Goal: Task Accomplishment & Management: Manage account settings

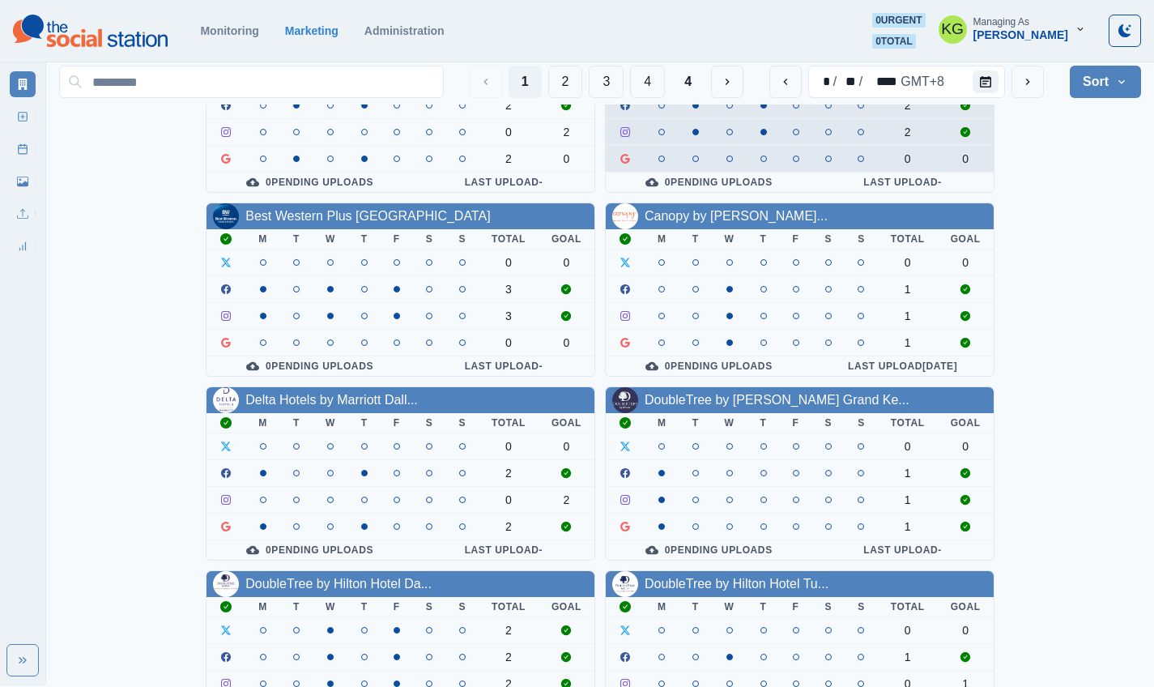
scroll to position [560, 0]
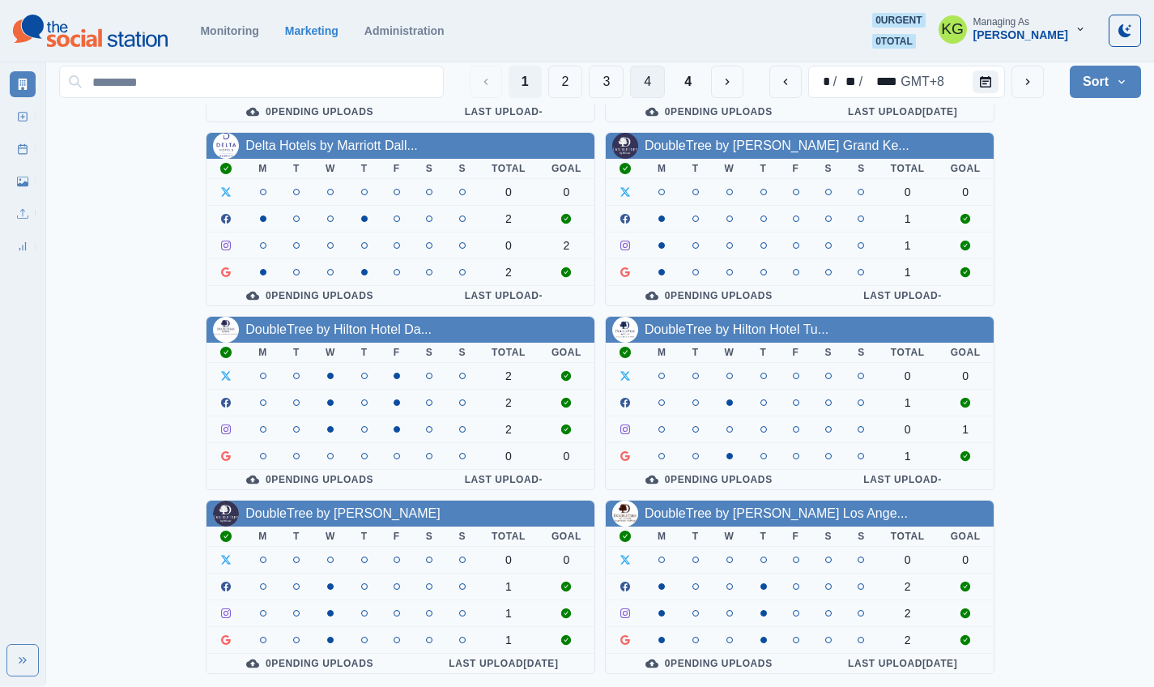
click at [645, 80] on button "4" at bounding box center [647, 82] width 35 height 32
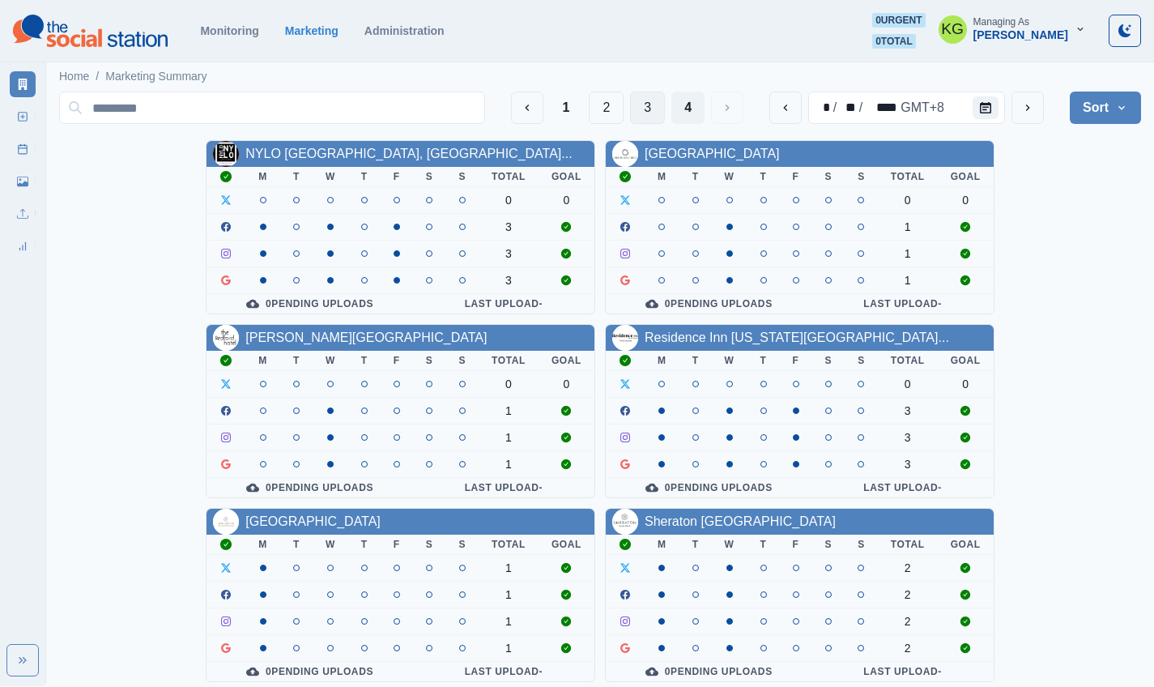
click at [645, 109] on button "3" at bounding box center [647, 108] width 35 height 32
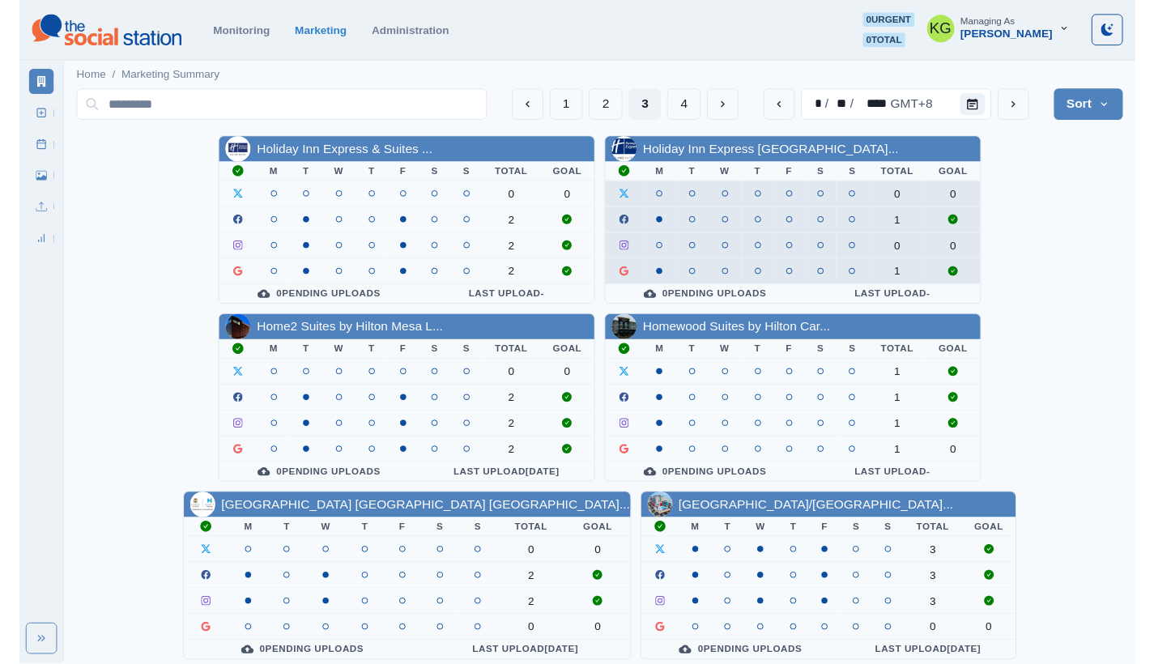
scroll to position [560, 0]
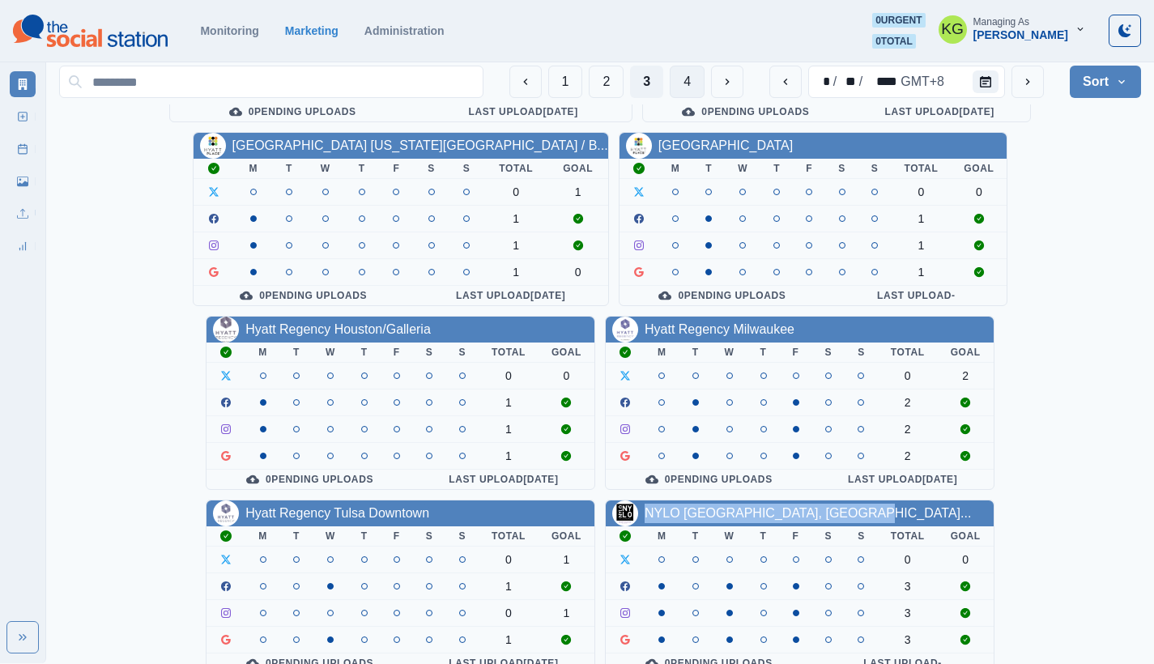
click at [692, 89] on button "4" at bounding box center [687, 82] width 35 height 32
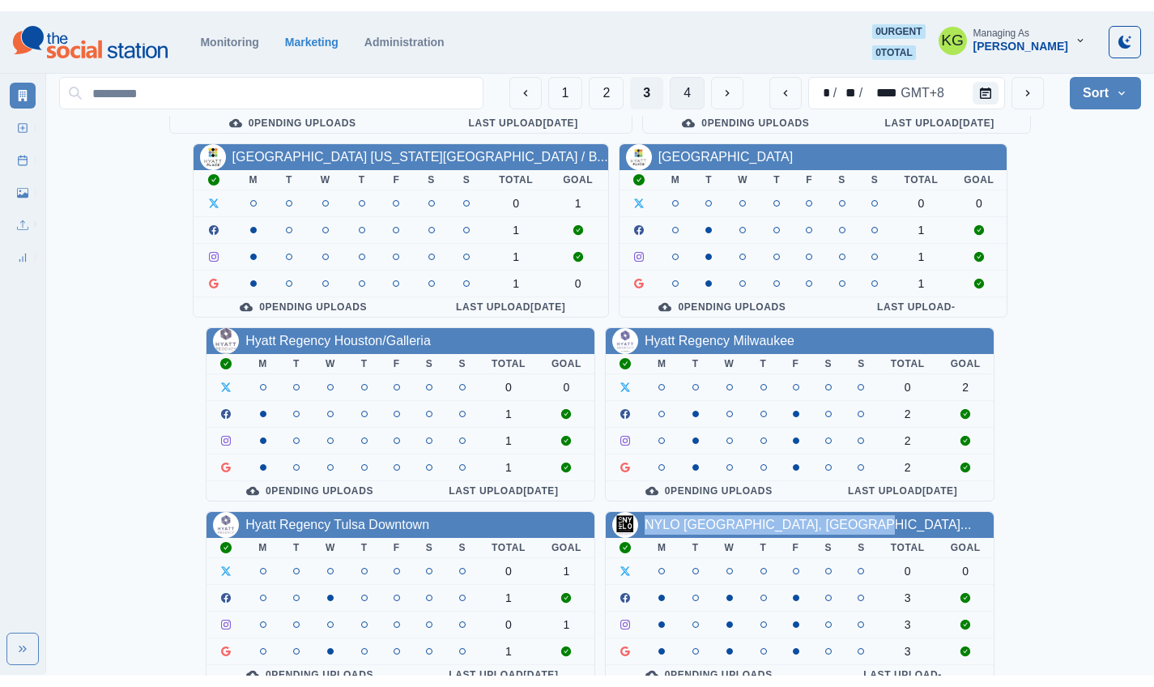
scroll to position [0, 0]
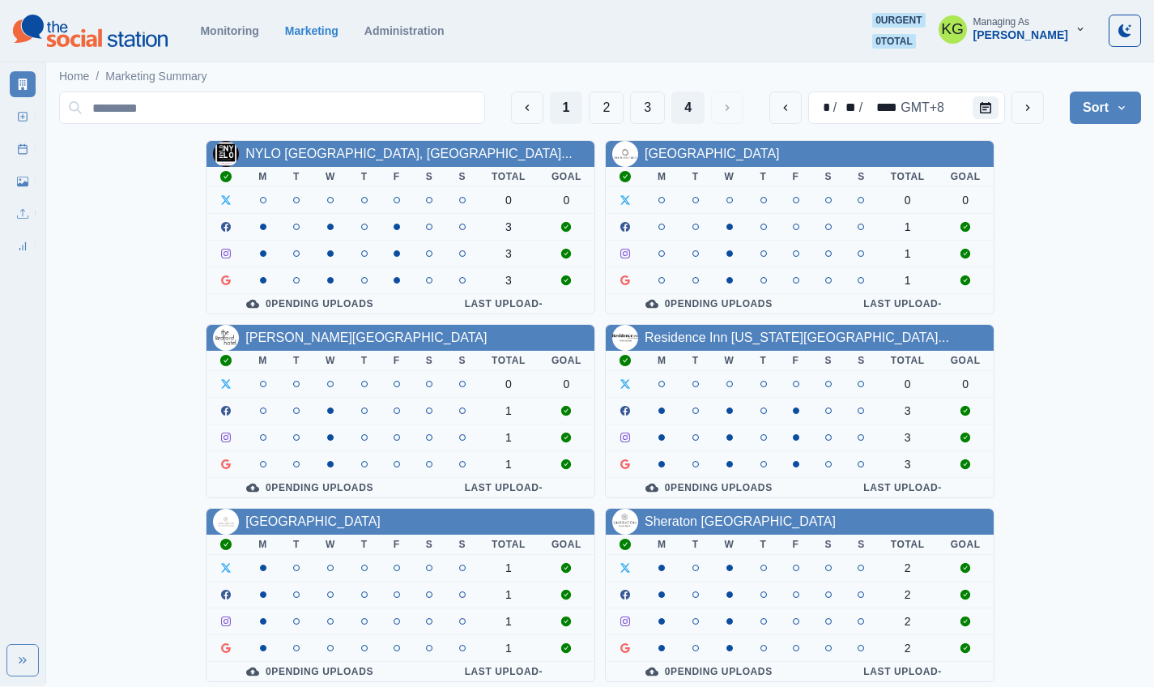
click at [551, 99] on button "1" at bounding box center [566, 108] width 33 height 32
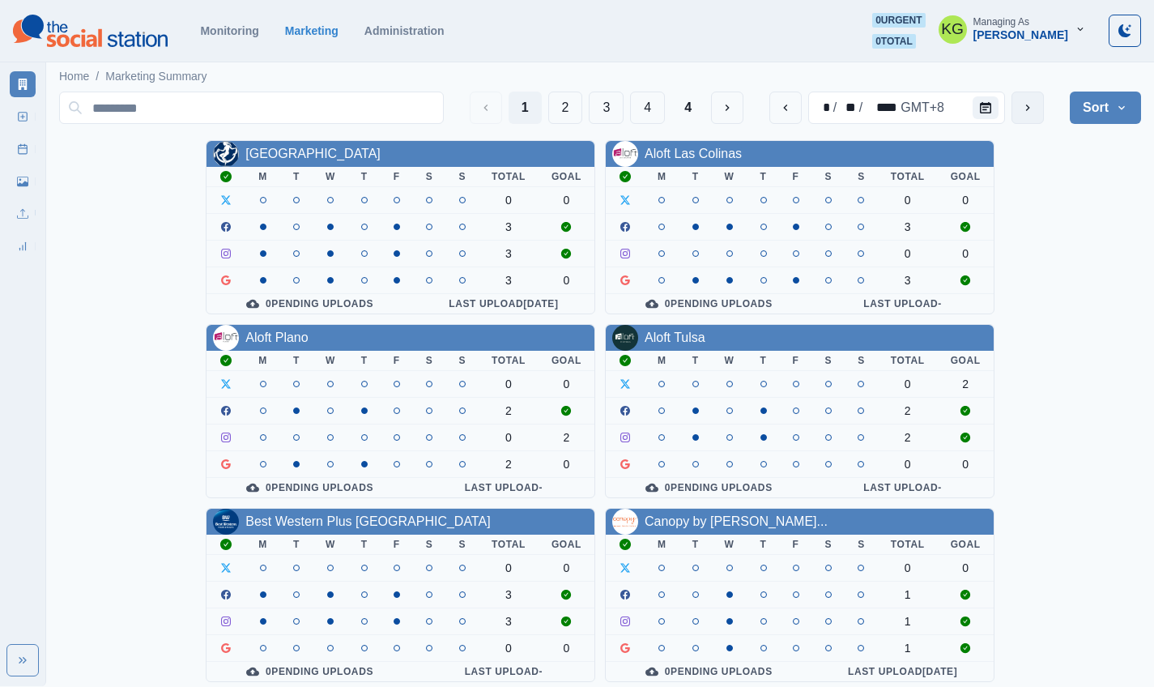
click at [1035, 117] on button "next" at bounding box center [1028, 108] width 32 height 32
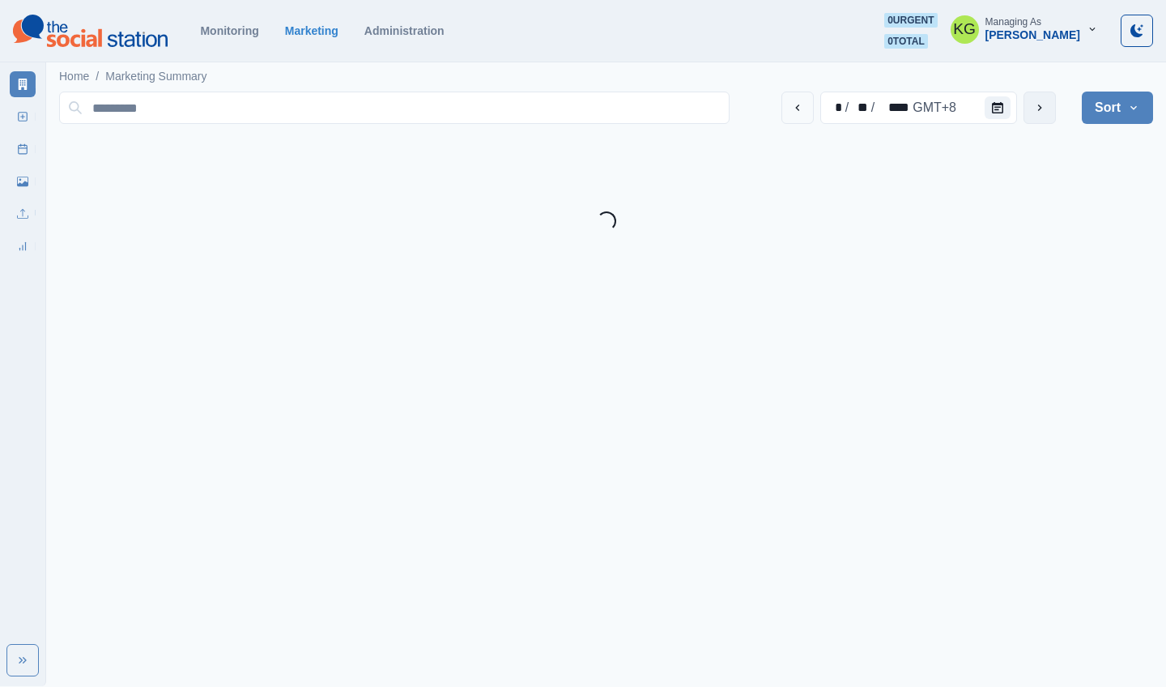
click at [1035, 117] on button "next" at bounding box center [1040, 108] width 32 height 32
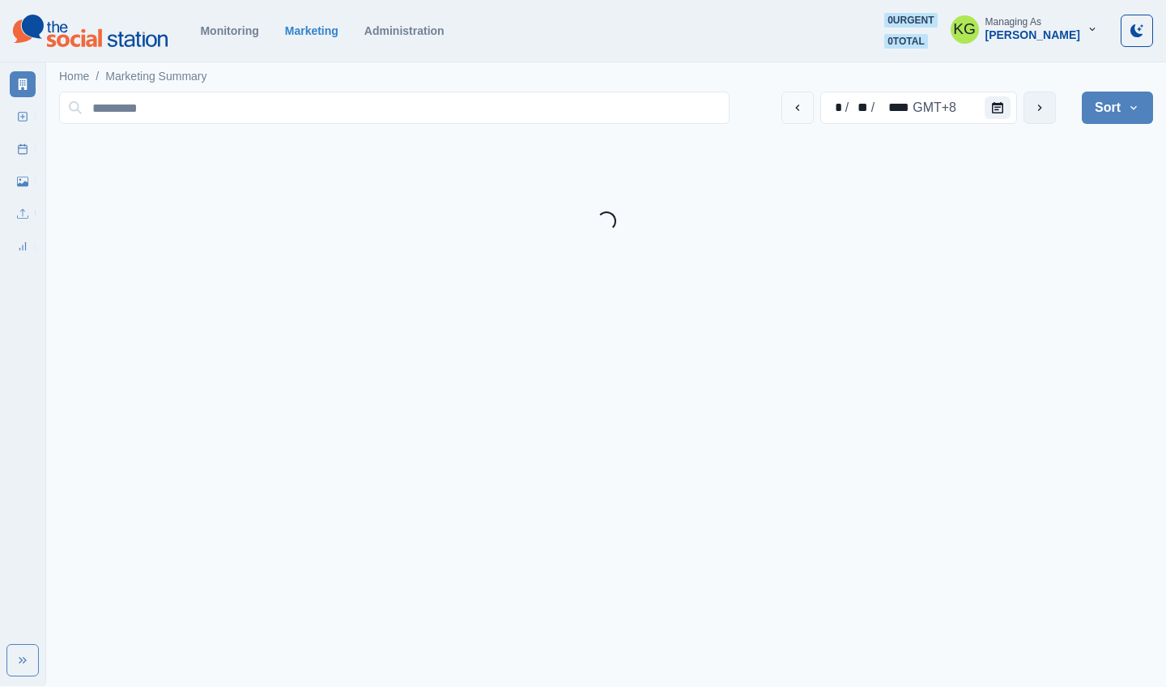
click at [1035, 117] on button "next" at bounding box center [1040, 108] width 32 height 32
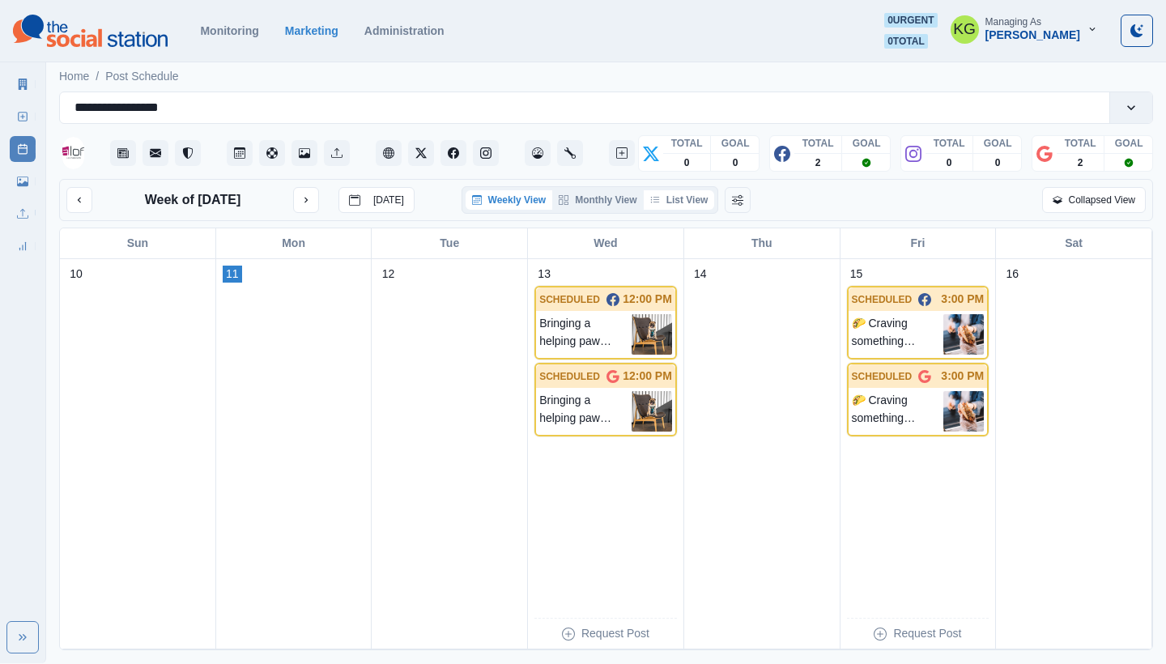
click at [695, 206] on button "List View" at bounding box center [679, 199] width 71 height 19
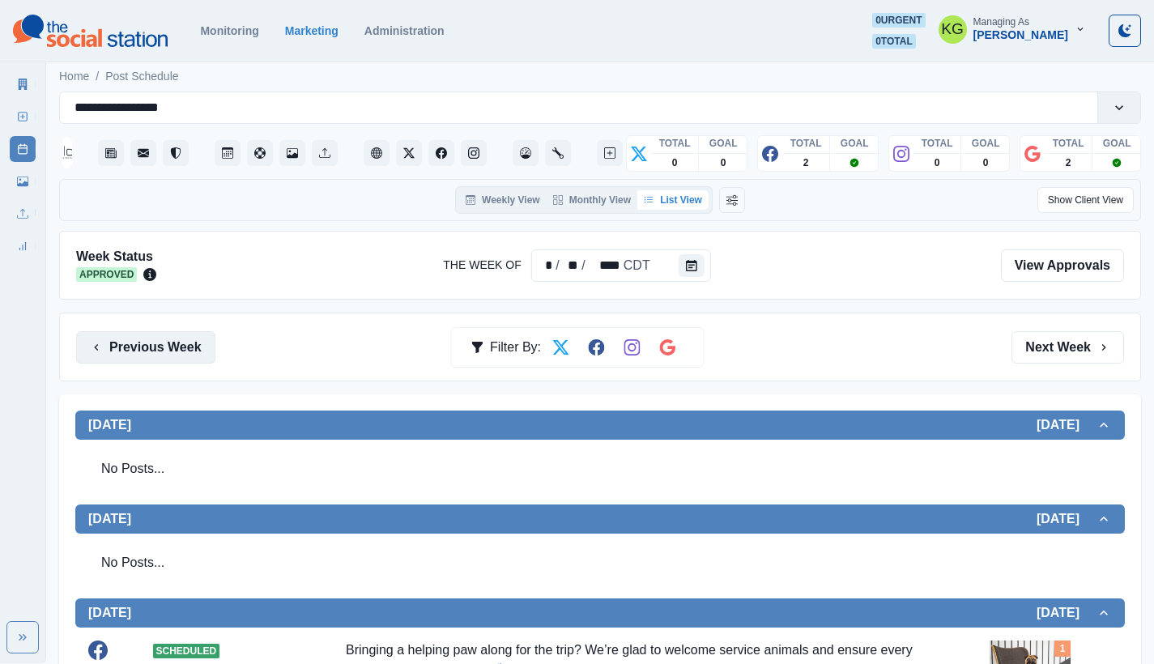
click at [187, 347] on button "Previous Week" at bounding box center [145, 347] width 139 height 32
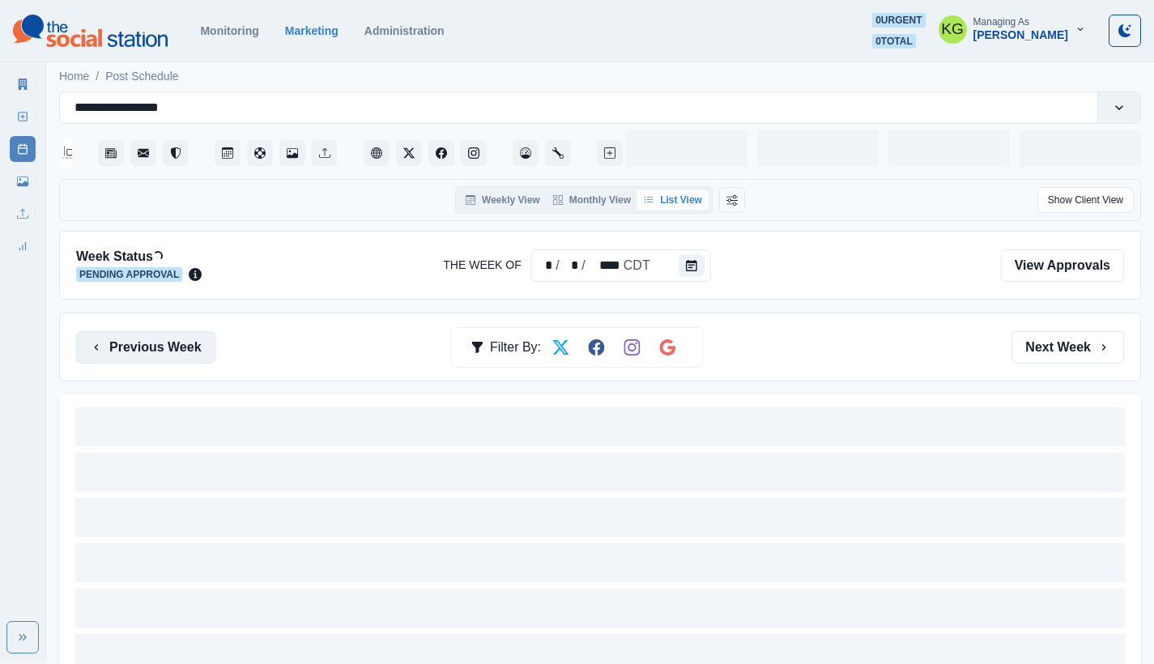
click at [186, 347] on button "Previous Week" at bounding box center [145, 347] width 139 height 32
click at [1046, 340] on button "Next Week" at bounding box center [1068, 347] width 113 height 32
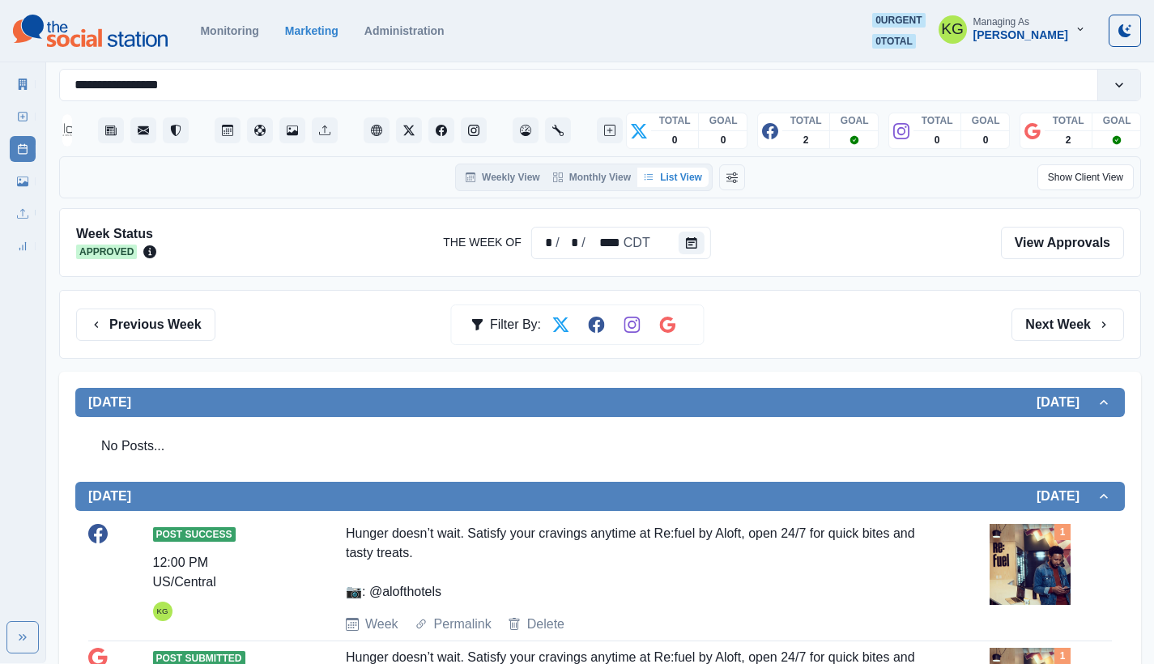
scroll to position [834, 0]
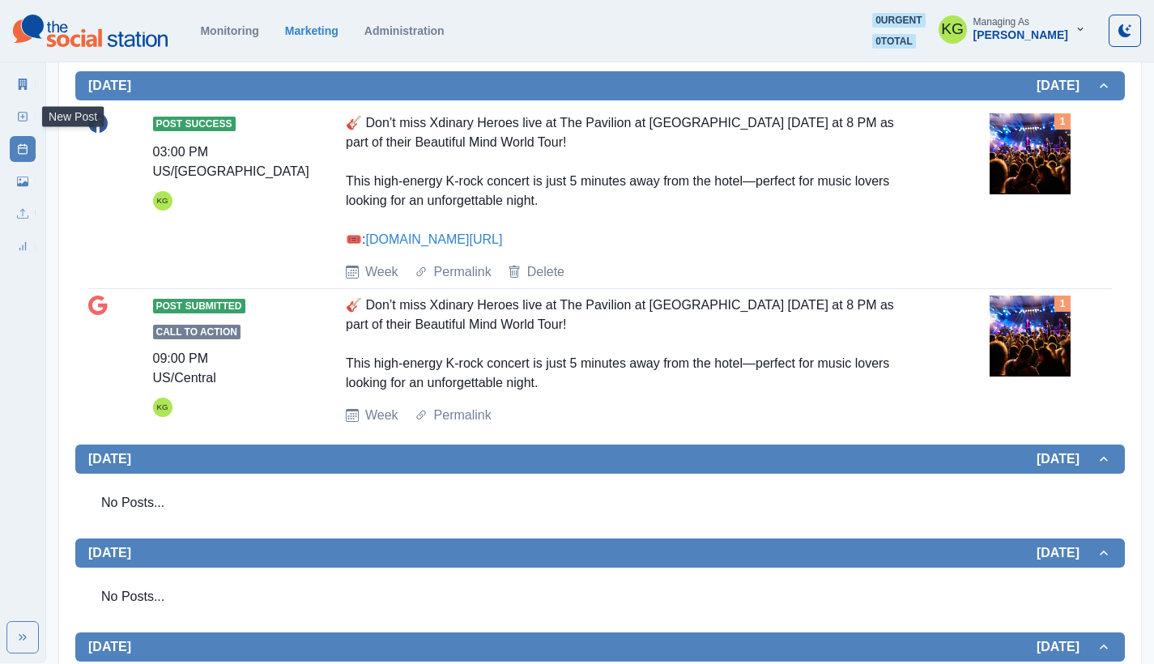
click at [22, 126] on link "New Post" at bounding box center [23, 117] width 26 height 26
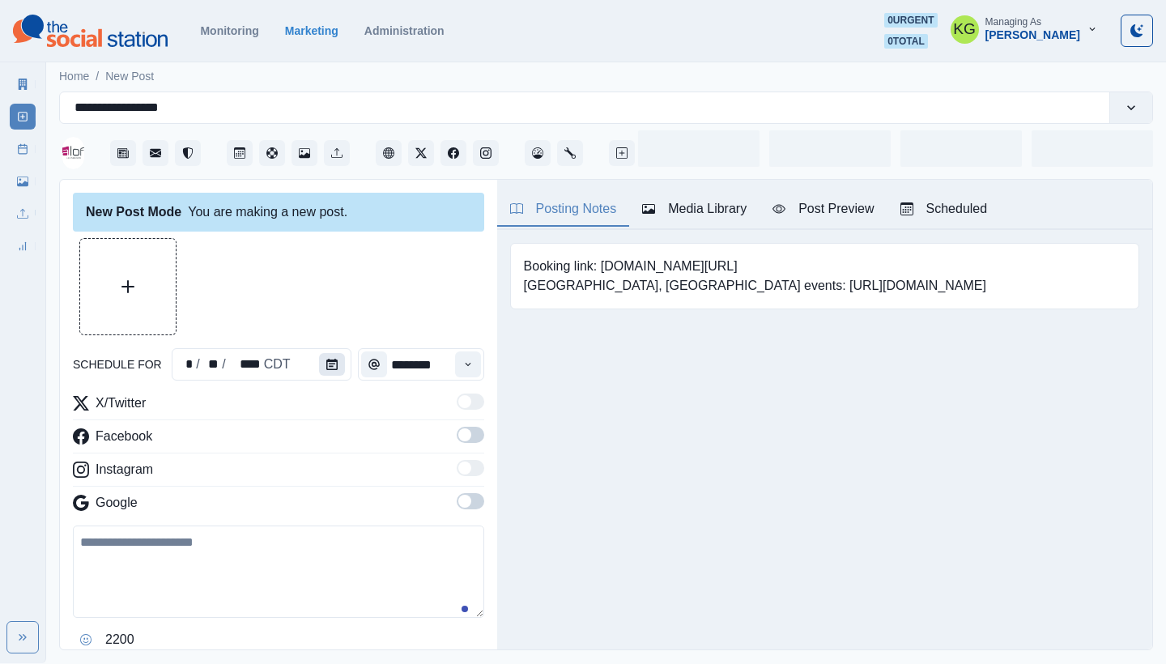
click at [319, 366] on button "Calendar" at bounding box center [332, 364] width 26 height 23
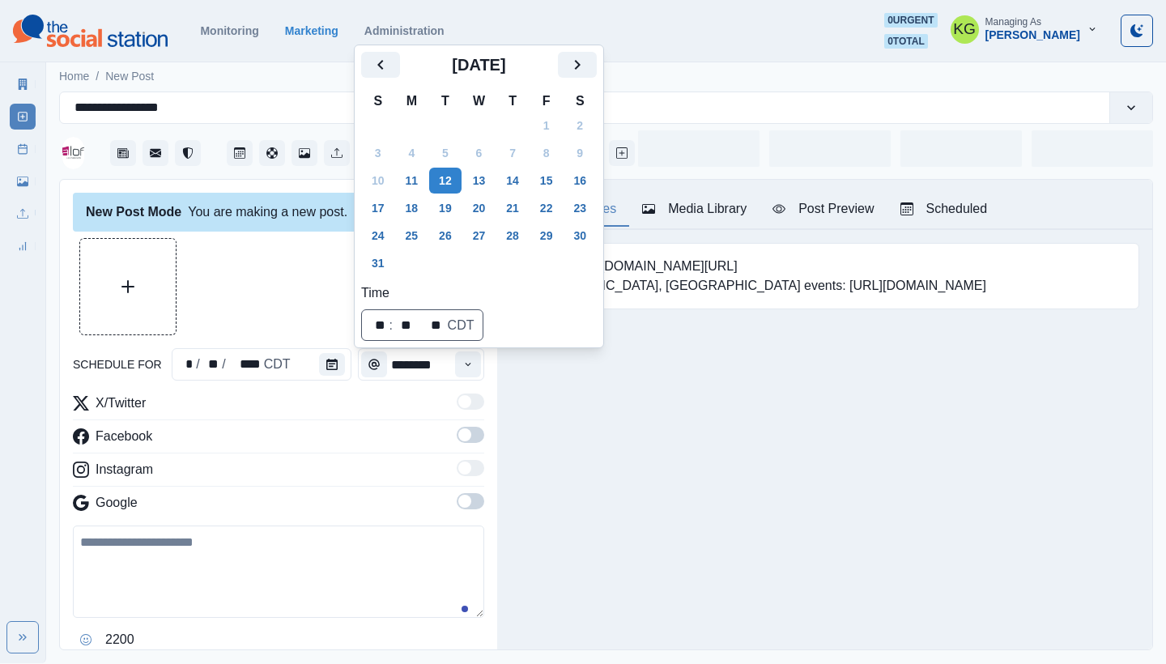
click at [632, 473] on div "Posting Notes Media Library Post Preview Scheduled Booking link: www.bit.ly/3xN…" at bounding box center [824, 415] width 655 height 470
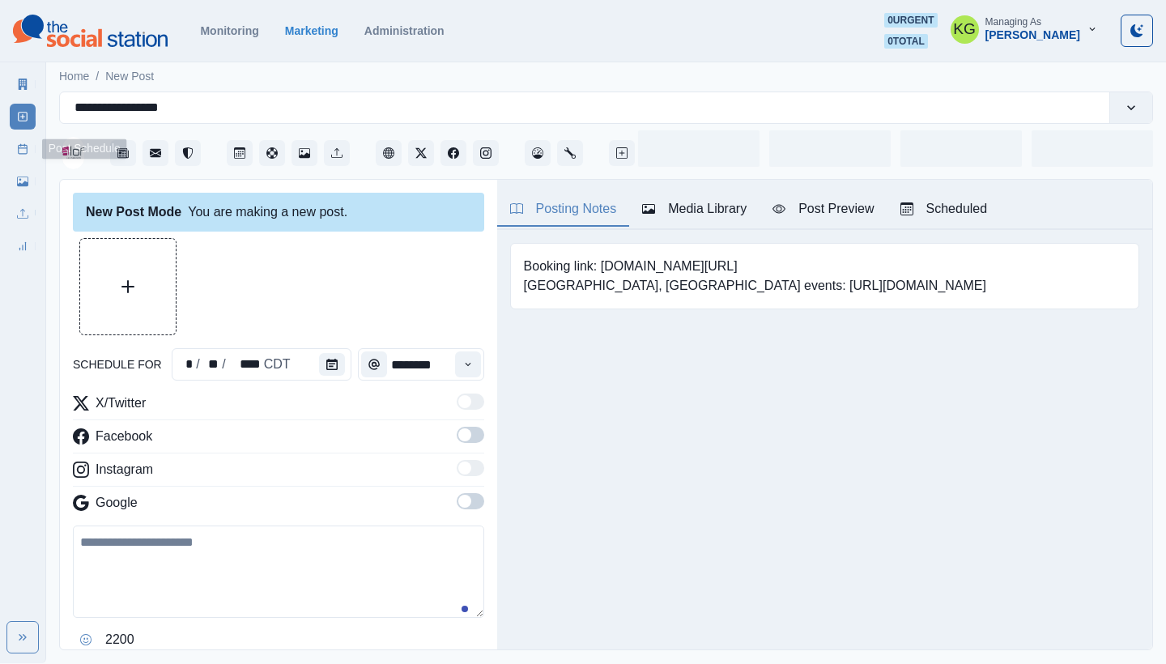
click at [24, 151] on icon at bounding box center [22, 148] width 11 height 11
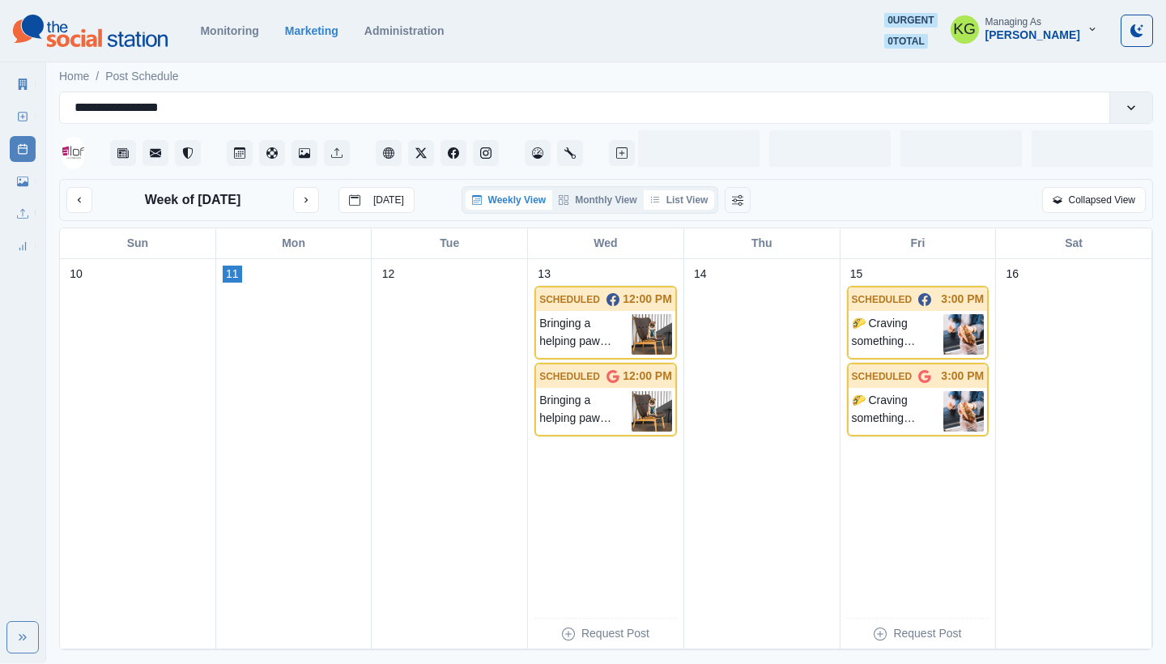
click at [684, 195] on button "List View" at bounding box center [679, 199] width 71 height 19
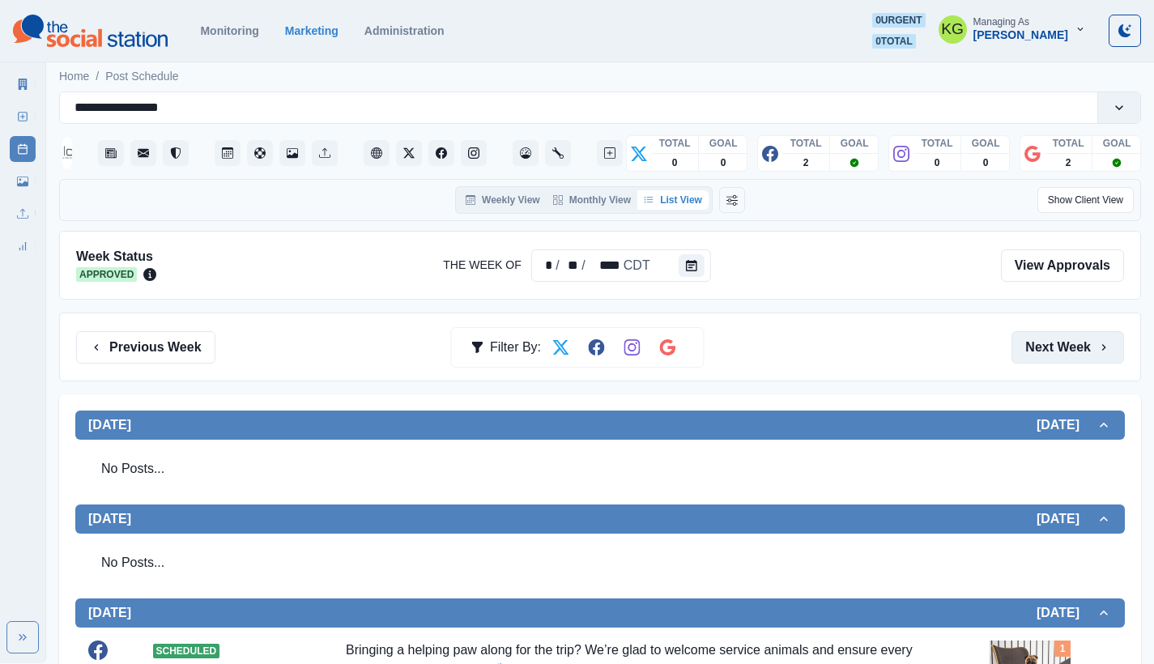
click at [1071, 343] on button "Next Week" at bounding box center [1068, 347] width 113 height 32
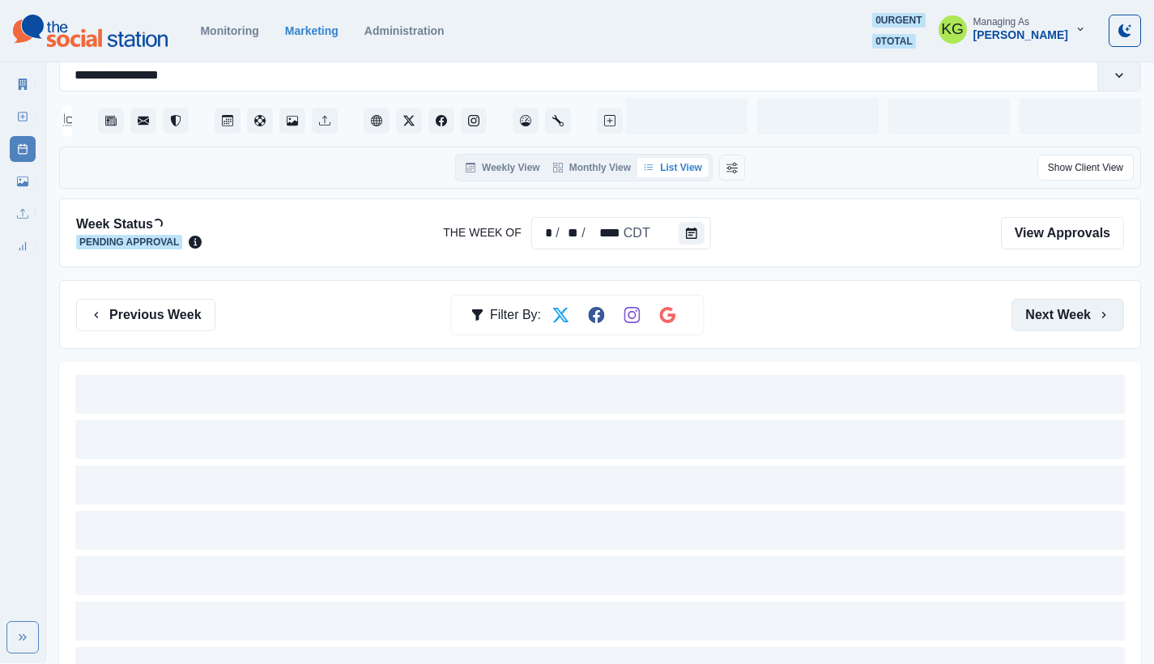
scroll to position [74, 0]
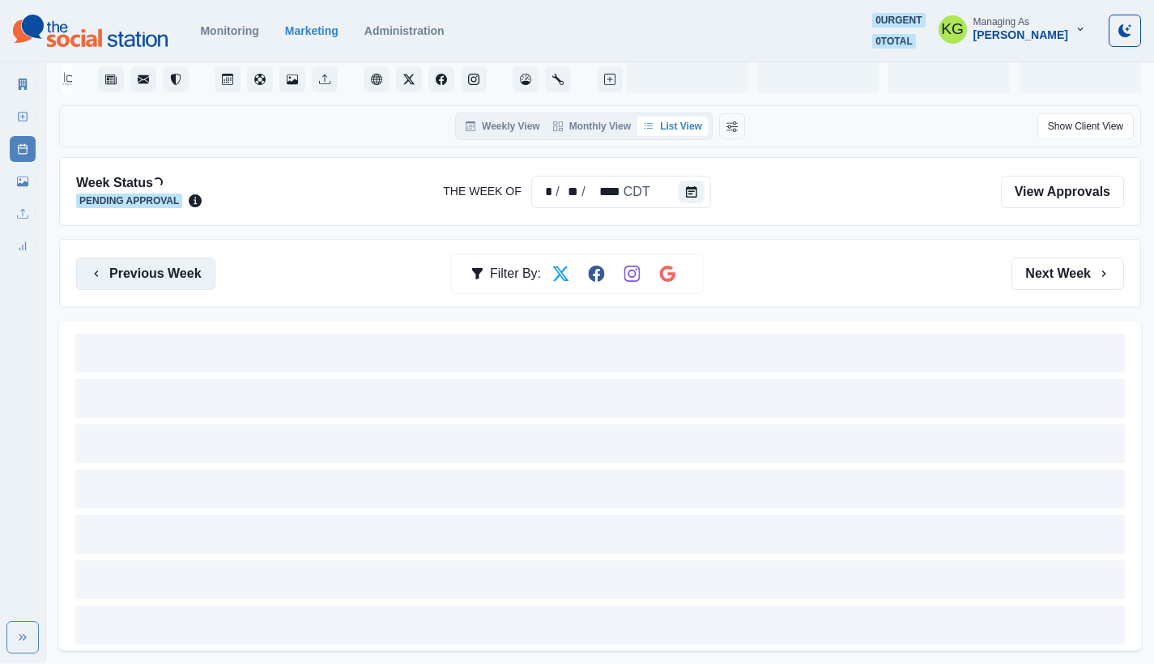
click at [171, 261] on button "Previous Week" at bounding box center [145, 274] width 139 height 32
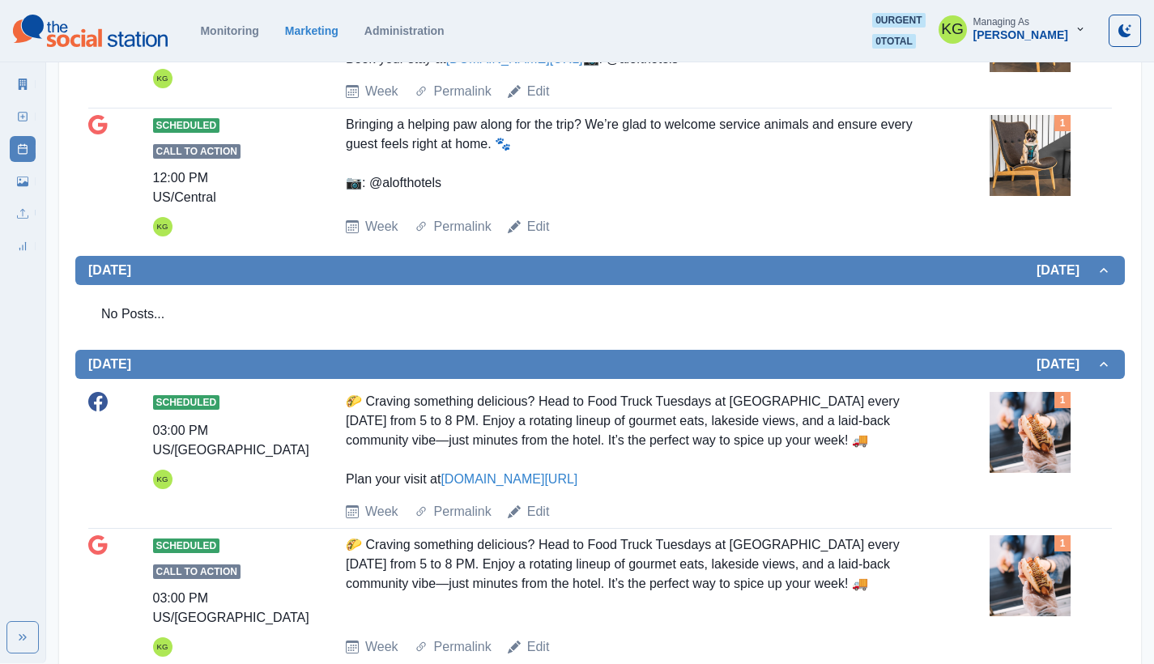
scroll to position [907, 0]
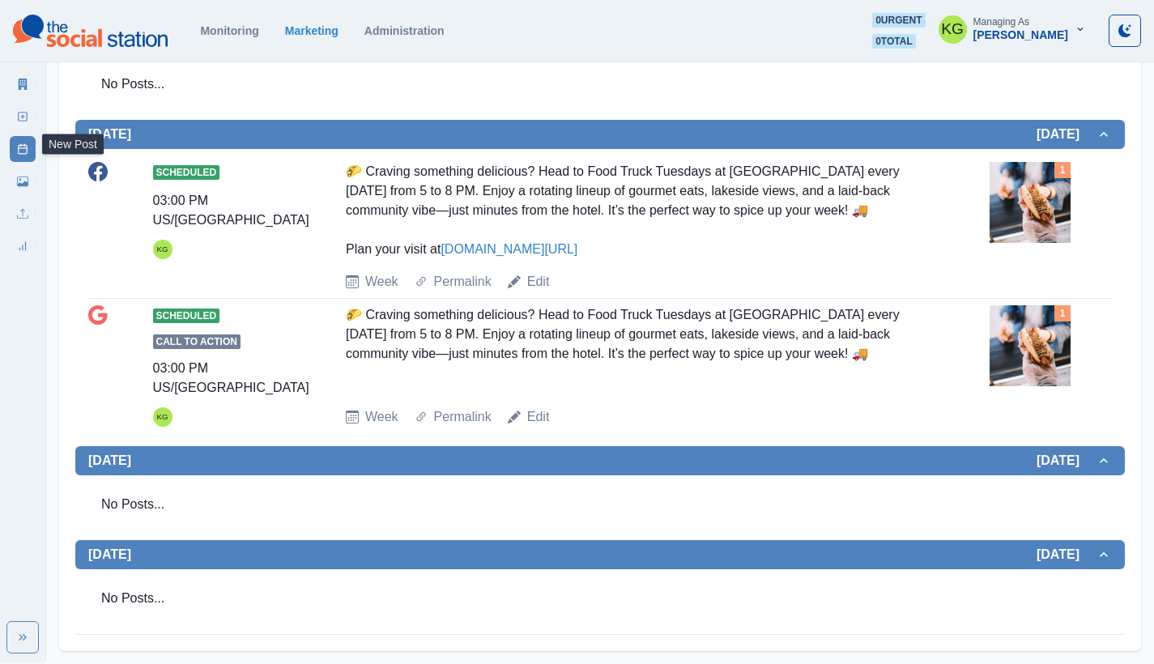
click at [19, 123] on link "New Post" at bounding box center [23, 117] width 26 height 26
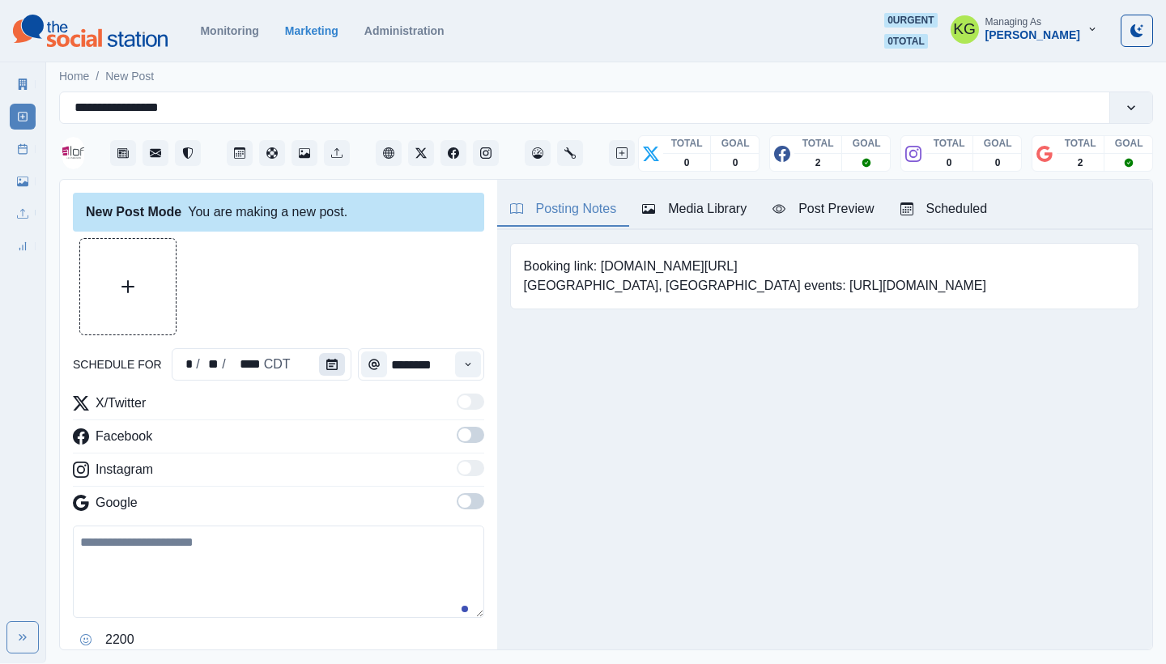
click at [326, 368] on icon "Calendar" at bounding box center [331, 364] width 11 height 11
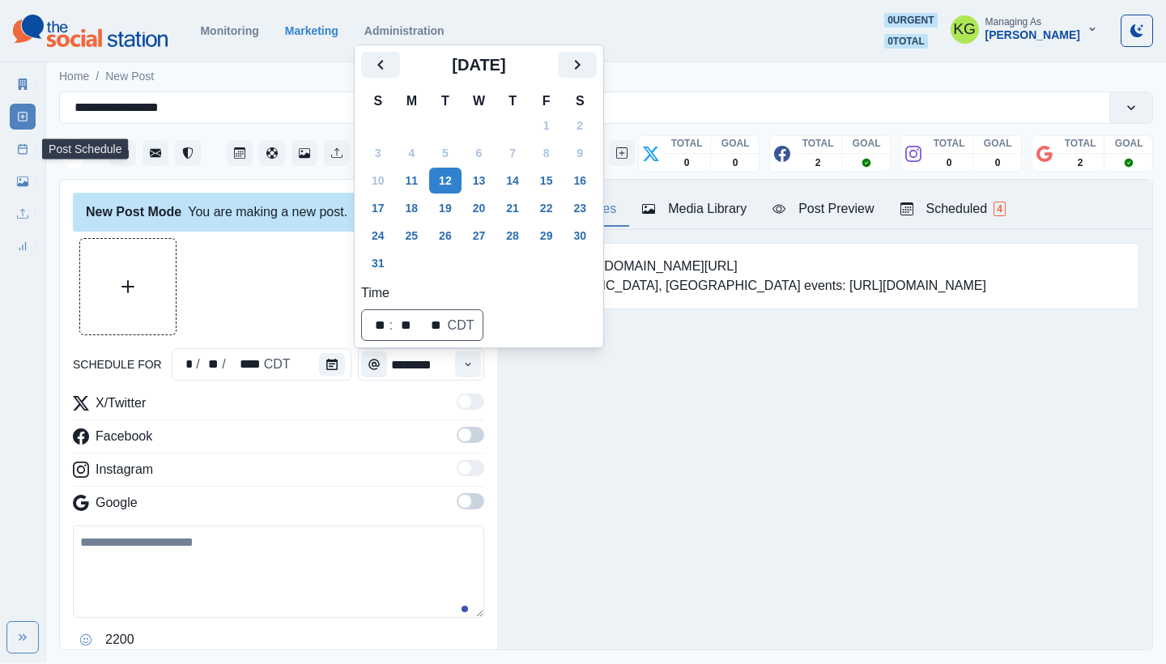
click at [30, 150] on link "Post Schedule" at bounding box center [23, 149] width 26 height 26
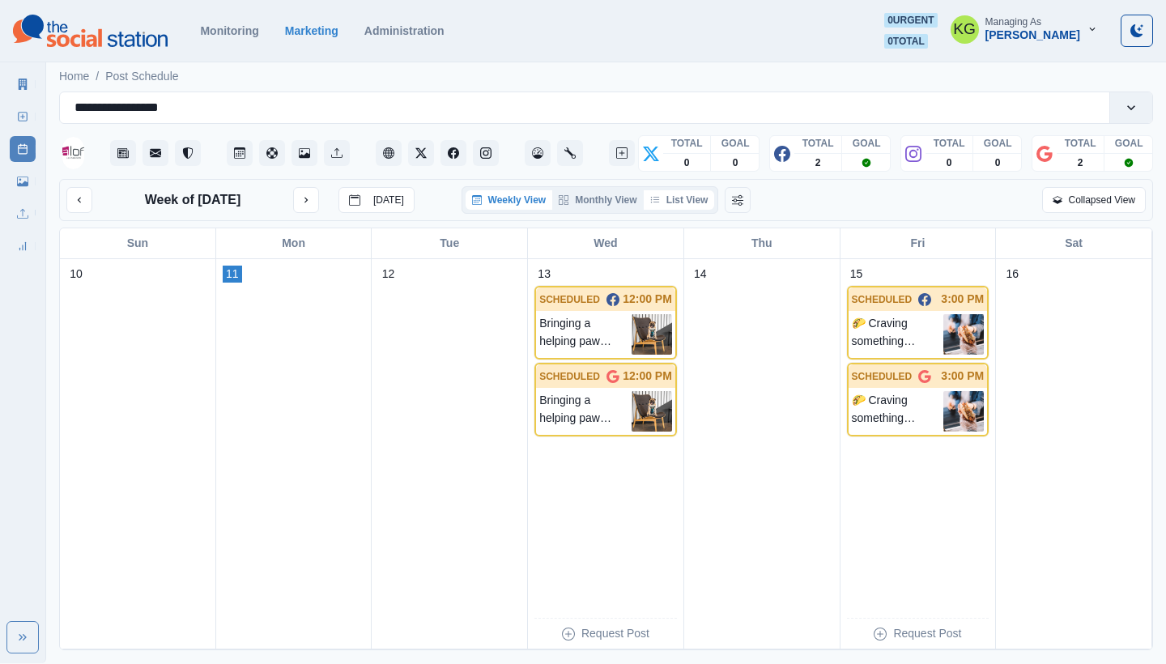
click at [690, 205] on button "List View" at bounding box center [679, 199] width 71 height 19
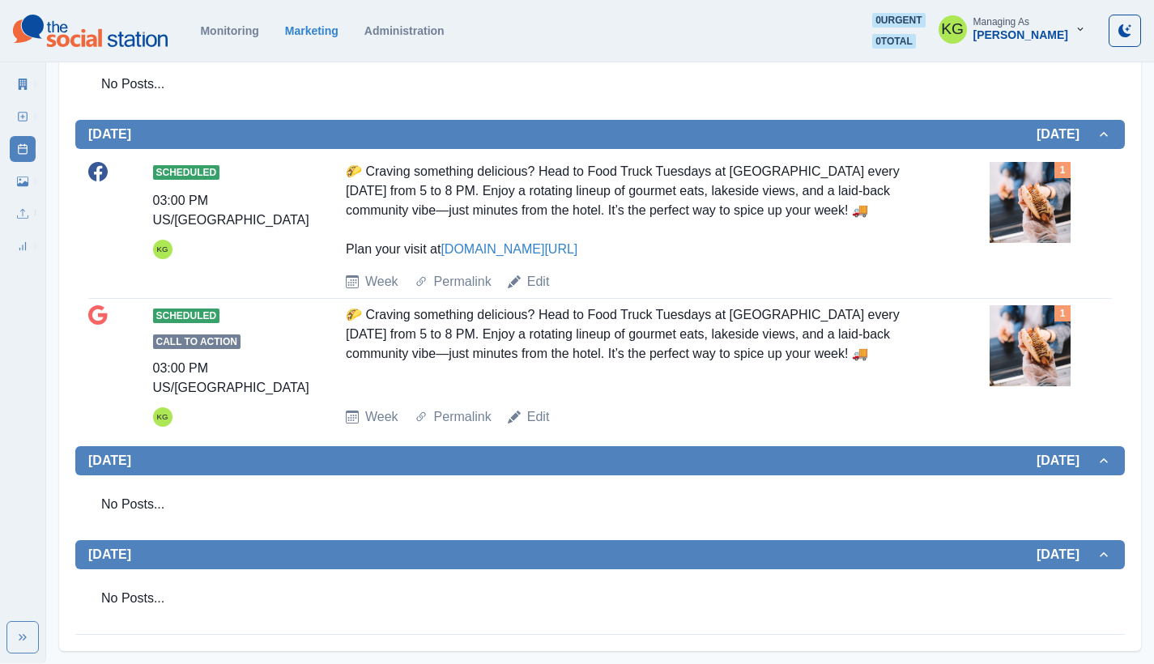
scroll to position [590, 0]
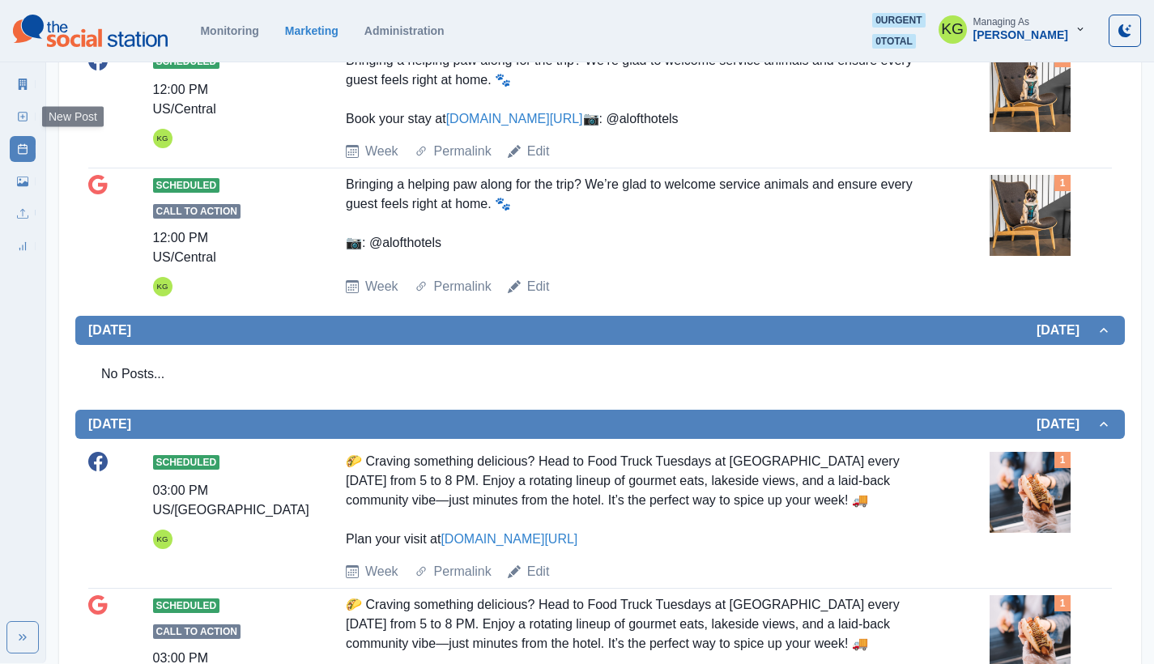
click at [24, 112] on icon at bounding box center [22, 116] width 11 height 11
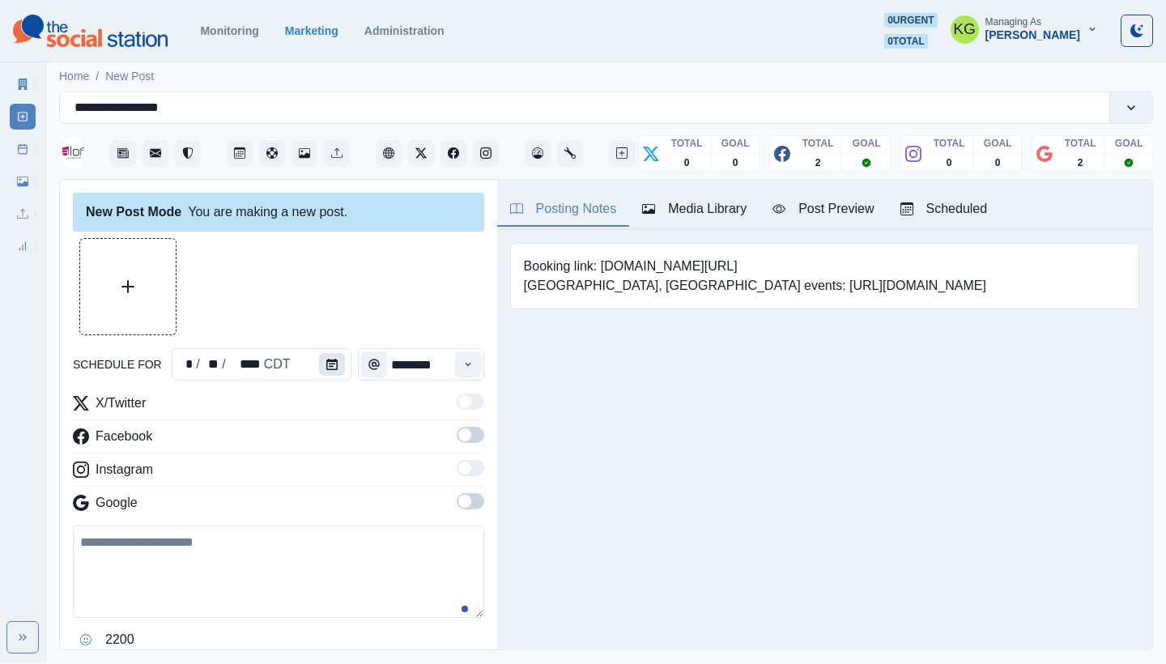
click at [319, 368] on button "Calendar" at bounding box center [332, 364] width 26 height 23
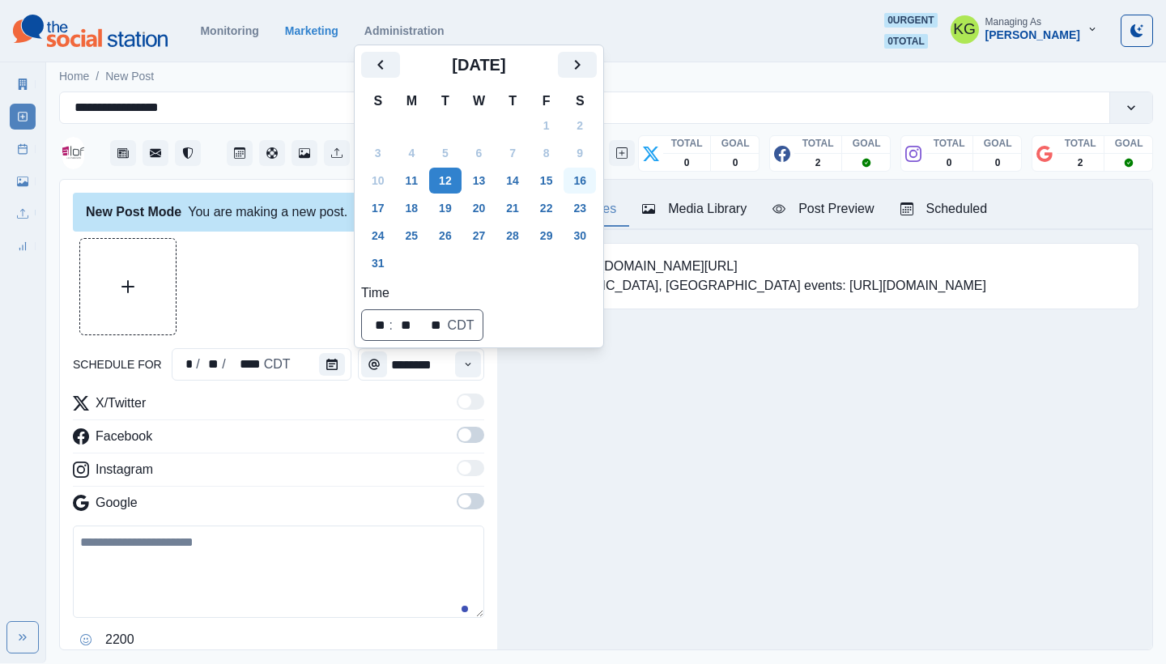
click at [592, 178] on button "16" at bounding box center [580, 181] width 32 height 26
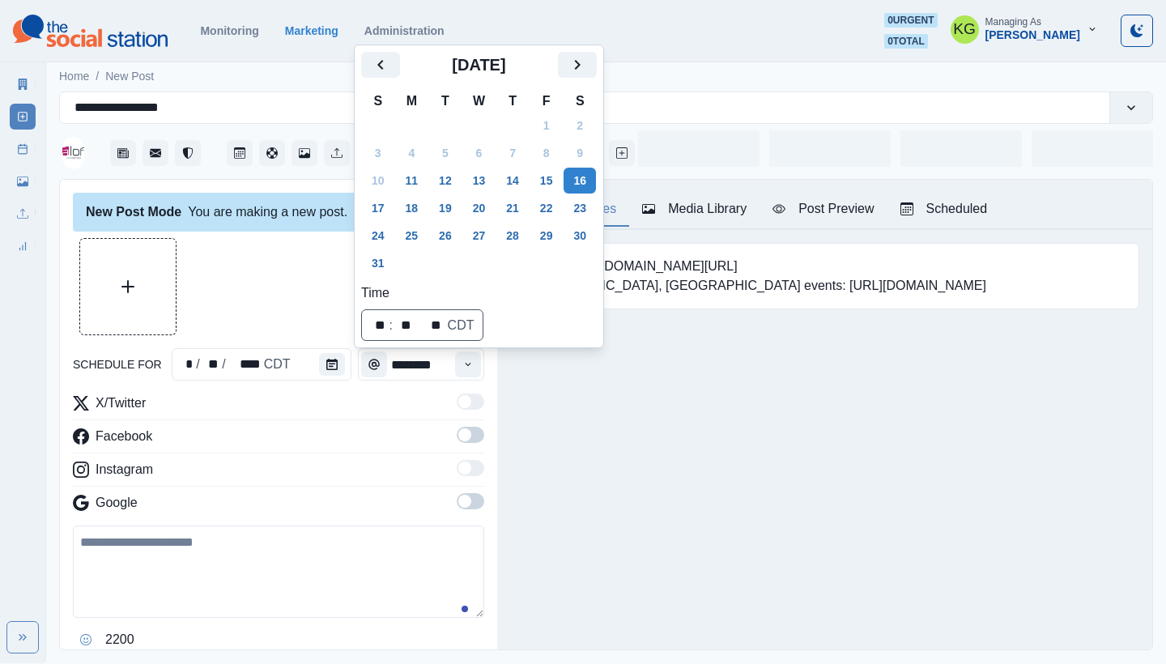
click at [605, 423] on div "Posting Notes Media Library Post Preview Scheduled Booking link: www.bit.ly/3xN…" at bounding box center [824, 415] width 655 height 470
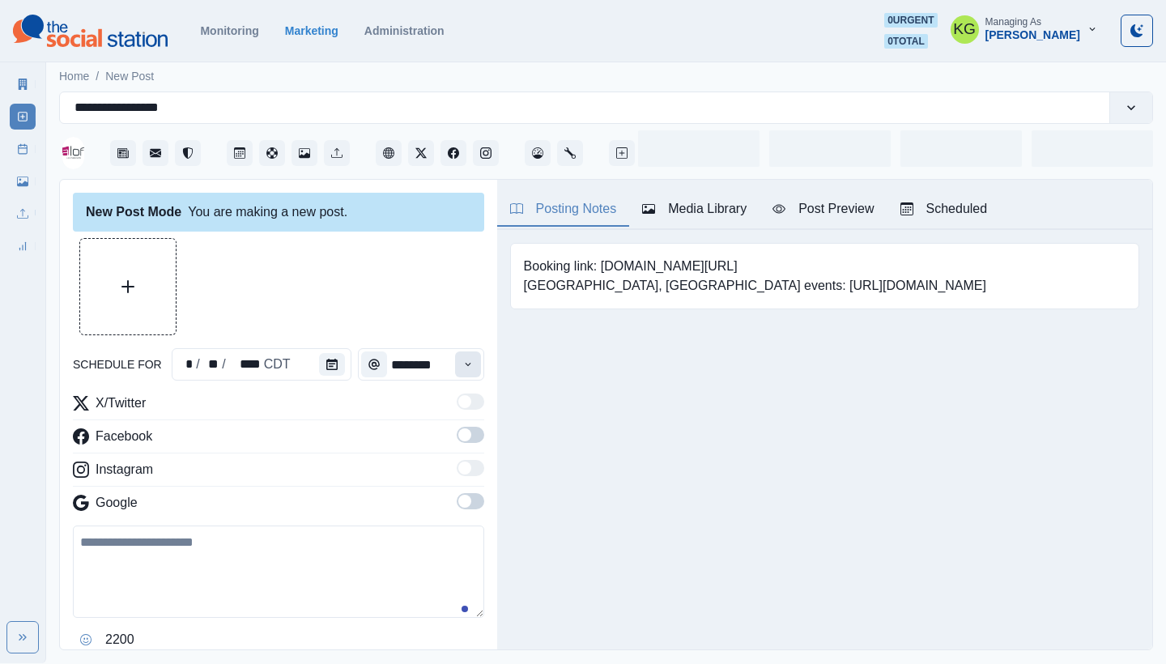
click at [455, 368] on button "Time" at bounding box center [468, 364] width 26 height 26
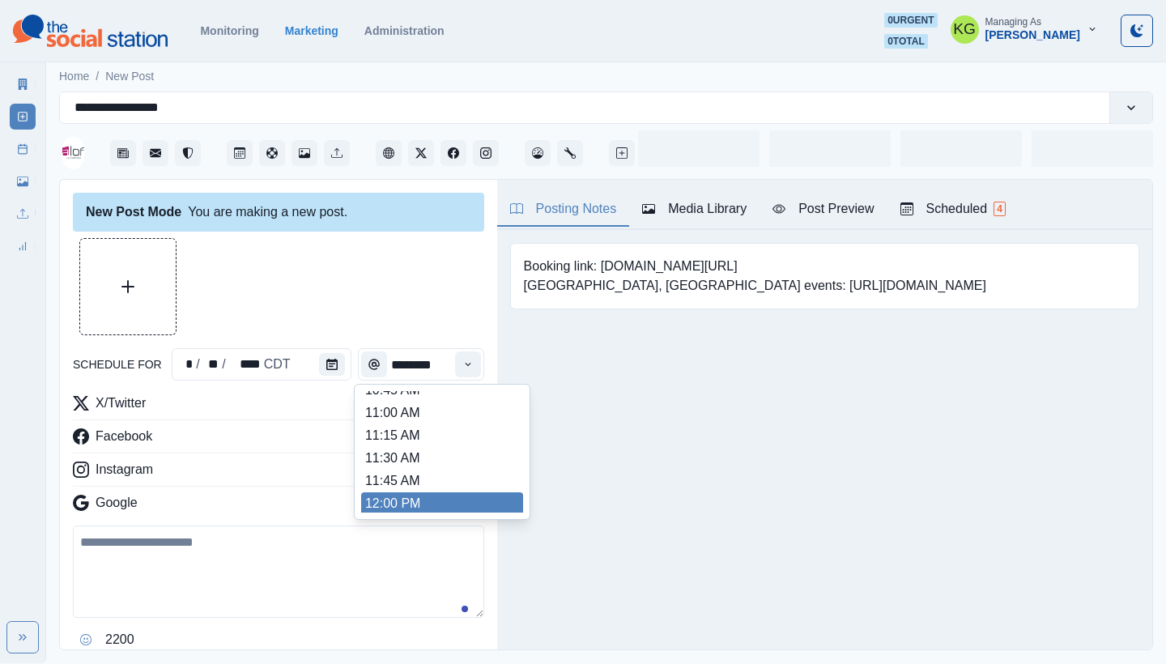
scroll to position [264, 0]
click at [399, 492] on li "12:00 PM" at bounding box center [442, 501] width 162 height 23
type input "********"
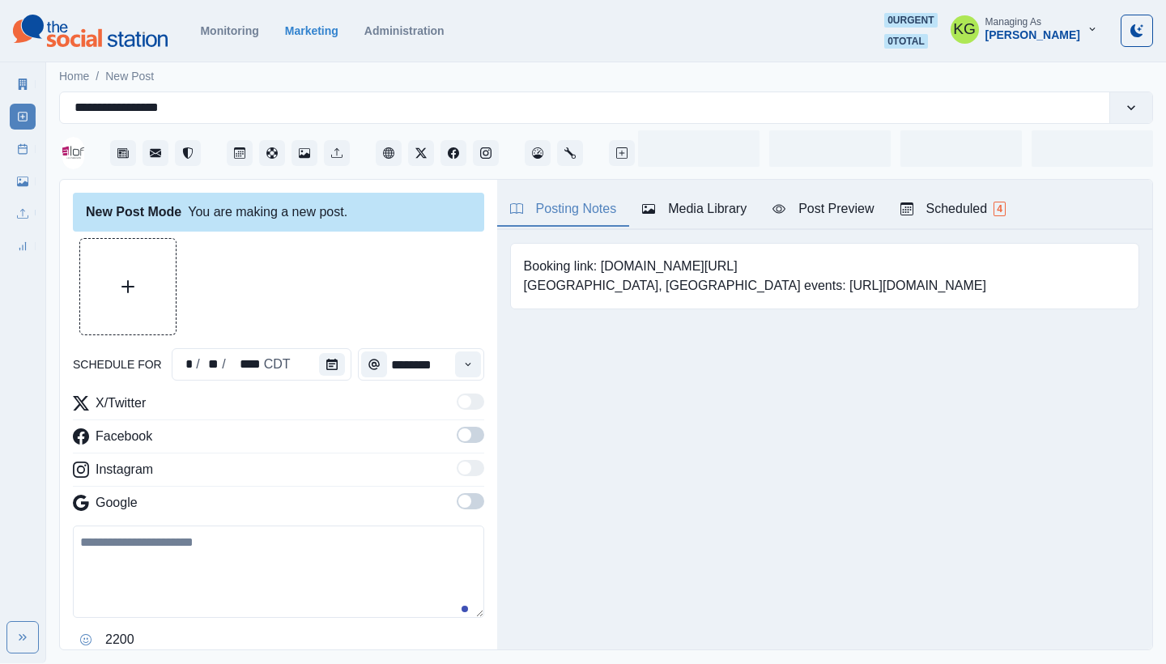
click at [461, 492] on div "X/Twitter Facebook Instagram Google" at bounding box center [278, 457] width 411 height 126
click at [462, 433] on span at bounding box center [471, 435] width 28 height 16
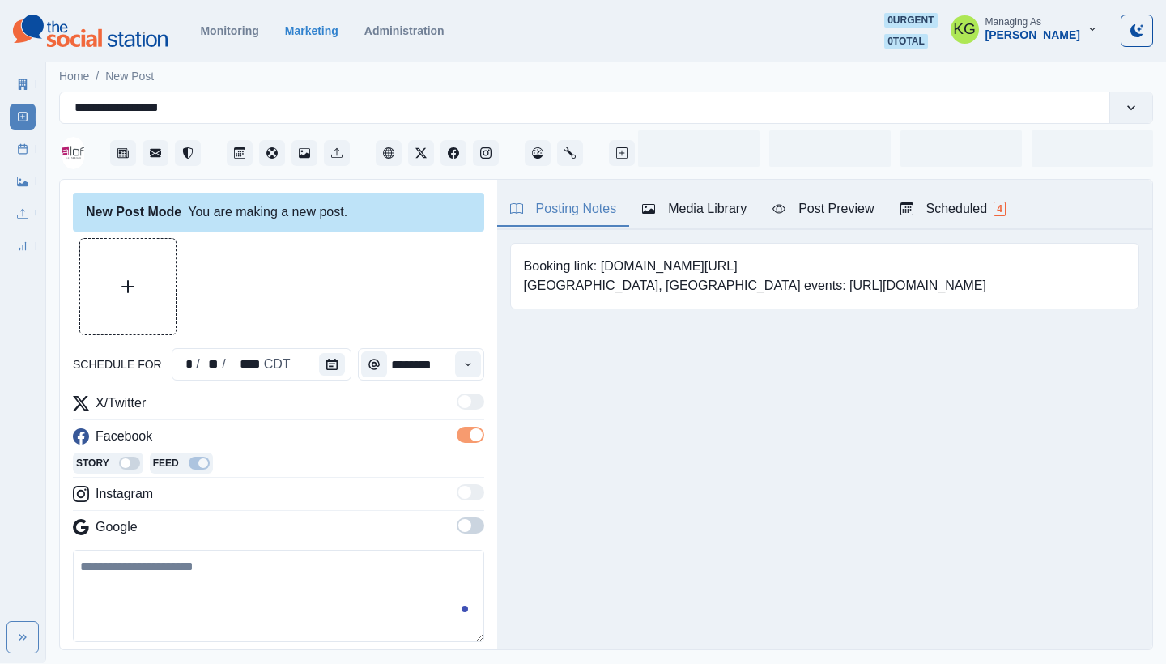
click at [458, 524] on span at bounding box center [464, 525] width 13 height 13
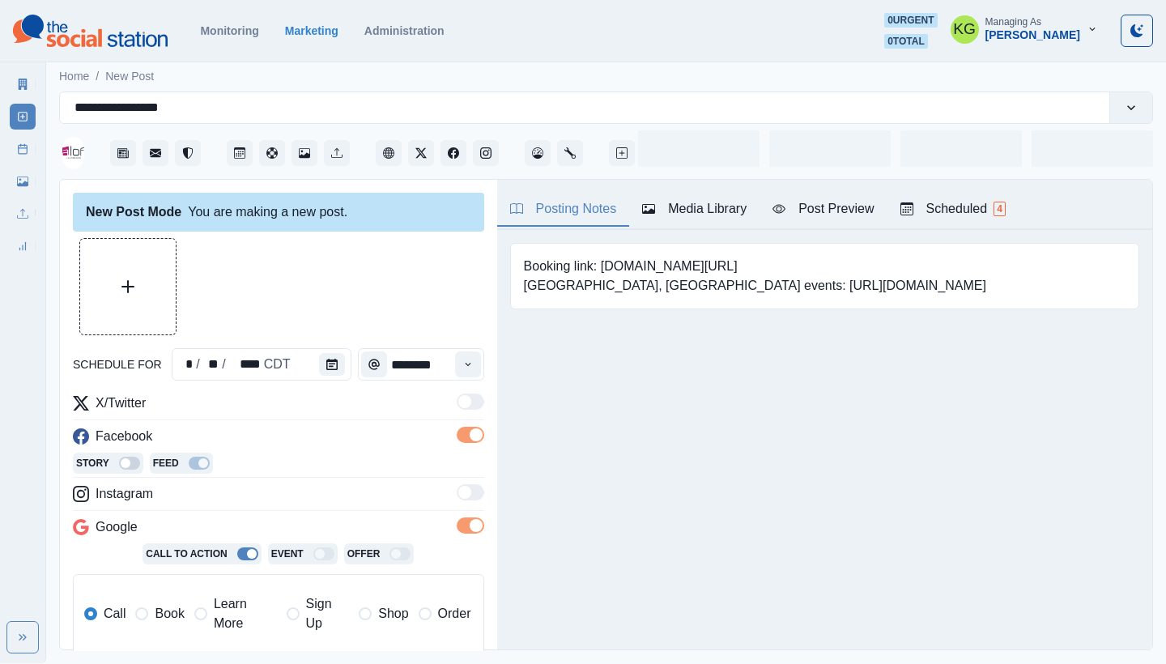
scroll to position [305, 0]
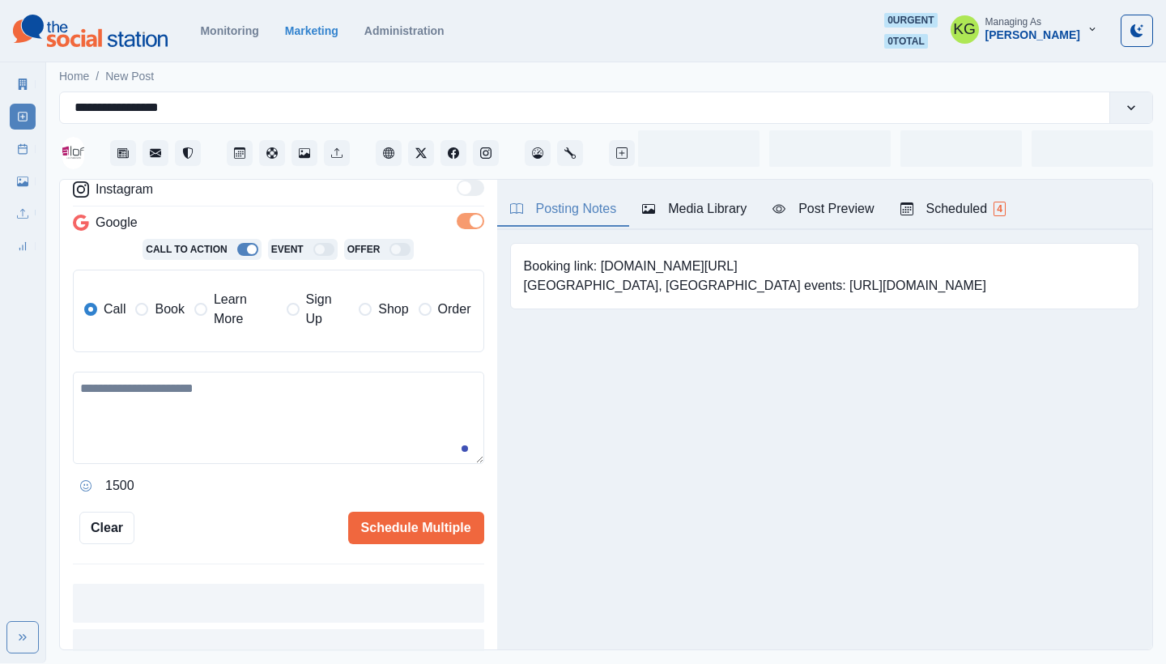
click at [239, 431] on textarea at bounding box center [278, 418] width 411 height 92
paste textarea "**********"
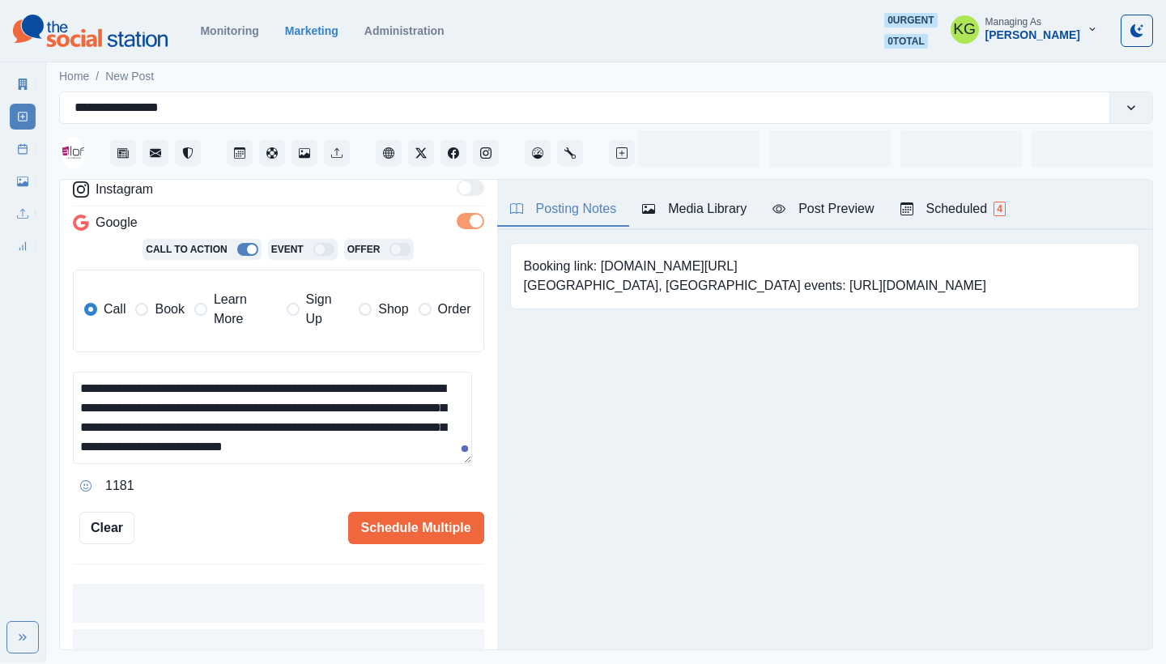
scroll to position [58, 0]
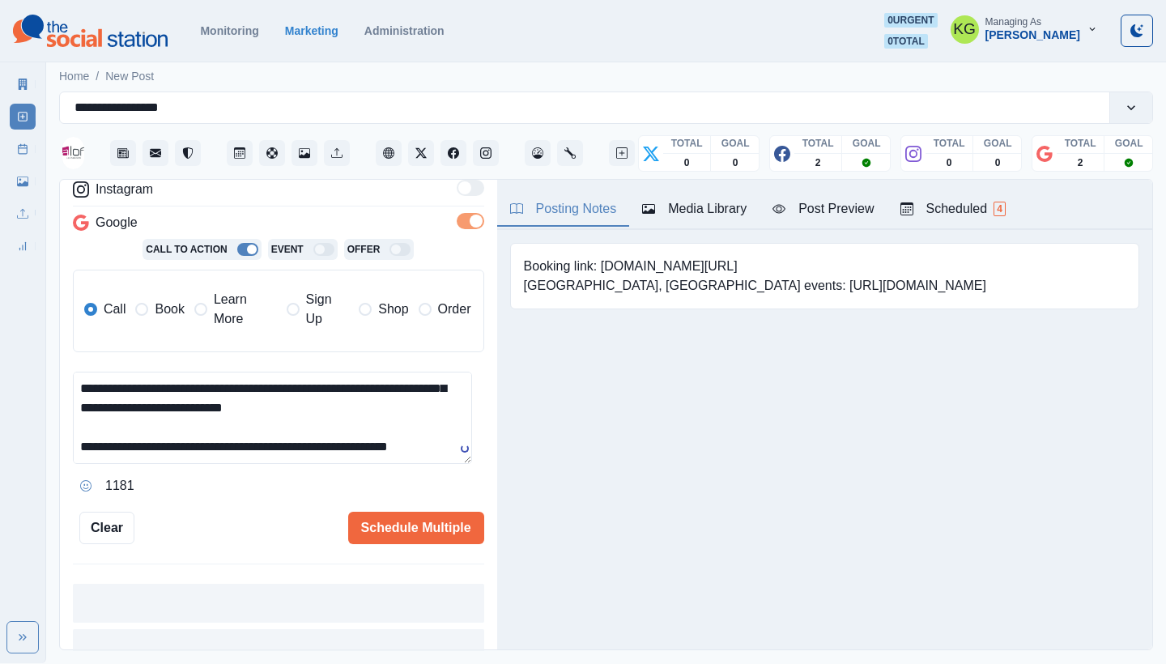
click at [169, 305] on span "Book" at bounding box center [169, 309] width 29 height 19
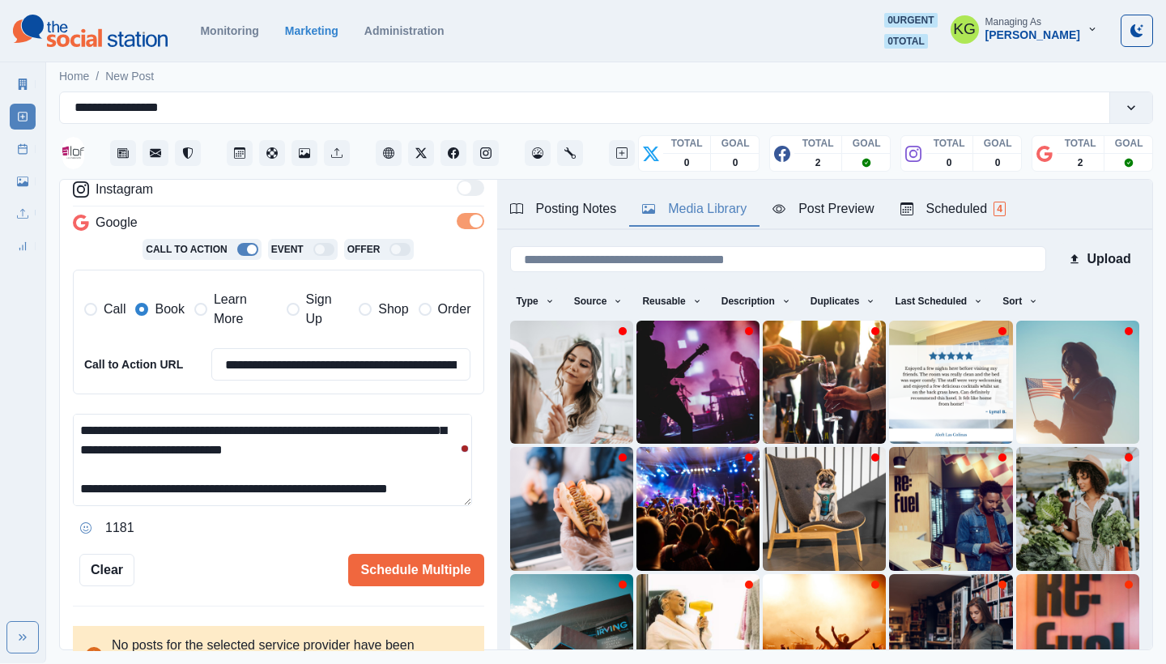
click at [688, 195] on button "Media Library" at bounding box center [694, 210] width 130 height 34
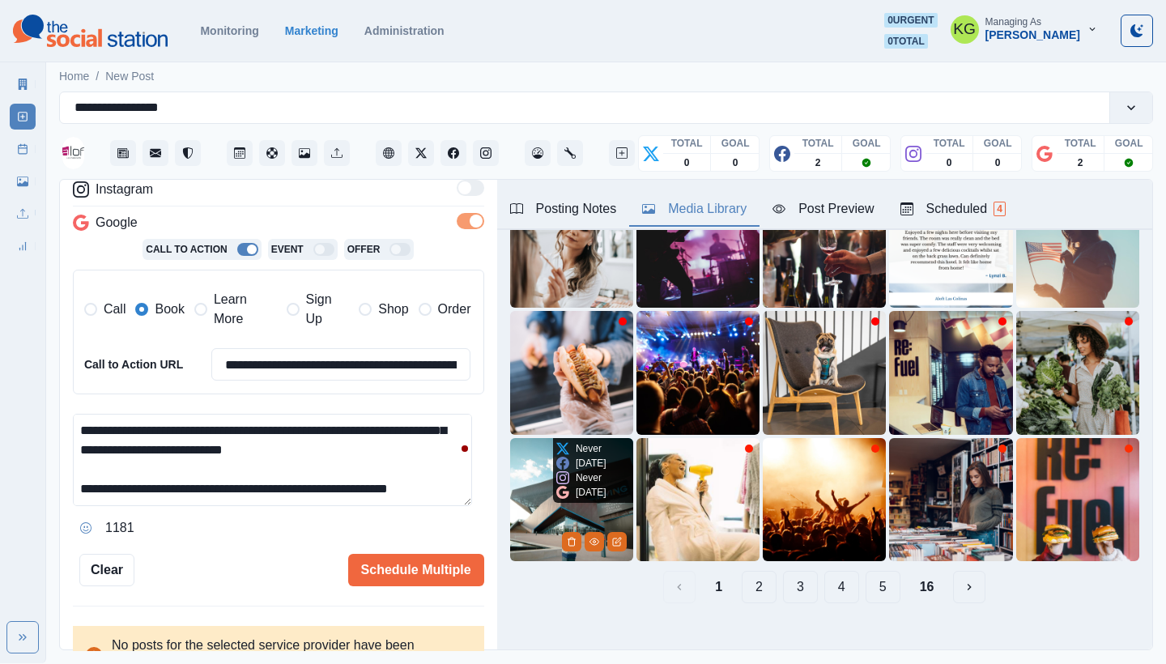
scroll to position [138, 0]
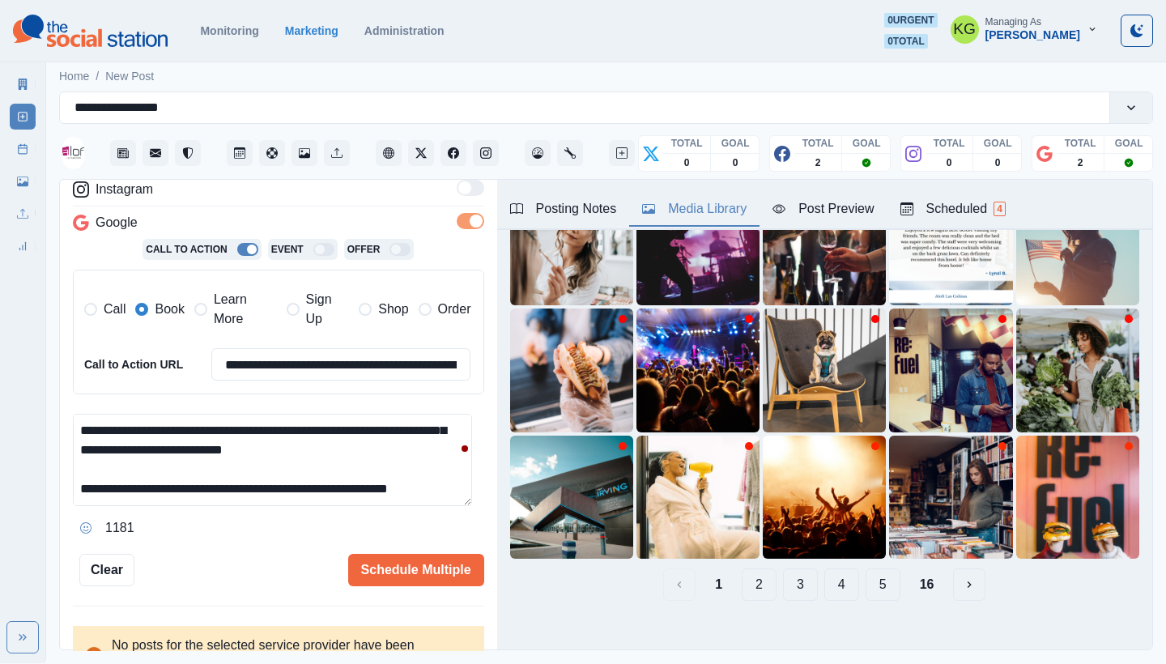
click at [742, 569] on button "2" at bounding box center [759, 585] width 35 height 32
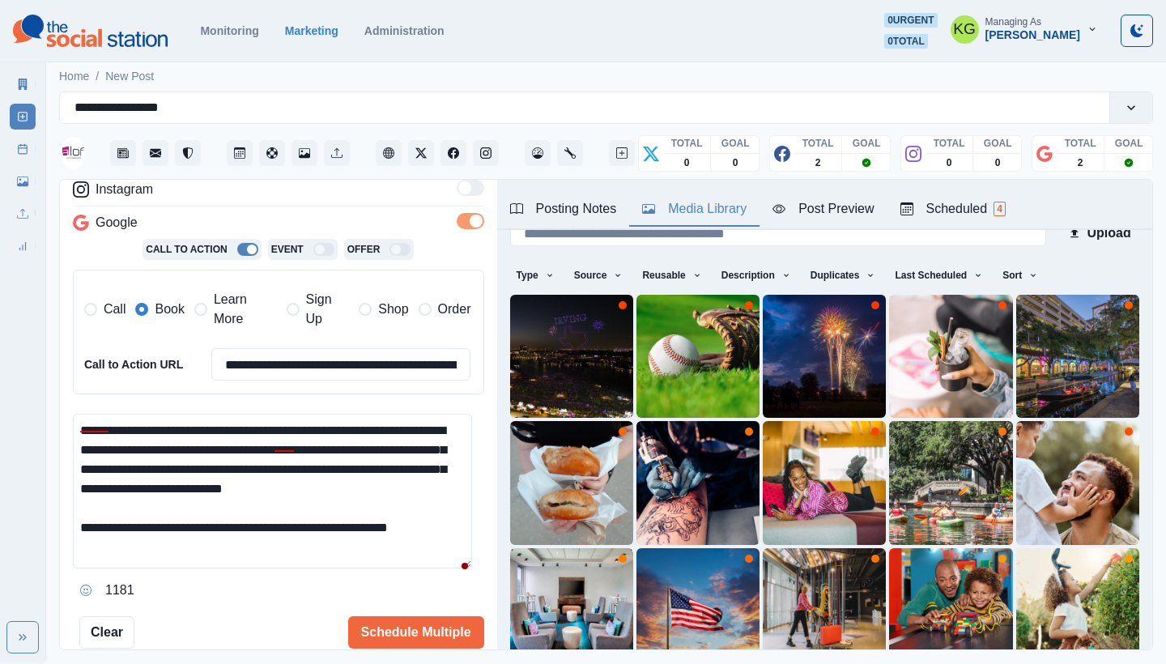
scroll to position [0, 0]
click at [443, 662] on main "**********" at bounding box center [606, 360] width 1120 height 605
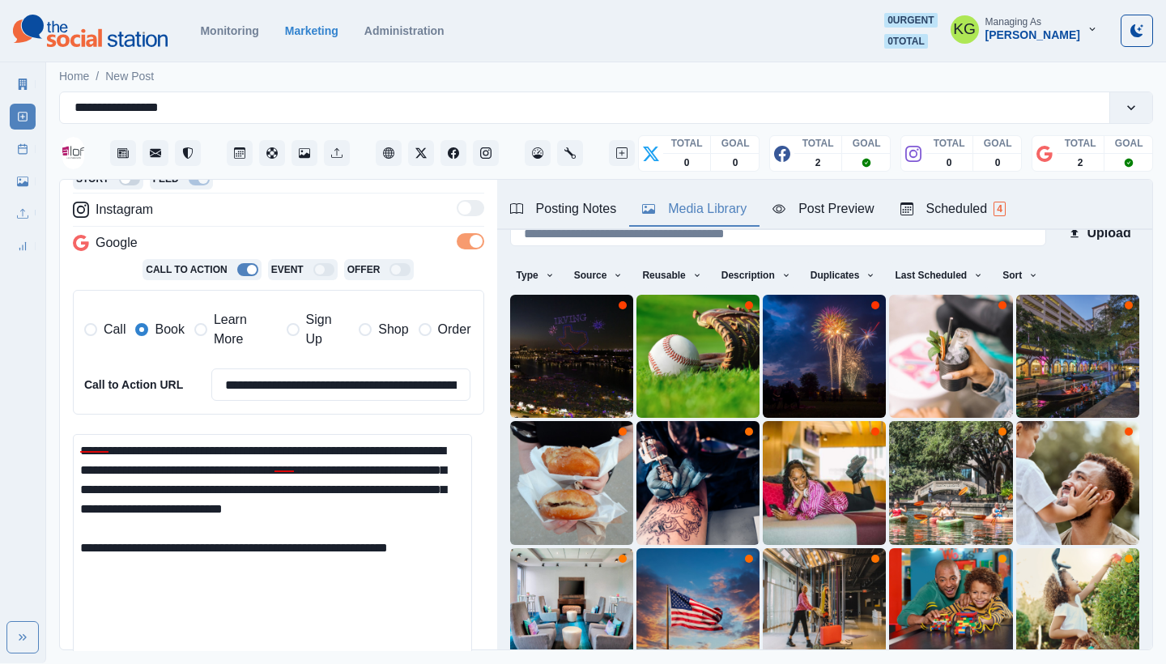
scroll to position [243, 0]
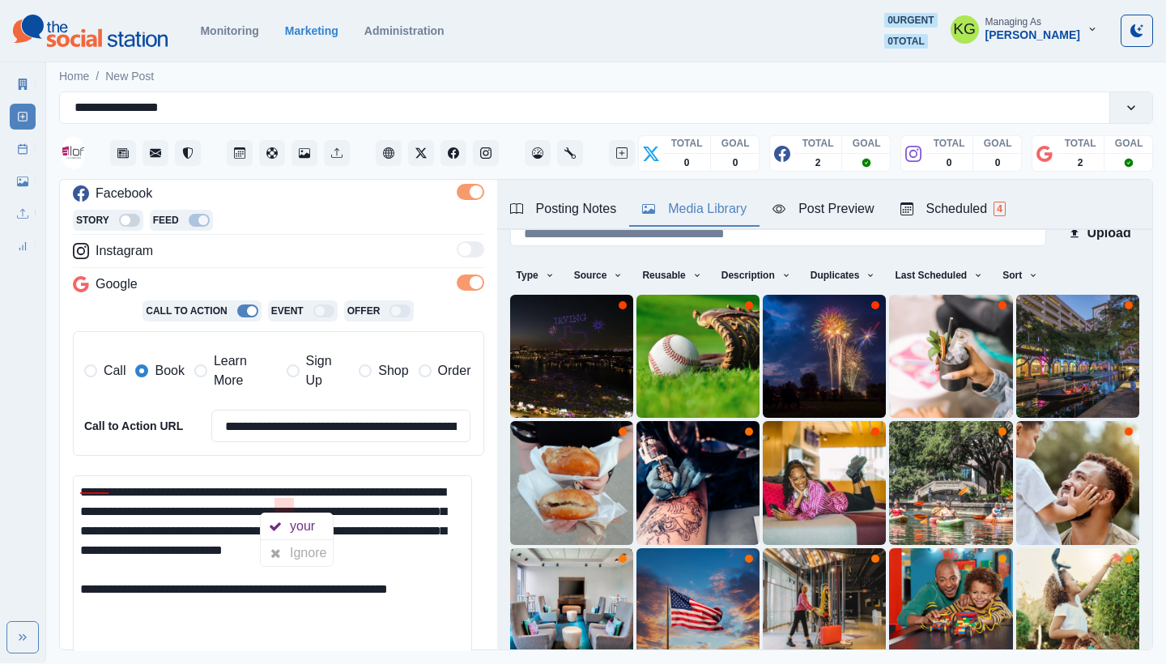
click at [425, 535] on textarea "**********" at bounding box center [272, 605] width 399 height 261
click at [286, 604] on textarea "**********" at bounding box center [272, 605] width 399 height 261
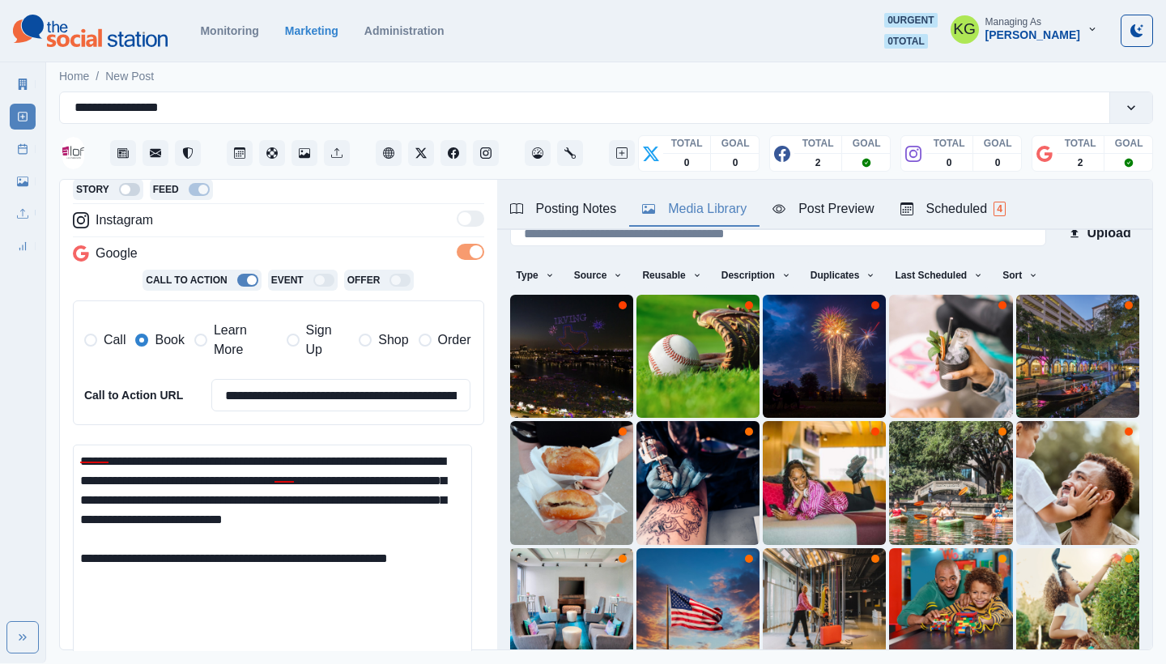
scroll to position [309, 0]
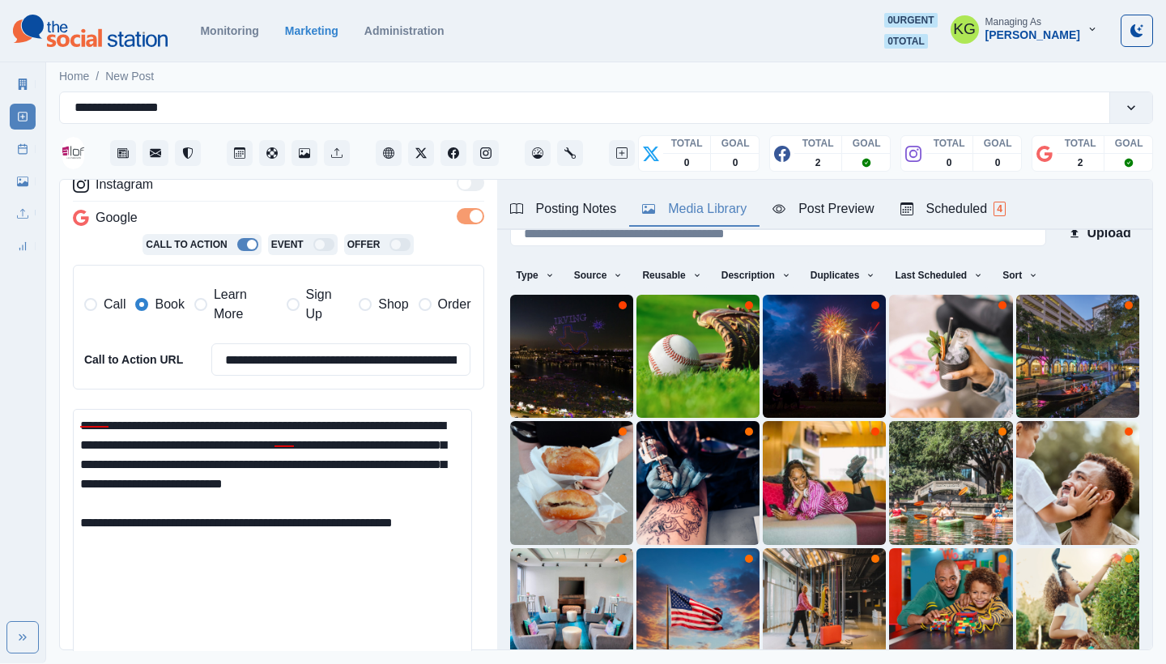
paste textarea "**********"
type textarea "**********"
click at [298, 365] on input "**********" at bounding box center [341, 359] width 260 height 32
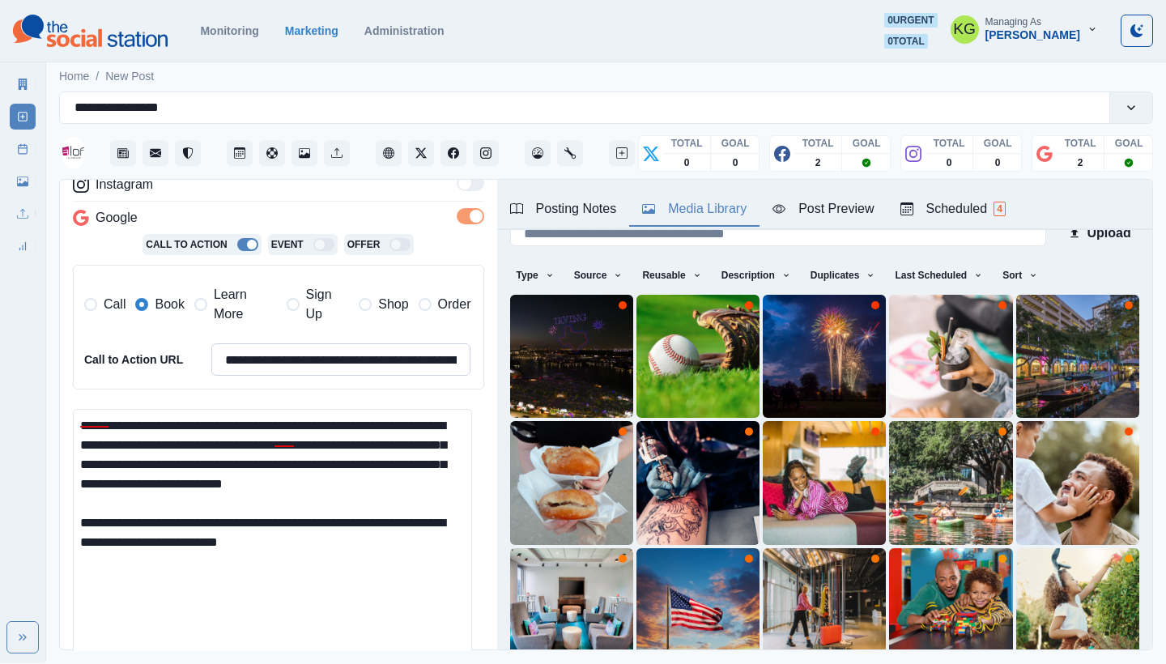
paste input
type input "**********"
drag, startPoint x: 348, startPoint y: 537, endPoint x: 72, endPoint y: 528, distance: 276.3
click at [72, 528] on div "**********" at bounding box center [278, 415] width 437 height 471
paste textarea
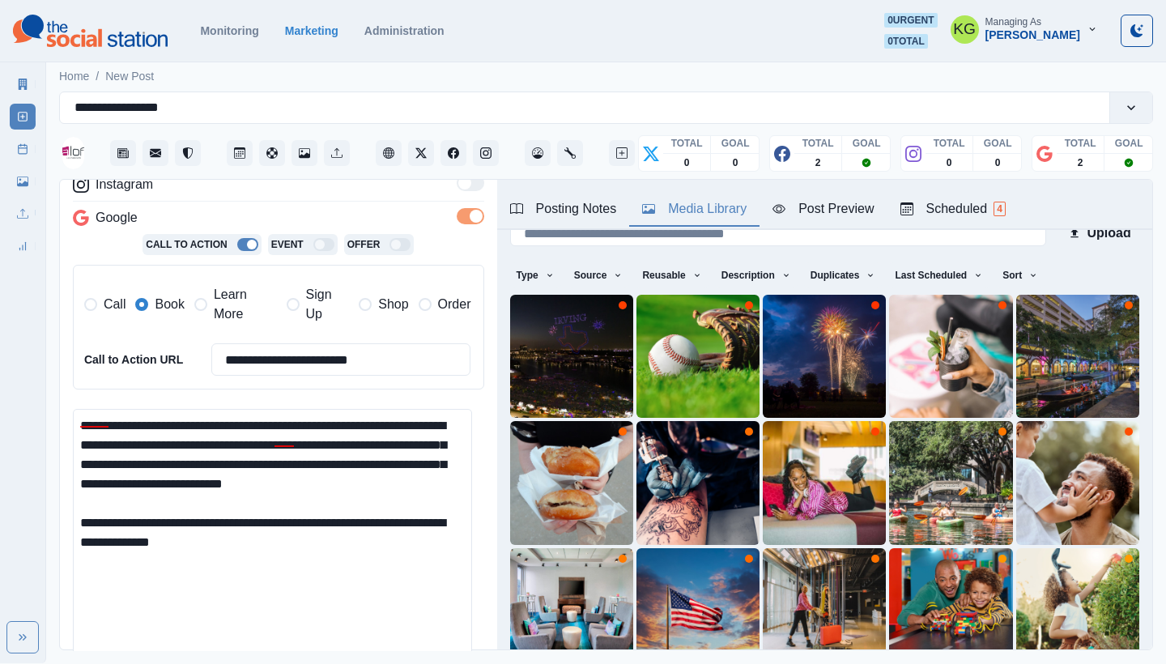
drag, startPoint x: 104, startPoint y: 539, endPoint x: 64, endPoint y: 536, distance: 40.6
click at [64, 536] on div "**********" at bounding box center [278, 415] width 437 height 471
click at [116, 438] on textarea "**********" at bounding box center [272, 539] width 399 height 261
click at [78, 420] on textarea "**********" at bounding box center [272, 539] width 399 height 261
paste textarea "**"
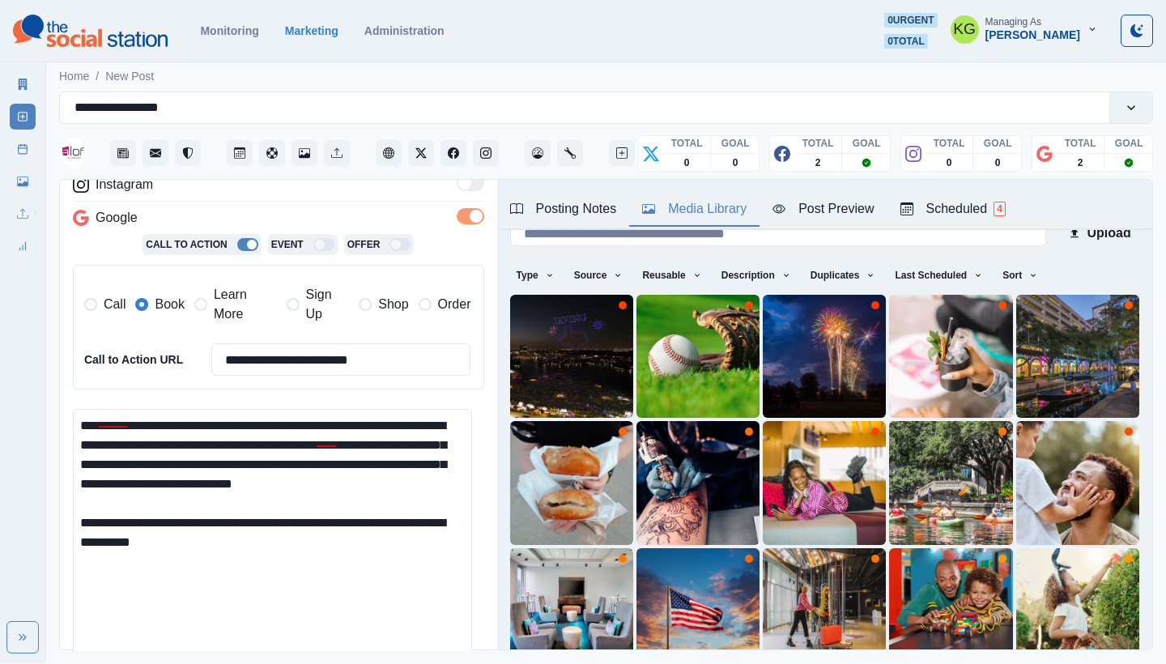
click at [173, 432] on textarea "**********" at bounding box center [272, 539] width 399 height 261
click at [113, 433] on div at bounding box center [99, 441] width 29 height 26
click at [313, 573] on textarea "**********" at bounding box center [272, 539] width 399 height 261
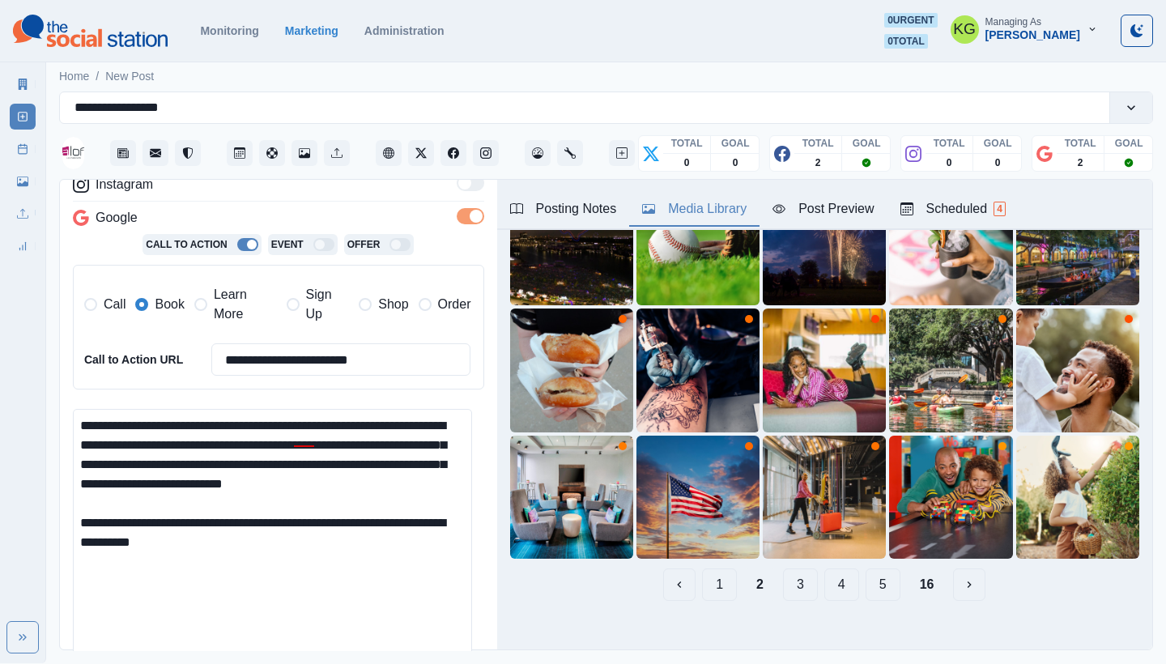
click at [783, 569] on button "3" at bounding box center [800, 585] width 35 height 32
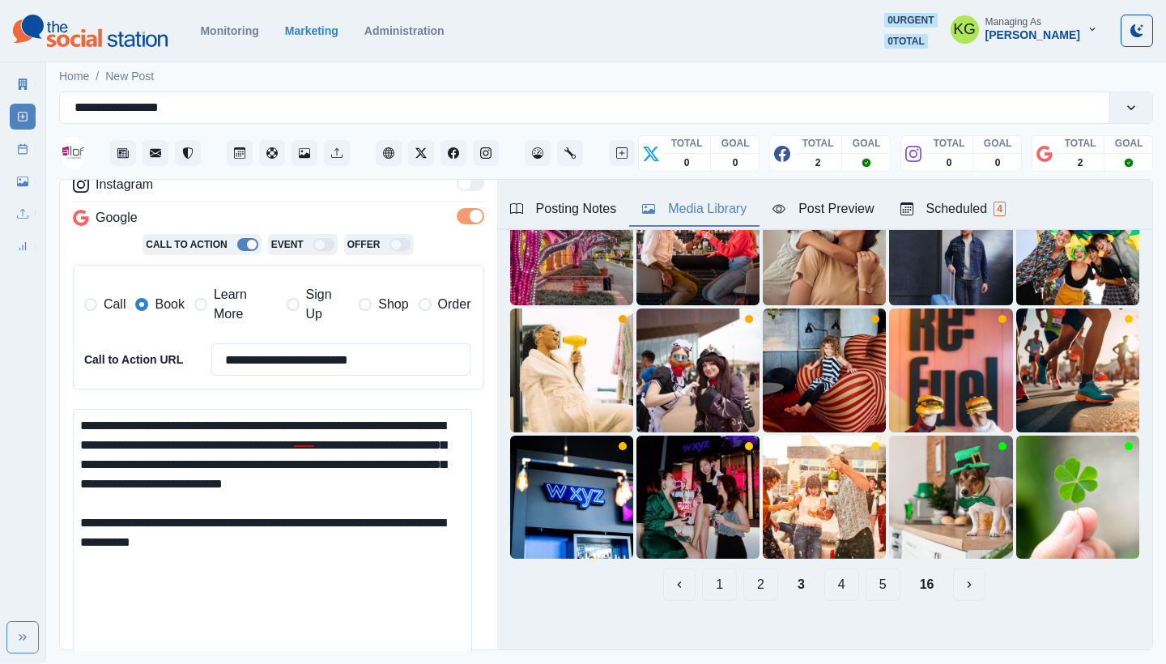
click at [824, 577] on button "4" at bounding box center [841, 585] width 35 height 32
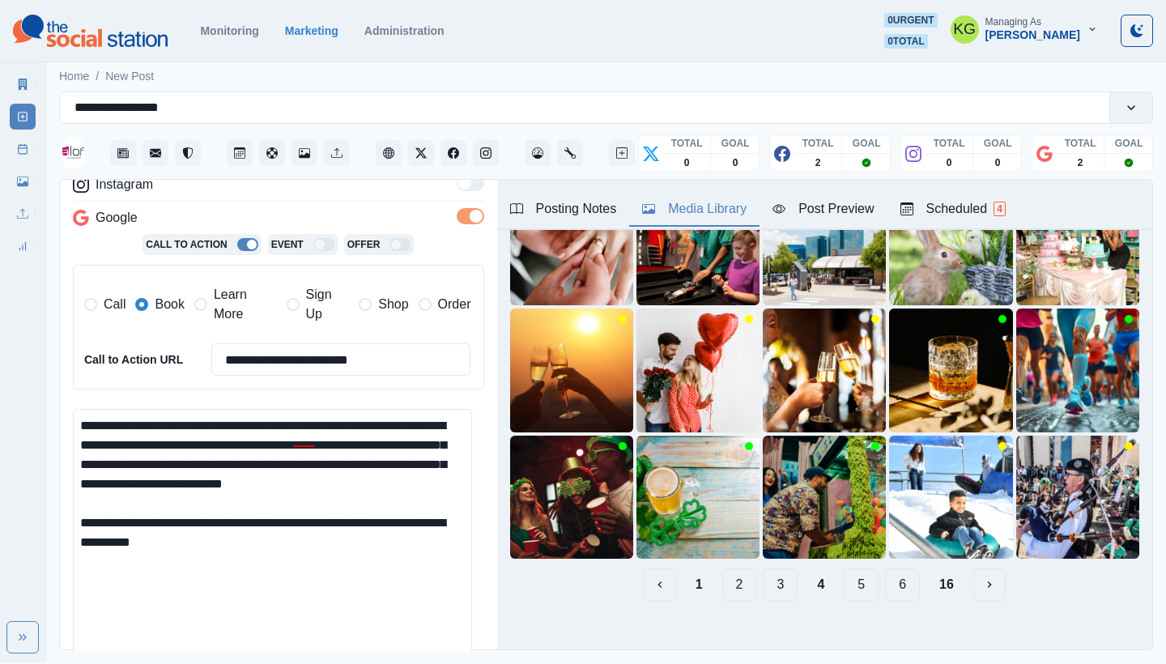
click at [845, 569] on button "5" at bounding box center [861, 585] width 35 height 32
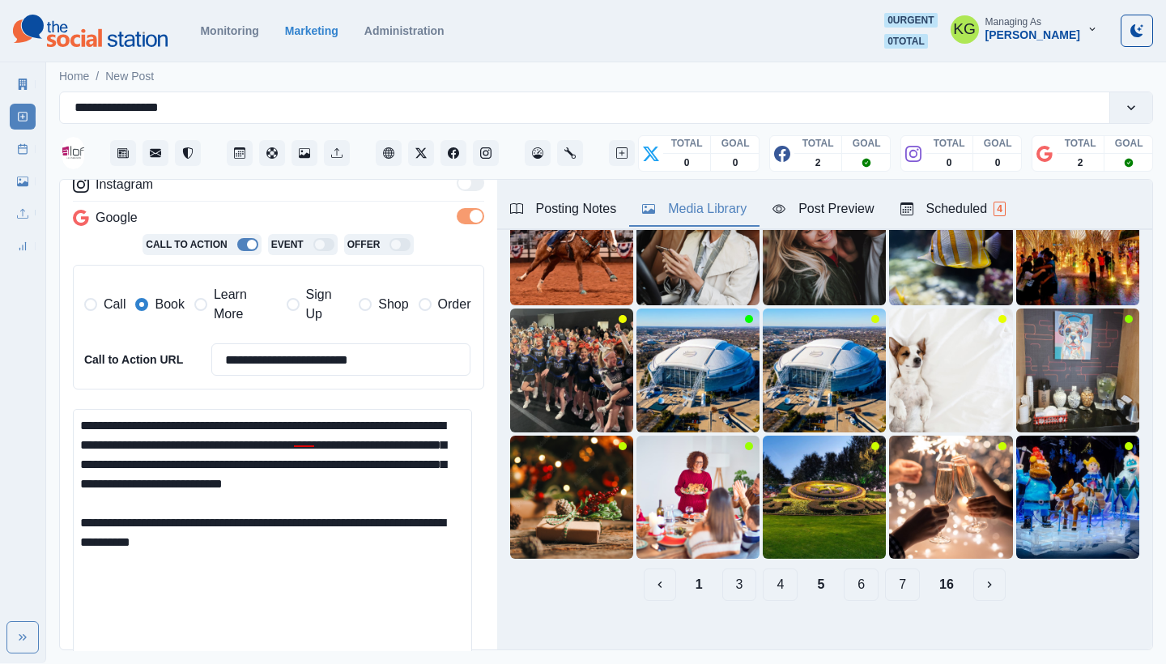
click at [848, 572] on button "6" at bounding box center [861, 585] width 35 height 32
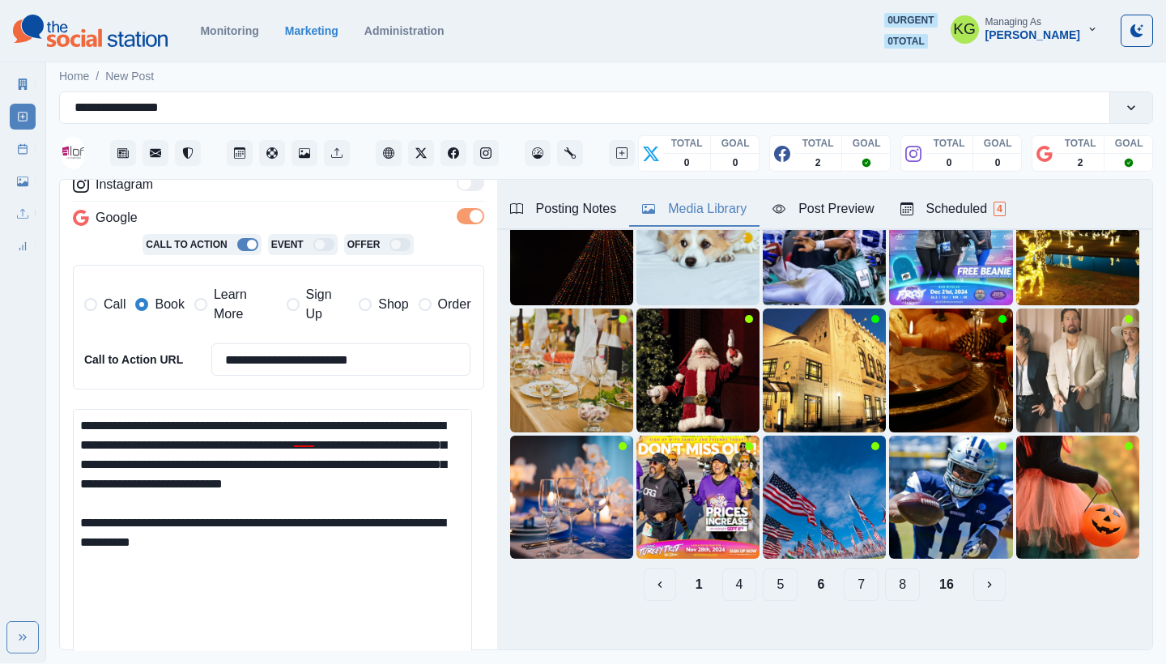
click at [850, 578] on button "7" at bounding box center [861, 585] width 35 height 32
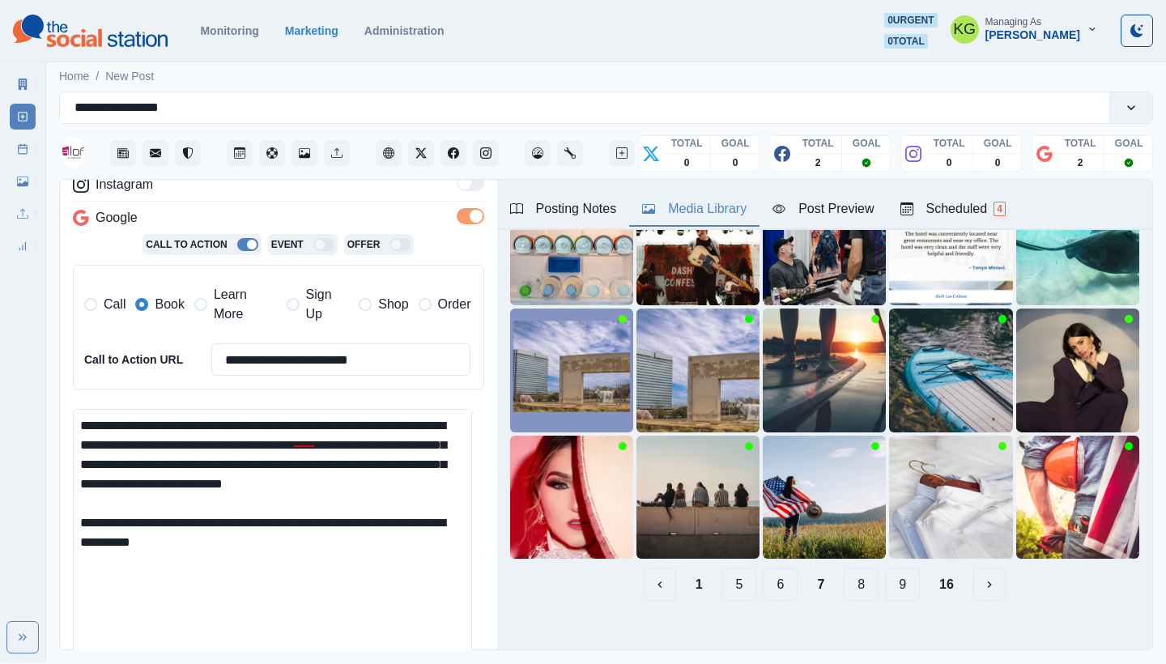
click at [850, 578] on button "8" at bounding box center [861, 585] width 35 height 32
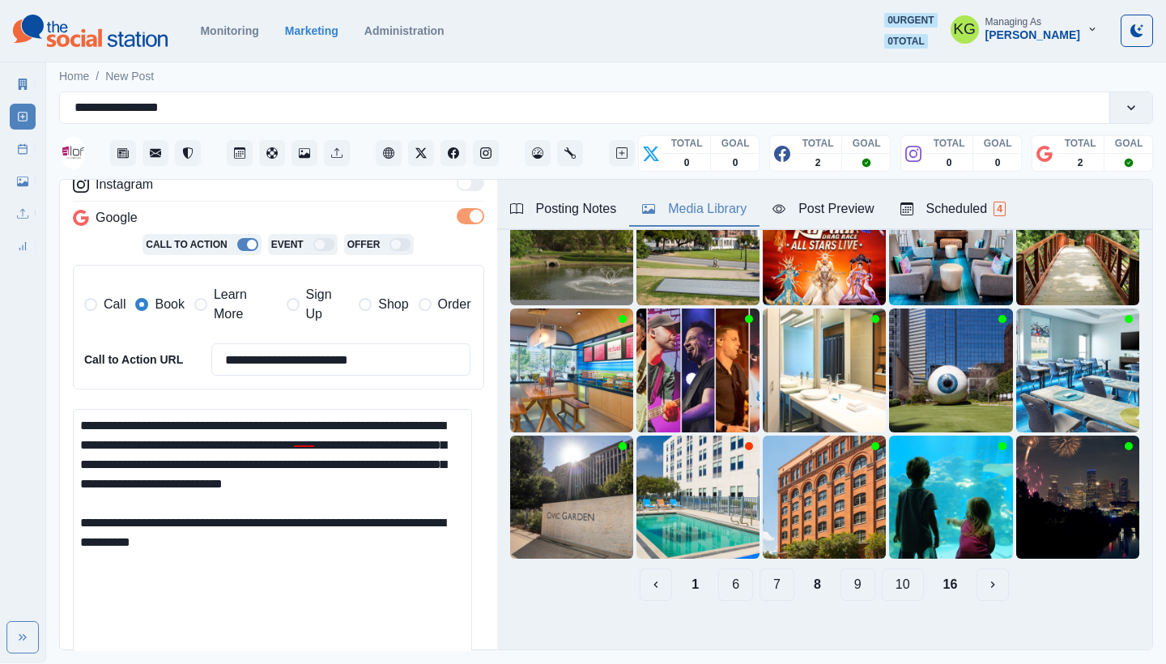
click at [850, 578] on button "9" at bounding box center [858, 585] width 35 height 32
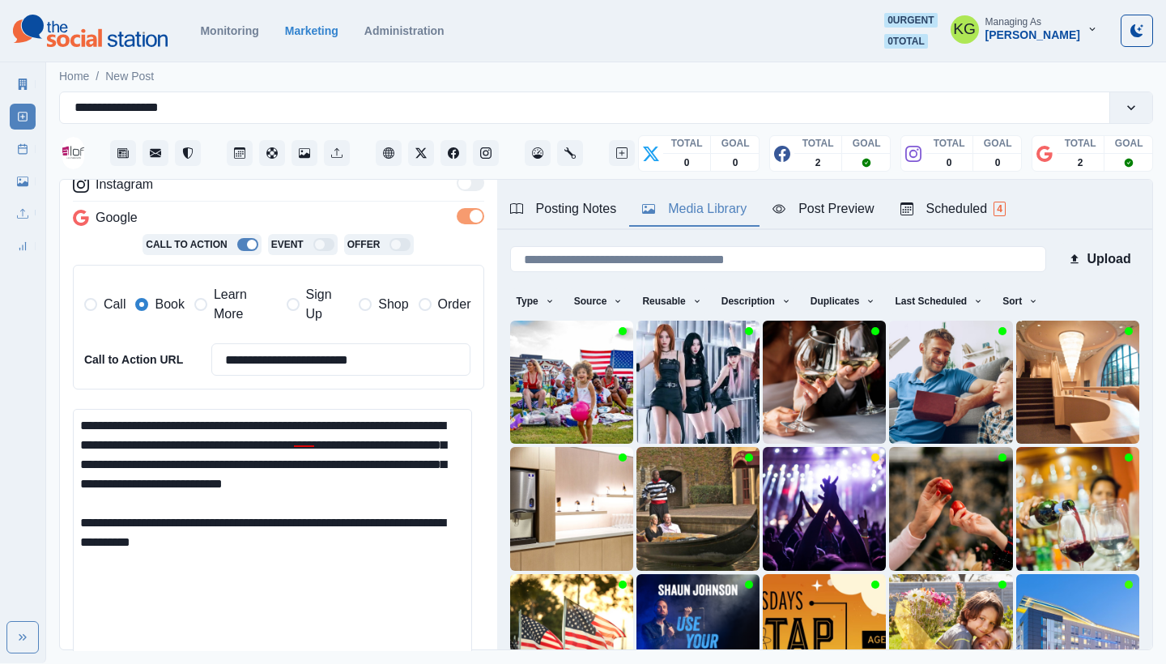
scroll to position [137, 0]
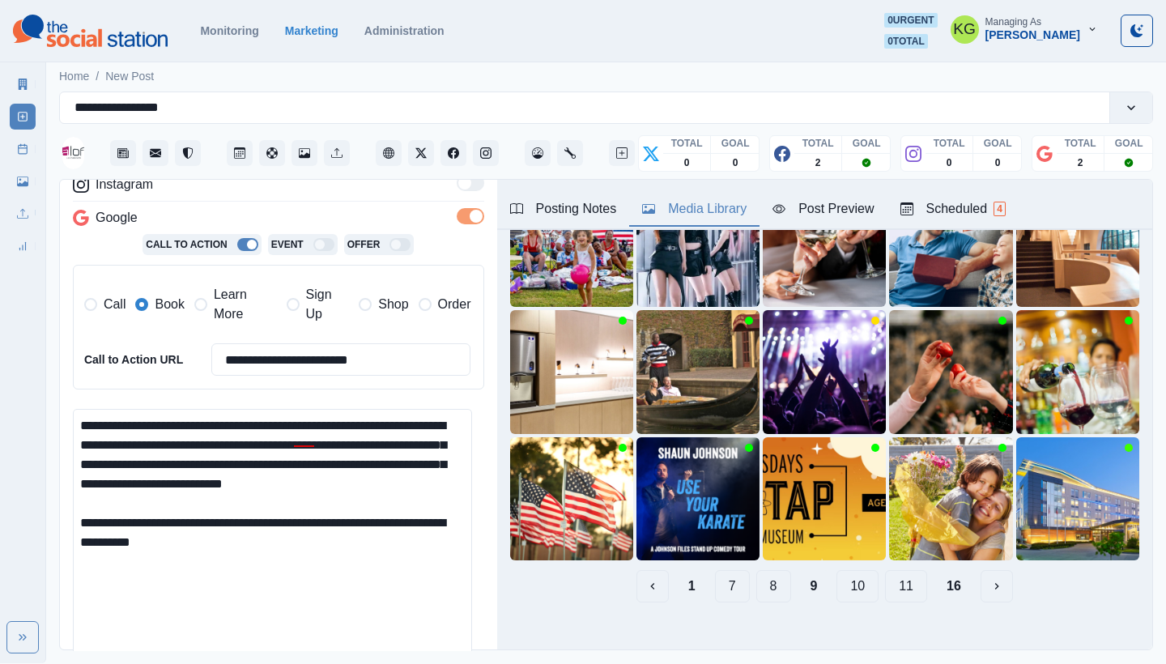
click at [843, 570] on button "10" at bounding box center [858, 586] width 42 height 32
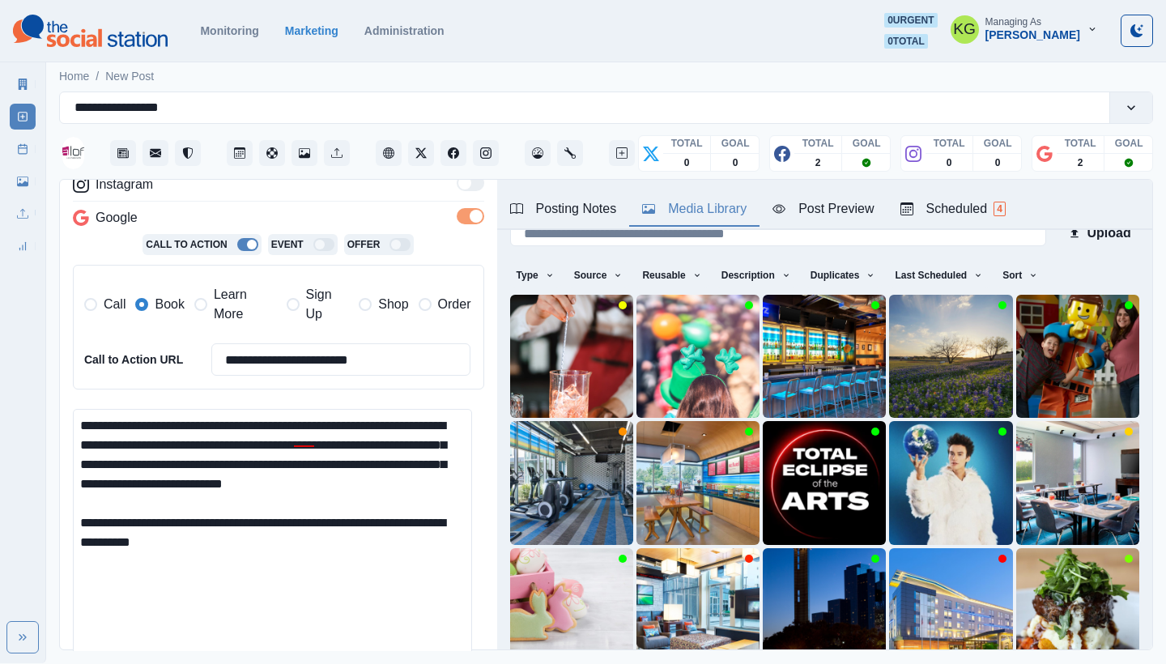
scroll to position [138, 0]
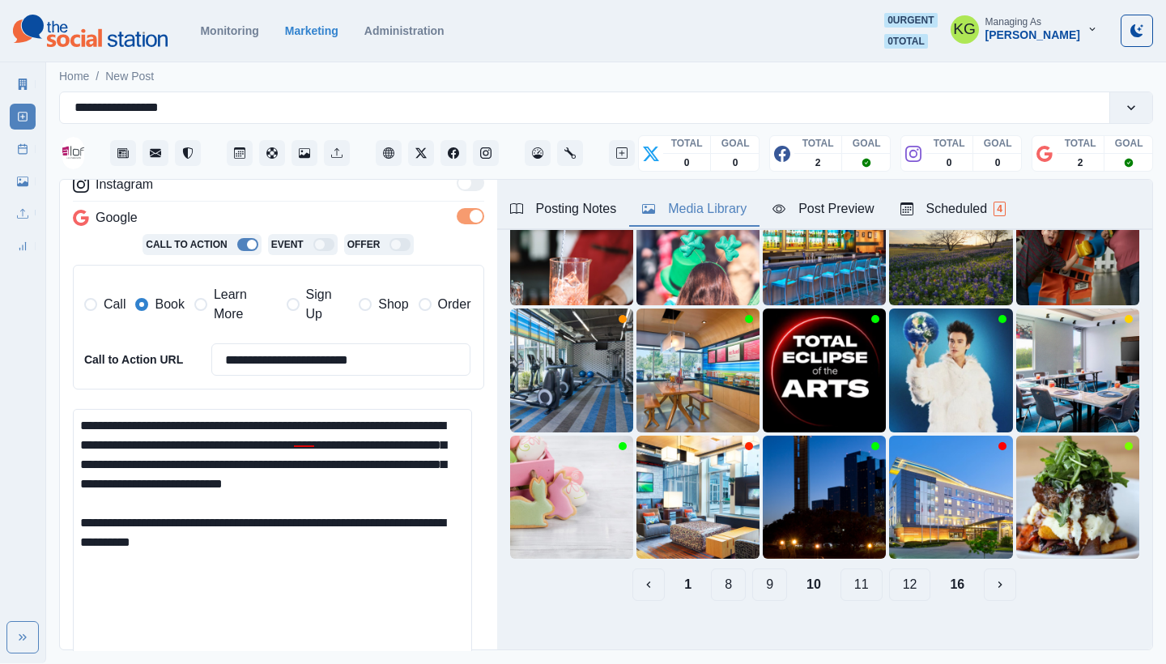
click at [847, 576] on button "11" at bounding box center [862, 585] width 42 height 32
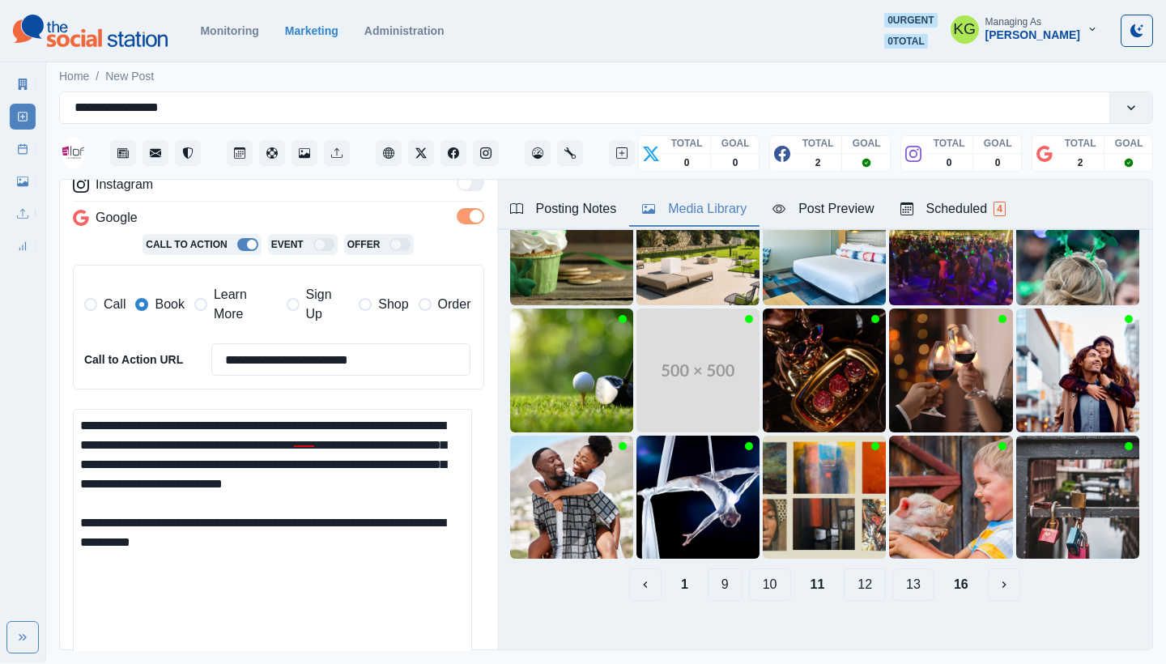
click at [844, 573] on button "12" at bounding box center [865, 585] width 42 height 32
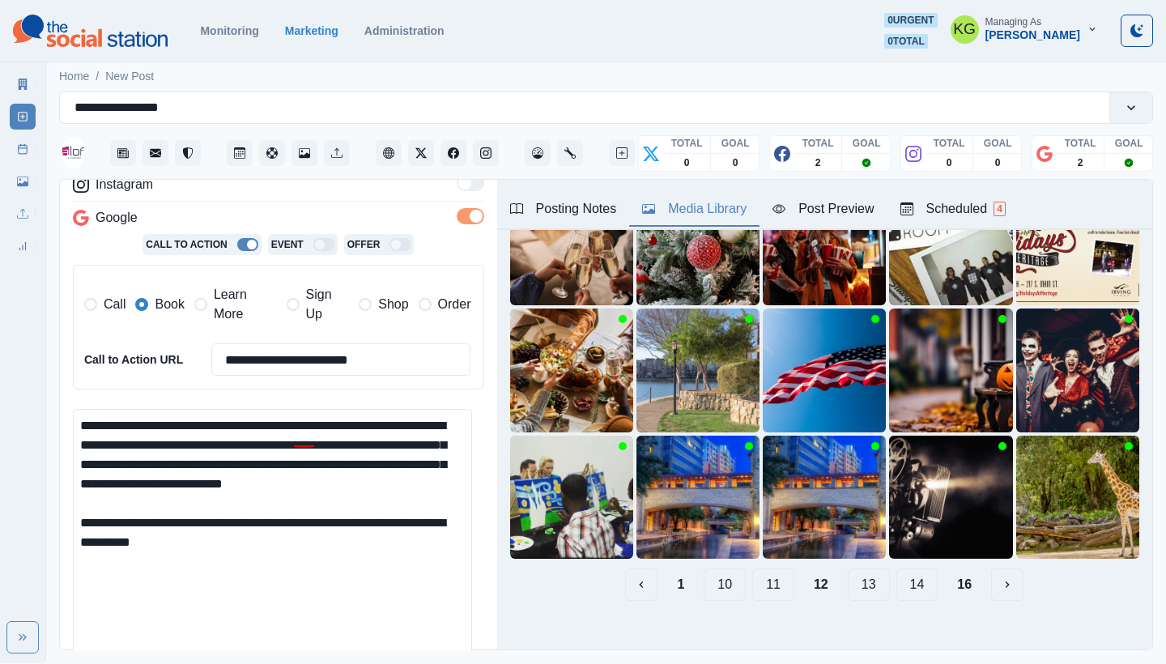
click at [854, 578] on button "13" at bounding box center [869, 585] width 42 height 32
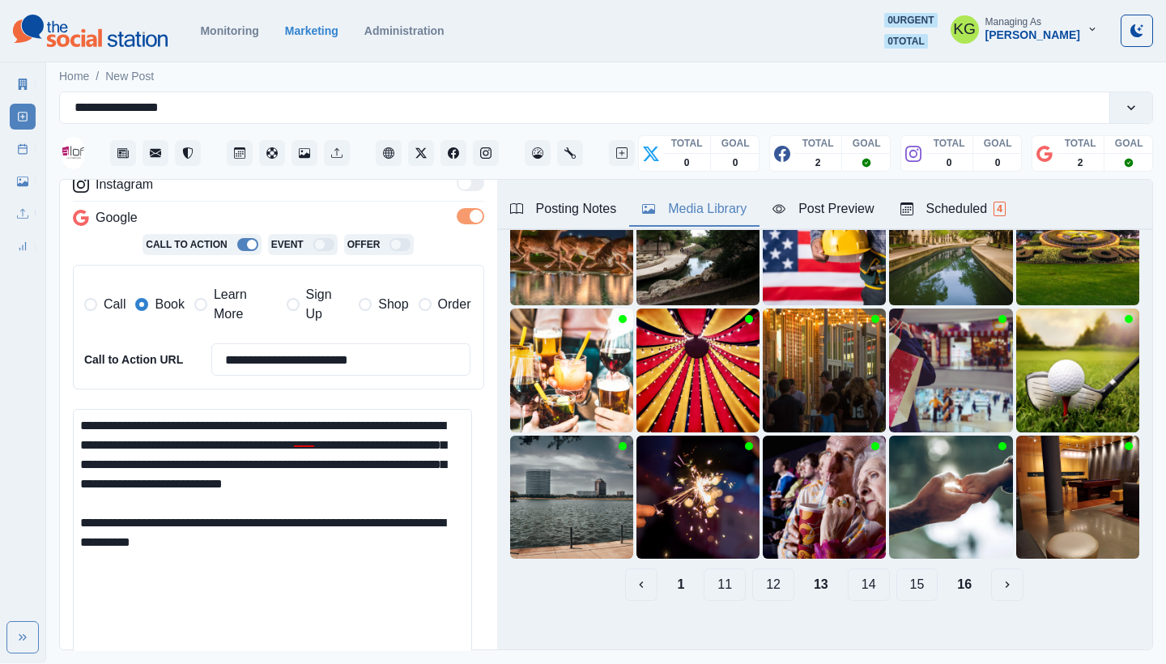
click at [854, 578] on button "14" at bounding box center [869, 585] width 42 height 32
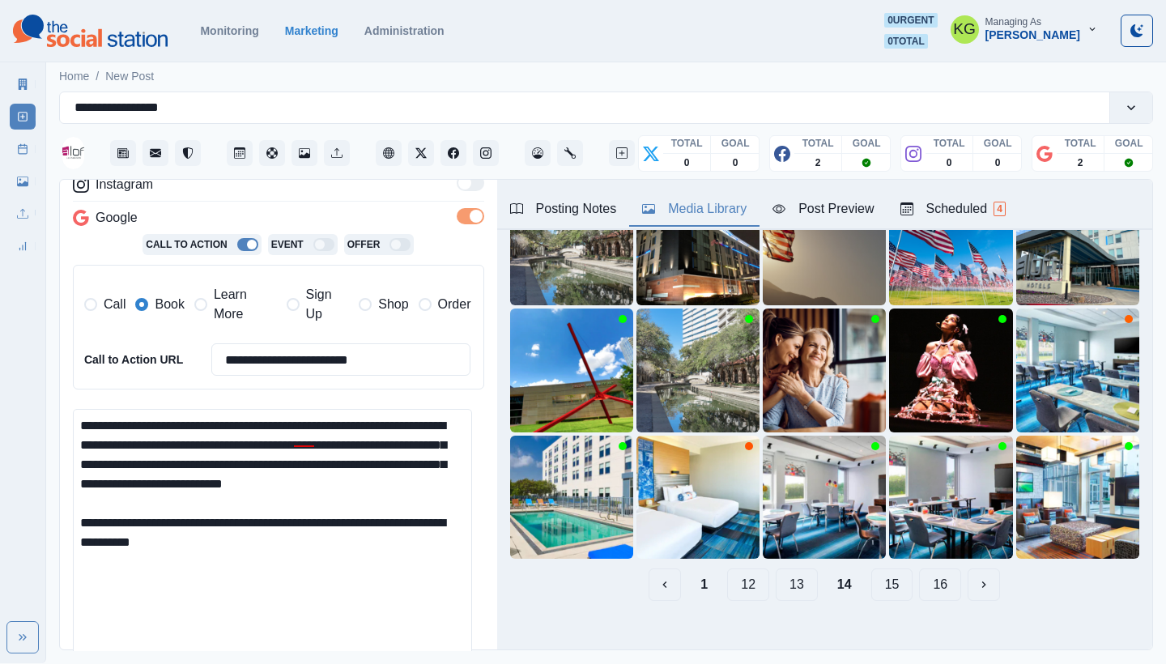
click at [872, 573] on button "15" at bounding box center [892, 585] width 42 height 32
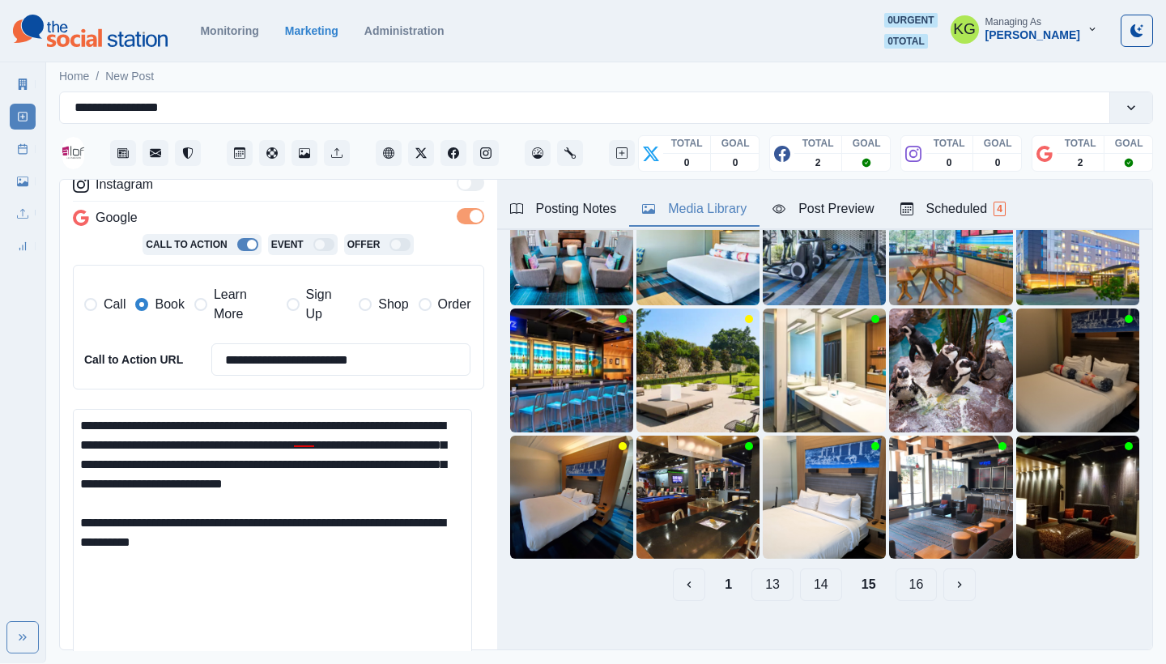
click at [896, 569] on button "16" at bounding box center [917, 585] width 42 height 32
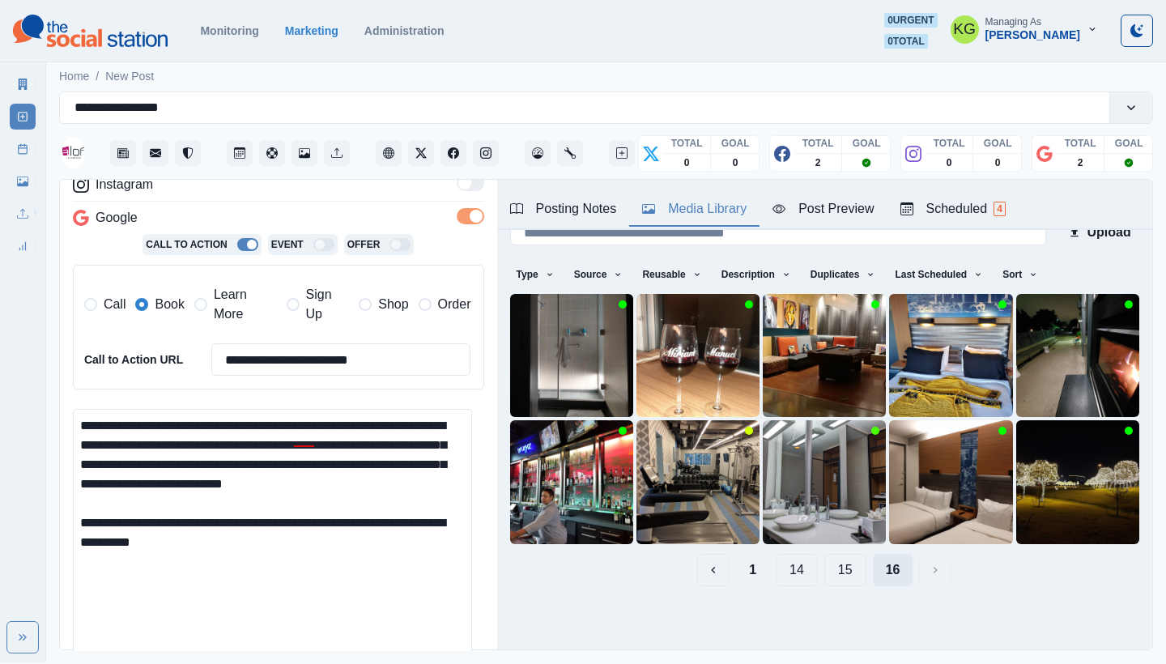
scroll to position [0, 0]
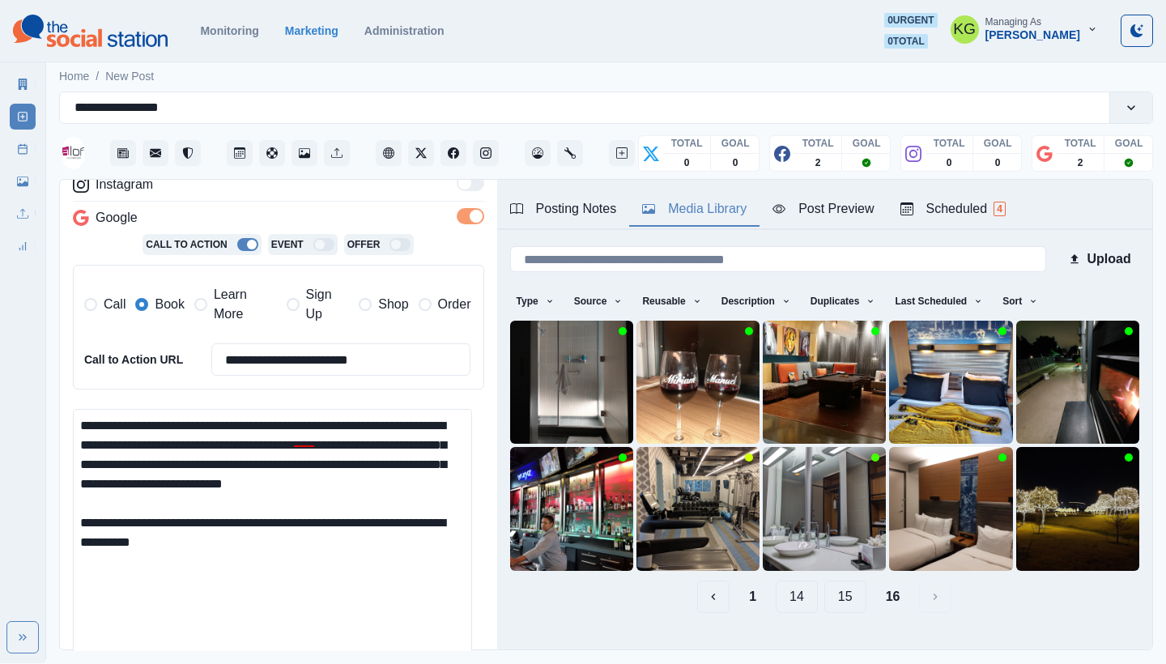
click at [240, 556] on textarea "**********" at bounding box center [272, 539] width 399 height 261
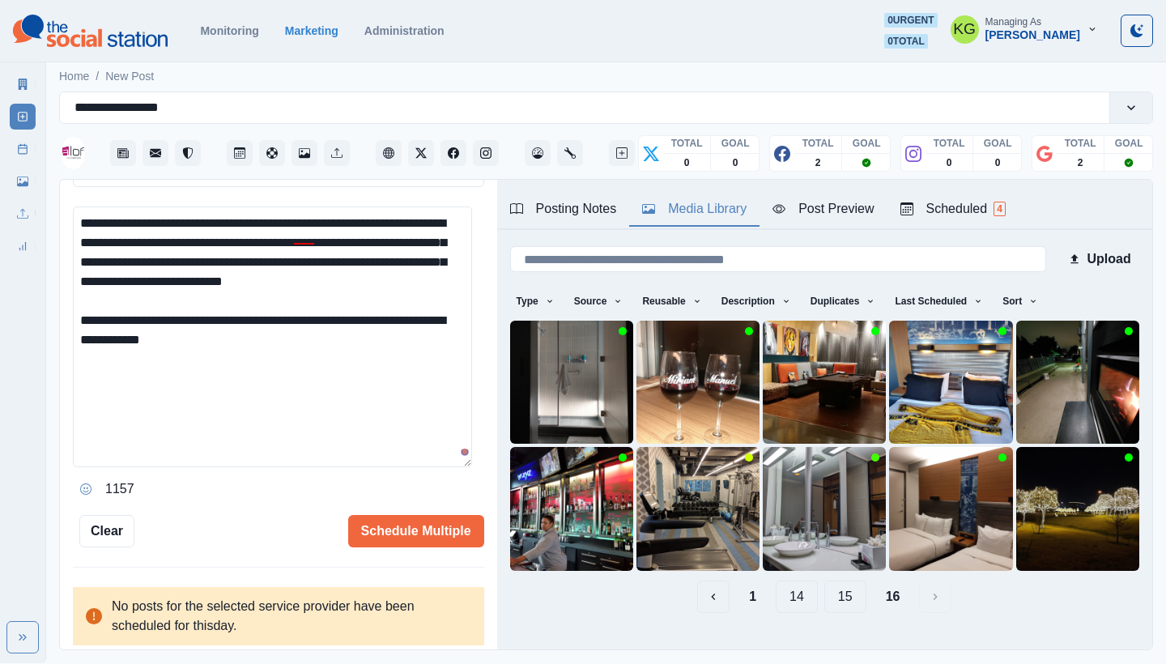
click at [86, 487] on icon "Opens Emoji Picker" at bounding box center [85, 488] width 11 height 11
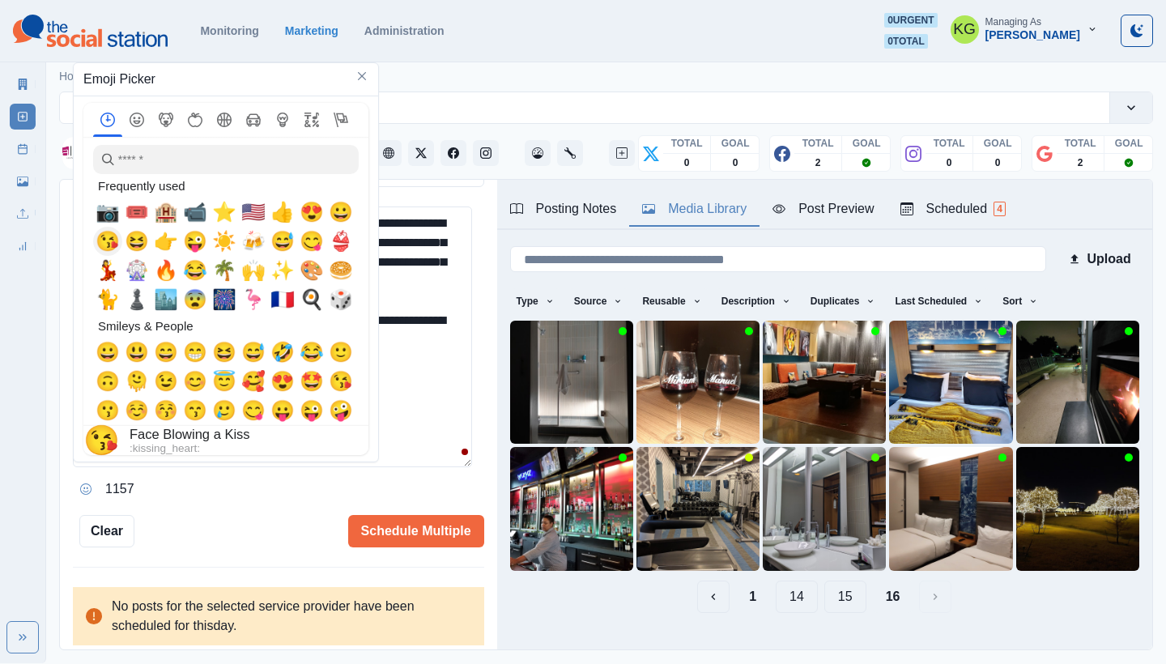
click at [109, 222] on span "📷" at bounding box center [108, 212] width 24 height 23
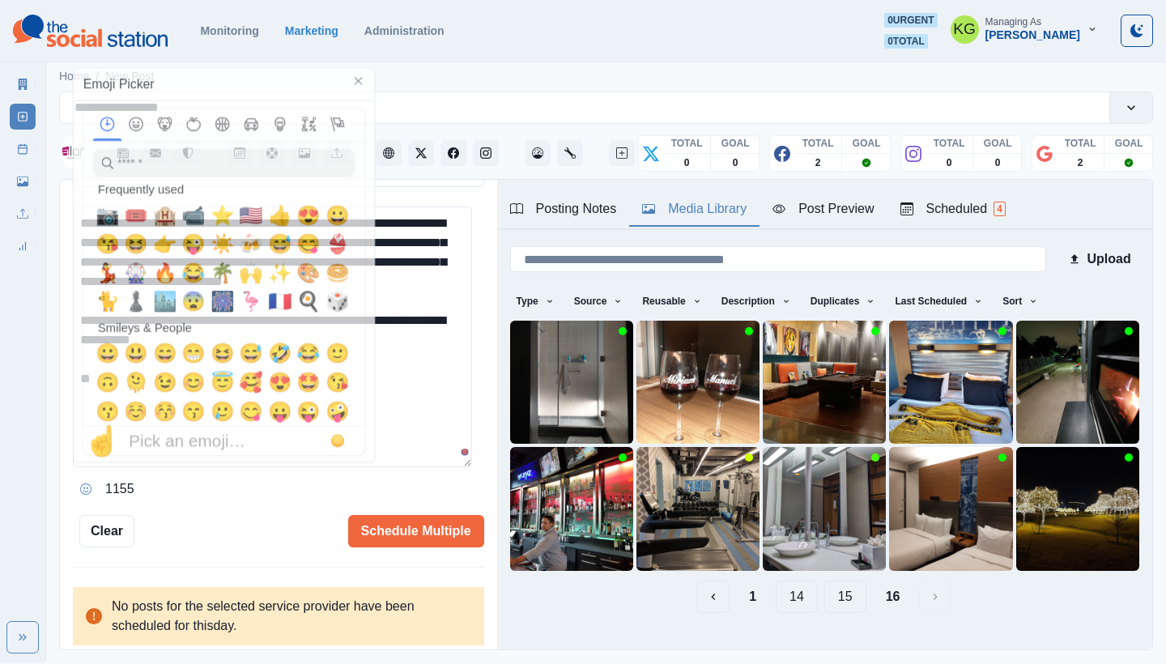
click at [419, 393] on textarea "**********" at bounding box center [272, 337] width 399 height 261
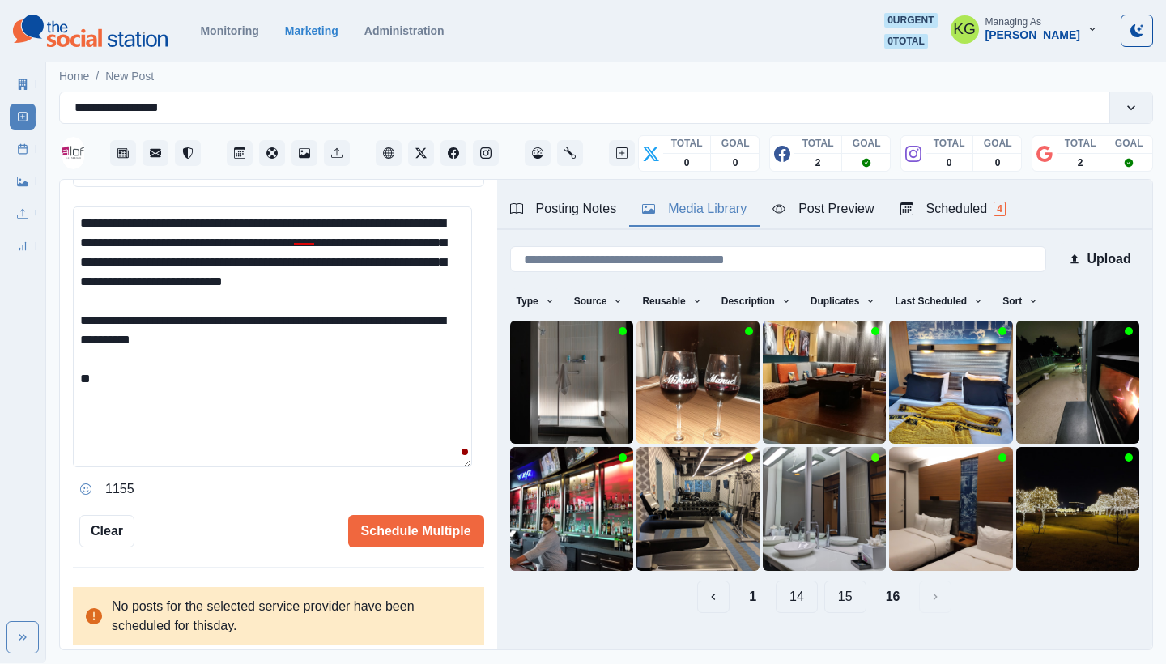
click at [387, 407] on textarea "**********" at bounding box center [272, 337] width 399 height 261
paste textarea "**********"
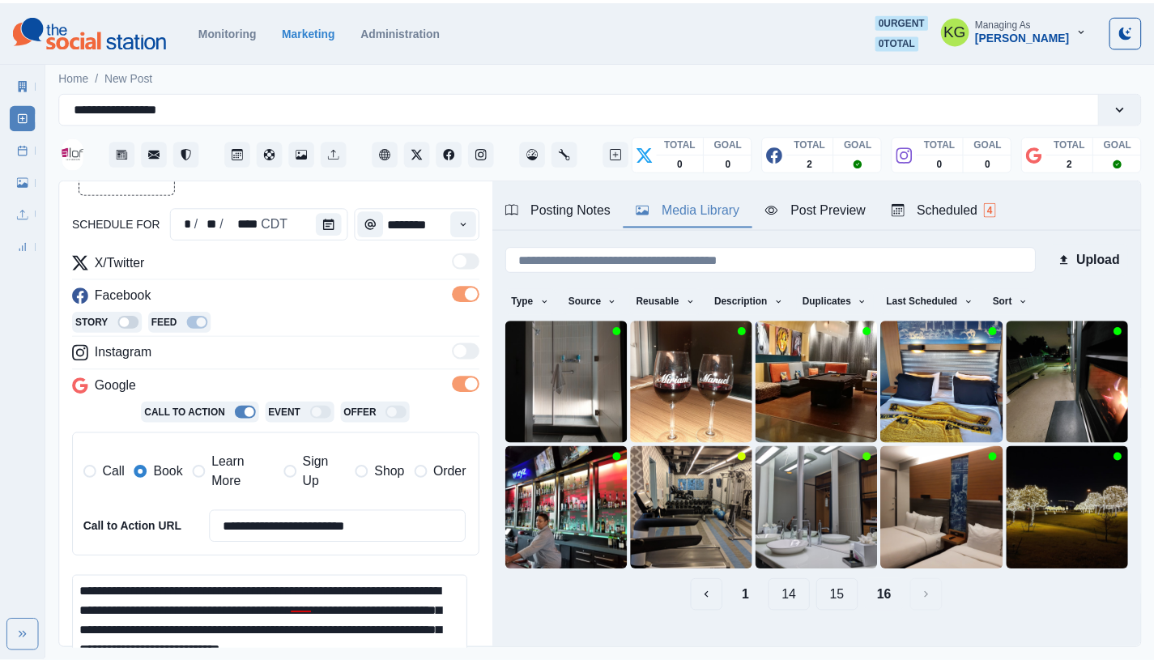
scroll to position [0, 0]
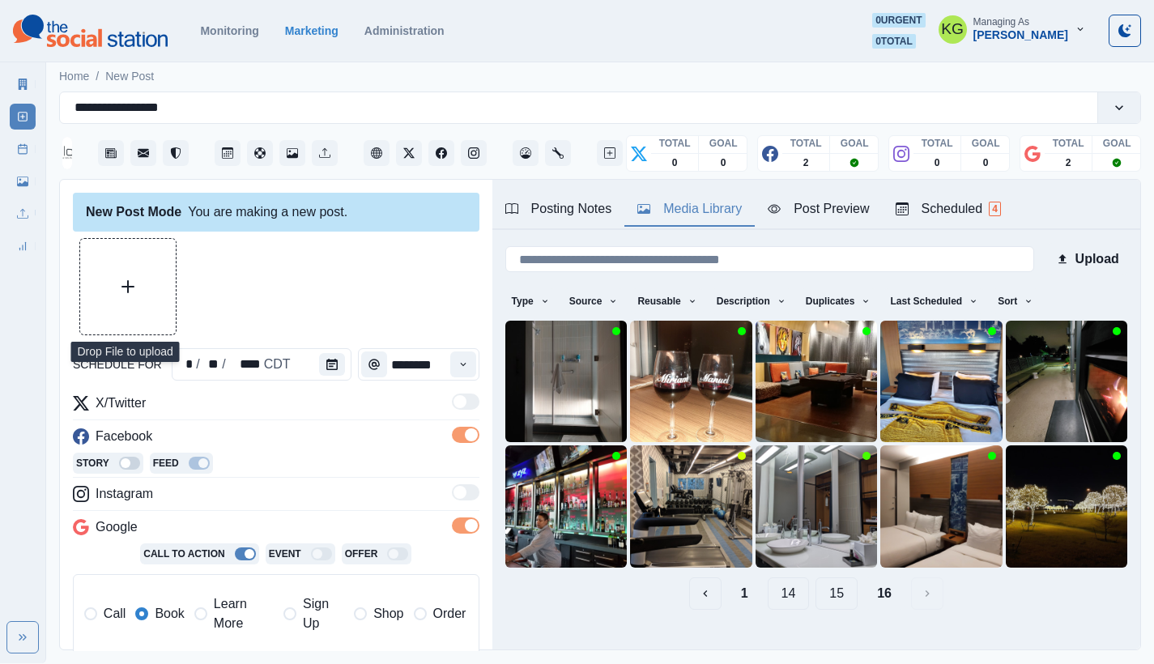
click at [158, 288] on button "Upload Media" at bounding box center [128, 287] width 96 height 96
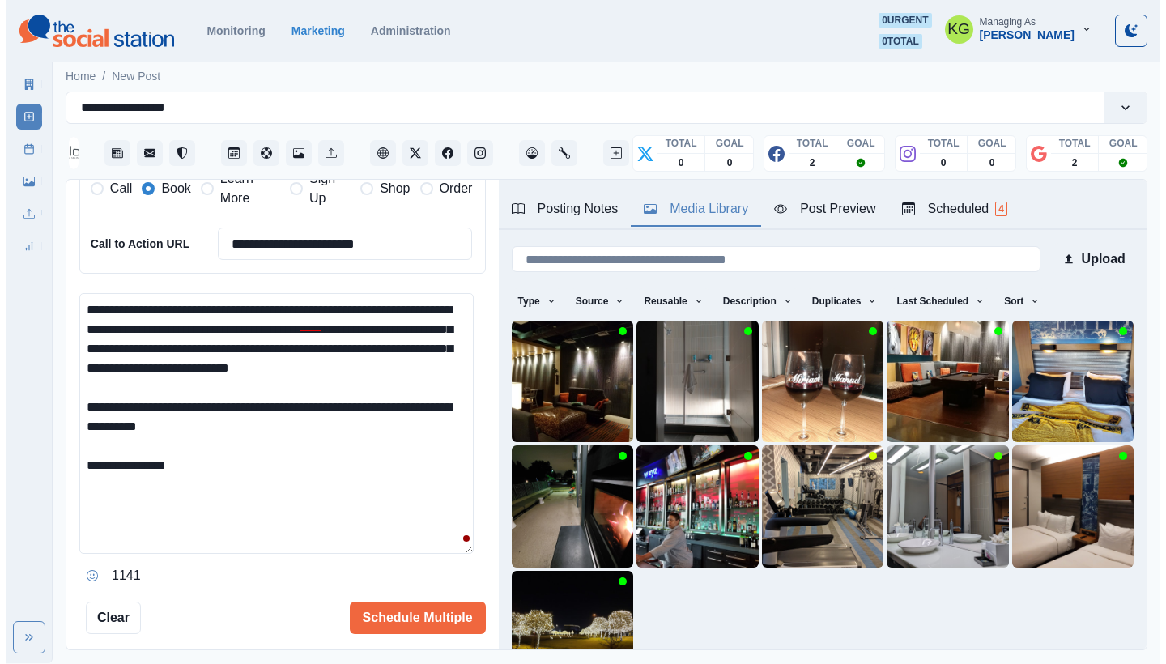
scroll to position [425, 0]
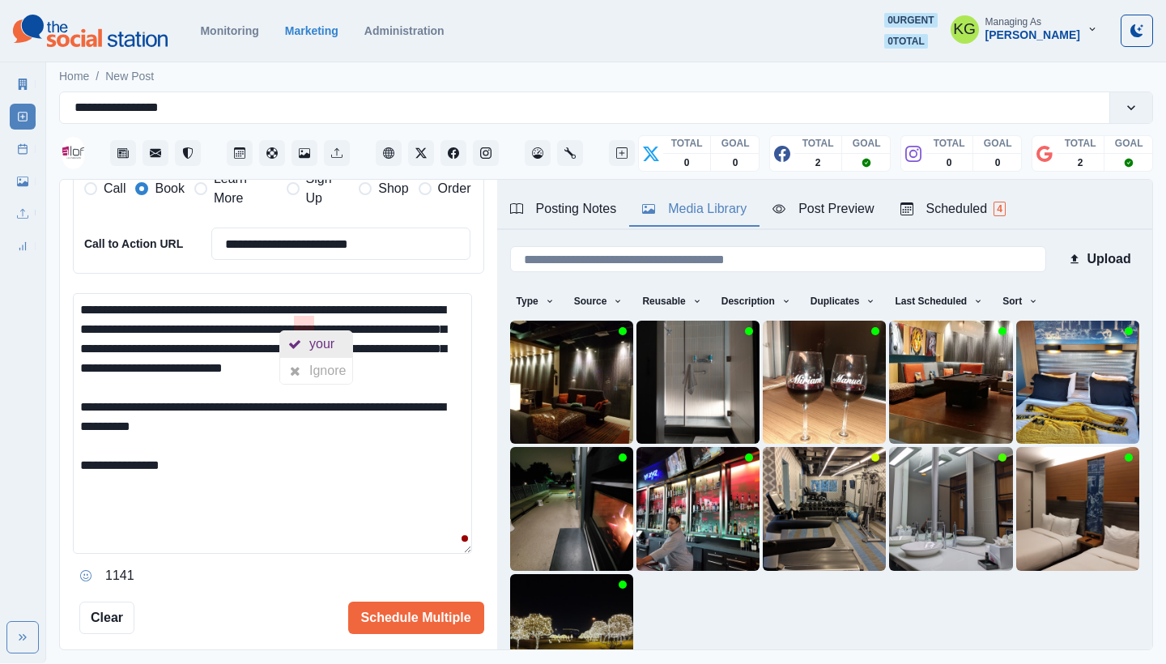
click at [317, 342] on div "your" at bounding box center [325, 344] width 32 height 26
click at [362, 492] on textarea "**********" at bounding box center [272, 423] width 399 height 261
type textarea "**********"
click at [396, 611] on button "Schedule Multiple" at bounding box center [416, 618] width 136 height 32
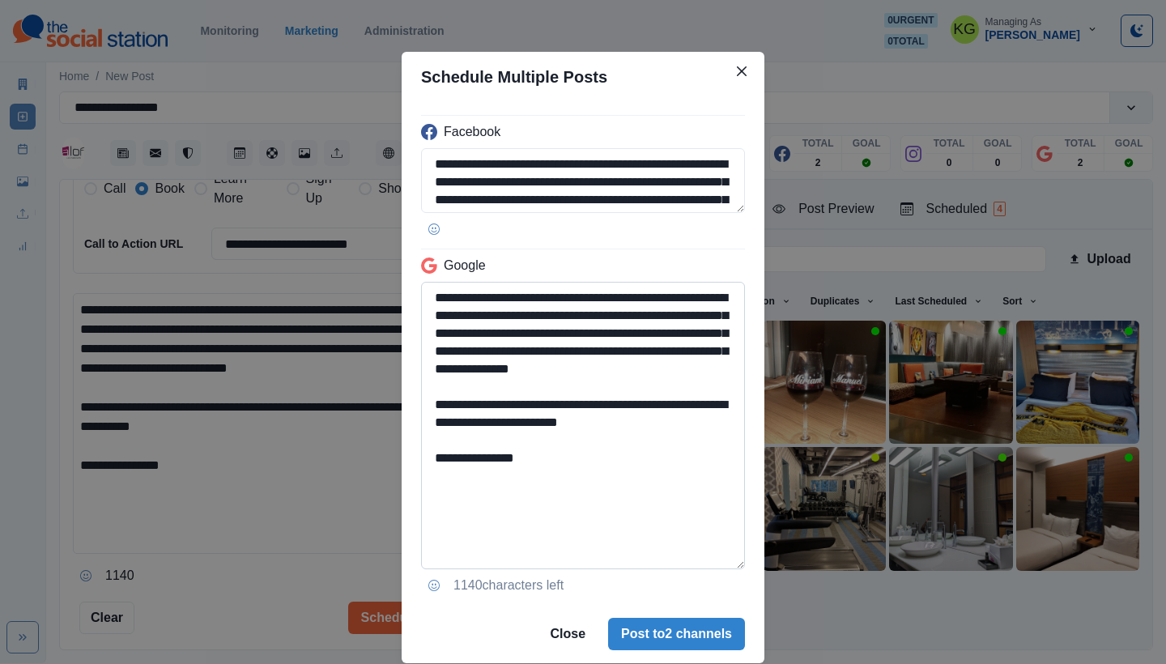
click at [734, 569] on textarea "**********" at bounding box center [583, 426] width 324 height 288
drag, startPoint x: 650, startPoint y: 445, endPoint x: 493, endPoint y: 442, distance: 157.1
click at [492, 441] on textarea "**********" at bounding box center [583, 427] width 324 height 291
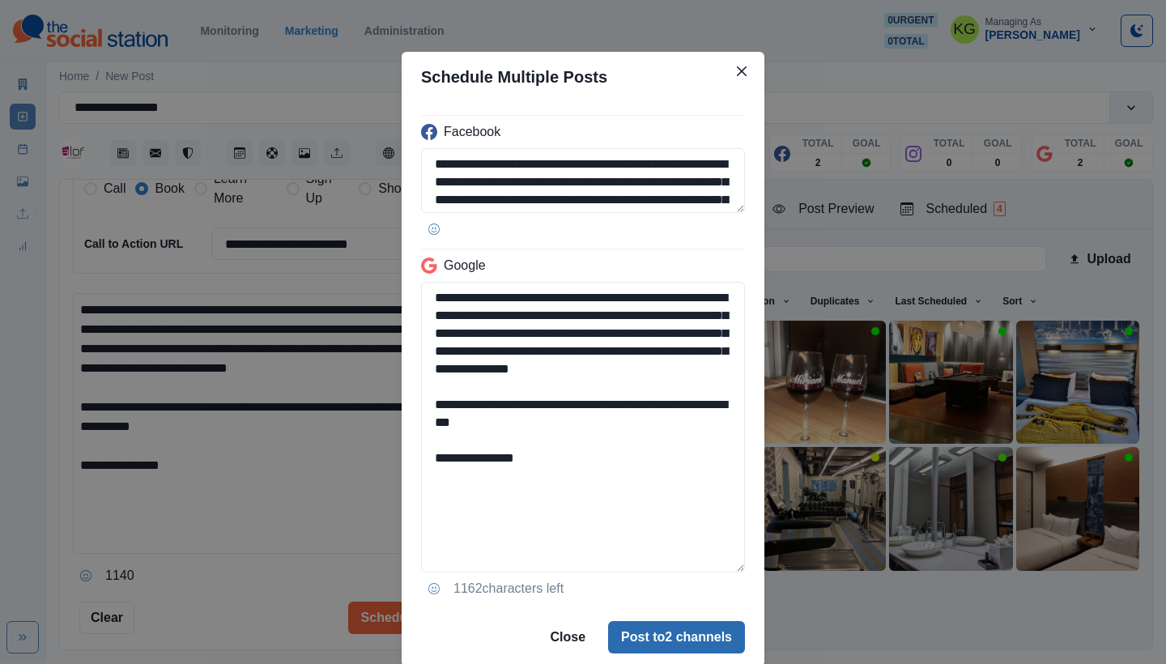
type textarea "**********"
click at [658, 631] on button "Post to 2 channels" at bounding box center [676, 637] width 137 height 32
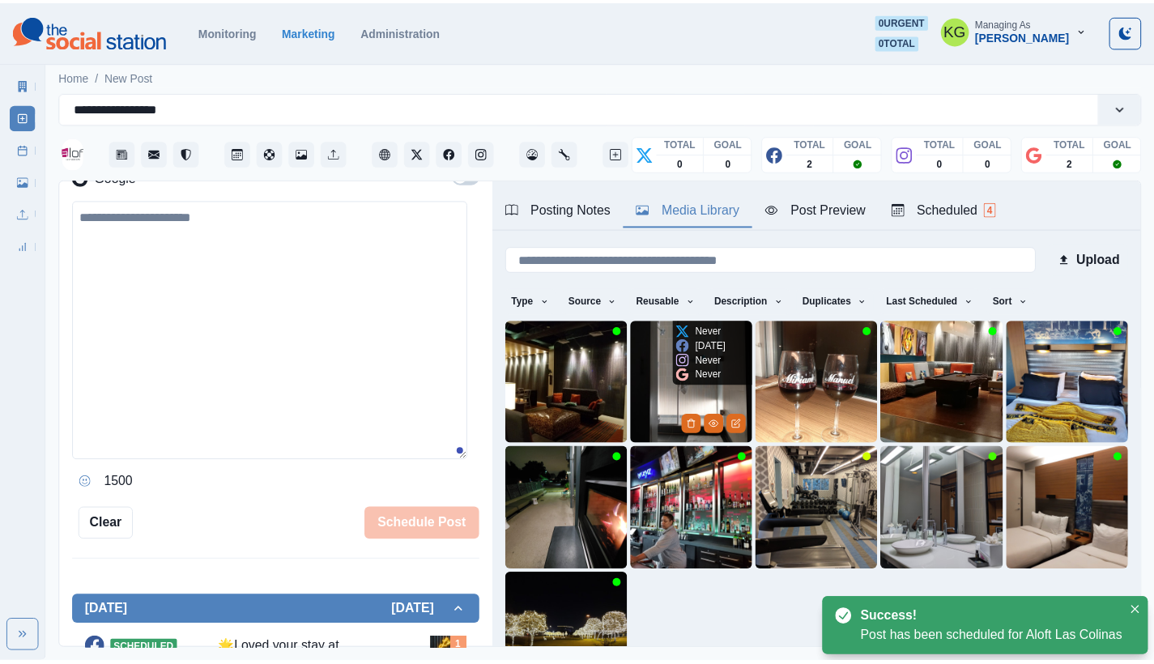
scroll to position [267, 0]
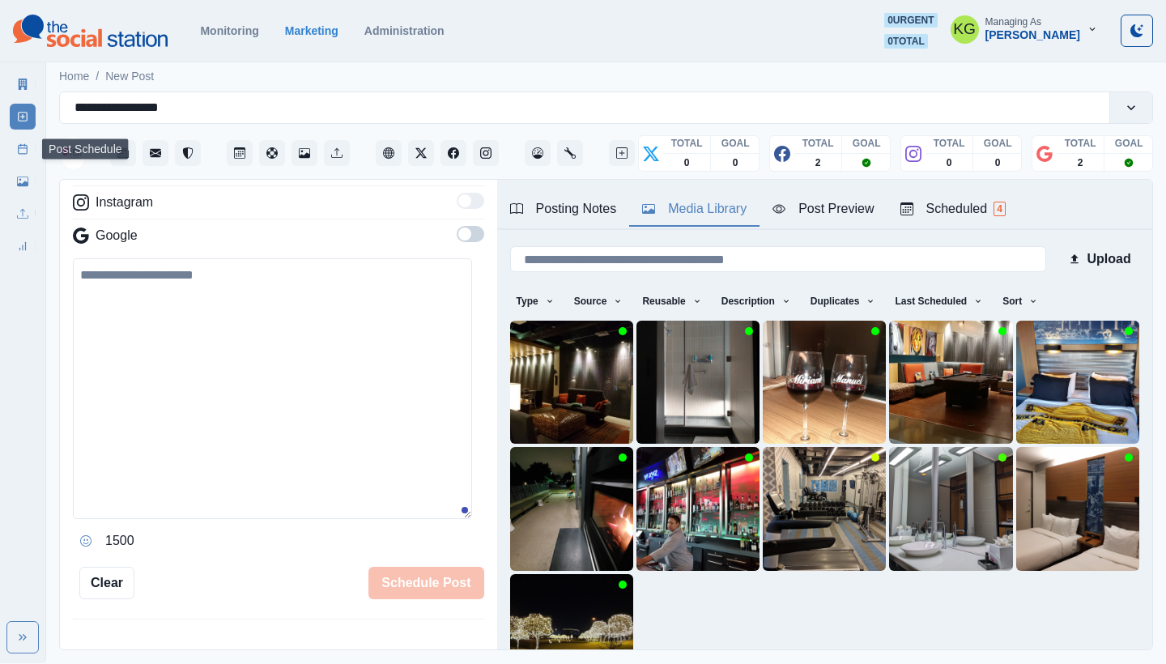
click at [18, 147] on icon at bounding box center [22, 148] width 11 height 11
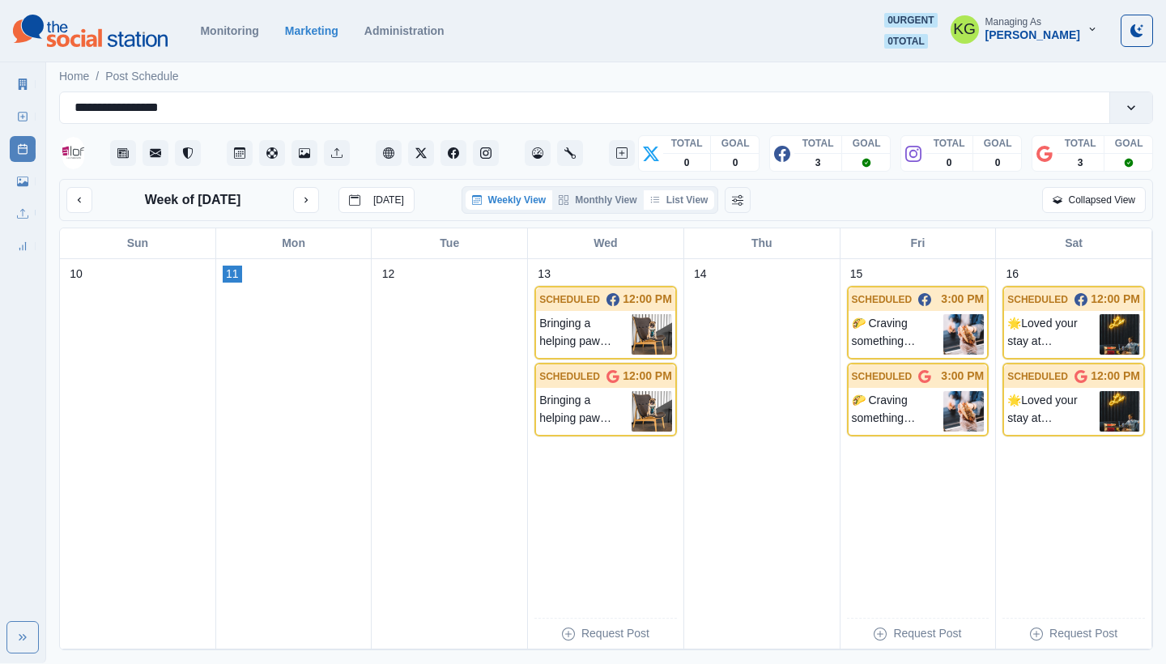
click at [685, 202] on button "List View" at bounding box center [679, 199] width 71 height 19
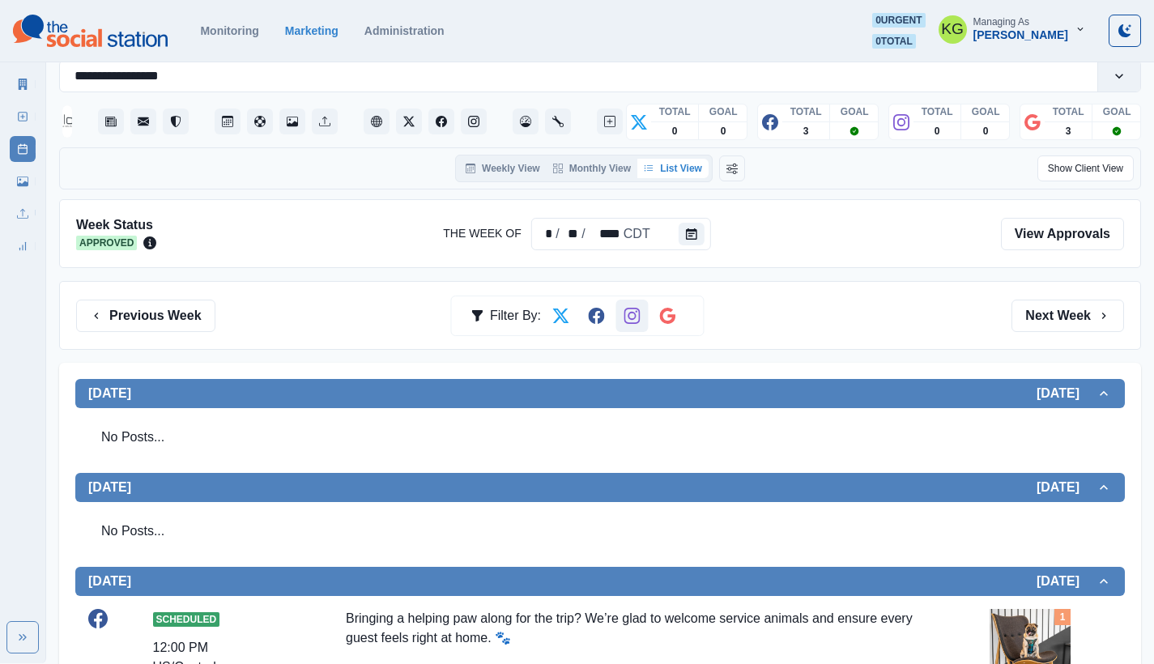
scroll to position [338, 0]
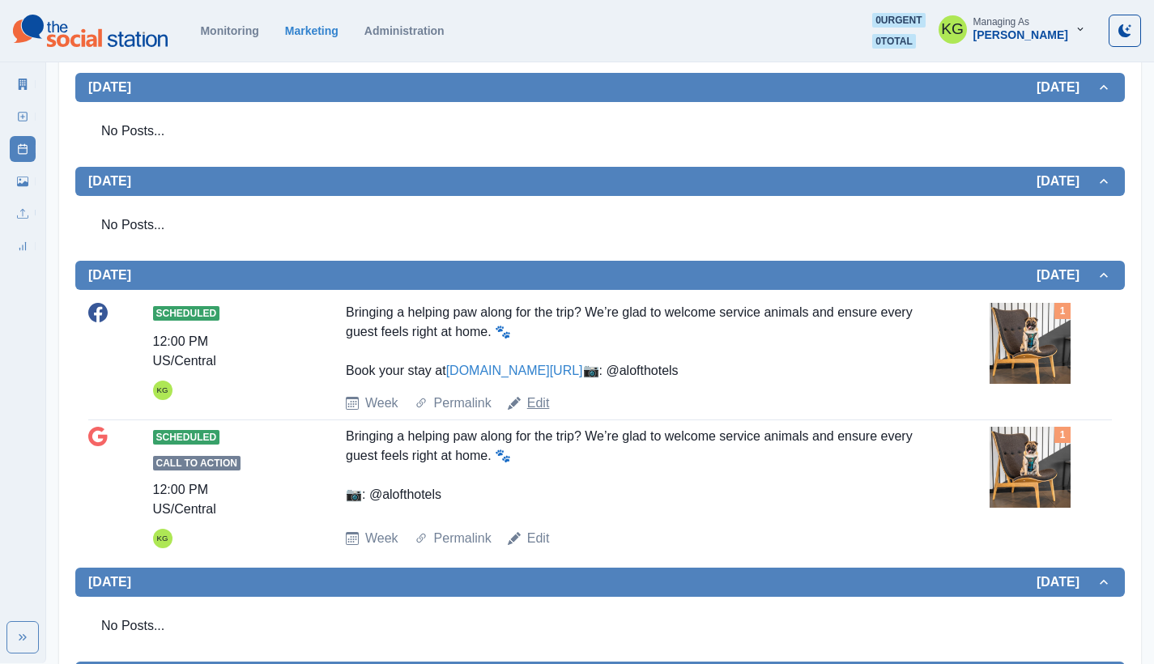
click at [535, 413] on link "Edit" at bounding box center [538, 403] width 23 height 19
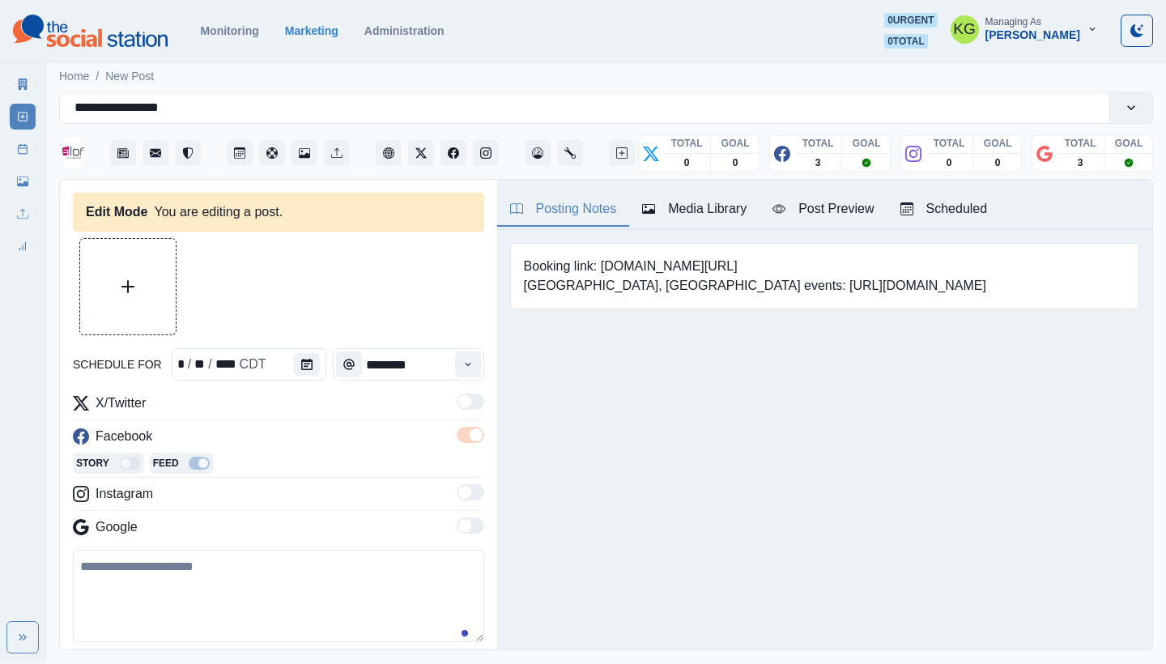
type textarea "**********"
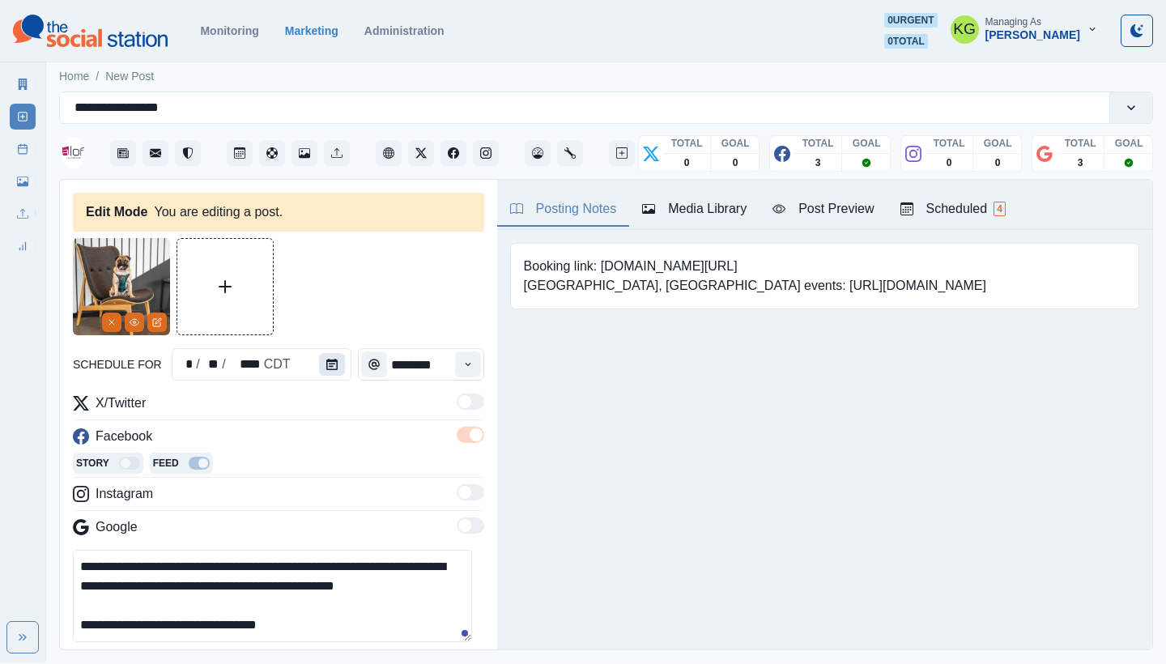
click at [326, 369] on icon "Calendar" at bounding box center [331, 364] width 11 height 11
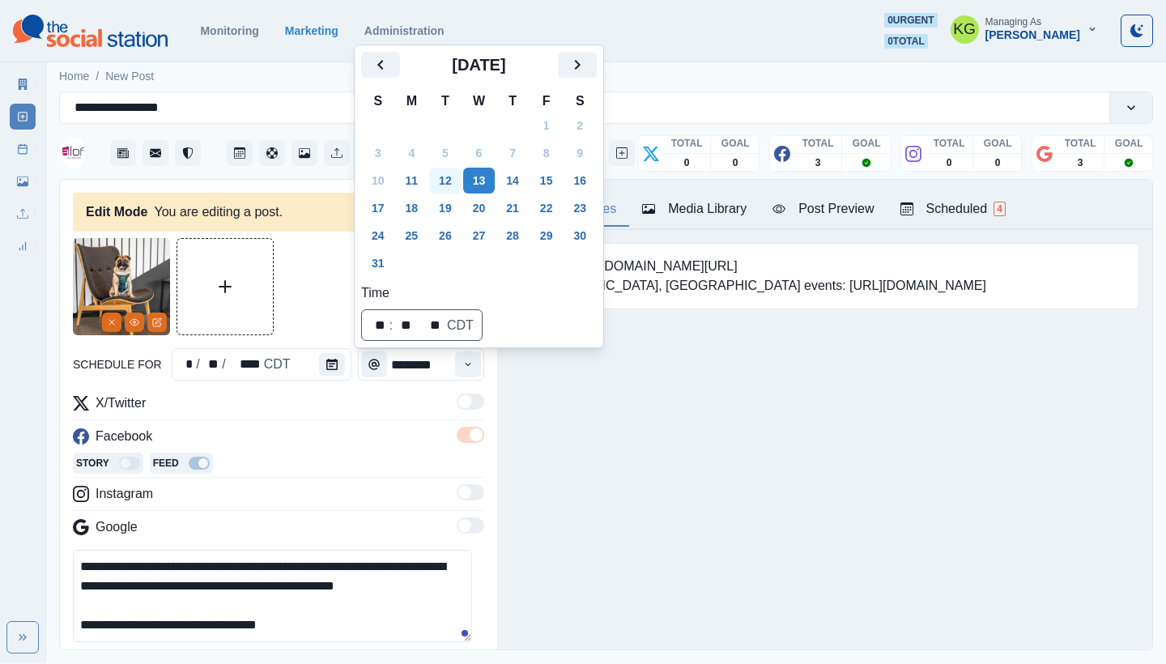
click at [441, 179] on button "12" at bounding box center [445, 181] width 32 height 26
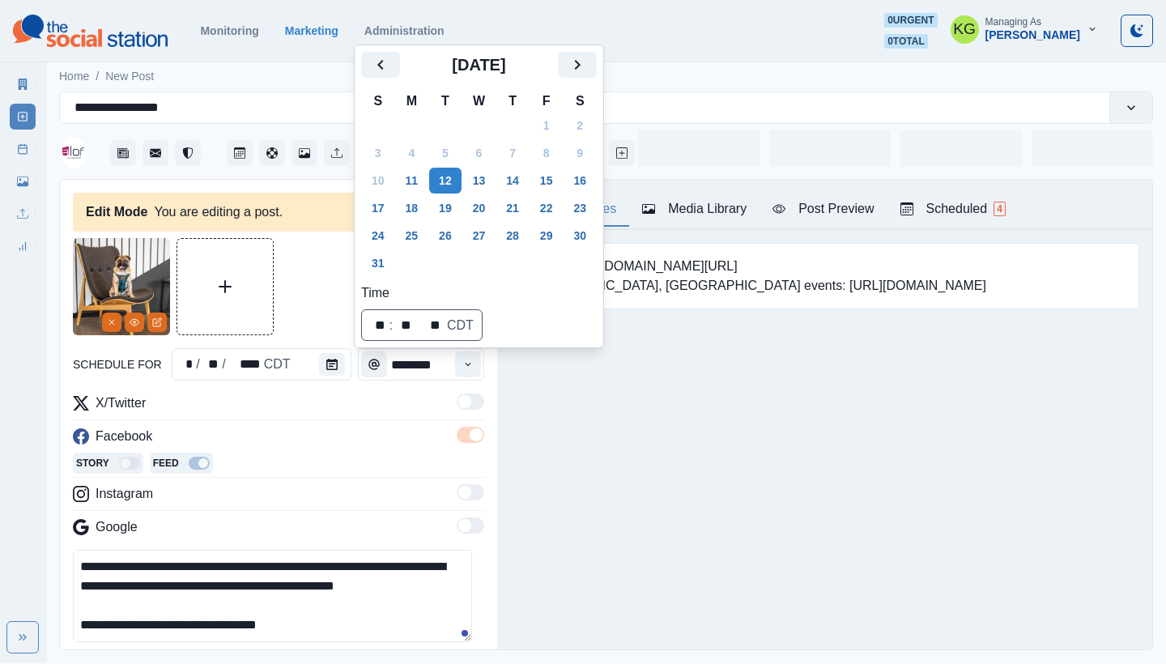
click at [322, 294] on div at bounding box center [278, 286] width 411 height 97
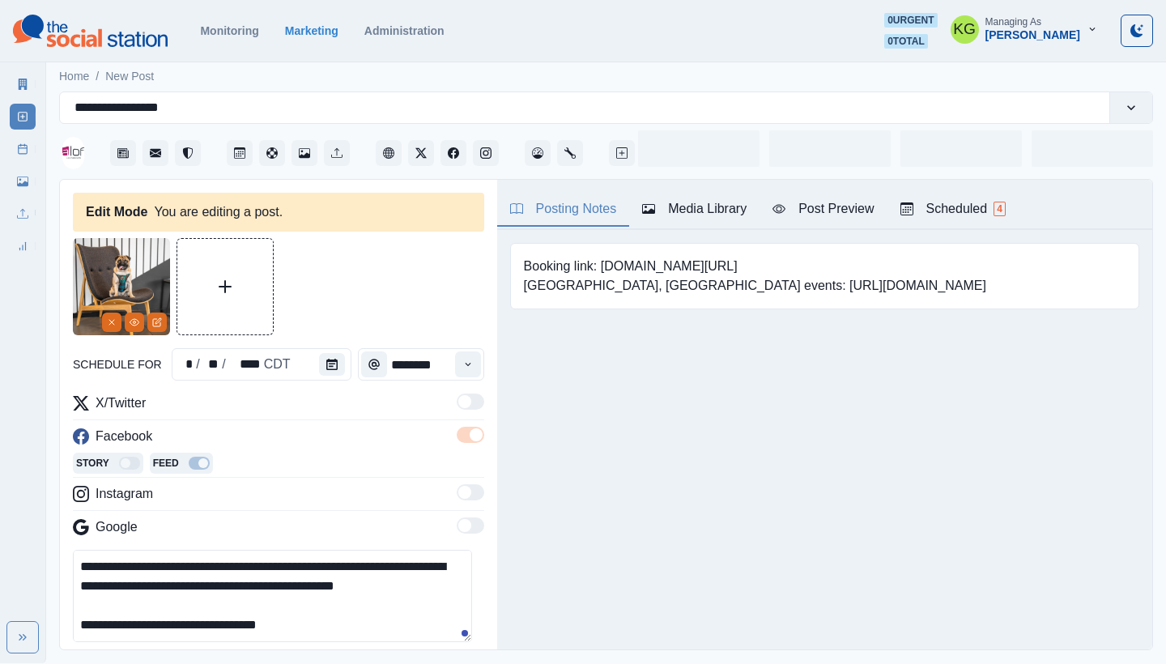
scroll to position [151, 0]
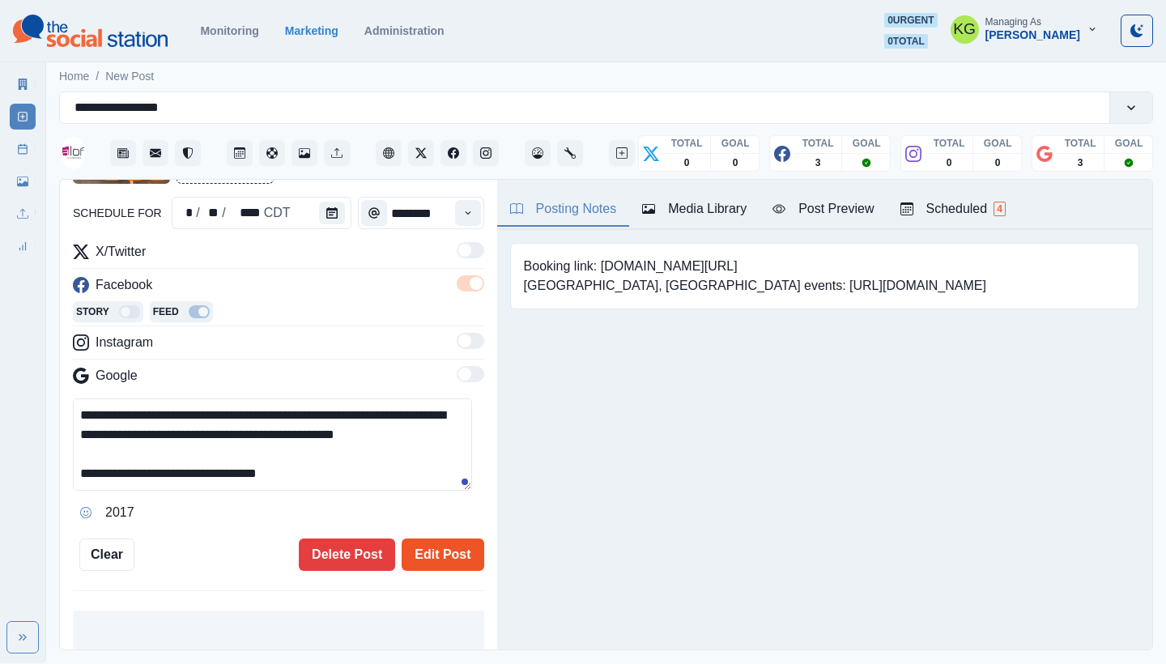
click at [430, 553] on button "Edit Post" at bounding box center [443, 555] width 82 height 32
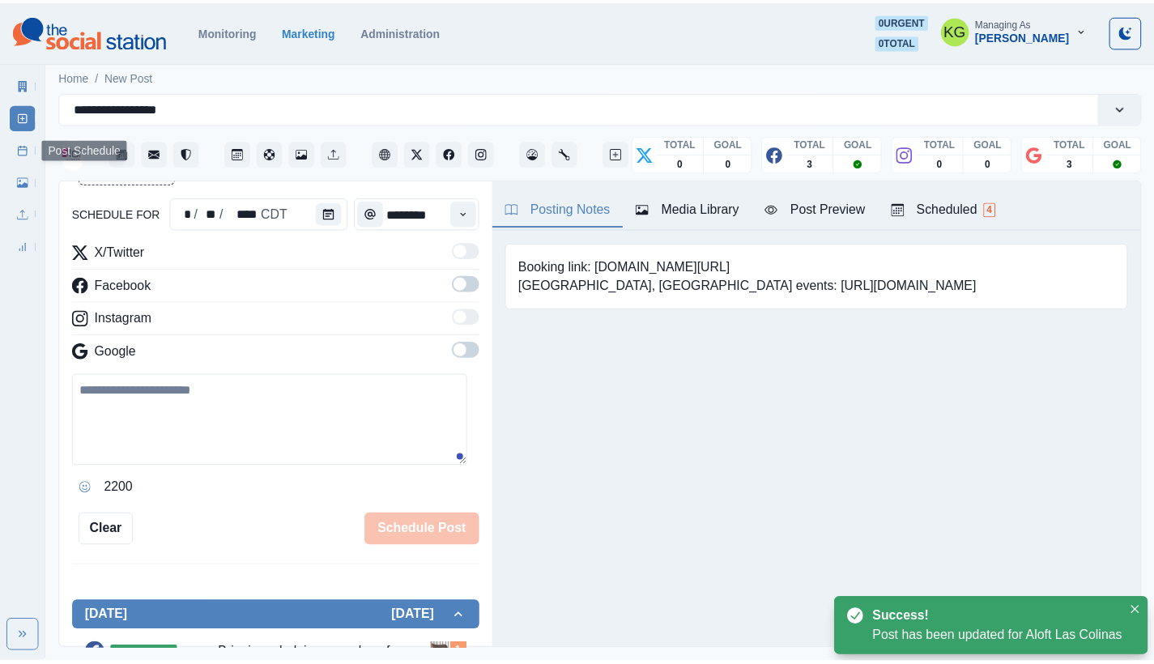
scroll to position [99, 0]
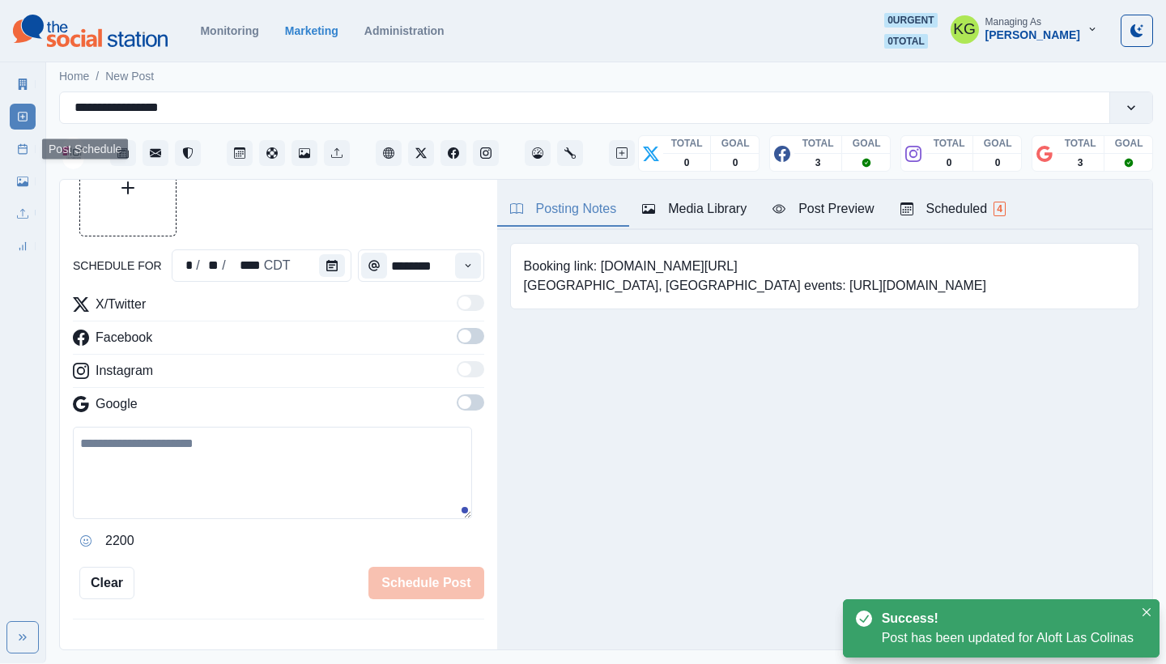
click at [15, 159] on link "Post Schedule" at bounding box center [23, 149] width 26 height 26
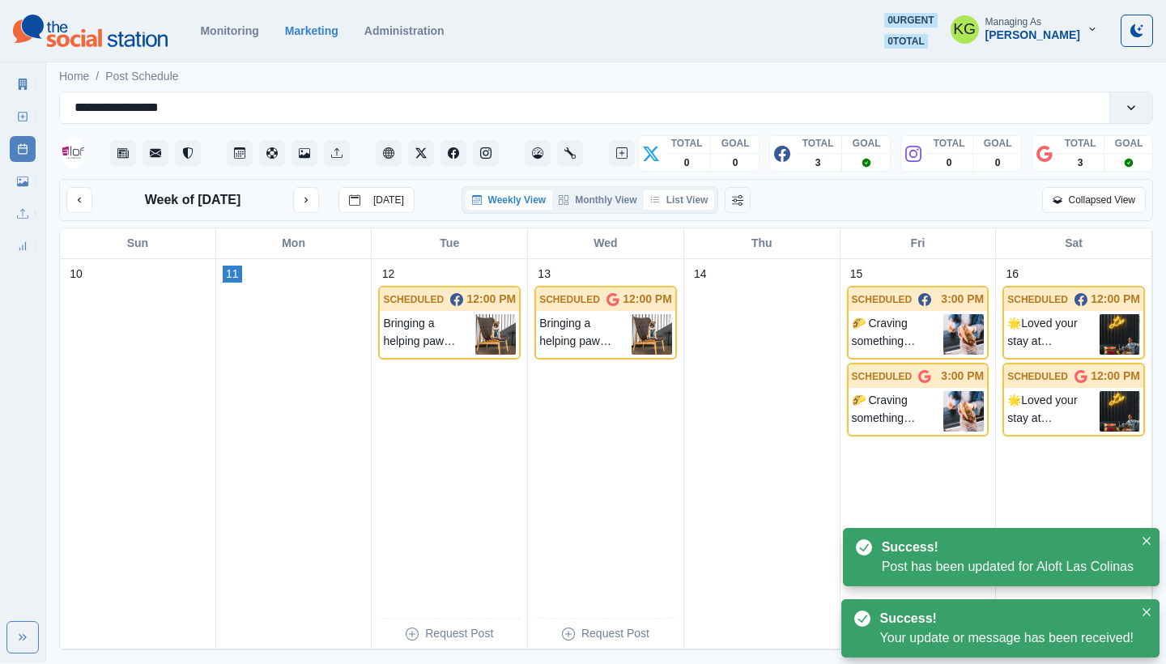
click at [670, 203] on button "List View" at bounding box center [679, 199] width 71 height 19
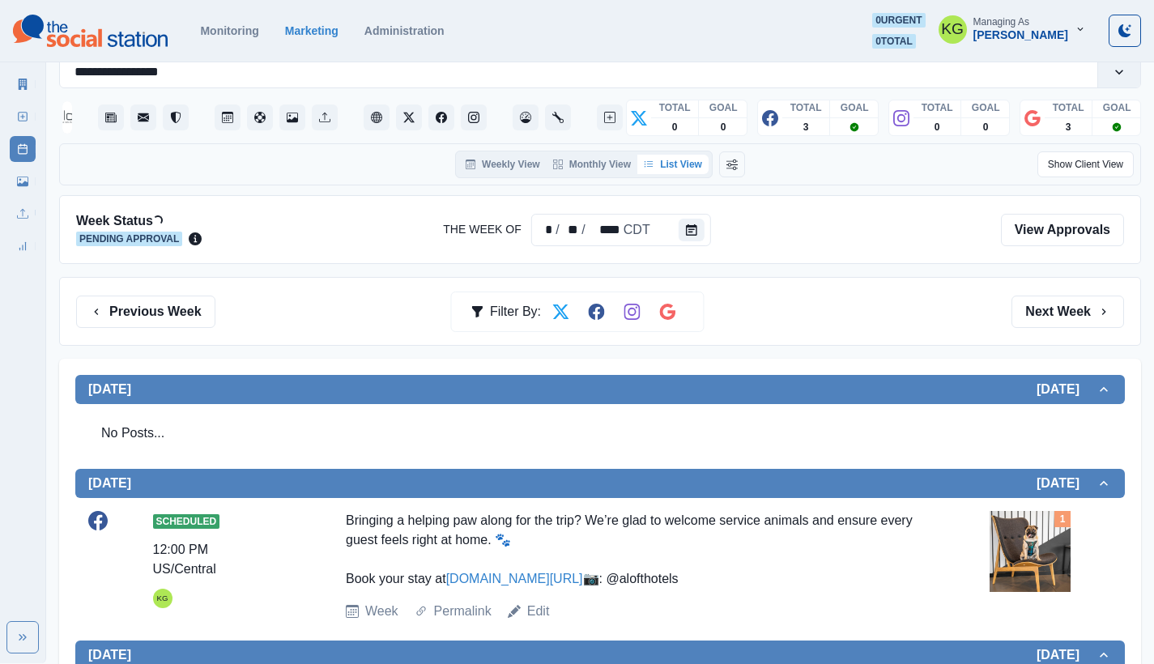
scroll to position [561, 0]
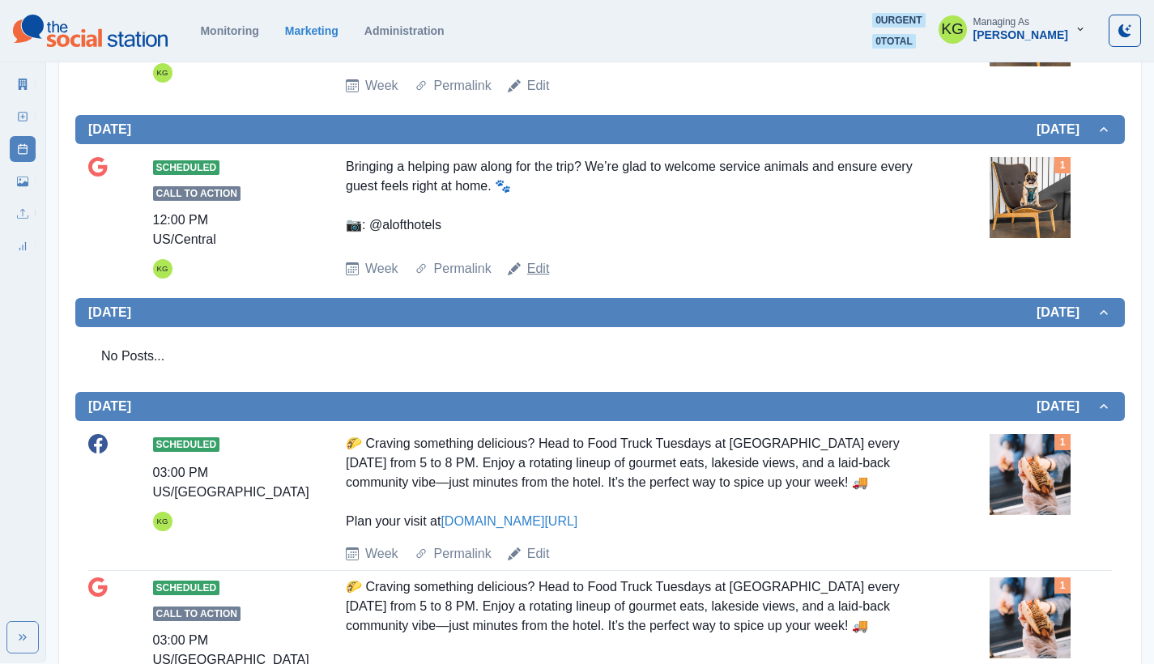
click at [544, 279] on link "Edit" at bounding box center [538, 268] width 23 height 19
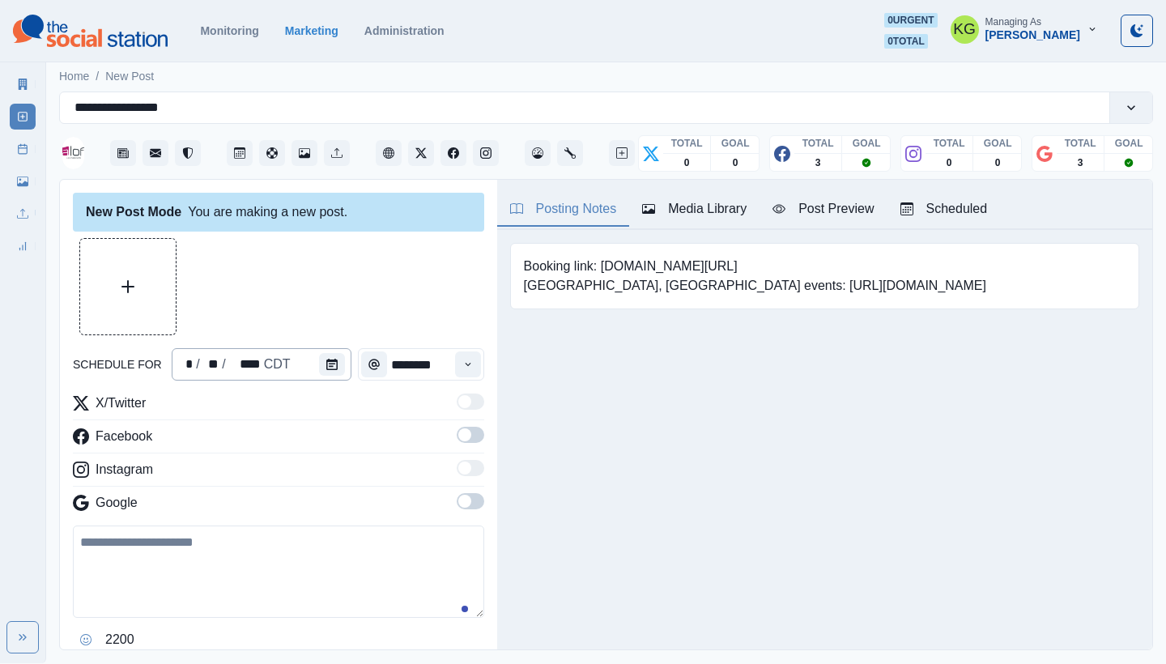
click at [313, 368] on div "* / ** / **** CDT" at bounding box center [262, 364] width 180 height 32
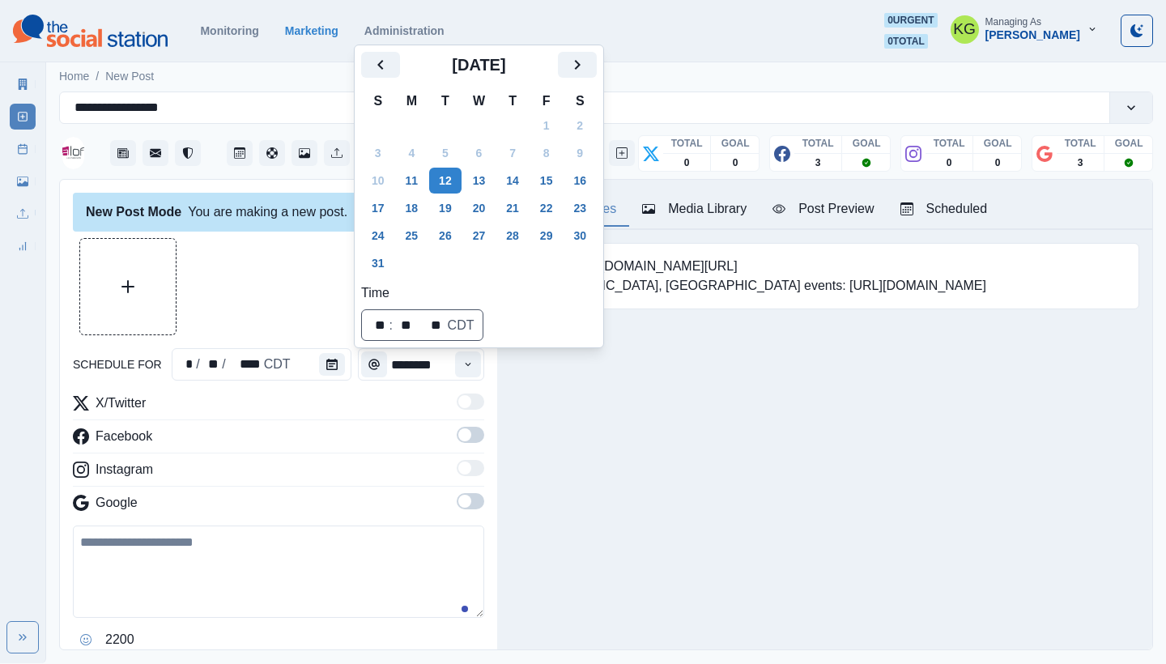
click at [633, 436] on div "Posting Notes Media Library Post Preview Scheduled Booking link: www.bit.ly/3xN…" at bounding box center [824, 415] width 655 height 470
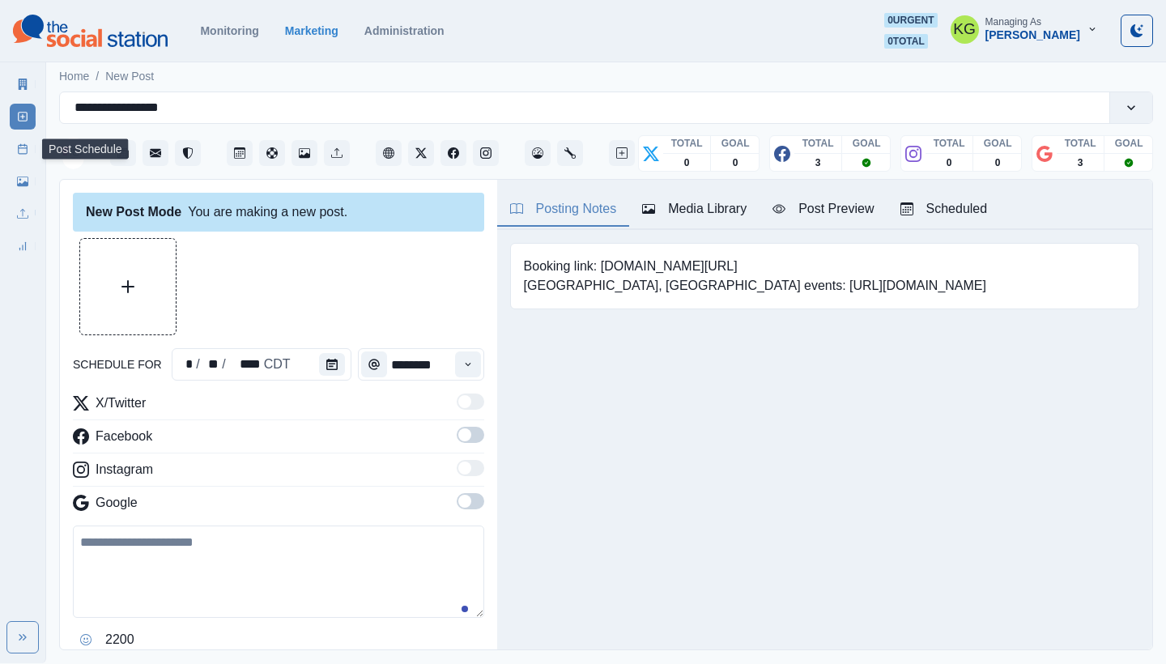
click at [19, 148] on line at bounding box center [23, 148] width 9 height 0
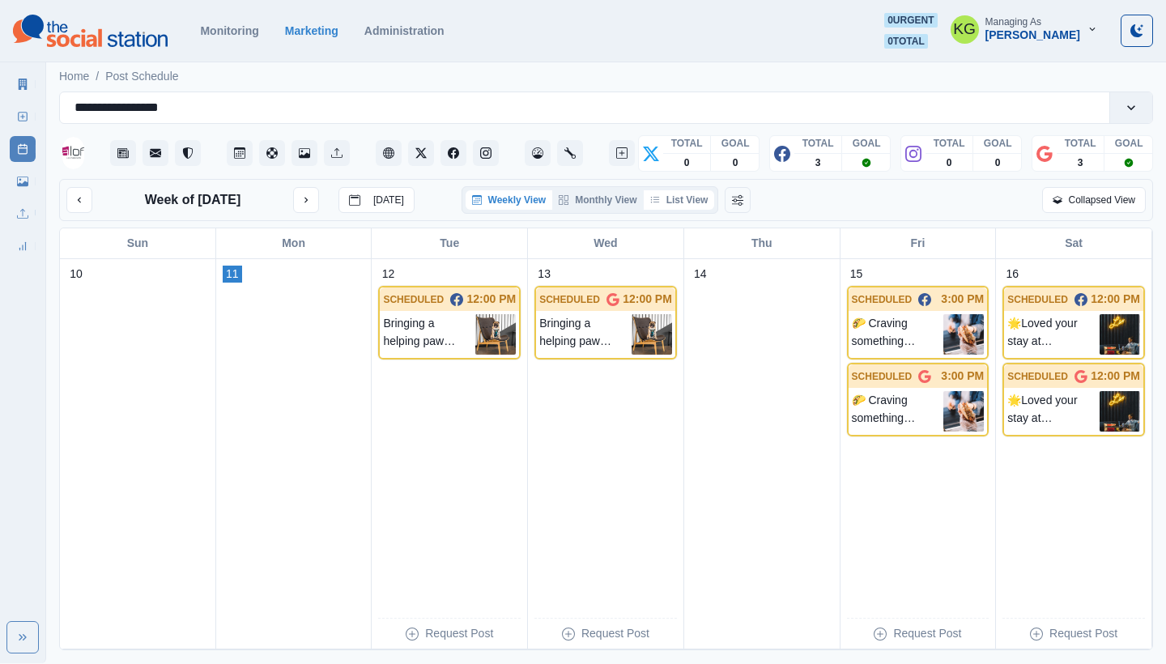
click at [668, 192] on button "List View" at bounding box center [679, 199] width 71 height 19
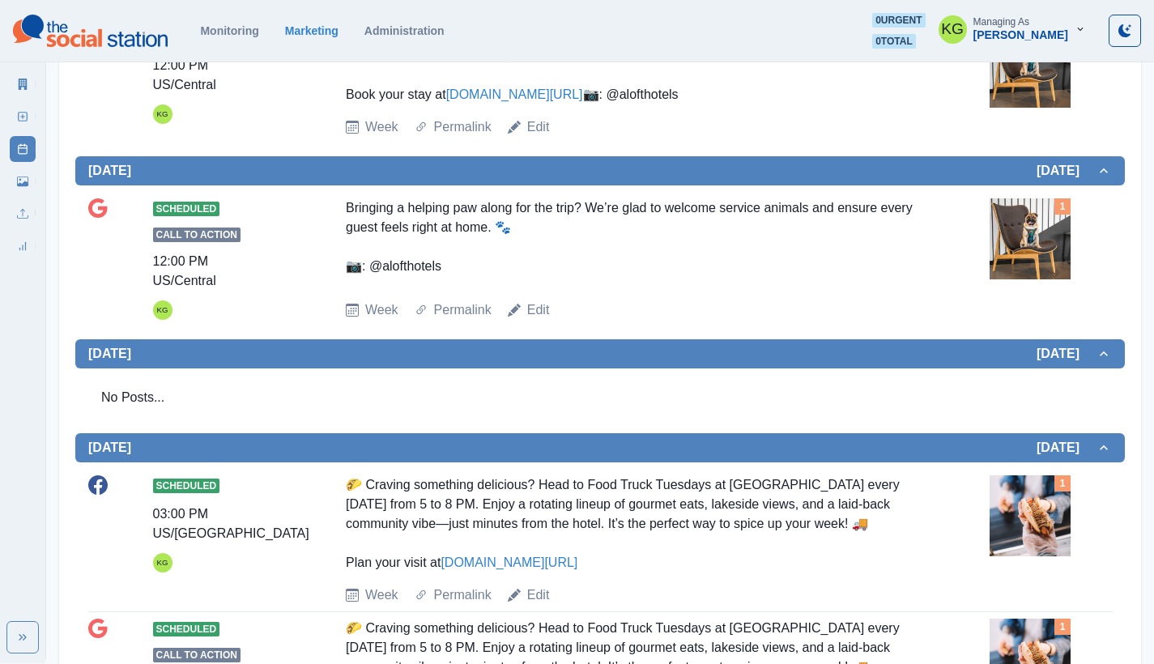
scroll to position [496, 0]
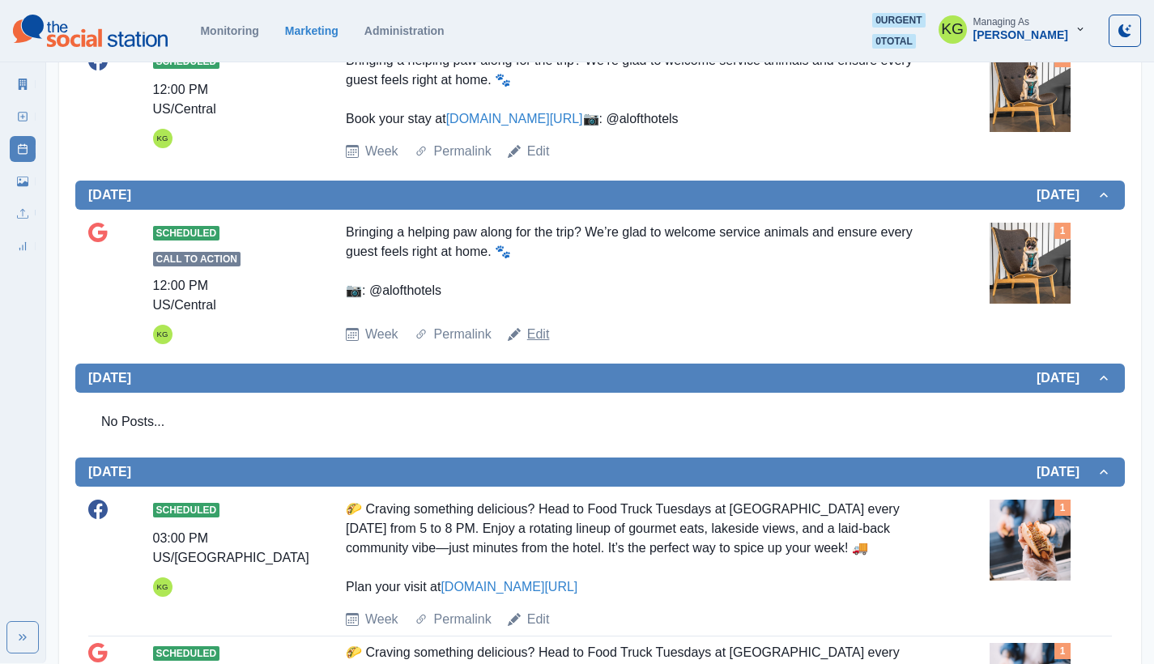
click at [537, 344] on link "Edit" at bounding box center [538, 334] width 23 height 19
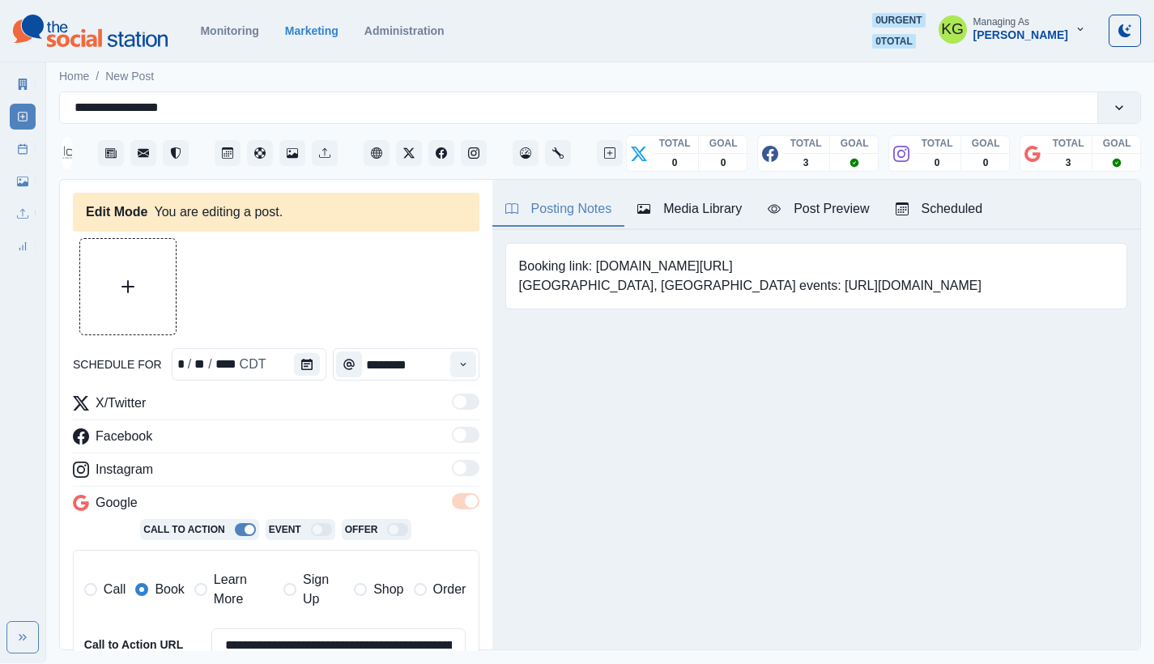
type textarea "**********"
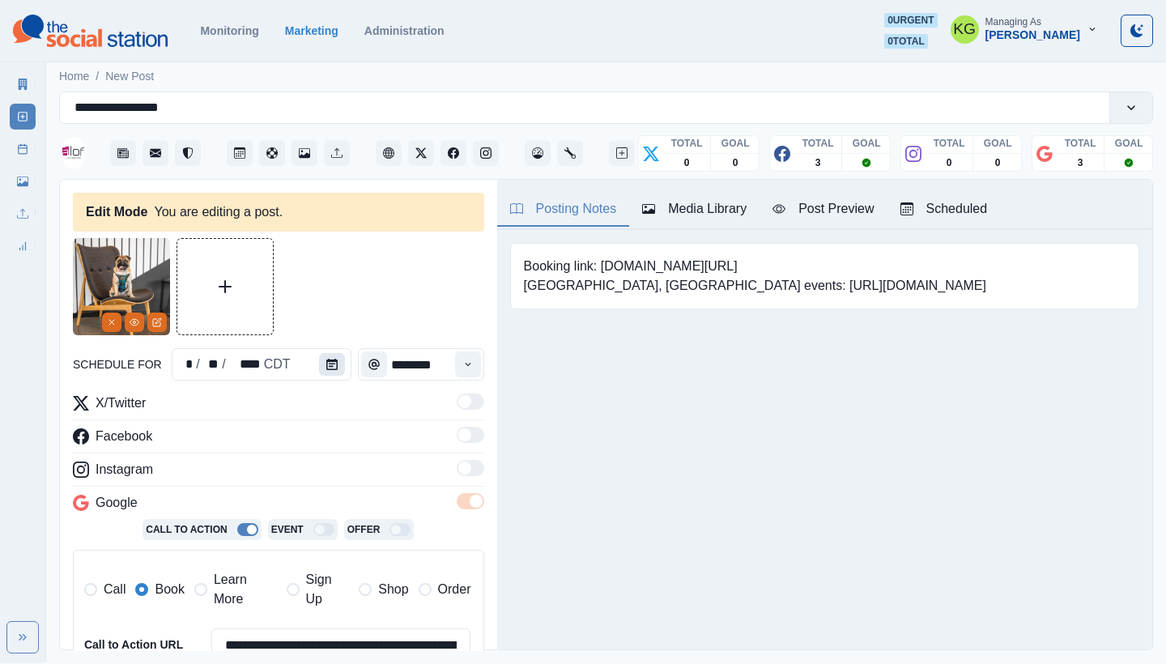
click at [328, 373] on button "Calendar" at bounding box center [332, 364] width 26 height 23
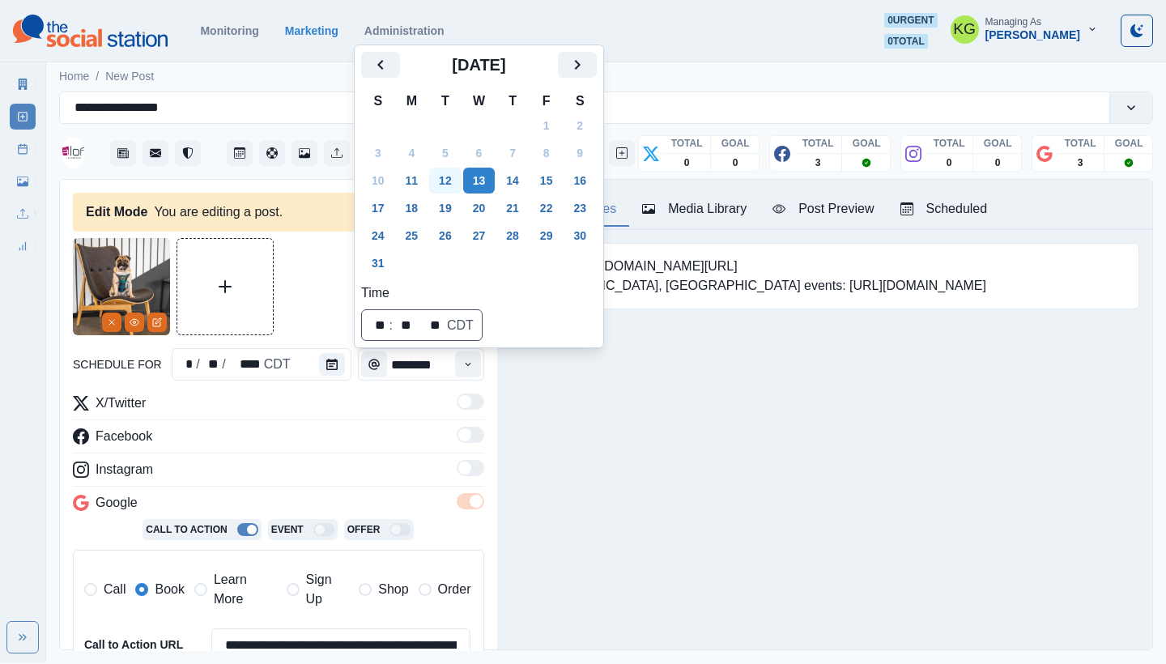
click at [449, 174] on button "12" at bounding box center [445, 181] width 32 height 26
click at [658, 475] on div "Posting Notes Media Library Post Preview Scheduled Booking link: www.bit.ly/3xN…" at bounding box center [824, 415] width 655 height 470
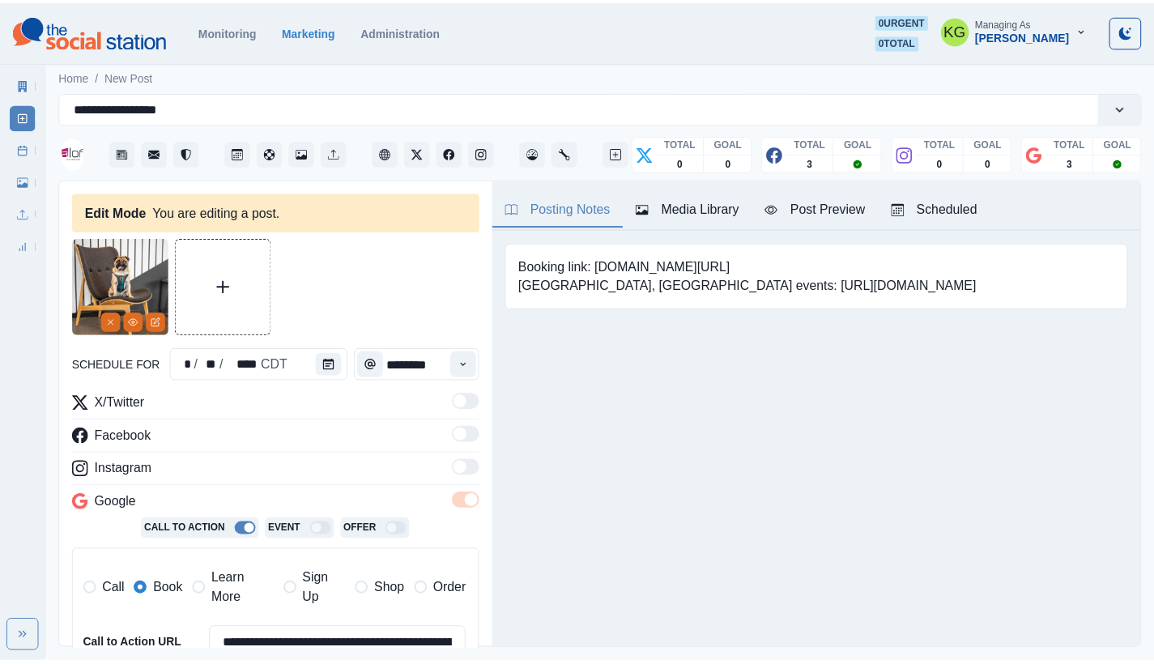
scroll to position [324, 0]
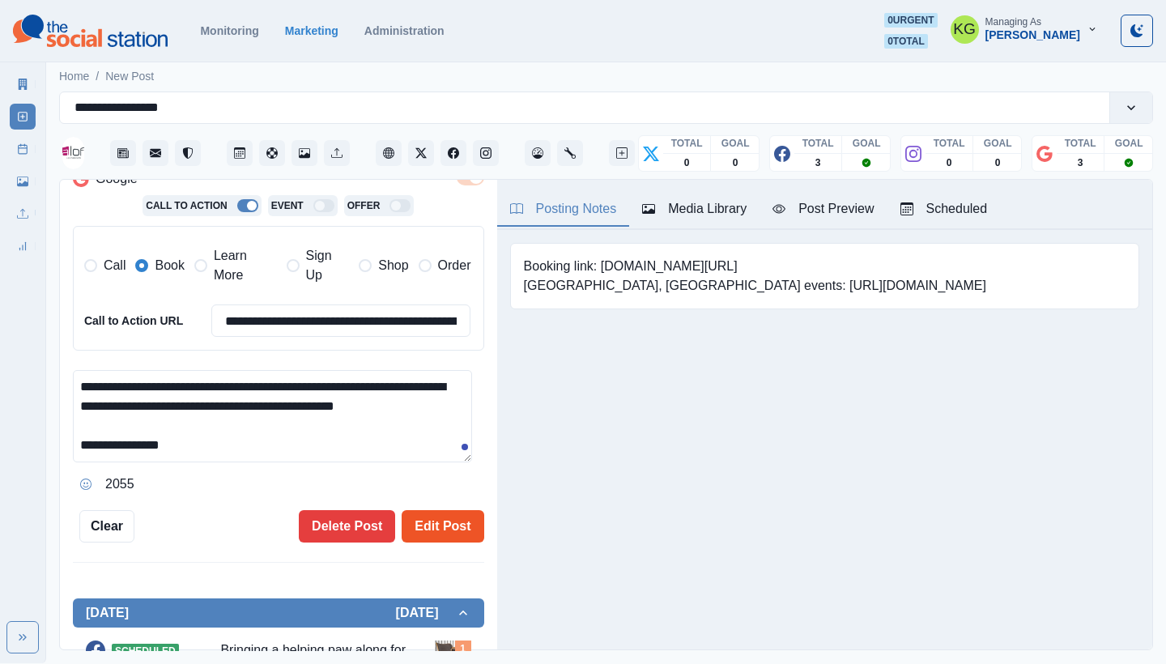
click at [434, 525] on button "Edit Post" at bounding box center [443, 526] width 82 height 32
click at [19, 153] on icon at bounding box center [22, 148] width 11 height 11
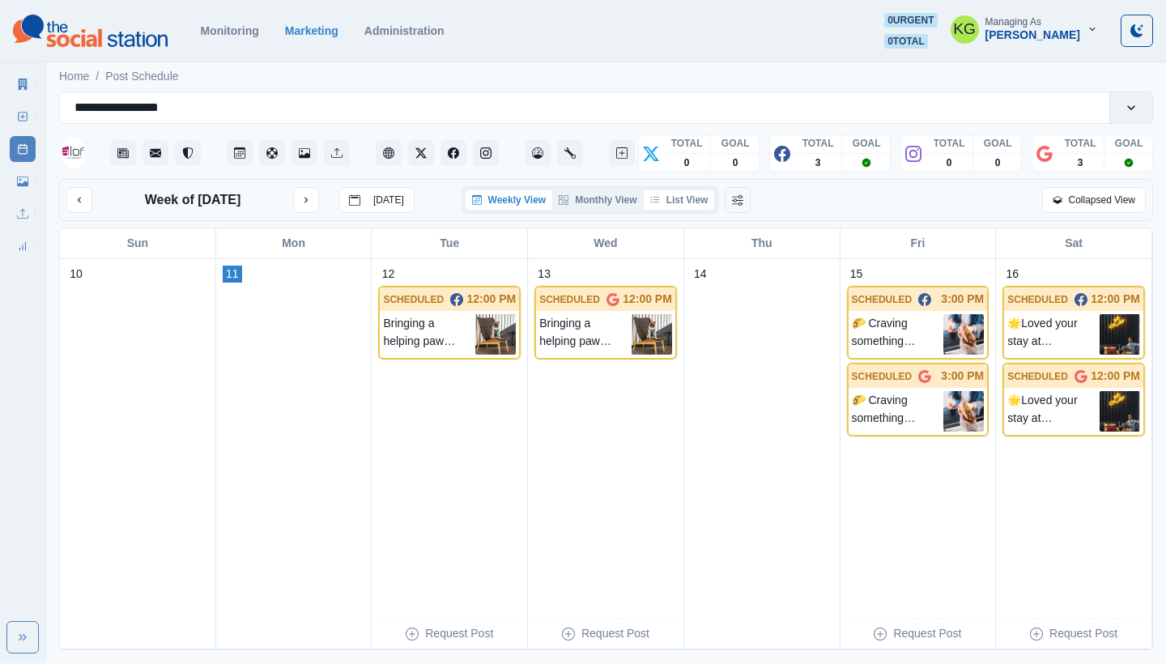
click at [685, 203] on button "List View" at bounding box center [679, 199] width 71 height 19
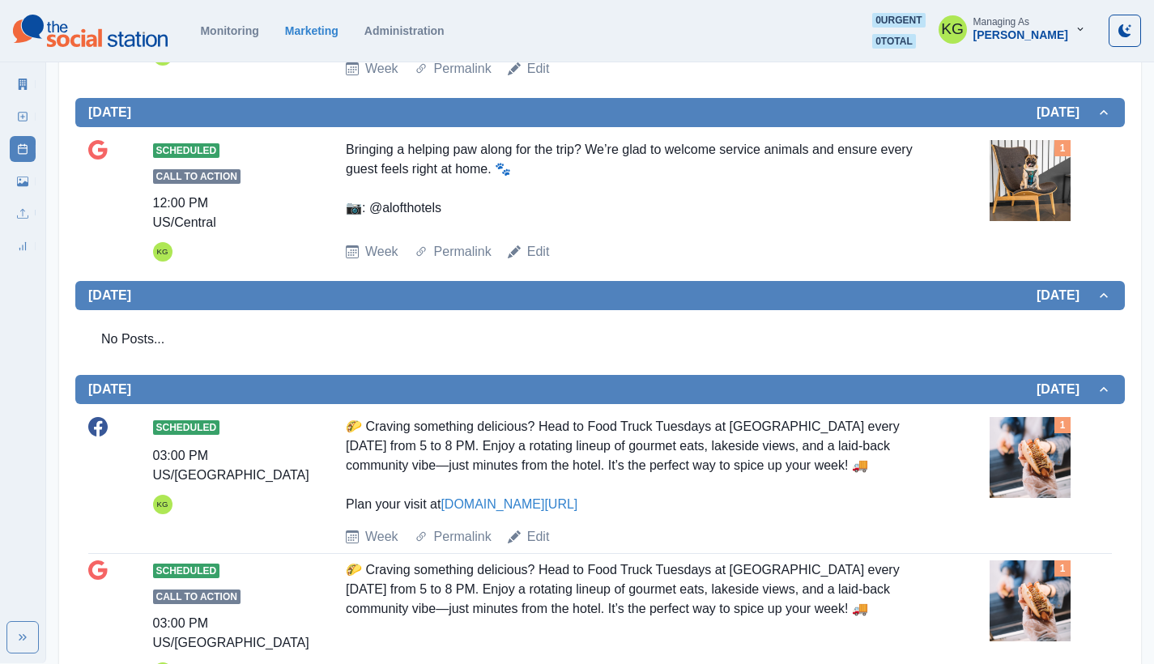
scroll to position [549, 0]
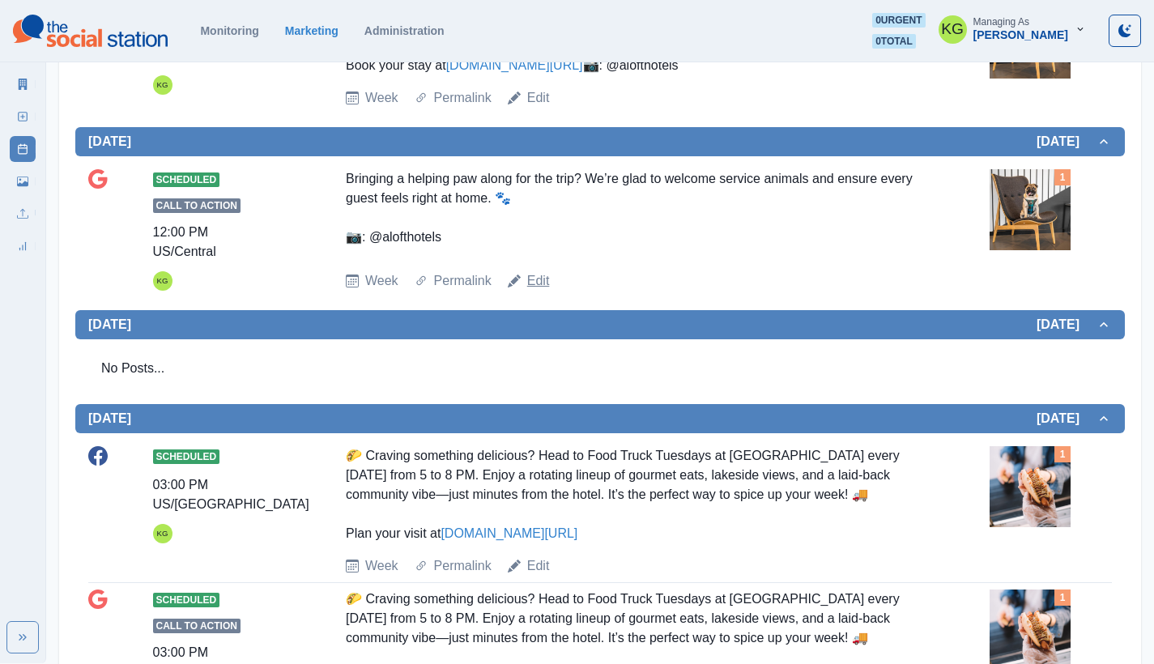
click at [539, 291] on link "Edit" at bounding box center [538, 280] width 23 height 19
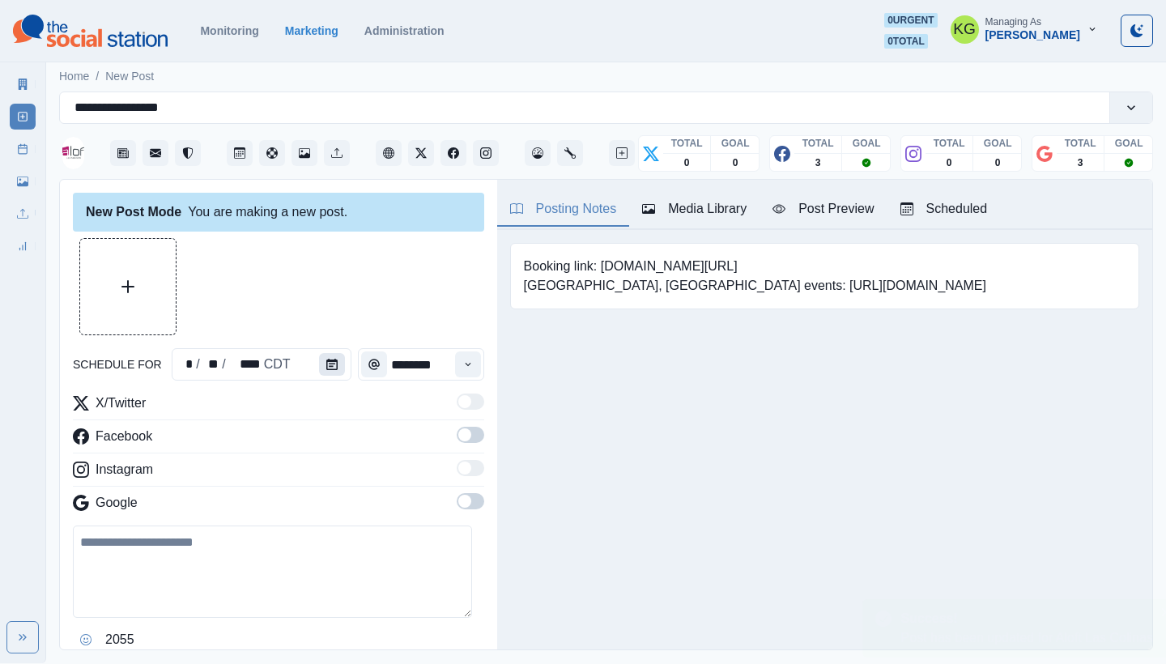
click at [326, 362] on icon "Calendar" at bounding box center [331, 364] width 11 height 11
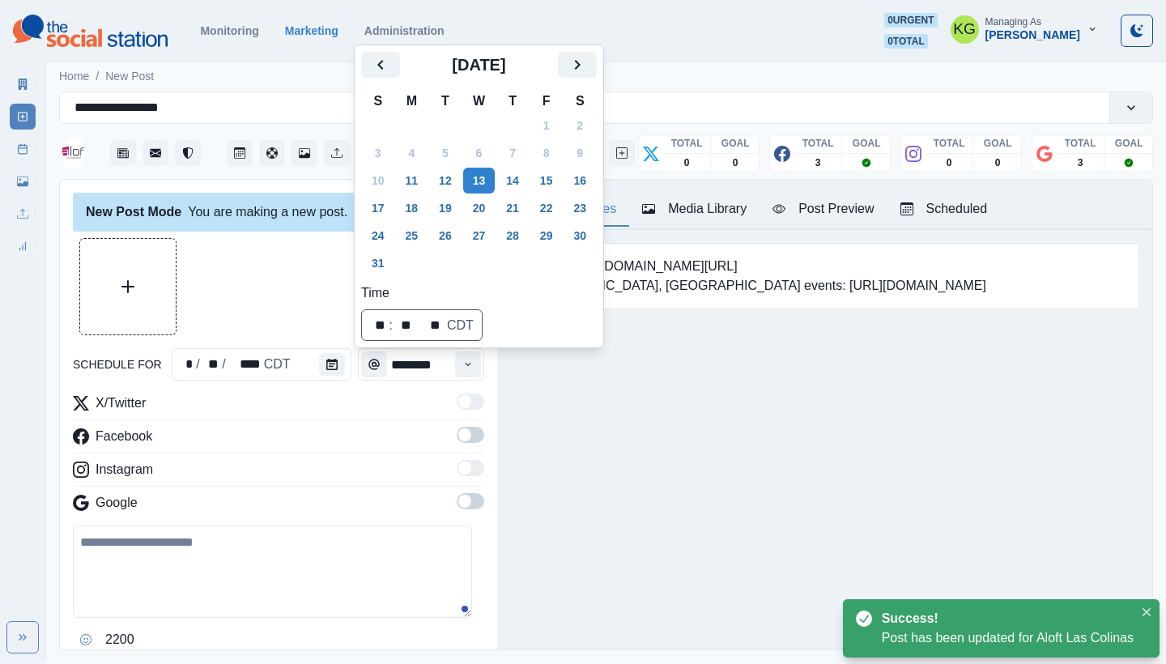
click at [611, 441] on div "Posting Notes Media Library Post Preview Scheduled Booking link: www.bit.ly/3xN…" at bounding box center [824, 415] width 655 height 470
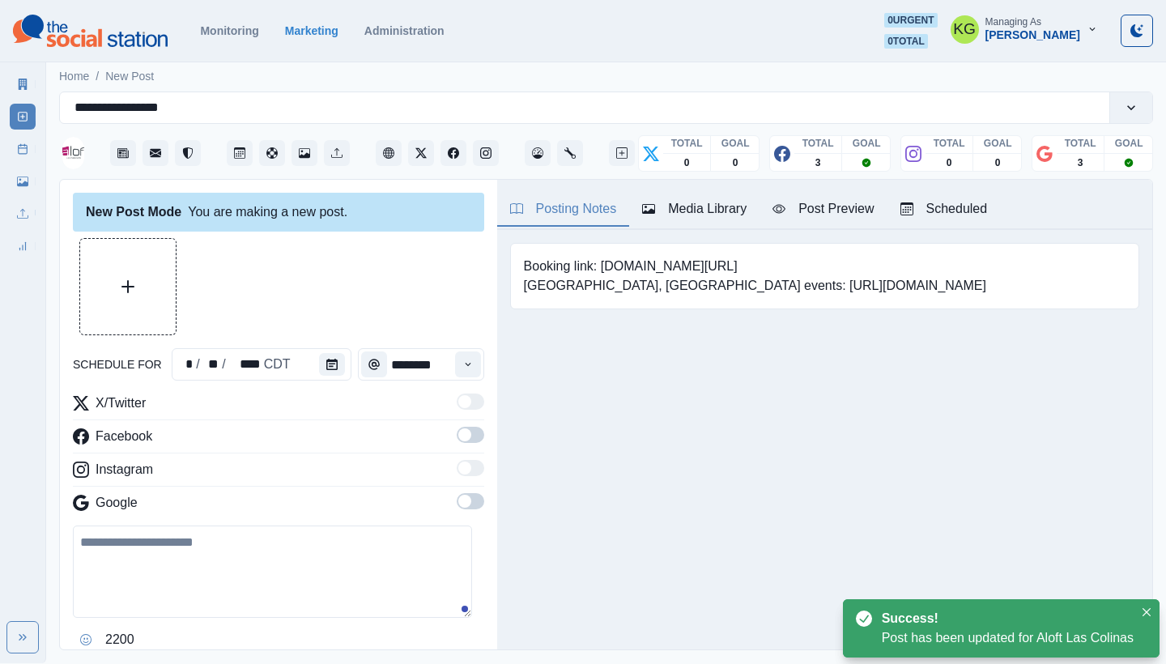
click at [22, 144] on icon at bounding box center [22, 148] width 11 height 11
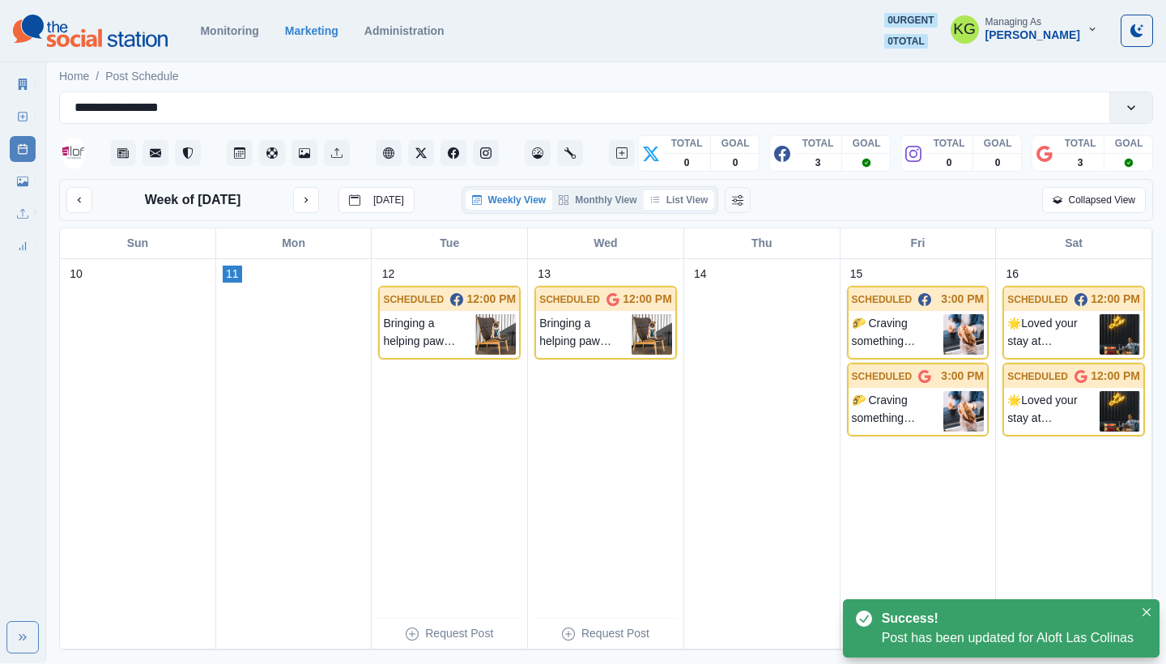
click at [677, 200] on button "List View" at bounding box center [679, 199] width 71 height 19
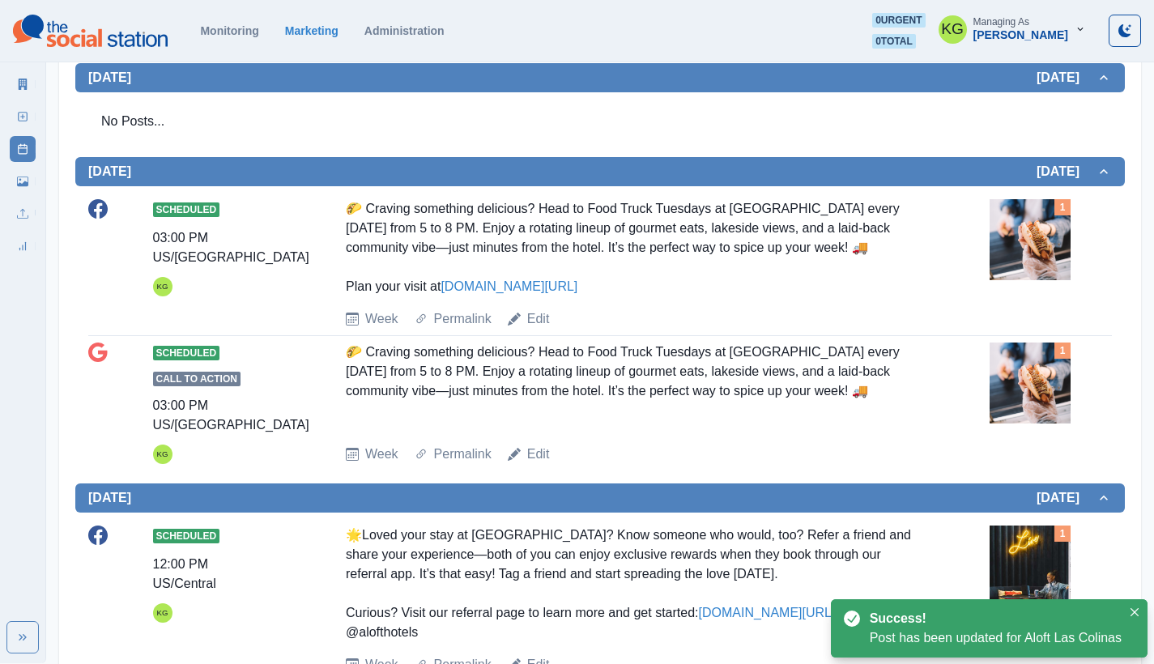
scroll to position [1225, 0]
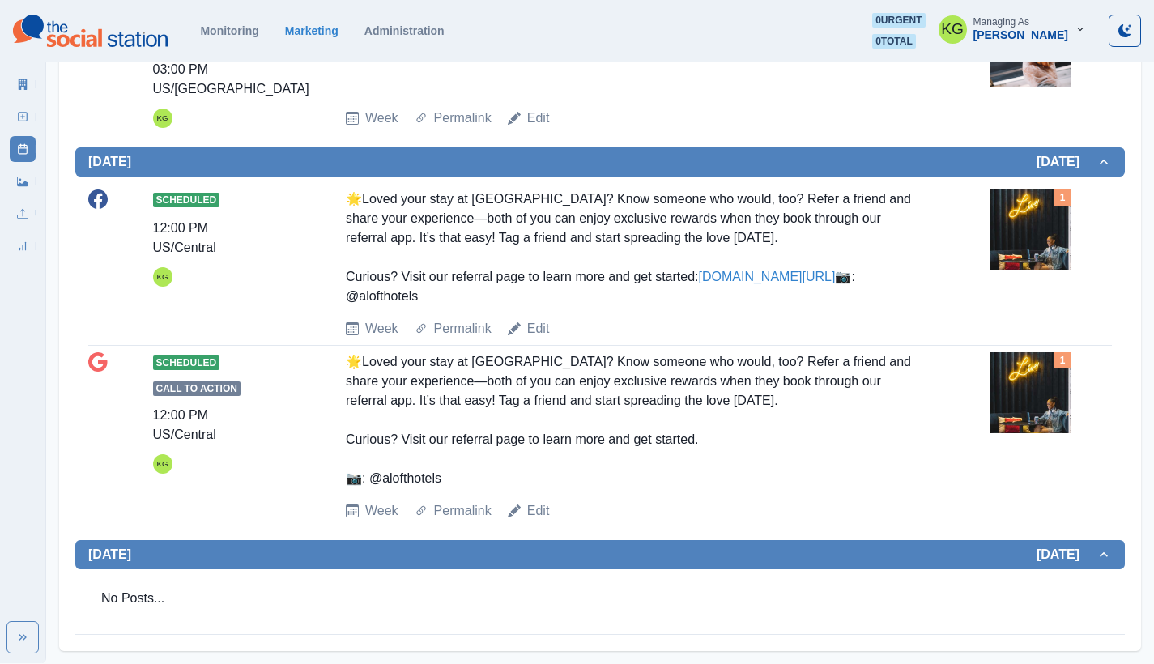
click at [527, 324] on link "Edit" at bounding box center [538, 328] width 23 height 19
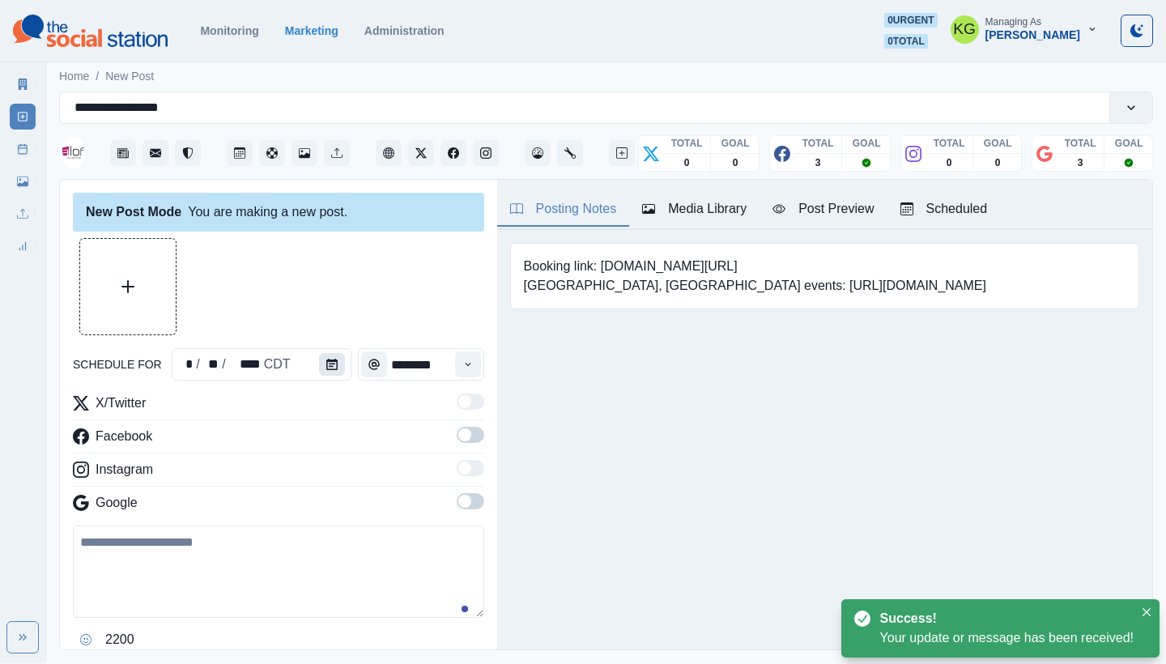
click at [324, 358] on button "Calendar" at bounding box center [332, 364] width 26 height 23
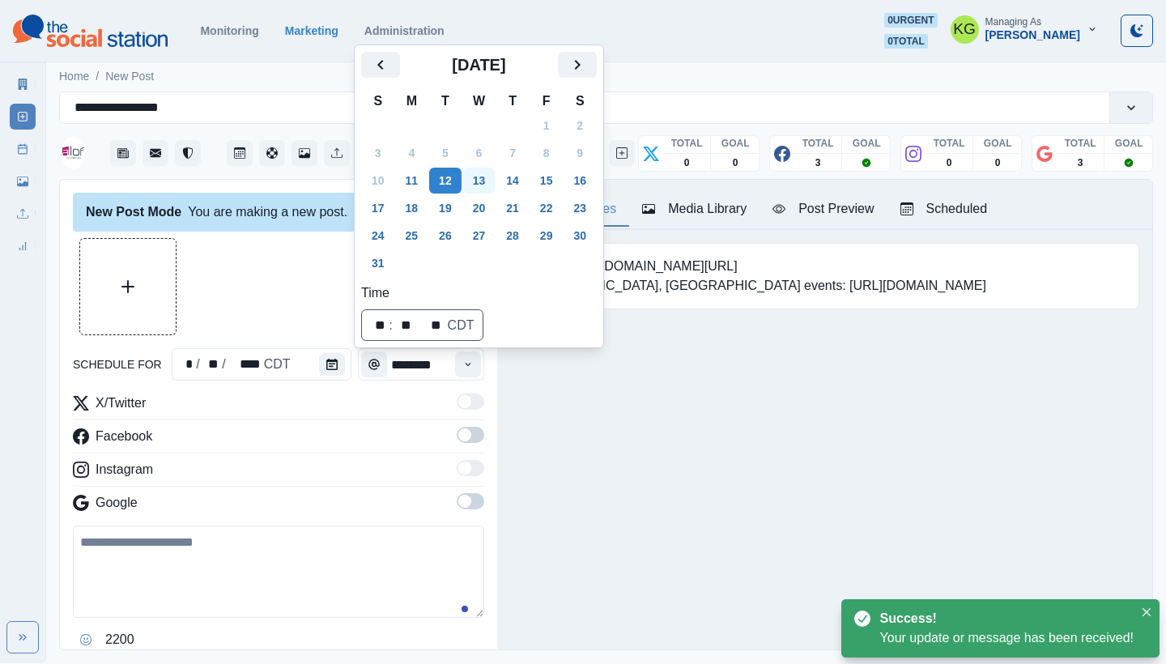
click at [485, 181] on button "13" at bounding box center [479, 181] width 32 height 26
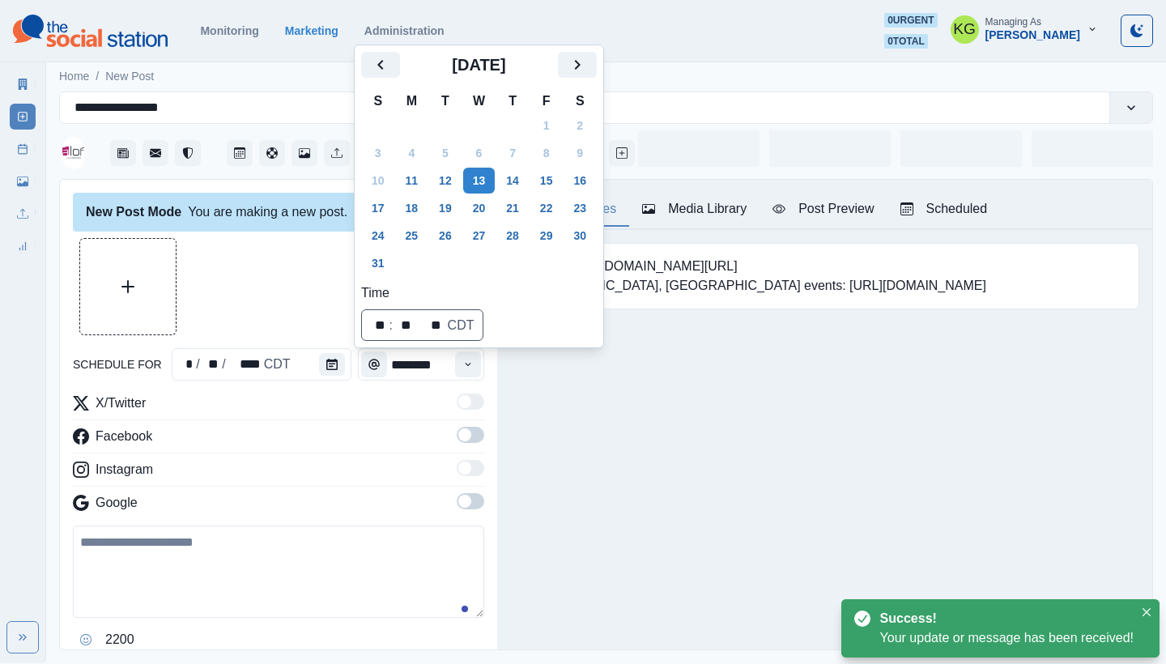
click at [644, 518] on div "Posting Notes Media Library Post Preview Scheduled Booking link: www.bit.ly/3xN…" at bounding box center [824, 415] width 655 height 470
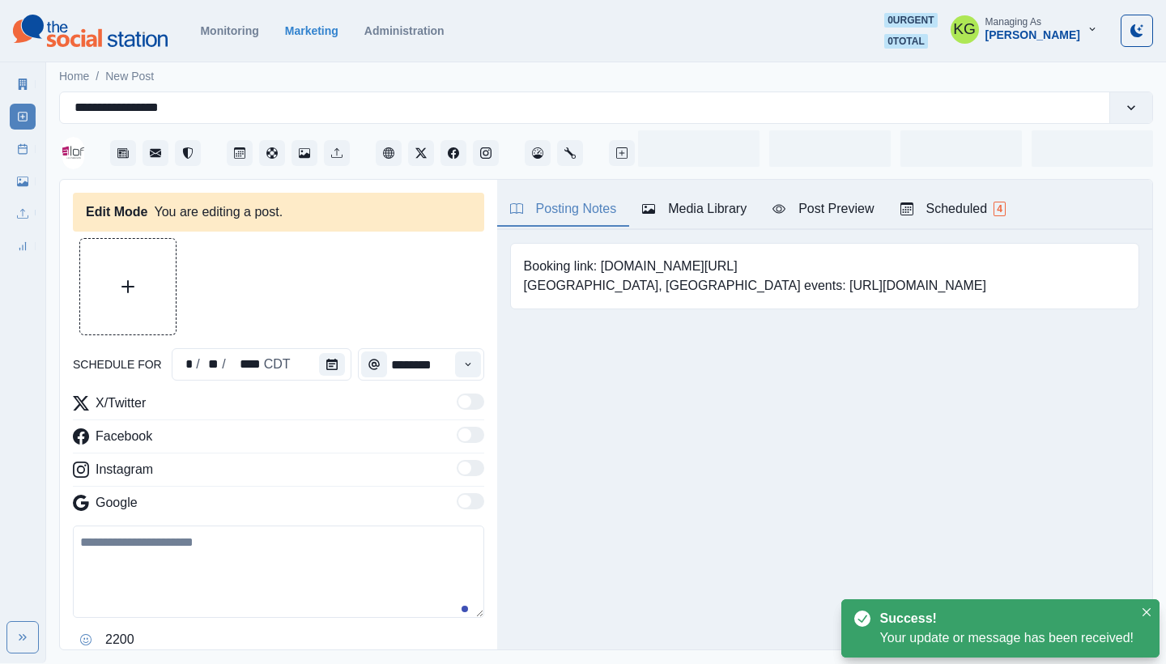
type input "********"
type textarea "**********"
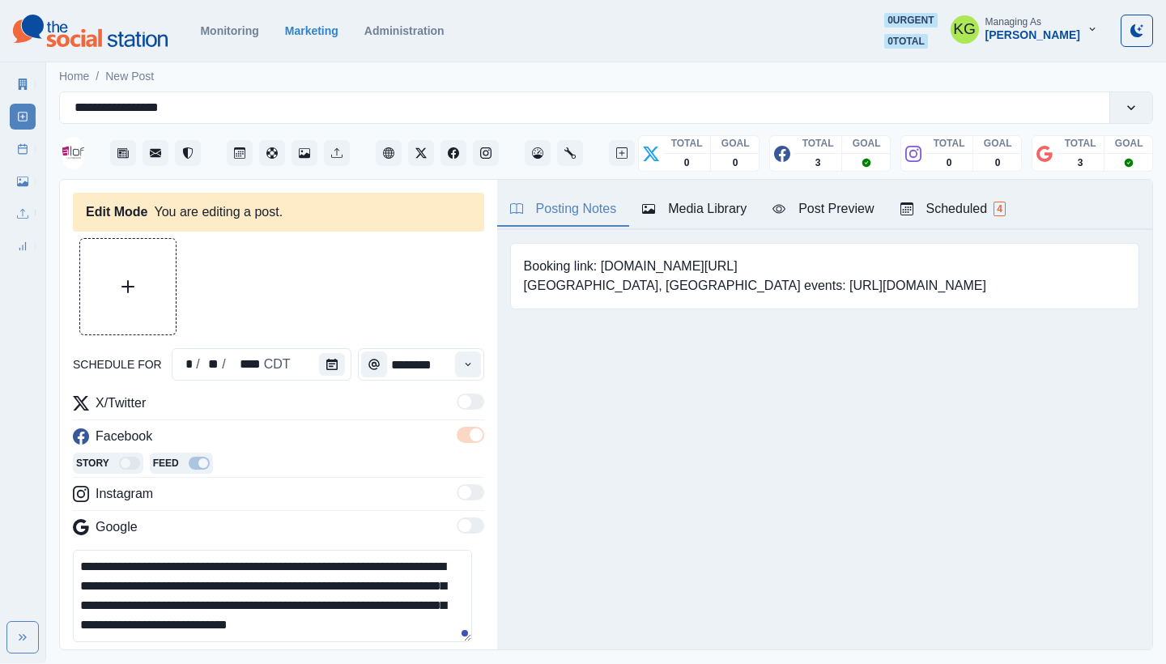
scroll to position [122, 0]
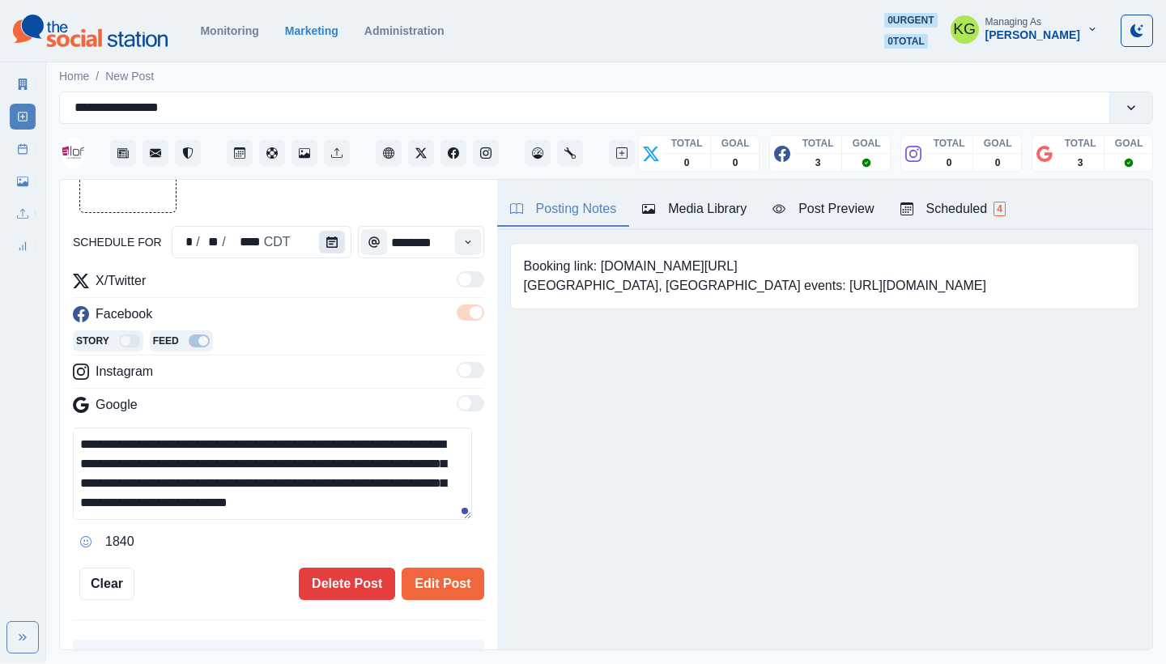
click at [334, 251] on button "Calendar" at bounding box center [332, 242] width 26 height 23
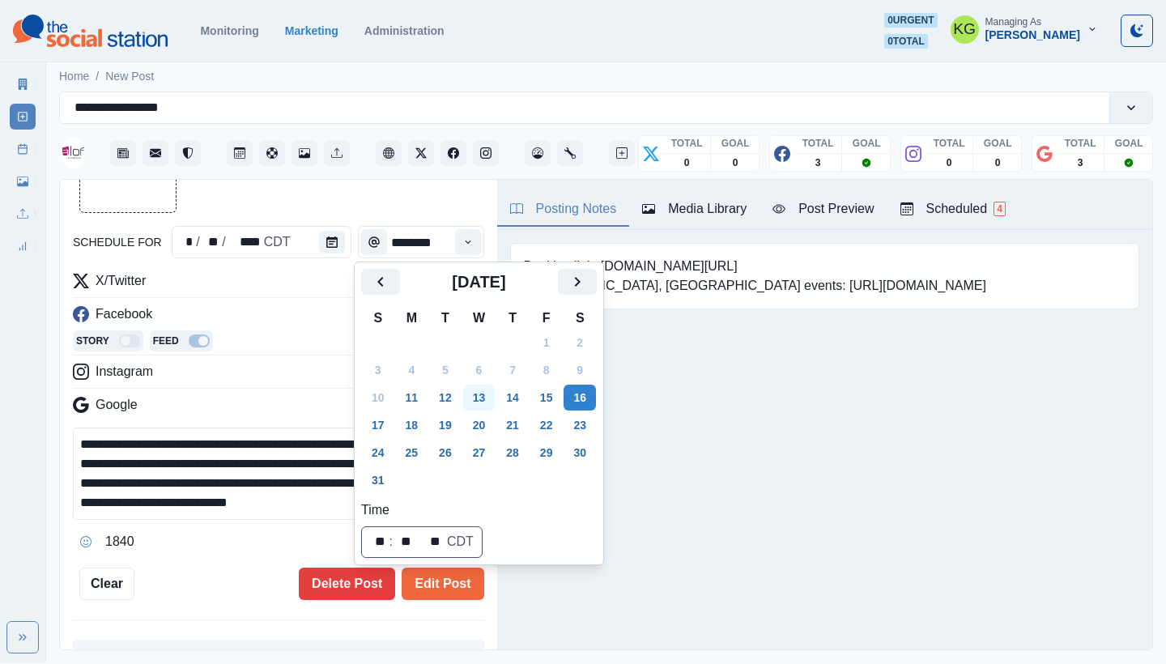
click at [489, 397] on button "13" at bounding box center [479, 398] width 32 height 26
click at [683, 574] on div "Posting Notes Media Library Post Preview Scheduled 4 Booking link: www.bit.ly/3…" at bounding box center [824, 415] width 655 height 470
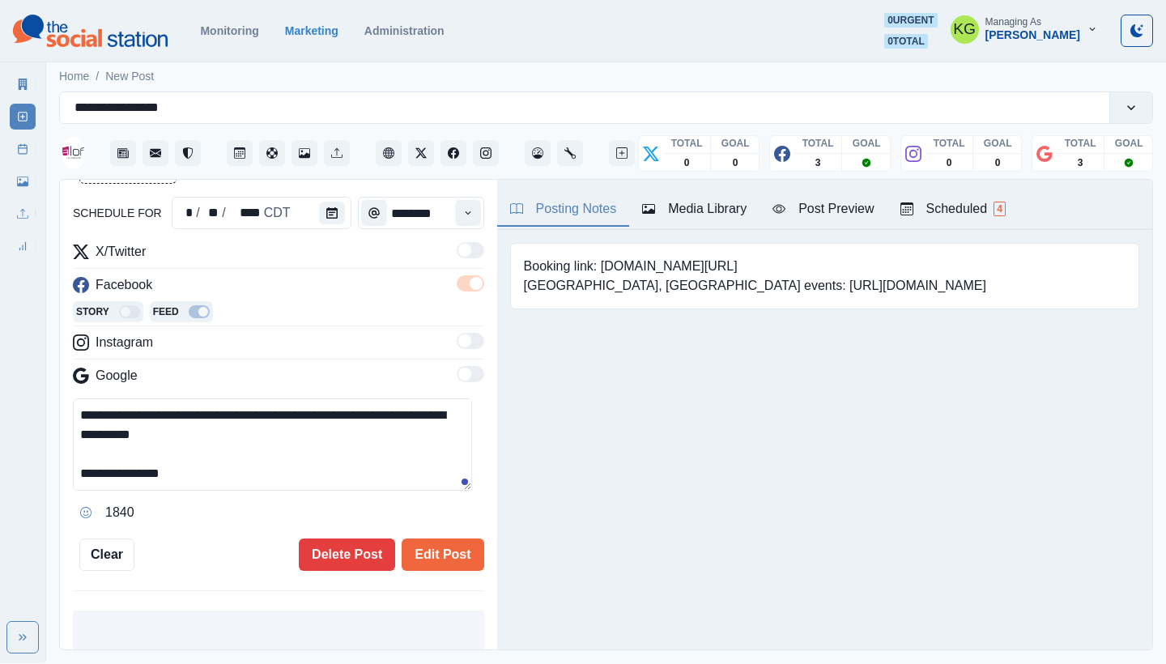
scroll to position [116, 0]
click at [446, 564] on button "Edit Post" at bounding box center [443, 555] width 82 height 32
click at [428, 555] on button "Edit Post" at bounding box center [443, 555] width 82 height 32
click at [16, 147] on link "Post Schedule" at bounding box center [23, 149] width 26 height 26
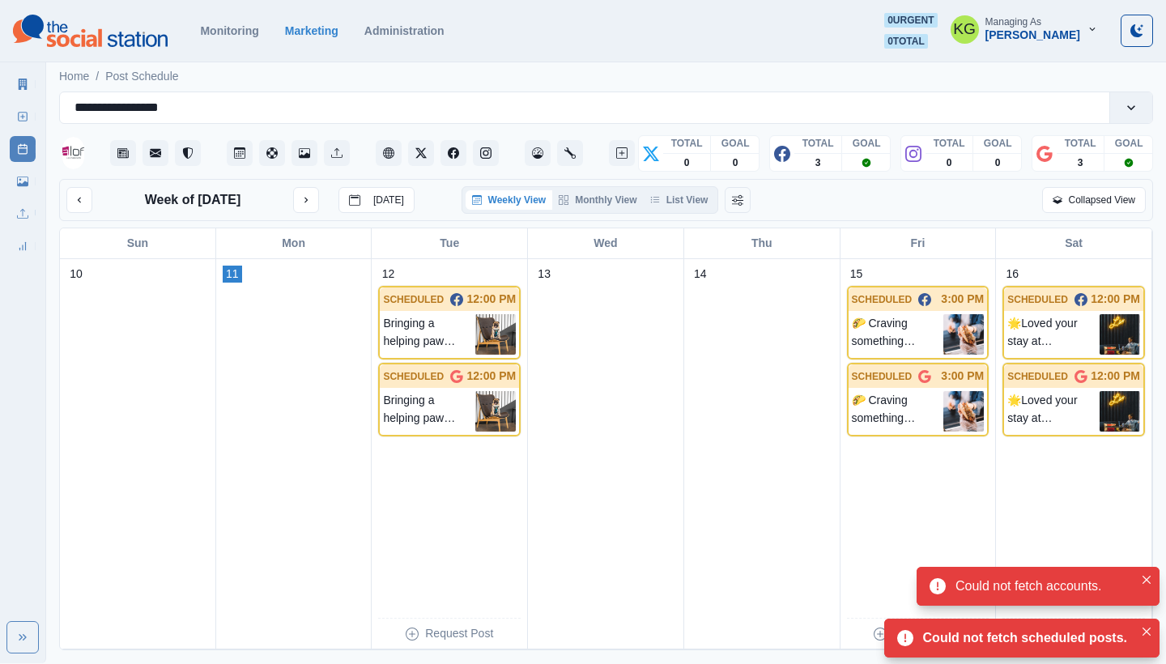
click at [840, 70] on div "Home / Post Schedule" at bounding box center [606, 71] width 1120 height 27
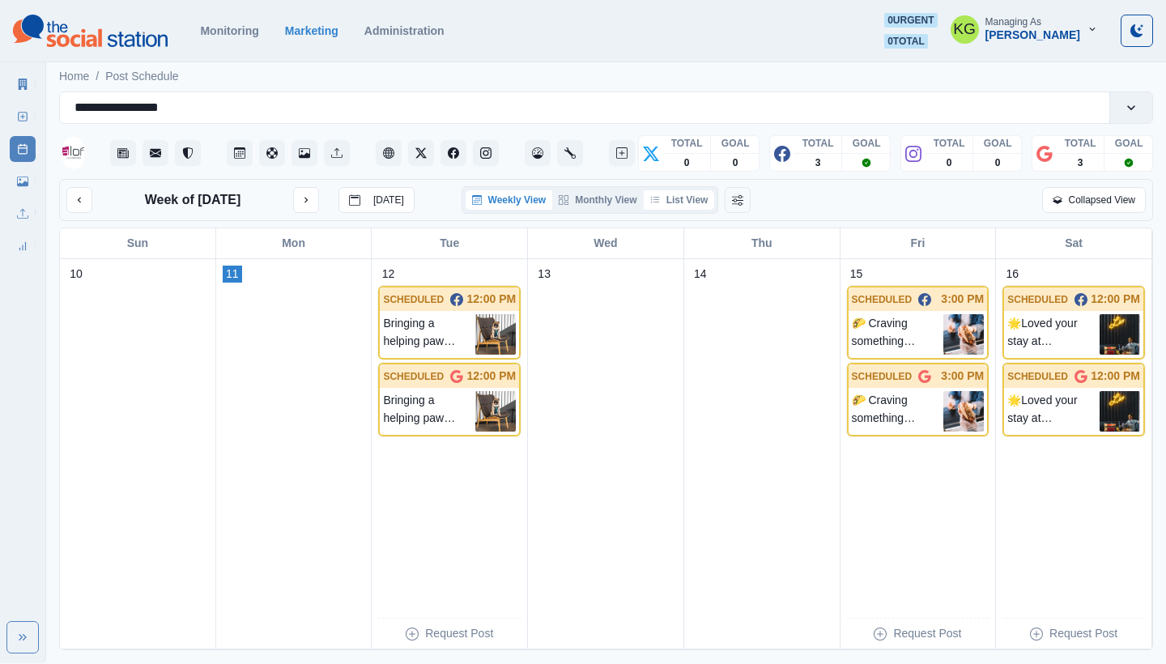
click at [694, 198] on button "List View" at bounding box center [679, 199] width 71 height 19
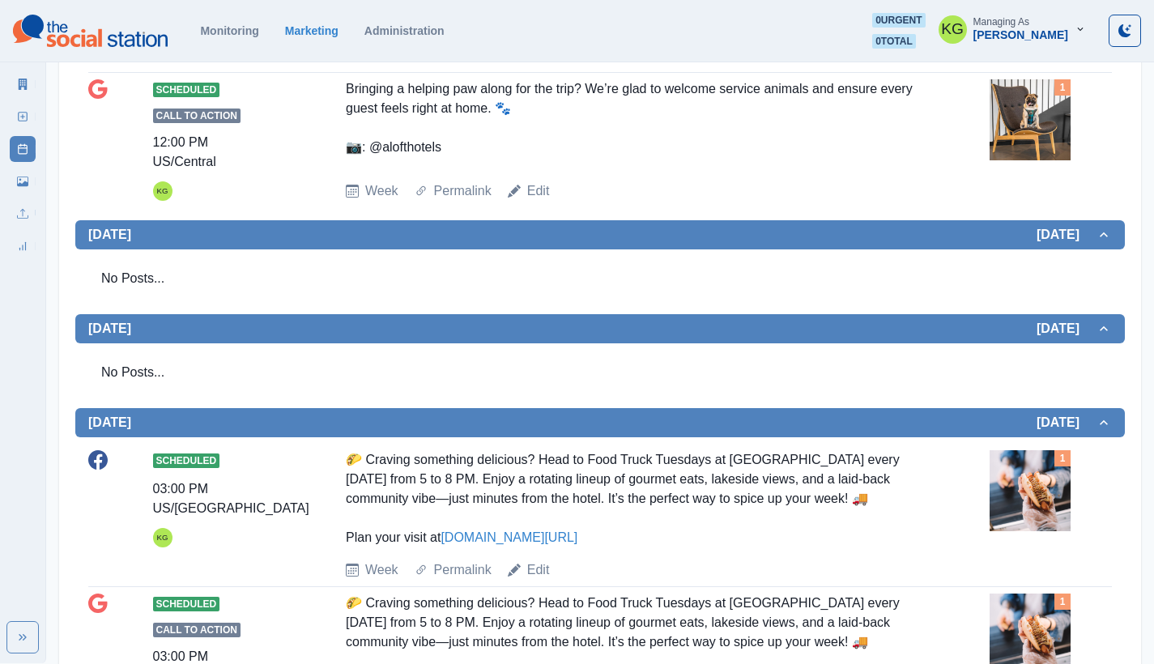
scroll to position [1126, 0]
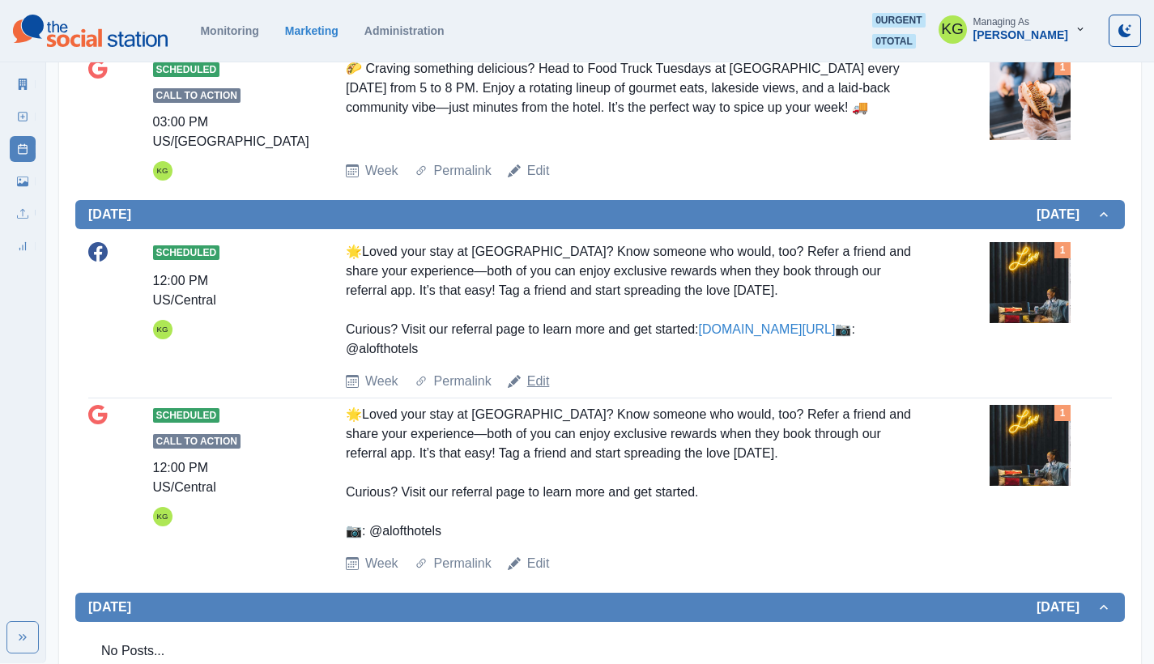
click at [535, 391] on link "Edit" at bounding box center [538, 381] width 23 height 19
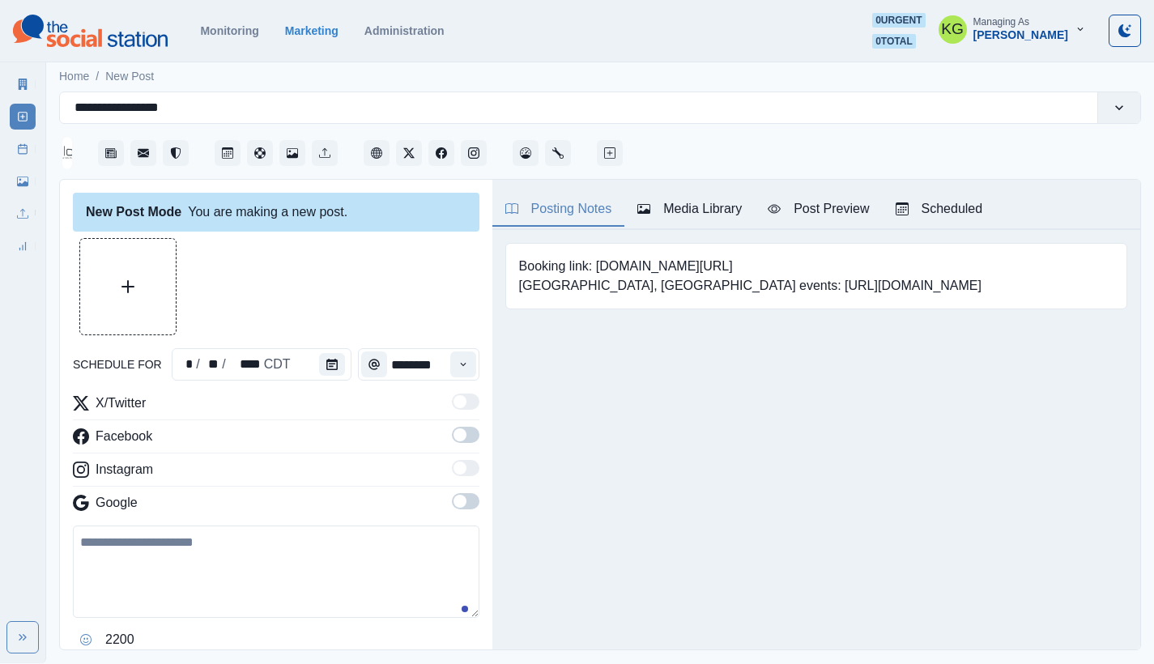
type input "********"
type textarea "**********"
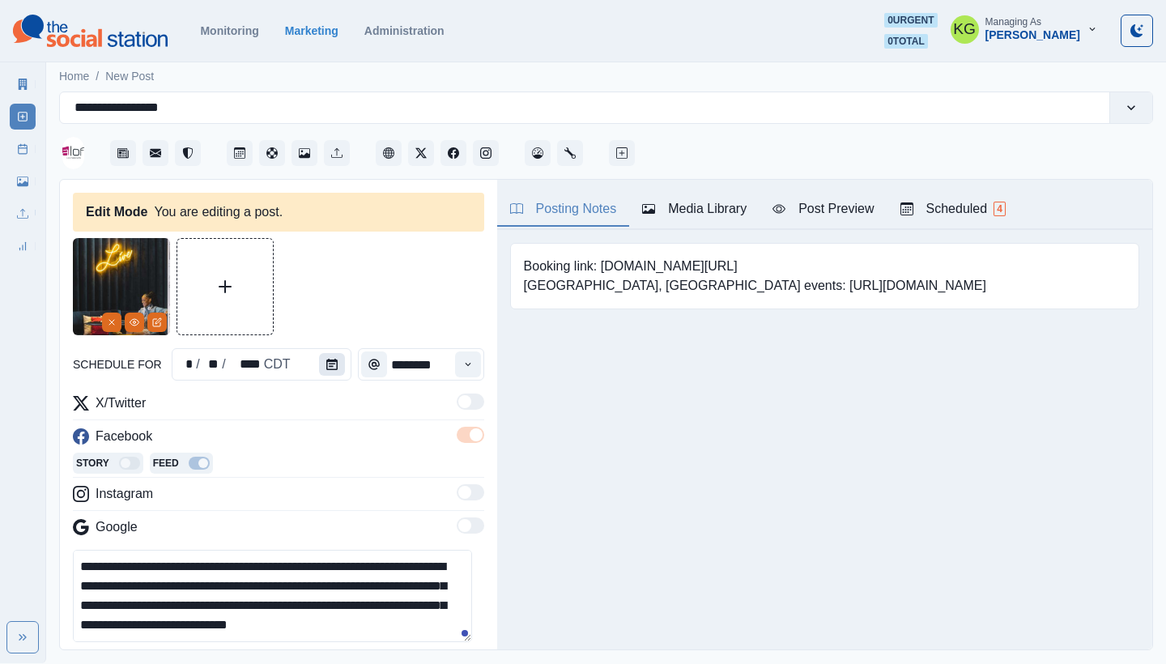
click at [329, 368] on icon "Calendar" at bounding box center [331, 364] width 11 height 11
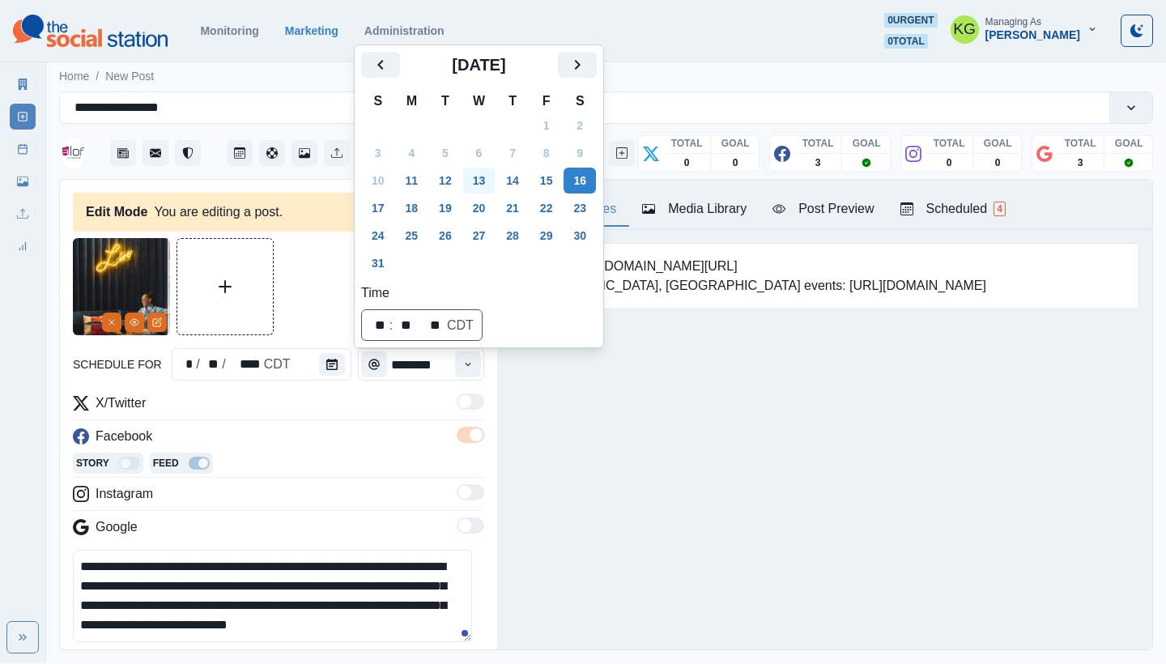
click at [489, 182] on button "13" at bounding box center [479, 181] width 32 height 26
click at [631, 497] on div "Posting Notes Media Library Post Preview Scheduled 4 Booking link: www.bit.ly/3…" at bounding box center [824, 415] width 655 height 470
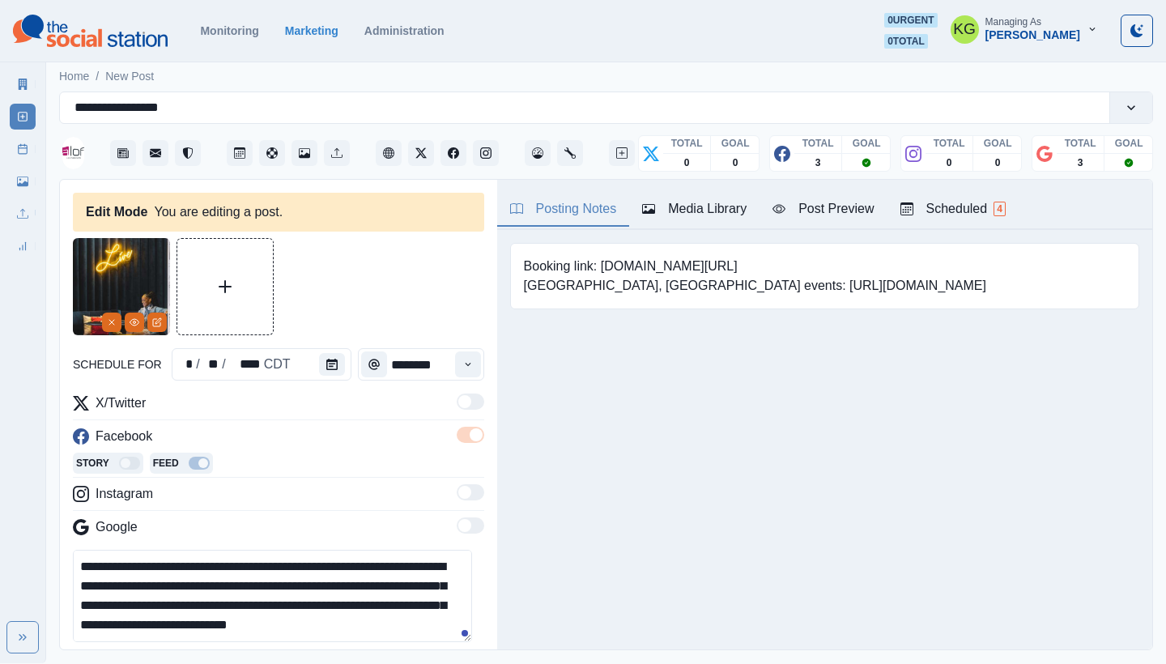
scroll to position [151, 0]
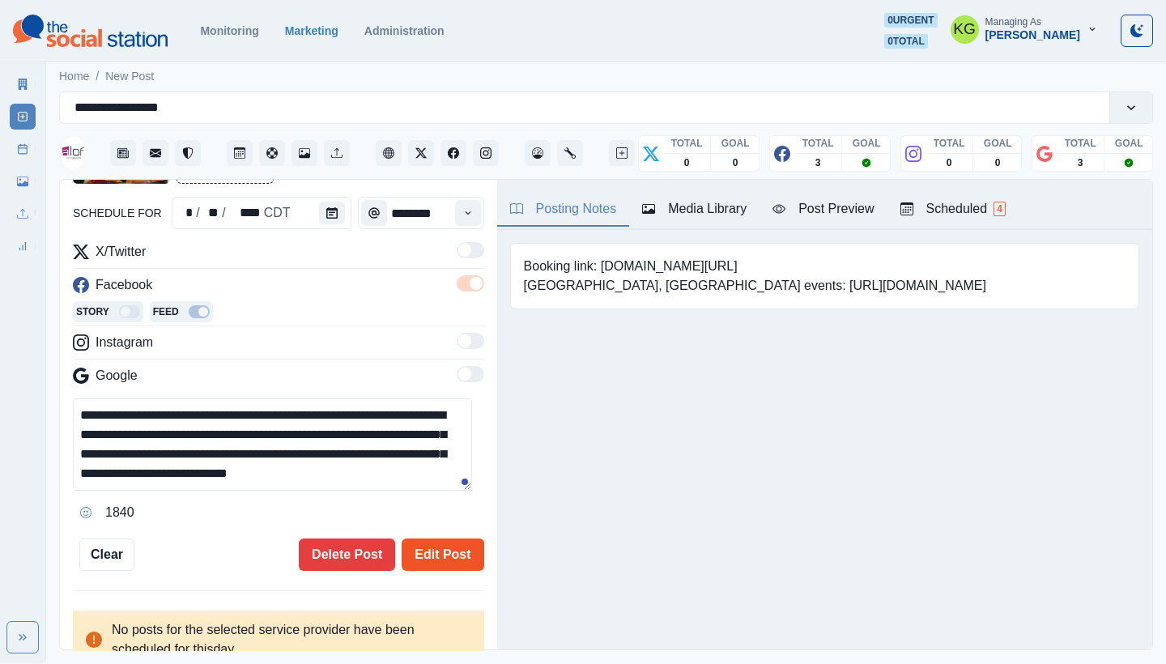
click at [431, 549] on button "Edit Post" at bounding box center [443, 555] width 82 height 32
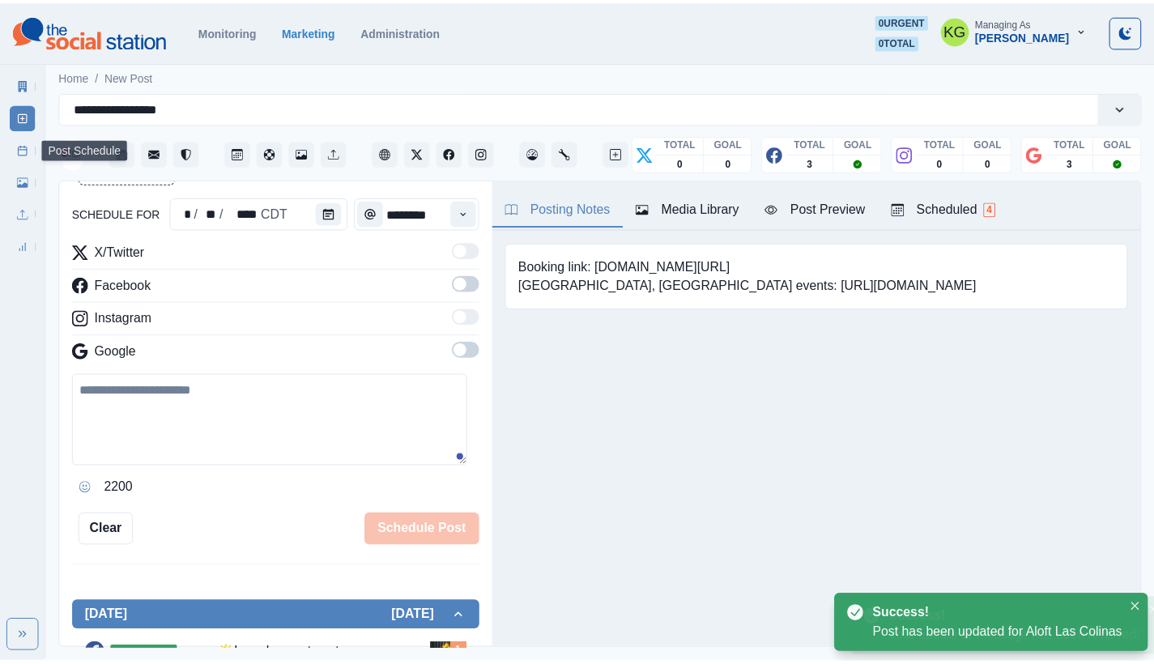
scroll to position [99, 0]
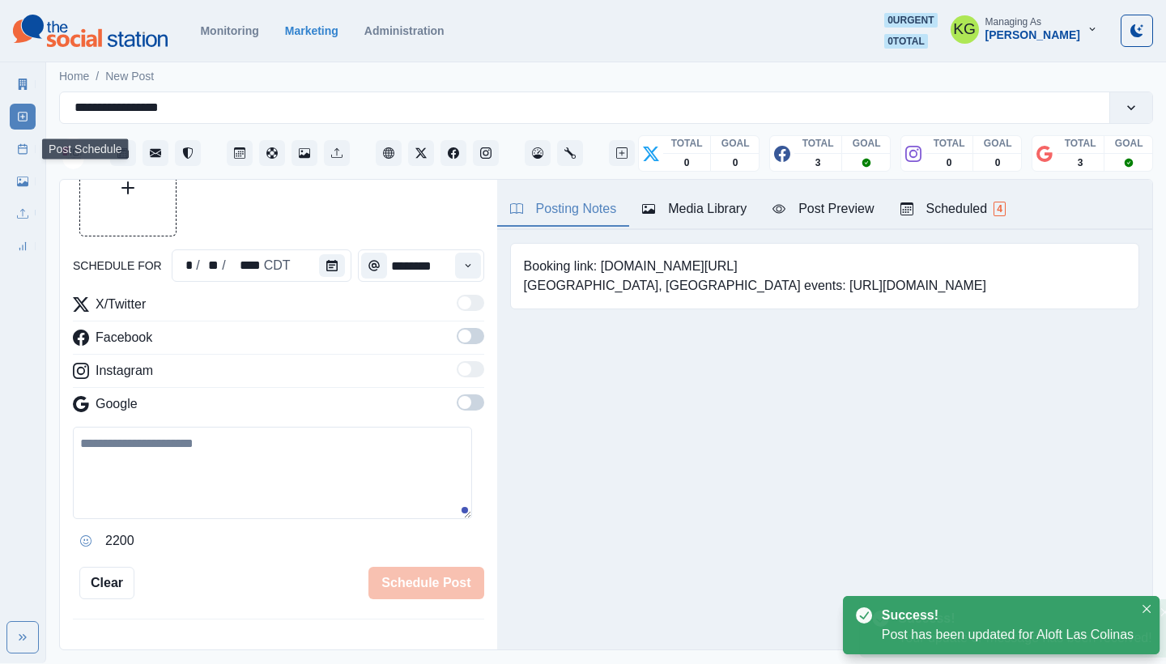
click at [19, 153] on rect at bounding box center [23, 149] width 9 height 9
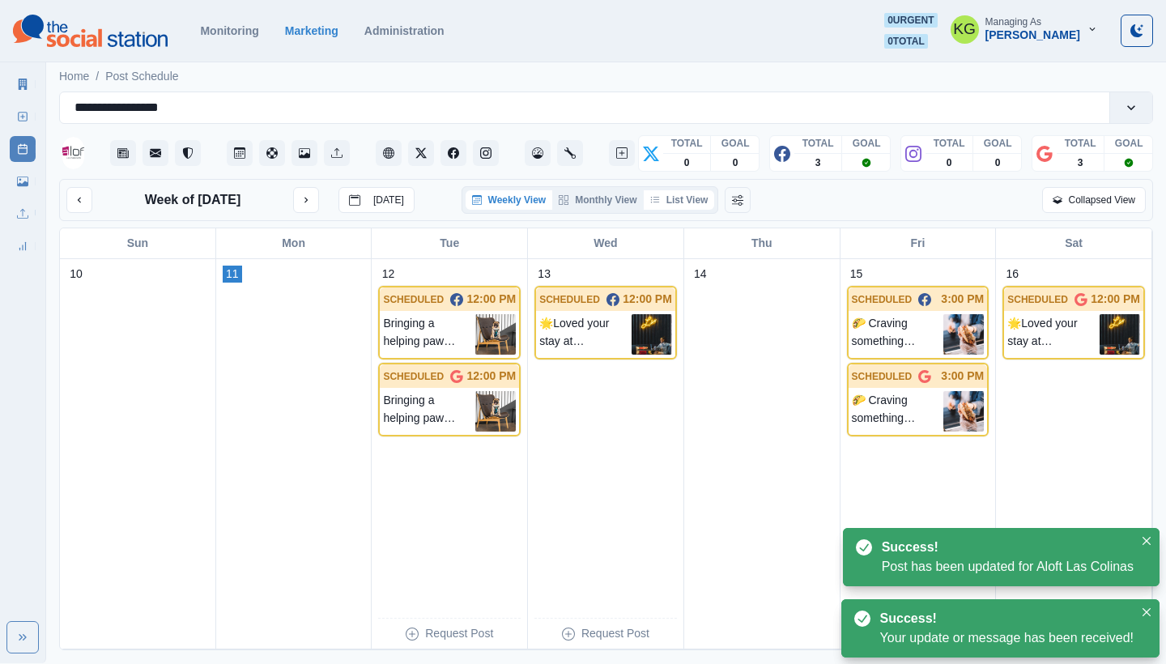
click at [671, 197] on button "List View" at bounding box center [679, 199] width 71 height 19
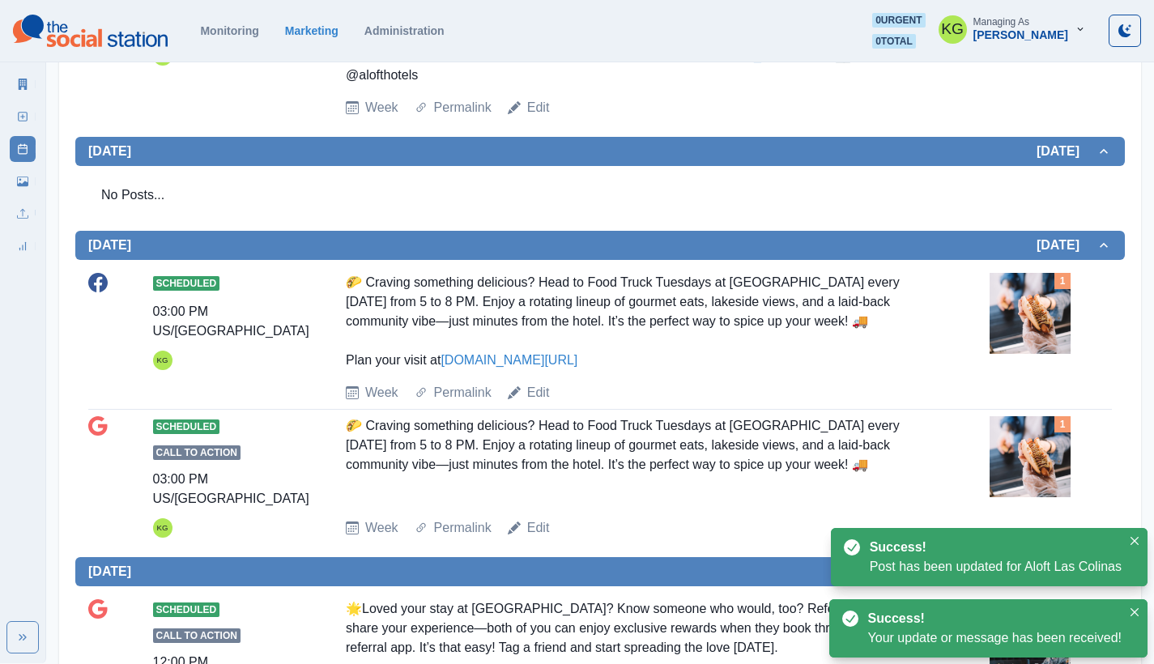
scroll to position [1179, 0]
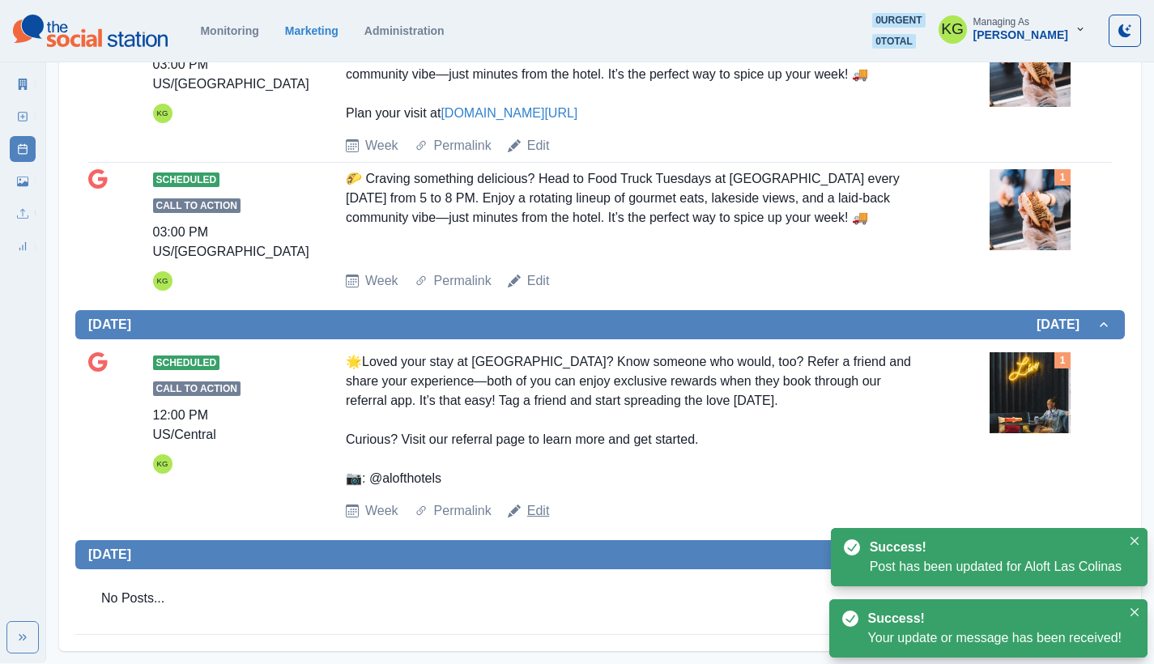
click at [544, 511] on link "Edit" at bounding box center [538, 510] width 23 height 19
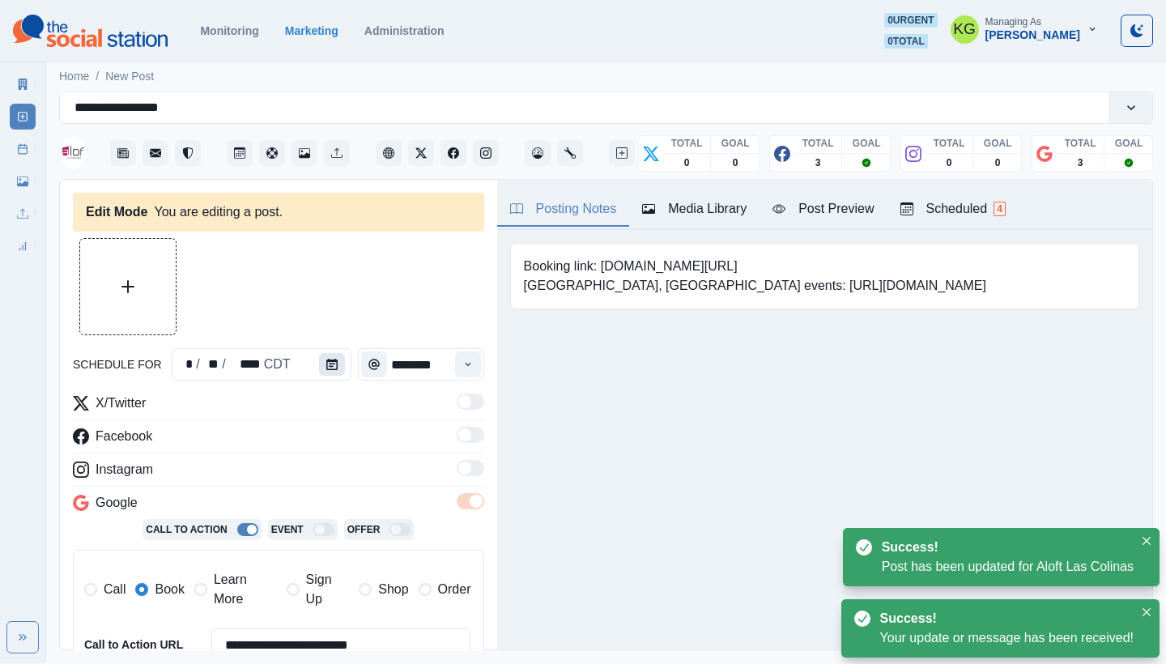
type input "********"
type textarea "**********"
click at [326, 368] on icon "Calendar" at bounding box center [331, 364] width 11 height 11
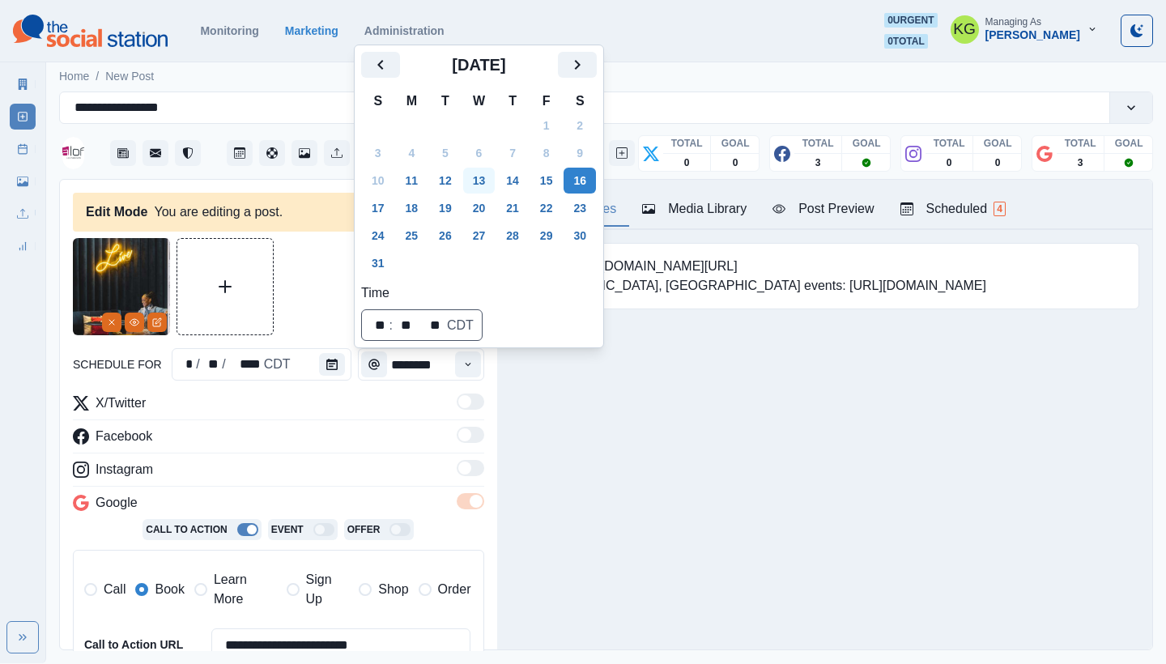
click at [482, 177] on button "13" at bounding box center [479, 181] width 32 height 26
click at [657, 505] on div "Posting Notes Media Library Post Preview Scheduled 4 Booking link: www.bit.ly/3…" at bounding box center [824, 415] width 655 height 470
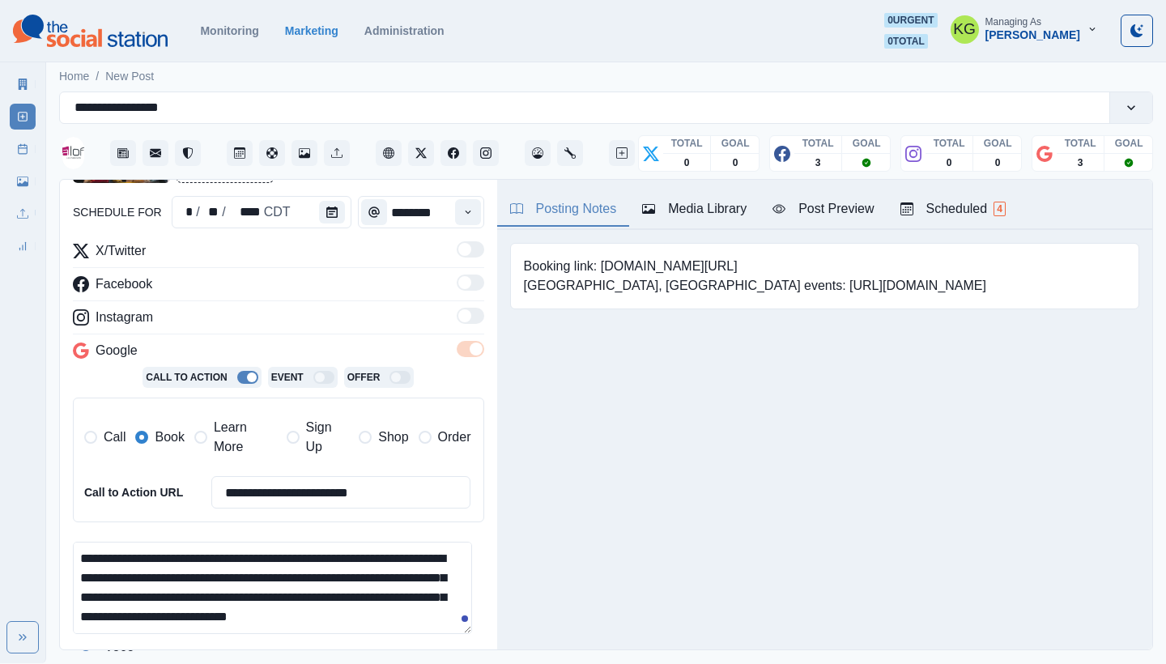
scroll to position [97, 0]
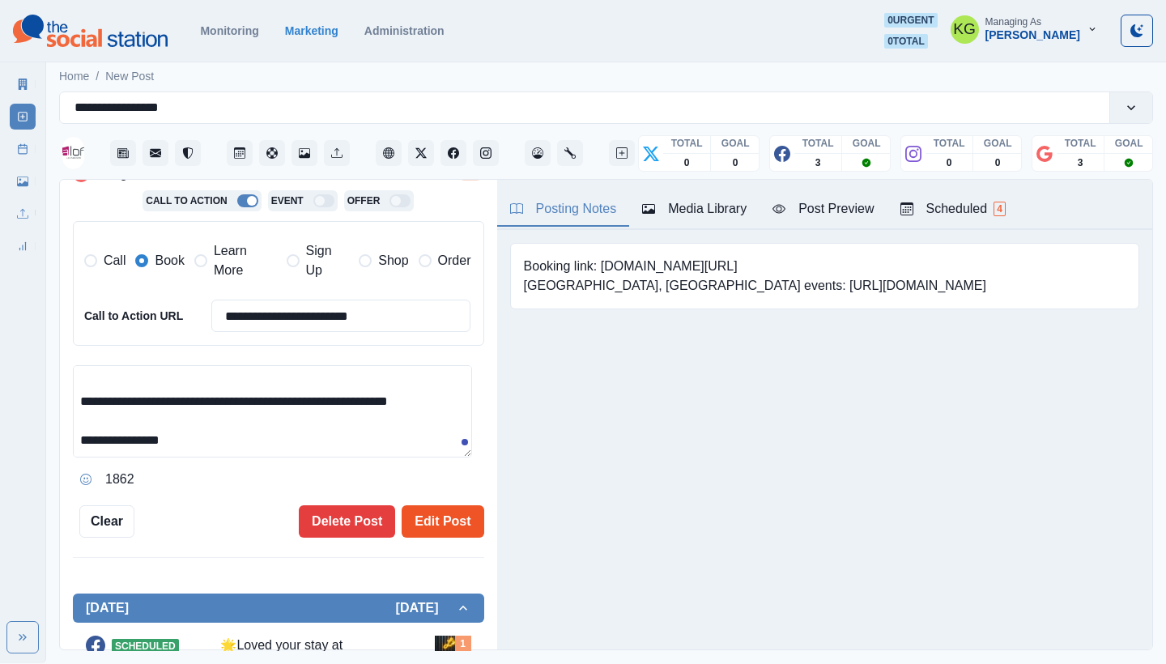
click at [432, 519] on button "Edit Post" at bounding box center [443, 521] width 82 height 32
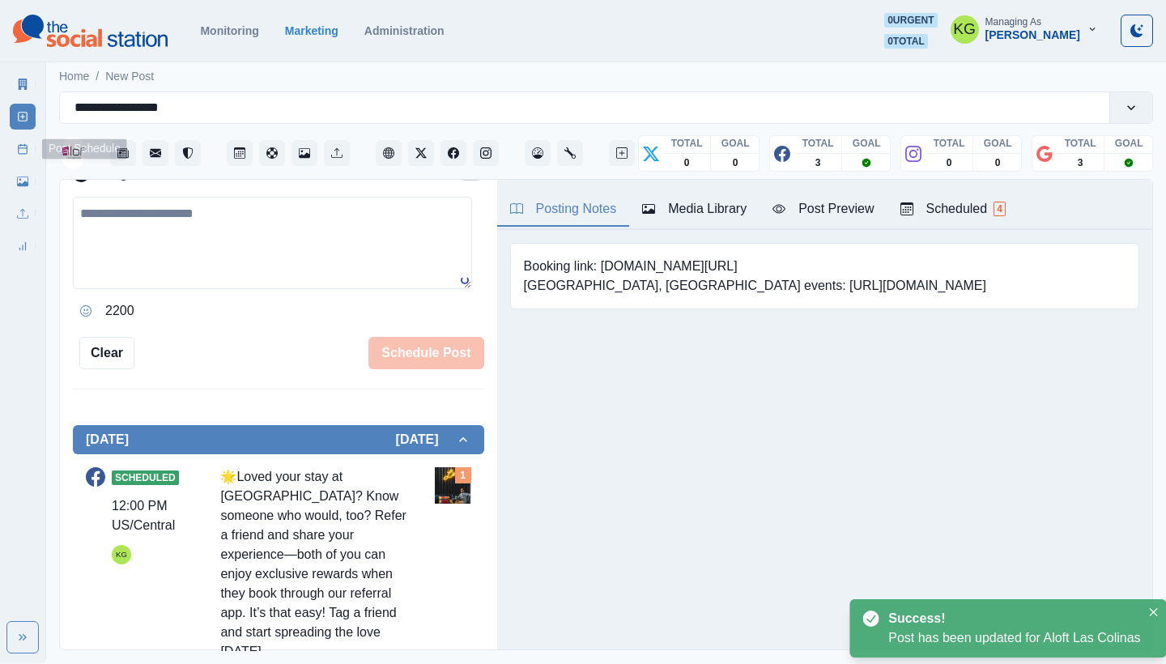
click at [8, 155] on div "Marketing Summary New Post Post Schedule Media Library Uploads Review Summary" at bounding box center [22, 162] width 45 height 194
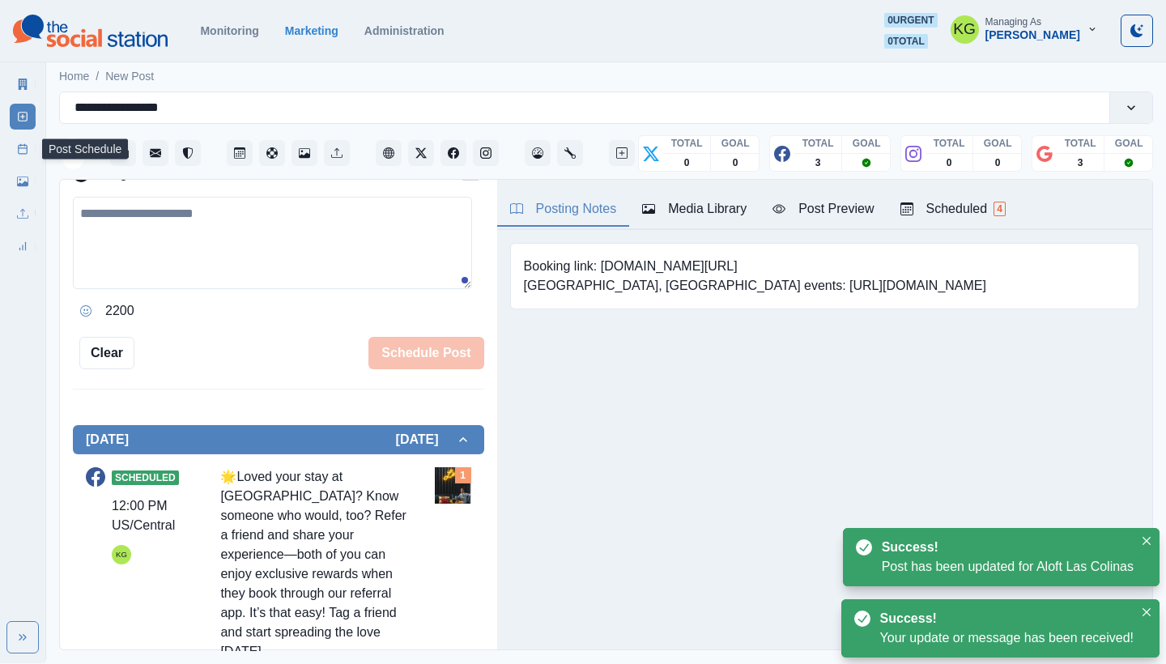
click at [17, 156] on link "Post Schedule" at bounding box center [23, 149] width 26 height 26
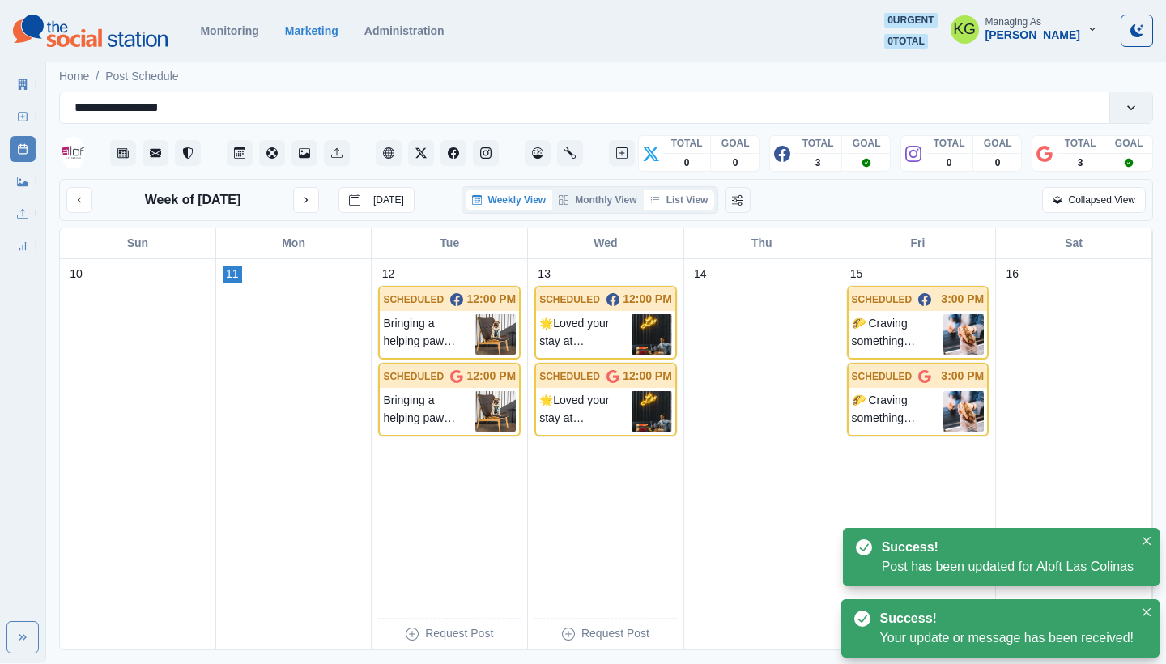
click at [689, 205] on button "List View" at bounding box center [679, 199] width 71 height 19
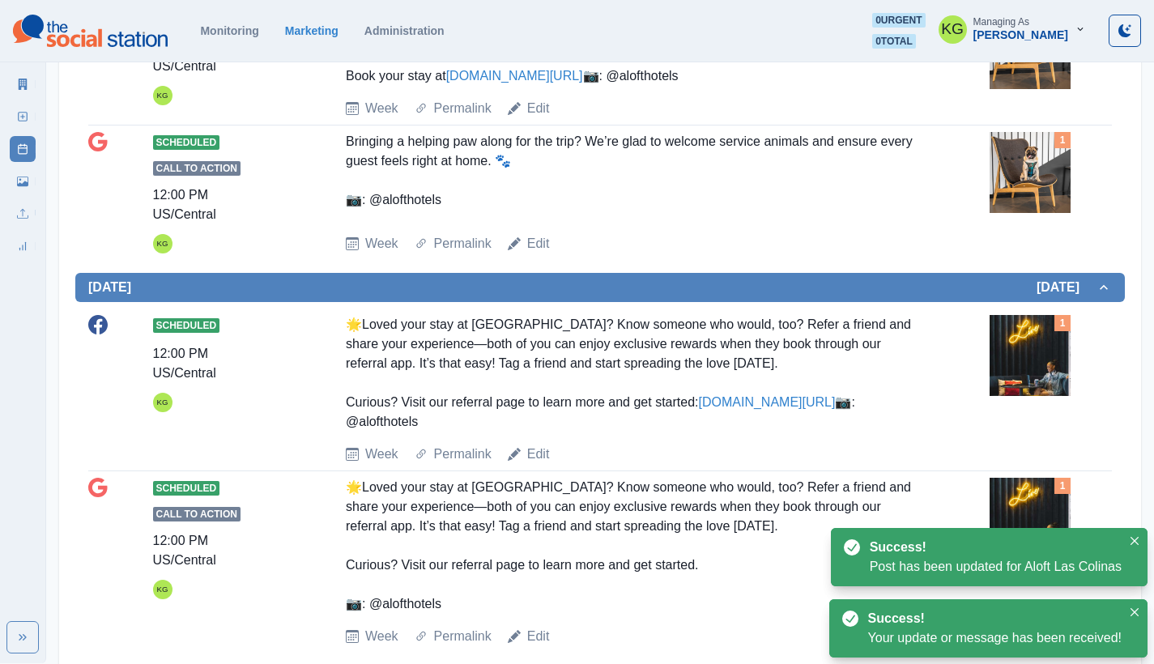
scroll to position [665, 0]
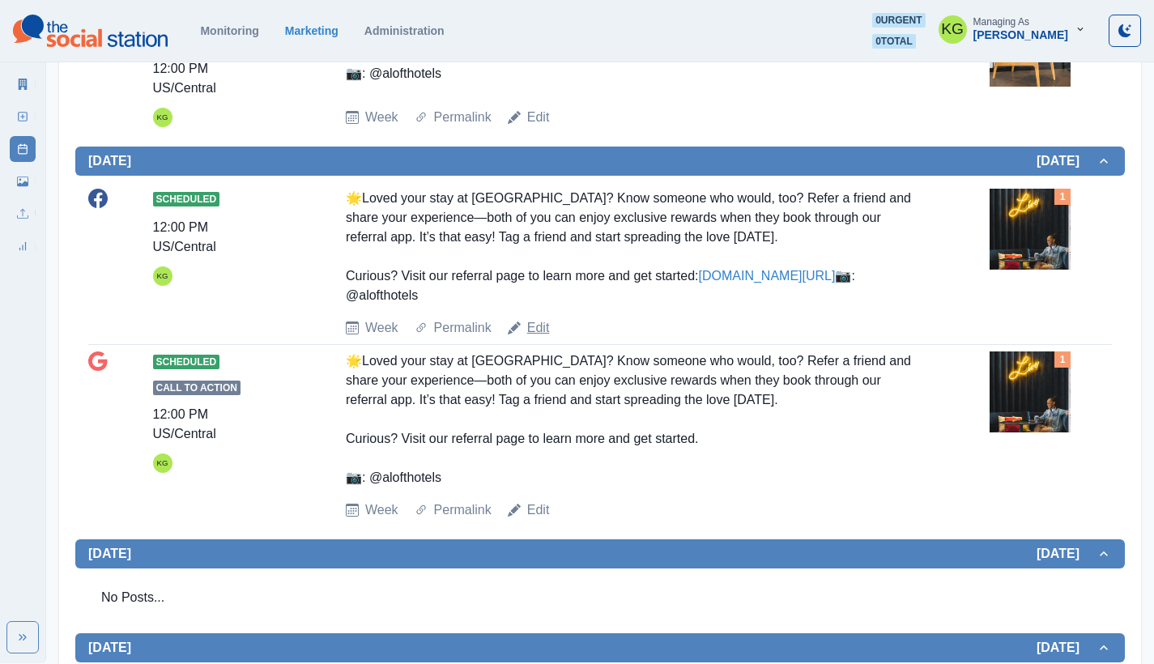
click at [542, 338] on link "Edit" at bounding box center [538, 327] width 23 height 19
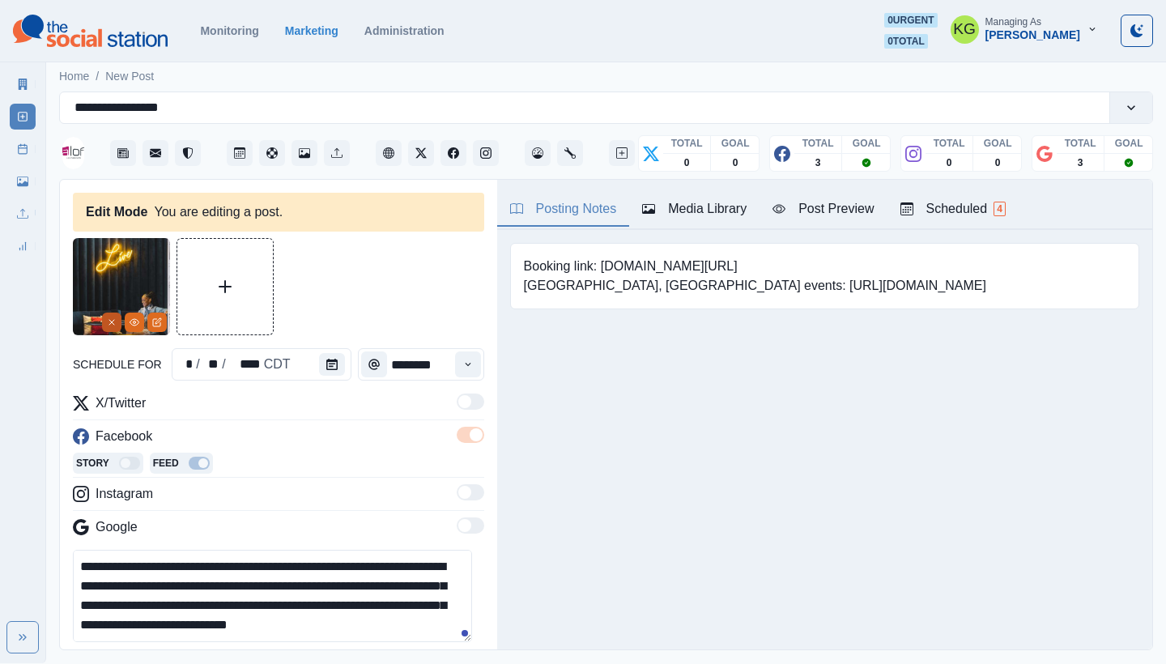
click at [105, 324] on button "Remove" at bounding box center [111, 322] width 19 height 19
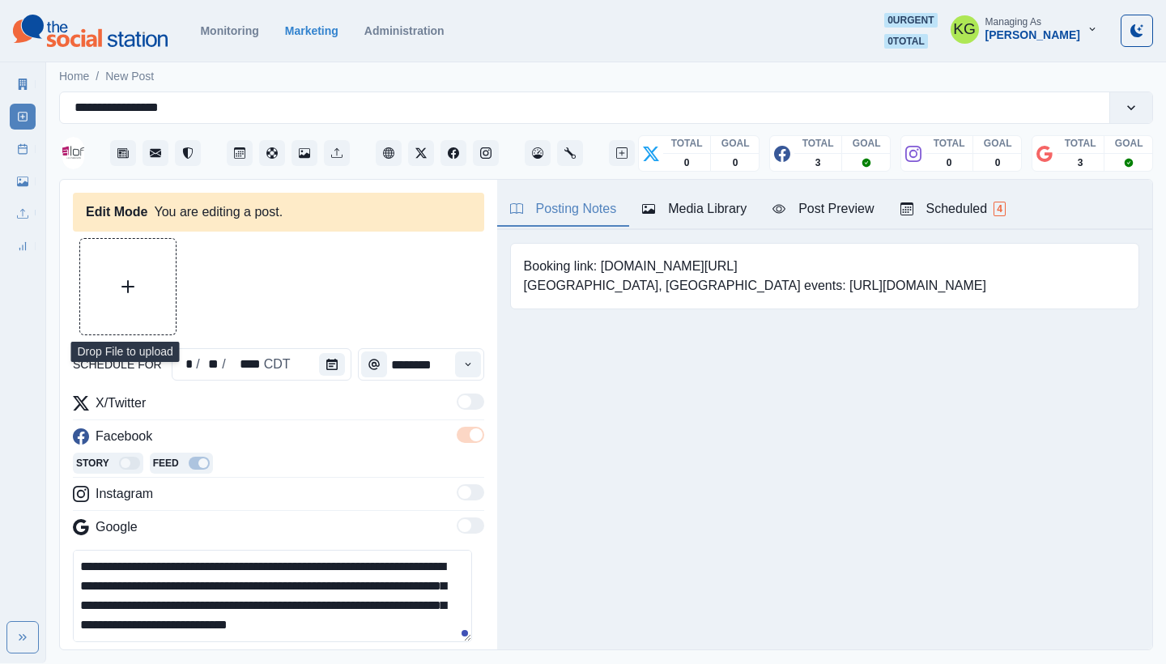
click at [113, 297] on button "Upload Media" at bounding box center [128, 287] width 96 height 96
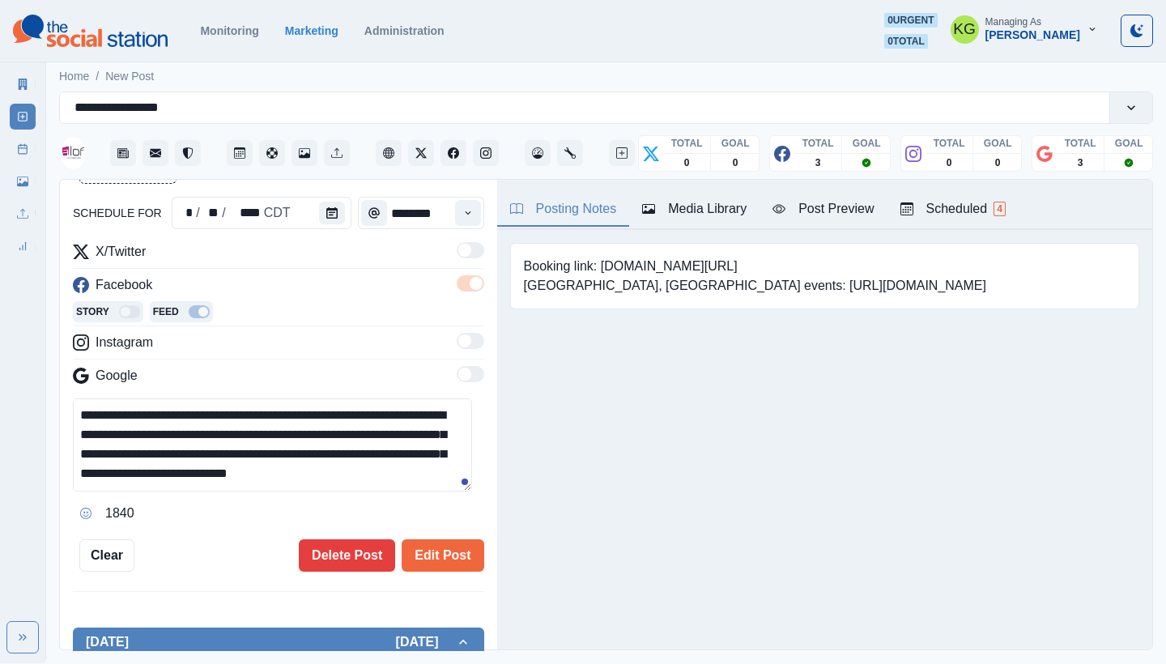
click at [400, 655] on main "**********" at bounding box center [606, 360] width 1120 height 605
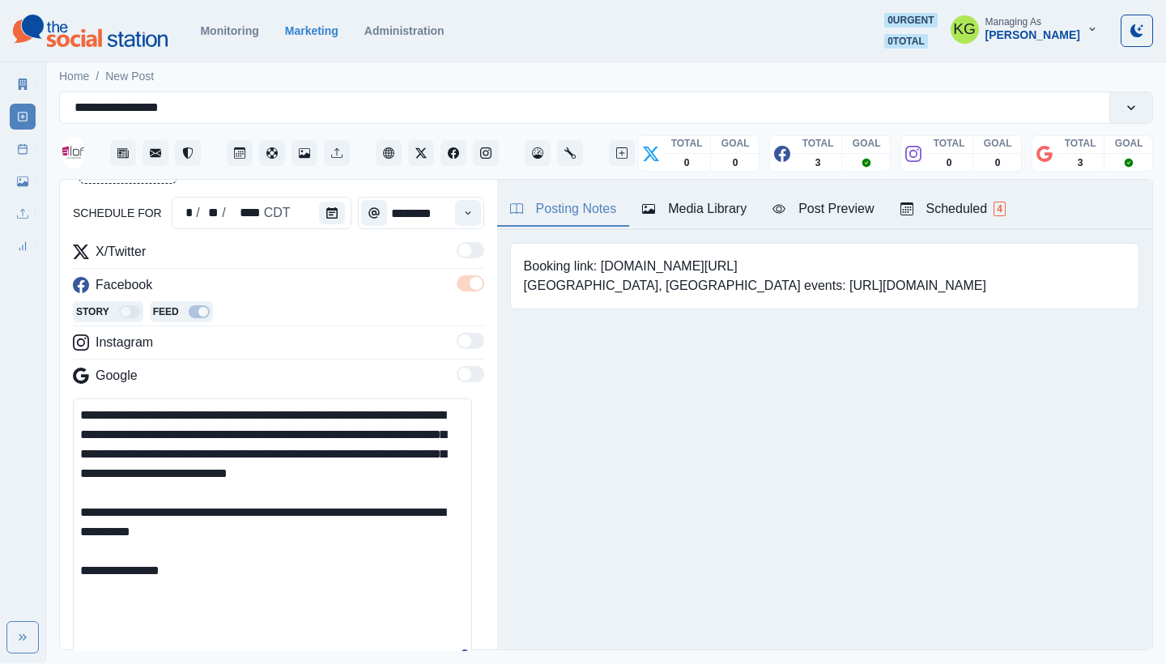
scroll to position [0, 0]
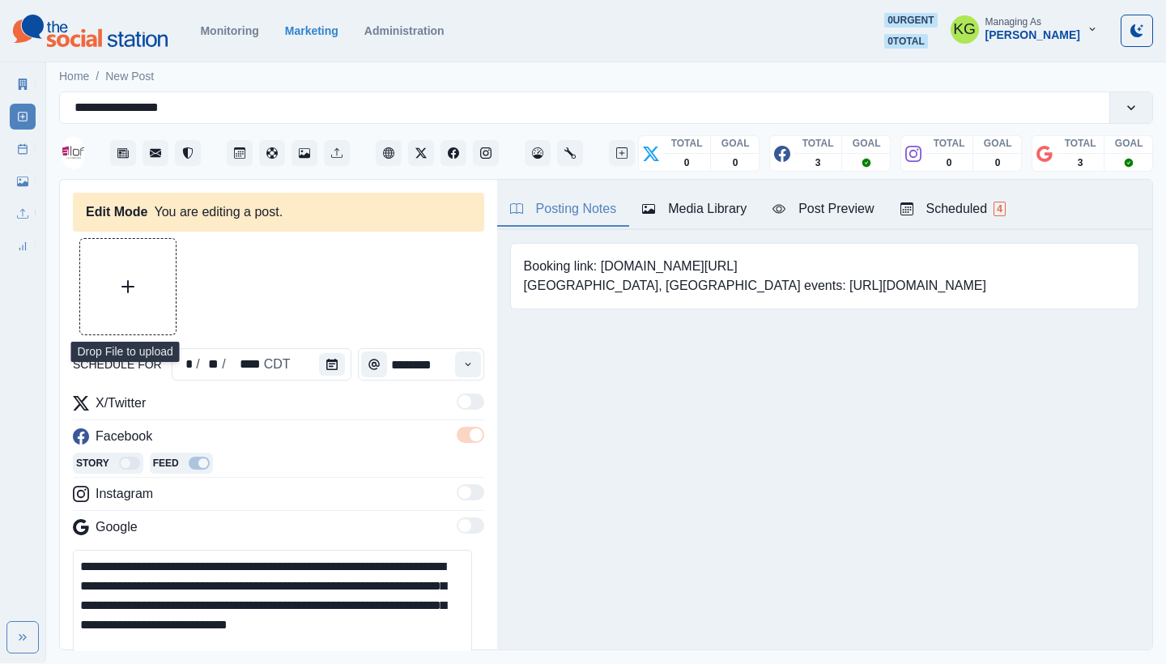
click at [134, 305] on button "Upload Media" at bounding box center [128, 287] width 96 height 96
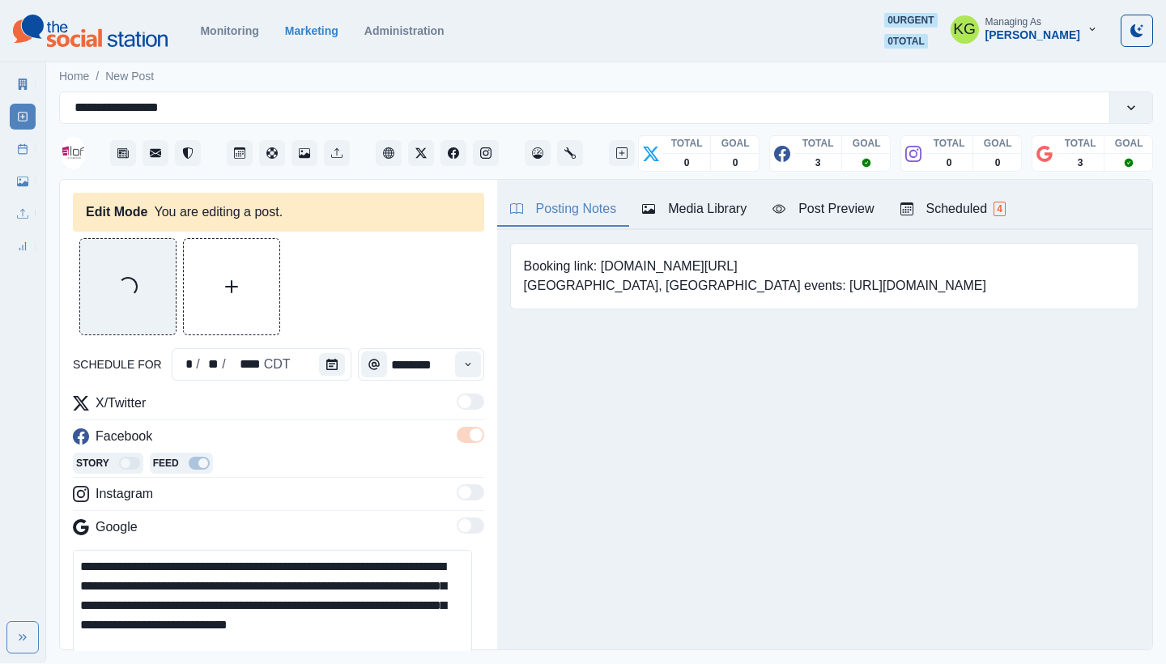
scroll to position [339, 0]
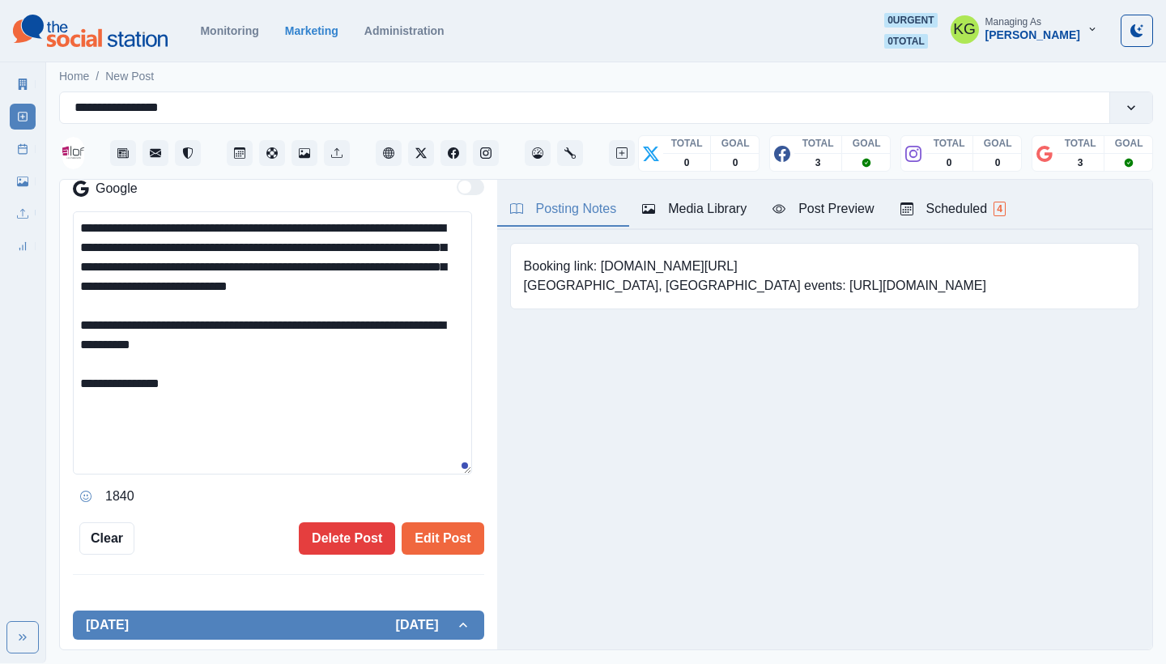
click at [208, 409] on textarea "**********" at bounding box center [272, 342] width 399 height 263
type textarea "**********"
click at [441, 549] on button "Edit Post" at bounding box center [443, 538] width 82 height 32
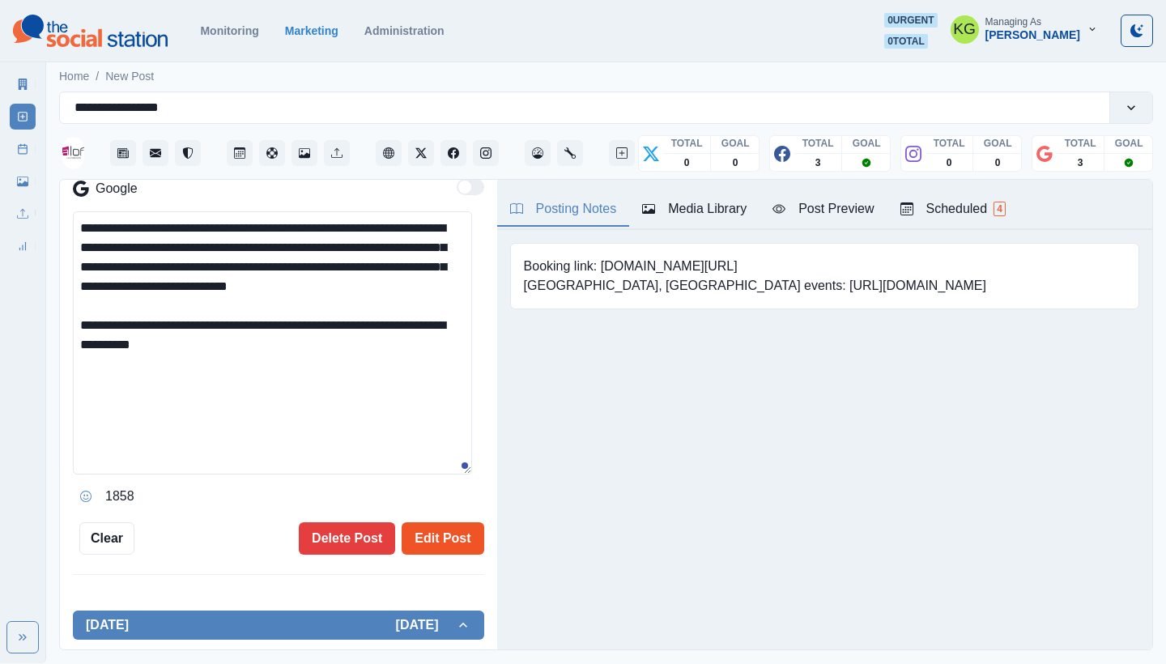
scroll to position [40, 0]
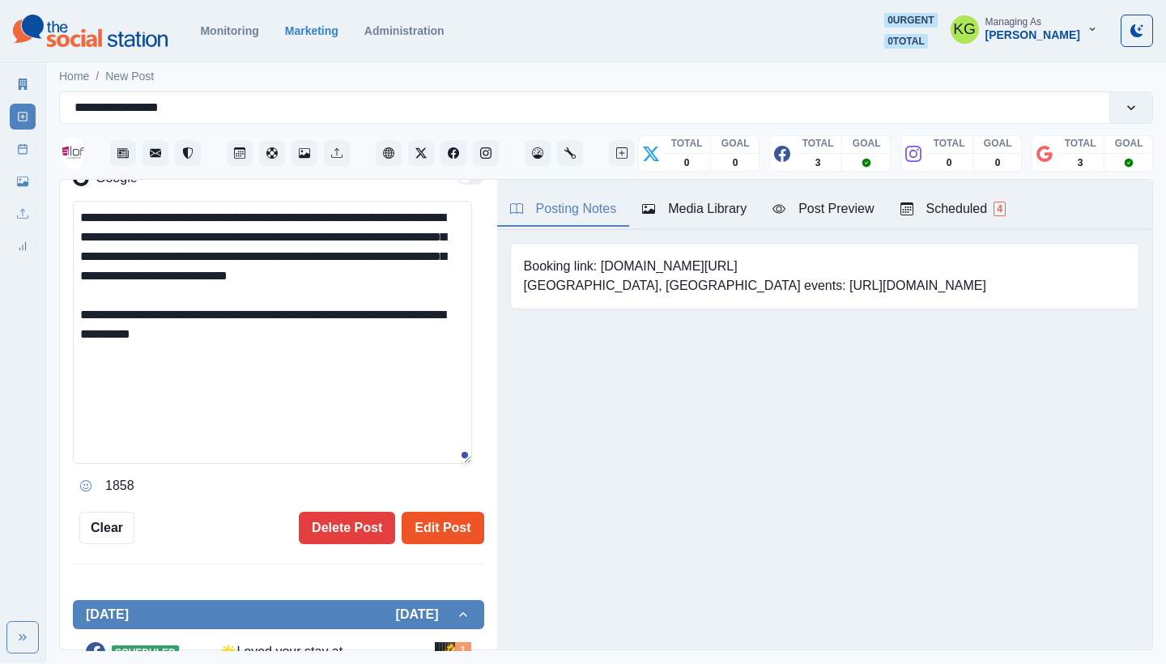
click at [417, 517] on button "Edit Post" at bounding box center [443, 528] width 82 height 32
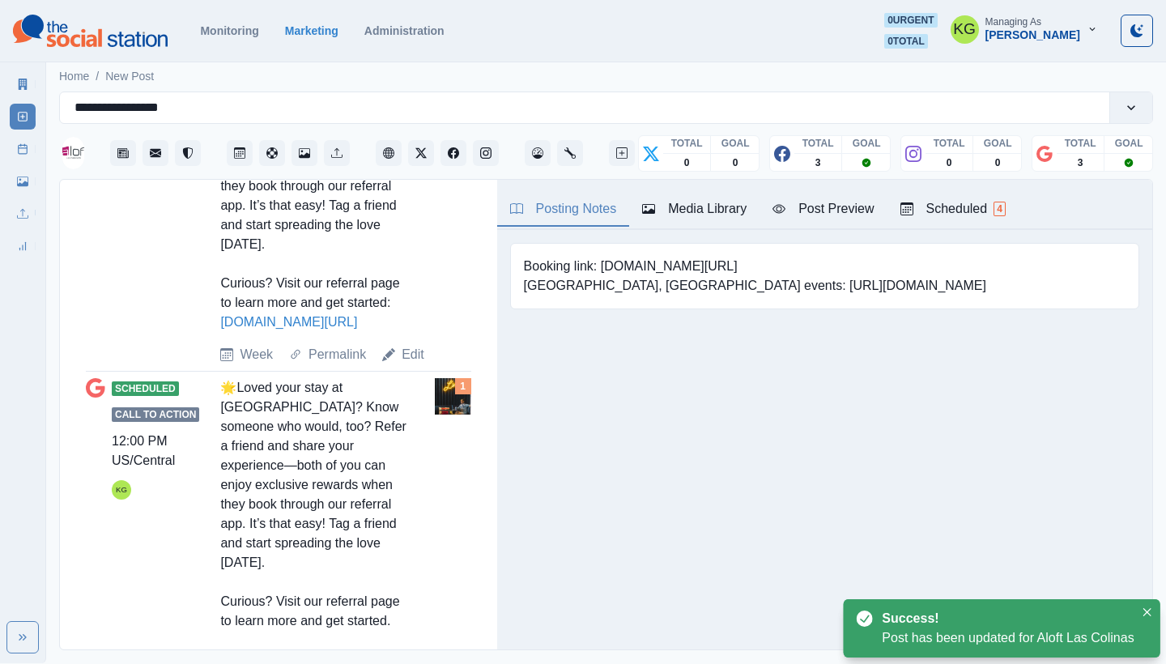
scroll to position [1046, 0]
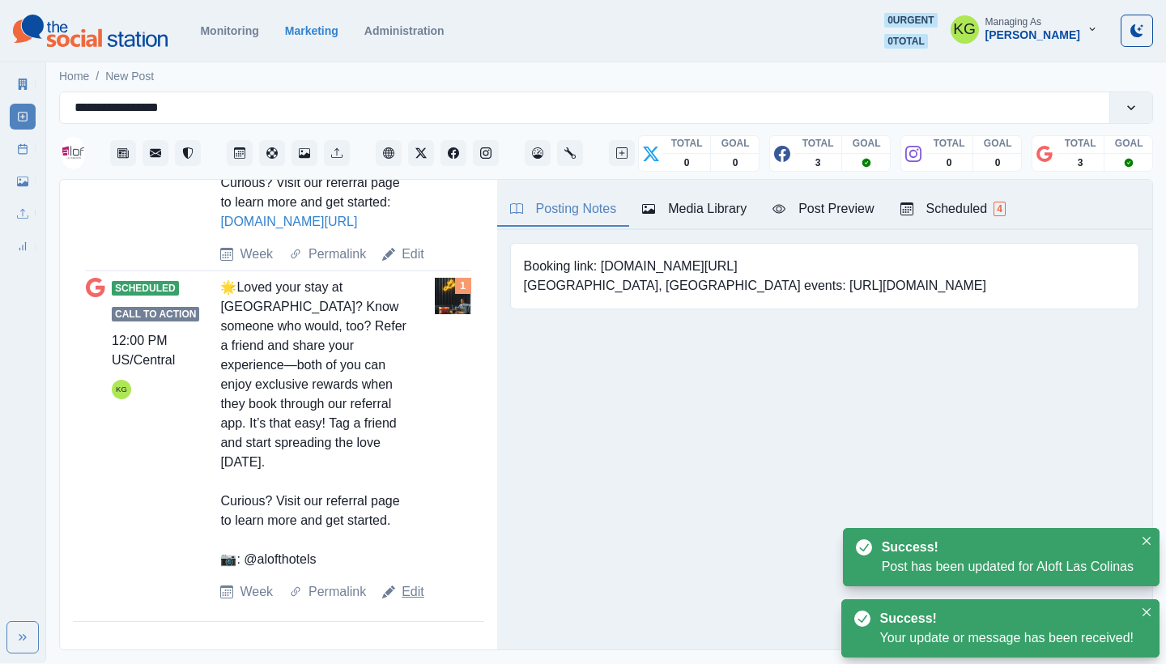
click at [402, 592] on link "Edit" at bounding box center [413, 591] width 23 height 19
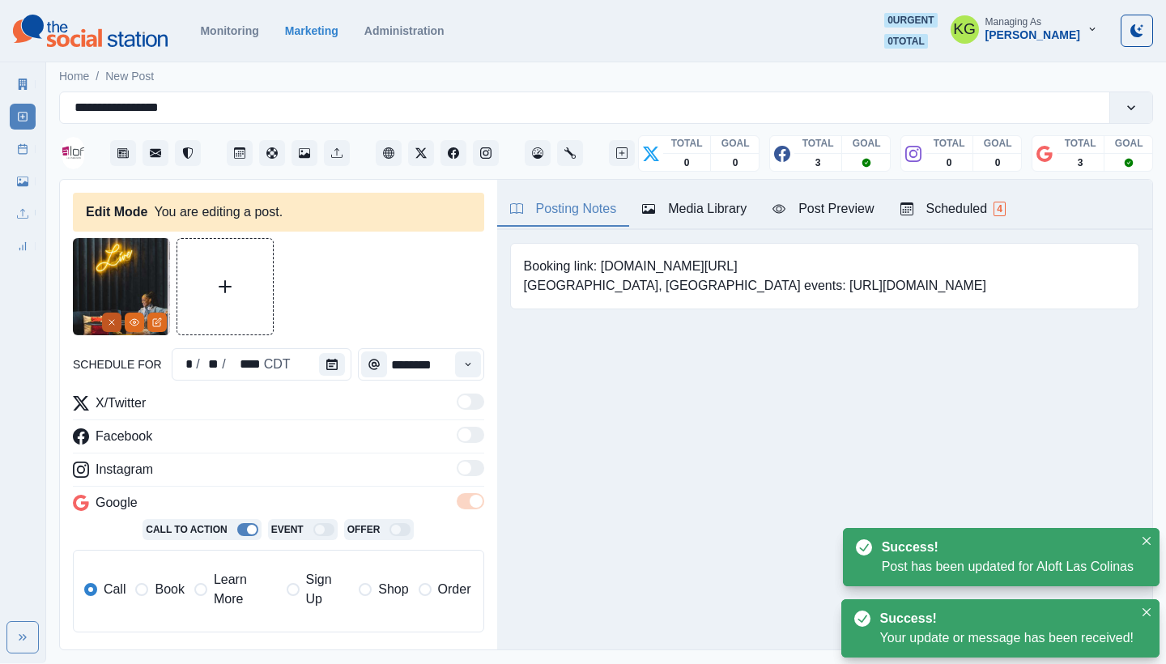
click at [107, 322] on icon "Remove" at bounding box center [112, 322] width 10 height 10
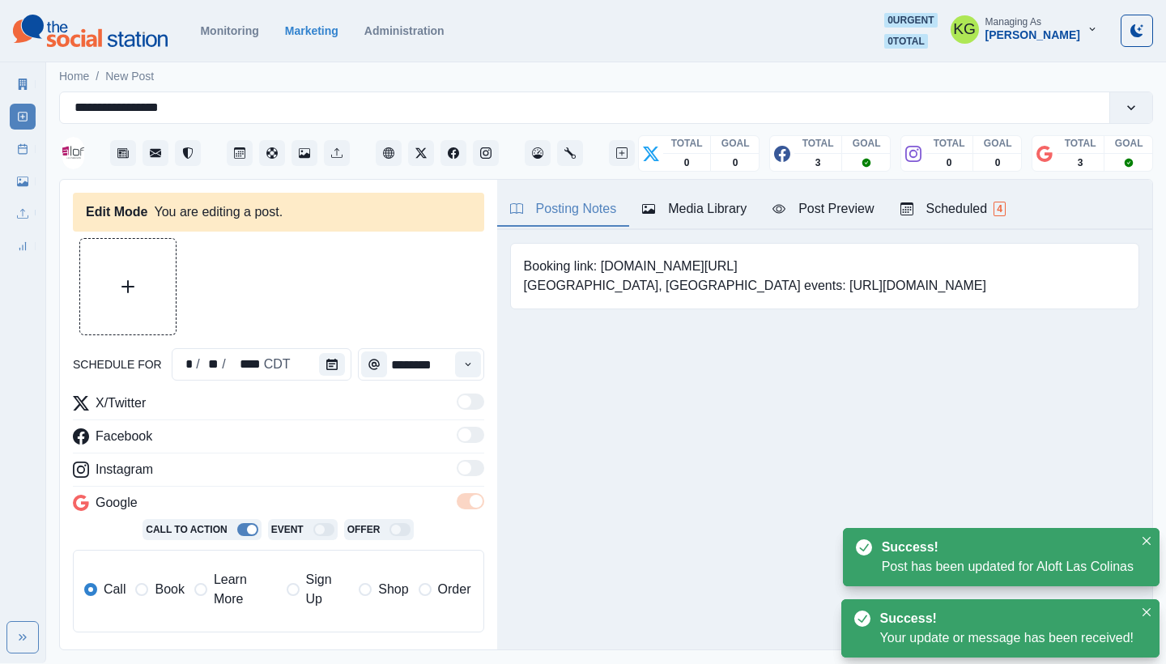
click at [718, 211] on div "Media Library" at bounding box center [694, 208] width 104 height 19
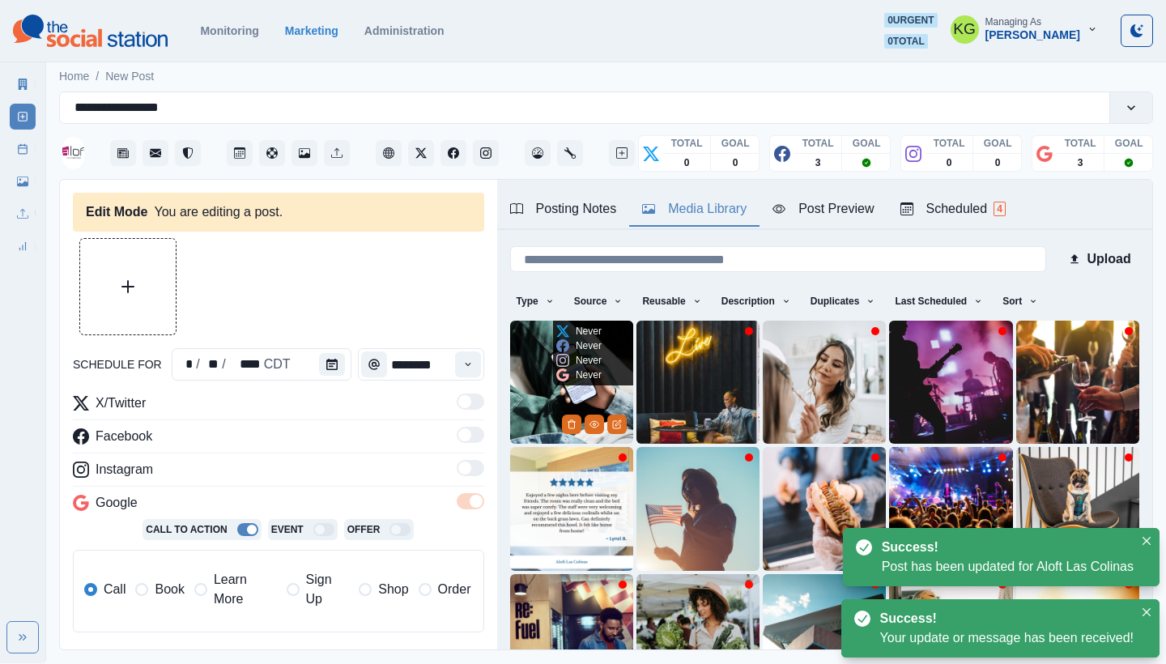
click at [535, 349] on img at bounding box center [571, 382] width 123 height 123
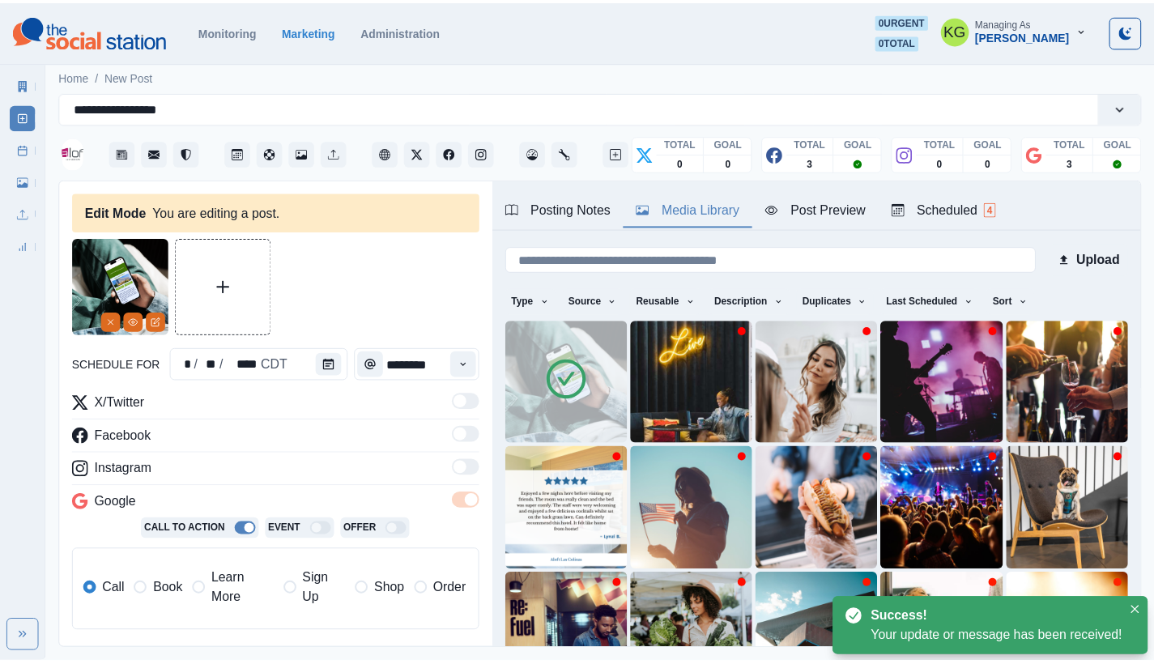
scroll to position [342, 0]
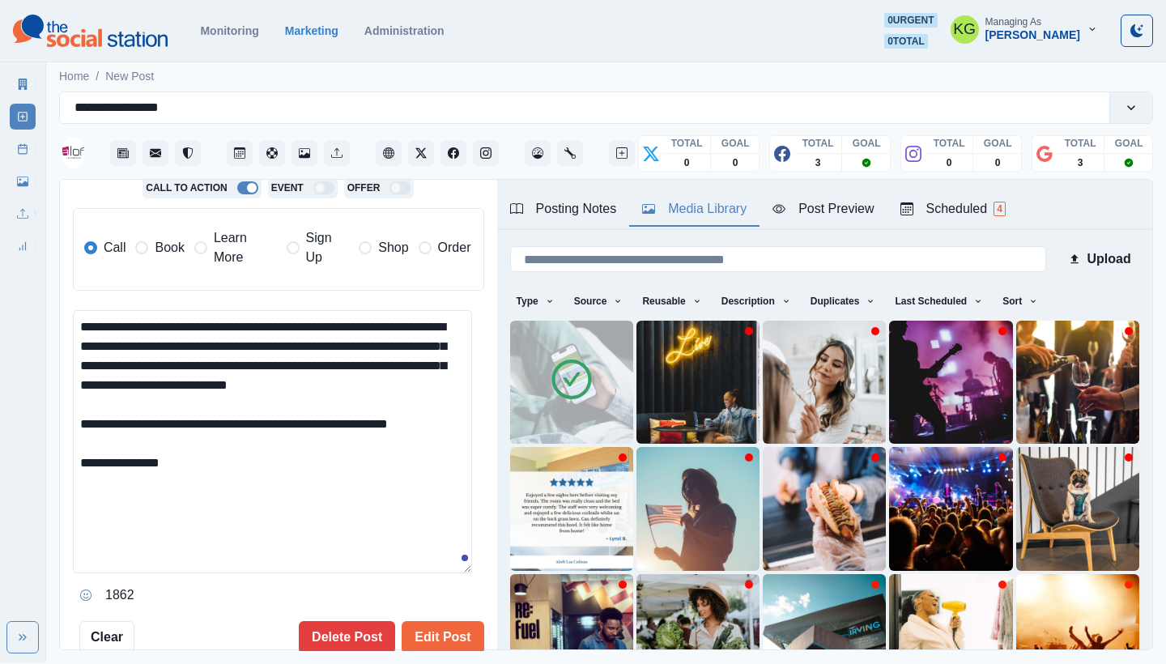
drag, startPoint x: 167, startPoint y: 469, endPoint x: 71, endPoint y: 465, distance: 95.6
click at [71, 465] on div "**********" at bounding box center [278, 415] width 437 height 471
type textarea "**********"
click at [437, 621] on button "Edit Post" at bounding box center [443, 637] width 82 height 32
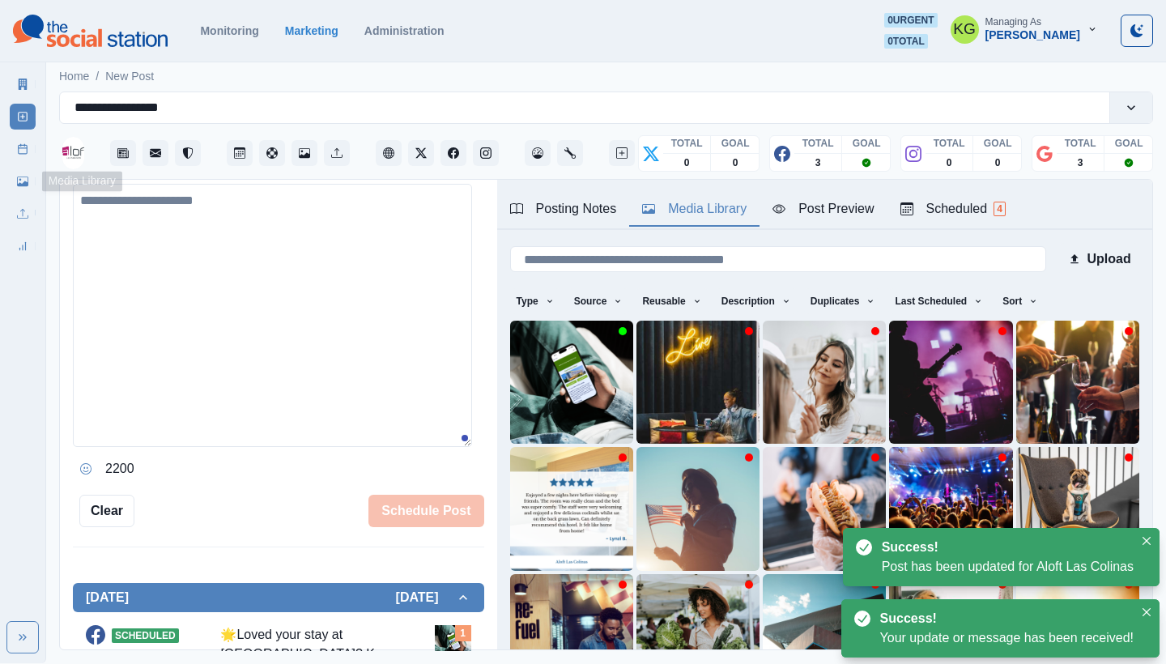
click at [12, 151] on link "Post Schedule" at bounding box center [23, 149] width 26 height 26
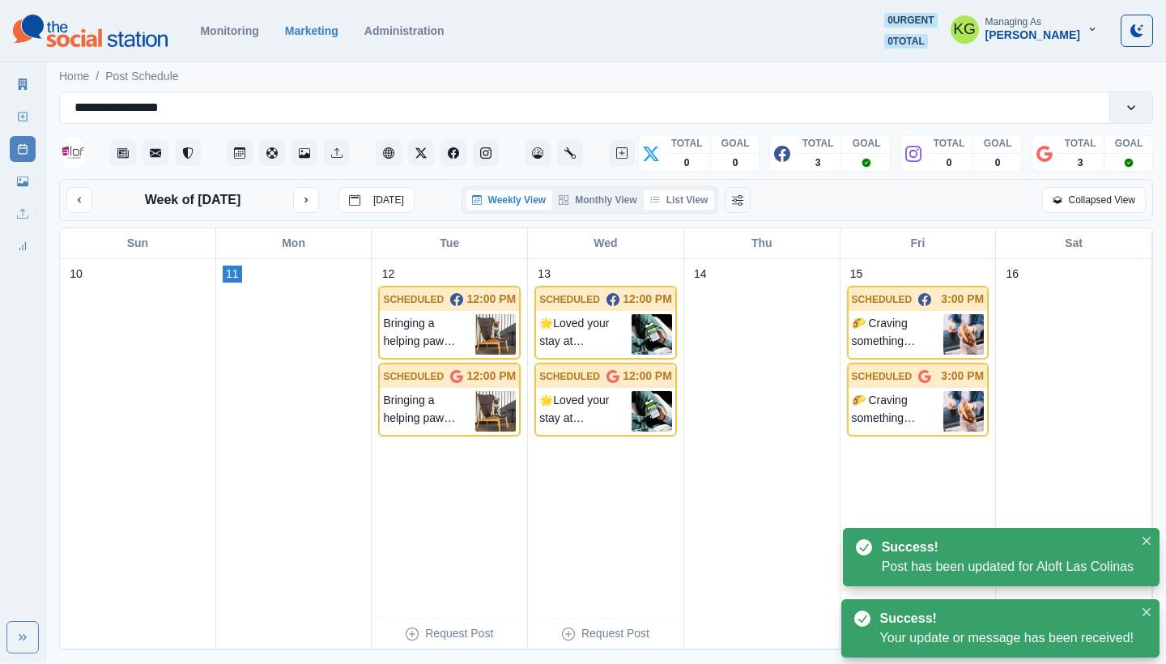
click at [689, 198] on button "List View" at bounding box center [679, 199] width 71 height 19
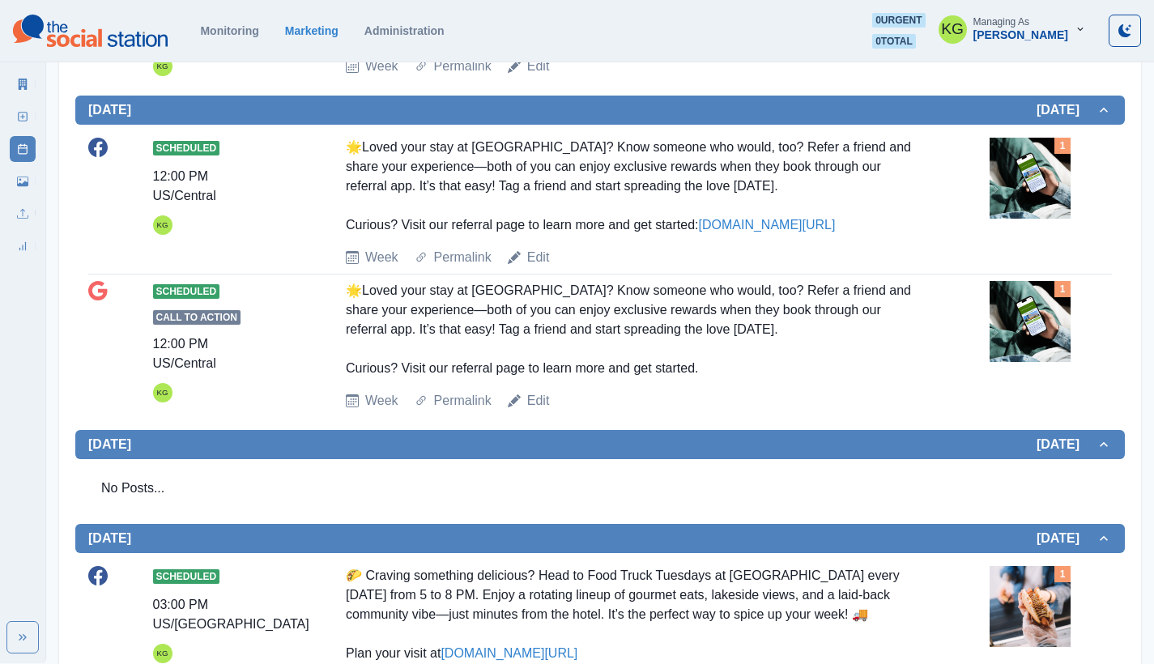
scroll to position [620, 0]
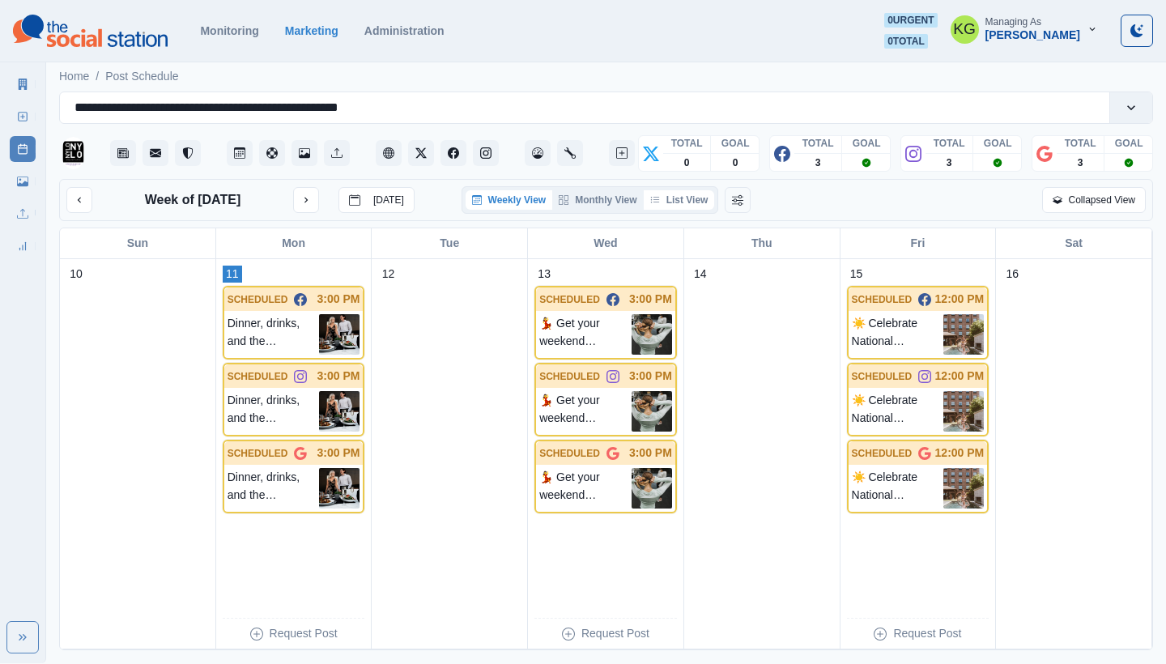
click at [699, 196] on button "List View" at bounding box center [679, 199] width 71 height 19
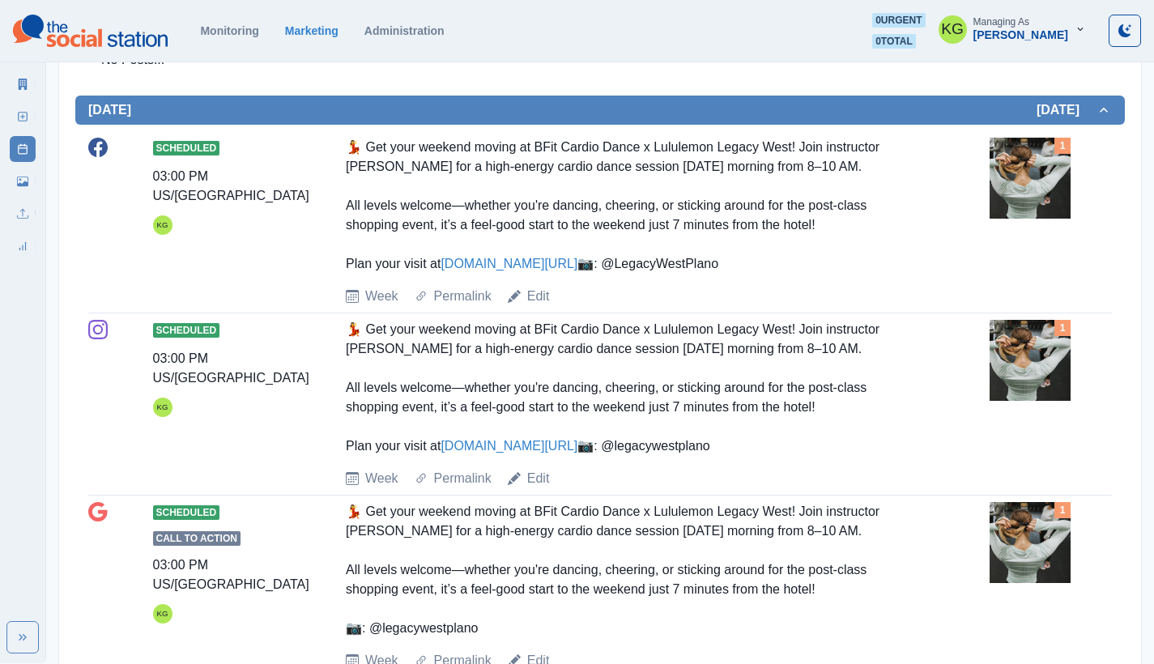
scroll to position [1281, 0]
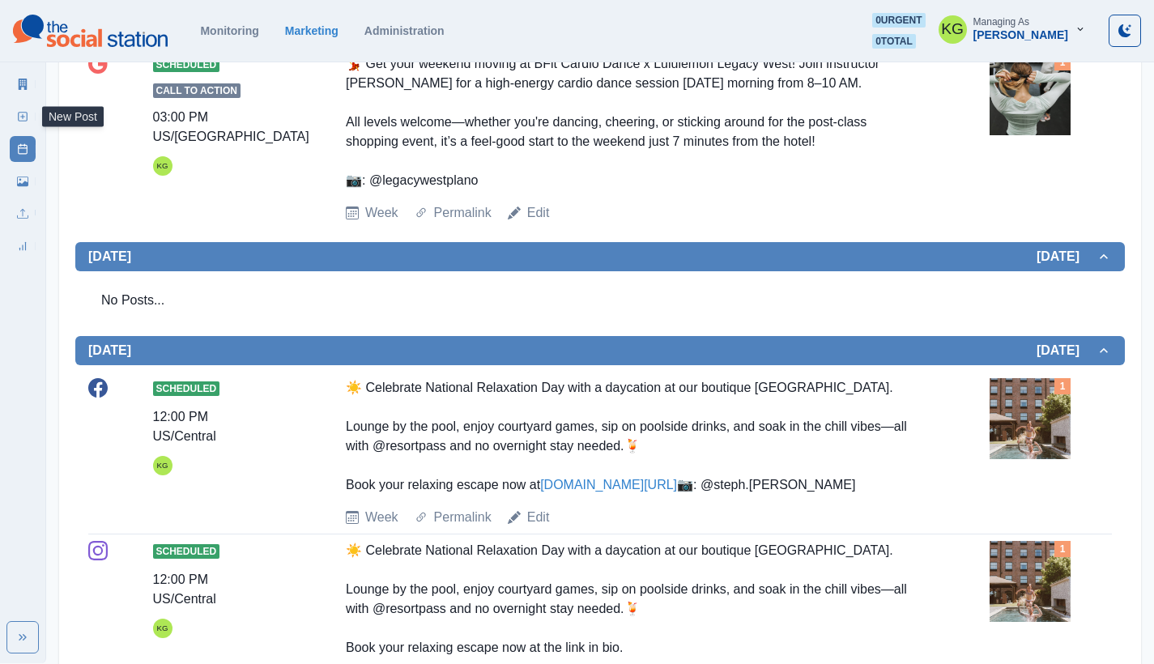
click at [23, 117] on line at bounding box center [23, 117] width 0 height 4
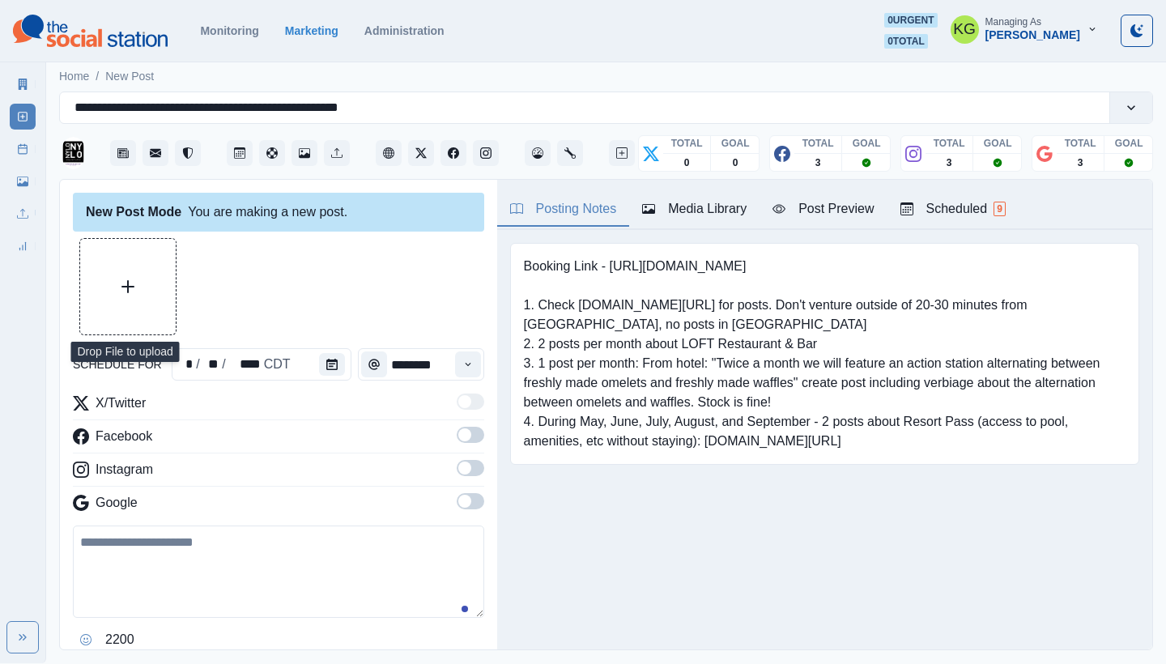
click at [118, 266] on button "Upload Media" at bounding box center [128, 287] width 96 height 96
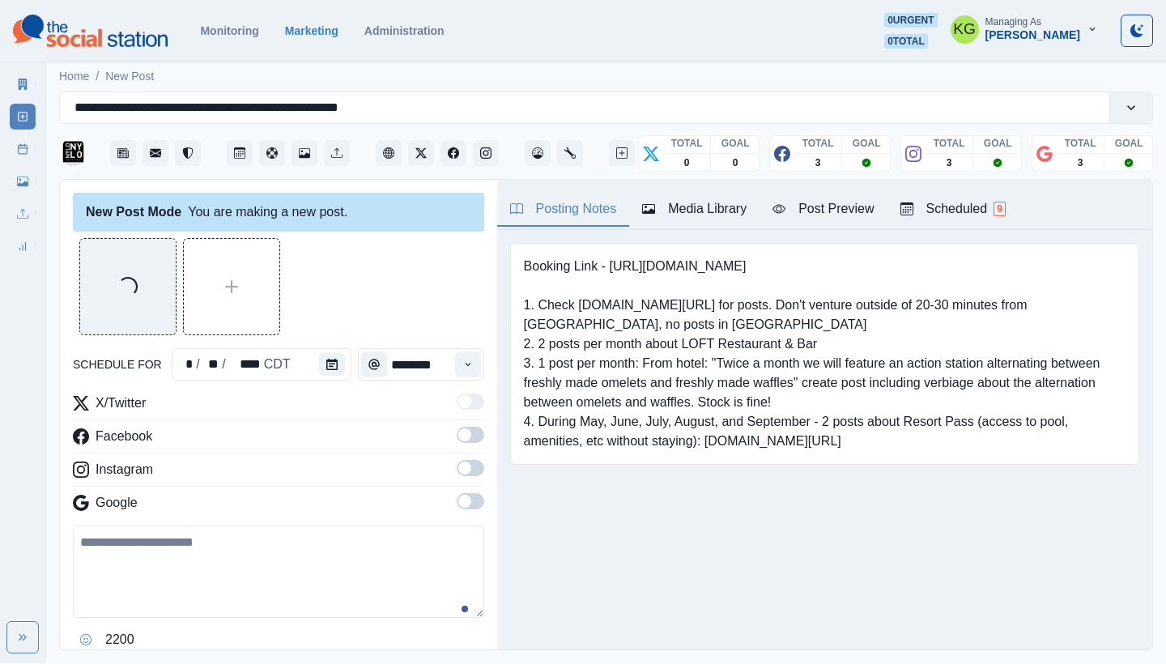
click at [469, 372] on div "Time" at bounding box center [468, 364] width 32 height 32
click at [464, 370] on button "Time" at bounding box center [468, 364] width 26 height 26
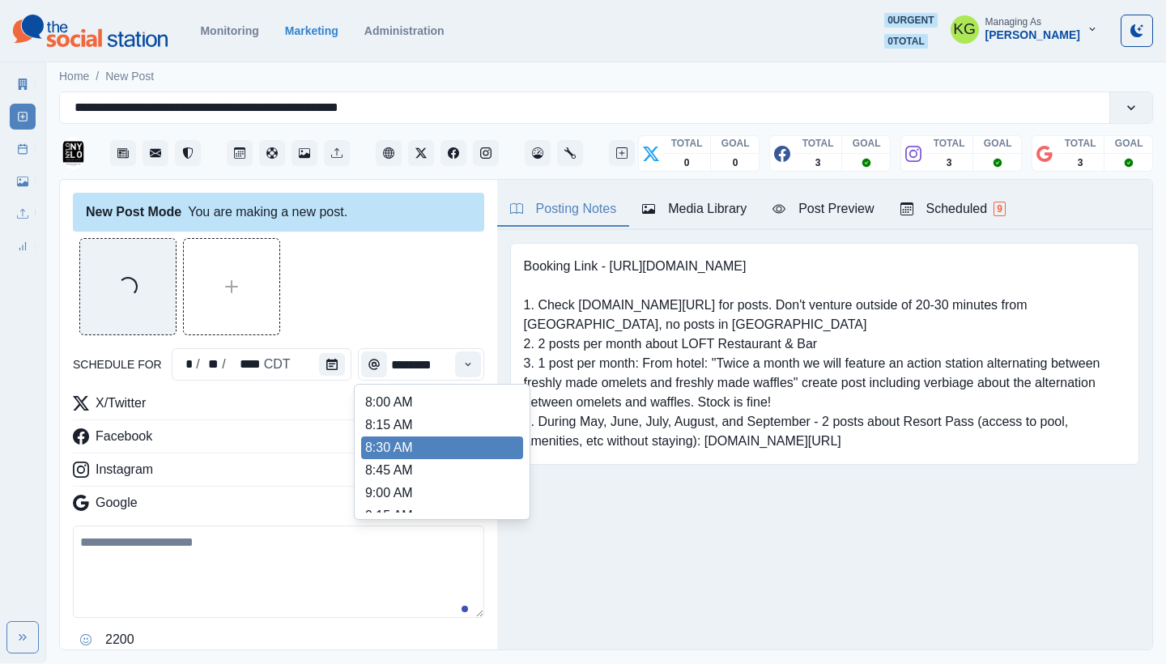
scroll to position [343, 0]
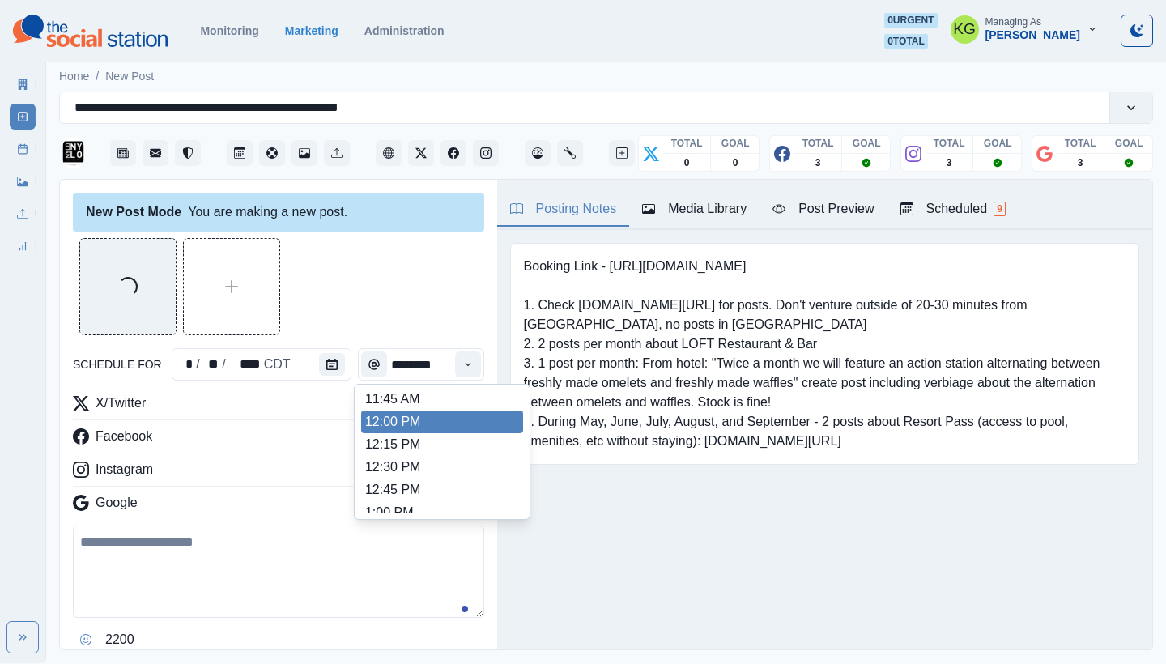
click at [411, 425] on li "12:00 PM" at bounding box center [442, 422] width 162 height 23
type input "********"
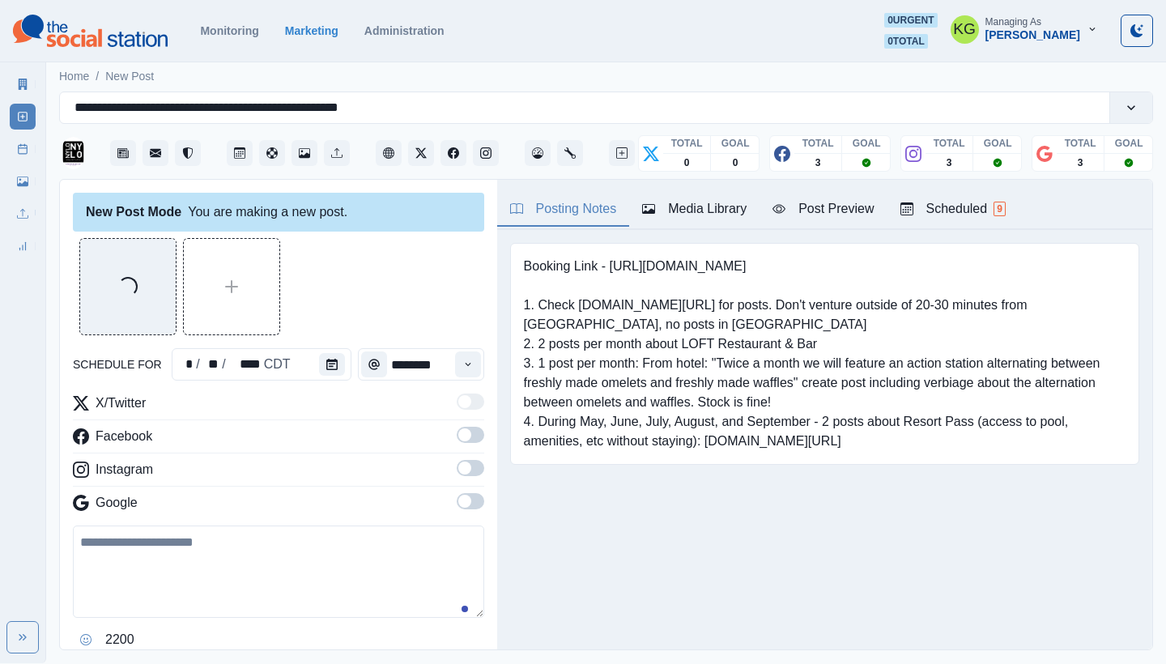
click at [458, 496] on span at bounding box center [471, 501] width 28 height 16
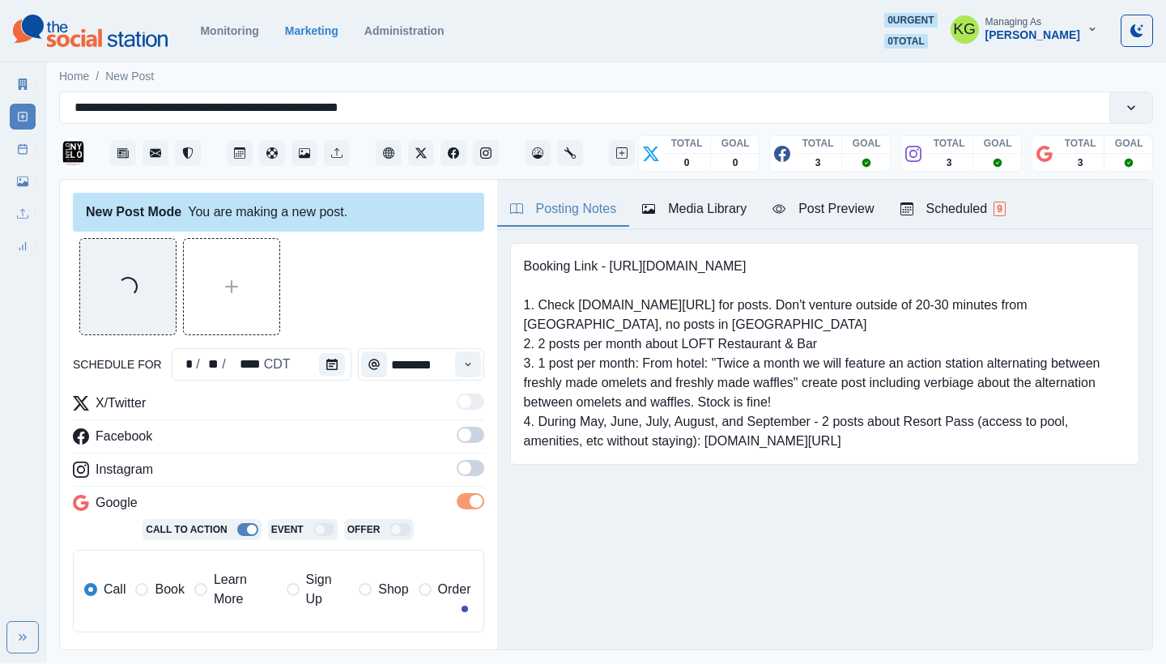
click at [457, 475] on span at bounding box center [471, 468] width 28 height 16
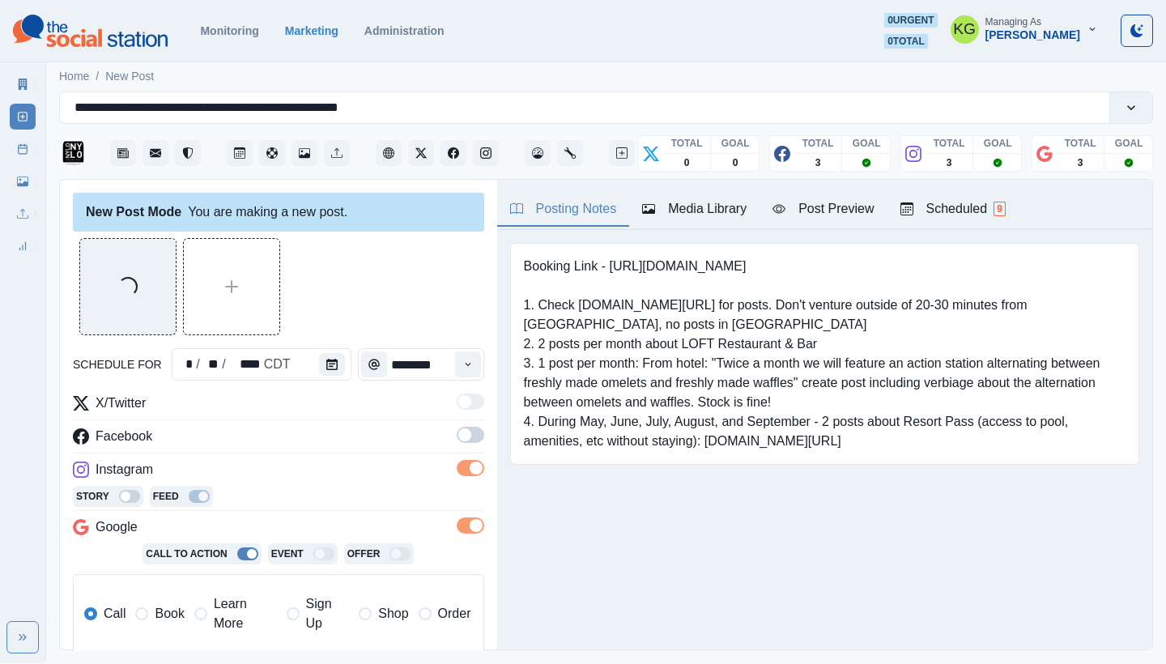
click at [457, 442] on span at bounding box center [471, 435] width 28 height 16
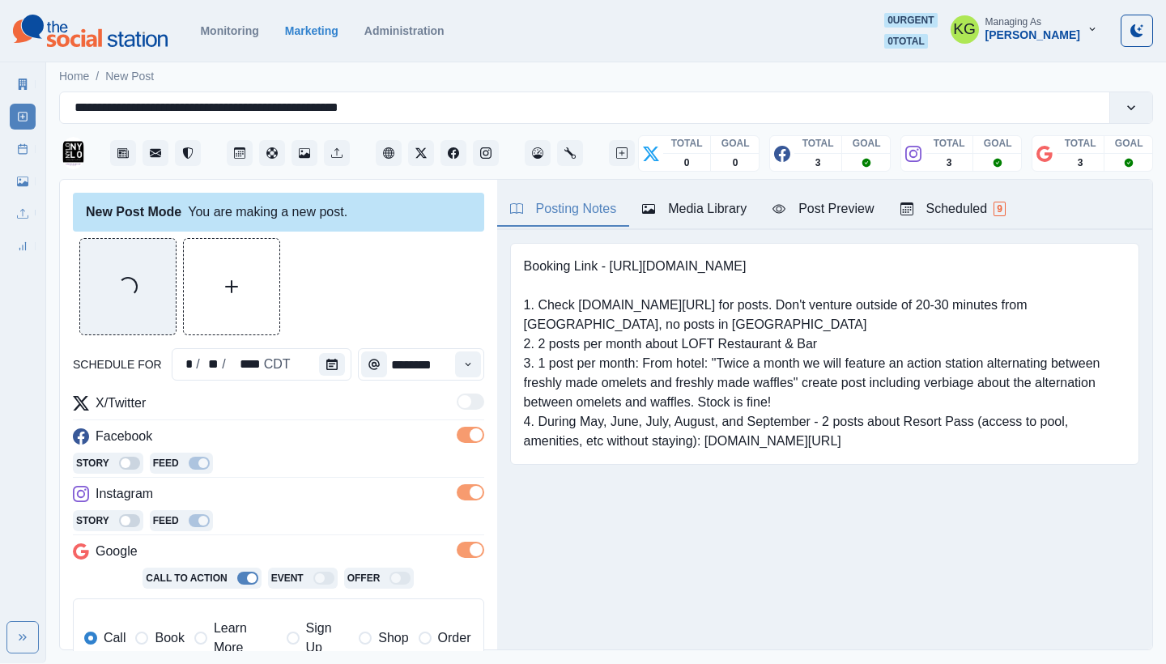
scroll to position [151, 0]
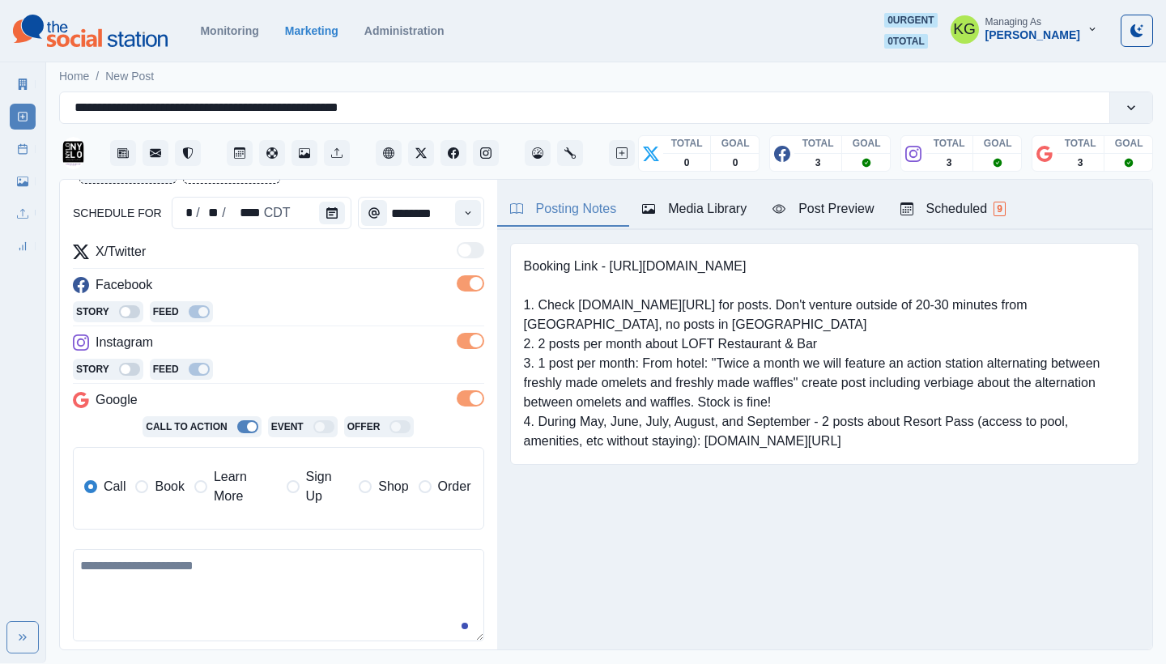
click at [164, 488] on span "Book" at bounding box center [169, 486] width 29 height 19
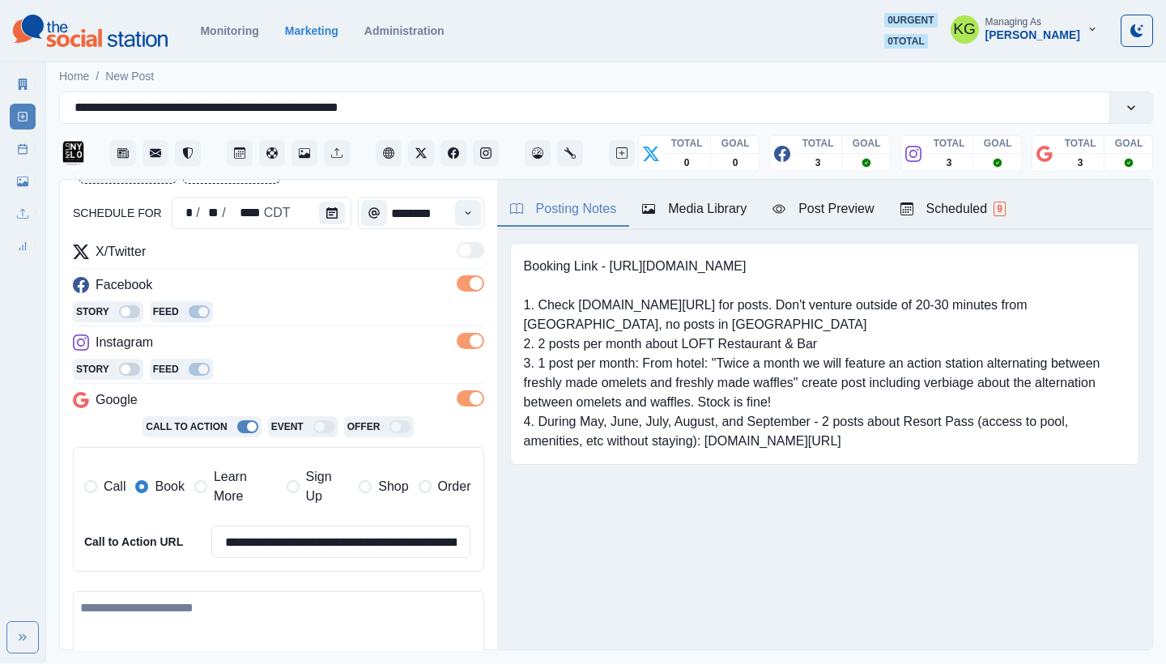
scroll to position [368, 0]
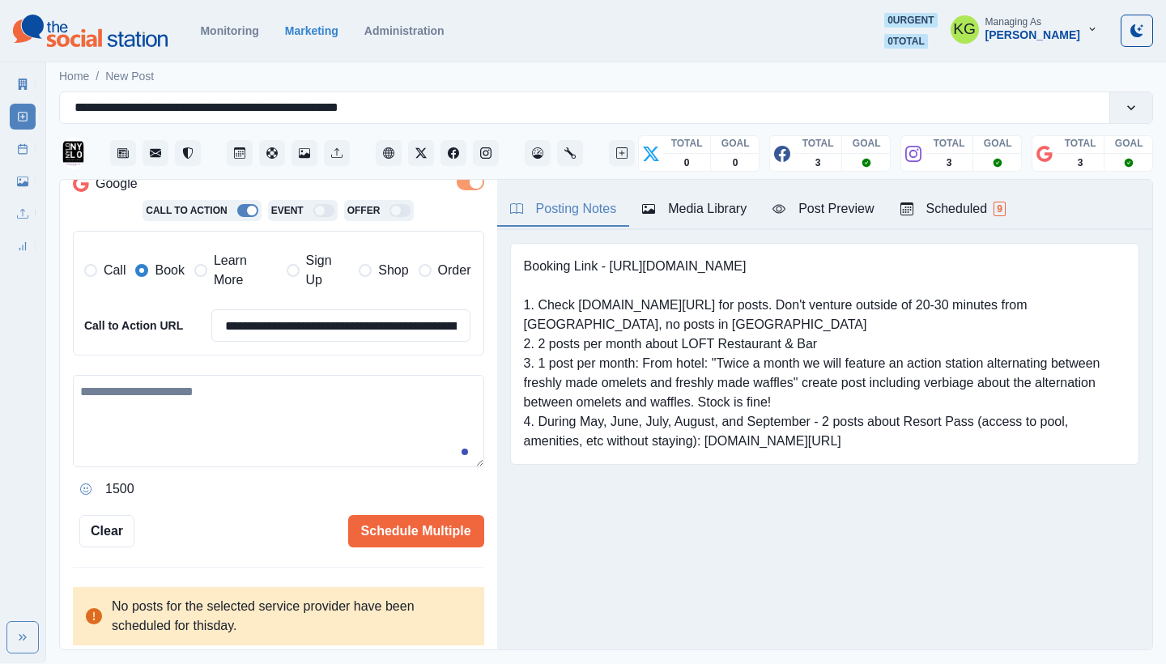
click at [323, 412] on textarea at bounding box center [278, 421] width 411 height 92
paste textarea "**********"
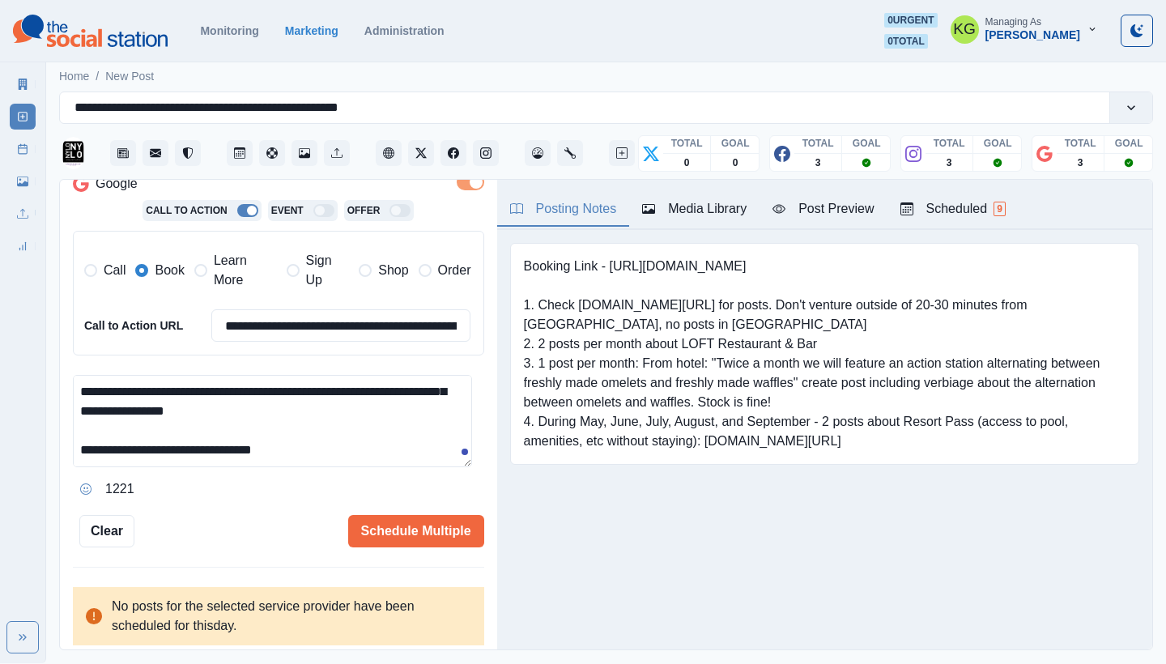
scroll to position [58, 0]
click at [231, 274] on span "Learn More" at bounding box center [245, 270] width 63 height 39
type textarea "**********"
click at [283, 334] on input "**********" at bounding box center [341, 325] width 260 height 32
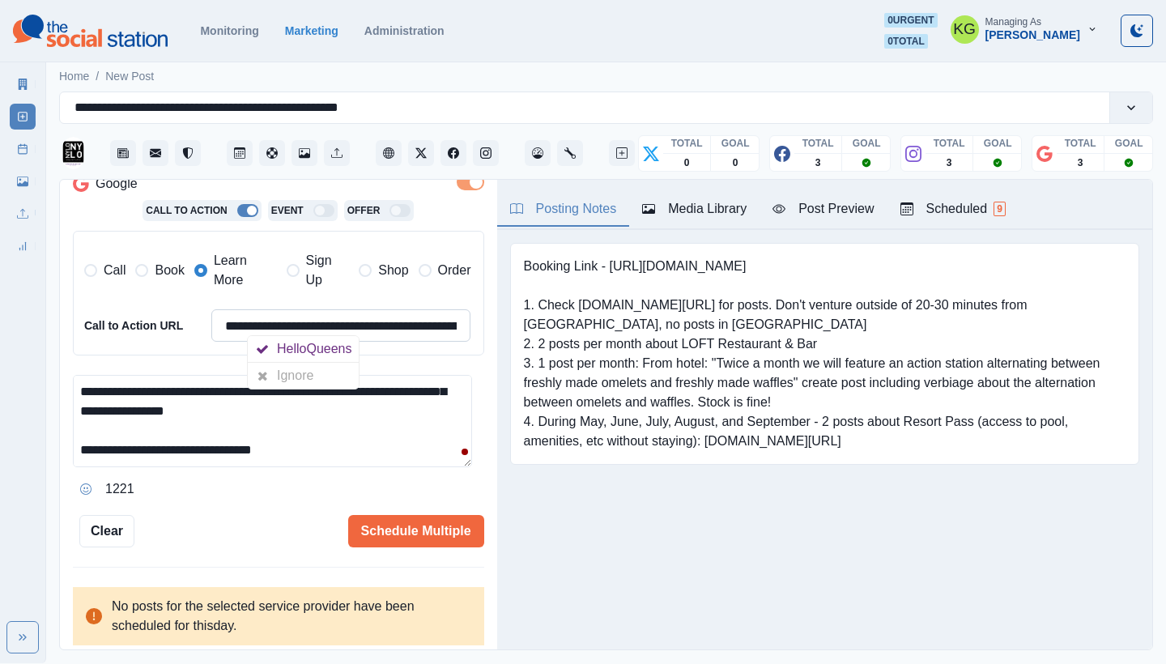
click at [283, 334] on input "**********" at bounding box center [341, 325] width 260 height 32
paste input
type input "**********"
click at [353, 448] on textarea "**********" at bounding box center [272, 421] width 399 height 92
paste textarea "**********"
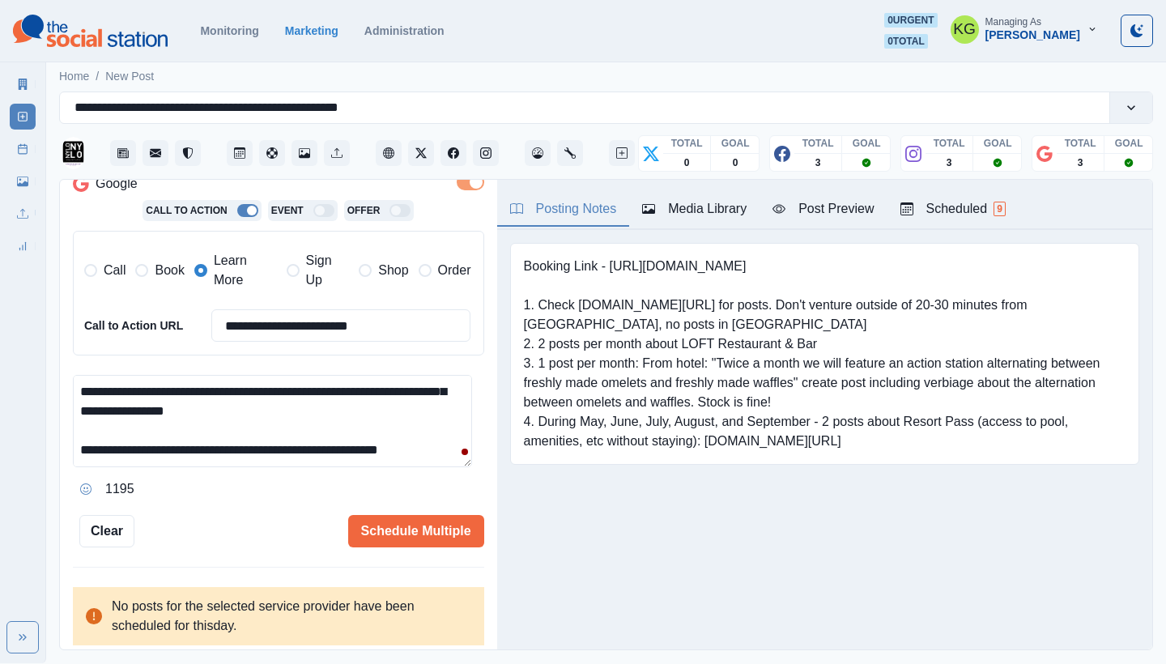
drag, startPoint x: 339, startPoint y: 445, endPoint x: 298, endPoint y: 439, distance: 40.9
click at [298, 439] on textarea "**********" at bounding box center [272, 421] width 399 height 92
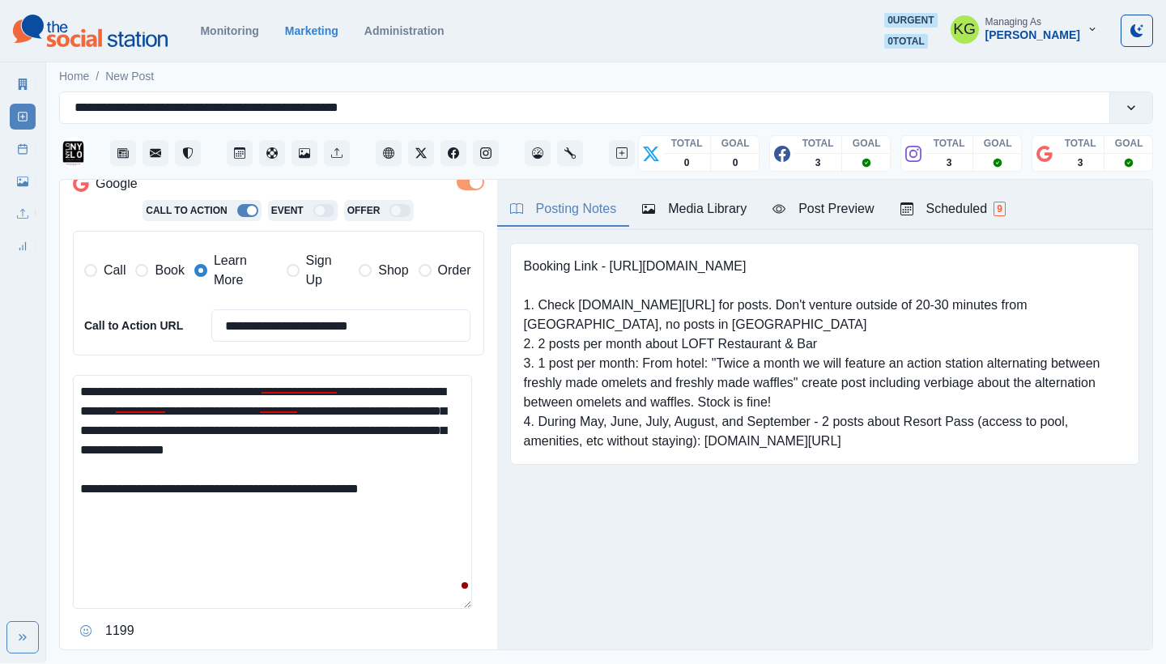
click at [452, 586] on textarea "**********" at bounding box center [272, 492] width 399 height 234
drag, startPoint x: 117, startPoint y: 383, endPoint x: 36, endPoint y: 384, distance: 80.2
click at [36, 384] on div "**********" at bounding box center [583, 331] width 1166 height 663
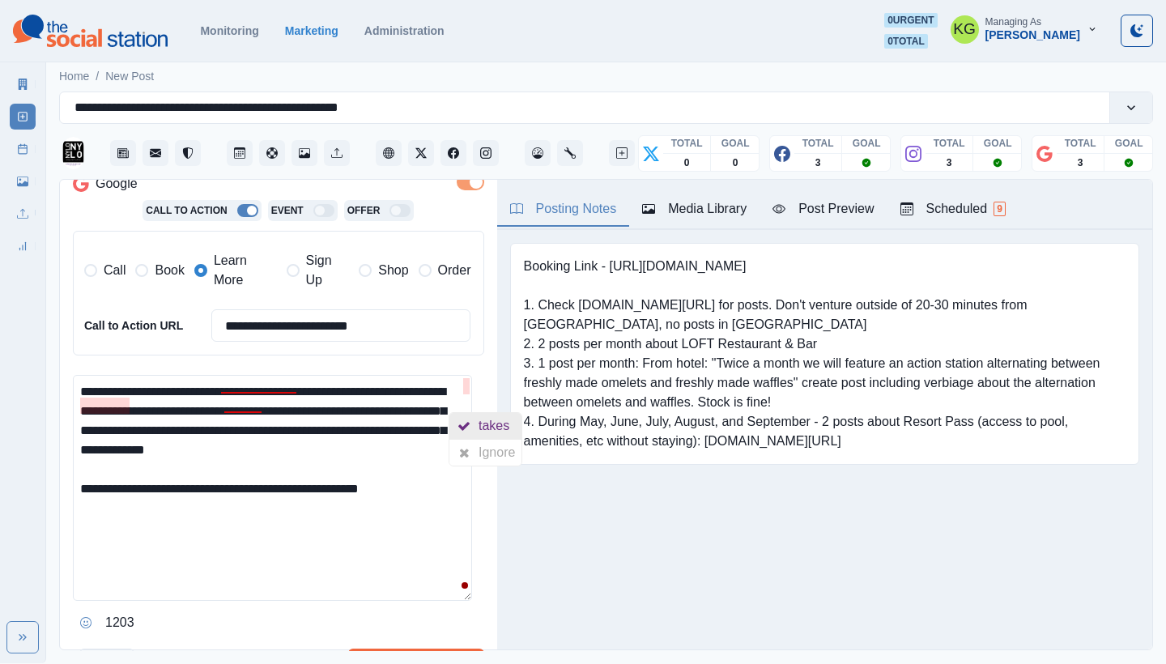
click at [489, 426] on div "takes" at bounding box center [497, 426] width 37 height 26
click at [236, 421] on div "camp" at bounding box center [242, 426] width 38 height 26
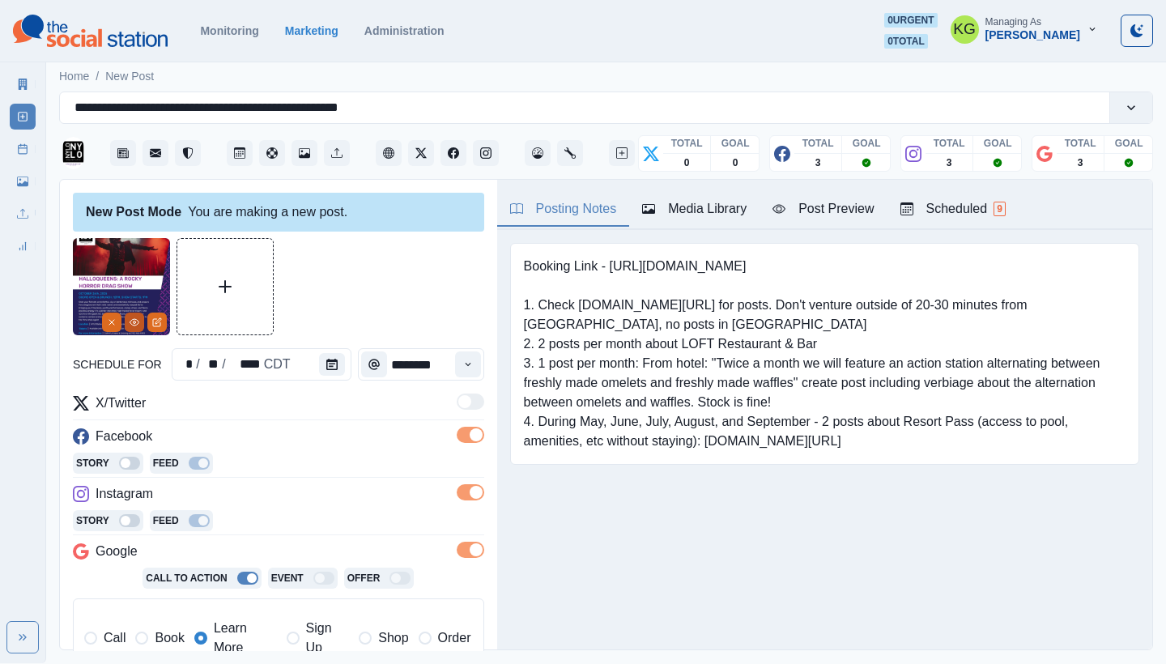
type textarea "**********"
click at [130, 323] on icon "View Media" at bounding box center [134, 322] width 9 height 6
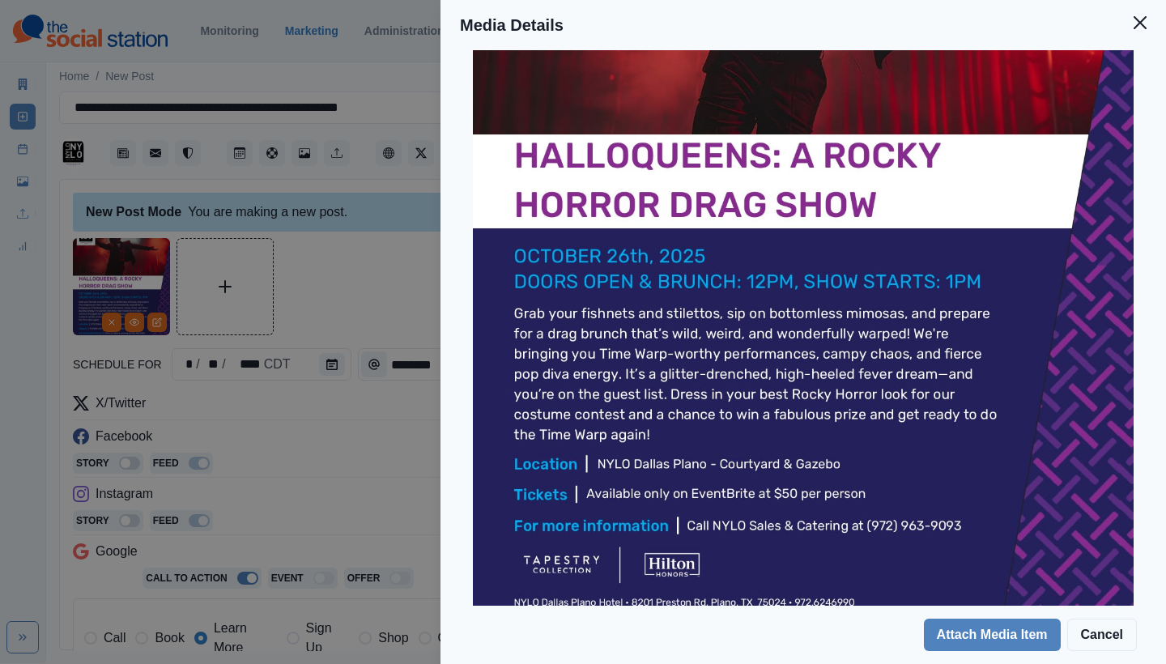
scroll to position [367, 0]
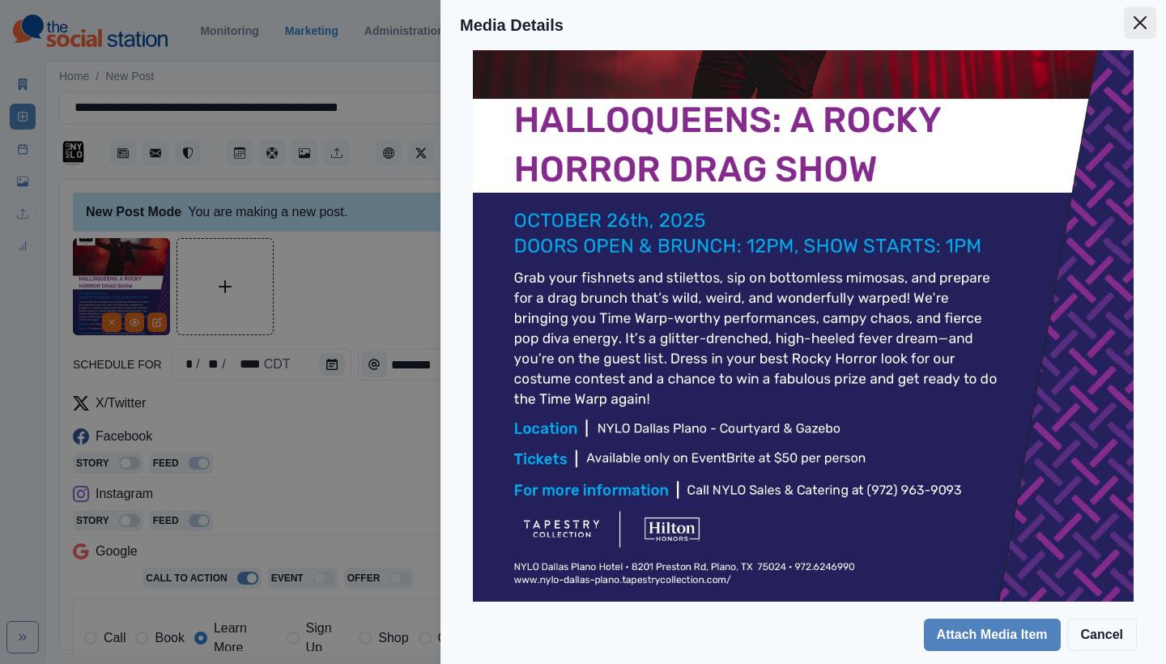
click at [1144, 26] on icon "Close" at bounding box center [1140, 22] width 13 height 13
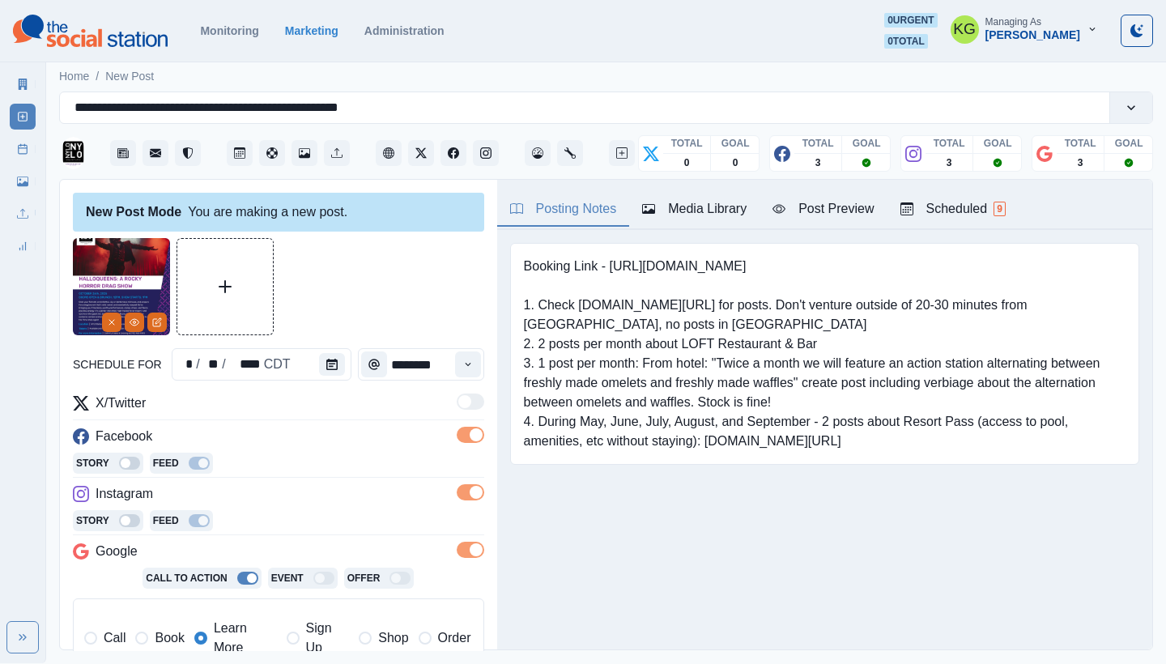
scroll to position [501, 0]
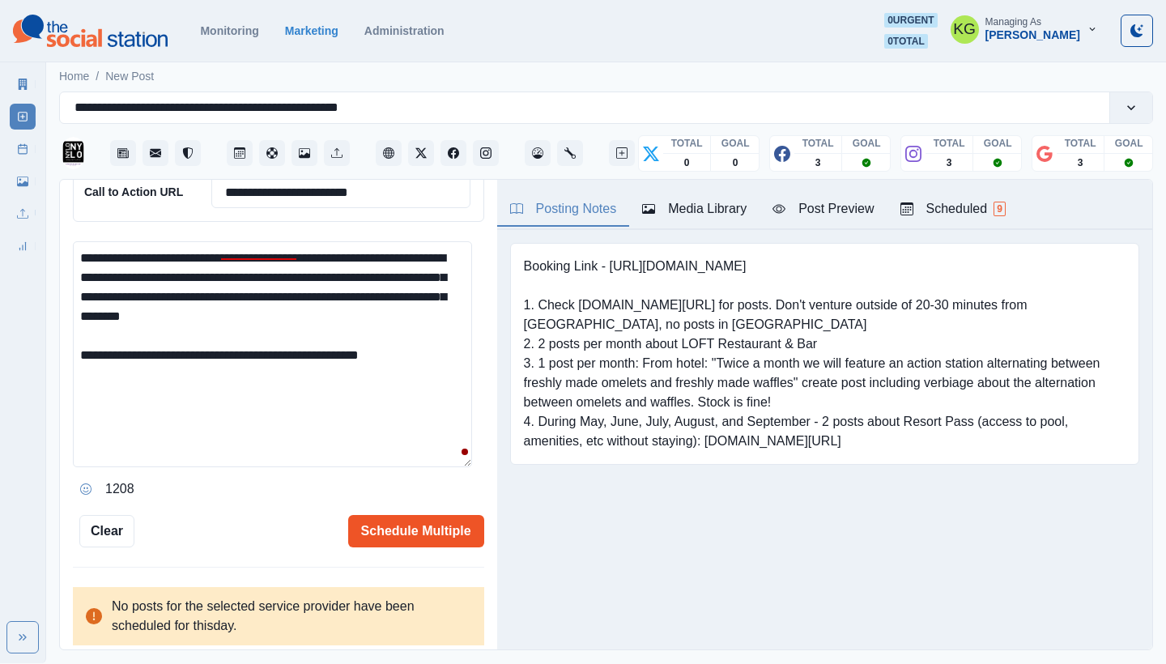
click at [452, 524] on button "Schedule Multiple" at bounding box center [416, 531] width 136 height 32
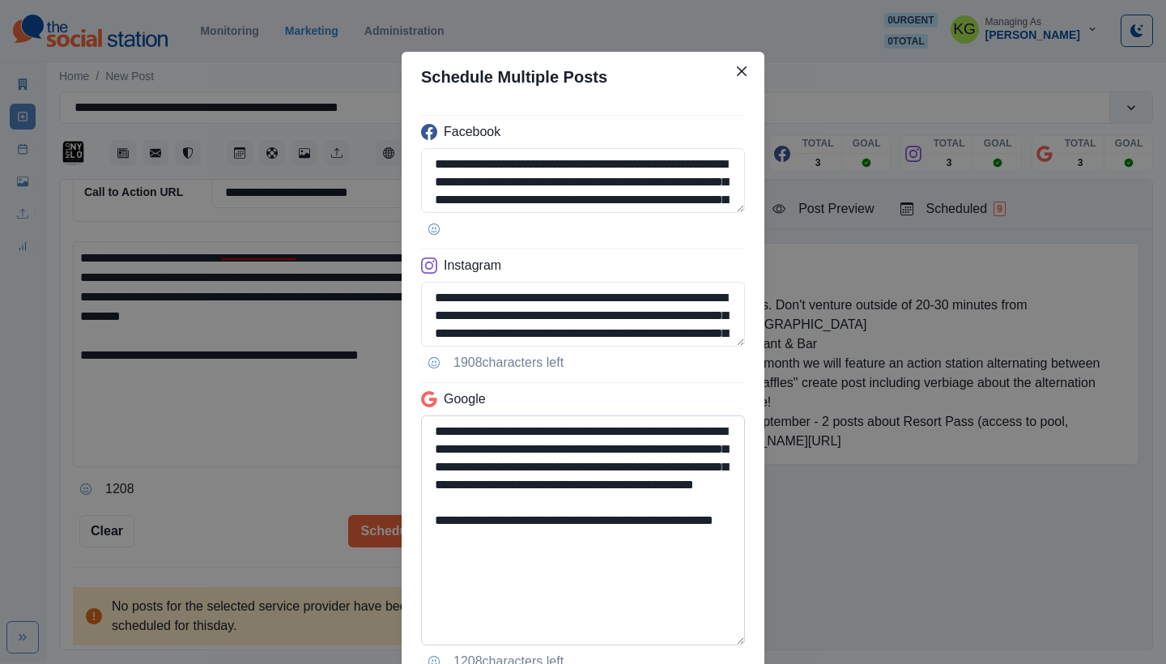
click at [713, 645] on textarea "**********" at bounding box center [583, 530] width 324 height 230
drag, startPoint x: 595, startPoint y: 576, endPoint x: 388, endPoint y: 555, distance: 208.4
click at [388, 555] on div "**********" at bounding box center [583, 332] width 1166 height 664
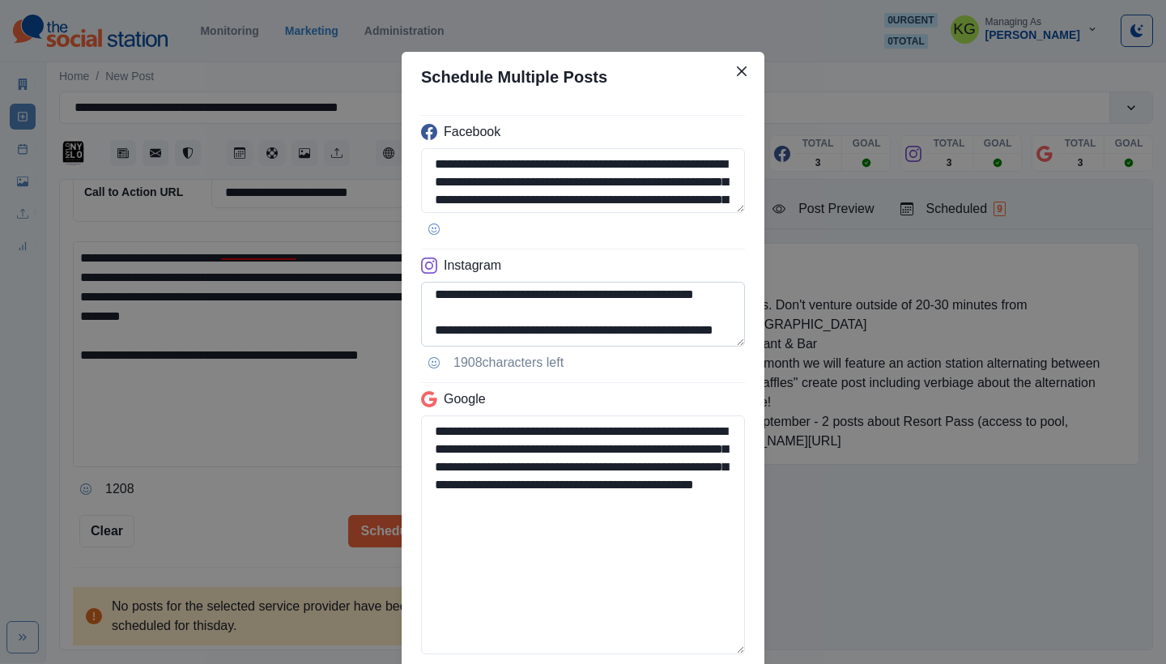
scroll to position [136, 0]
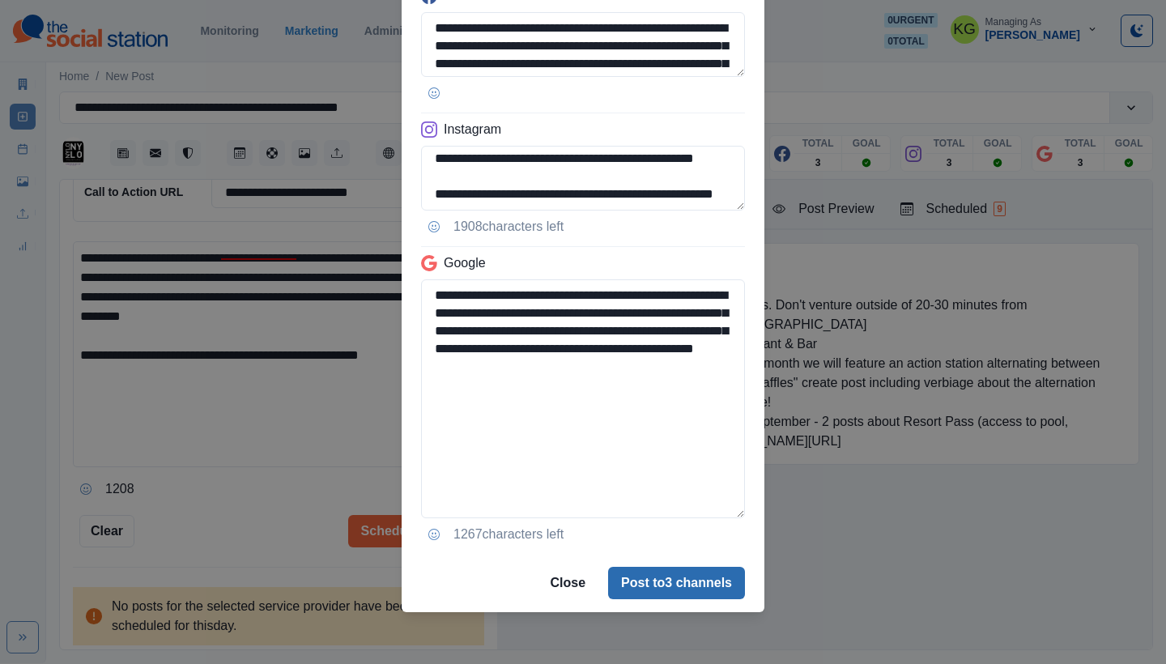
type textarea "**********"
click at [683, 588] on button "Post to 3 channels" at bounding box center [676, 583] width 137 height 32
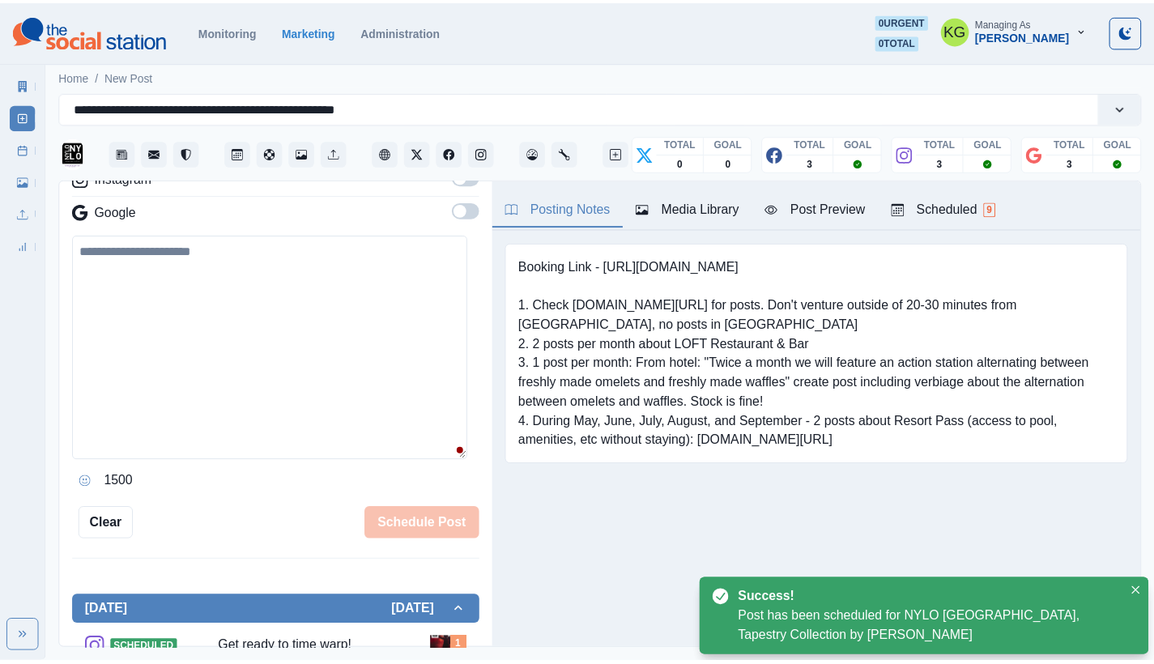
scroll to position [232, 0]
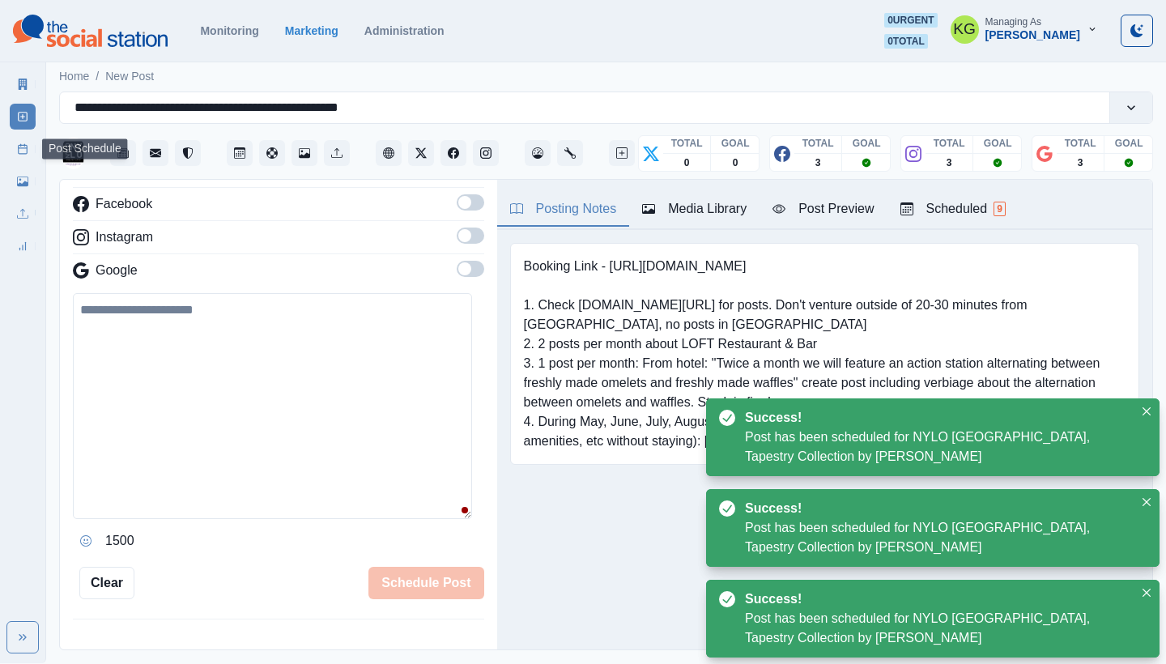
click at [6, 147] on div "Marketing Summary New Post Post Schedule Media Library Uploads Review Summary" at bounding box center [22, 162] width 45 height 194
click at [15, 148] on link "Post Schedule" at bounding box center [23, 149] width 26 height 26
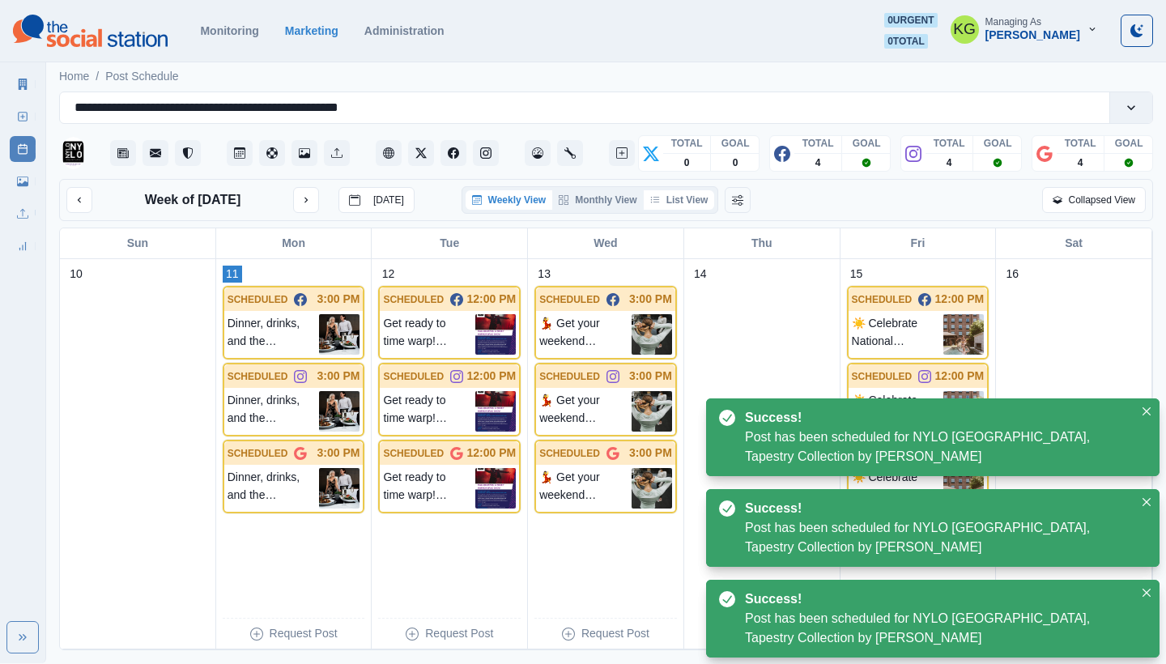
click at [695, 193] on button "List View" at bounding box center [679, 199] width 71 height 19
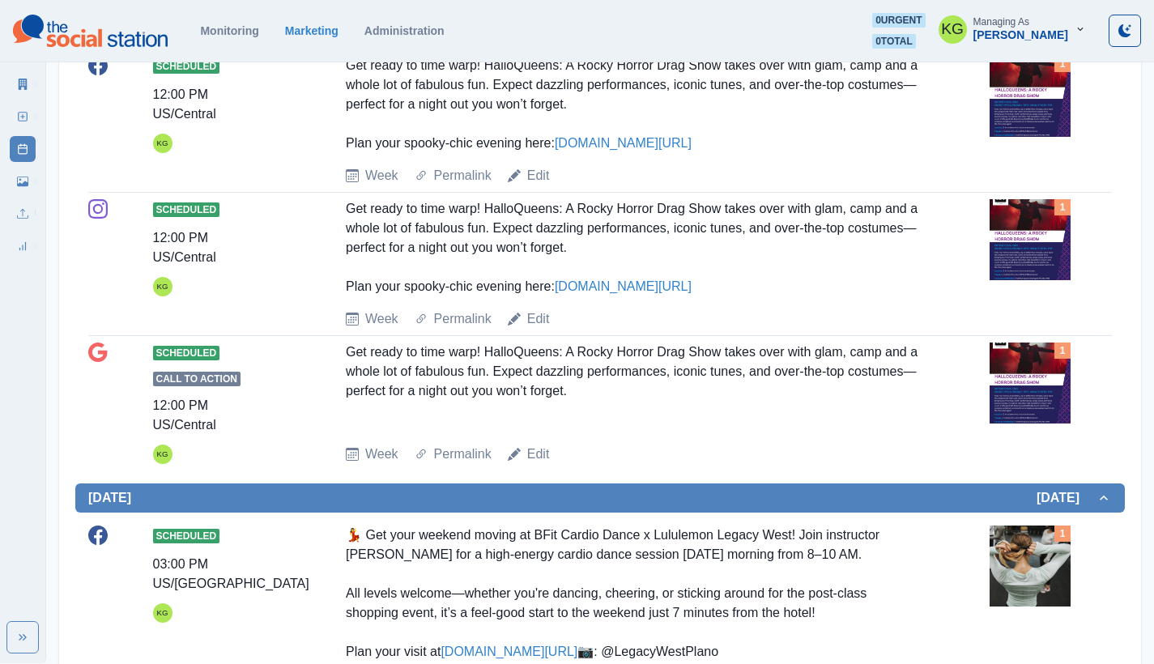
scroll to position [788, 0]
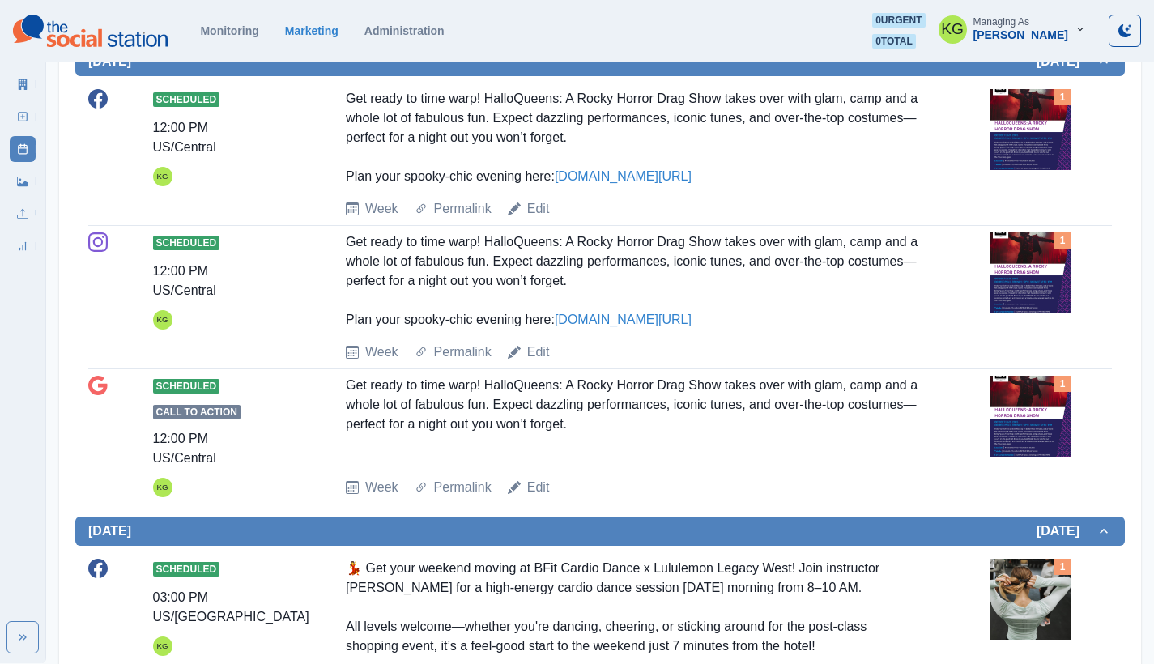
click at [660, 172] on link "www.shorturl.at/Gc1sD" at bounding box center [623, 176] width 137 height 14
click at [539, 210] on link "Edit" at bounding box center [538, 208] width 23 height 19
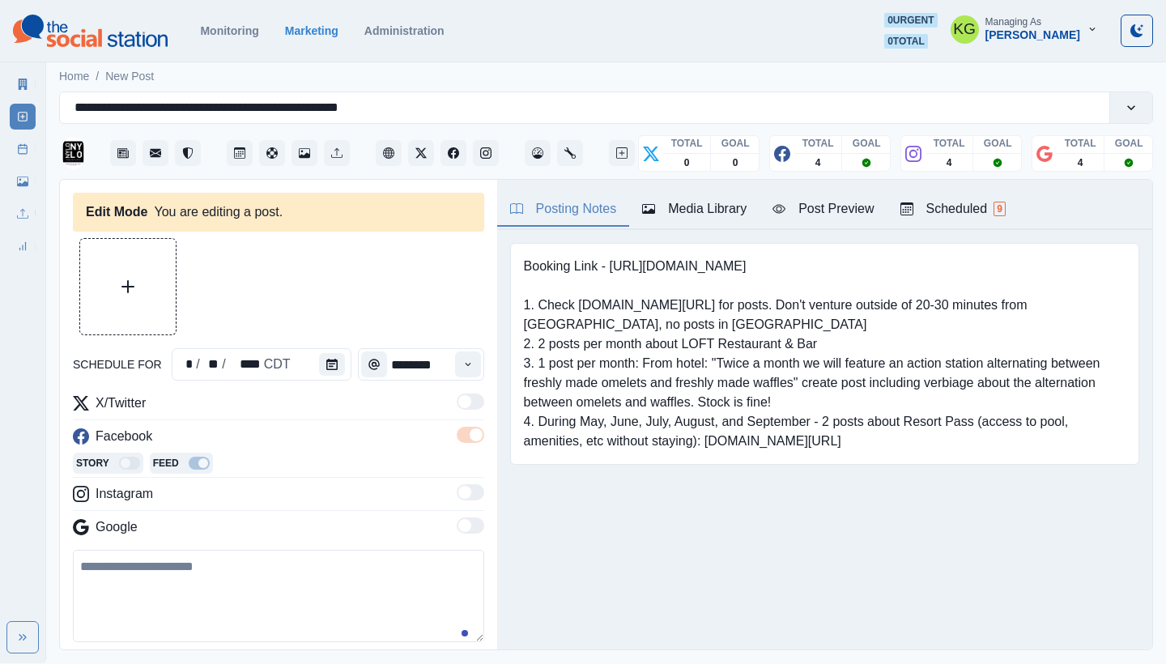
type input "********"
type textarea "**********"
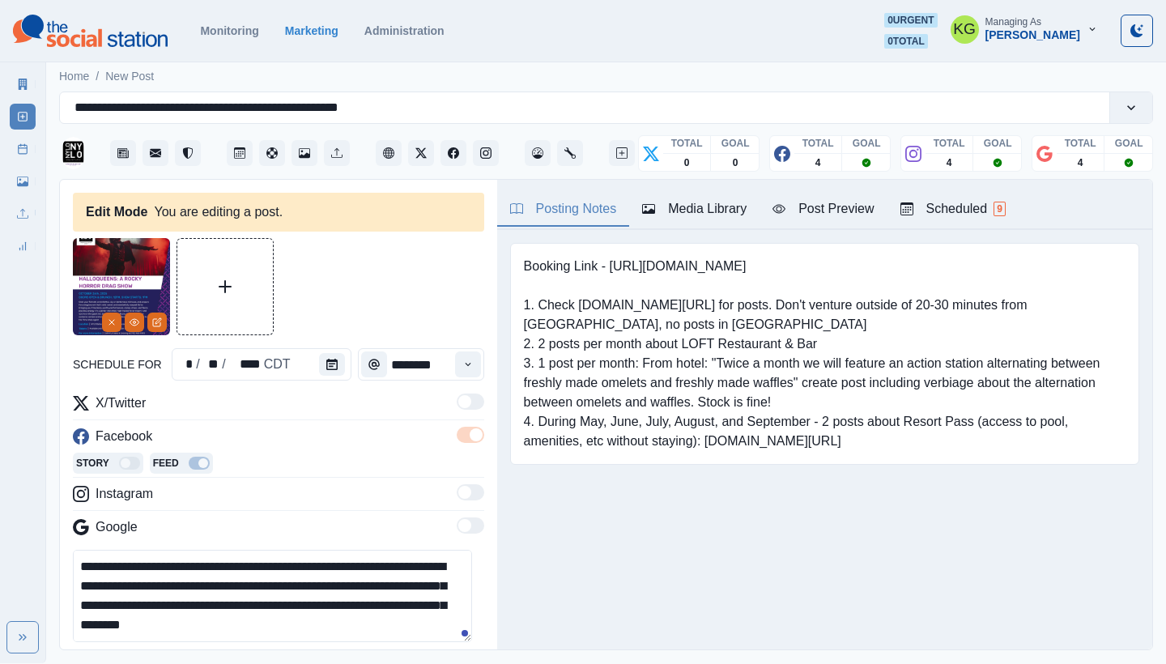
click at [240, 311] on button "Upload Media" at bounding box center [225, 287] width 96 height 96
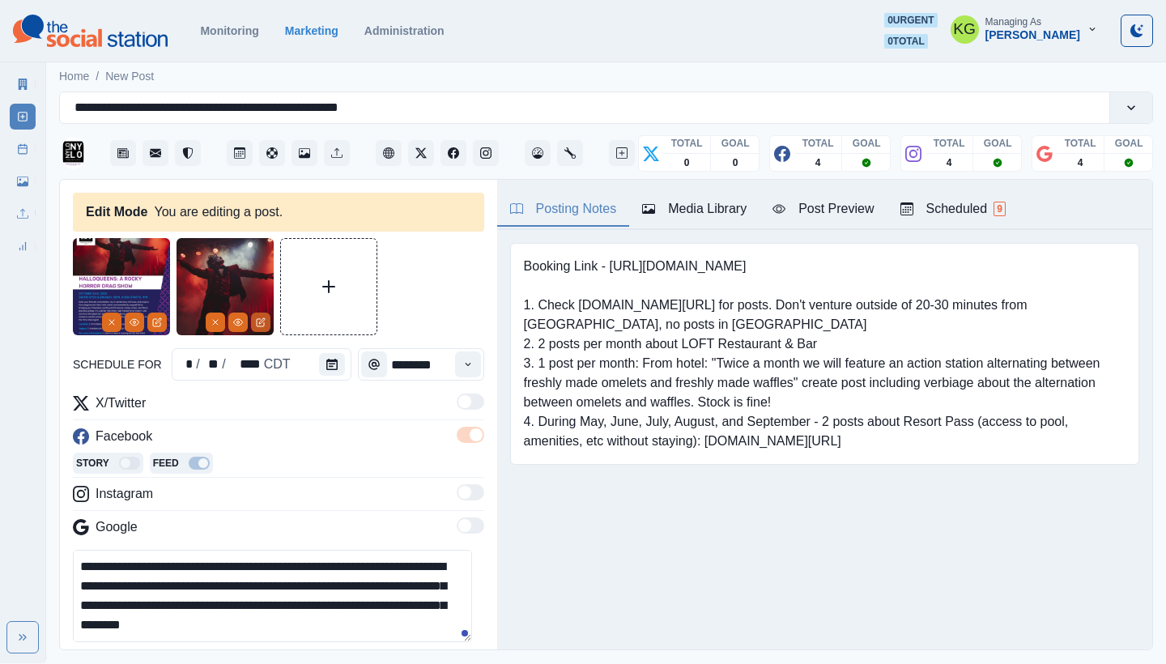
click at [262, 325] on icon "Edit Media" at bounding box center [261, 322] width 10 height 10
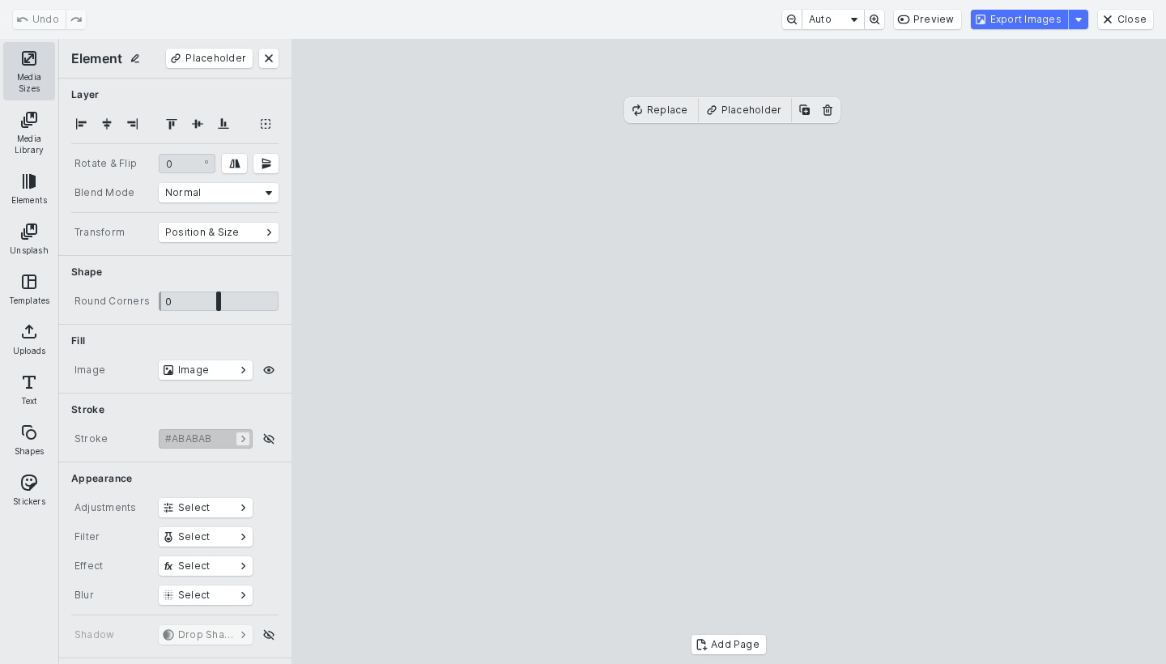
click at [15, 75] on button "Media Sizes" at bounding box center [29, 71] width 52 height 58
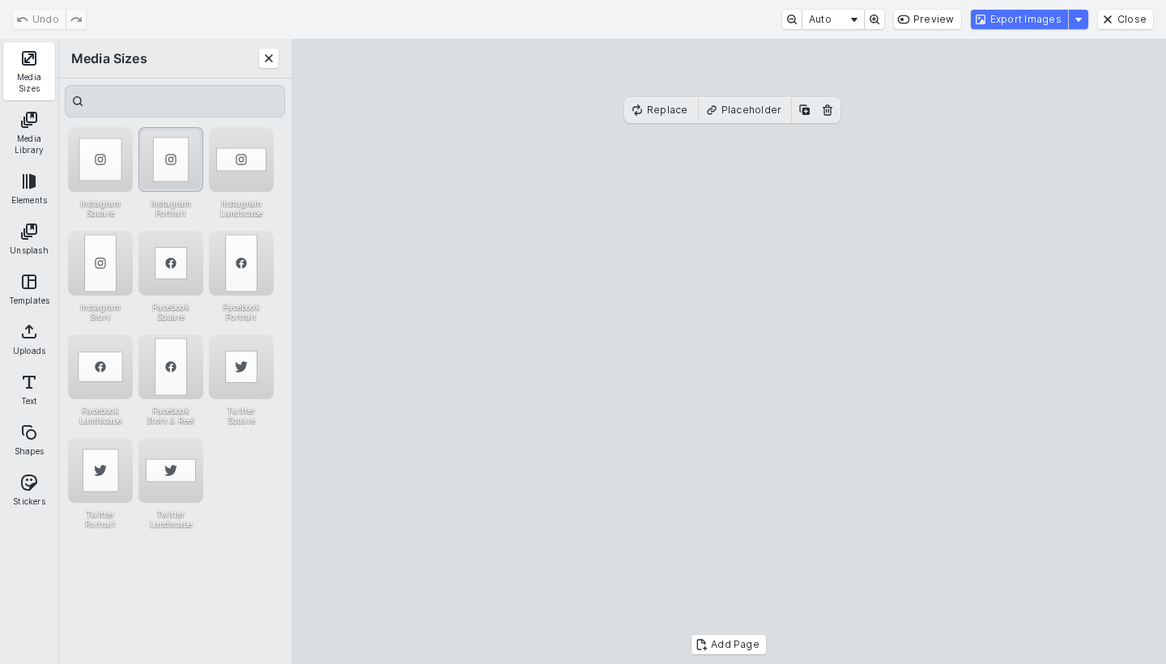
click at [175, 171] on div "Instagram Portrait" at bounding box center [170, 159] width 65 height 65
click at [729, 351] on cesdk-canvas "Editor canvas" at bounding box center [729, 351] width 0 height 0
drag, startPoint x: 781, startPoint y: 329, endPoint x: 807, endPoint y: 329, distance: 26.7
click at [729, 351] on cesdk-canvas "Editor canvas" at bounding box center [729, 351] width 0 height 0
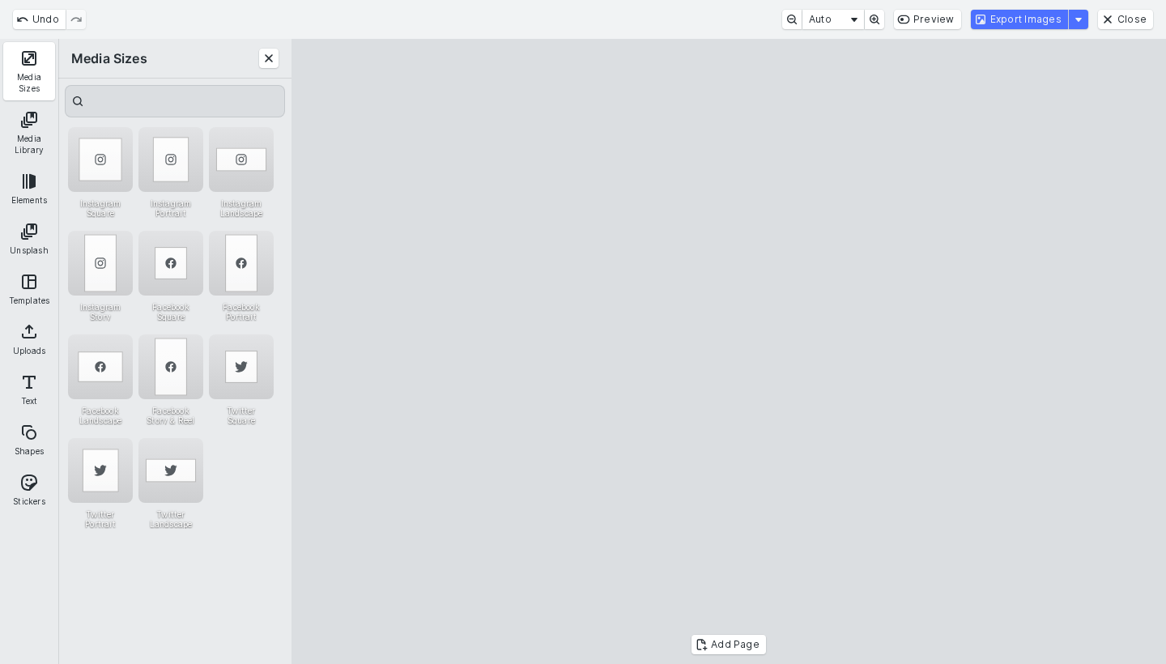
drag, startPoint x: 572, startPoint y: 370, endPoint x: 540, endPoint y: 363, distance: 32.4
click at [729, 351] on cesdk-canvas "Editor canvas" at bounding box center [729, 351] width 0 height 0
drag, startPoint x: 726, startPoint y: 371, endPoint x: 742, endPoint y: 371, distance: 15.4
click at [729, 351] on cesdk-canvas "Editor canvas" at bounding box center [729, 351] width 0 height 0
drag, startPoint x: 556, startPoint y: 367, endPoint x: 535, endPoint y: 364, distance: 21.3
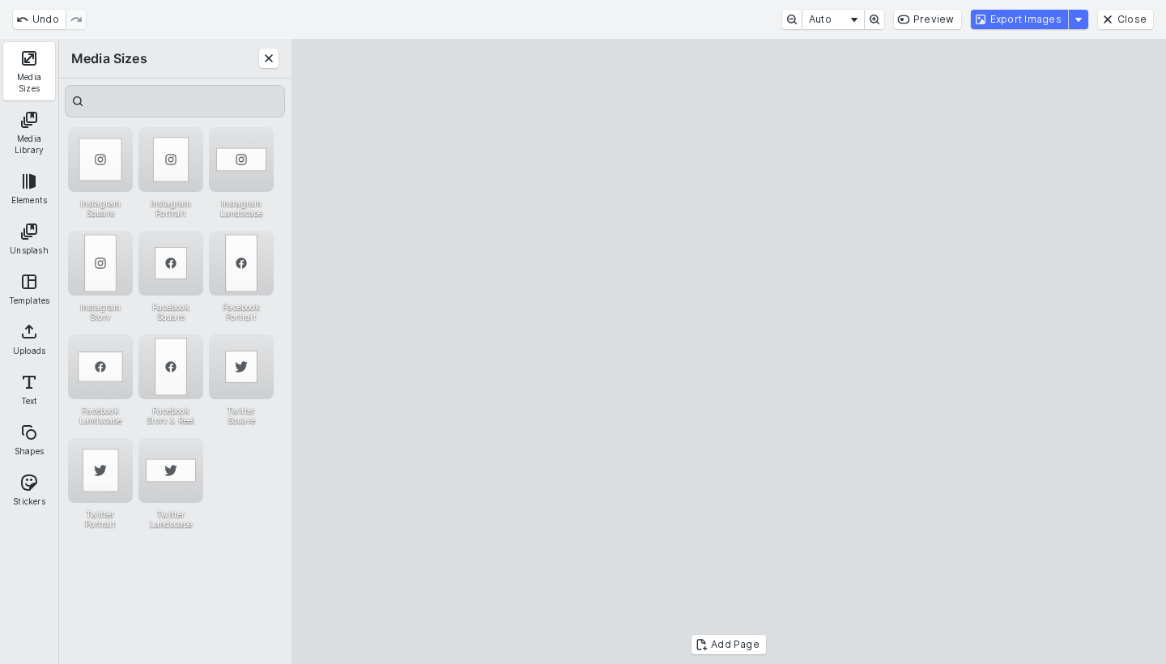
click at [729, 351] on cesdk-canvas "Editor canvas" at bounding box center [729, 351] width 0 height 0
click at [1011, 16] on button "Export Images" at bounding box center [1019, 19] width 97 height 19
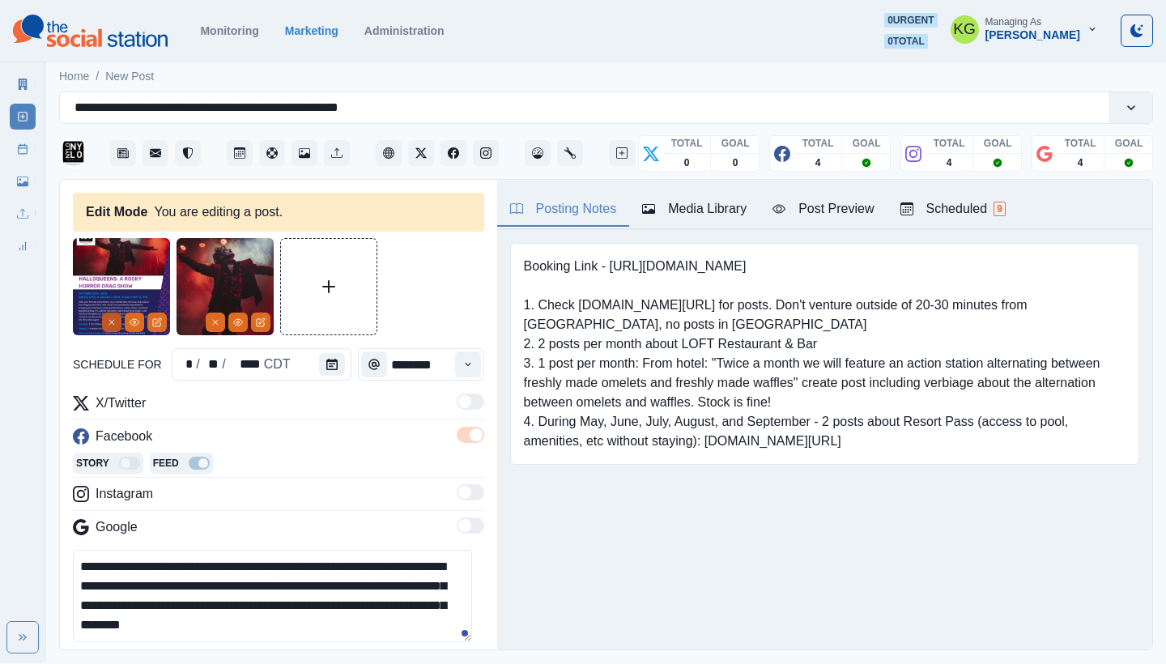
click at [117, 315] on button "Remove" at bounding box center [111, 322] width 19 height 19
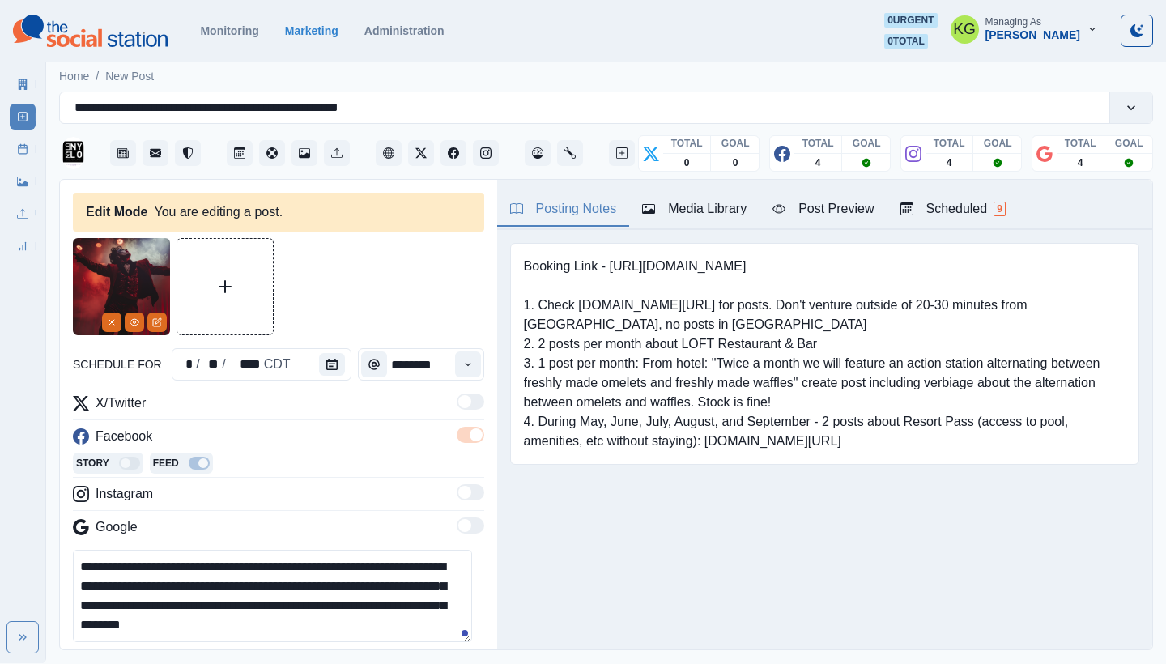
click at [692, 216] on div "Media Library" at bounding box center [694, 208] width 104 height 19
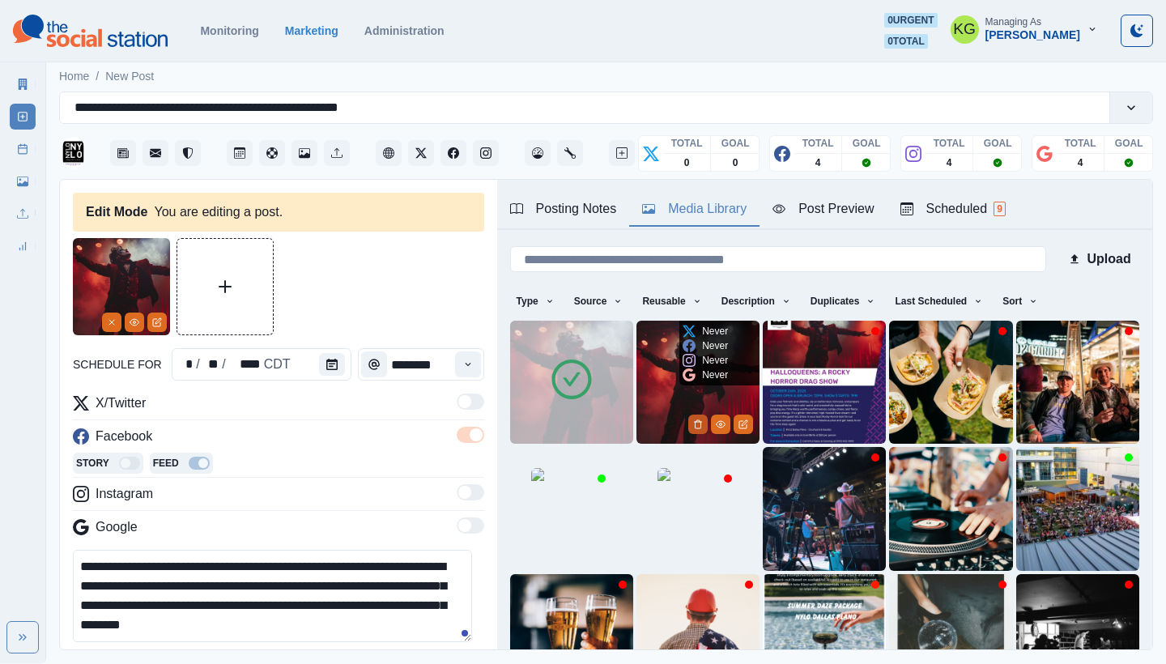
click at [693, 420] on icon "Delete Media" at bounding box center [698, 425] width 10 height 10
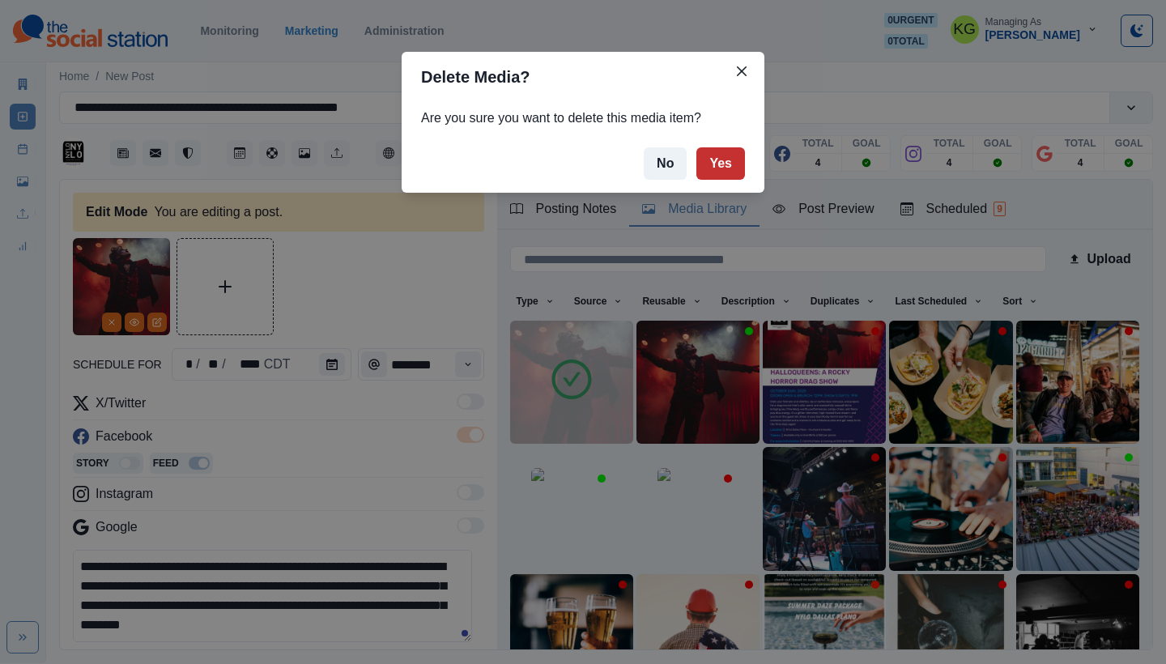
click at [730, 160] on button "Yes" at bounding box center [720, 163] width 49 height 32
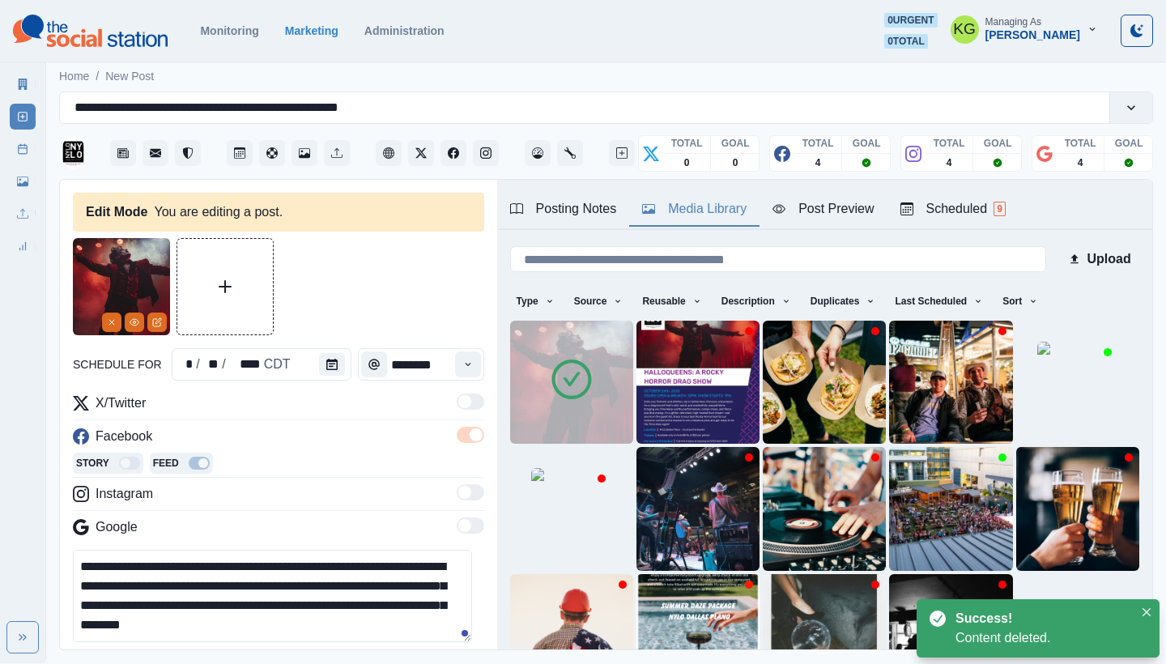
scroll to position [50, 0]
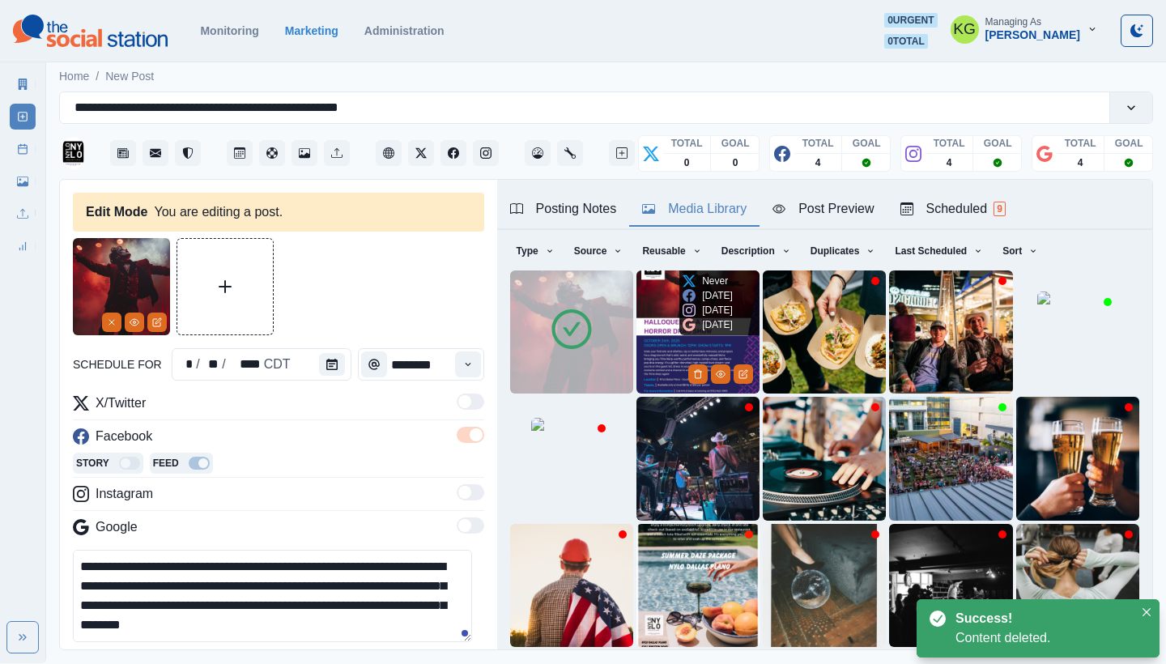
click at [671, 360] on img at bounding box center [698, 331] width 123 height 123
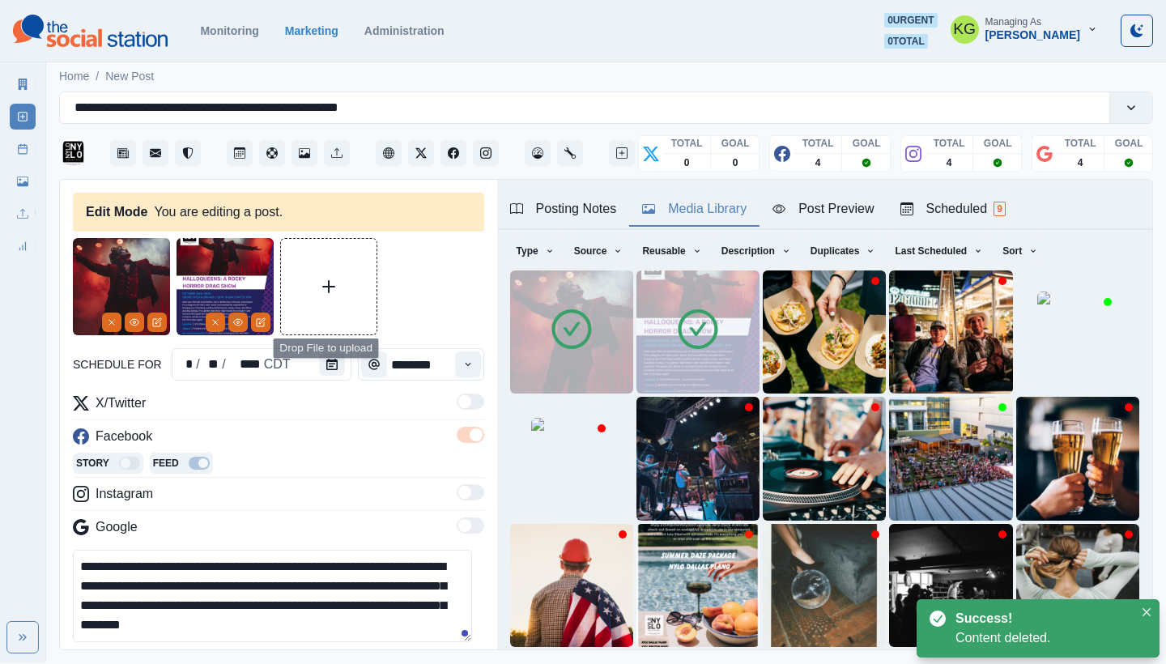
scroll to position [343, 0]
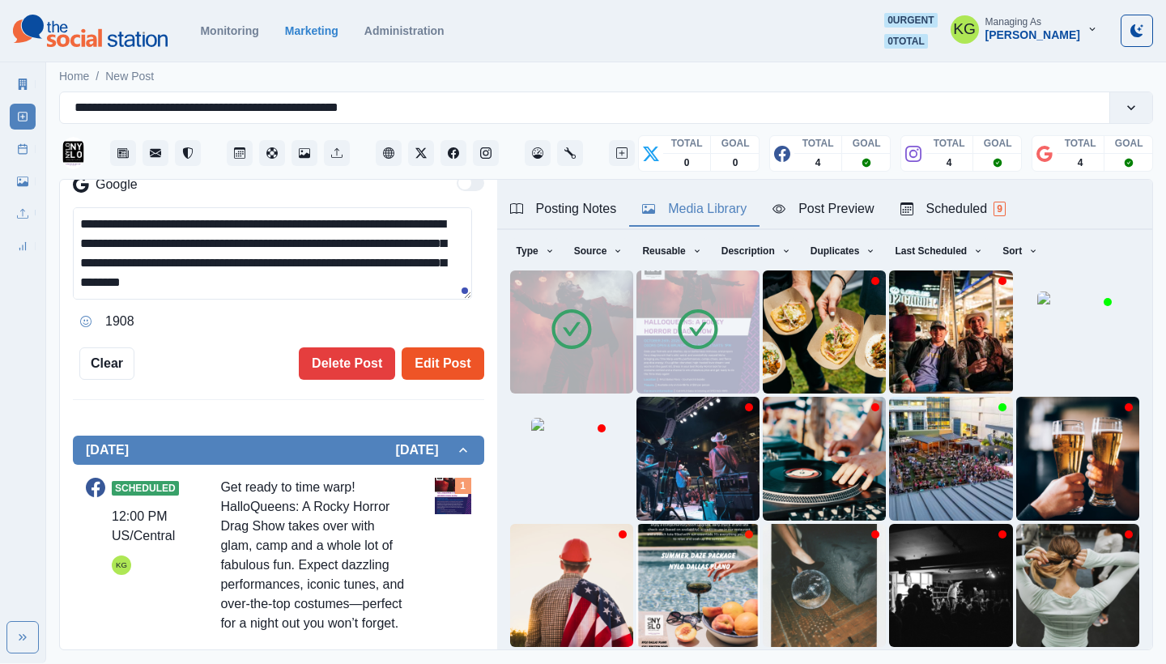
click at [448, 357] on button "Edit Post" at bounding box center [443, 363] width 82 height 32
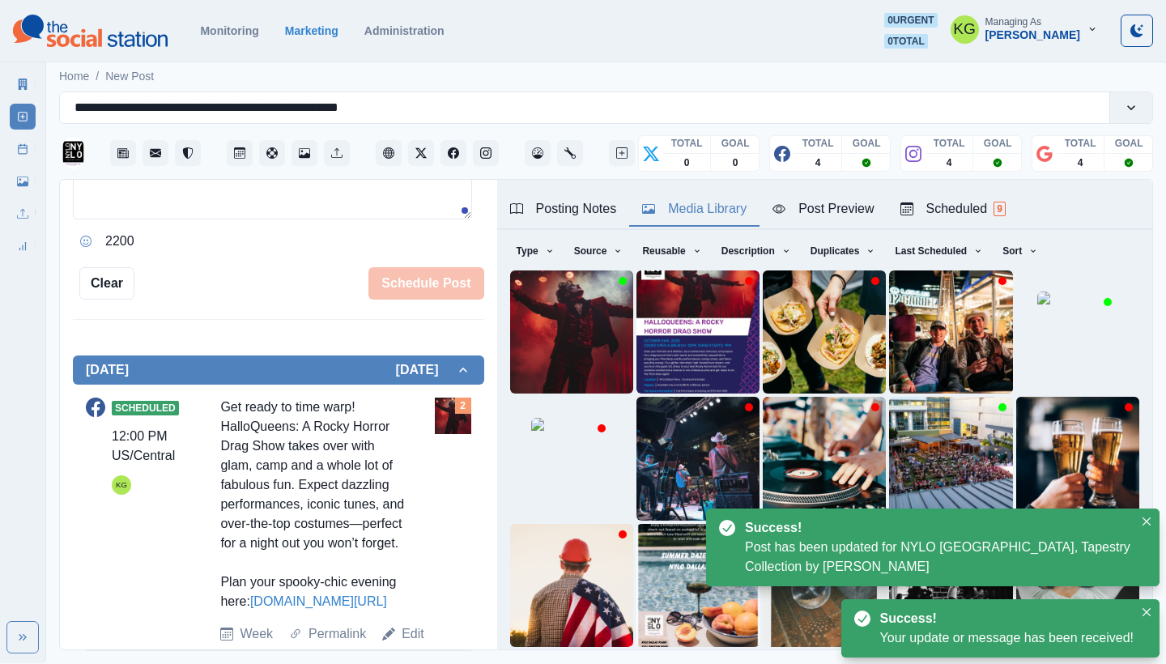
scroll to position [722, 0]
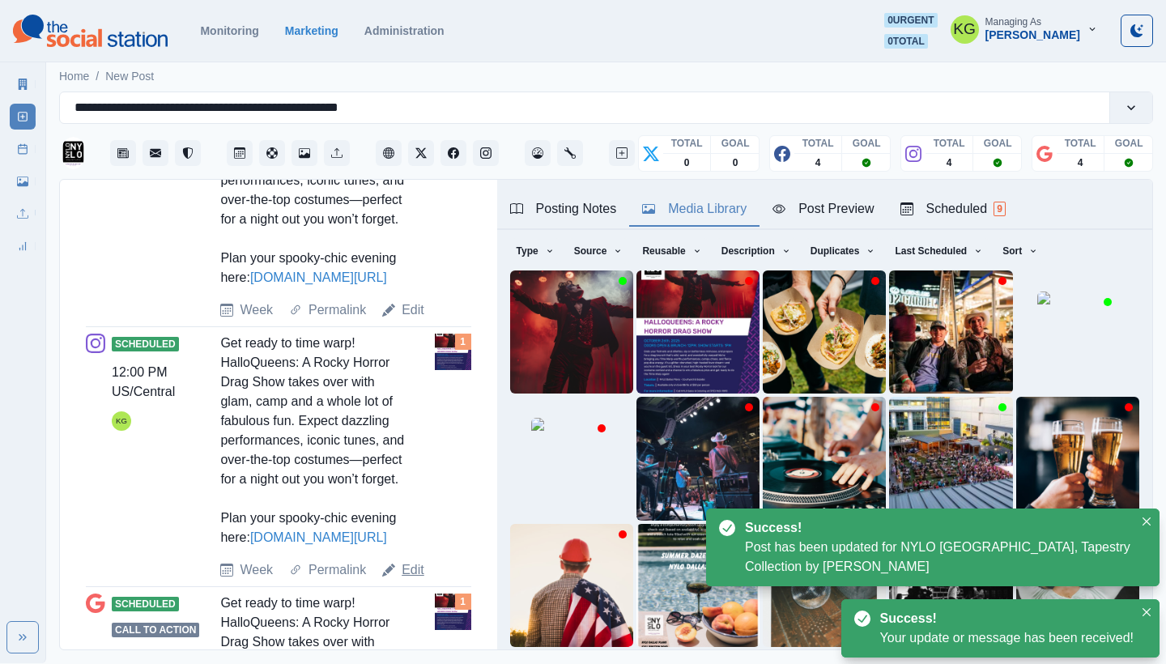
click at [405, 580] on link "Edit" at bounding box center [413, 569] width 23 height 19
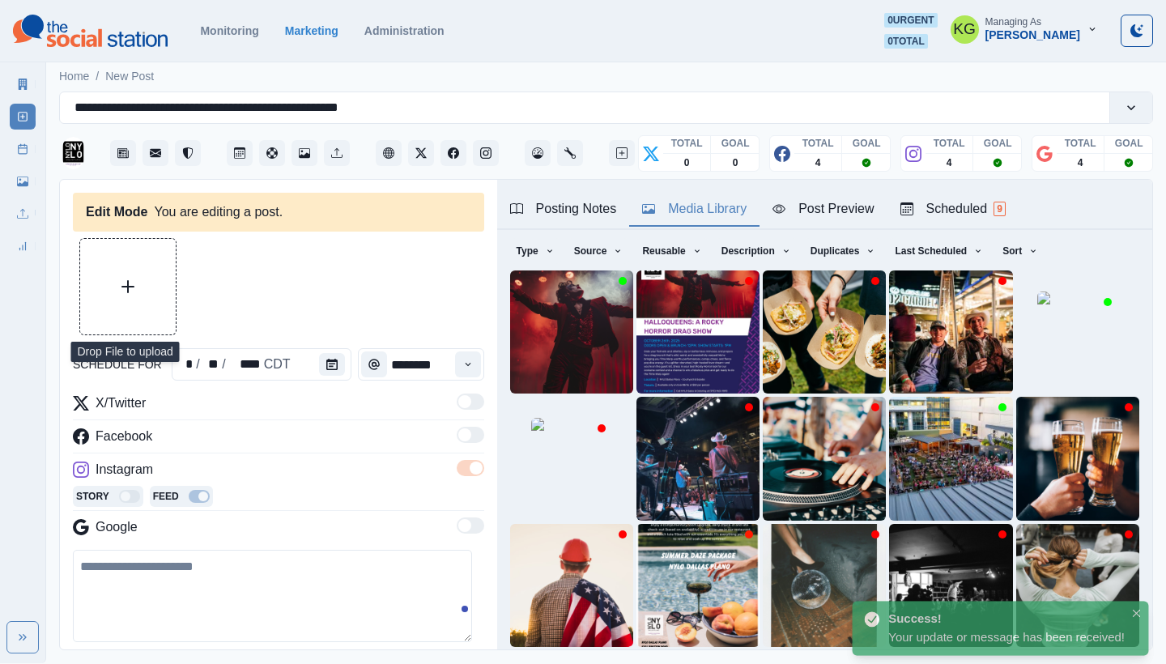
type textarea "**********"
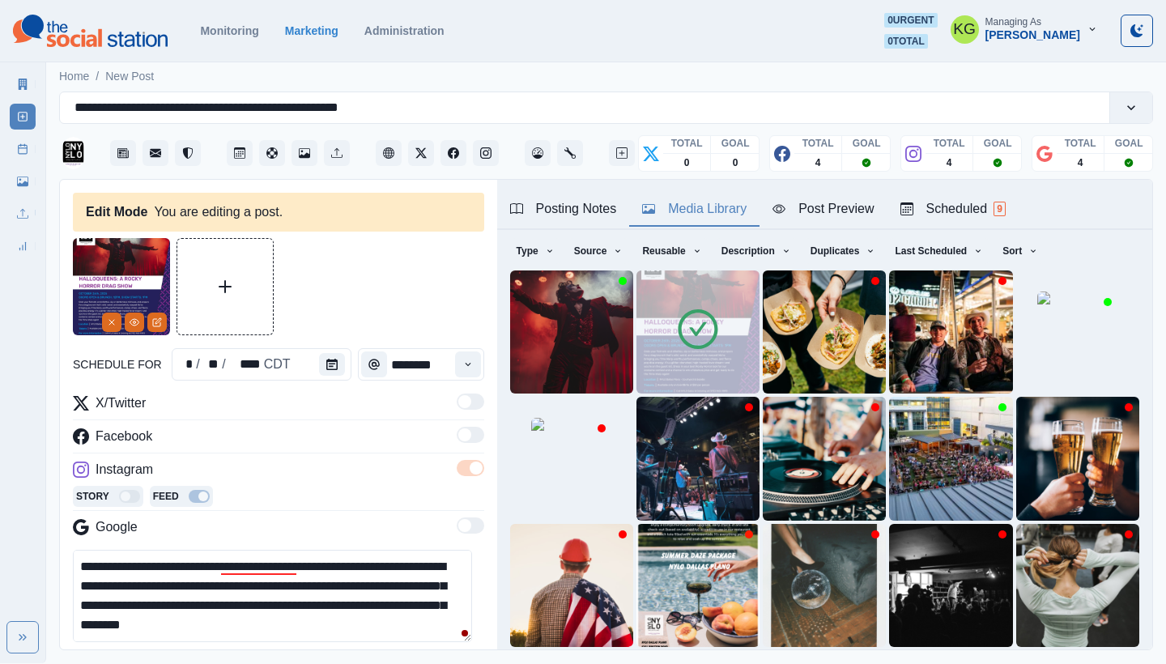
click at [107, 319] on icon "Remove" at bounding box center [112, 322] width 10 height 10
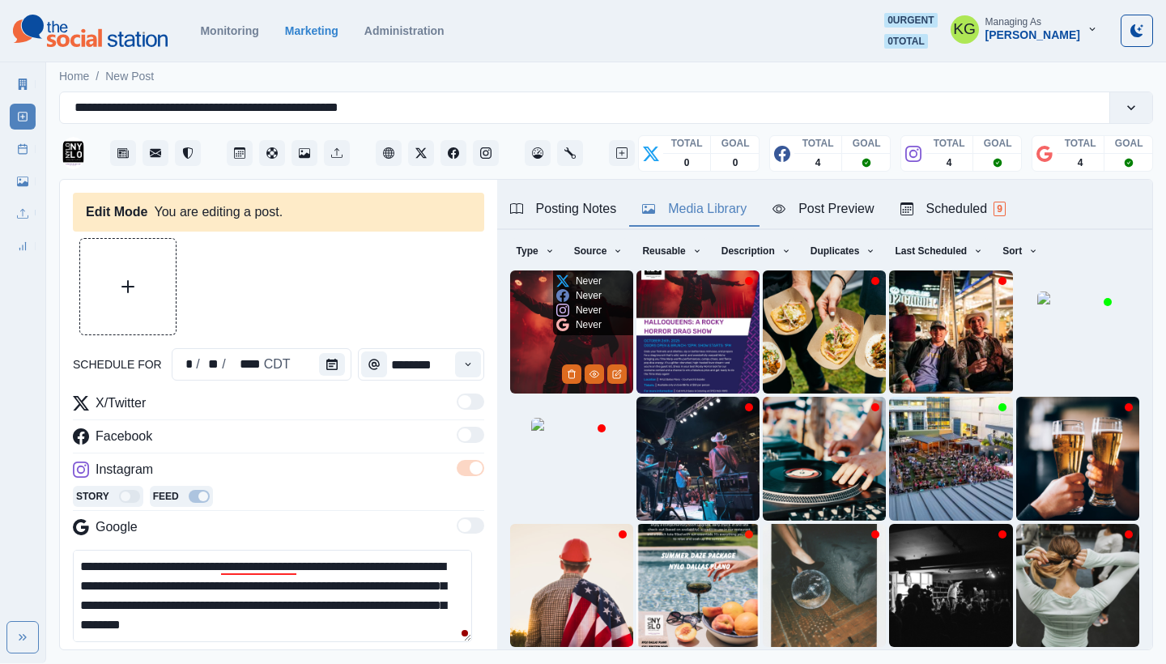
click at [548, 325] on img at bounding box center [571, 331] width 123 height 123
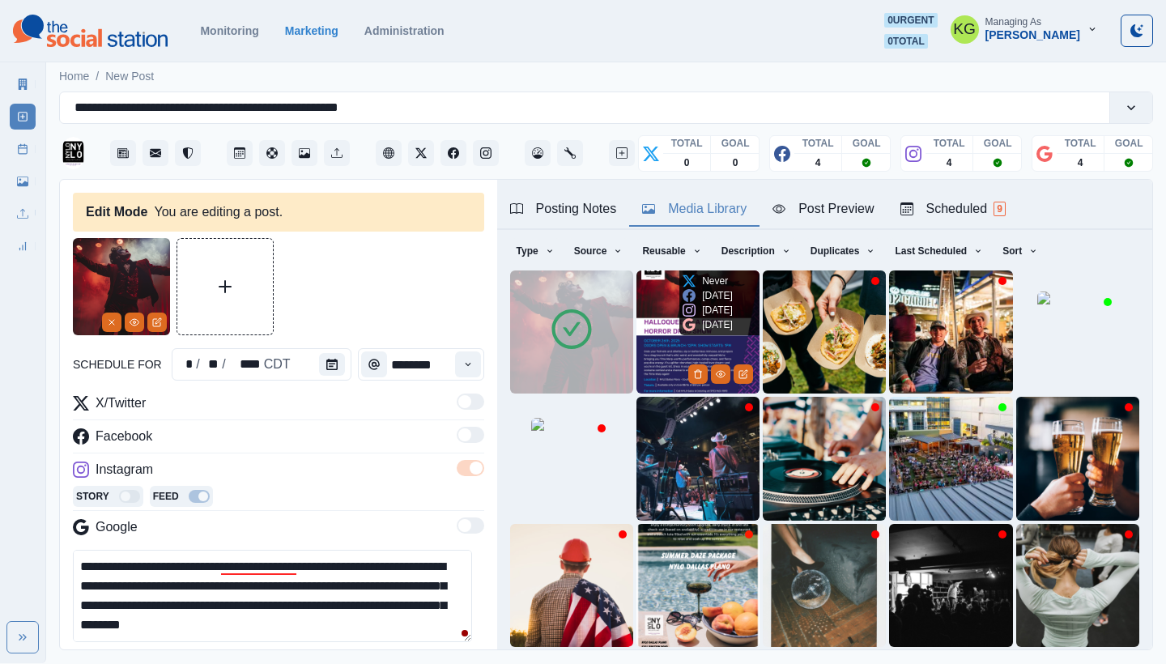
click at [681, 345] on img at bounding box center [698, 331] width 123 height 123
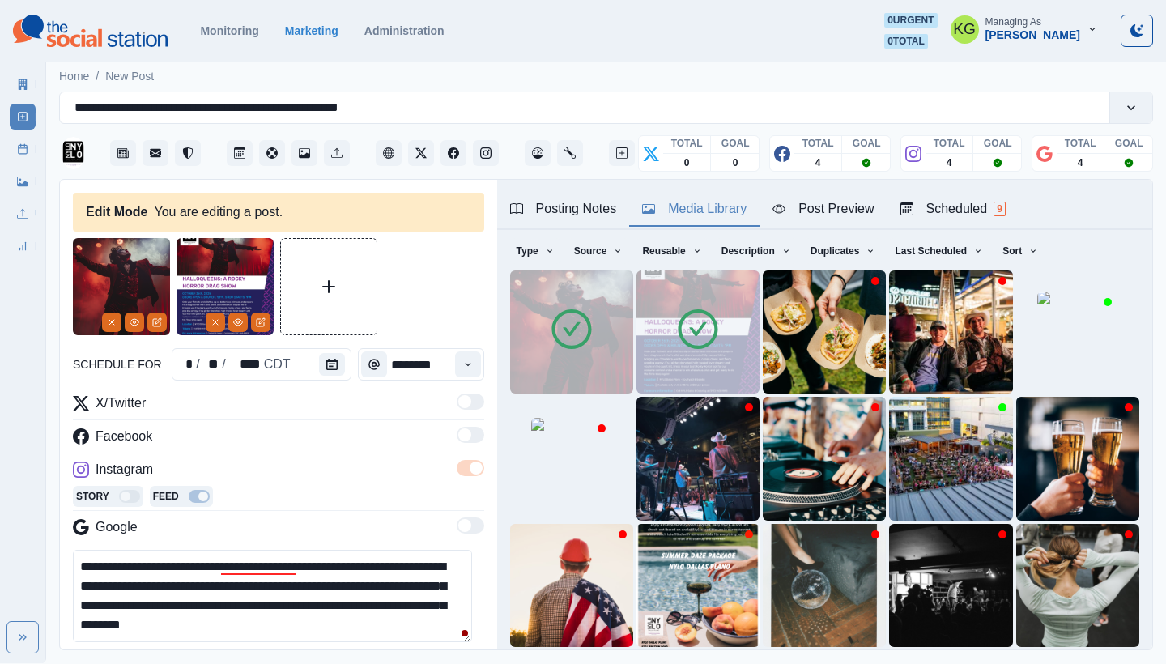
scroll to position [339, 0]
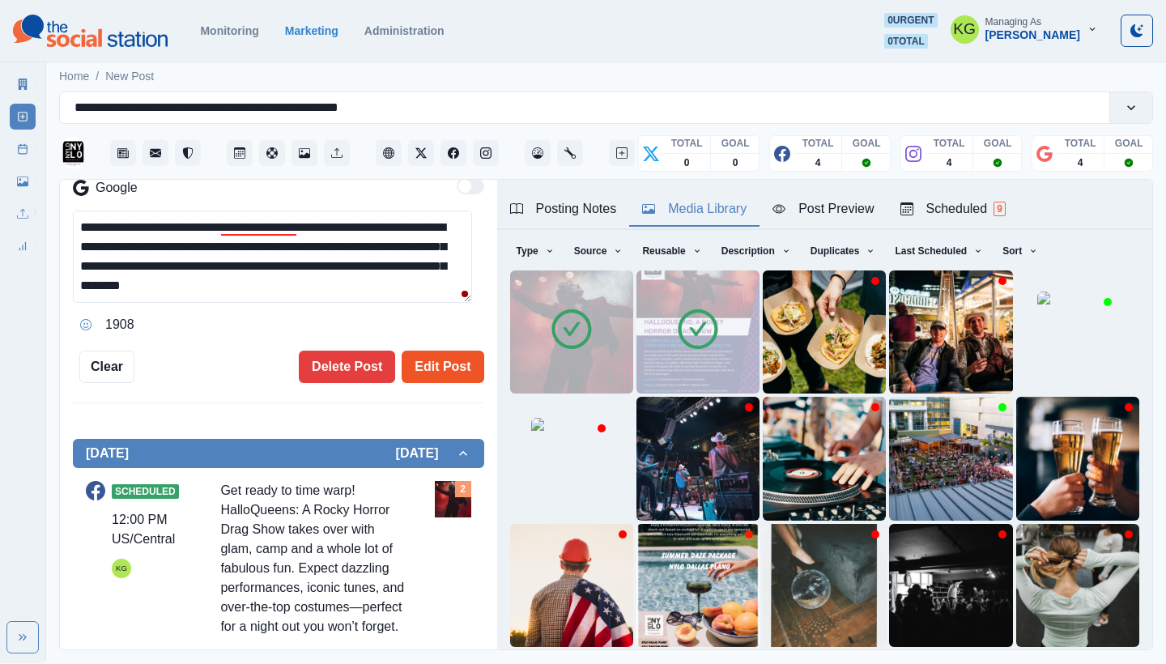
click at [436, 368] on button "Edit Post" at bounding box center [443, 367] width 82 height 32
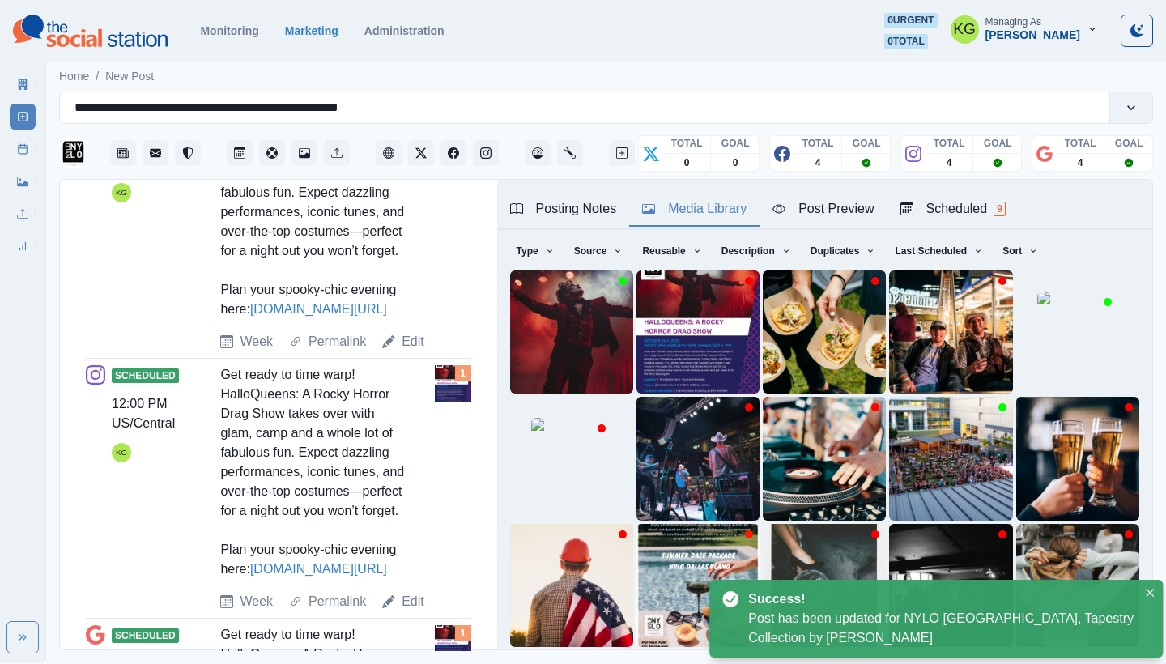
scroll to position [999, 0]
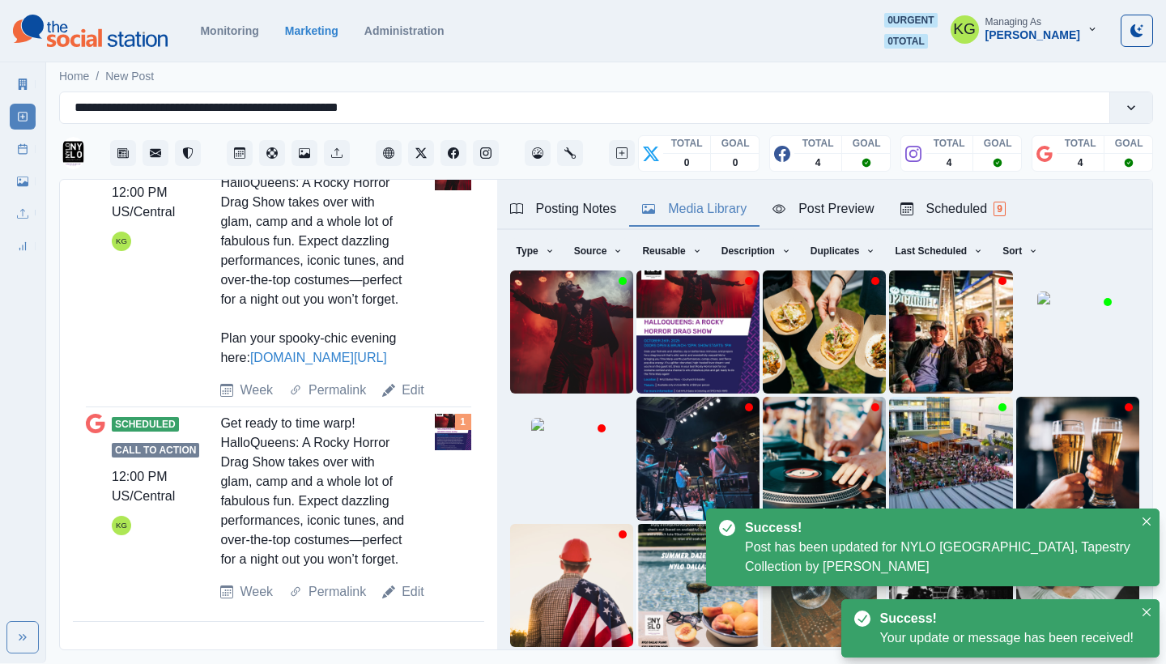
click at [416, 581] on div "Scheduled Call to Action 12:00 PM US/Central KG Get ready to time warp! HalloQu…" at bounding box center [278, 508] width 385 height 188
click at [411, 590] on link "Edit" at bounding box center [413, 591] width 23 height 19
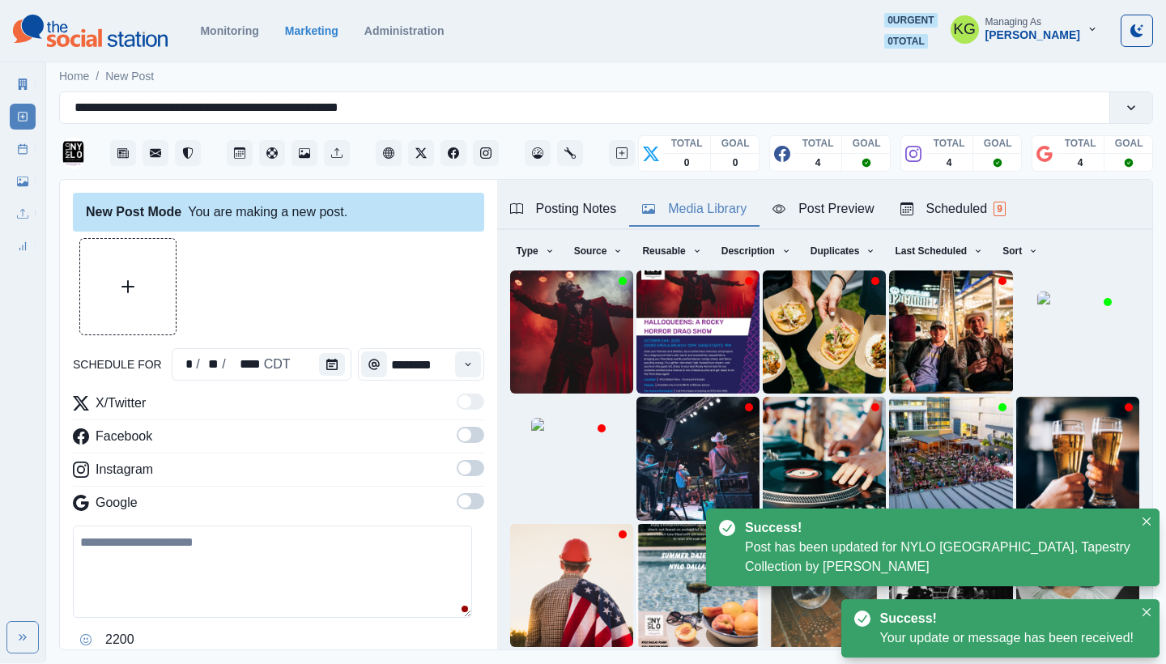
type textarea "**********"
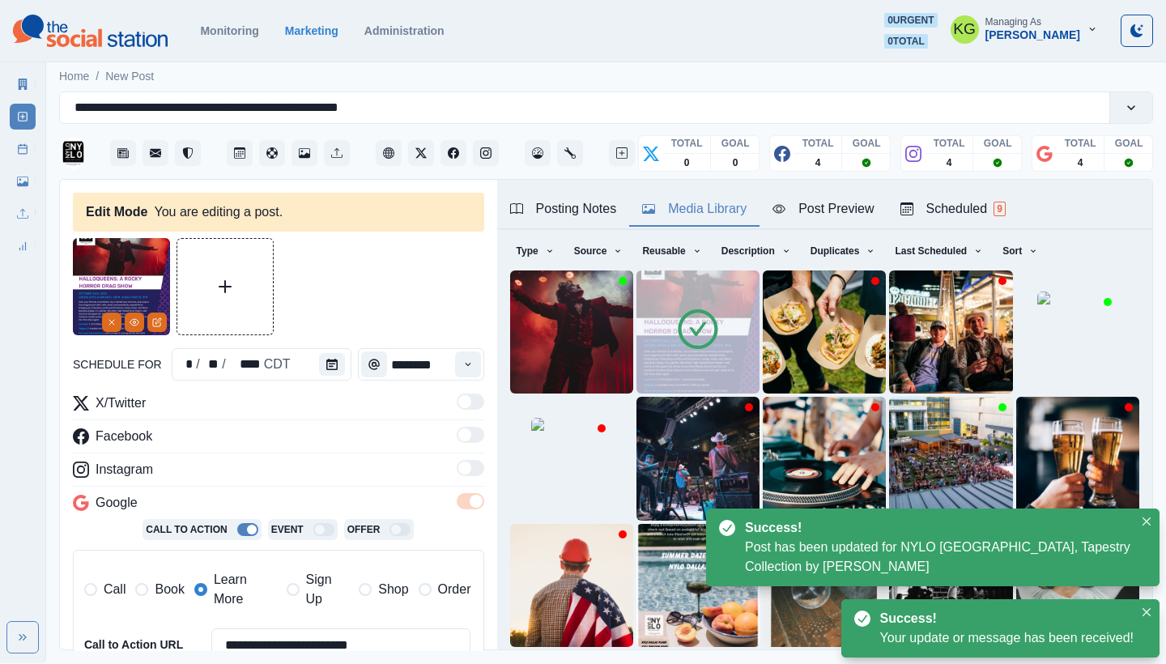
click at [99, 322] on img at bounding box center [121, 286] width 97 height 97
click at [117, 324] on button "Remove" at bounding box center [111, 322] width 19 height 19
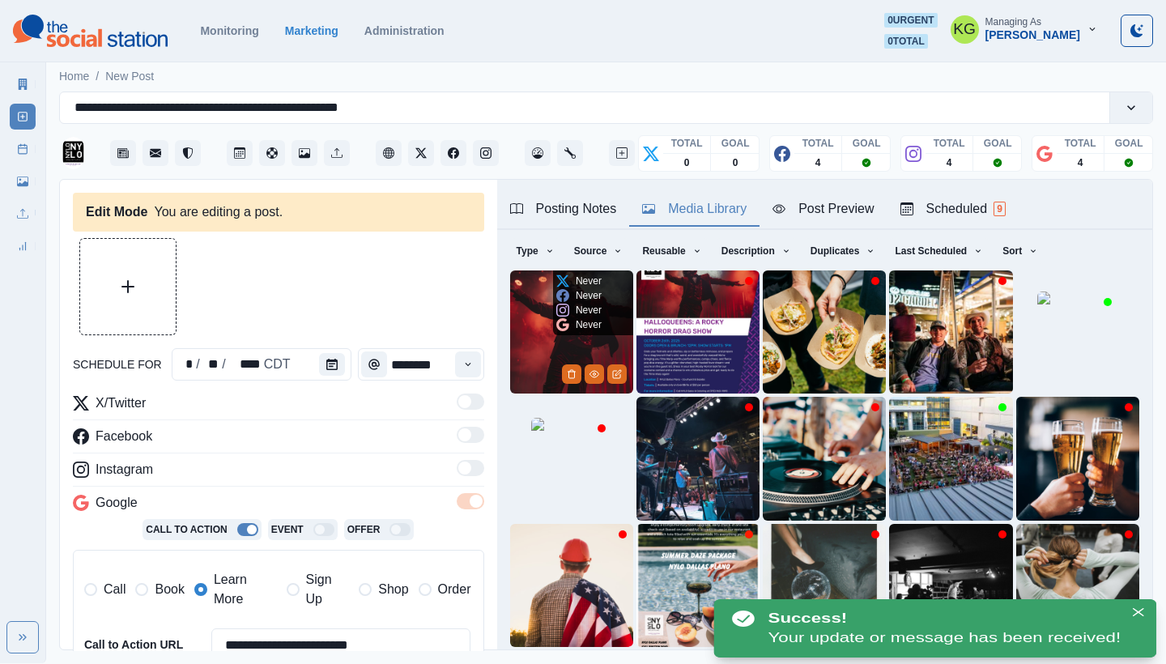
click at [527, 314] on img at bounding box center [571, 331] width 123 height 123
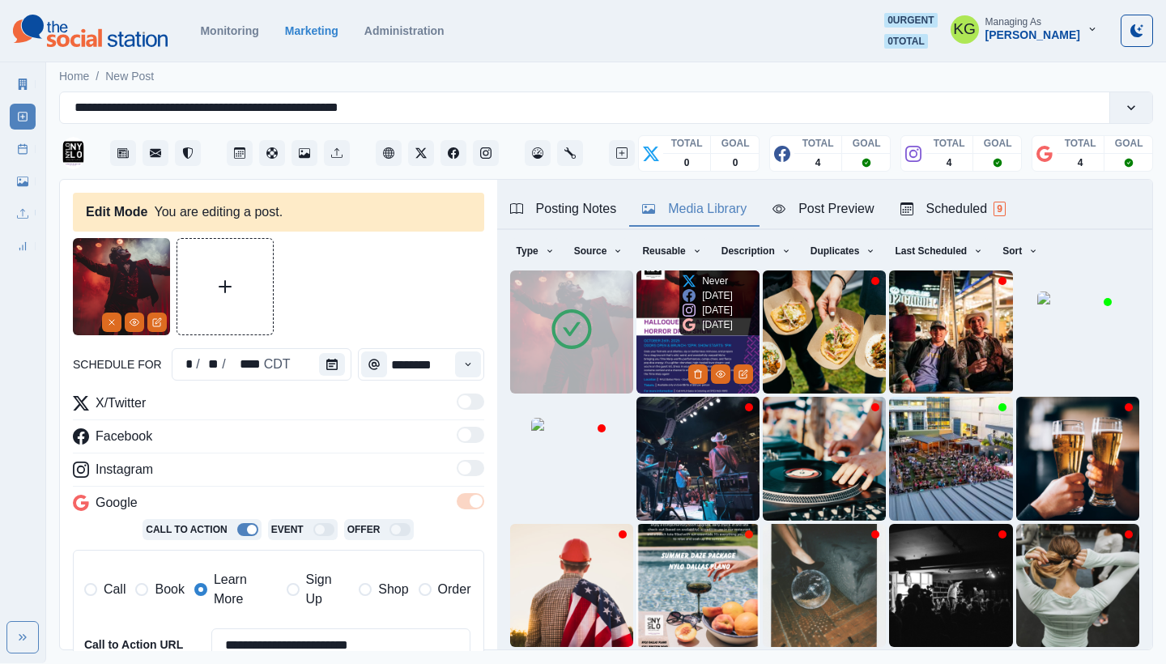
click at [691, 326] on div "[DATE]" at bounding box center [708, 324] width 50 height 15
click at [658, 292] on img at bounding box center [698, 331] width 123 height 123
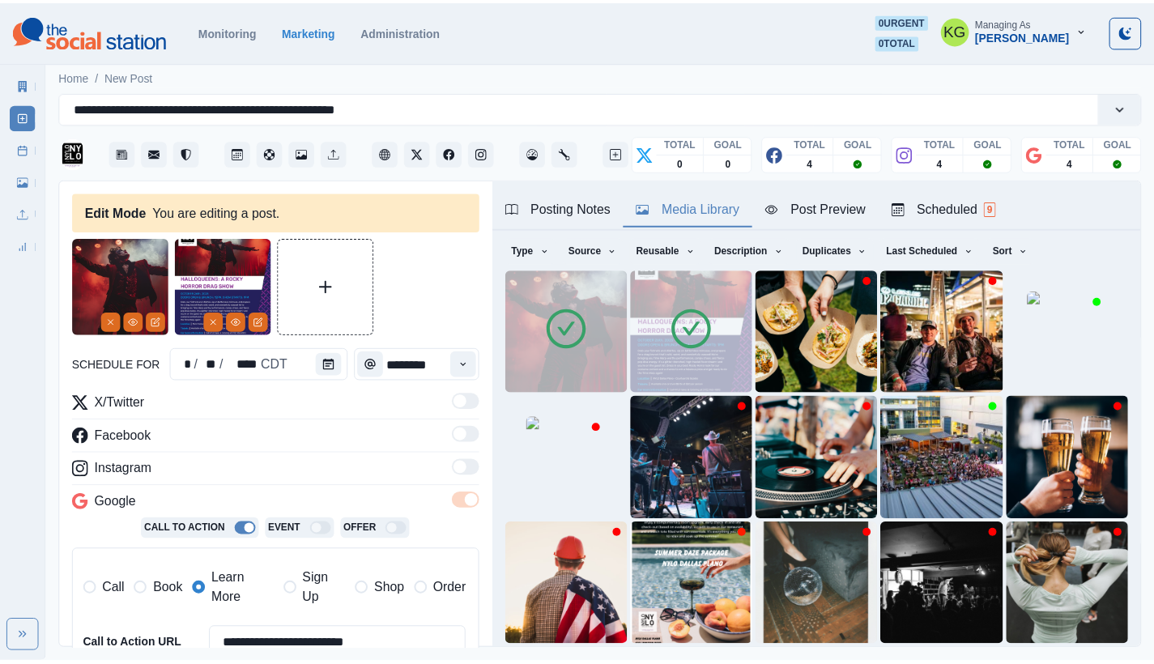
scroll to position [334, 0]
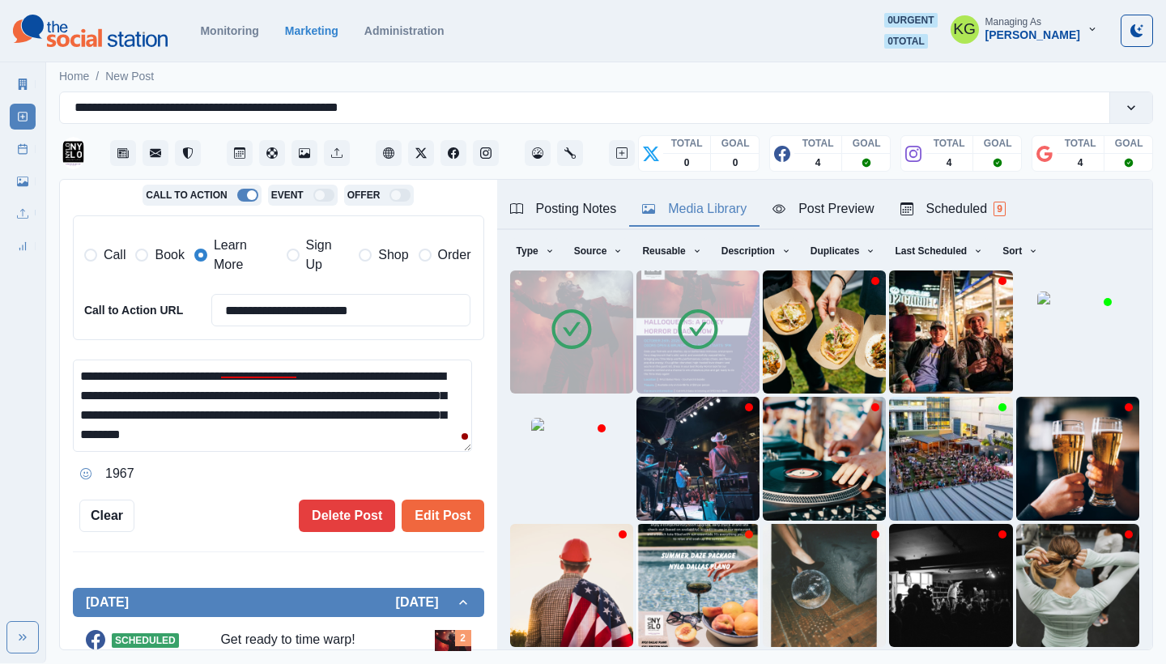
drag, startPoint x: 431, startPoint y: 506, endPoint x: 428, endPoint y: 491, distance: 15.7
click at [430, 506] on button "Edit Post" at bounding box center [443, 516] width 82 height 32
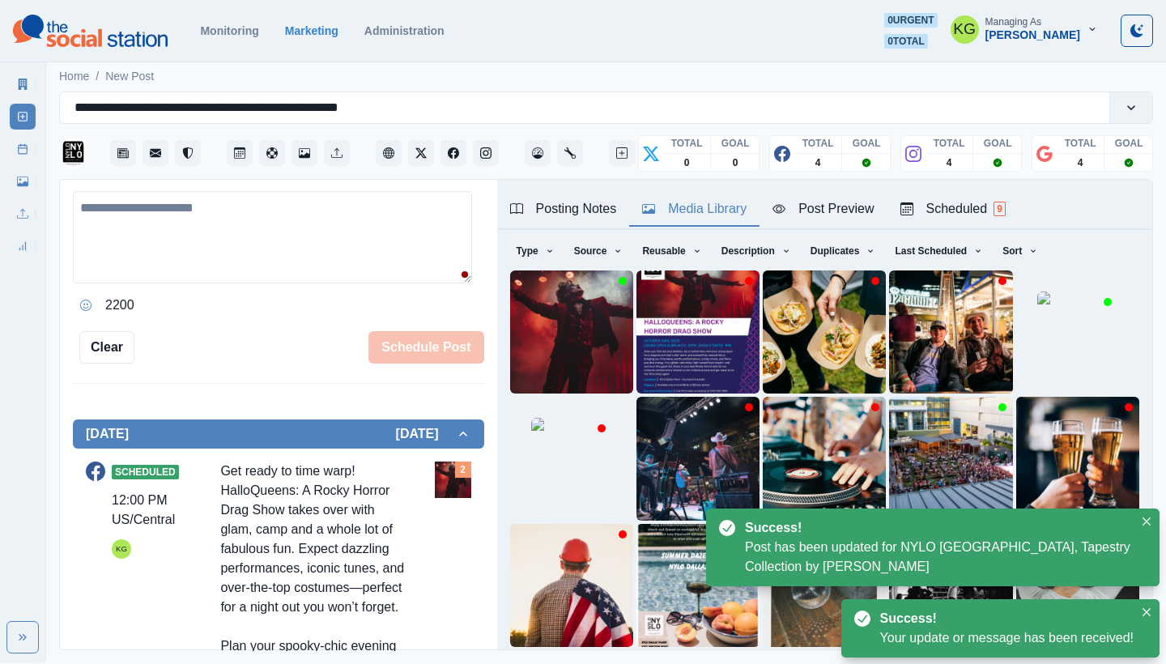
click at [17, 155] on link "Post Schedule" at bounding box center [23, 149] width 26 height 26
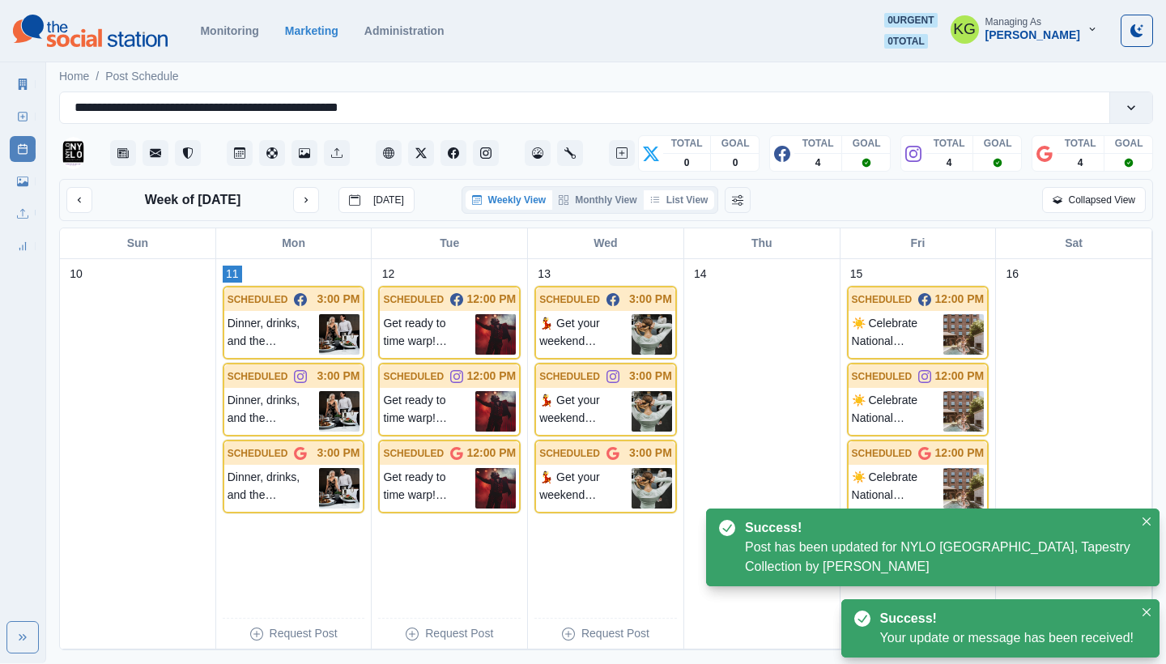
click at [675, 201] on button "List View" at bounding box center [679, 199] width 71 height 19
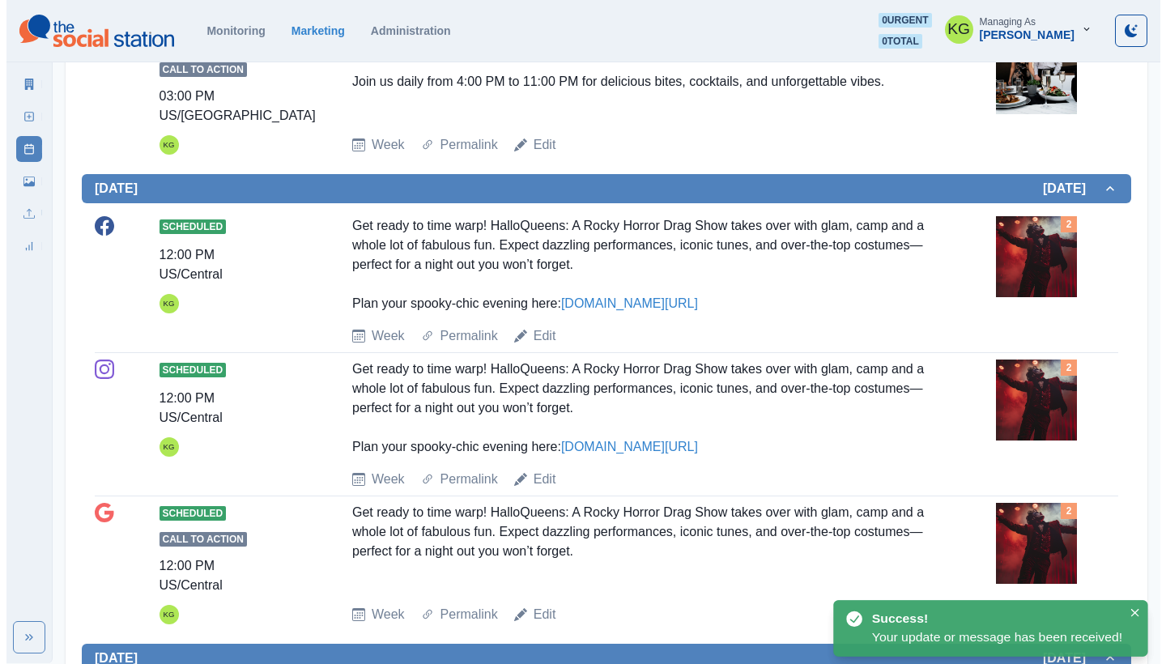
scroll to position [694, 0]
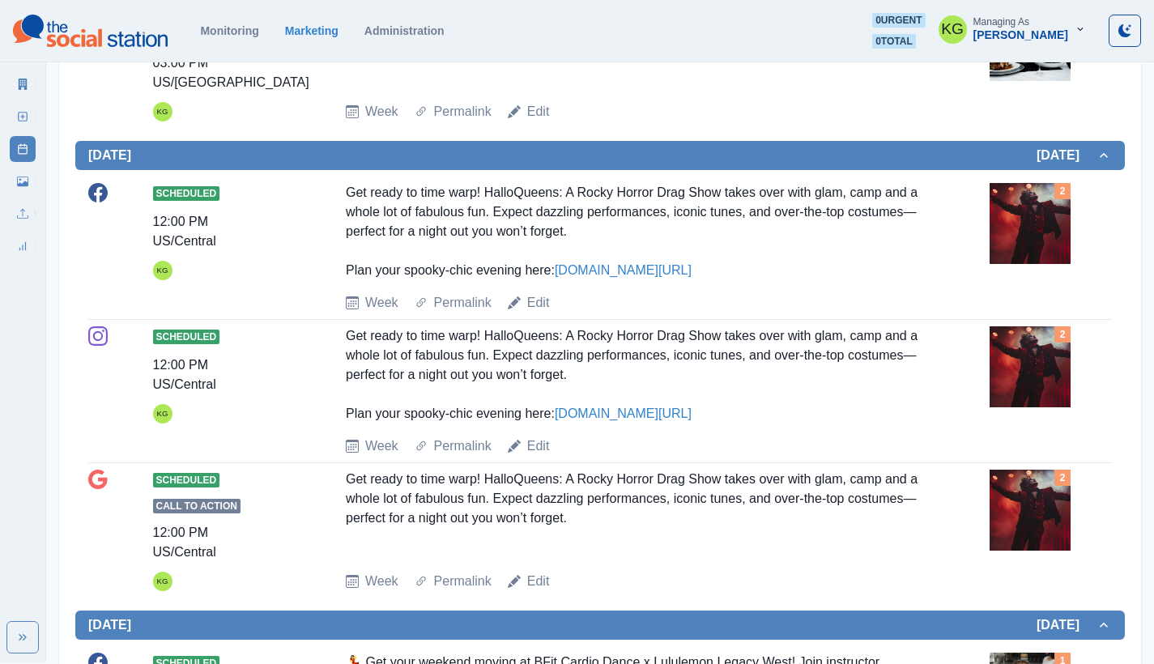
click at [1020, 218] on img at bounding box center [1030, 223] width 81 height 81
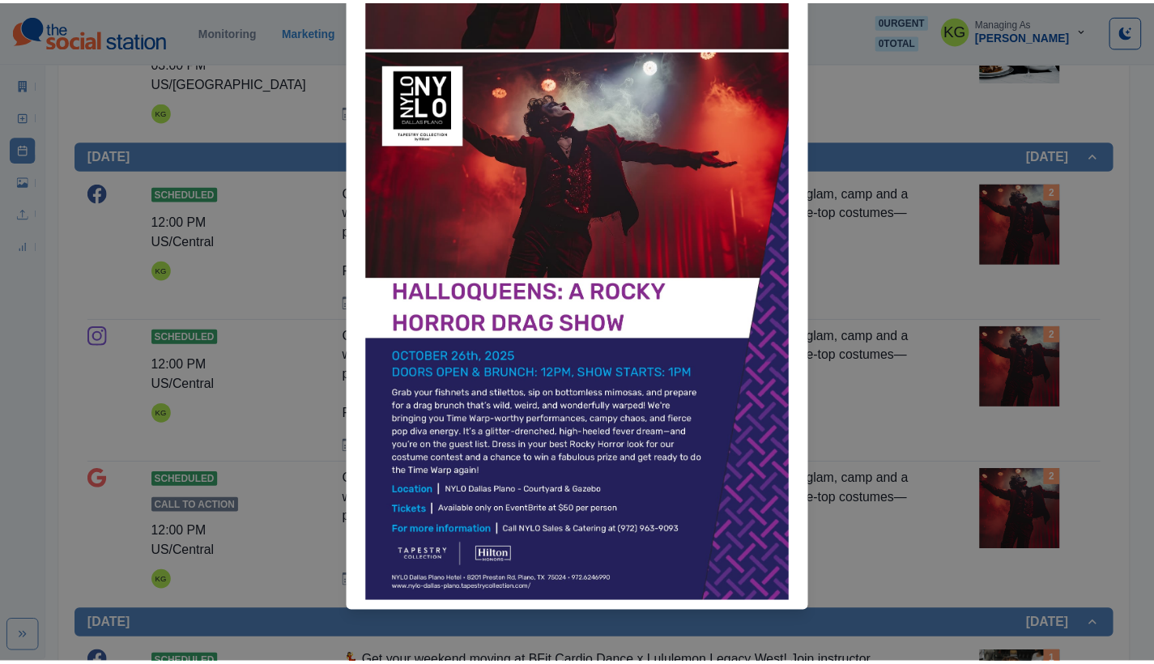
scroll to position [0, 0]
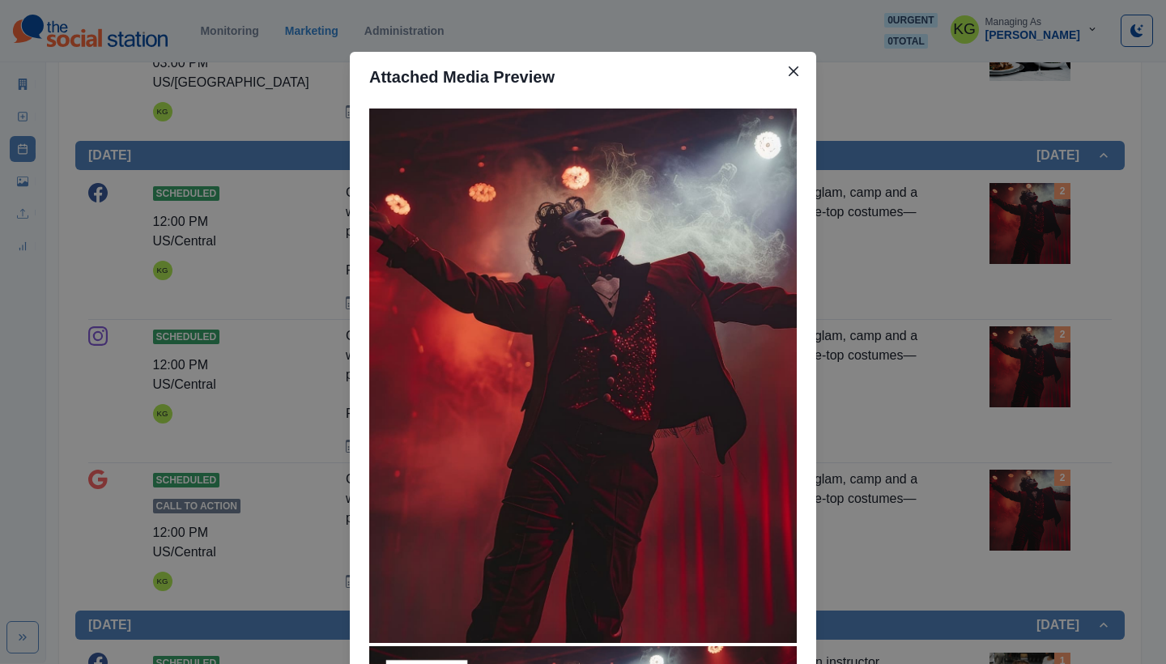
click at [968, 282] on div "Attached Media Preview" at bounding box center [583, 332] width 1166 height 664
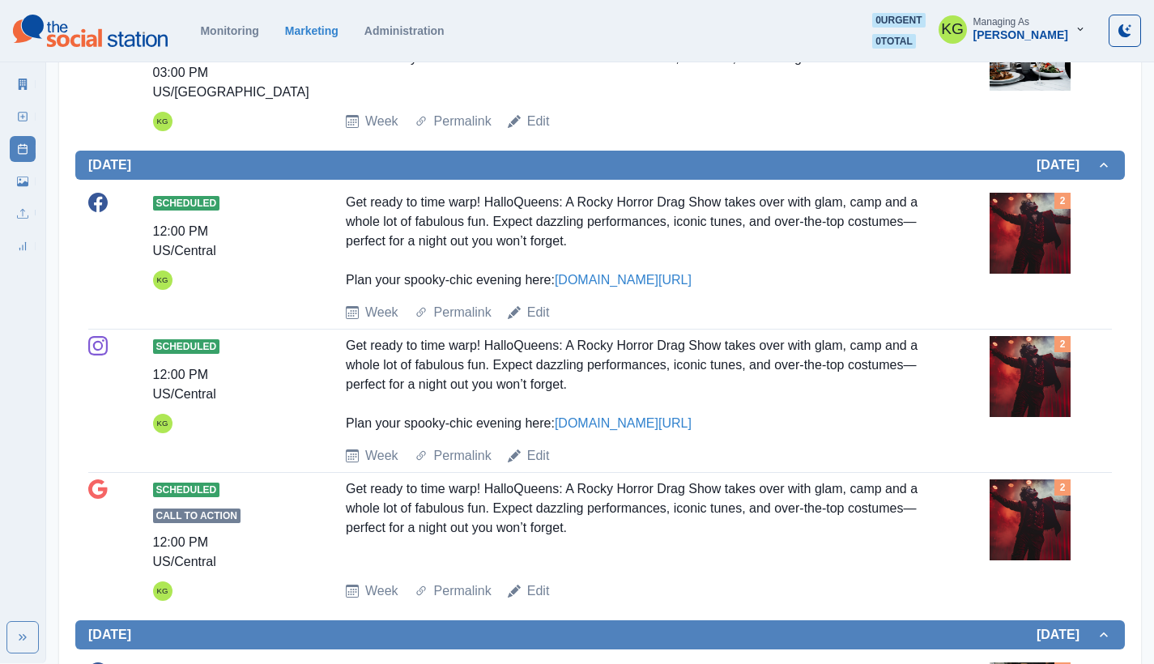
scroll to position [128, 0]
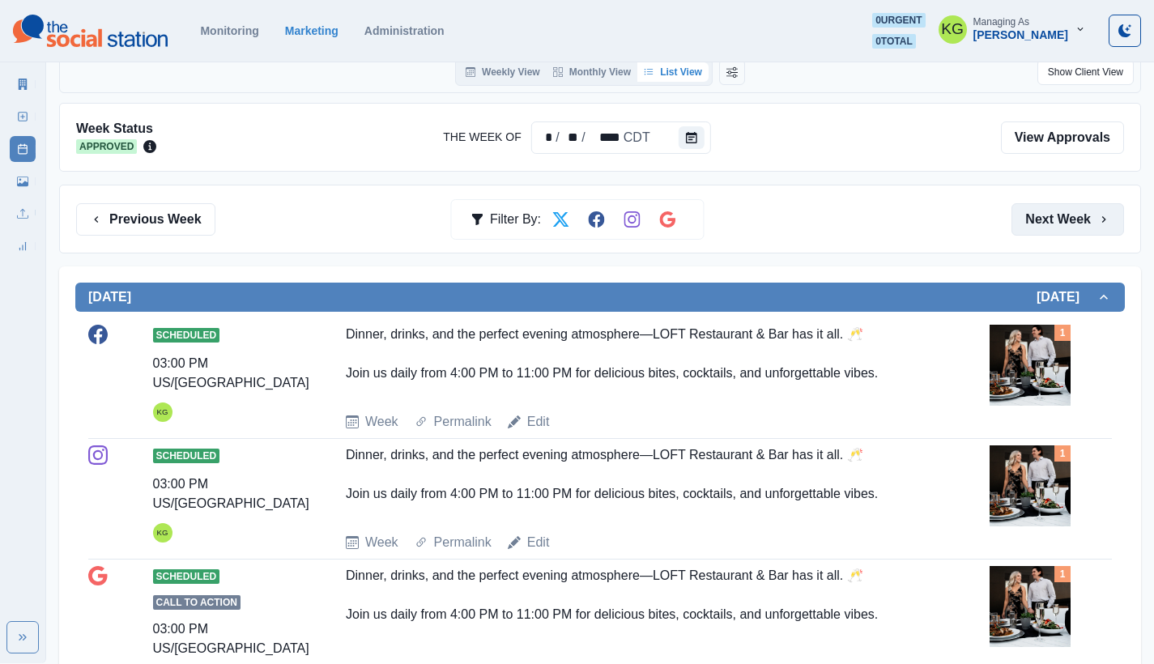
click at [1088, 219] on button "Next Week" at bounding box center [1068, 219] width 113 height 32
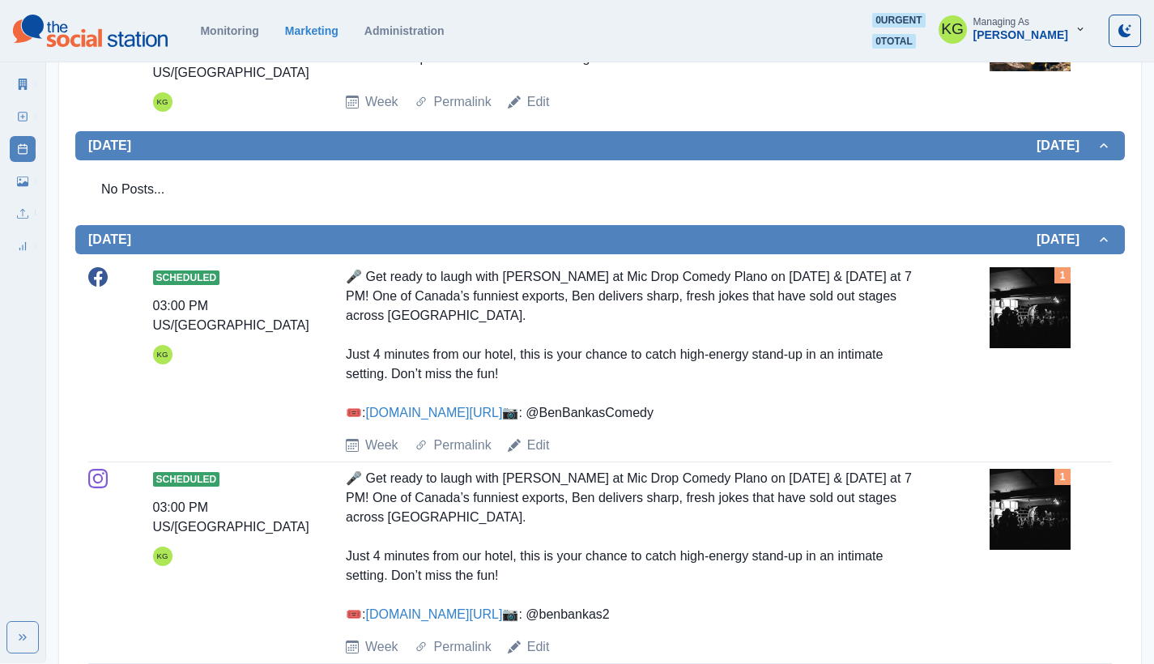
scroll to position [558, 0]
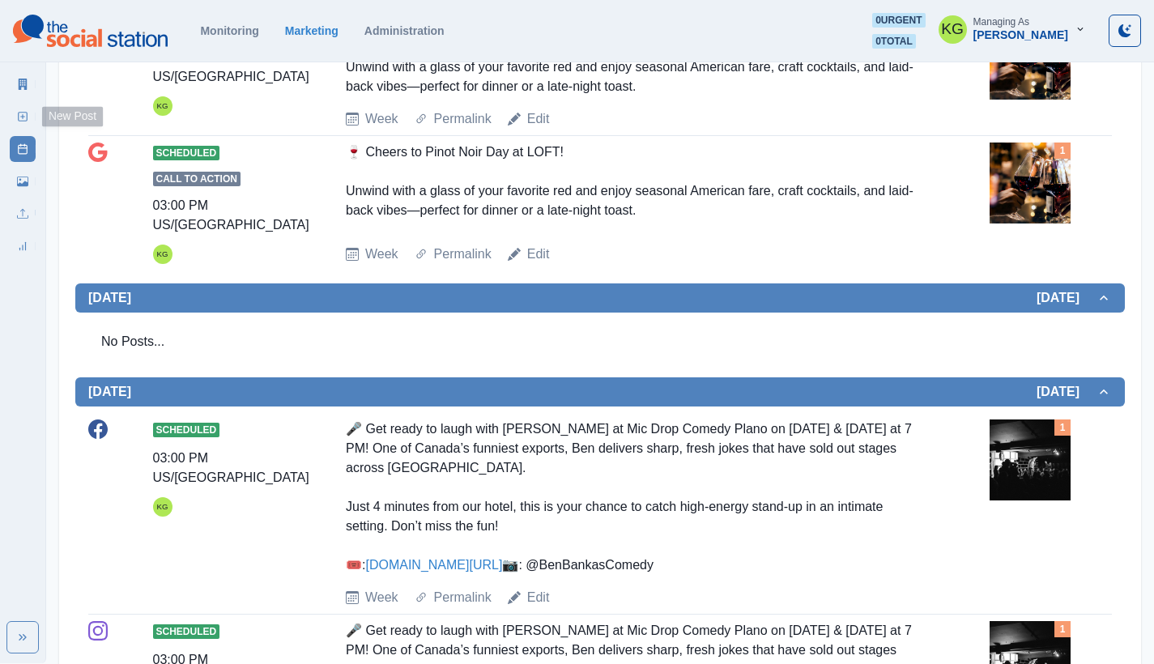
click at [23, 113] on rect at bounding box center [23, 117] width 9 height 9
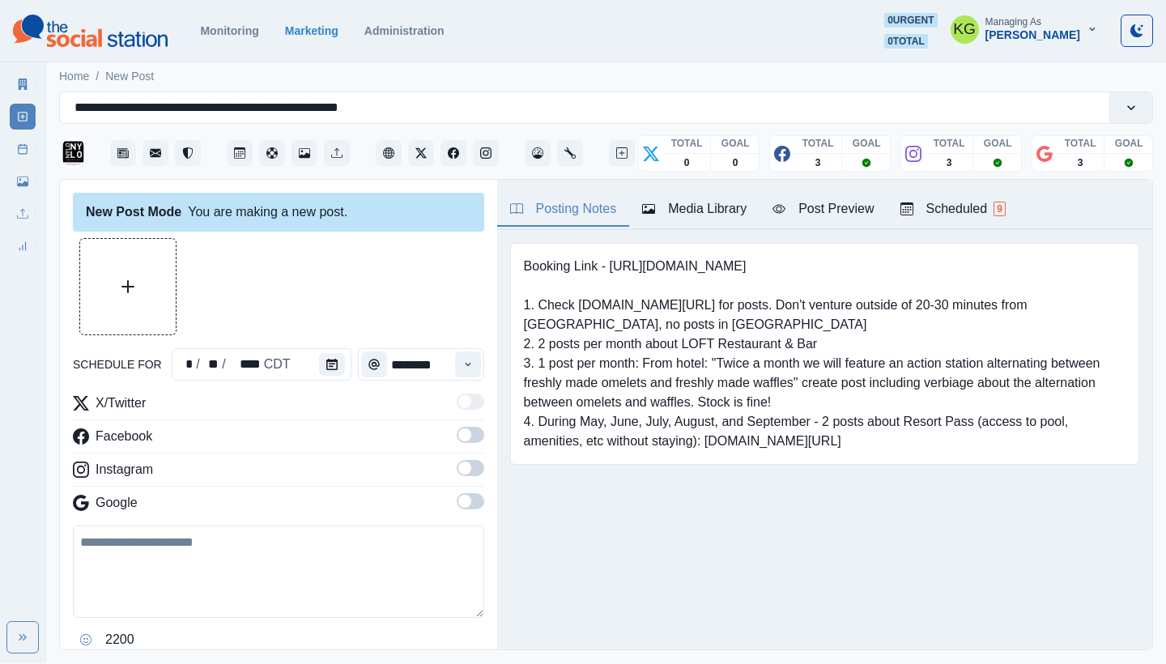
click at [682, 208] on div "Media Library" at bounding box center [694, 208] width 104 height 19
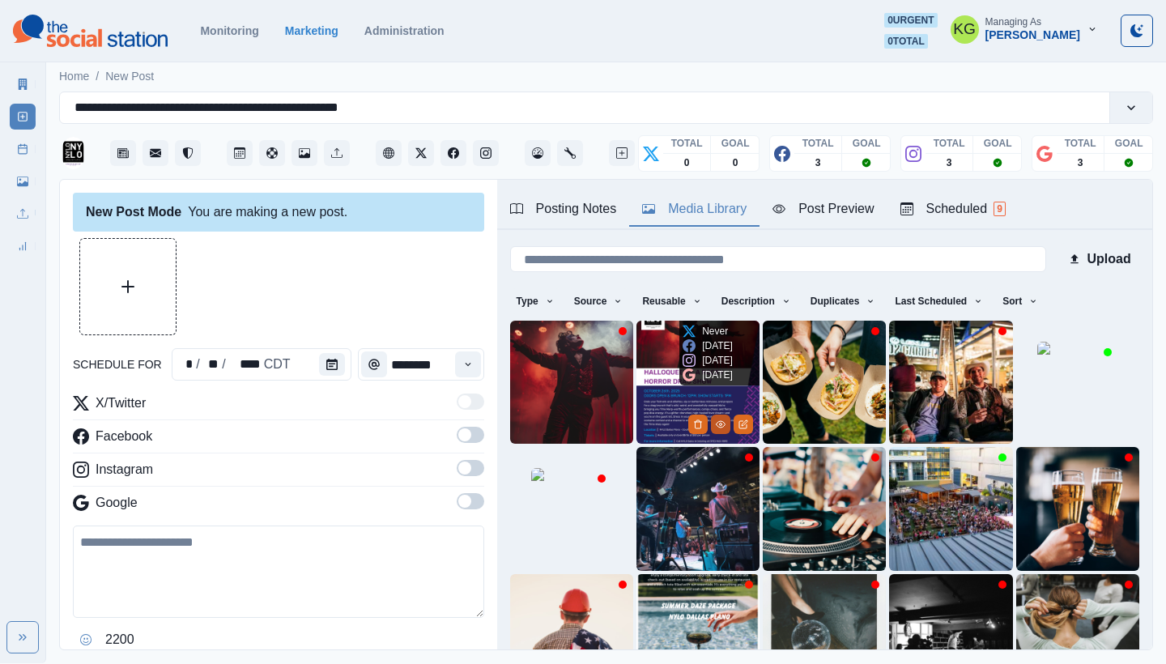
click at [716, 420] on icon "View Media" at bounding box center [721, 425] width 10 height 10
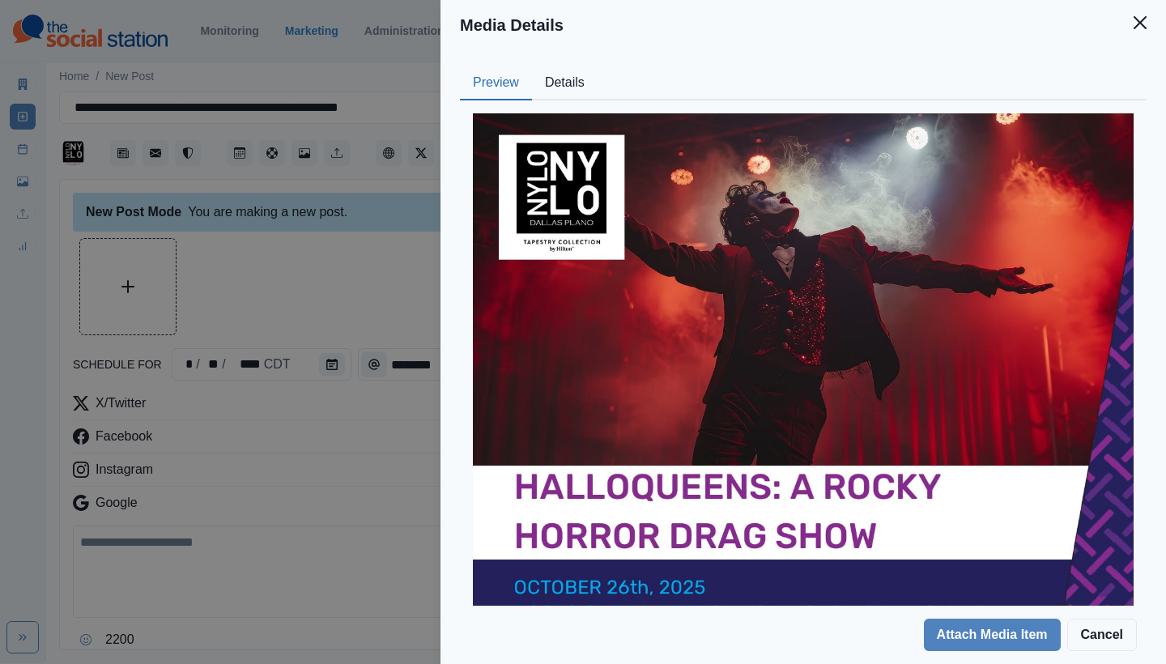
scroll to position [339, 0]
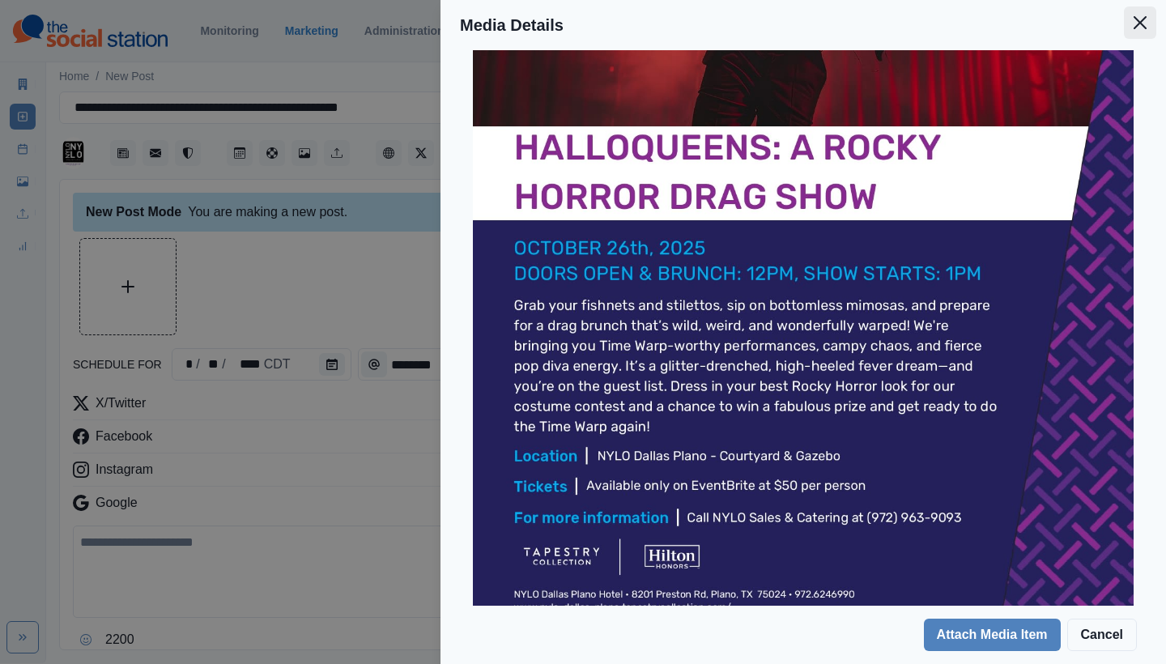
click at [1133, 23] on button "Close" at bounding box center [1140, 22] width 32 height 32
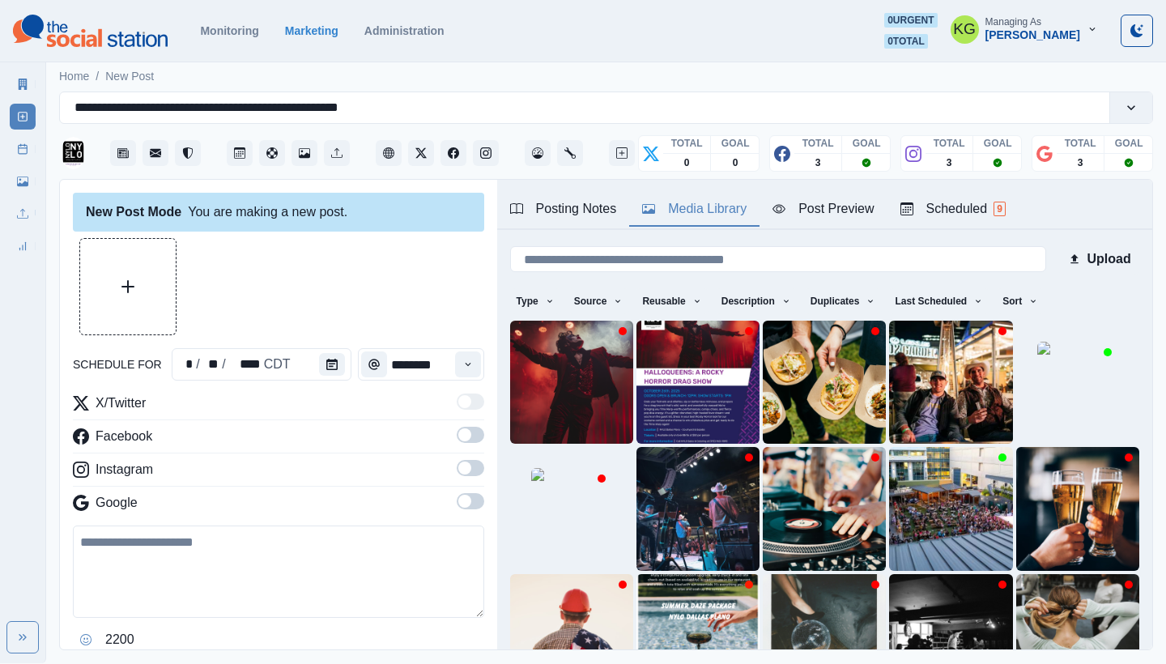
scroll to position [50, 0]
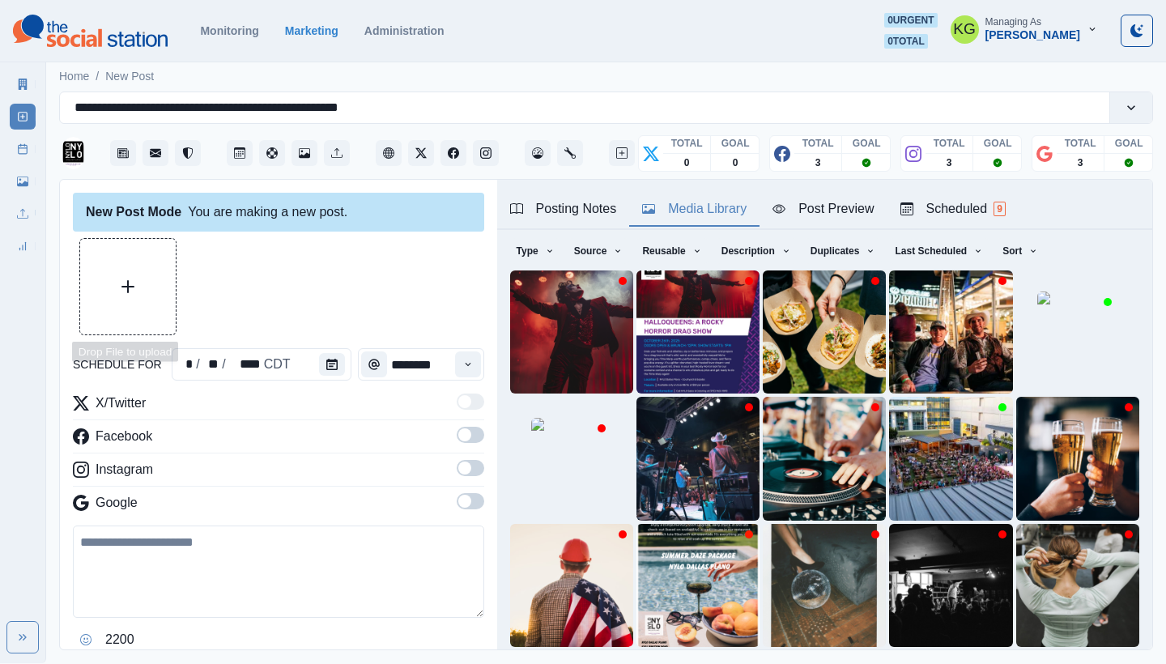
click at [163, 284] on button "Upload Media" at bounding box center [128, 287] width 96 height 96
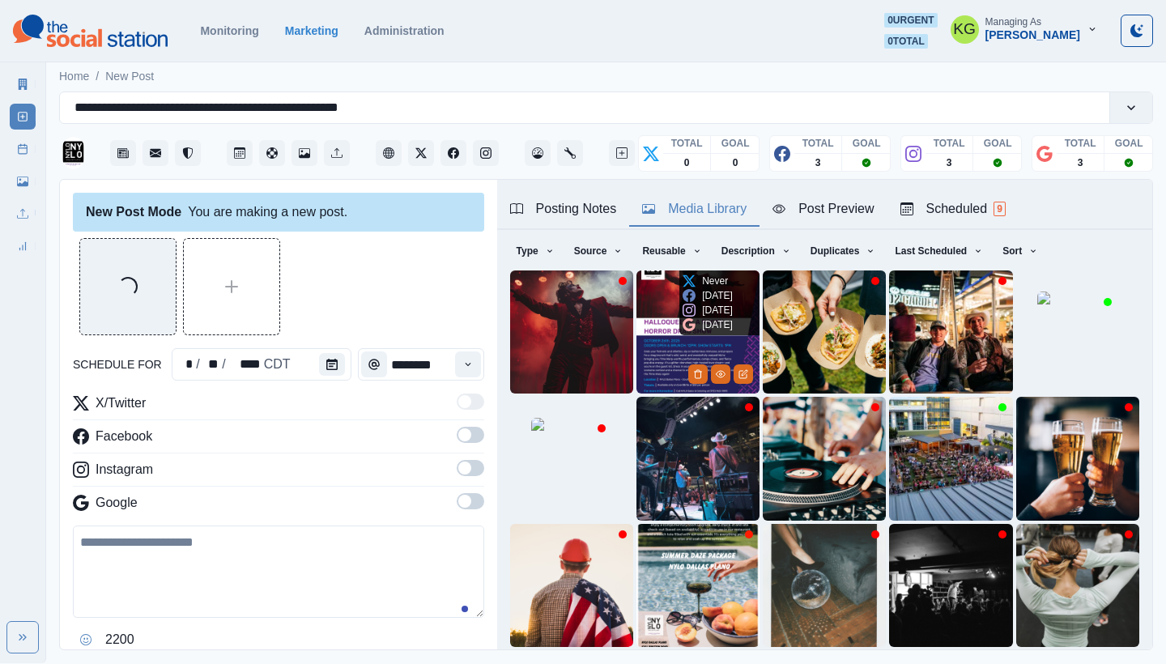
click at [645, 309] on img at bounding box center [698, 331] width 123 height 123
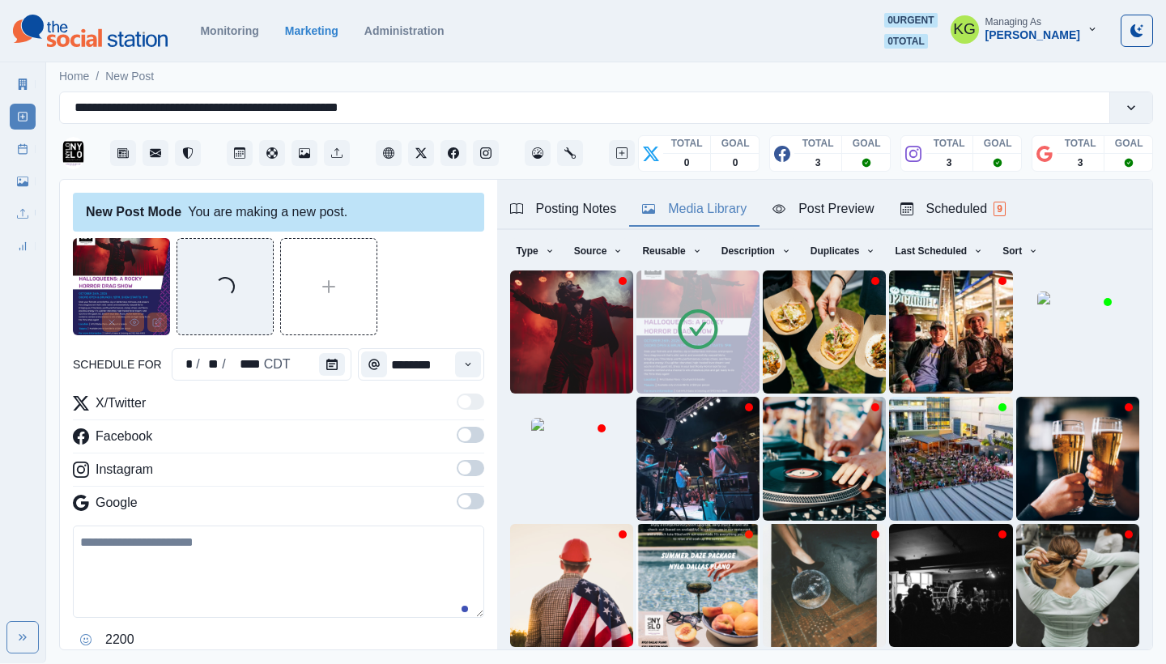
click at [457, 507] on span at bounding box center [471, 501] width 28 height 16
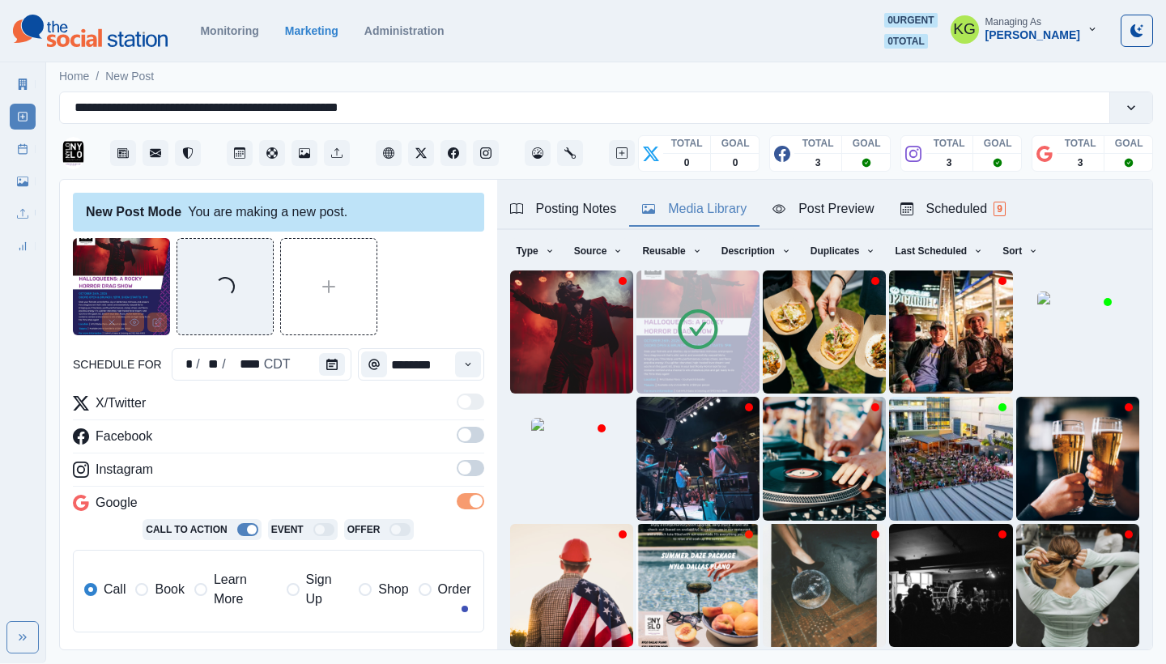
click at [458, 474] on span at bounding box center [464, 468] width 13 height 13
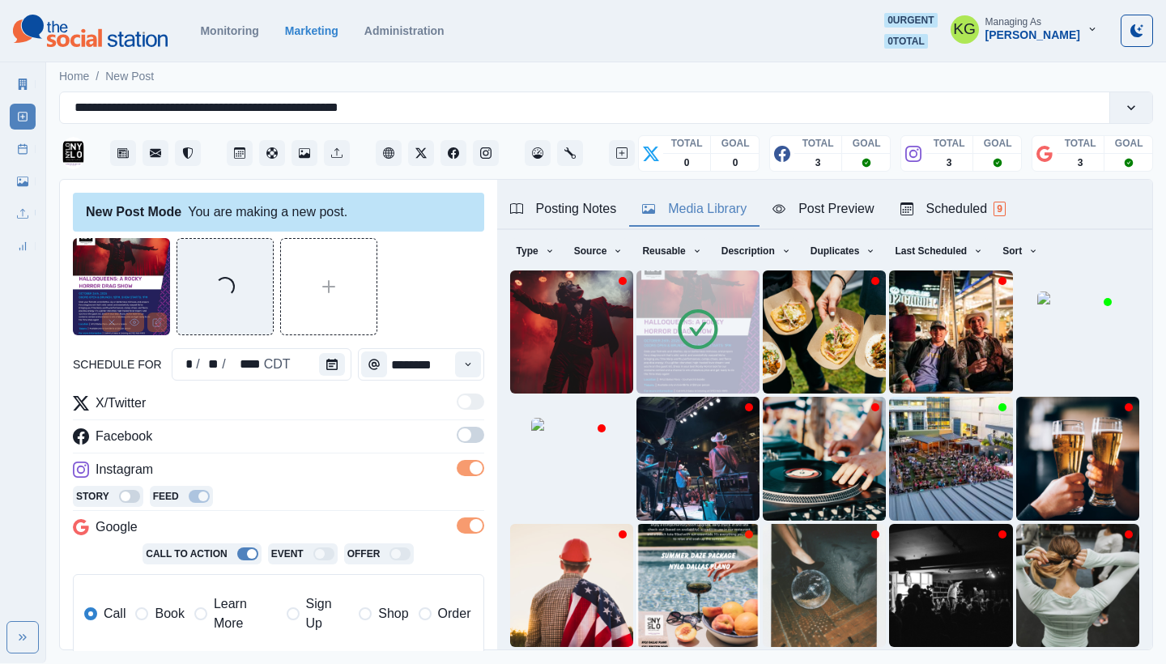
click at [457, 447] on label at bounding box center [471, 440] width 28 height 26
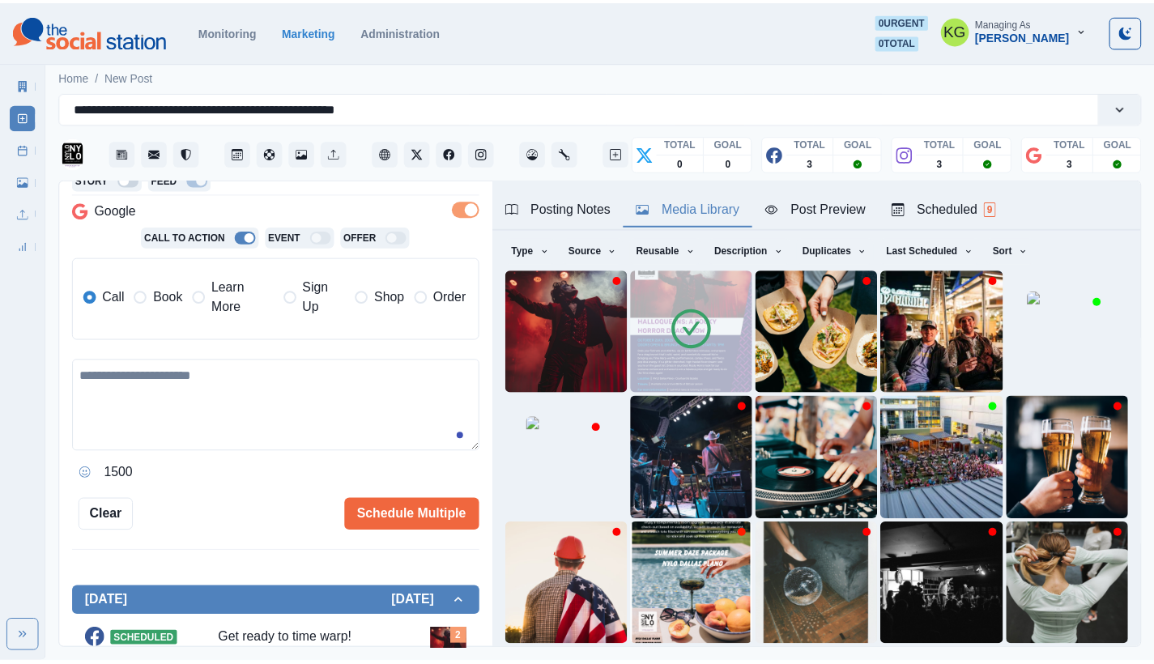
scroll to position [0, 0]
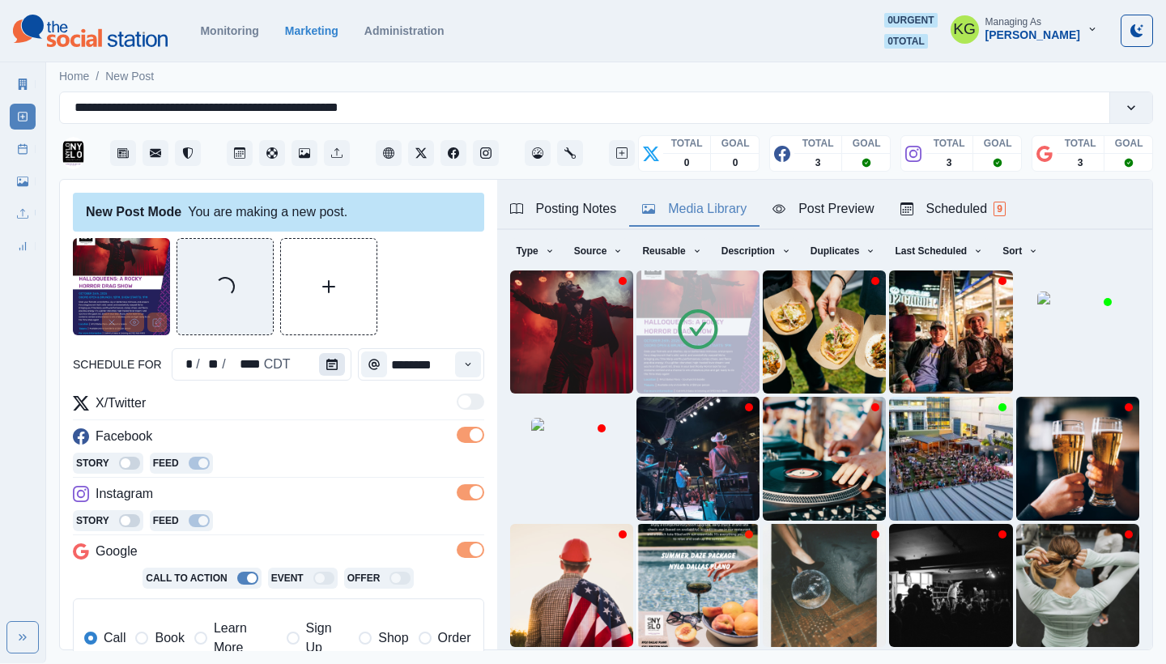
click at [326, 367] on icon "Calendar" at bounding box center [331, 364] width 11 height 11
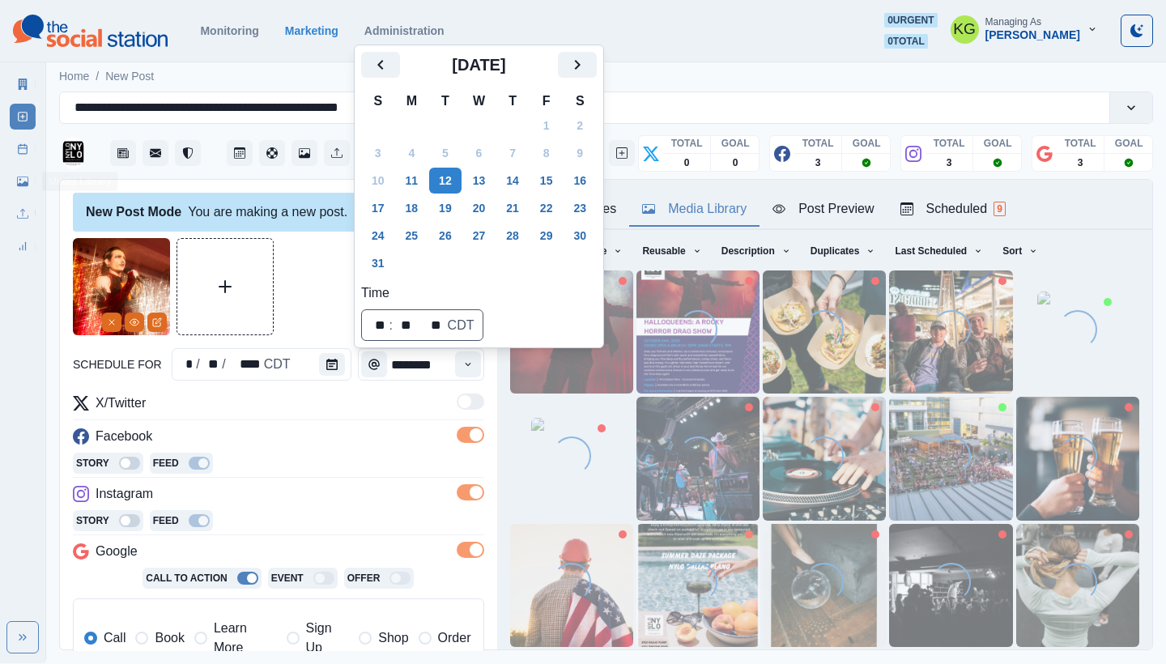
click at [23, 138] on link "Post Schedule" at bounding box center [23, 149] width 26 height 26
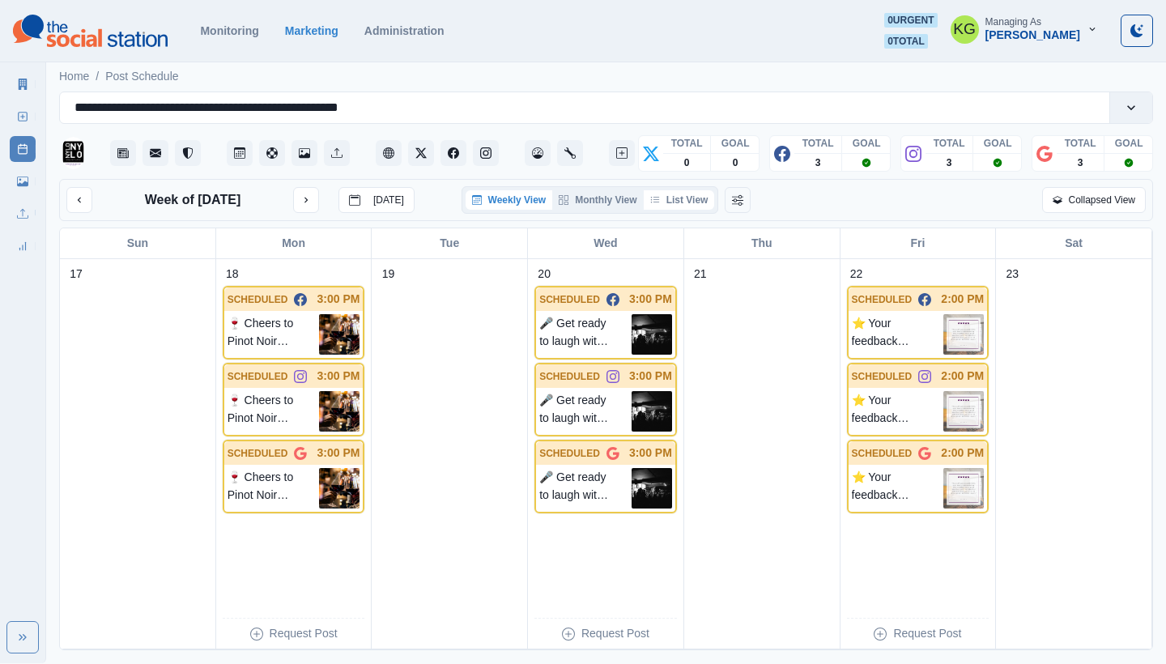
click at [694, 196] on button "List View" at bounding box center [679, 199] width 71 height 19
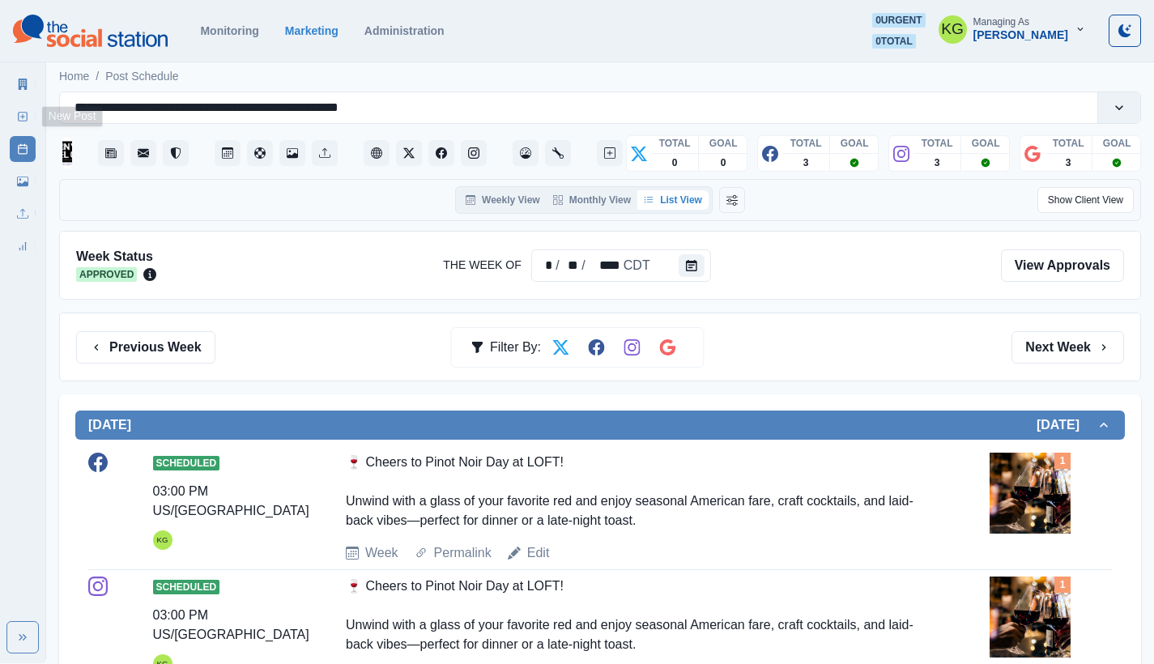
click at [22, 123] on link "New Post" at bounding box center [23, 117] width 26 height 26
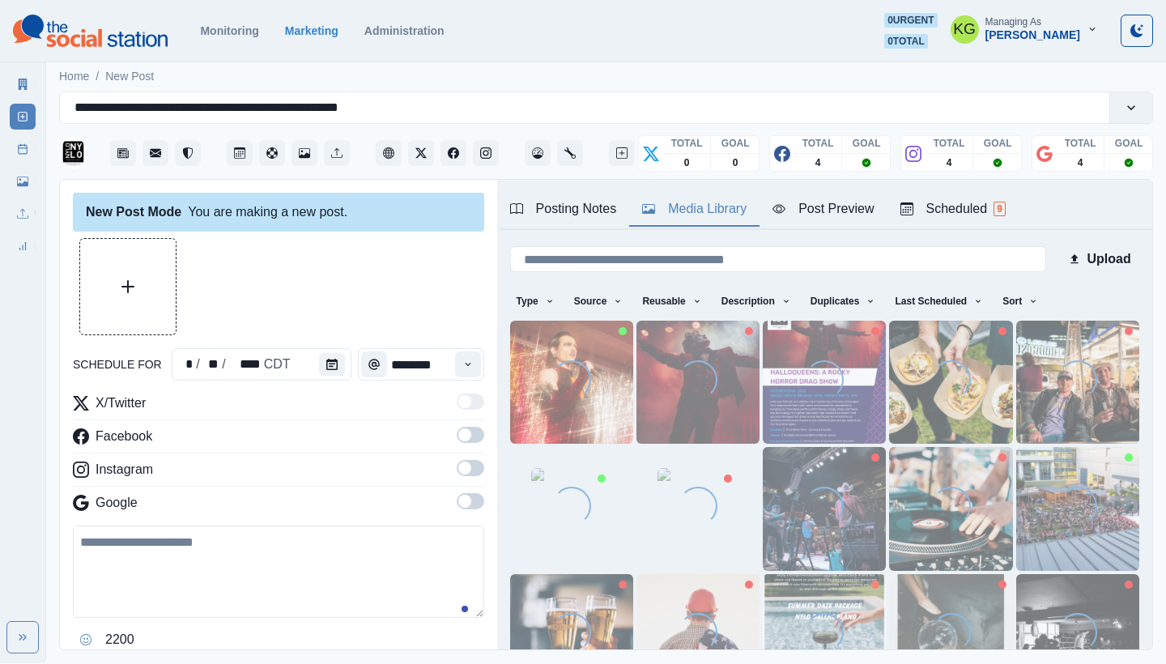
click at [687, 222] on button "Media Library" at bounding box center [694, 210] width 130 height 34
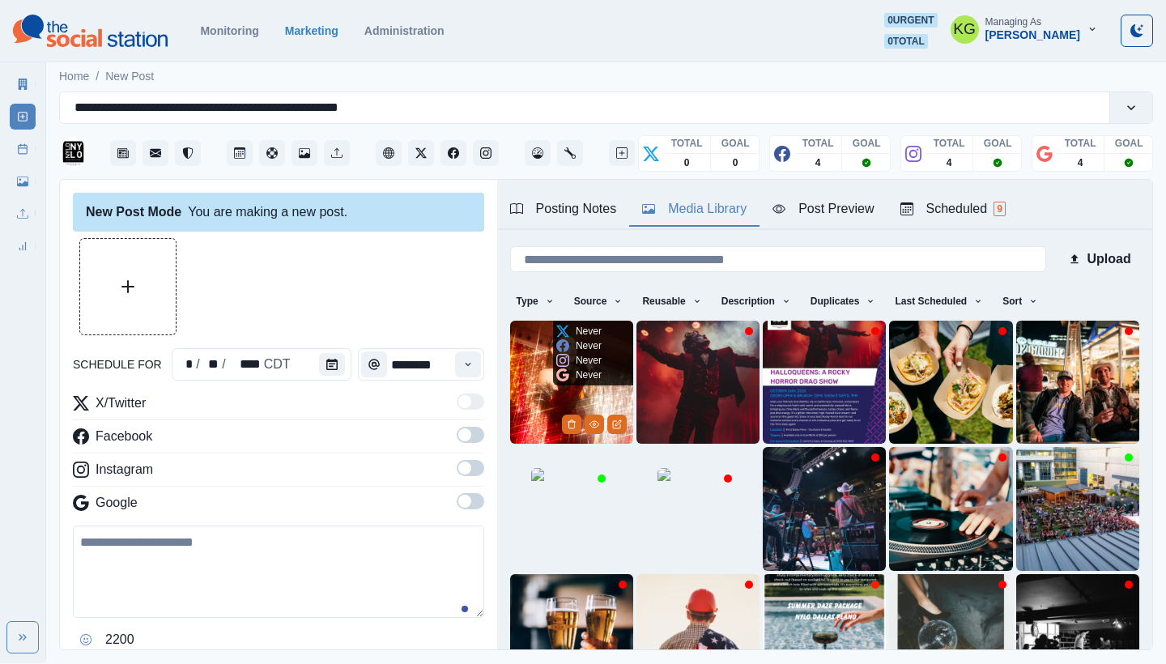
click at [542, 382] on img at bounding box center [571, 382] width 123 height 123
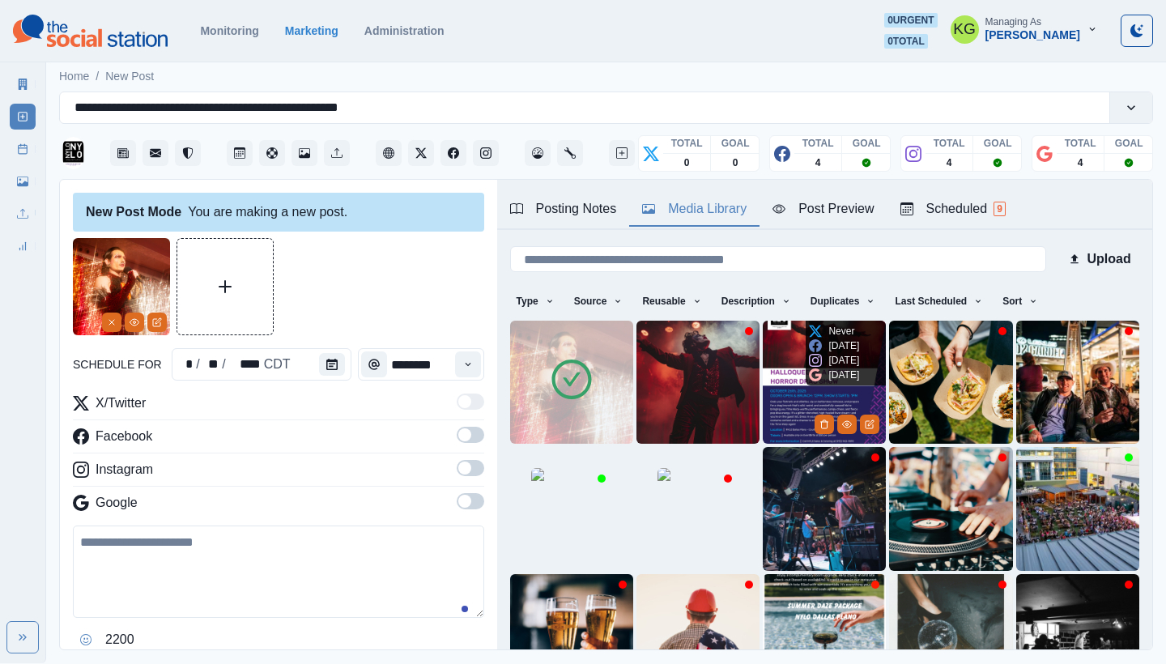
click at [792, 385] on img at bounding box center [824, 382] width 123 height 123
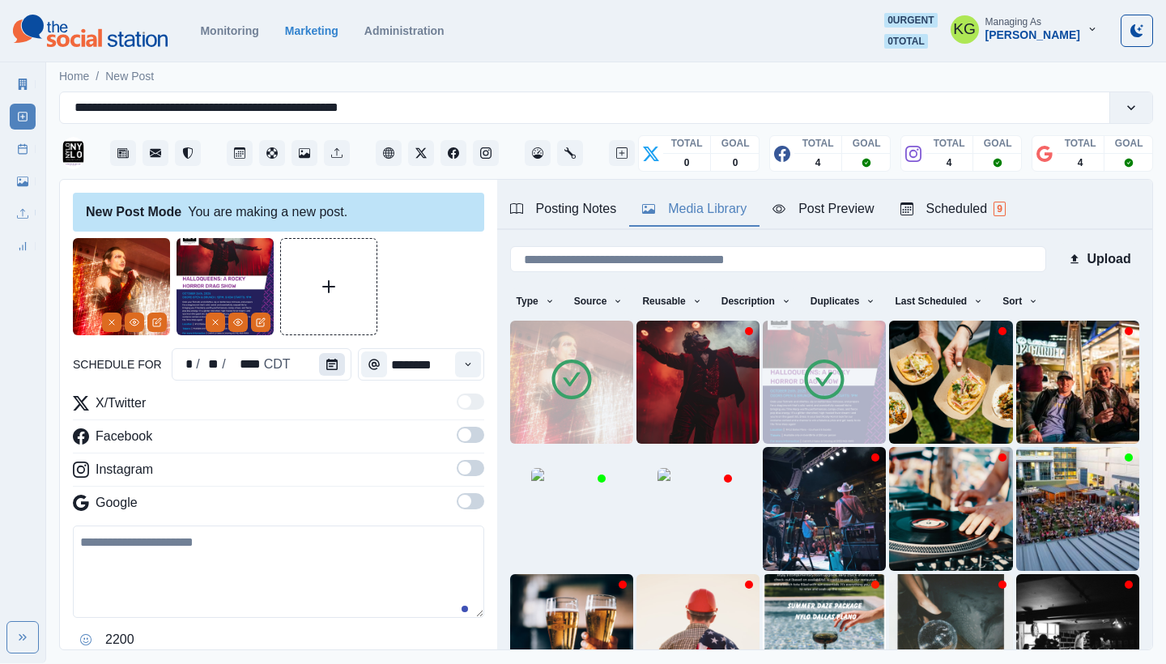
click at [330, 363] on icon "Calendar" at bounding box center [331, 364] width 11 height 11
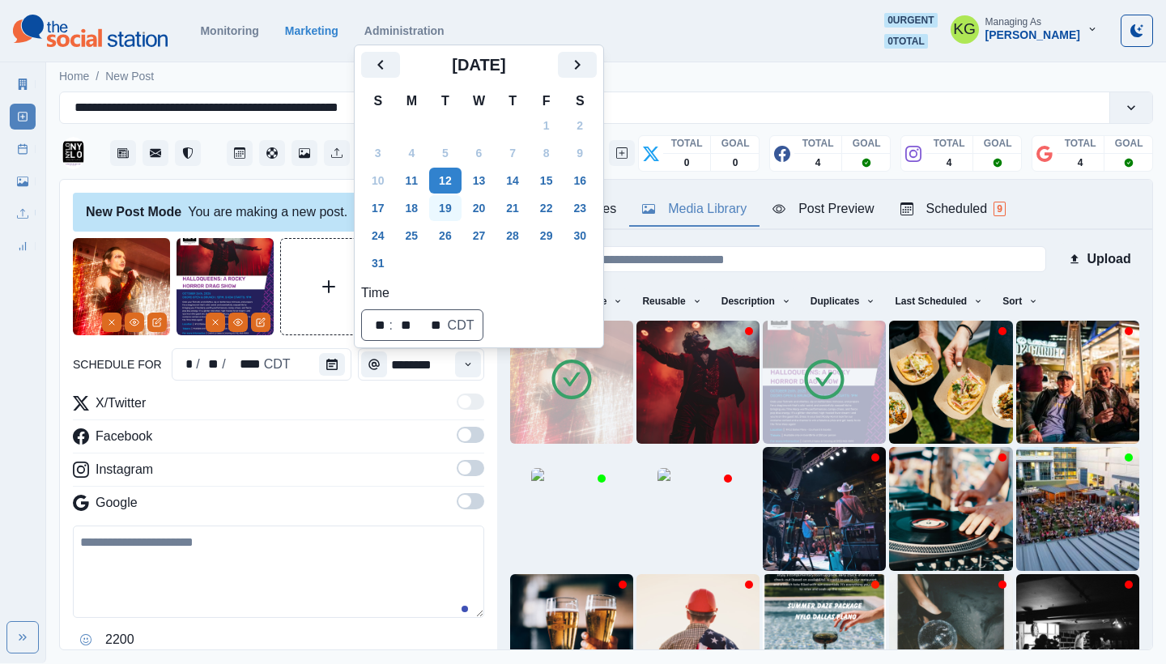
click at [455, 206] on button "19" at bounding box center [445, 208] width 32 height 26
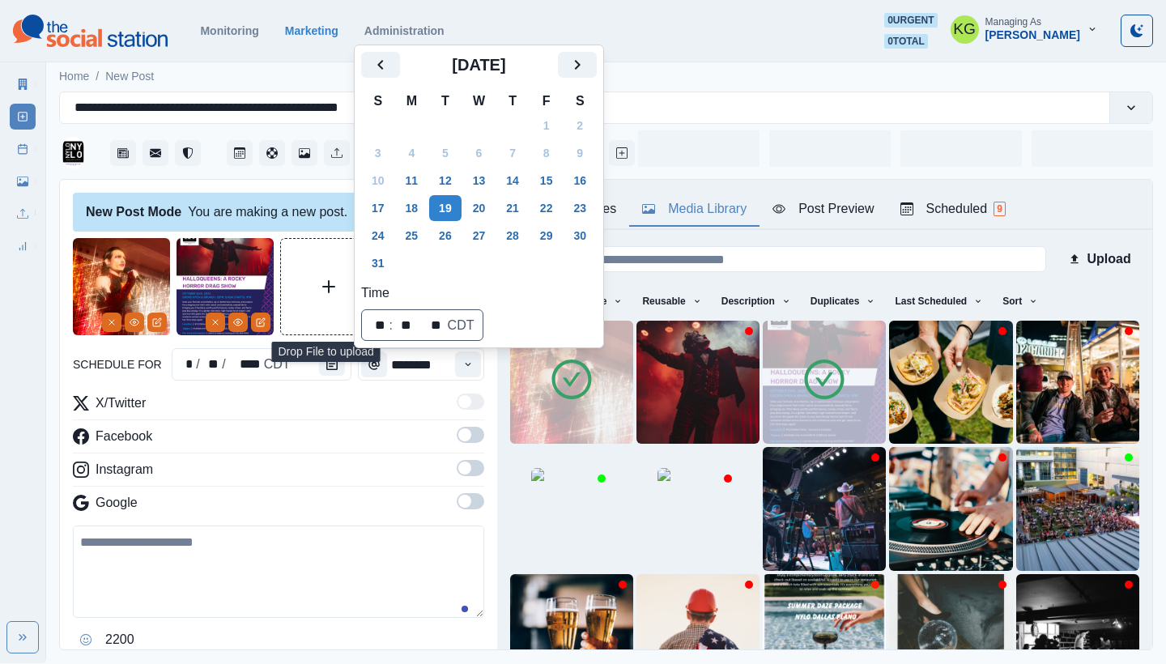
click at [341, 302] on button "Upload Media" at bounding box center [329, 287] width 96 height 96
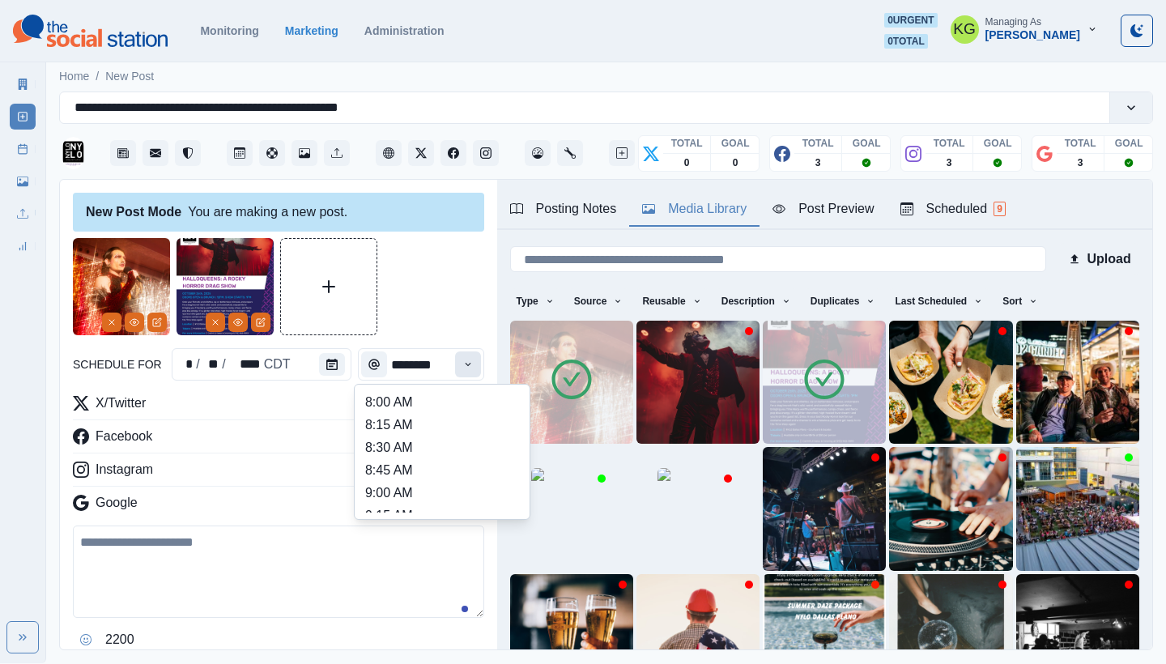
click at [460, 363] on button "Time" at bounding box center [468, 364] width 26 height 26
click at [424, 467] on li "3:00 PM" at bounding box center [442, 473] width 162 height 23
type input "*******"
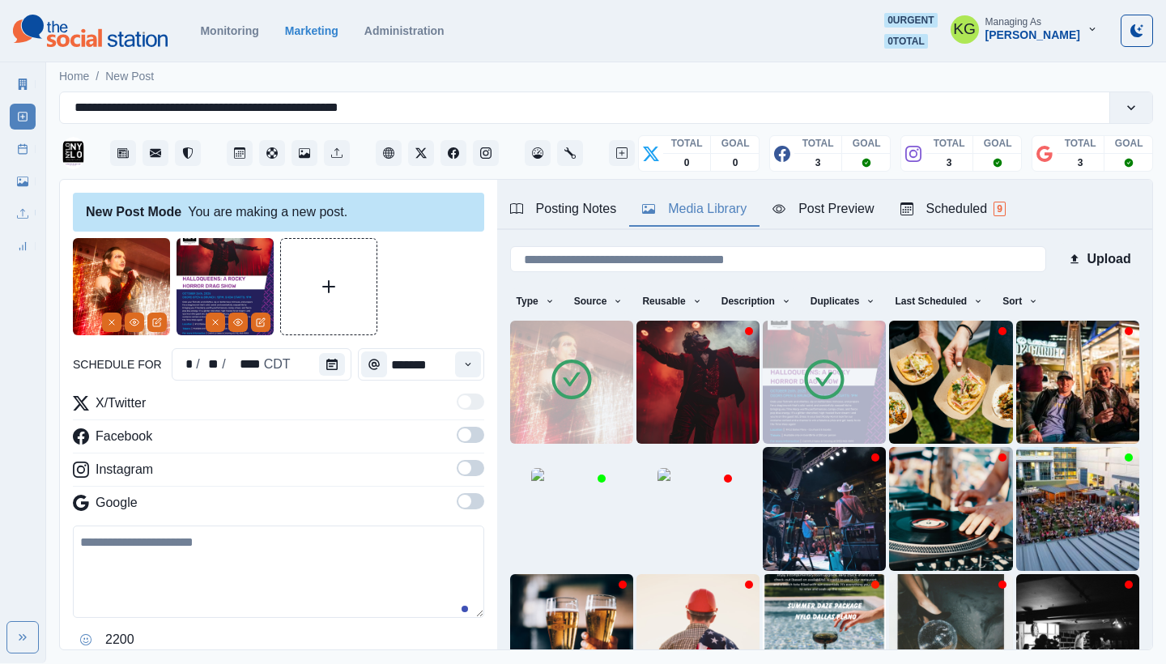
click at [458, 503] on span at bounding box center [464, 501] width 13 height 13
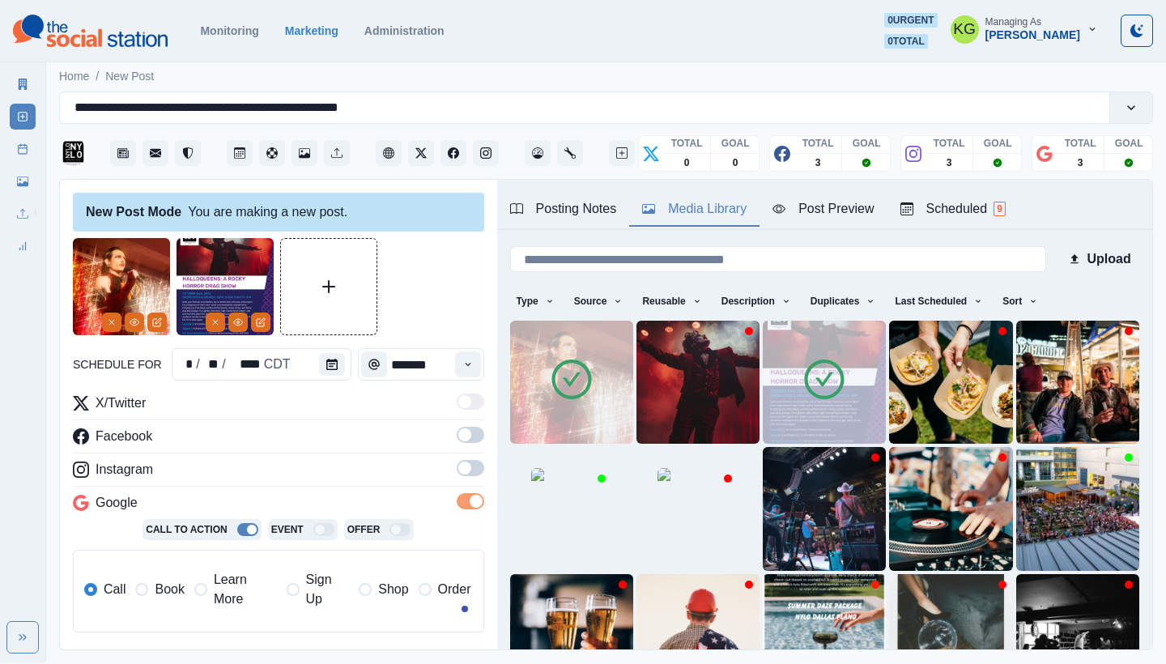
click at [458, 471] on span at bounding box center [464, 468] width 13 height 13
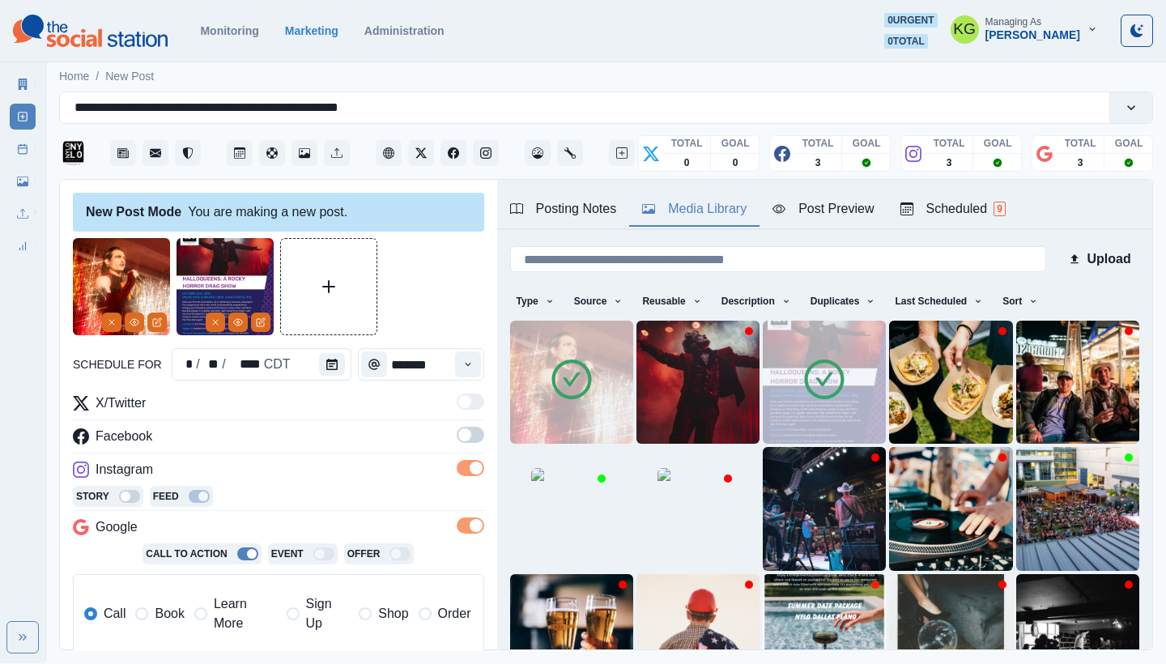
click at [458, 440] on span at bounding box center [471, 435] width 28 height 16
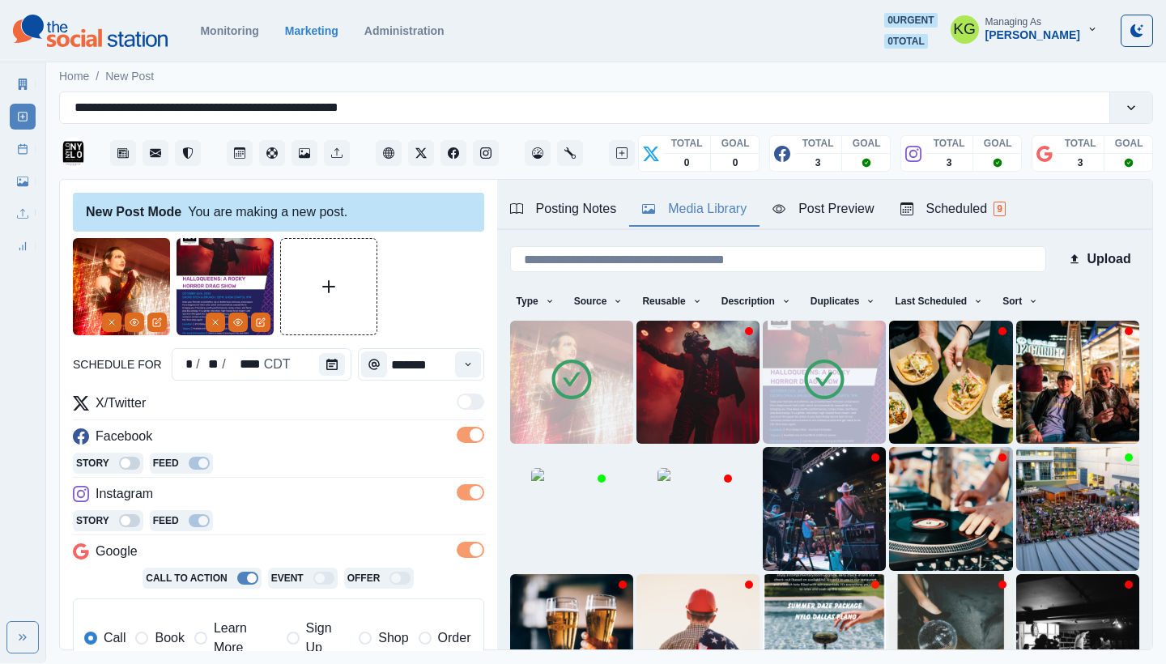
scroll to position [326, 0]
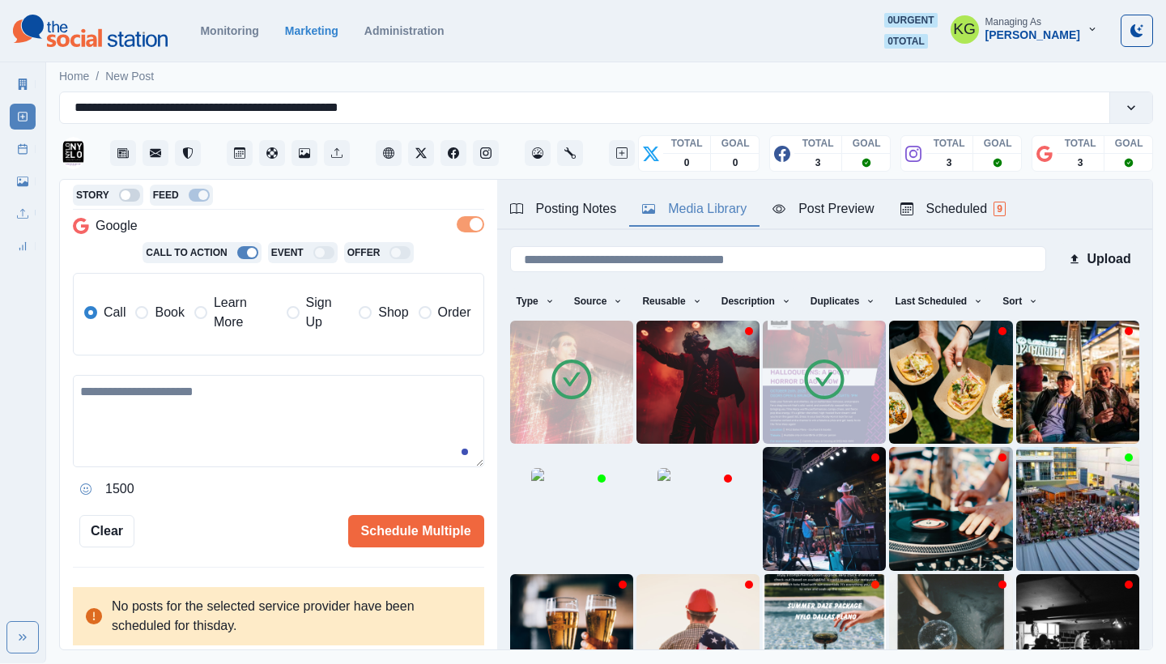
click at [202, 324] on label "Learn More" at bounding box center [235, 312] width 83 height 39
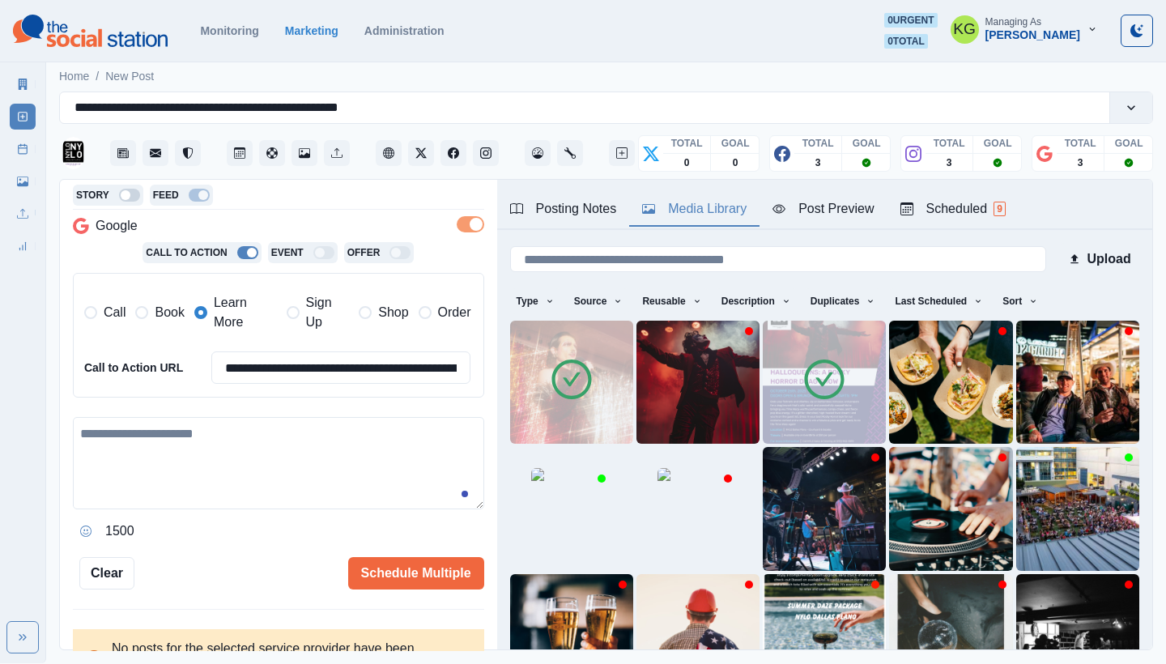
click at [258, 449] on textarea at bounding box center [278, 463] width 411 height 92
paste textarea "**********"
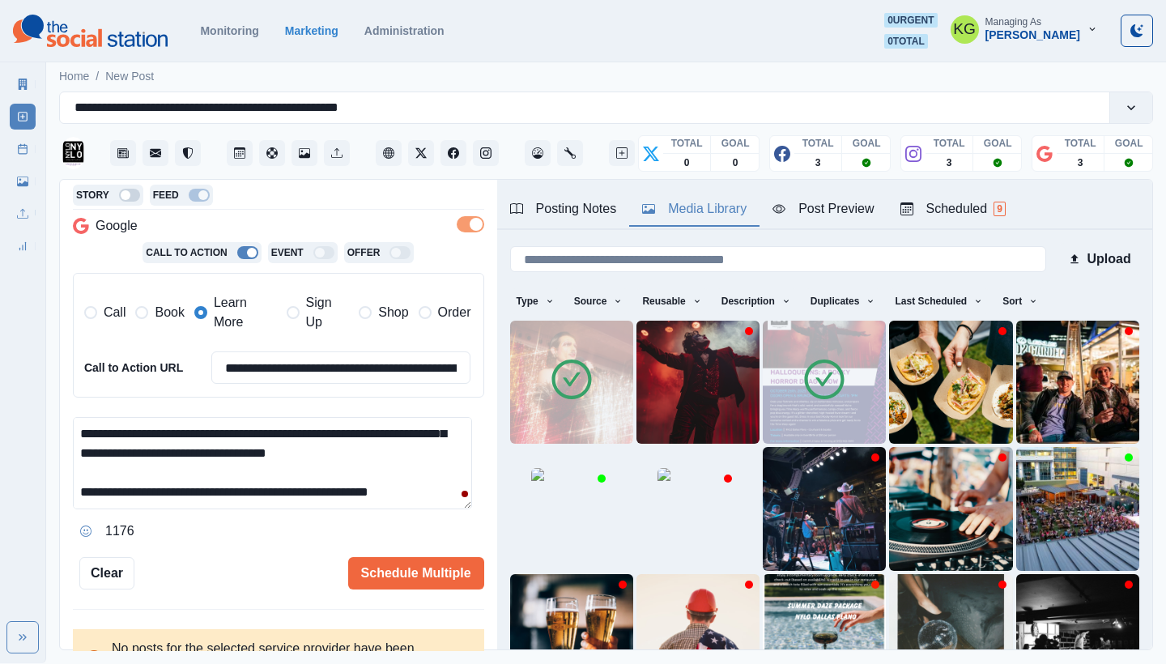
scroll to position [0, 0]
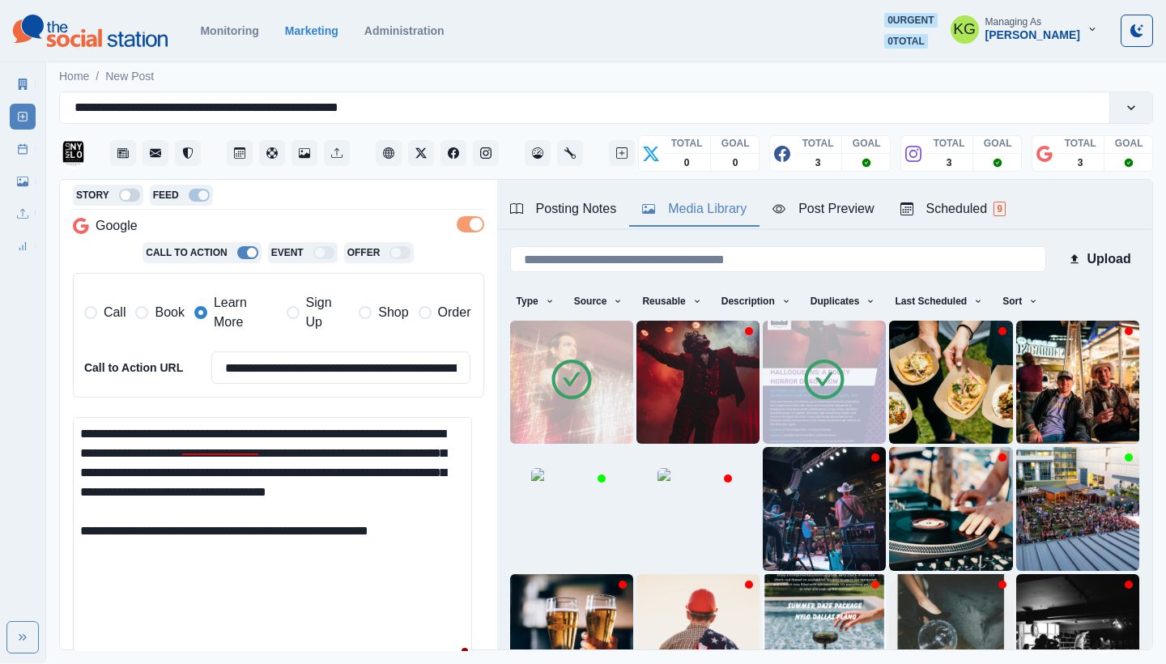
click at [441, 654] on main "**********" at bounding box center [606, 360] width 1120 height 605
click at [123, 425] on textarea "**********" at bounding box center [272, 541] width 399 height 249
drag, startPoint x: 420, startPoint y: 540, endPoint x: 409, endPoint y: 539, distance: 11.4
click at [409, 539] on textarea "**********" at bounding box center [272, 541] width 399 height 249
click at [83, 540] on textarea "**********" at bounding box center [272, 541] width 399 height 249
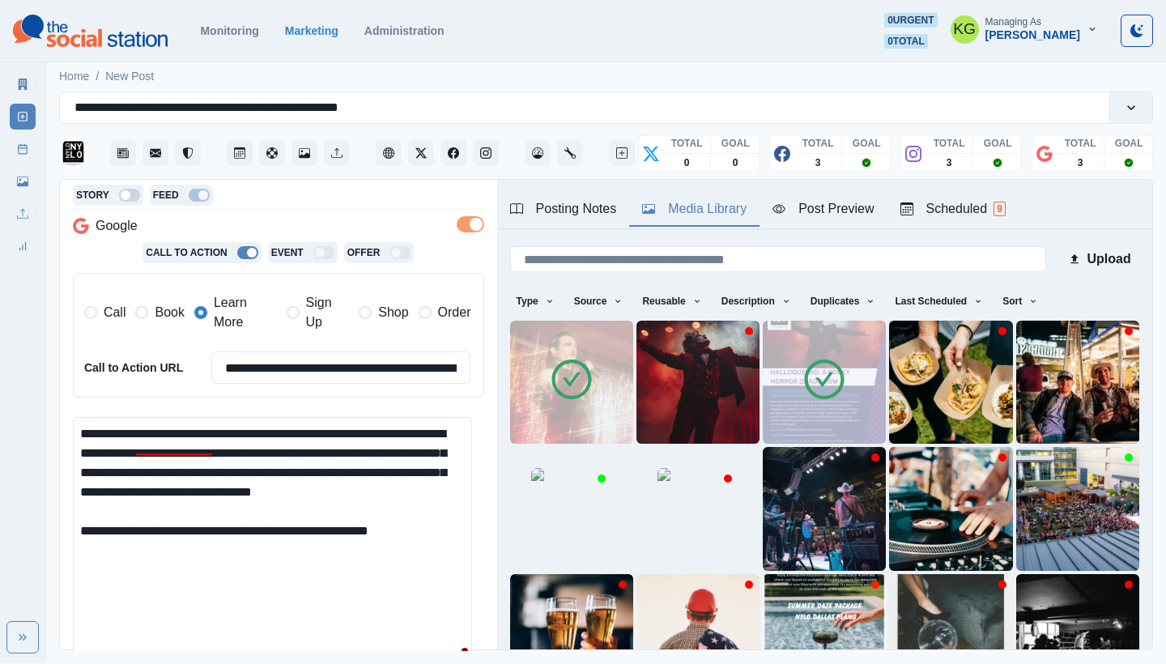
paste textarea "***"
click at [441, 540] on textarea "**********" at bounding box center [272, 541] width 399 height 249
type textarea "**********"
click at [336, 371] on input "**********" at bounding box center [341, 367] width 260 height 32
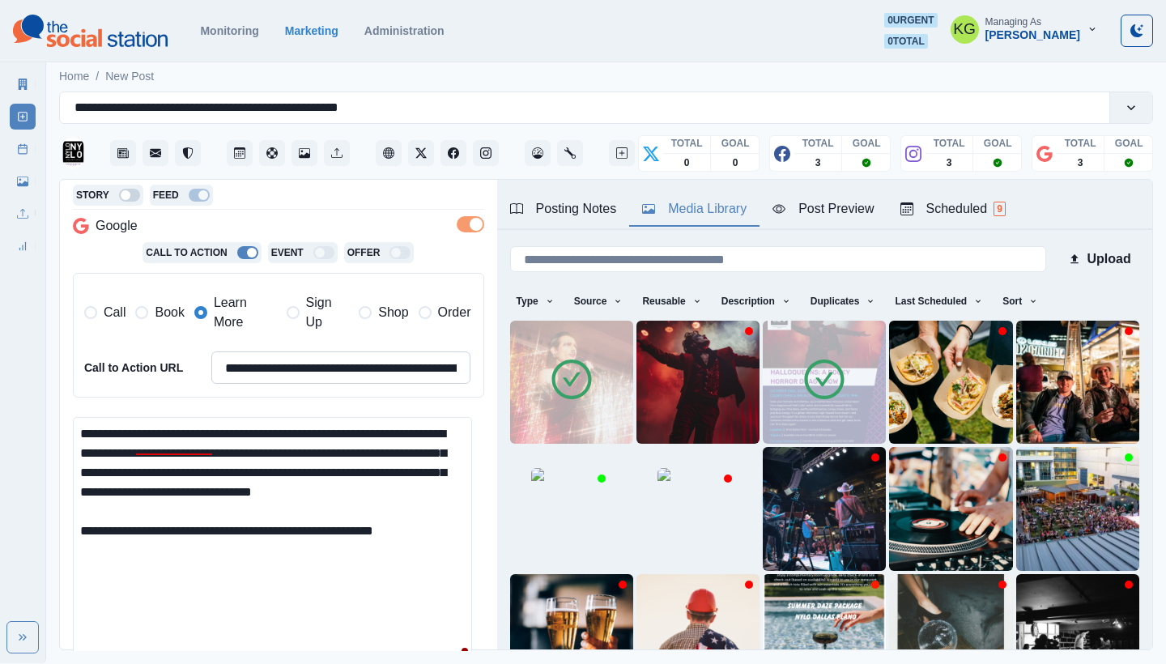
click at [336, 371] on input "**********" at bounding box center [341, 367] width 260 height 32
paste input
type input "**********"
click at [231, 556] on textarea "**********" at bounding box center [272, 541] width 399 height 249
drag, startPoint x: 232, startPoint y: 549, endPoint x: 232, endPoint y: 570, distance: 21.1
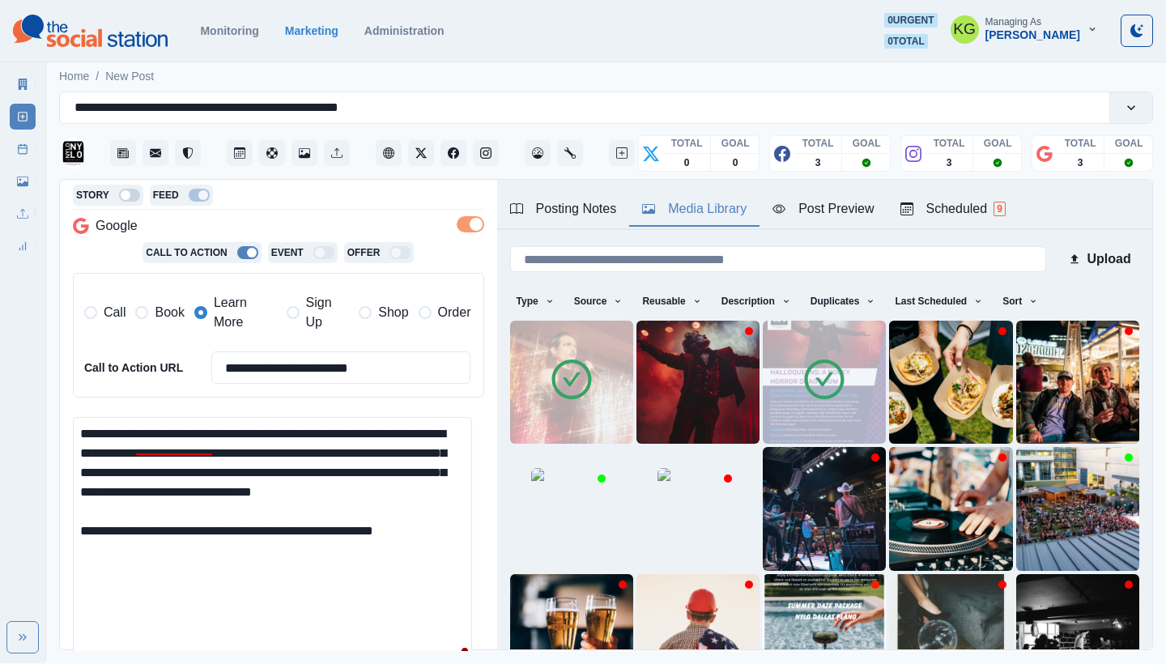
click at [232, 550] on textarea "**********" at bounding box center [272, 541] width 399 height 249
paste textarea "**********"
drag, startPoint x: 292, startPoint y: 544, endPoint x: 250, endPoint y: 540, distance: 41.5
click at [250, 540] on textarea "**********" at bounding box center [272, 541] width 399 height 249
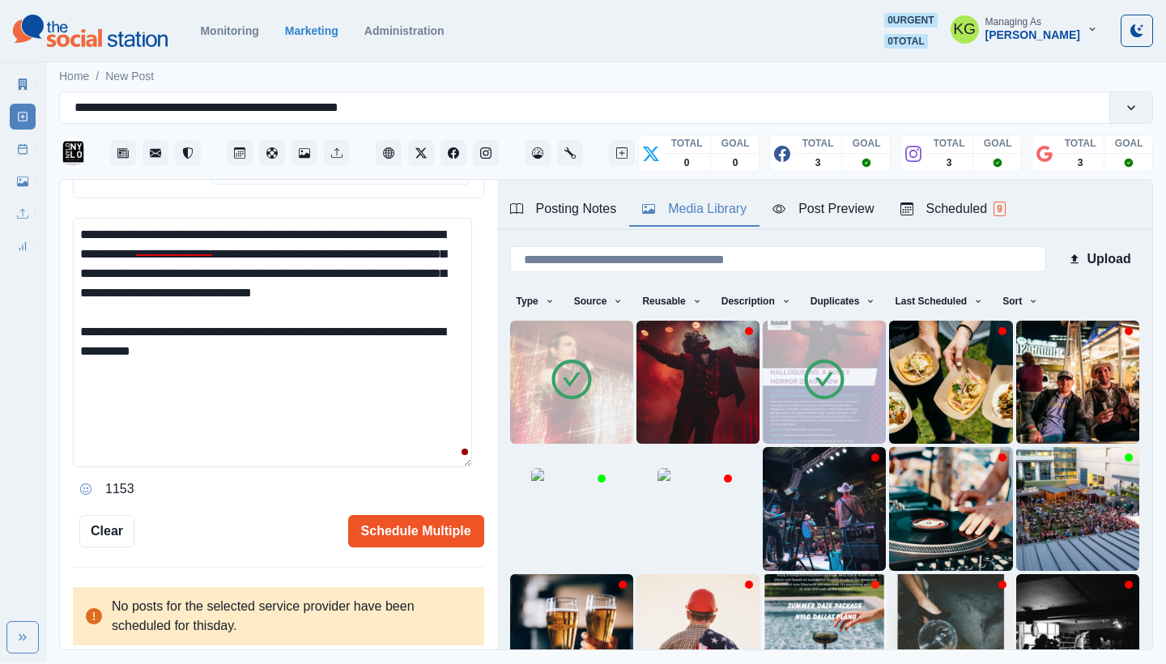
type textarea "**********"
click at [461, 528] on button "Schedule Multiple" at bounding box center [416, 531] width 136 height 32
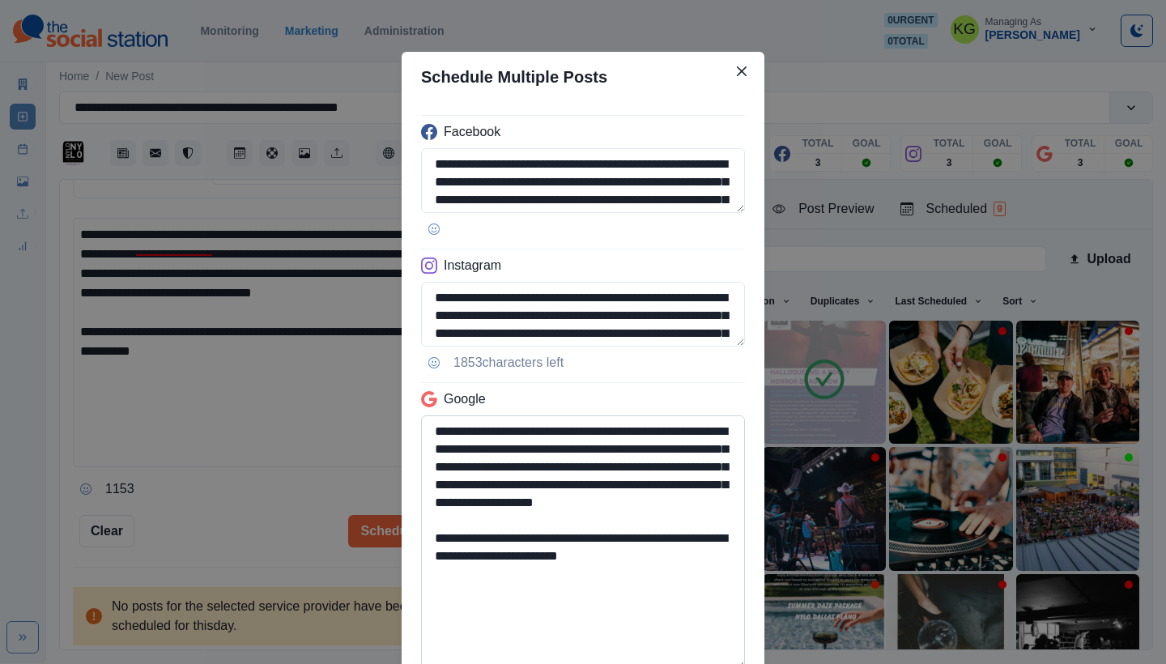
click at [645, 663] on textarea "**********" at bounding box center [583, 542] width 324 height 254
click at [594, 577] on textarea "**********" at bounding box center [583, 542] width 324 height 254
drag, startPoint x: 556, startPoint y: 573, endPoint x: 580, endPoint y: 557, distance: 28.1
click at [580, 557] on textarea "**********" at bounding box center [583, 542] width 324 height 254
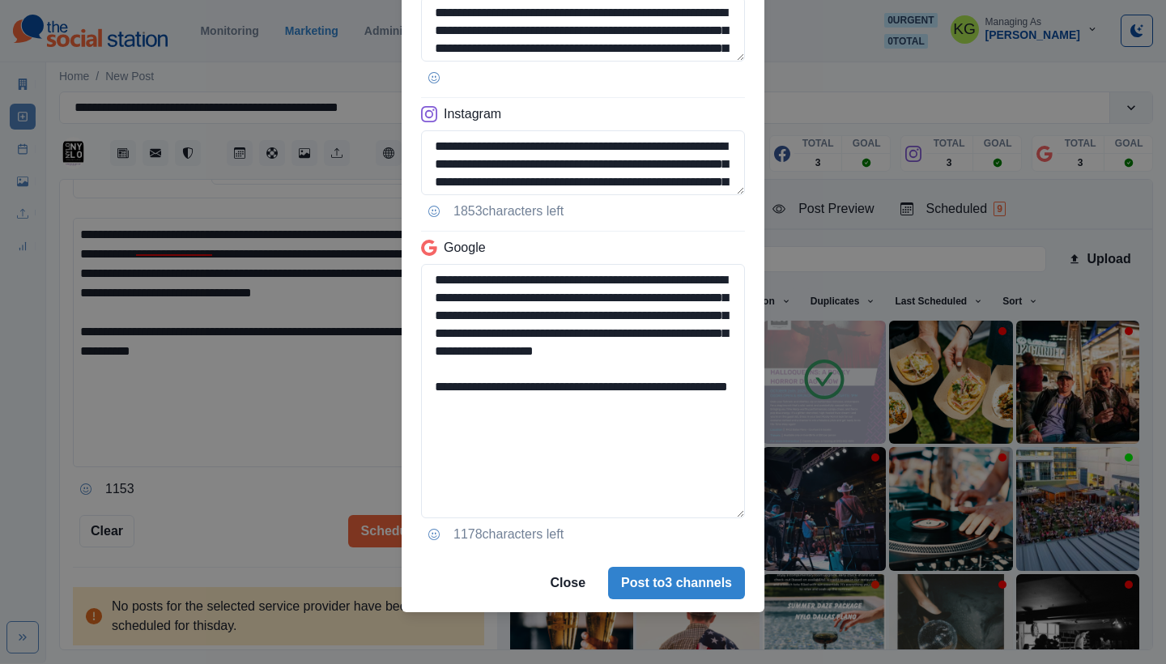
type textarea "**********"
click at [640, 565] on footer "Close Post to 3 channels" at bounding box center [583, 583] width 363 height 58
click at [640, 571] on button "Post to 3 channels" at bounding box center [676, 583] width 137 height 32
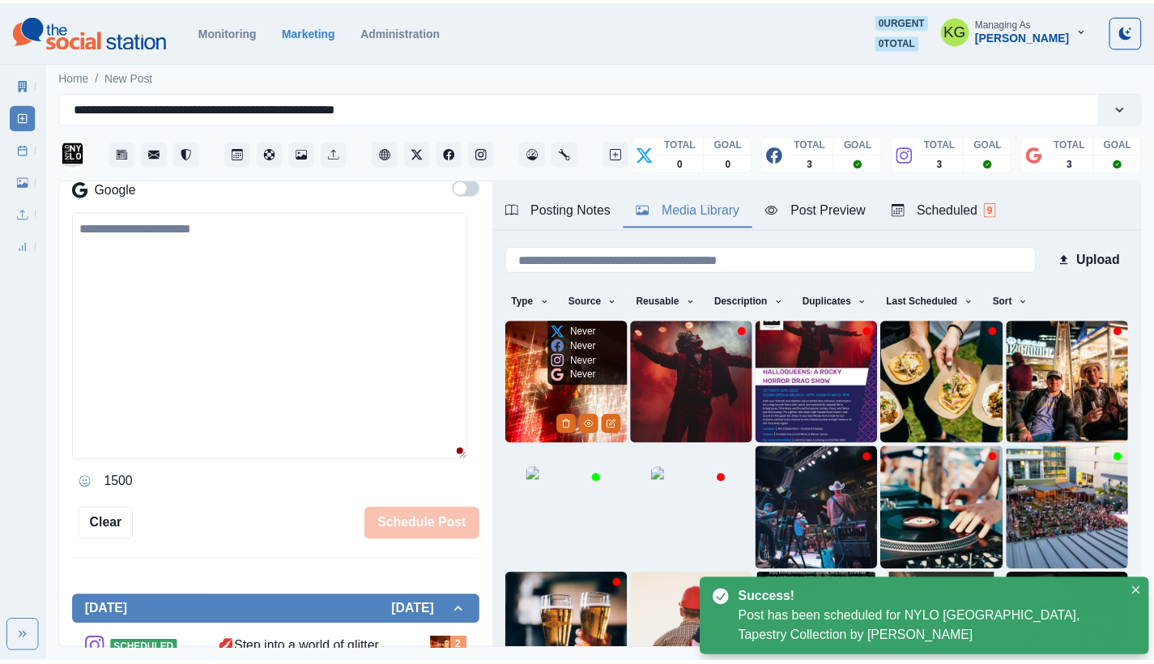
scroll to position [256, 0]
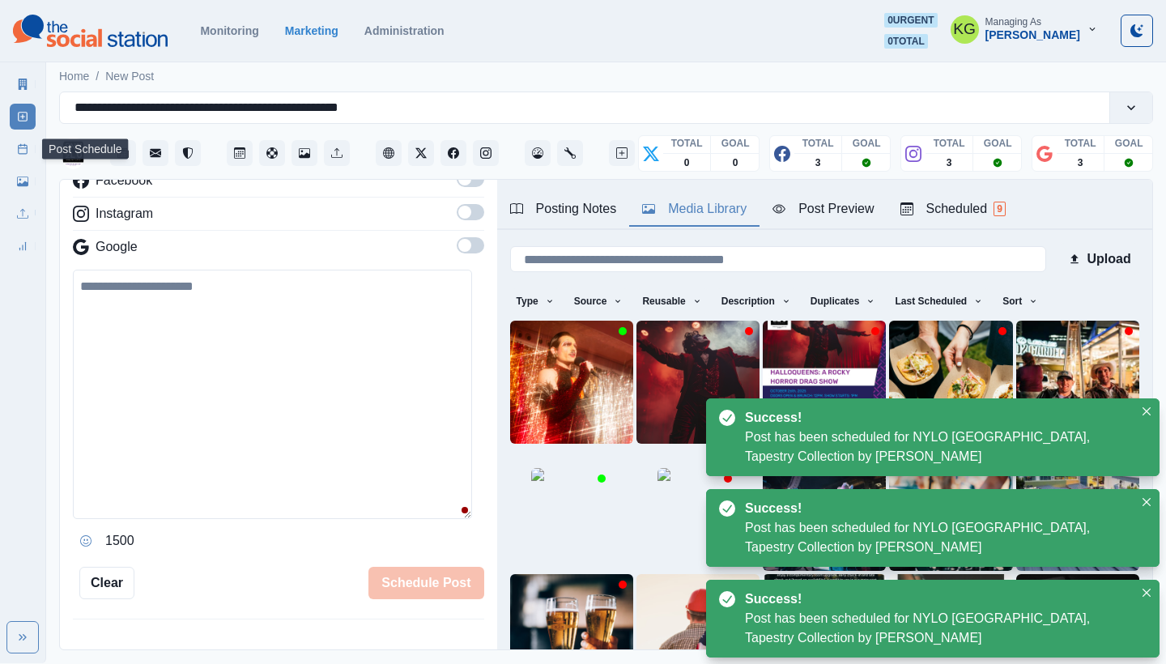
click at [24, 159] on link "Post Schedule" at bounding box center [23, 149] width 26 height 26
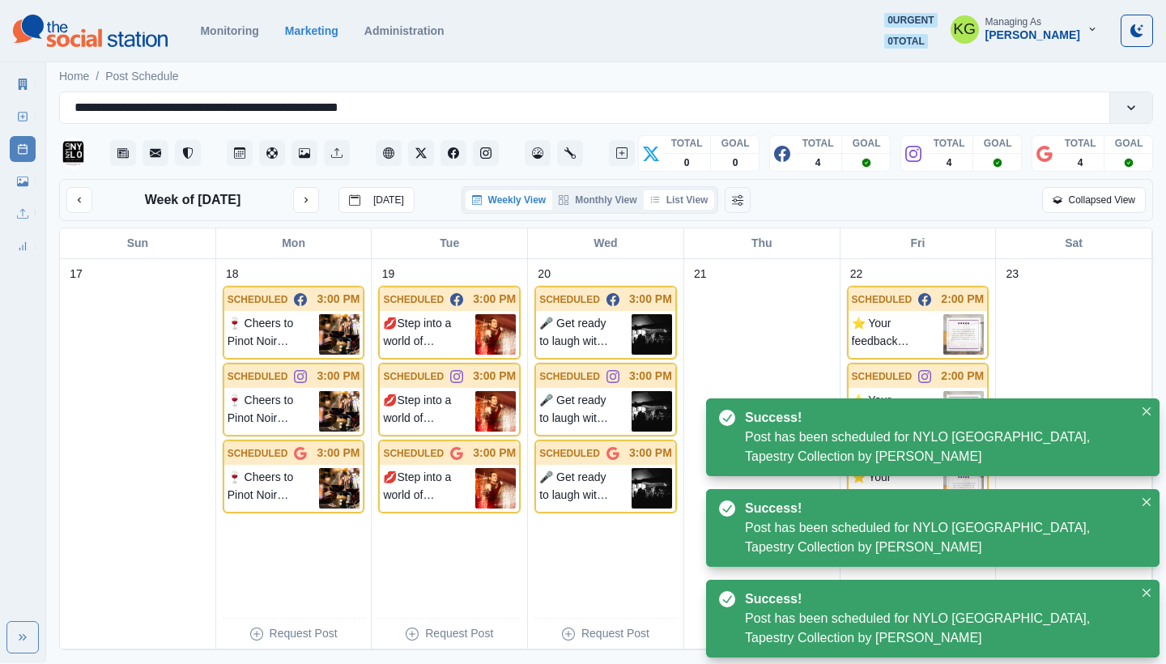
click at [677, 203] on button "List View" at bounding box center [679, 199] width 71 height 19
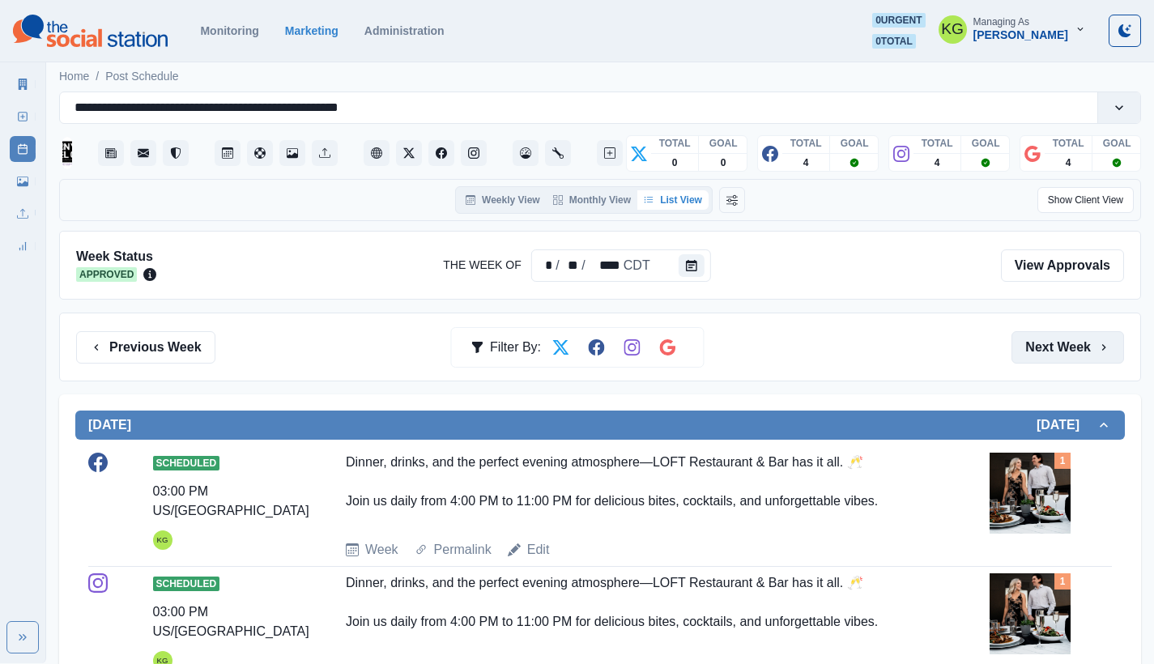
click at [1042, 343] on button "Next Week" at bounding box center [1068, 347] width 113 height 32
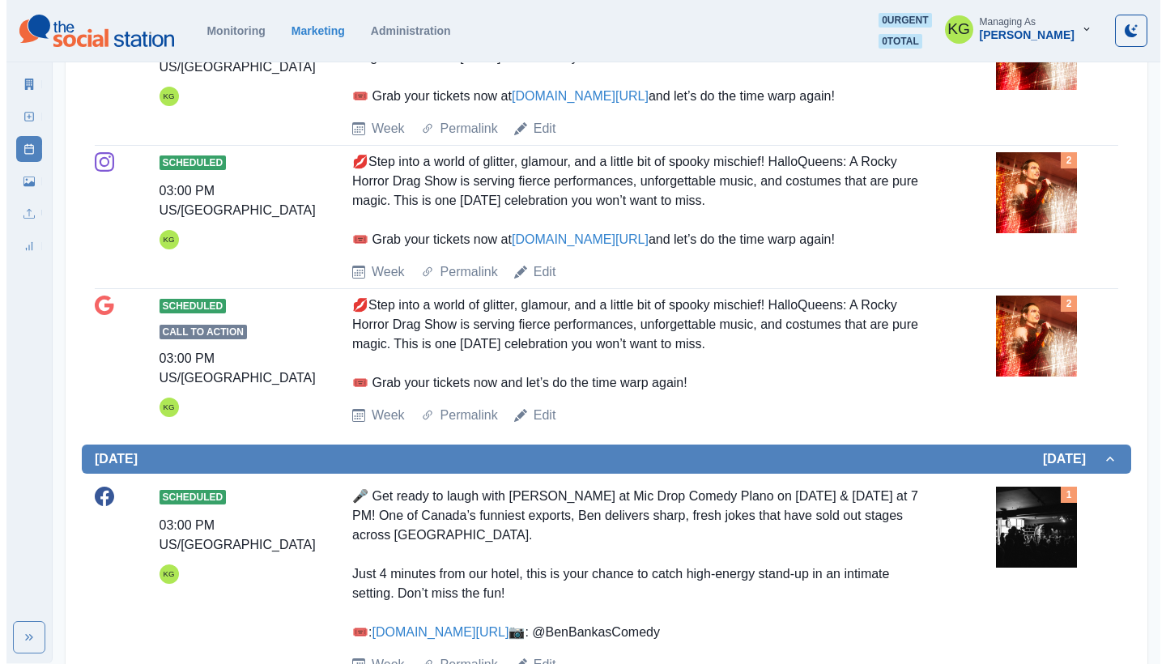
scroll to position [844, 0]
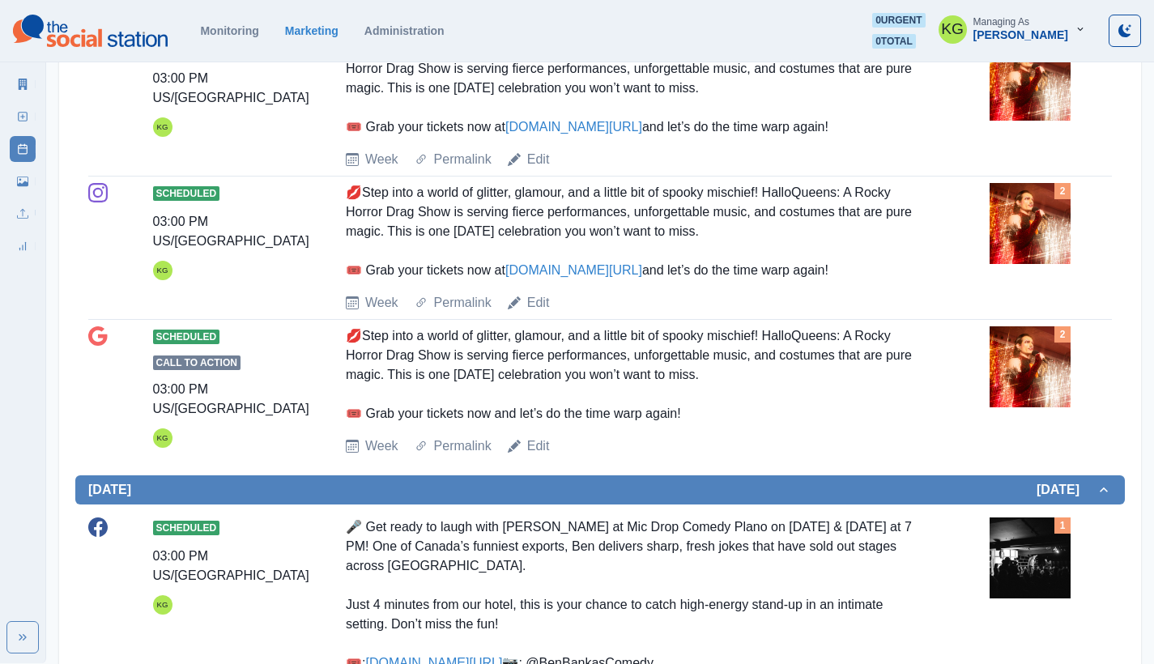
click at [1056, 224] on img at bounding box center [1030, 223] width 81 height 81
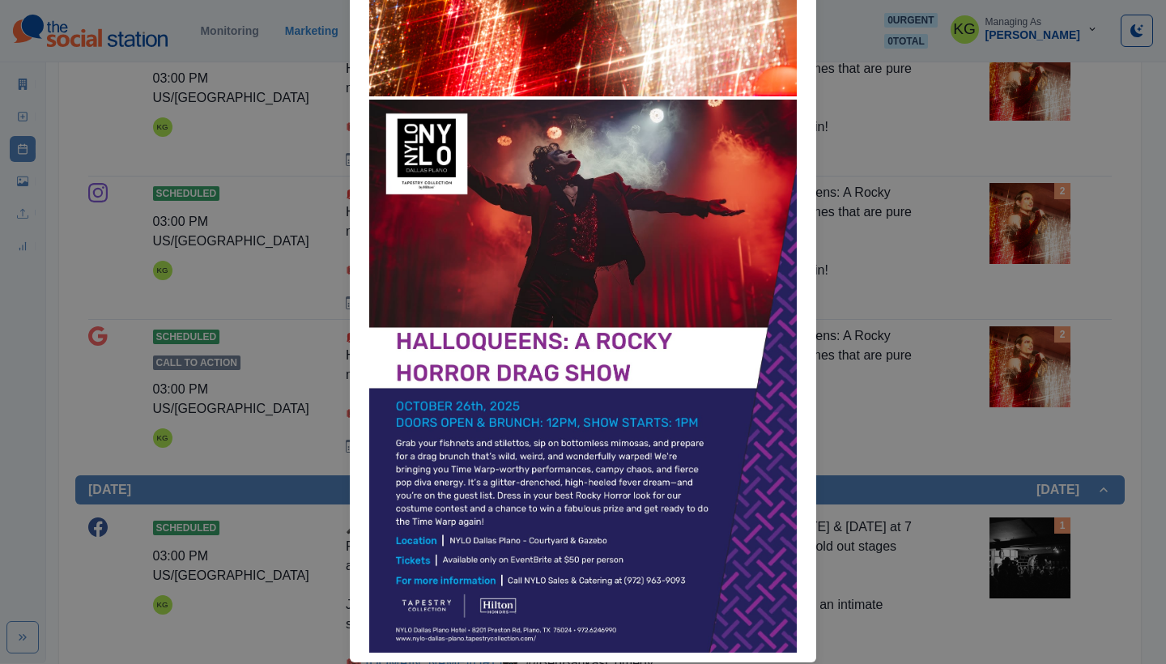
scroll to position [370, 0]
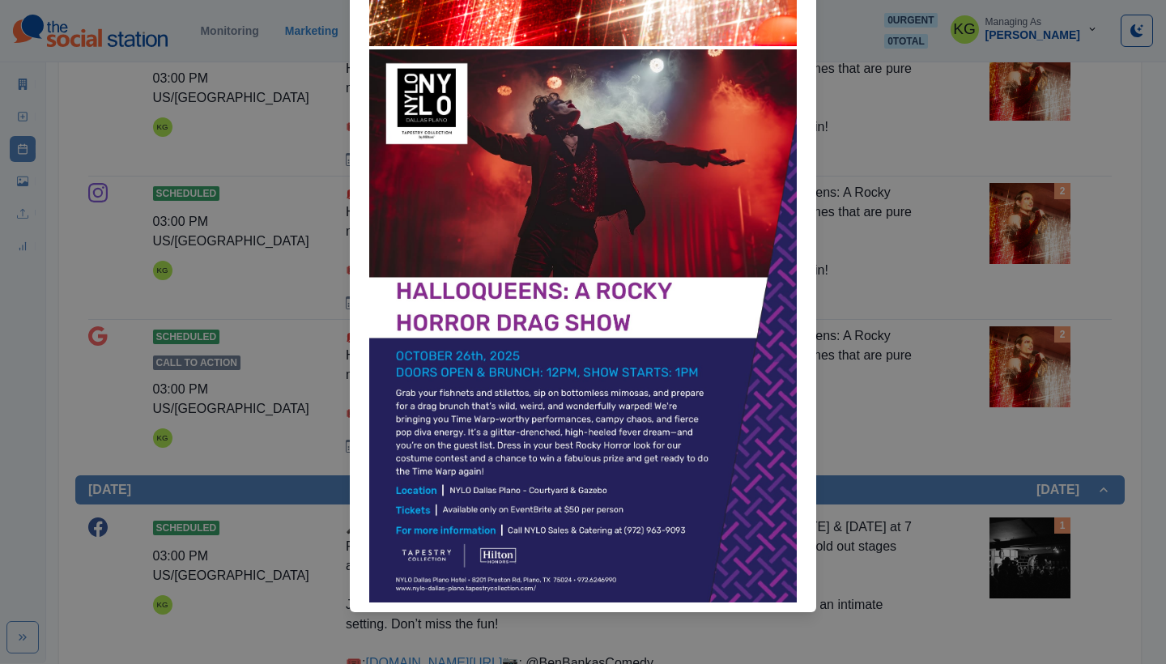
click at [973, 351] on div "Attached Media Preview" at bounding box center [583, 332] width 1166 height 664
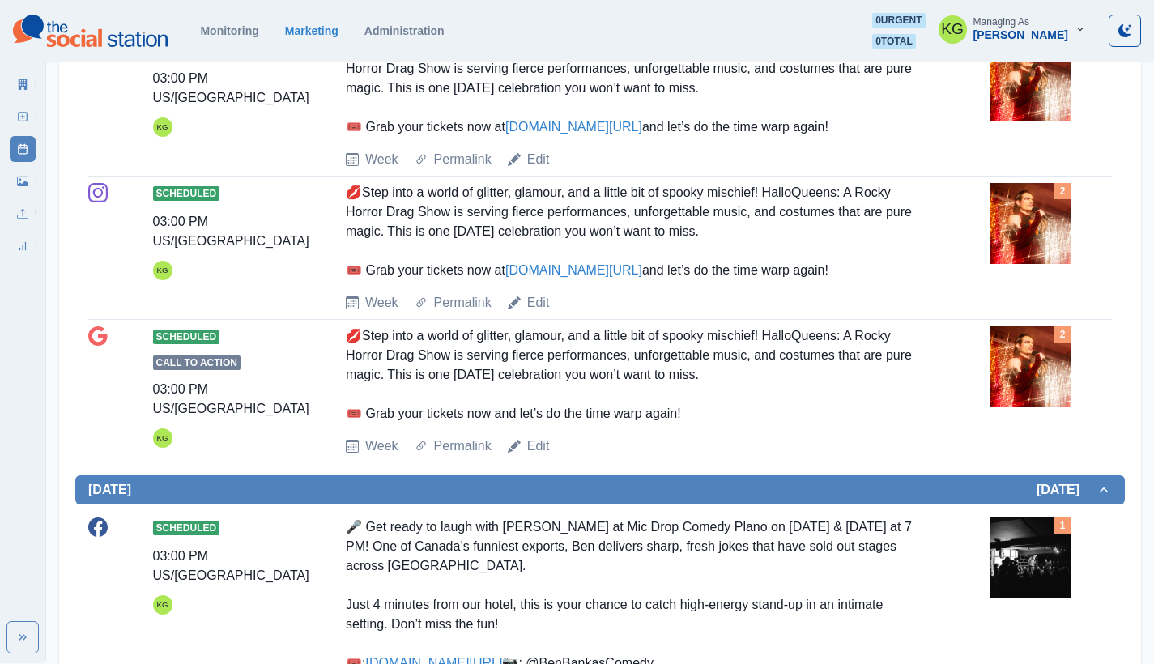
click at [1026, 253] on img at bounding box center [1030, 223] width 81 height 81
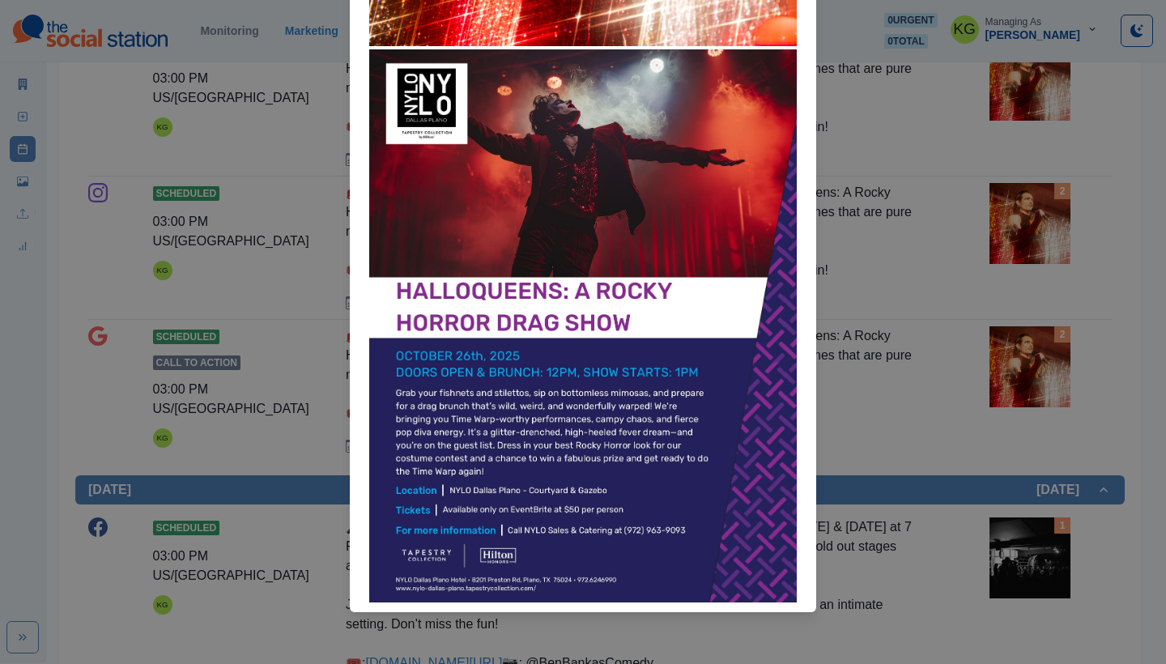
click at [1013, 367] on div "Attached Media Preview" at bounding box center [583, 332] width 1166 height 664
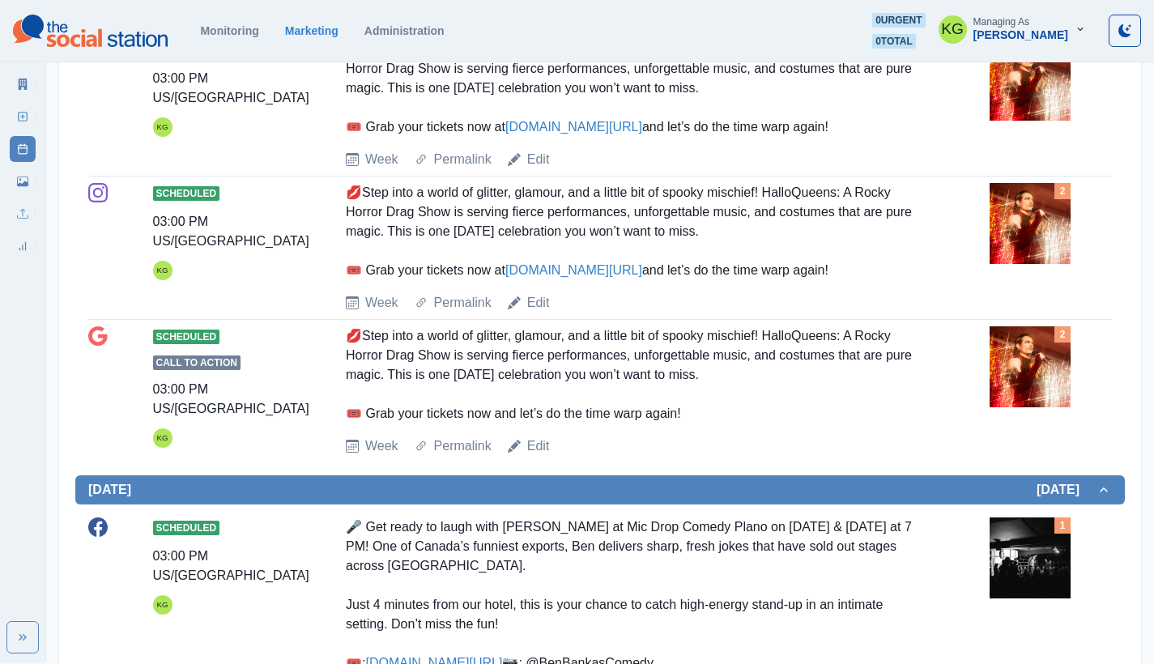
click at [1013, 367] on img at bounding box center [1030, 366] width 81 height 81
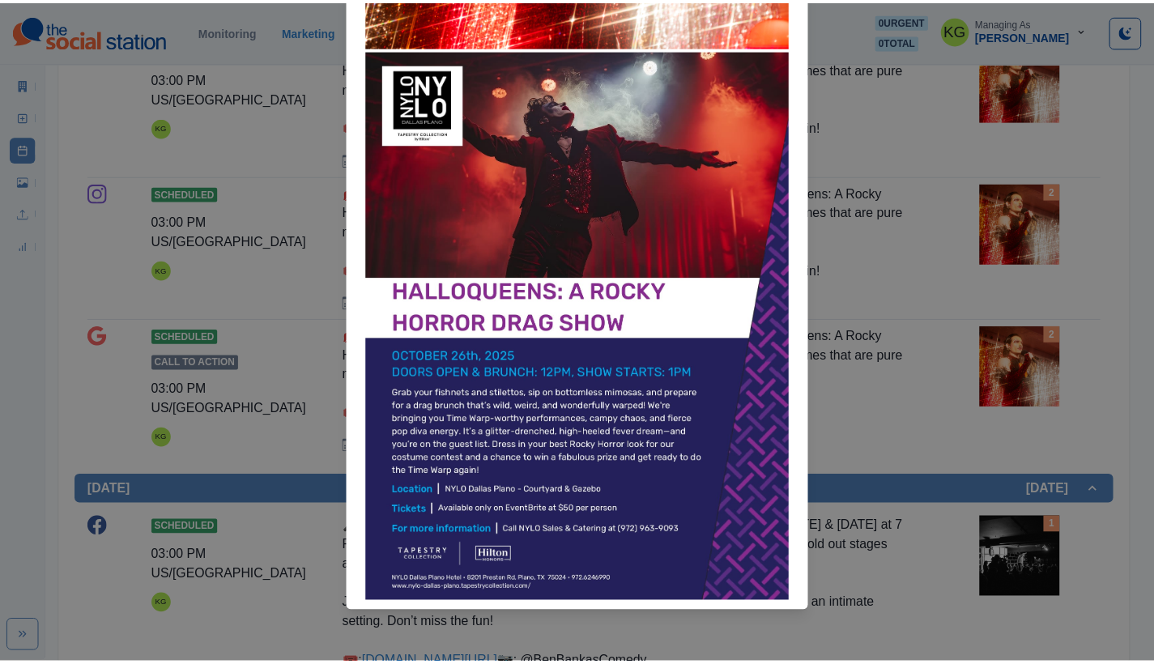
scroll to position [0, 0]
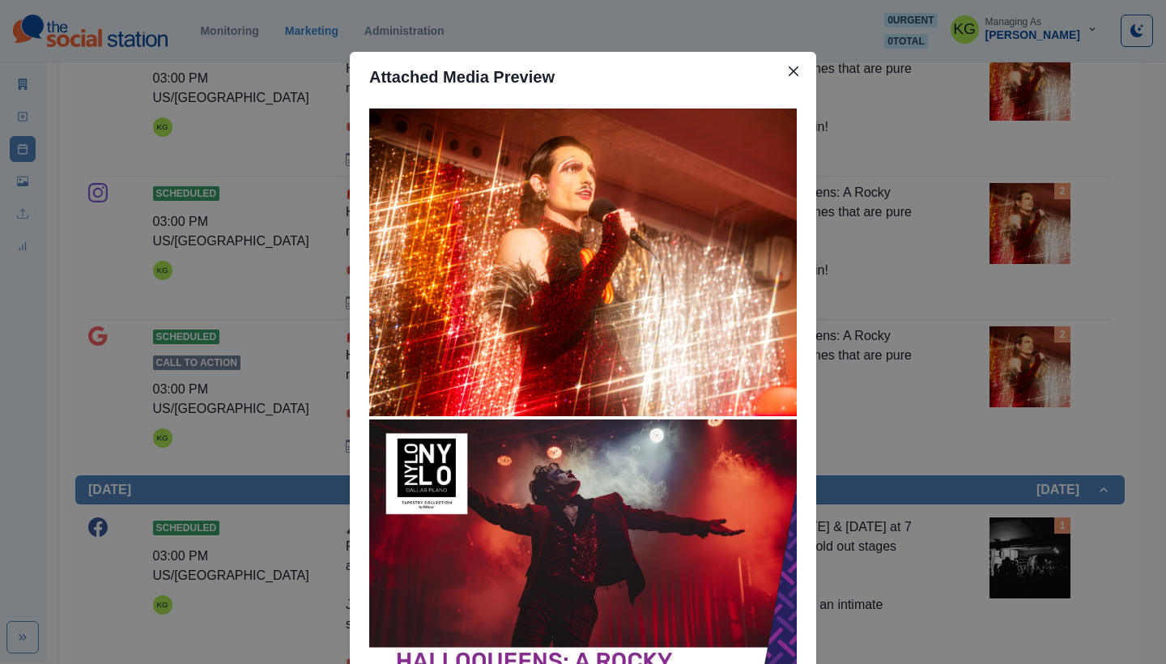
click at [964, 358] on div "Attached Media Preview" at bounding box center [583, 332] width 1166 height 664
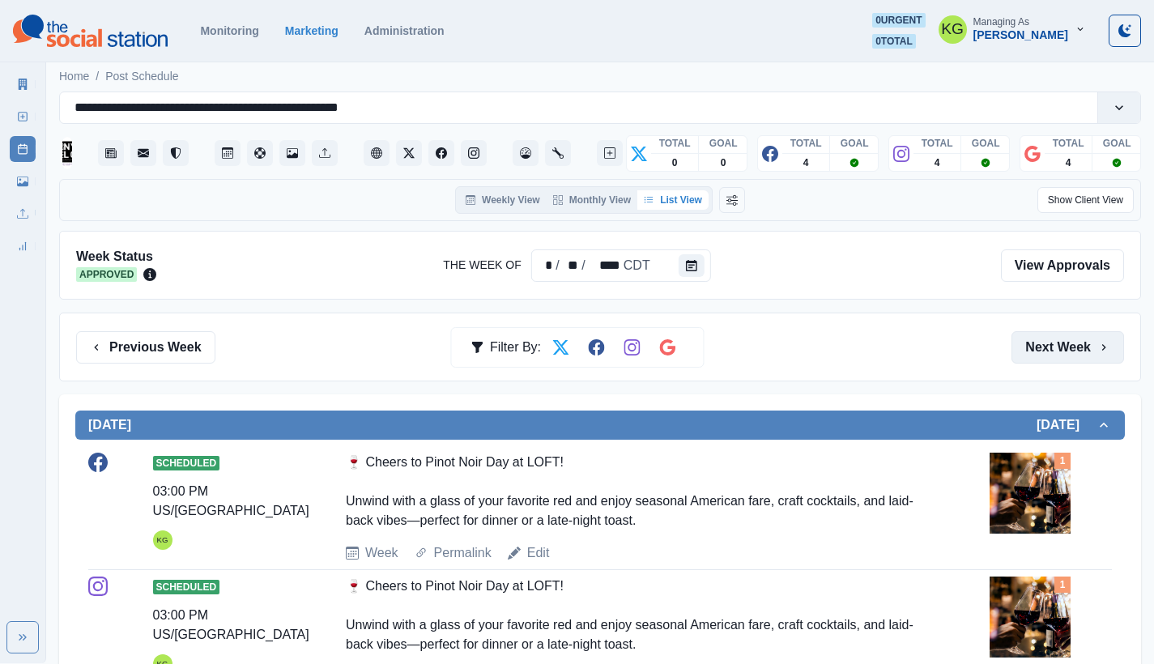
click at [1070, 331] on button "Next Week" at bounding box center [1068, 347] width 113 height 32
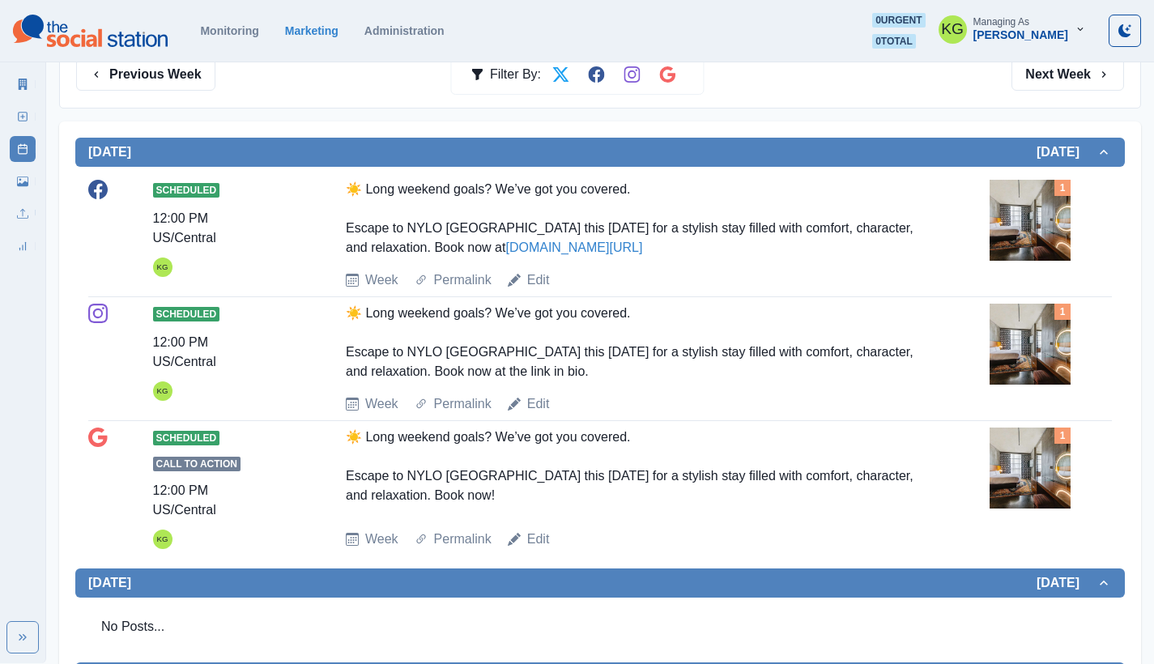
scroll to position [824, 0]
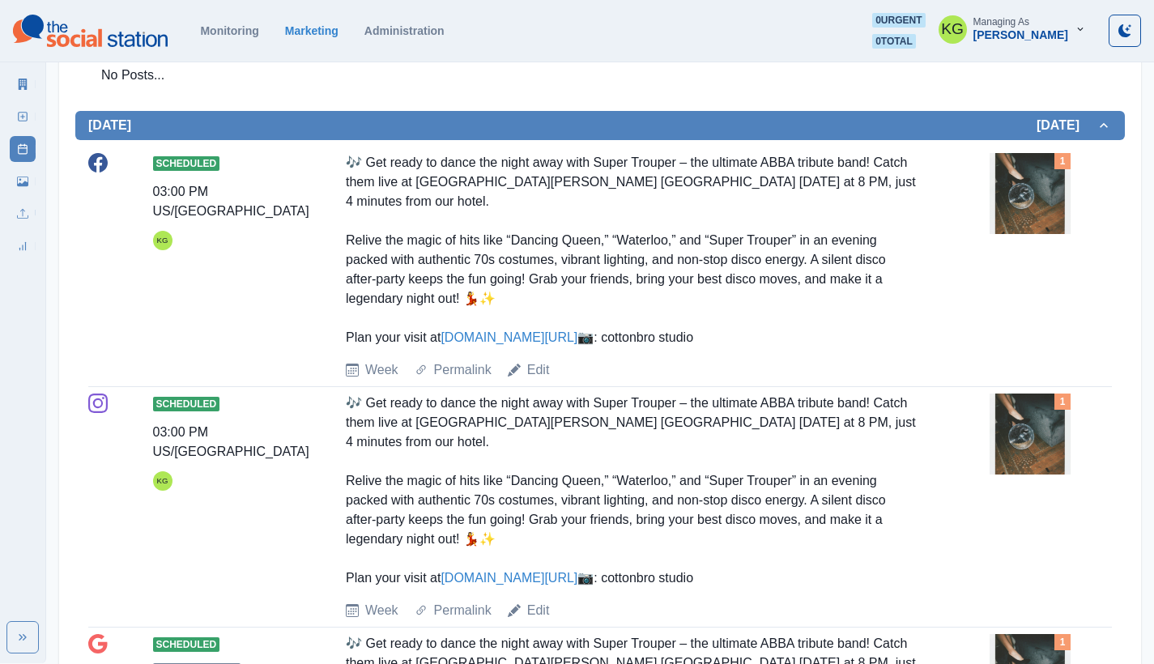
click at [1103, 380] on div "Scheduled 03:00 PM US/Central KG 🎶 Get ready to dance the night away with Super…" at bounding box center [600, 266] width 1024 height 227
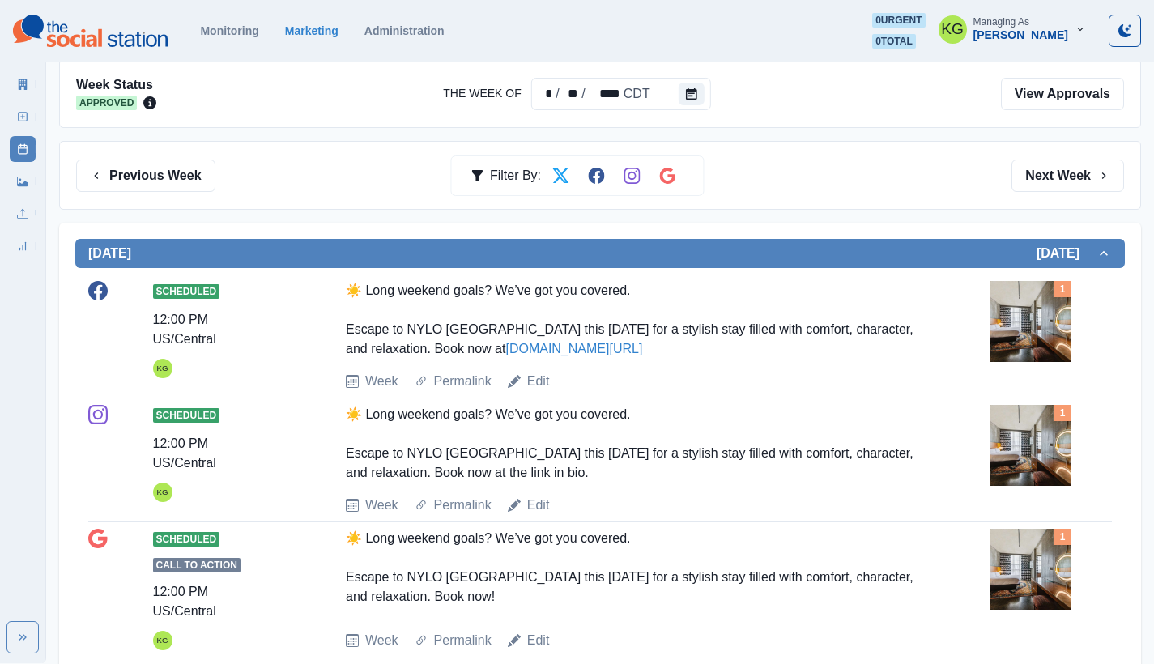
scroll to position [151, 0]
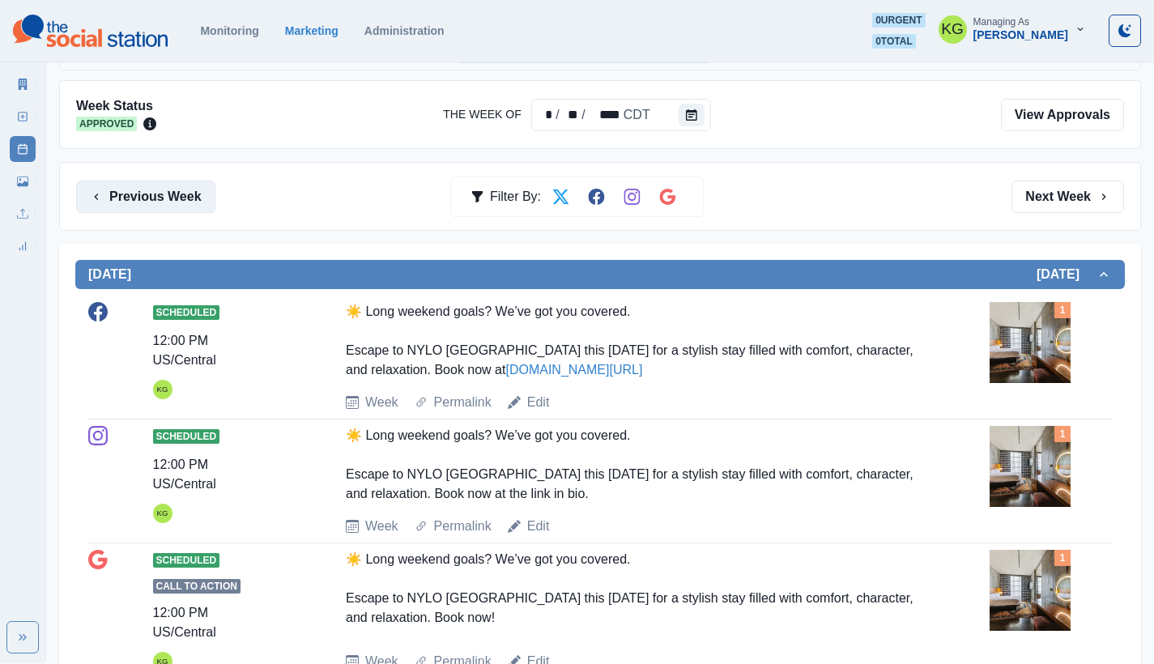
click at [165, 185] on button "Previous Week" at bounding box center [145, 197] width 139 height 32
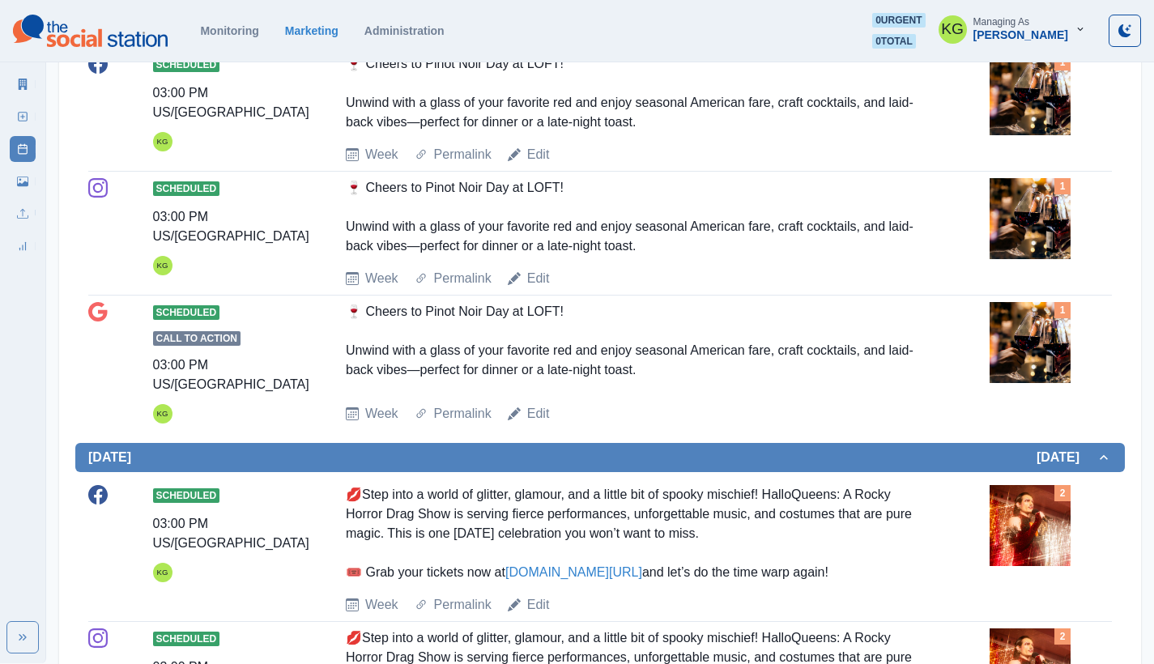
scroll to position [551, 0]
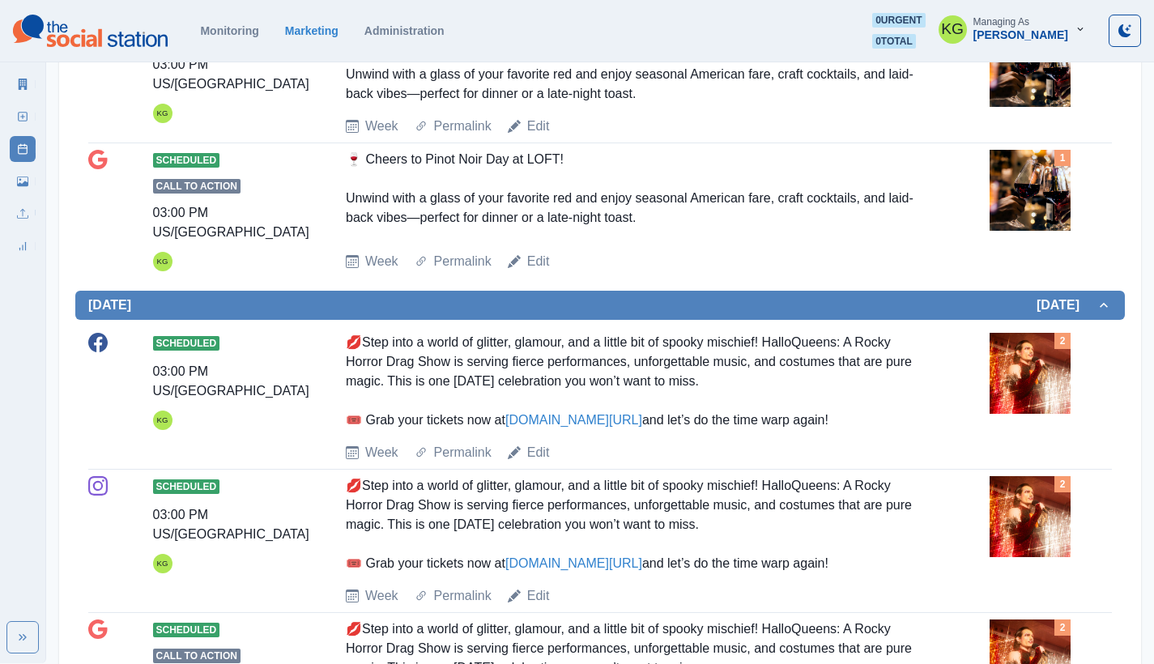
click at [1019, 385] on img at bounding box center [1030, 373] width 81 height 81
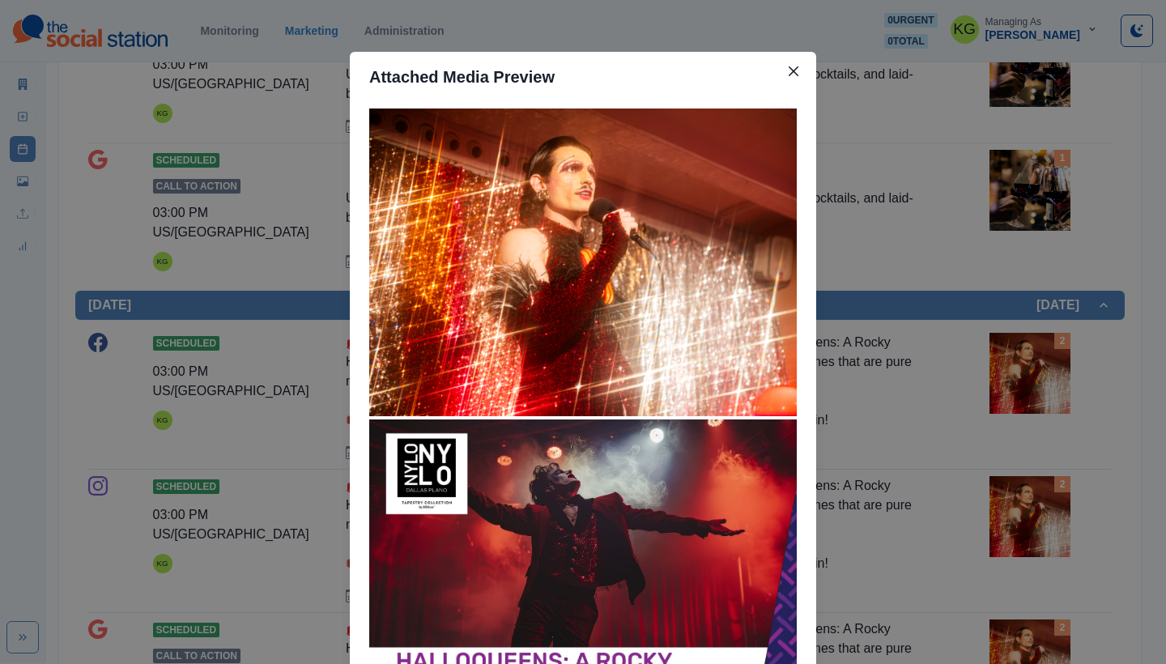
click at [978, 430] on div "Attached Media Preview" at bounding box center [583, 332] width 1166 height 664
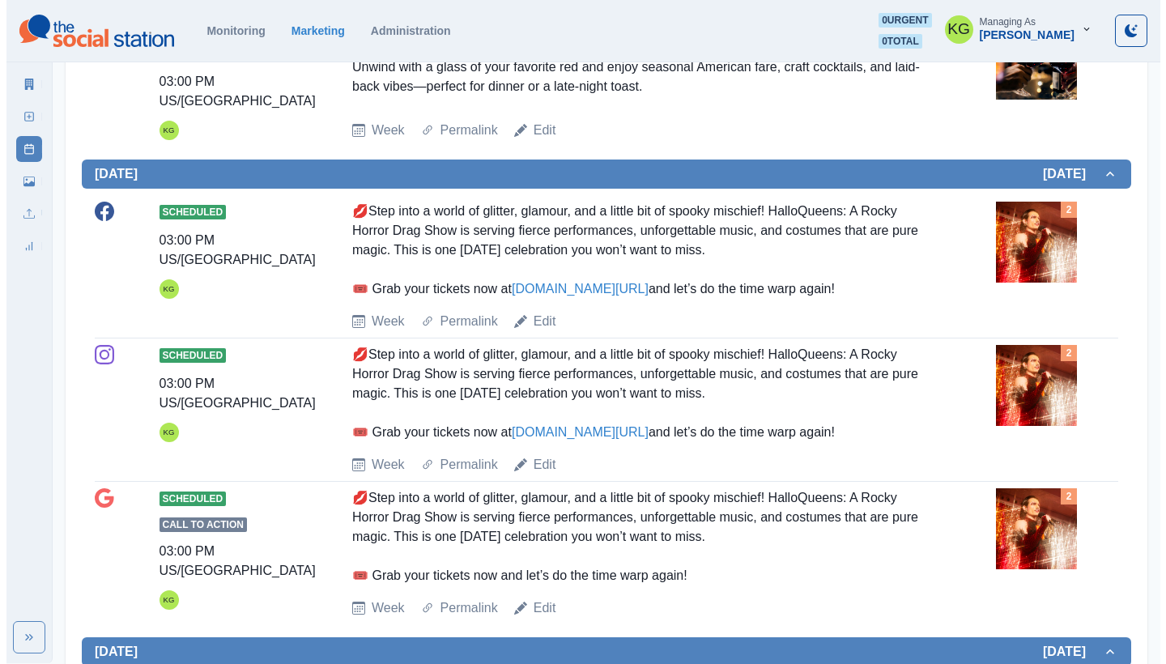
scroll to position [678, 0]
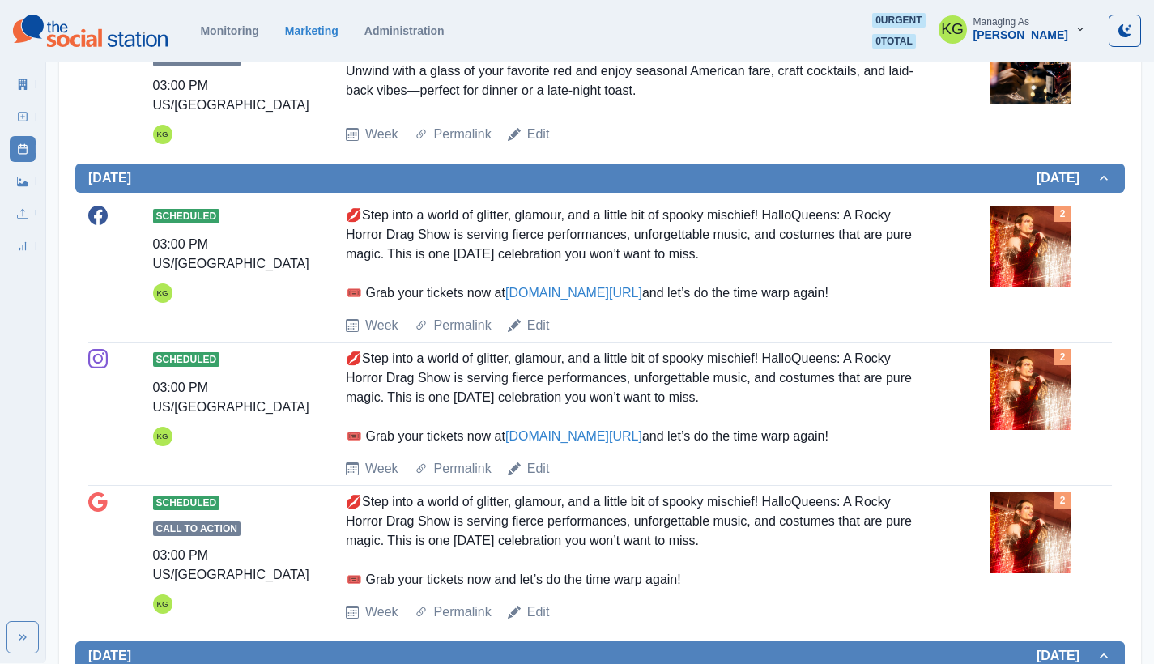
click at [1033, 261] on img at bounding box center [1030, 246] width 81 height 81
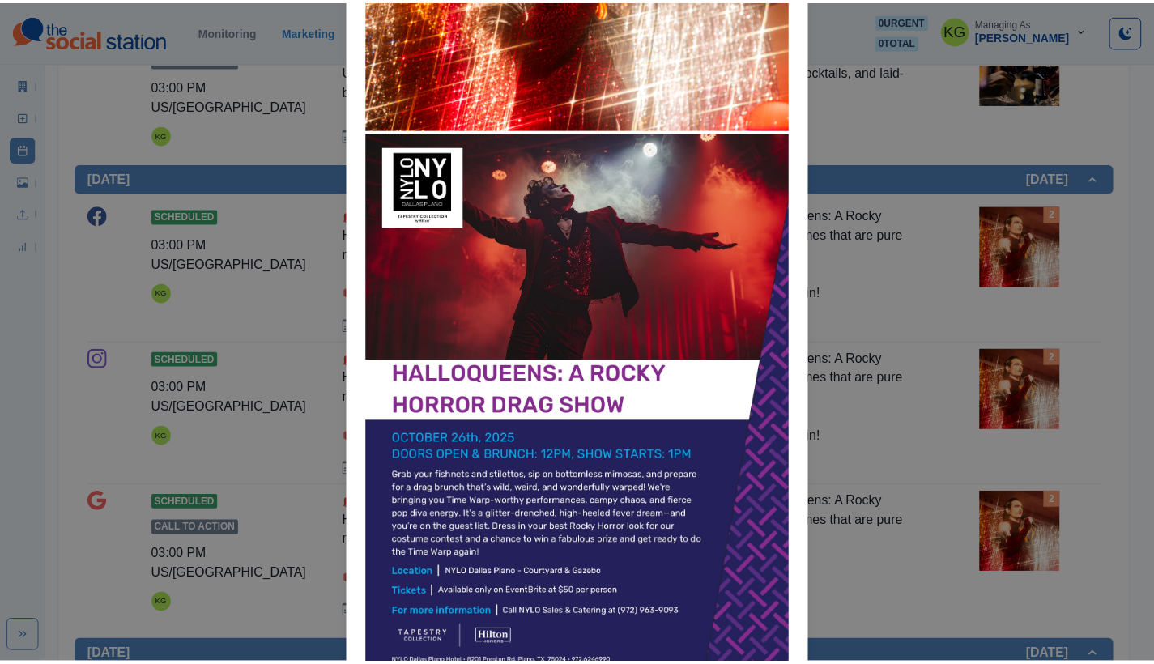
scroll to position [370, 0]
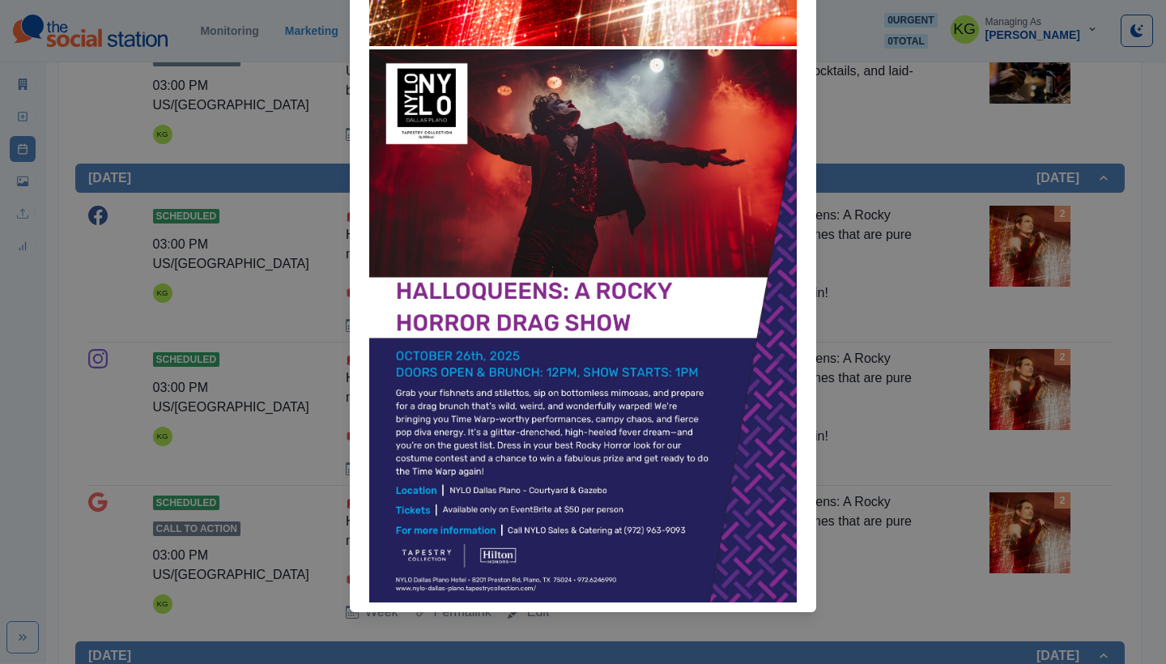
click at [884, 392] on div "Attached Media Preview" at bounding box center [583, 332] width 1166 height 664
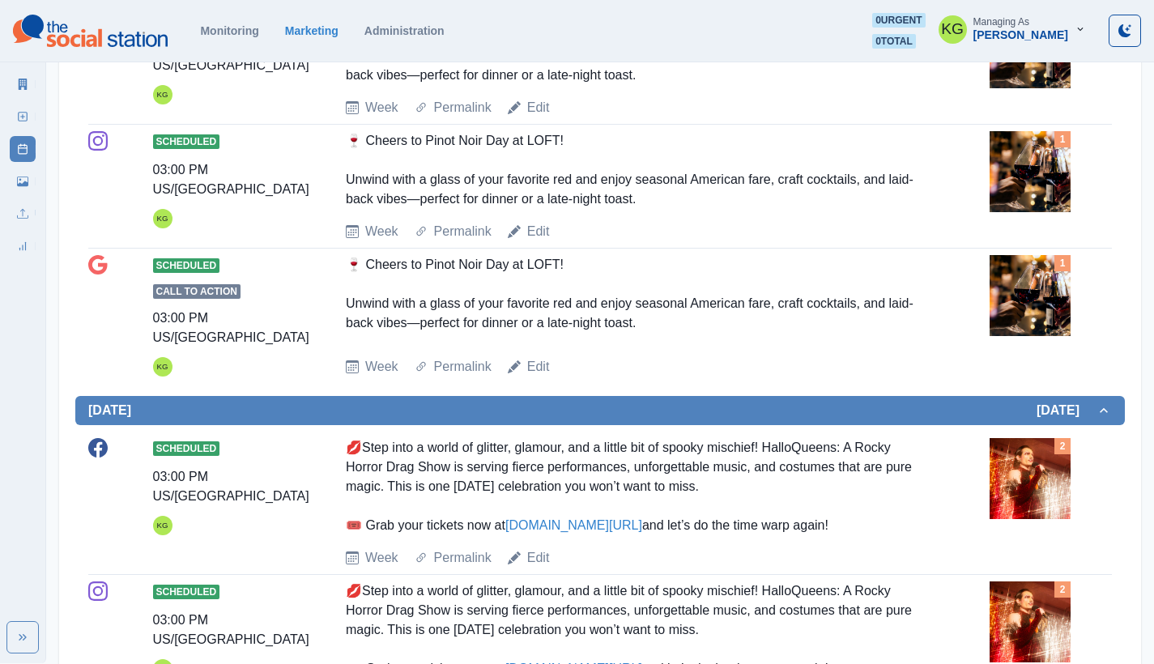
scroll to position [0, 0]
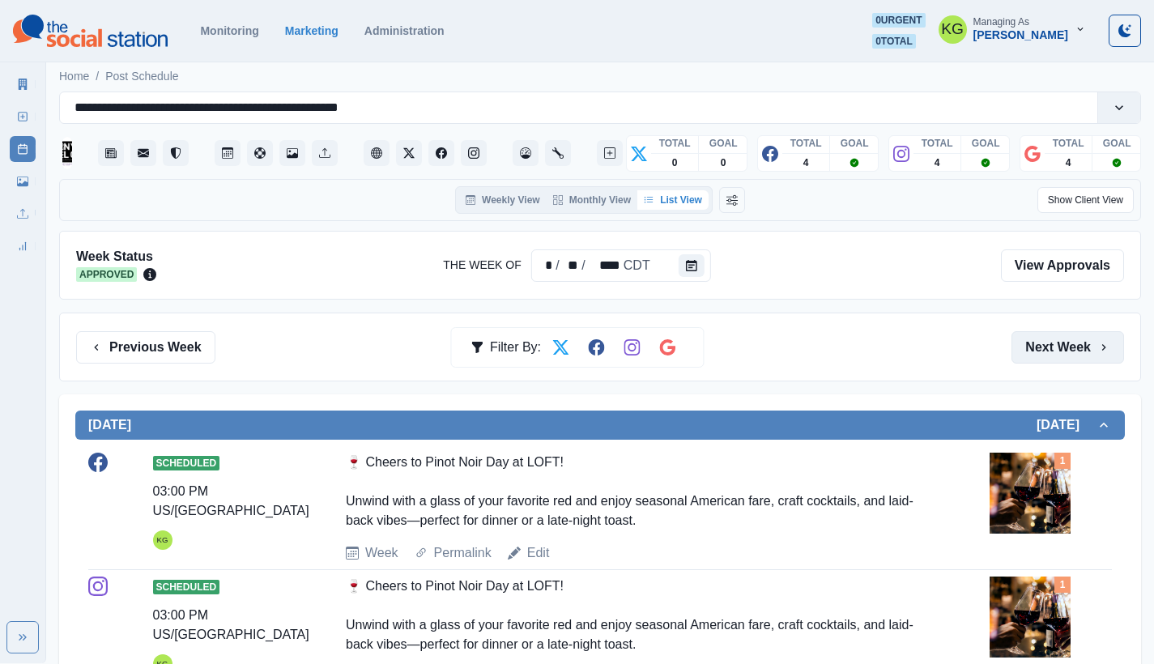
click at [1090, 339] on button "Next Week" at bounding box center [1068, 347] width 113 height 32
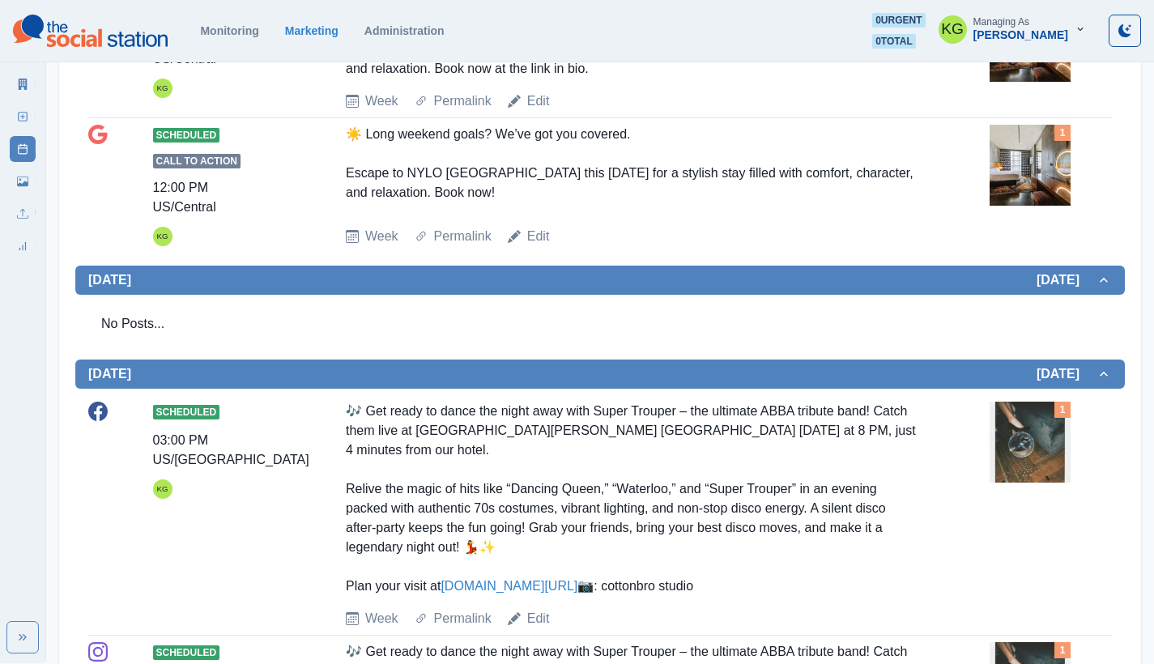
scroll to position [253, 0]
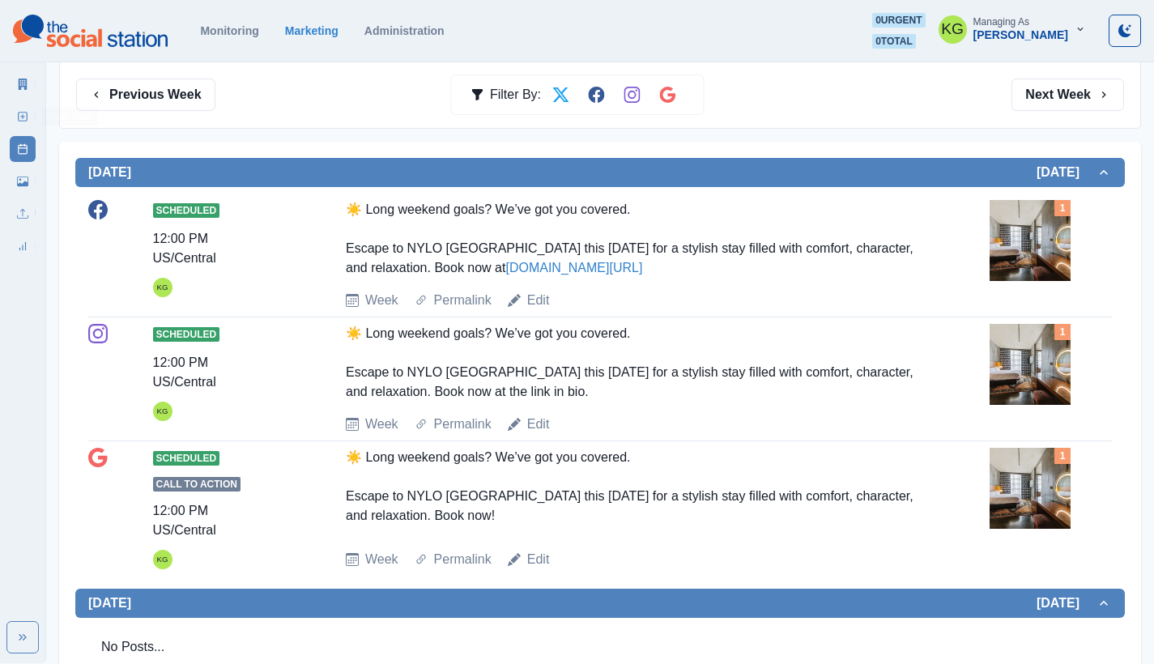
click at [12, 114] on link "New Post" at bounding box center [23, 117] width 26 height 26
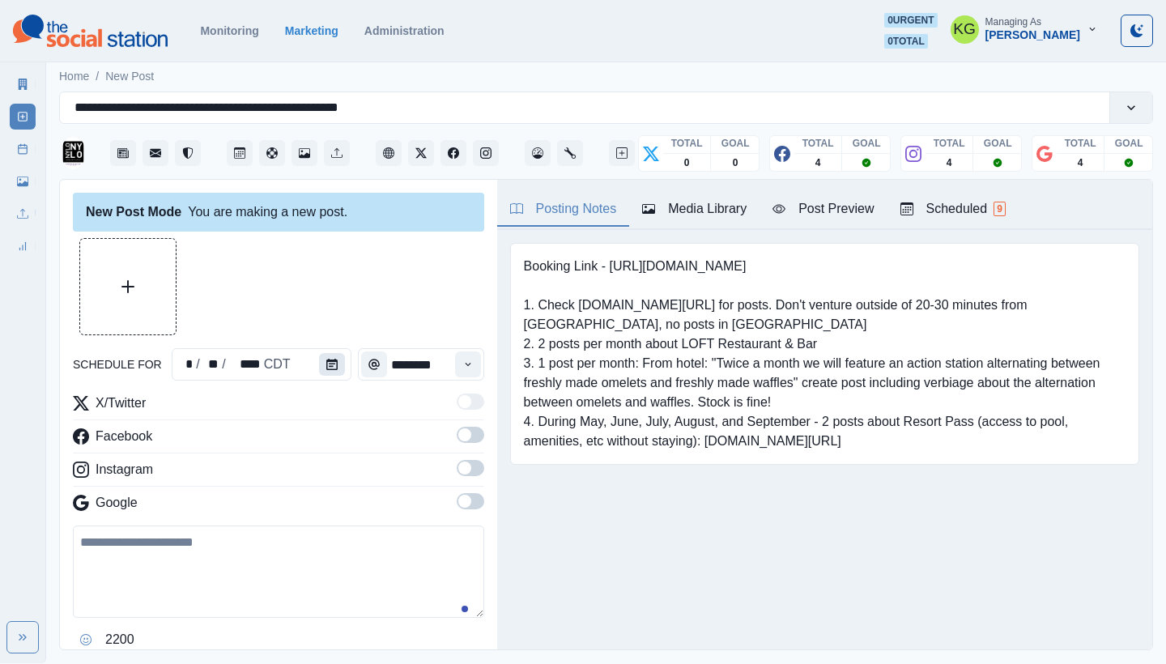
click at [329, 366] on icon "Calendar" at bounding box center [331, 364] width 11 height 11
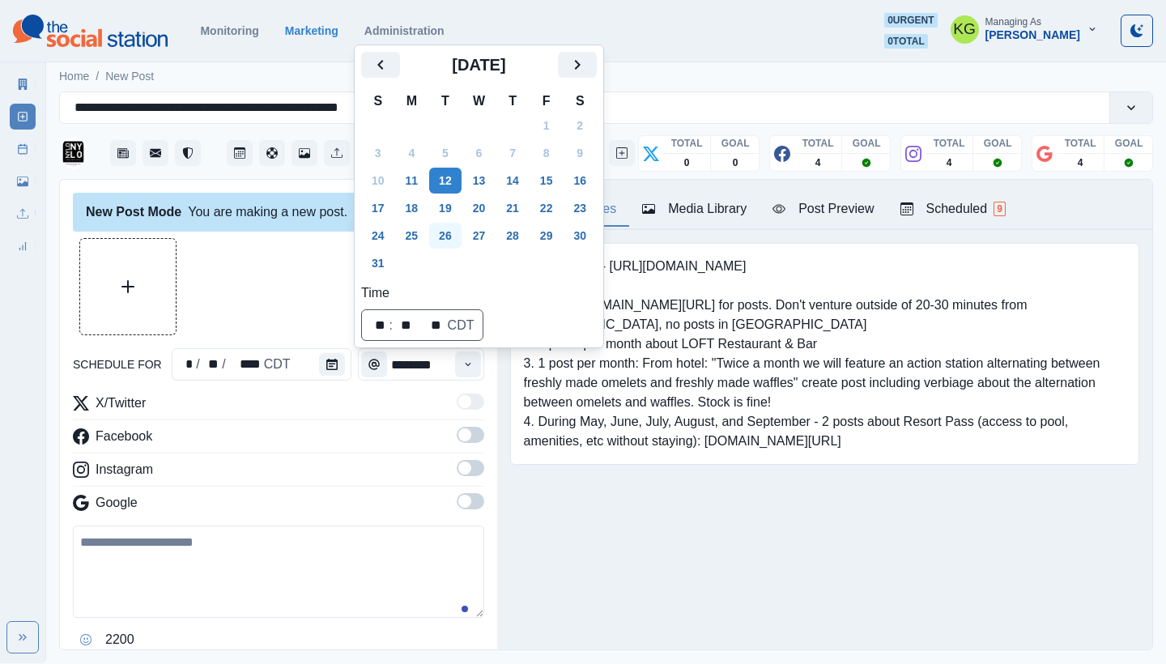
click at [446, 240] on button "26" at bounding box center [445, 236] width 32 height 26
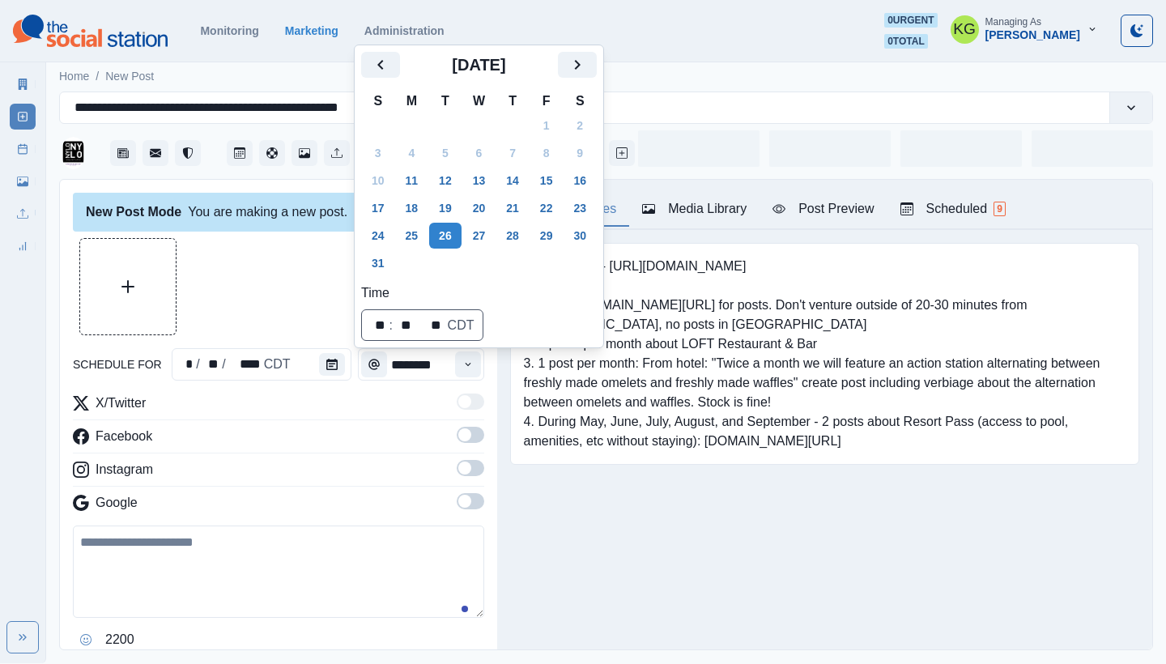
click at [235, 313] on div at bounding box center [278, 286] width 411 height 97
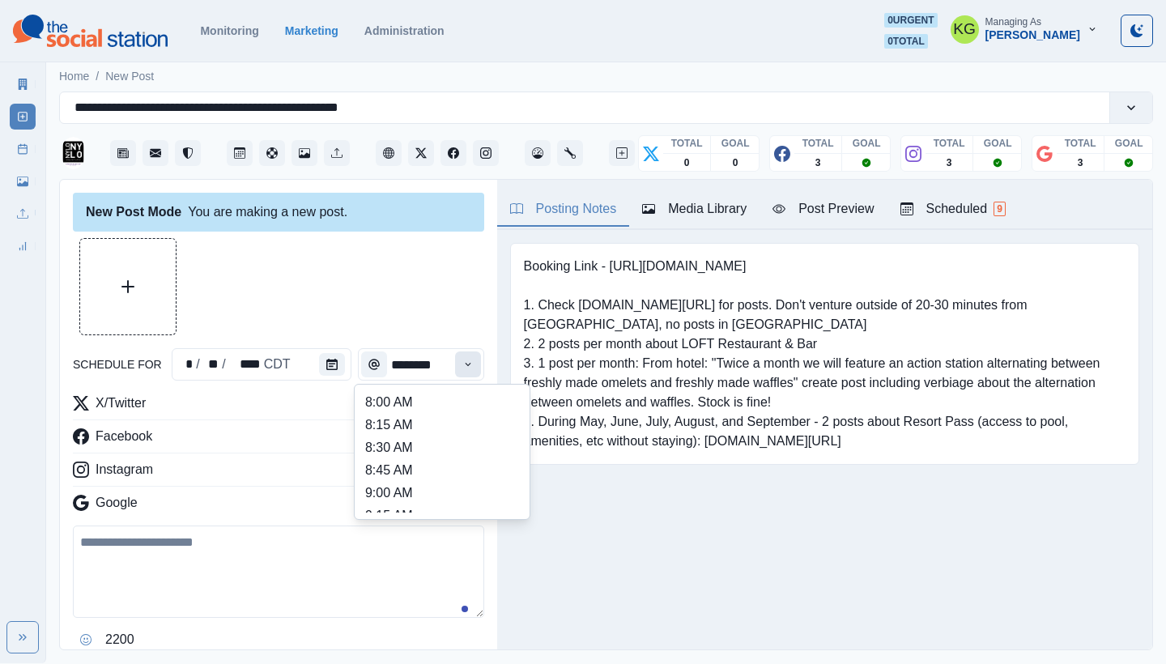
click at [462, 365] on icon "Time" at bounding box center [467, 364] width 11 height 11
click at [406, 463] on li "12:00 PM" at bounding box center [442, 469] width 162 height 23
type input "********"
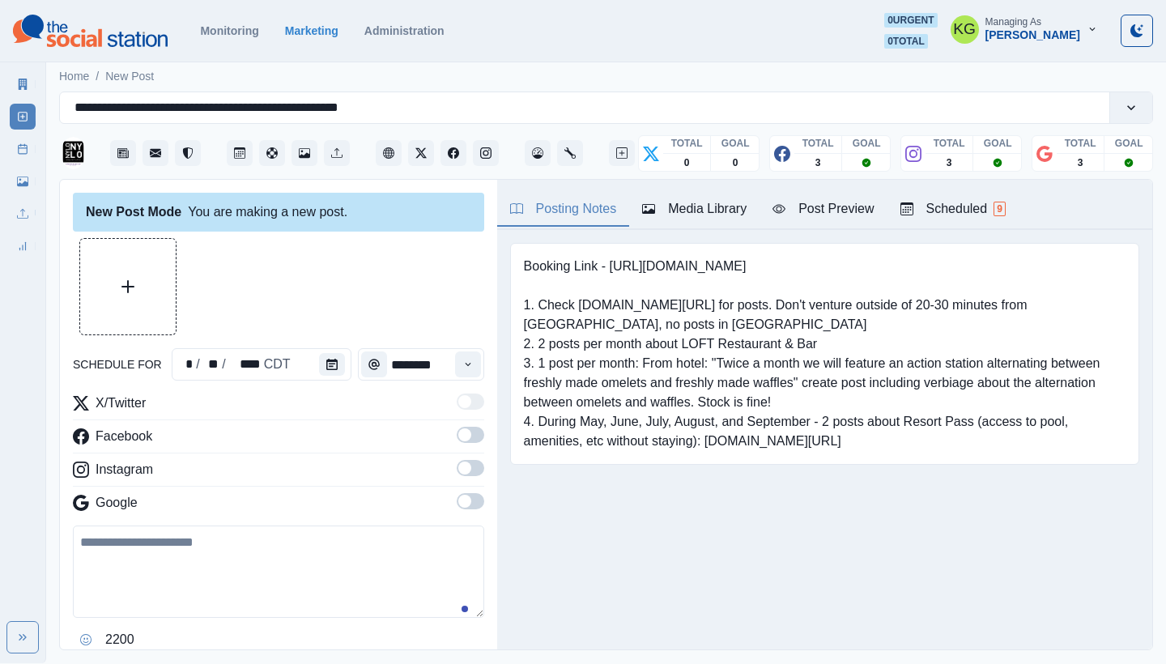
click at [709, 202] on div "Media Library" at bounding box center [694, 208] width 104 height 19
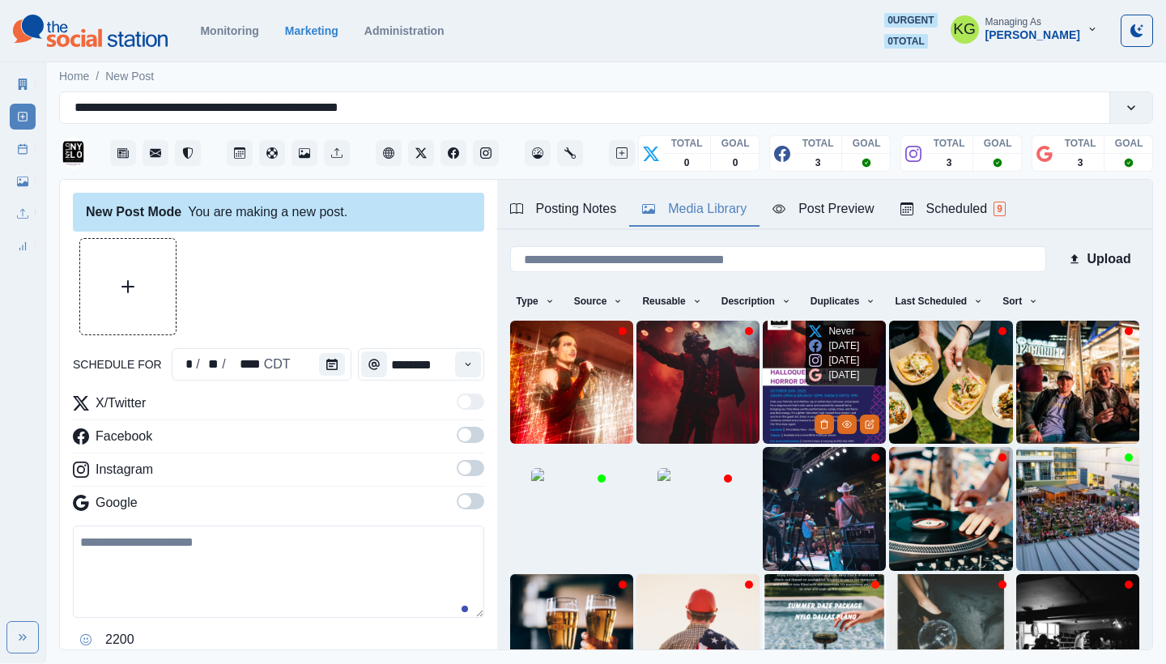
click at [765, 357] on img at bounding box center [824, 382] width 123 height 123
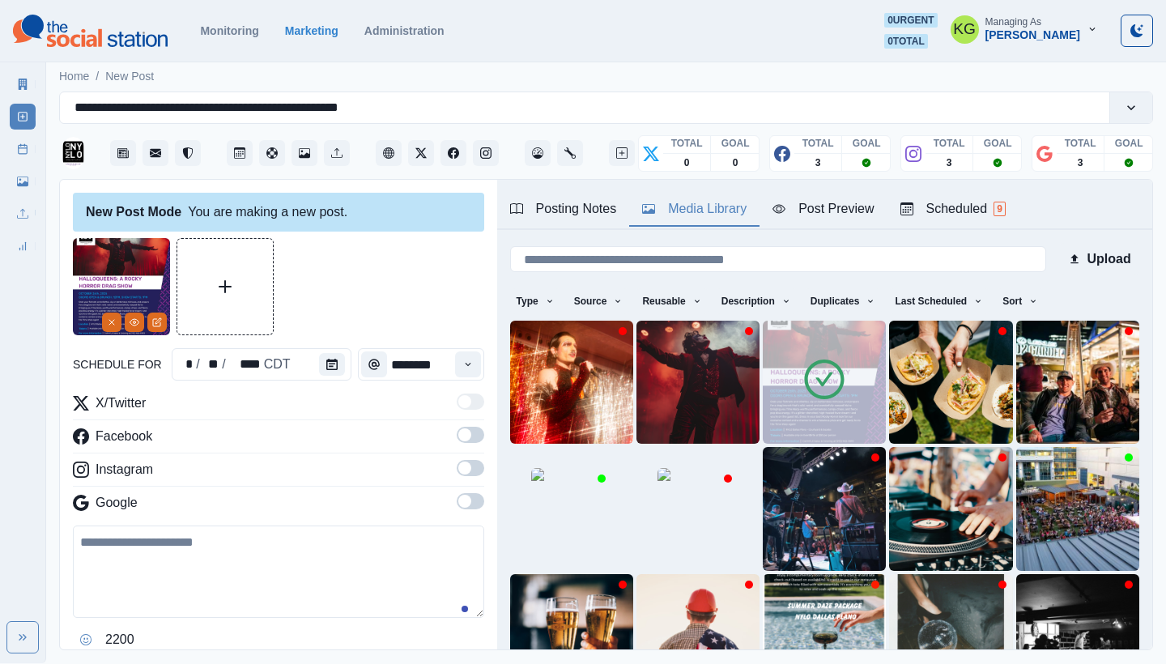
click at [462, 506] on span at bounding box center [471, 501] width 28 height 16
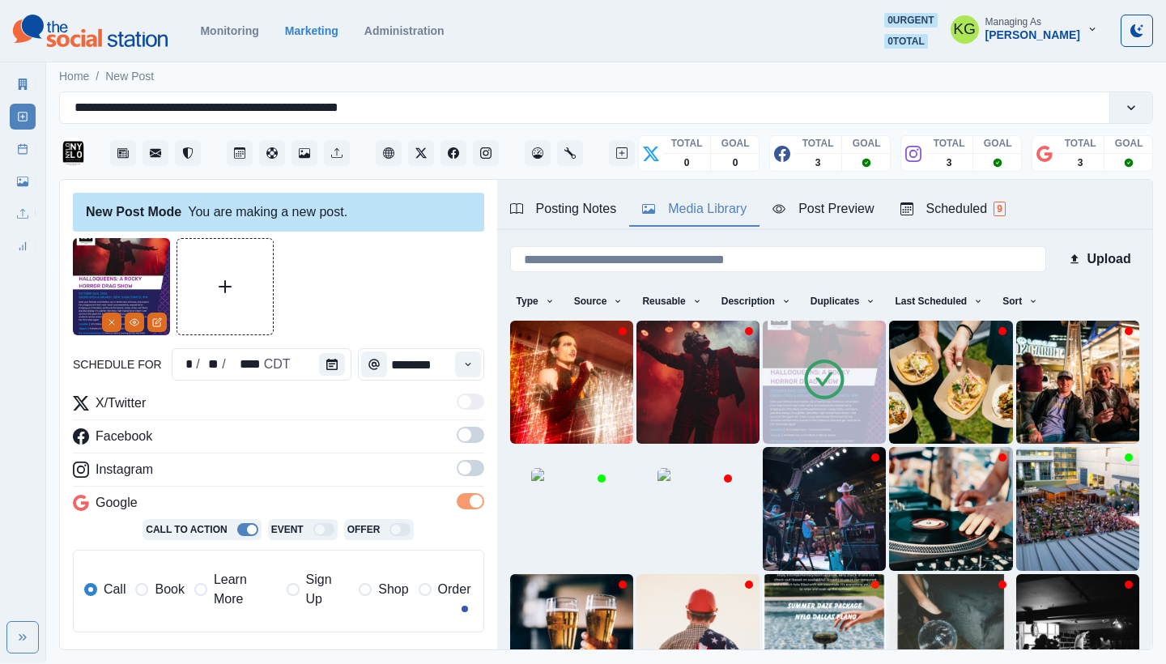
click at [461, 467] on span at bounding box center [471, 468] width 28 height 16
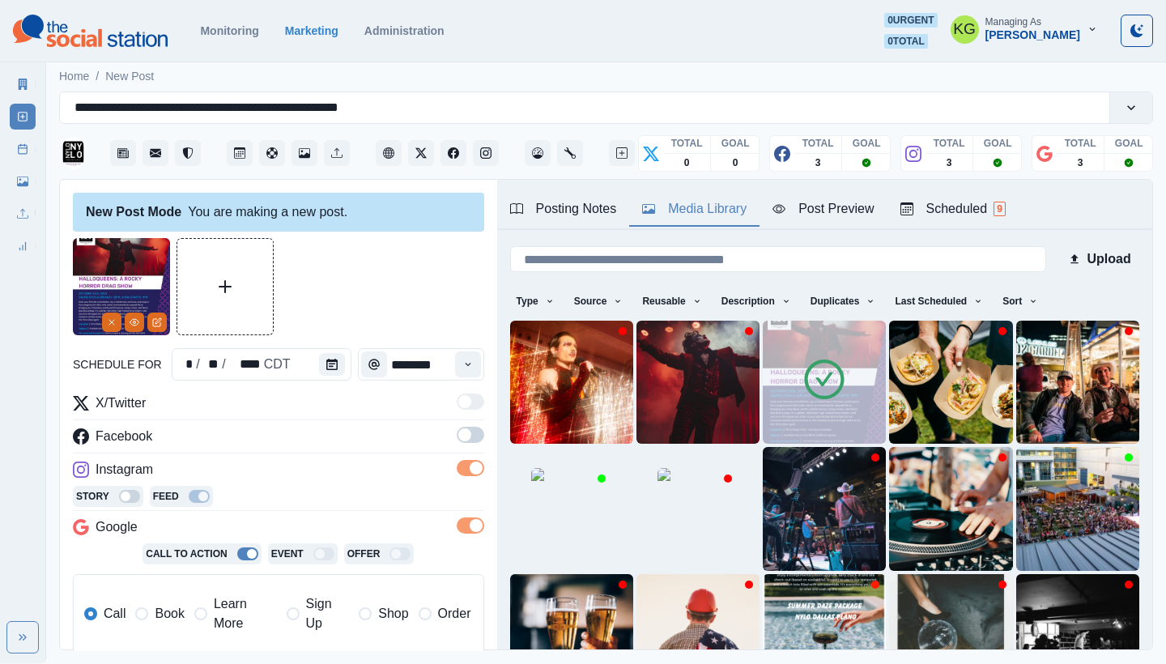
click at [462, 445] on label at bounding box center [471, 440] width 28 height 26
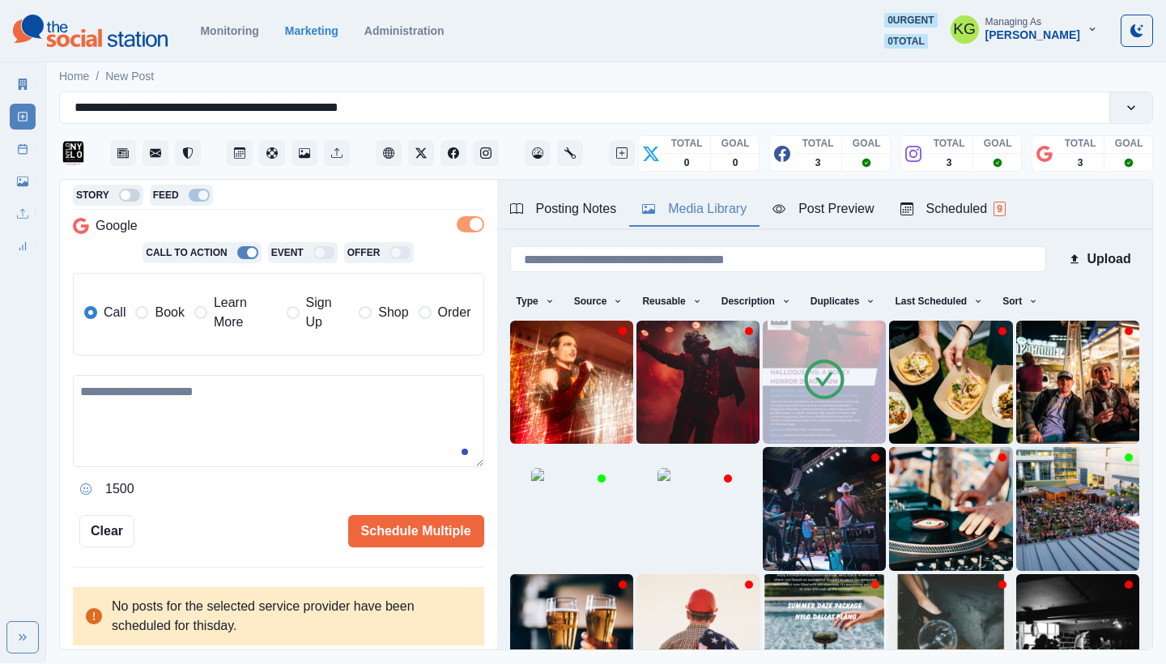
scroll to position [0, 0]
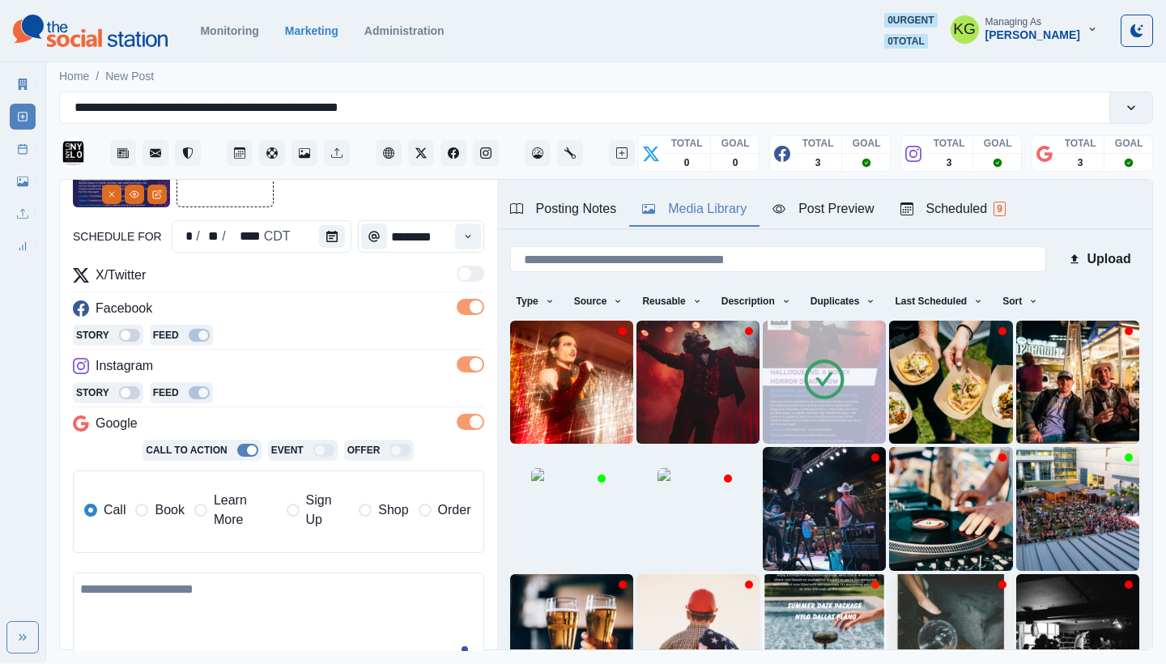
click at [207, 509] on label "Learn More" at bounding box center [235, 510] width 83 height 39
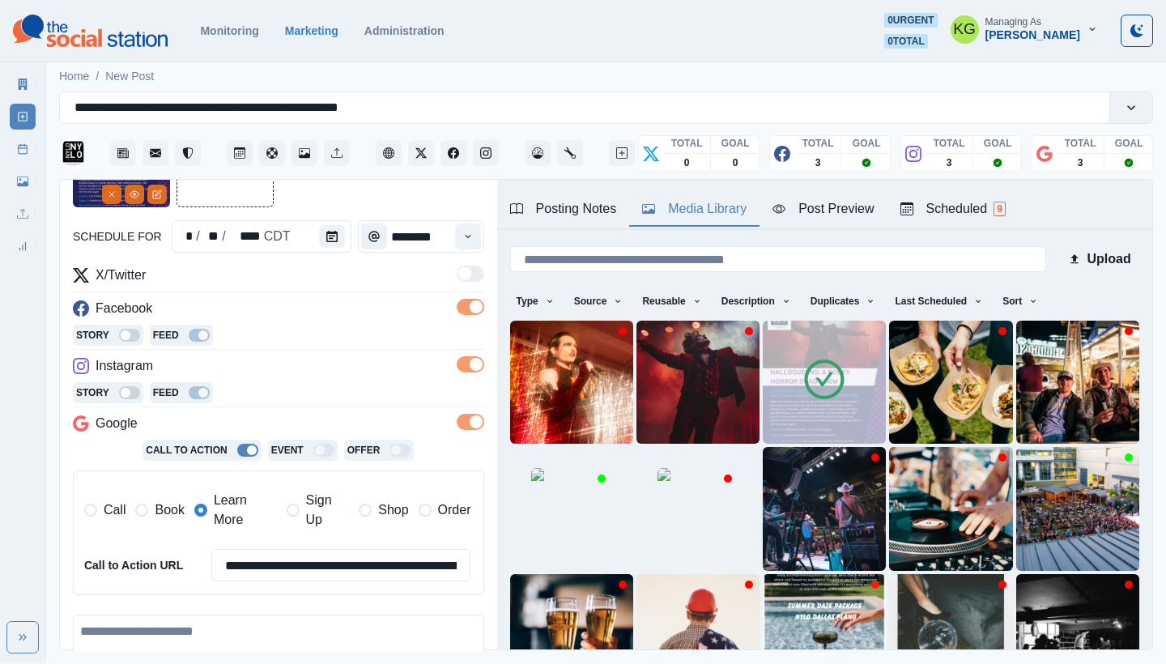
scroll to position [283, 0]
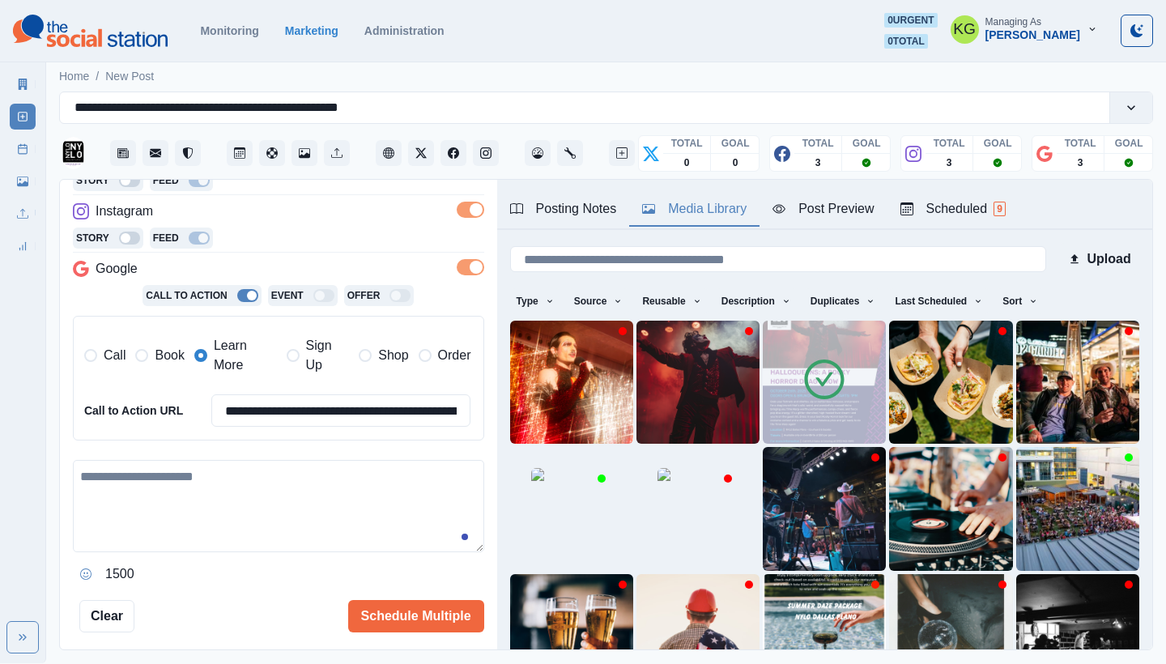
click at [324, 465] on textarea at bounding box center [278, 506] width 411 height 92
paste textarea "**********"
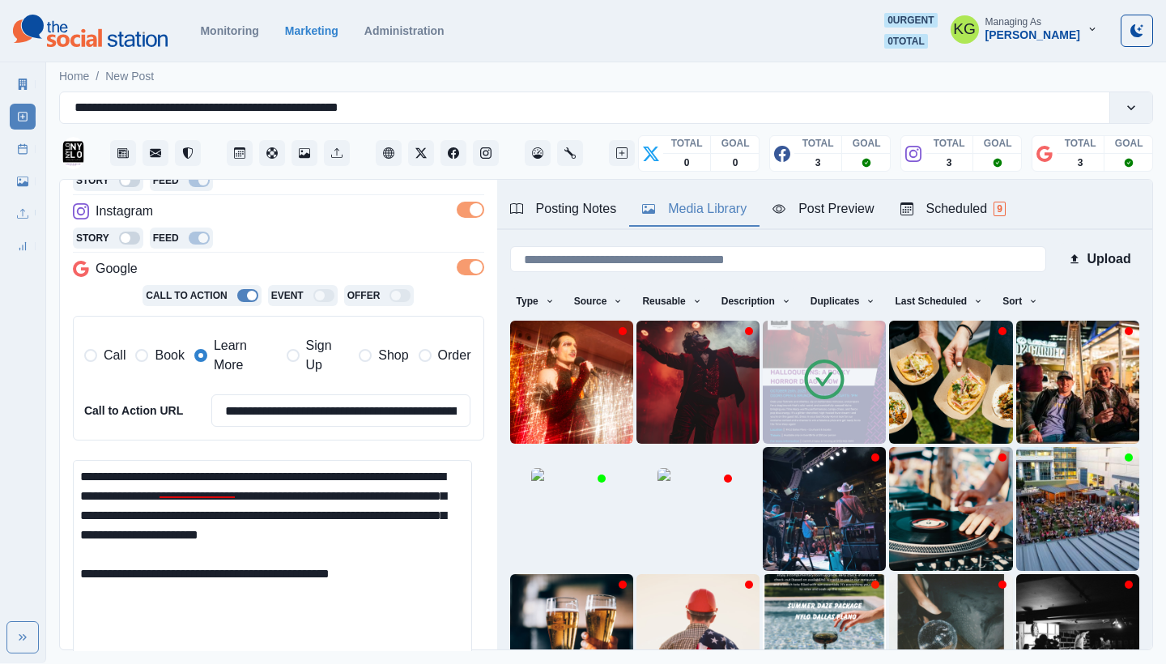
scroll to position [0, 0]
click at [410, 663] on html "**********" at bounding box center [583, 331] width 1166 height 663
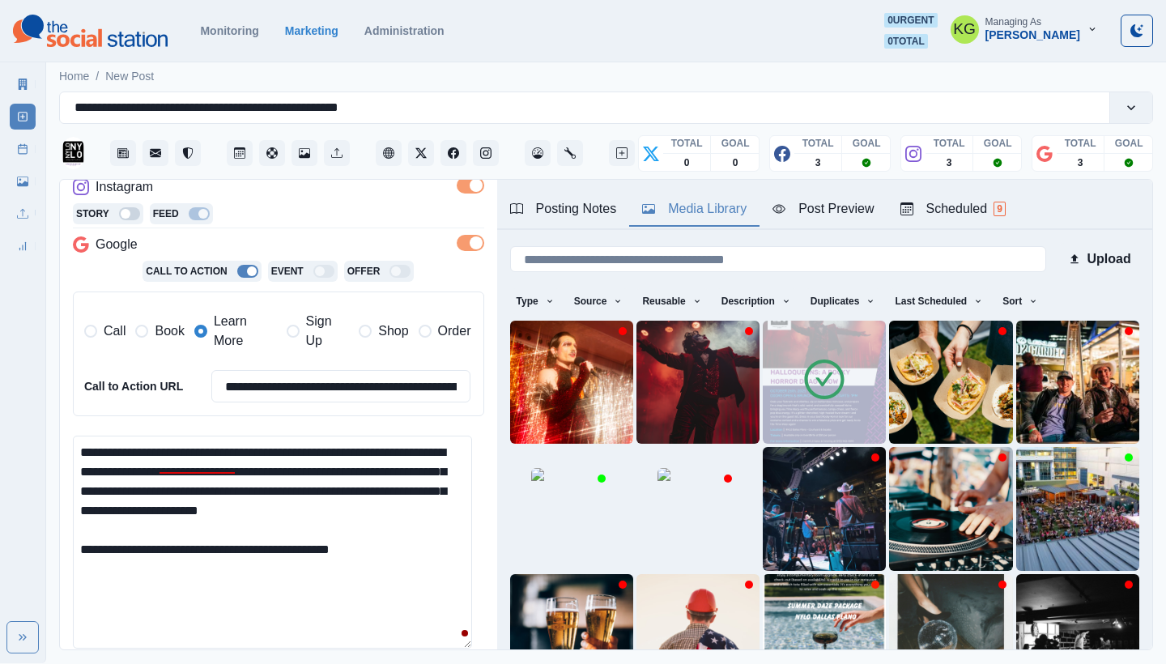
click at [122, 445] on textarea "**********" at bounding box center [272, 542] width 399 height 213
click at [235, 540] on textarea "**********" at bounding box center [272, 542] width 399 height 213
paste textarea "**********"
type textarea "**********"
click at [324, 384] on input "**********" at bounding box center [341, 386] width 260 height 32
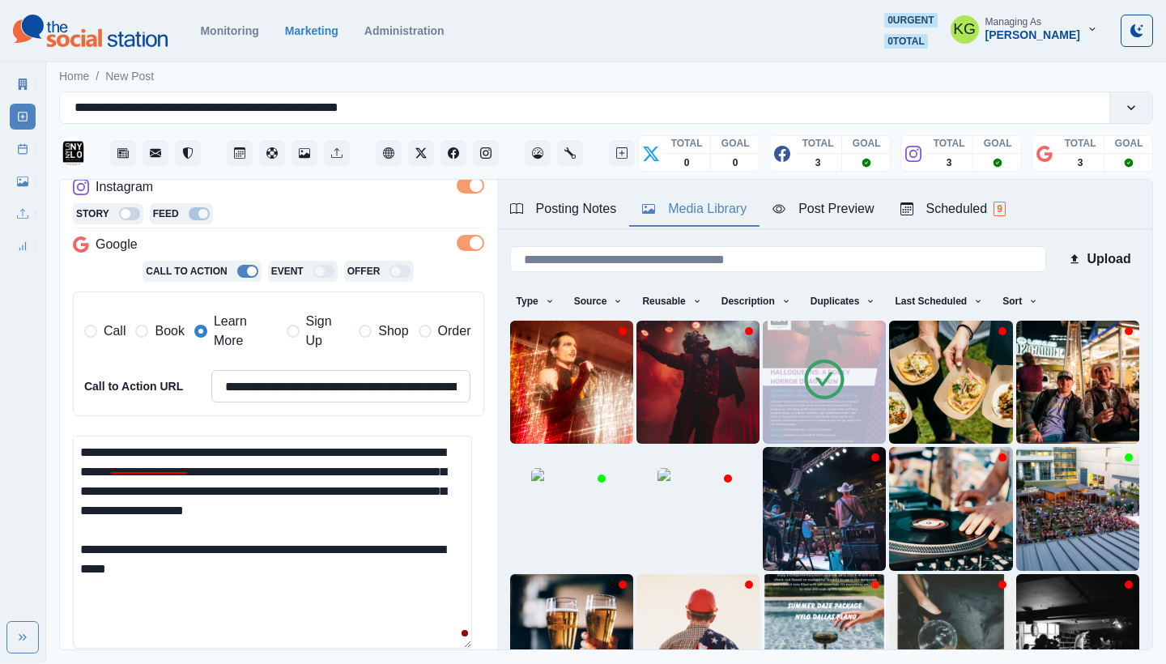
click at [324, 384] on input "**********" at bounding box center [341, 386] width 260 height 32
paste input
type input "**********"
drag, startPoint x: 296, startPoint y: 537, endPoint x: 252, endPoint y: 539, distance: 43.8
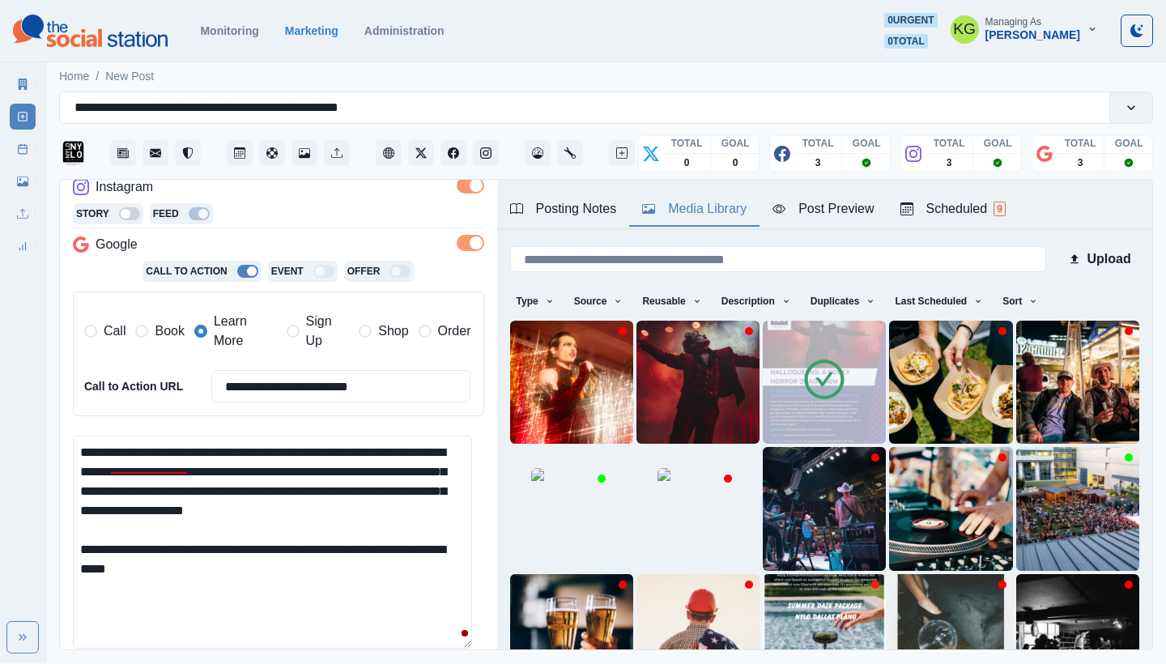
click at [252, 539] on textarea "**********" at bounding box center [272, 542] width 399 height 213
click at [314, 575] on textarea "**********" at bounding box center [272, 542] width 399 height 213
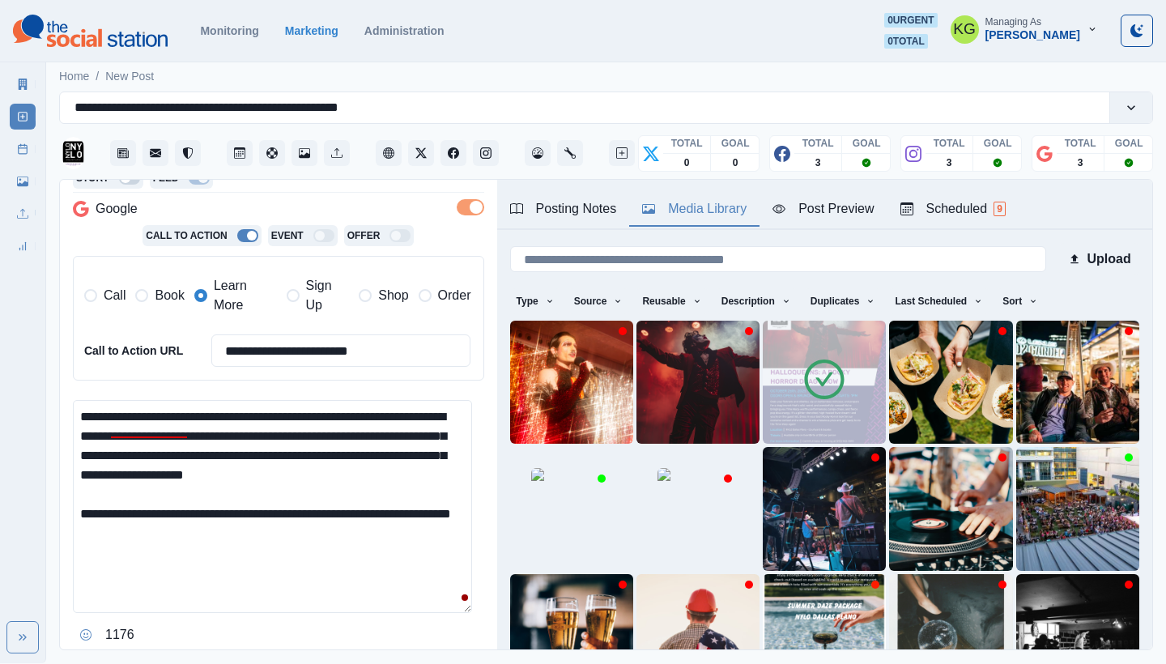
scroll to position [488, 0]
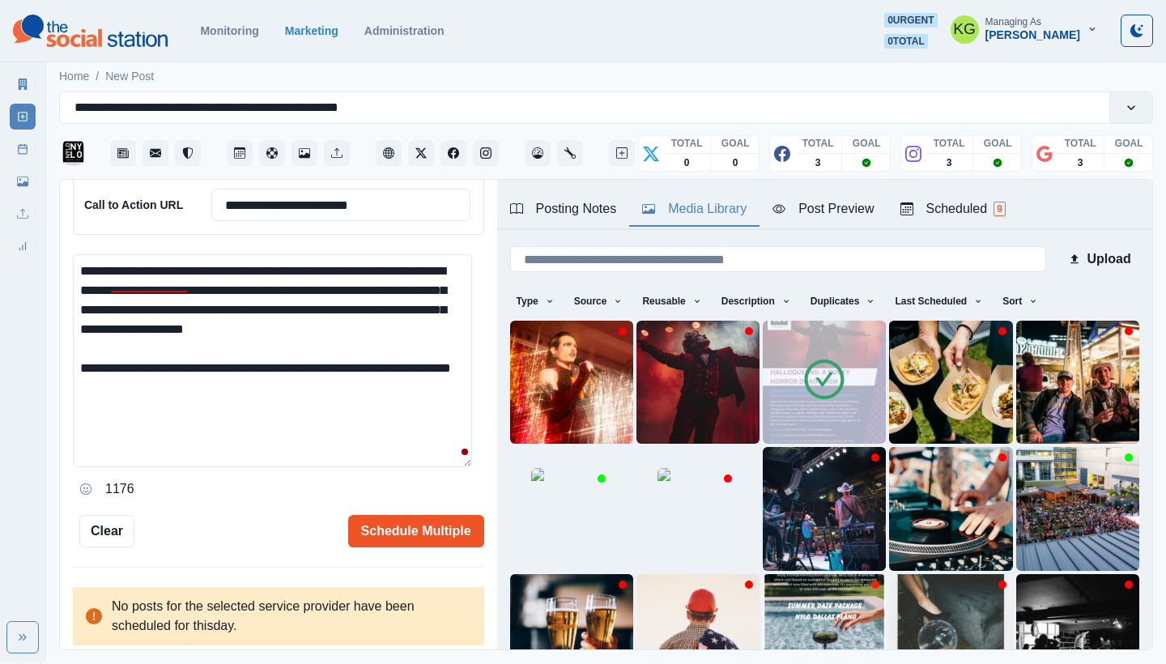
type textarea "**********"
click at [424, 527] on button "Schedule Multiple" at bounding box center [416, 531] width 136 height 32
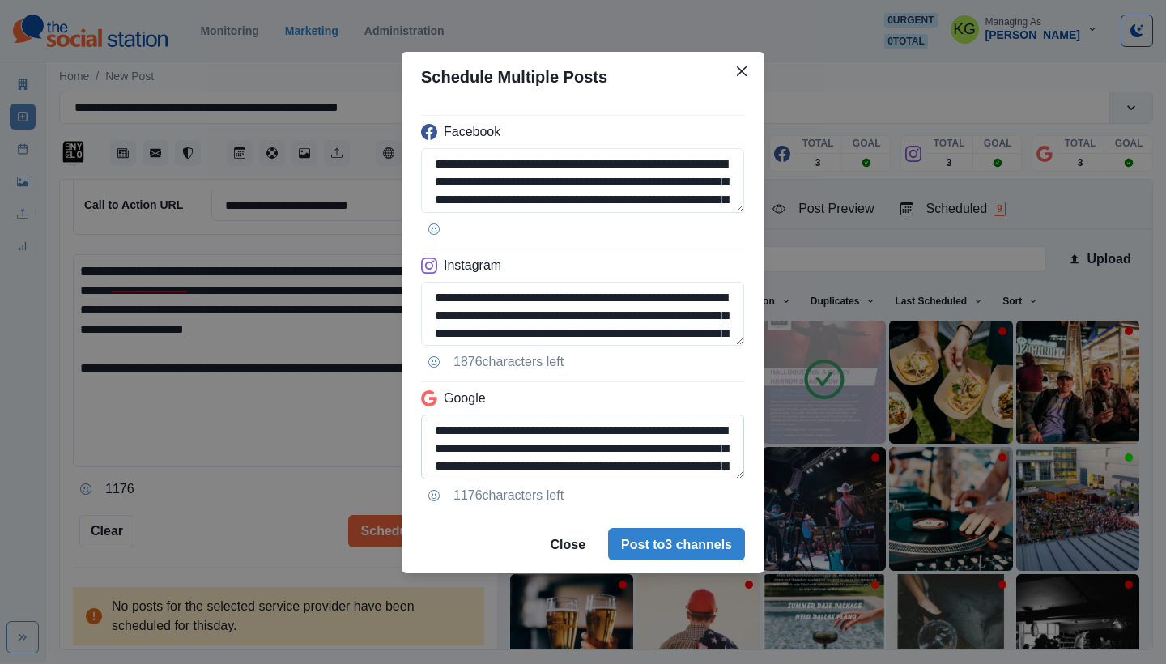
click at [684, 479] on textarea "**********" at bounding box center [582, 447] width 323 height 65
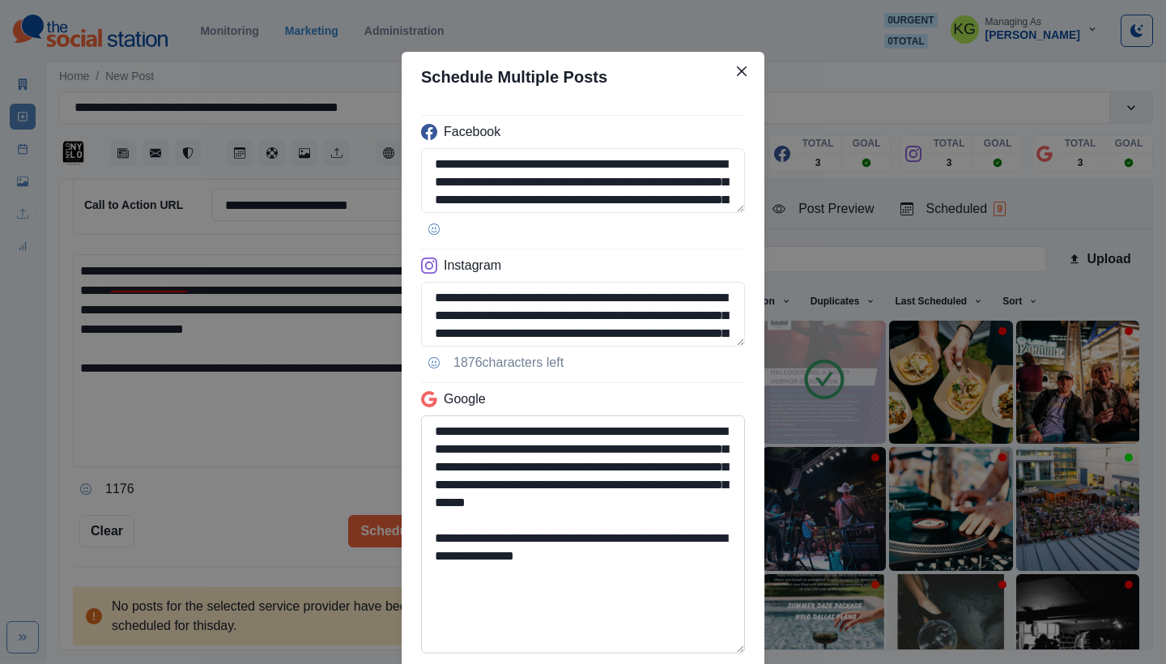
drag, startPoint x: 560, startPoint y: 573, endPoint x: 581, endPoint y: 556, distance: 27.7
click at [581, 556] on textarea "**********" at bounding box center [583, 534] width 324 height 238
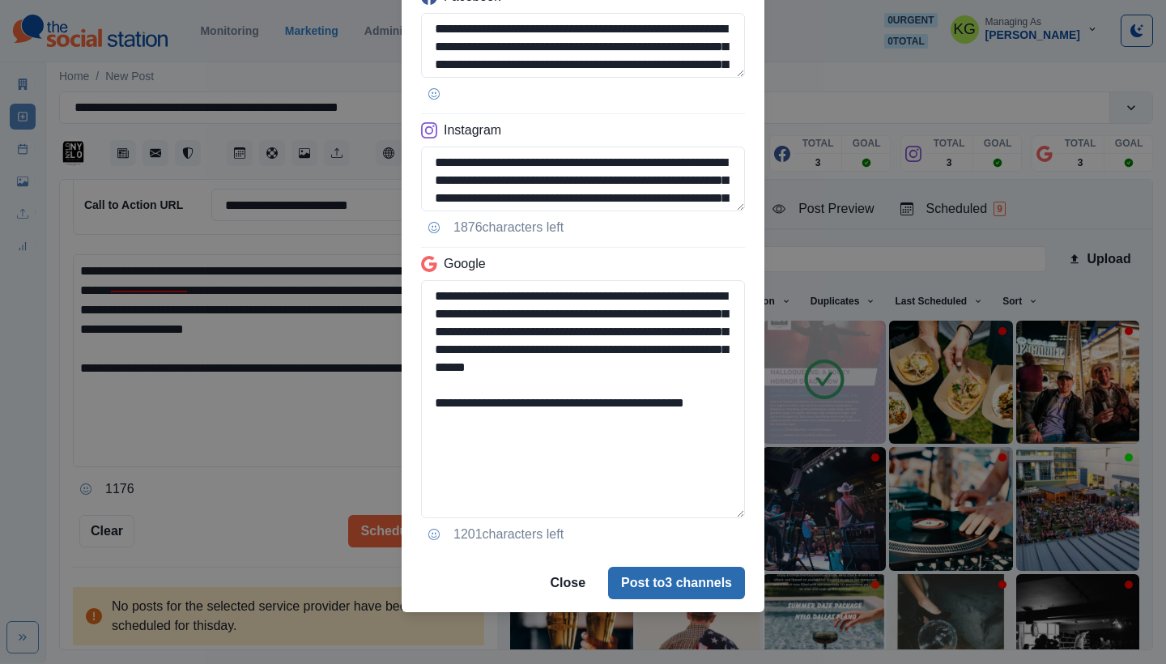
type textarea "**********"
click at [669, 583] on button "Post to 3 channels" at bounding box center [676, 583] width 137 height 32
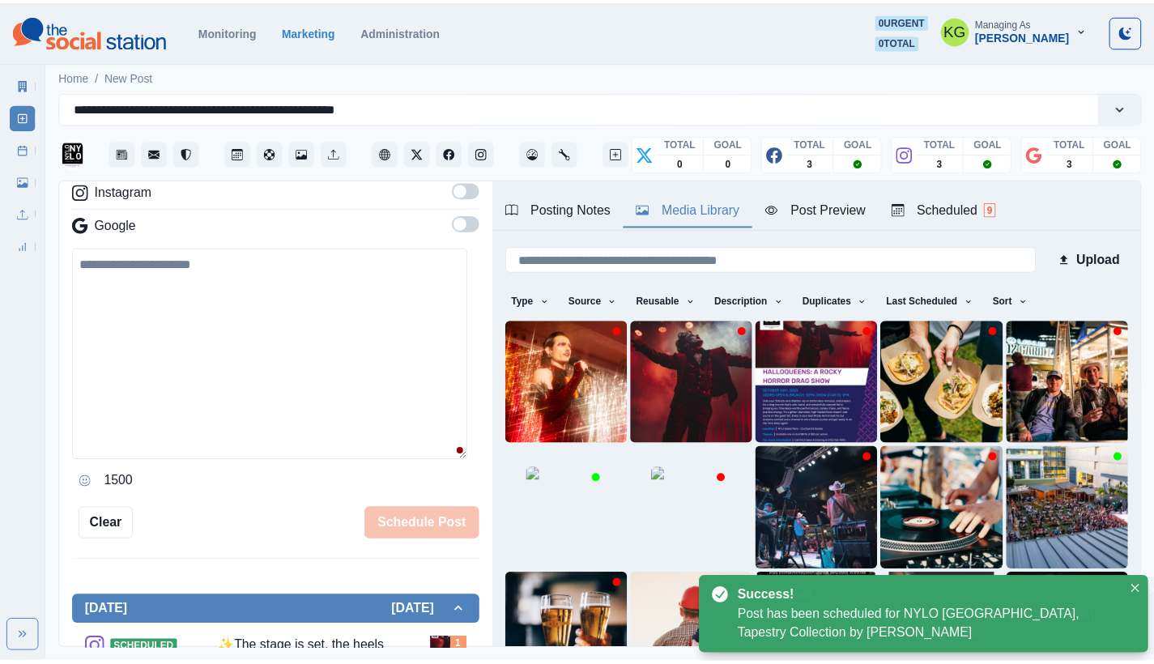
scroll to position [219, 0]
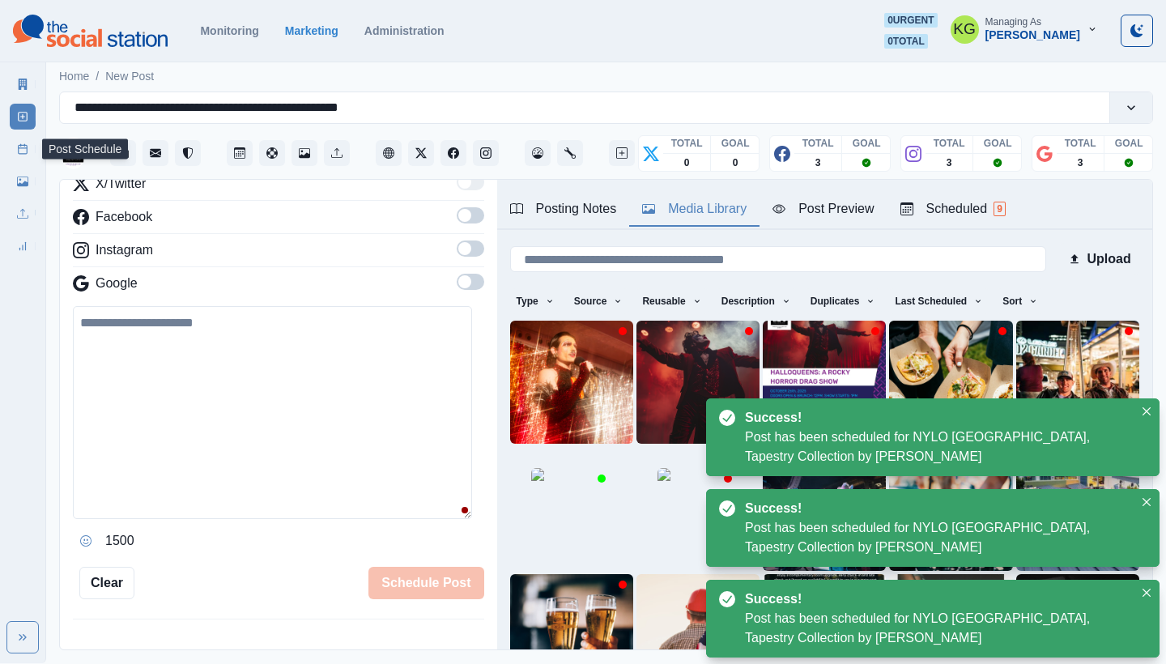
click at [17, 151] on icon at bounding box center [22, 148] width 11 height 11
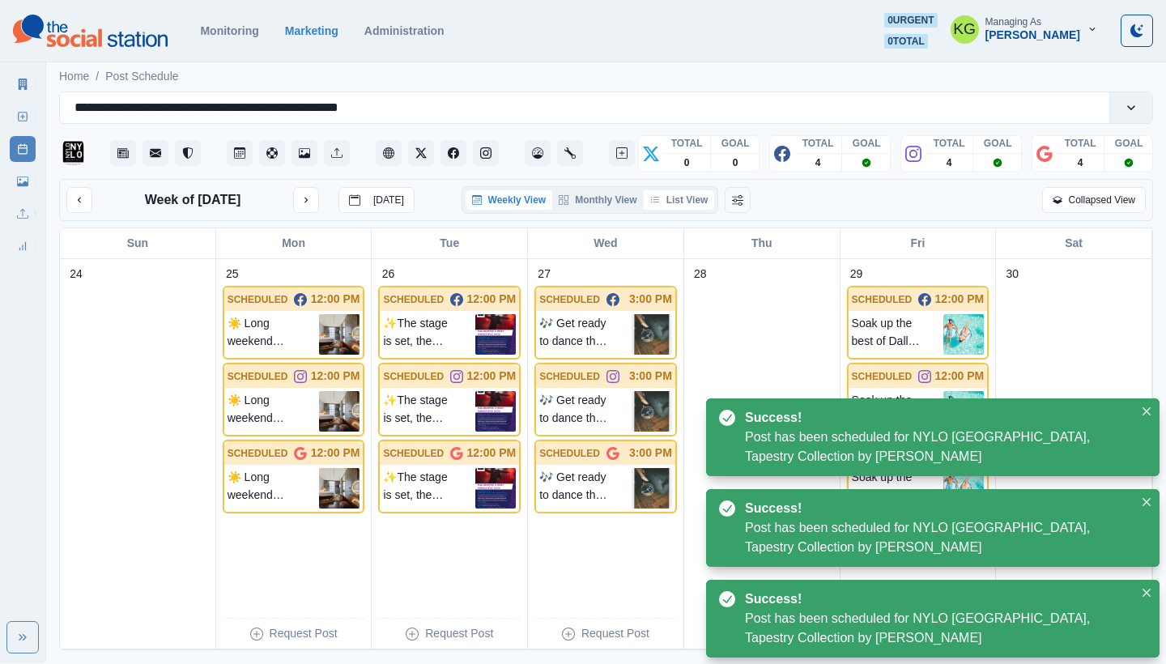
click at [704, 196] on button "List View" at bounding box center [679, 199] width 71 height 19
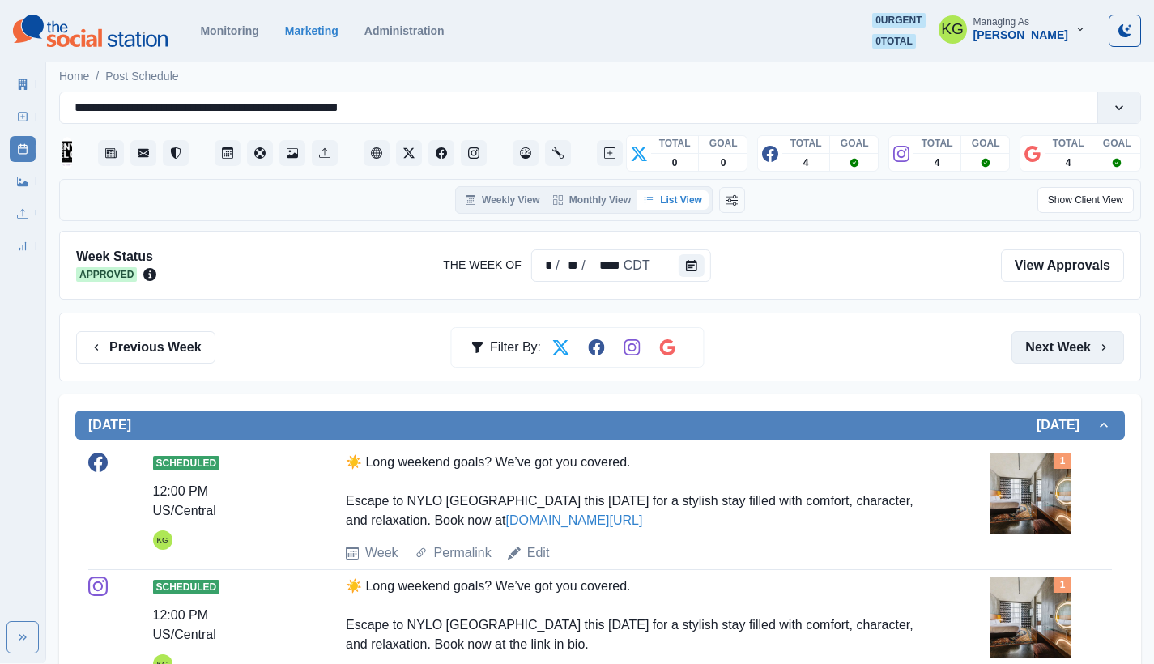
click at [1063, 351] on button "Next Week" at bounding box center [1068, 347] width 113 height 32
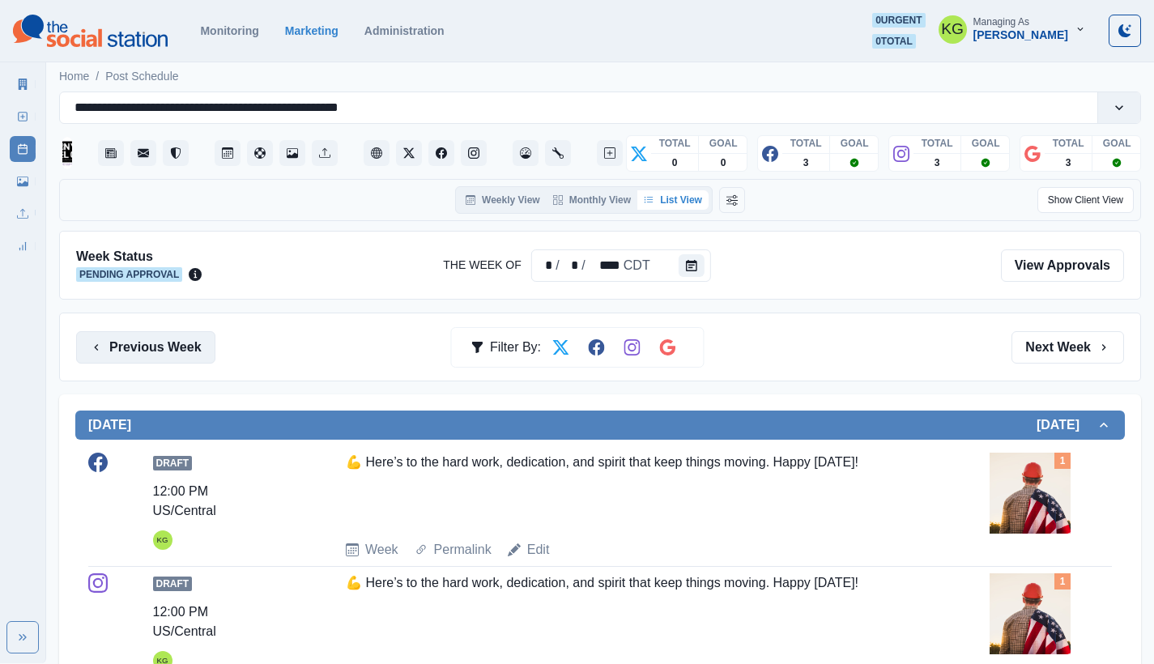
click at [143, 351] on button "Previous Week" at bounding box center [145, 347] width 139 height 32
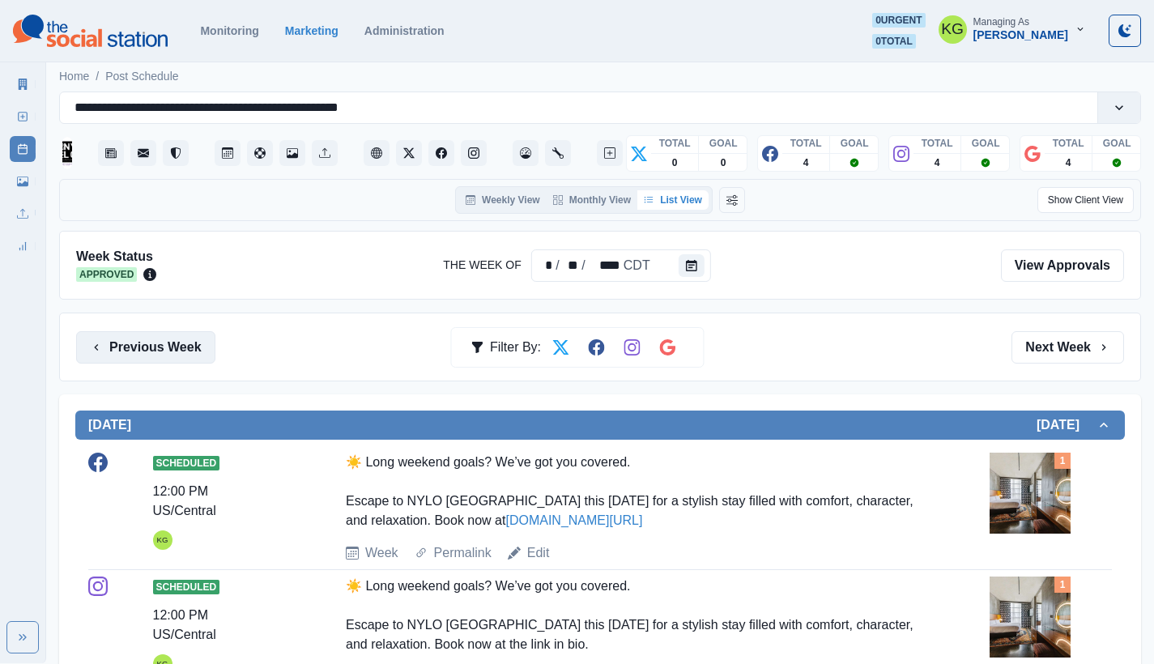
click at [143, 351] on button "Previous Week" at bounding box center [145, 347] width 139 height 32
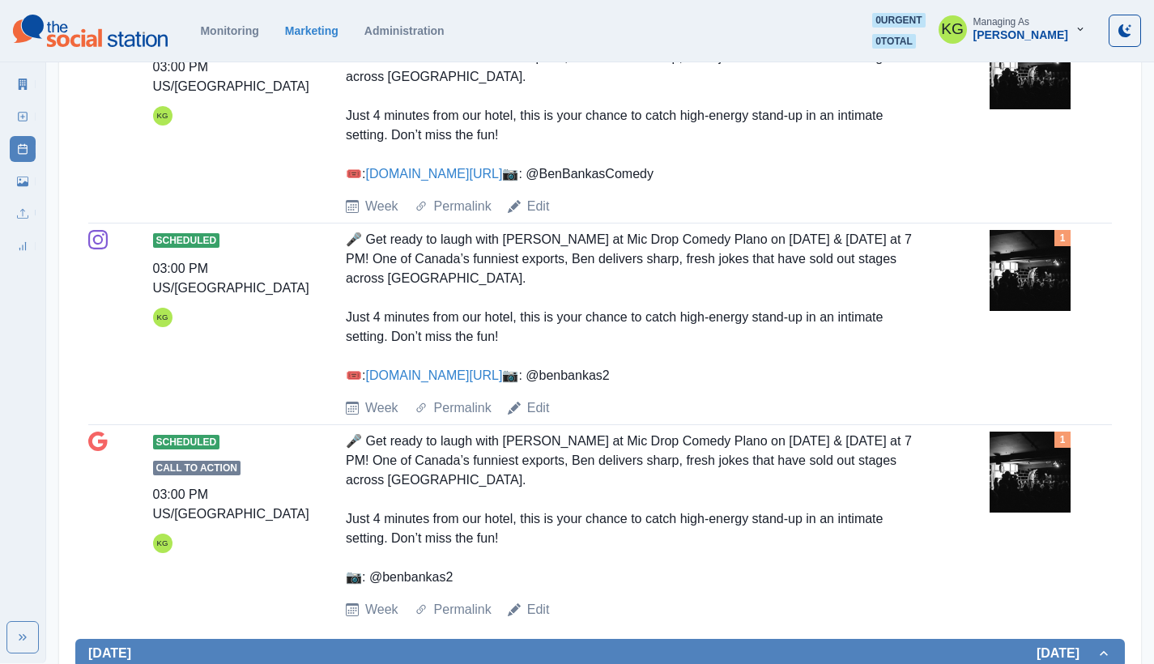
scroll to position [535, 0]
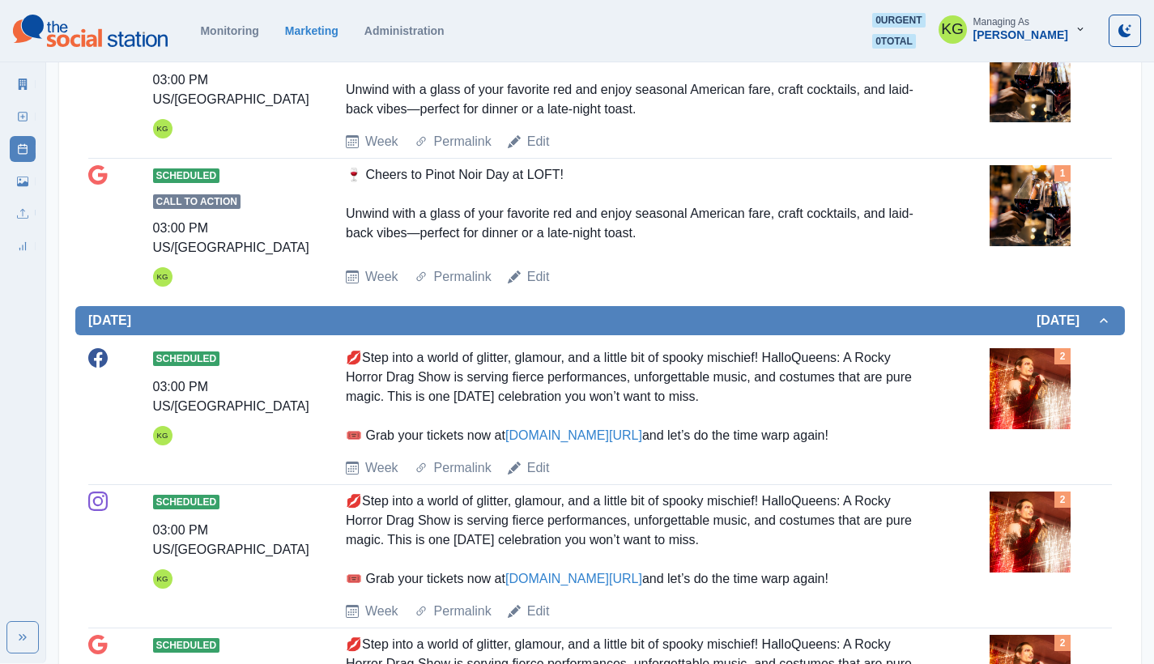
click at [1027, 390] on img at bounding box center [1030, 388] width 81 height 81
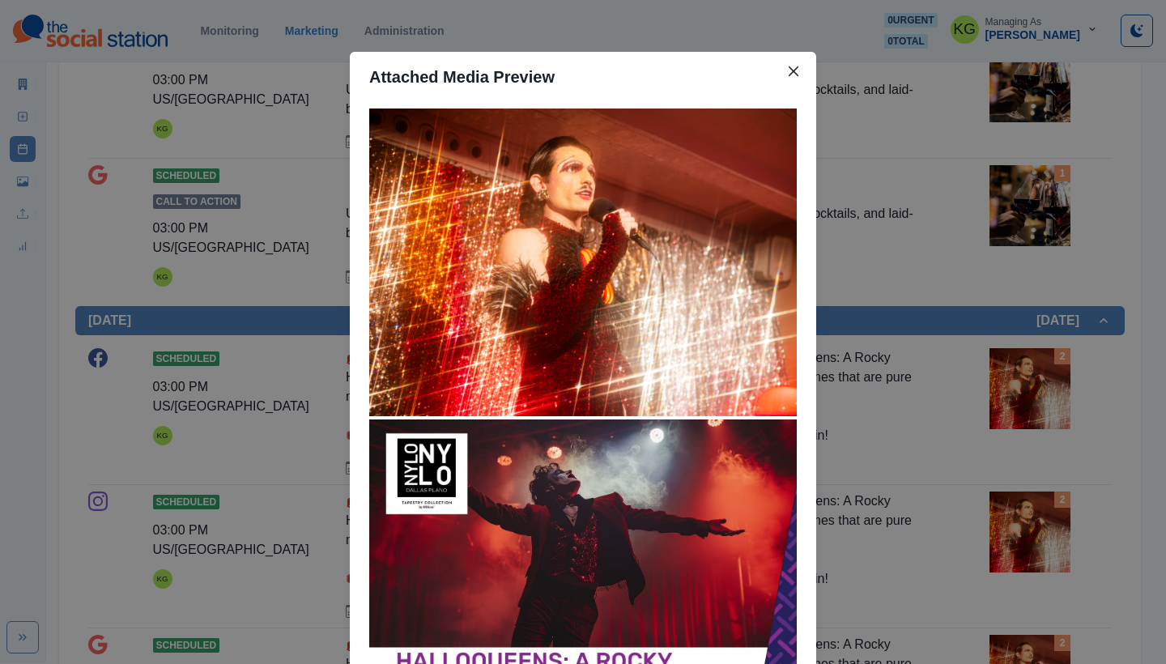
click at [1025, 387] on div "Attached Media Preview" at bounding box center [583, 332] width 1166 height 664
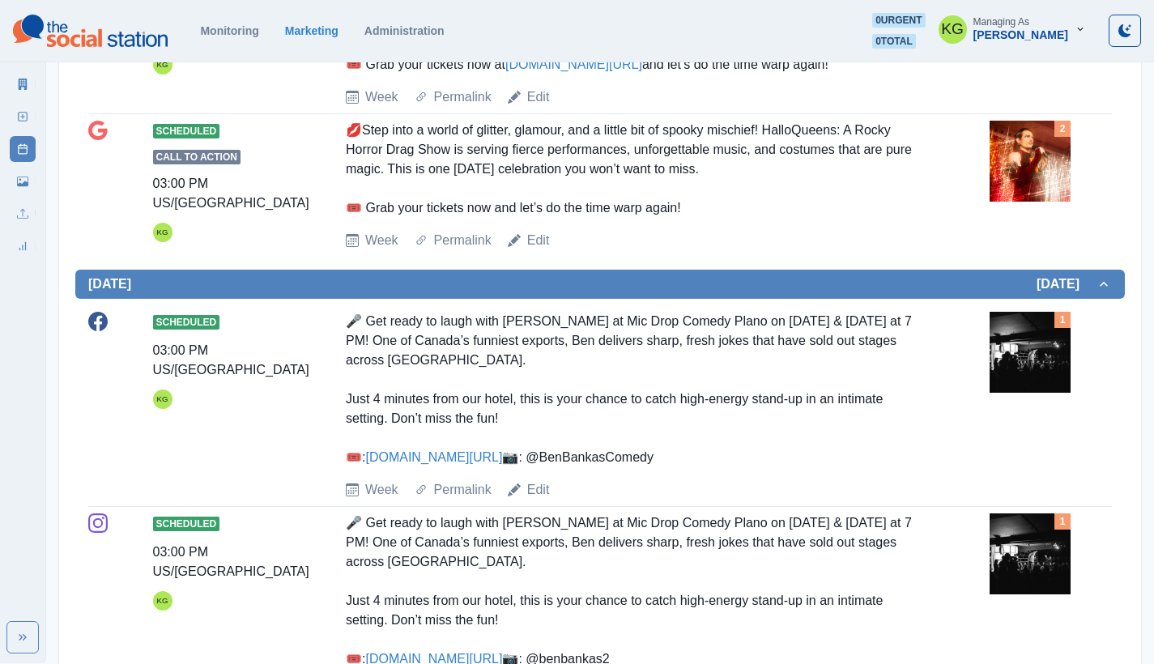
scroll to position [0, 0]
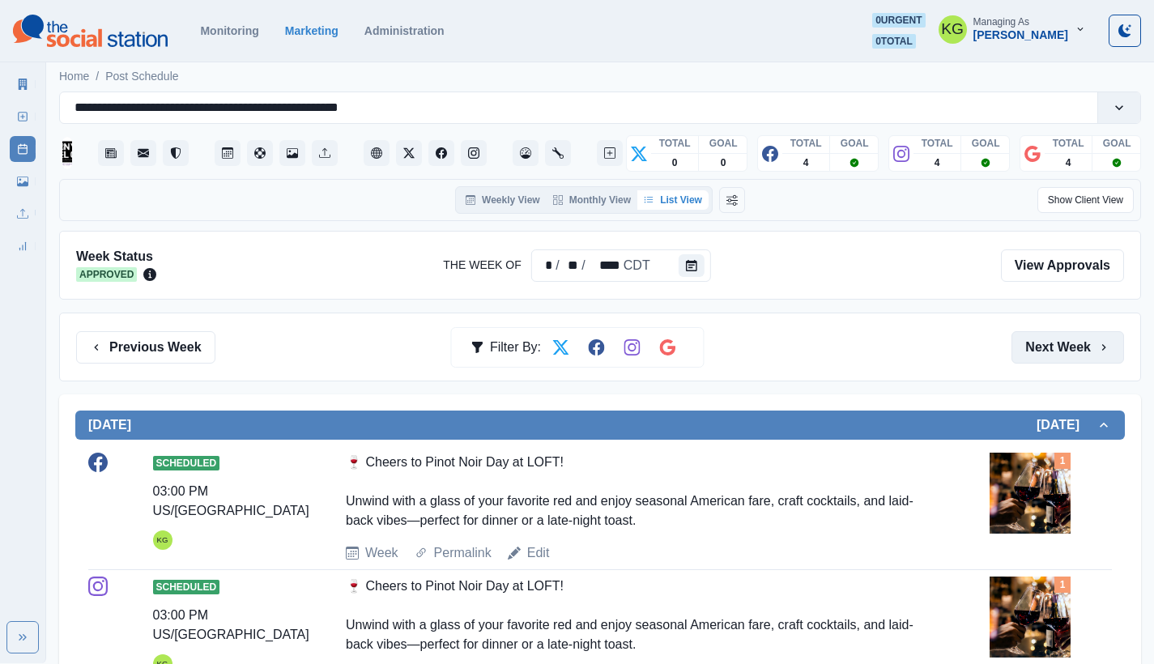
click at [1093, 359] on button "Next Week" at bounding box center [1068, 347] width 113 height 32
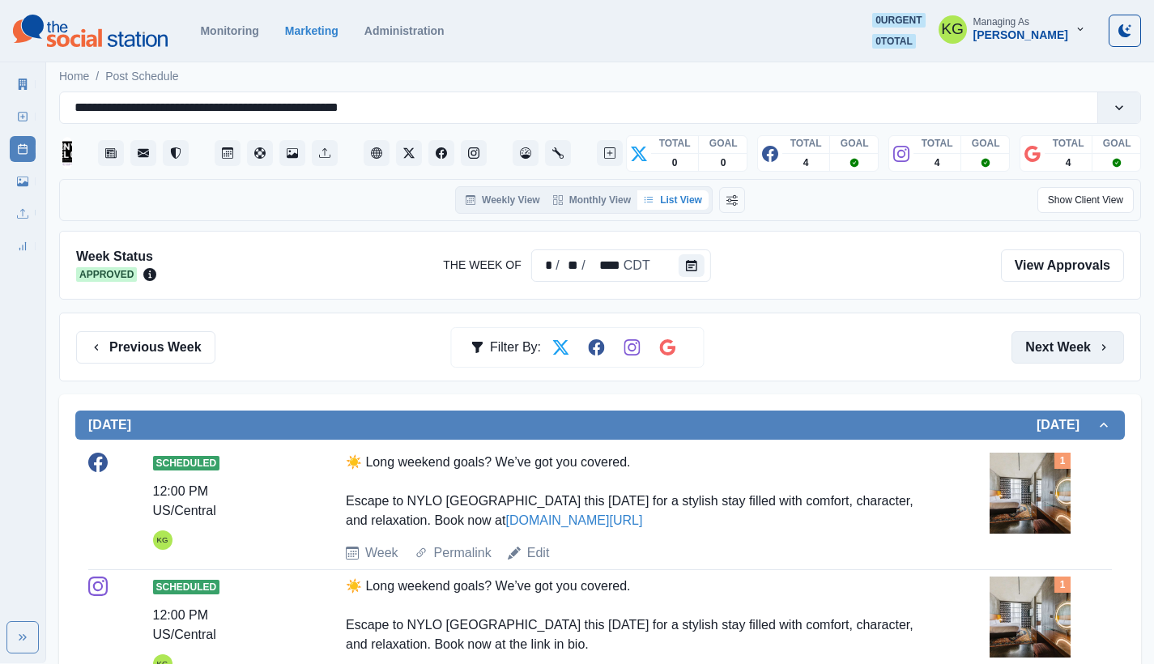
click at [1091, 331] on button "Next Week" at bounding box center [1068, 347] width 113 height 32
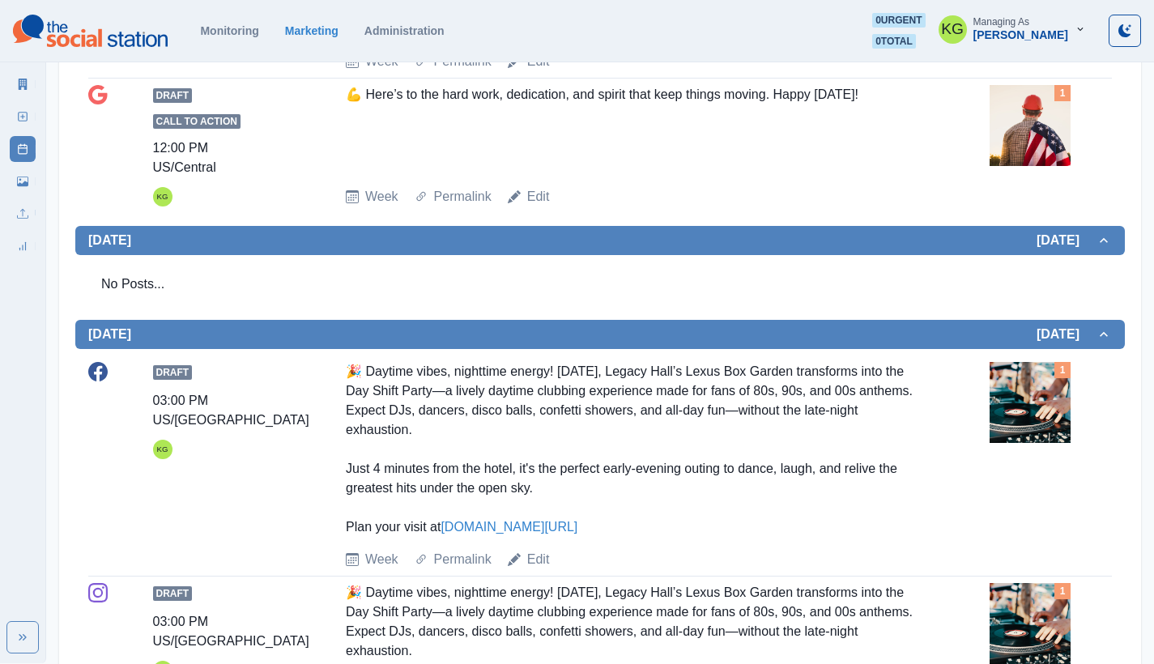
scroll to position [1398, 0]
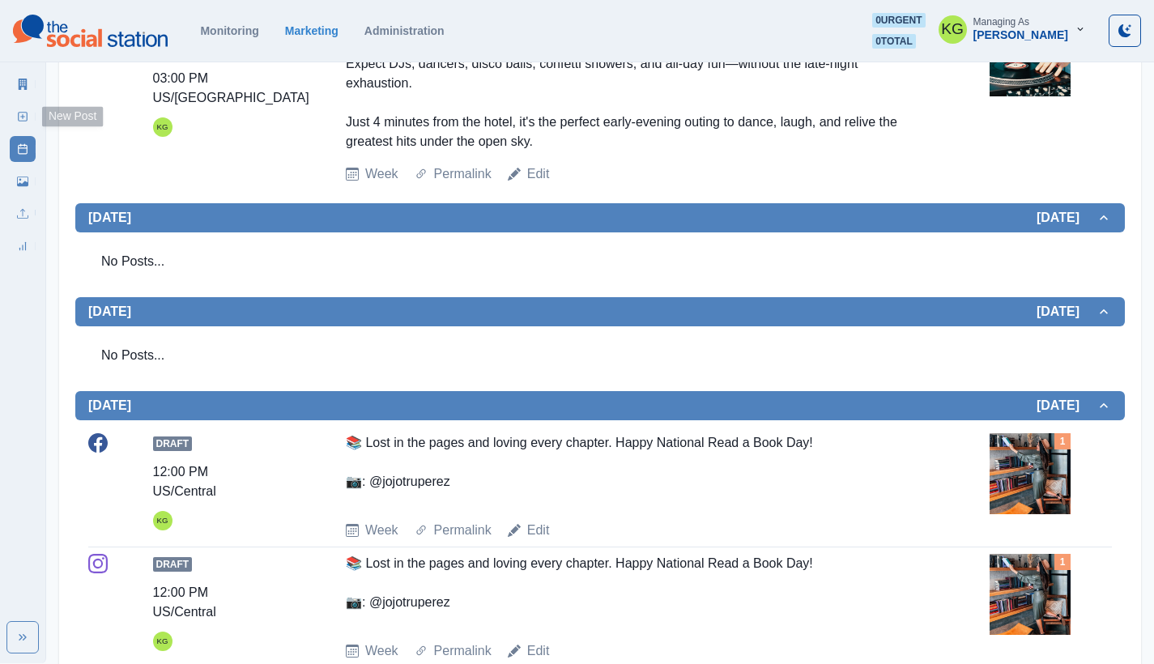
click at [31, 114] on link "New Post" at bounding box center [23, 117] width 26 height 26
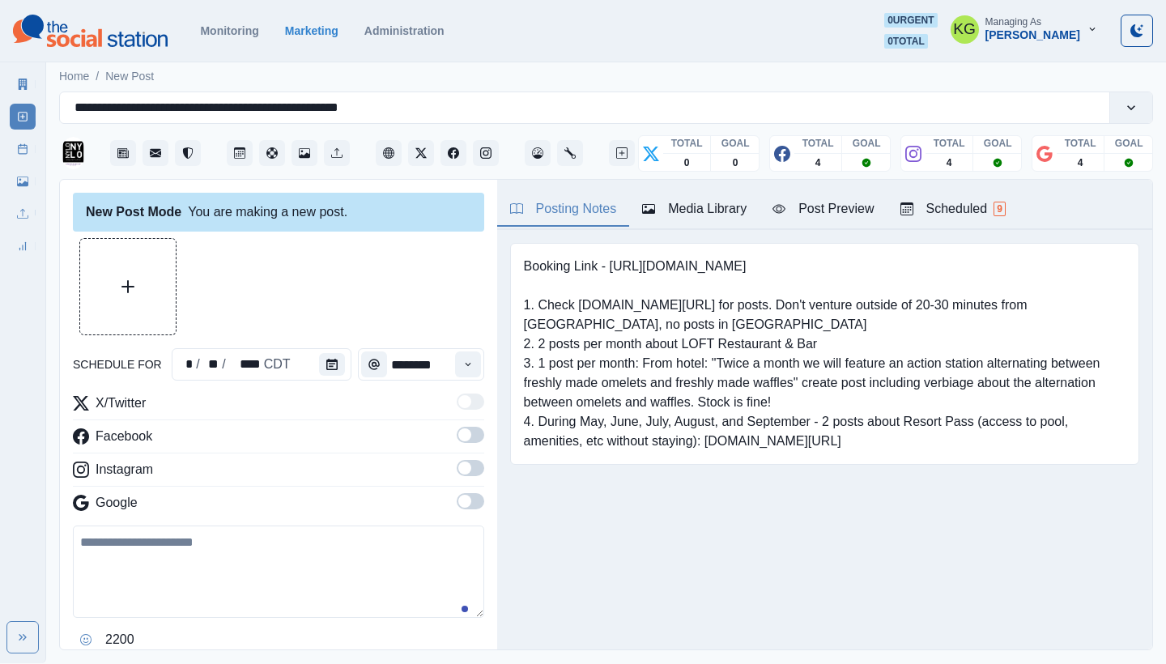
click at [696, 211] on div "Media Library" at bounding box center [694, 208] width 104 height 19
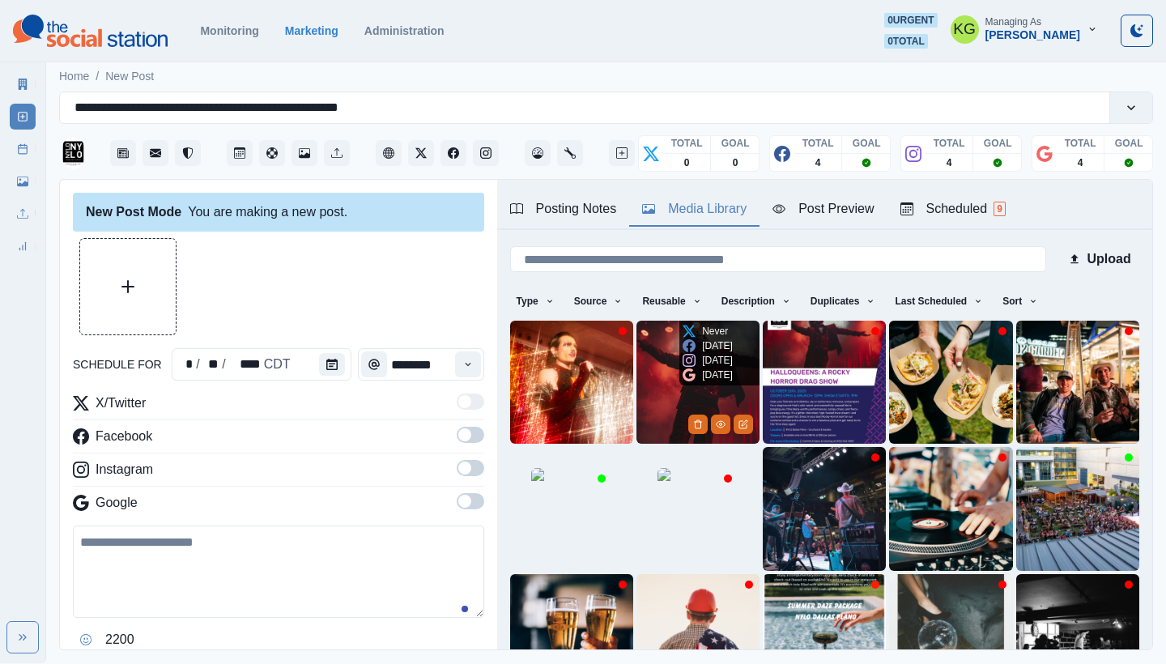
click at [683, 374] on icon at bounding box center [689, 374] width 13 height 13
click at [650, 376] on img at bounding box center [698, 382] width 123 height 123
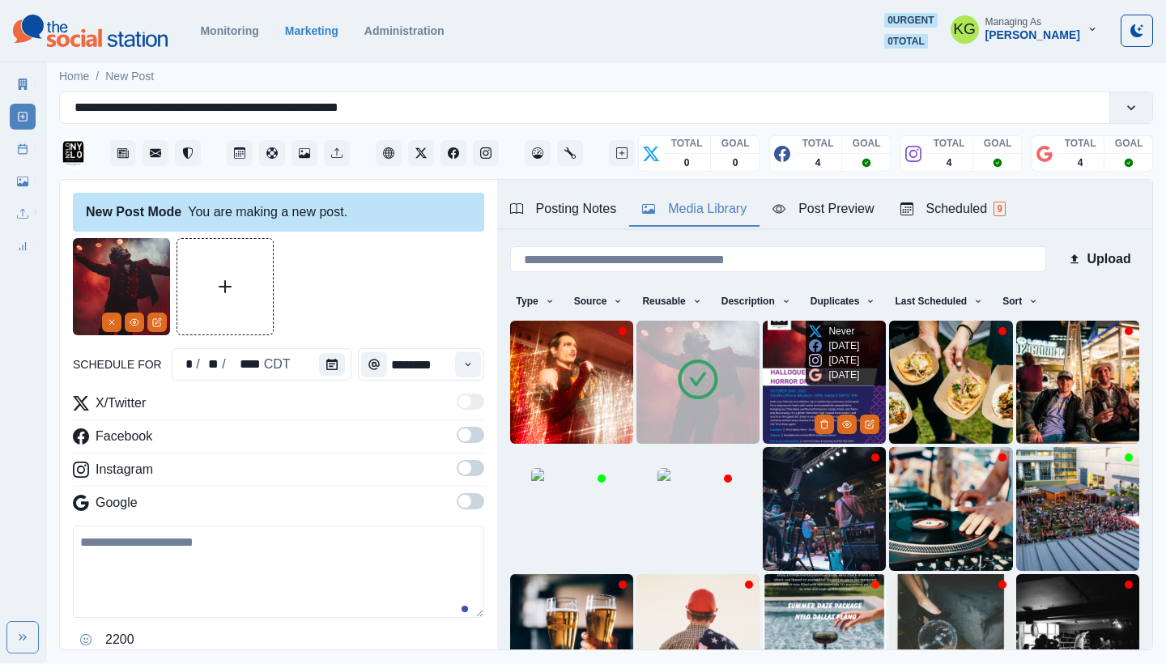
click at [786, 393] on img at bounding box center [824, 382] width 123 height 123
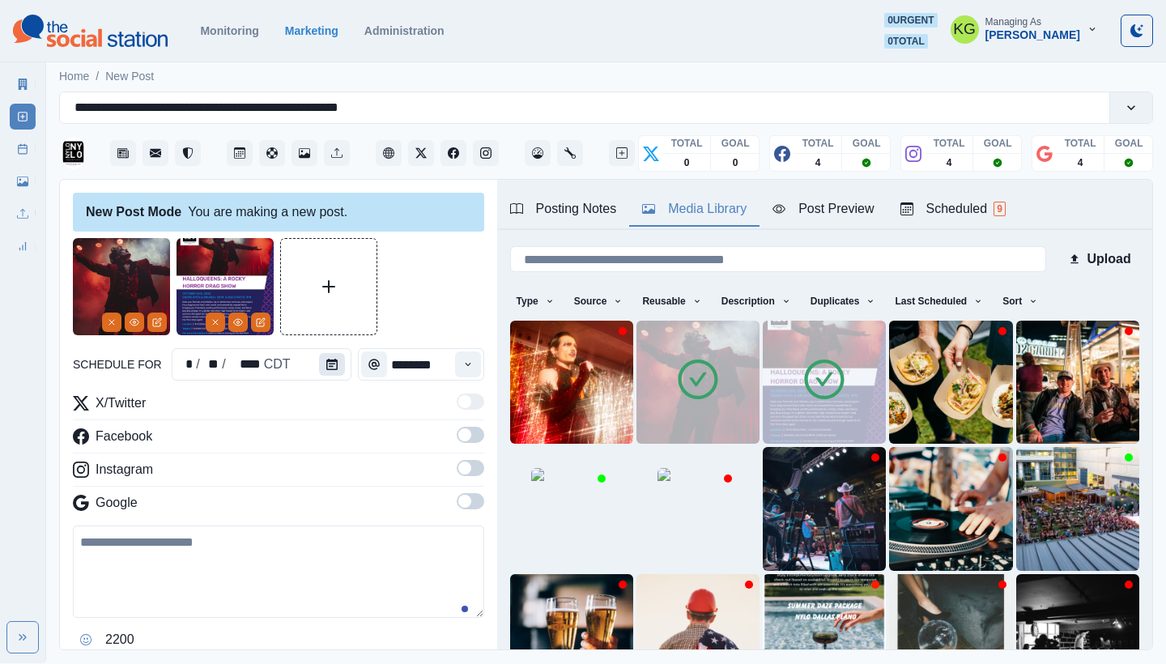
click at [338, 358] on button "Calendar" at bounding box center [332, 364] width 26 height 23
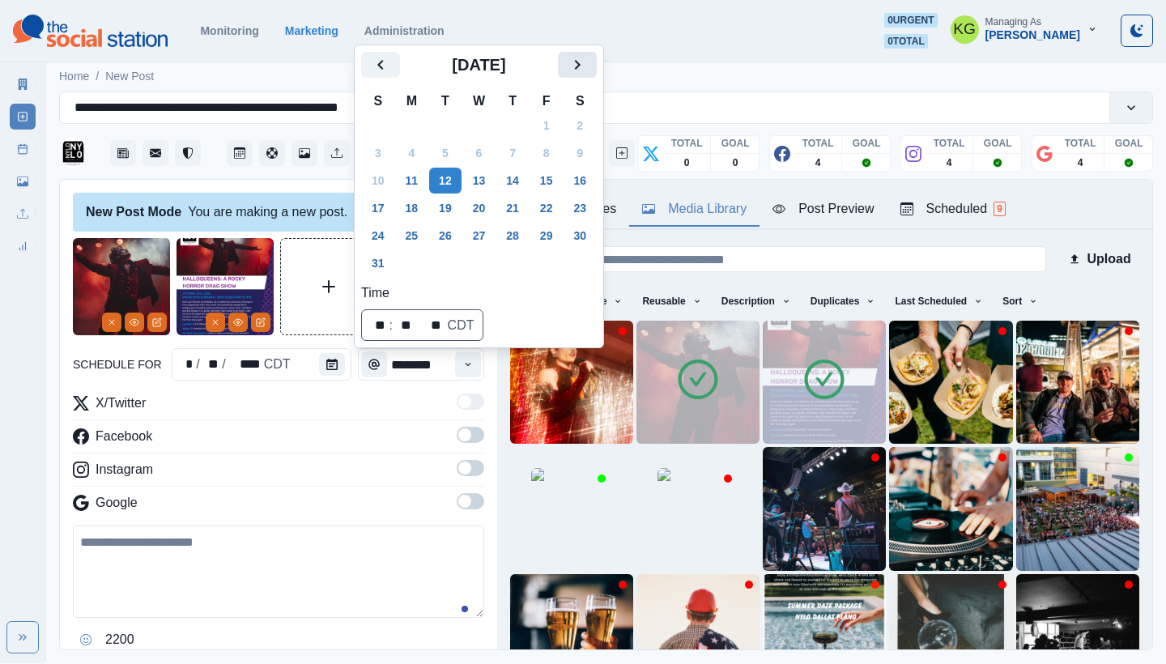
click at [573, 75] on button "Next" at bounding box center [577, 65] width 39 height 26
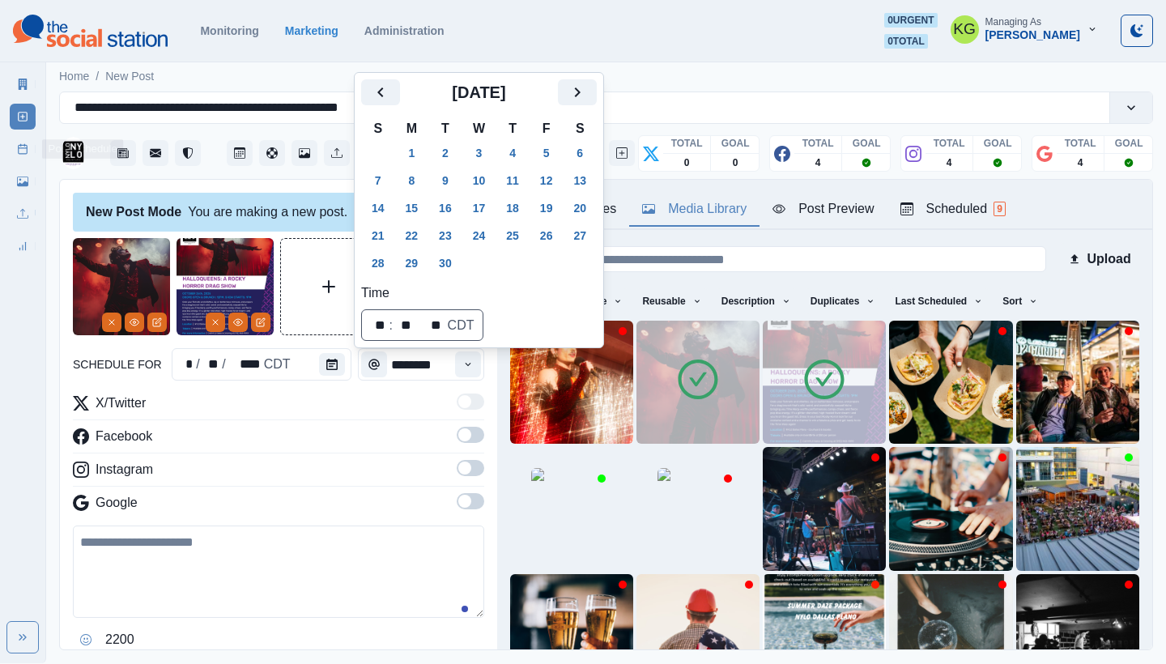
click at [10, 150] on link "Post Schedule" at bounding box center [23, 149] width 26 height 26
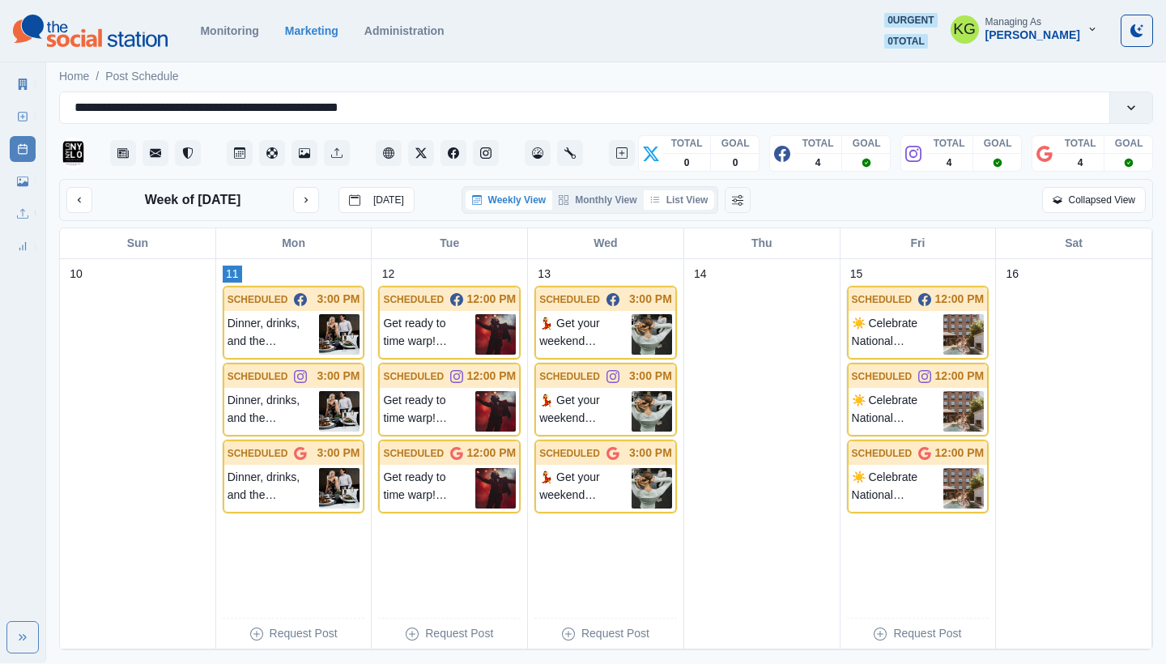
click at [672, 194] on button "List View" at bounding box center [679, 199] width 71 height 19
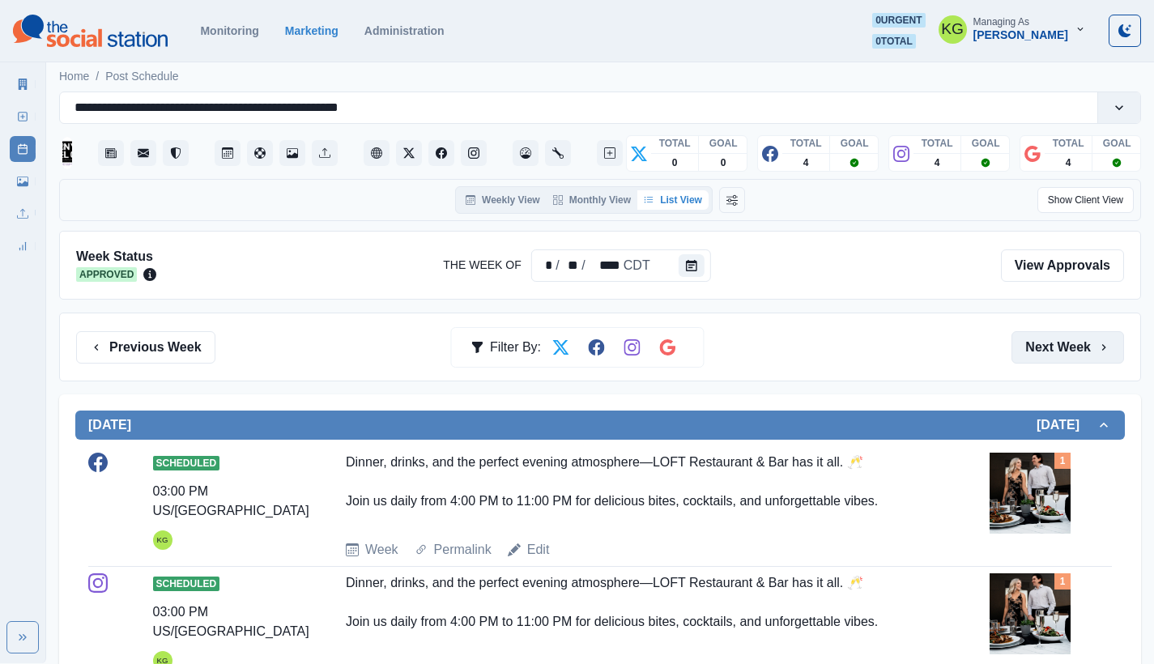
click at [1094, 343] on button "Next Week" at bounding box center [1068, 347] width 113 height 32
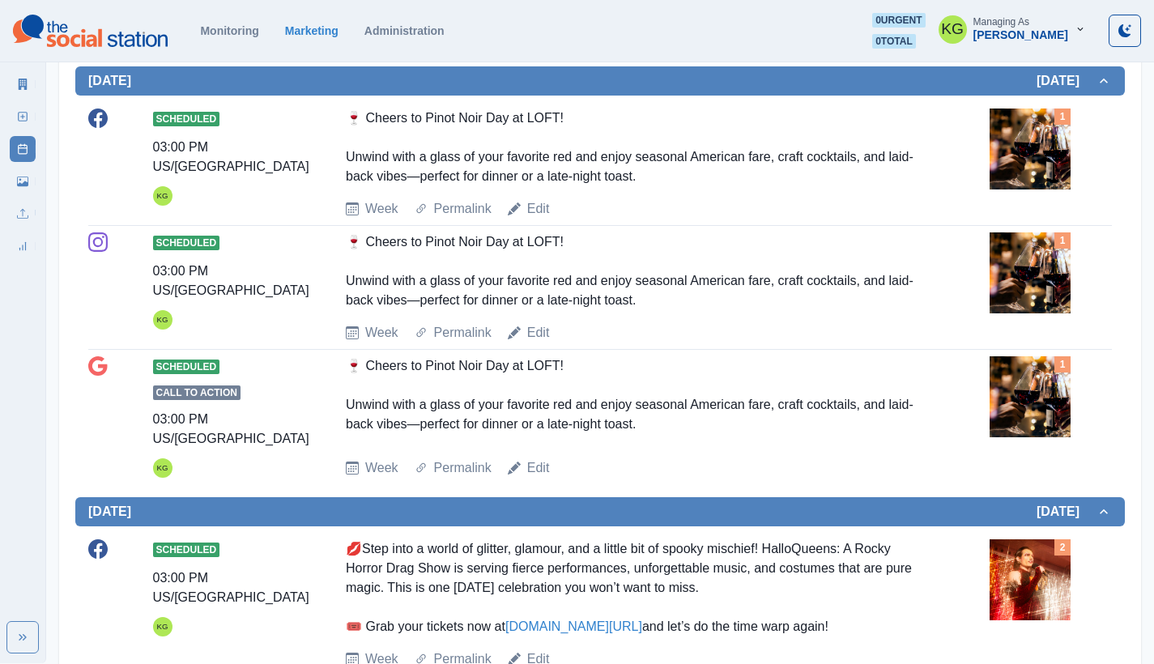
scroll to position [543, 0]
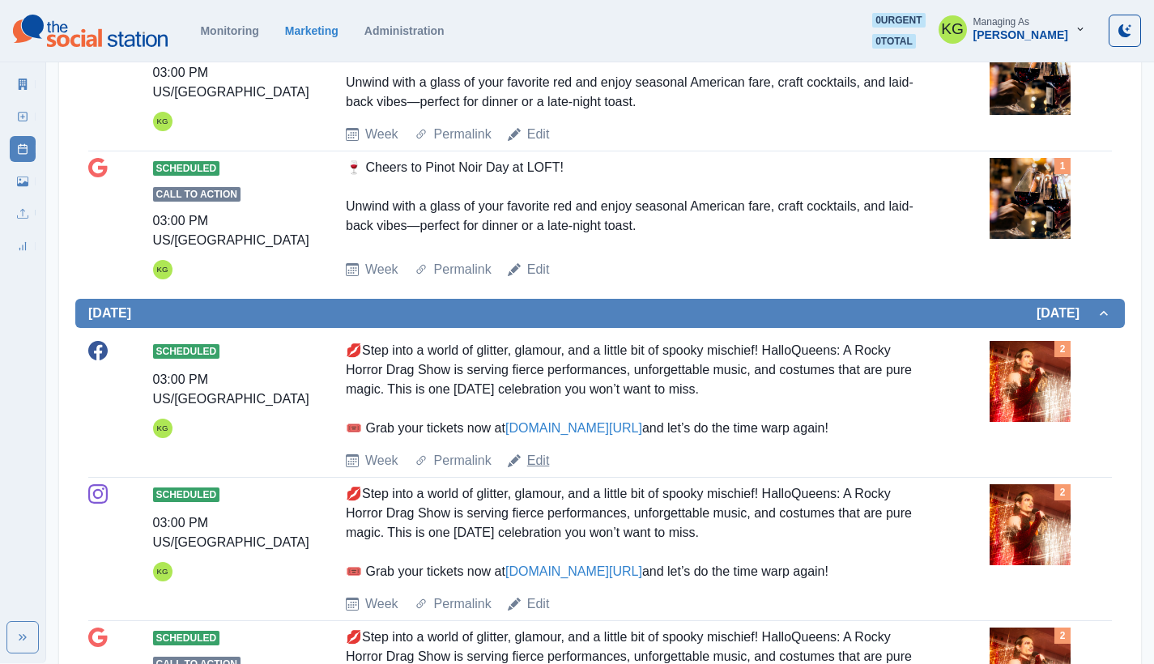
click at [532, 464] on link "Edit" at bounding box center [538, 460] width 23 height 19
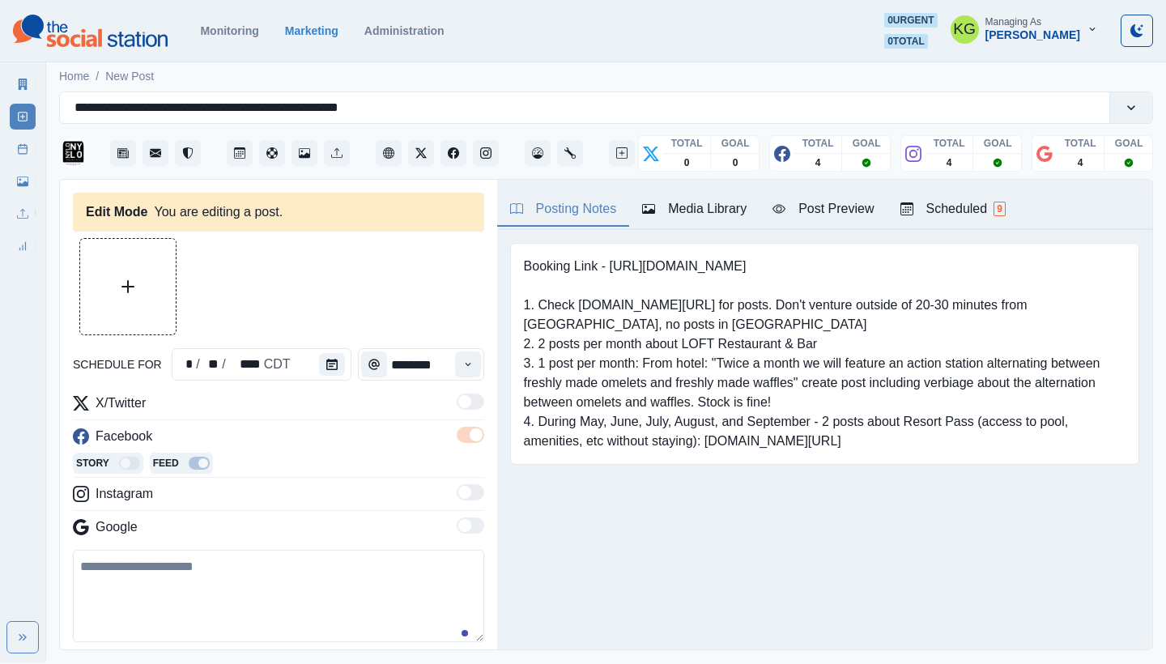
type input "*******"
type textarea "**********"
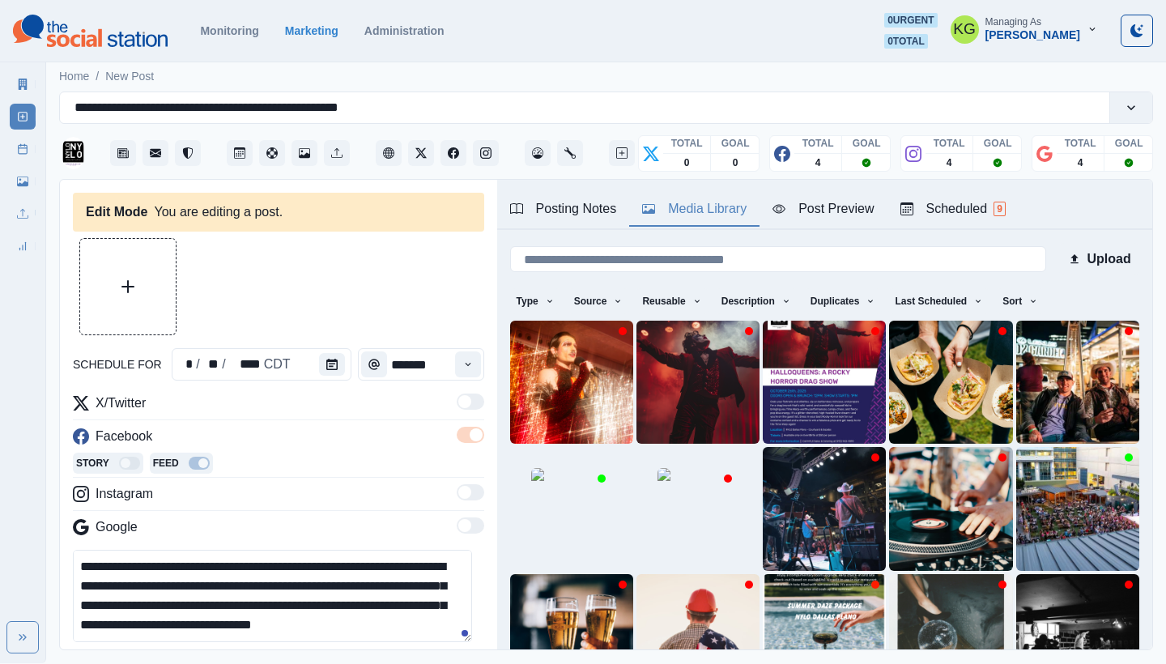
click at [709, 214] on div "Media Library" at bounding box center [694, 208] width 104 height 19
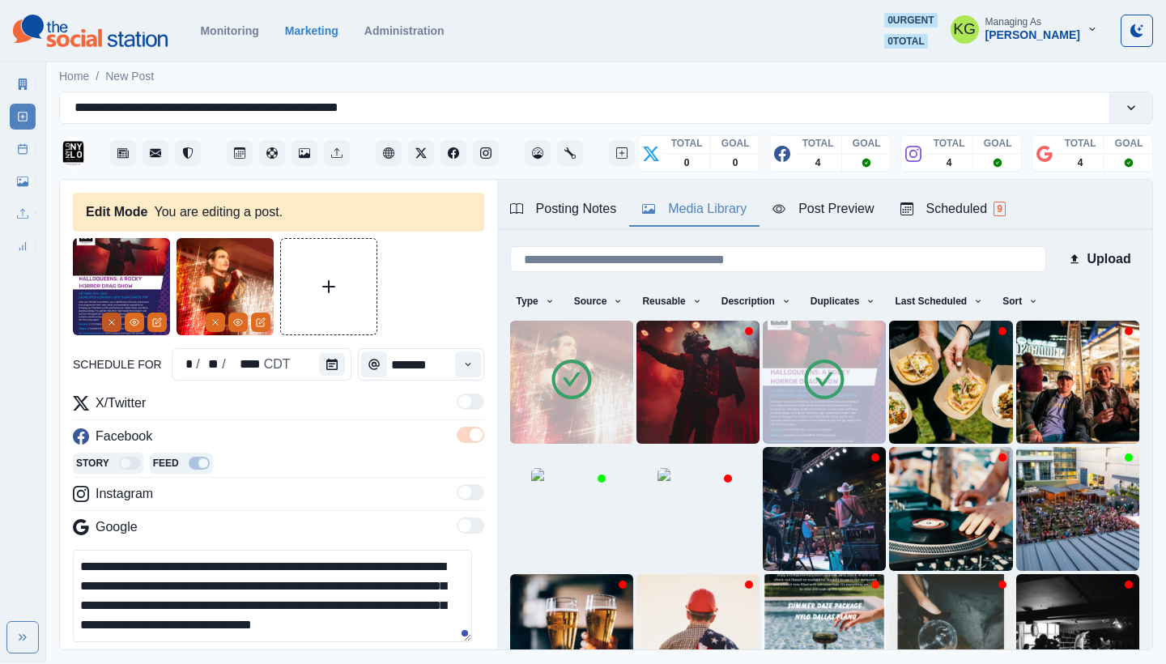
click at [107, 322] on icon "Remove" at bounding box center [112, 322] width 10 height 10
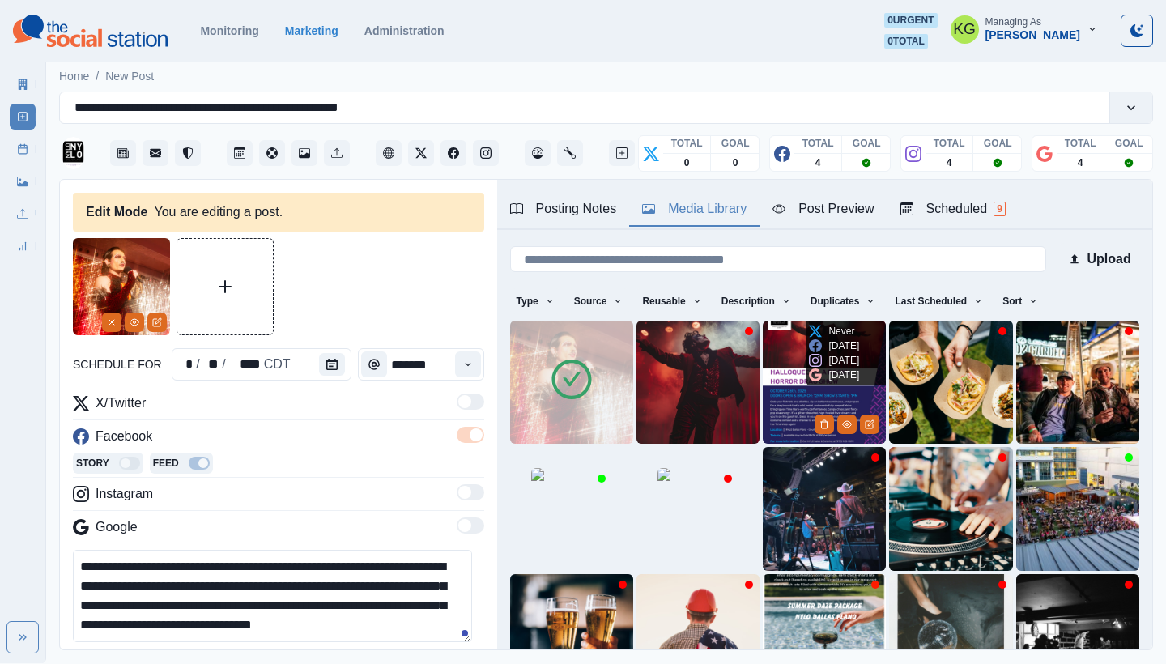
click at [768, 357] on img at bounding box center [824, 382] width 123 height 123
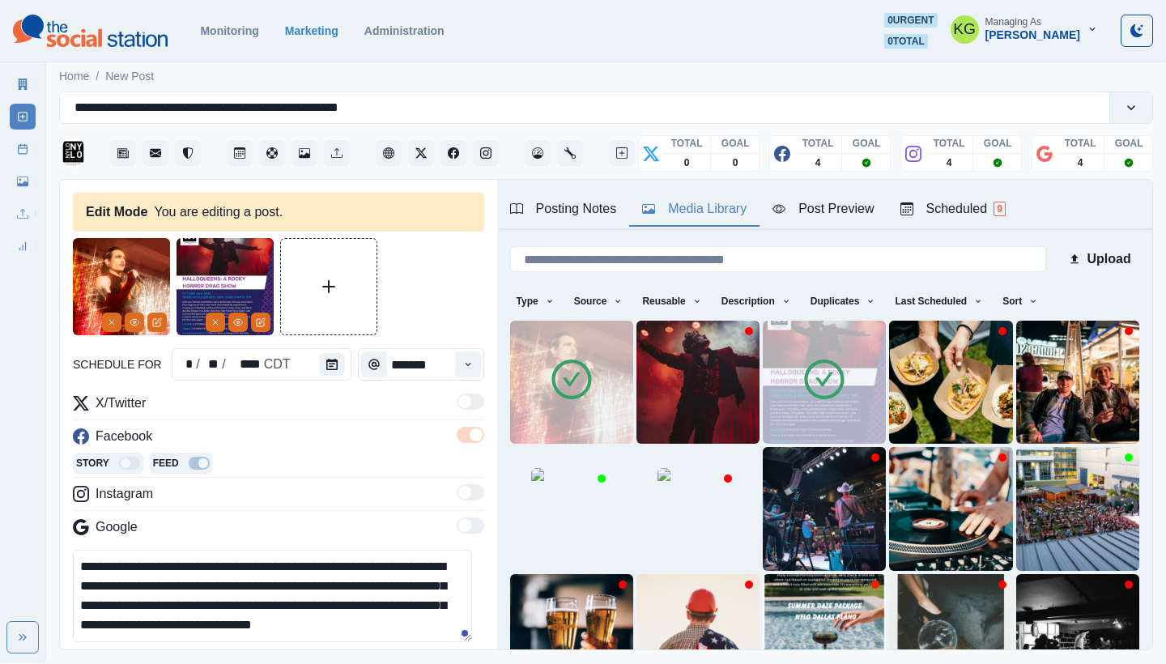
click at [121, 324] on div at bounding box center [134, 322] width 65 height 19
click at [110, 324] on line "Remove" at bounding box center [111, 322] width 5 height 5
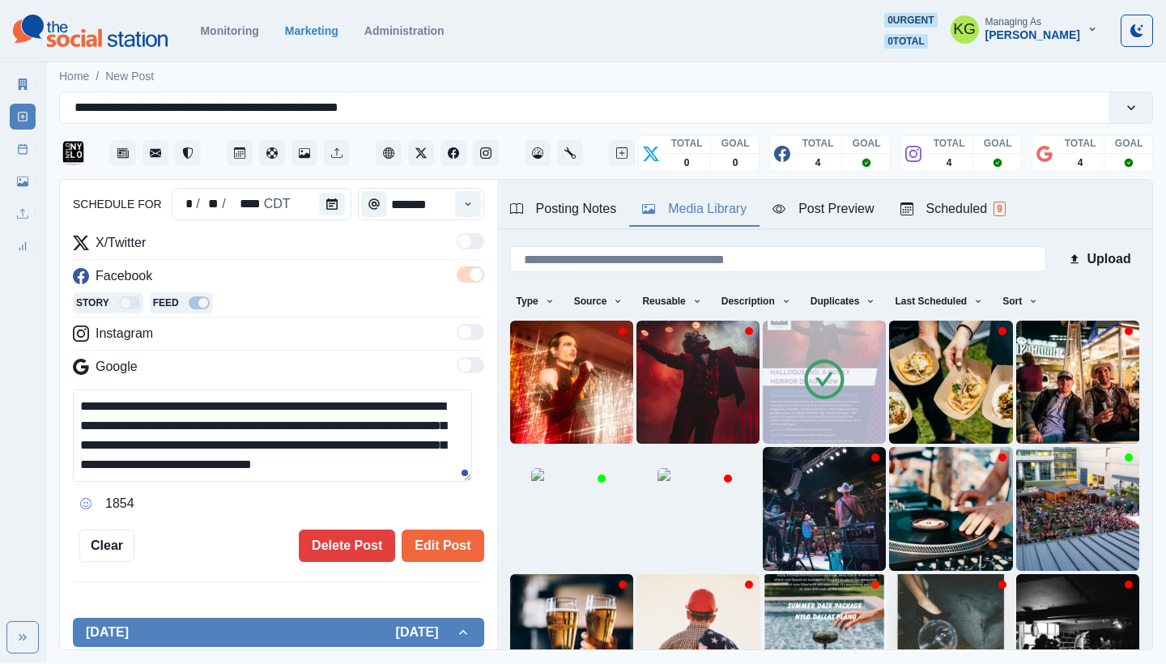
scroll to position [78, 0]
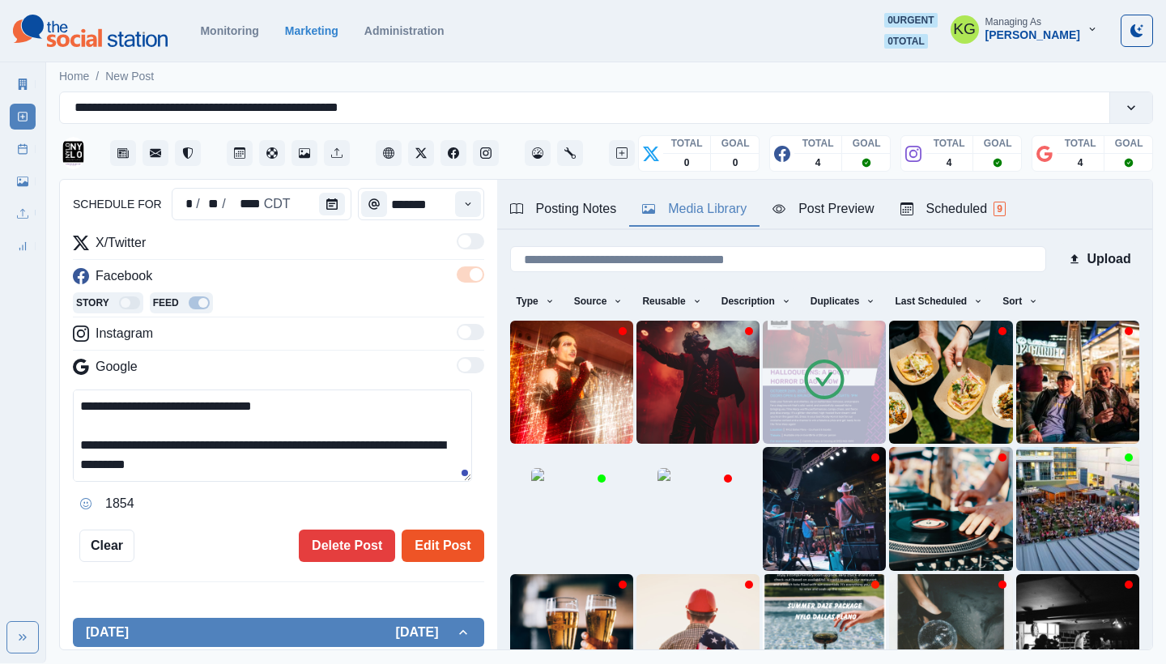
click at [420, 535] on button "Edit Post" at bounding box center [443, 546] width 82 height 32
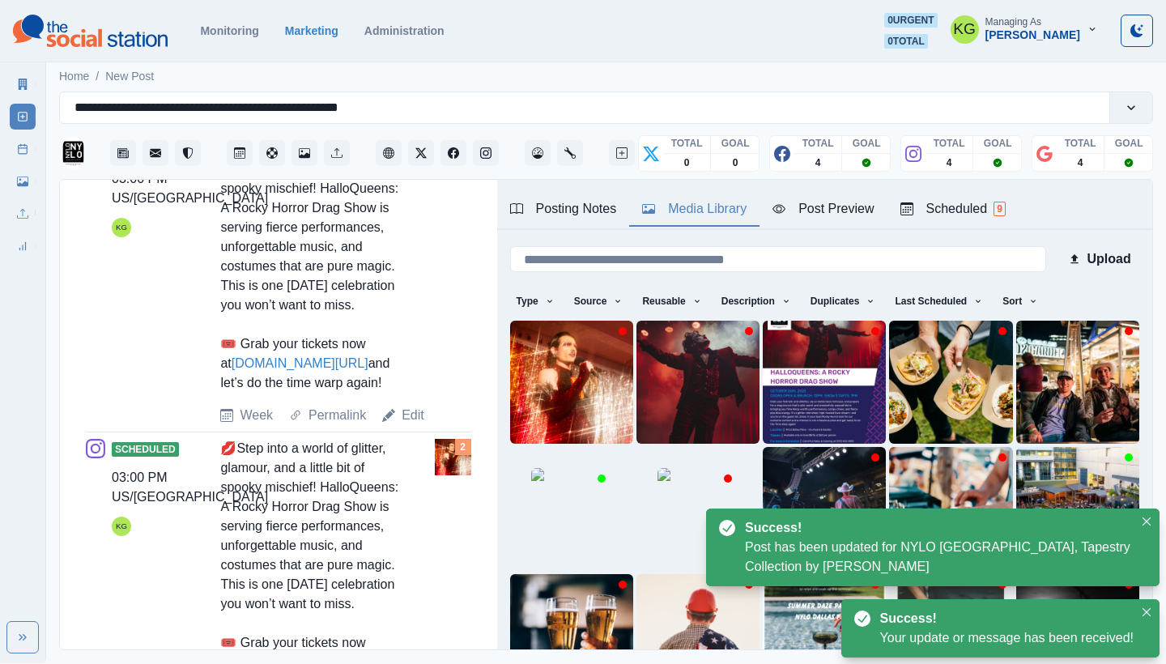
scroll to position [997, 0]
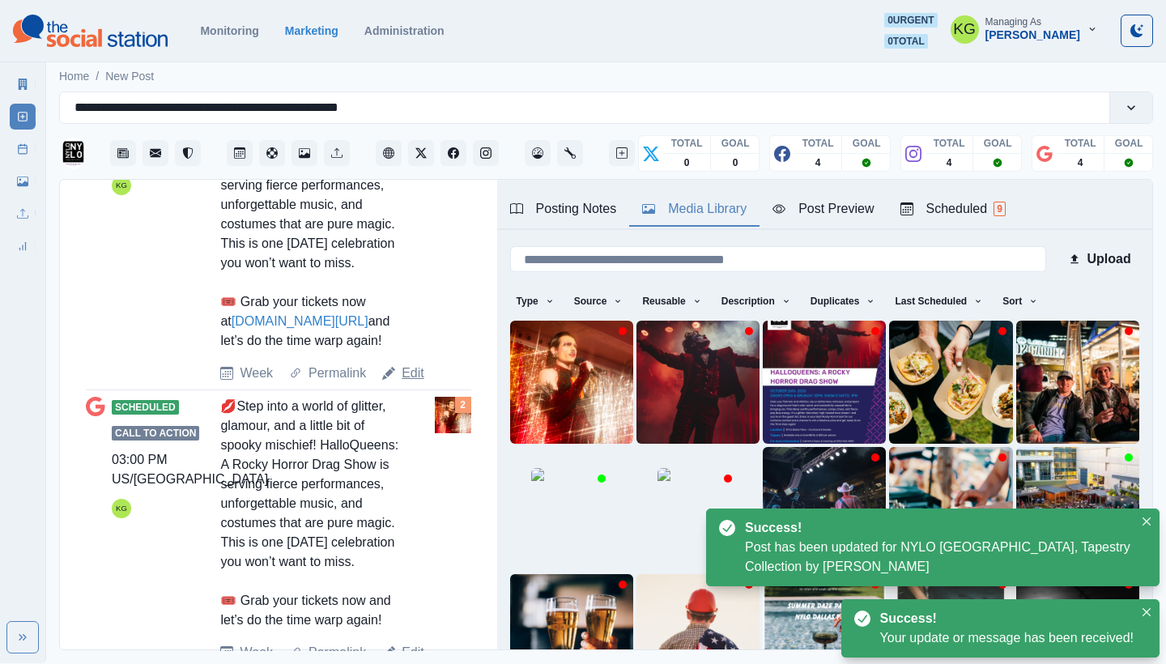
click at [405, 383] on link "Edit" at bounding box center [413, 373] width 23 height 19
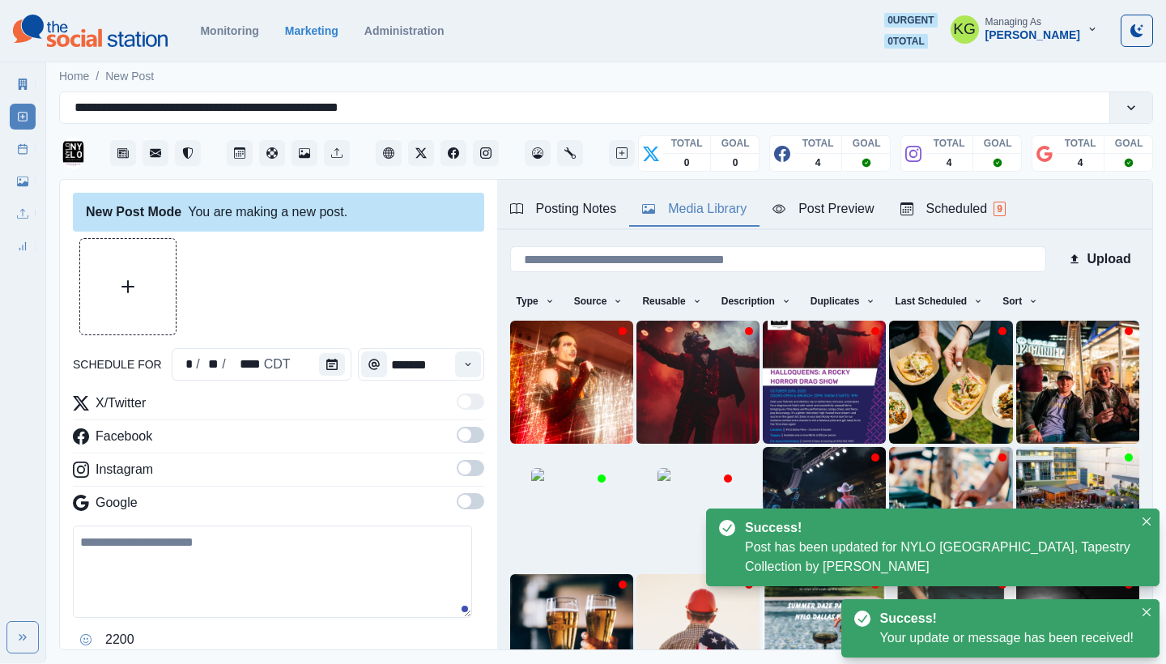
type textarea "**********"
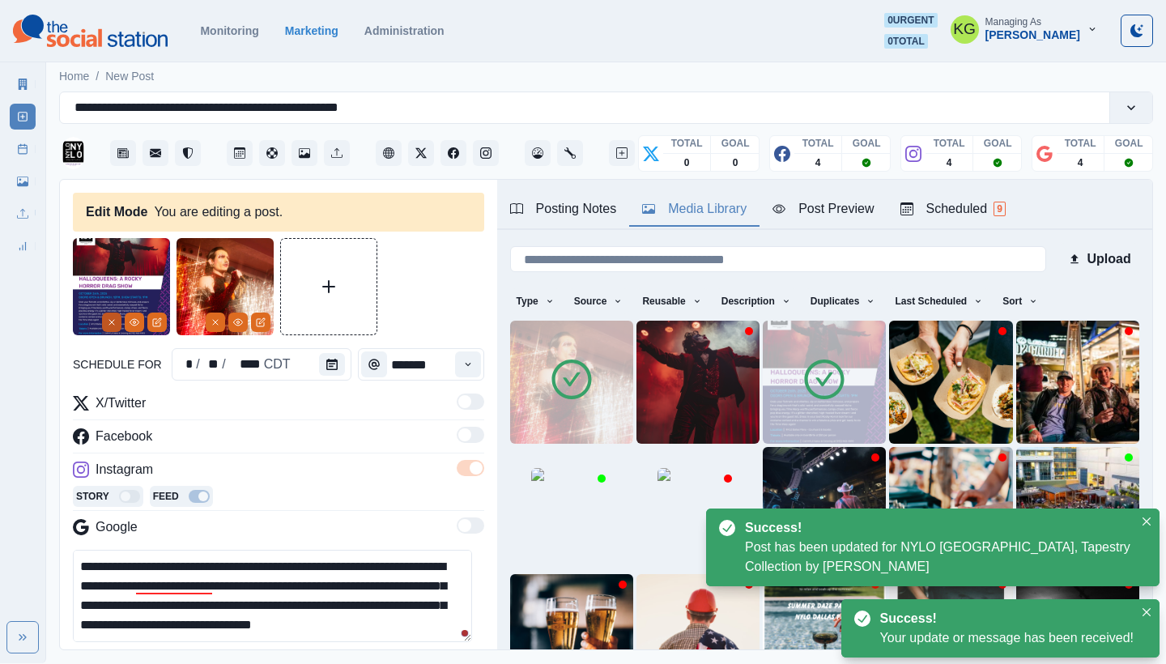
click at [117, 322] on button "Remove" at bounding box center [111, 322] width 19 height 19
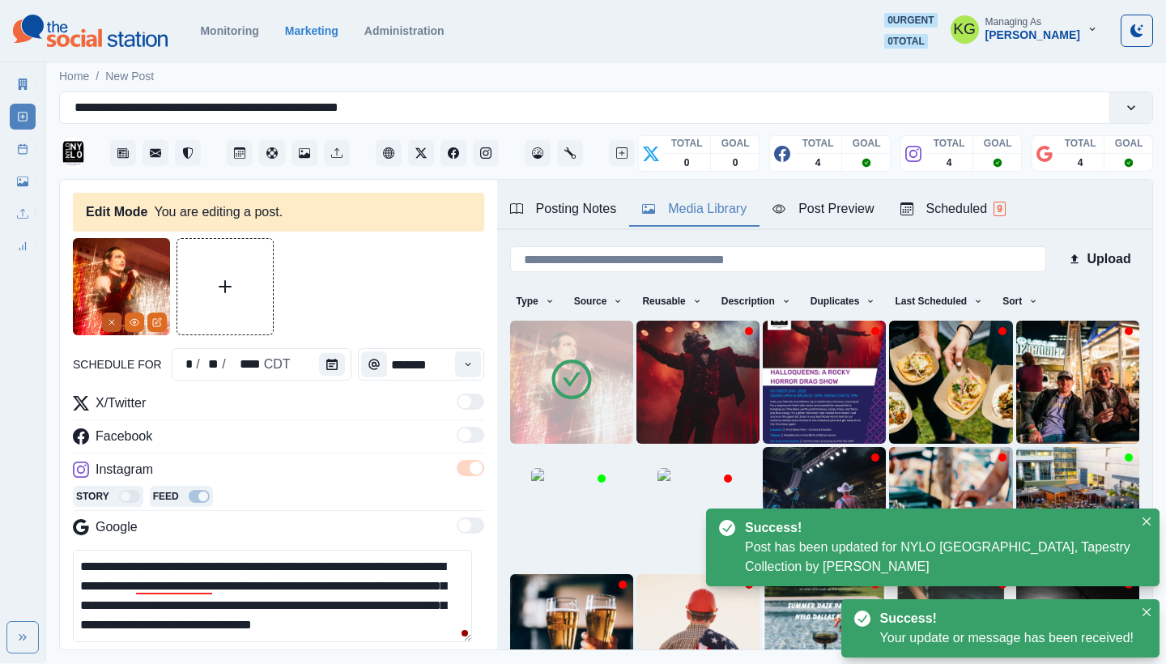
click at [117, 322] on button "Remove" at bounding box center [111, 322] width 19 height 19
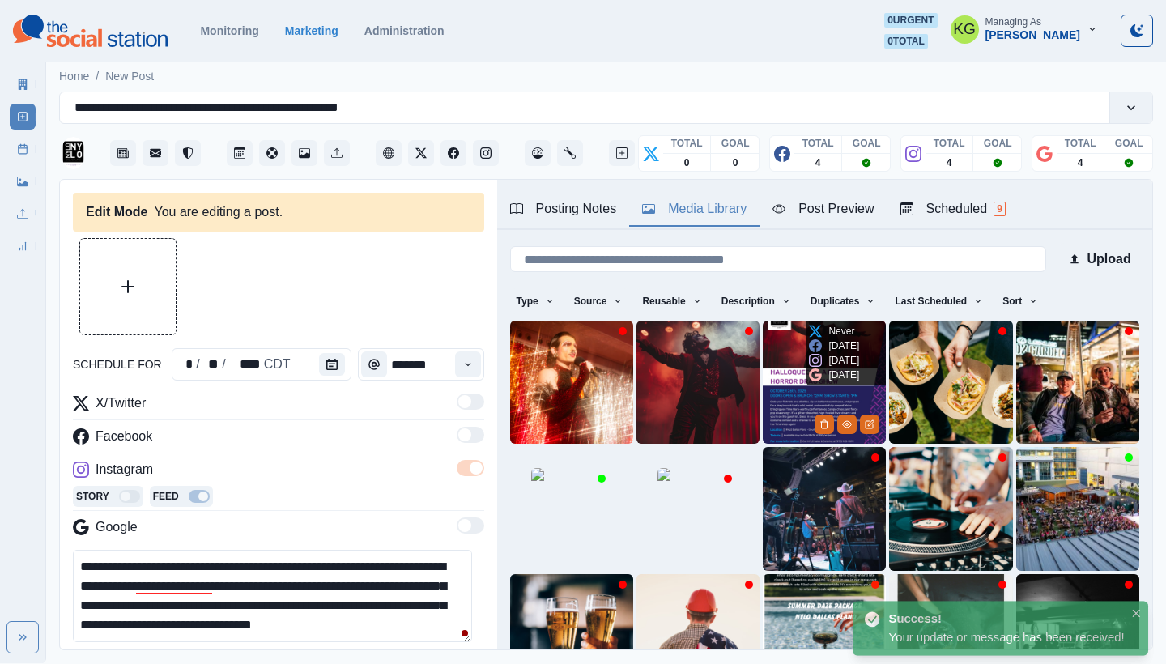
click at [770, 381] on img at bounding box center [824, 382] width 123 height 123
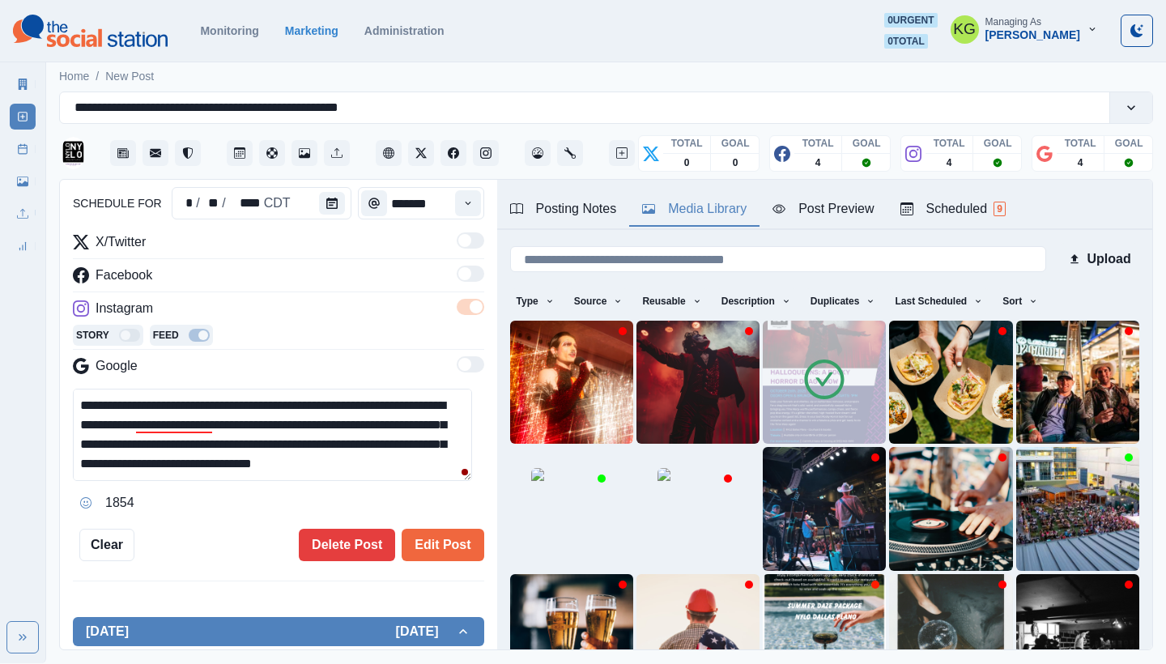
scroll to position [77, 0]
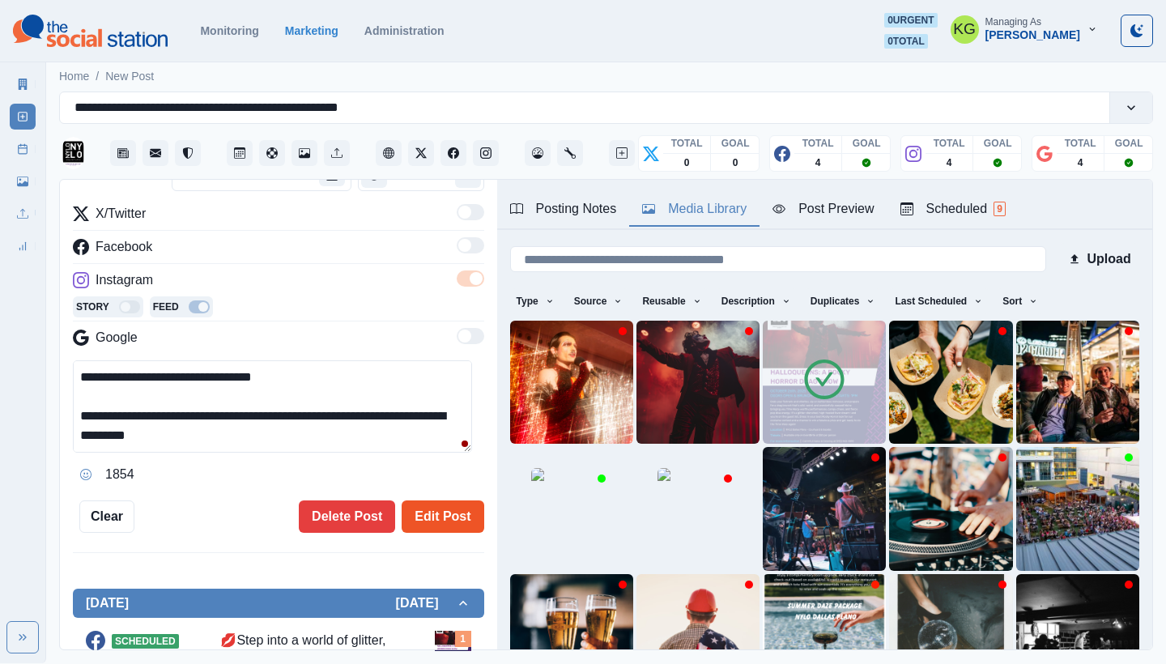
click at [428, 500] on button "Edit Post" at bounding box center [443, 516] width 82 height 32
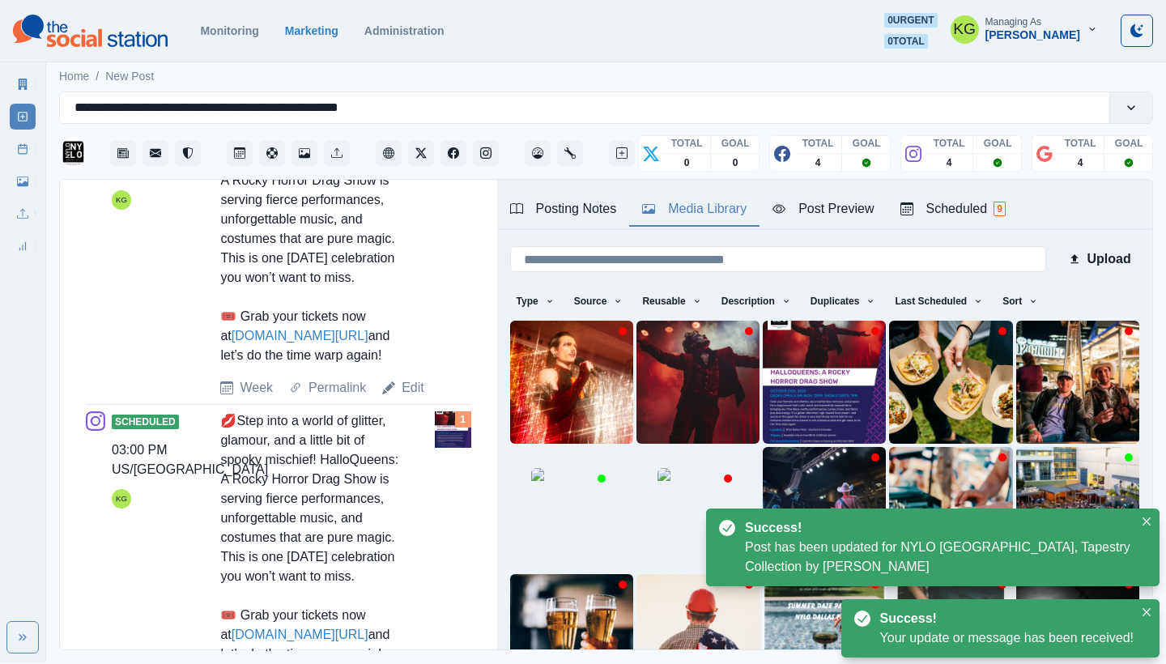
scroll to position [1115, 0]
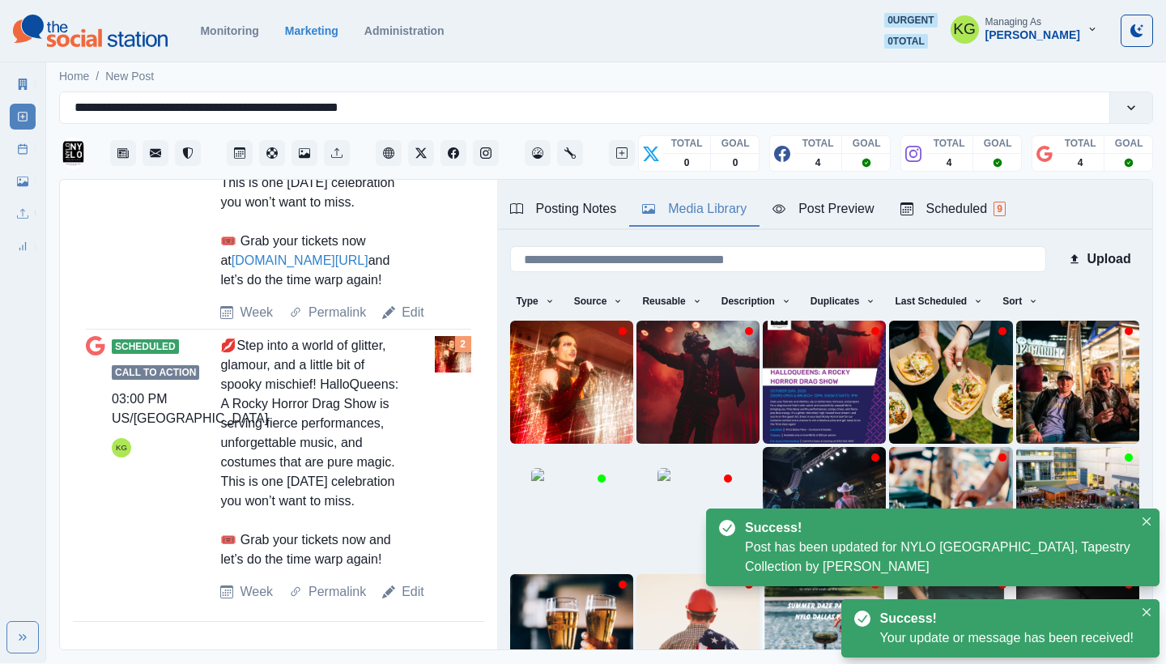
click at [406, 581] on div "Scheduled Call to Action 03:00 PM US/Central KG 💋Step into a world of glitter, …" at bounding box center [278, 469] width 385 height 266
click at [405, 590] on link "Edit" at bounding box center [413, 591] width 23 height 19
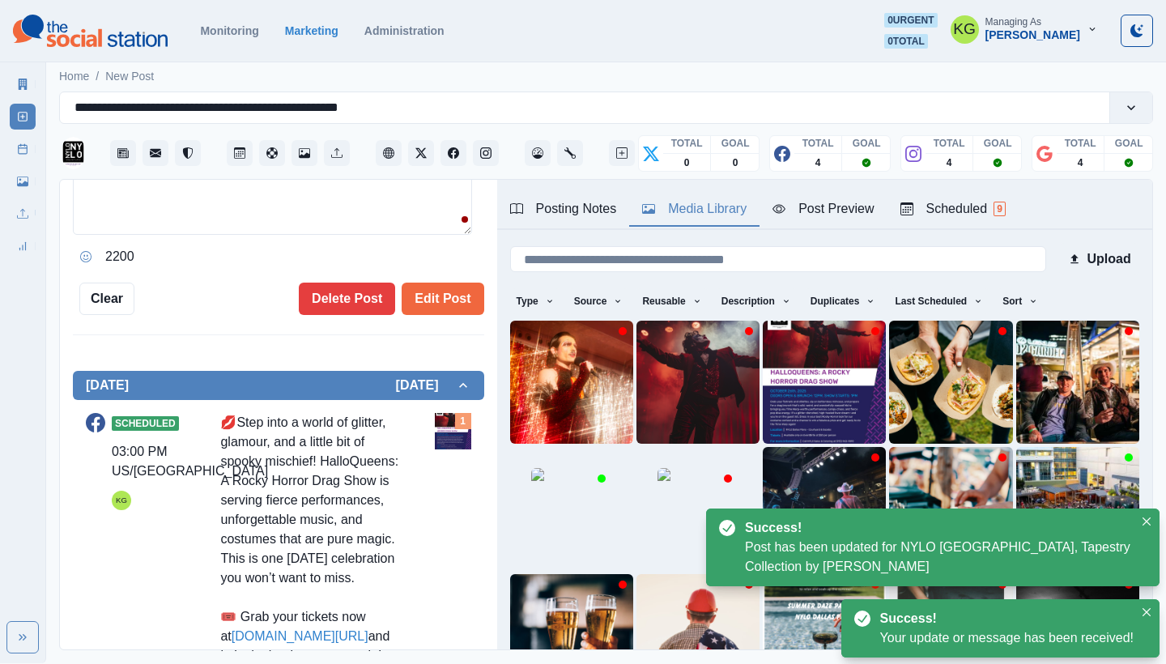
type textarea "**********"
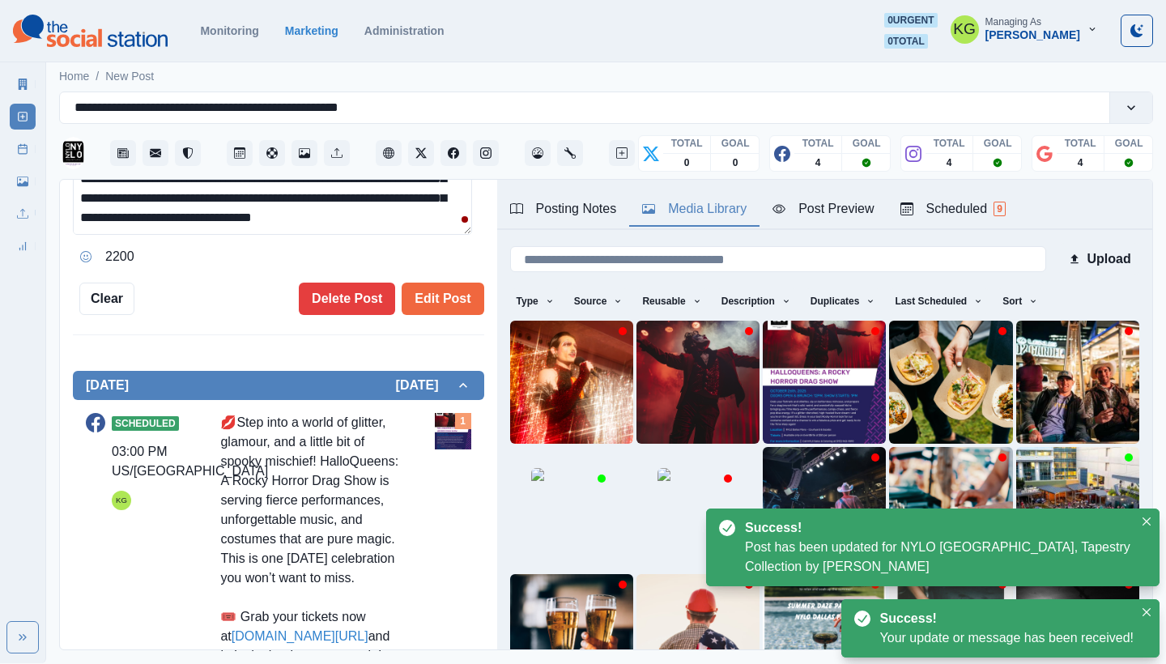
scroll to position [0, 0]
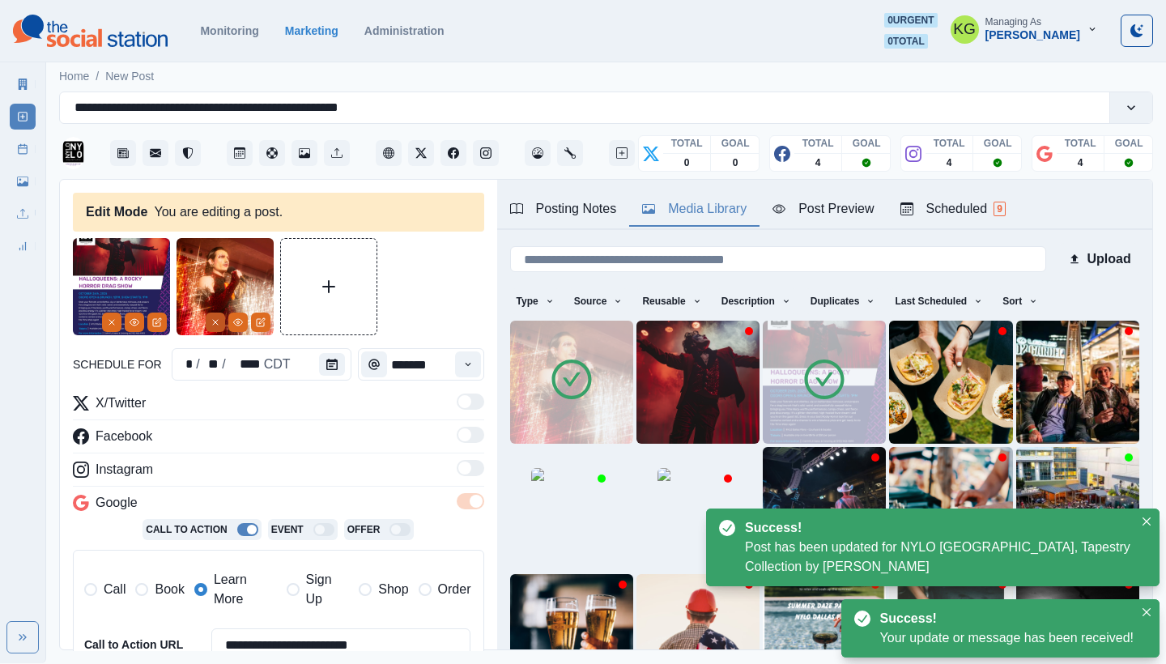
click at [217, 330] on button "Remove" at bounding box center [215, 322] width 19 height 19
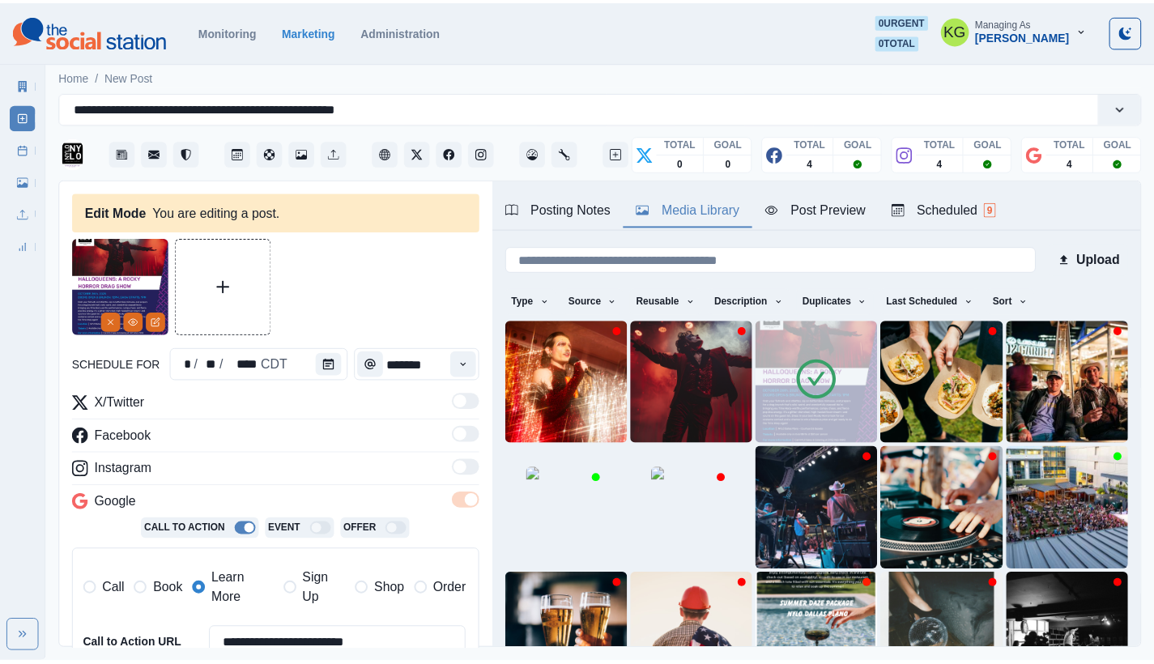
scroll to position [309, 0]
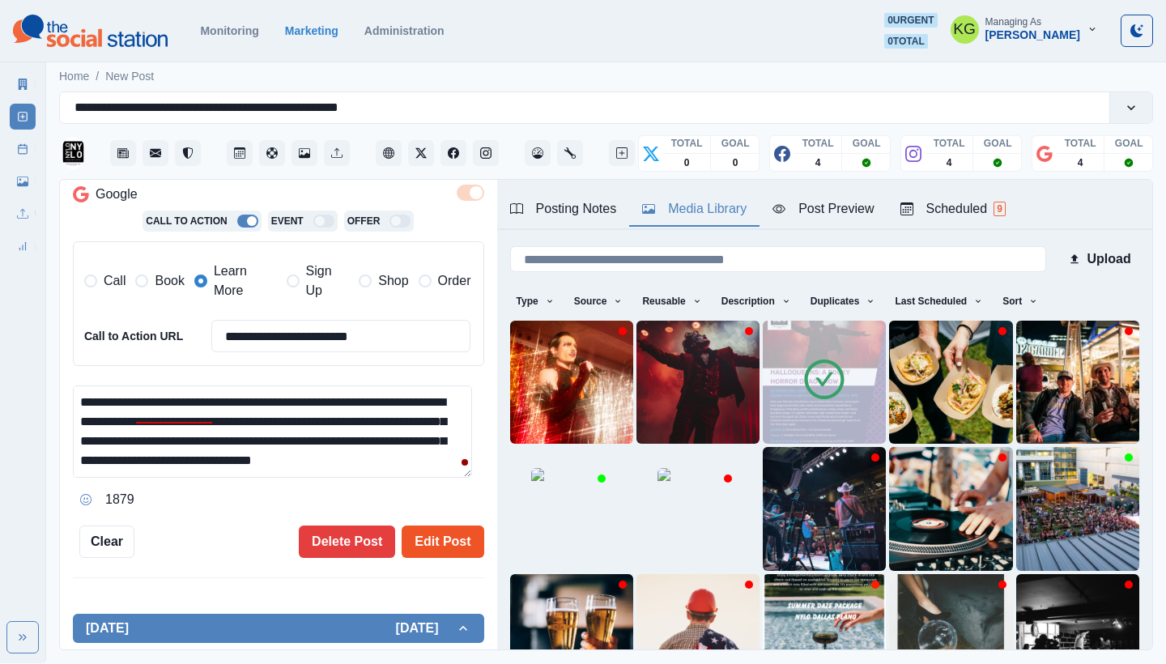
click at [425, 529] on button "Edit Post" at bounding box center [443, 542] width 82 height 32
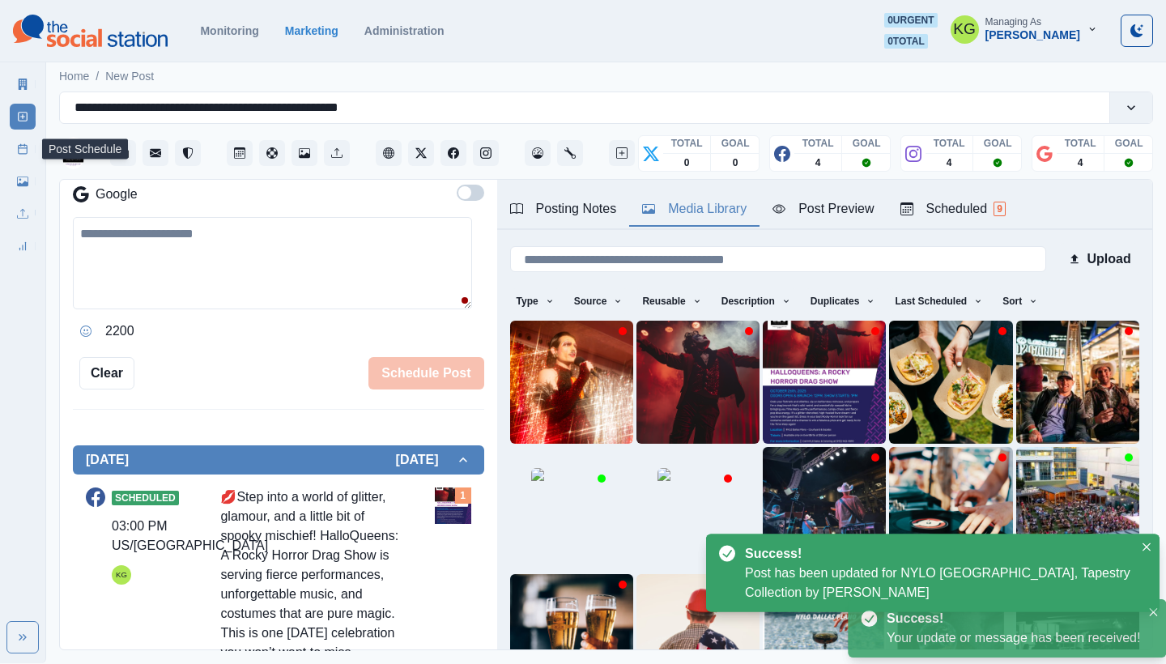
click at [20, 141] on link "Post Schedule" at bounding box center [23, 149] width 26 height 26
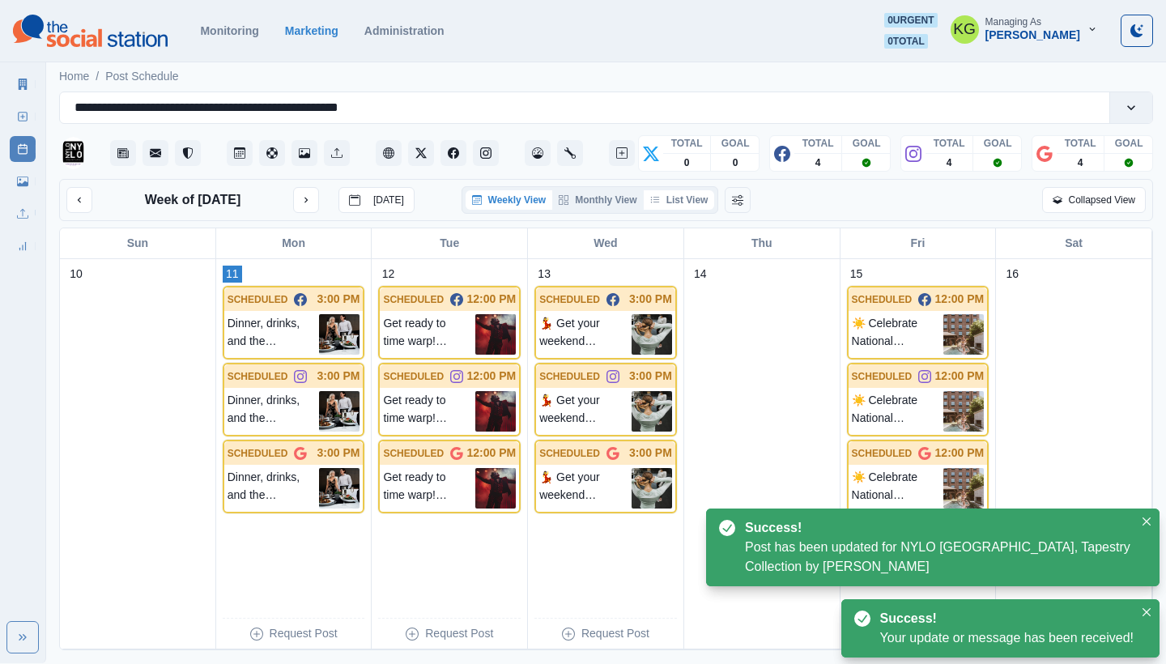
click at [671, 200] on button "List View" at bounding box center [679, 199] width 71 height 19
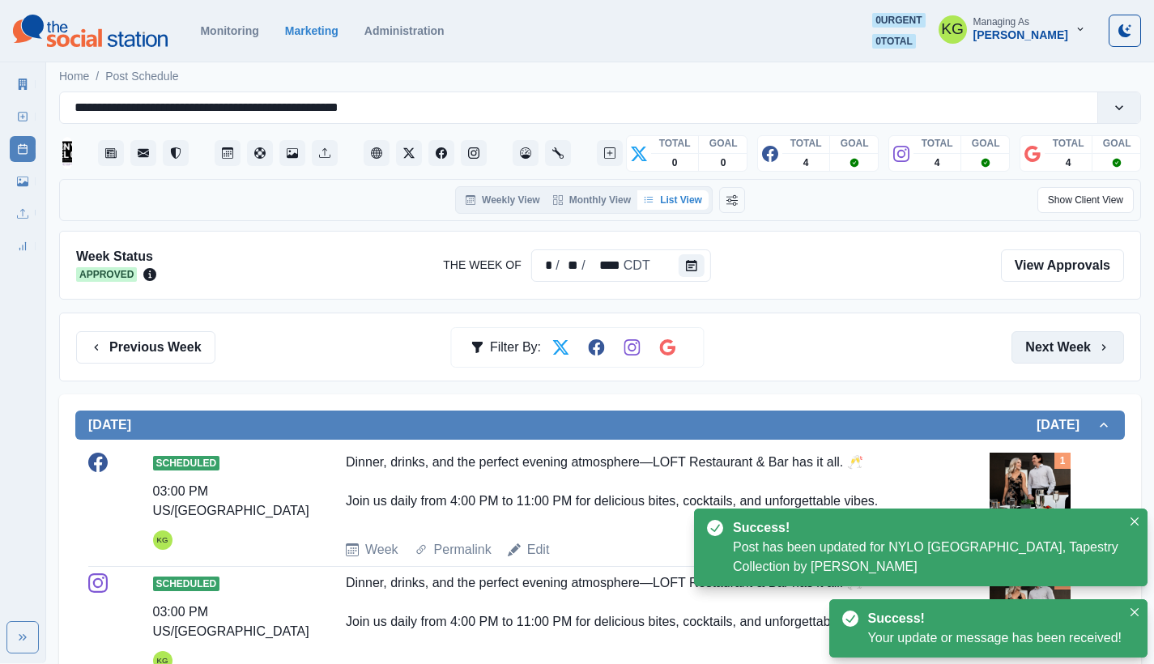
click at [1065, 346] on button "Next Week" at bounding box center [1068, 347] width 113 height 32
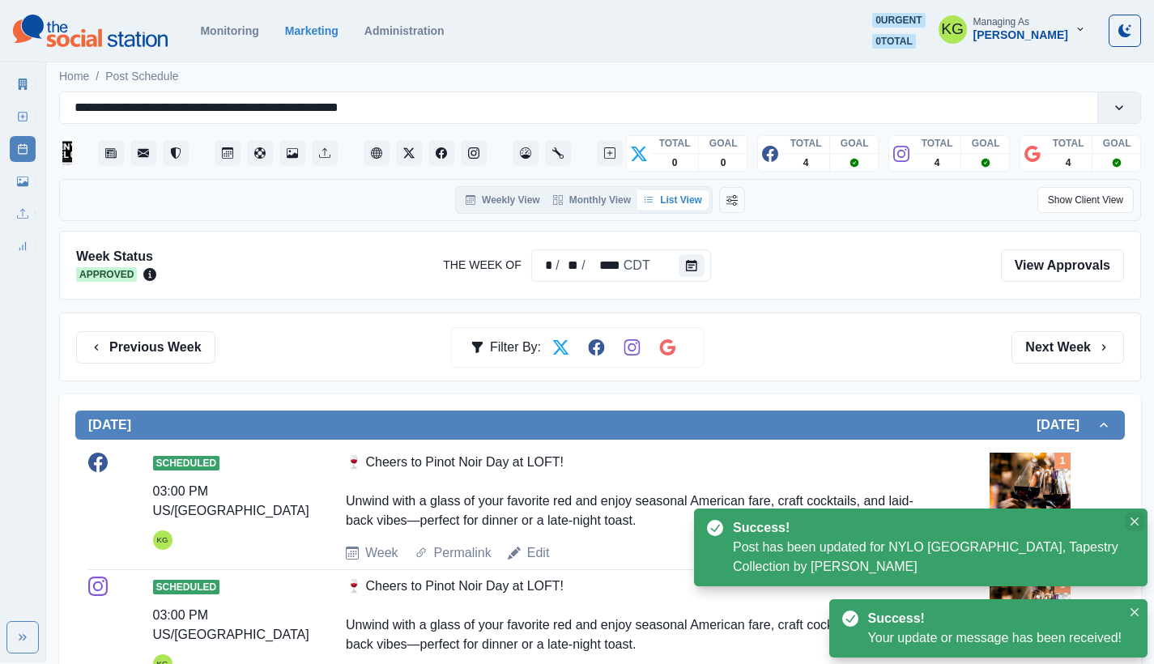
click at [1127, 524] on button "Close" at bounding box center [1134, 521] width 19 height 19
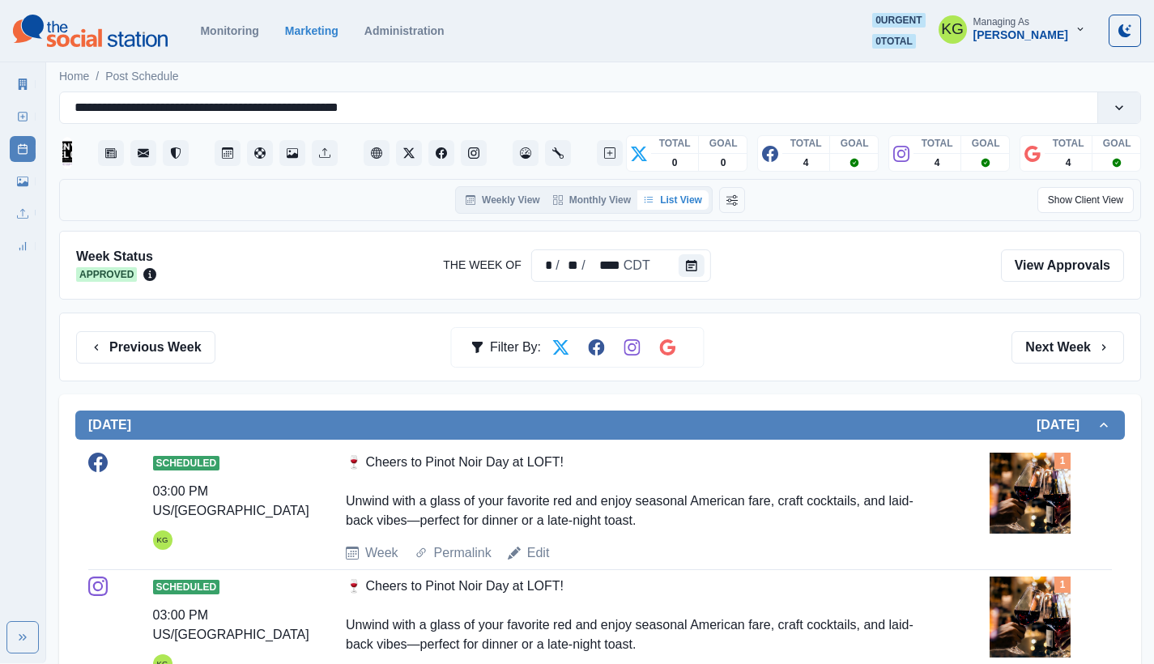
click at [1069, 342] on button "Next Week" at bounding box center [1068, 347] width 113 height 32
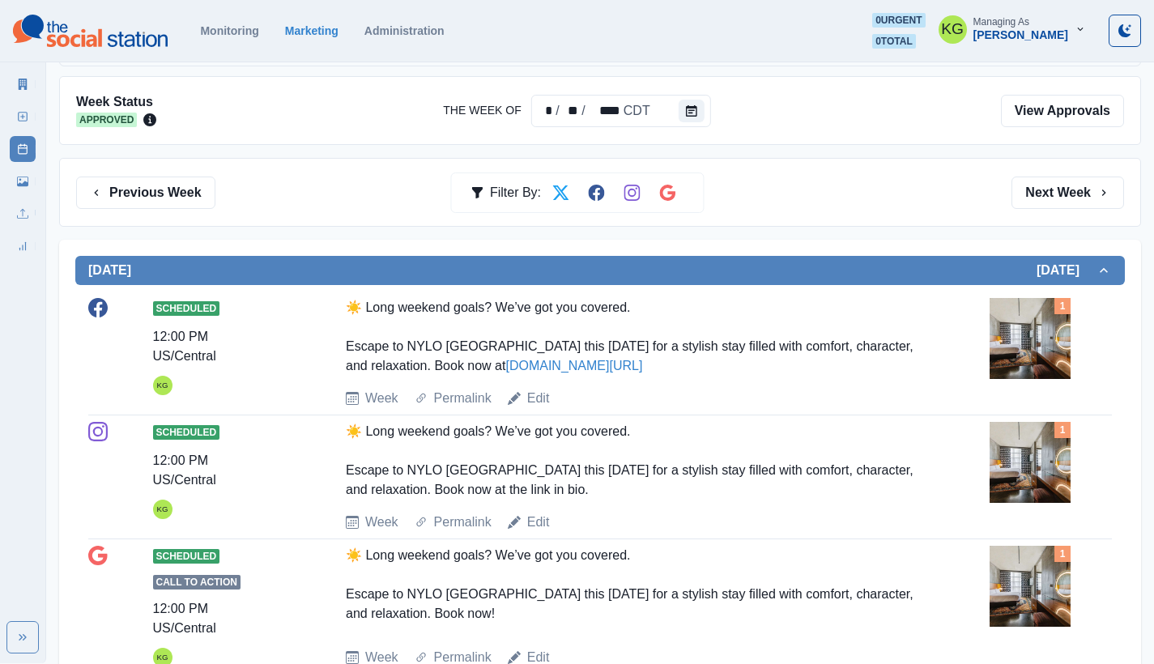
scroll to position [682, 0]
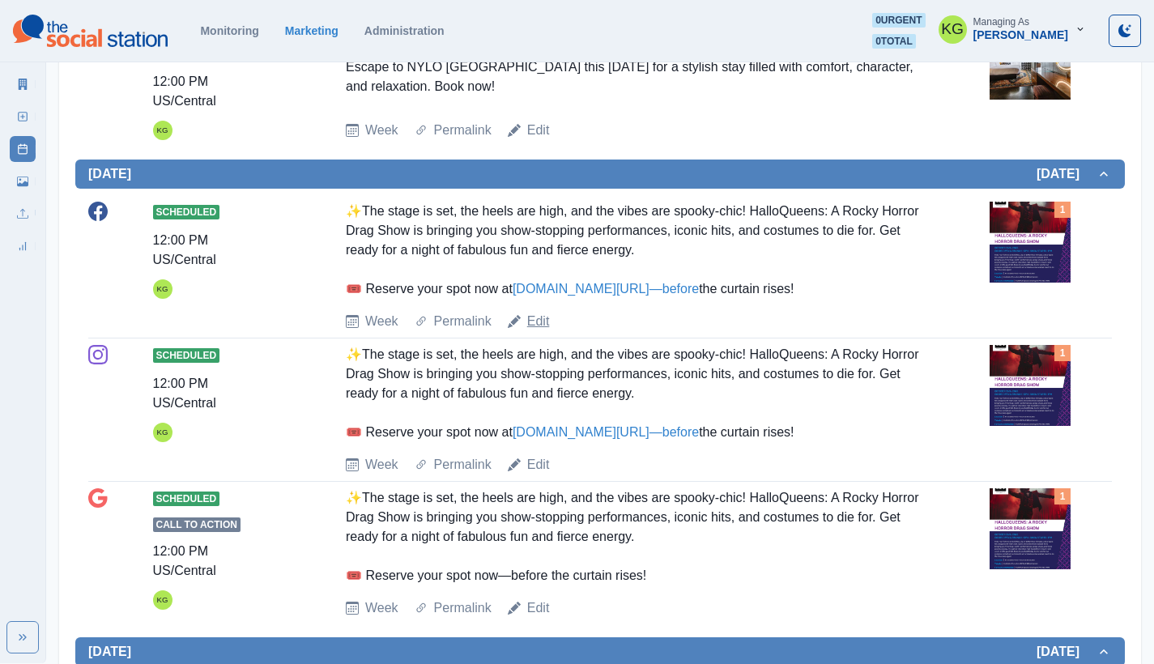
click at [546, 312] on link "Edit" at bounding box center [538, 321] width 23 height 19
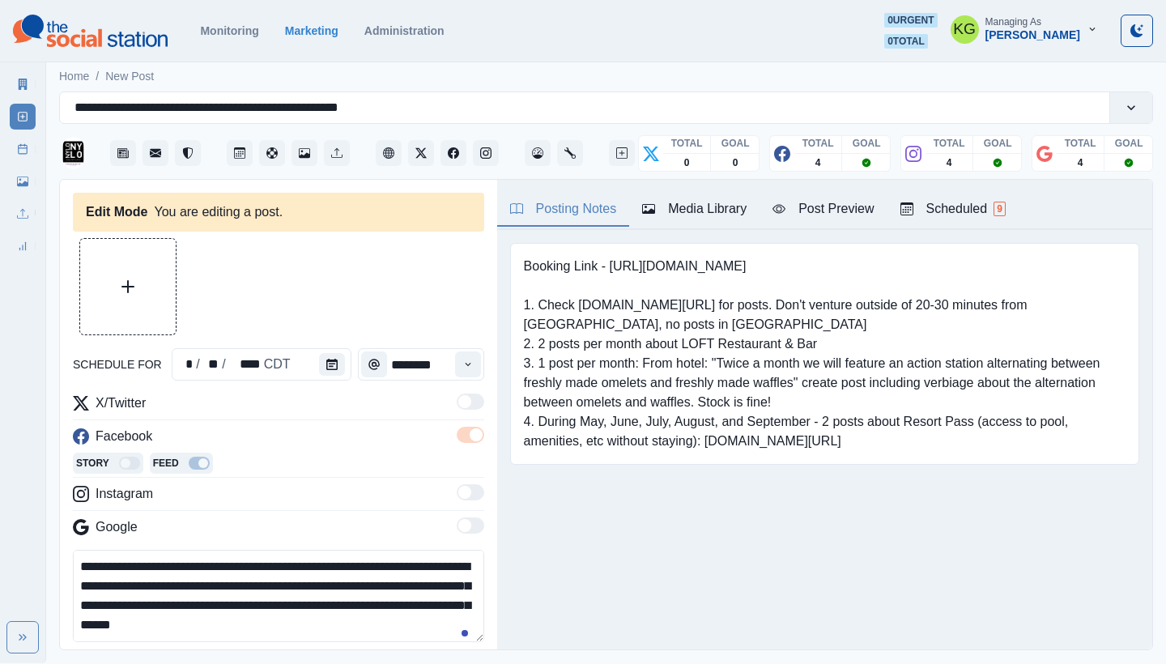
type input "********"
type textarea "**********"
click at [709, 208] on div "Media Library" at bounding box center [694, 208] width 104 height 19
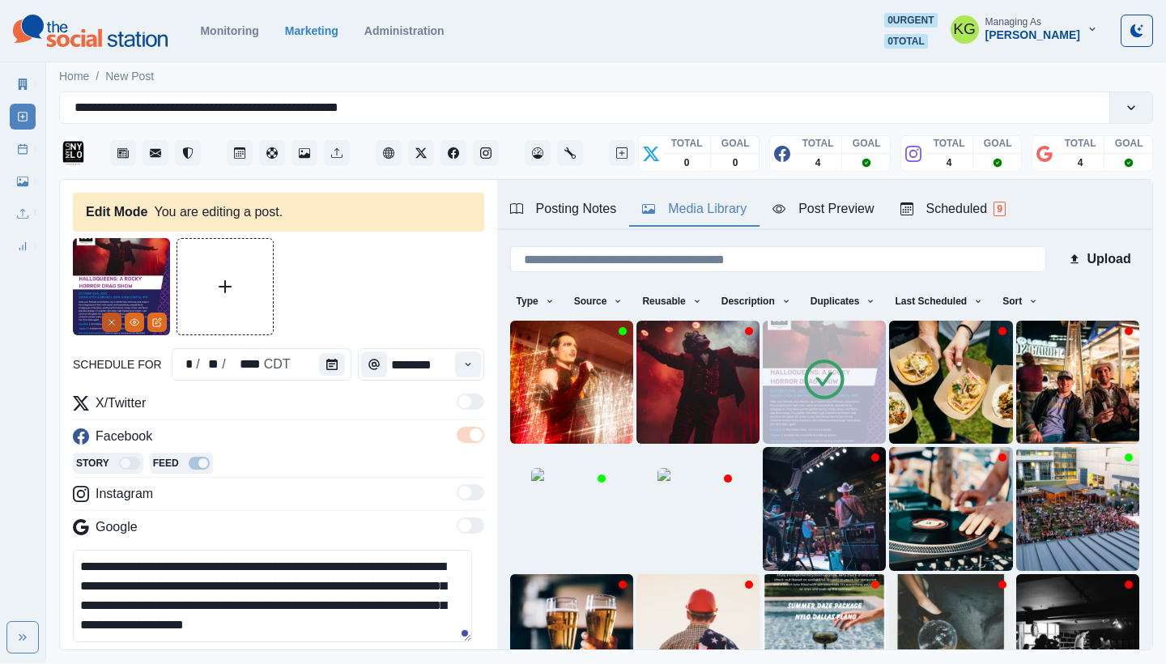
click at [111, 322] on icon "Remove" at bounding box center [112, 322] width 10 height 10
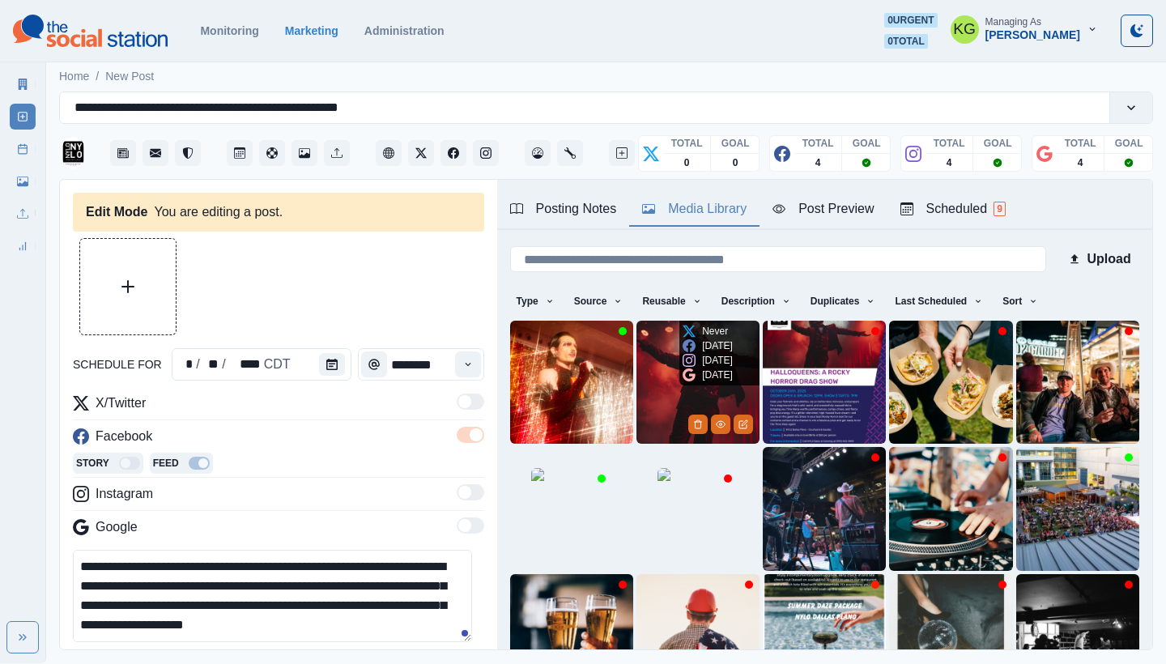
click at [662, 365] on img at bounding box center [698, 382] width 123 height 123
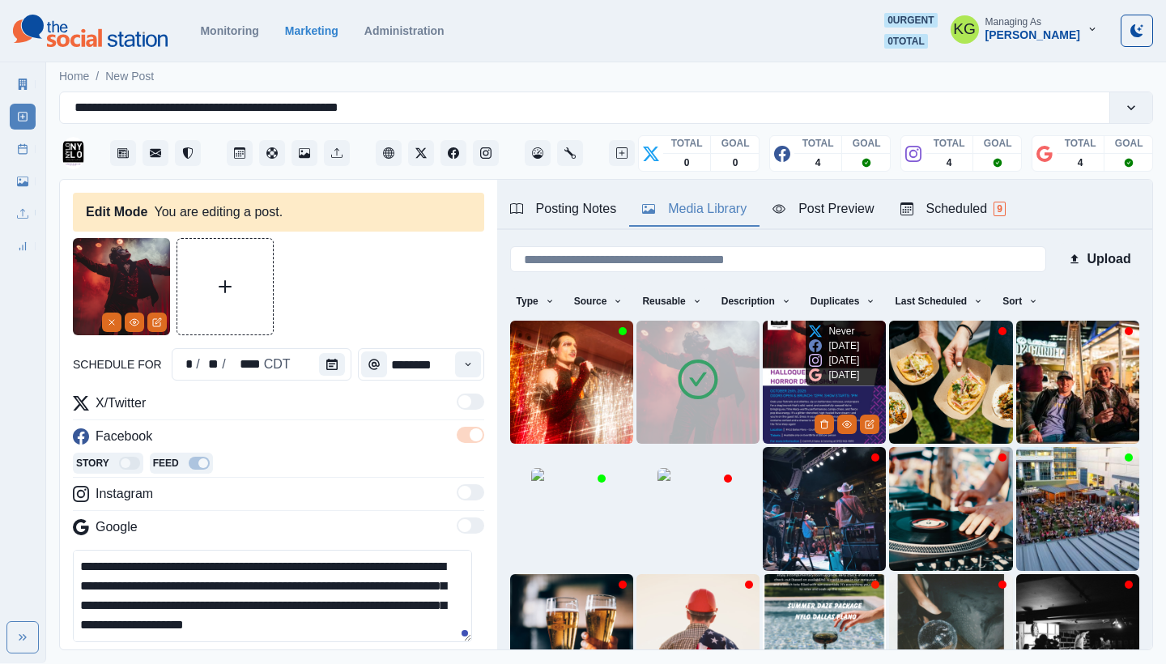
click at [809, 372] on icon at bounding box center [815, 374] width 13 height 13
click at [763, 352] on img at bounding box center [824, 382] width 123 height 123
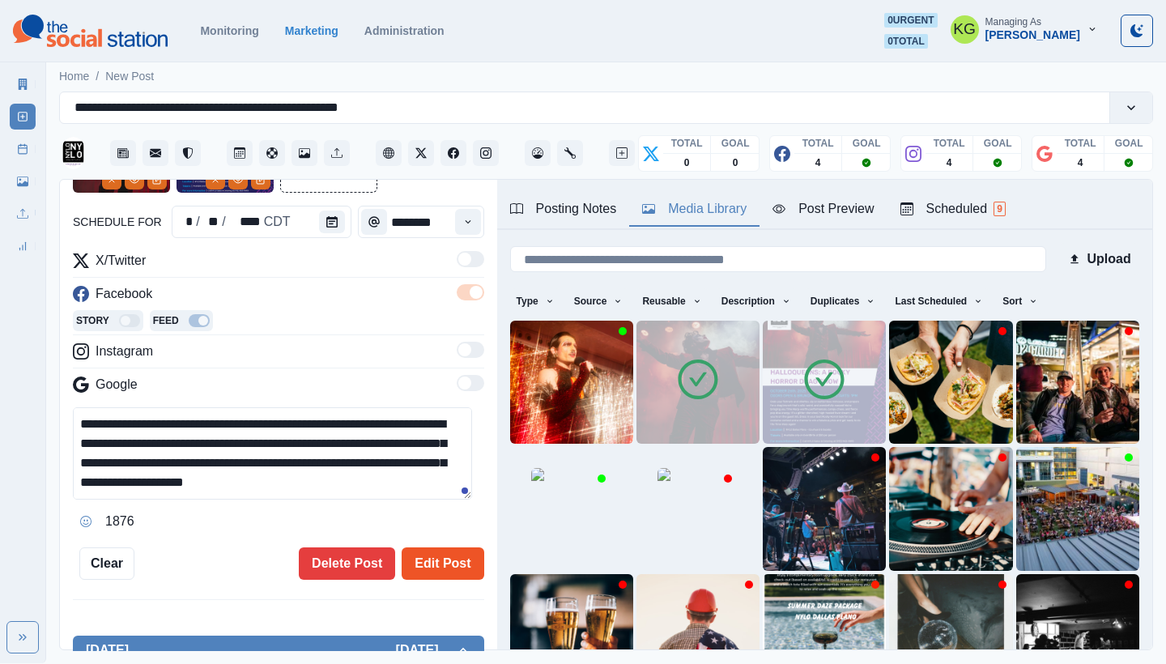
click at [419, 562] on button "Edit Post" at bounding box center [443, 563] width 82 height 32
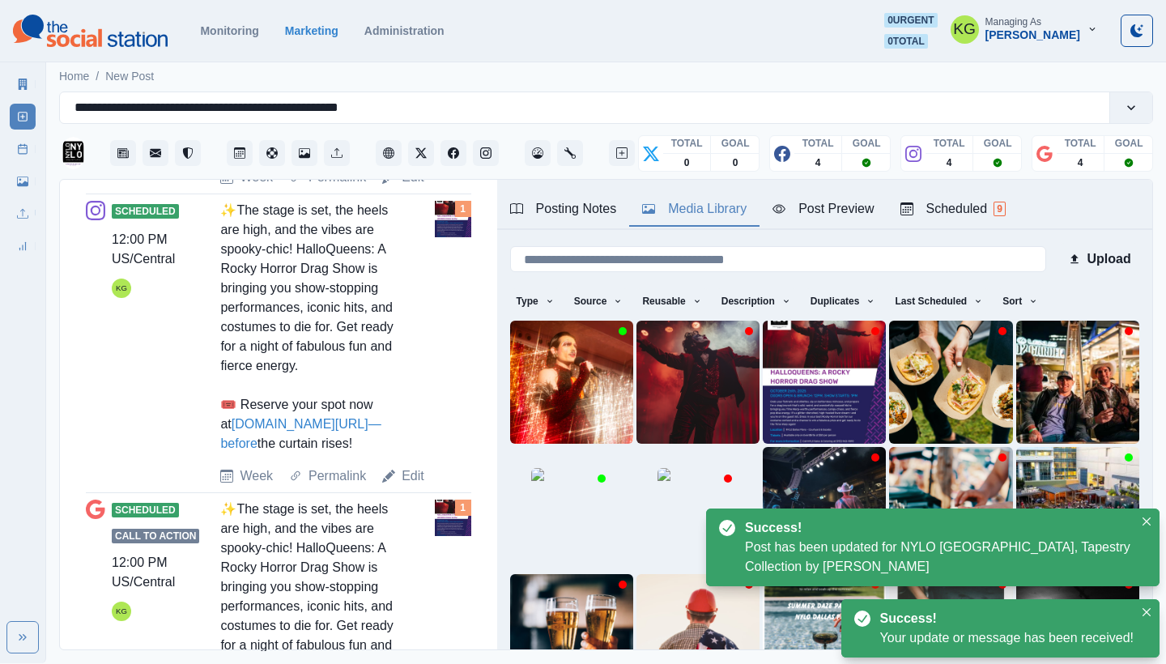
drag, startPoint x: 417, startPoint y: 471, endPoint x: 413, endPoint y: 460, distance: 11.3
click at [416, 471] on link "Edit" at bounding box center [413, 475] width 23 height 19
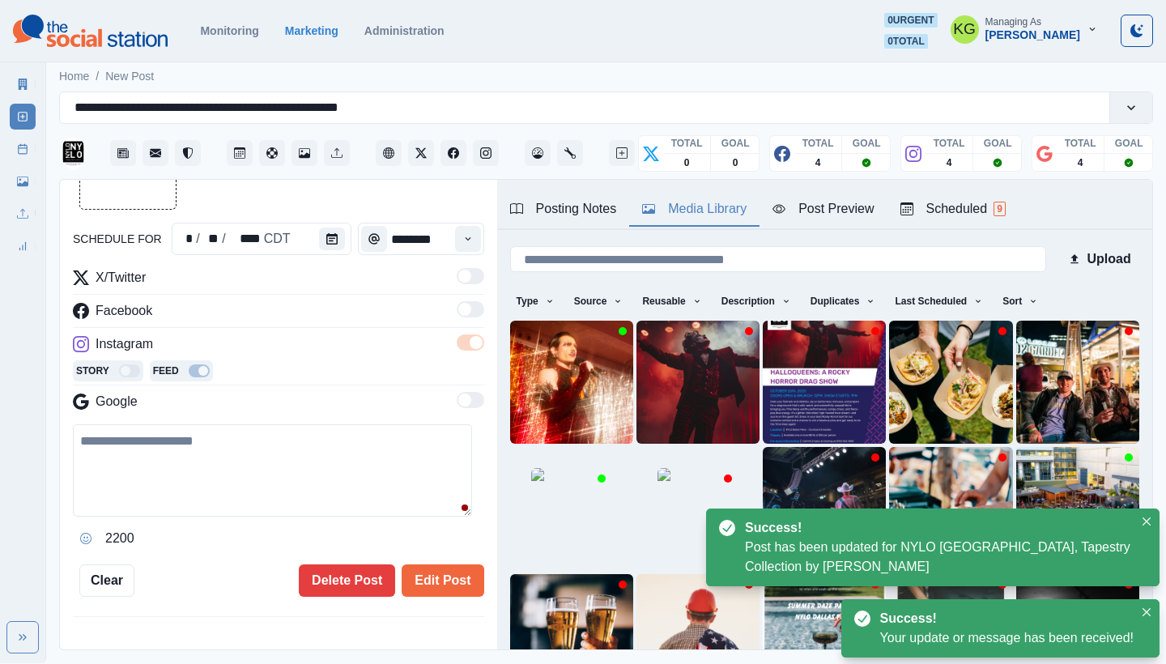
type textarea "**********"
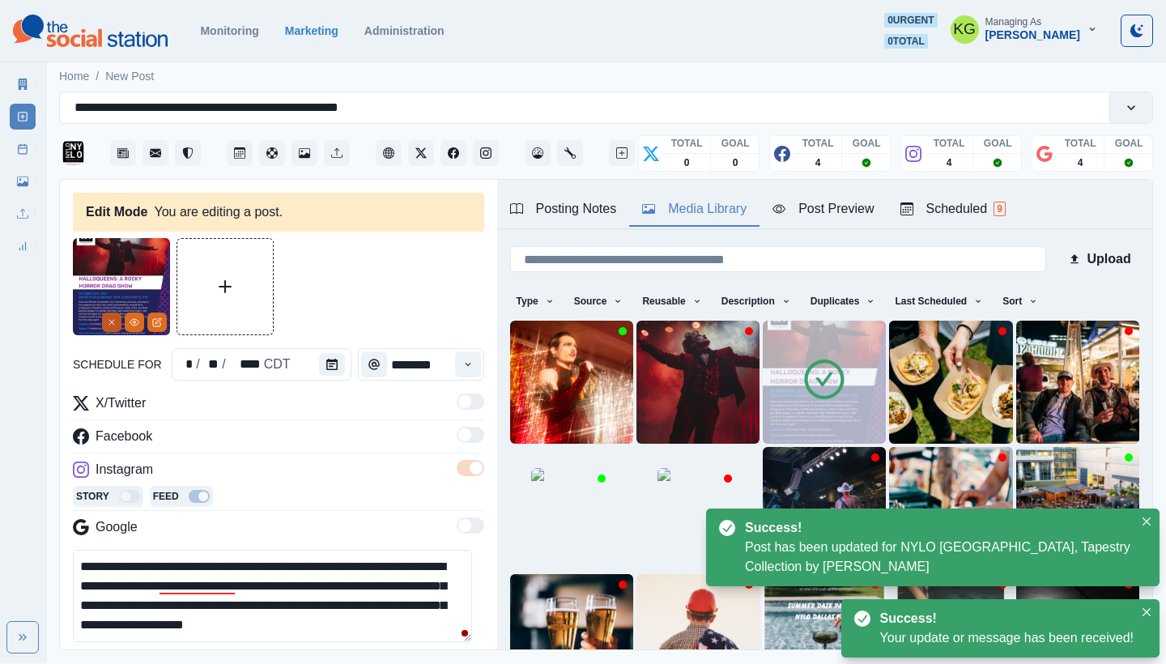
click at [116, 321] on icon "Remove" at bounding box center [112, 322] width 10 height 10
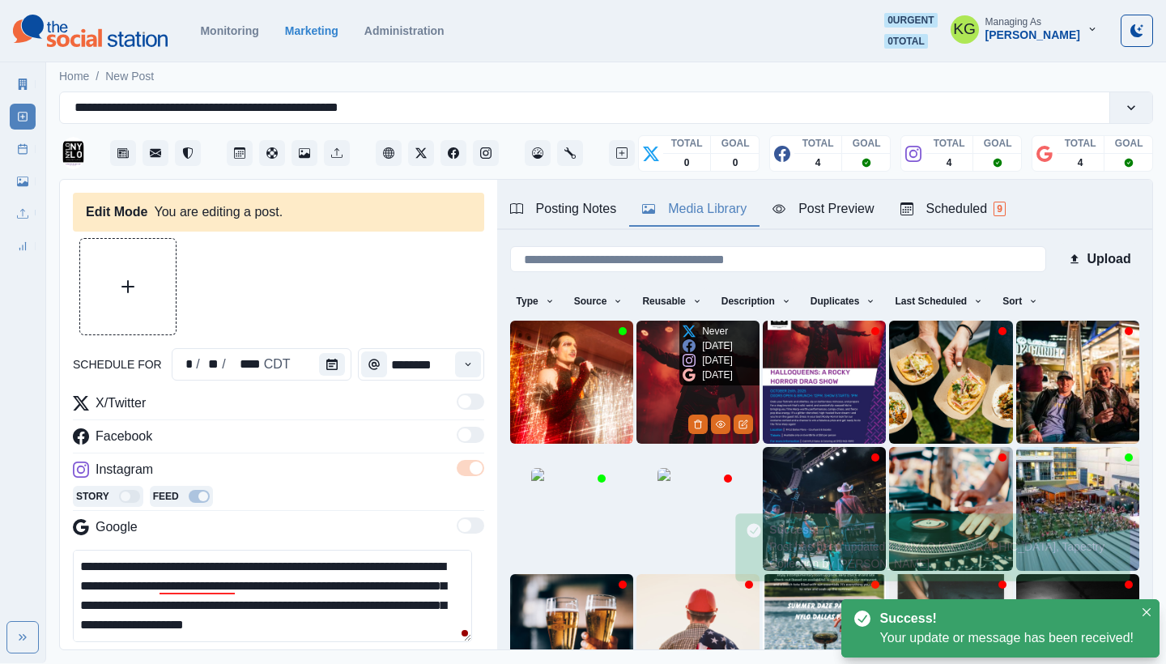
click at [679, 350] on div "Never In 1 day In 1 day In 1 day" at bounding box center [707, 353] width 57 height 65
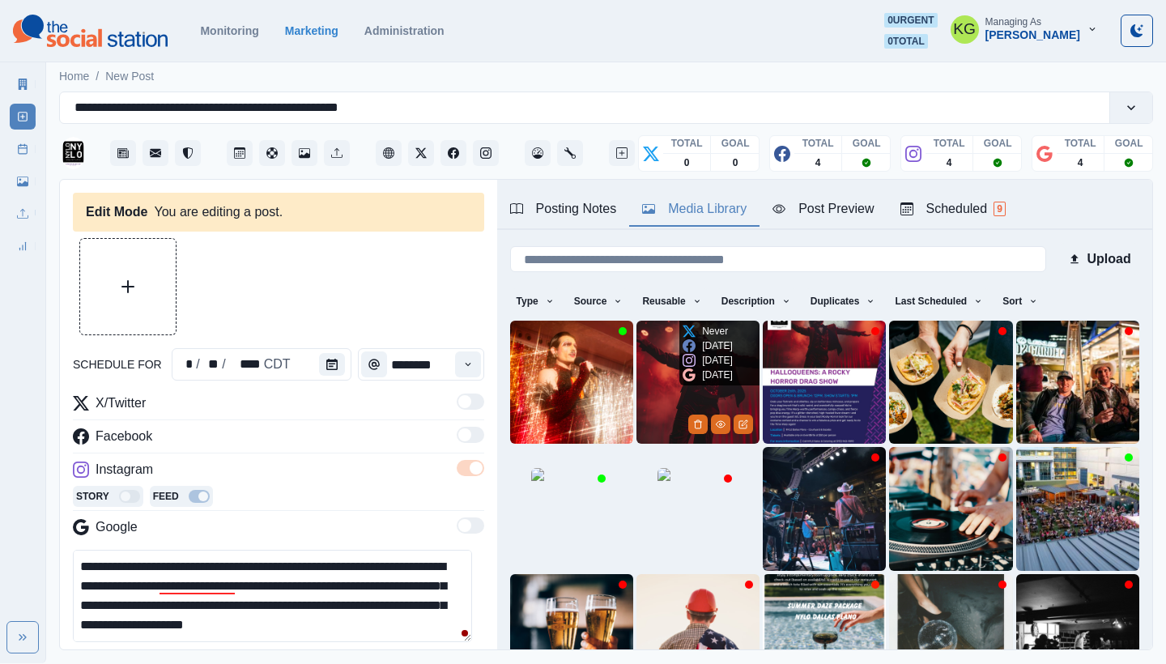
click at [661, 351] on img at bounding box center [698, 382] width 123 height 123
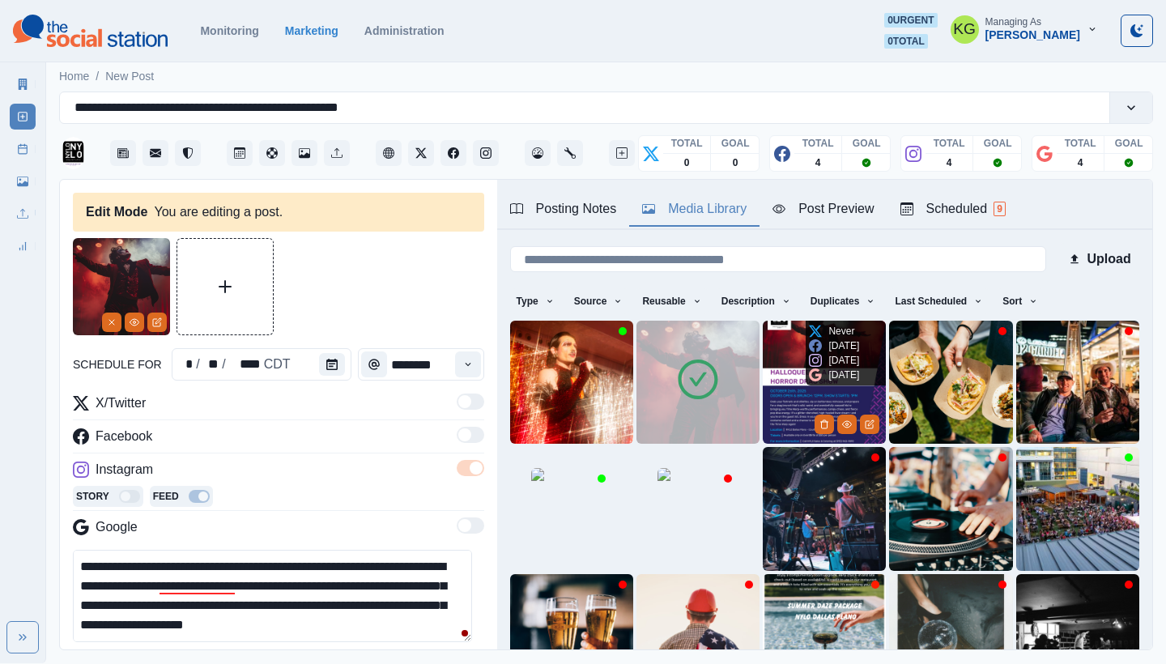
click at [775, 370] on img at bounding box center [824, 382] width 123 height 123
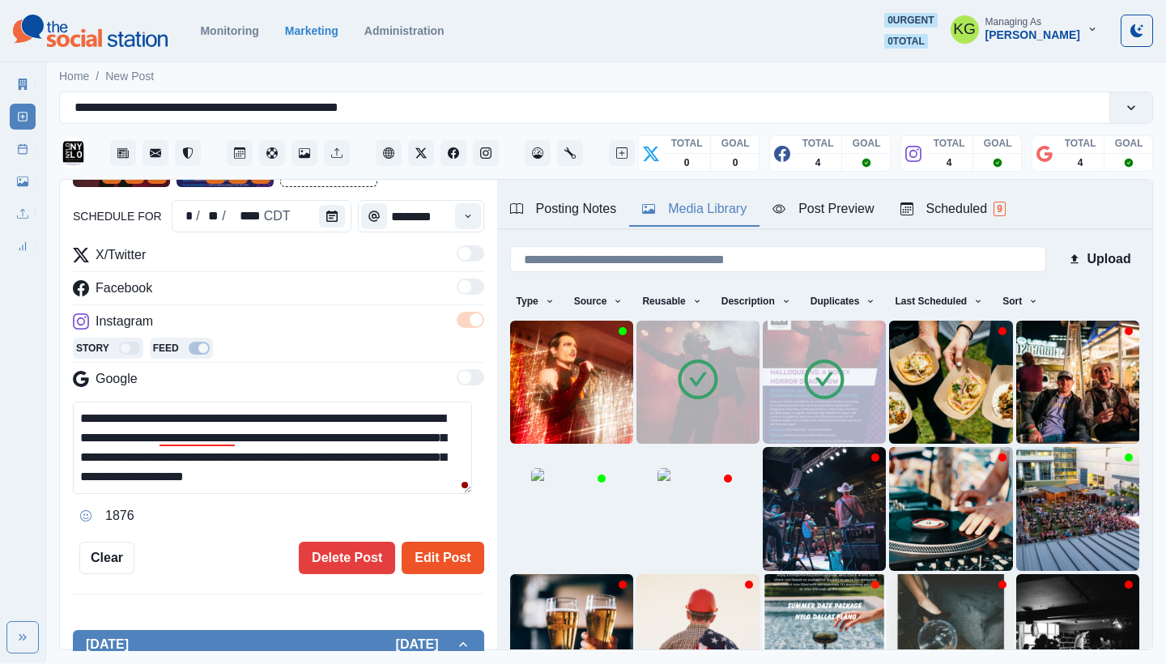
click at [441, 556] on button "Edit Post" at bounding box center [443, 558] width 82 height 32
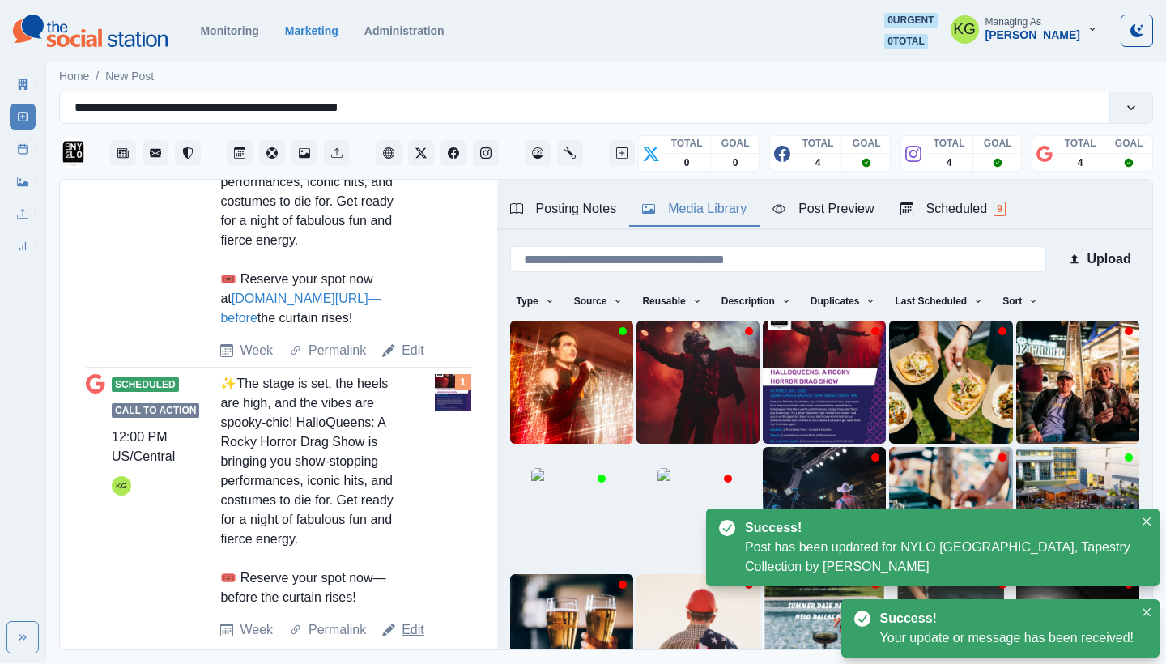
click at [408, 628] on link "Edit" at bounding box center [413, 629] width 23 height 19
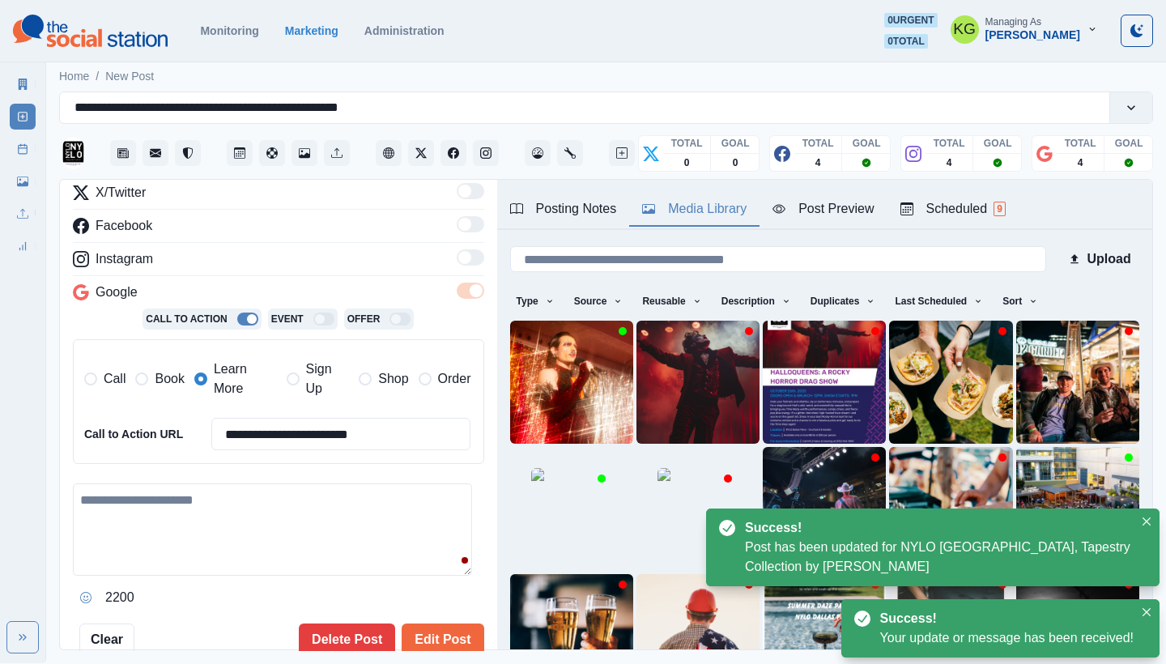
type textarea "**********"
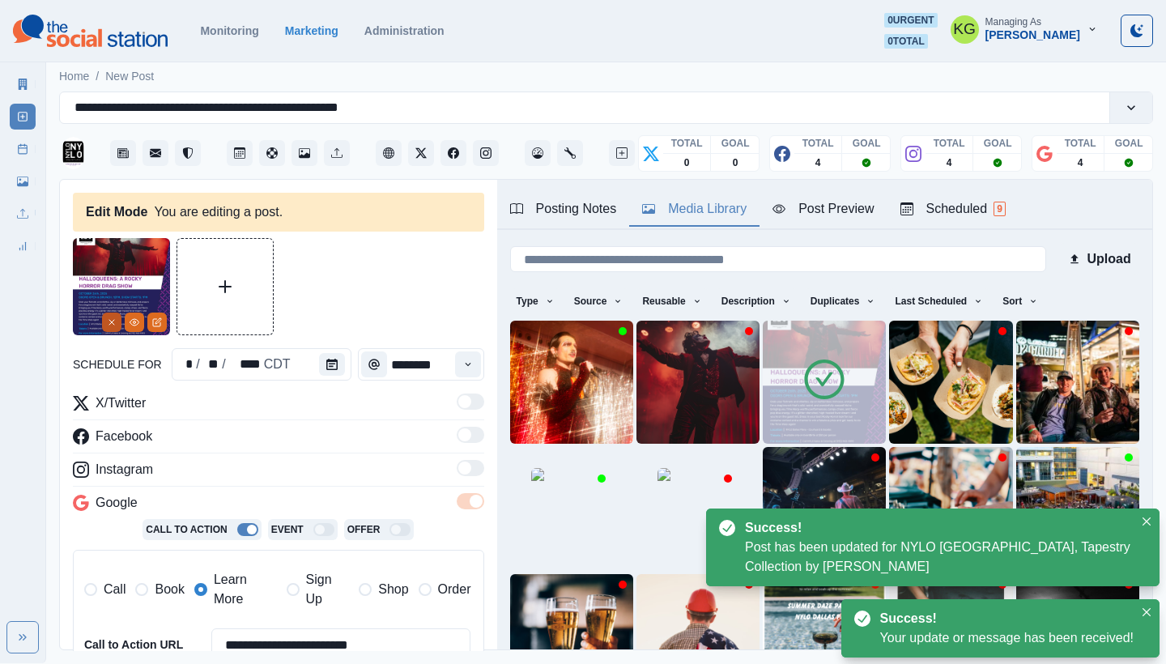
click at [110, 320] on icon "Remove" at bounding box center [112, 322] width 10 height 10
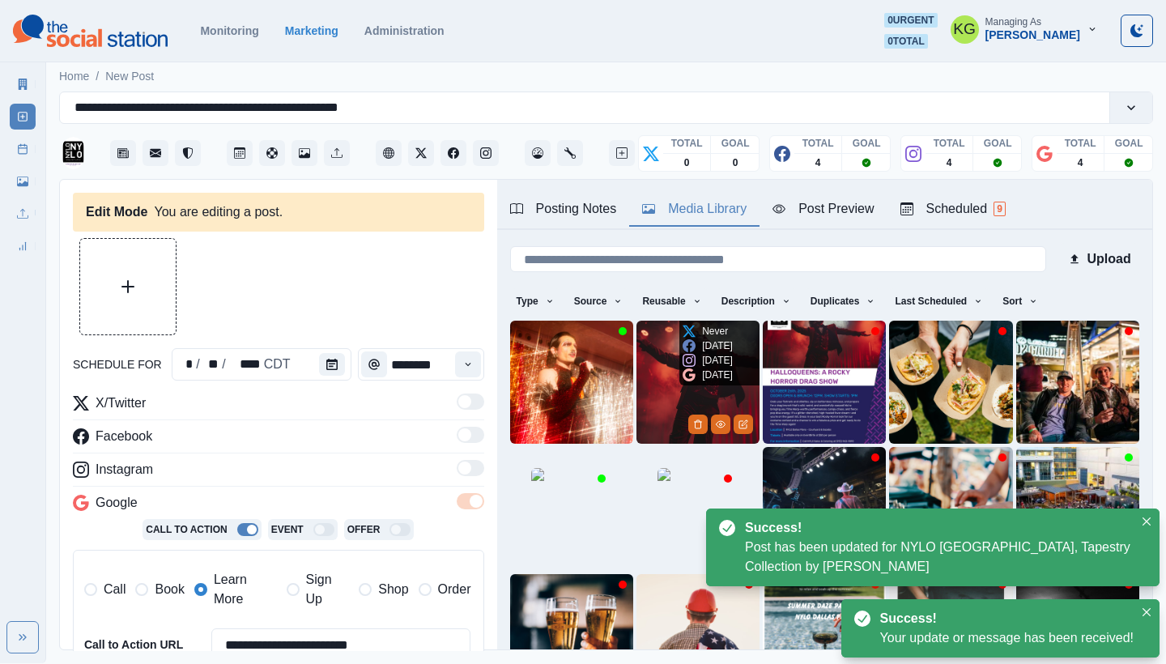
click at [651, 376] on img at bounding box center [698, 382] width 123 height 123
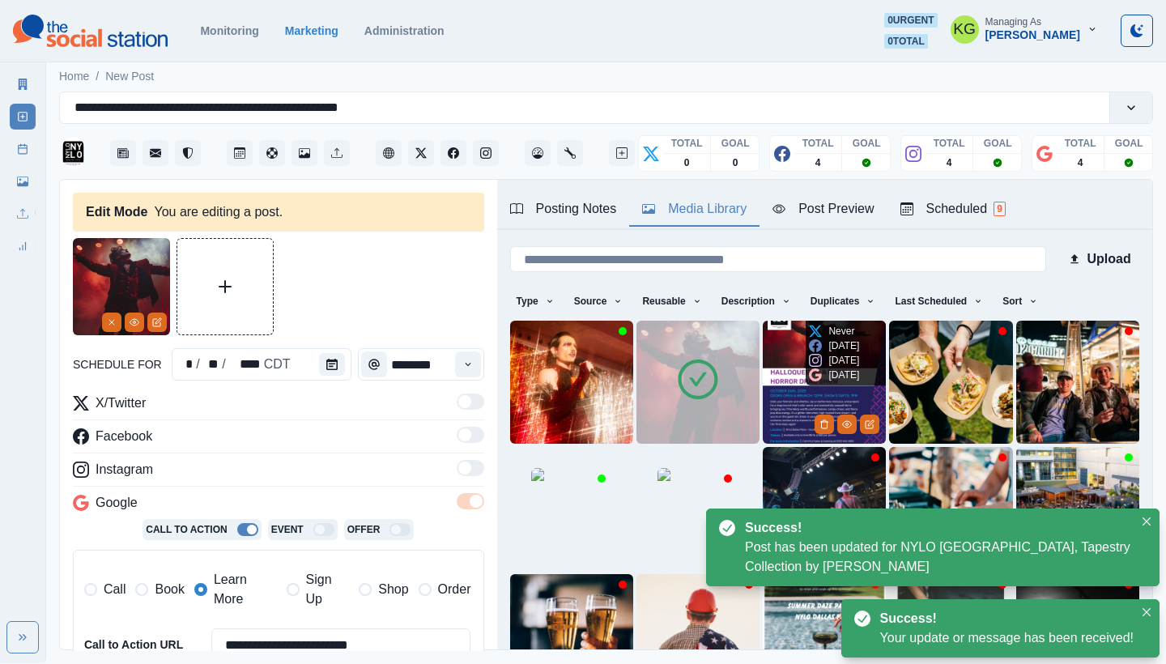
click at [810, 380] on icon at bounding box center [815, 374] width 13 height 13
click at [780, 378] on img at bounding box center [824, 382] width 123 height 123
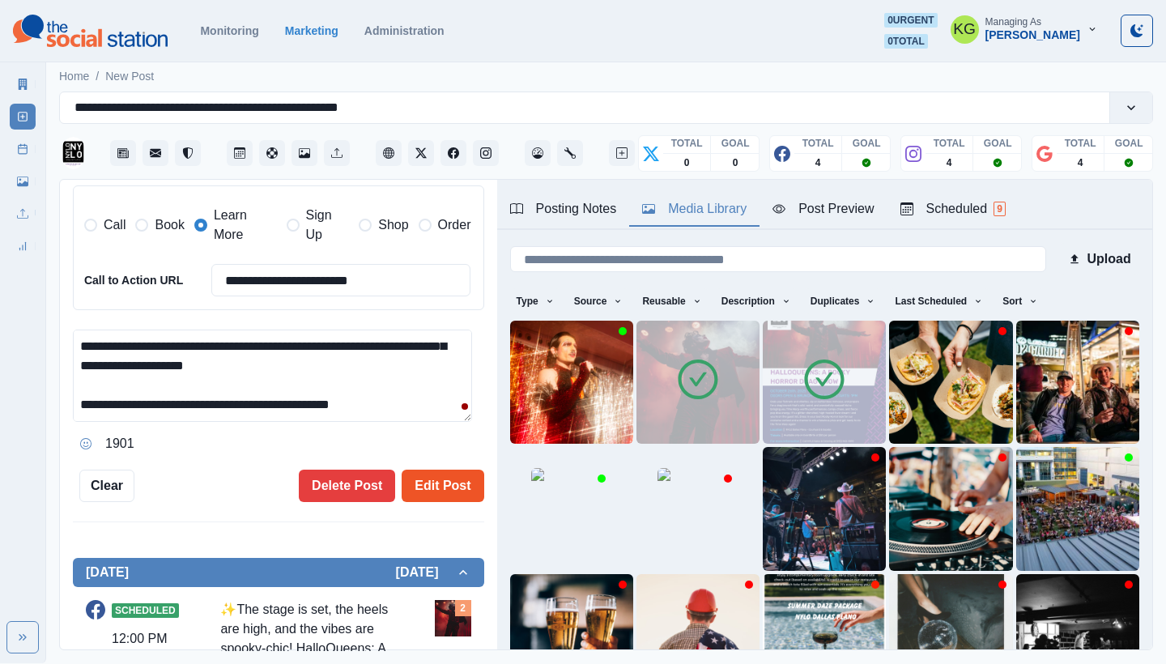
click at [420, 475] on button "Edit Post" at bounding box center [443, 486] width 82 height 32
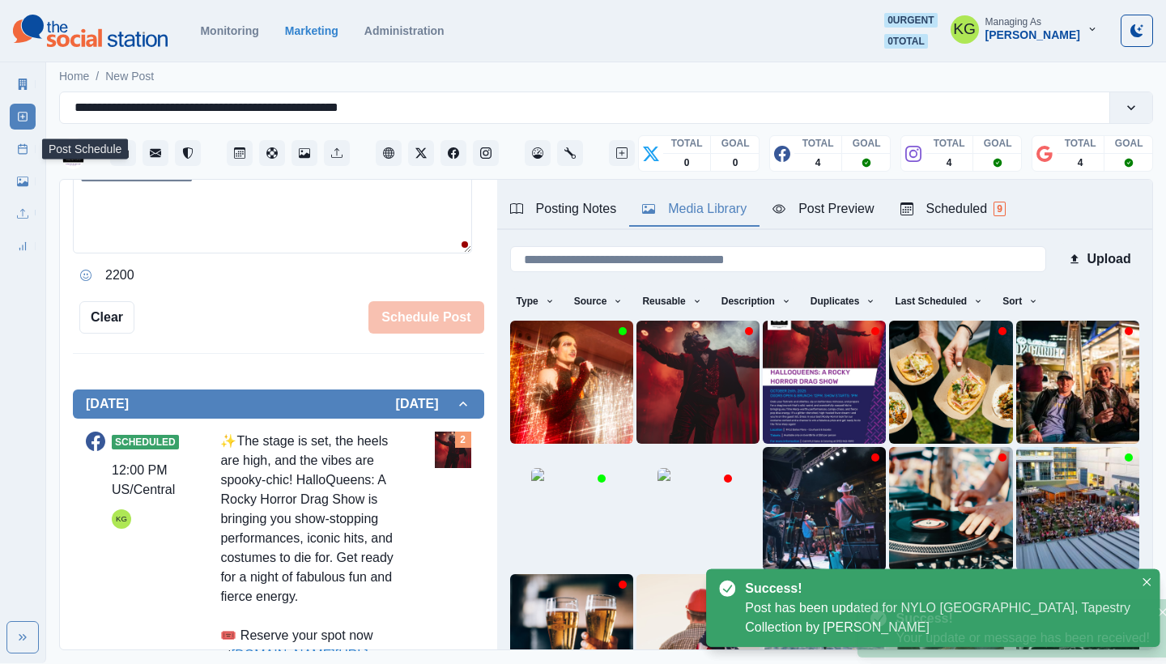
click at [21, 149] on icon at bounding box center [22, 148] width 11 height 11
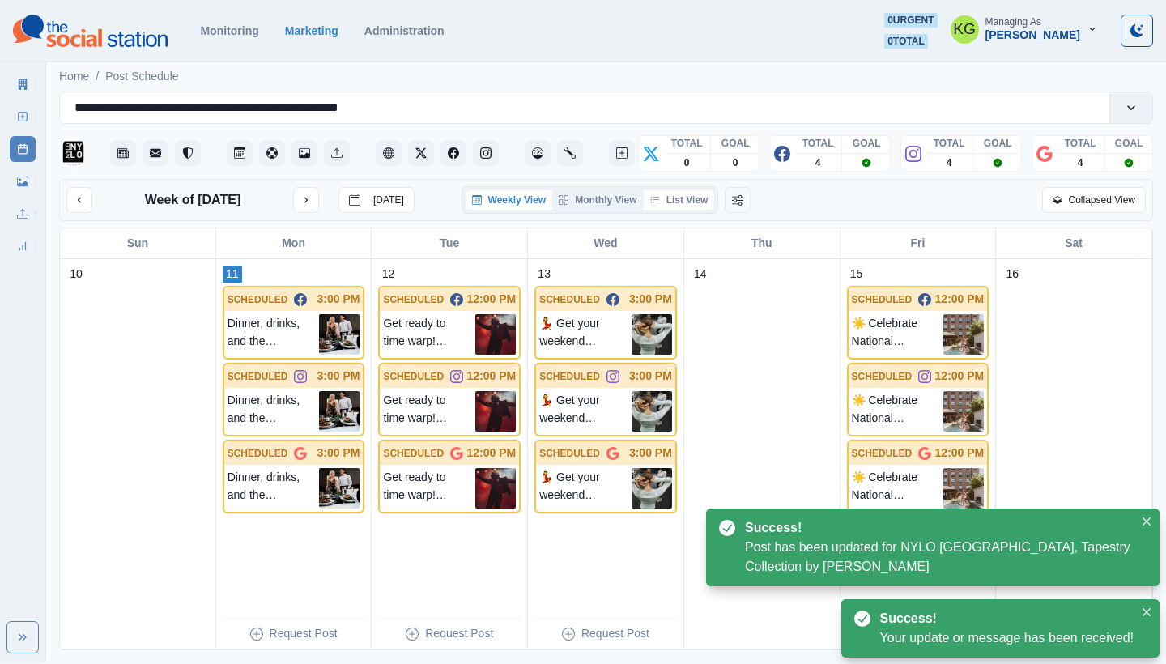
click at [684, 194] on button "List View" at bounding box center [679, 199] width 71 height 19
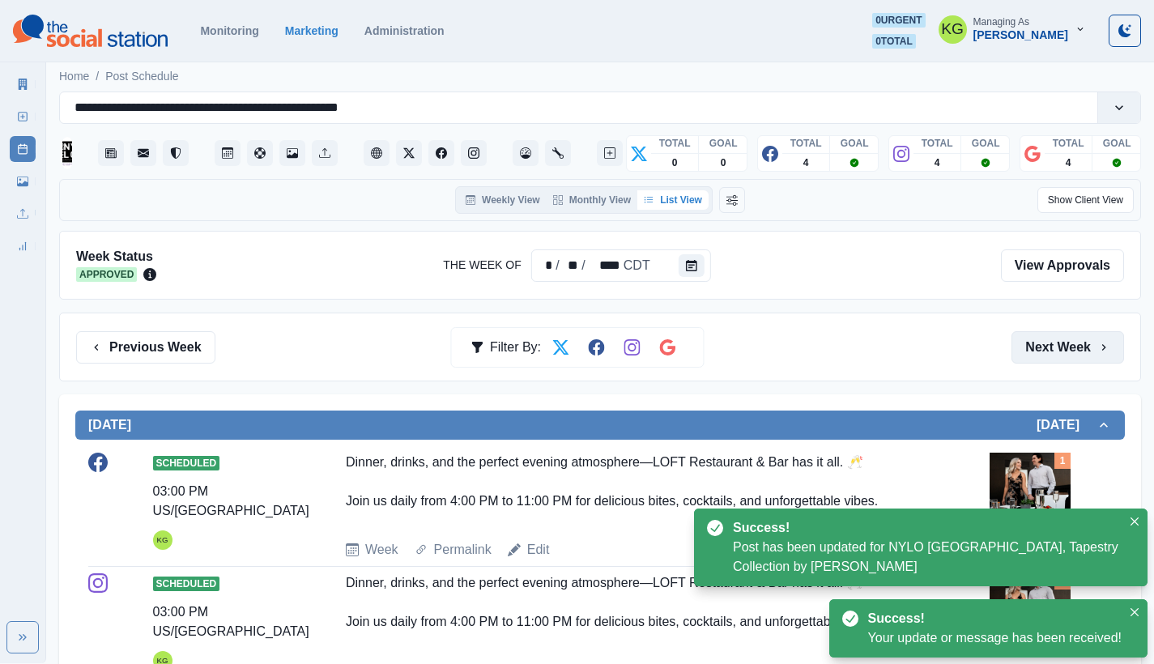
click at [1071, 341] on button "Next Week" at bounding box center [1068, 347] width 113 height 32
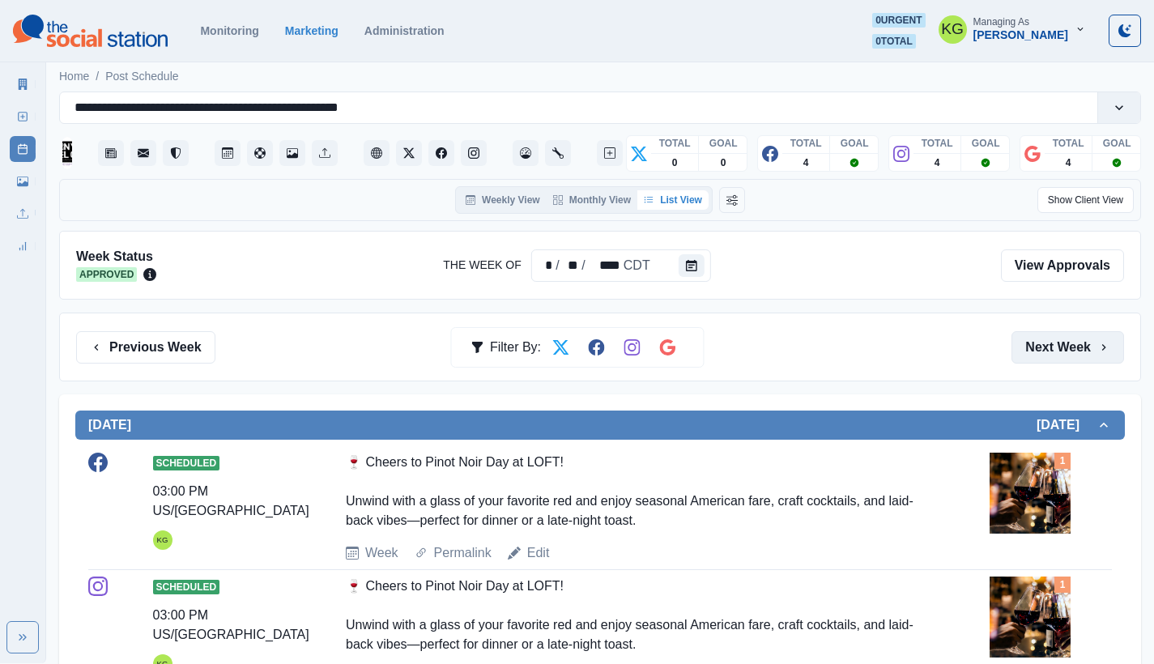
click at [1070, 339] on button "Next Week" at bounding box center [1068, 347] width 113 height 32
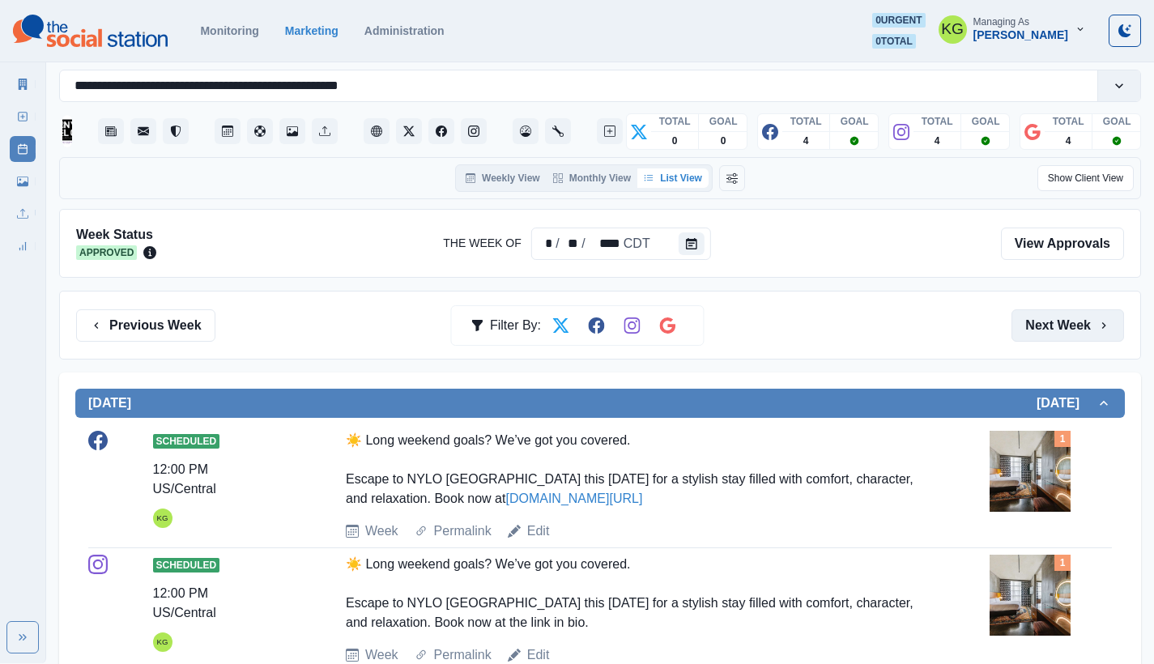
click at [1065, 311] on button "Next Week" at bounding box center [1068, 325] width 113 height 32
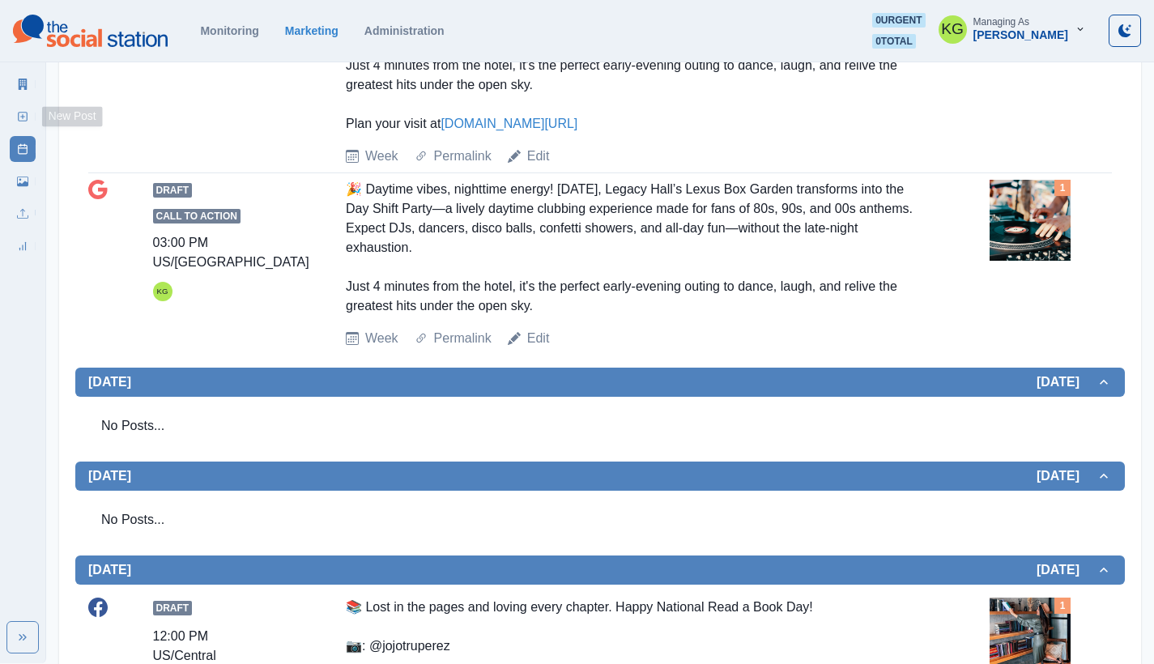
click at [20, 117] on icon at bounding box center [22, 116] width 11 height 11
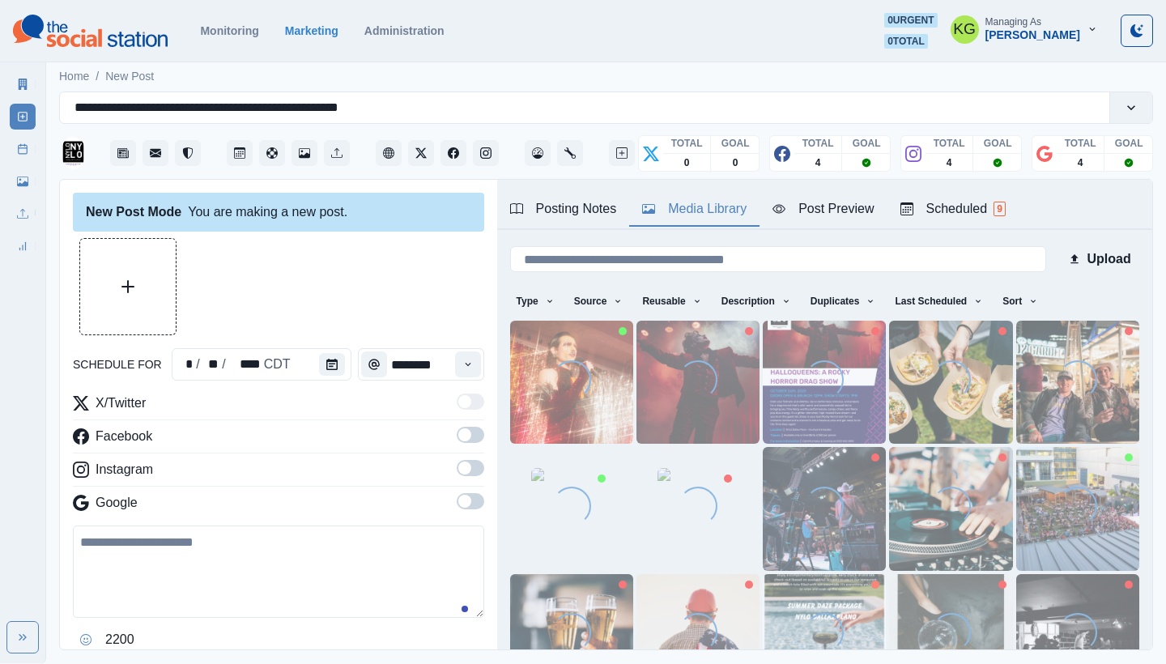
click at [670, 209] on div "Media Library" at bounding box center [694, 208] width 104 height 19
click at [763, 385] on img at bounding box center [824, 382] width 123 height 123
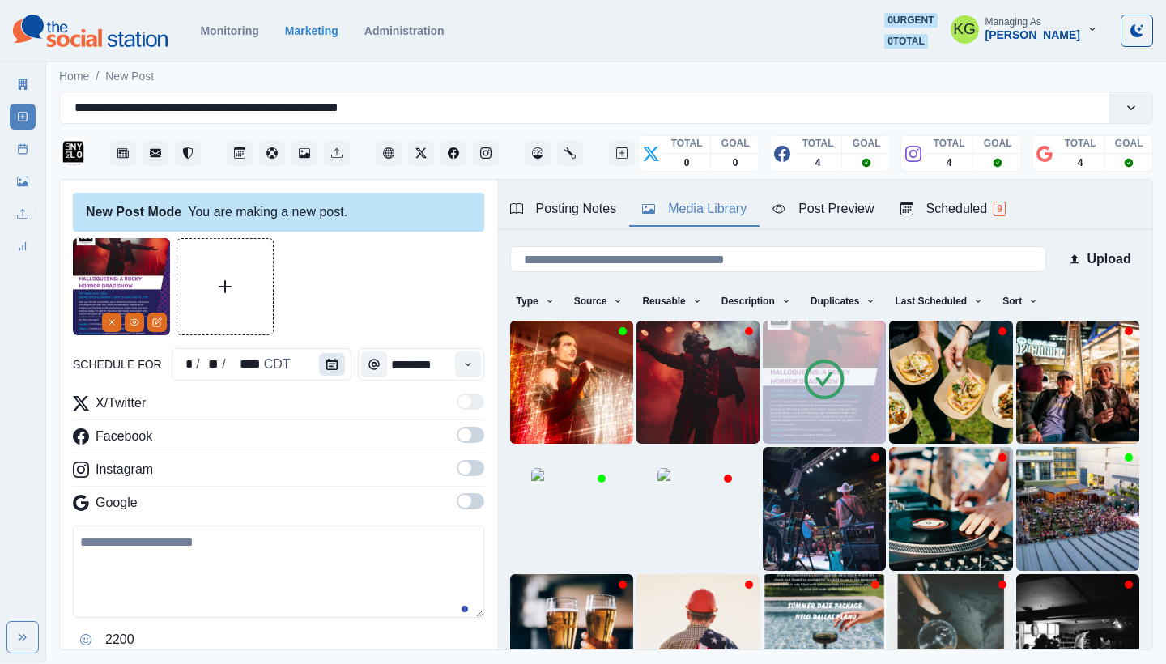
click at [332, 364] on icon "Calendar" at bounding box center [331, 364] width 11 height 11
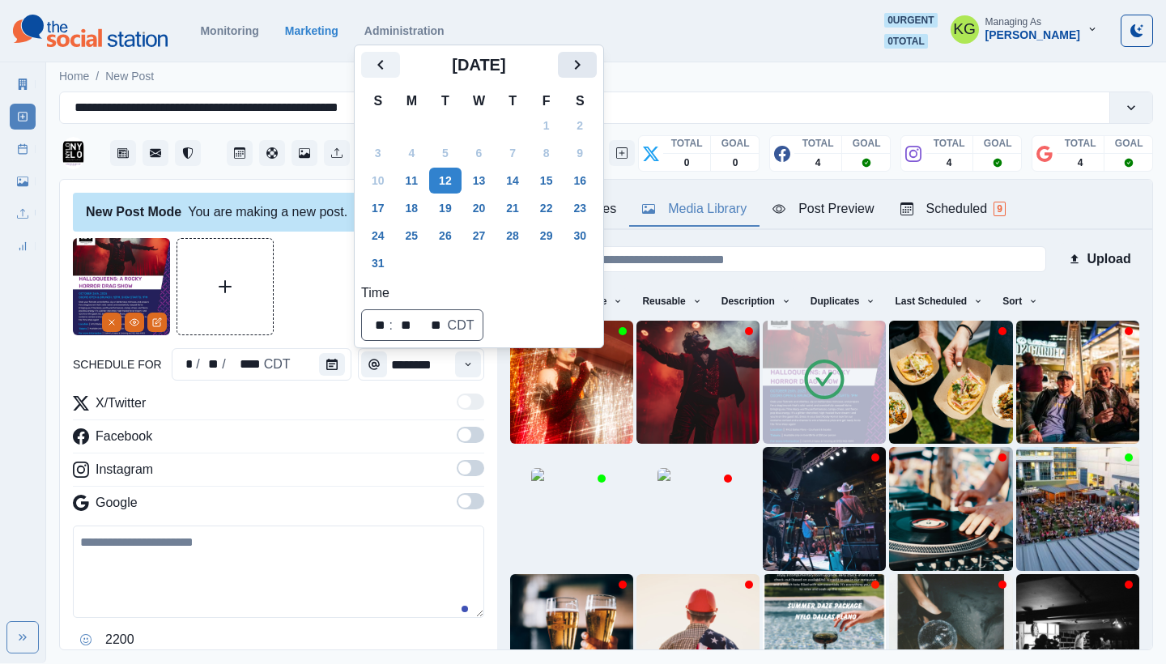
click at [583, 65] on icon "Next" at bounding box center [577, 64] width 19 height 19
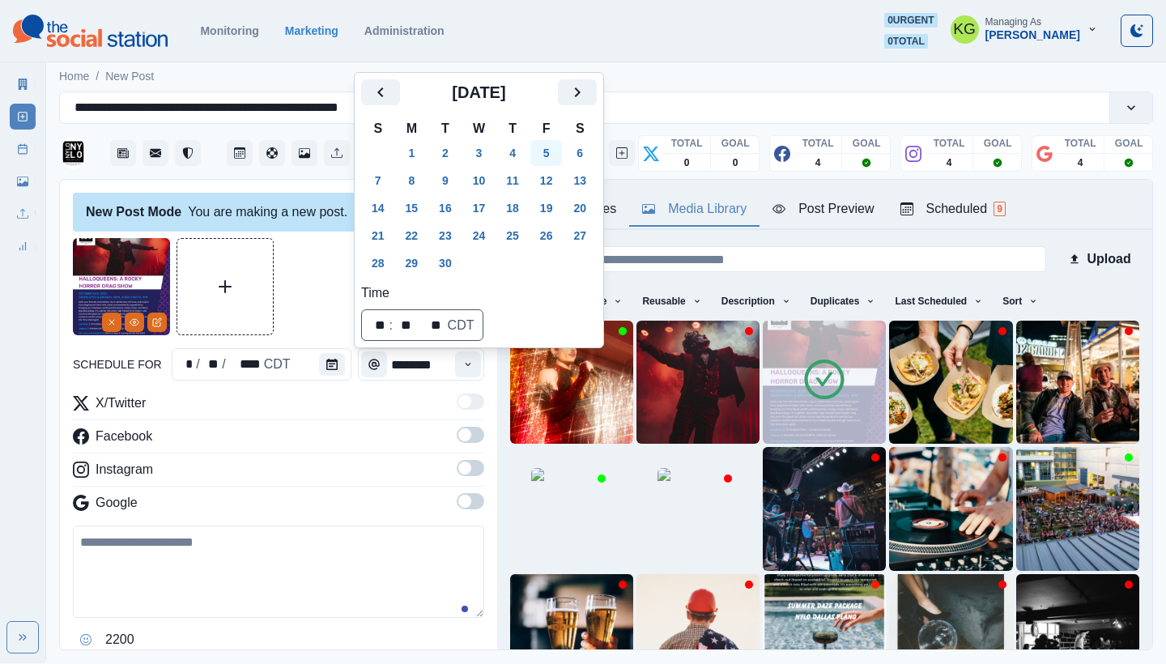
click at [563, 148] on button "5" at bounding box center [546, 153] width 32 height 26
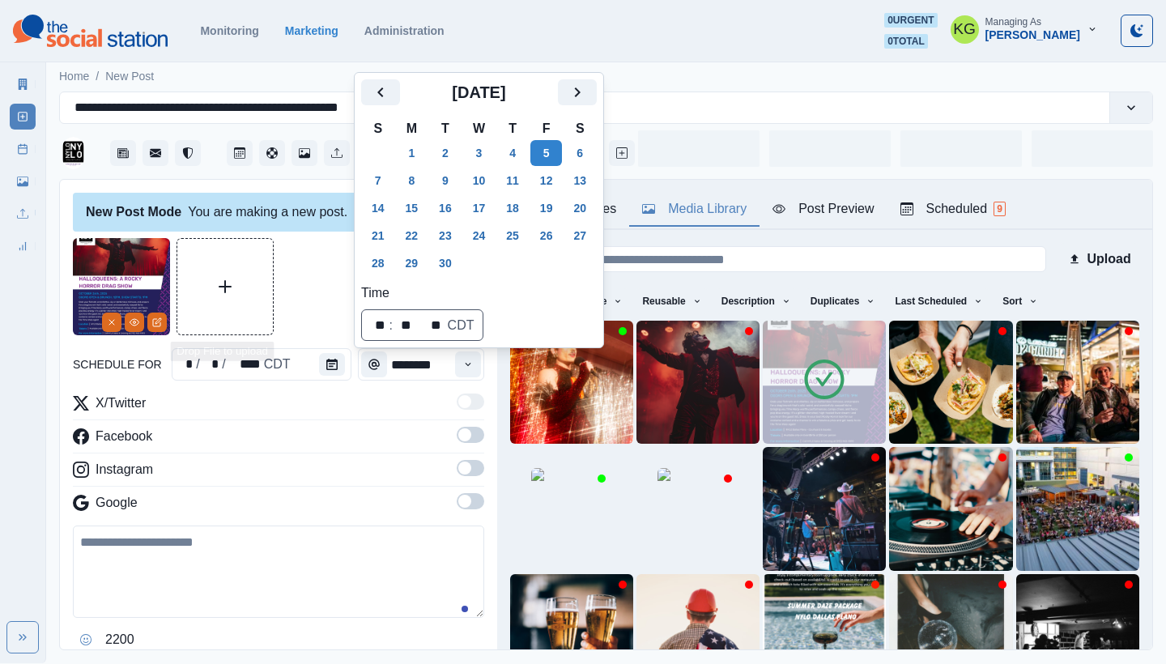
click at [262, 305] on button "Upload Media" at bounding box center [225, 287] width 96 height 96
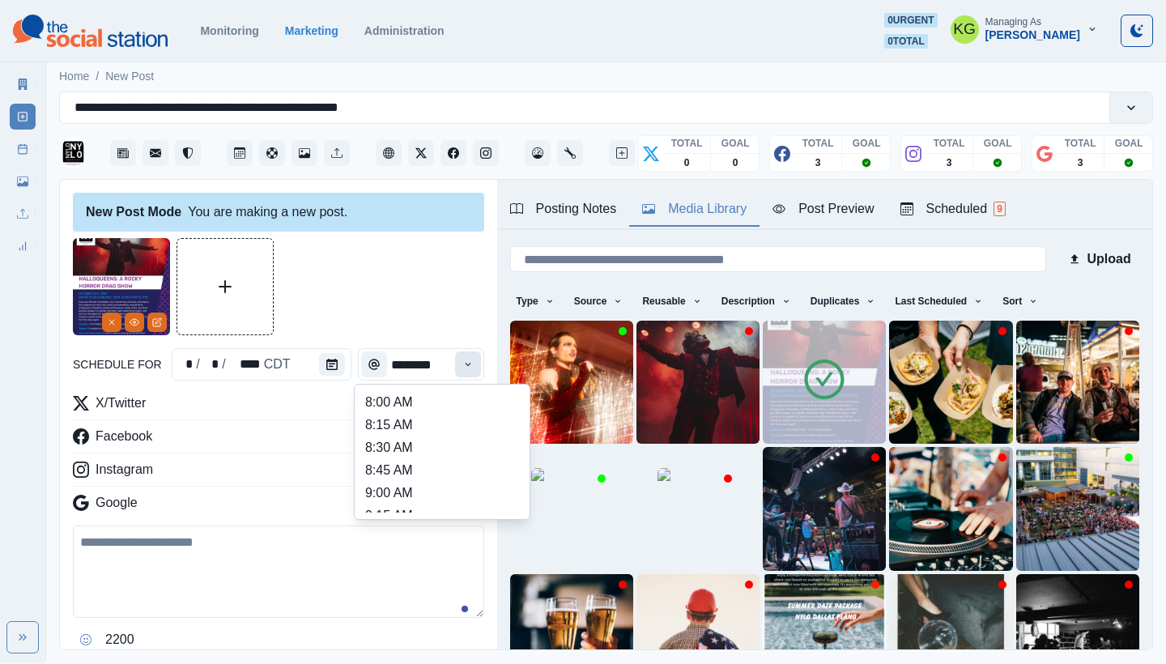
click at [455, 374] on button "Time" at bounding box center [468, 364] width 26 height 26
click at [403, 476] on li "3:00 PM" at bounding box center [442, 475] width 162 height 23
type input "*******"
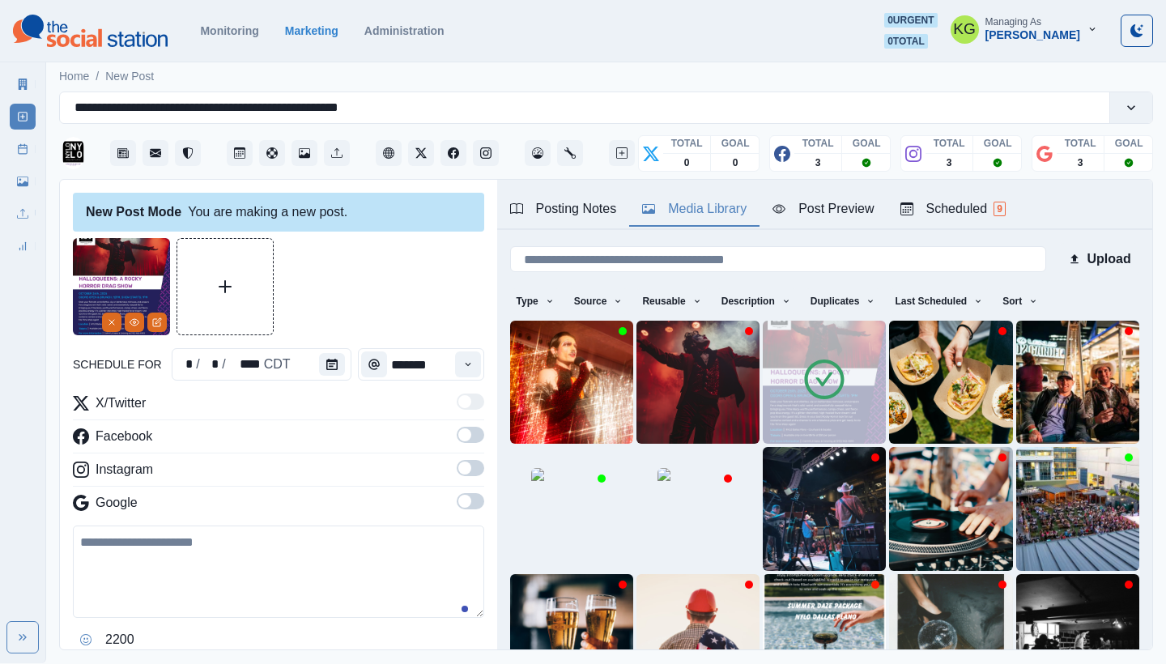
click at [458, 501] on span at bounding box center [464, 501] width 13 height 13
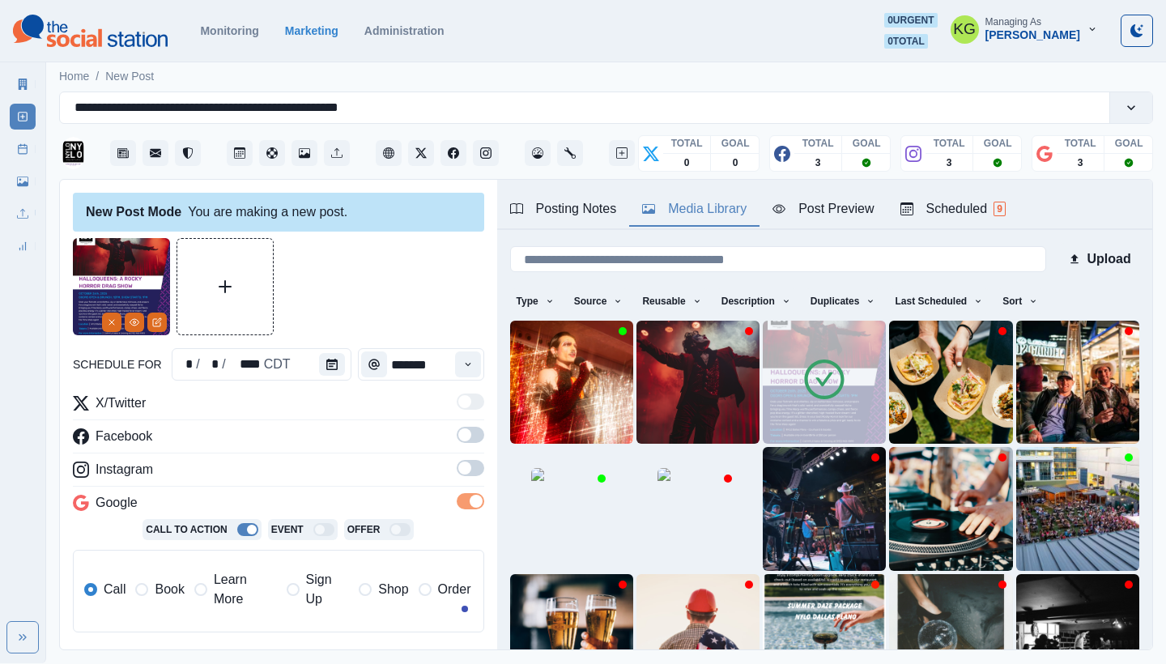
click at [458, 471] on span at bounding box center [464, 468] width 13 height 13
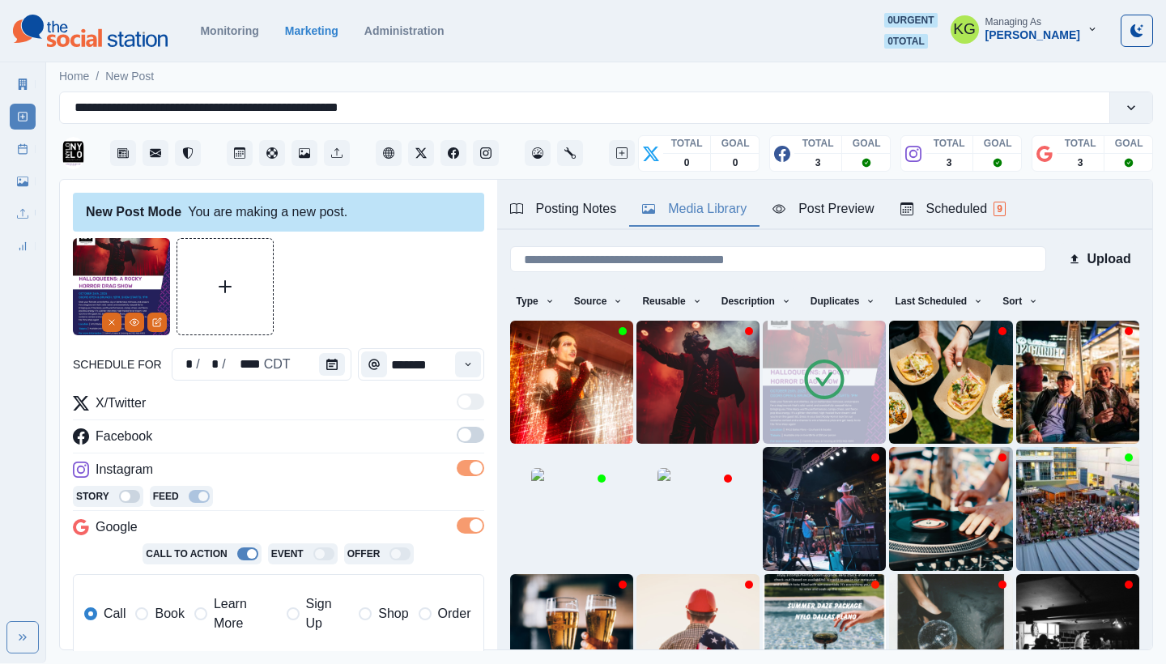
click at [459, 446] on label at bounding box center [471, 440] width 28 height 26
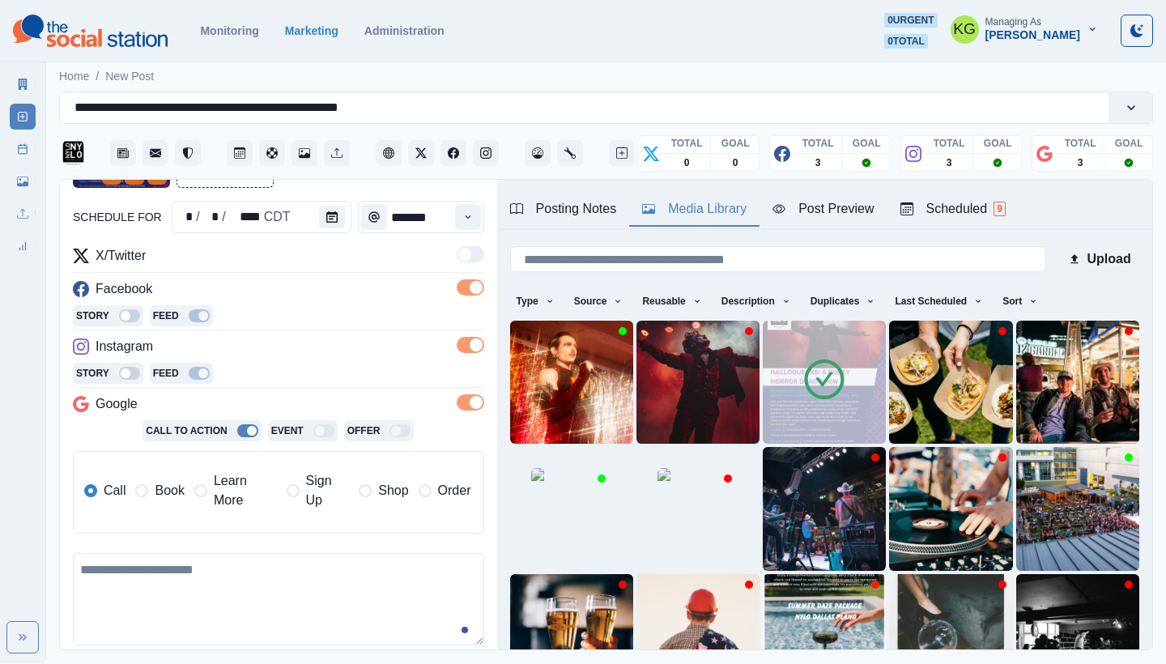
click at [245, 502] on span "Learn More" at bounding box center [245, 490] width 63 height 39
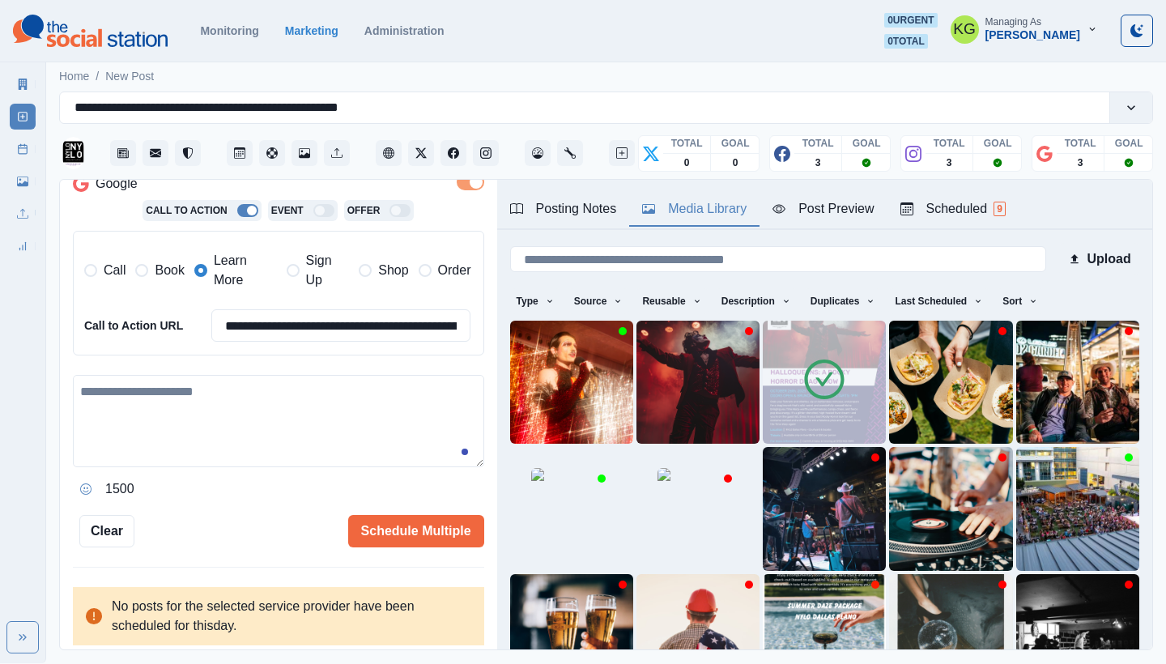
click at [330, 403] on textarea at bounding box center [278, 421] width 411 height 92
paste textarea "**********"
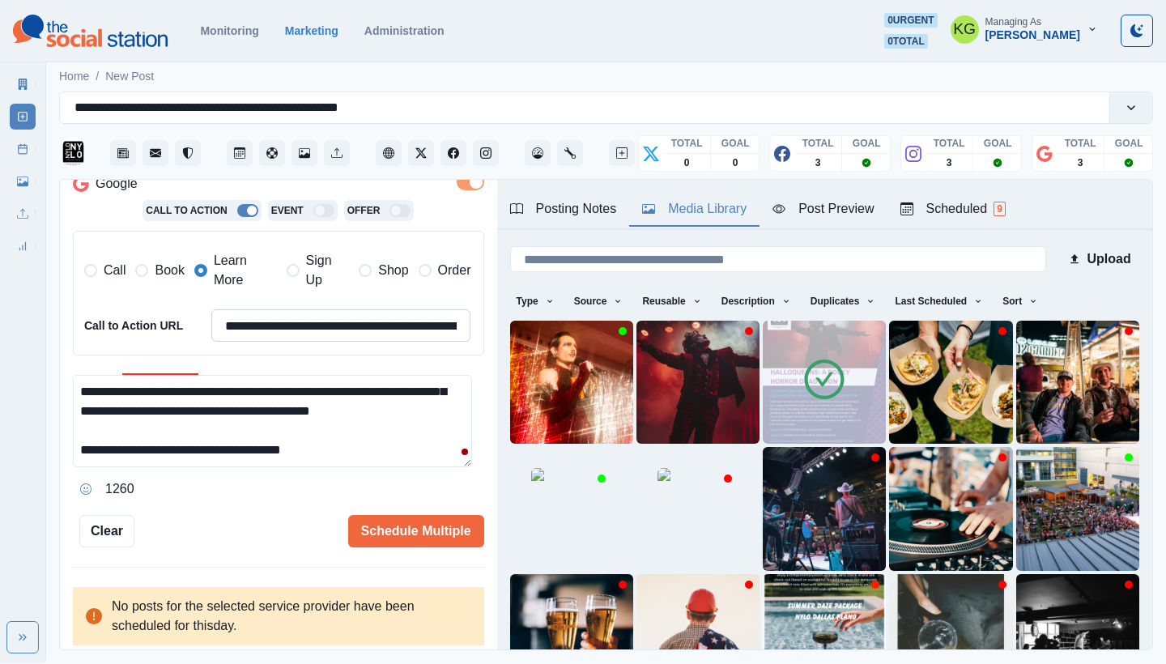
type textarea "**********"
click at [333, 327] on input "**********" at bounding box center [341, 325] width 260 height 32
paste input
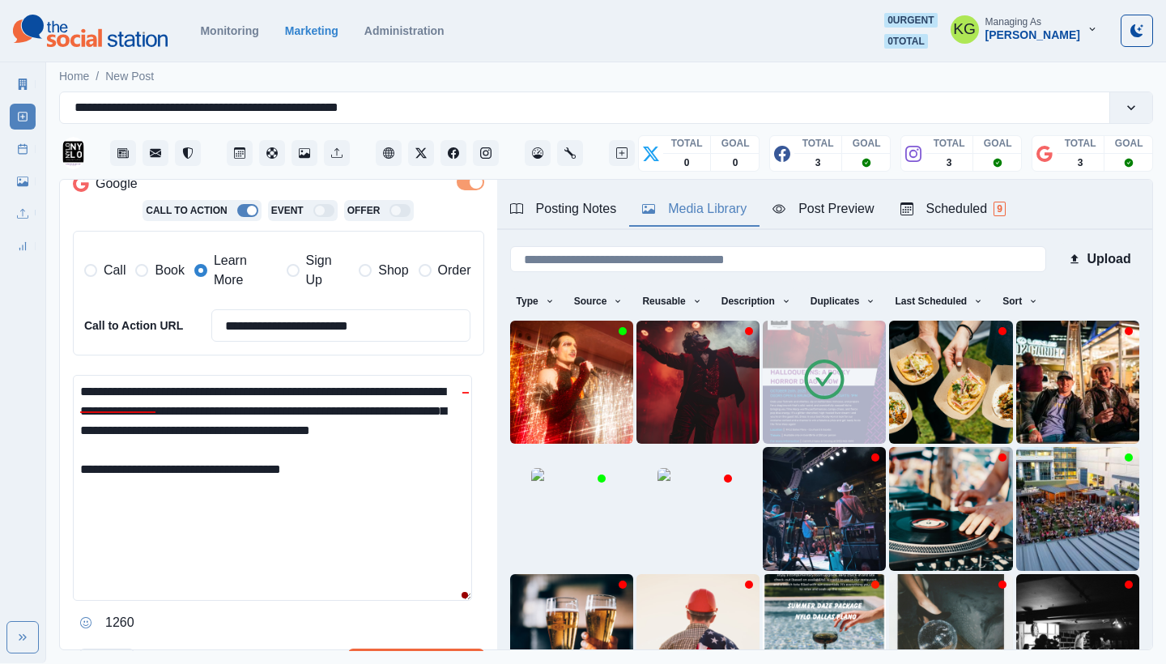
click at [428, 601] on textarea "**********" at bounding box center [272, 488] width 399 height 226
type input "**********"
click at [221, 483] on textarea "**********" at bounding box center [272, 499] width 399 height 249
paste textarea "**********"
drag, startPoint x: 291, startPoint y: 479, endPoint x: 252, endPoint y: 479, distance: 38.9
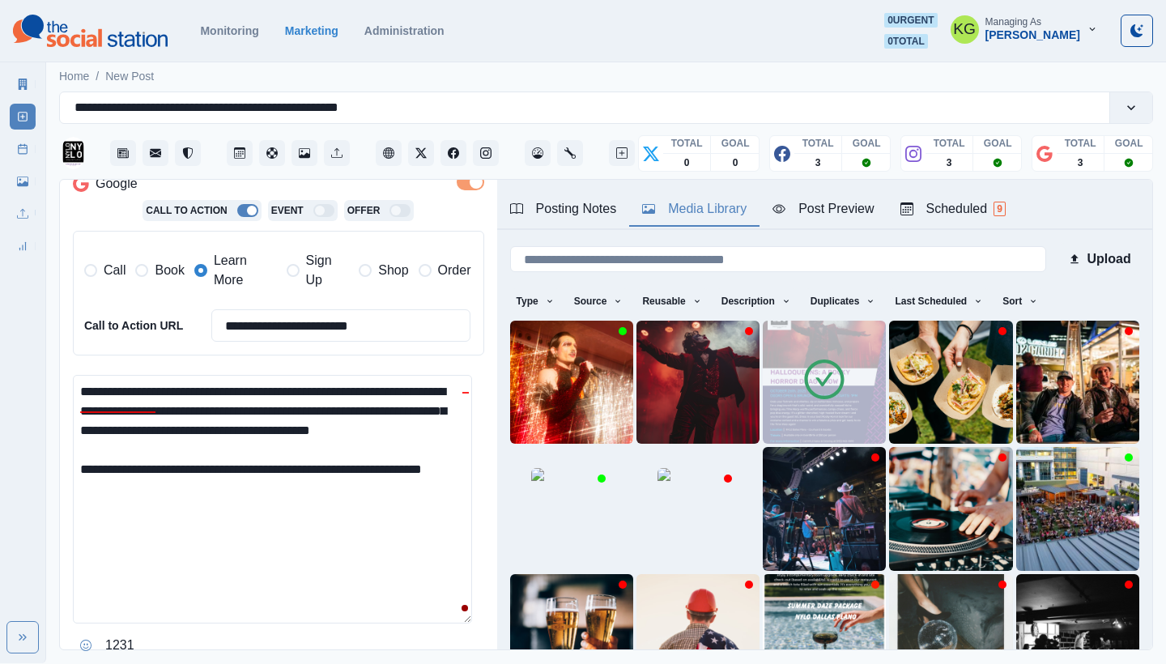
click at [252, 479] on textarea "**********" at bounding box center [272, 499] width 399 height 249
click at [253, 542] on textarea "**********" at bounding box center [272, 499] width 399 height 249
drag, startPoint x: 100, startPoint y: 480, endPoint x: 75, endPoint y: 477, distance: 24.5
click at [75, 477] on textarea "**********" at bounding box center [272, 499] width 399 height 249
drag, startPoint x: 122, startPoint y: 385, endPoint x: 57, endPoint y: 379, distance: 65.8
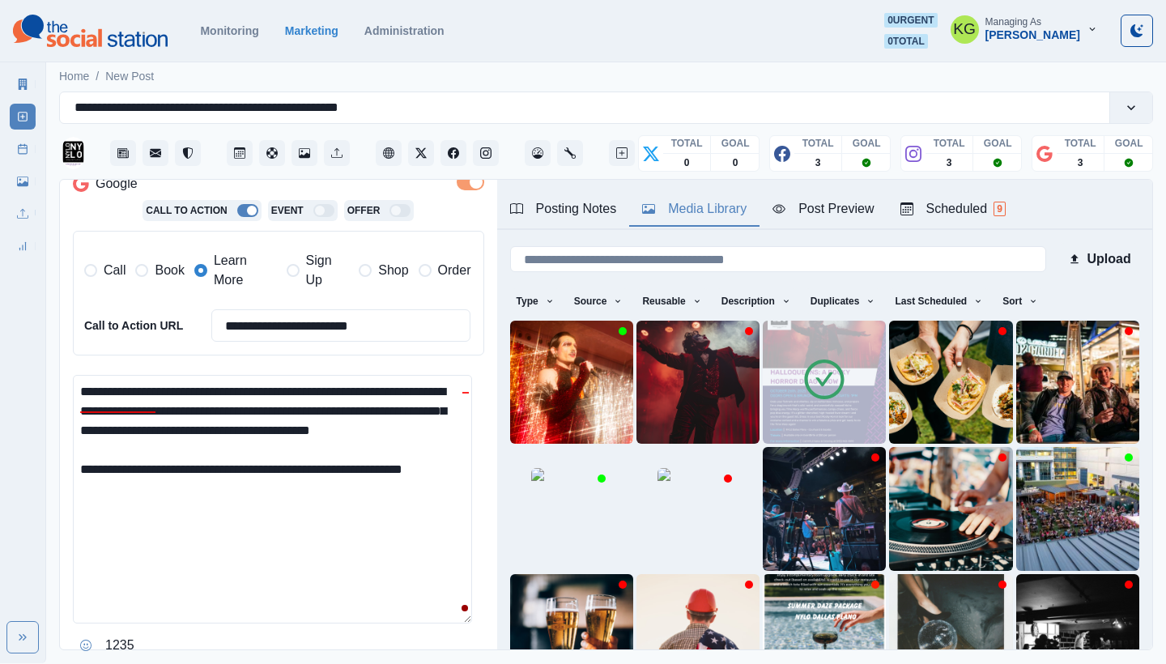
click at [57, 379] on main "**********" at bounding box center [606, 360] width 1120 height 605
paste textarea
drag, startPoint x: 103, startPoint y: 480, endPoint x: 53, endPoint y: 480, distance: 49.4
click at [53, 480] on main "**********" at bounding box center [606, 360] width 1120 height 605
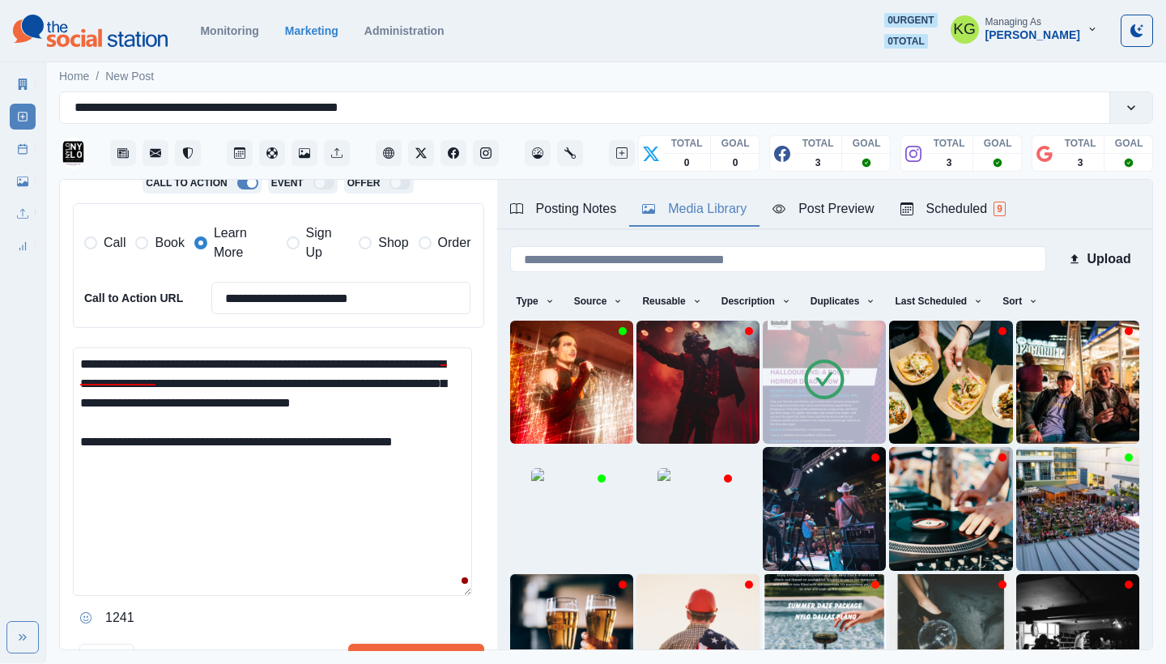
scroll to position [511, 0]
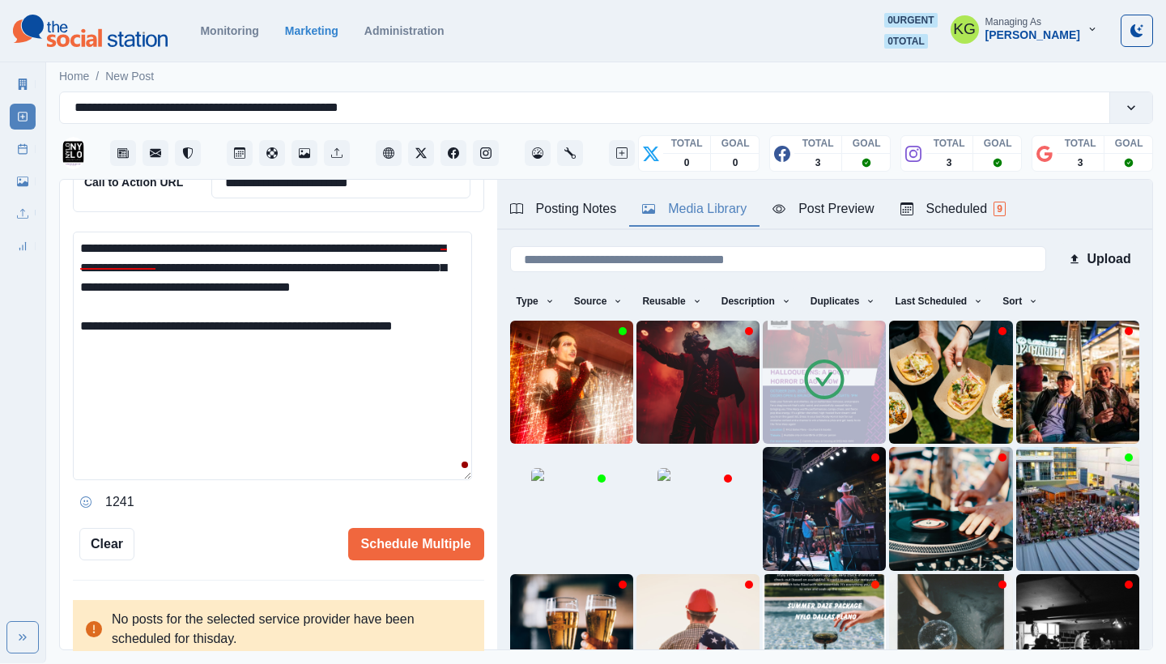
click at [462, 335] on textarea "**********" at bounding box center [272, 356] width 399 height 249
type textarea "**********"
click at [82, 496] on icon "Opens Emoji Picker" at bounding box center [85, 501] width 11 height 11
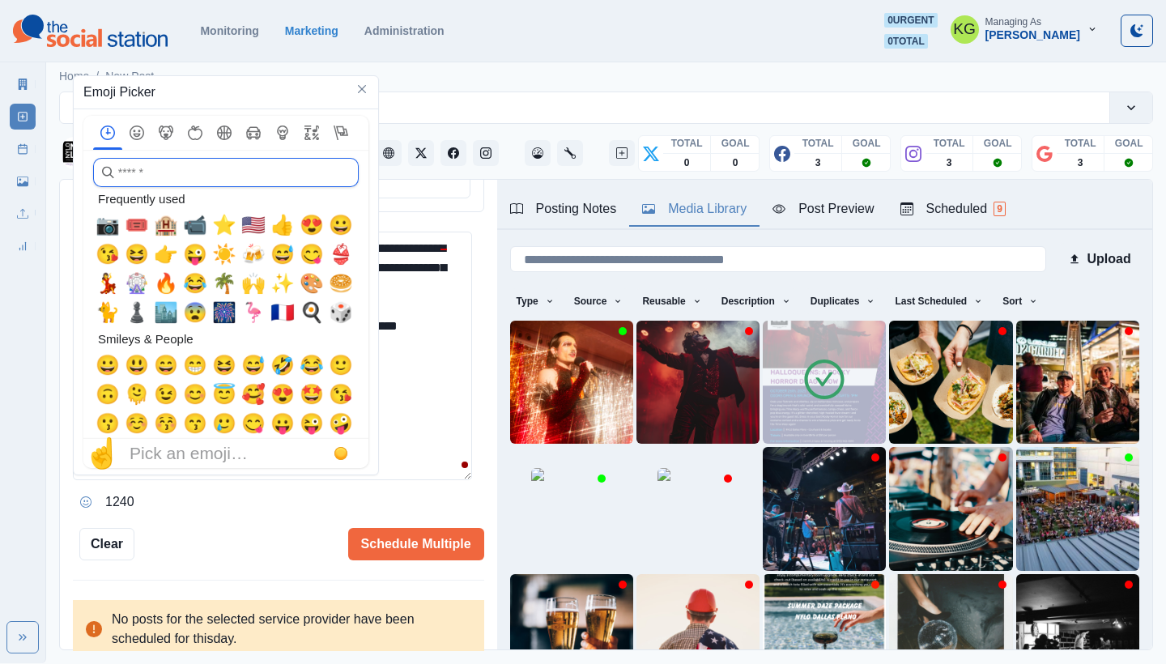
click at [220, 171] on input "search" at bounding box center [226, 172] width 266 height 29
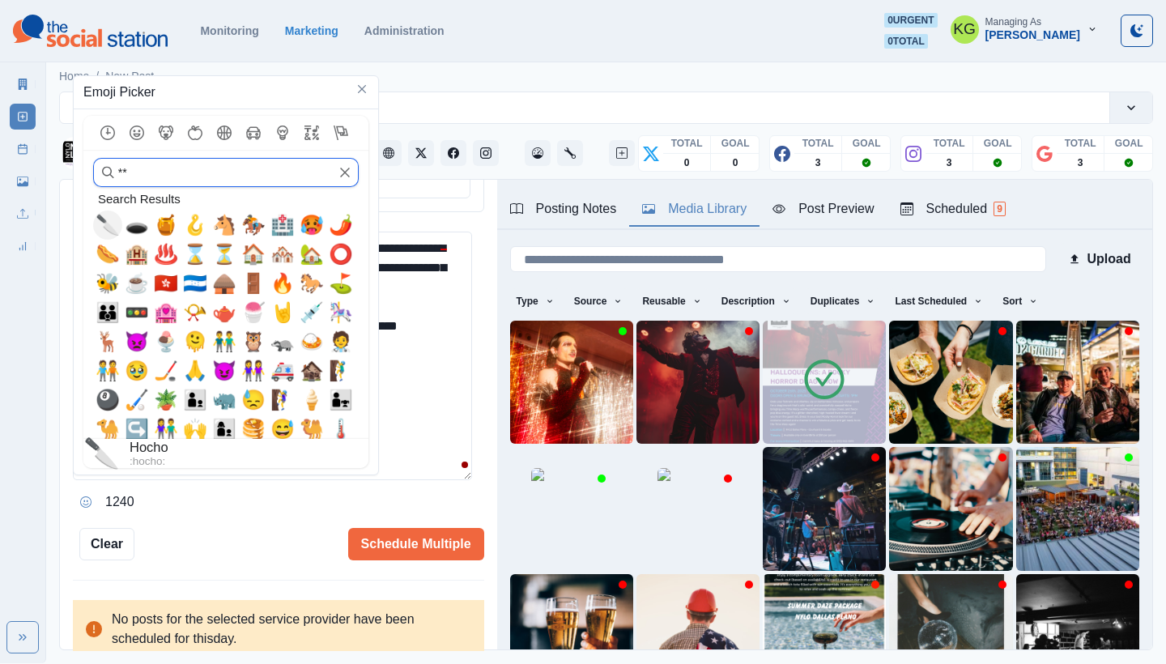
type input "*"
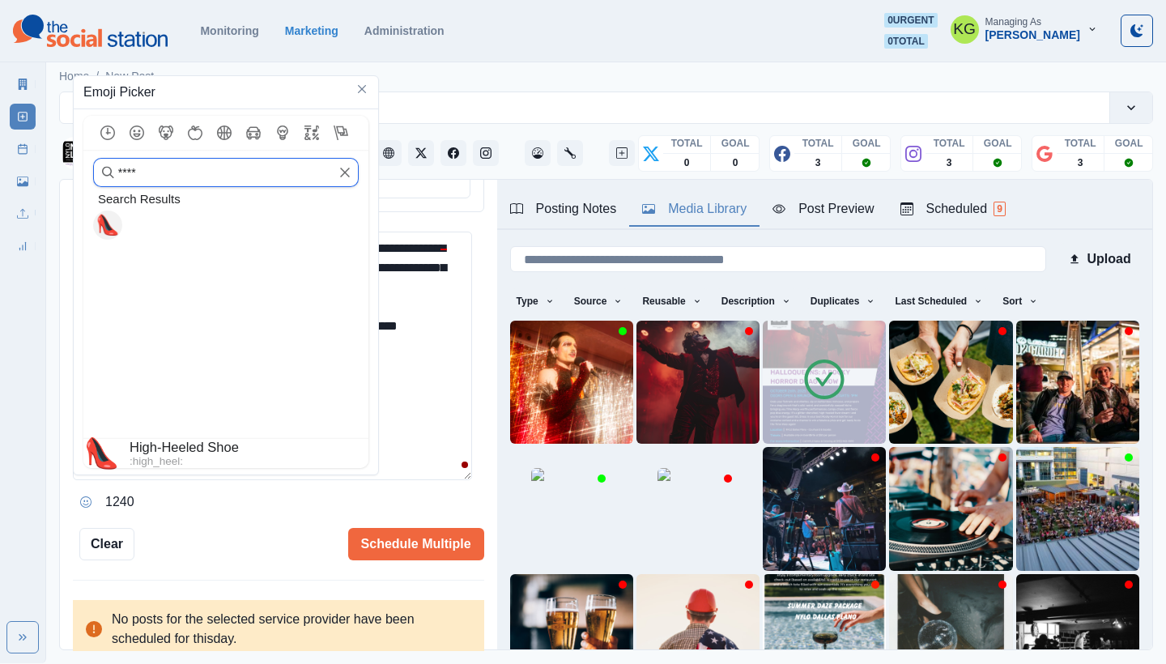
type input "****"
click at [113, 223] on span "👠" at bounding box center [108, 225] width 24 height 23
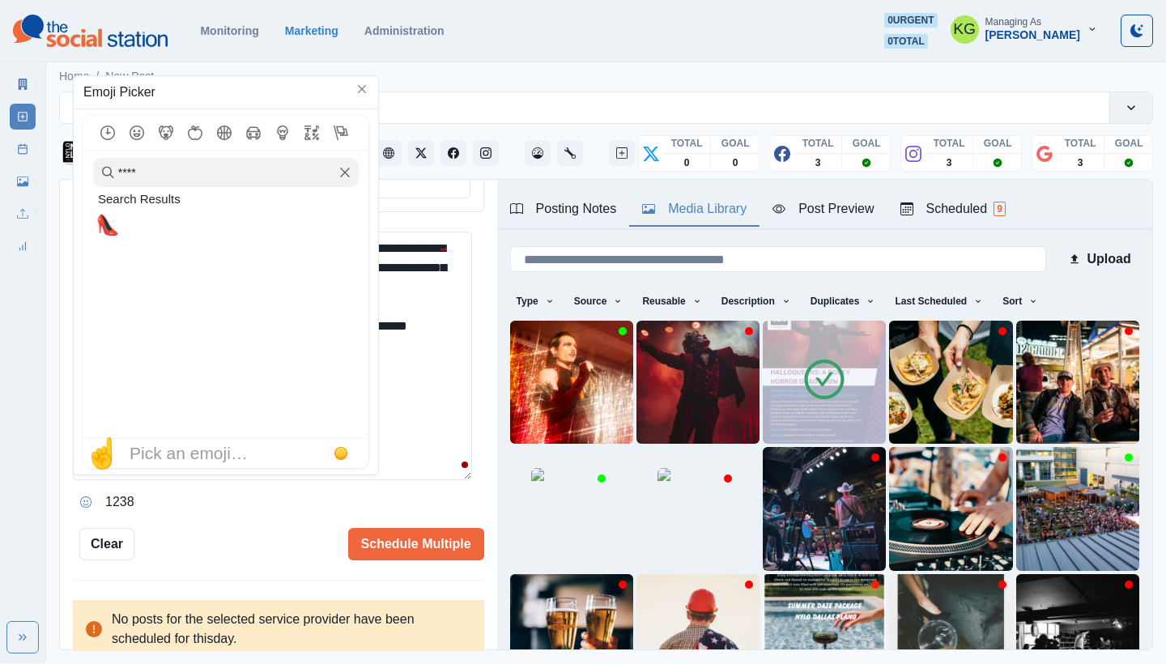
click at [412, 369] on textarea "**********" at bounding box center [272, 356] width 399 height 249
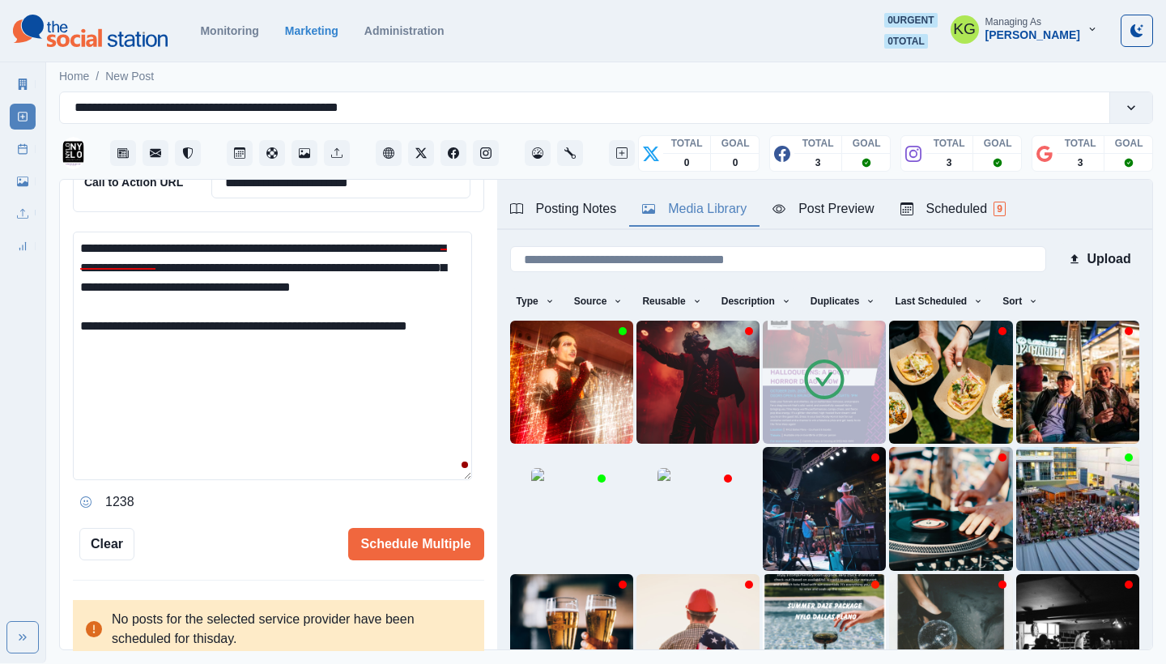
click at [70, 356] on div "**********" at bounding box center [278, 415] width 437 height 471
drag, startPoint x: 93, startPoint y: 240, endPoint x: 60, endPoint y: 234, distance: 33.7
click at [60, 234] on div "**********" at bounding box center [278, 415] width 437 height 471
paste textarea "*"
click at [113, 360] on textarea "**********" at bounding box center [272, 356] width 399 height 249
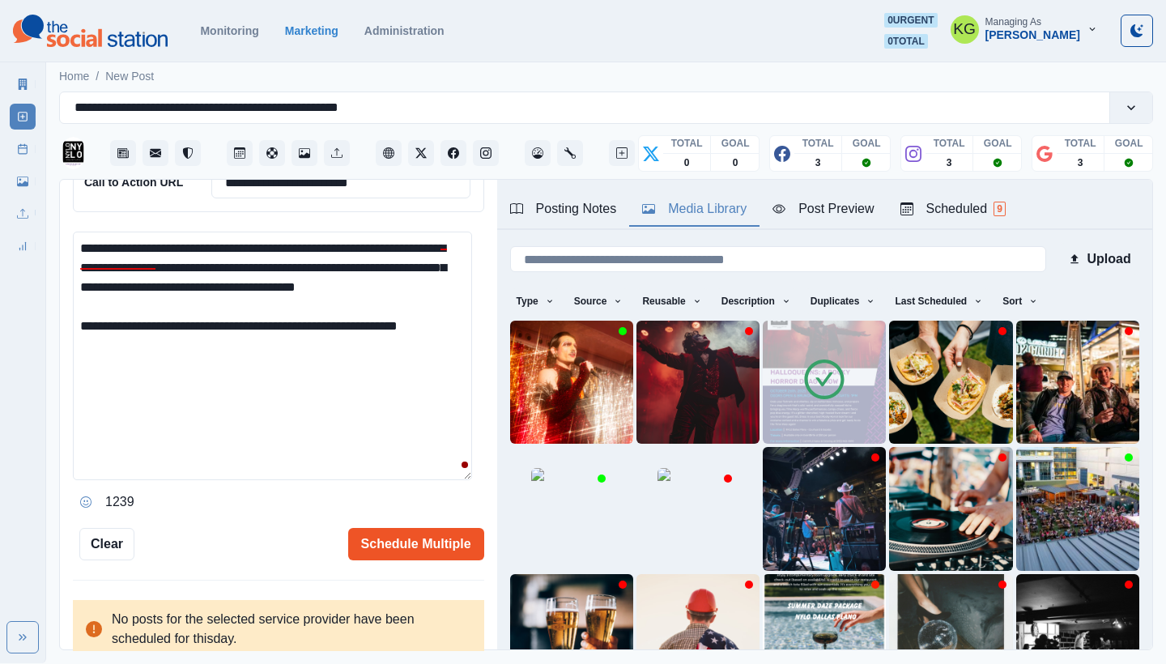
type textarea "**********"
click at [397, 543] on button "Schedule Multiple" at bounding box center [416, 544] width 136 height 32
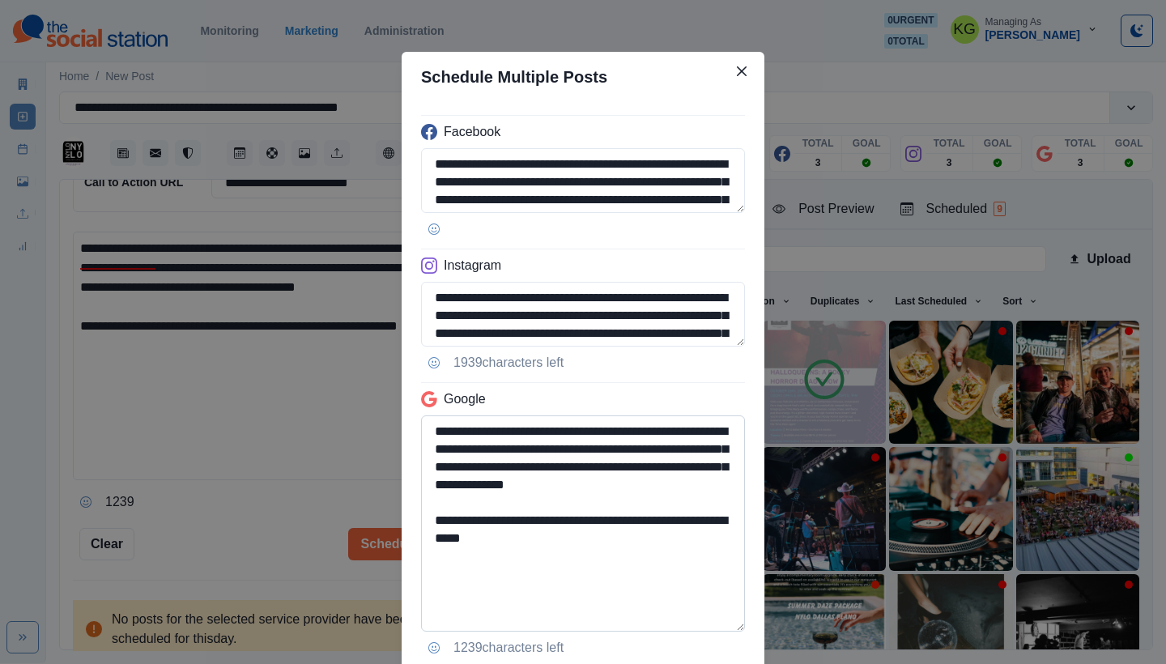
click at [730, 622] on textarea "**********" at bounding box center [583, 523] width 324 height 216
click at [589, 579] on textarea "**********" at bounding box center [583, 523] width 324 height 216
drag, startPoint x: 705, startPoint y: 539, endPoint x: 561, endPoint y: 539, distance: 144.2
click at [561, 539] on textarea "**********" at bounding box center [583, 523] width 324 height 216
click at [633, 564] on textarea "**********" at bounding box center [583, 523] width 324 height 216
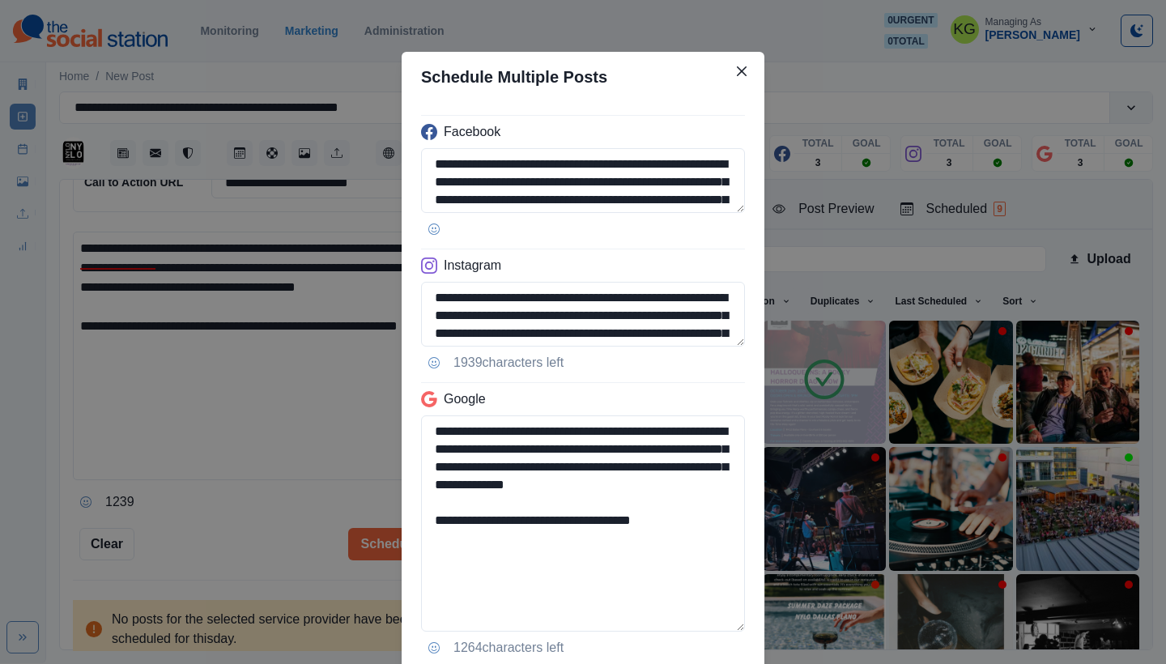
scroll to position [113, 0]
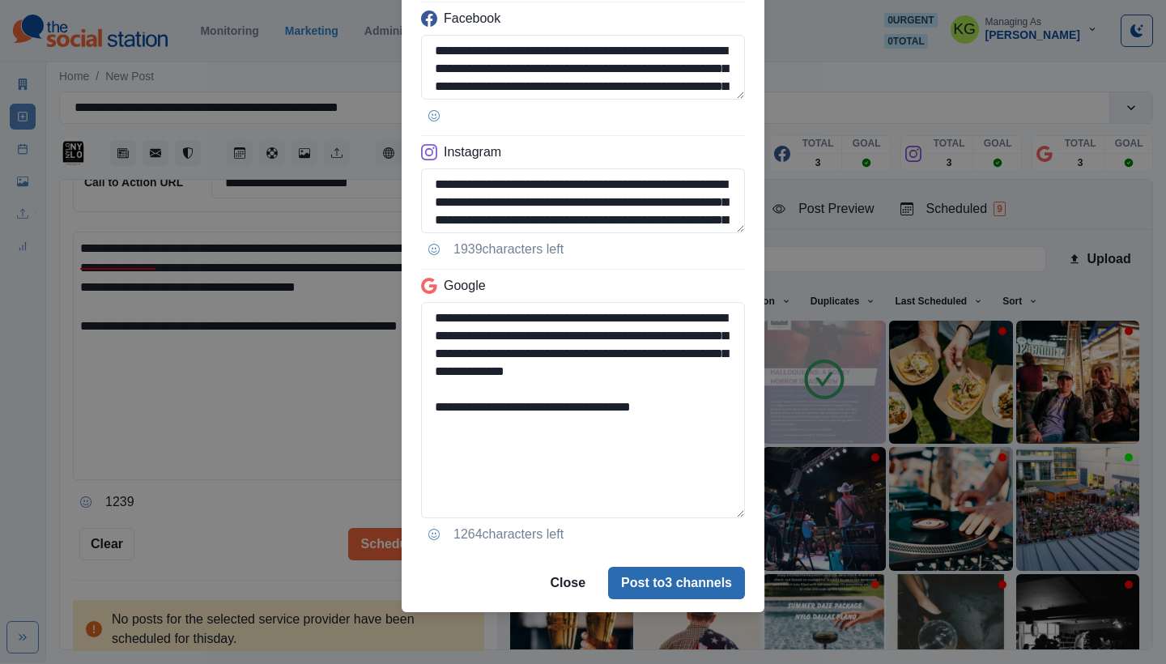
type textarea "**********"
click at [649, 575] on button "Post to 3 channels" at bounding box center [676, 583] width 137 height 32
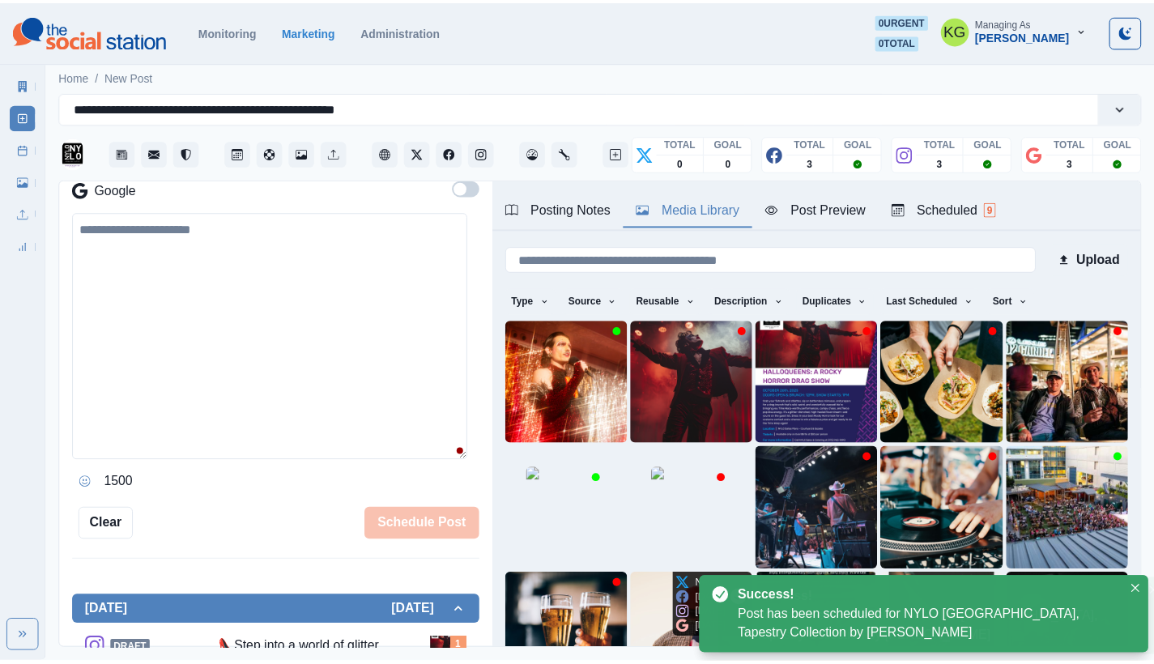
scroll to position [255, 0]
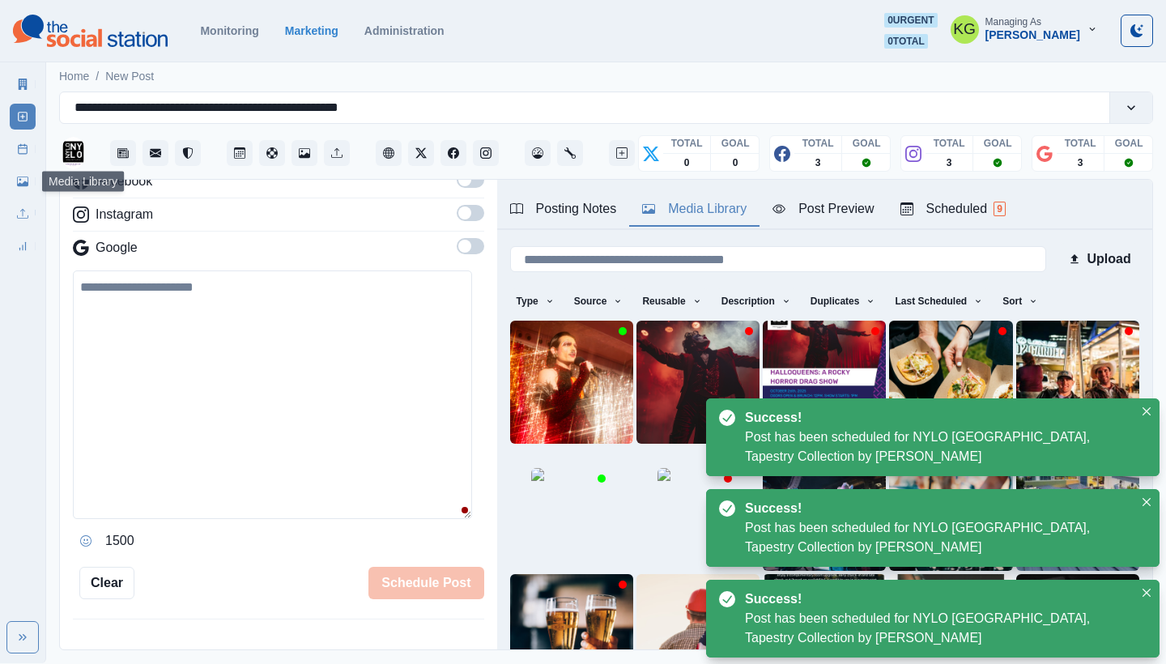
click at [17, 157] on link "Post Schedule" at bounding box center [23, 149] width 26 height 26
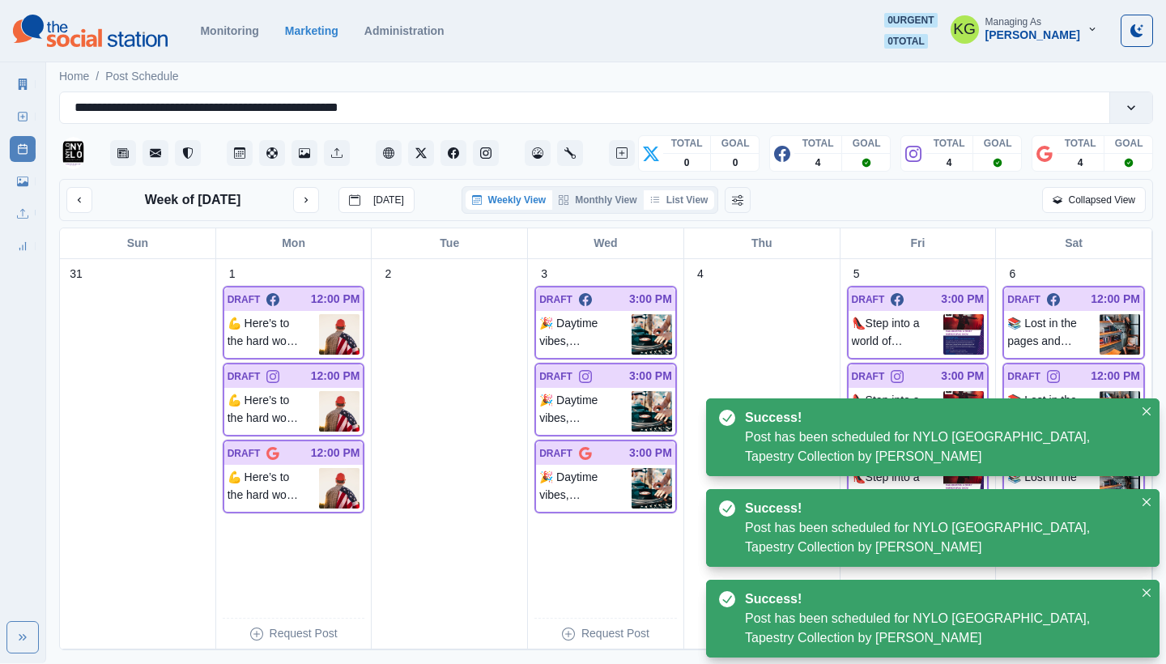
click at [693, 202] on button "List View" at bounding box center [679, 199] width 71 height 19
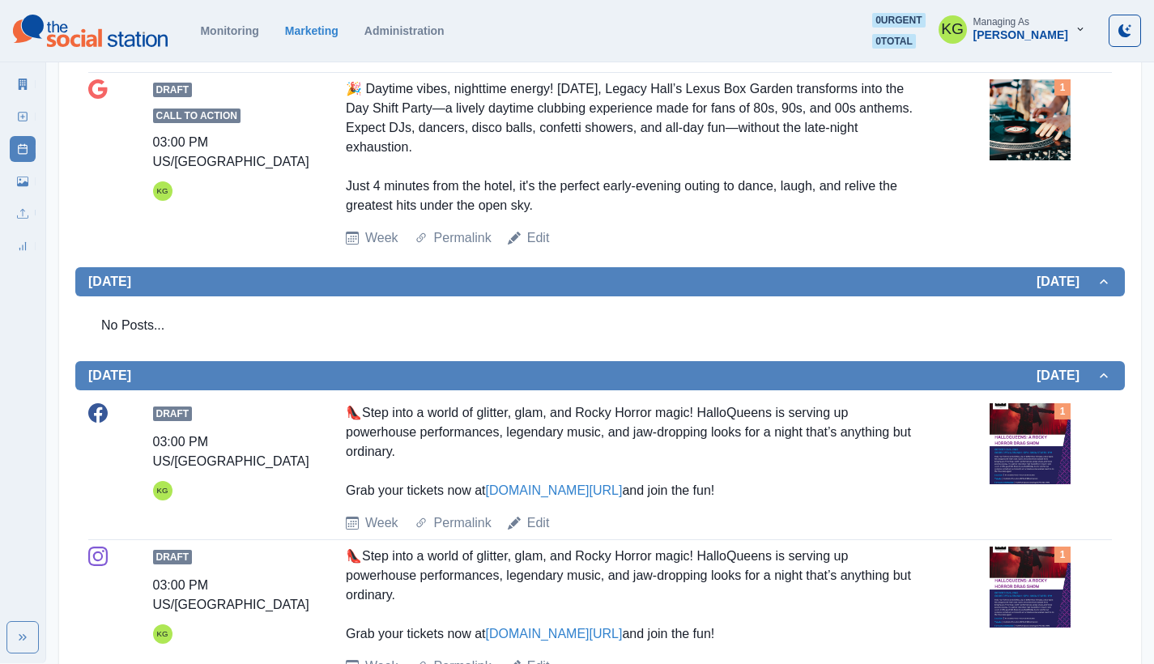
scroll to position [769, 0]
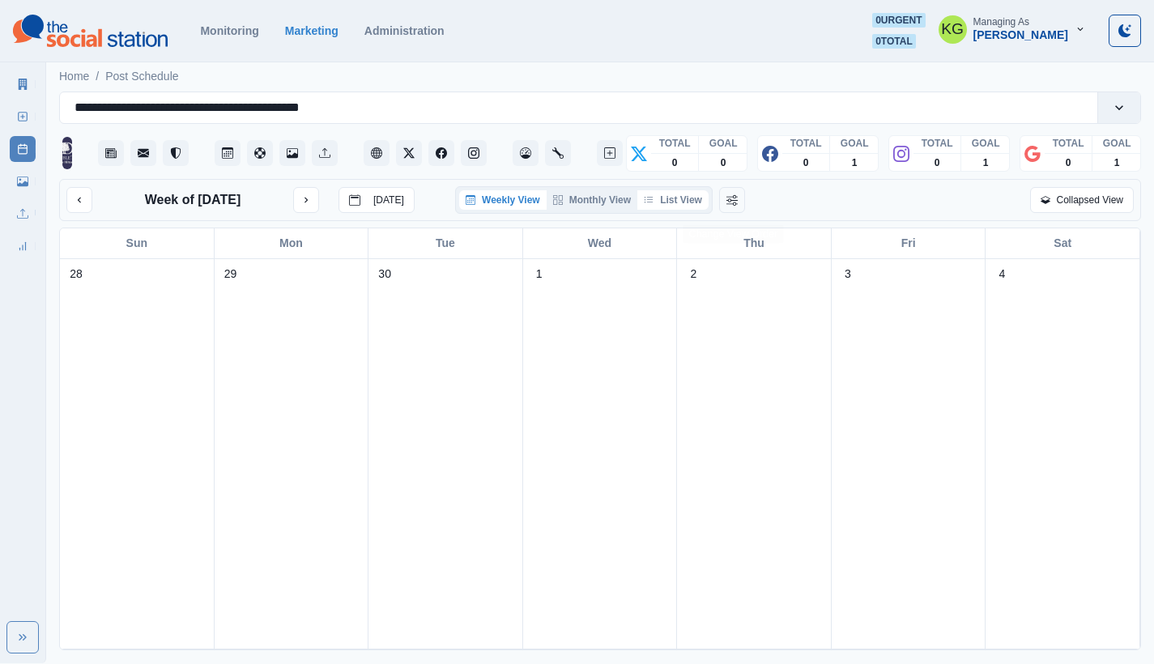
click at [663, 199] on button "List View" at bounding box center [672, 199] width 71 height 19
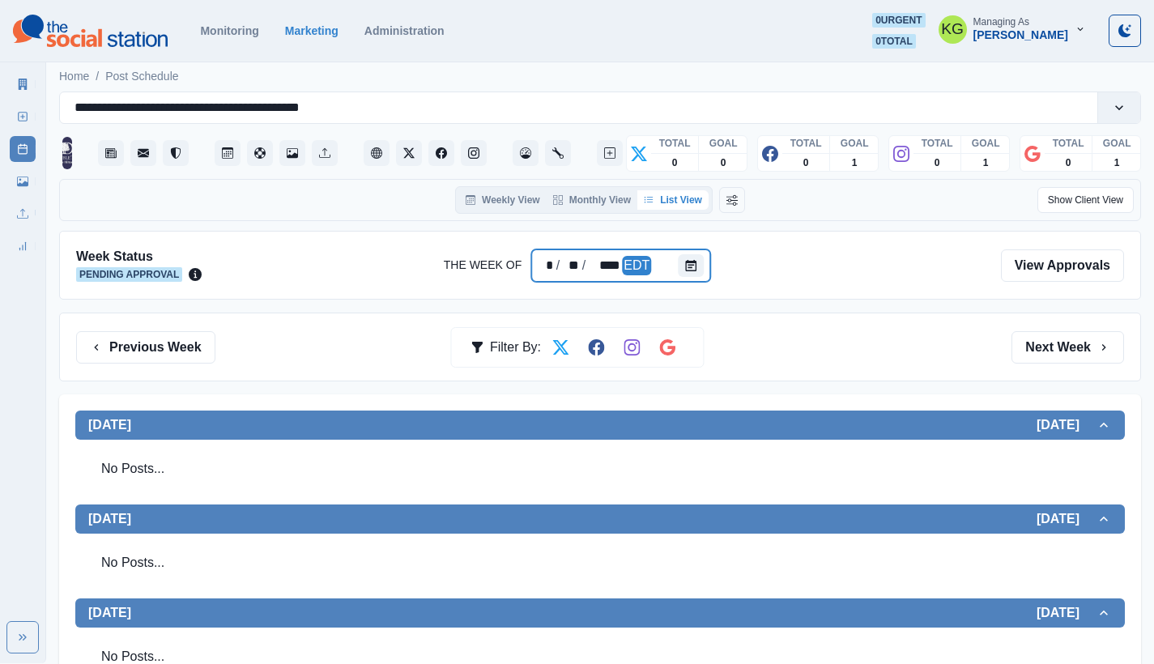
click at [707, 270] on div at bounding box center [694, 265] width 32 height 32
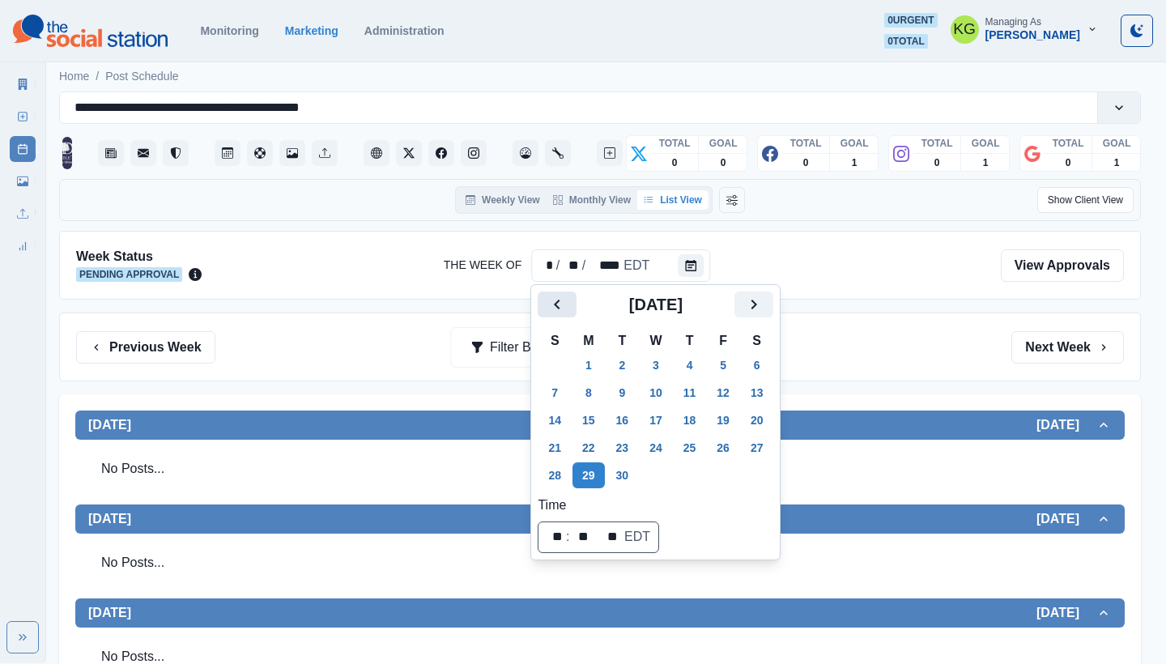
click at [556, 295] on icon "Previous" at bounding box center [556, 304] width 19 height 19
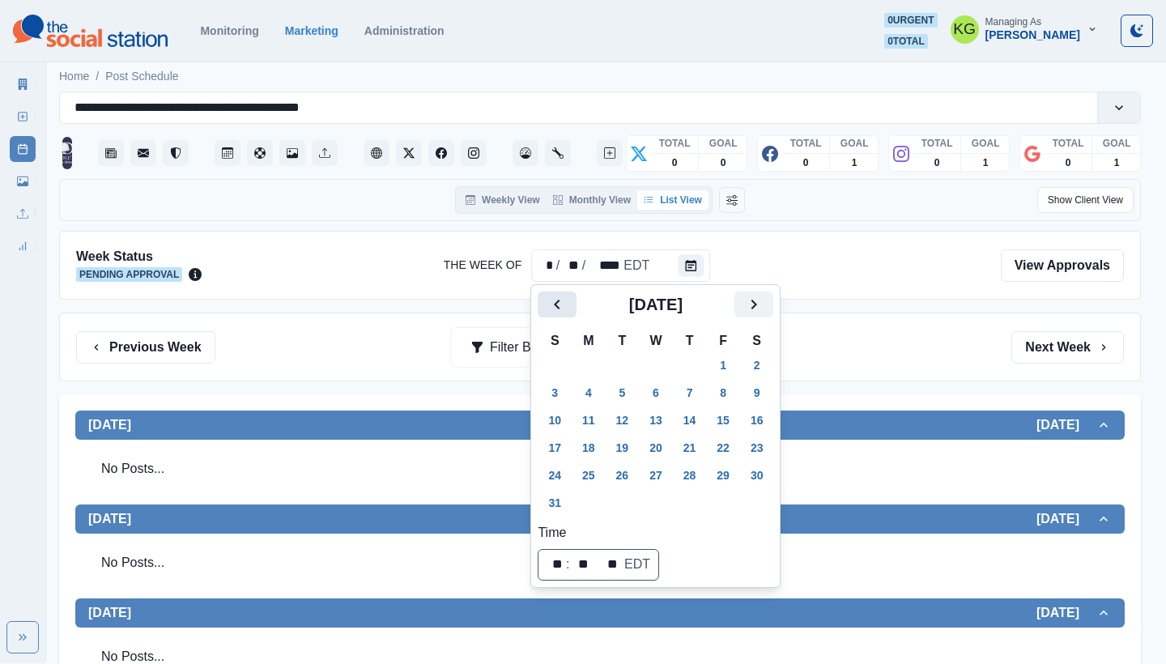
click at [556, 295] on icon "Previous" at bounding box center [556, 304] width 19 height 19
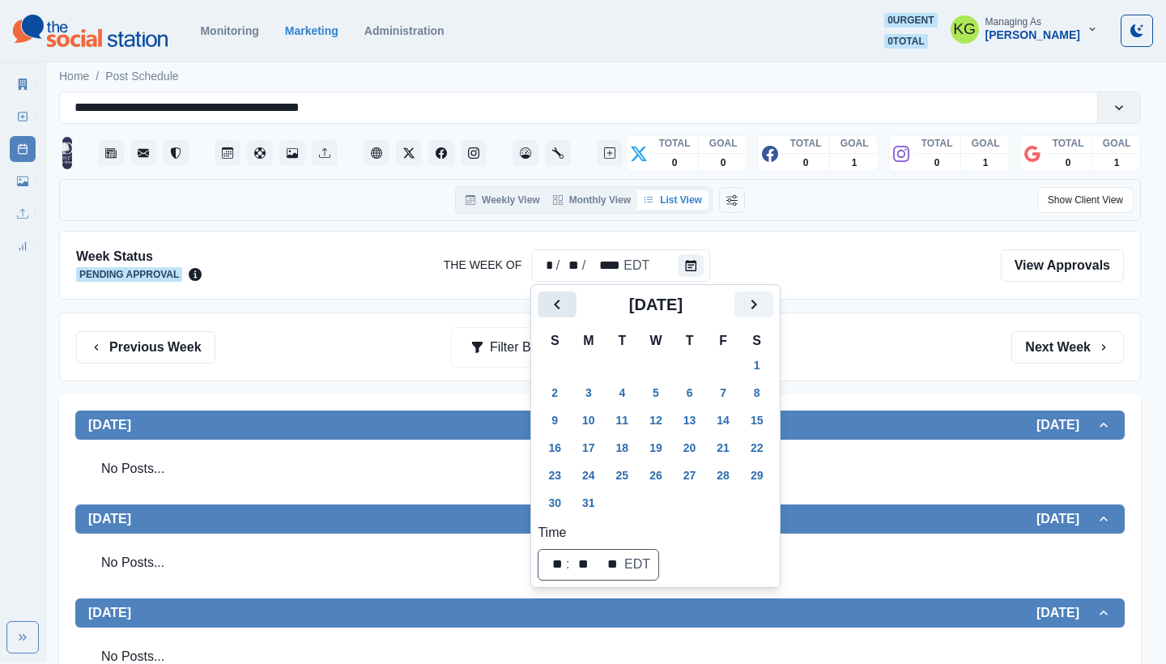
click at [556, 295] on icon "Previous" at bounding box center [556, 304] width 19 height 19
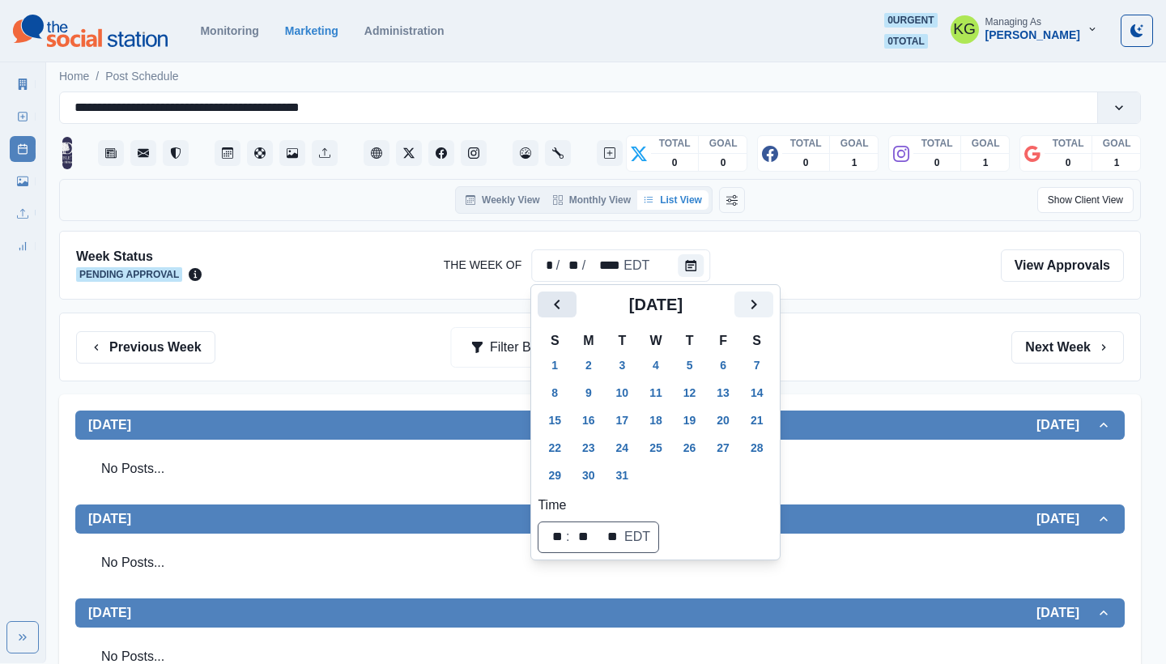
click at [556, 295] on icon "Previous" at bounding box center [556, 304] width 19 height 19
click at [620, 360] on button "1" at bounding box center [623, 365] width 32 height 26
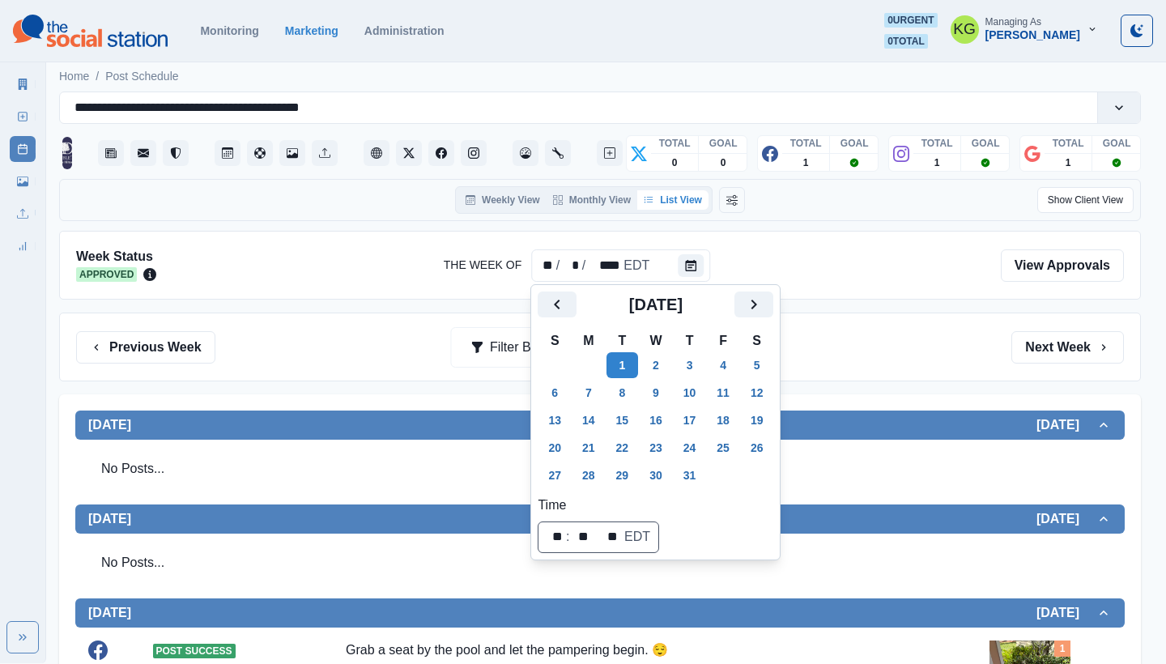
click at [888, 298] on div "Week Status Approved The Week Of ** / * / **** EDT View Approvals" at bounding box center [600, 265] width 1082 height 69
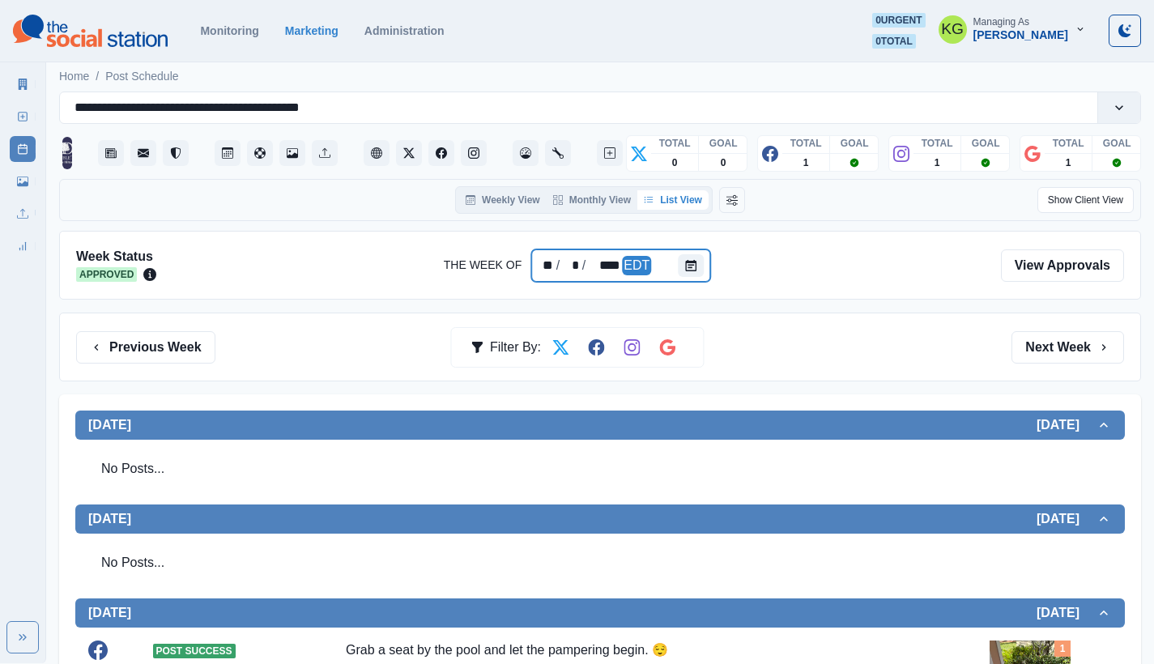
scroll to position [319, 0]
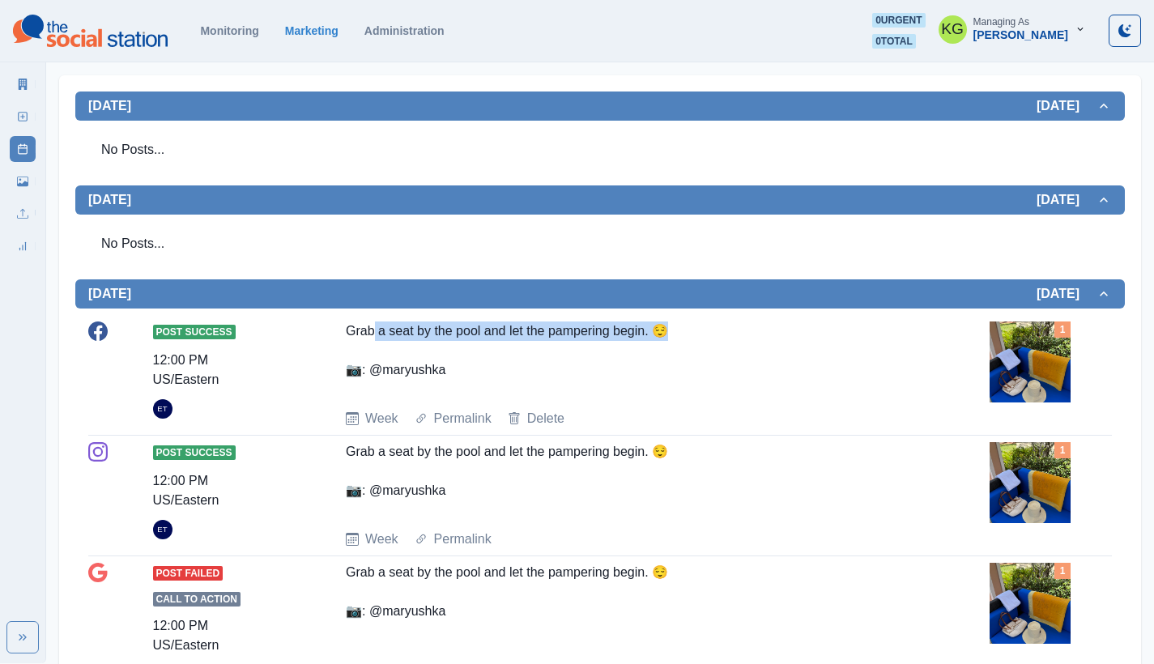
drag, startPoint x: 673, startPoint y: 327, endPoint x: 374, endPoint y: 324, distance: 298.9
click at [374, 324] on div "Grab a seat by the pool and let the pampering begin. 😌 📷: @maryushka" at bounding box center [632, 359] width 573 height 75
click at [353, 330] on div "Grab a seat by the pool and let the pampering begin. 😌 📷: @maryushka" at bounding box center [632, 359] width 573 height 75
drag, startPoint x: 345, startPoint y: 329, endPoint x: 720, endPoint y: 339, distance: 375.1
click at [720, 339] on div "Post Success 12:00 PM US/Eastern ET Grab a seat by the pool and let the pamperi…" at bounding box center [600, 375] width 1024 height 107
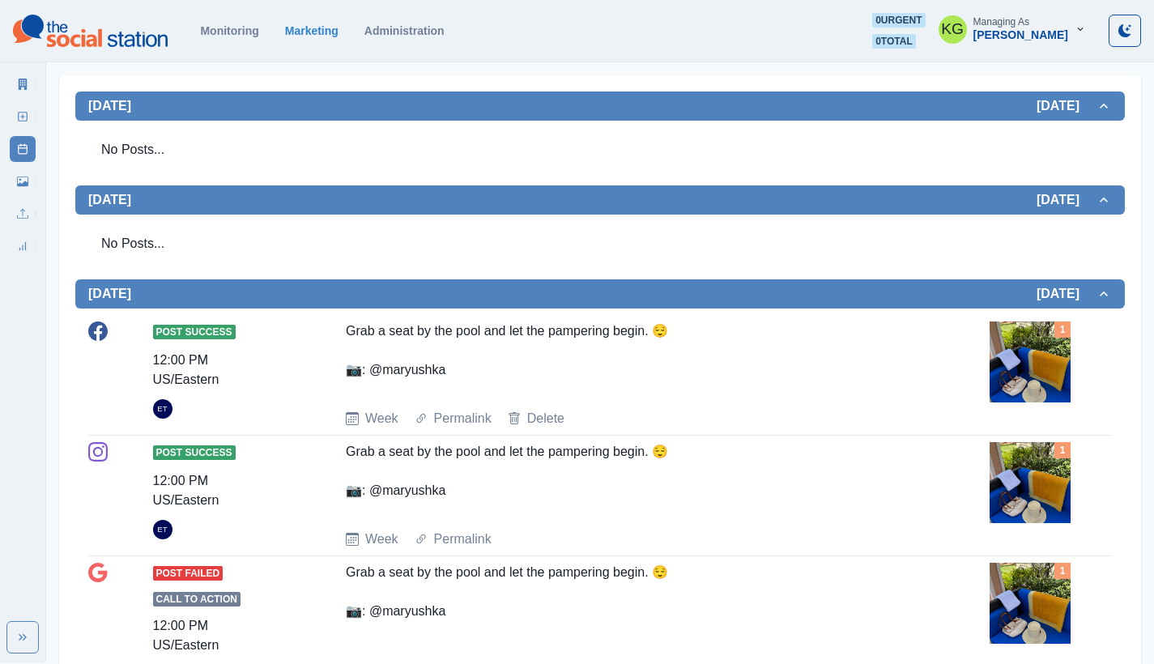
click at [574, 330] on div "Grab a seat by the pool and let the pampering begin. 😌 📷: @maryushka" at bounding box center [632, 359] width 573 height 75
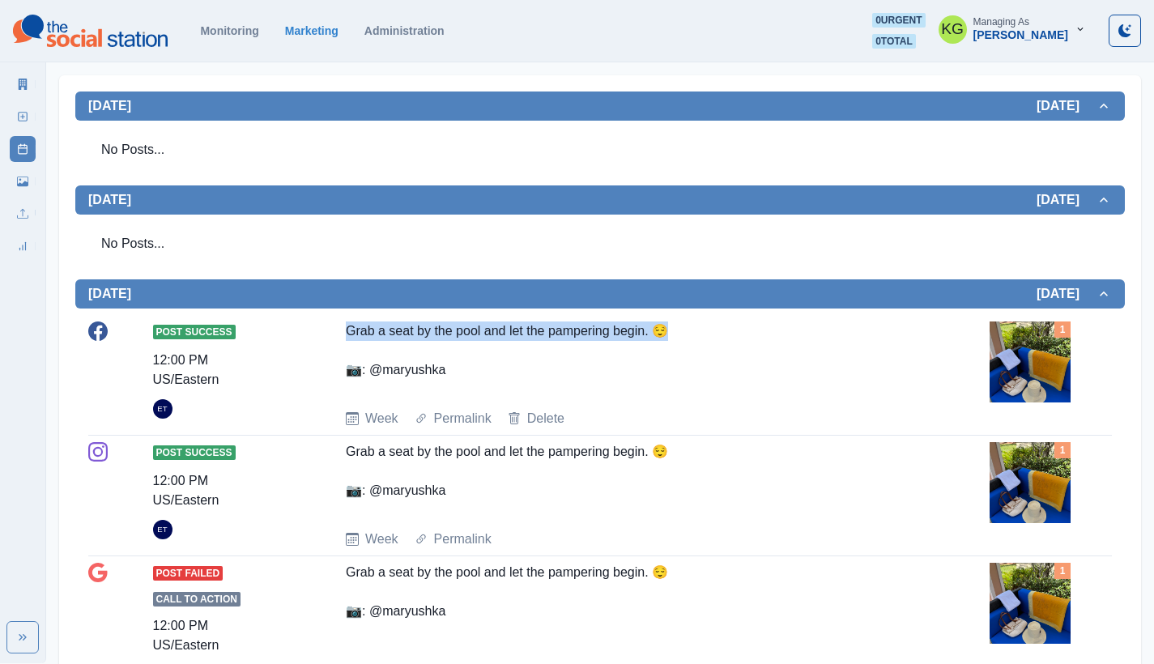
drag, startPoint x: 706, startPoint y: 330, endPoint x: 347, endPoint y: 332, distance: 359.6
click at [347, 332] on div "Grab a seat by the pool and let the pampering begin. 😌 📷: @maryushka" at bounding box center [632, 359] width 573 height 75
copy div "Grab a seat by the pool and let the pampering begin. 😌"
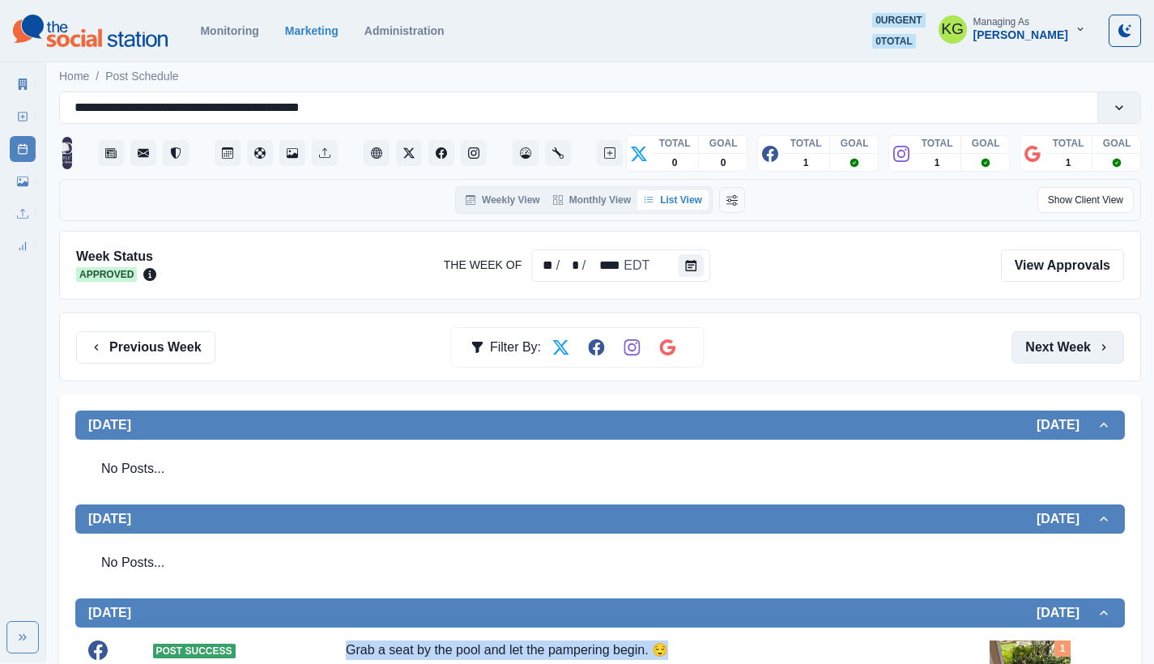
click at [1032, 348] on button "Next Week" at bounding box center [1068, 347] width 113 height 32
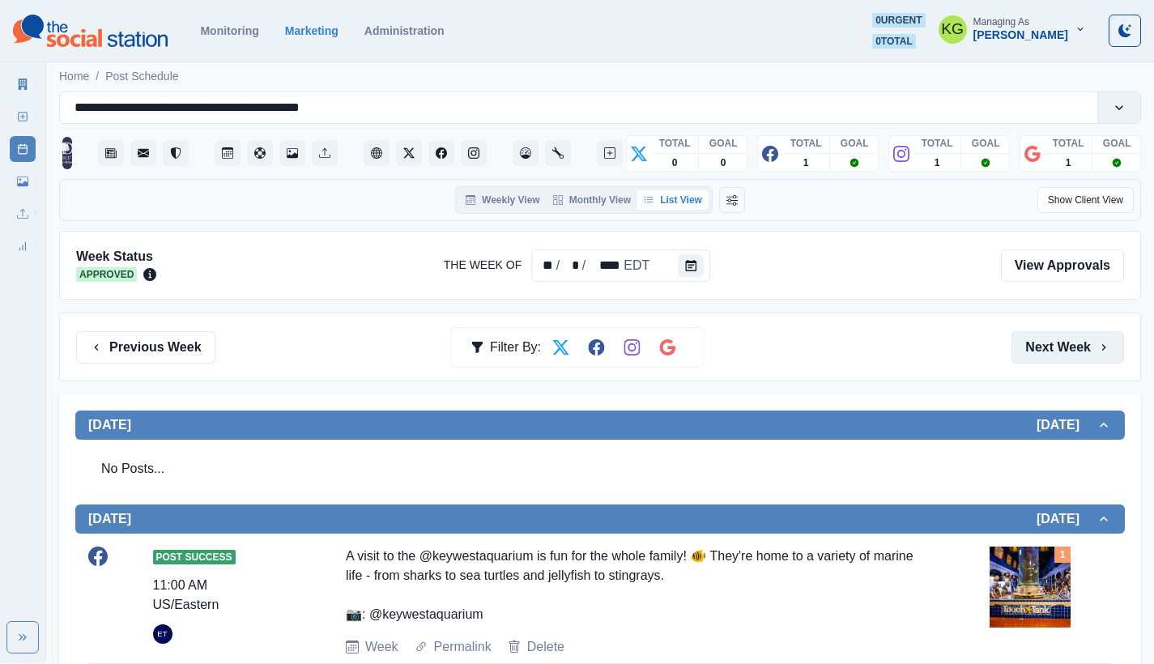
click at [1027, 340] on button "Next Week" at bounding box center [1068, 347] width 113 height 32
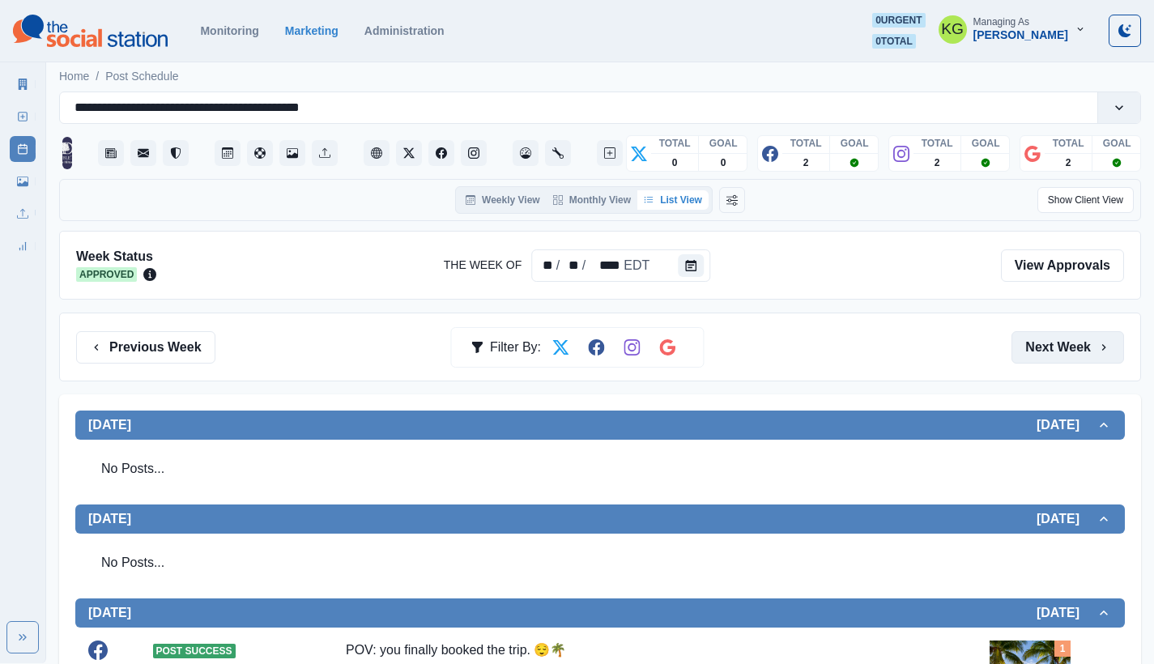
click at [1027, 340] on button "Next Week" at bounding box center [1068, 347] width 113 height 32
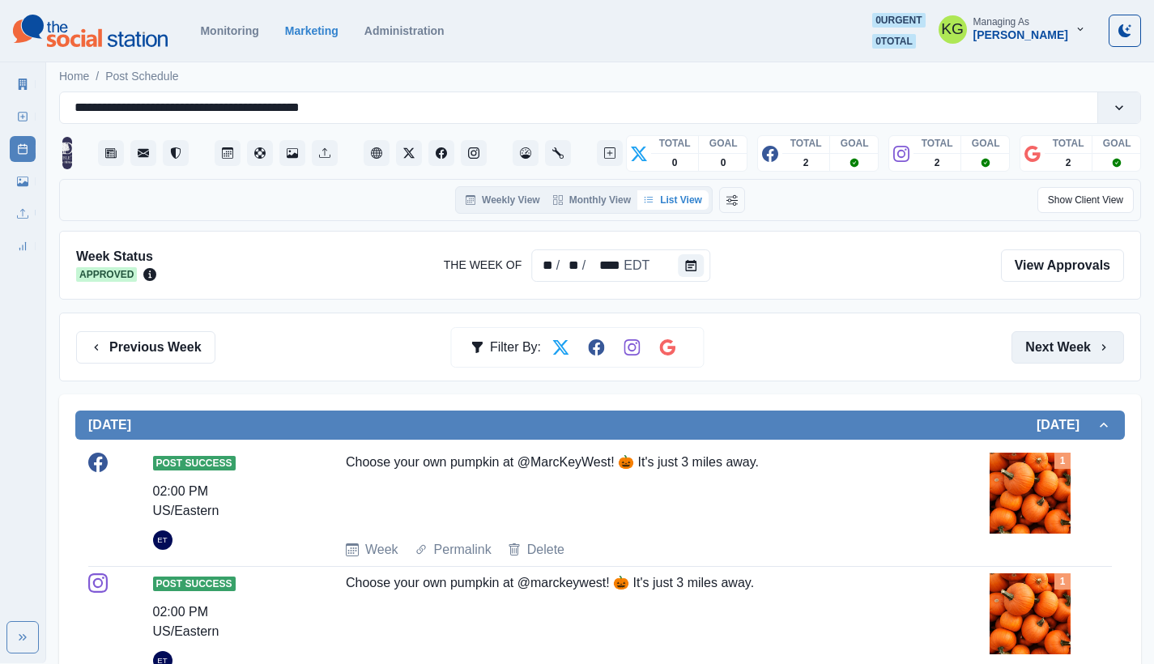
click at [1028, 340] on button "Next Week" at bounding box center [1068, 347] width 113 height 32
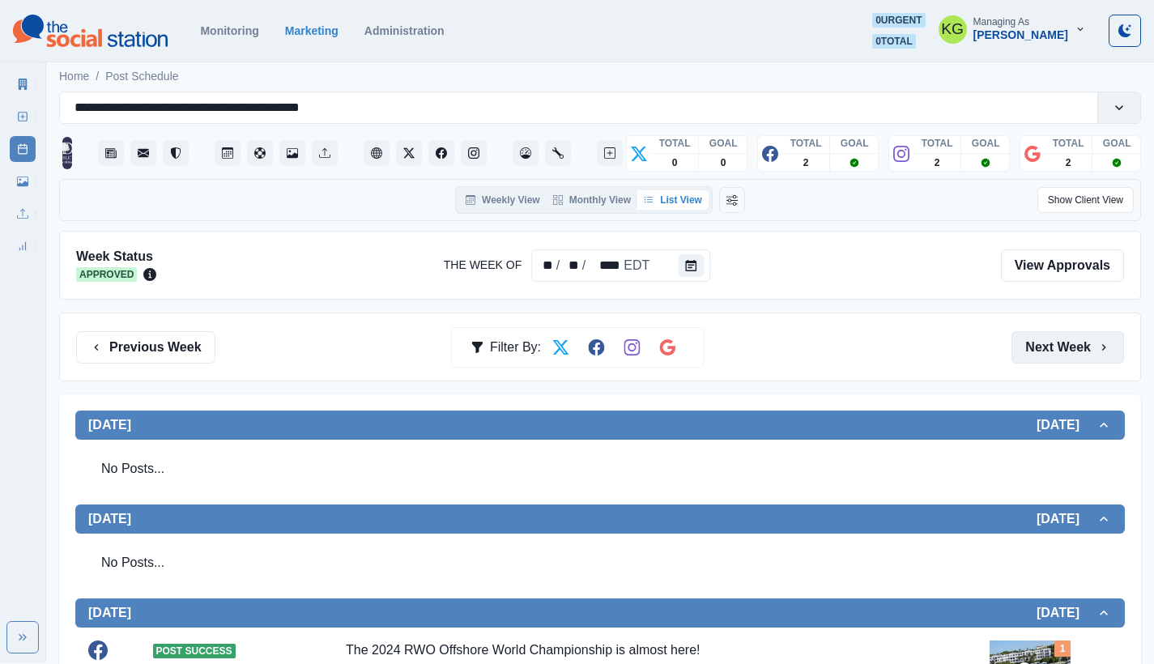
click at [1028, 340] on button "Next Week" at bounding box center [1068, 347] width 113 height 32
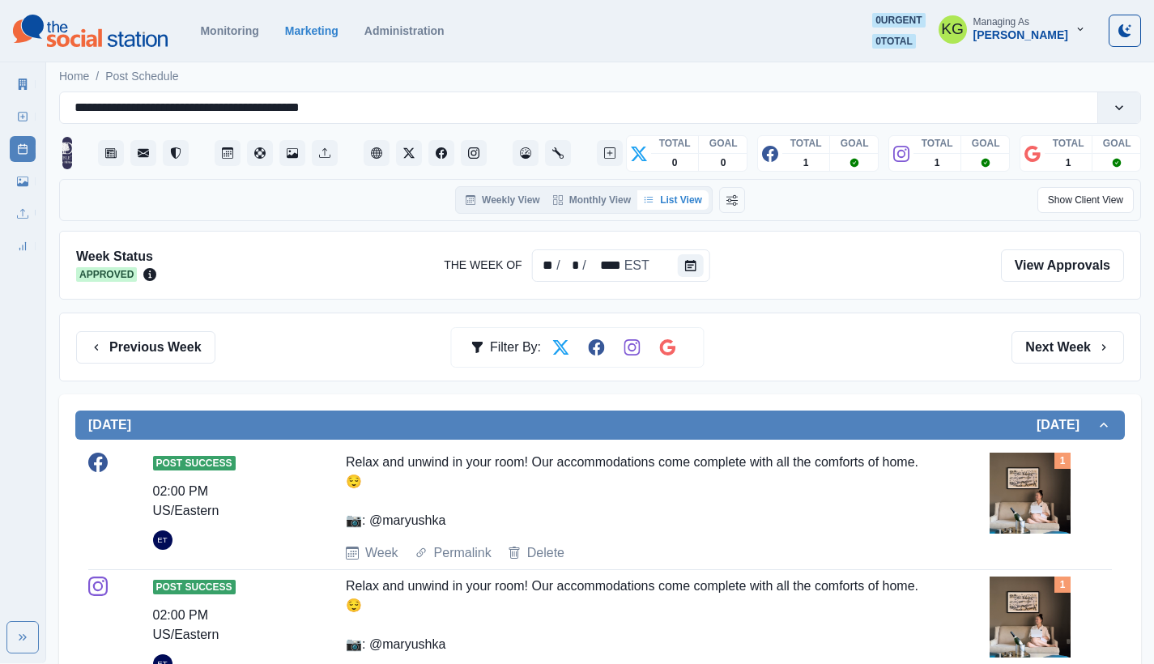
click at [1020, 512] on img at bounding box center [1030, 493] width 81 height 81
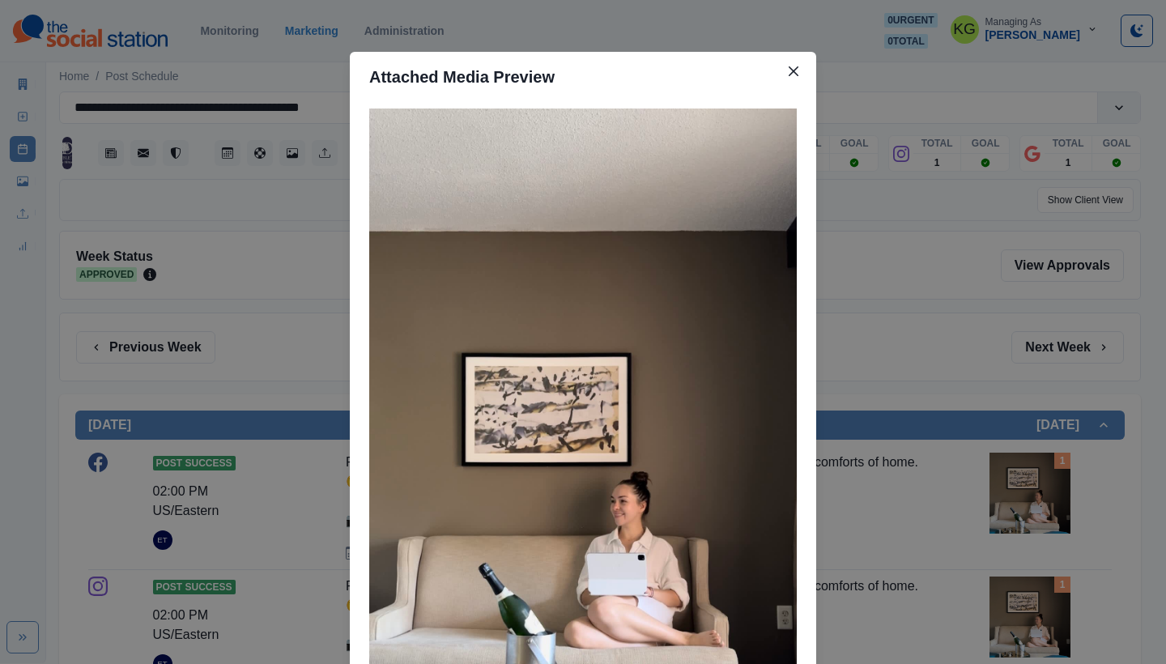
click at [903, 316] on div "Attached Media Preview" at bounding box center [583, 332] width 1166 height 664
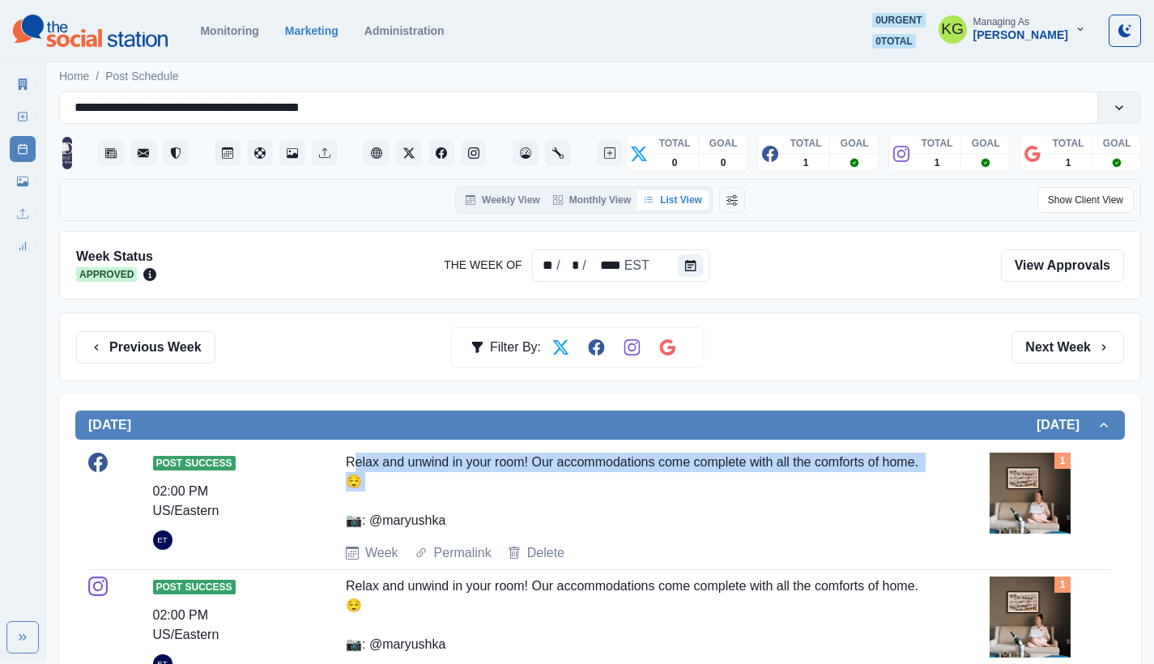
drag, startPoint x: 385, startPoint y: 485, endPoint x: 350, endPoint y: 465, distance: 41.0
click at [350, 465] on div "Relax and unwind in your room! Our accommodations come complete with all the co…" at bounding box center [632, 492] width 573 height 78
click at [346, 464] on div "Relax and unwind in your room! Our accommodations come complete with all the co…" at bounding box center [632, 492] width 573 height 78
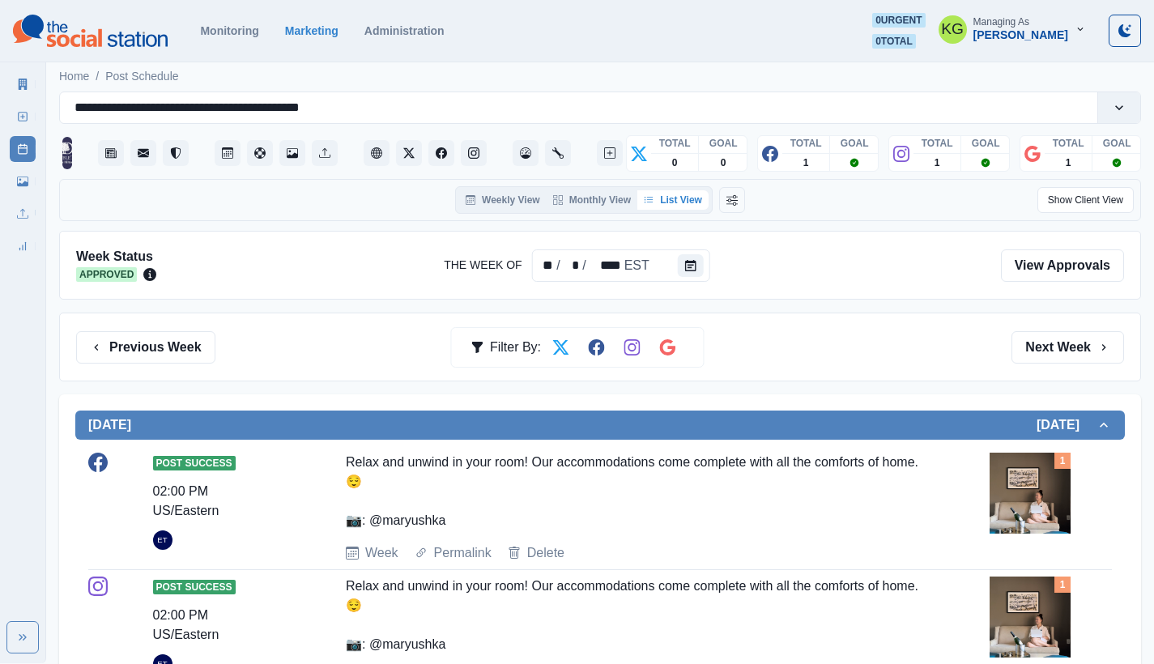
click at [1029, 523] on img at bounding box center [1030, 493] width 81 height 81
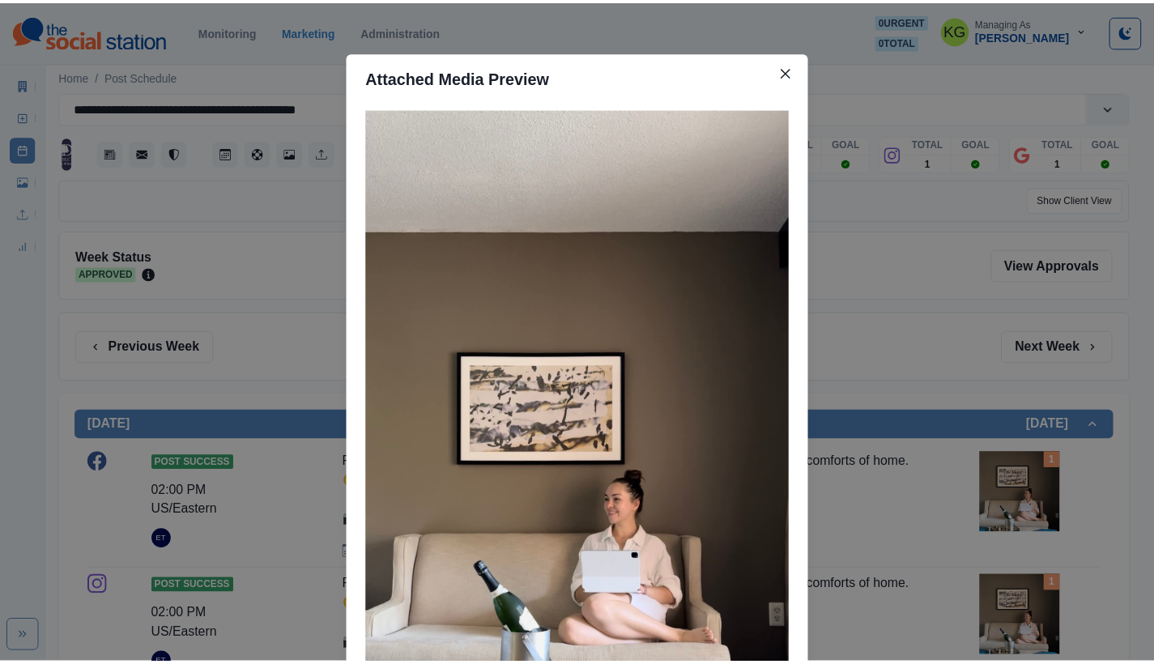
scroll to position [135, 0]
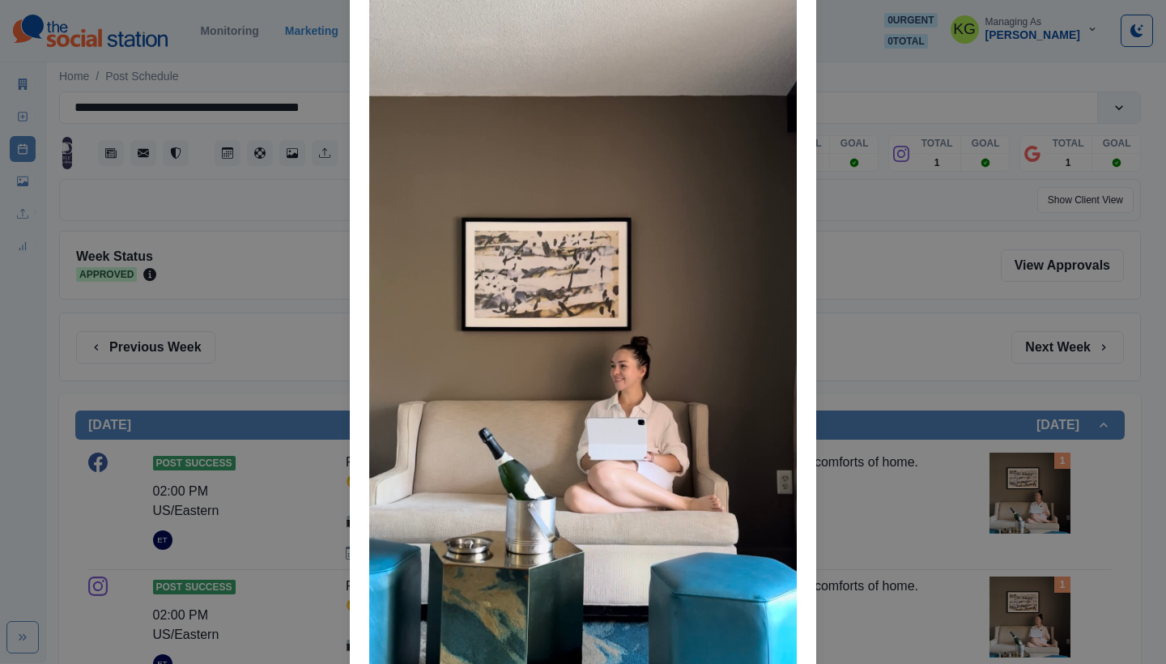
click at [907, 488] on div "Attached Media Preview" at bounding box center [583, 332] width 1166 height 664
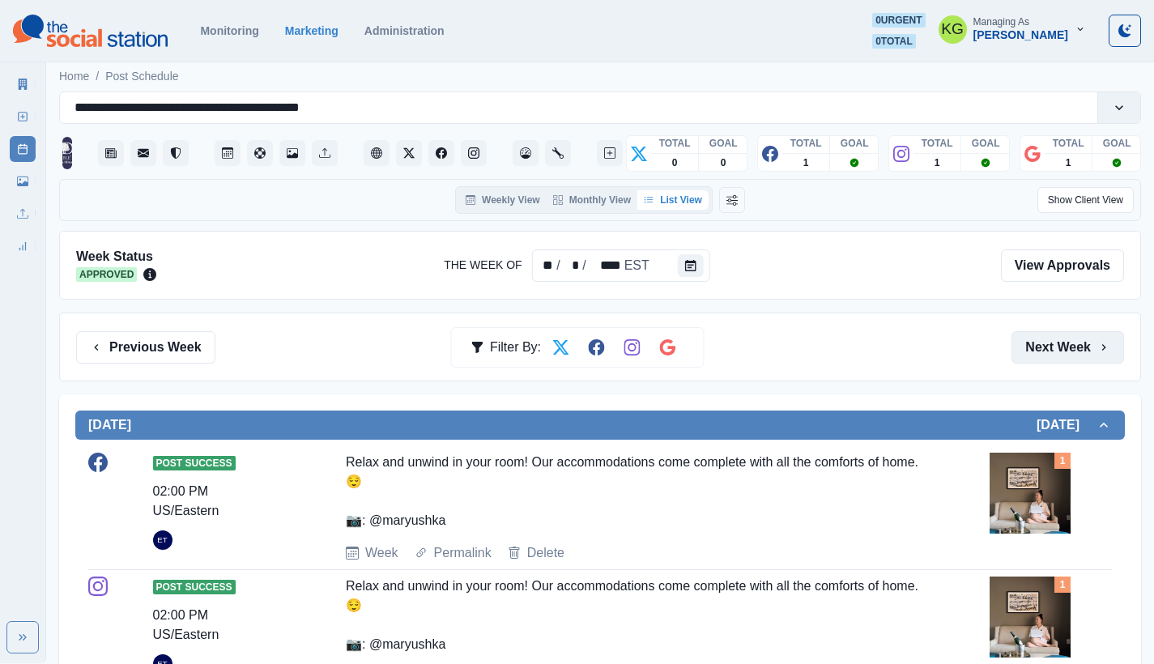
click at [1071, 334] on button "Next Week" at bounding box center [1068, 347] width 113 height 32
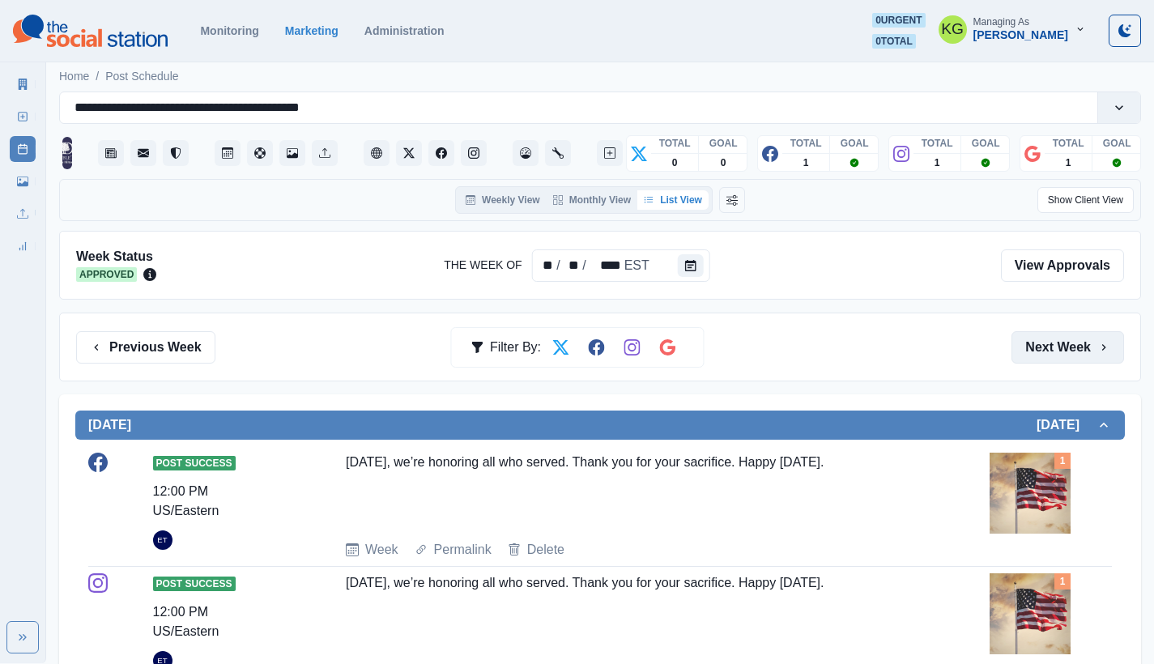
click at [1057, 358] on button "Next Week" at bounding box center [1068, 347] width 113 height 32
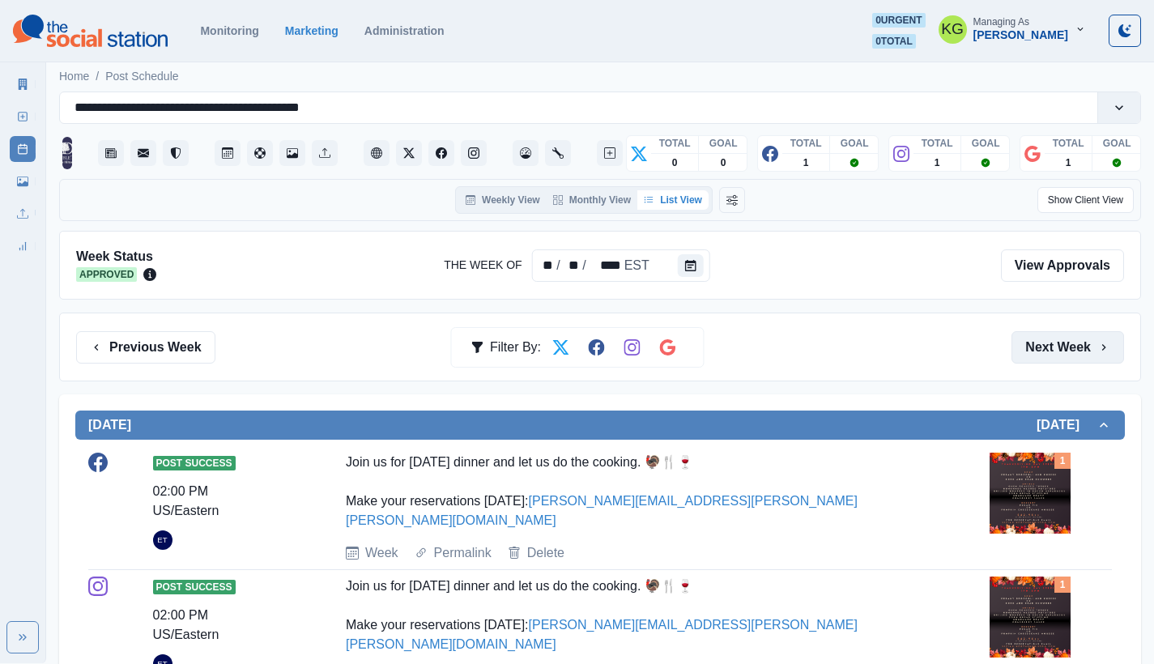
click at [1049, 359] on button "Next Week" at bounding box center [1068, 347] width 113 height 32
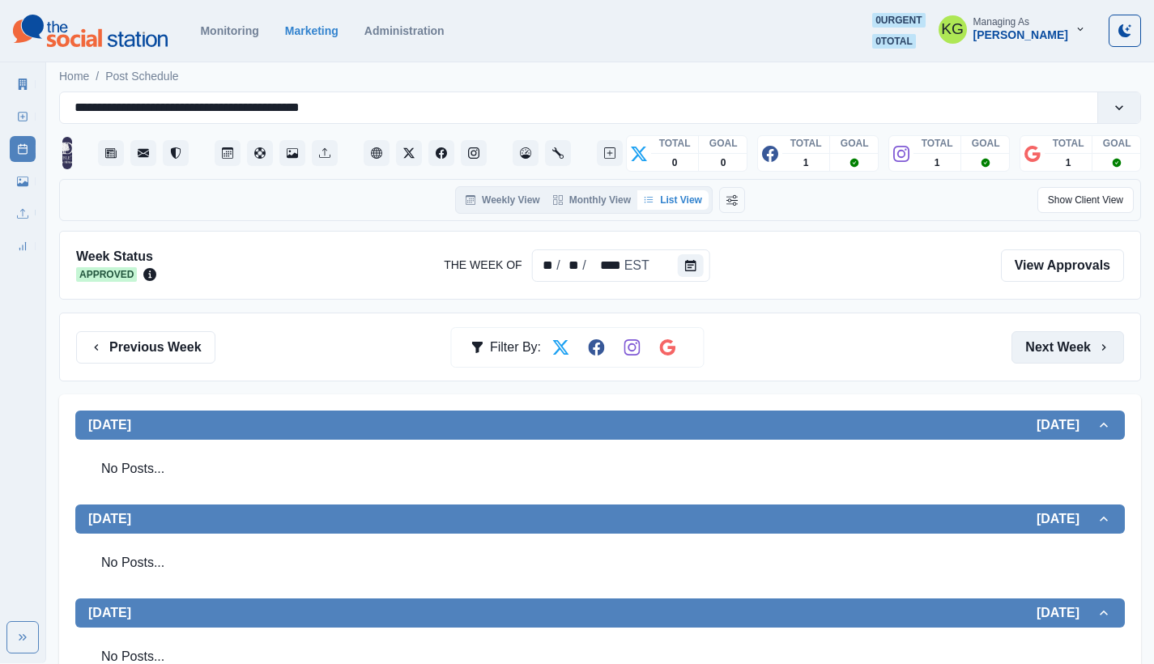
click at [1044, 362] on button "Next Week" at bounding box center [1068, 347] width 113 height 32
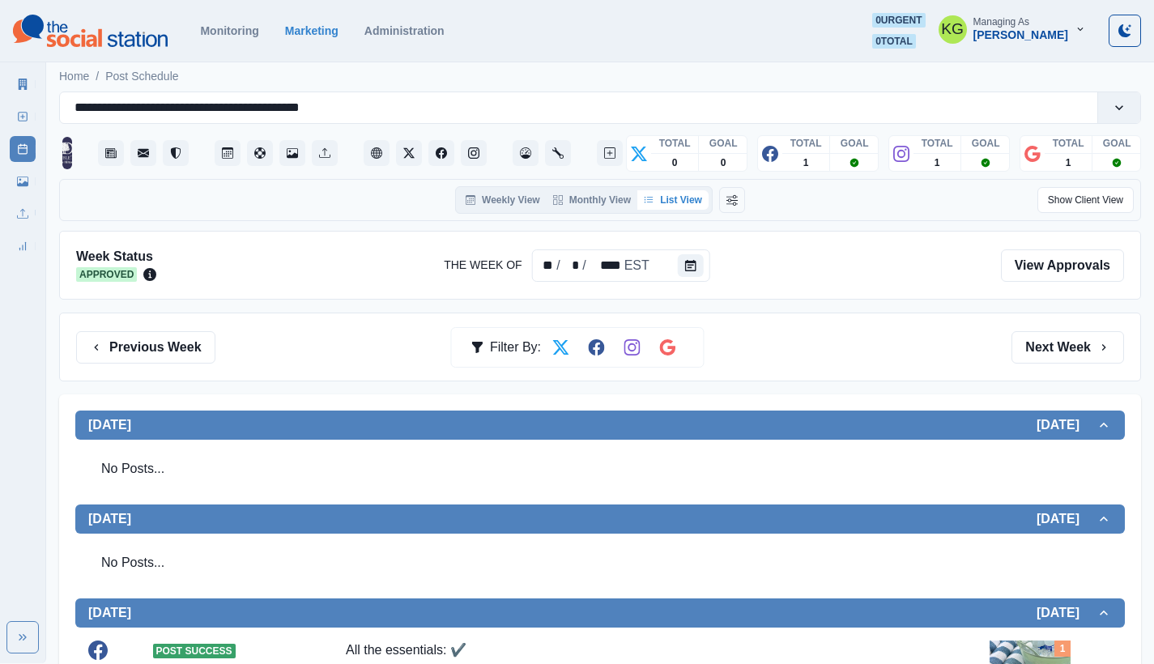
scroll to position [283, 0]
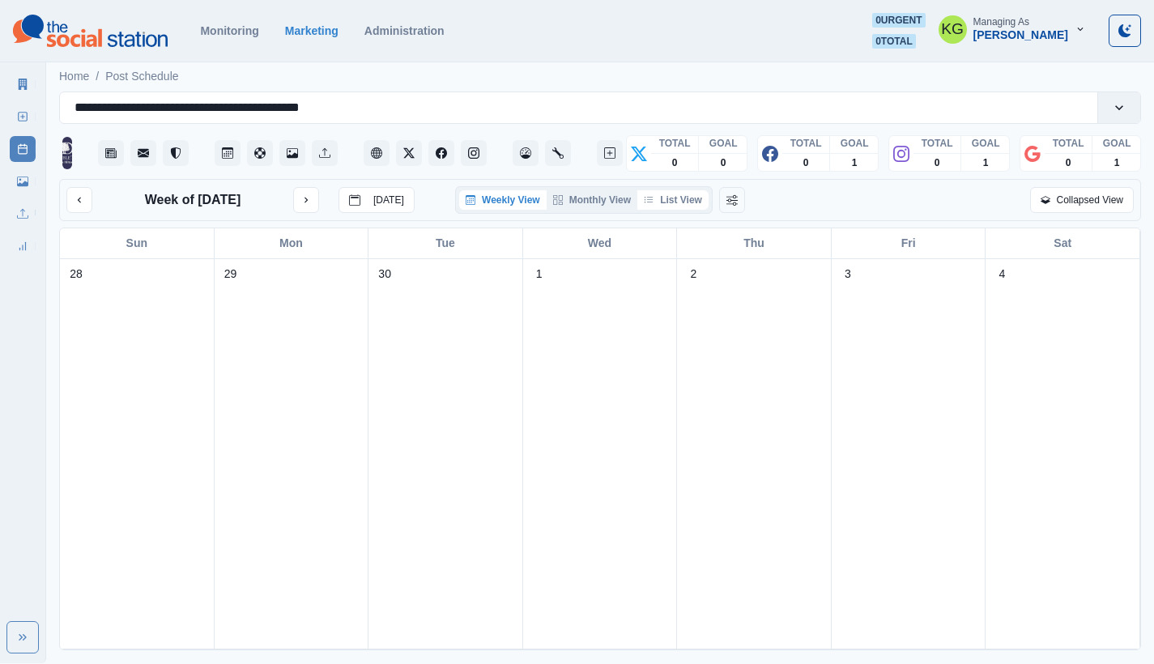
click at [676, 198] on button "List View" at bounding box center [672, 199] width 71 height 19
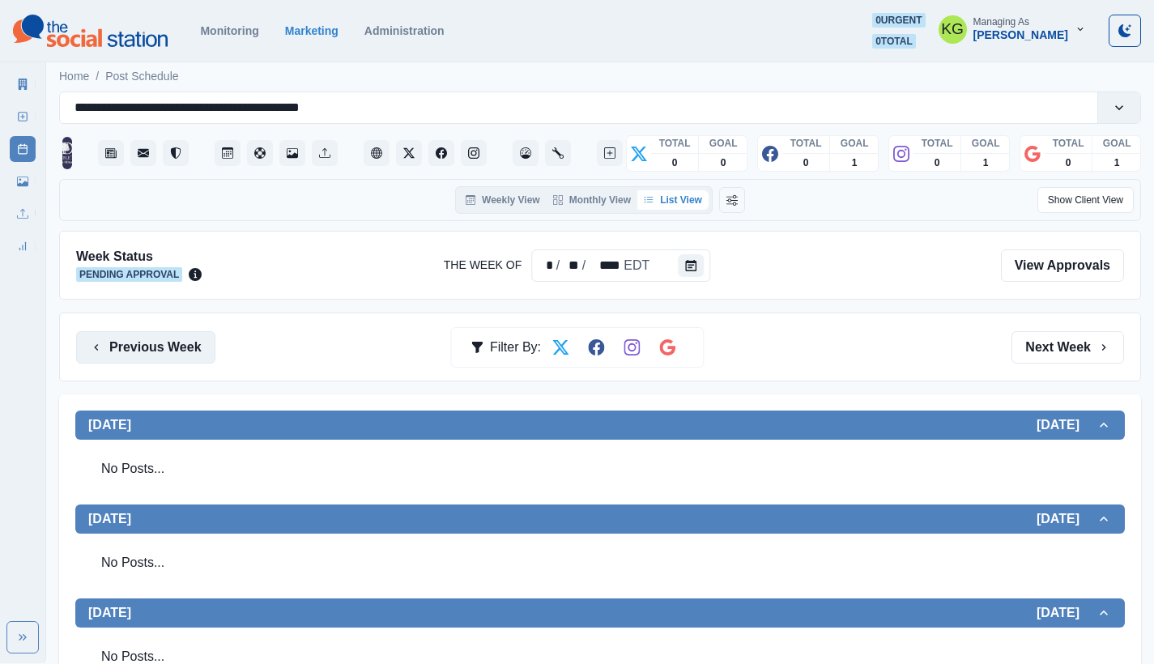
click at [164, 340] on button "Previous Week" at bounding box center [145, 347] width 139 height 32
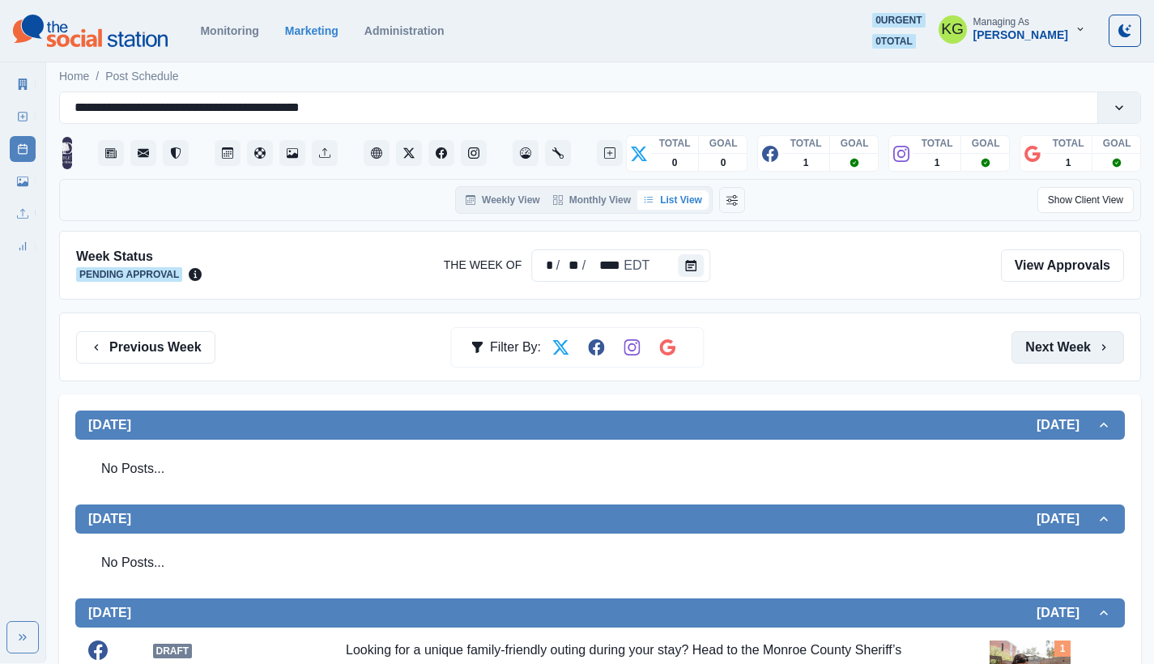
click at [1074, 349] on button "Next Week" at bounding box center [1068, 347] width 113 height 32
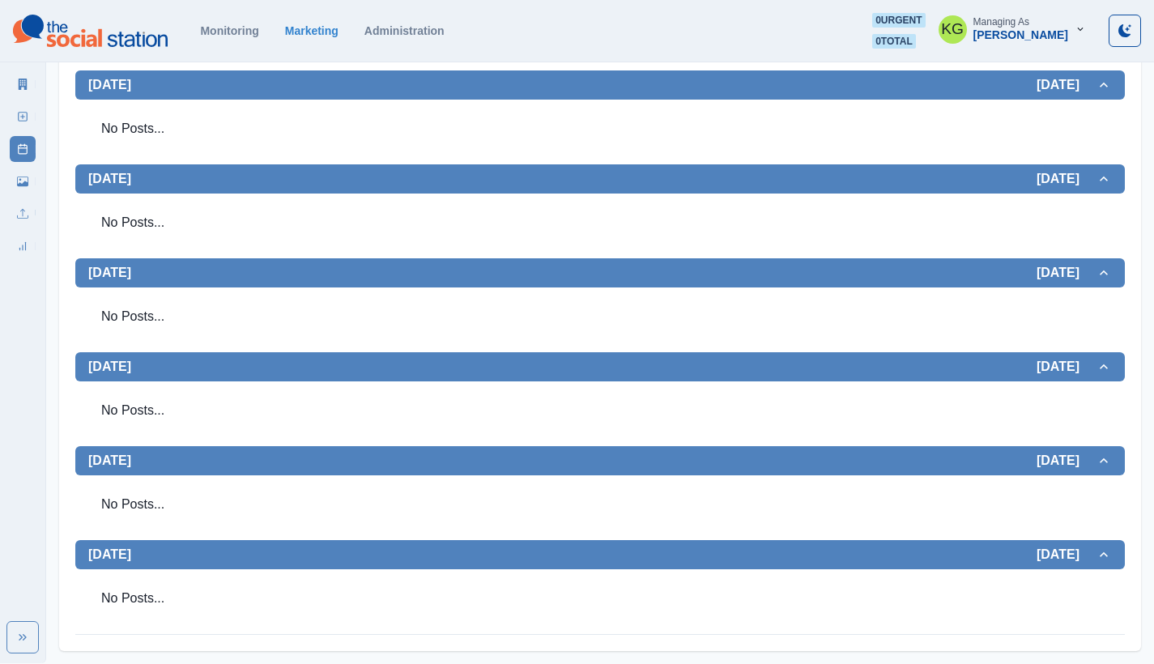
scroll to position [73, 0]
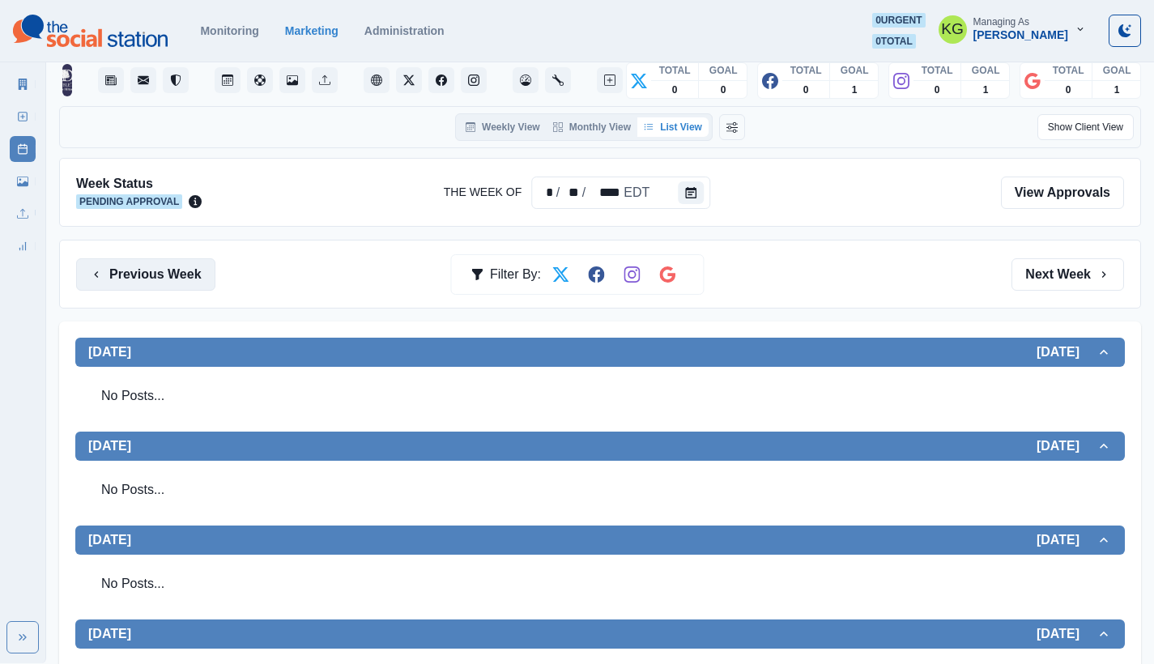
click at [171, 272] on button "Previous Week" at bounding box center [145, 274] width 139 height 32
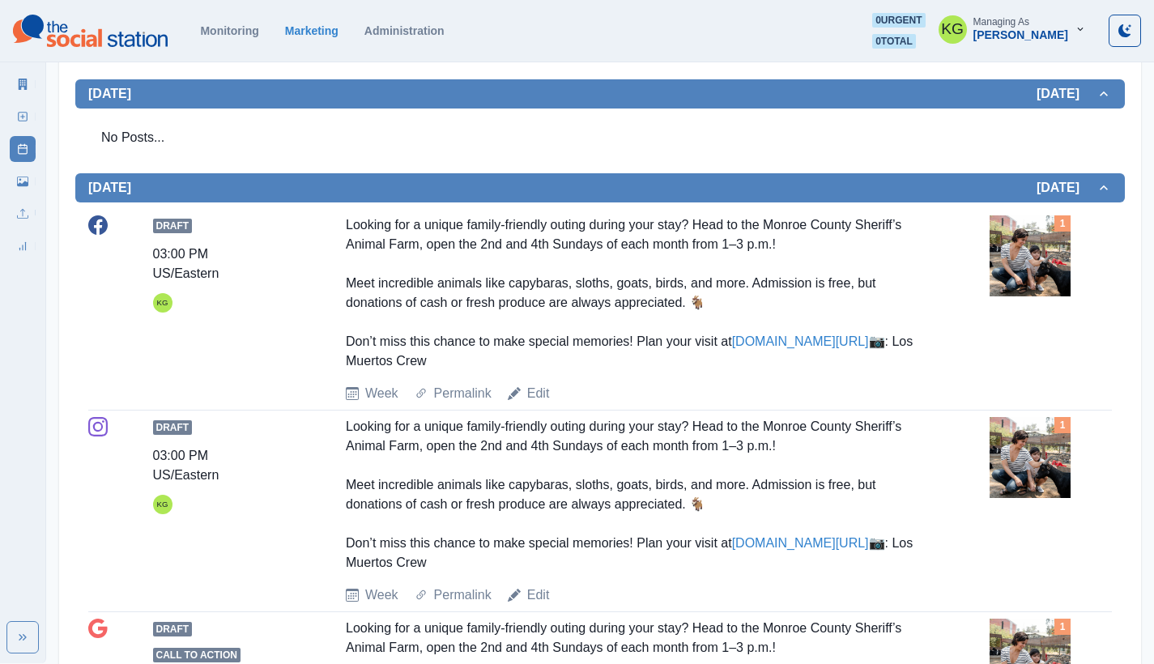
scroll to position [100, 0]
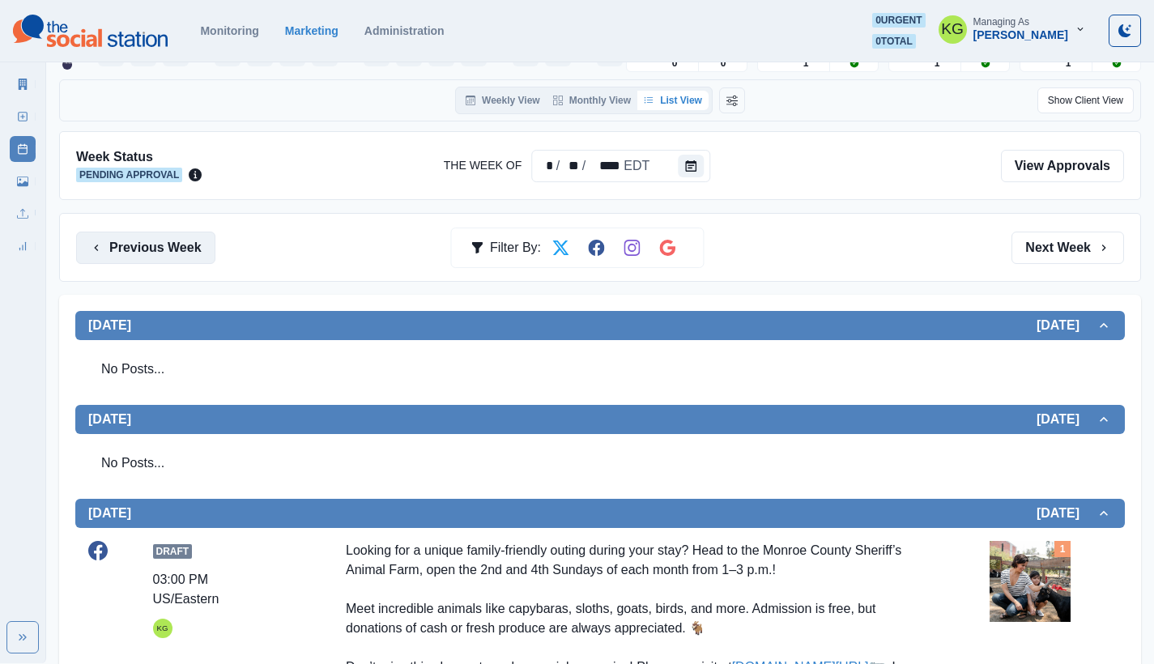
click at [187, 251] on button "Previous Week" at bounding box center [145, 248] width 139 height 32
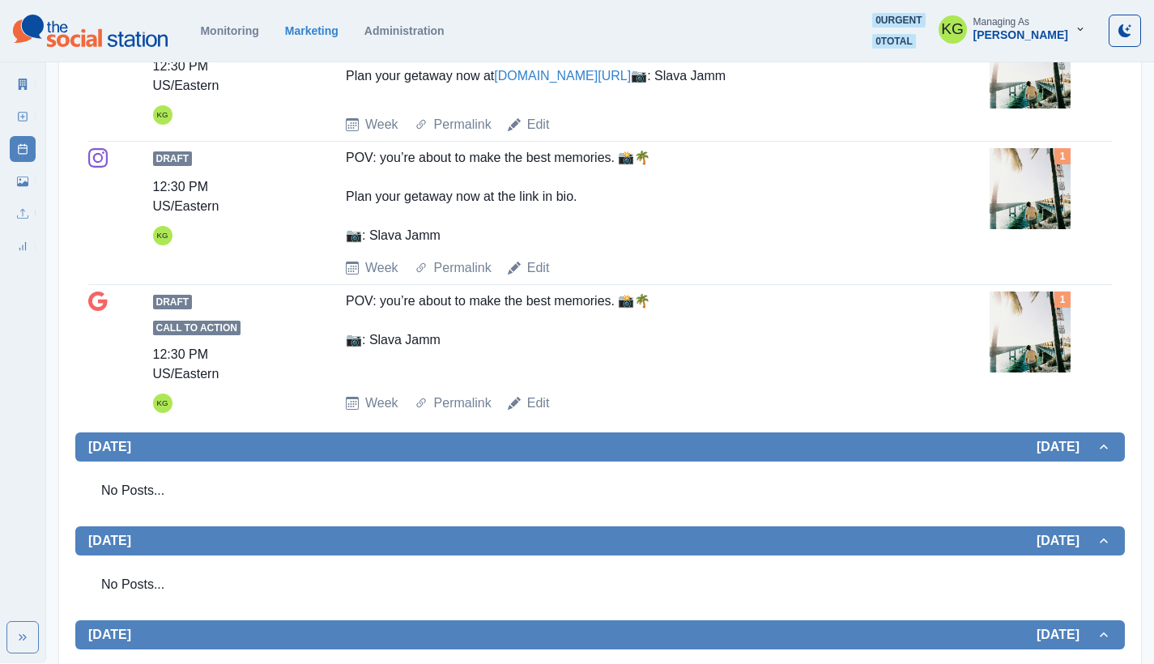
scroll to position [232, 0]
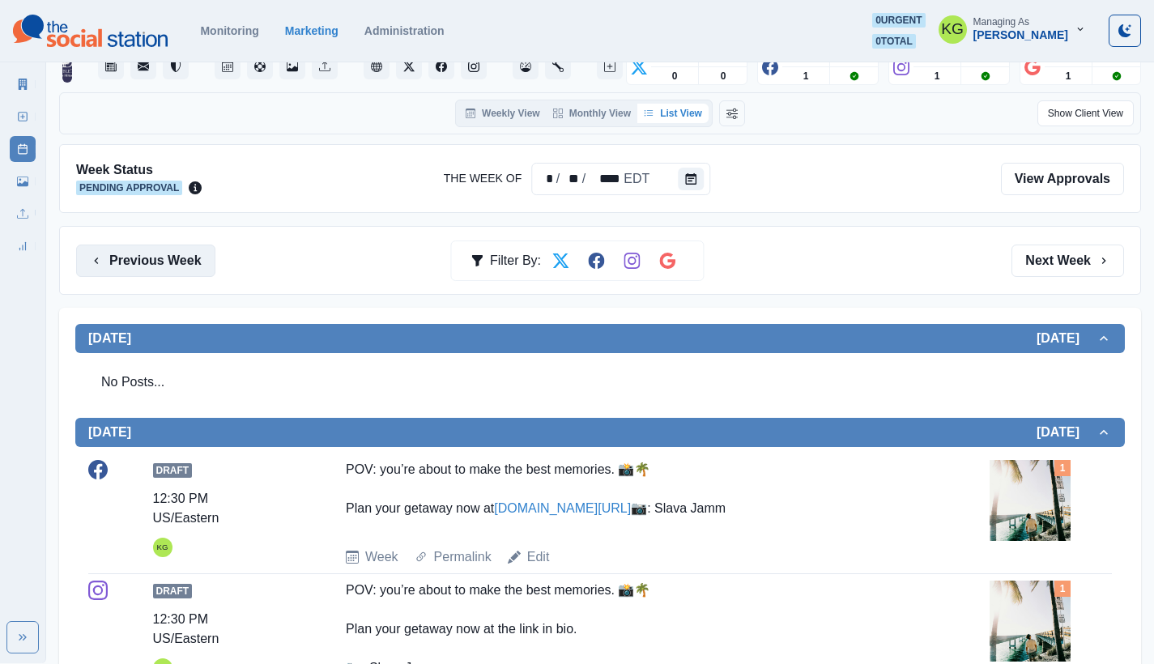
click at [142, 257] on button "Previous Week" at bounding box center [145, 261] width 139 height 32
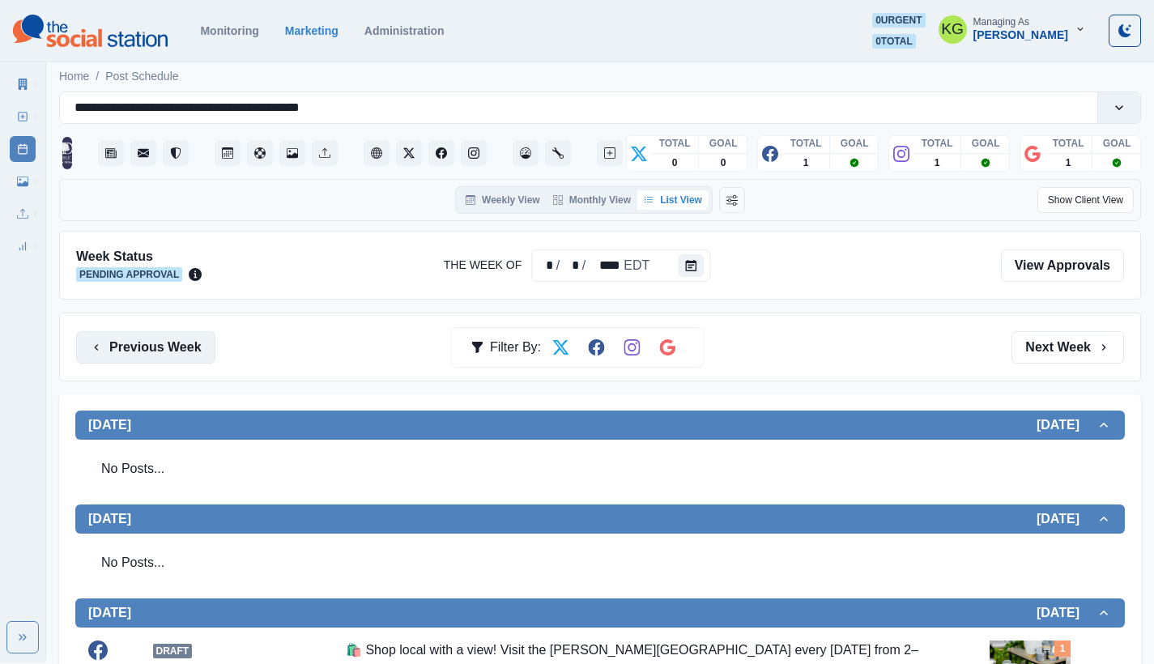
click at [129, 343] on button "Previous Week" at bounding box center [145, 347] width 139 height 32
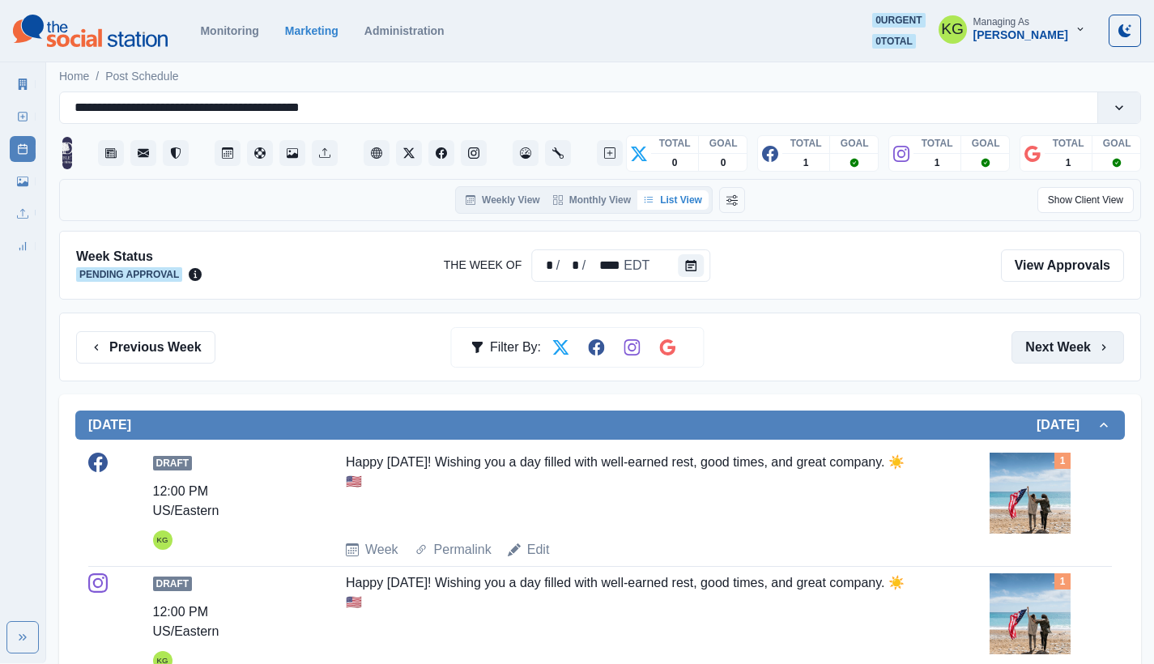
click at [1063, 352] on button "Next Week" at bounding box center [1068, 347] width 113 height 32
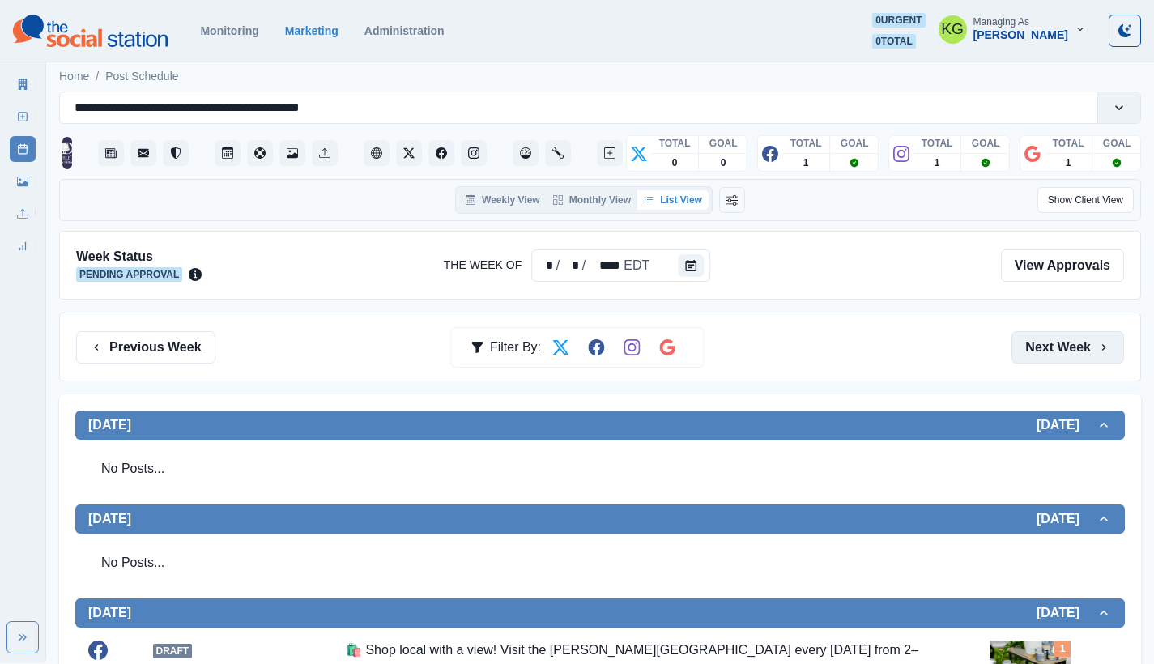
click at [1063, 352] on button "Next Week" at bounding box center [1068, 347] width 113 height 32
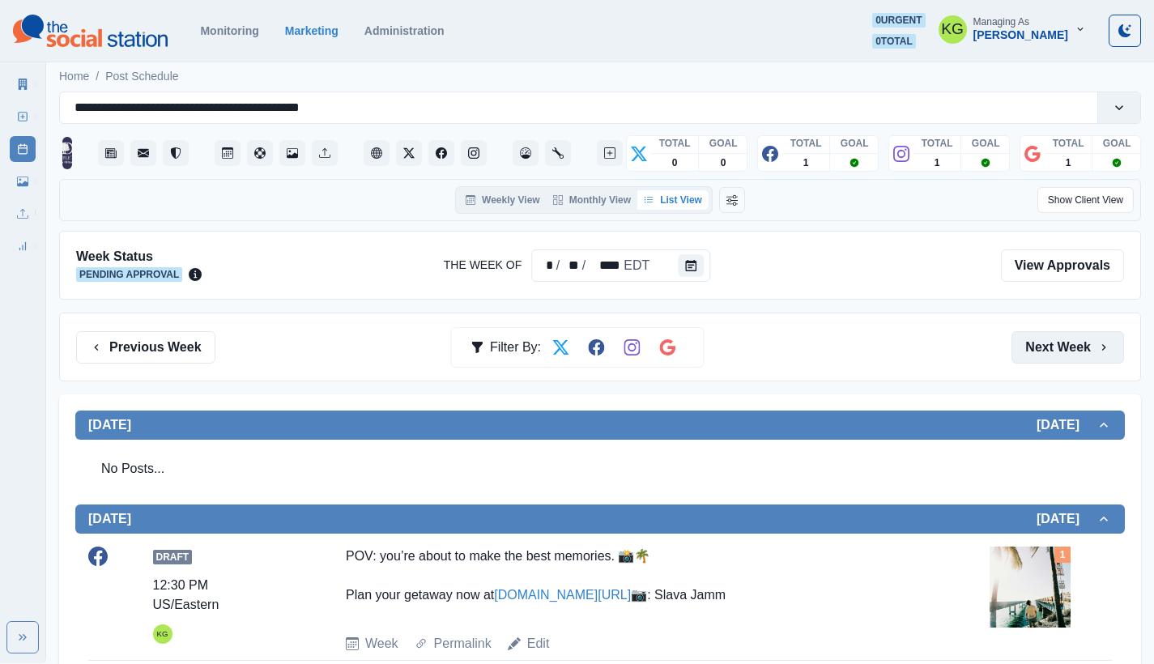
click at [1063, 352] on button "Next Week" at bounding box center [1068, 347] width 113 height 32
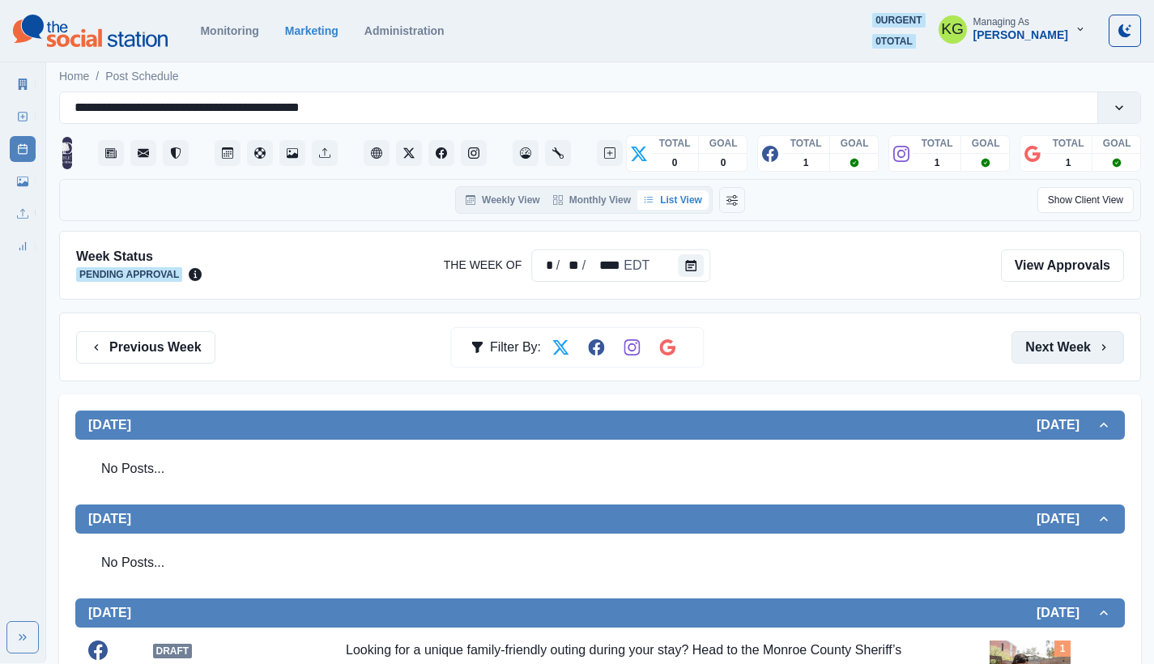
click at [1063, 352] on button "Next Week" at bounding box center [1068, 347] width 113 height 32
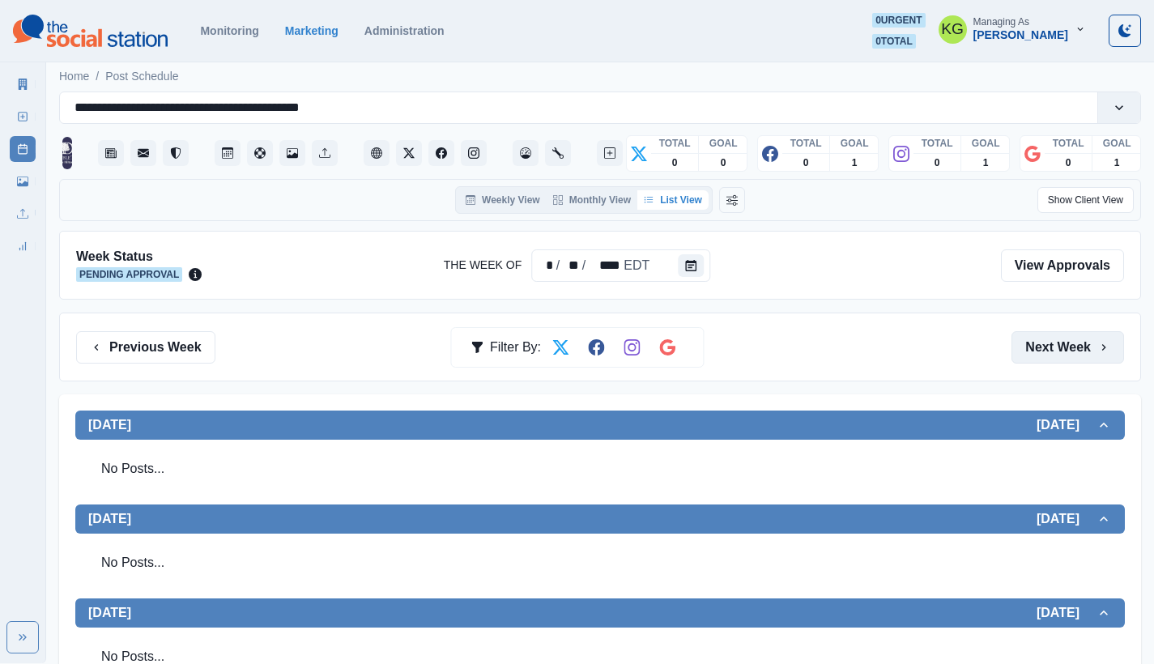
scroll to position [348, 0]
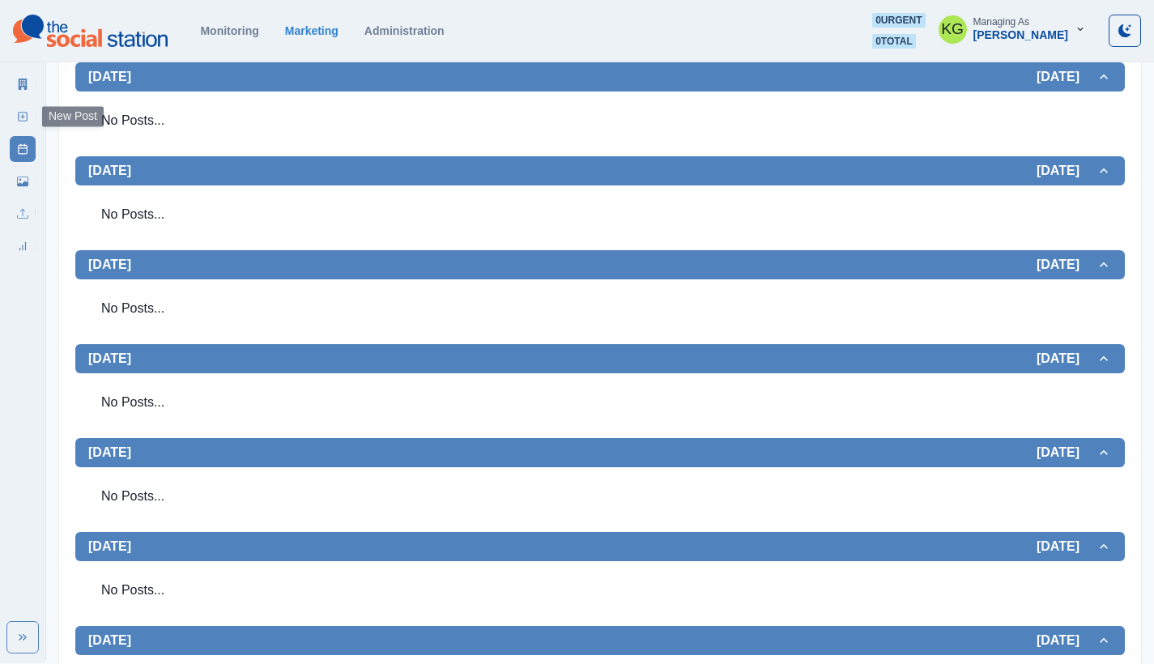
click at [24, 125] on link "New Post" at bounding box center [23, 117] width 26 height 26
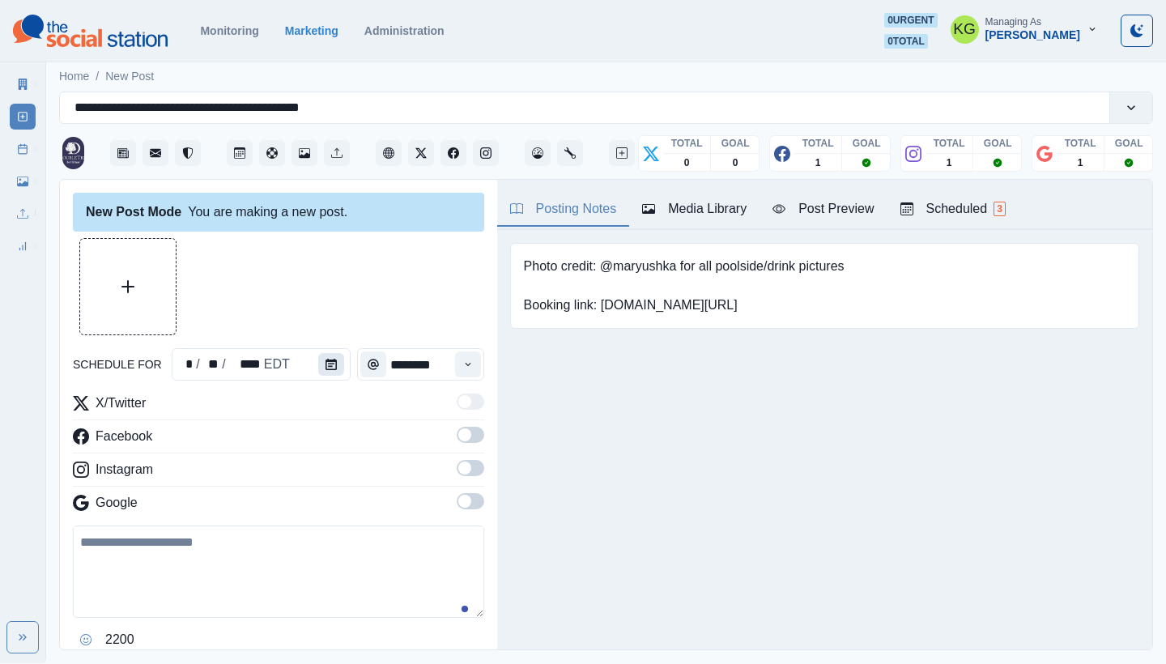
click at [326, 359] on icon "Calendar" at bounding box center [331, 364] width 11 height 11
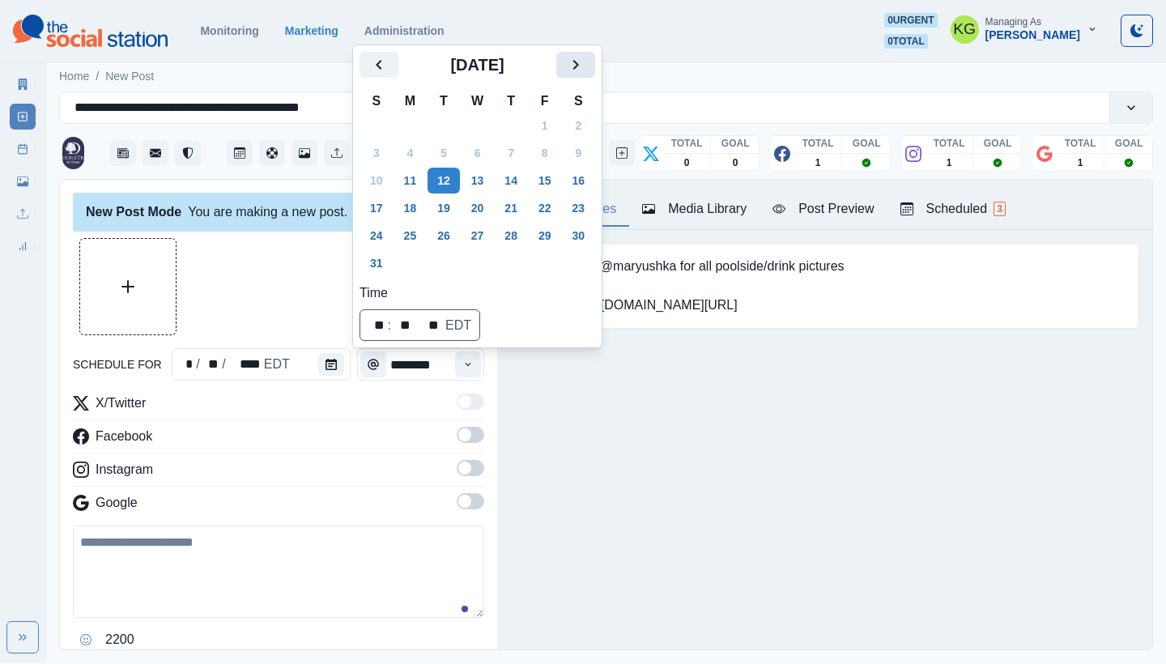
click at [586, 68] on icon "Next" at bounding box center [575, 64] width 19 height 19
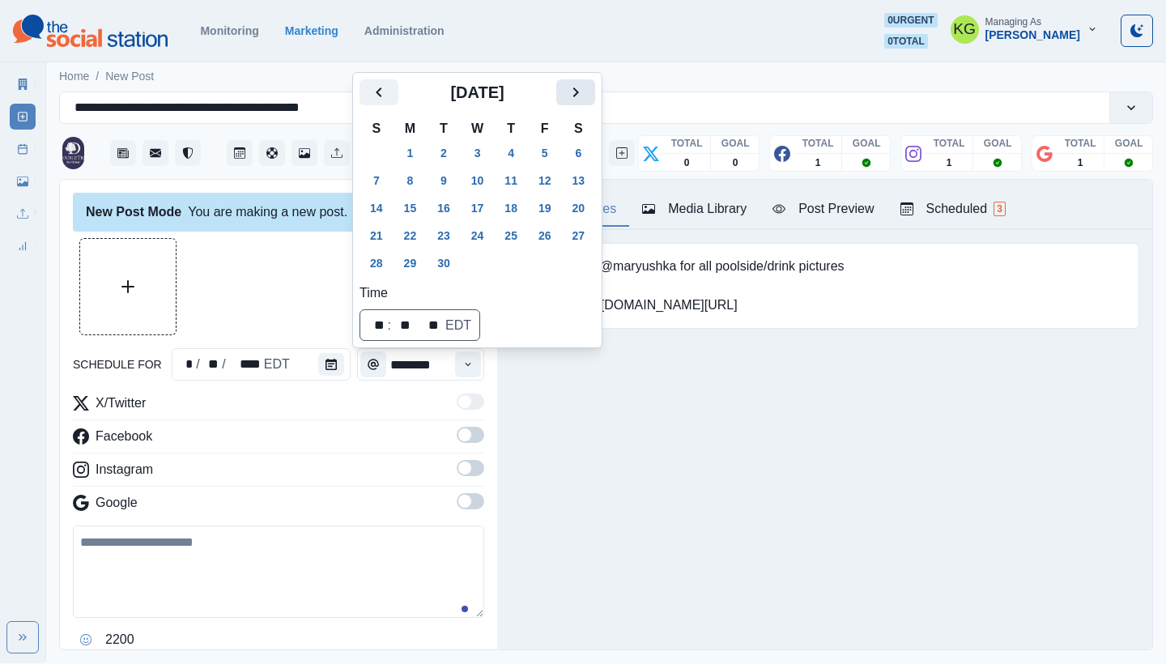
click at [593, 80] on button "Next" at bounding box center [575, 92] width 39 height 26
click at [577, 150] on button "4" at bounding box center [579, 153] width 32 height 26
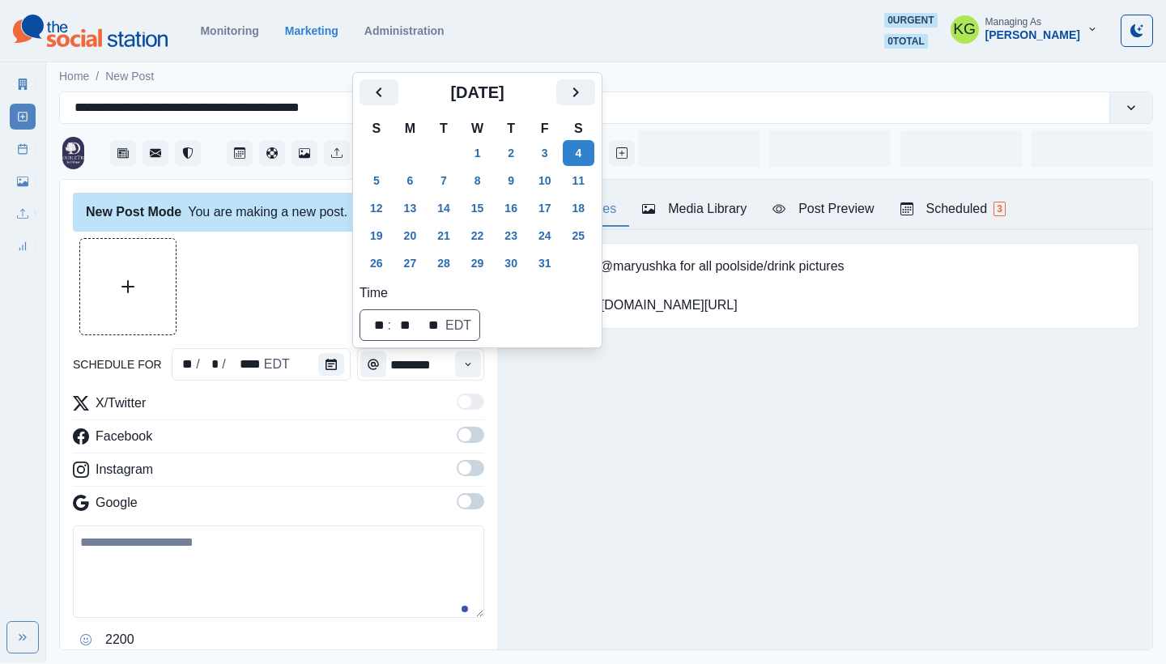
click at [240, 241] on div at bounding box center [278, 286] width 411 height 97
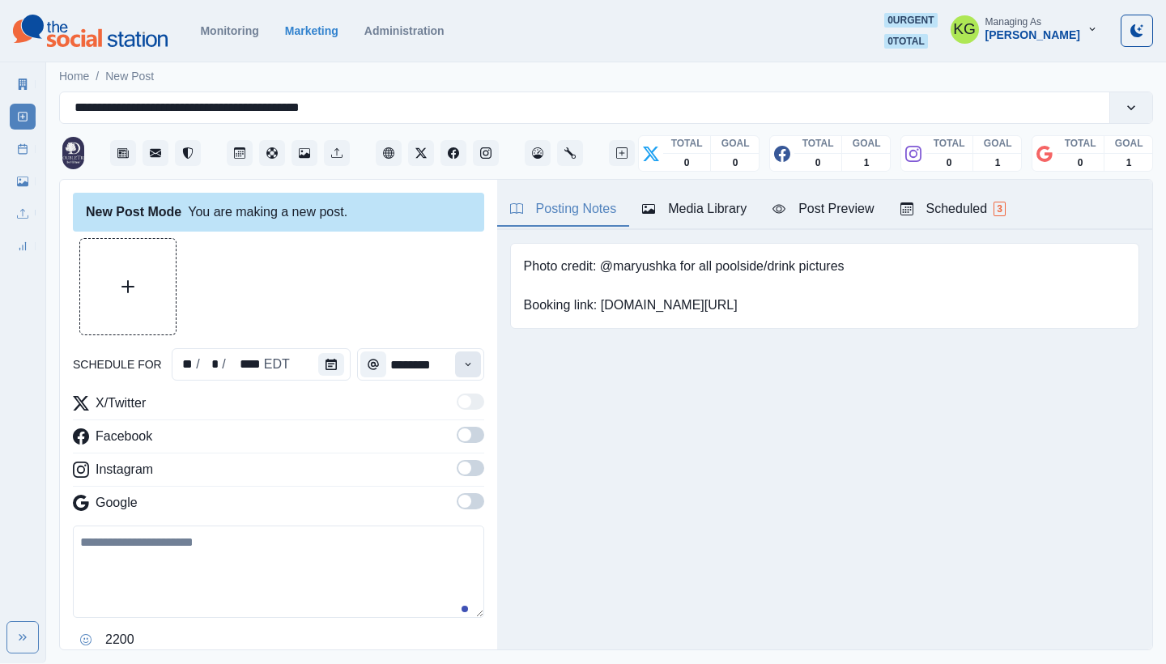
click at [462, 361] on icon "Time" at bounding box center [467, 364] width 11 height 11
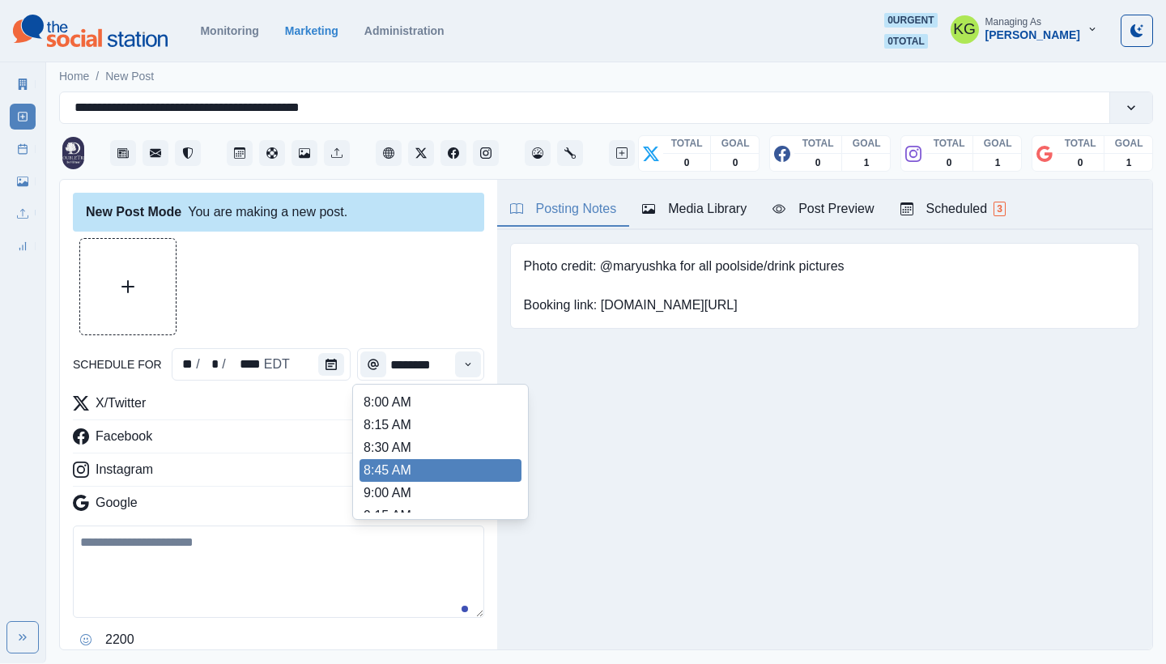
scroll to position [548, 0]
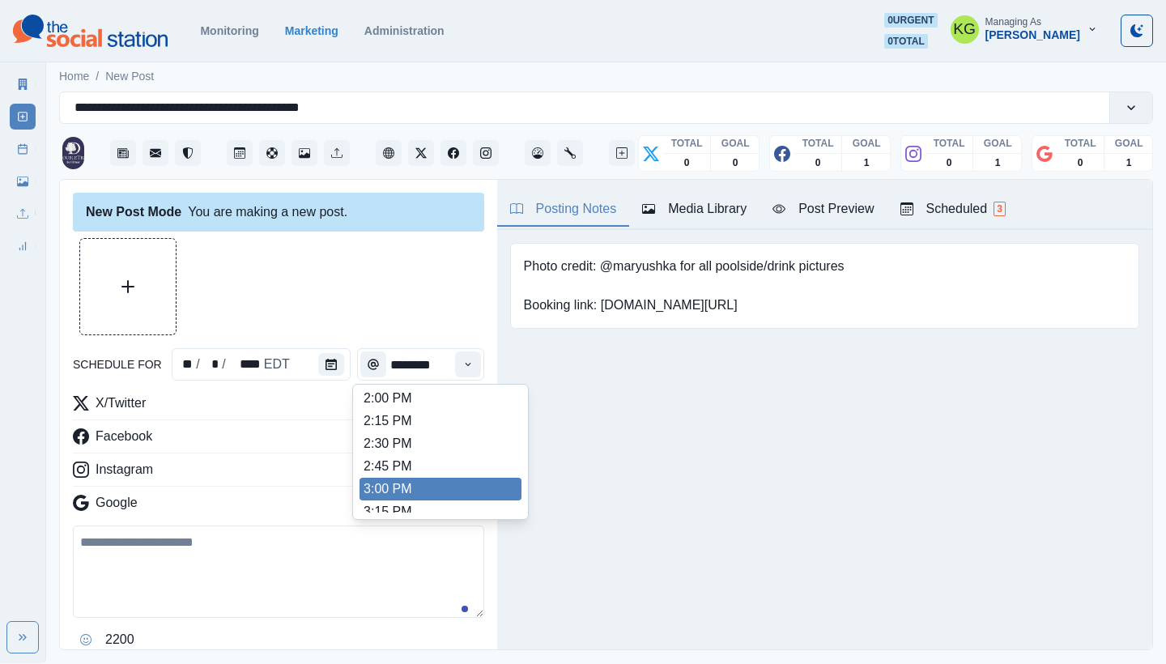
click at [423, 482] on li "3:00 PM" at bounding box center [441, 489] width 162 height 23
type input "*******"
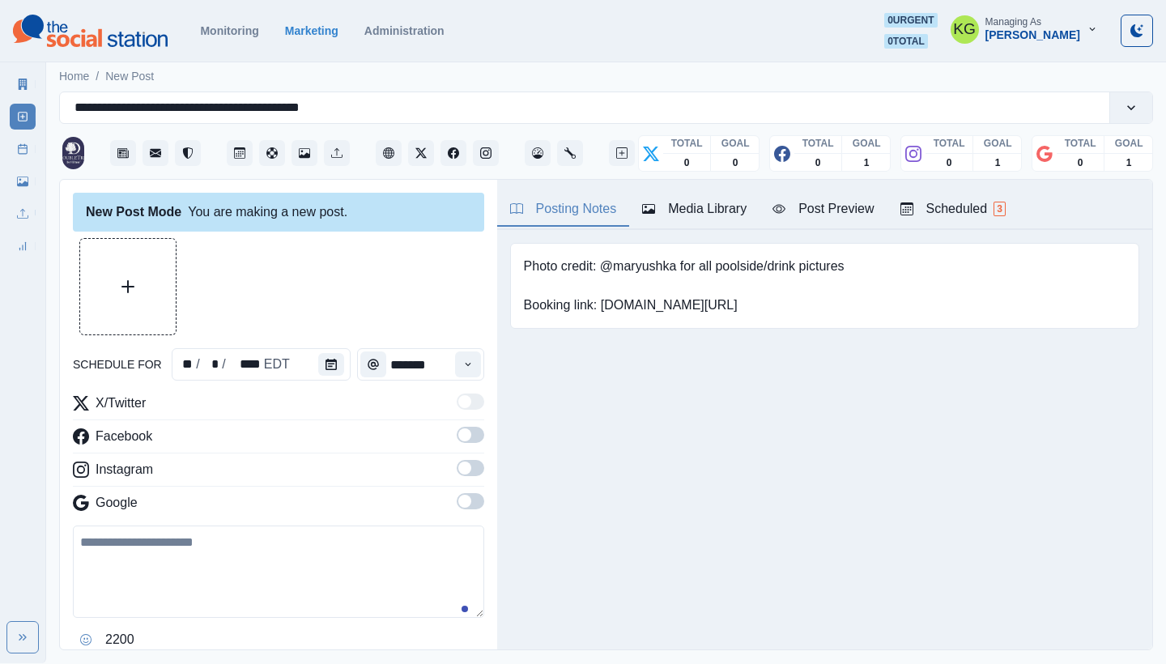
click at [463, 509] on span at bounding box center [471, 501] width 28 height 16
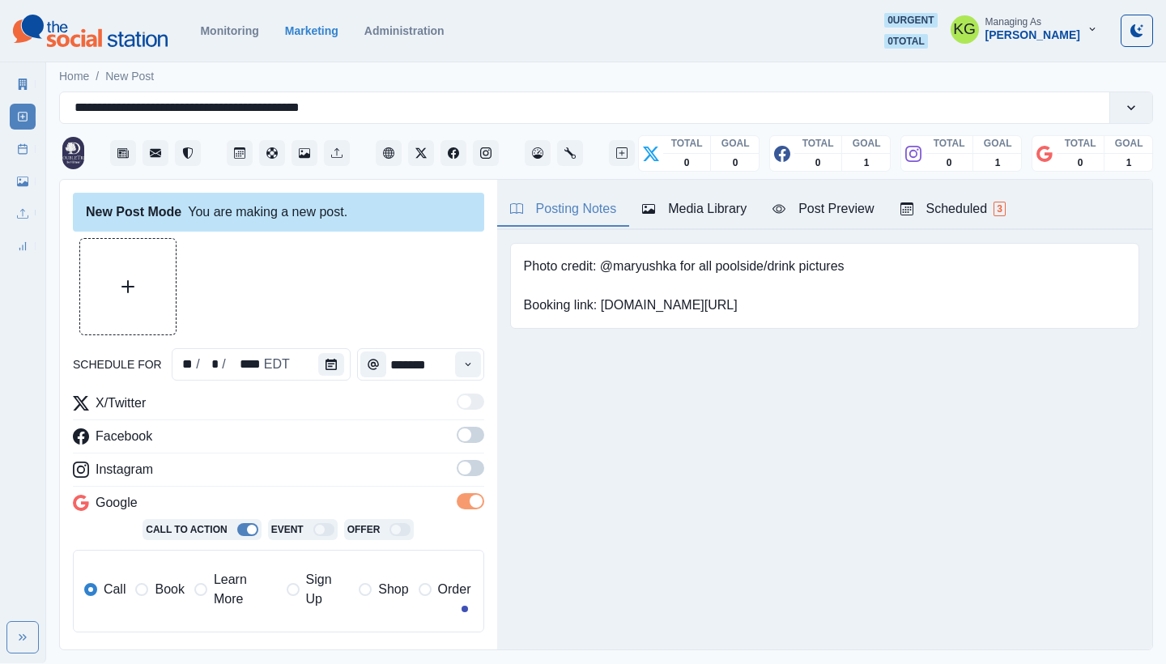
click at [457, 475] on span at bounding box center [471, 468] width 28 height 16
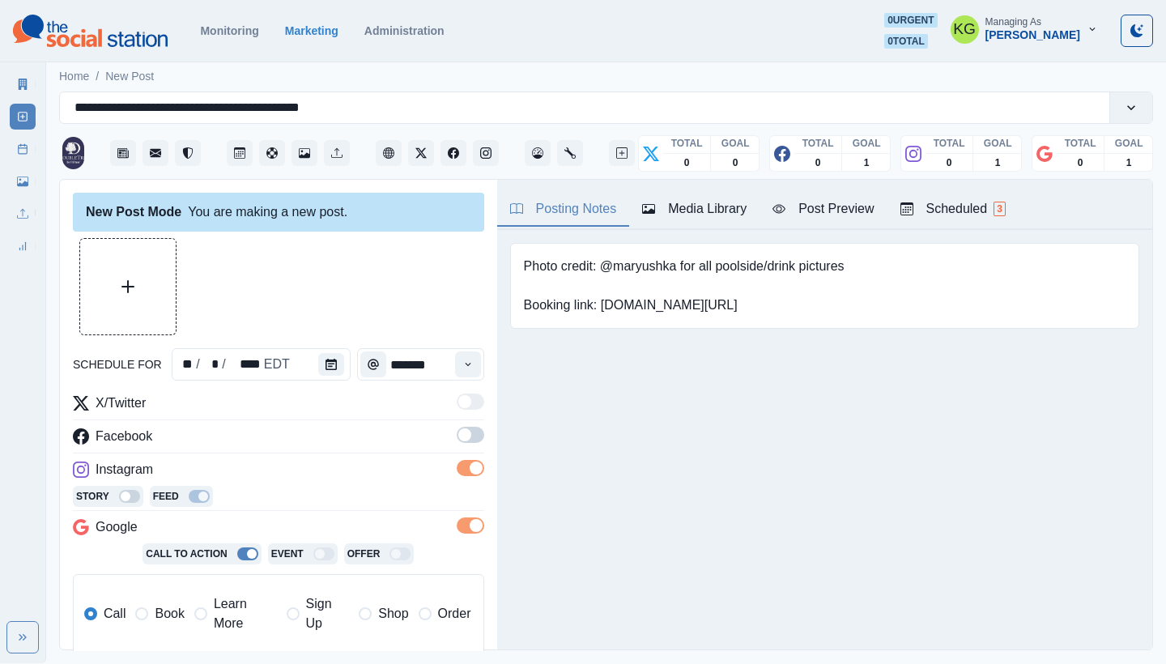
click at [457, 441] on span at bounding box center [471, 435] width 28 height 16
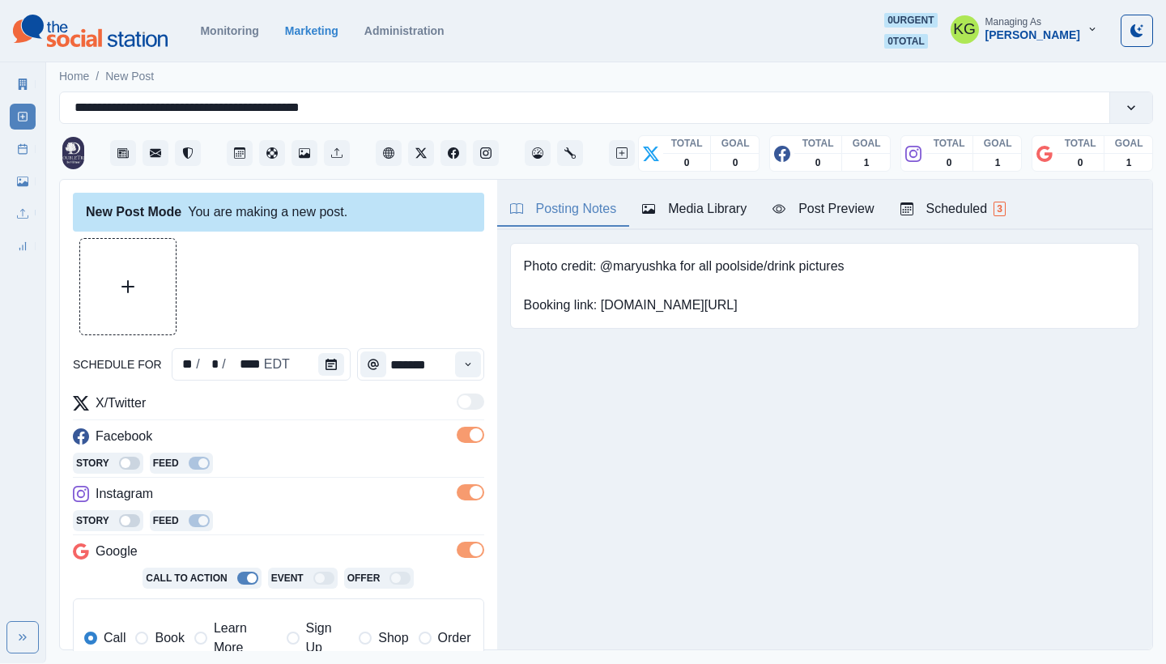
scroll to position [326, 0]
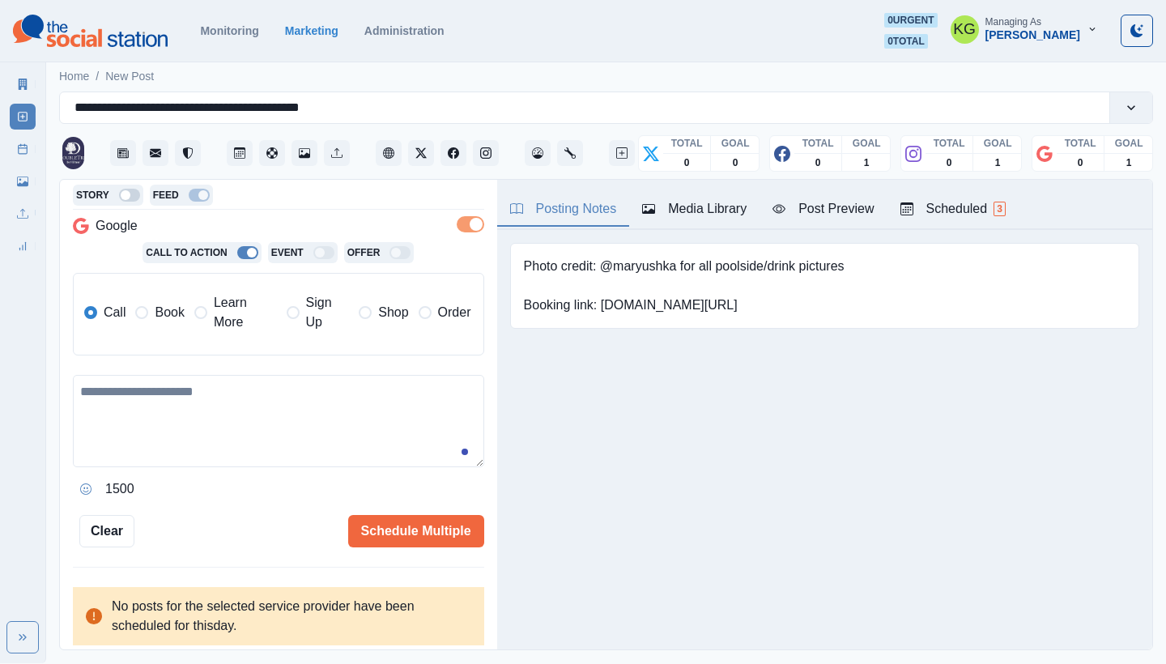
click at [117, 301] on label "Call" at bounding box center [105, 312] width 42 height 39
click at [141, 313] on span at bounding box center [141, 312] width 13 height 13
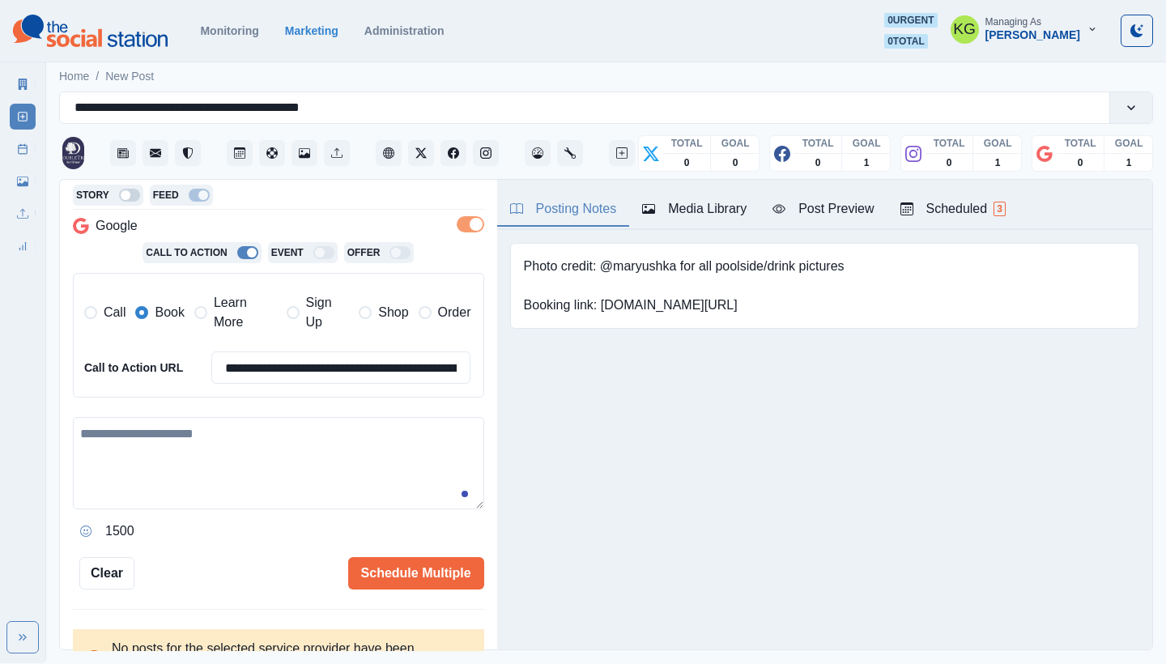
click at [236, 434] on textarea at bounding box center [278, 463] width 411 height 92
paste textarea "**********"
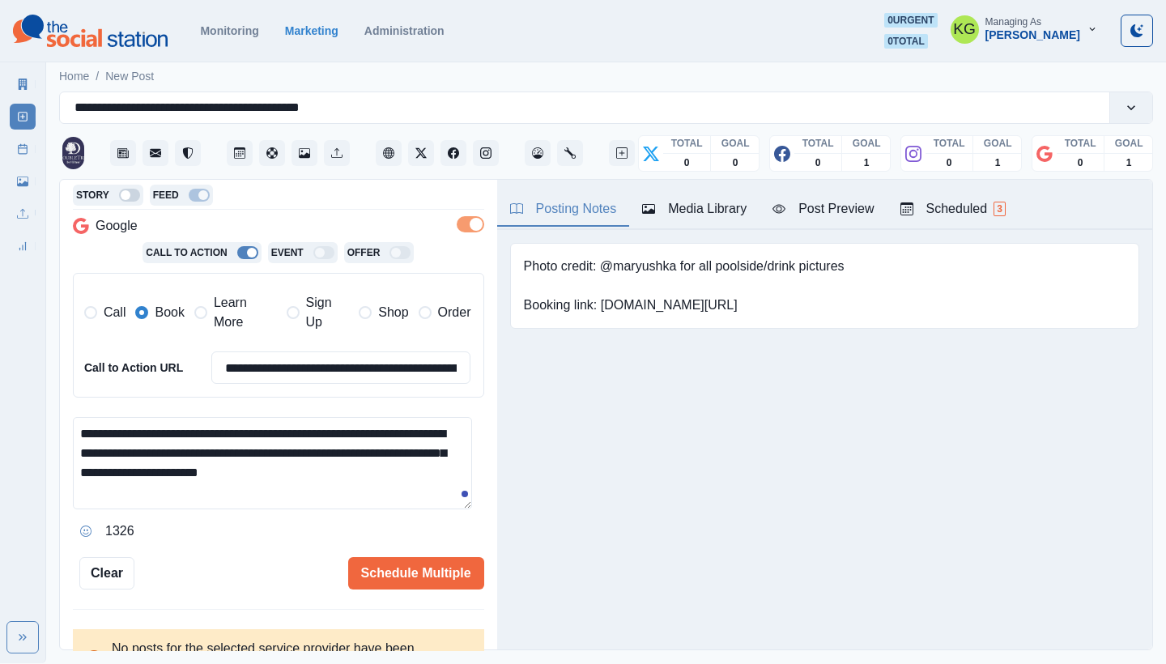
scroll to position [0, 0]
type textarea "**********"
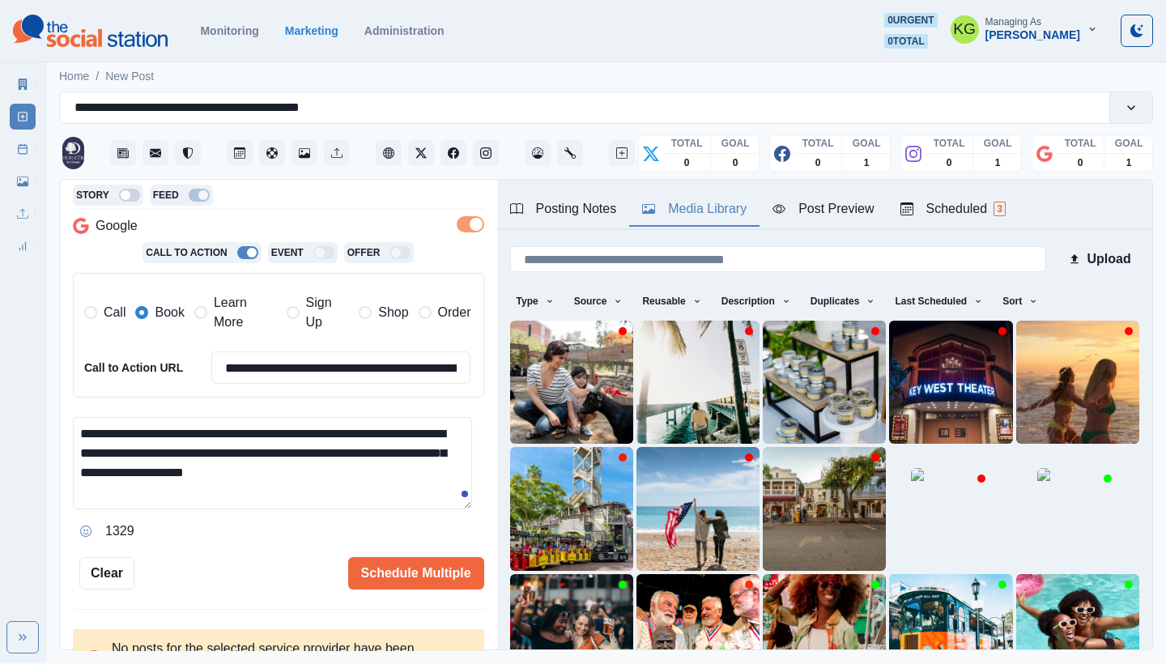
click at [683, 194] on button "Media Library" at bounding box center [694, 210] width 130 height 34
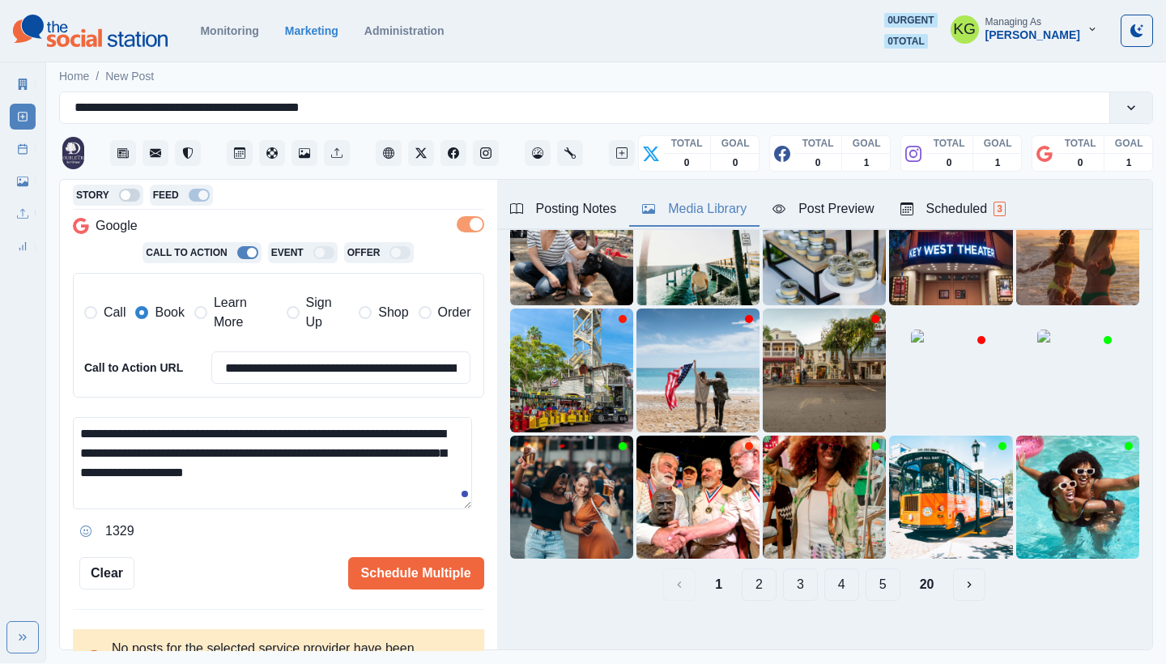
click at [914, 573] on button "20" at bounding box center [927, 585] width 40 height 32
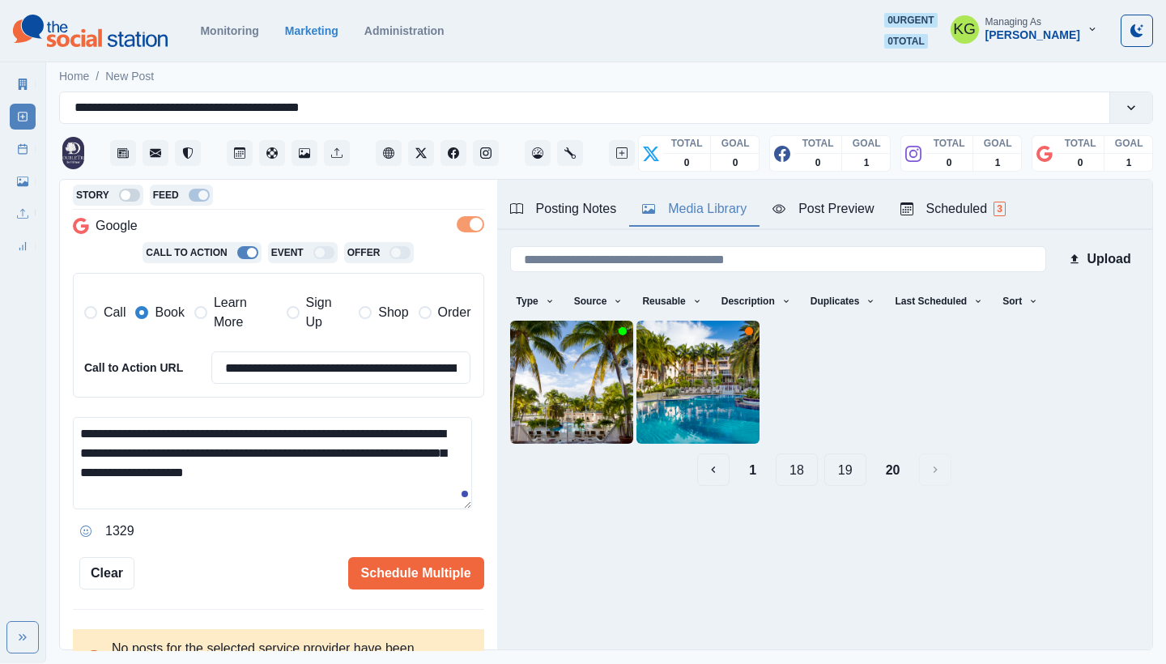
scroll to position [0, 0]
click at [824, 472] on button "19" at bounding box center [845, 470] width 42 height 32
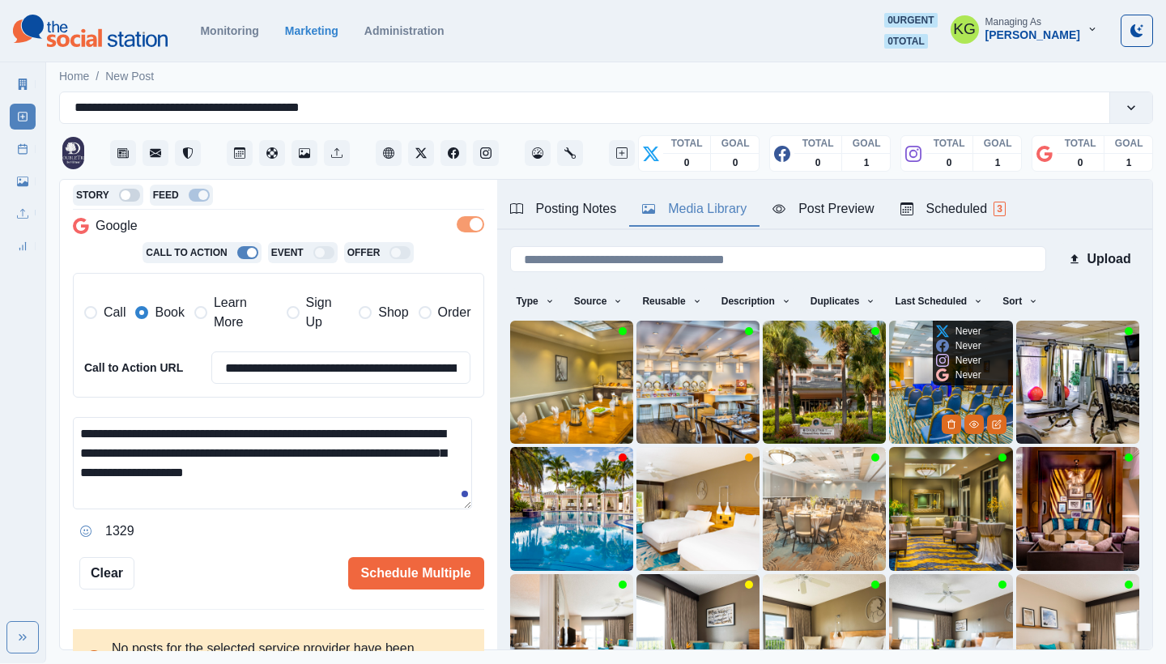
scroll to position [138, 0]
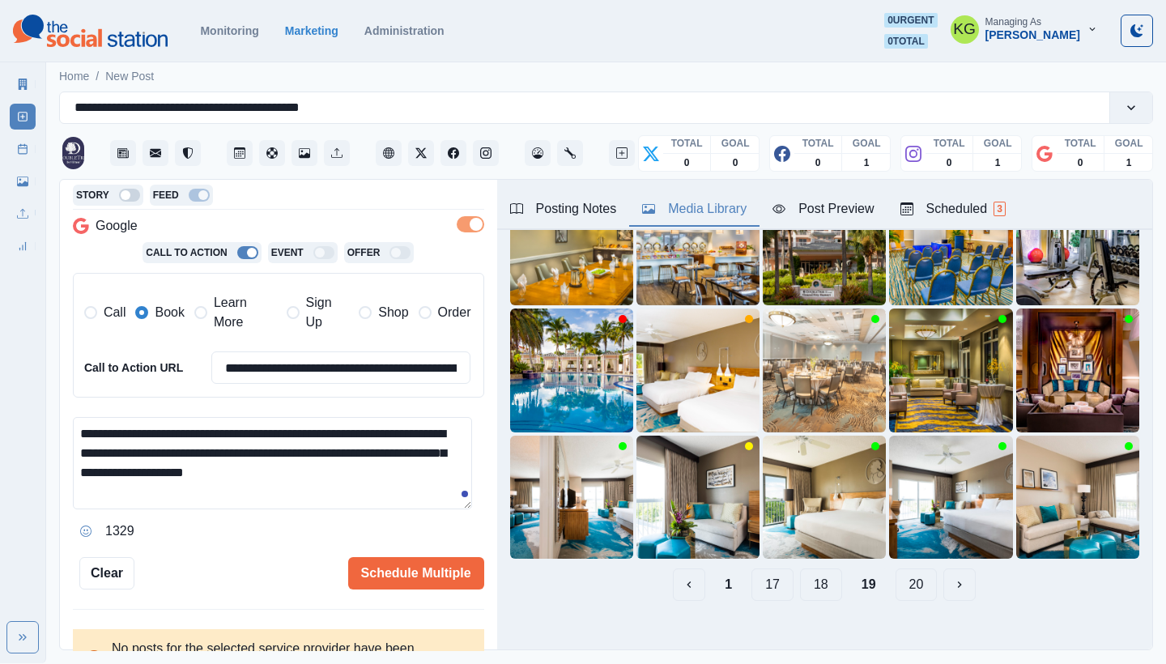
click at [824, 572] on button "18" at bounding box center [821, 585] width 42 height 32
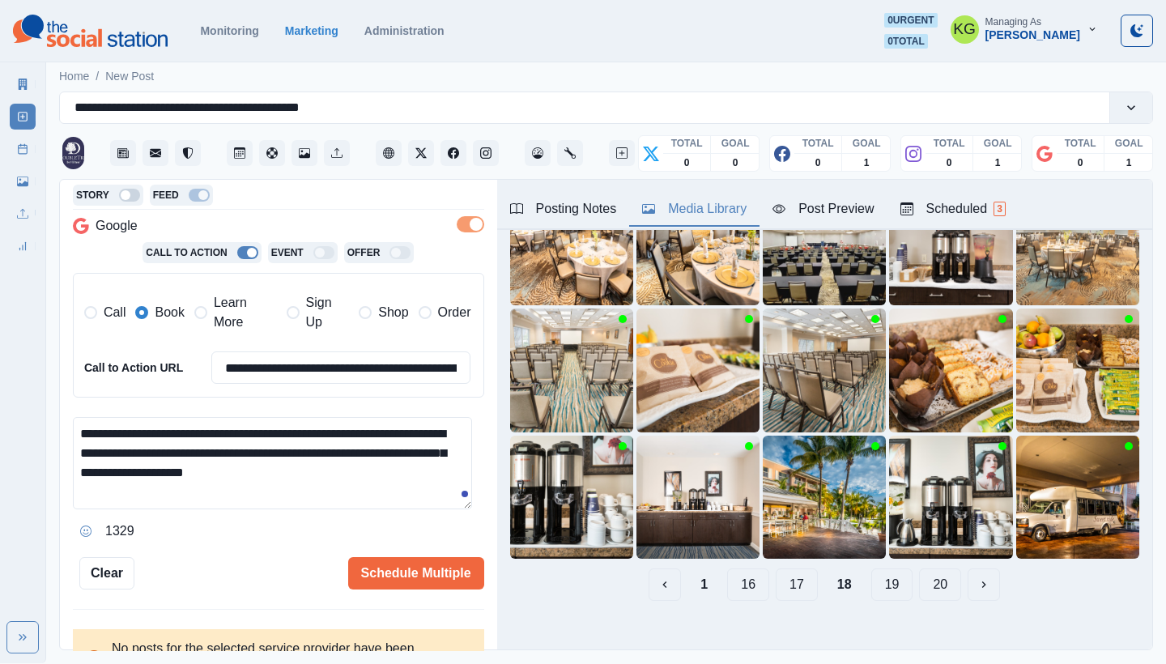
click at [791, 572] on button "17" at bounding box center [797, 585] width 42 height 32
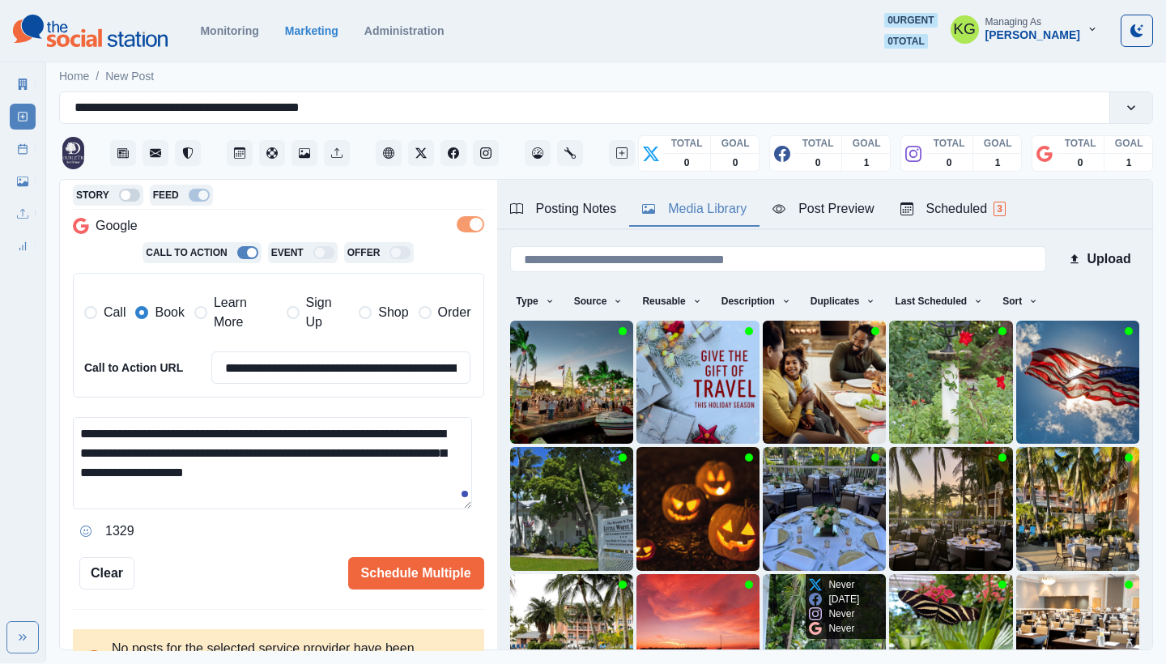
scroll to position [137, 0]
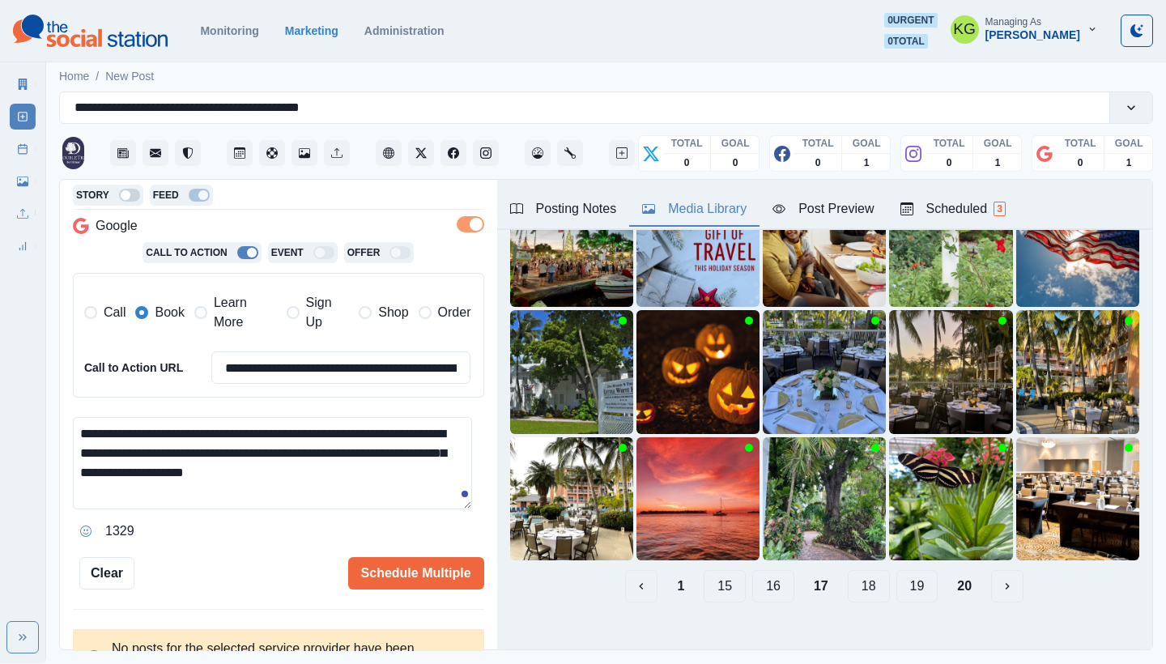
click at [776, 575] on button "16" at bounding box center [773, 586] width 42 height 32
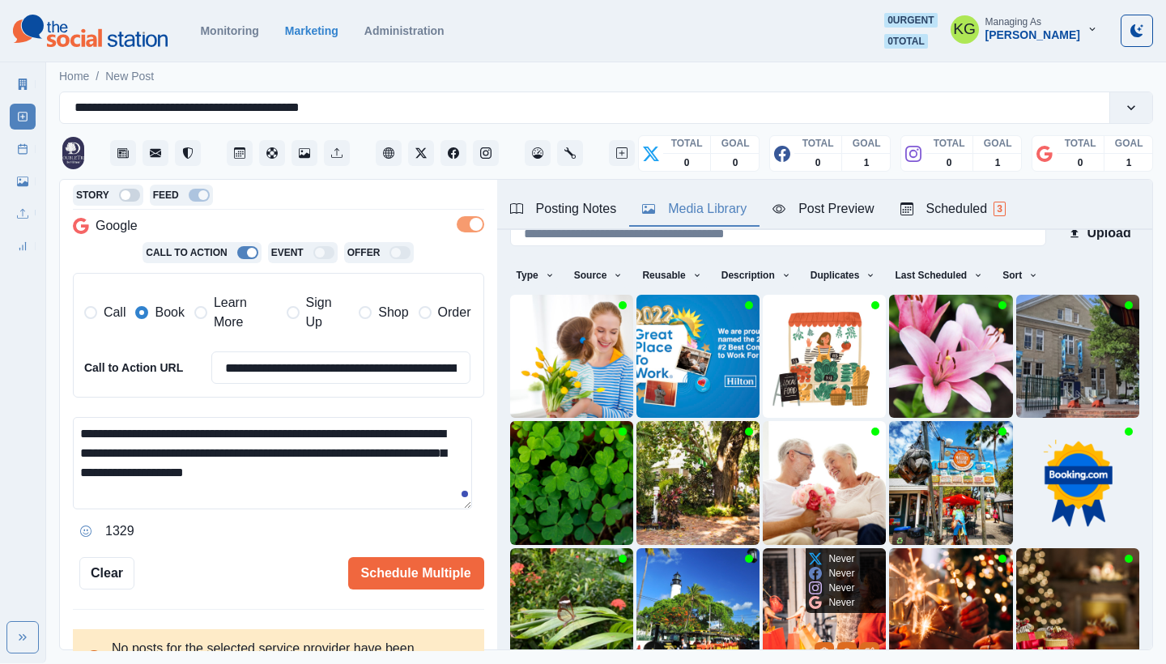
scroll to position [138, 0]
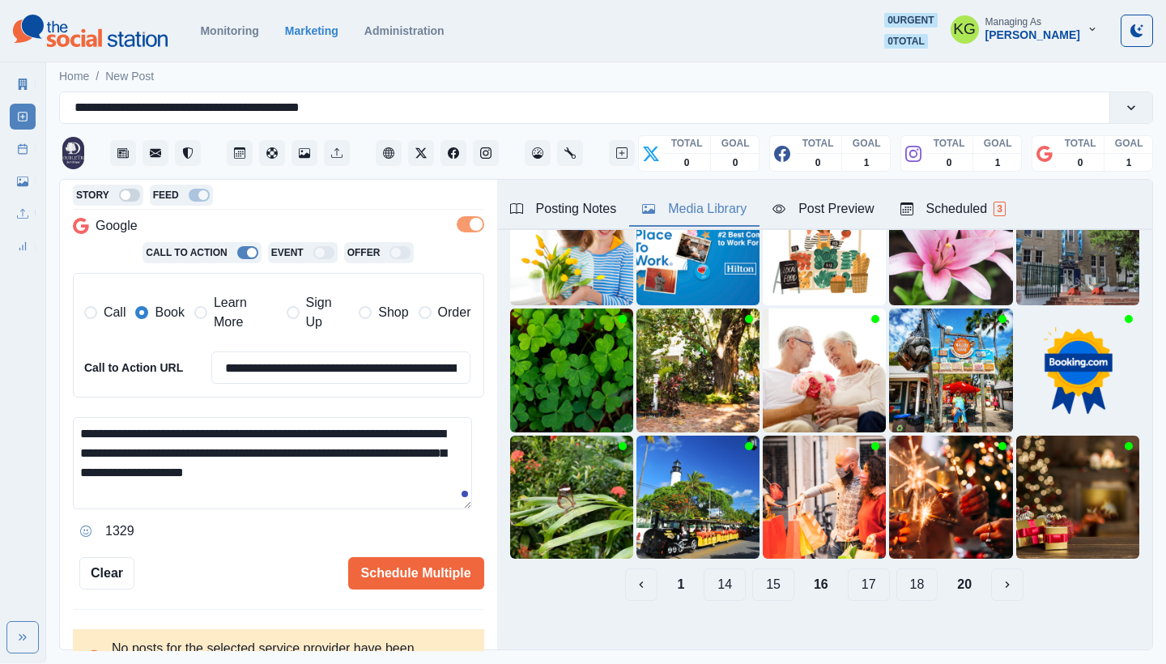
click at [760, 574] on button "15" at bounding box center [773, 585] width 42 height 32
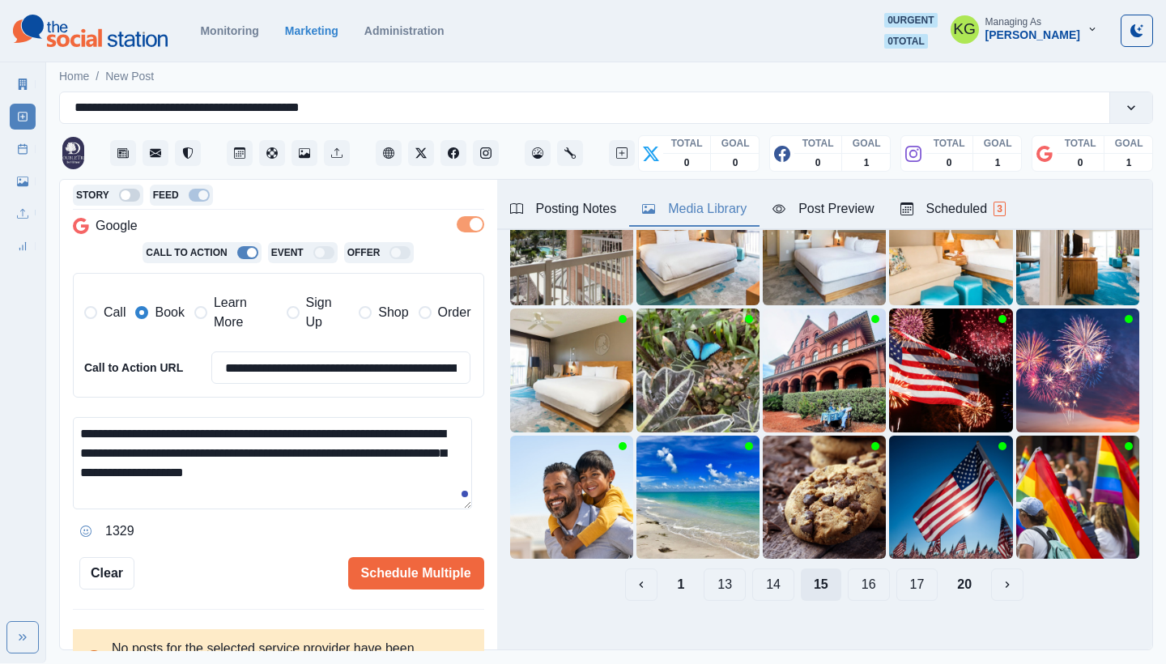
scroll to position [101, 0]
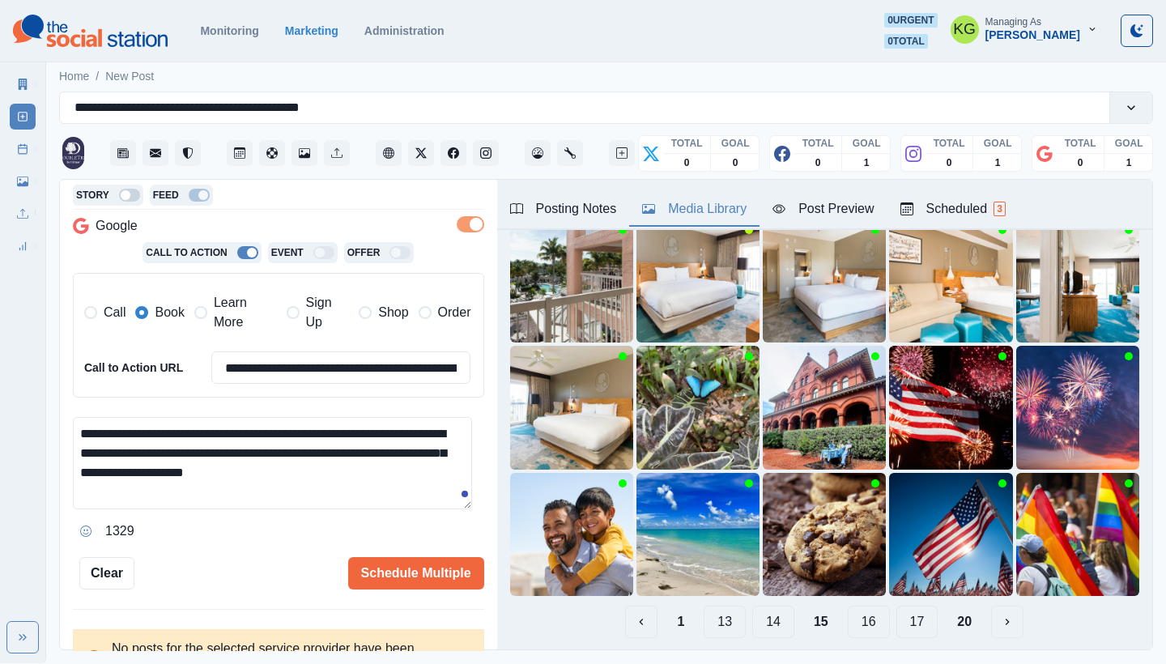
click at [760, 606] on button "14" at bounding box center [773, 622] width 42 height 32
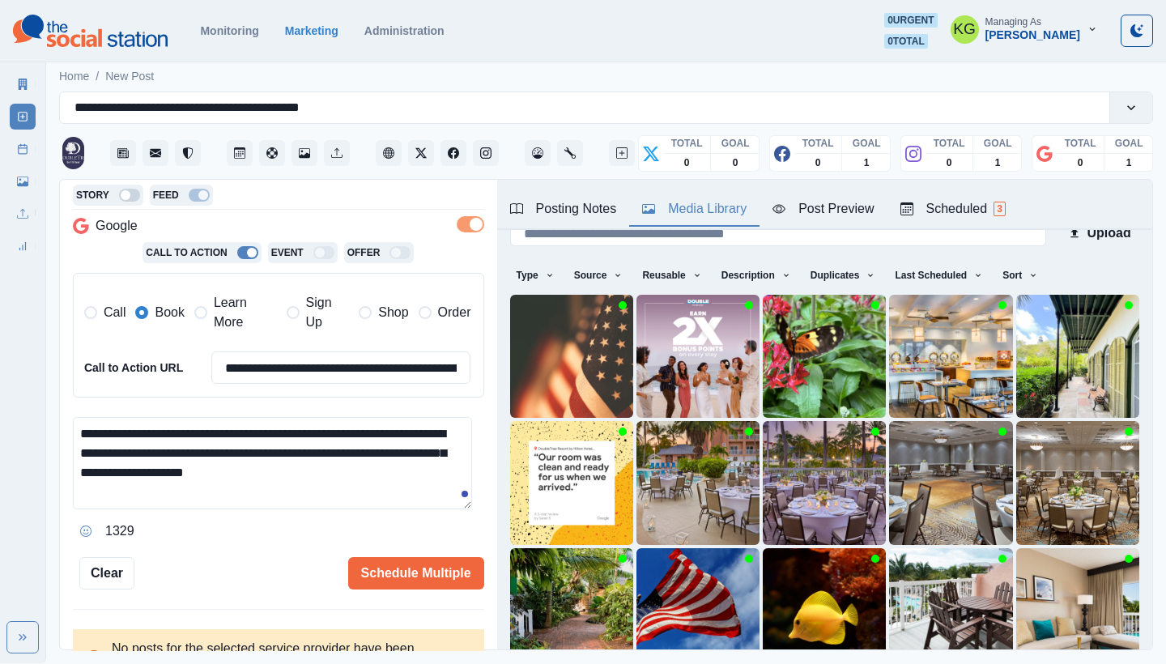
scroll to position [0, 0]
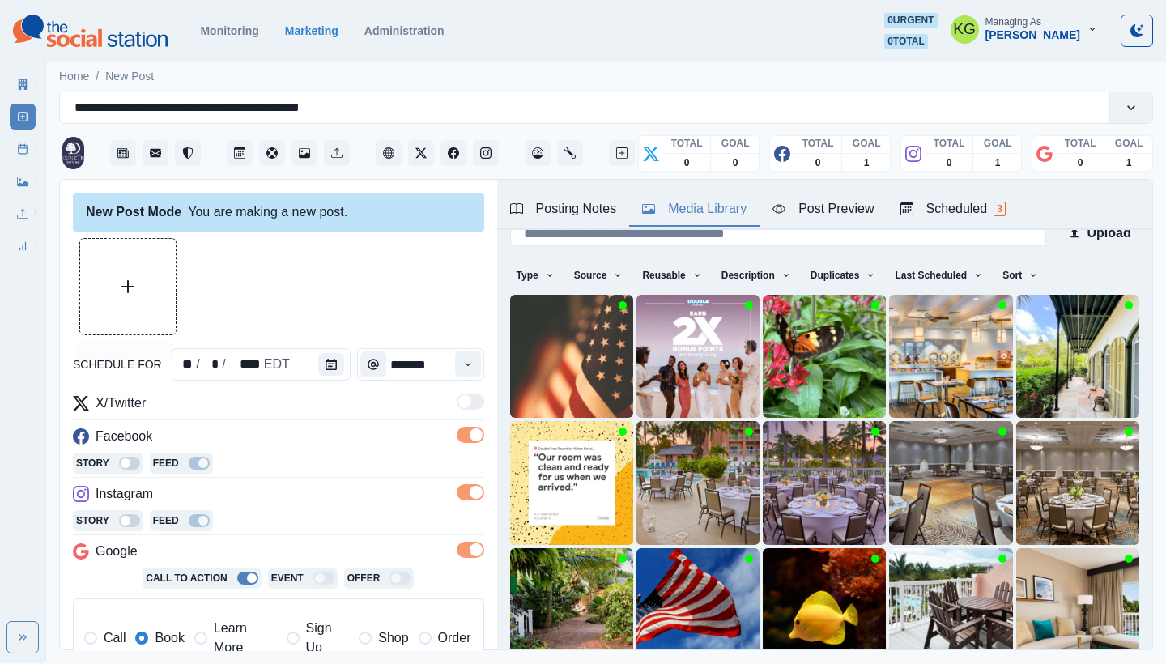
click at [113, 304] on button "Upload Media" at bounding box center [128, 287] width 96 height 96
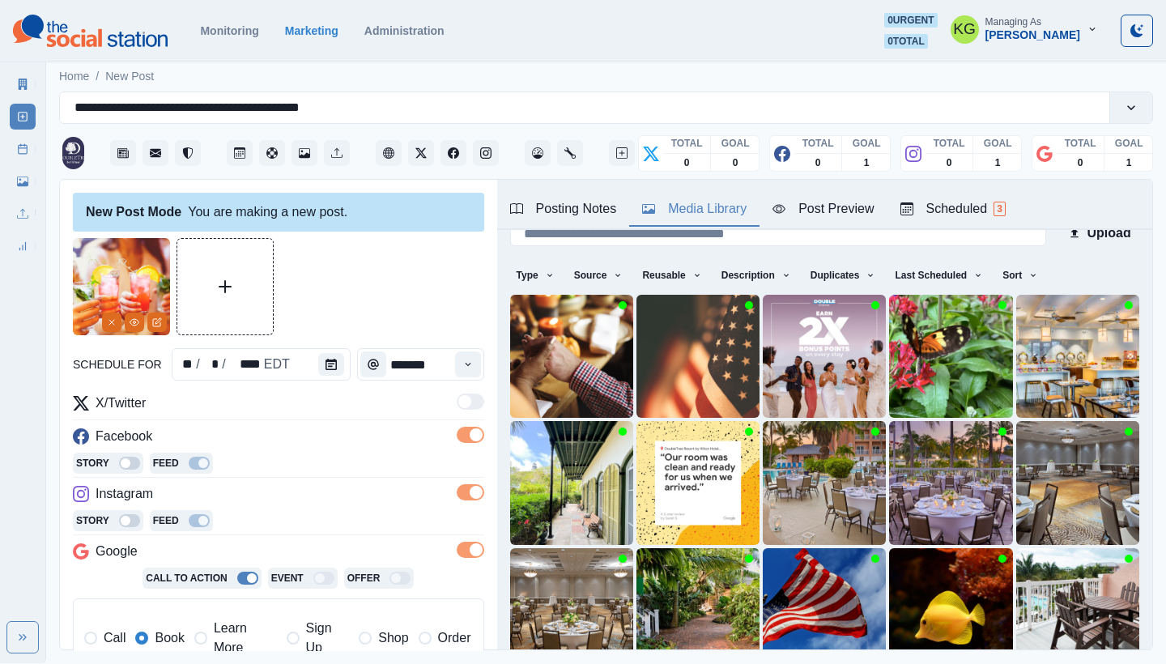
scroll to position [332, 0]
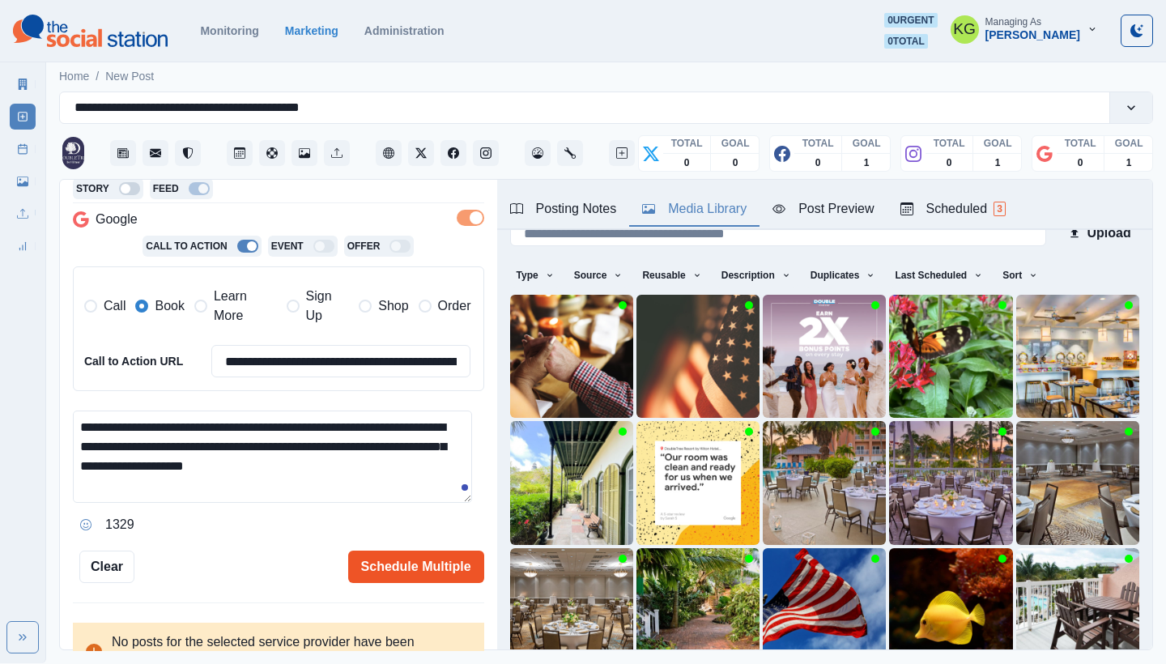
click at [429, 556] on button "Schedule Multiple" at bounding box center [416, 567] width 136 height 32
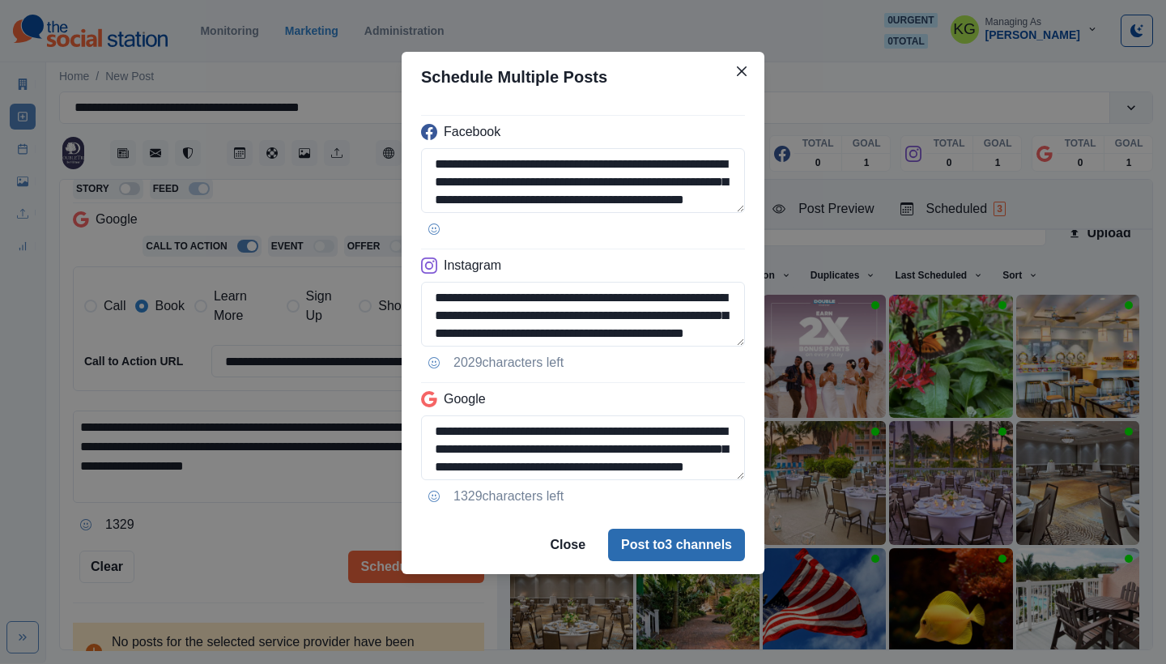
click at [645, 538] on button "Post to 3 channels" at bounding box center [676, 545] width 137 height 32
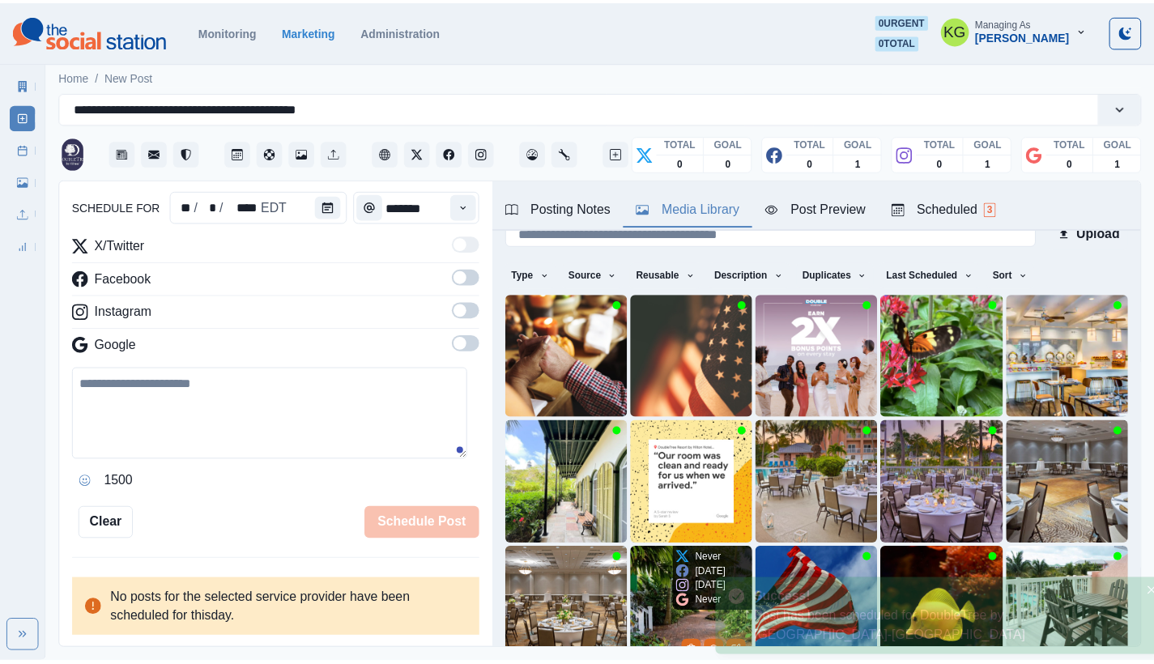
scroll to position [157, 0]
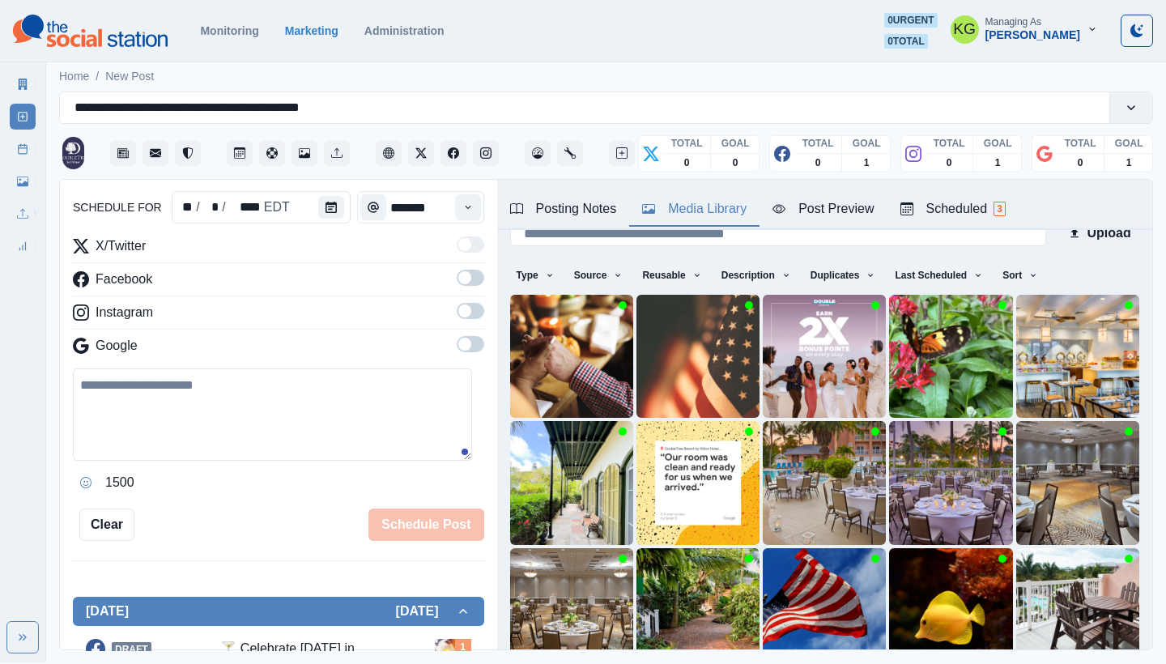
click at [16, 143] on link "Post Schedule" at bounding box center [23, 149] width 26 height 26
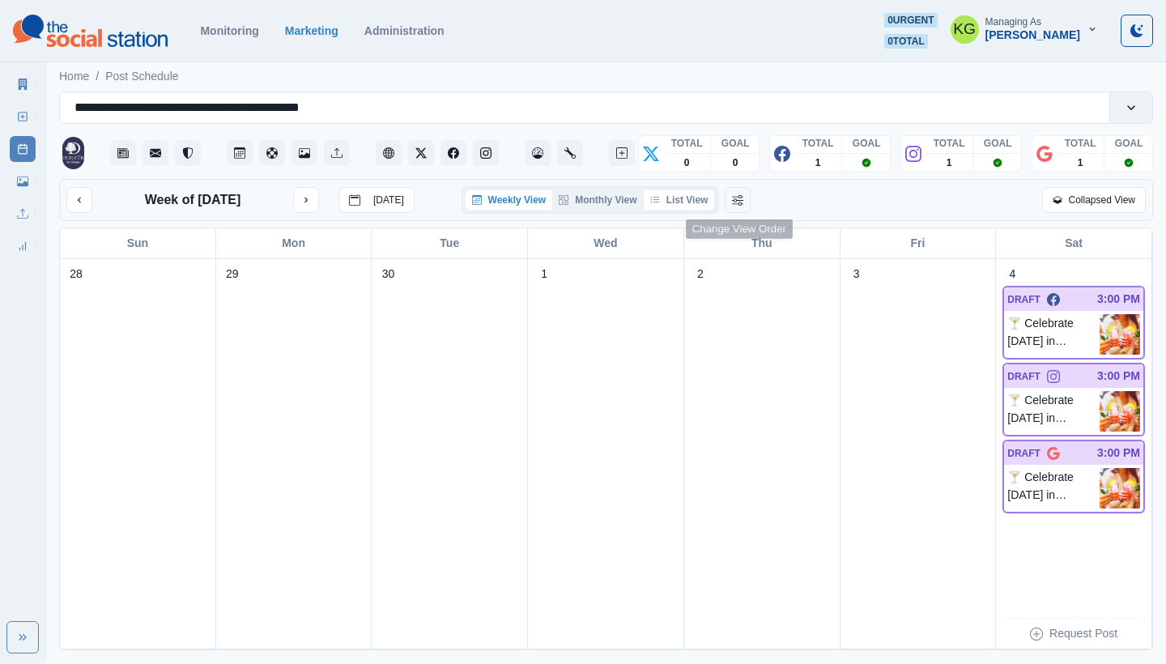
click at [705, 201] on button "List View" at bounding box center [679, 199] width 71 height 19
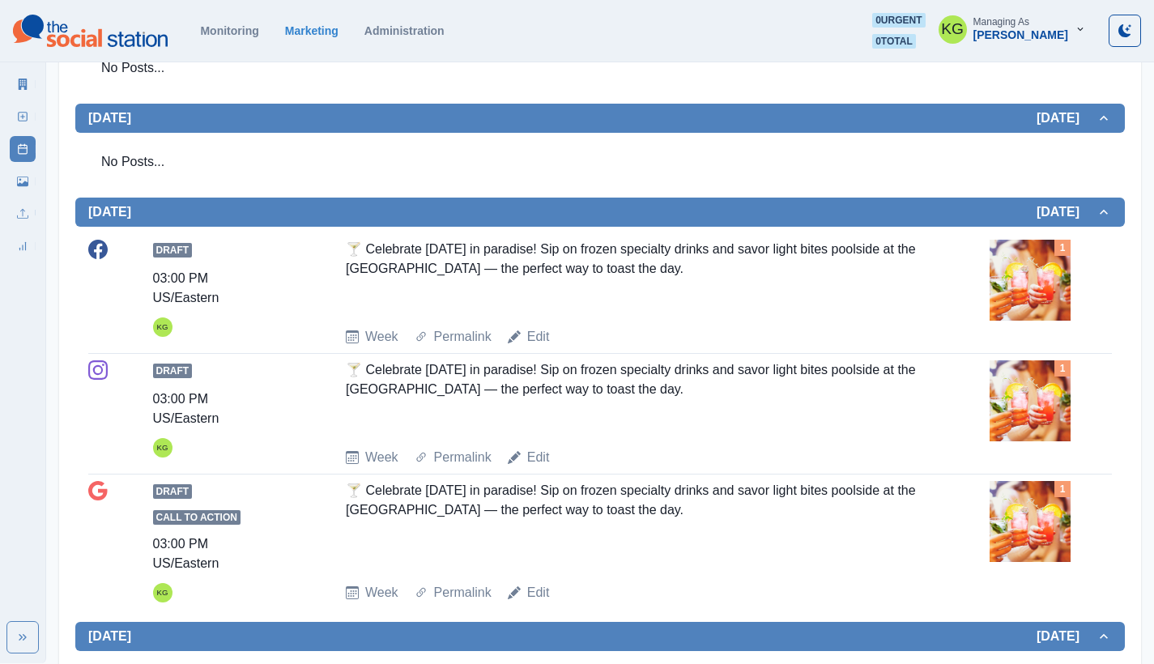
scroll to position [765, 0]
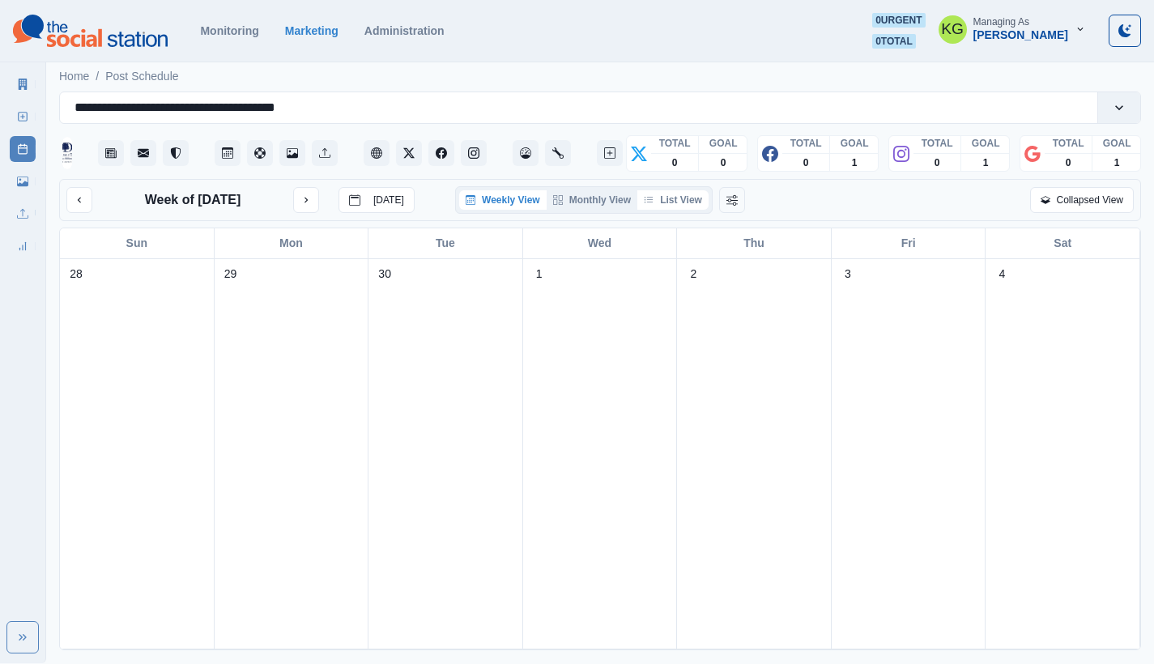
click at [676, 205] on button "List View" at bounding box center [672, 199] width 71 height 19
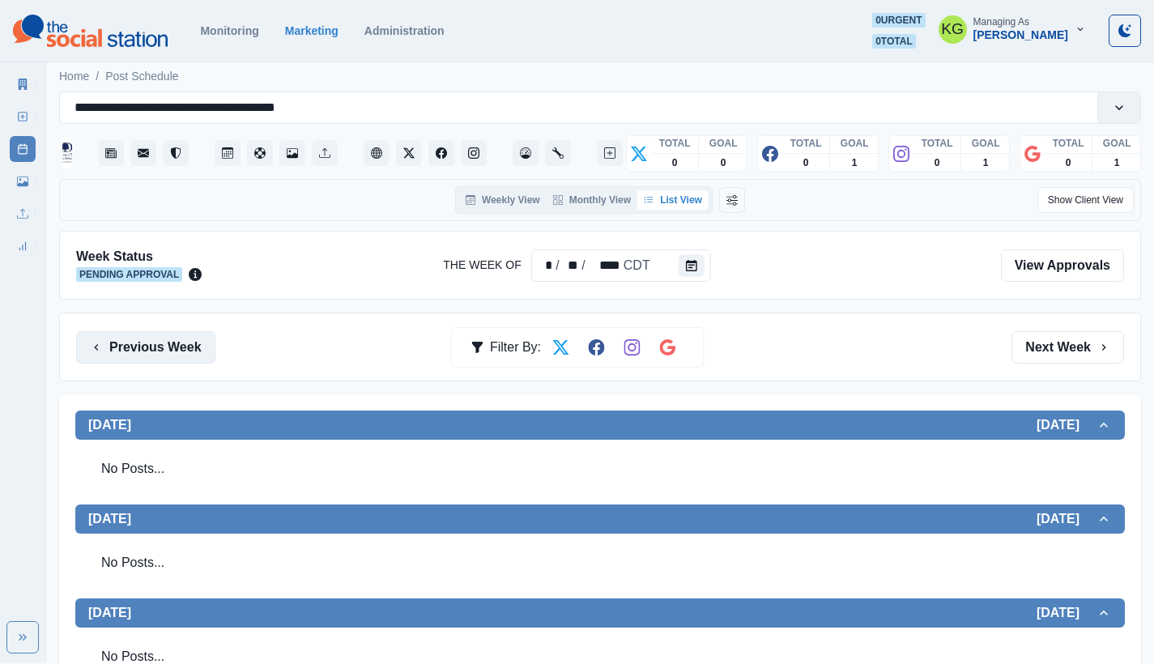
click at [194, 343] on button "Previous Week" at bounding box center [145, 347] width 139 height 32
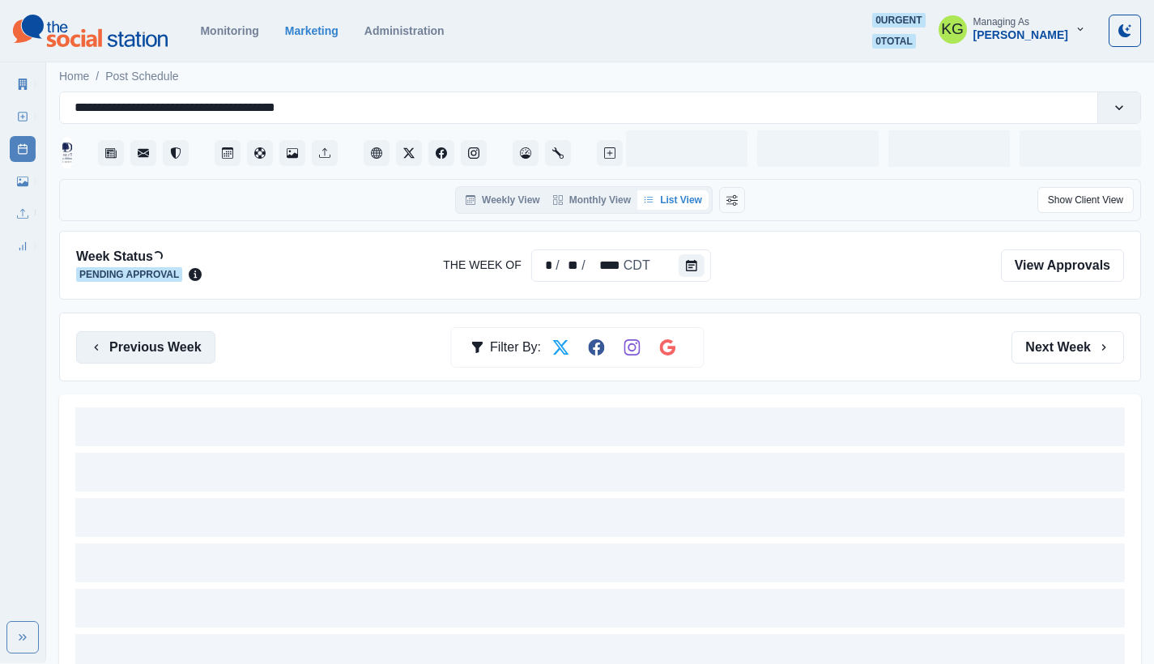
click at [194, 343] on button "Previous Week" at bounding box center [145, 347] width 139 height 32
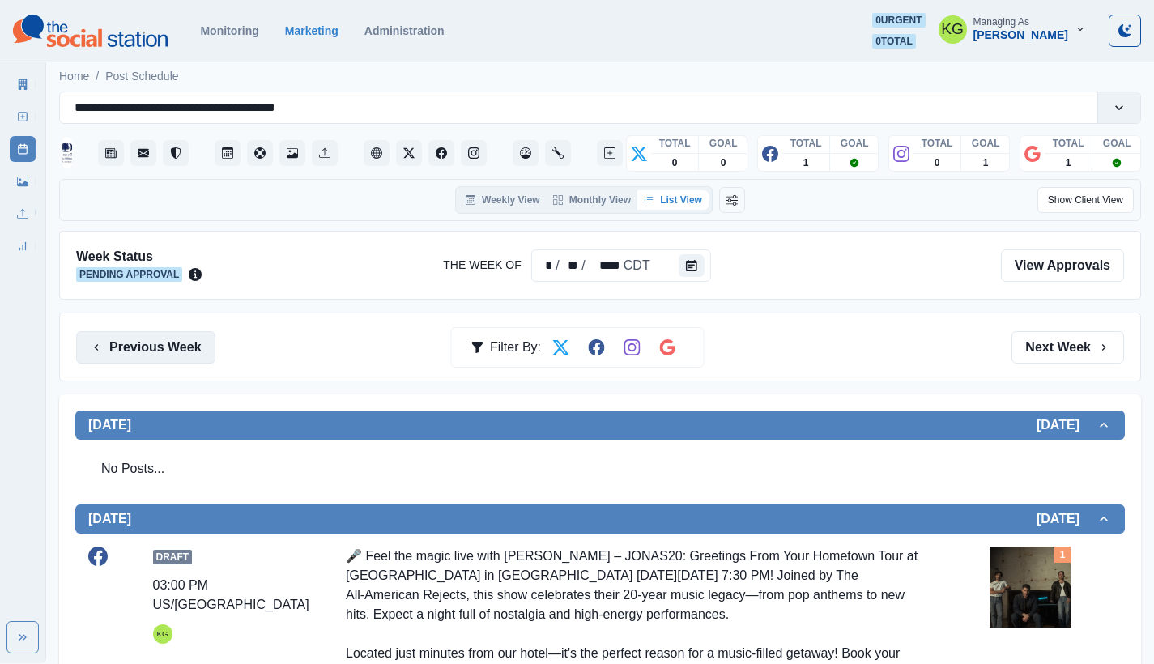
click at [194, 343] on button "Previous Week" at bounding box center [145, 347] width 139 height 32
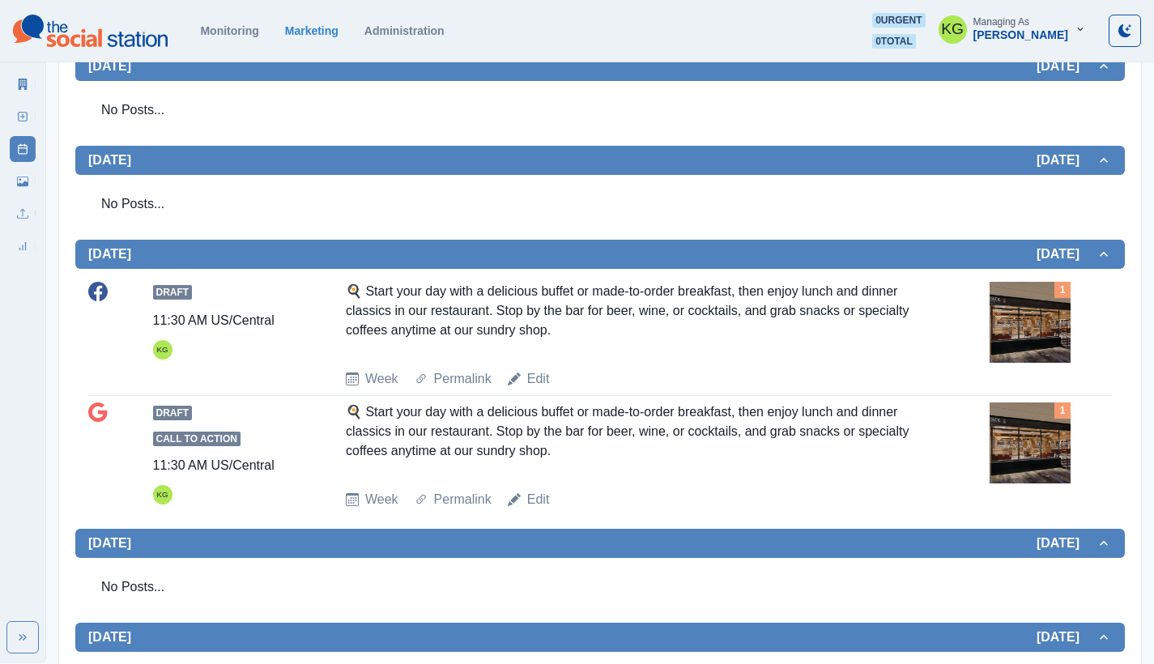
scroll to position [207, 0]
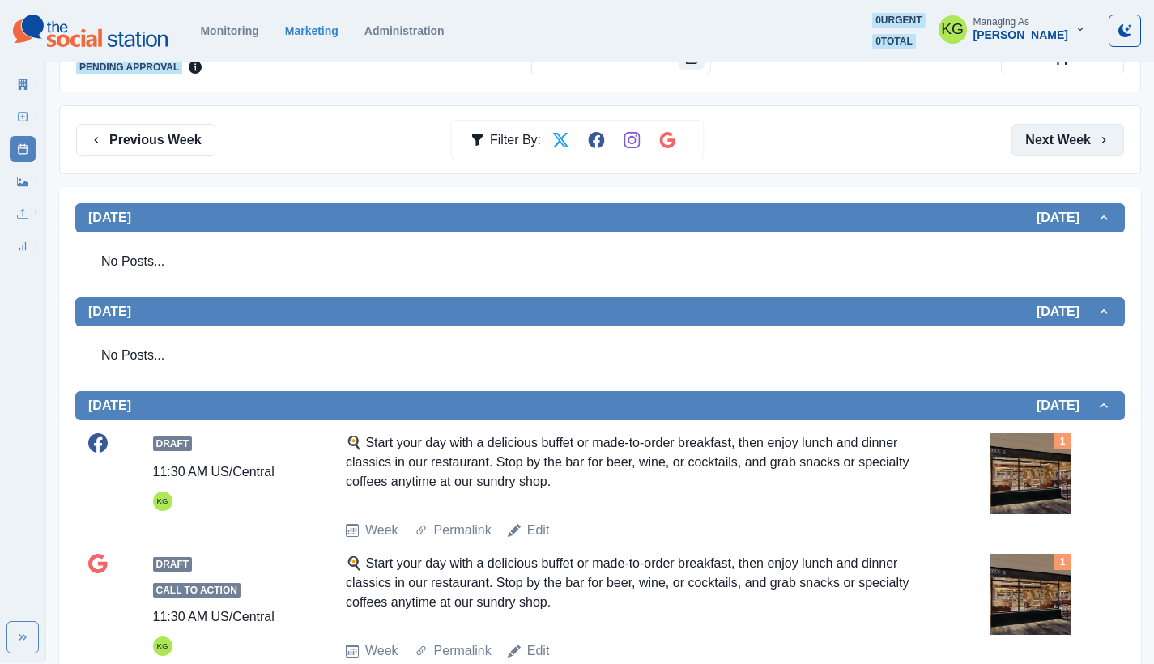
click at [1062, 152] on button "Next Week" at bounding box center [1068, 140] width 113 height 32
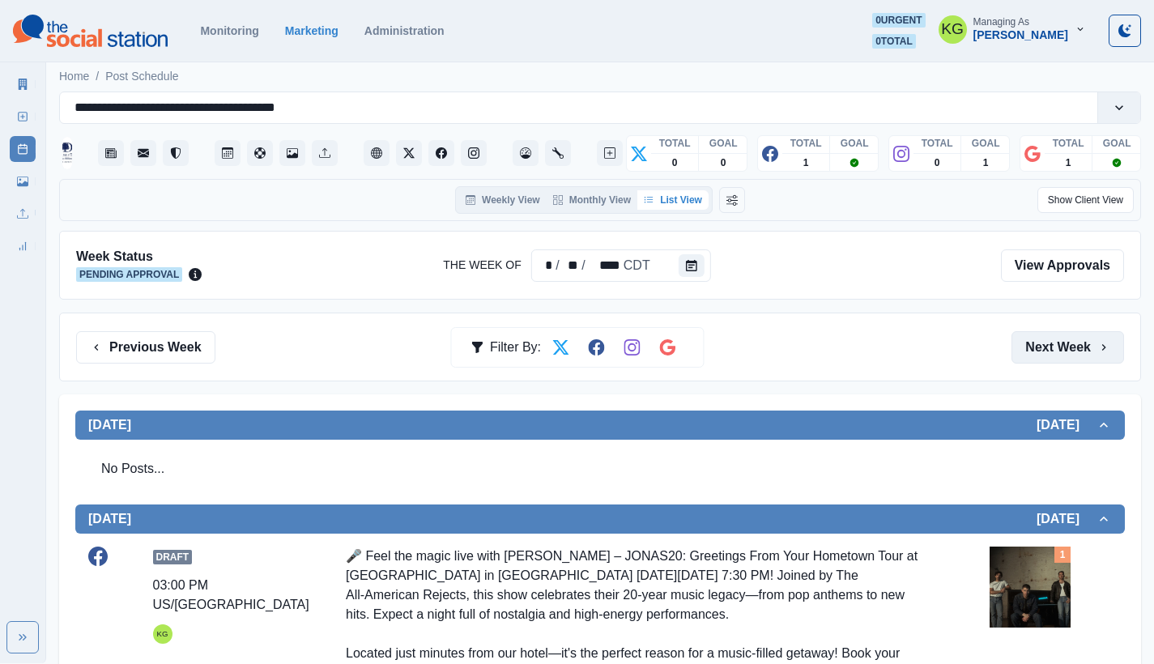
click at [1069, 348] on button "Next Week" at bounding box center [1068, 347] width 113 height 32
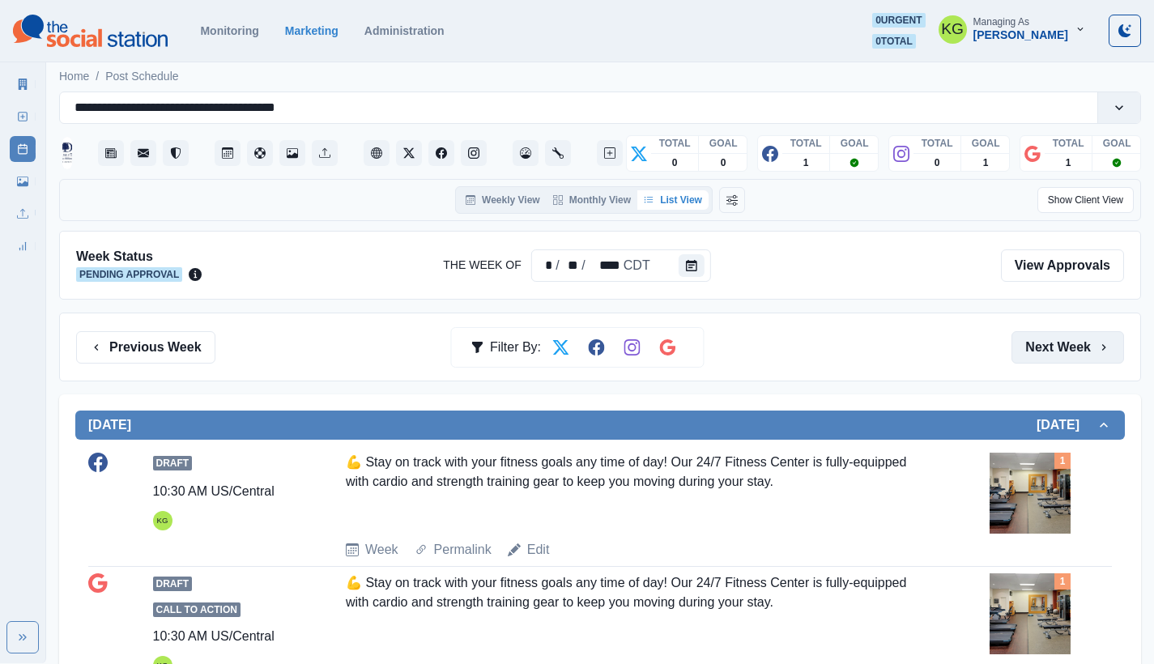
click at [1067, 339] on button "Next Week" at bounding box center [1068, 347] width 113 height 32
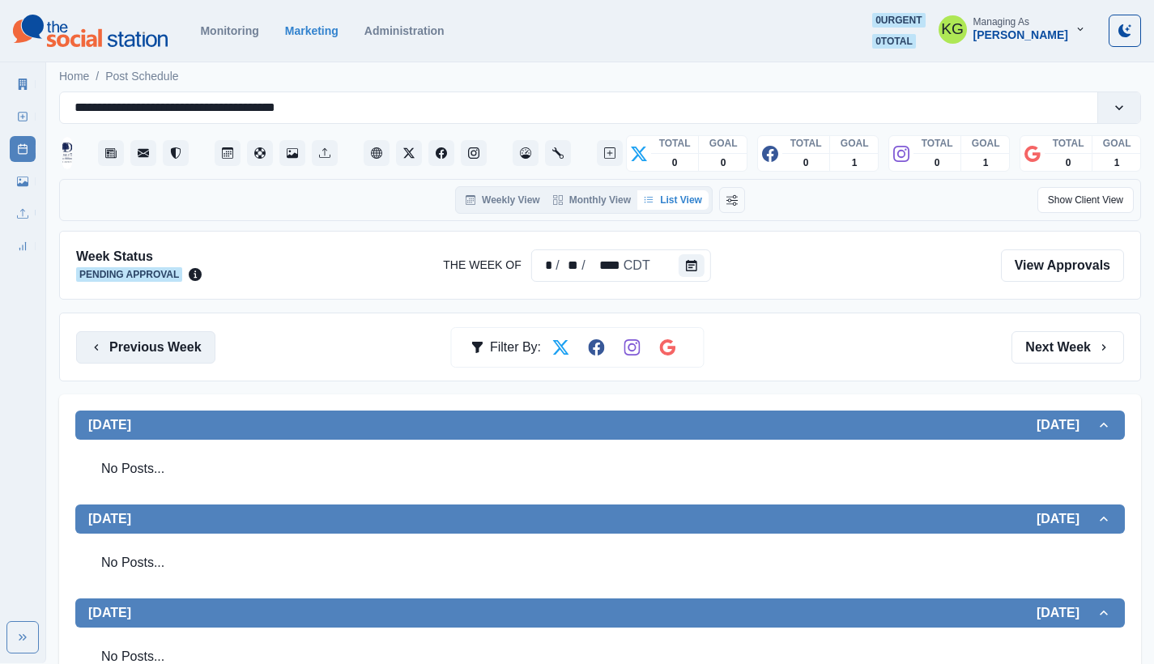
click at [156, 343] on button "Previous Week" at bounding box center [145, 347] width 139 height 32
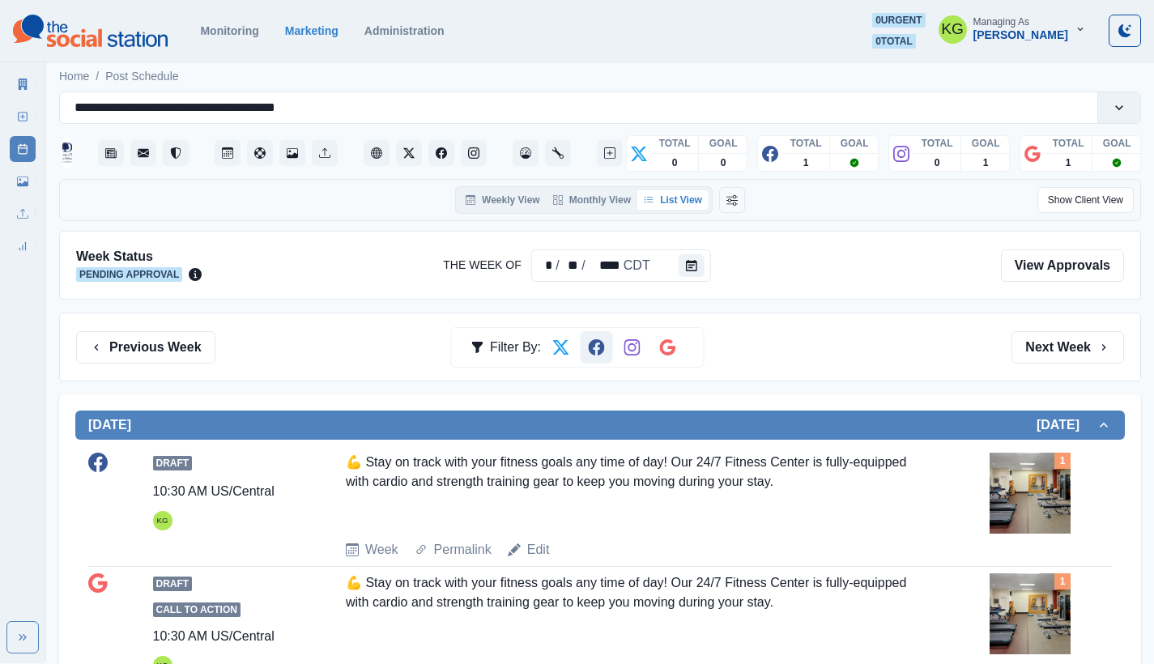
scroll to position [32, 0]
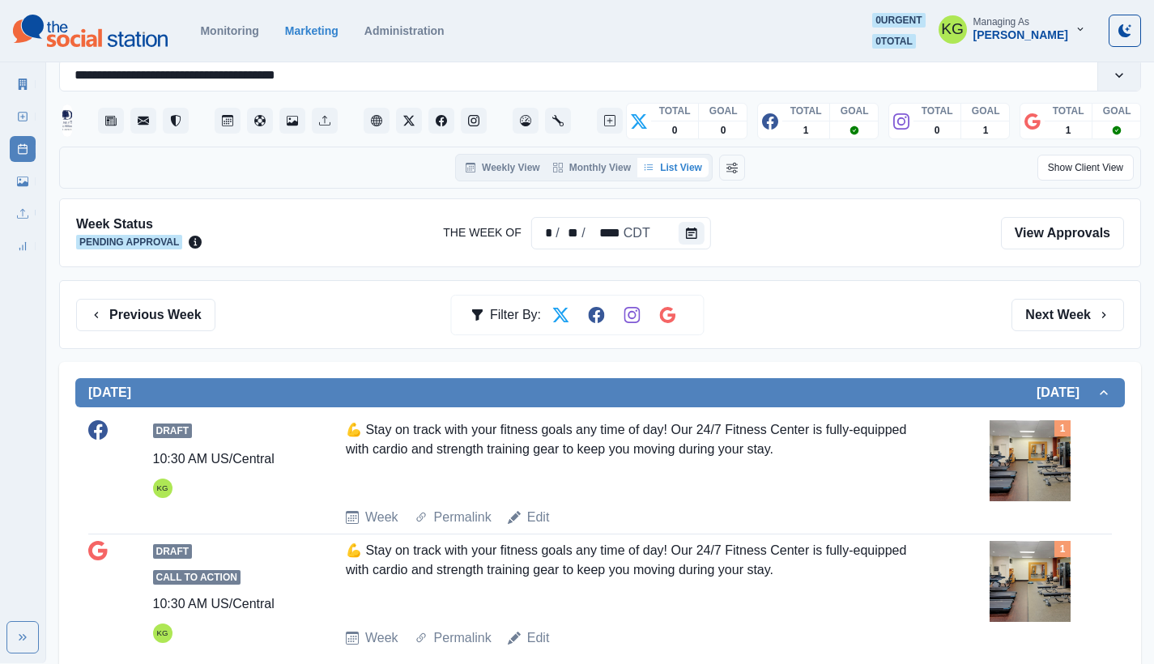
click at [1088, 338] on div "Previous Week Filter By: Next Week" at bounding box center [600, 314] width 1082 height 69
click at [1075, 320] on button "Next Week" at bounding box center [1068, 315] width 113 height 32
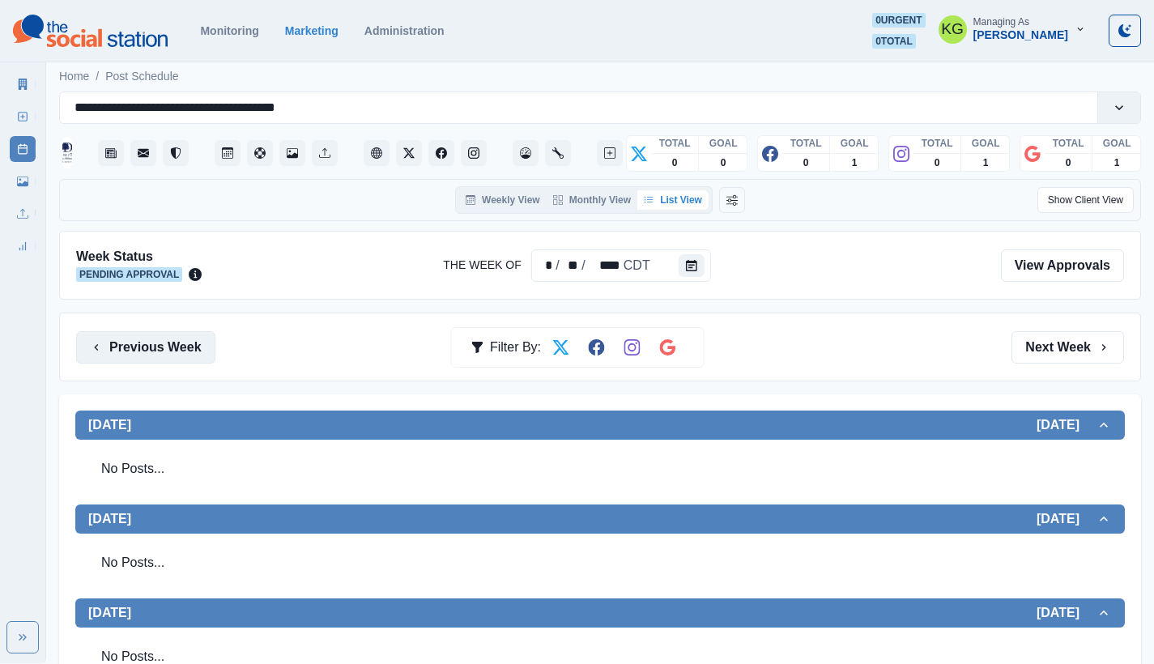
click at [144, 352] on button "Previous Week" at bounding box center [145, 347] width 139 height 32
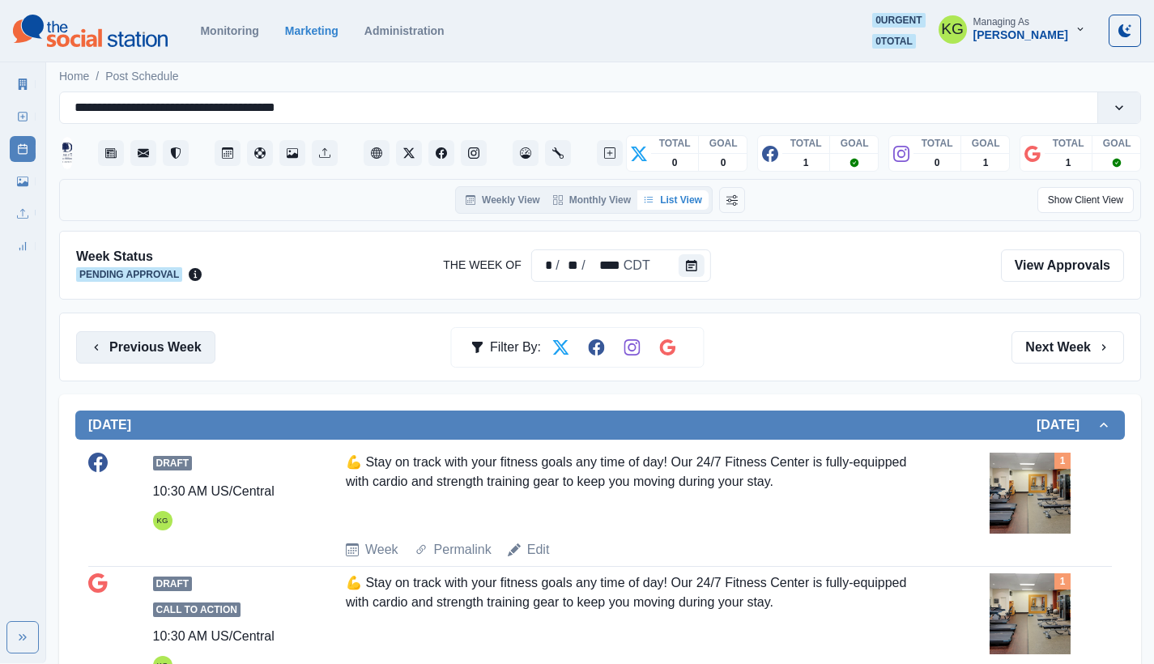
click at [144, 352] on button "Previous Week" at bounding box center [145, 347] width 139 height 32
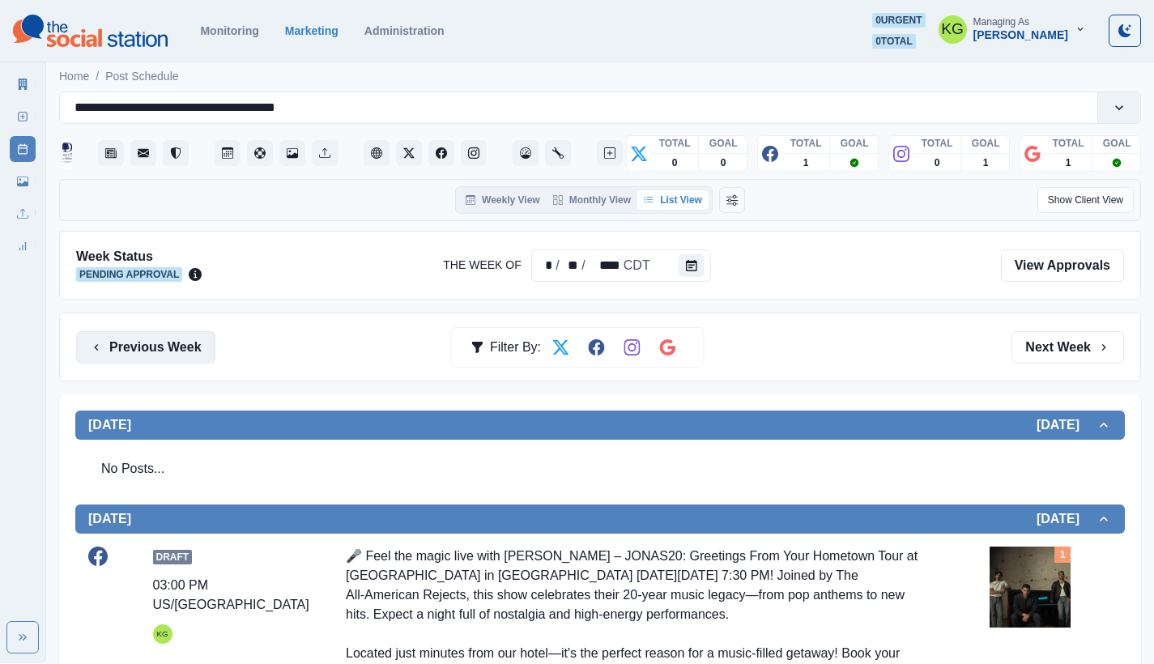
click at [144, 352] on button "Previous Week" at bounding box center [145, 347] width 139 height 32
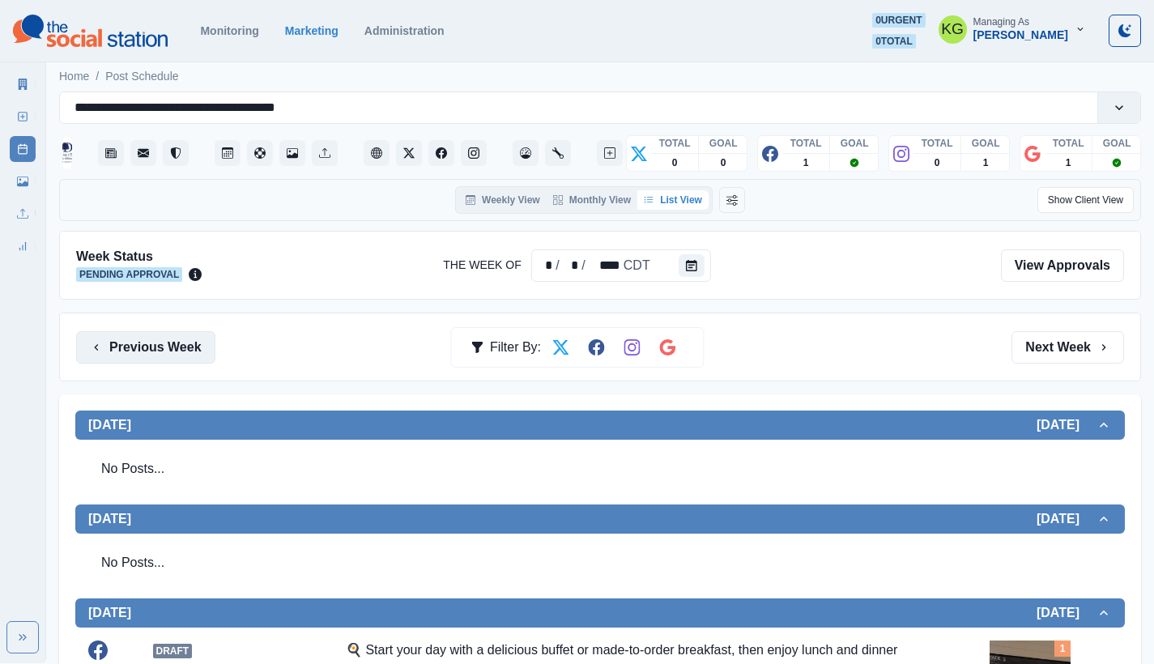
click at [144, 352] on button "Previous Week" at bounding box center [145, 347] width 139 height 32
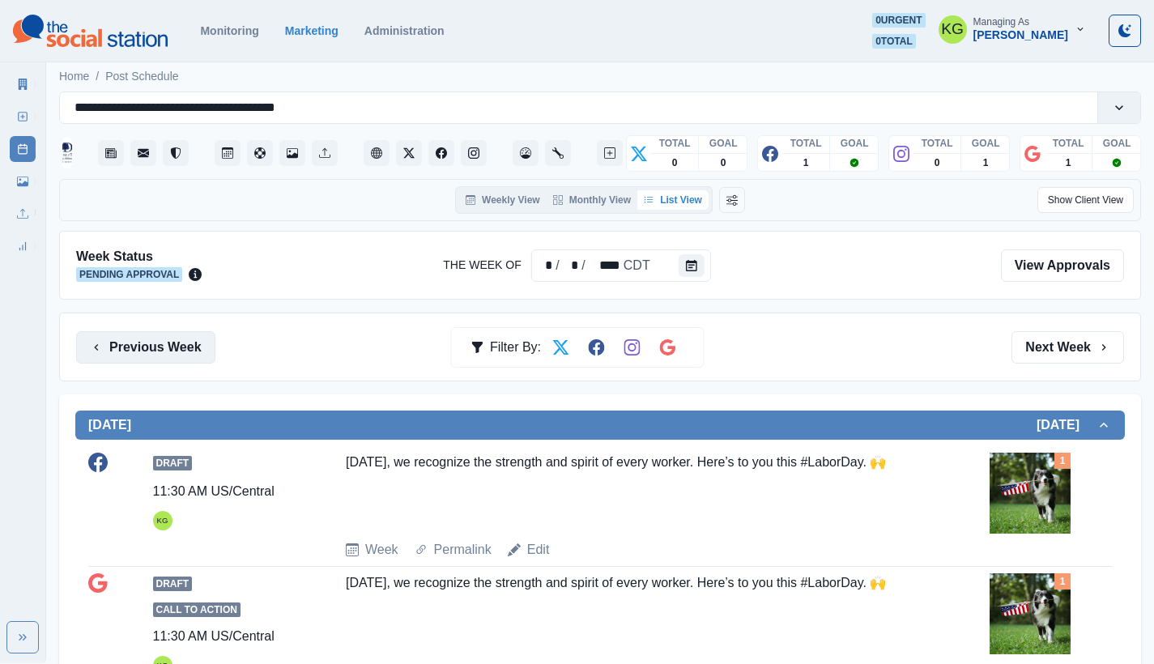
click at [144, 352] on button "Previous Week" at bounding box center [145, 347] width 139 height 32
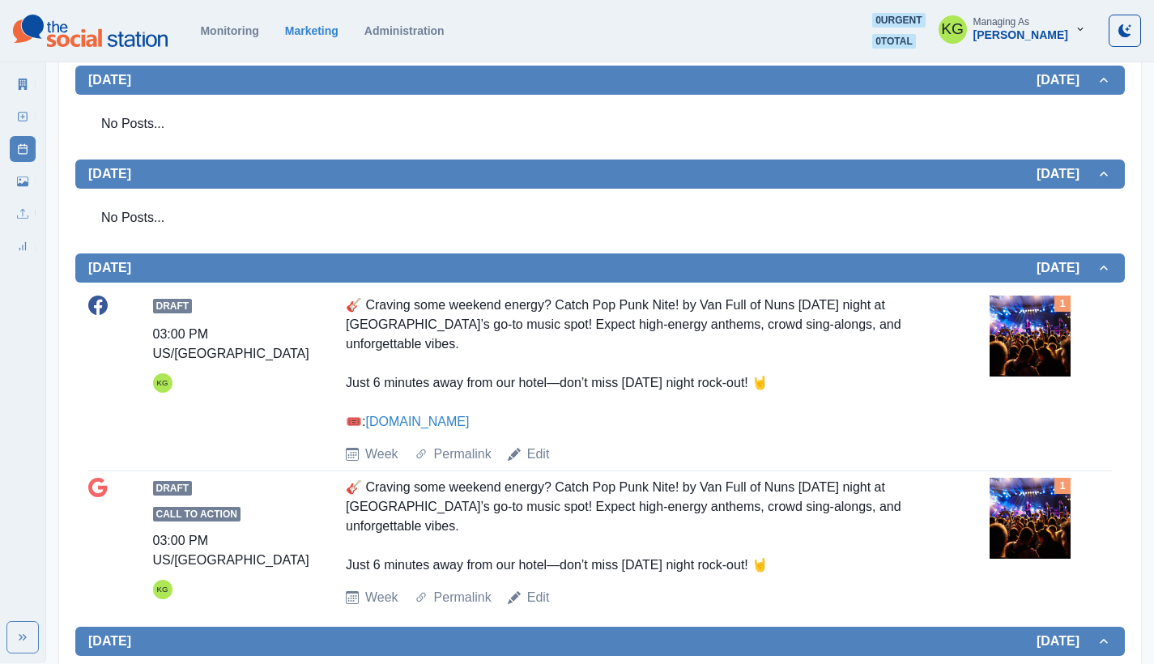
scroll to position [6, 0]
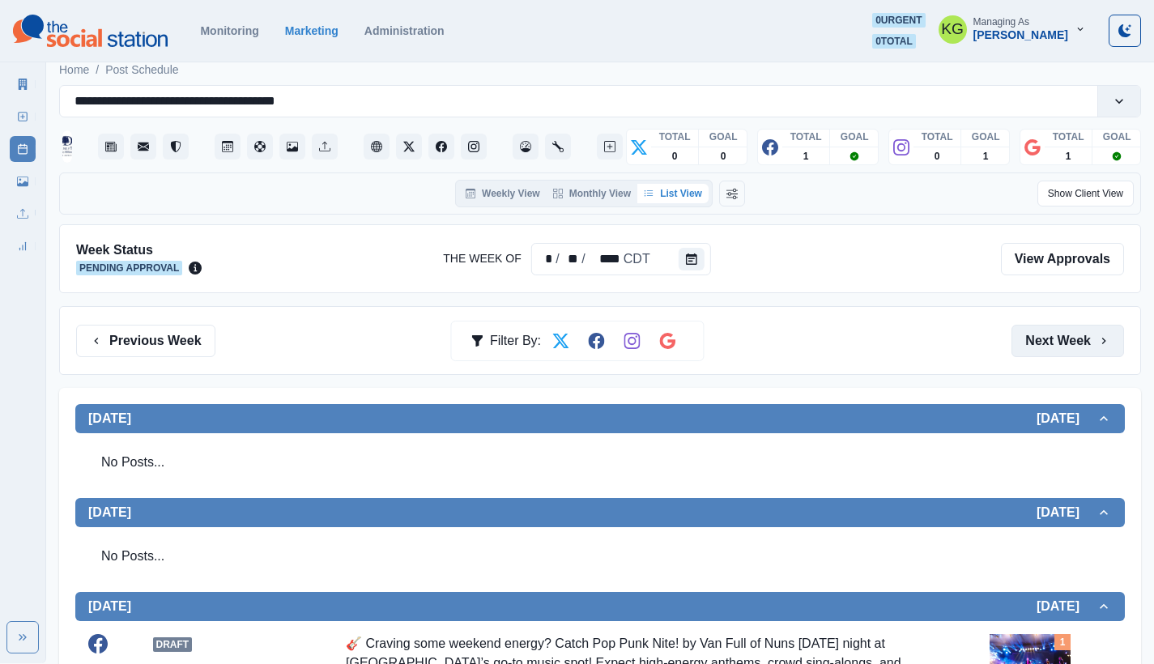
click at [1067, 334] on button "Next Week" at bounding box center [1068, 341] width 113 height 32
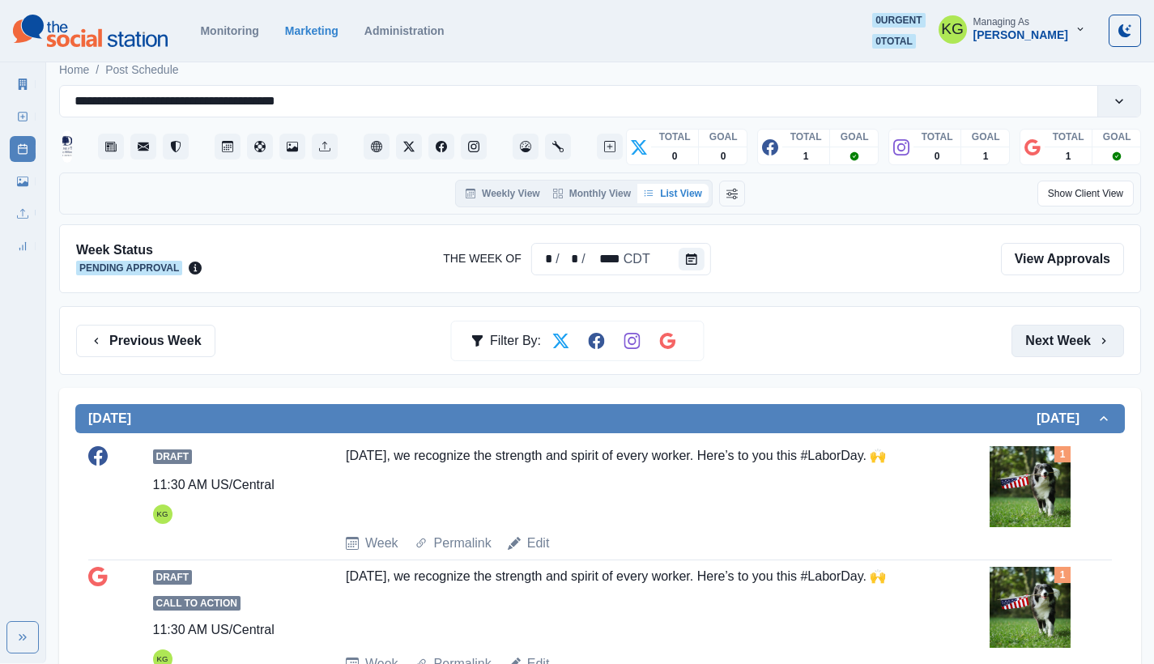
click at [1067, 334] on button "Next Week" at bounding box center [1068, 341] width 113 height 32
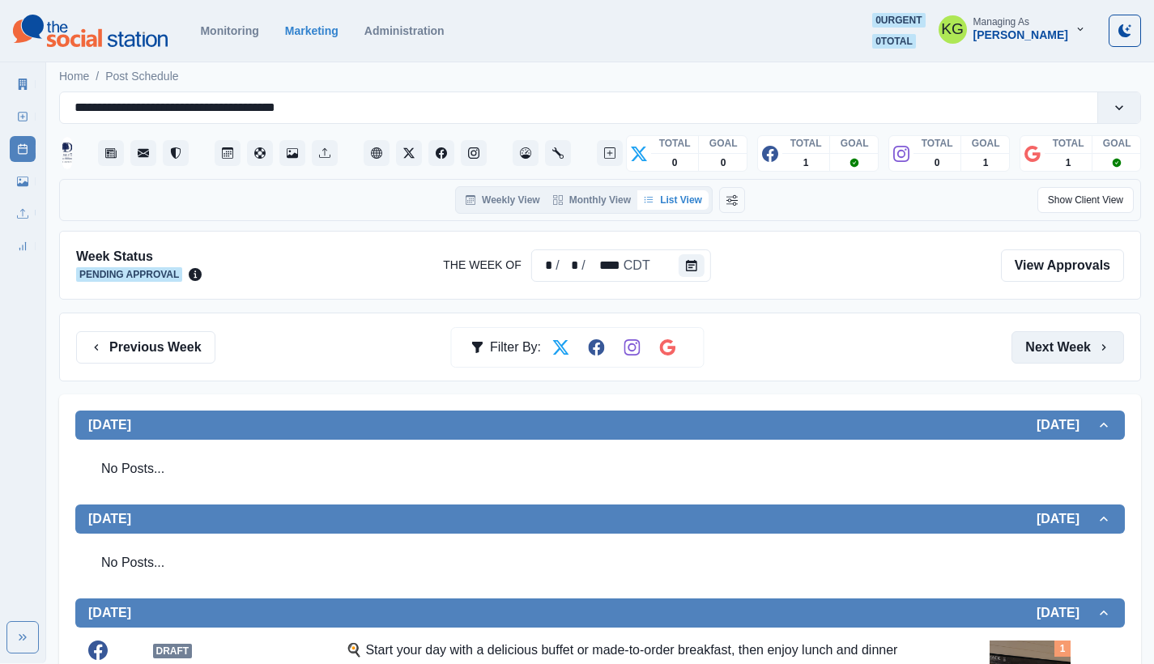
click at [1067, 334] on button "Next Week" at bounding box center [1068, 347] width 113 height 32
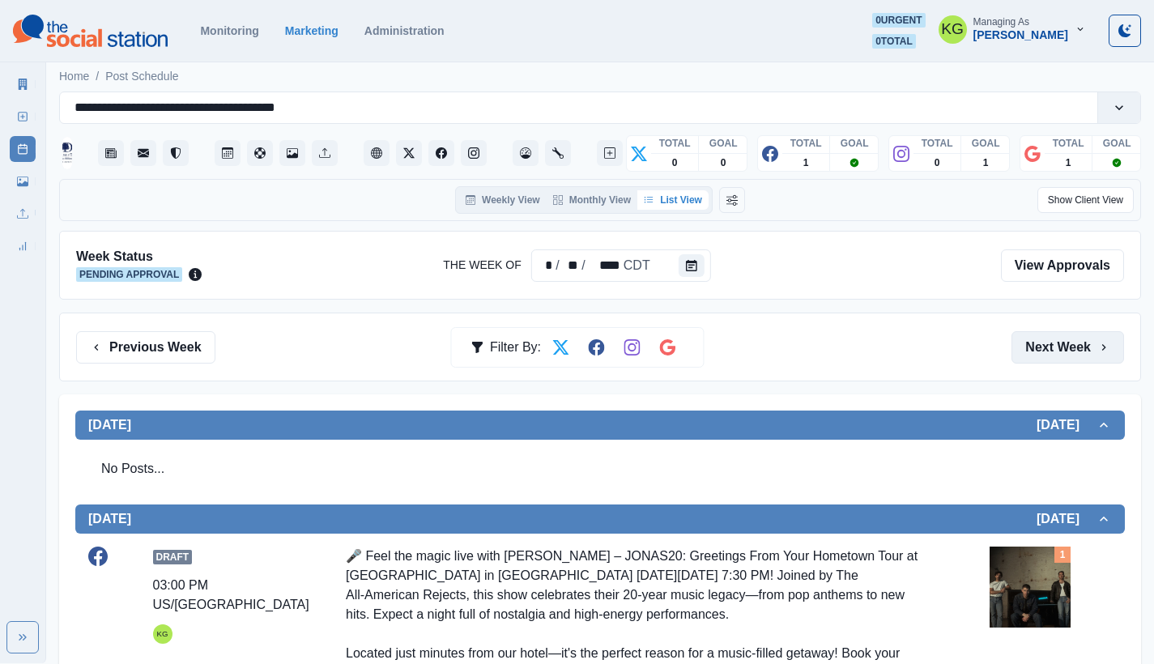
click at [1067, 334] on button "Next Week" at bounding box center [1068, 347] width 113 height 32
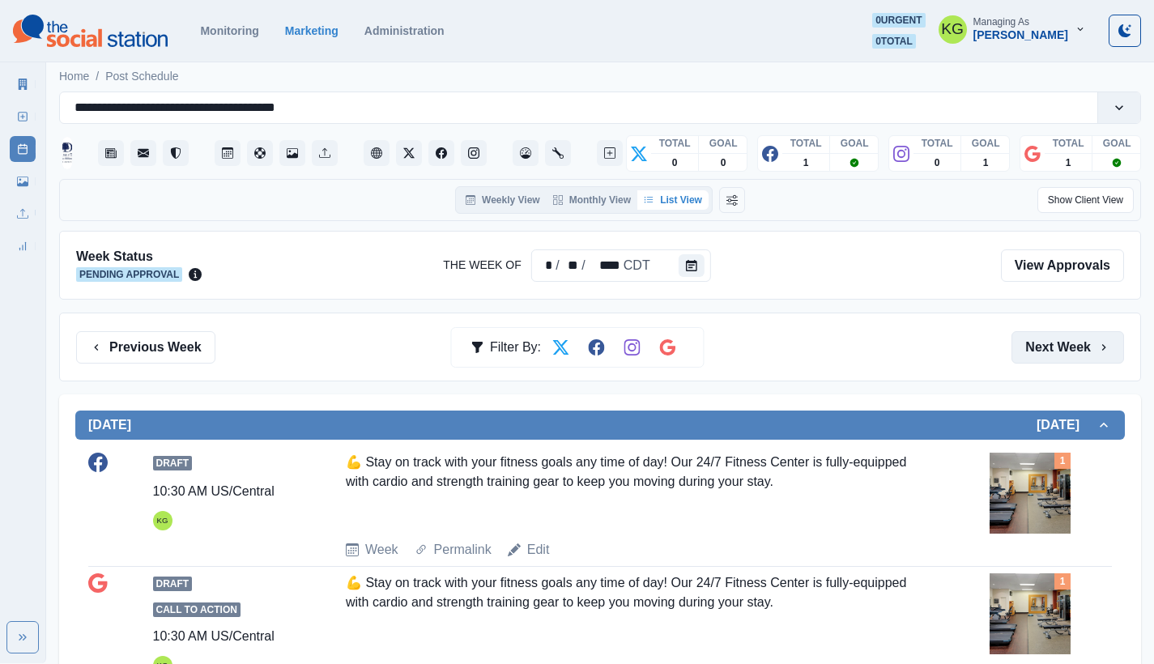
click at [1067, 334] on button "Next Week" at bounding box center [1068, 347] width 113 height 32
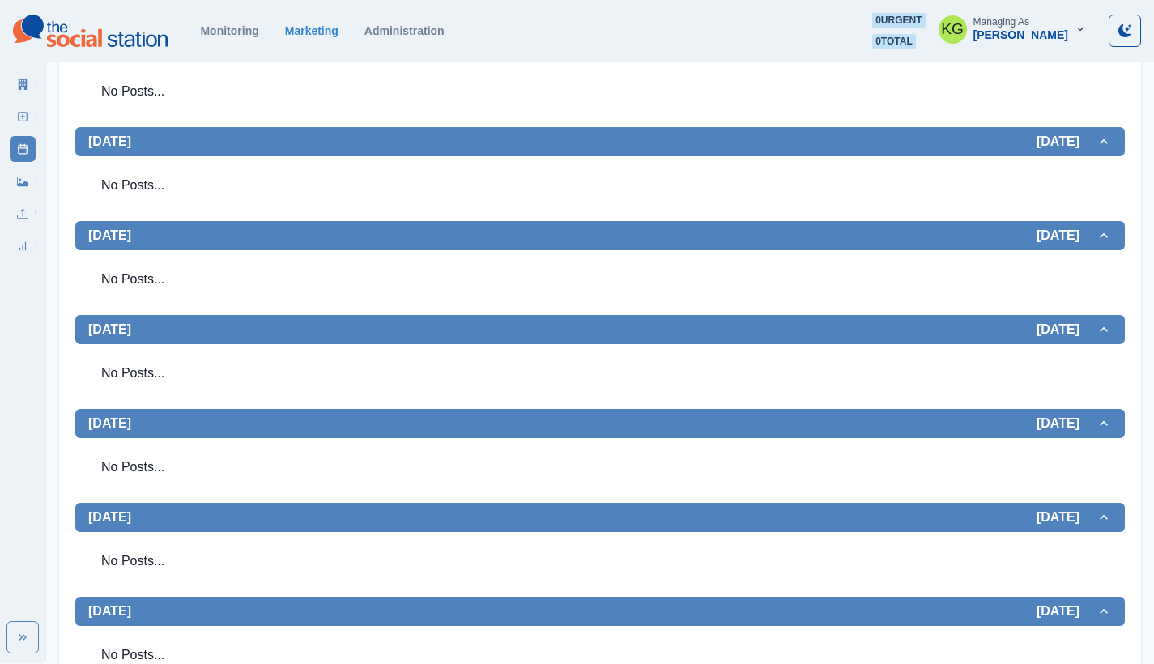
scroll to position [217, 0]
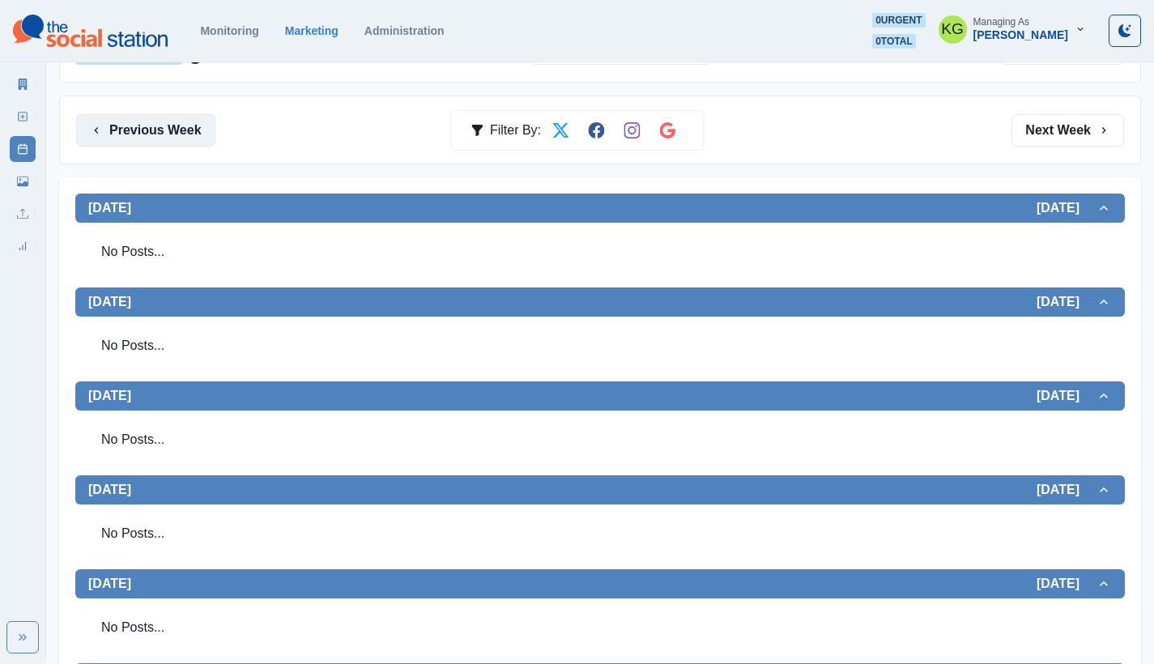
click at [153, 127] on button "Previous Week" at bounding box center [145, 130] width 139 height 32
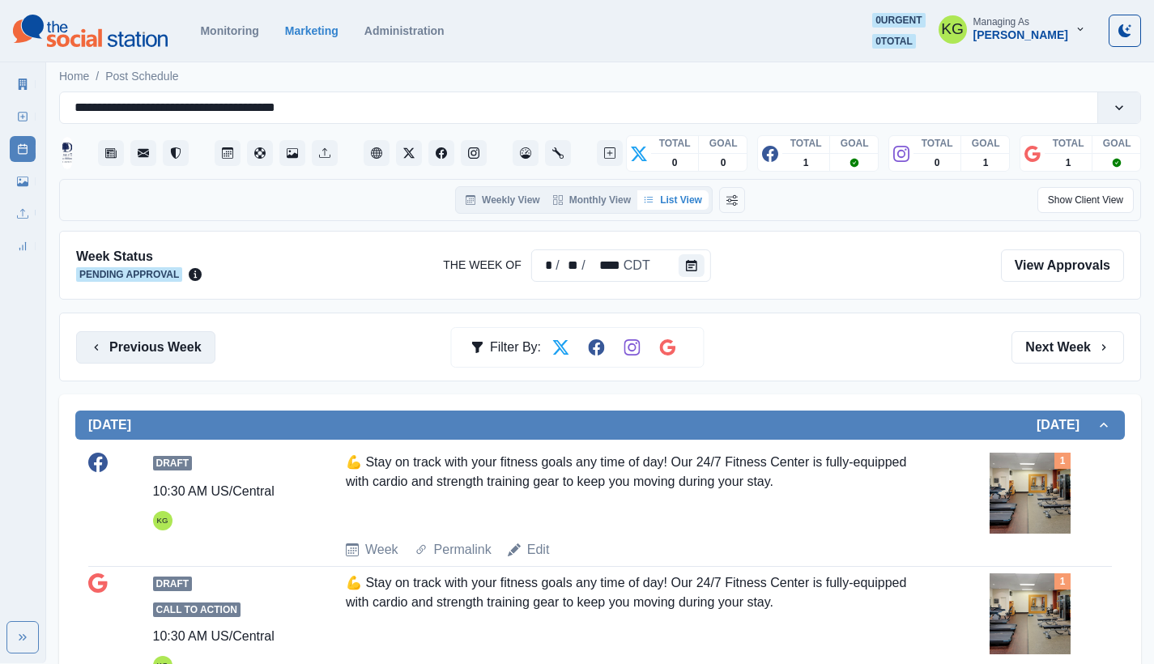
click at [155, 351] on button "Previous Week" at bounding box center [145, 347] width 139 height 32
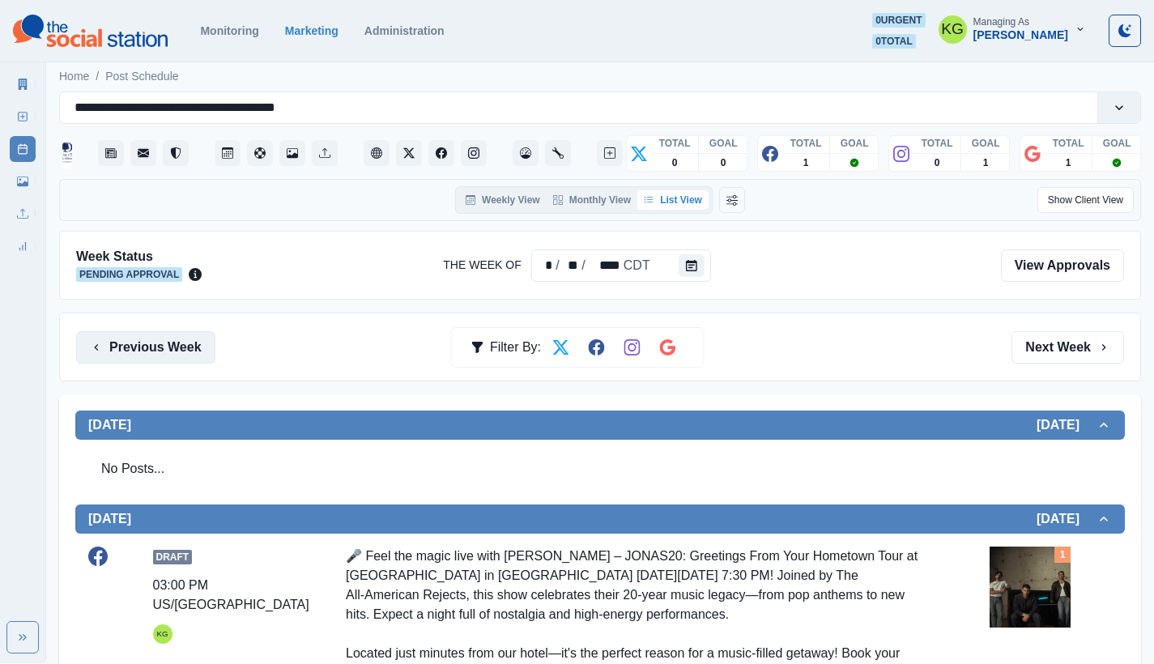
click at [154, 347] on button "Previous Week" at bounding box center [145, 347] width 139 height 32
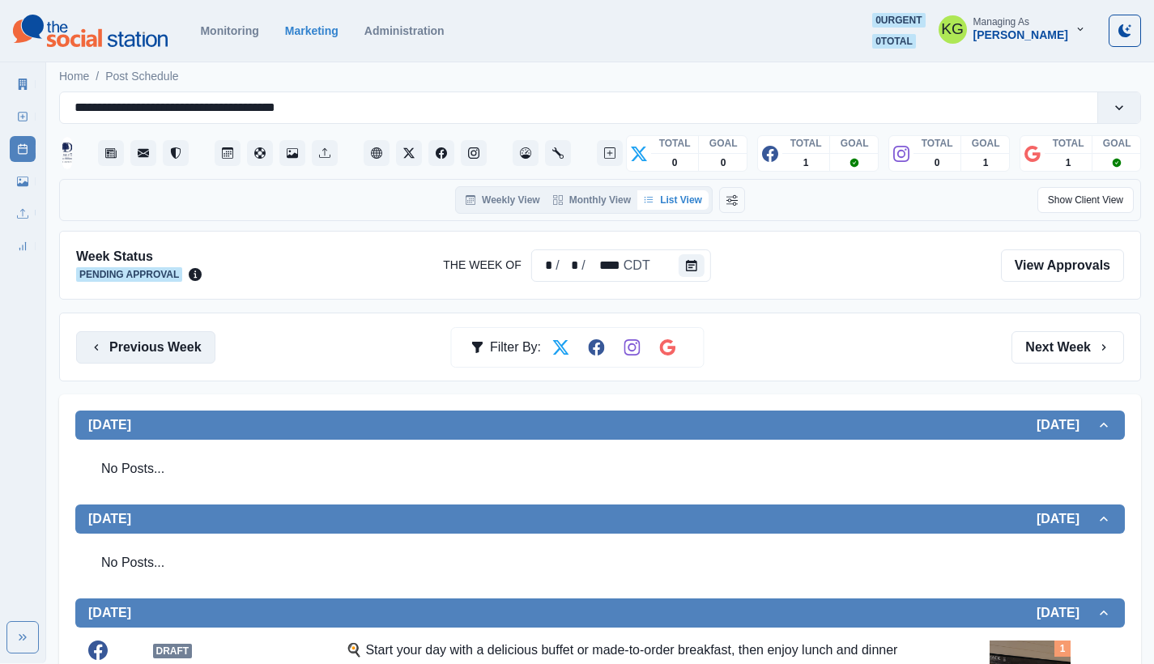
click at [171, 348] on button "Previous Week" at bounding box center [145, 347] width 139 height 32
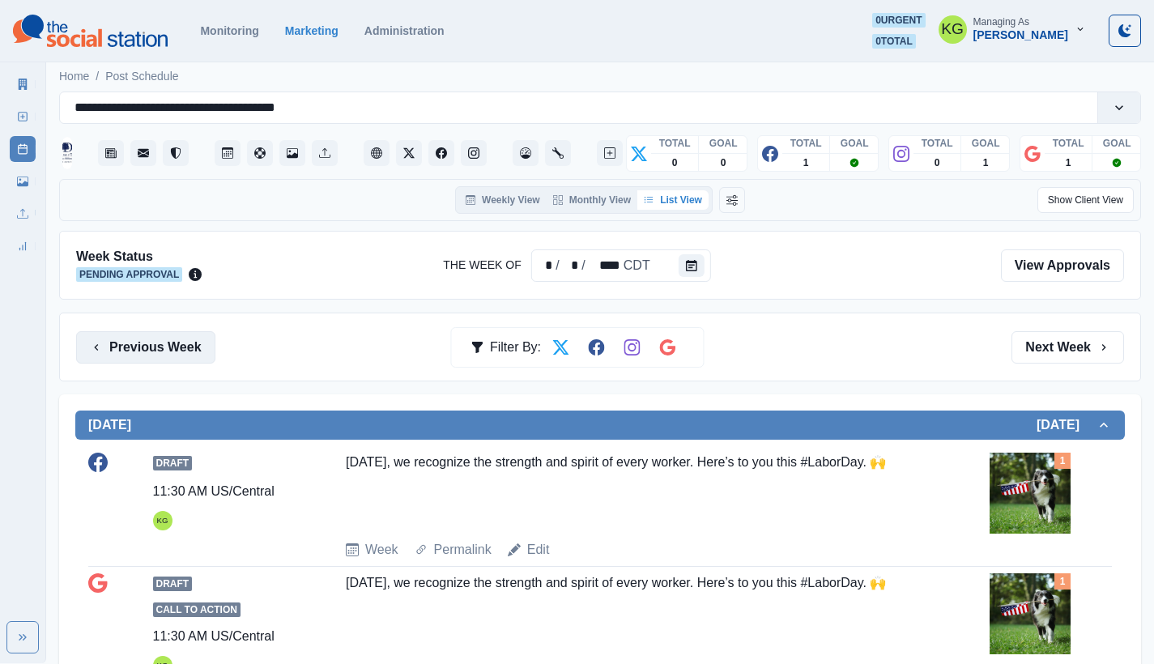
click at [113, 355] on button "Previous Week" at bounding box center [145, 347] width 139 height 32
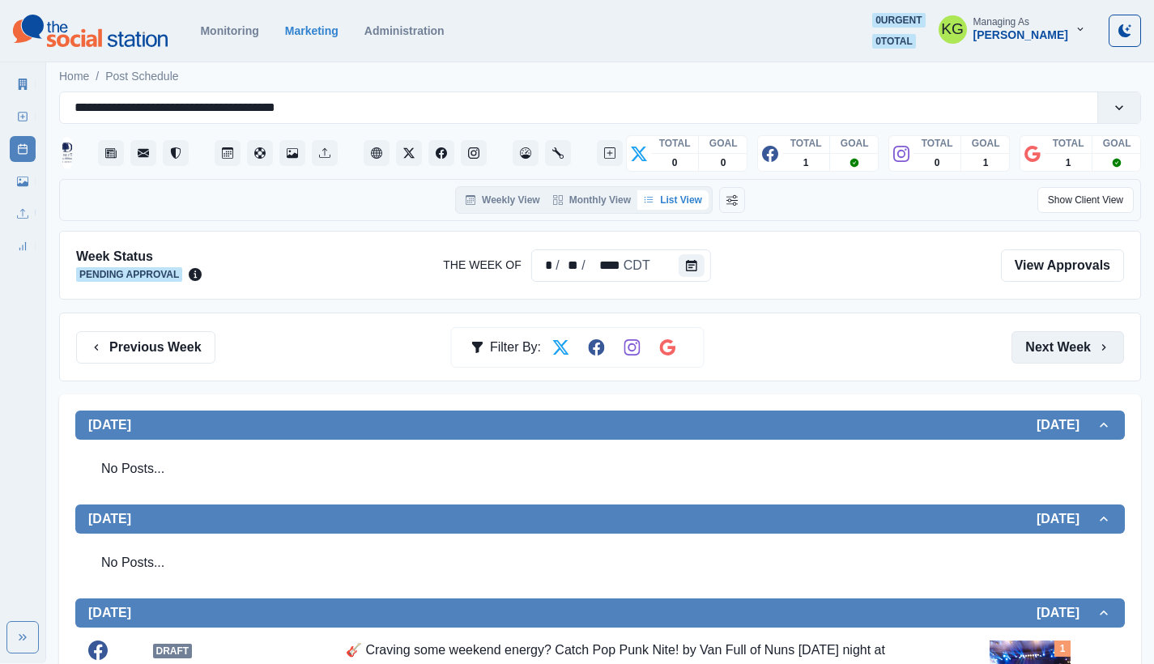
click at [1040, 343] on button "Next Week" at bounding box center [1068, 347] width 113 height 32
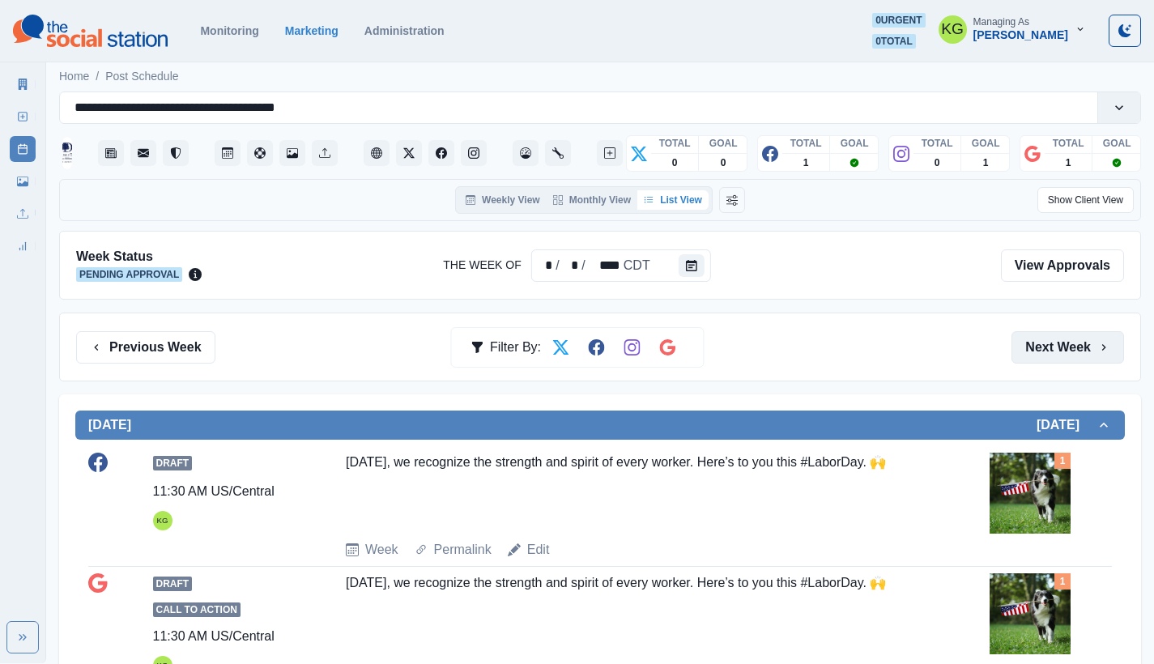
click at [1040, 343] on button "Next Week" at bounding box center [1068, 347] width 113 height 32
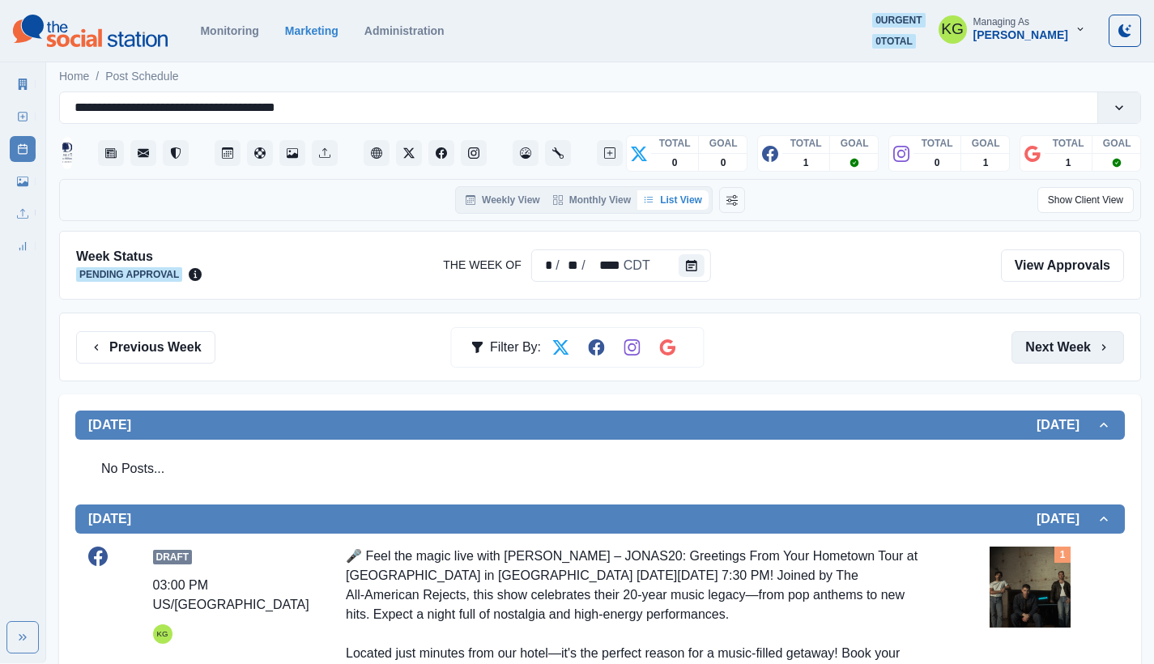
click at [1040, 343] on button "Next Week" at bounding box center [1068, 347] width 113 height 32
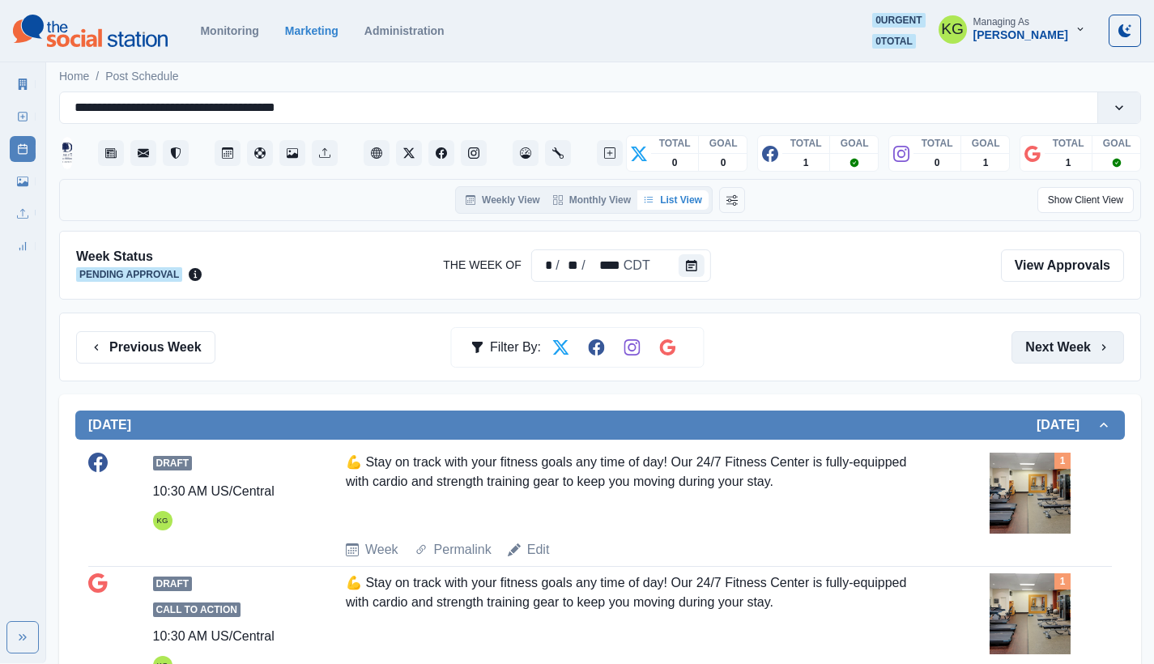
click at [1040, 343] on button "Next Week" at bounding box center [1068, 347] width 113 height 32
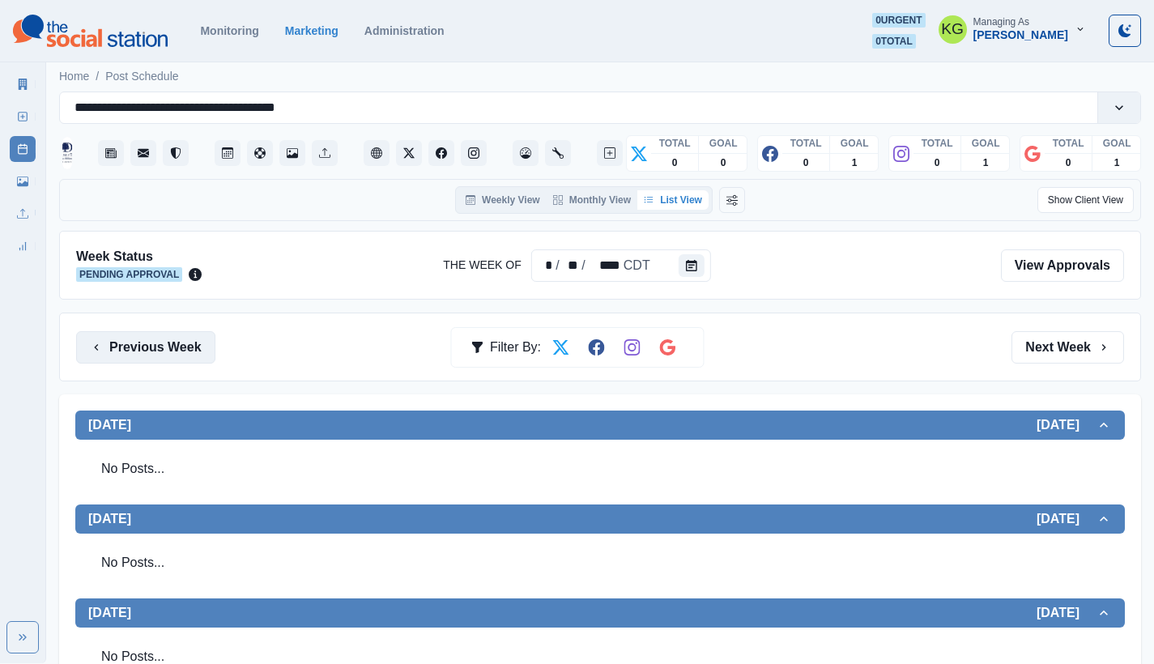
click at [167, 342] on button "Previous Week" at bounding box center [145, 347] width 139 height 32
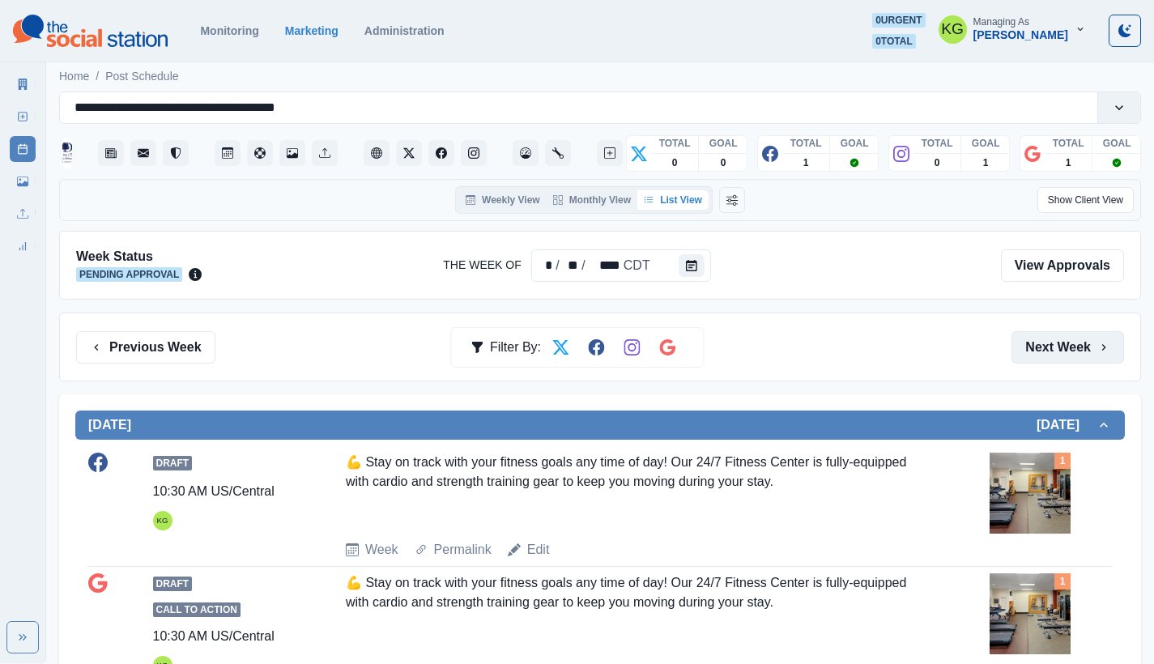
click at [1083, 352] on button "Next Week" at bounding box center [1068, 347] width 113 height 32
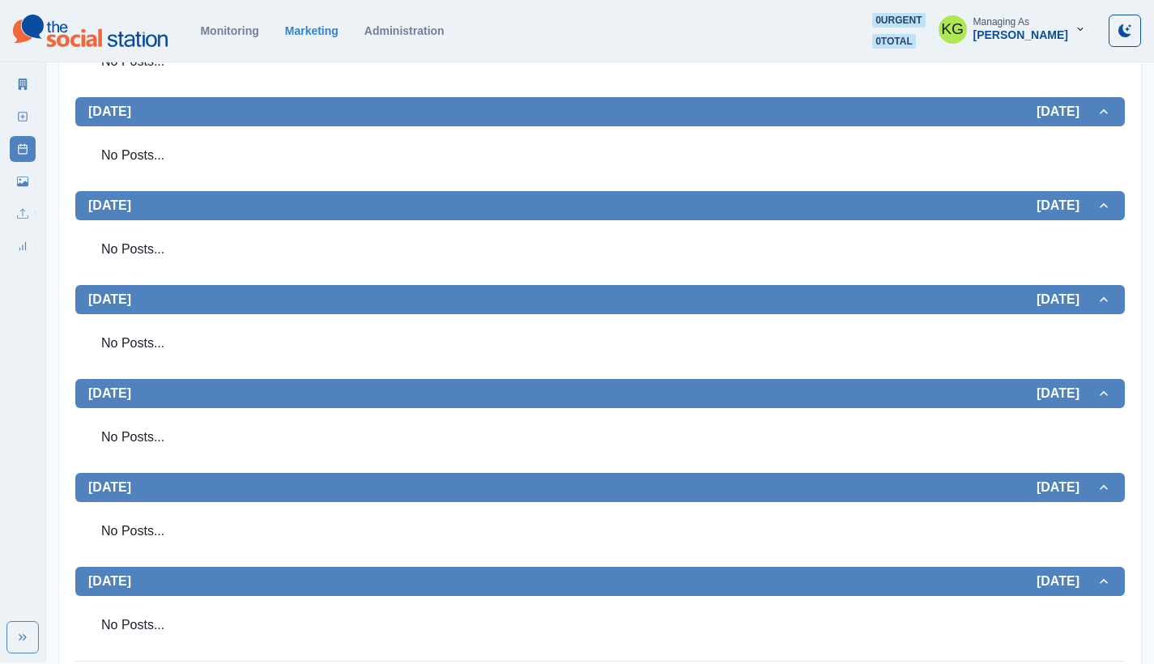
scroll to position [67, 0]
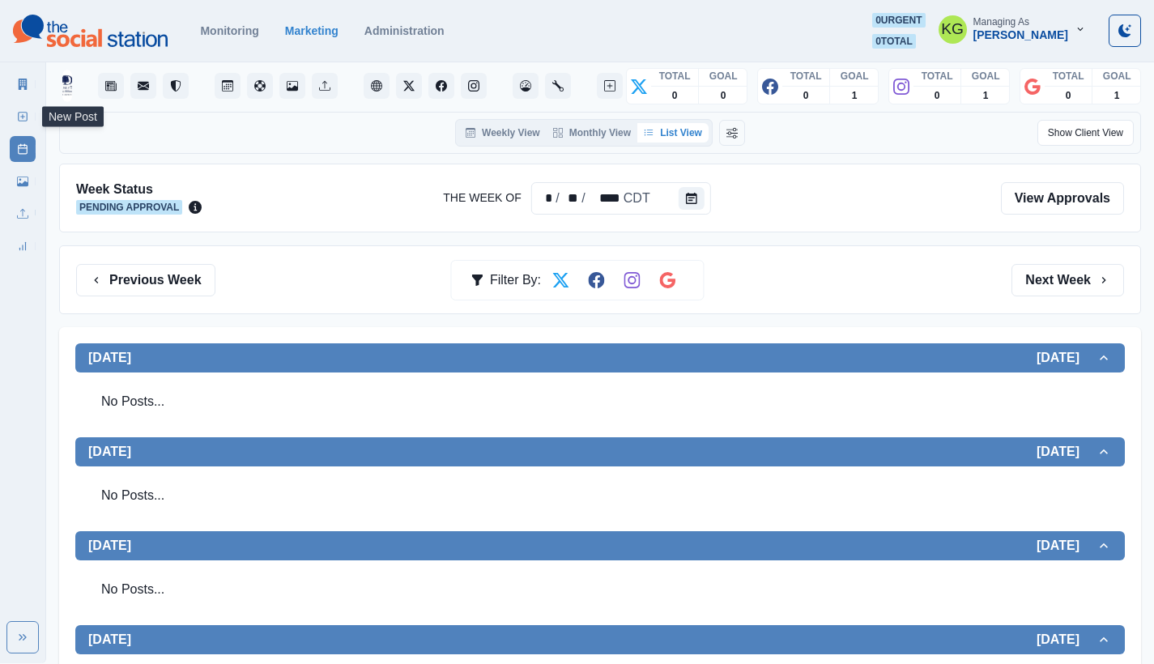
click at [15, 116] on link "New Post" at bounding box center [23, 117] width 26 height 26
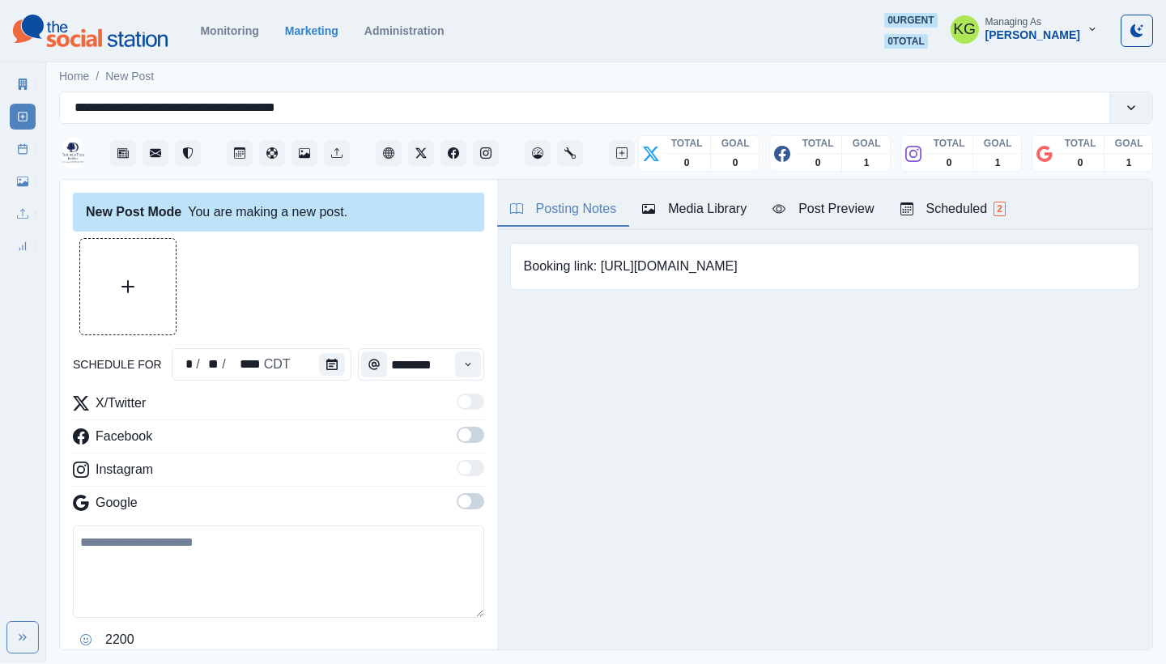
click at [692, 198] on button "Media Library" at bounding box center [694, 210] width 130 height 34
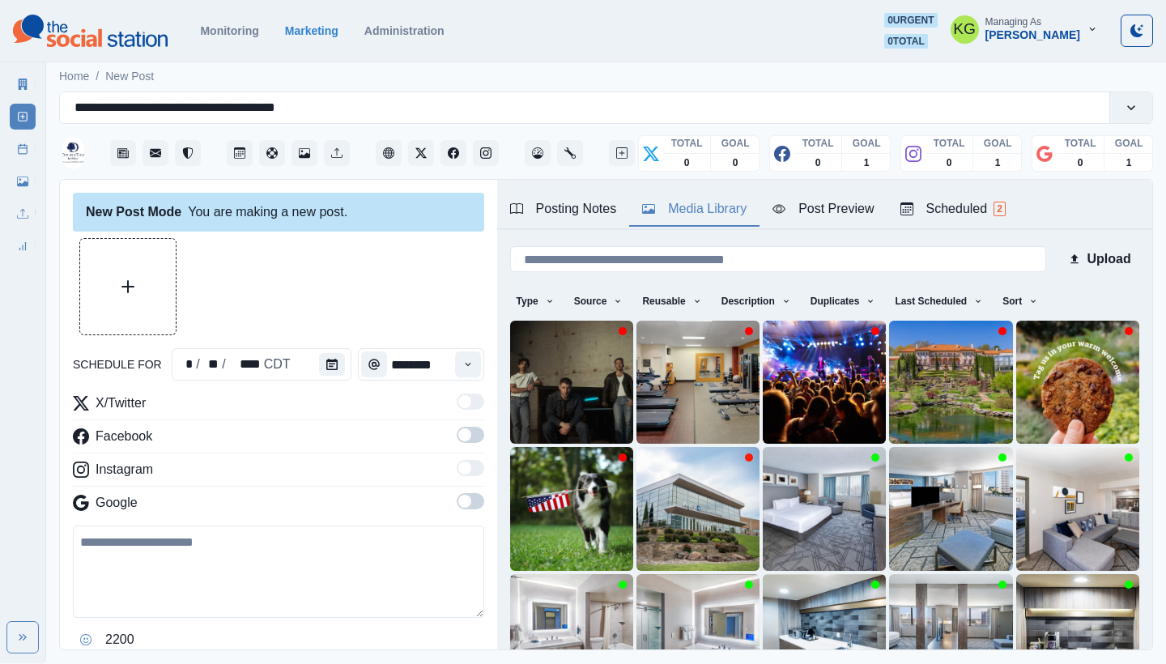
scroll to position [138, 0]
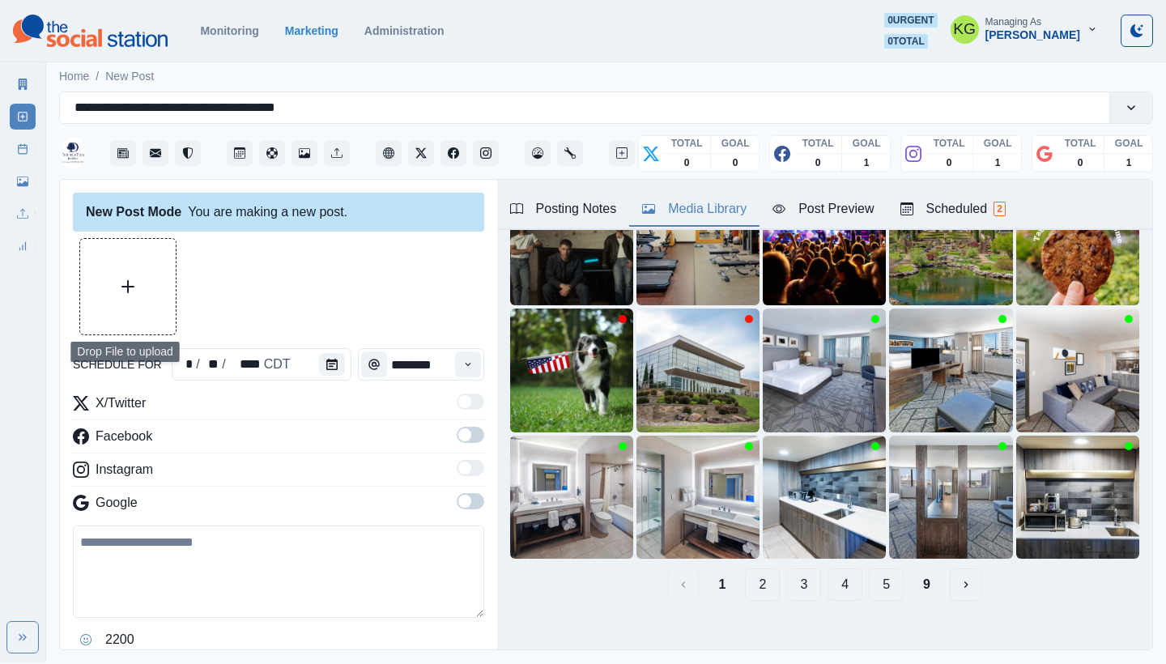
click at [165, 285] on button "Upload Media" at bounding box center [128, 287] width 96 height 96
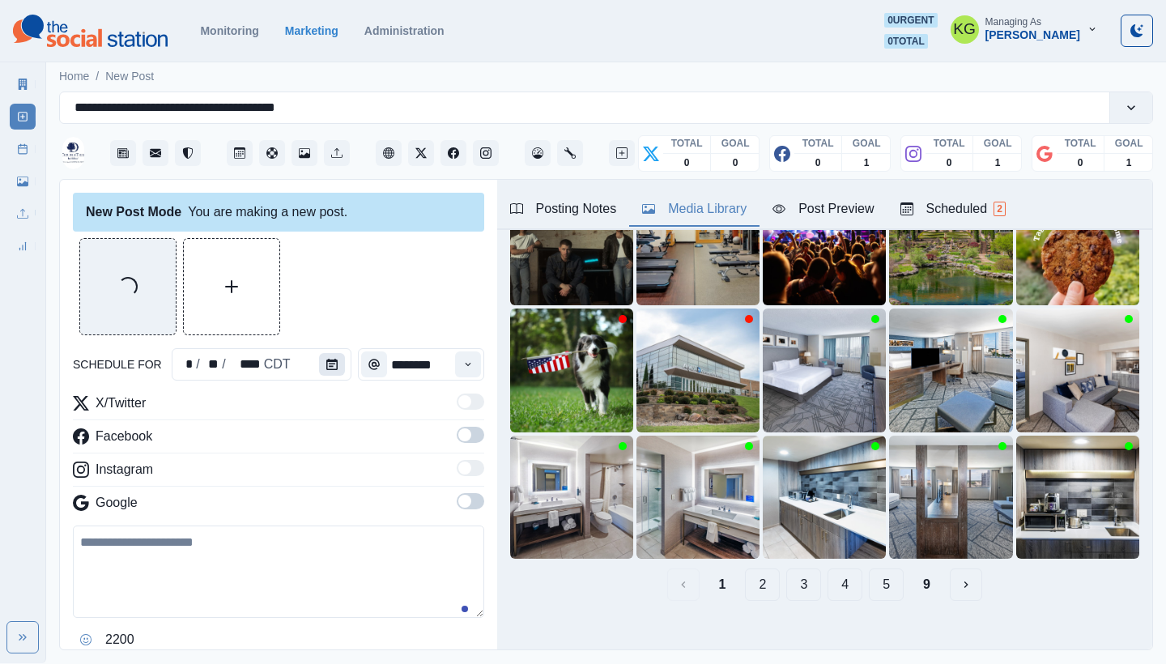
click at [334, 363] on button "Calendar" at bounding box center [332, 364] width 26 height 23
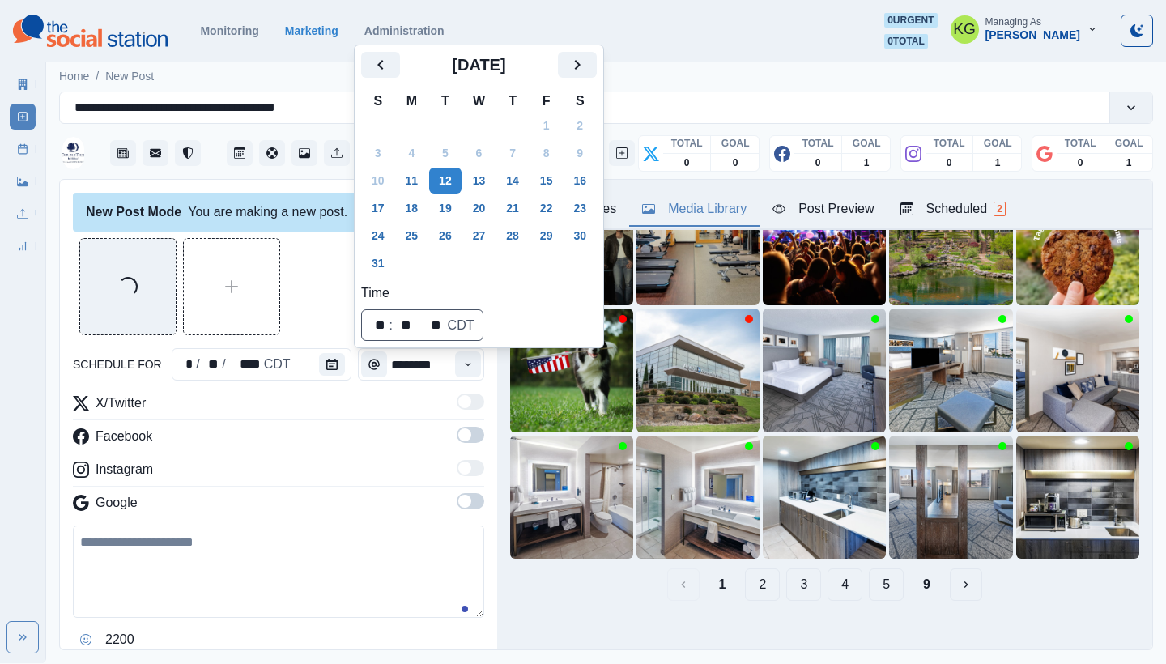
scroll to position [134, 0]
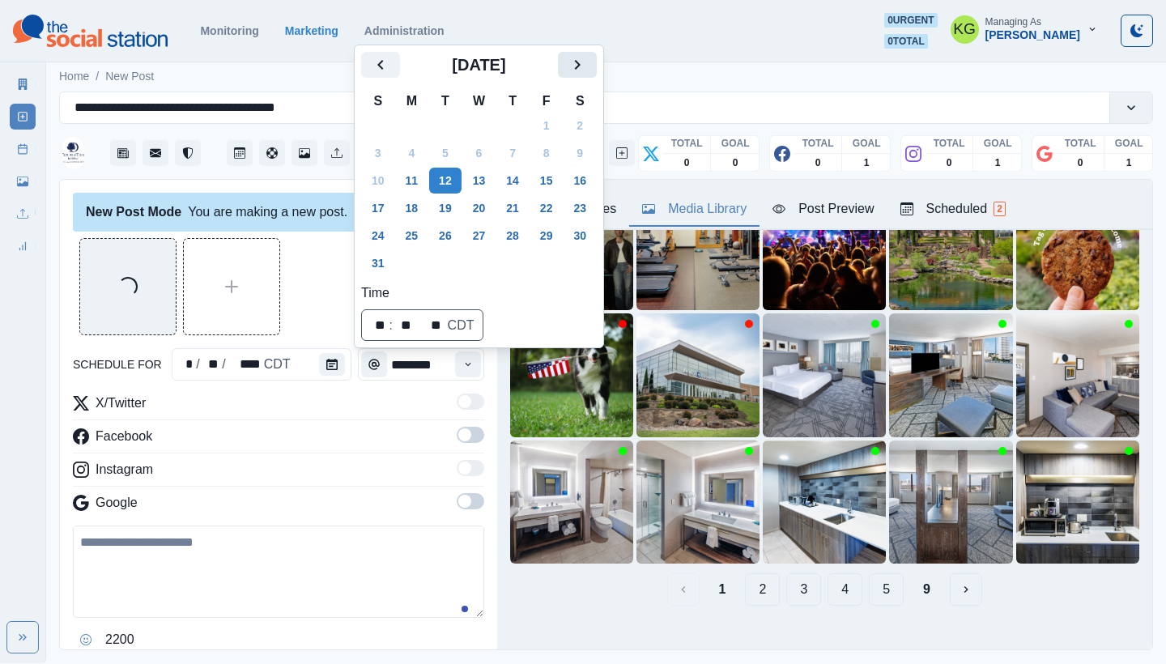
click at [587, 70] on icon "Next" at bounding box center [577, 64] width 19 height 19
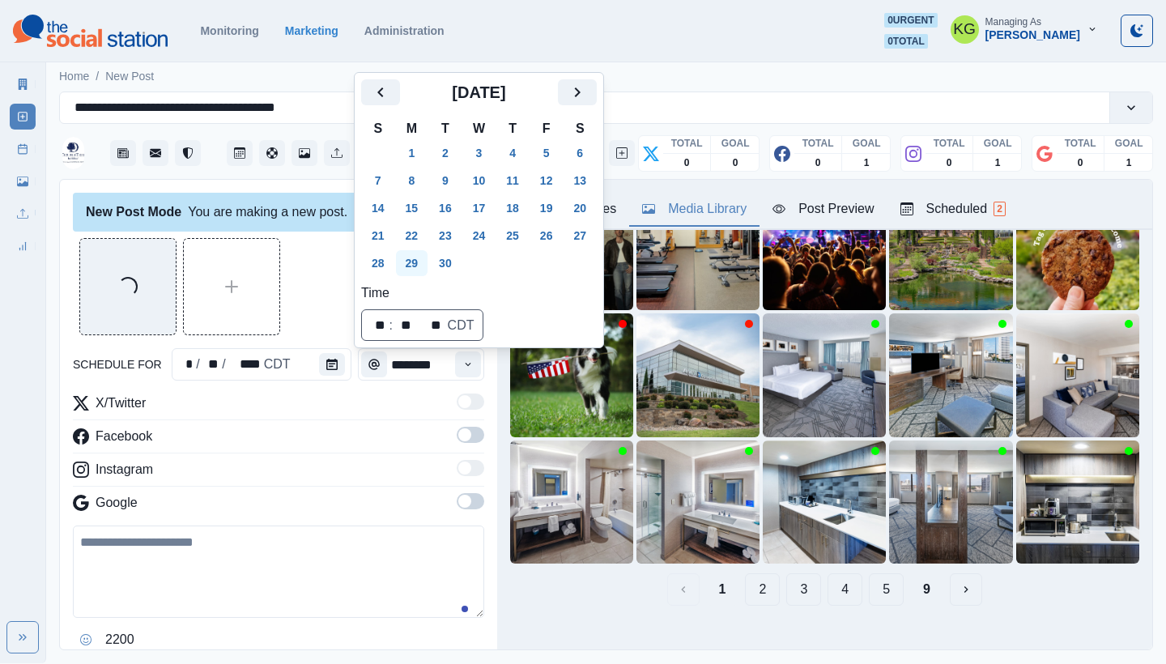
click at [422, 259] on button "29" at bounding box center [412, 263] width 32 height 26
click at [306, 297] on div "Loading..." at bounding box center [278, 286] width 411 height 97
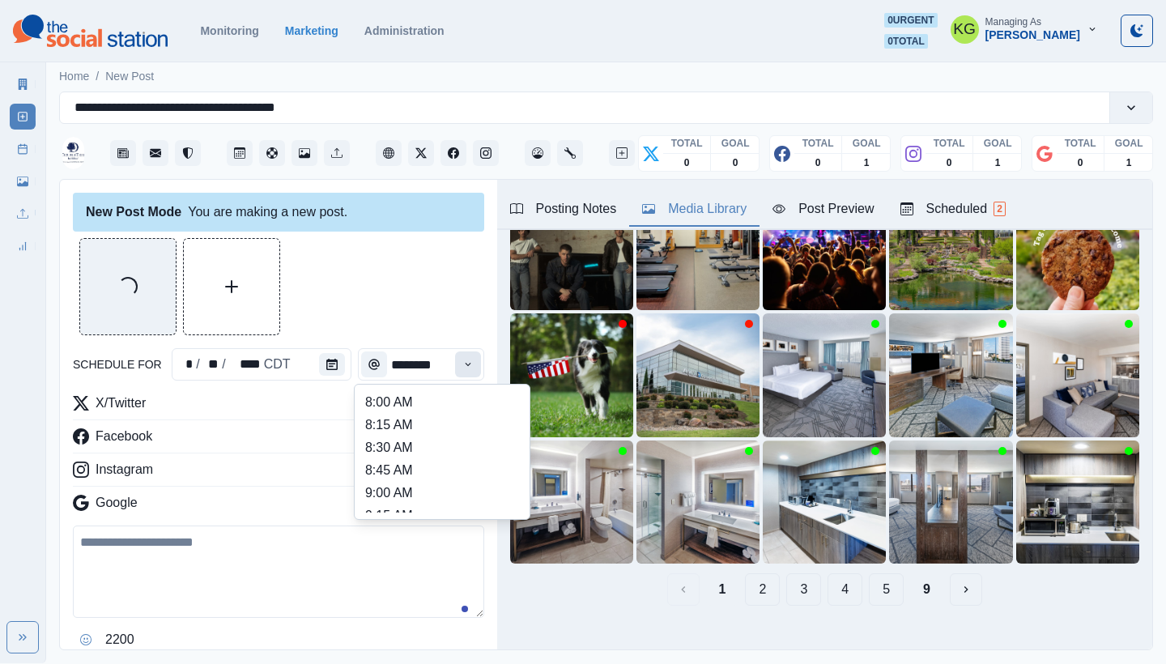
click at [465, 364] on icon "Time" at bounding box center [468, 364] width 6 height 3
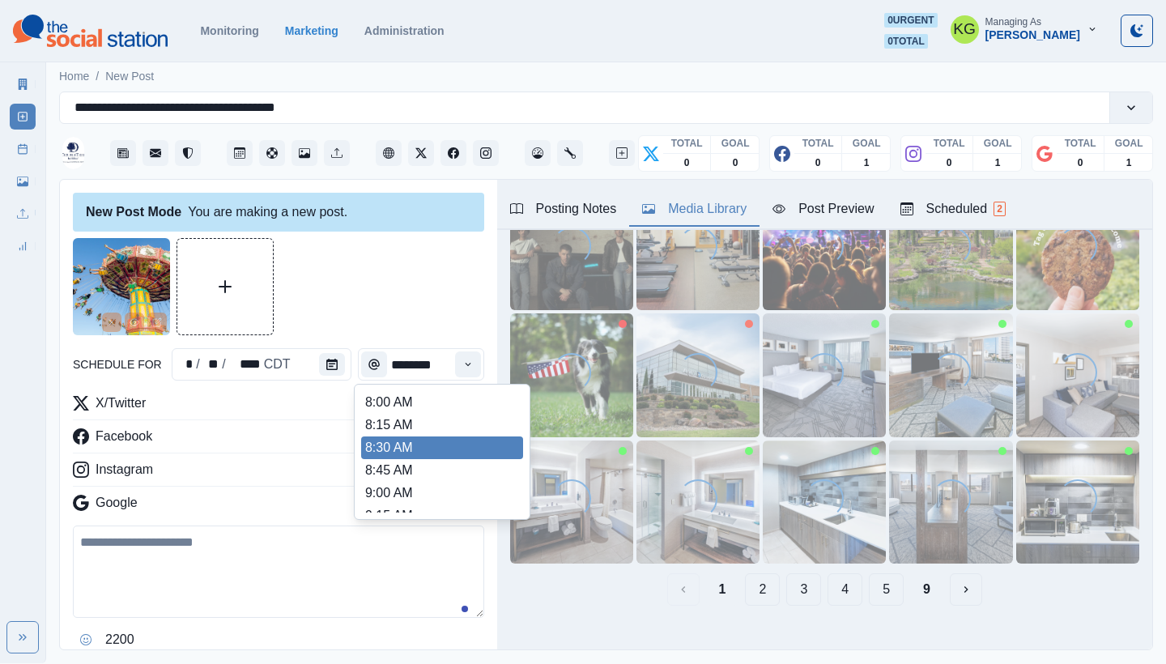
scroll to position [573, 0]
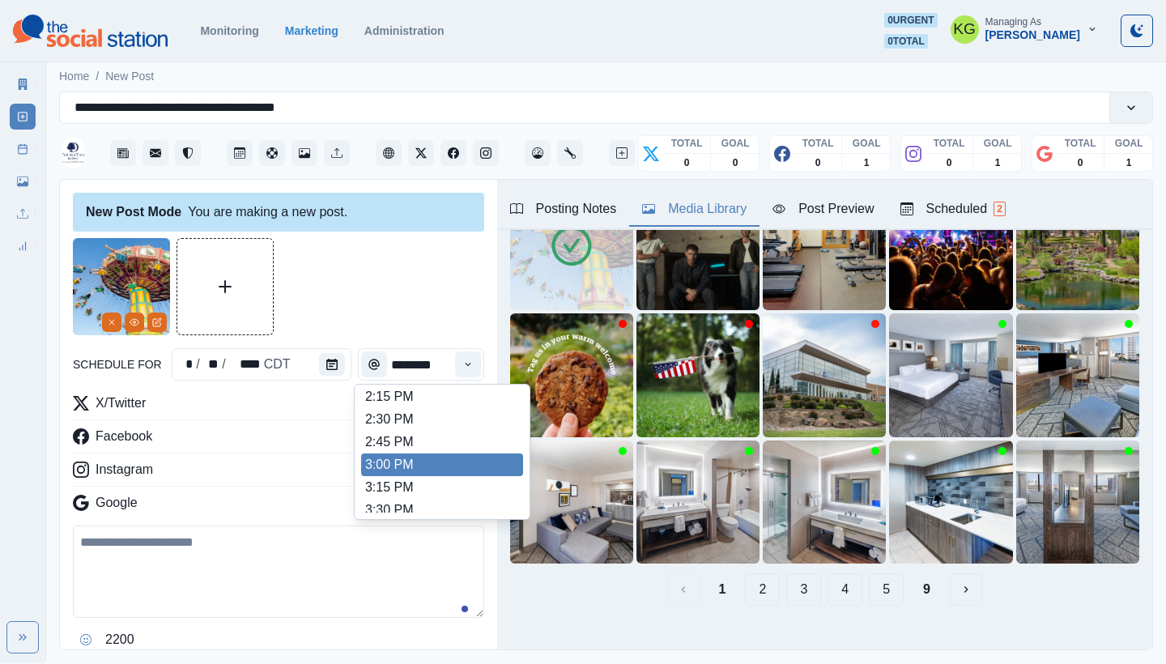
click at [431, 462] on li "3:00 PM" at bounding box center [442, 465] width 162 height 23
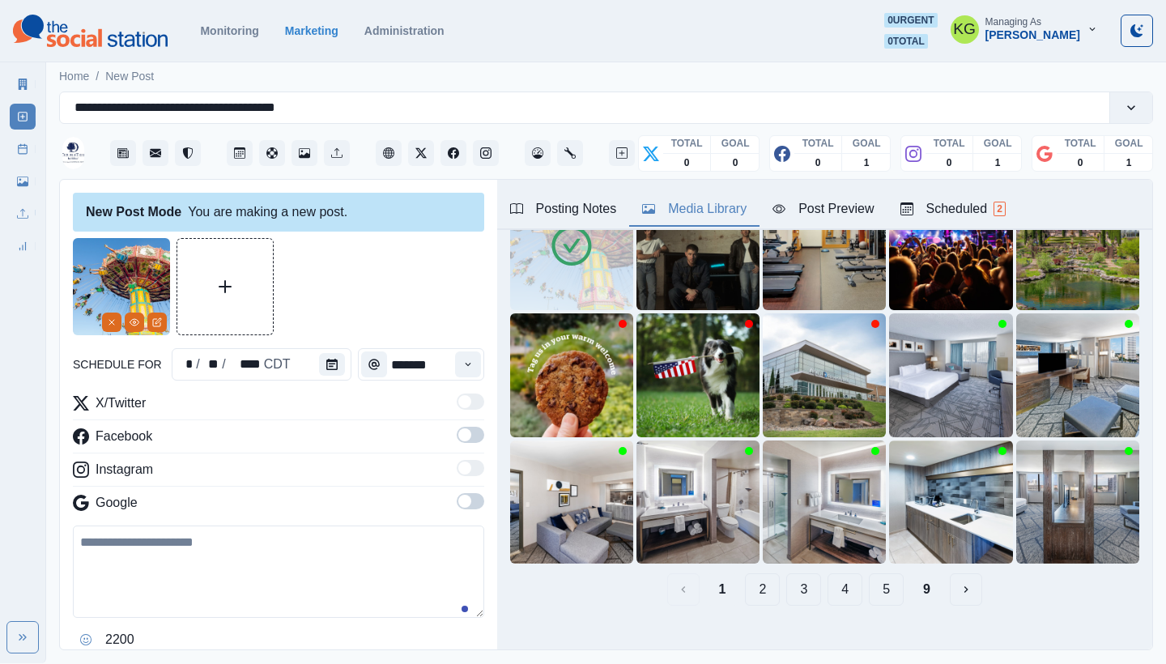
type input "*******"
click at [458, 505] on span at bounding box center [464, 501] width 13 height 13
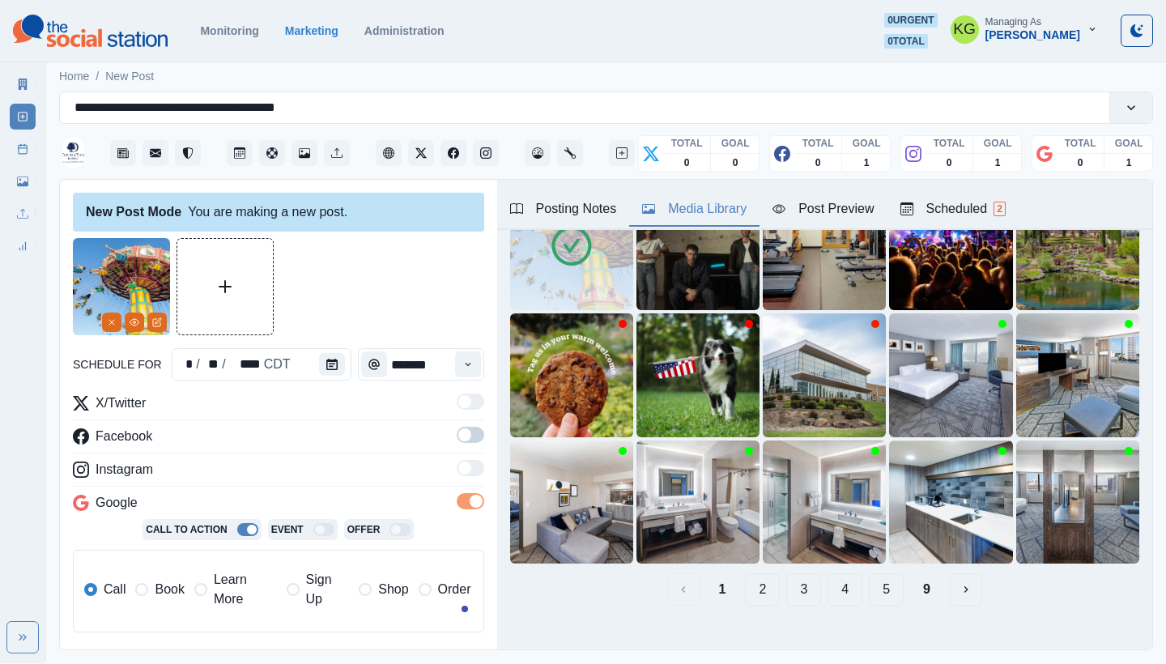
click at [459, 442] on span at bounding box center [471, 435] width 28 height 16
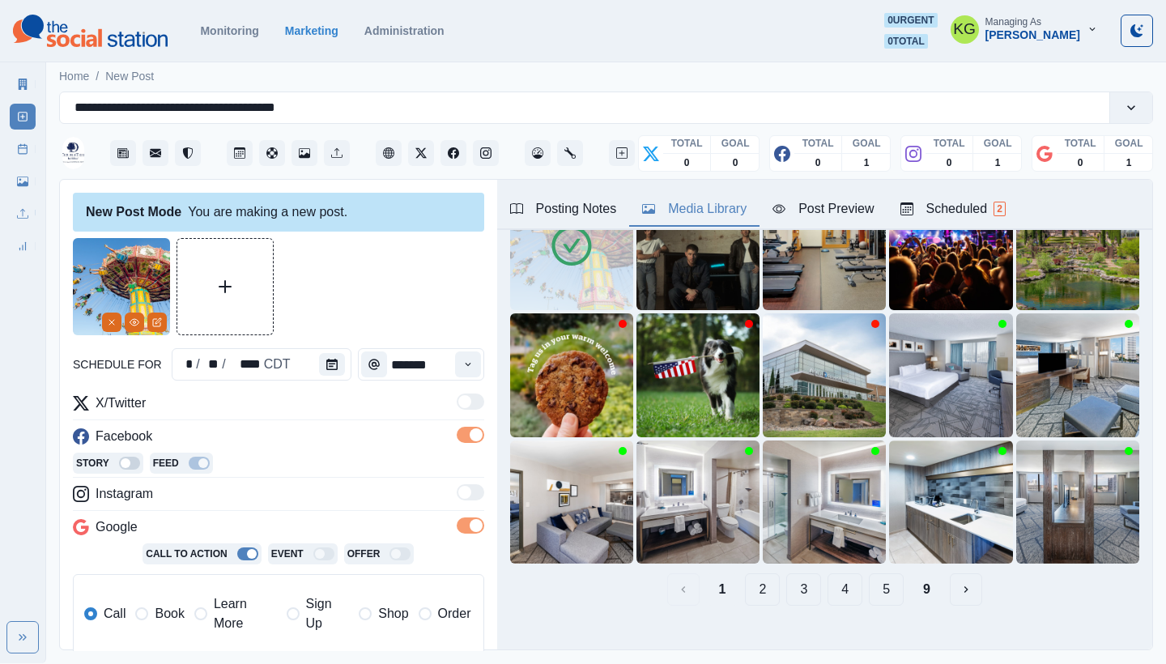
scroll to position [301, 0]
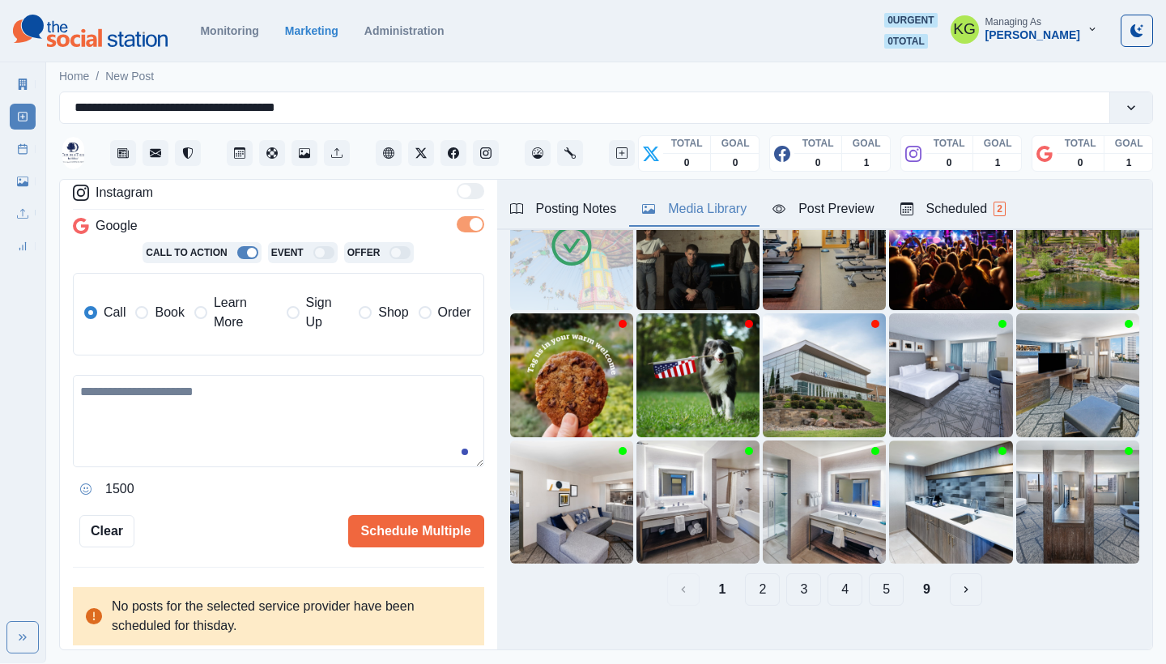
click at [207, 324] on label "Learn More" at bounding box center [235, 312] width 83 height 39
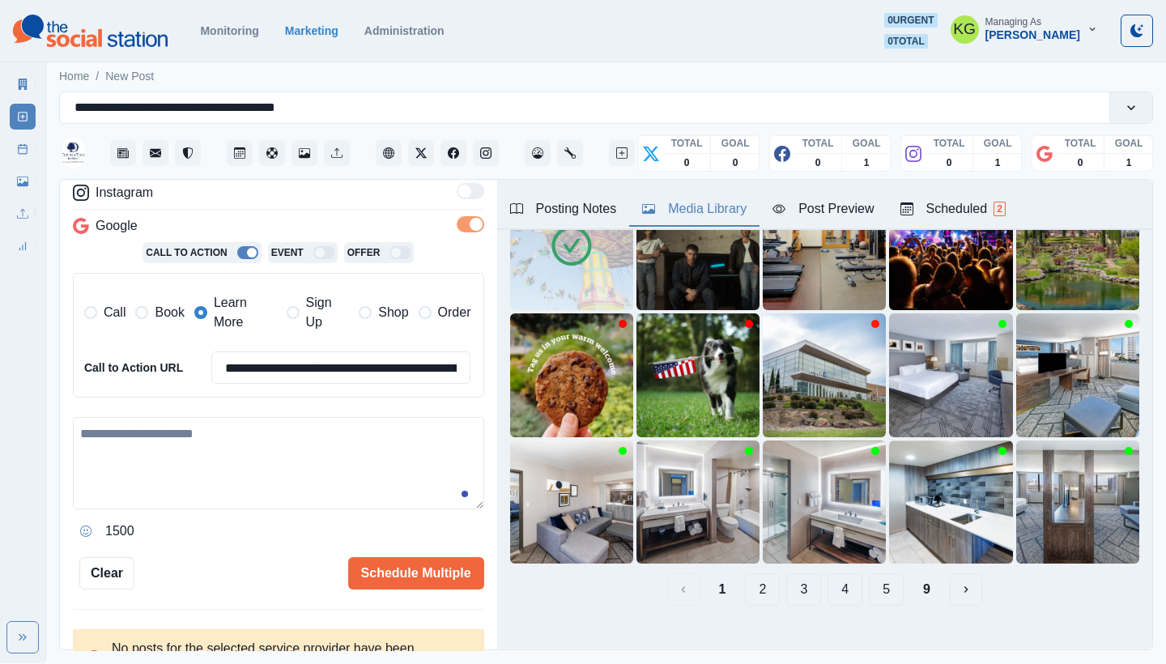
click at [245, 430] on textarea at bounding box center [278, 463] width 411 height 92
paste textarea "**********"
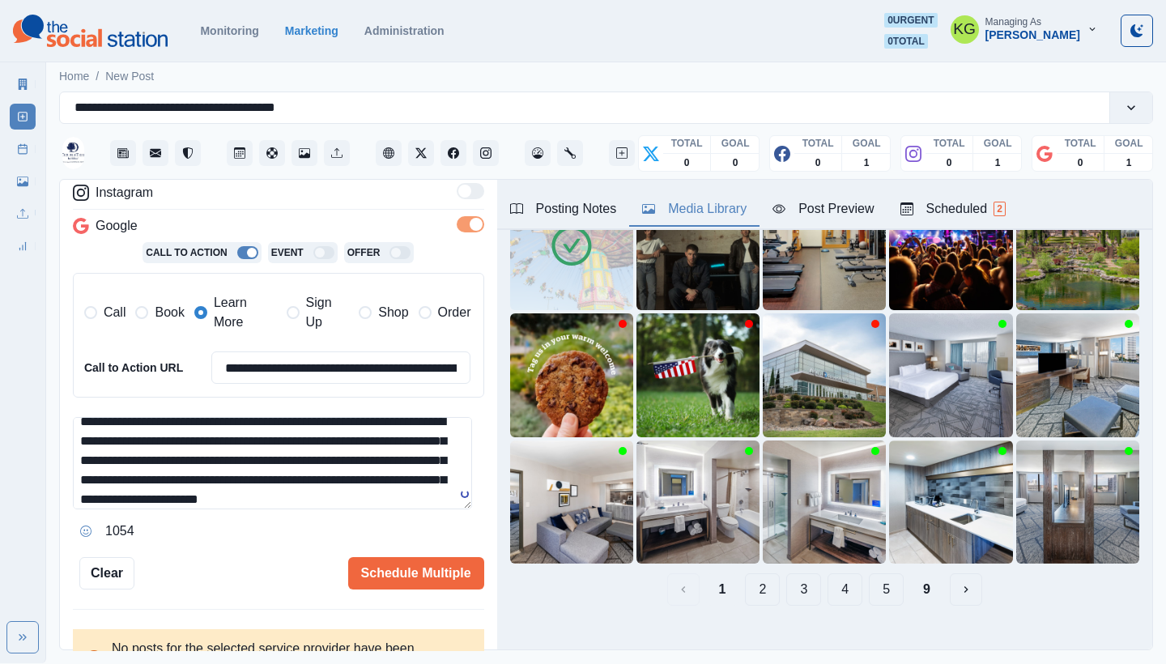
scroll to position [0, 0]
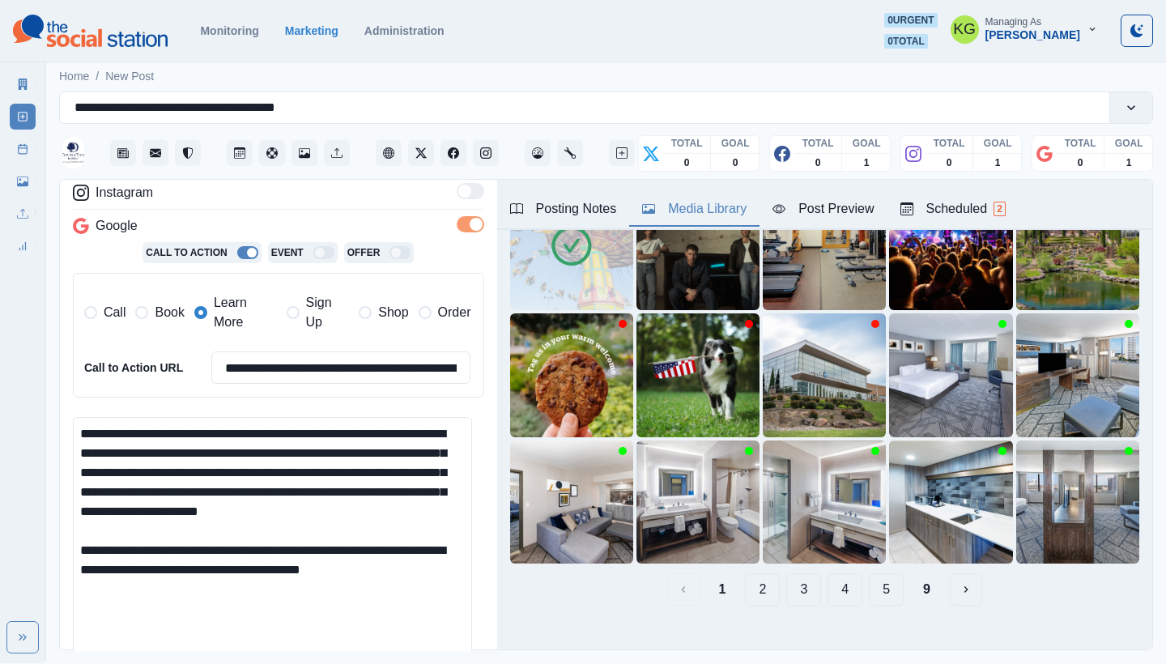
click at [412, 663] on html "**********" at bounding box center [583, 331] width 1166 height 663
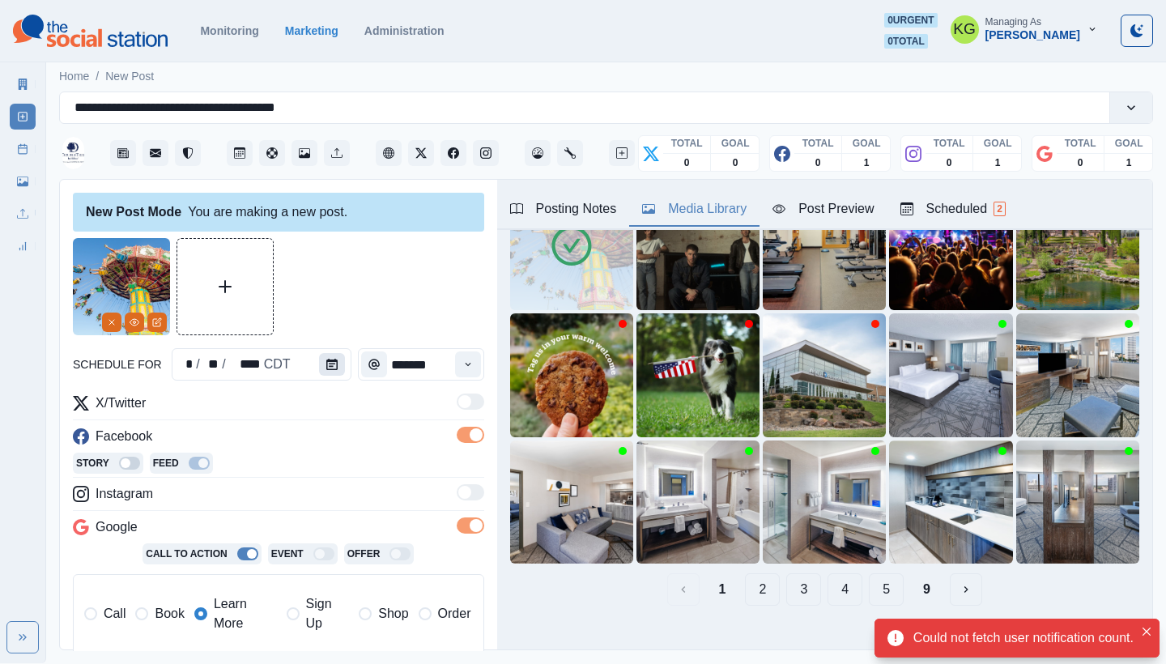
click at [328, 364] on icon "Calendar" at bounding box center [331, 364] width 11 height 11
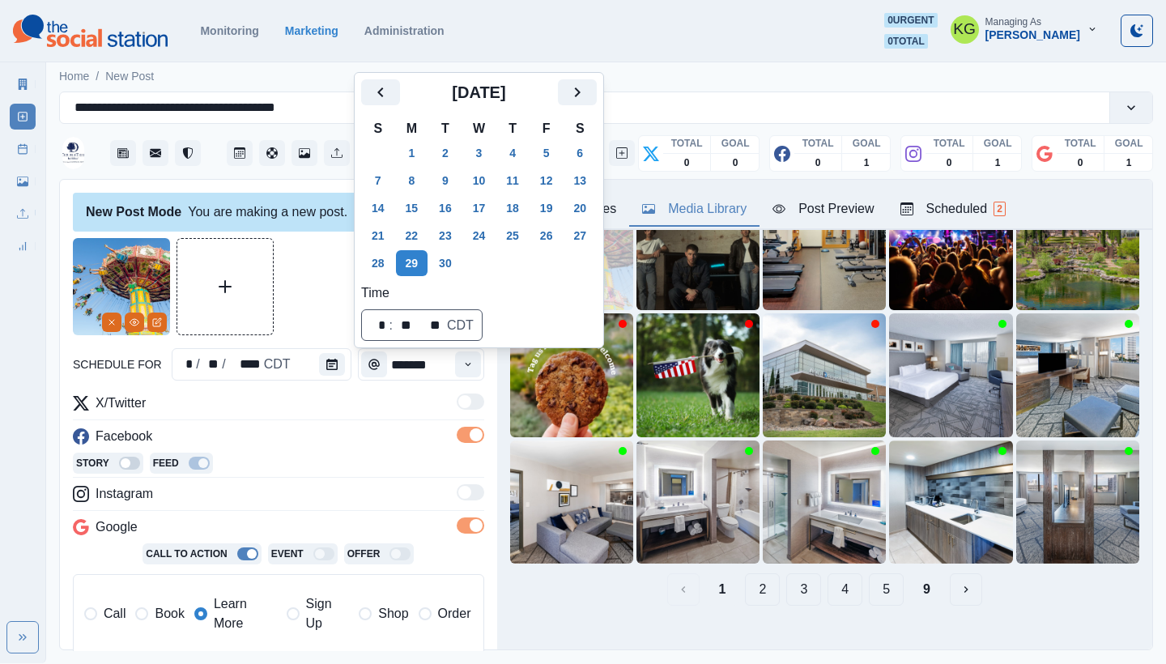
click at [298, 278] on div at bounding box center [278, 286] width 411 height 97
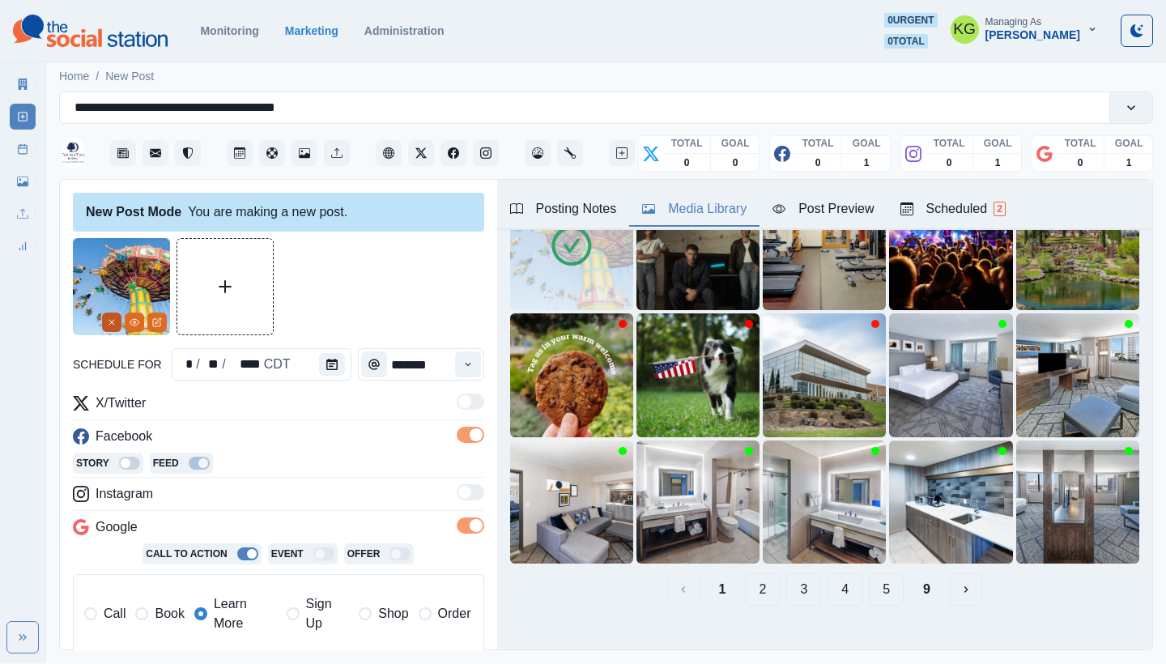
click at [104, 322] on button "Remove" at bounding box center [111, 322] width 19 height 19
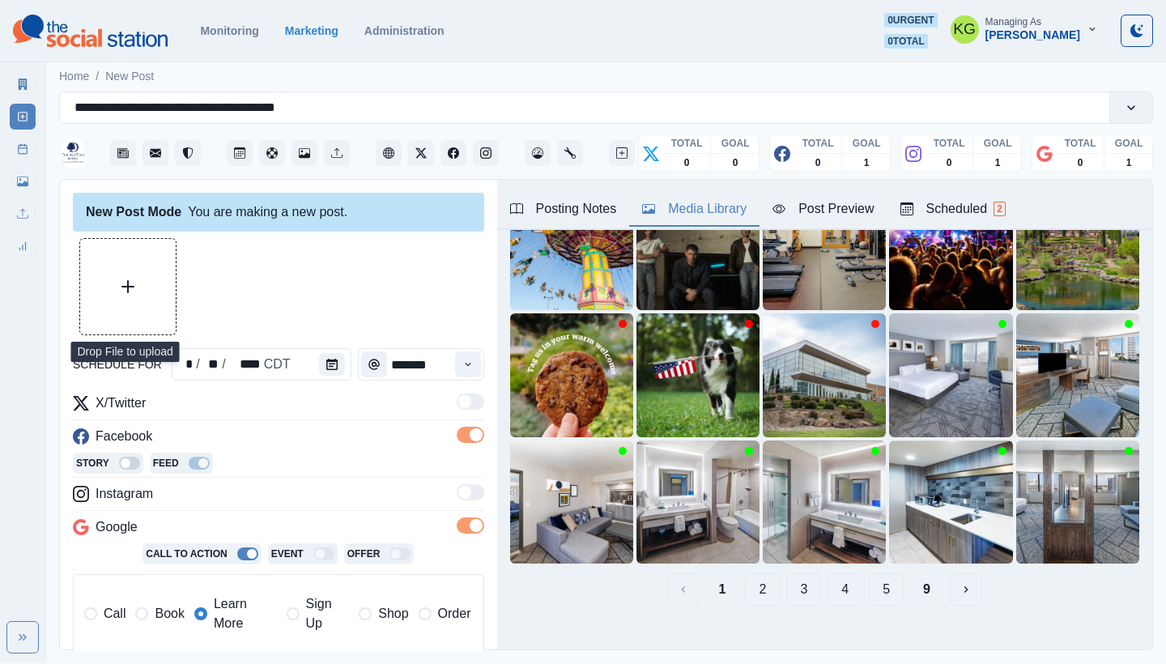
click at [142, 283] on button "Upload Media" at bounding box center [128, 287] width 96 height 96
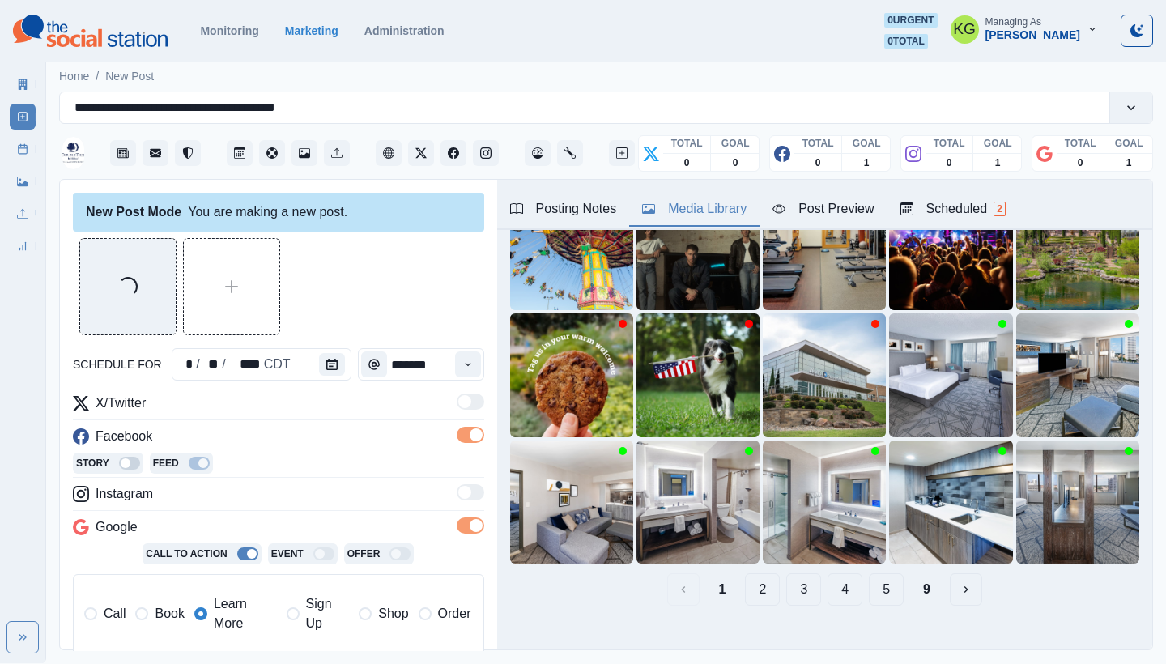
scroll to position [326, 0]
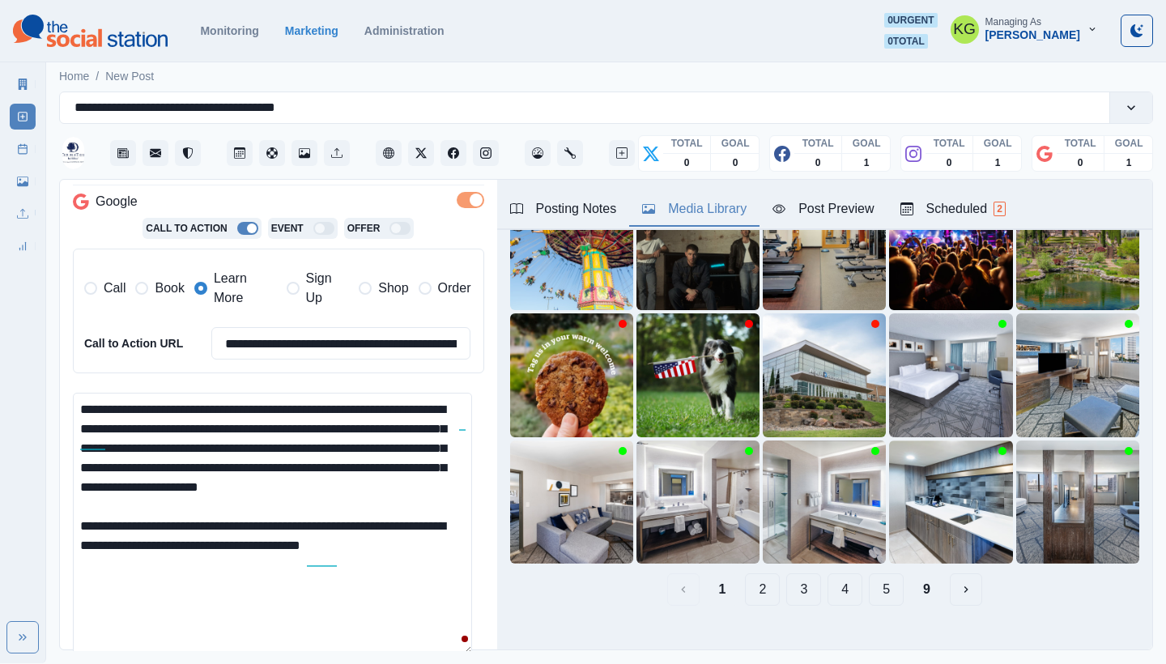
drag, startPoint x: 448, startPoint y: 404, endPoint x: 304, endPoint y: 403, distance: 144.2
click at [304, 403] on textarea "**********" at bounding box center [272, 524] width 399 height 262
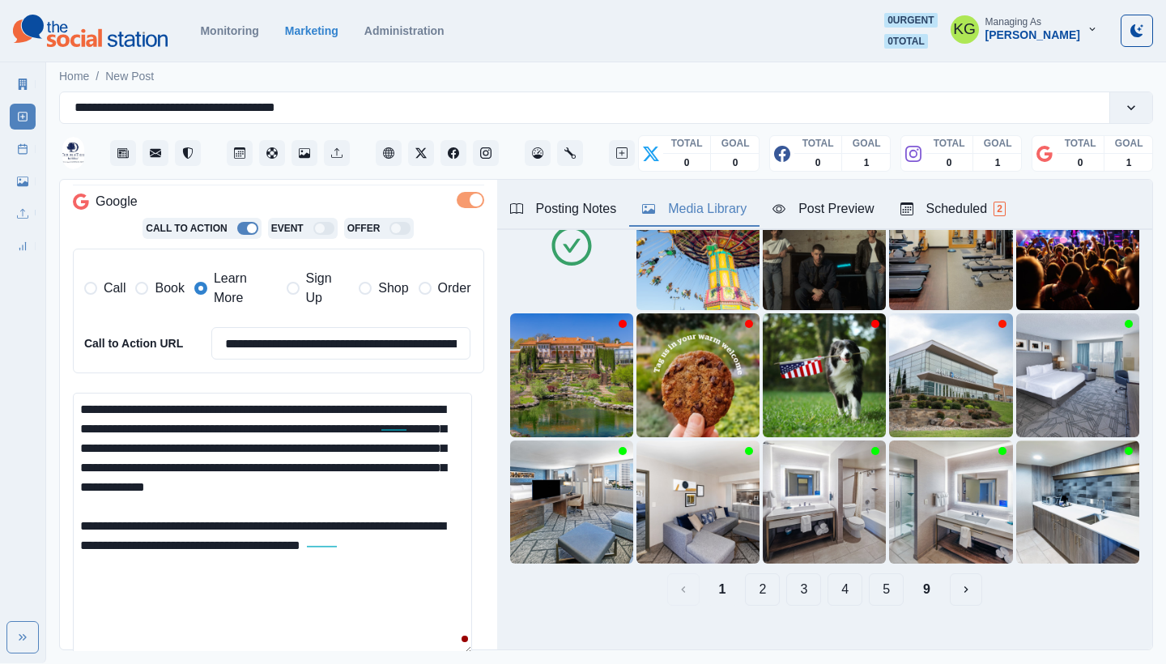
drag, startPoint x: 110, startPoint y: 419, endPoint x: 449, endPoint y: 399, distance: 339.1
click at [449, 399] on textarea "**********" at bounding box center [272, 524] width 399 height 262
click at [415, 517] on textarea "**********" at bounding box center [272, 524] width 399 height 262
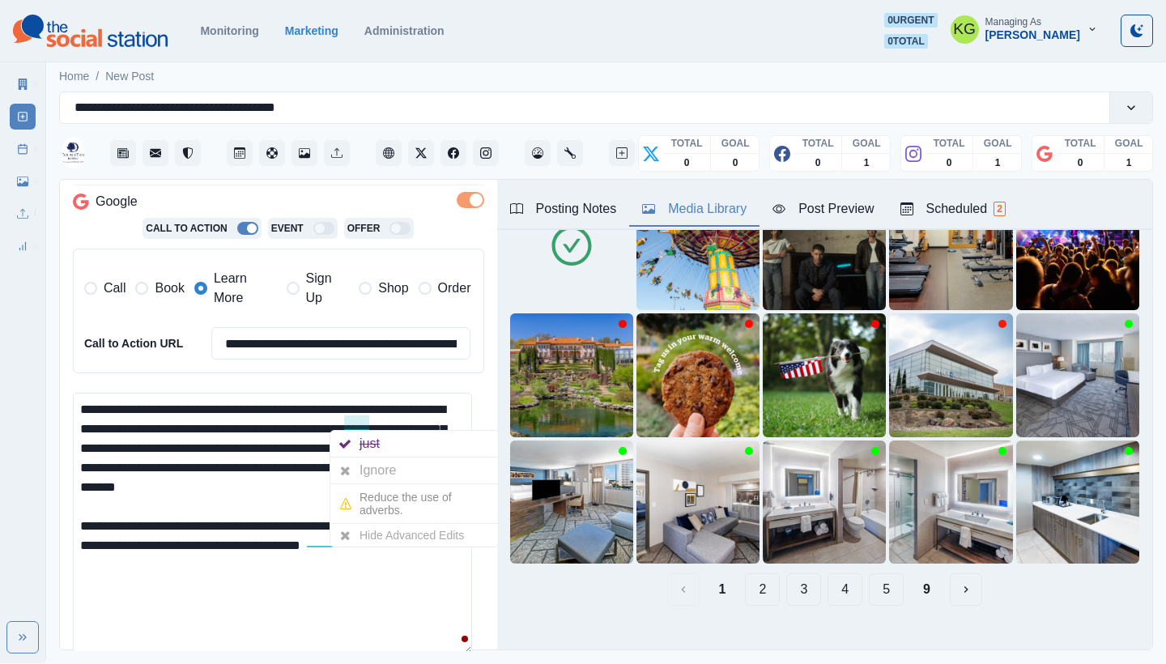
drag, startPoint x: 441, startPoint y: 423, endPoint x: 369, endPoint y: 422, distance: 71.3
click at [369, 422] on textarea "**********" at bounding box center [272, 524] width 399 height 262
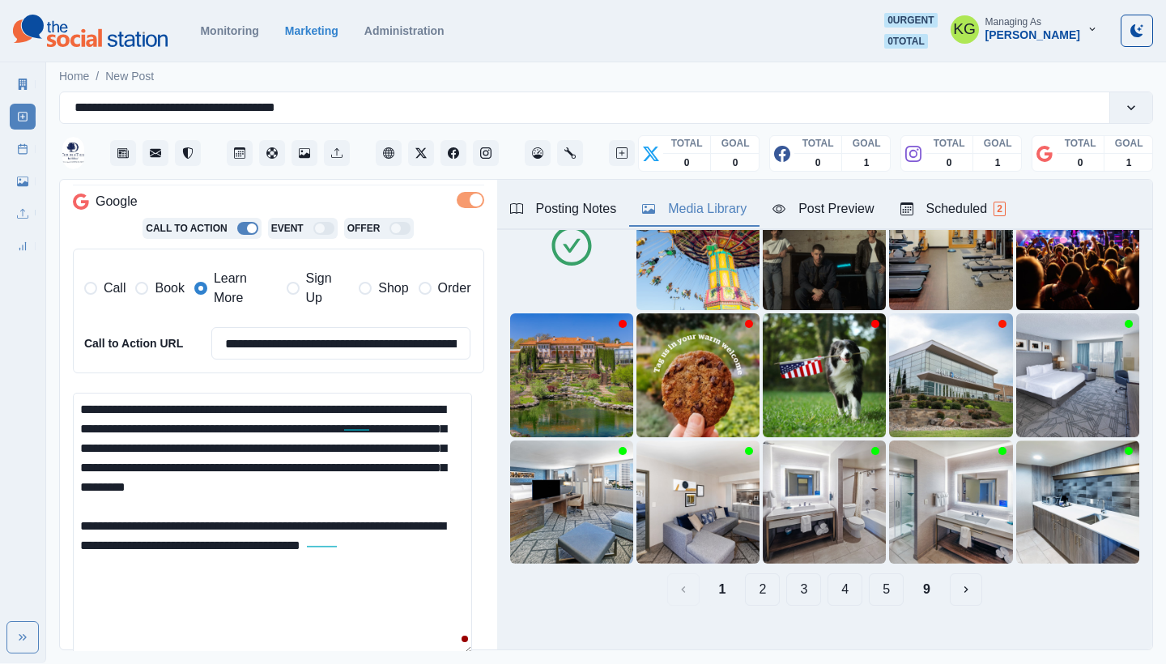
click at [384, 545] on textarea "**********" at bounding box center [272, 524] width 399 height 262
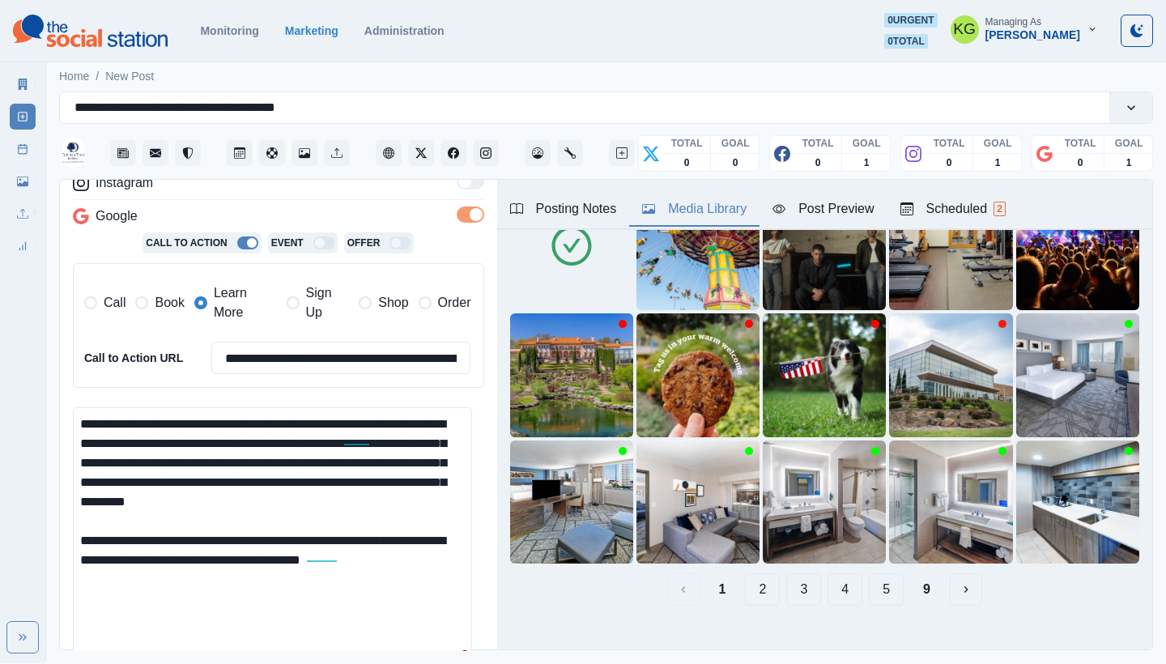
scroll to position [0, 0]
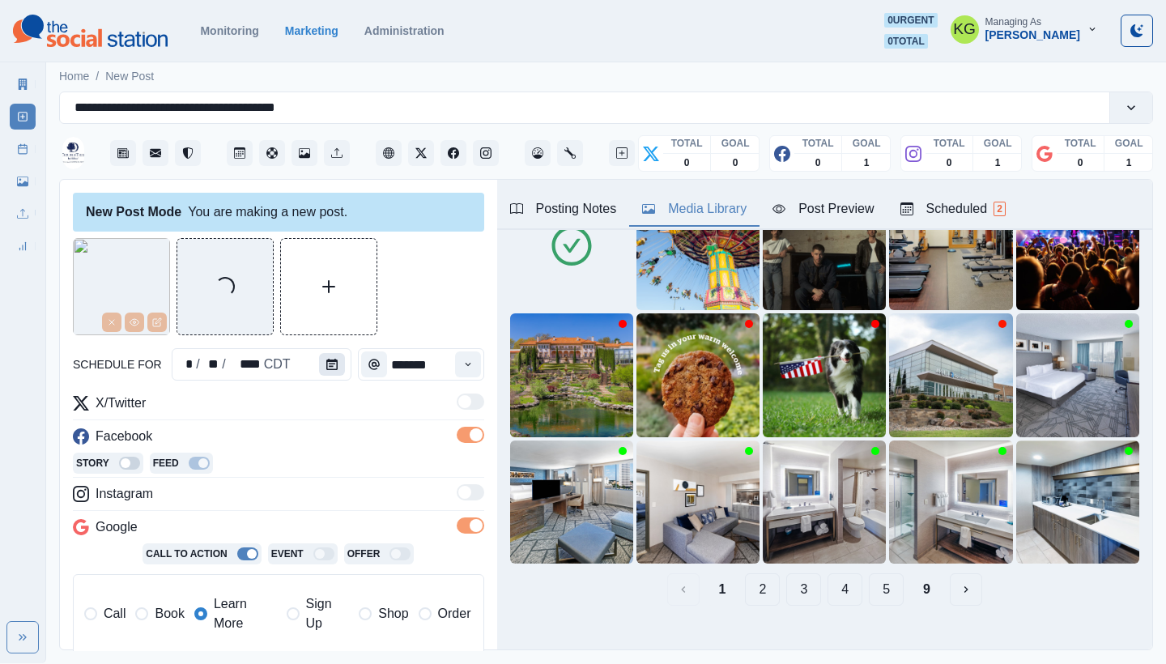
click at [327, 366] on icon "Calendar" at bounding box center [331, 364] width 11 height 11
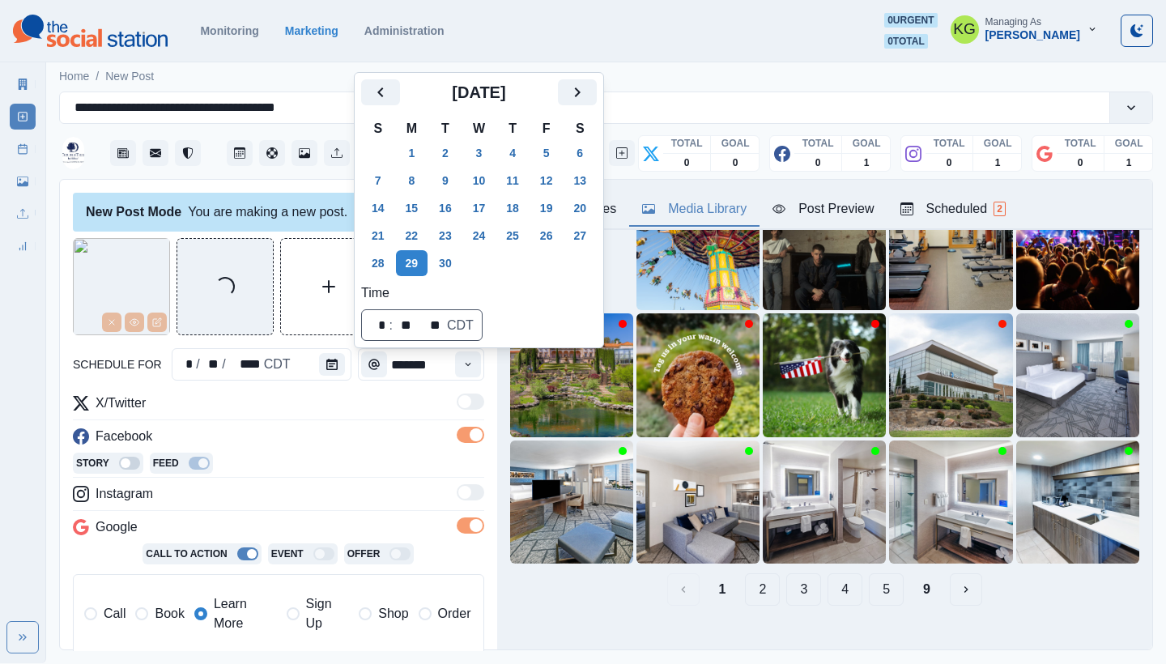
click at [586, 614] on div "Booking link: https://bit.ly/45aCBUg Upload Type Any Image Video Source Any Upl…" at bounding box center [824, 382] width 655 height 573
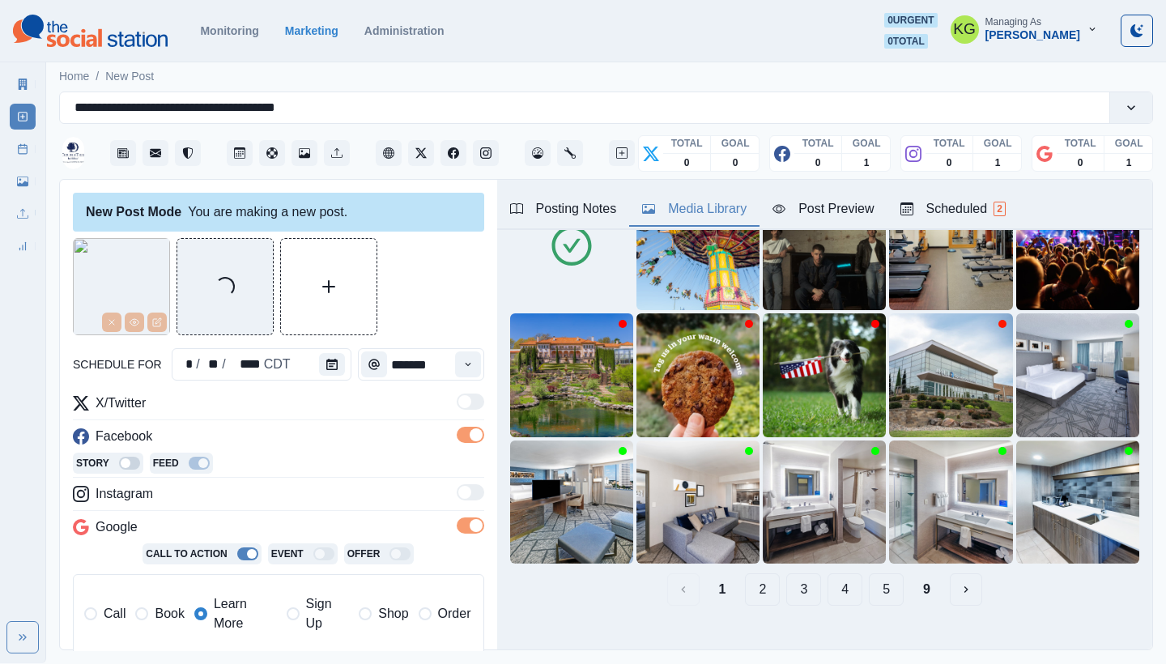
scroll to position [513, 0]
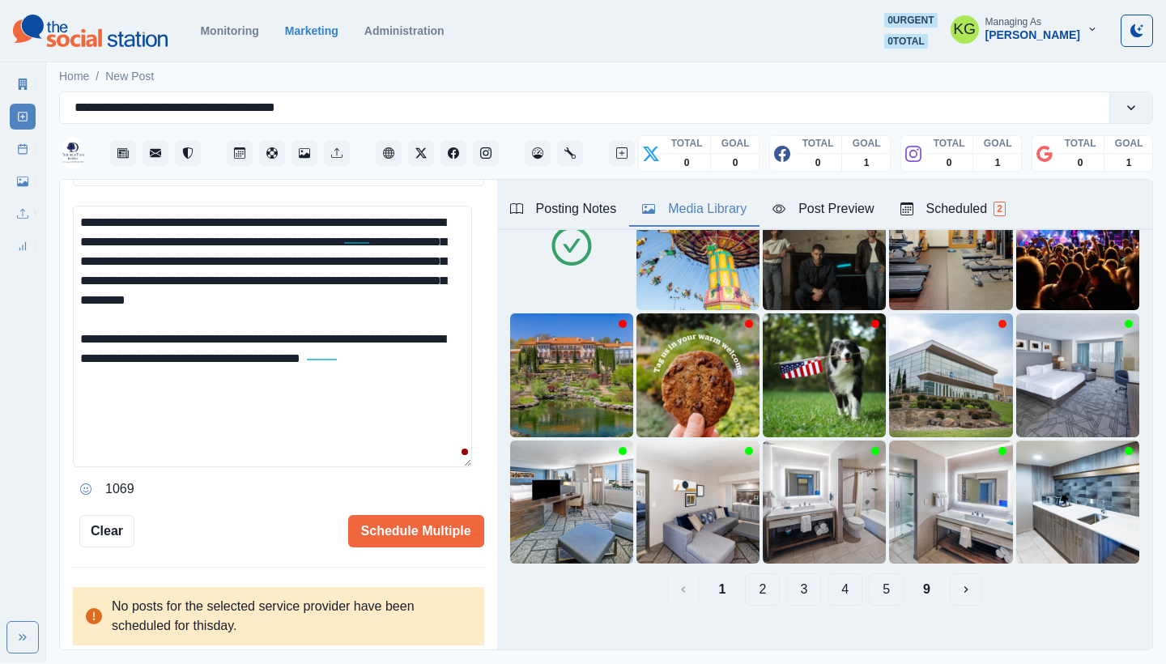
click at [113, 292] on textarea "**********" at bounding box center [272, 337] width 399 height 262
click at [258, 389] on textarea "**********" at bounding box center [272, 337] width 399 height 262
drag, startPoint x: 434, startPoint y: 360, endPoint x: 70, endPoint y: 339, distance: 365.0
click at [70, 339] on div "**********" at bounding box center [278, 415] width 437 height 471
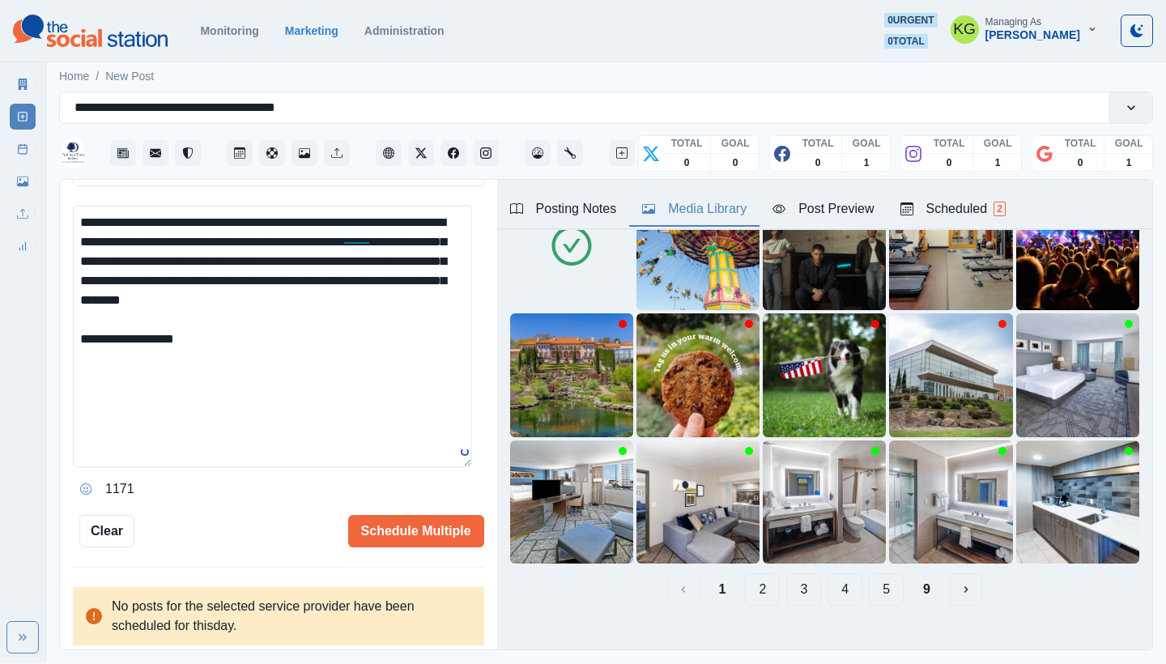
scroll to position [0, 0]
paste textarea "**********"
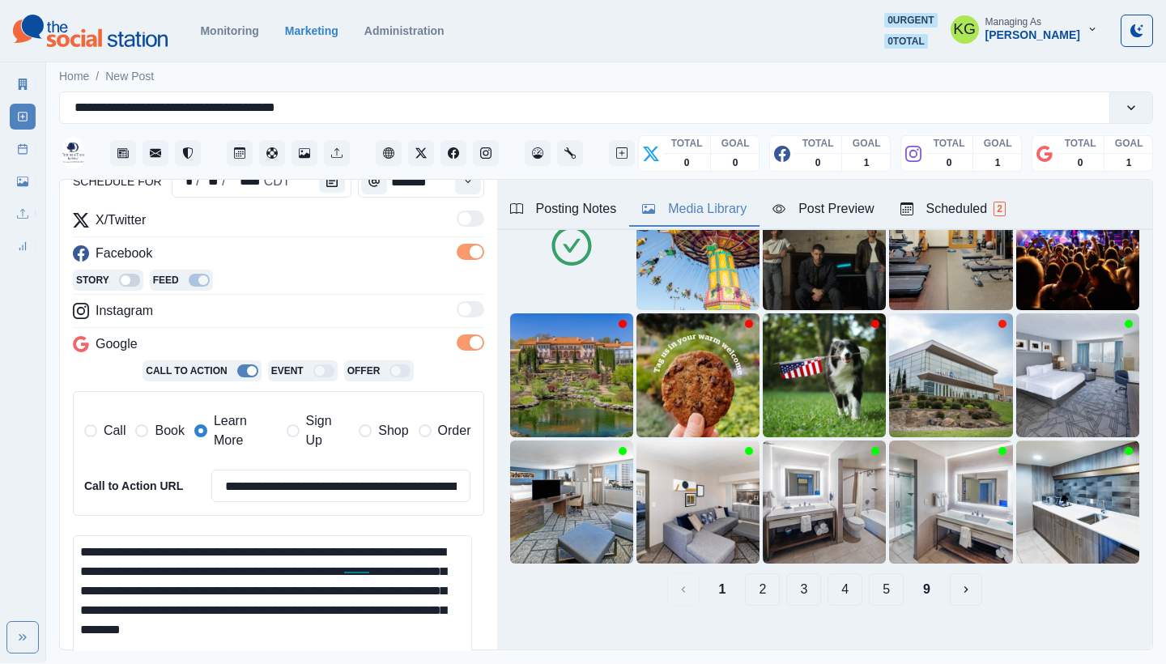
scroll to position [183, 0]
type textarea "**********"
click at [306, 485] on input "**********" at bounding box center [341, 486] width 260 height 32
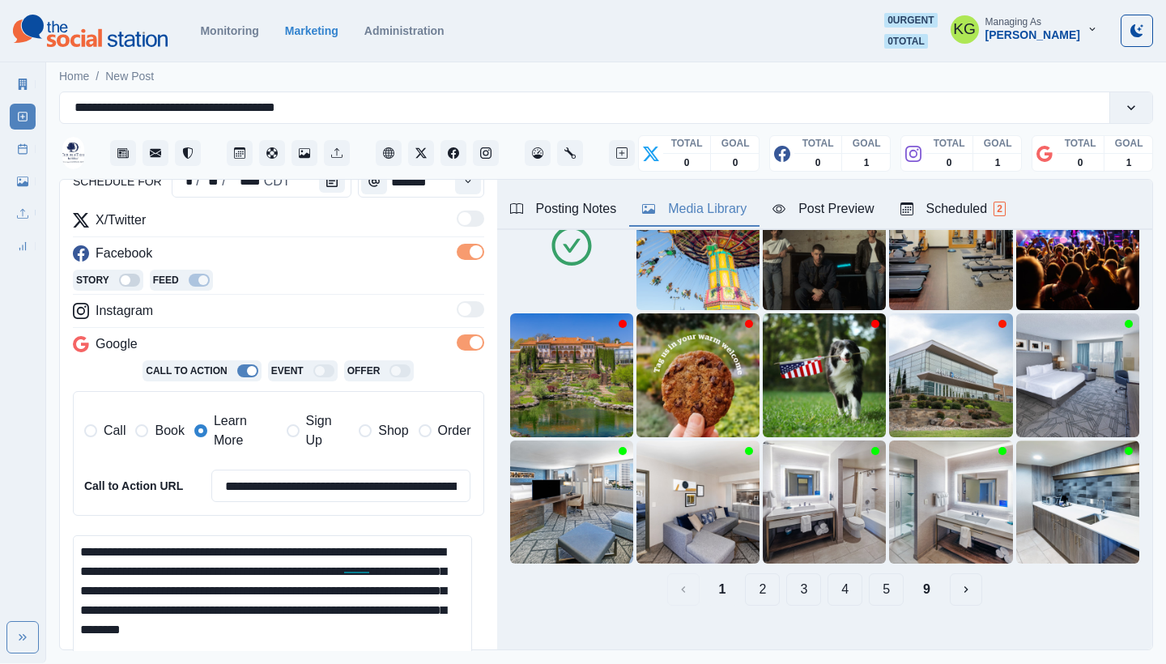
paste input
type input "**********"
click at [532, 201] on div "Posting Notes" at bounding box center [563, 208] width 107 height 19
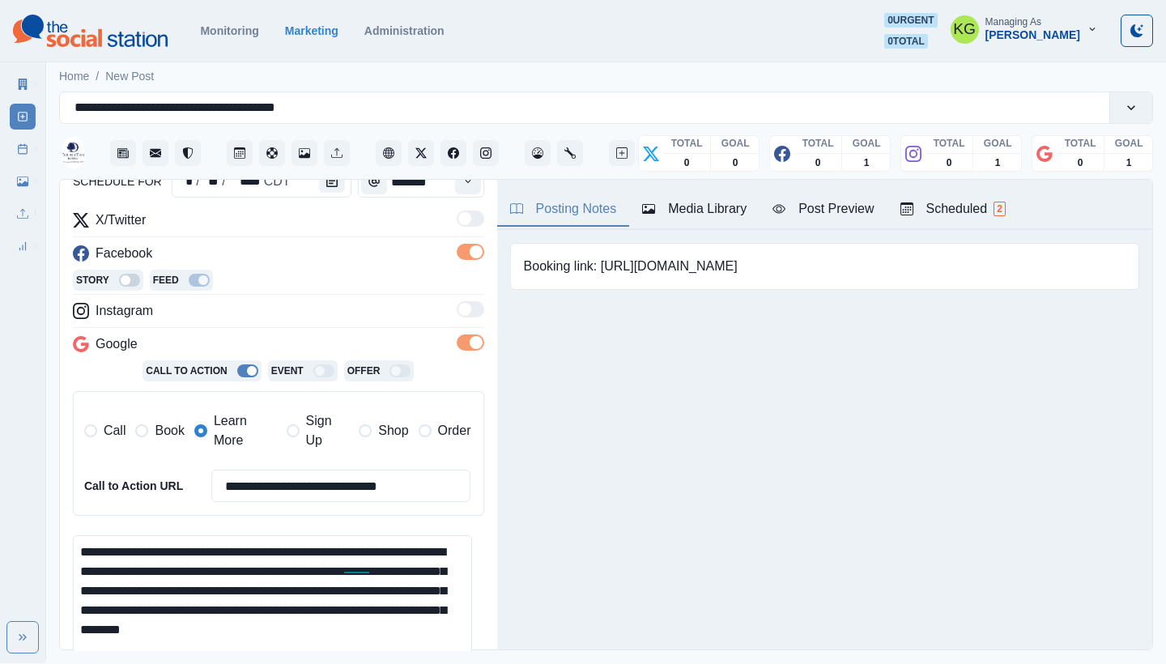
drag, startPoint x: 602, startPoint y: 265, endPoint x: 802, endPoint y: 271, distance: 200.1
click at [802, 271] on div "Booking link: https://bit.ly/45aCBUg" at bounding box center [824, 266] width 629 height 47
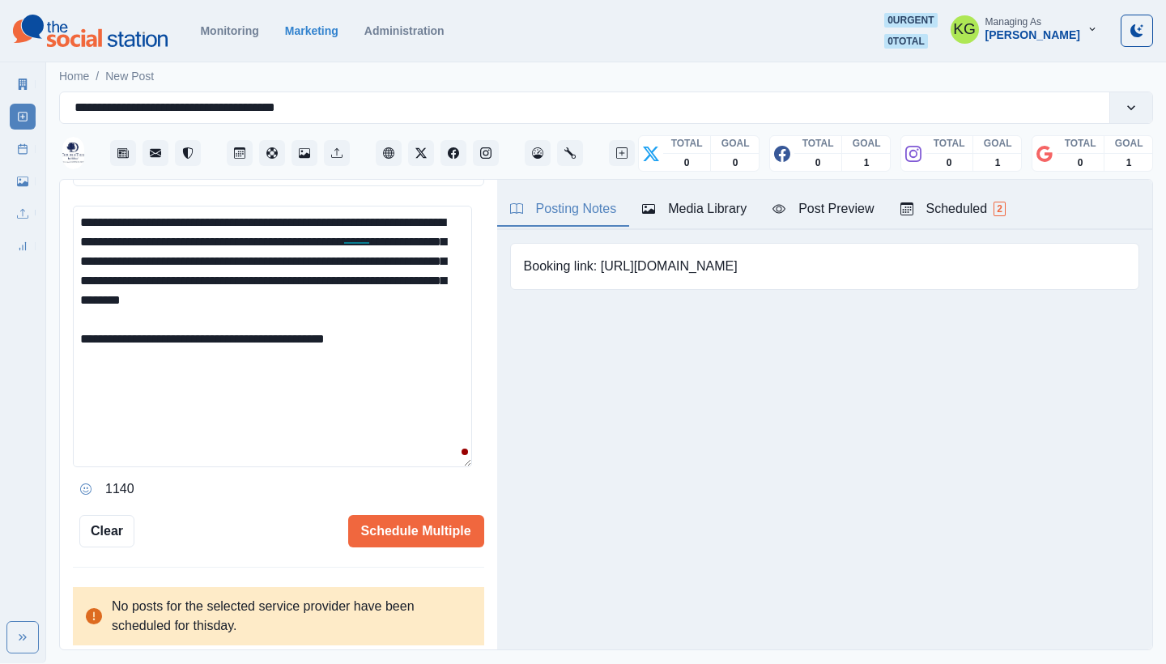
click at [424, 349] on textarea "**********" at bounding box center [272, 337] width 399 height 262
drag, startPoint x: 219, startPoint y: 330, endPoint x: 177, endPoint y: 329, distance: 42.1
click at [177, 329] on textarea "**********" at bounding box center [272, 337] width 399 height 262
click at [332, 330] on textarea "**********" at bounding box center [272, 337] width 399 height 262
paste textarea "**********"
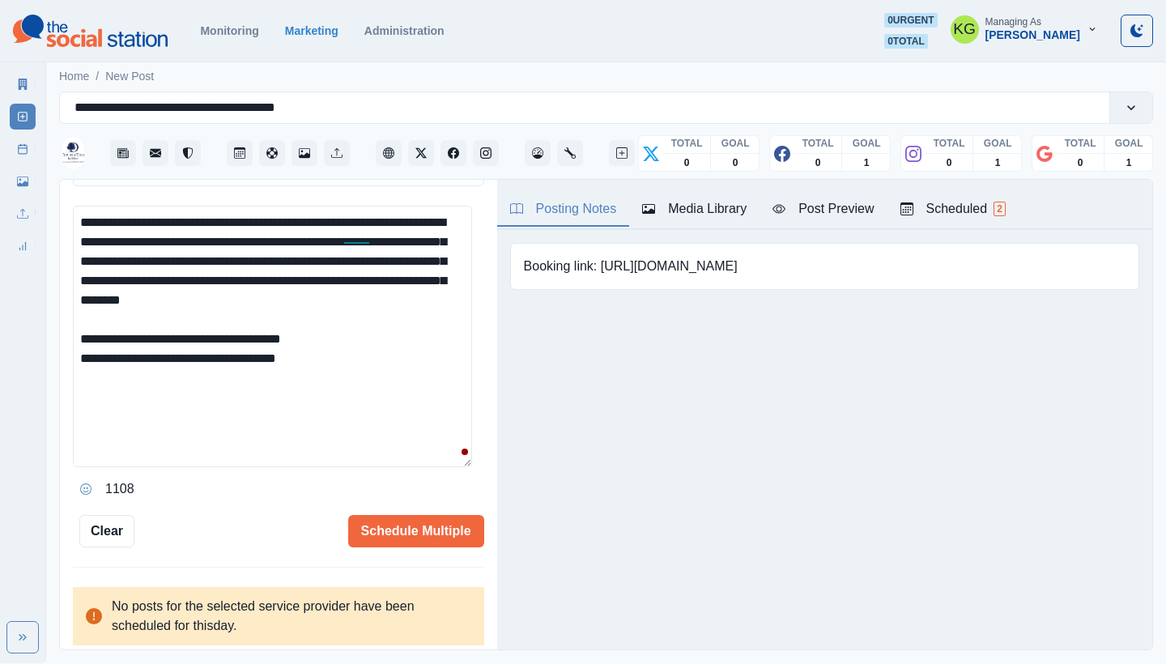
click at [224, 351] on textarea "**********" at bounding box center [272, 337] width 399 height 262
drag, startPoint x: 227, startPoint y: 352, endPoint x: 185, endPoint y: 353, distance: 41.3
click at [185, 353] on textarea "**********" at bounding box center [272, 337] width 399 height 262
click at [343, 345] on textarea "**********" at bounding box center [272, 337] width 399 height 262
click at [85, 476] on button "Opens Emoji Picker" at bounding box center [86, 489] width 26 height 26
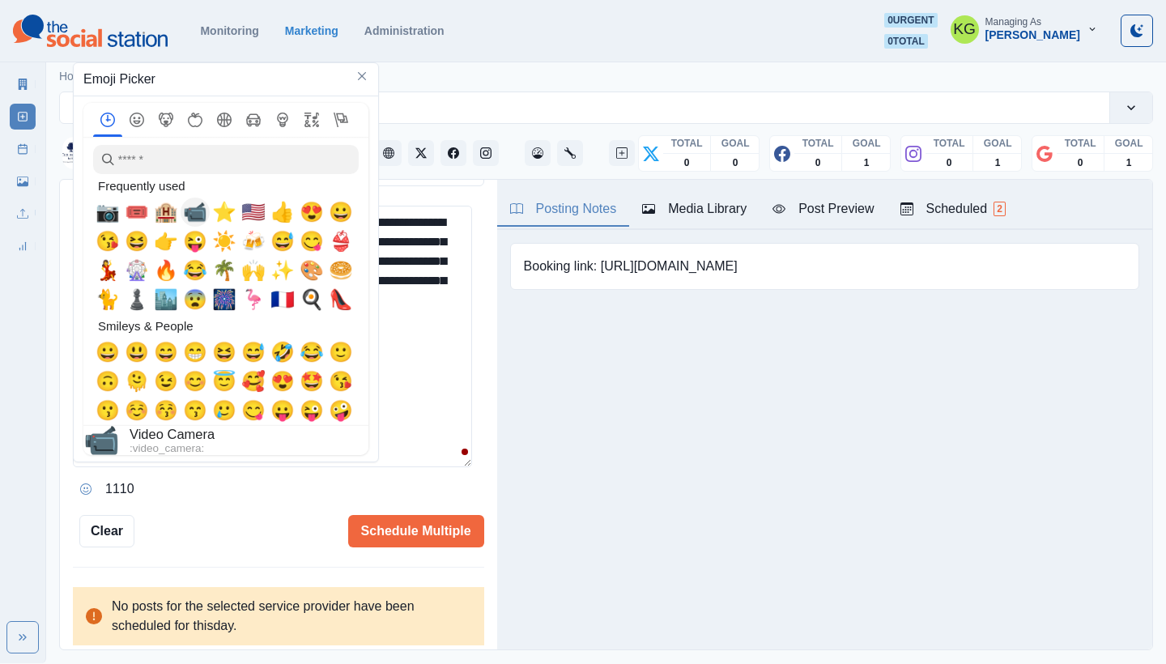
click at [184, 212] on div "📹" at bounding box center [195, 212] width 29 height 29
click at [422, 420] on textarea "**********" at bounding box center [272, 337] width 399 height 262
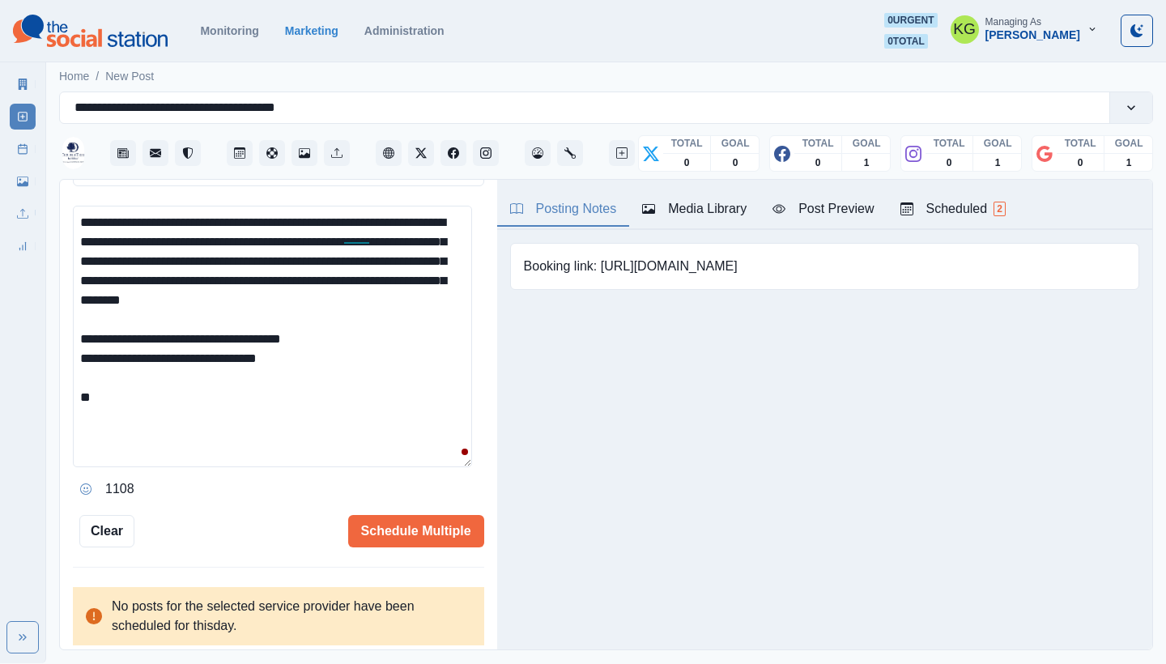
click at [416, 422] on textarea "**********" at bounding box center [272, 337] width 399 height 262
paste textarea "**********"
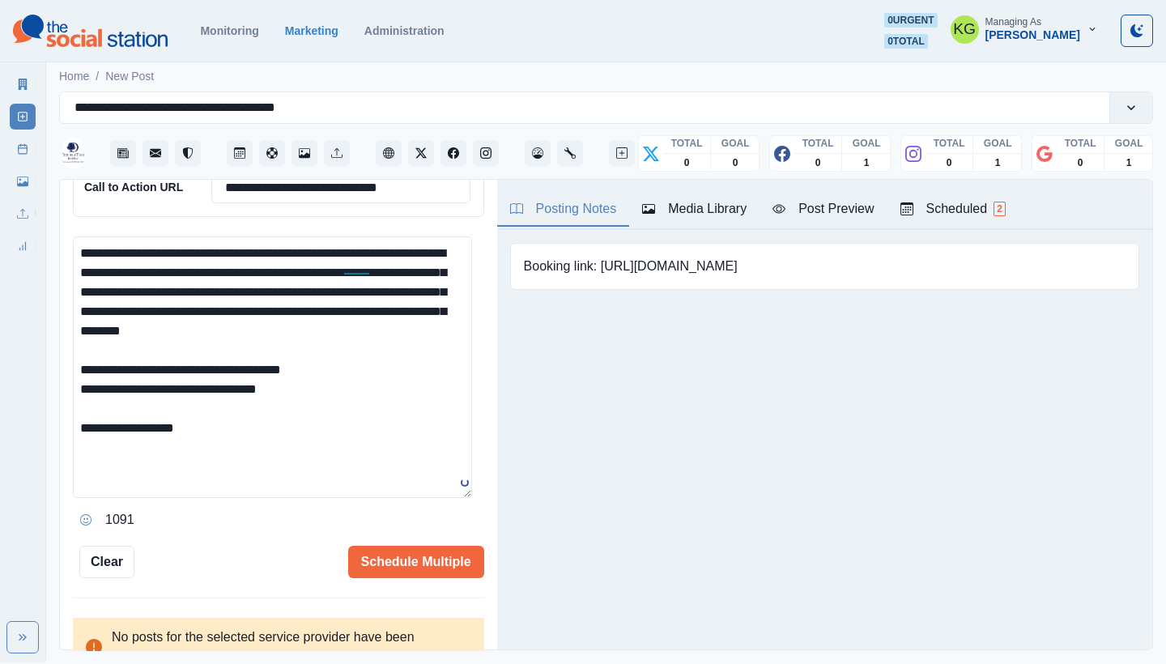
scroll to position [456, 0]
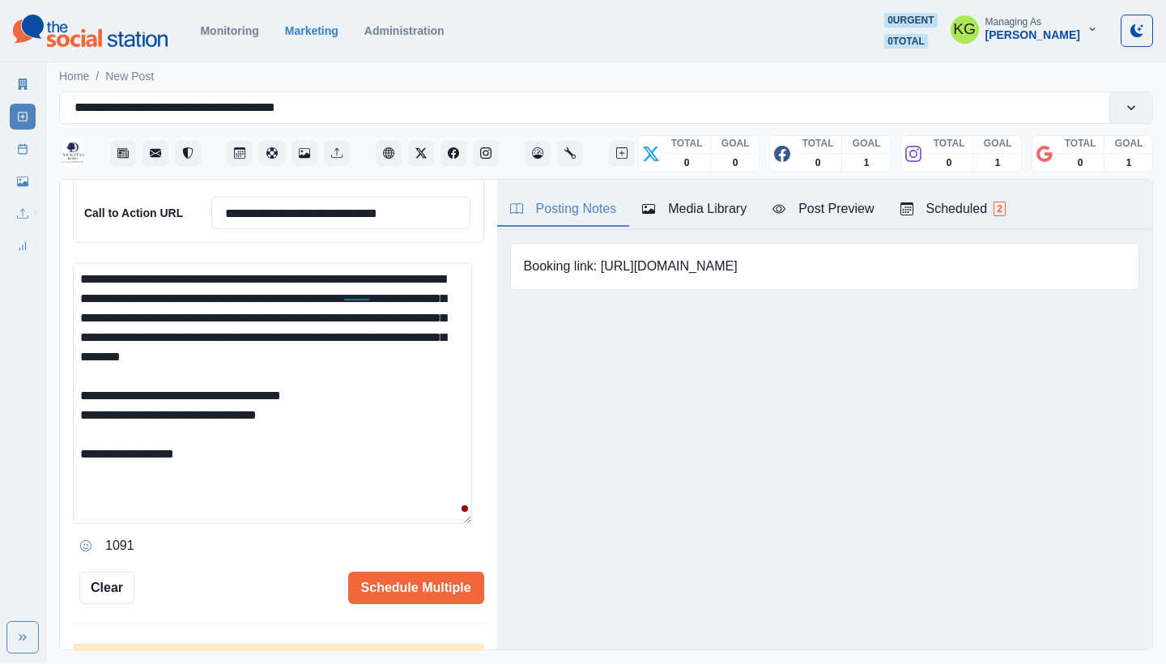
type textarea "**********"
click at [394, 556] on div "**********" at bounding box center [278, 193] width 411 height 822
click at [391, 574] on button "Schedule Multiple" at bounding box center [416, 588] width 136 height 32
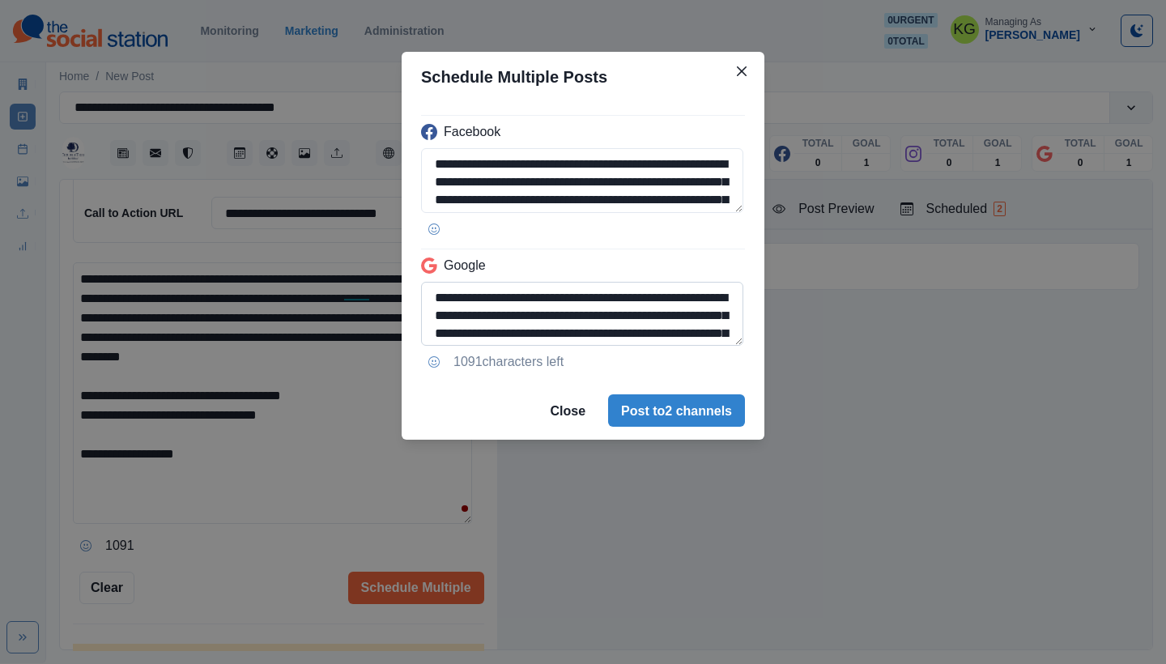
click at [737, 339] on textarea "**********" at bounding box center [582, 314] width 322 height 65
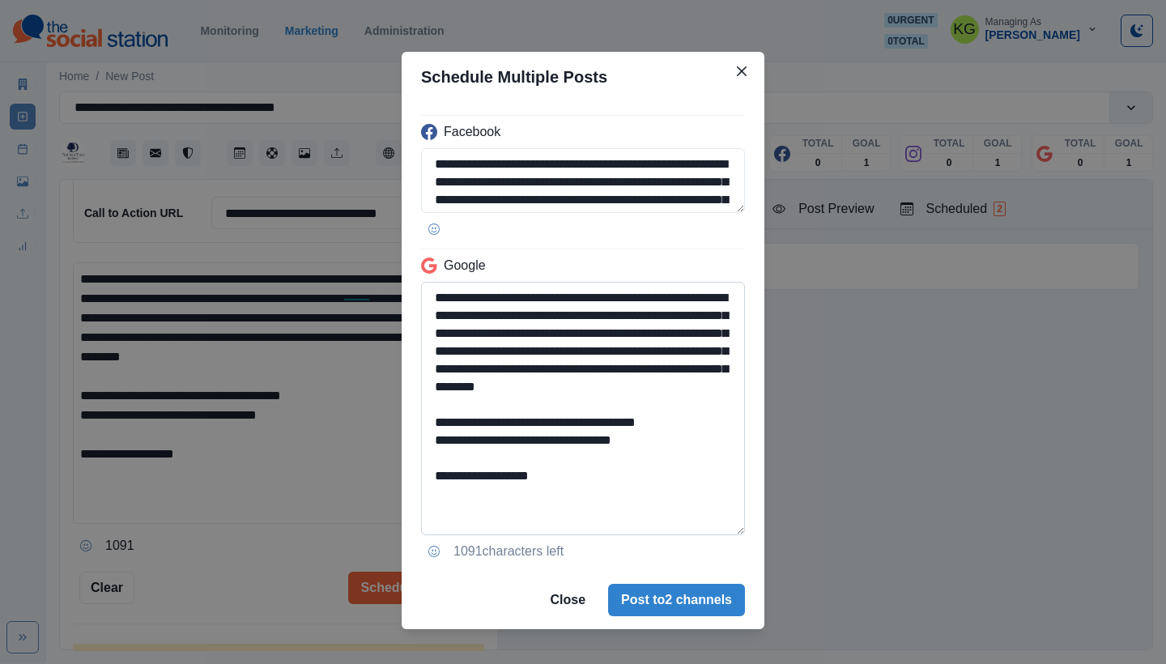
click at [696, 535] on textarea "**********" at bounding box center [583, 408] width 324 height 253
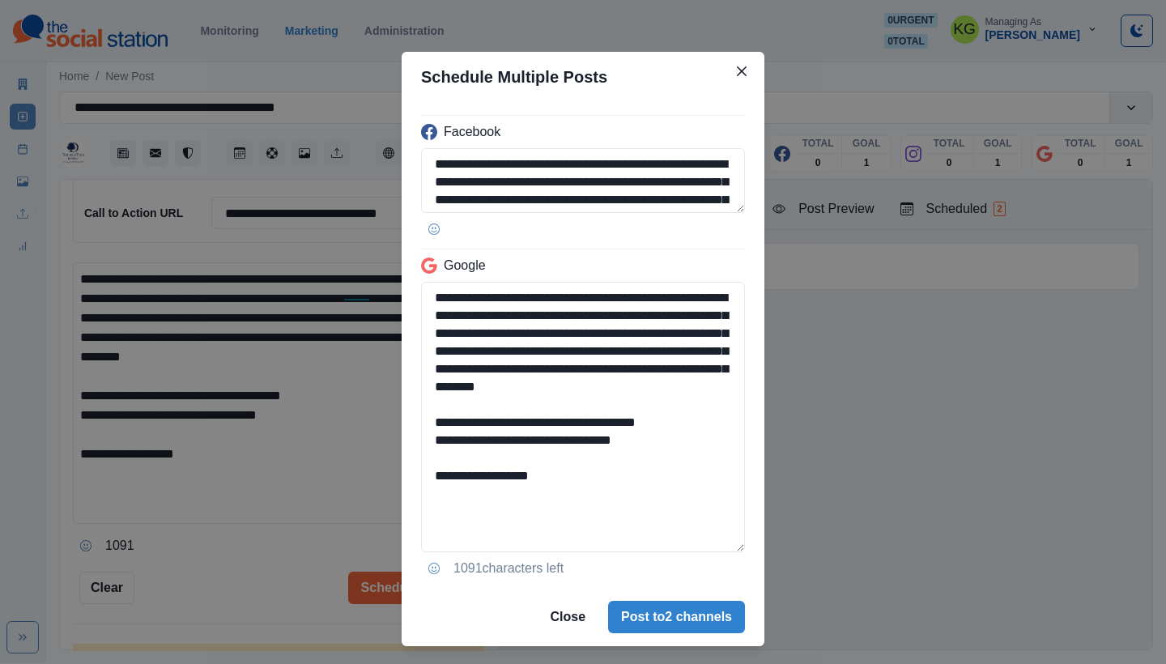
drag, startPoint x: 688, startPoint y: 466, endPoint x: 410, endPoint y: 435, distance: 279.5
click at [410, 435] on div "**********" at bounding box center [583, 345] width 363 height 486
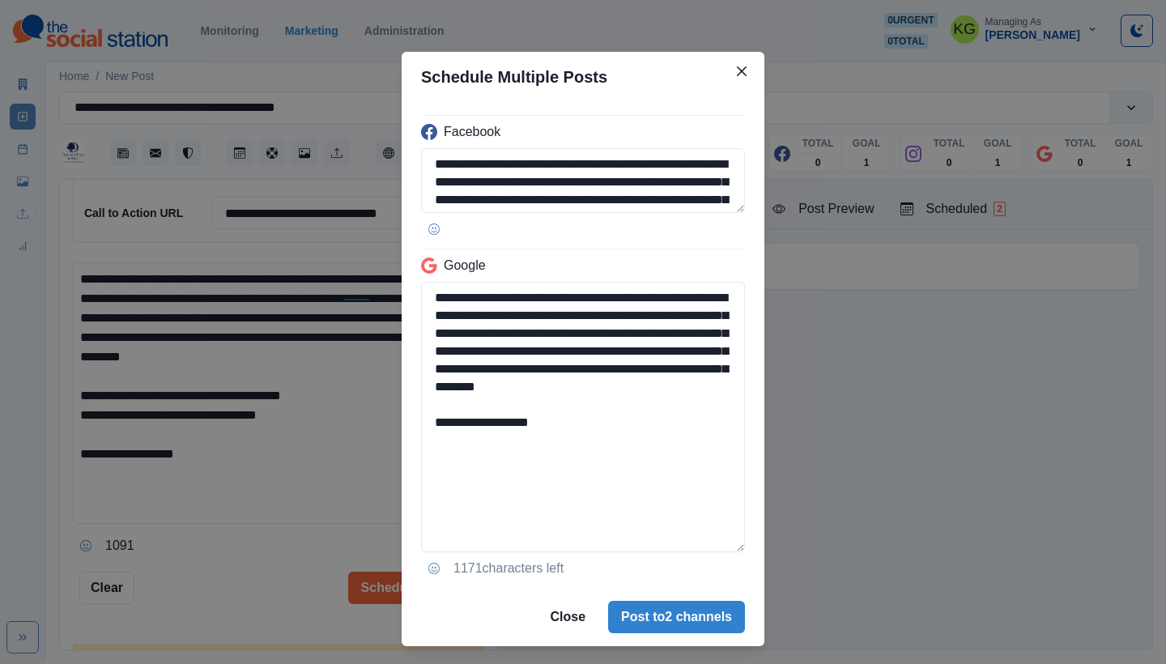
scroll to position [34, 0]
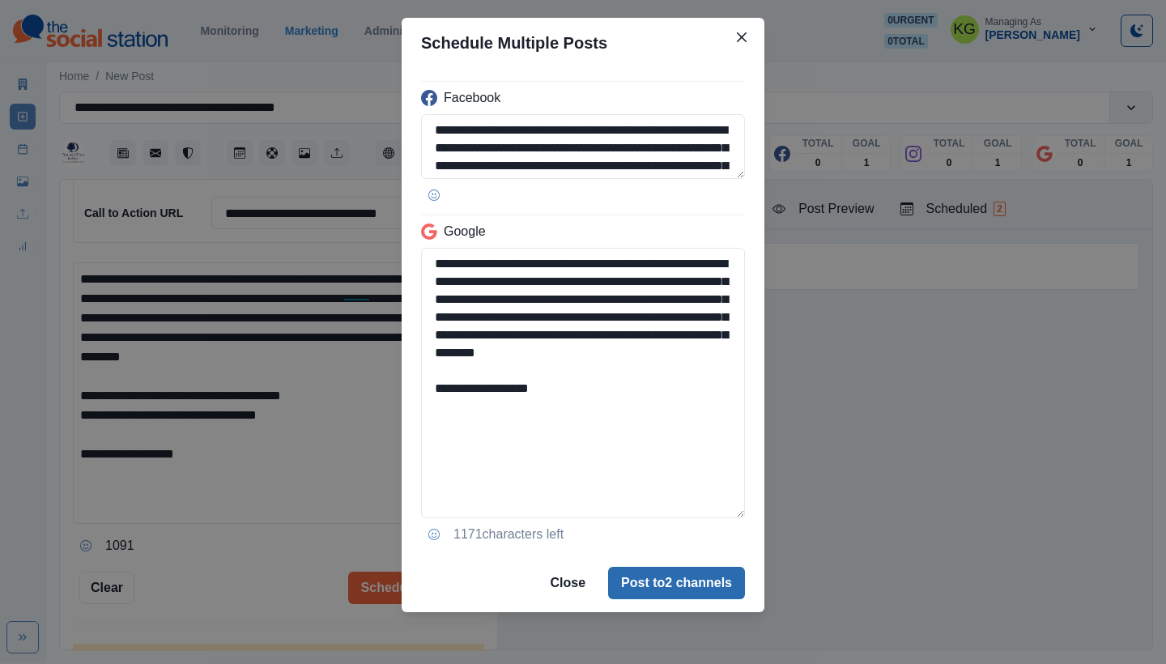
type textarea "**********"
click at [705, 584] on button "Post to 2 channels" at bounding box center [676, 583] width 137 height 32
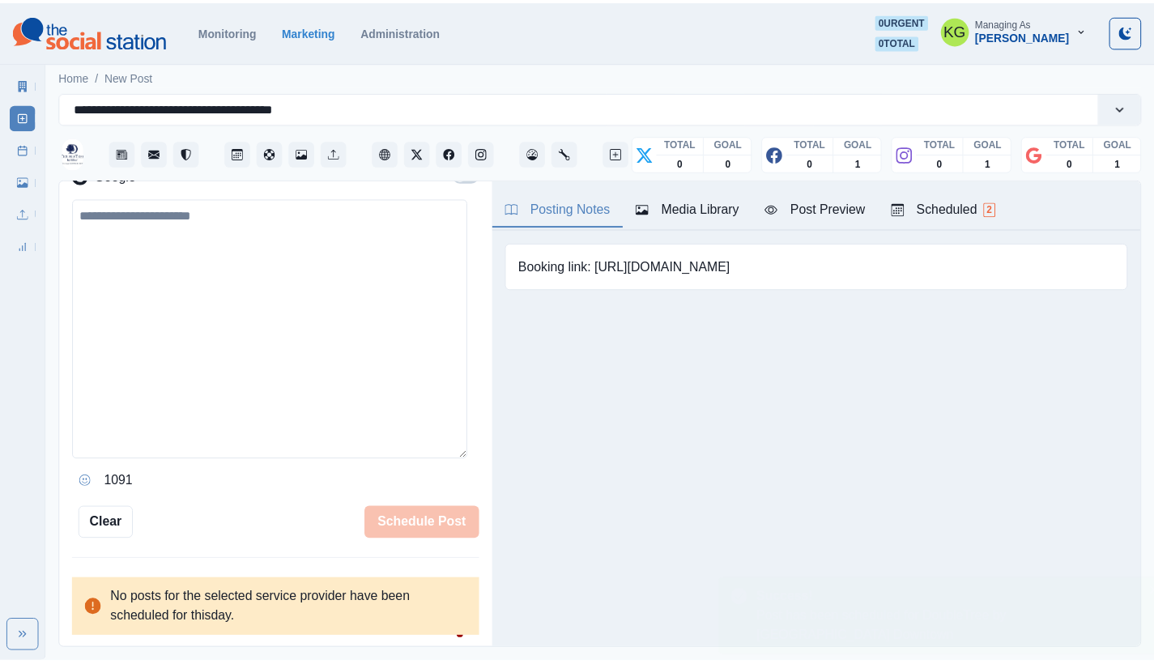
scroll to position [326, 0]
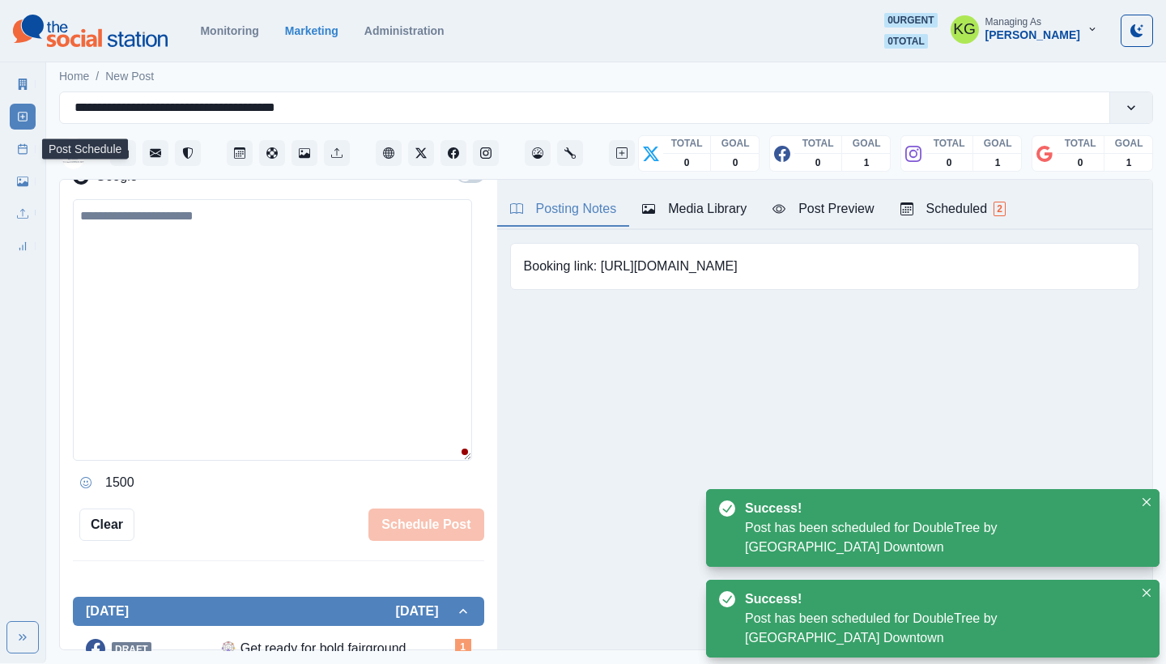
click at [17, 140] on link "Post Schedule" at bounding box center [23, 149] width 26 height 26
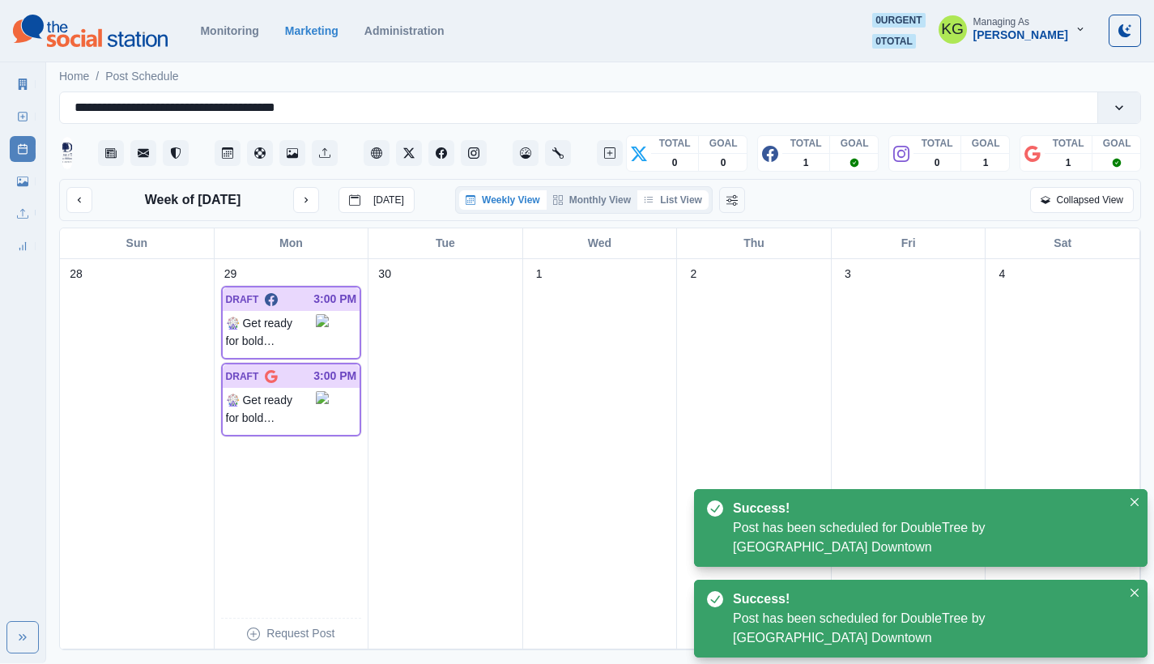
click at [694, 203] on button "List View" at bounding box center [672, 199] width 71 height 19
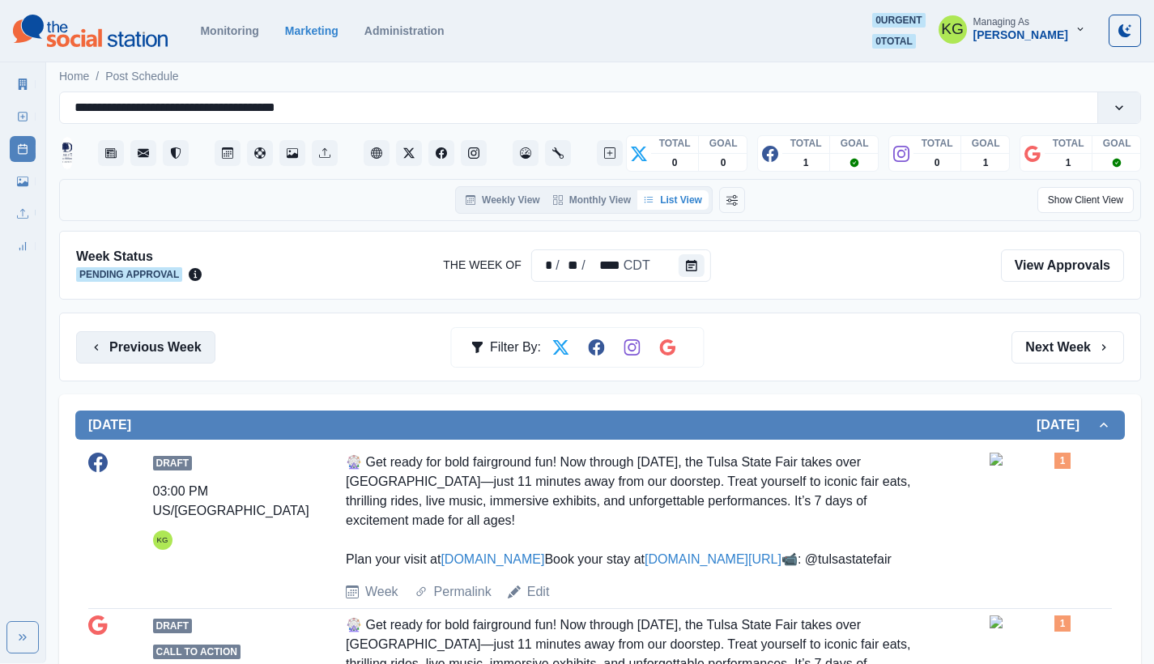
click at [146, 354] on button "Previous Week" at bounding box center [145, 347] width 139 height 32
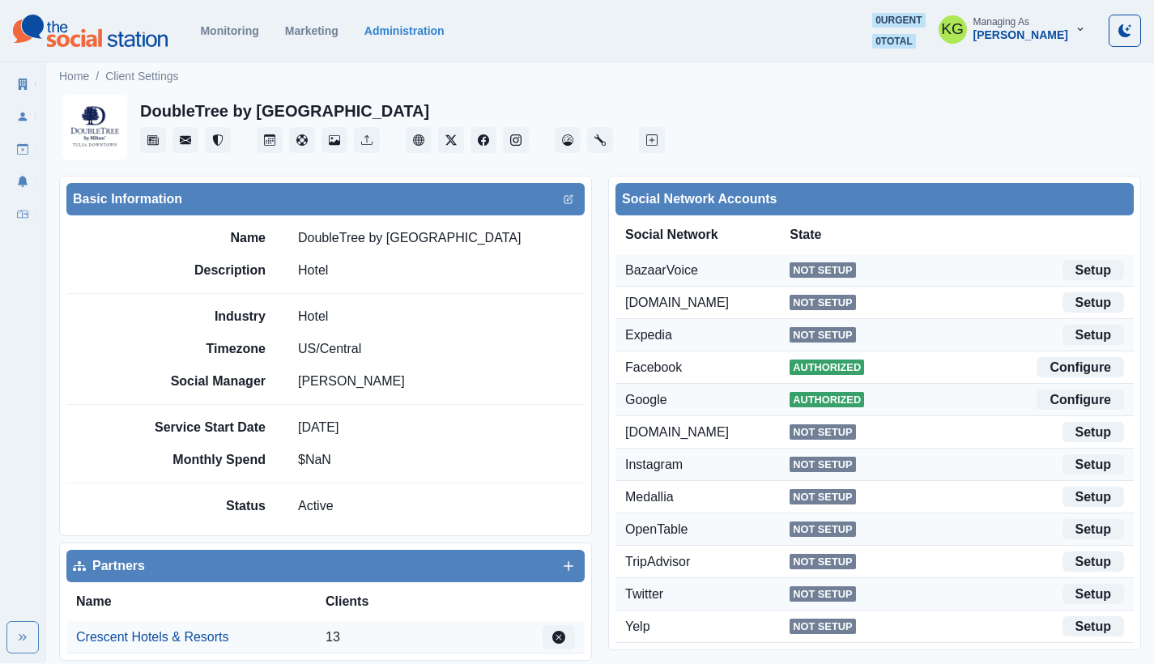
drag, startPoint x: 536, startPoint y: 243, endPoint x: 306, endPoint y: 239, distance: 230.0
click at [306, 239] on p "DoubleTree by [GEOGRAPHIC_DATA]" at bounding box center [409, 237] width 223 height 19
drag, startPoint x: 301, startPoint y: 236, endPoint x: 562, endPoint y: 241, distance: 260.8
click at [562, 241] on div "Name DoubleTree by [GEOGRAPHIC_DATA]" at bounding box center [364, 237] width 441 height 19
copy p "DoubleTree by [GEOGRAPHIC_DATA]"
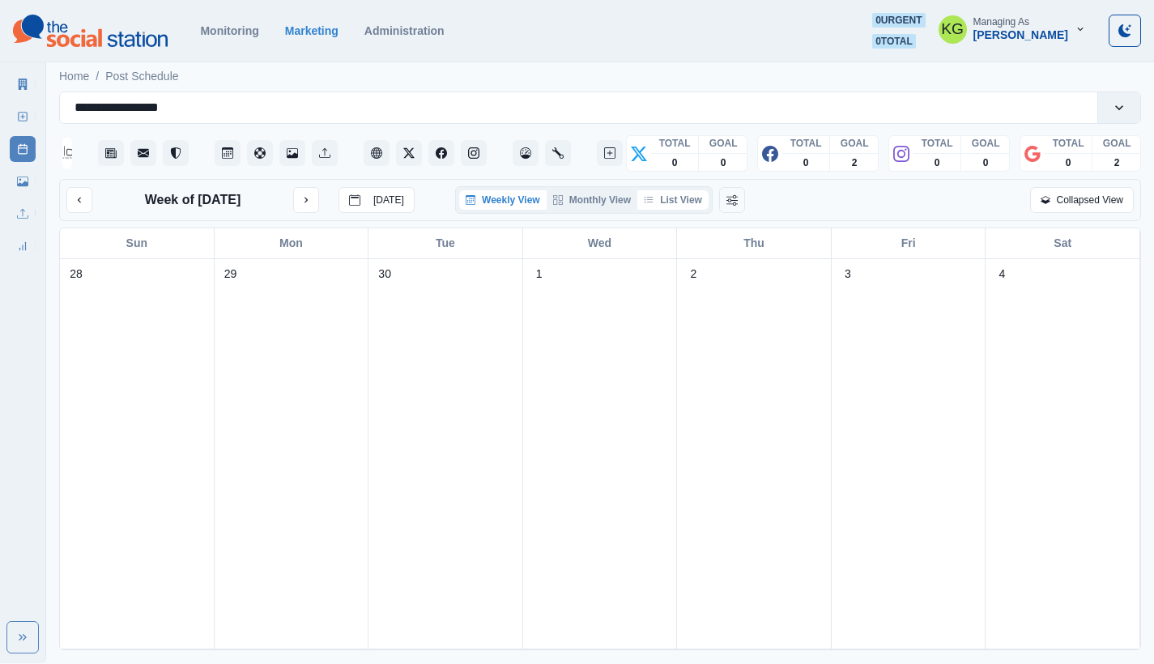
click at [674, 202] on button "List View" at bounding box center [672, 199] width 71 height 19
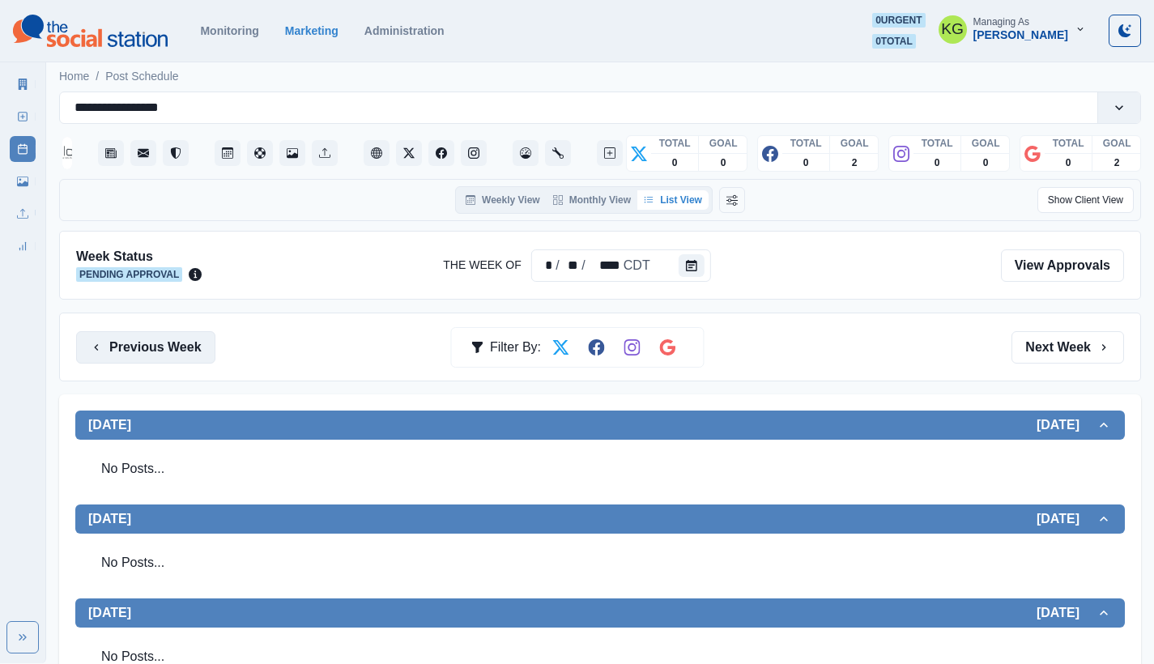
click at [160, 347] on button "Previous Week" at bounding box center [145, 347] width 139 height 32
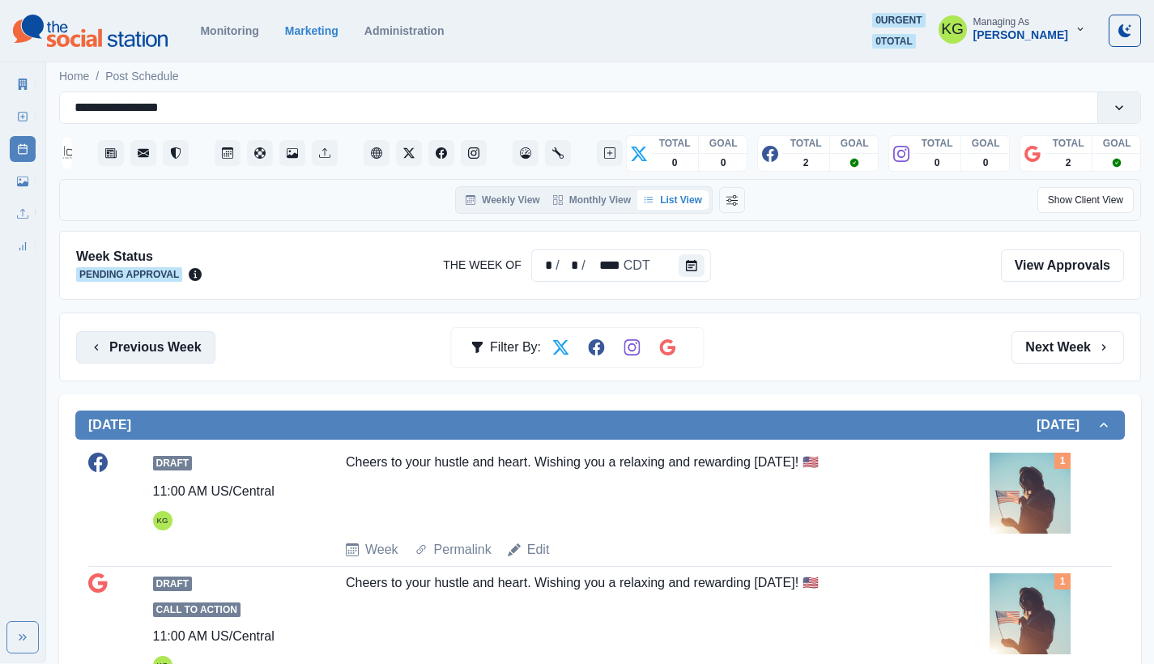
click at [160, 347] on button "Previous Week" at bounding box center [145, 347] width 139 height 32
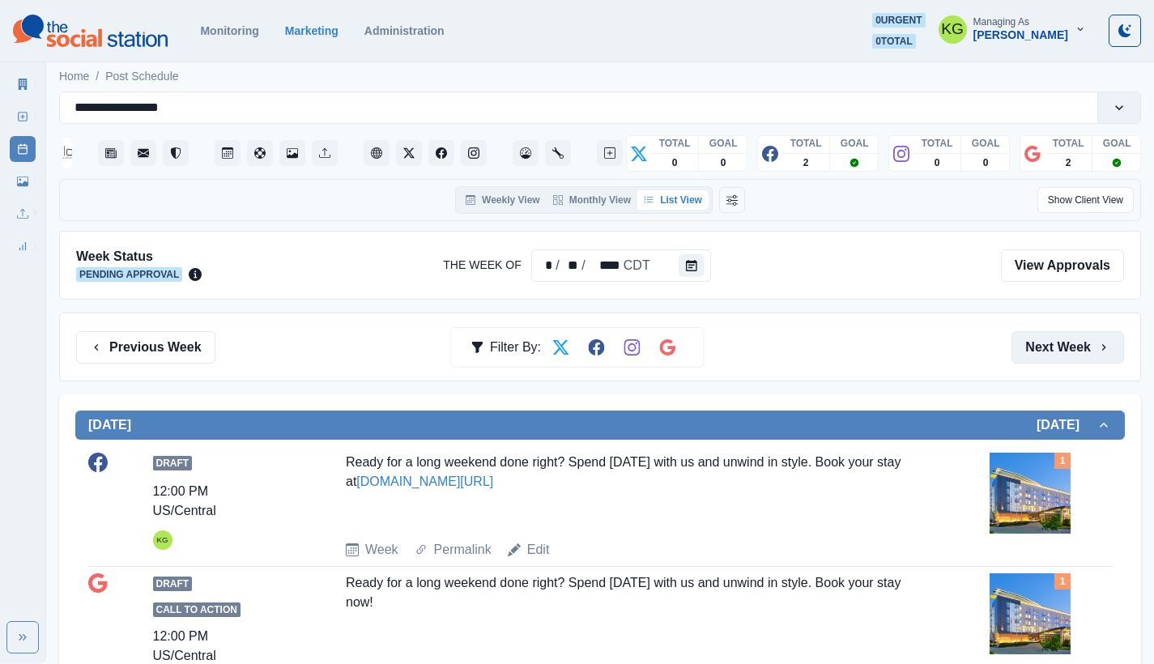
click at [1046, 341] on button "Next Week" at bounding box center [1068, 347] width 113 height 32
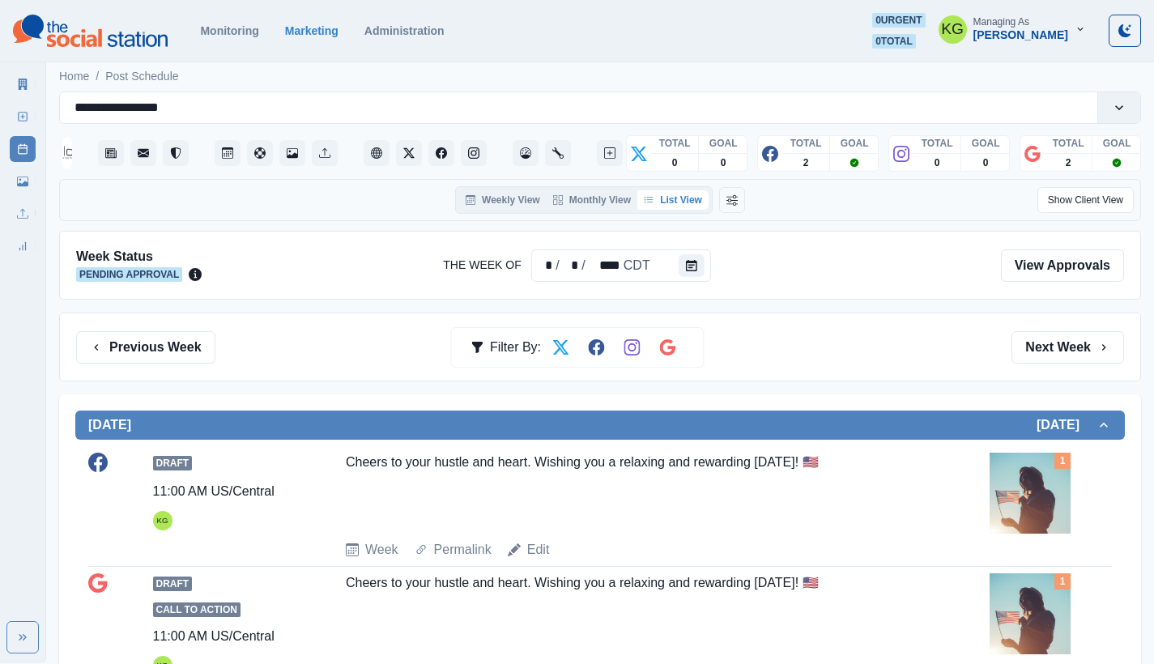
click at [206, 364] on div "Previous Week Filter By: Next Week" at bounding box center [600, 347] width 1082 height 69
click at [185, 355] on button "Previous Week" at bounding box center [145, 347] width 139 height 32
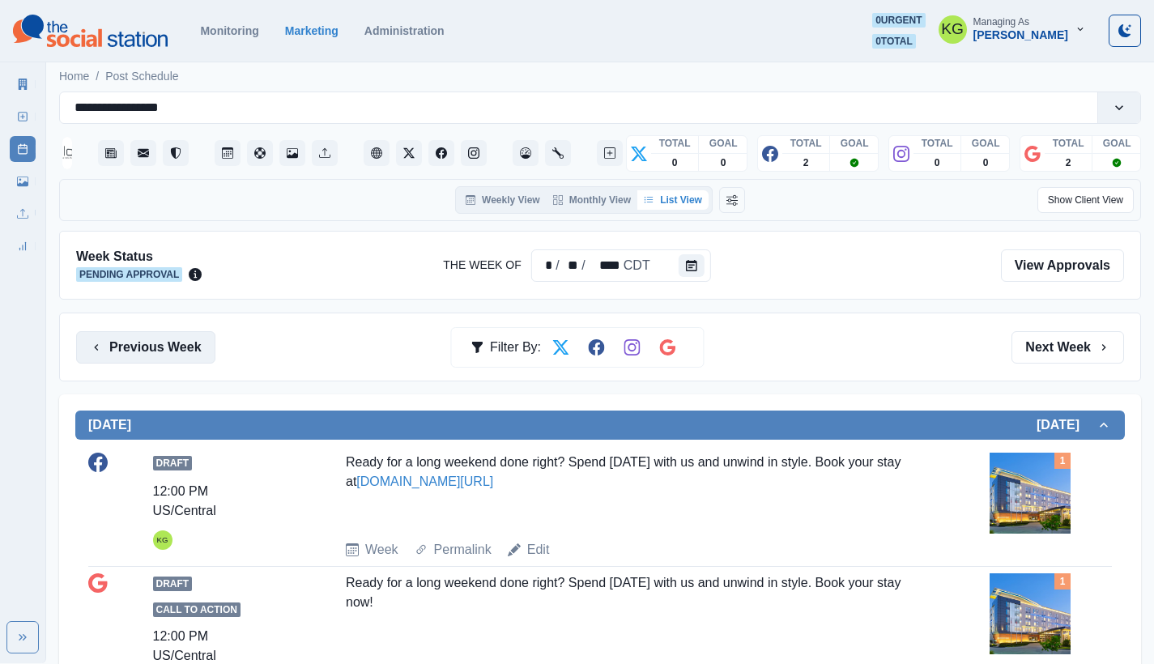
click at [185, 355] on button "Previous Week" at bounding box center [145, 347] width 139 height 32
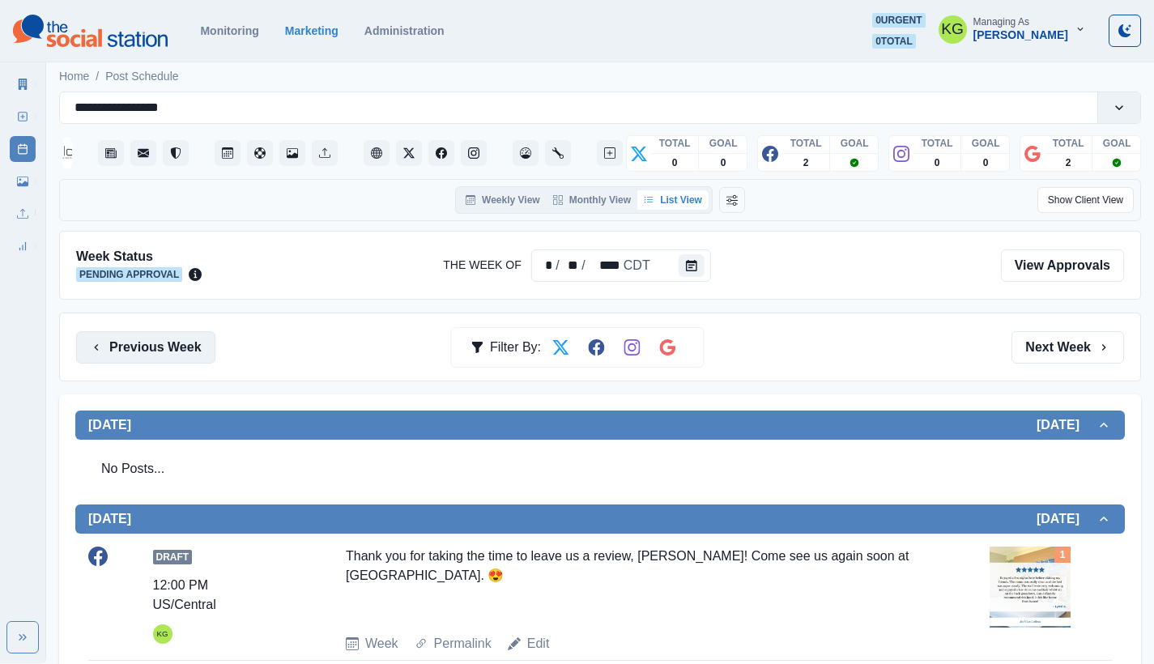
click at [185, 355] on button "Previous Week" at bounding box center [145, 347] width 139 height 32
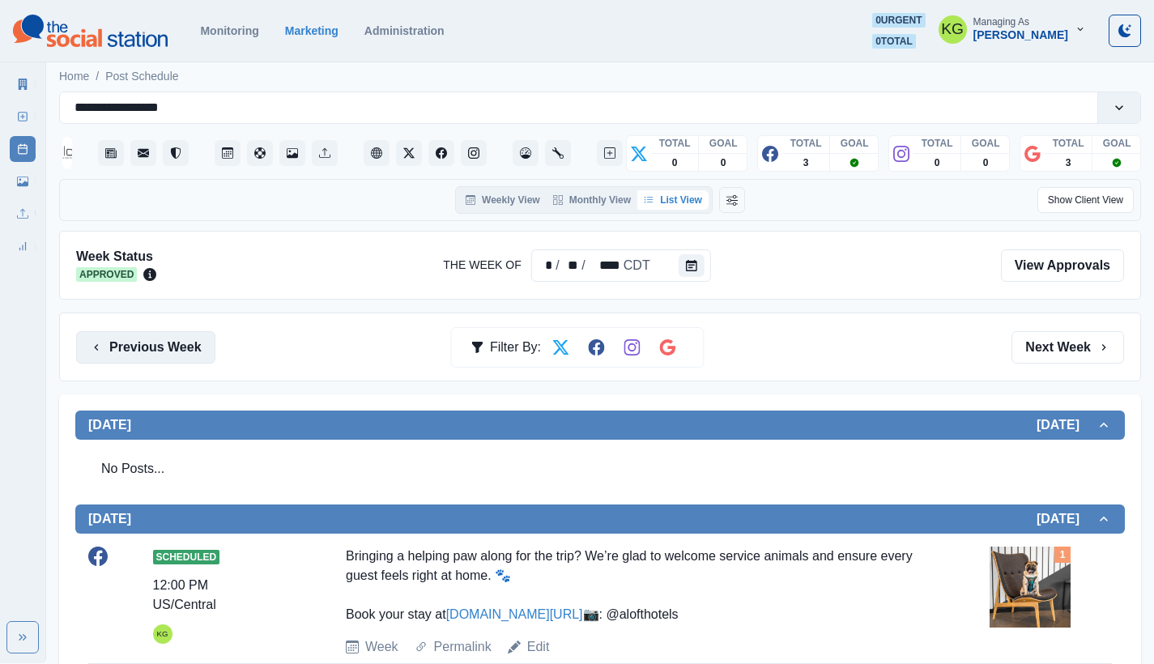
click at [185, 355] on button "Previous Week" at bounding box center [145, 347] width 139 height 32
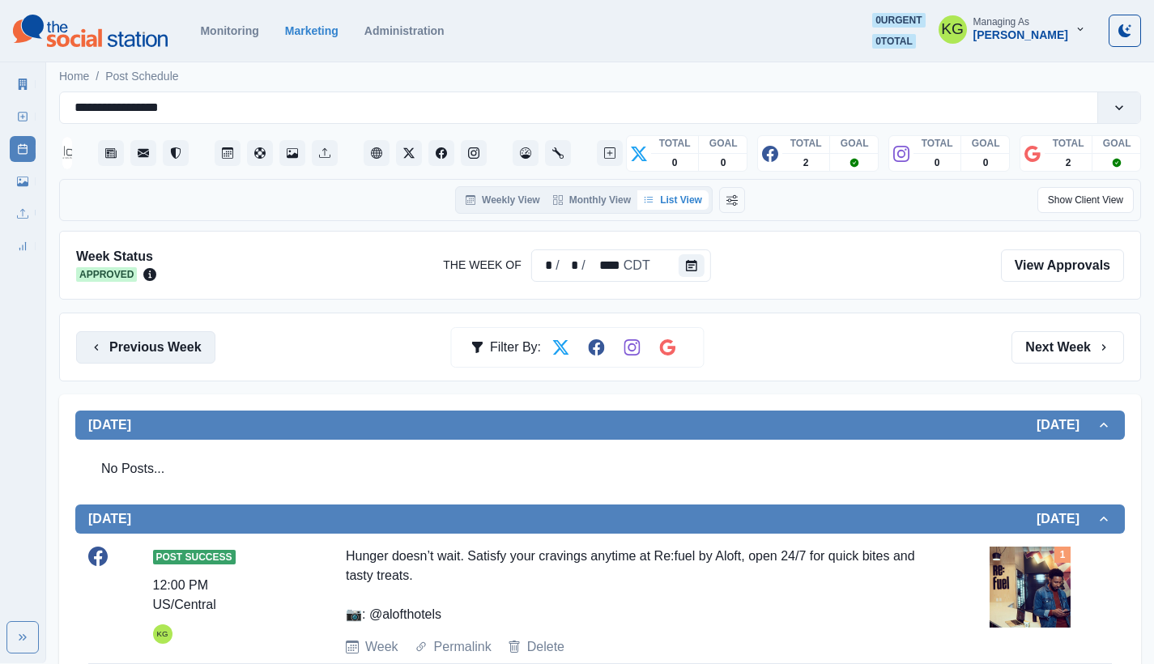
click at [185, 354] on button "Previous Week" at bounding box center [145, 347] width 139 height 32
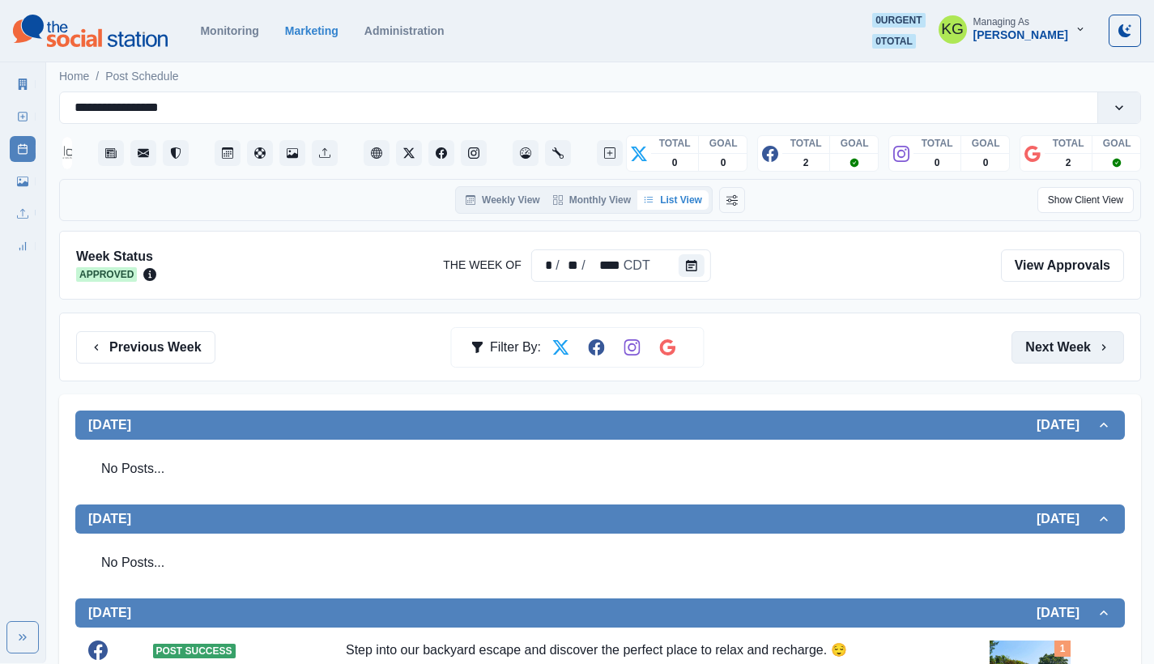
click at [1070, 356] on button "Next Week" at bounding box center [1068, 347] width 113 height 32
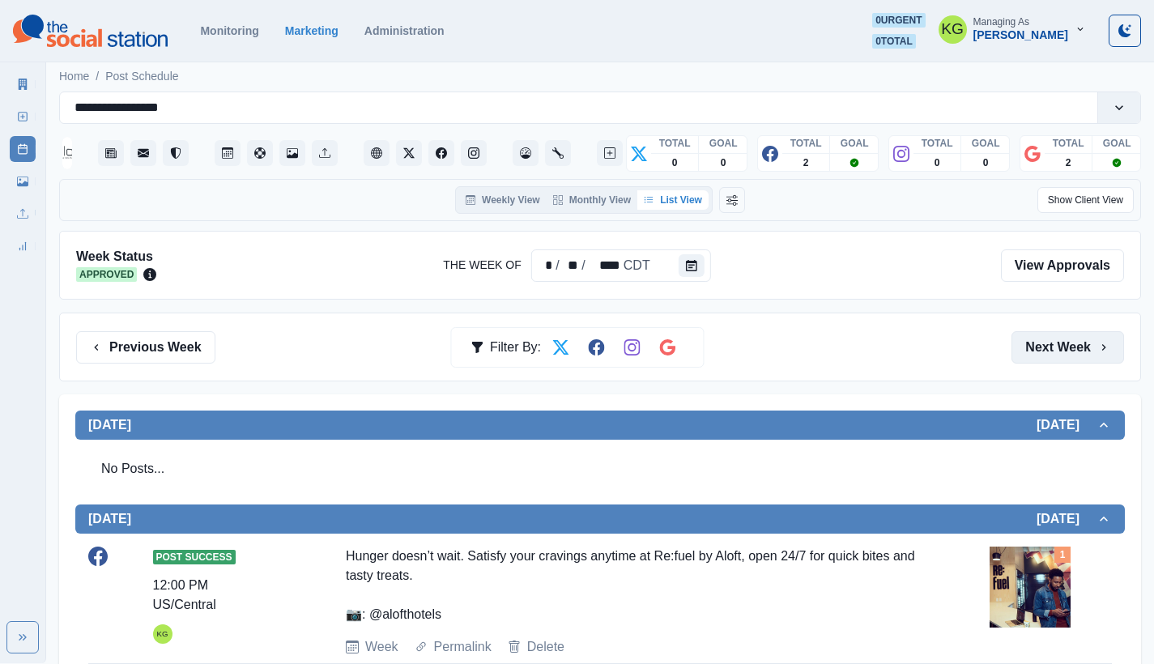
click at [1070, 356] on button "Next Week" at bounding box center [1068, 347] width 113 height 32
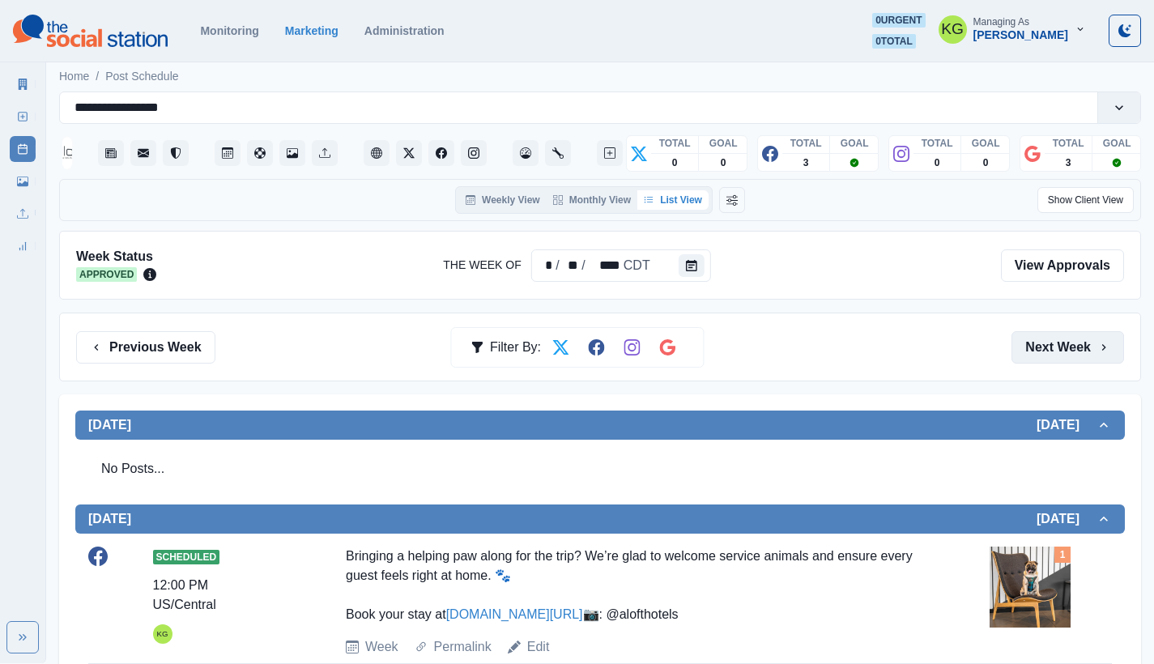
click at [1070, 356] on button "Next Week" at bounding box center [1068, 347] width 113 height 32
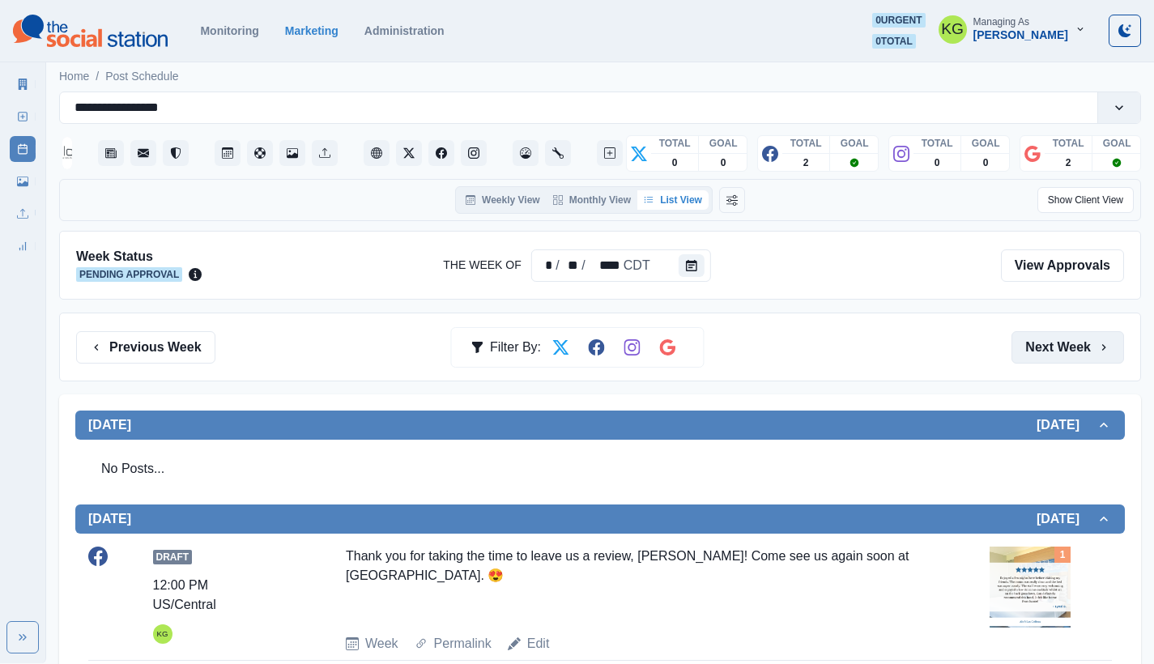
click at [1070, 356] on button "Next Week" at bounding box center [1068, 347] width 113 height 32
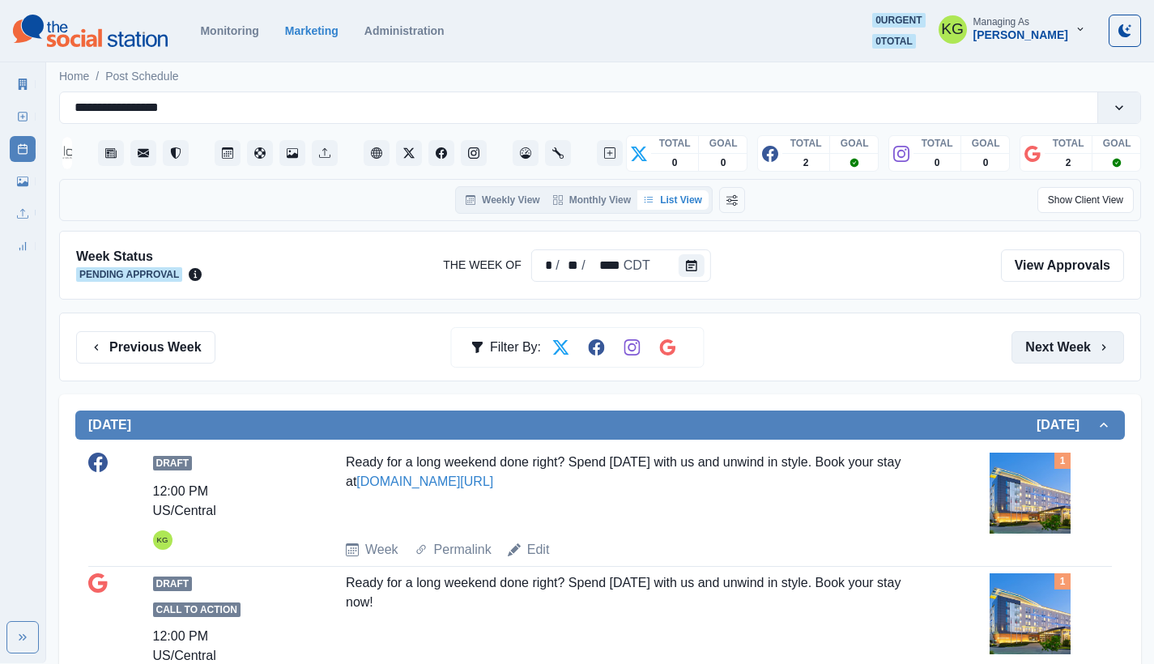
click at [1070, 356] on button "Next Week" at bounding box center [1068, 347] width 113 height 32
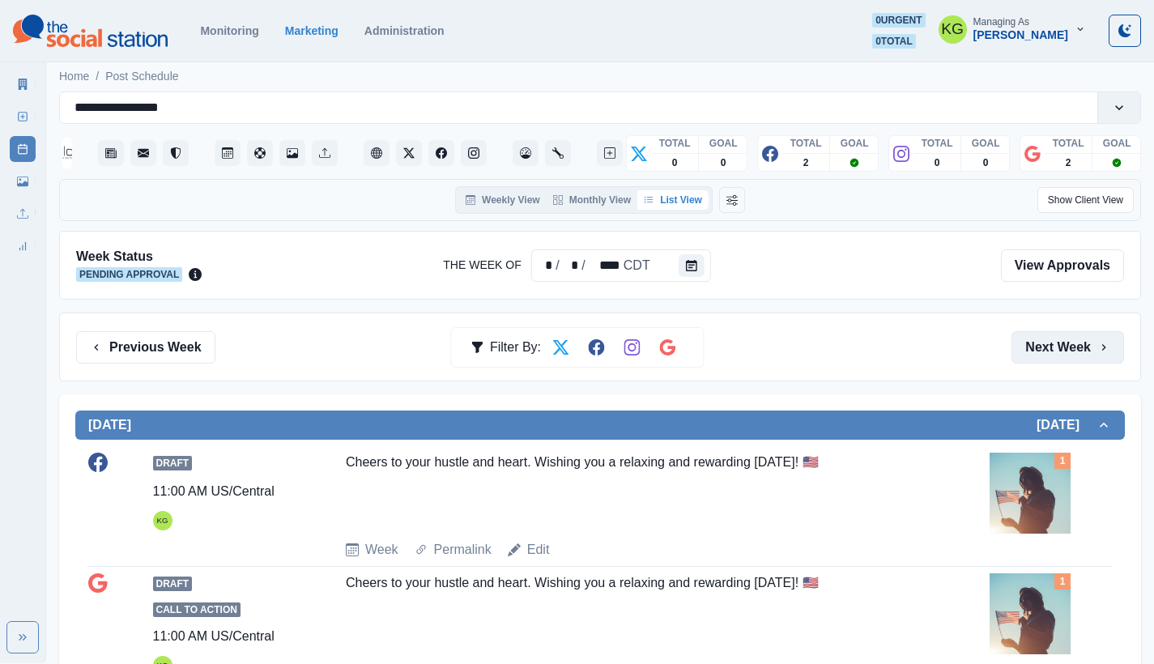
click at [1070, 356] on button "Next Week" at bounding box center [1068, 347] width 113 height 32
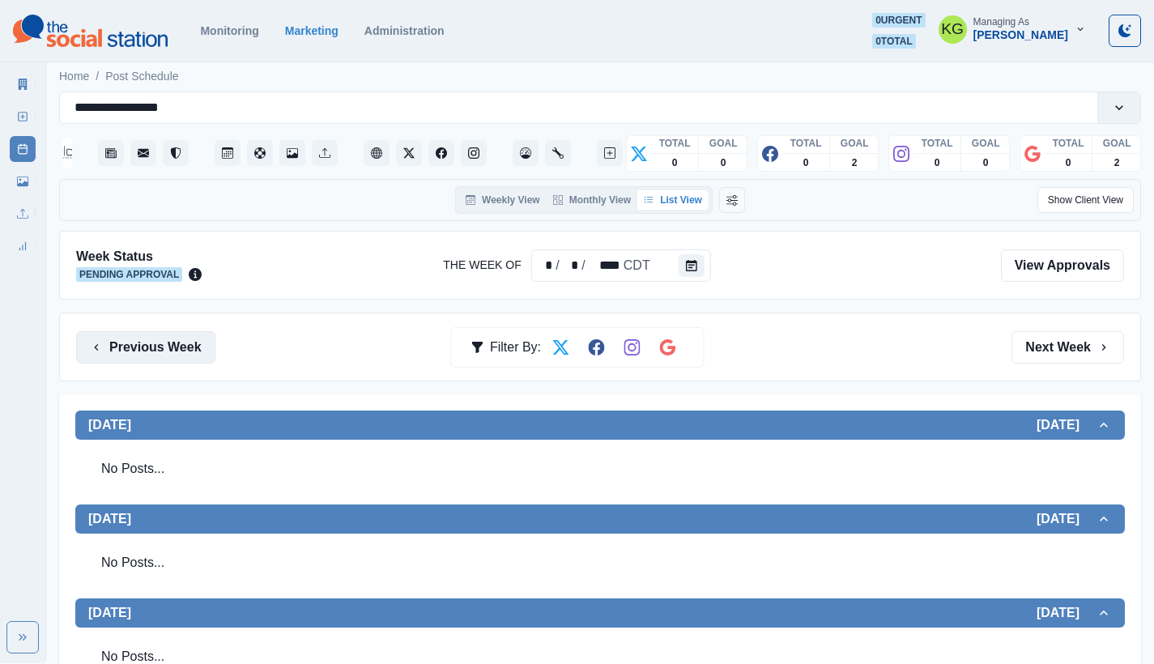
click at [172, 340] on button "Previous Week" at bounding box center [145, 347] width 139 height 32
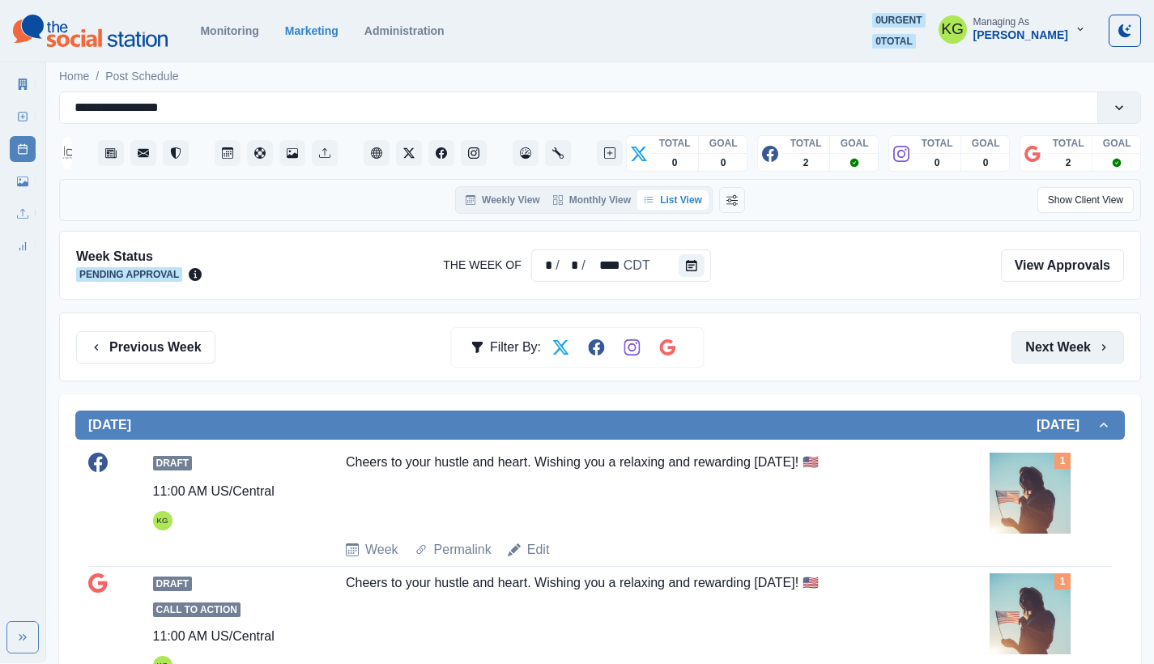
click at [1027, 348] on button "Next Week" at bounding box center [1068, 347] width 113 height 32
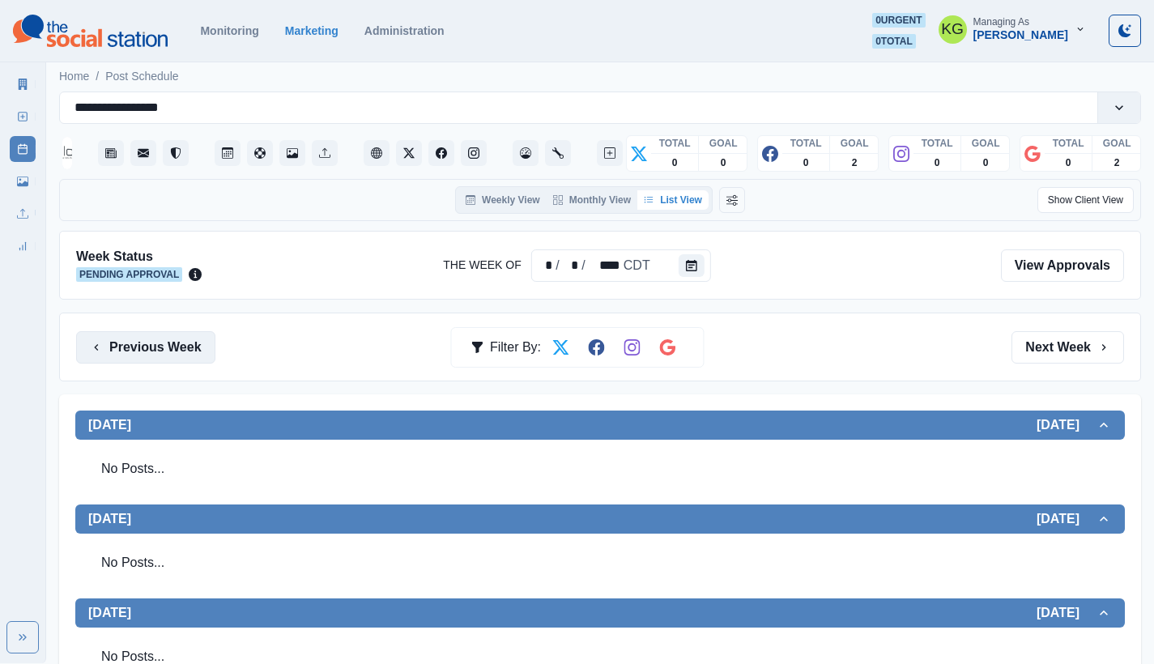
click at [168, 349] on button "Previous Week" at bounding box center [145, 347] width 139 height 32
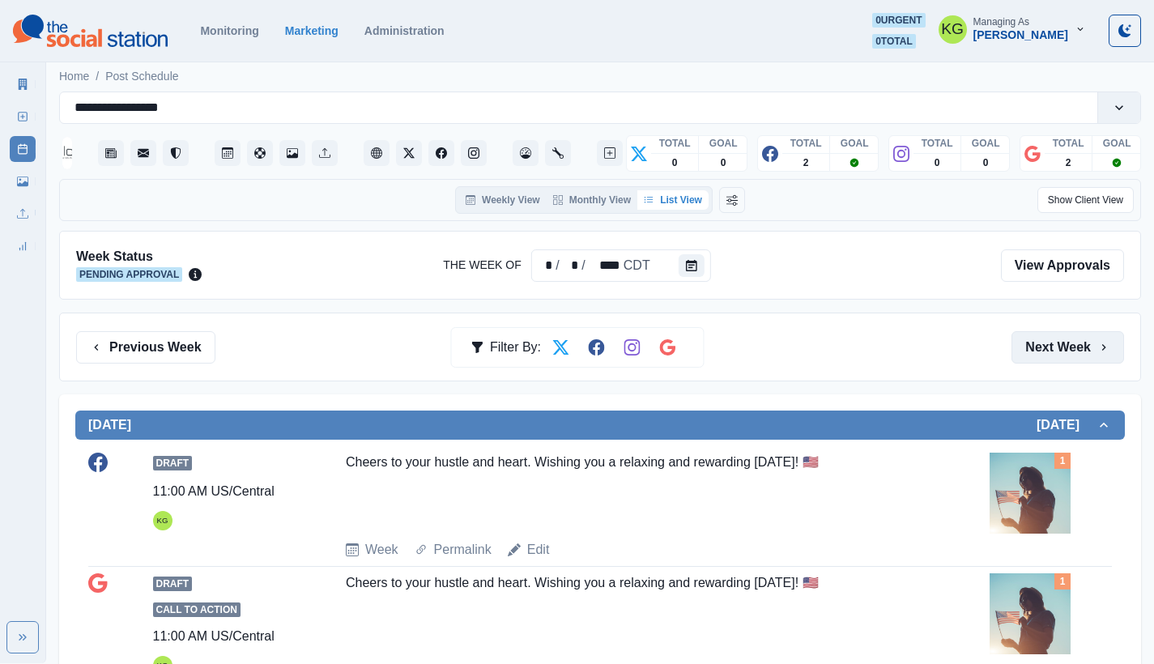
click at [1055, 337] on button "Next Week" at bounding box center [1068, 347] width 113 height 32
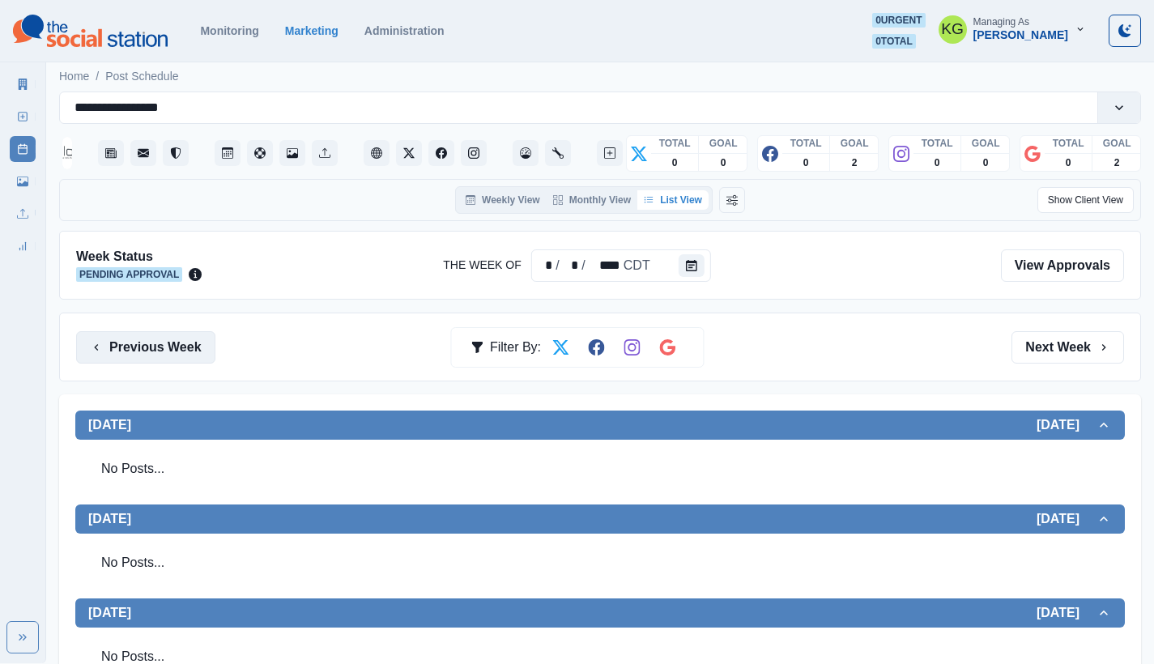
click at [174, 347] on button "Previous Week" at bounding box center [145, 347] width 139 height 32
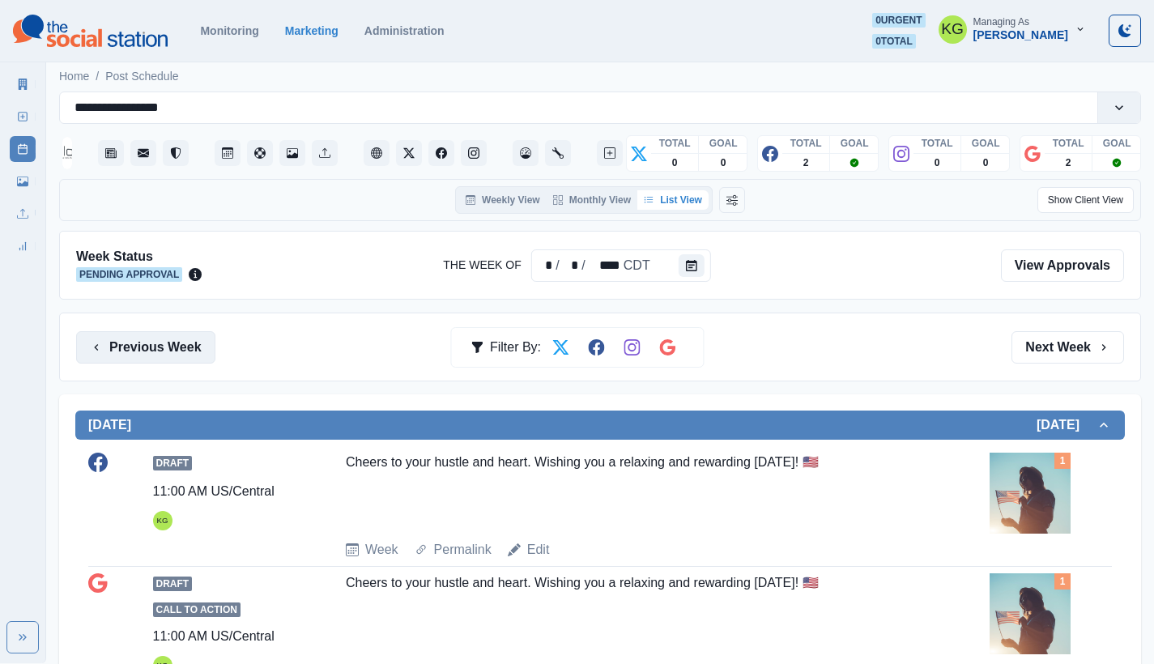
click at [144, 351] on button "Previous Week" at bounding box center [145, 347] width 139 height 32
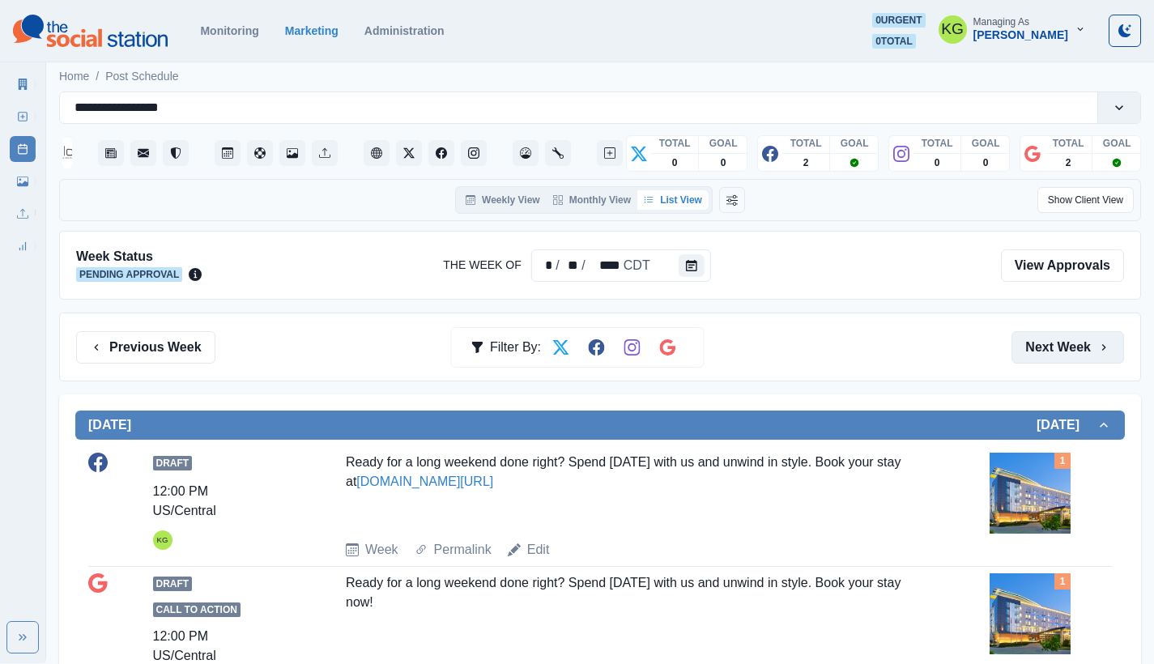
click at [1043, 346] on button "Next Week" at bounding box center [1068, 347] width 113 height 32
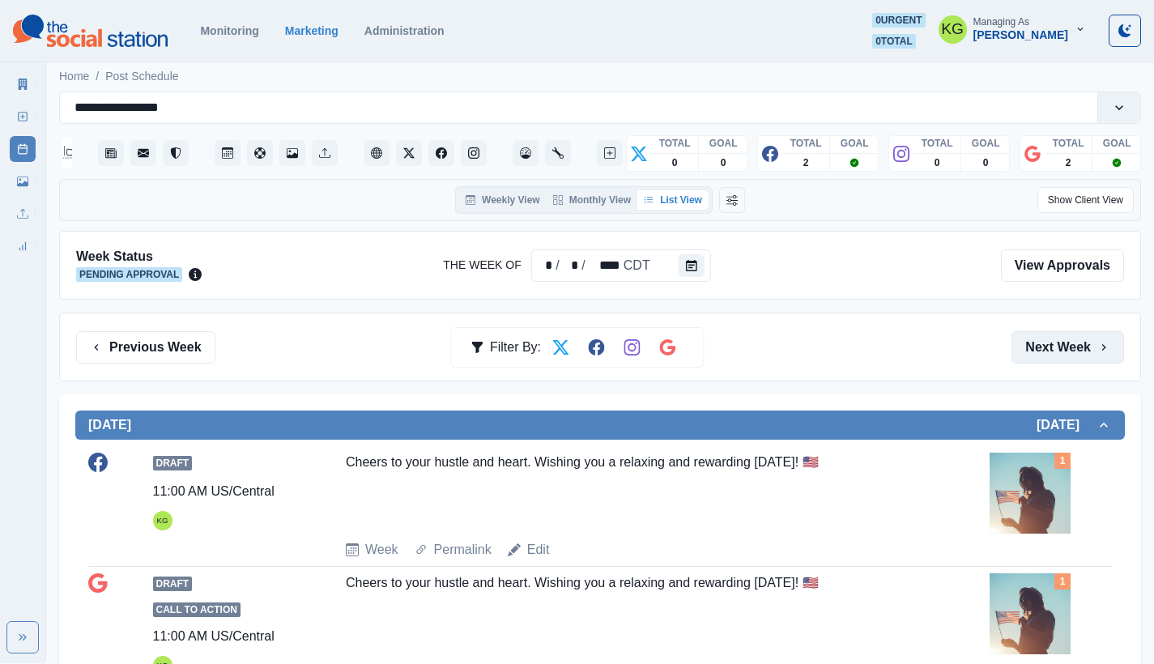
click at [1043, 346] on button "Next Week" at bounding box center [1068, 347] width 113 height 32
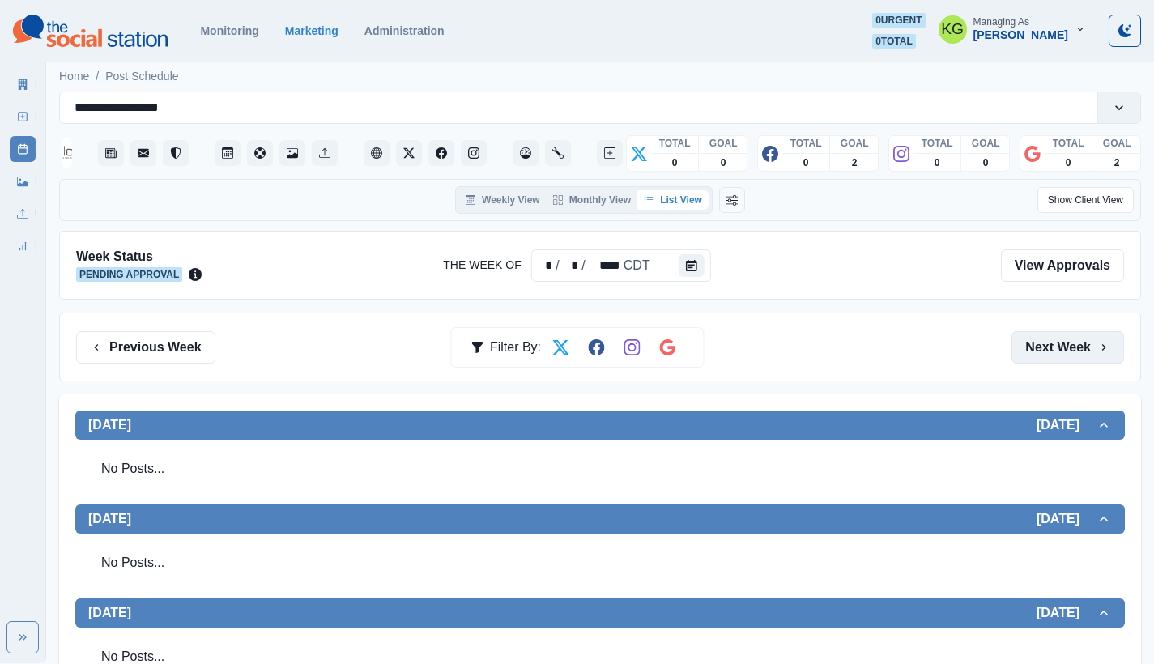
scroll to position [335, 0]
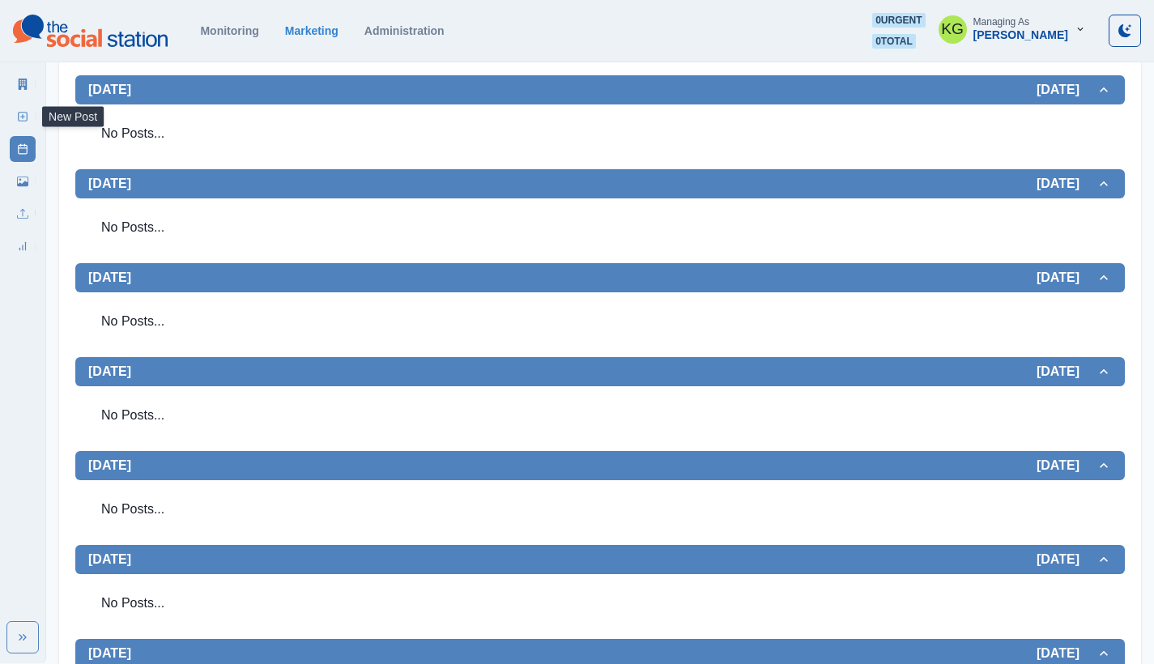
click at [19, 114] on rect at bounding box center [23, 117] width 9 height 9
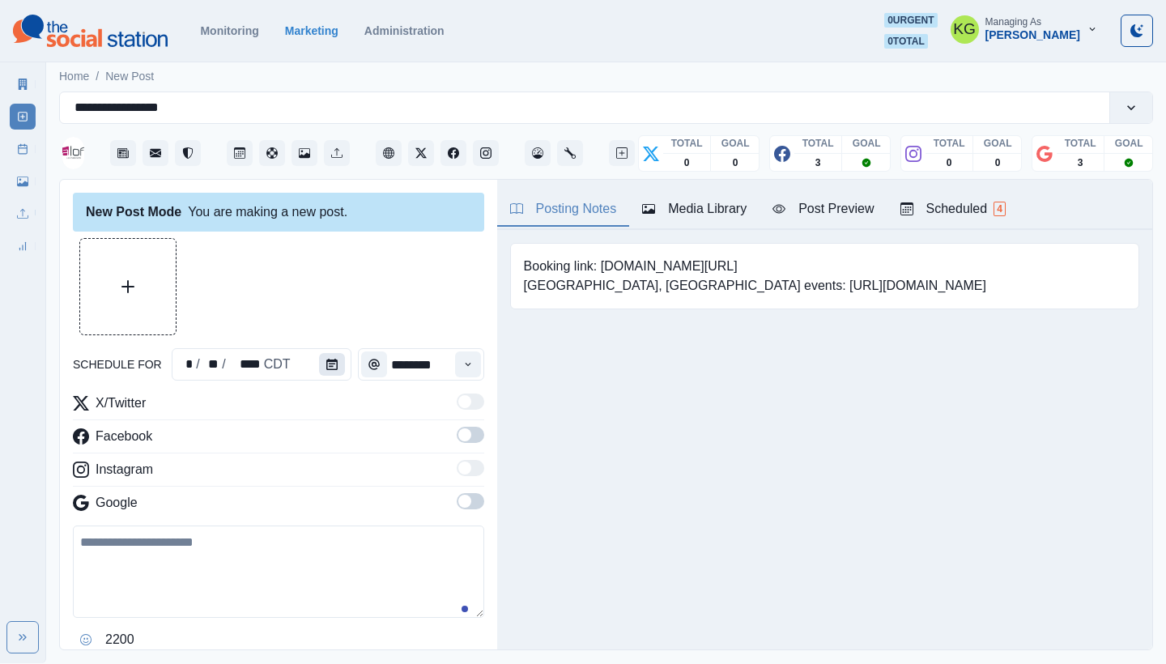
click at [330, 358] on button "Calendar" at bounding box center [332, 364] width 26 height 23
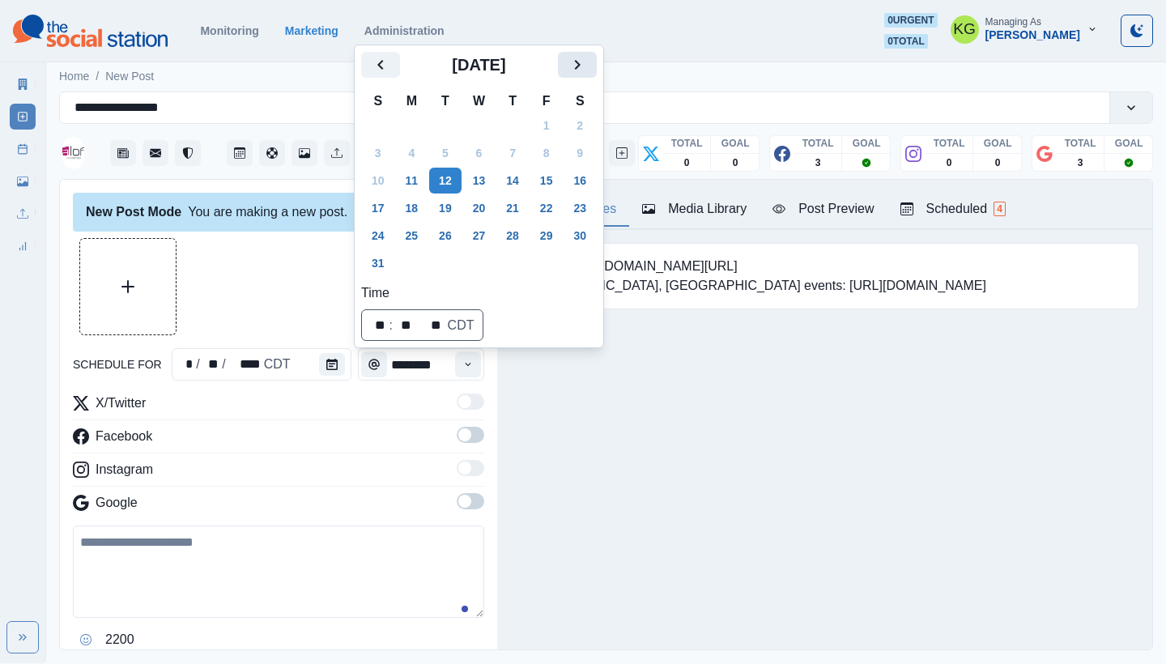
click at [572, 60] on button "Next" at bounding box center [577, 65] width 39 height 26
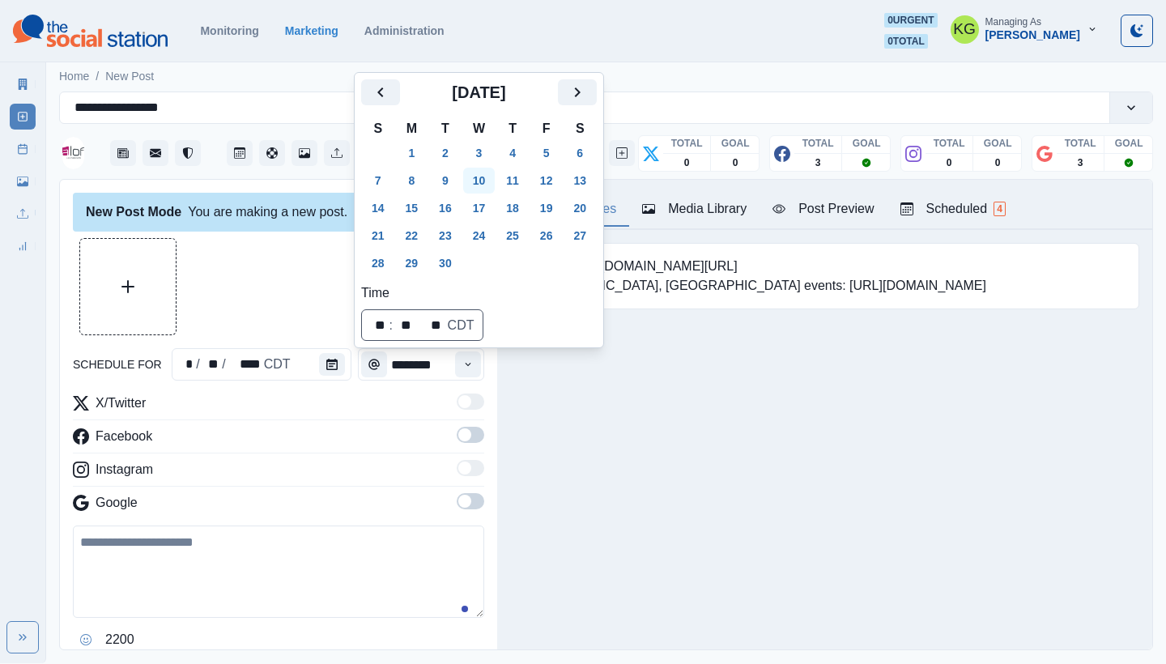
click at [488, 178] on button "10" at bounding box center [479, 181] width 32 height 26
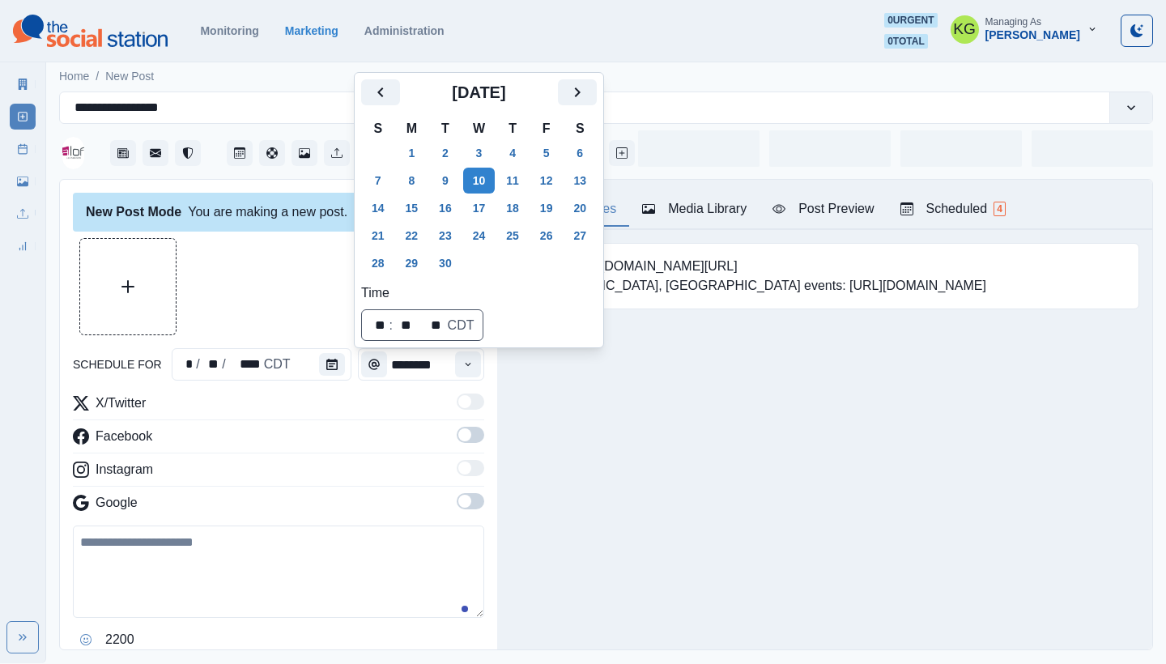
click at [272, 270] on div at bounding box center [278, 286] width 411 height 97
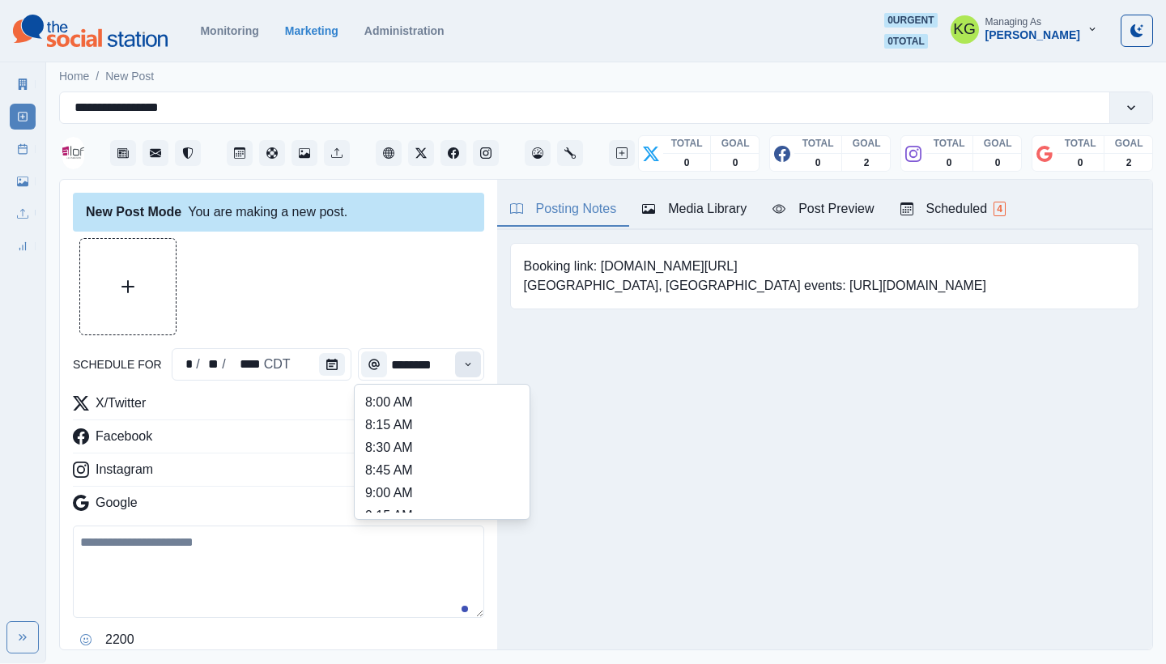
click at [465, 359] on button "Time" at bounding box center [468, 364] width 26 height 26
click at [407, 409] on li "12:00 PM" at bounding box center [442, 404] width 162 height 23
type input "********"
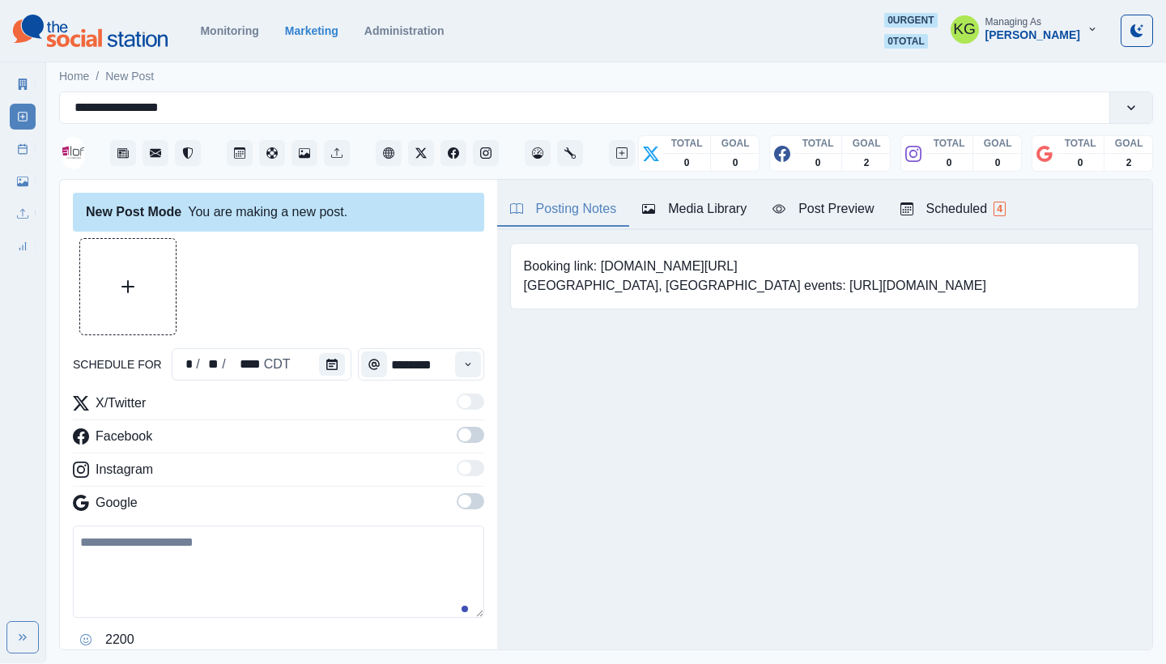
click at [458, 496] on span at bounding box center [464, 501] width 13 height 13
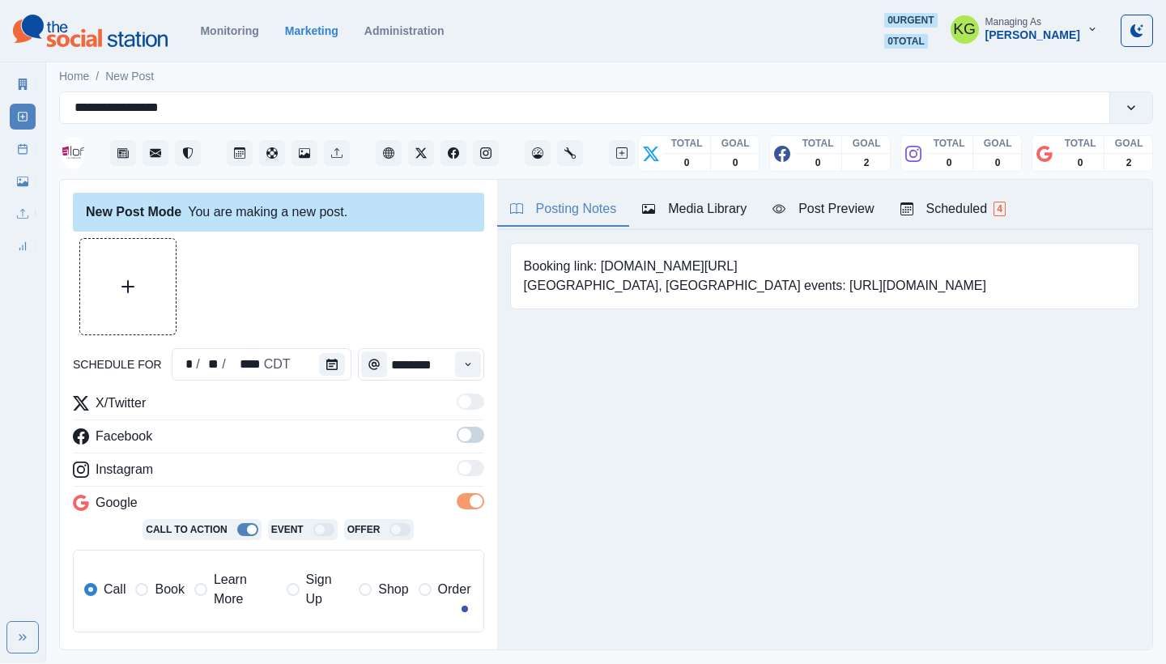
click at [454, 420] on hr at bounding box center [278, 420] width 411 height 1
click at [458, 436] on span at bounding box center [464, 434] width 13 height 13
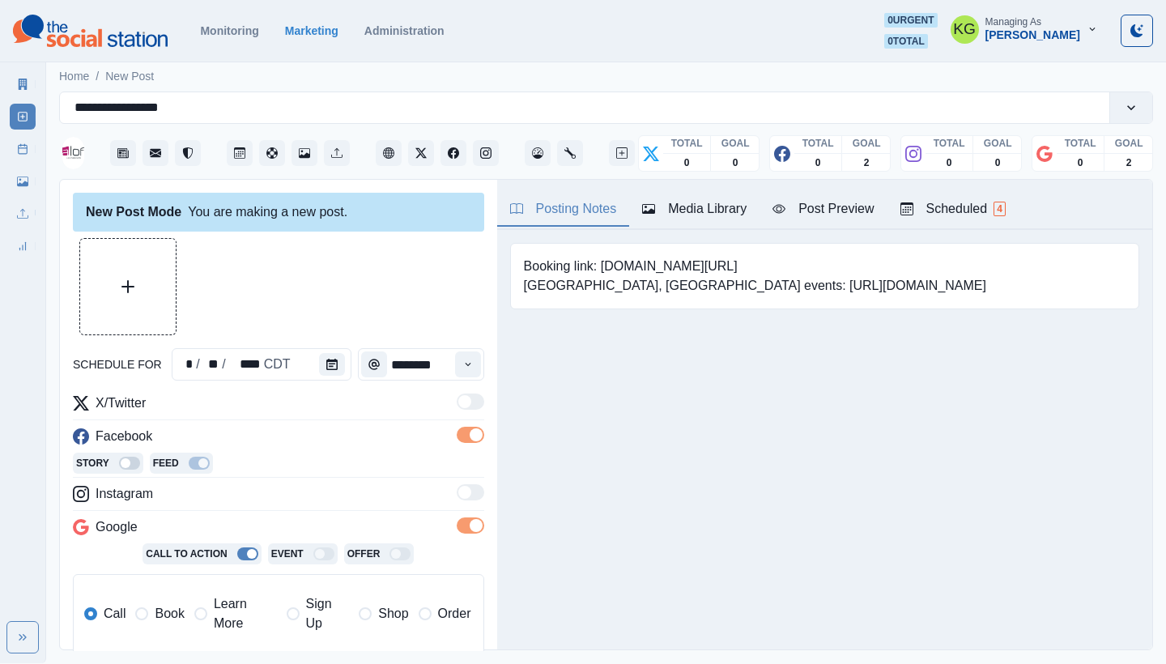
click at [716, 186] on div "Posting Notes Media Library Post Preview Scheduled 4" at bounding box center [824, 205] width 655 height 50
click at [708, 208] on div "Media Library" at bounding box center [694, 208] width 104 height 19
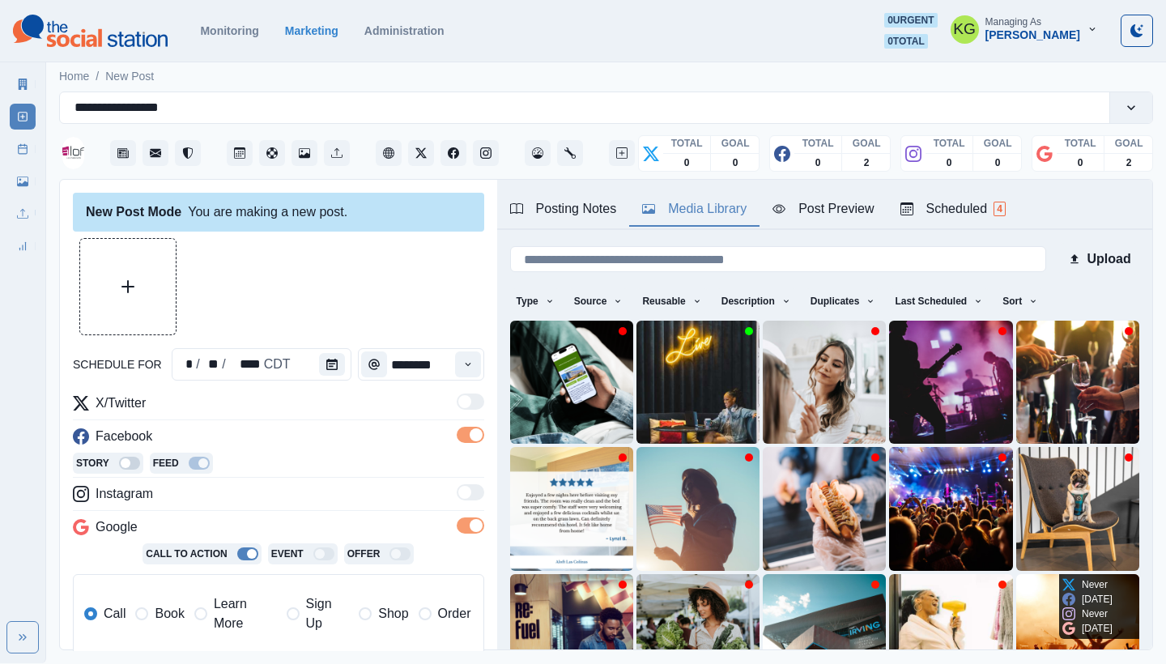
scroll to position [138, 0]
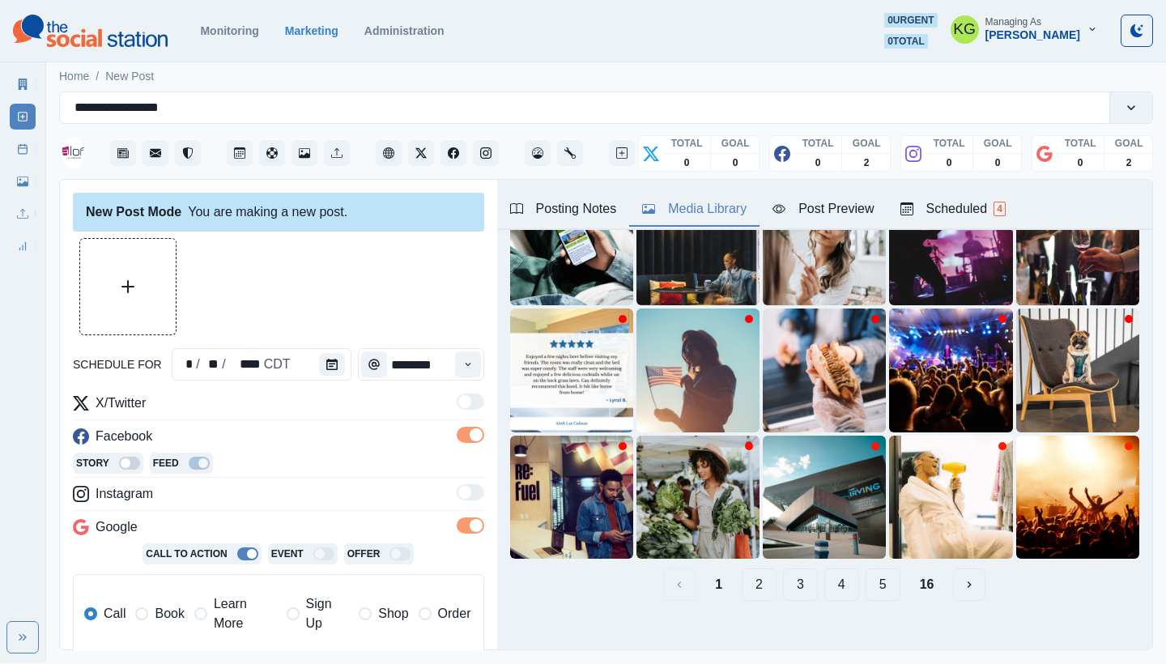
click at [907, 569] on button "16" at bounding box center [927, 585] width 40 height 32
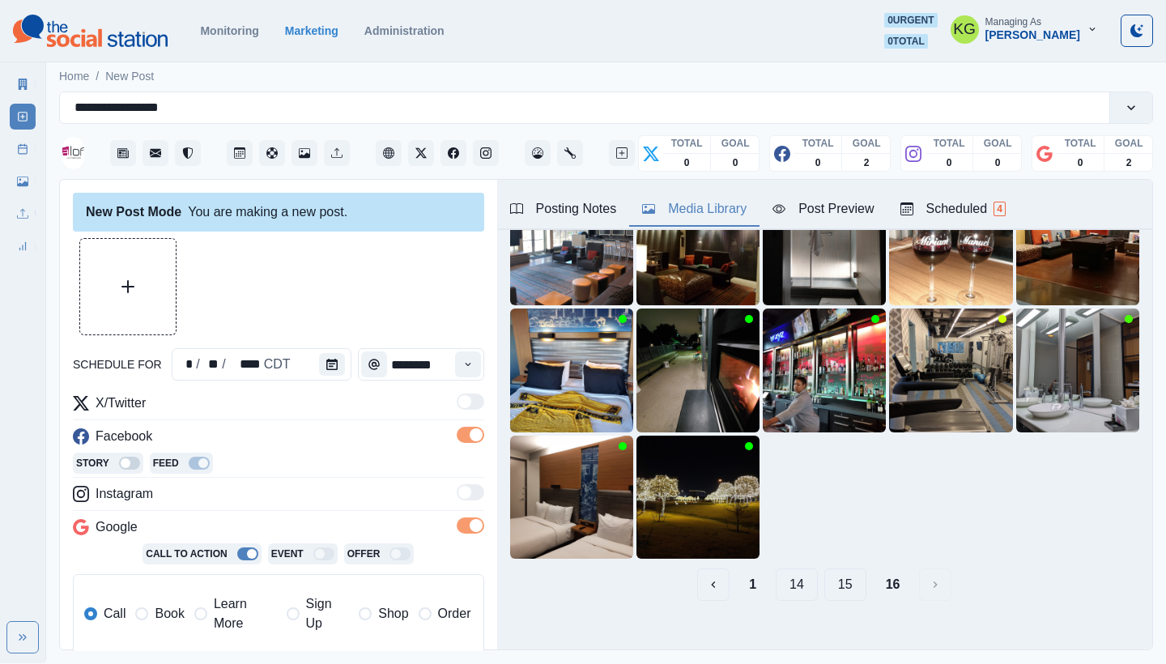
click at [824, 569] on button "15" at bounding box center [845, 585] width 42 height 32
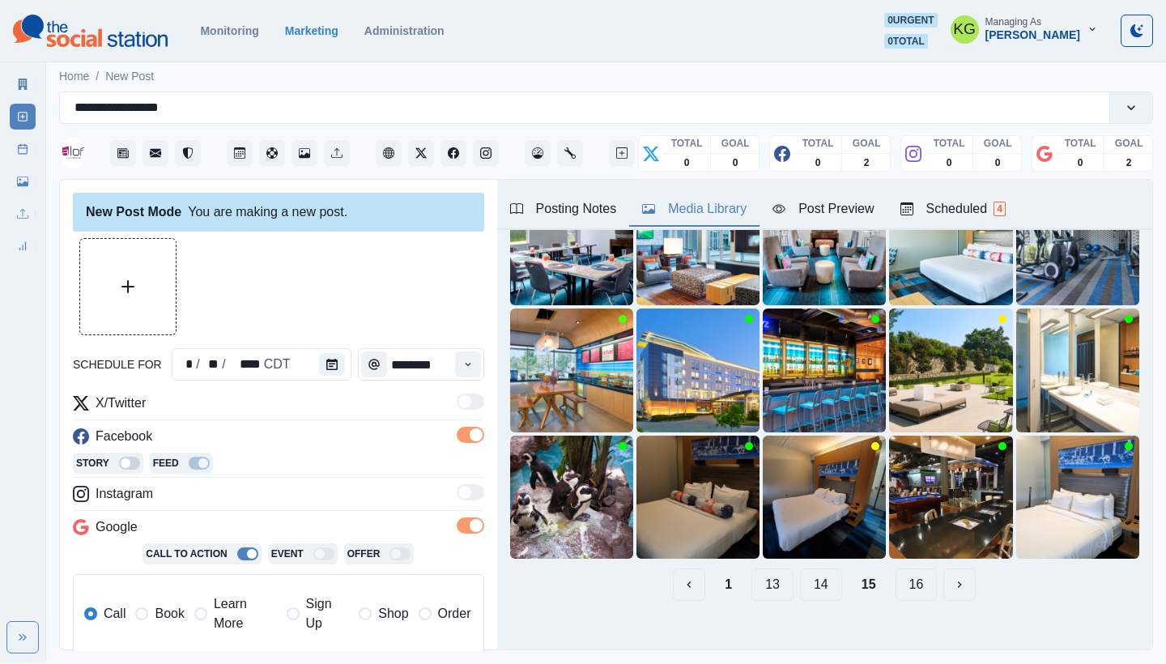
scroll to position [122, 0]
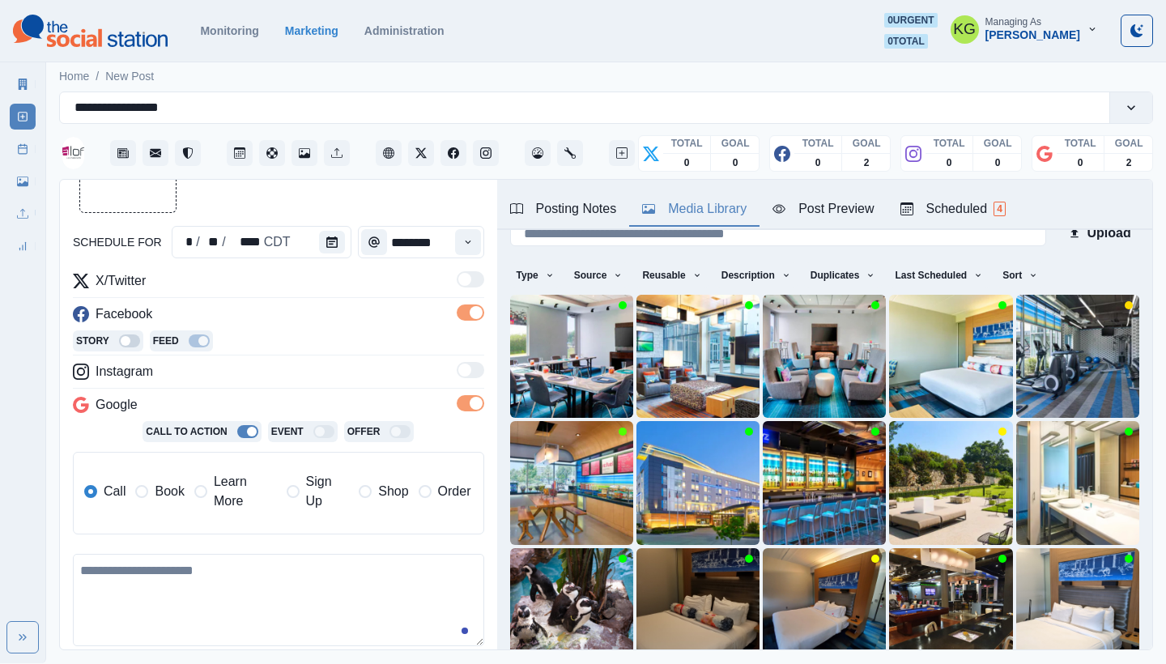
click at [143, 491] on span at bounding box center [141, 491] width 13 height 13
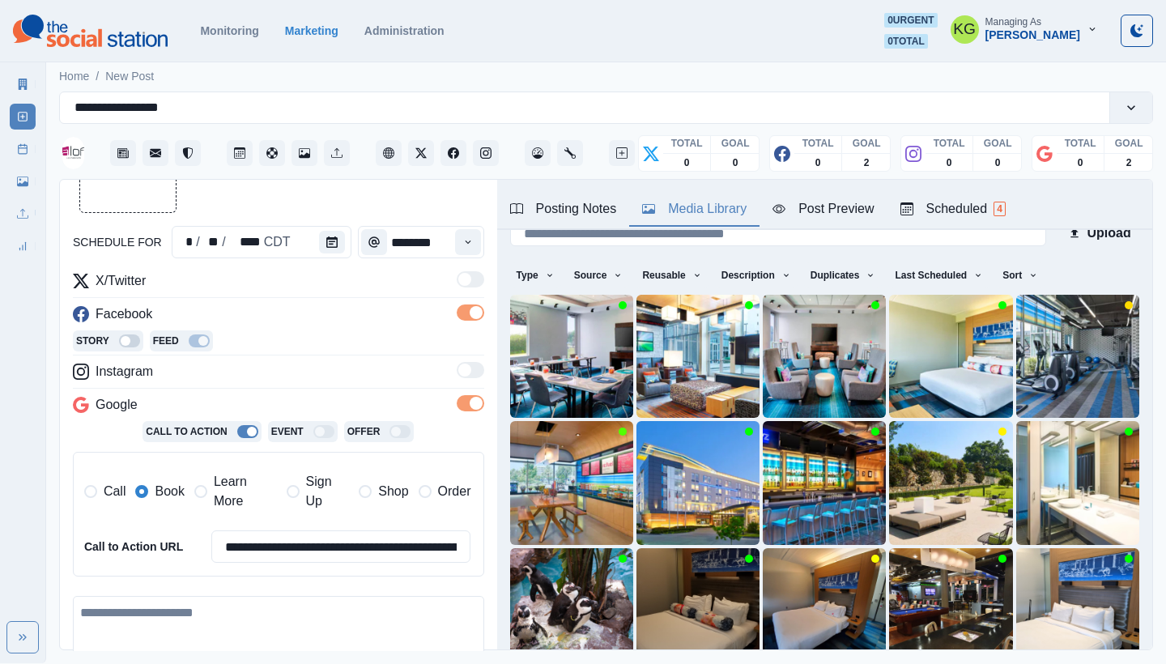
scroll to position [343, 0]
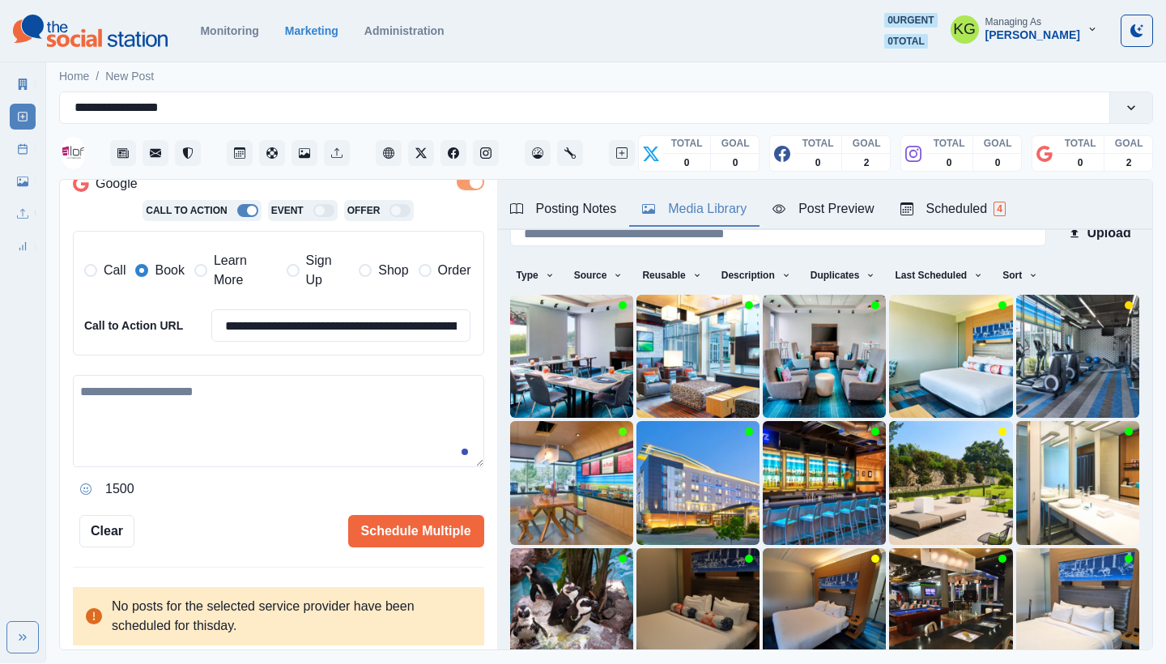
click at [233, 408] on textarea at bounding box center [278, 421] width 411 height 92
paste textarea "**********"
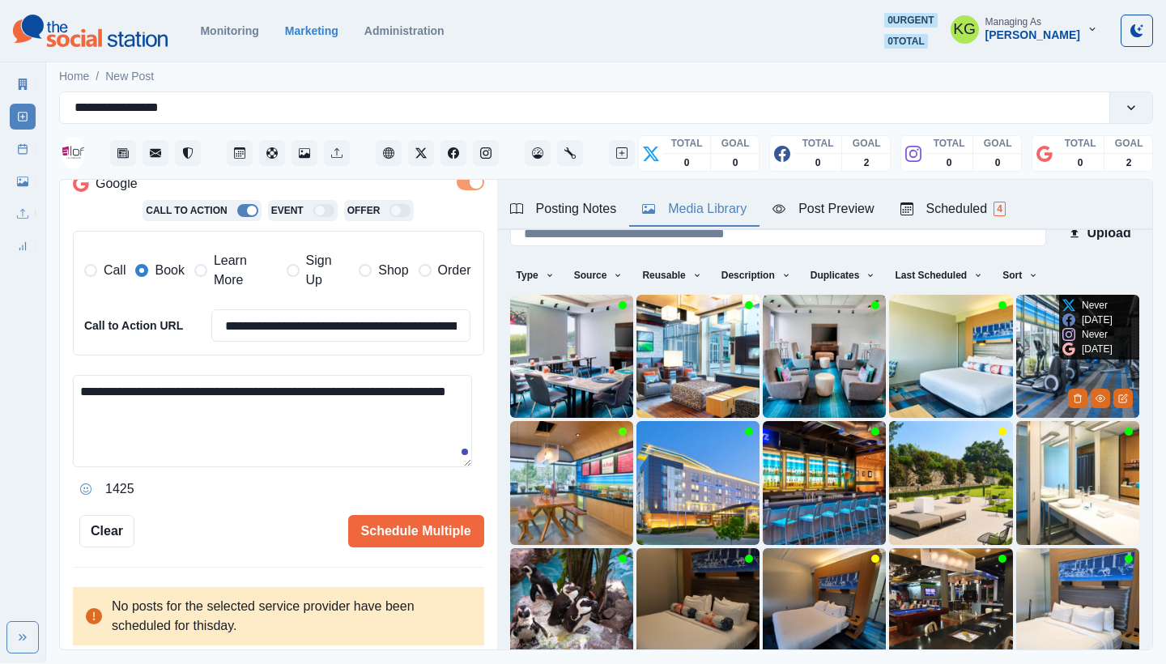
scroll to position [138, 0]
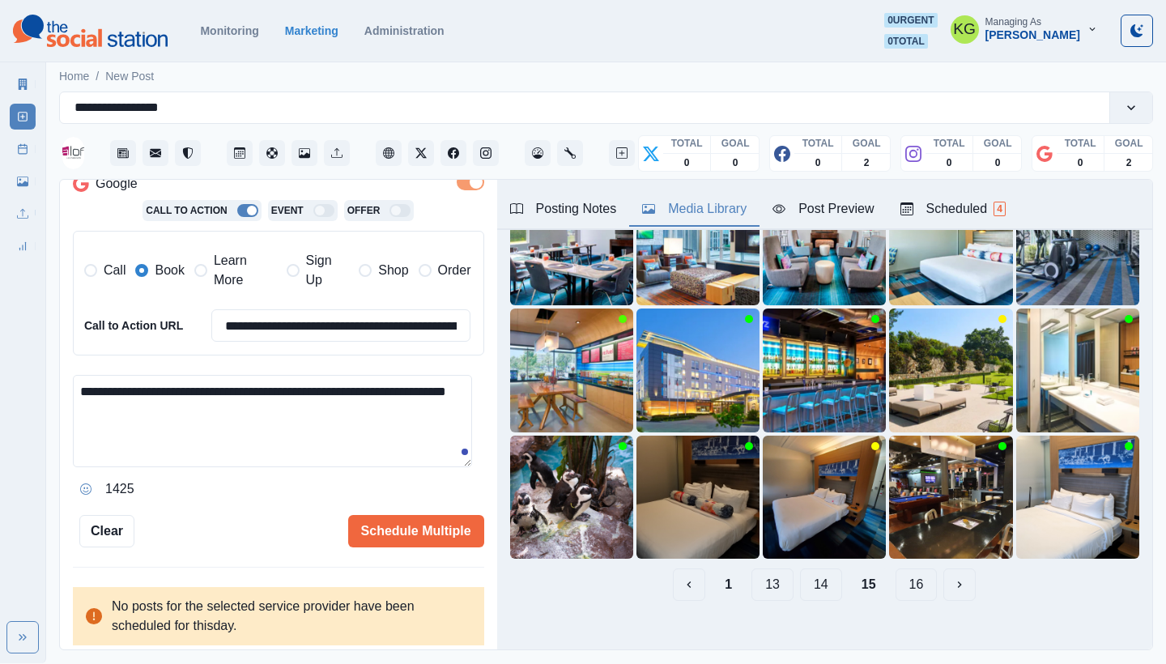
type textarea "**********"
click at [820, 573] on button "14" at bounding box center [821, 585] width 42 height 32
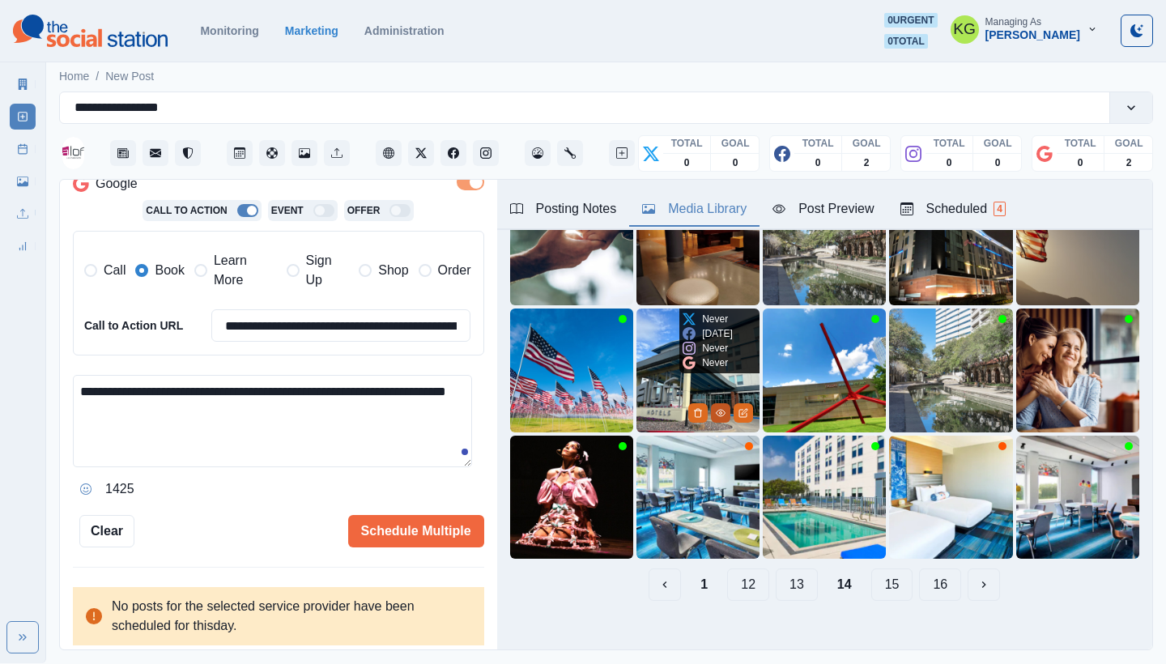
click at [717, 410] on icon "View Media" at bounding box center [721, 413] width 9 height 6
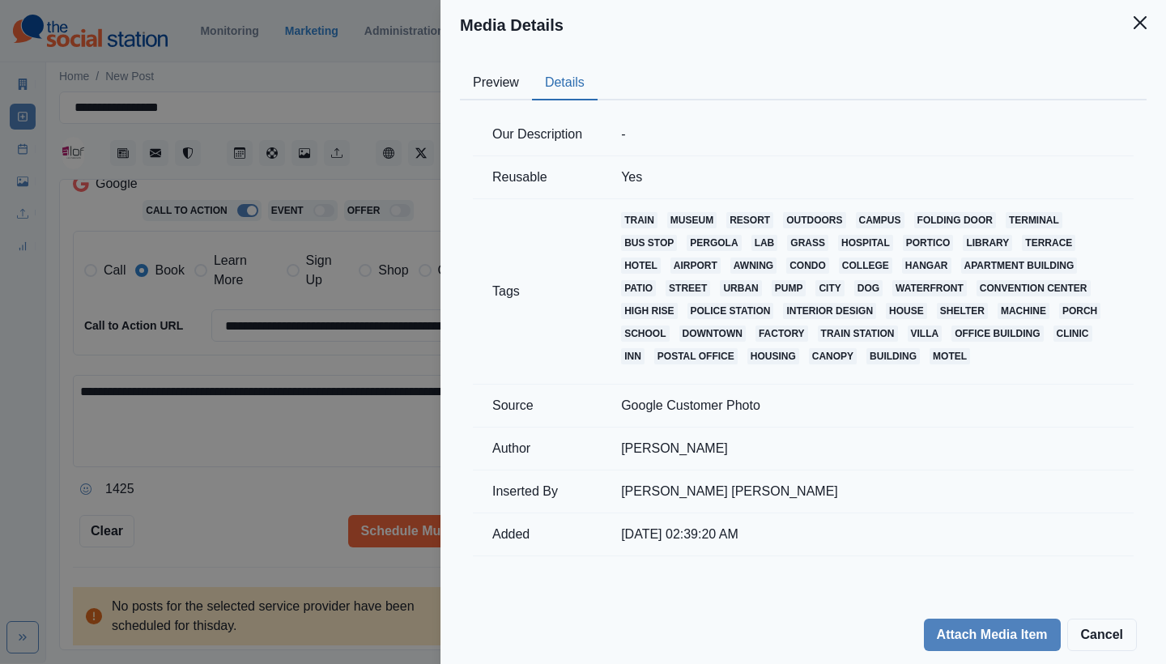
click at [560, 80] on button "Details" at bounding box center [565, 83] width 66 height 34
drag, startPoint x: 1138, startPoint y: 27, endPoint x: 1122, endPoint y: 71, distance: 47.1
click at [1137, 27] on icon "Close" at bounding box center [1140, 22] width 13 height 13
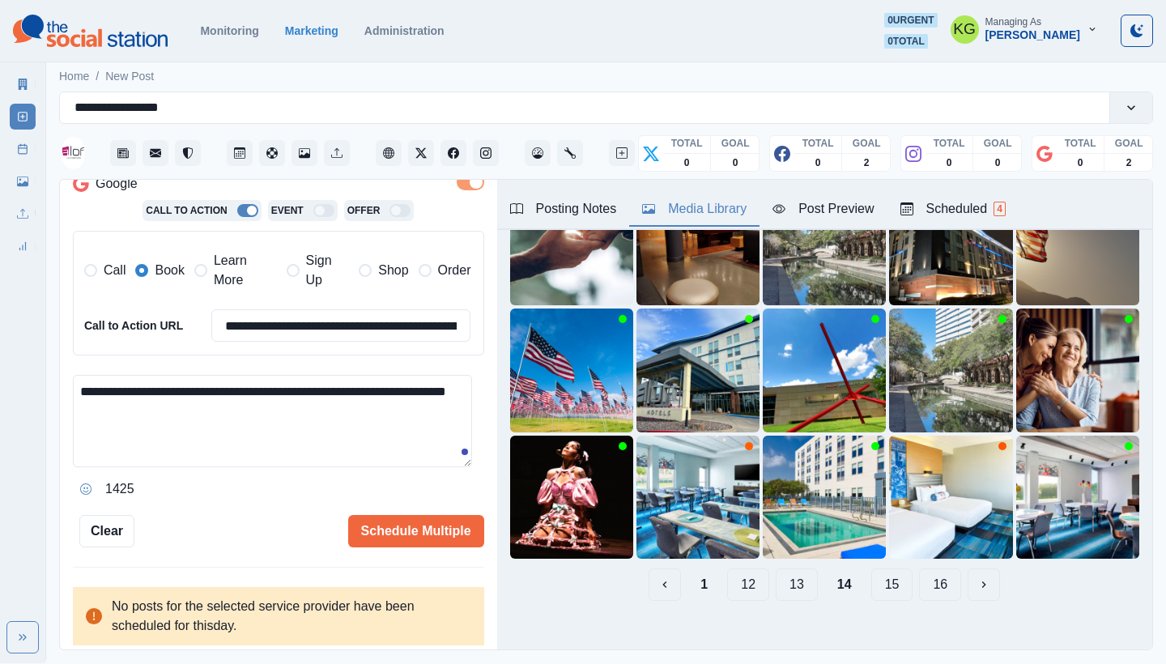
click at [779, 572] on button "13" at bounding box center [797, 585] width 42 height 32
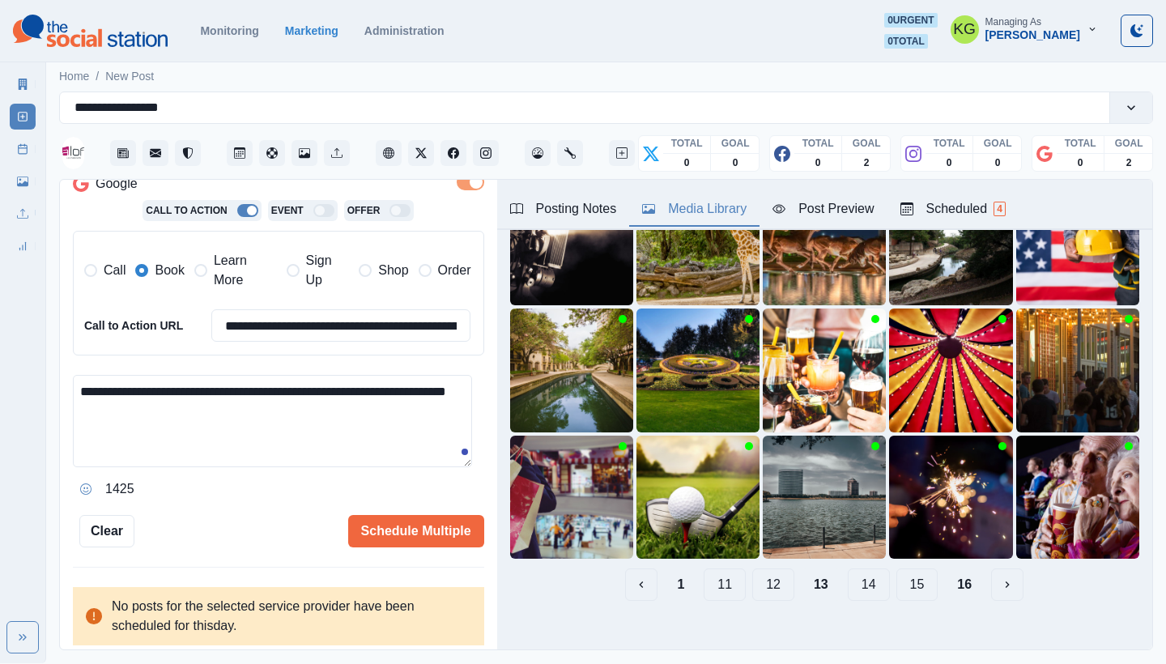
click at [767, 570] on button "12" at bounding box center [773, 585] width 42 height 32
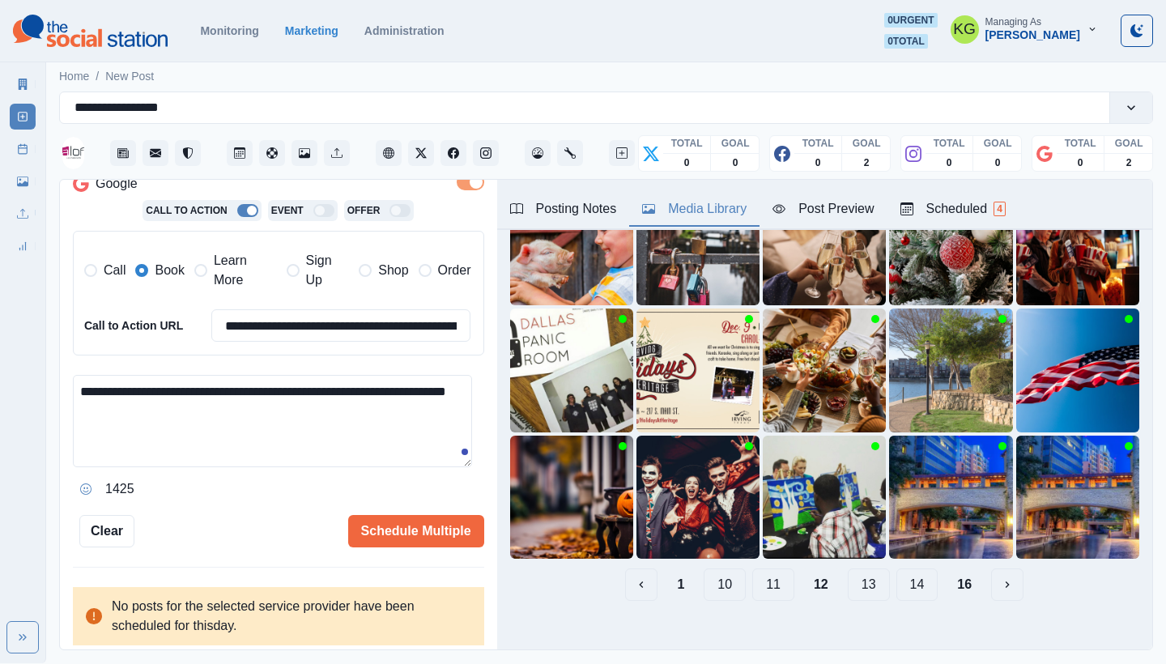
click at [752, 572] on button "11" at bounding box center [773, 585] width 42 height 32
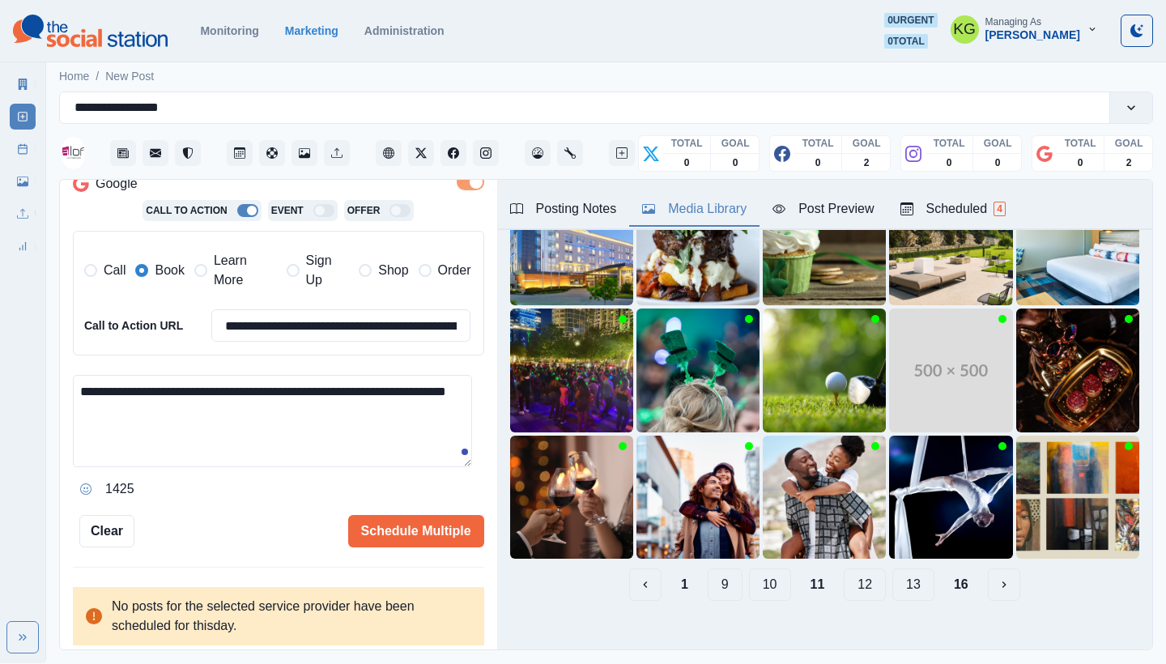
click at [761, 569] on button "10" at bounding box center [770, 585] width 42 height 32
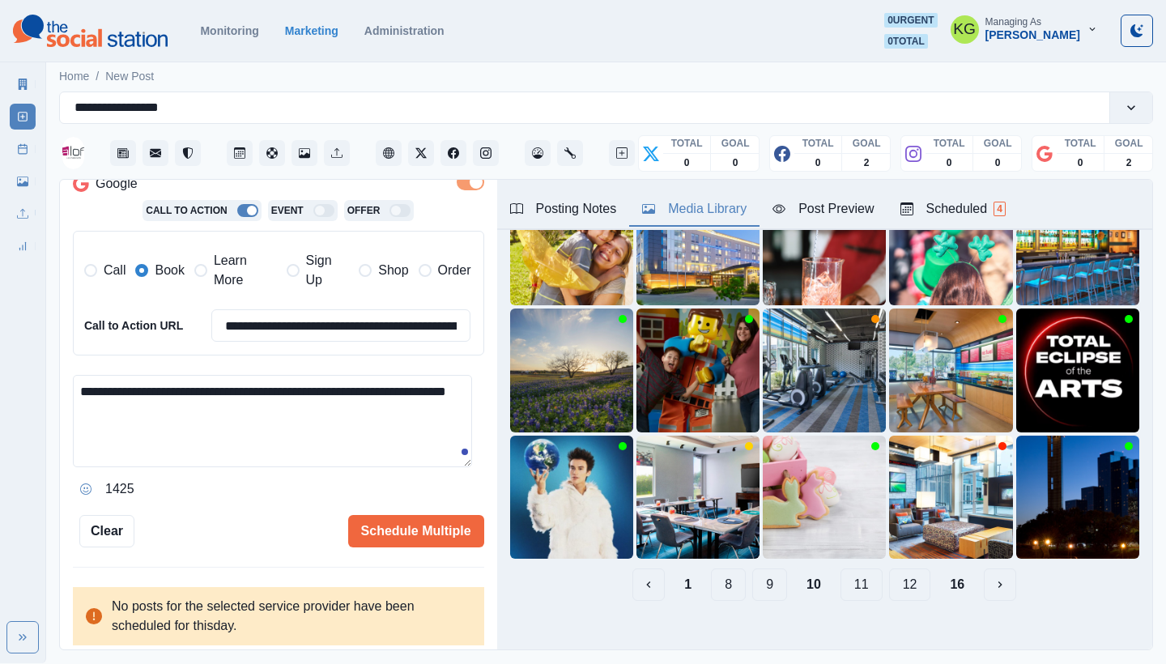
click at [759, 569] on button "9" at bounding box center [769, 585] width 35 height 32
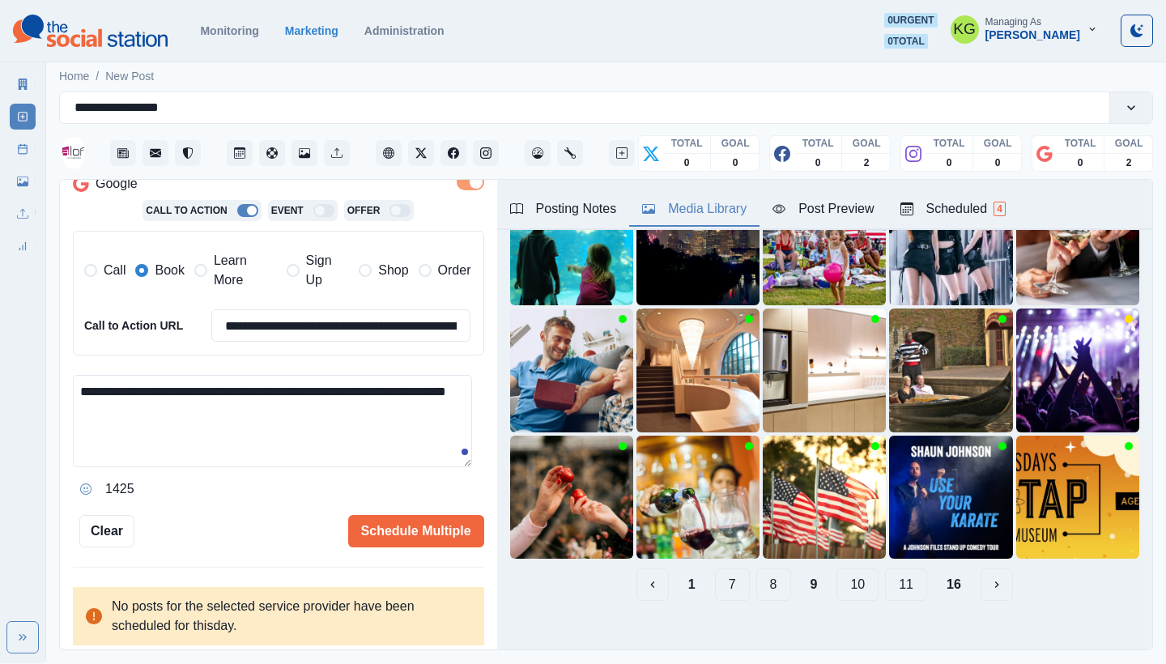
click at [765, 574] on button "8" at bounding box center [773, 585] width 35 height 32
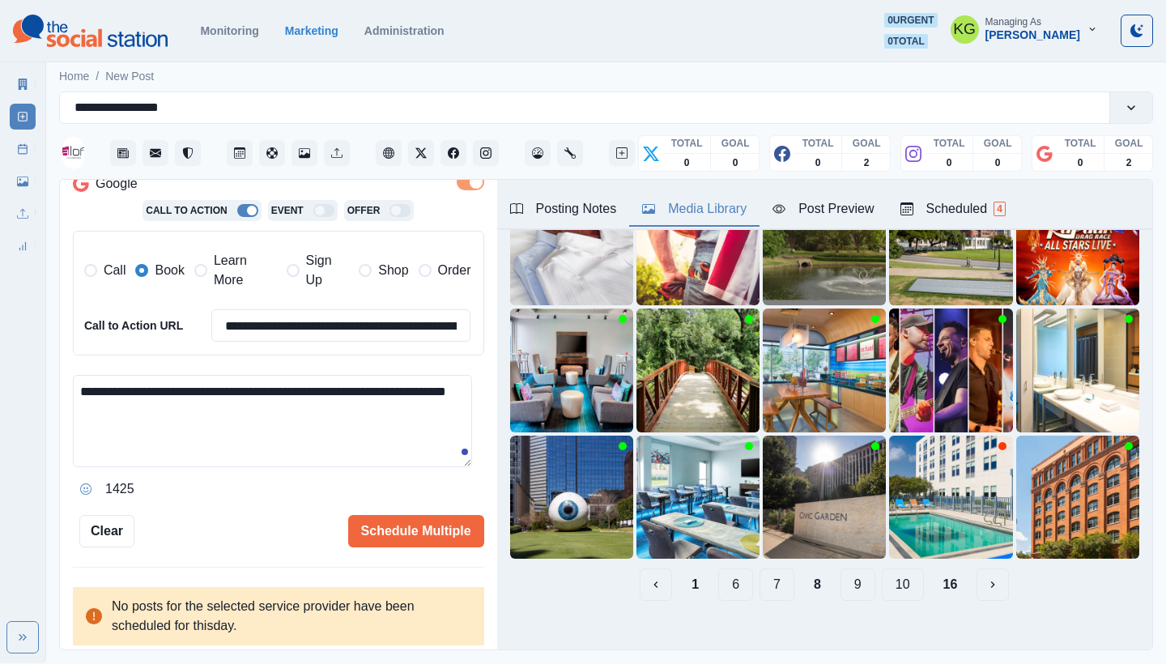
click at [760, 573] on button "7" at bounding box center [777, 585] width 35 height 32
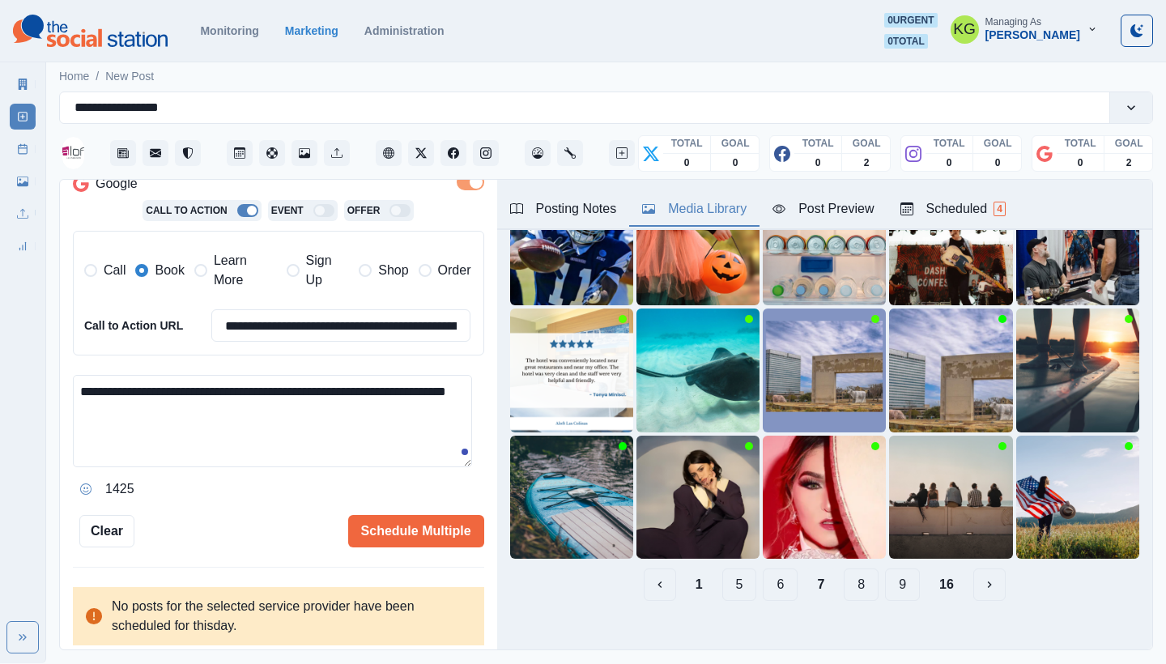
click at [768, 574] on button "6" at bounding box center [780, 585] width 35 height 32
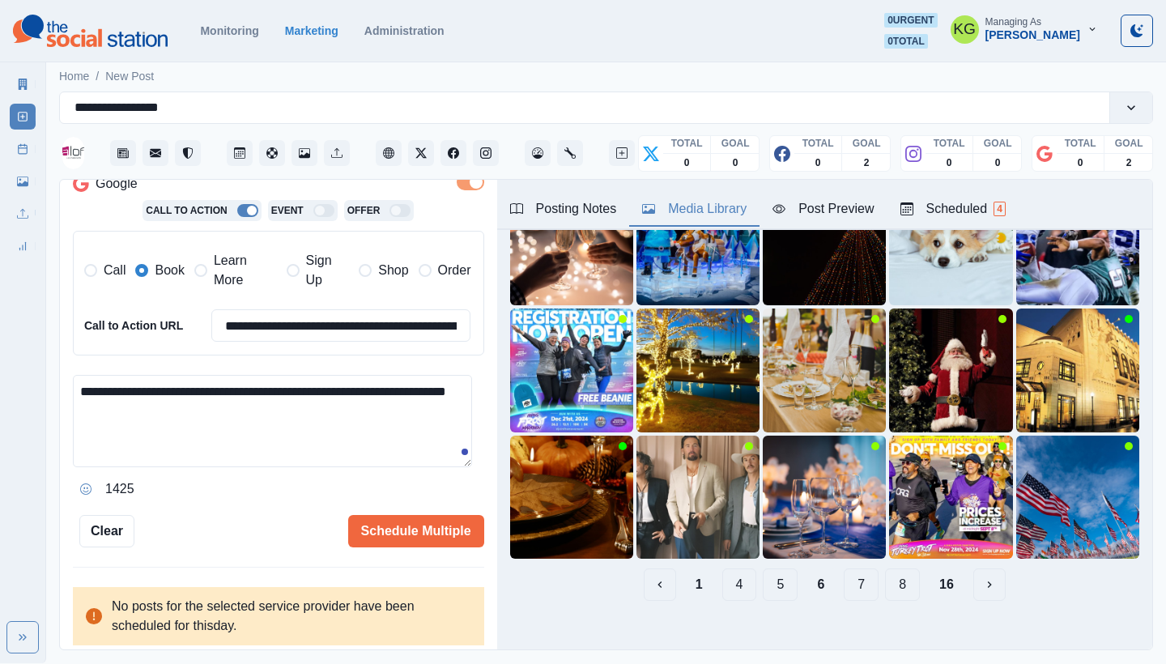
click at [768, 574] on button "5" at bounding box center [780, 585] width 35 height 32
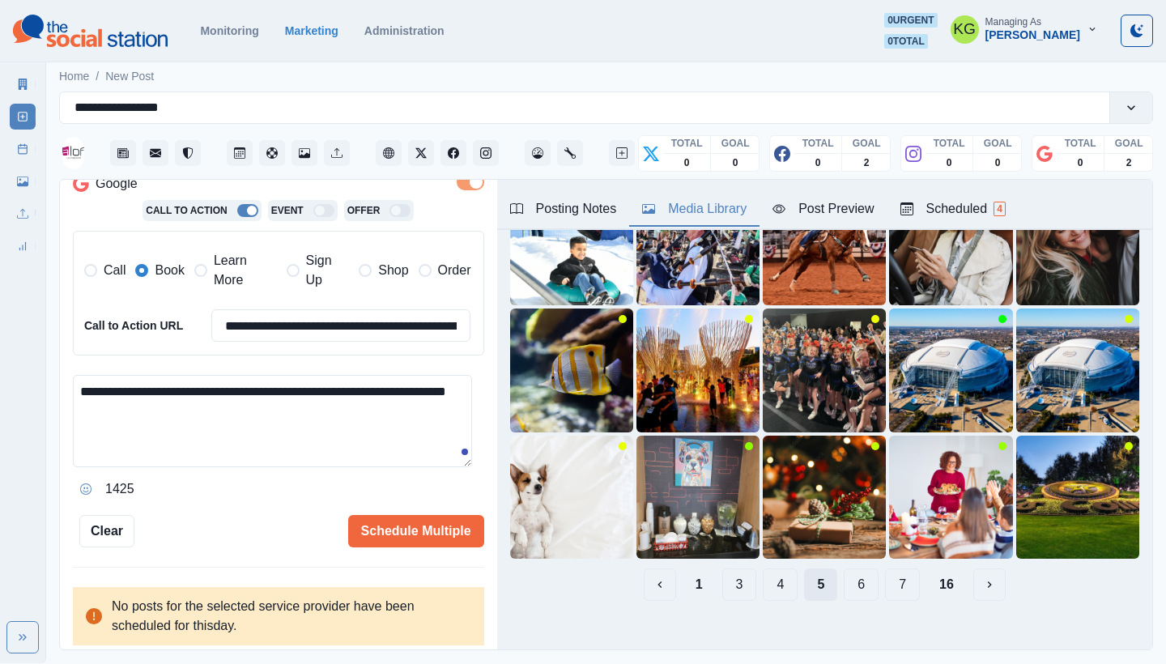
click at [768, 574] on button "4" at bounding box center [780, 585] width 35 height 32
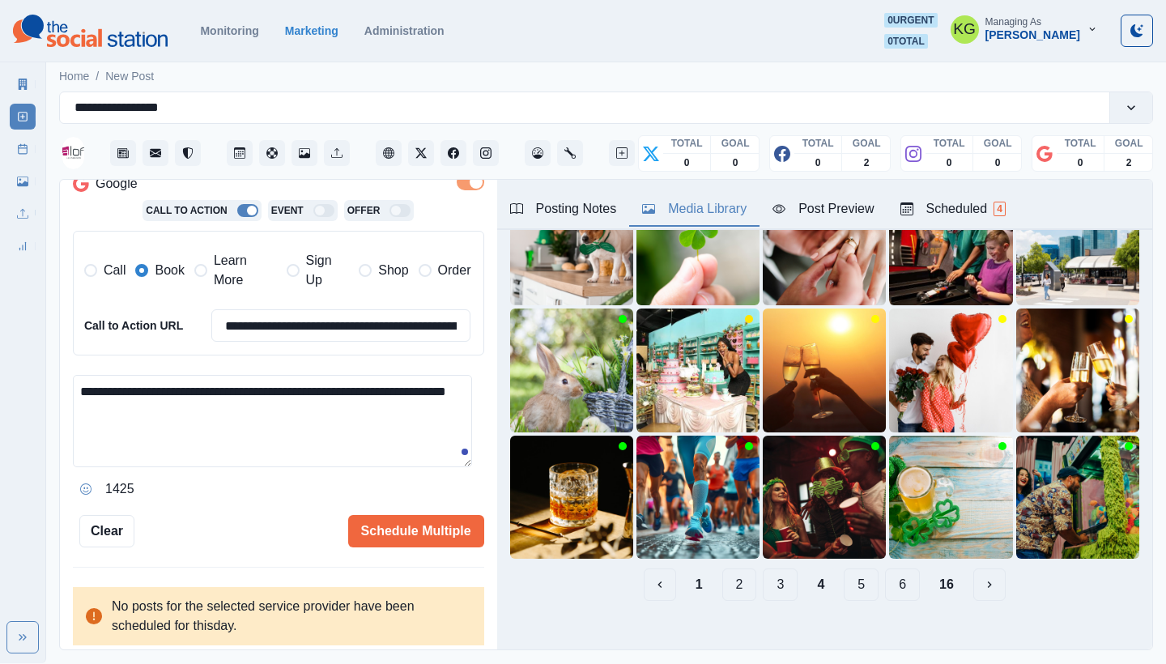
click at [768, 574] on button "3" at bounding box center [780, 585] width 35 height 32
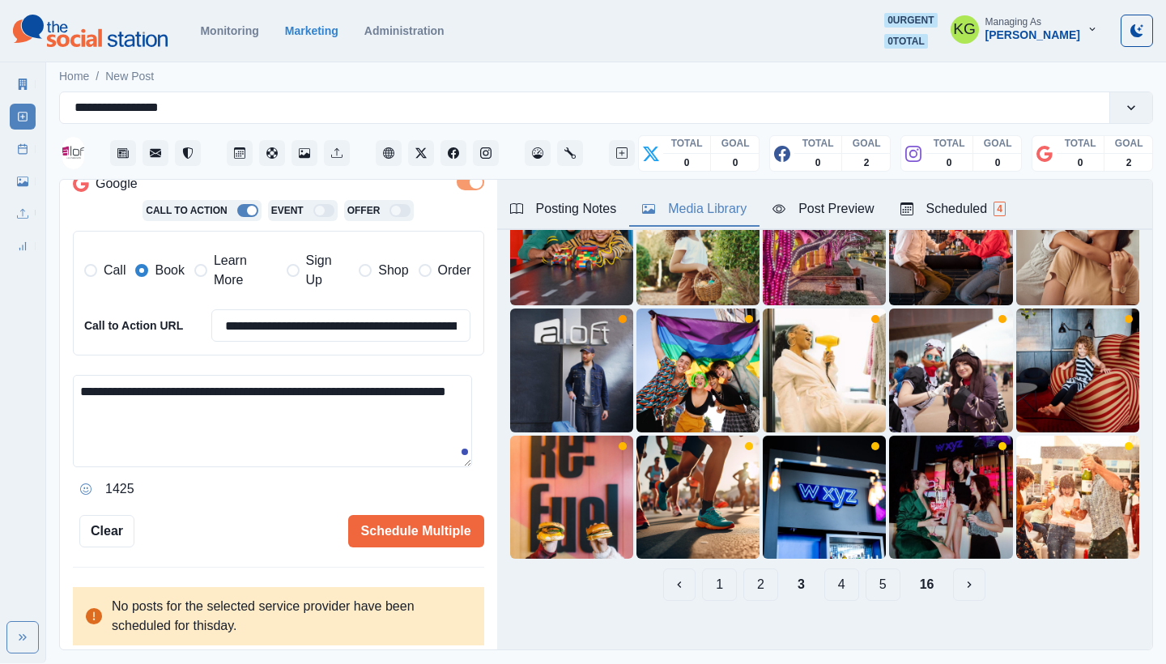
click at [768, 574] on div "1 2 3 4 5 16" at bounding box center [824, 585] width 629 height 32
click at [743, 570] on button "2" at bounding box center [760, 585] width 35 height 32
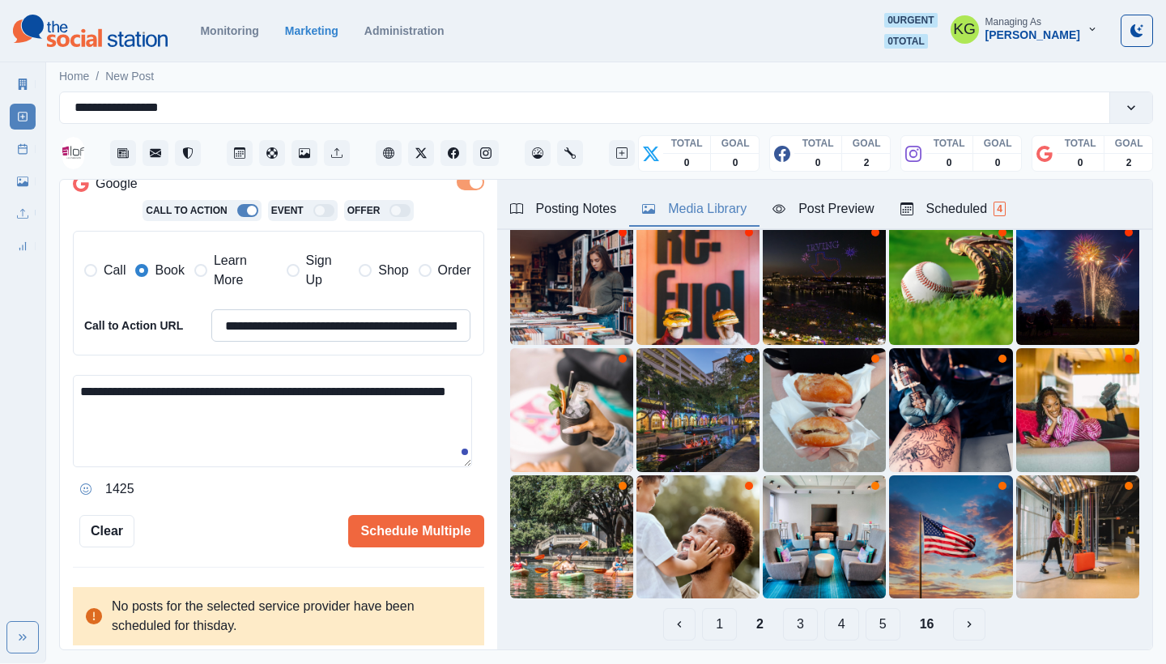
scroll to position [0, 0]
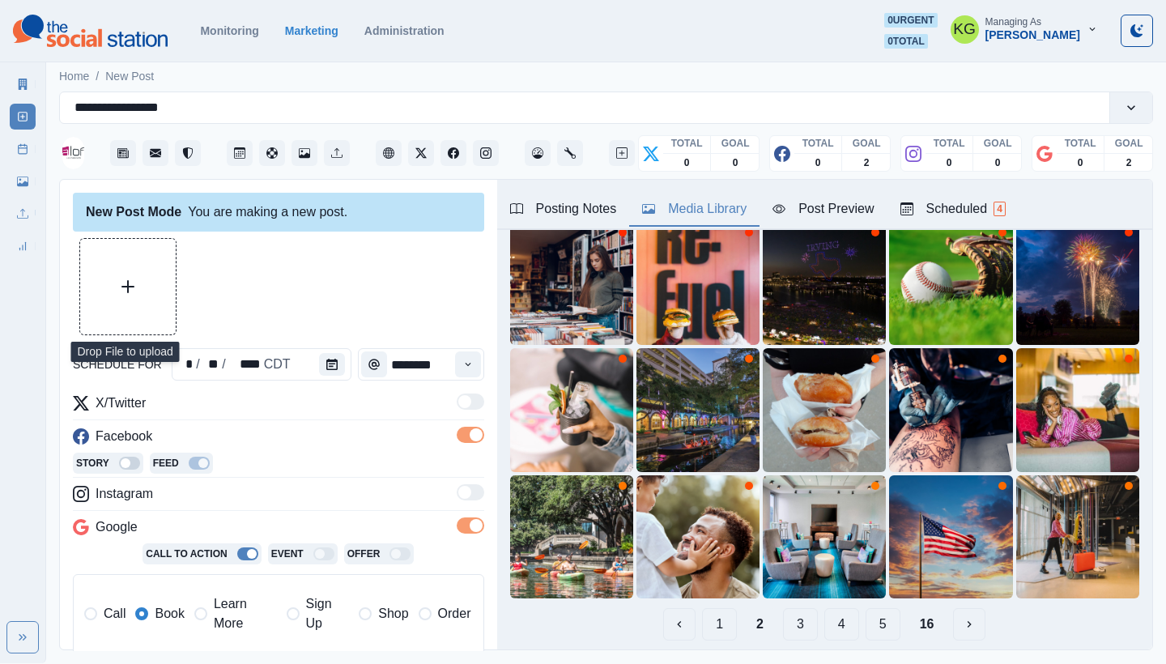
click at [160, 279] on button "Upload Media" at bounding box center [128, 287] width 96 height 96
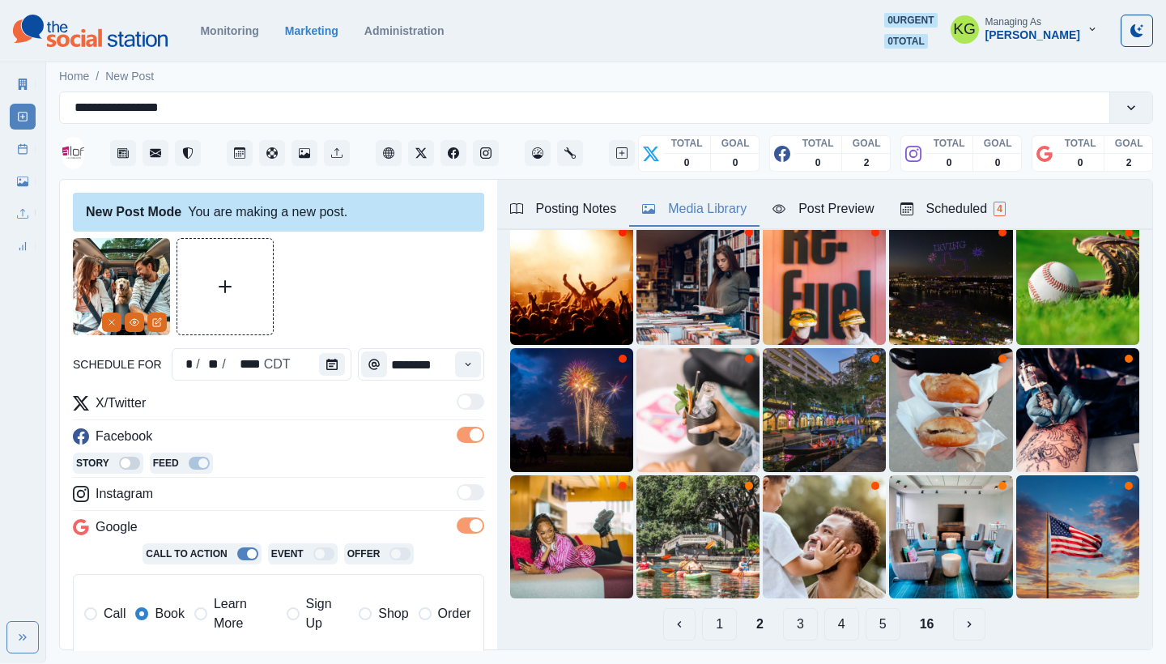
scroll to position [343, 0]
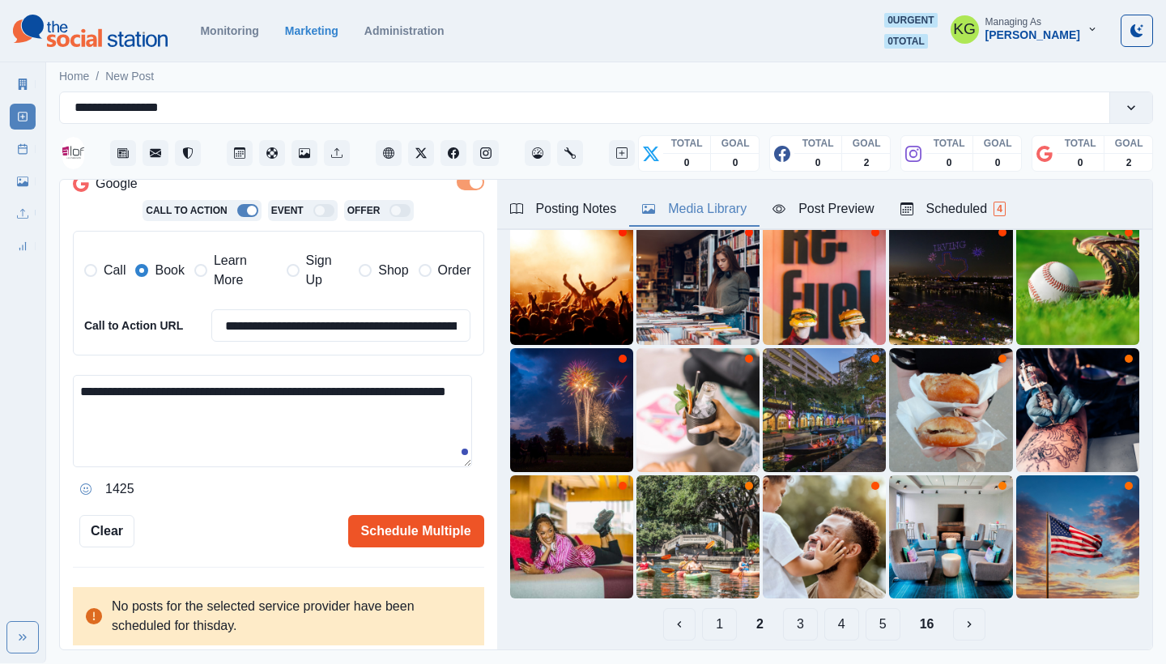
click at [394, 515] on button "Schedule Multiple" at bounding box center [416, 531] width 136 height 32
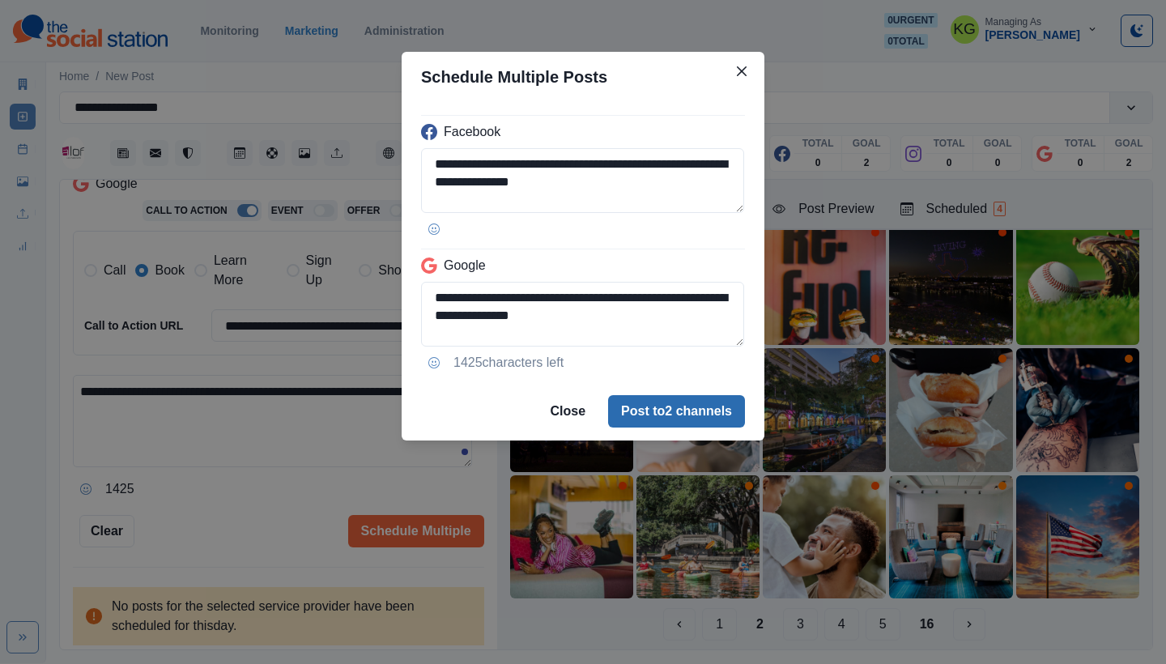
click at [653, 407] on button "Post to 2 channels" at bounding box center [676, 411] width 137 height 32
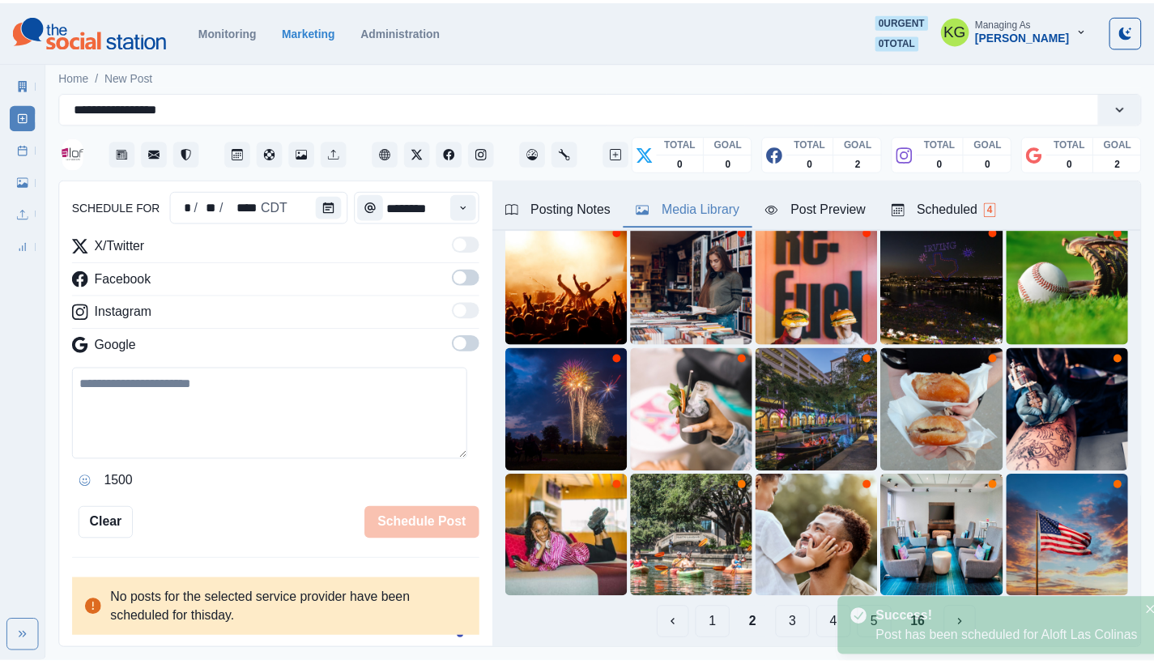
scroll to position [157, 0]
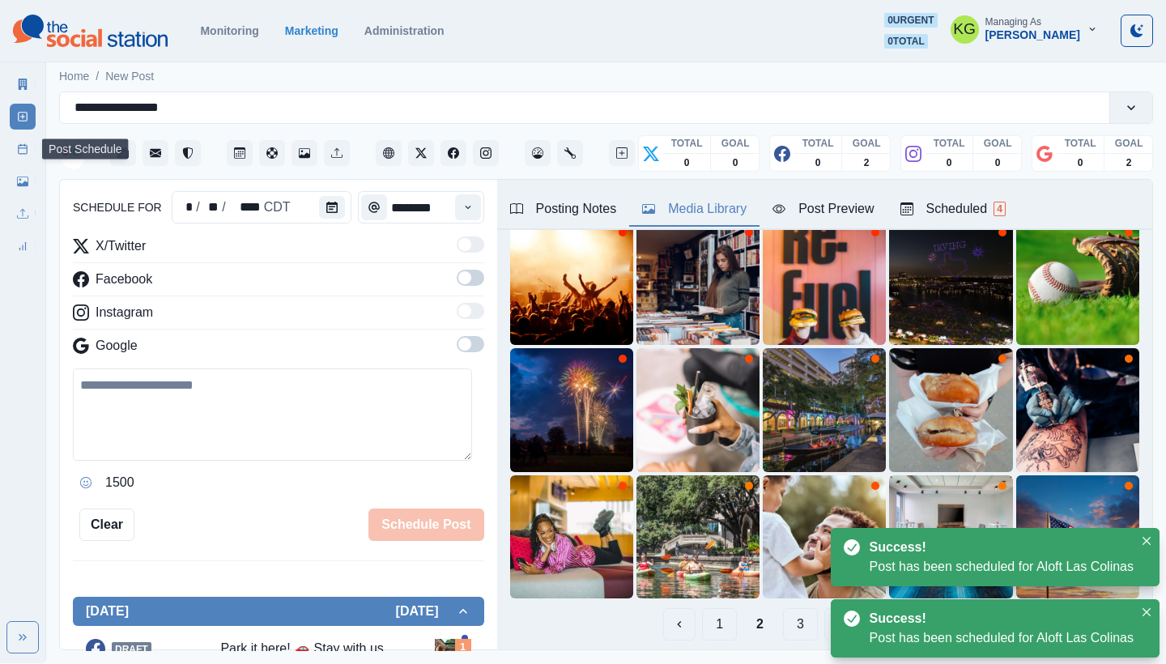
click at [23, 145] on rect at bounding box center [23, 149] width 9 height 9
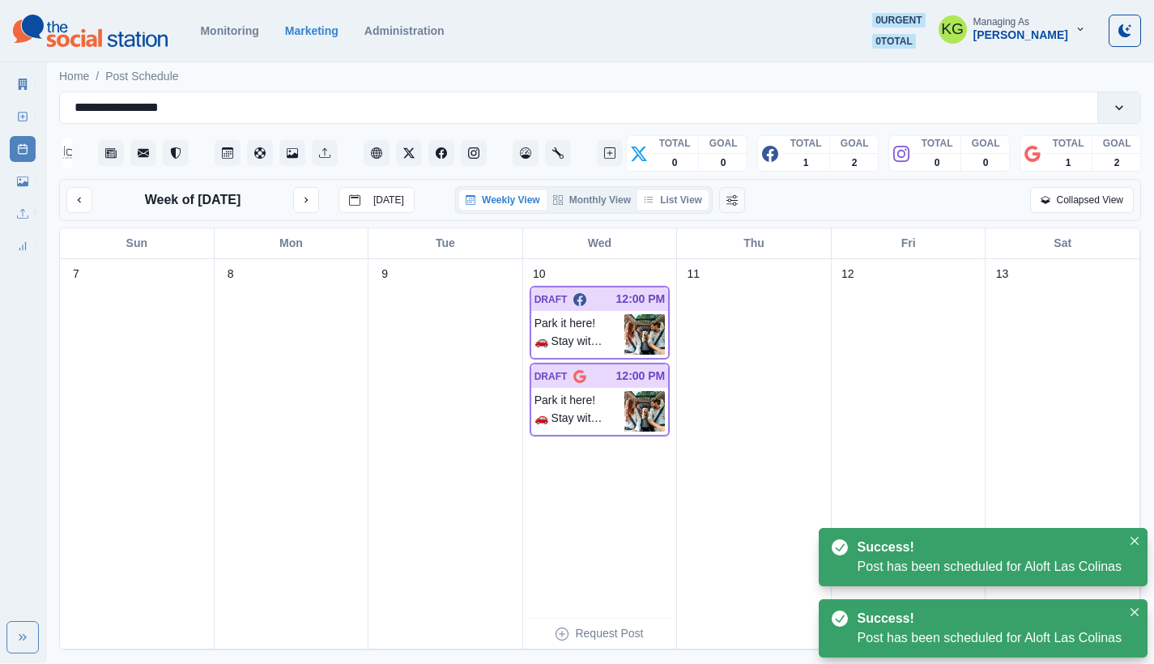
click at [685, 207] on button "List View" at bounding box center [672, 199] width 71 height 19
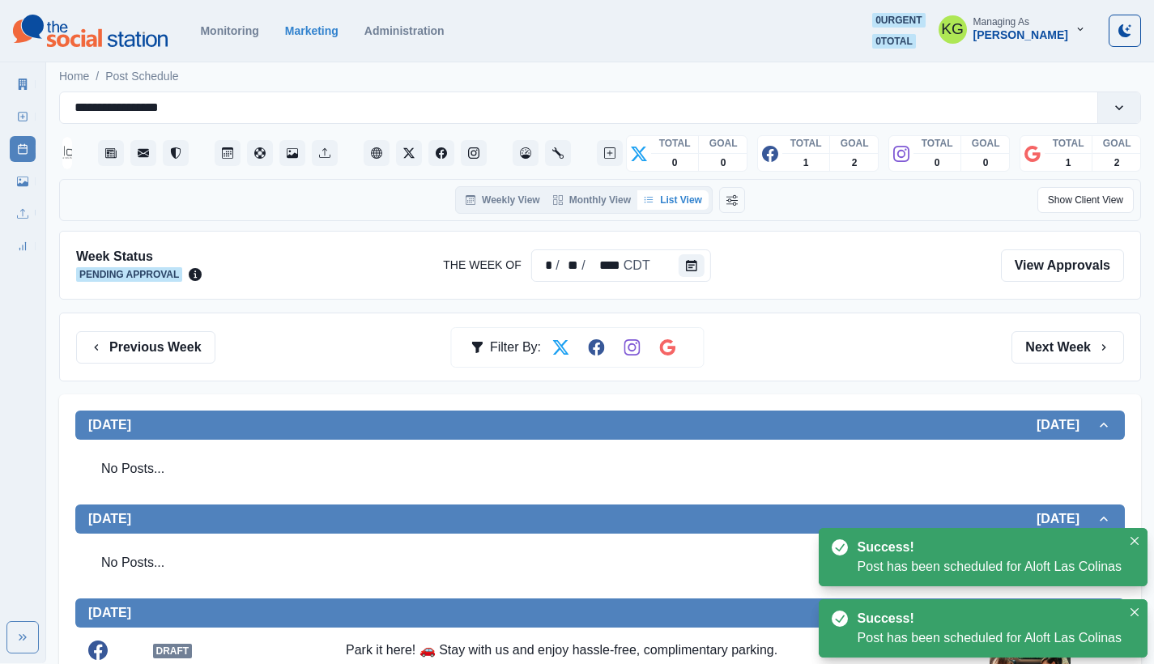
scroll to position [488, 0]
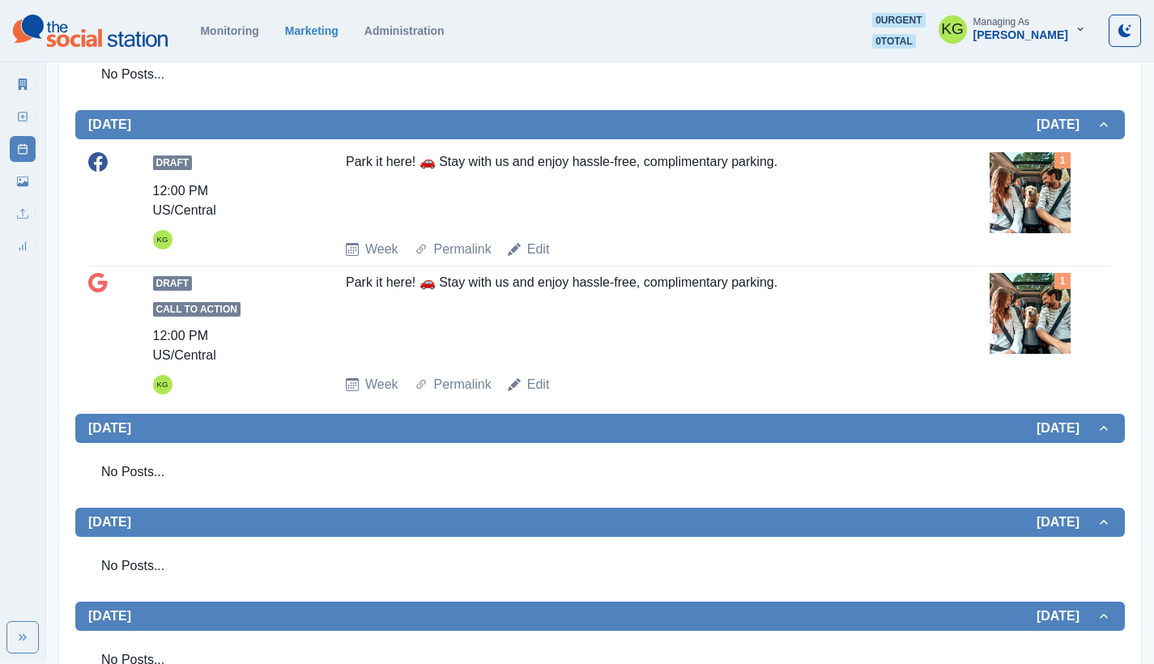
click at [1038, 194] on img at bounding box center [1030, 192] width 81 height 81
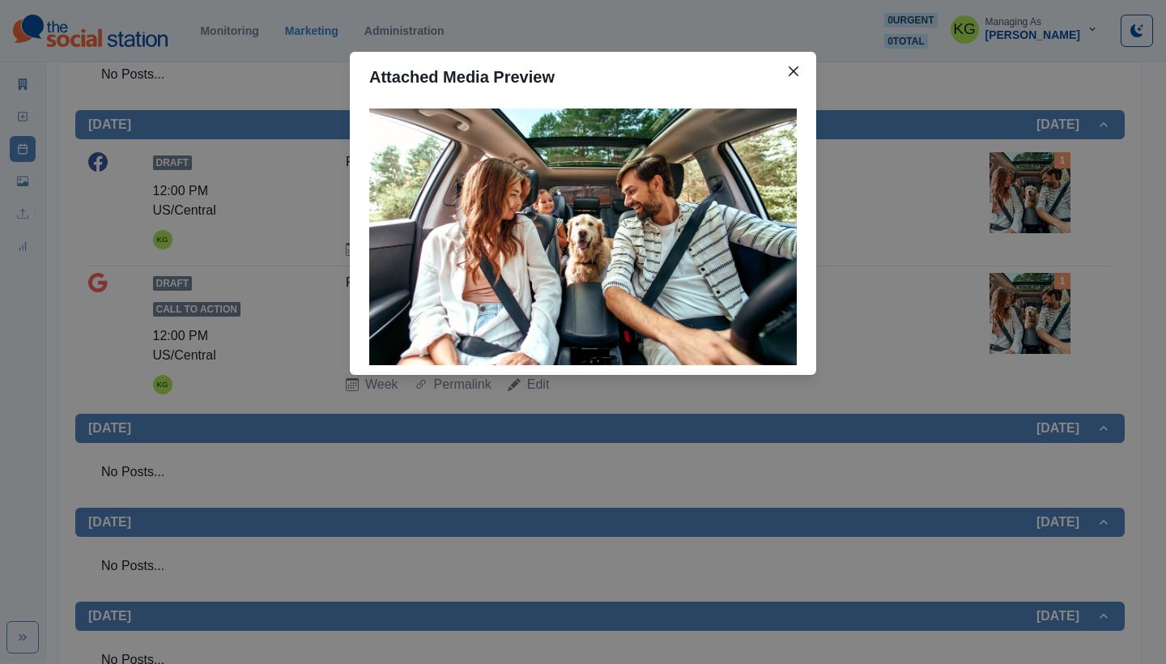
click at [990, 232] on div "Attached Media Preview" at bounding box center [583, 332] width 1166 height 664
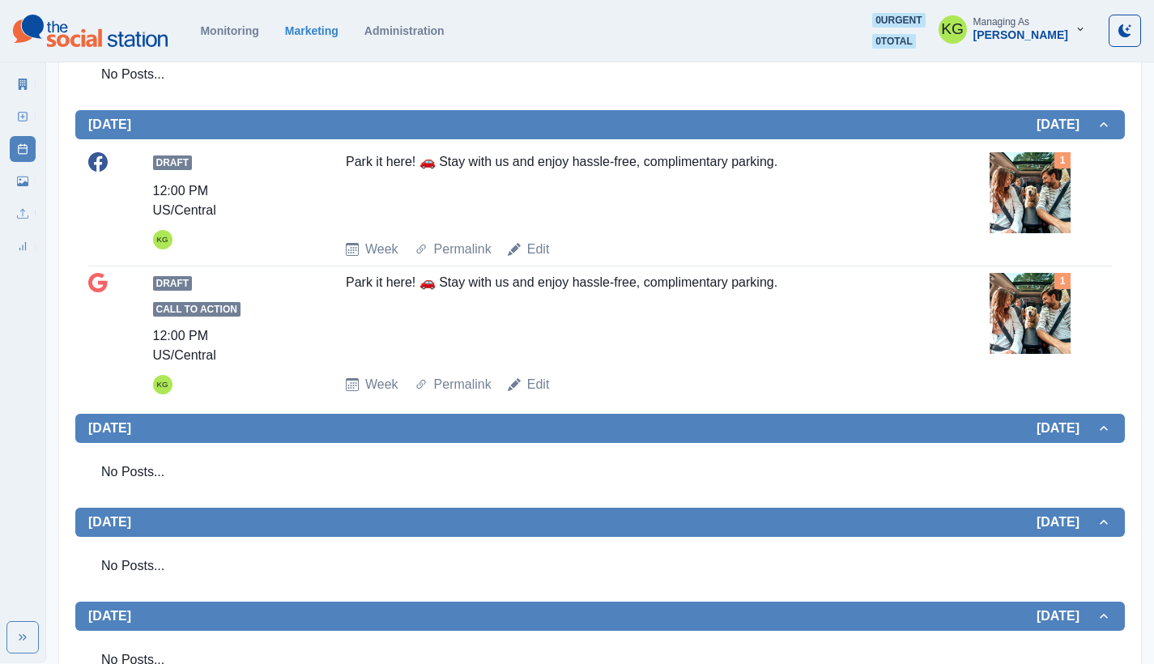
scroll to position [0, 0]
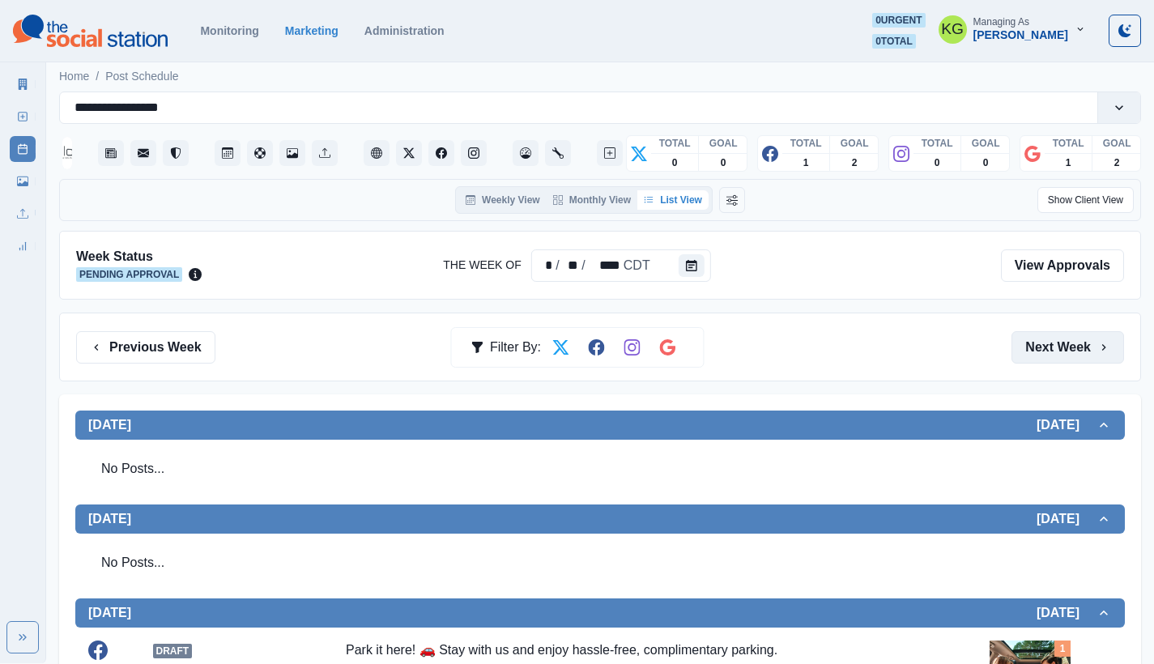
click at [1060, 343] on button "Next Week" at bounding box center [1068, 347] width 113 height 32
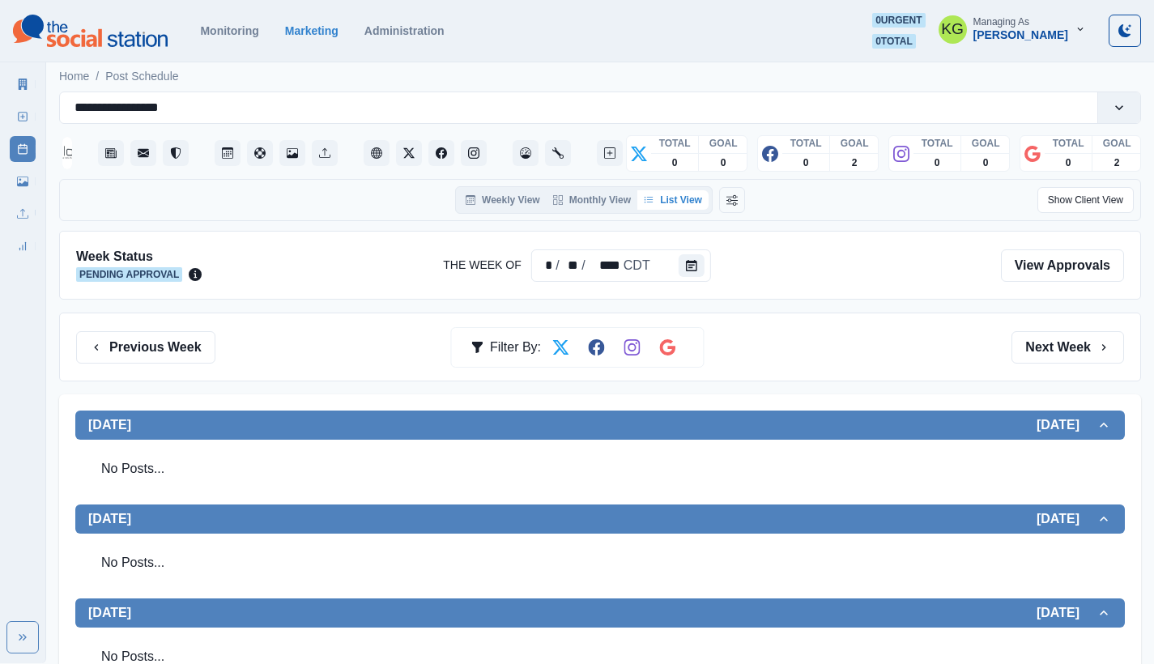
drag, startPoint x: 179, startPoint y: 345, endPoint x: 327, endPoint y: 348, distance: 148.2
click at [178, 345] on button "Previous Week" at bounding box center [145, 347] width 139 height 32
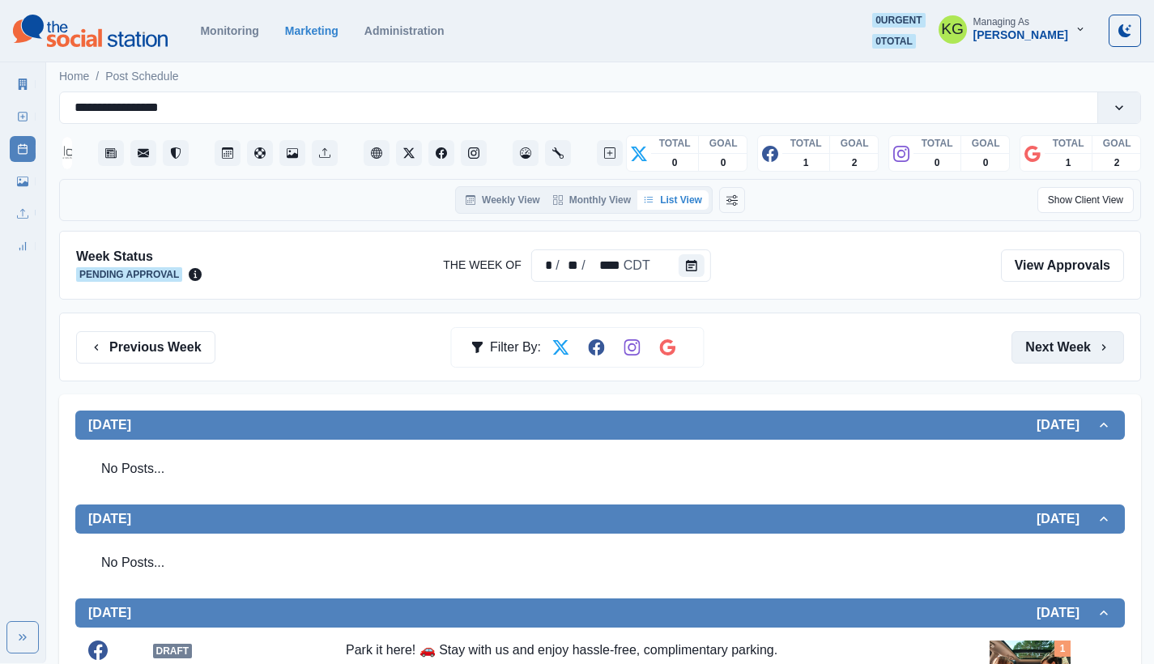
click at [1069, 337] on button "Next Week" at bounding box center [1068, 347] width 113 height 32
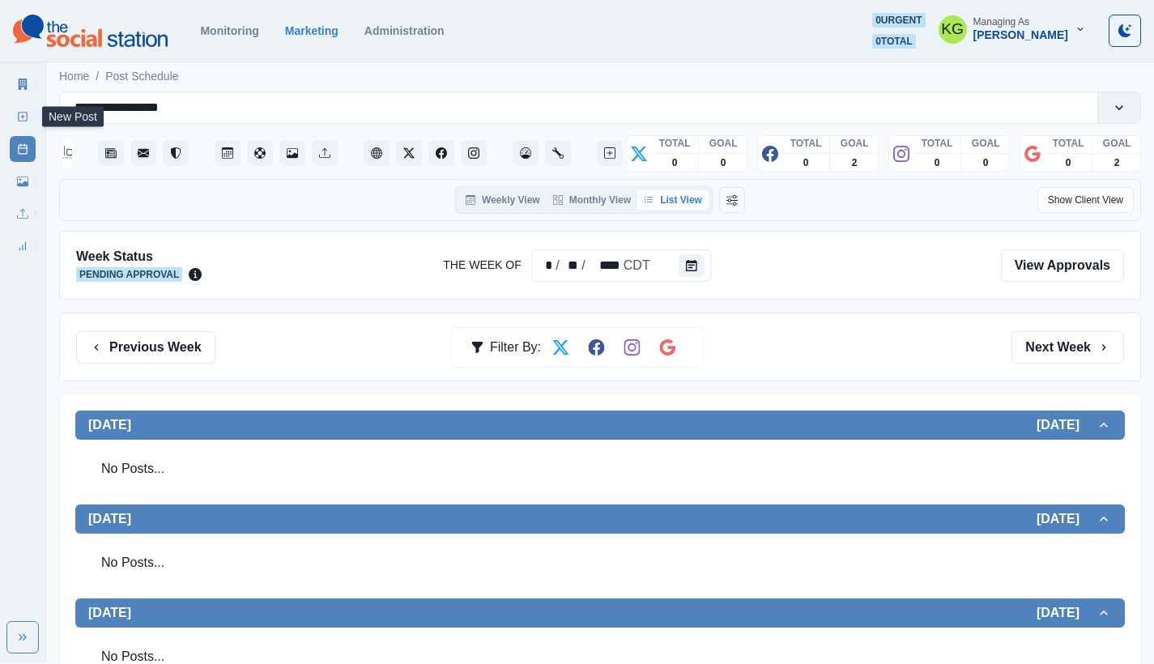
click at [27, 112] on icon at bounding box center [22, 116] width 11 height 11
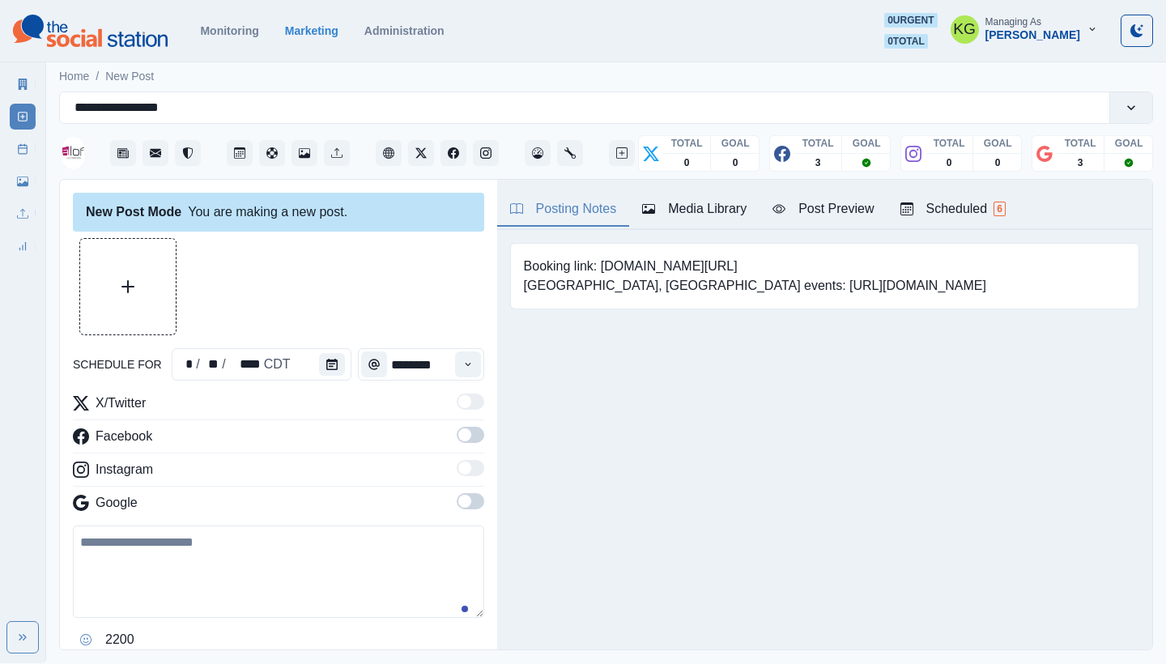
click at [692, 209] on div "Media Library" at bounding box center [694, 208] width 104 height 19
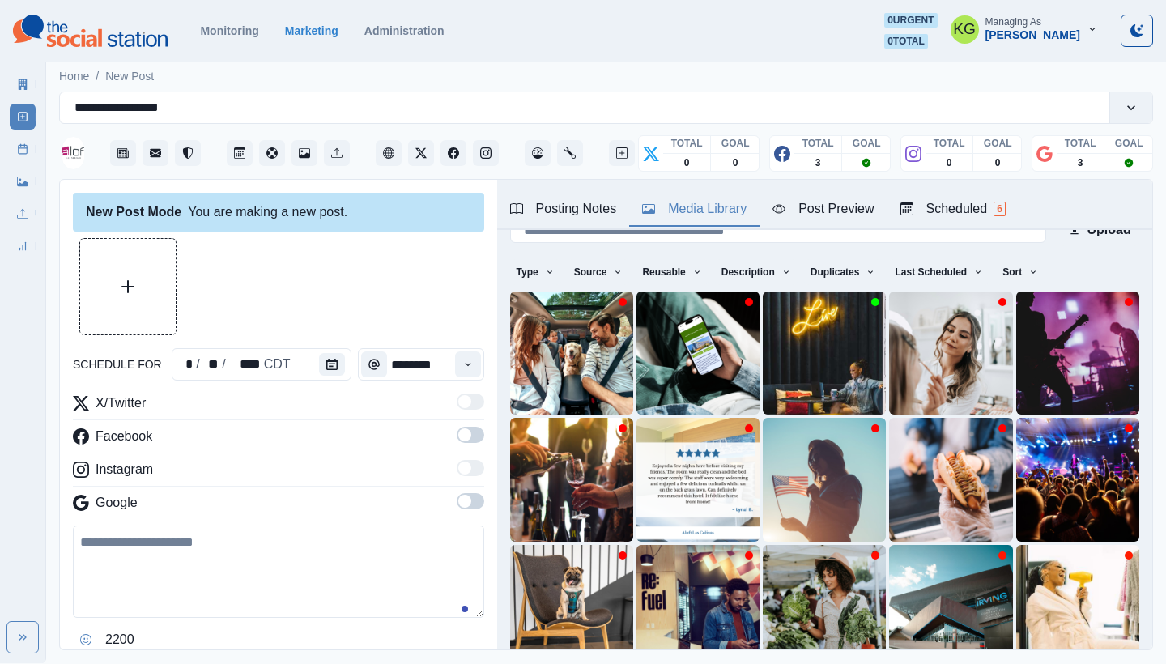
scroll to position [138, 0]
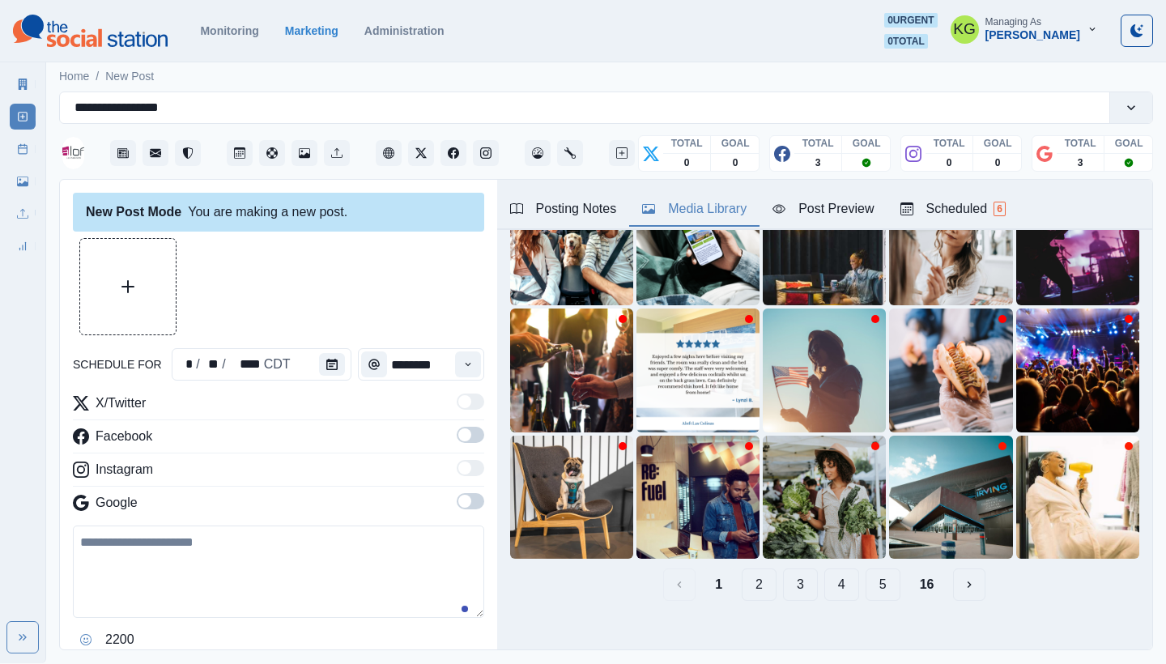
click at [742, 572] on button "2" at bounding box center [759, 585] width 35 height 32
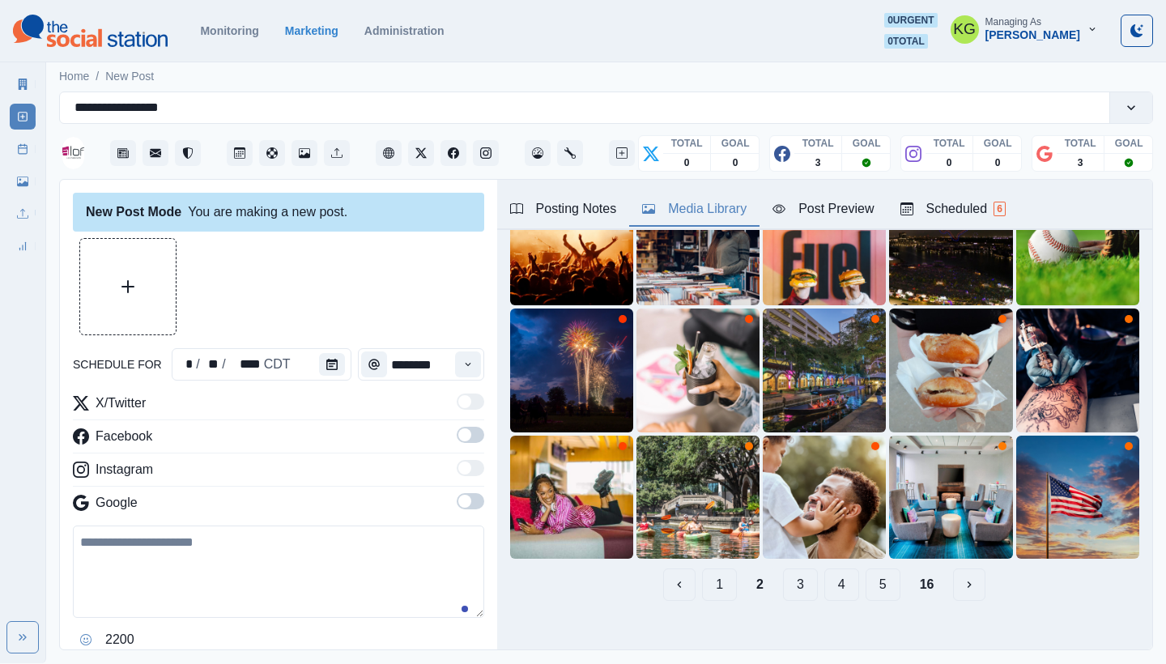
click at [702, 577] on button "1" at bounding box center [719, 585] width 35 height 32
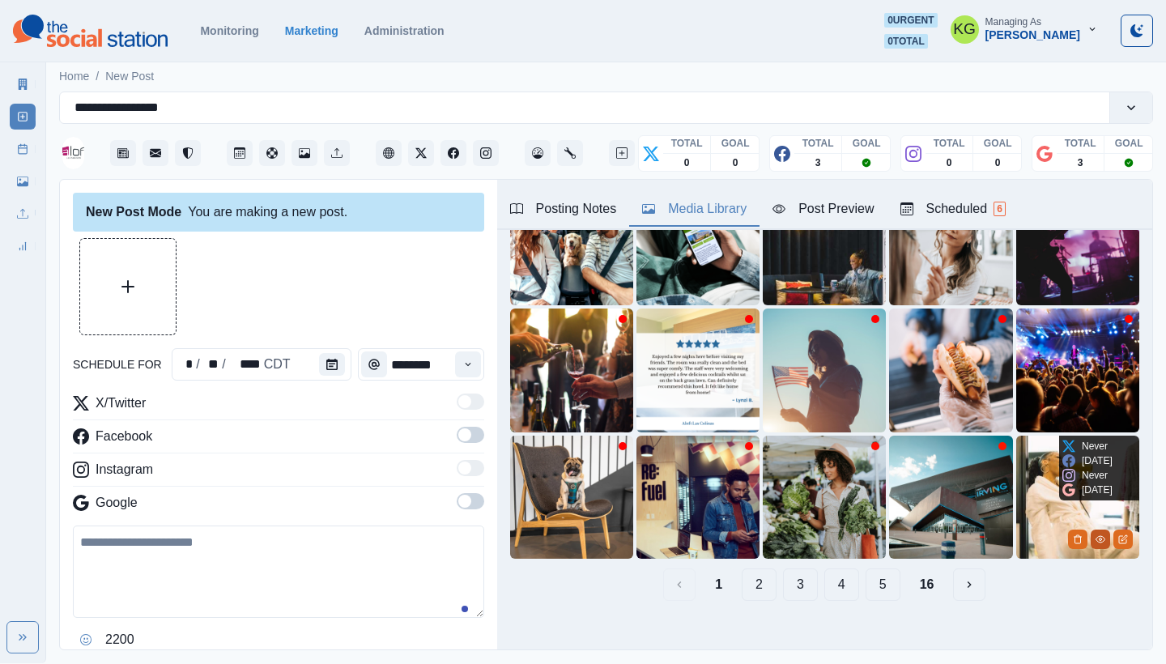
click at [1096, 535] on icon "View Media" at bounding box center [1101, 540] width 10 height 10
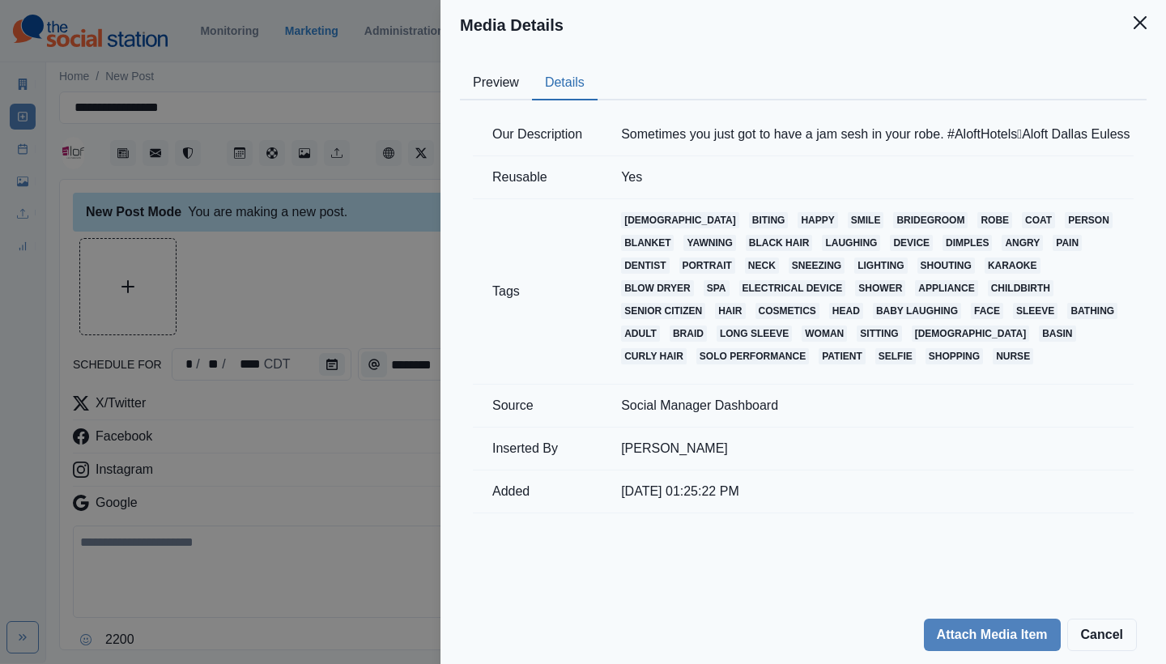
click at [535, 71] on button "Details" at bounding box center [565, 83] width 66 height 34
click at [1132, 24] on button "Close" at bounding box center [1140, 22] width 32 height 32
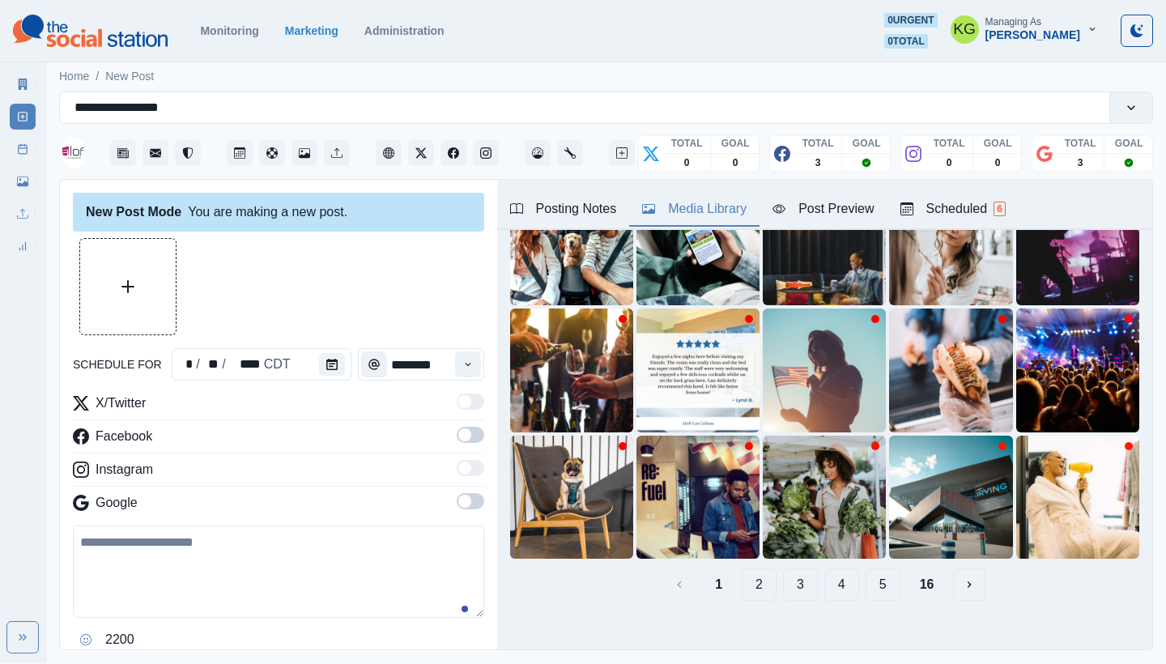
scroll to position [50, 0]
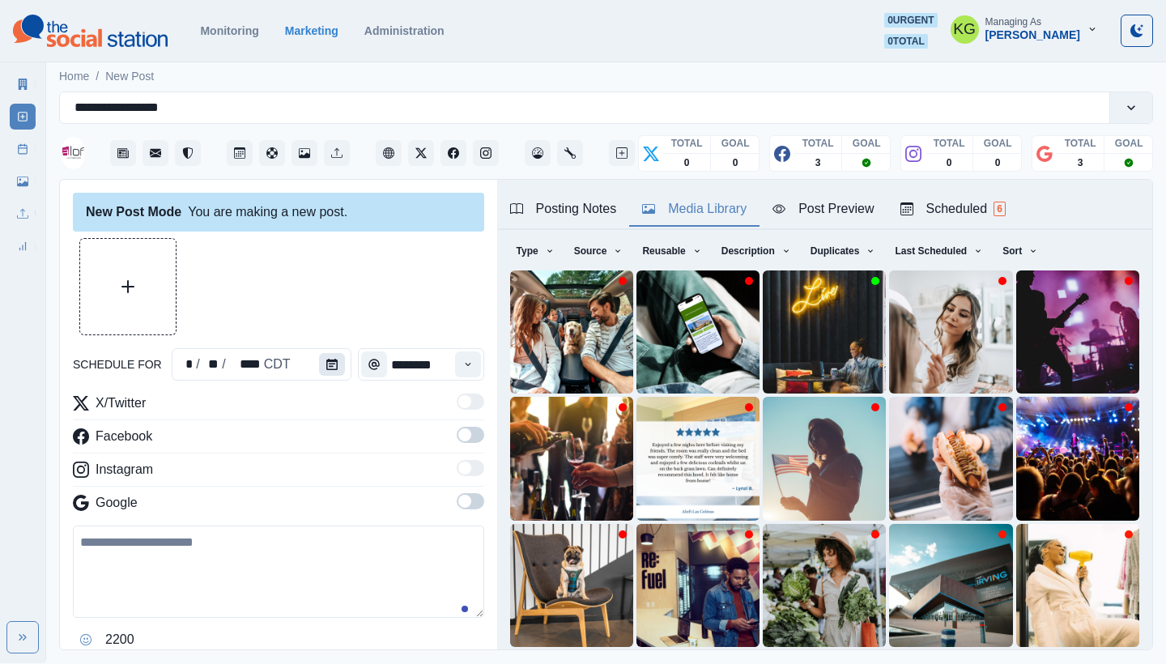
click at [326, 360] on icon "Calendar" at bounding box center [331, 364] width 11 height 11
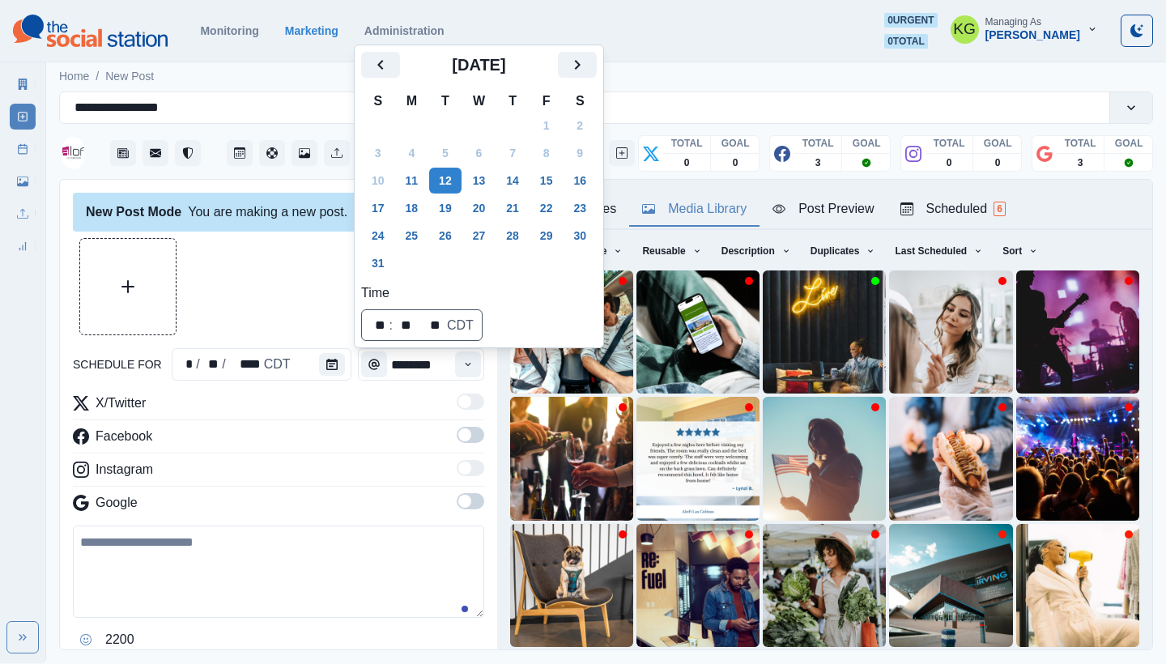
click at [597, 61] on button "Next" at bounding box center [577, 65] width 39 height 26
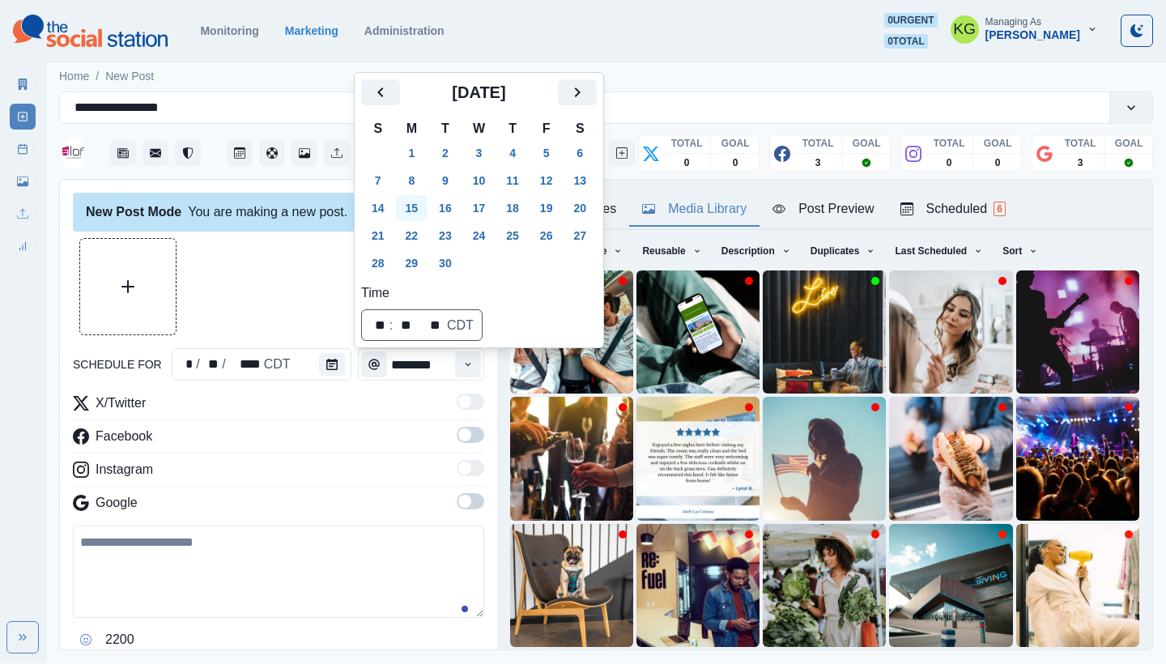
click at [416, 204] on button "15" at bounding box center [412, 208] width 32 height 26
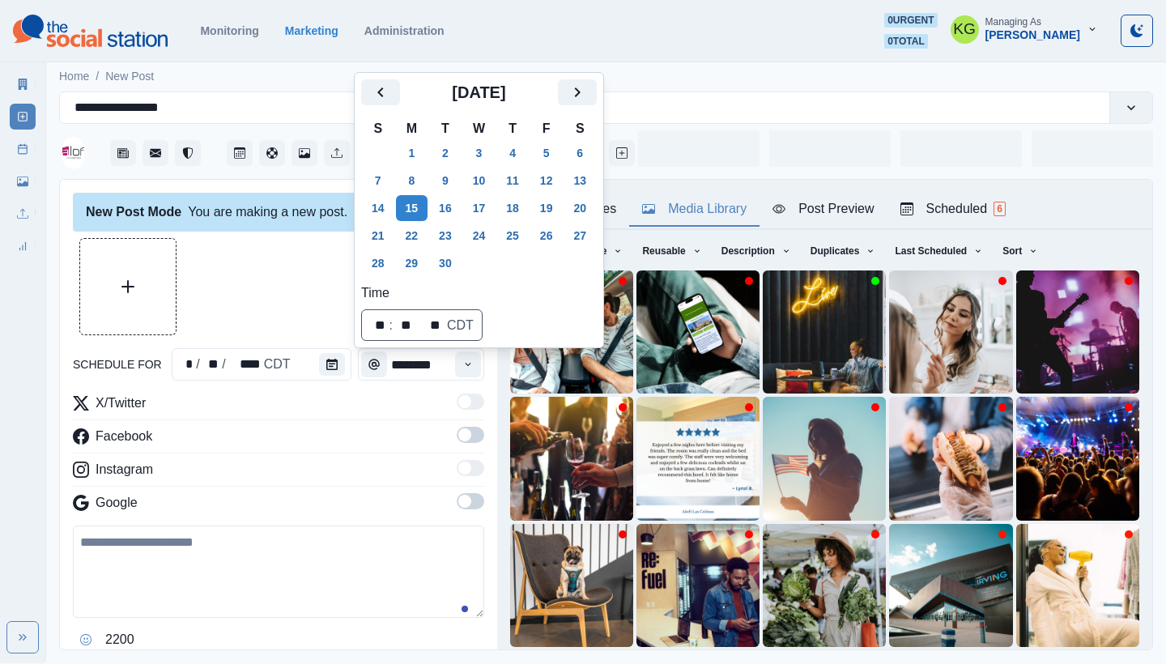
click at [181, 288] on div at bounding box center [278, 286] width 411 height 97
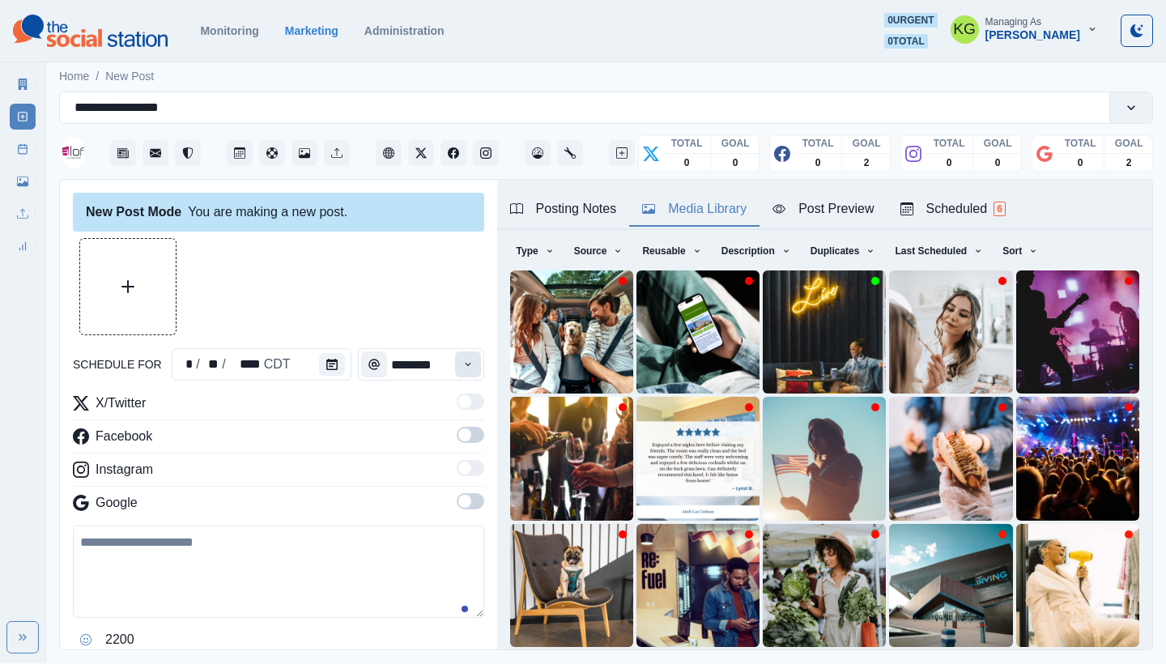
click at [462, 360] on icon "Time" at bounding box center [467, 364] width 11 height 11
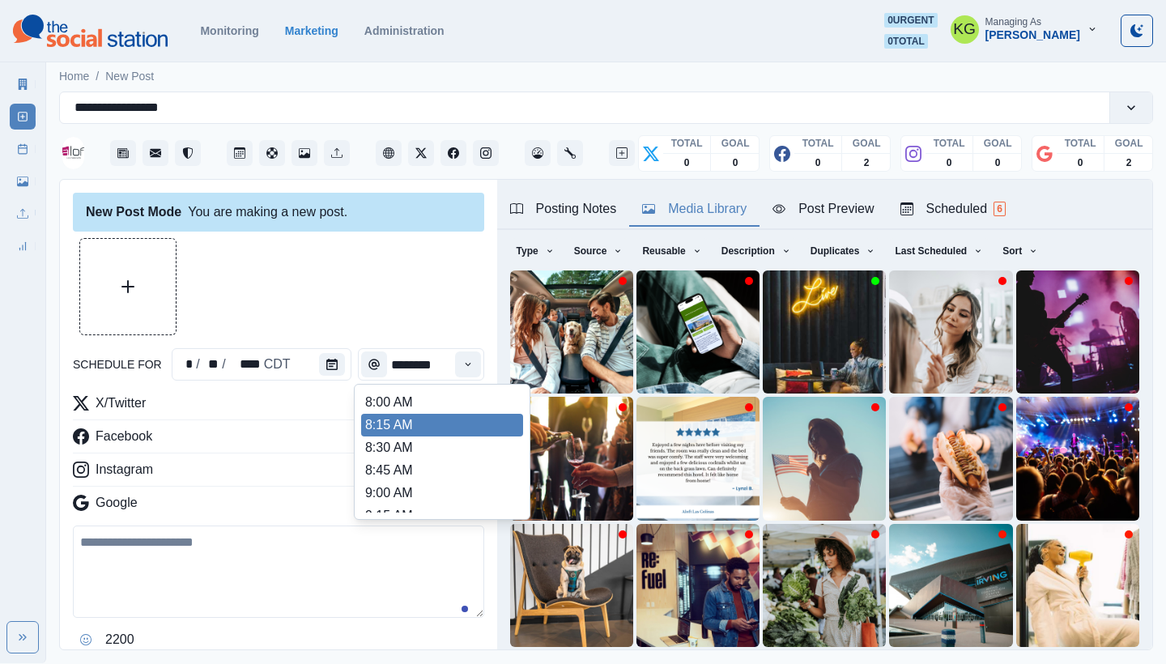
scroll to position [349, 0]
click at [403, 419] on li "12:00 PM" at bounding box center [442, 416] width 162 height 23
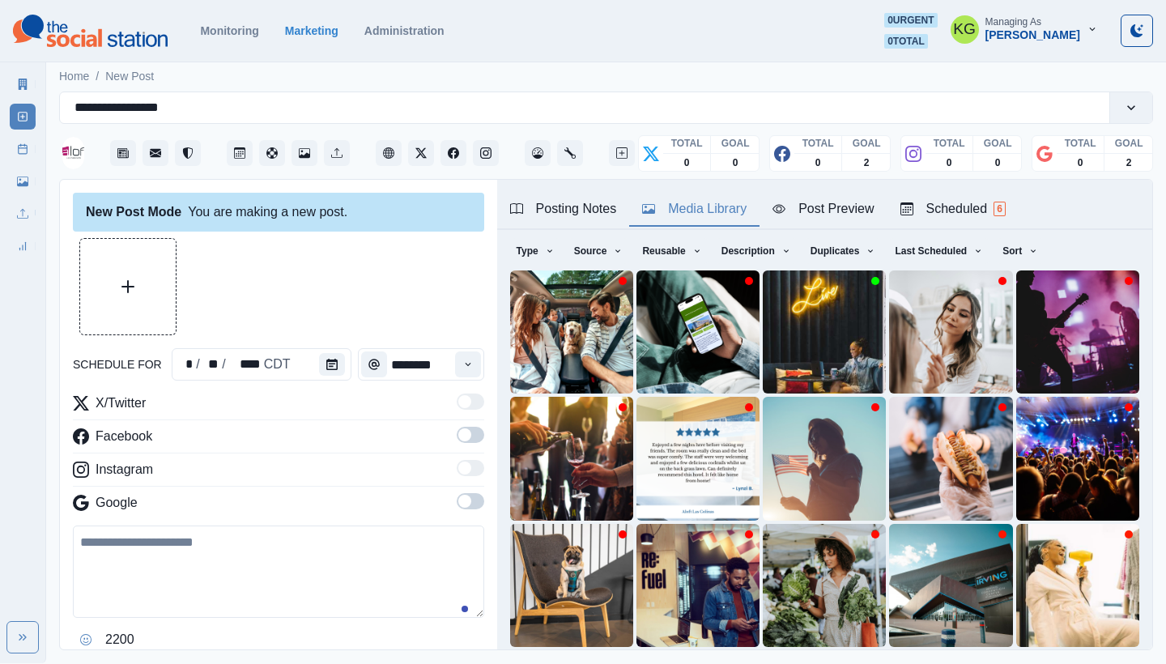
click at [458, 500] on span at bounding box center [464, 501] width 13 height 13
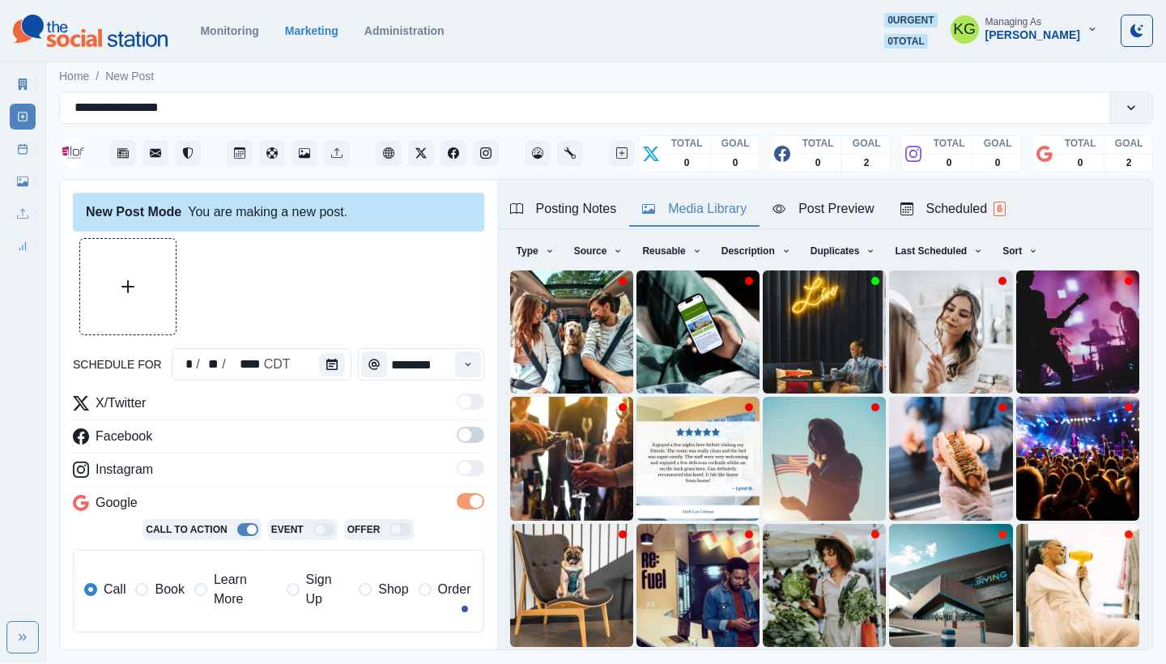
click at [458, 437] on span at bounding box center [464, 434] width 13 height 13
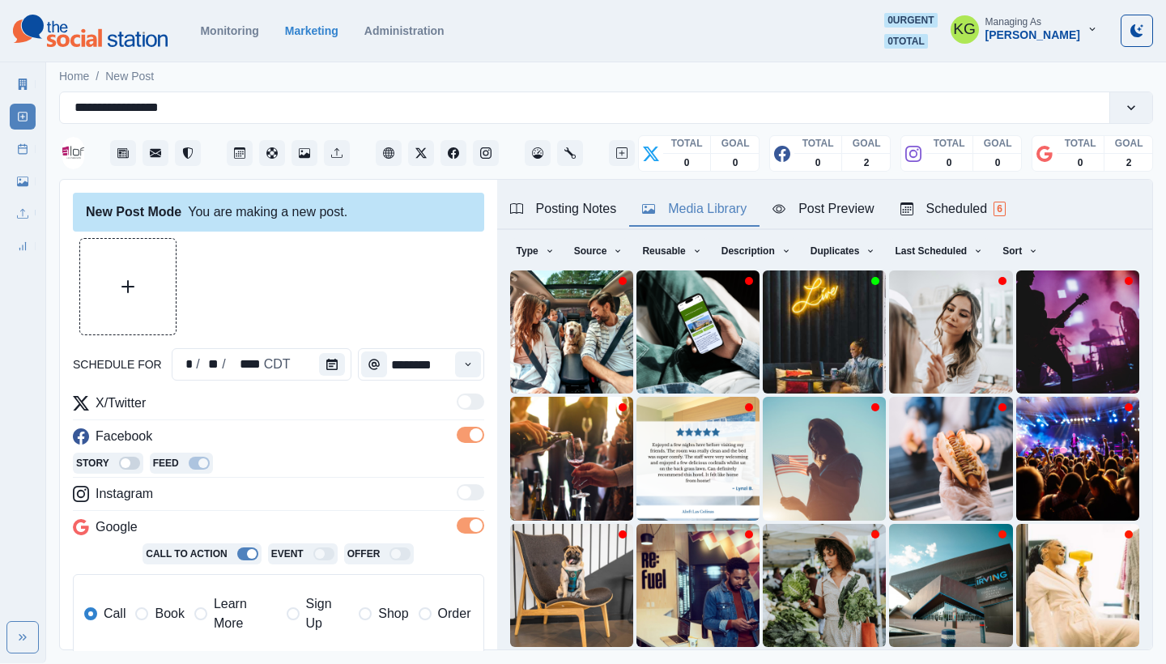
scroll to position [300, 0]
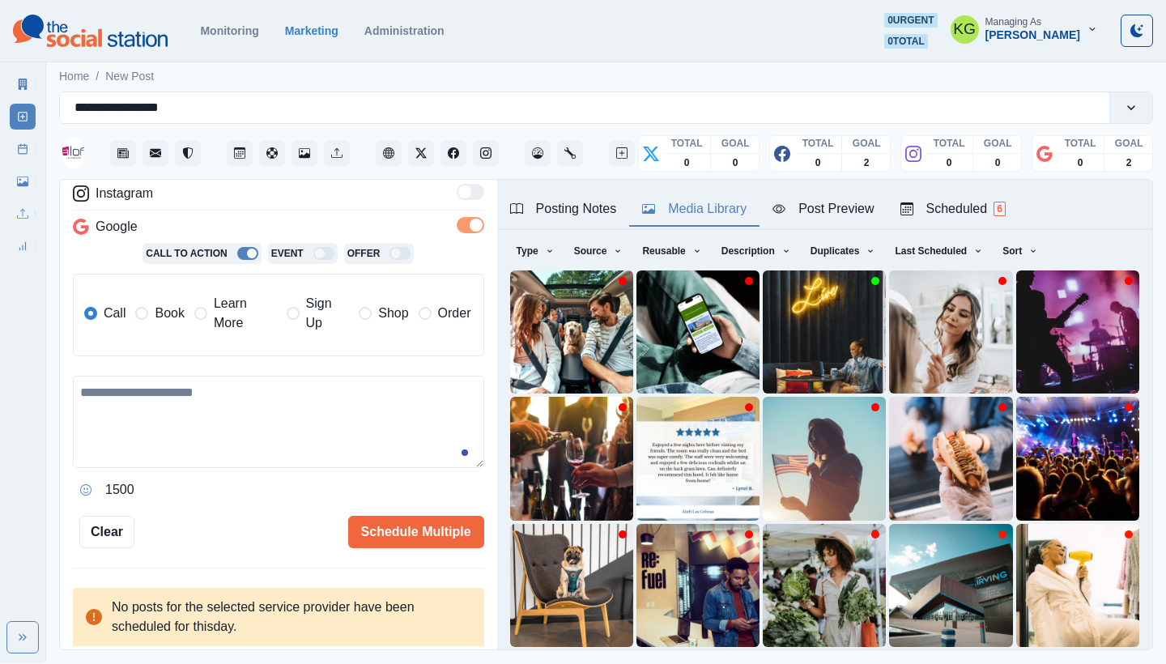
click at [162, 333] on div "Call Book Learn More Sign Up Shop Order" at bounding box center [277, 315] width 387 height 55
click at [157, 320] on span "Book" at bounding box center [169, 313] width 29 height 19
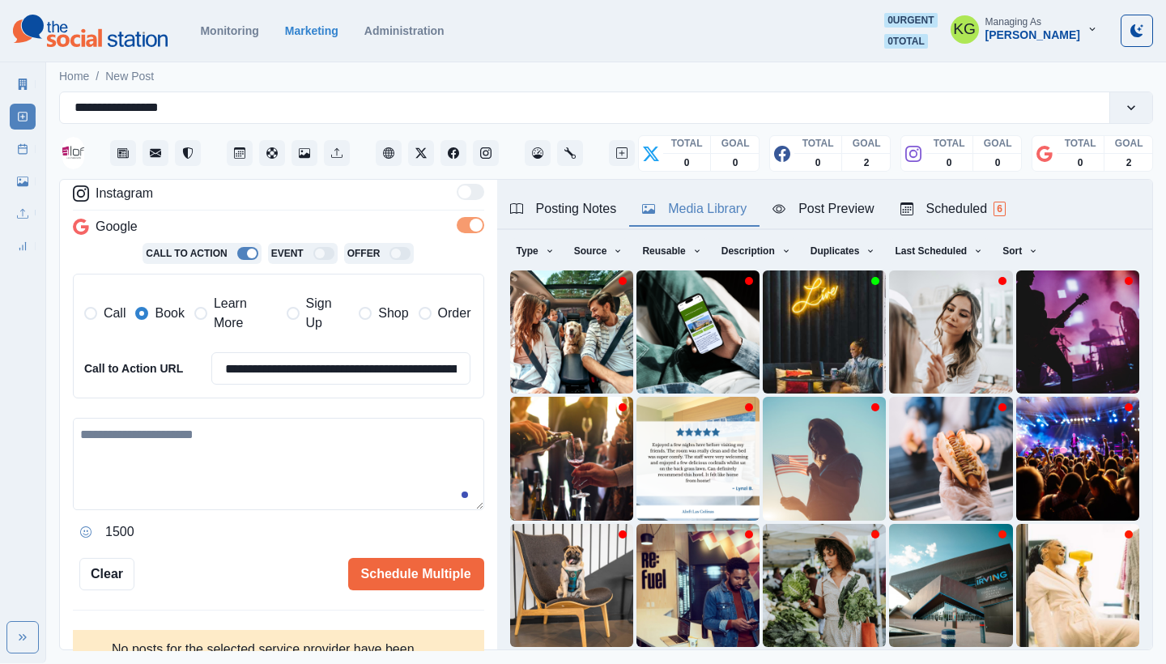
click at [206, 458] on textarea at bounding box center [278, 464] width 411 height 92
paste textarea "**********"
drag, startPoint x: 244, startPoint y: 426, endPoint x: 234, endPoint y: 424, distance: 9.9
click at [234, 424] on textarea "**********" at bounding box center [272, 464] width 399 height 92
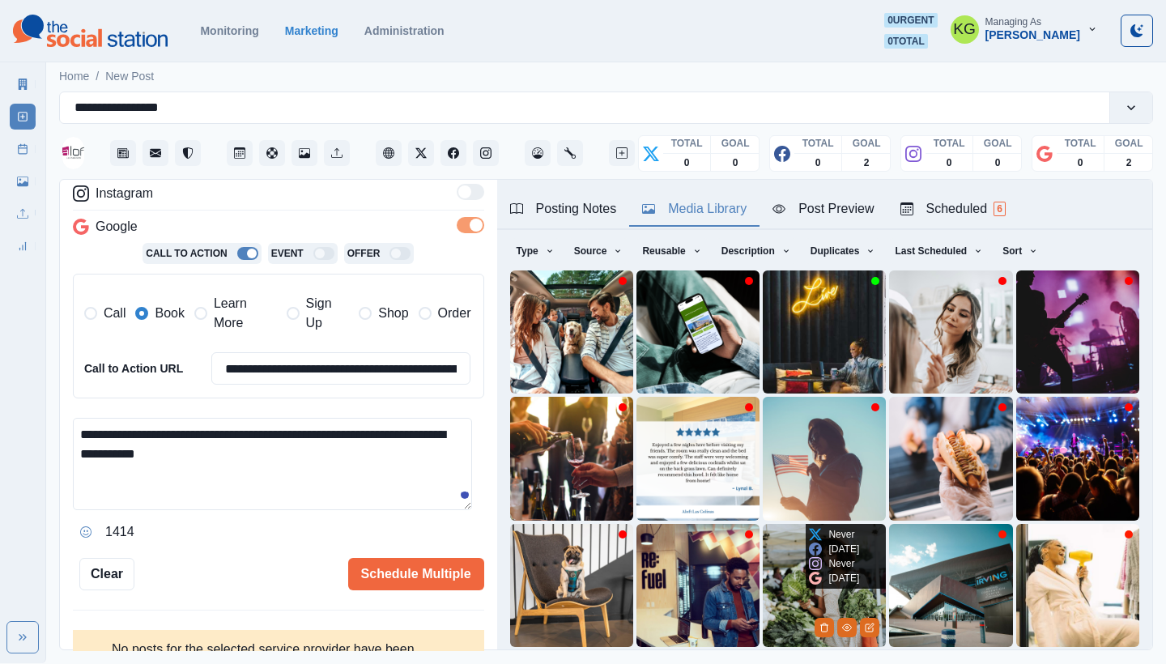
scroll to position [138, 0]
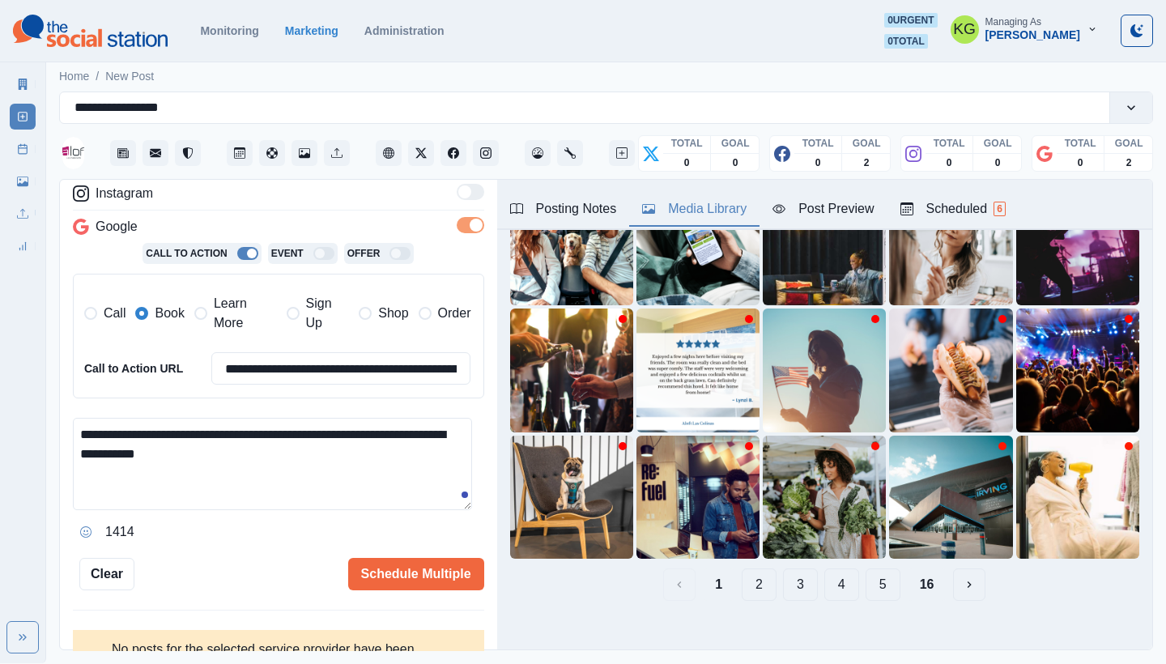
type textarea "**********"
click at [907, 569] on button "16" at bounding box center [927, 585] width 40 height 32
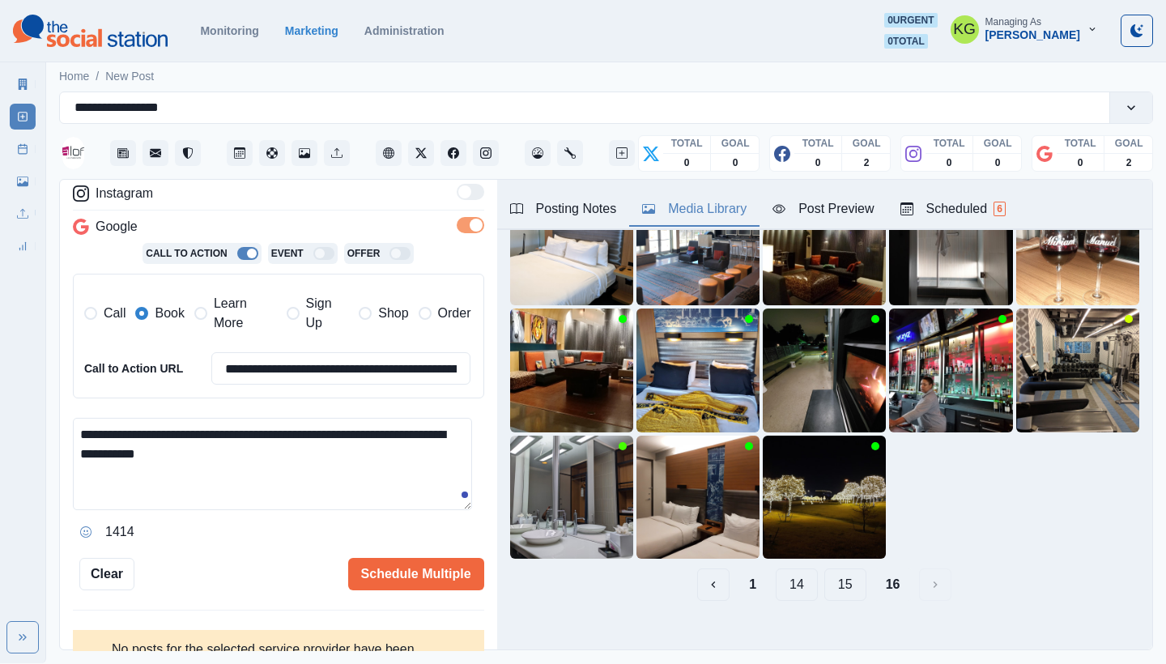
click at [835, 573] on button "15" at bounding box center [845, 585] width 42 height 32
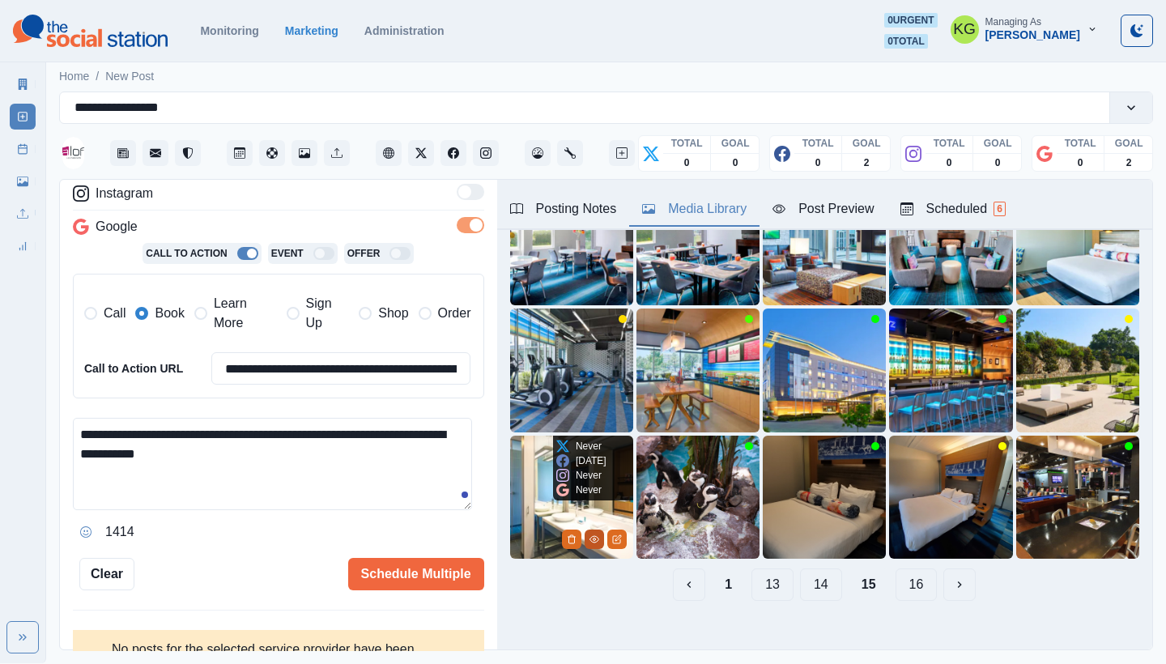
click at [593, 538] on circle "View Media" at bounding box center [594, 539] width 2 height 2
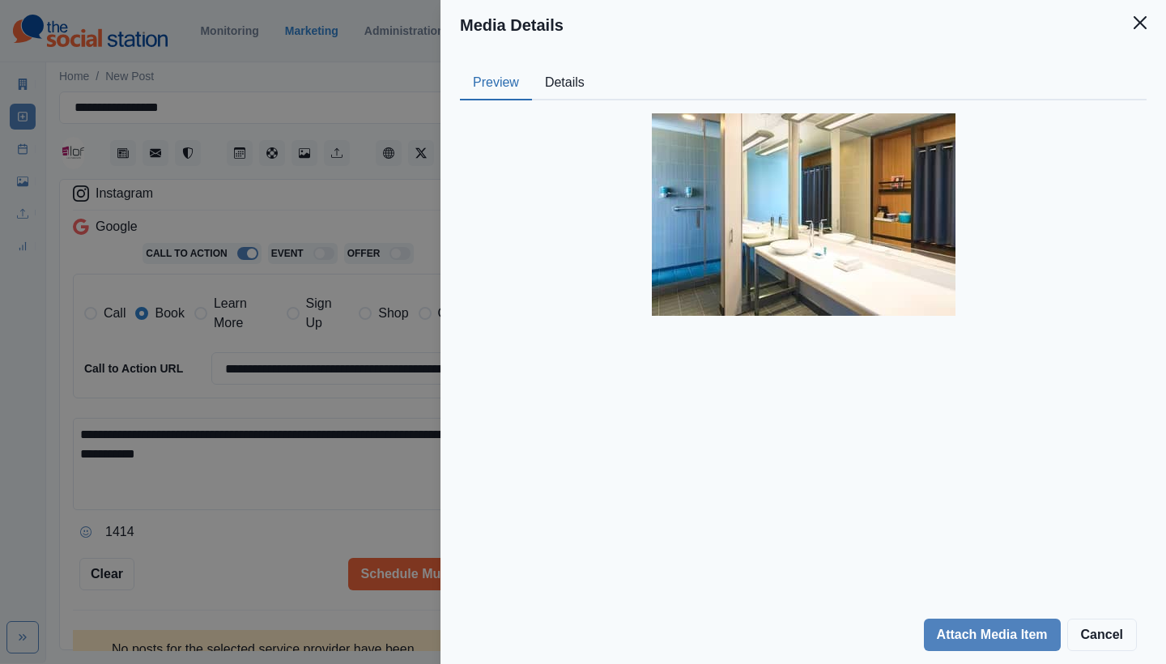
click at [1135, 28] on icon "Close" at bounding box center [1140, 22] width 13 height 13
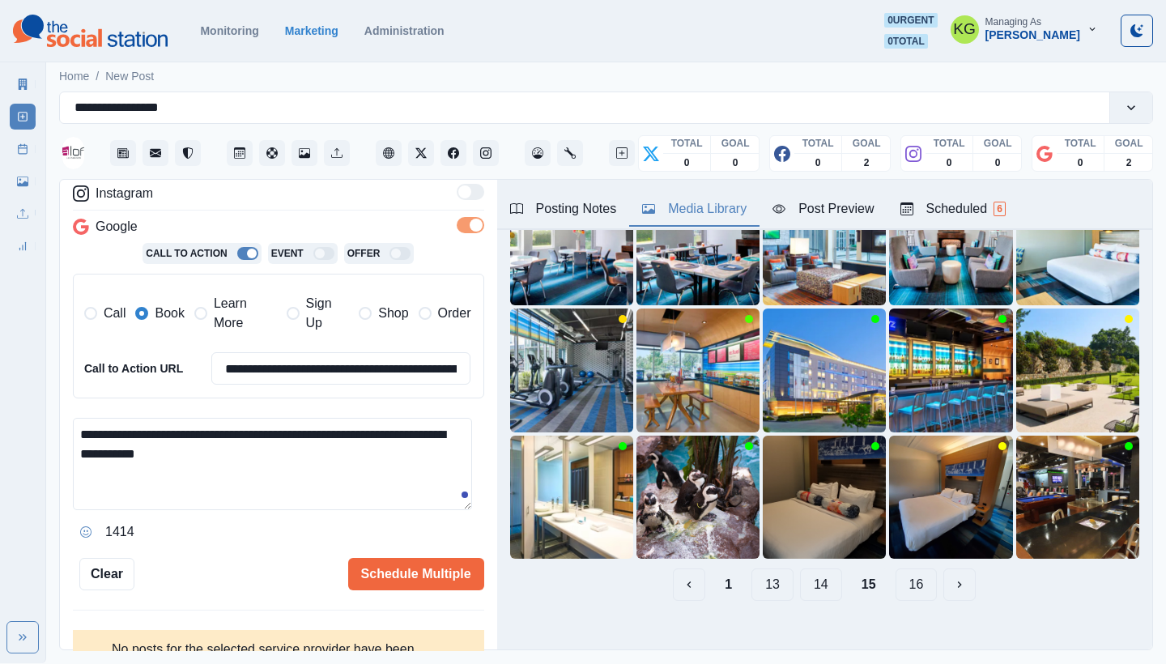
scroll to position [50, 0]
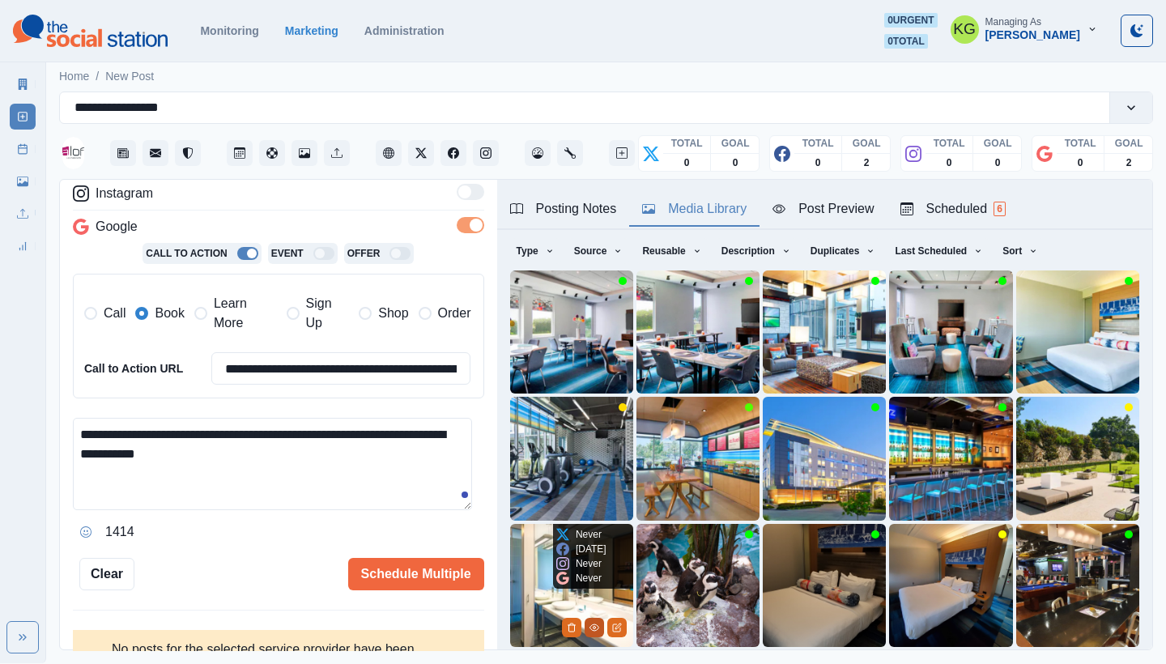
click at [597, 618] on button "View Media" at bounding box center [594, 627] width 19 height 19
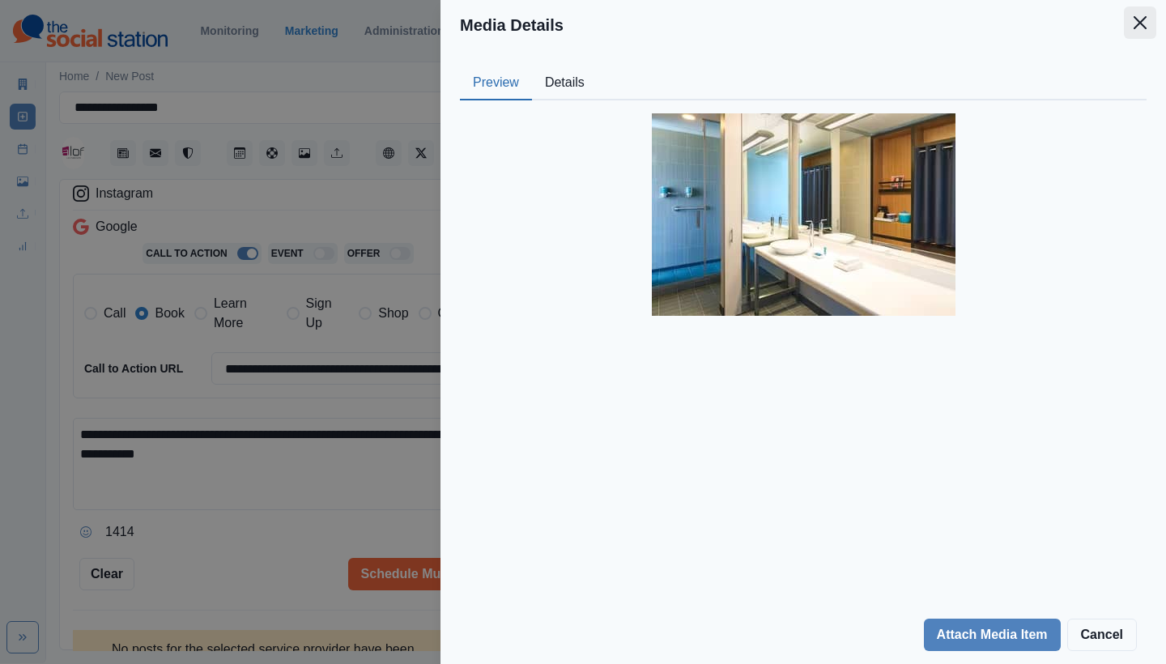
click at [1144, 12] on button "Close" at bounding box center [1140, 22] width 32 height 32
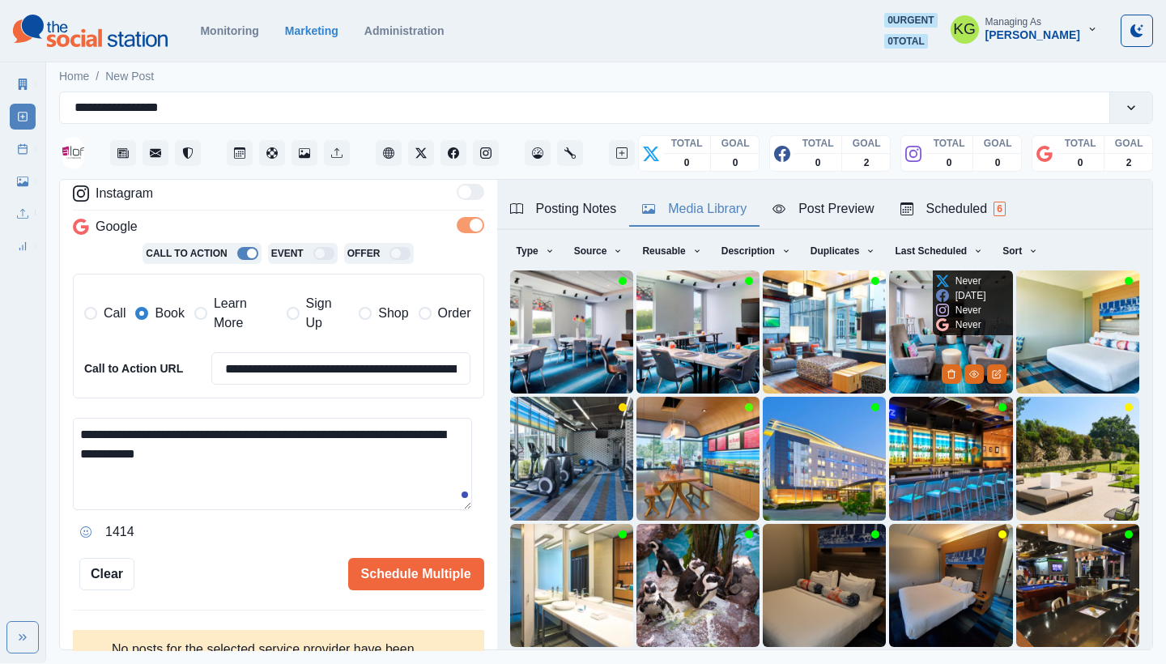
scroll to position [138, 0]
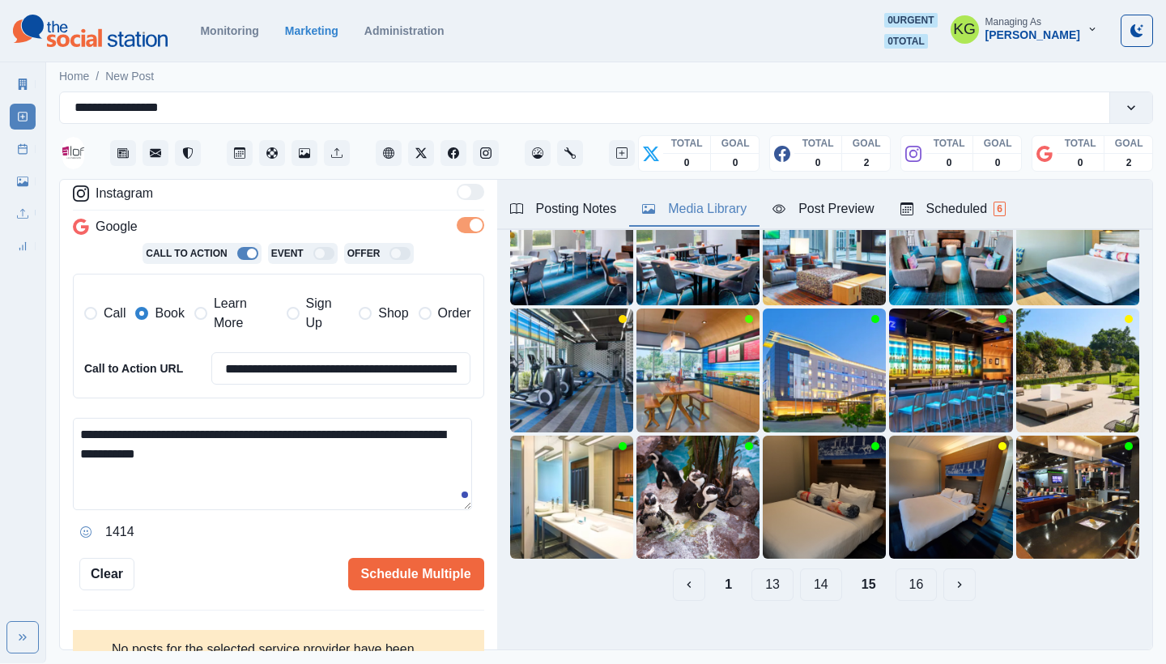
click at [804, 569] on button "14" at bounding box center [821, 585] width 42 height 32
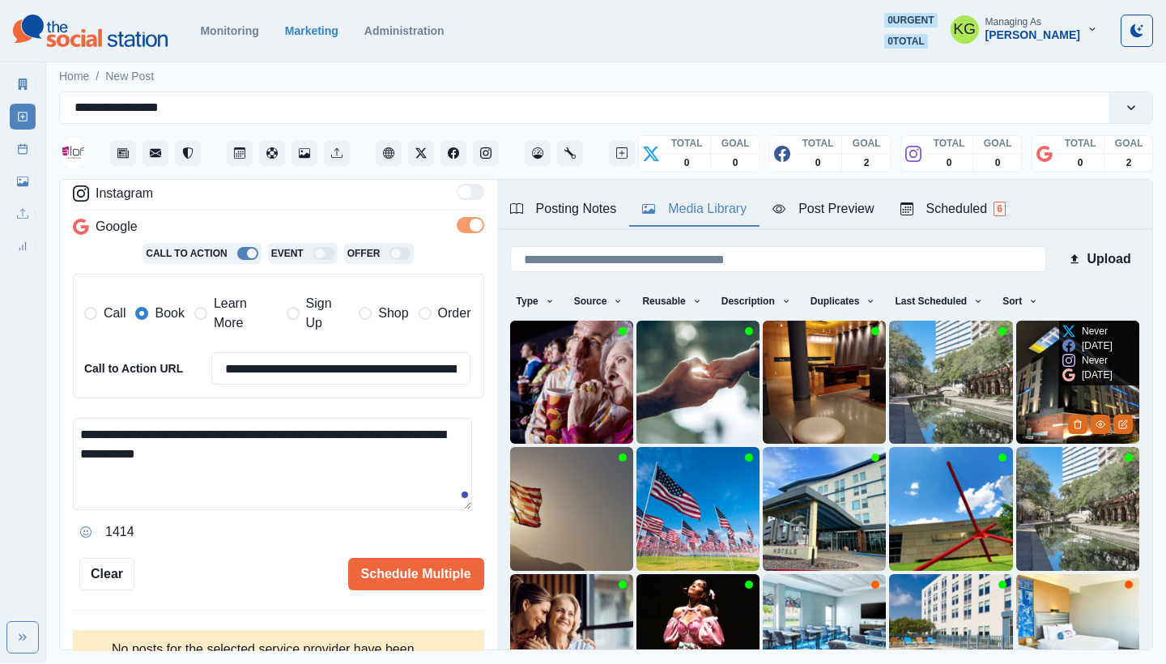
scroll to position [121, 0]
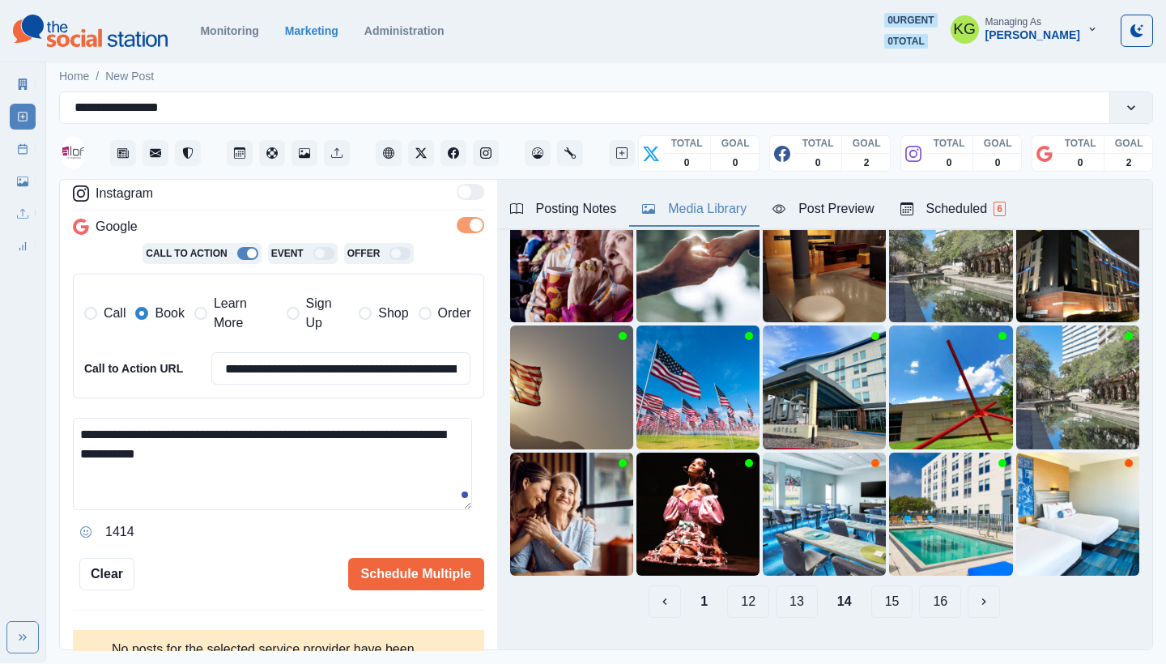
click at [781, 590] on button "13" at bounding box center [797, 602] width 42 height 32
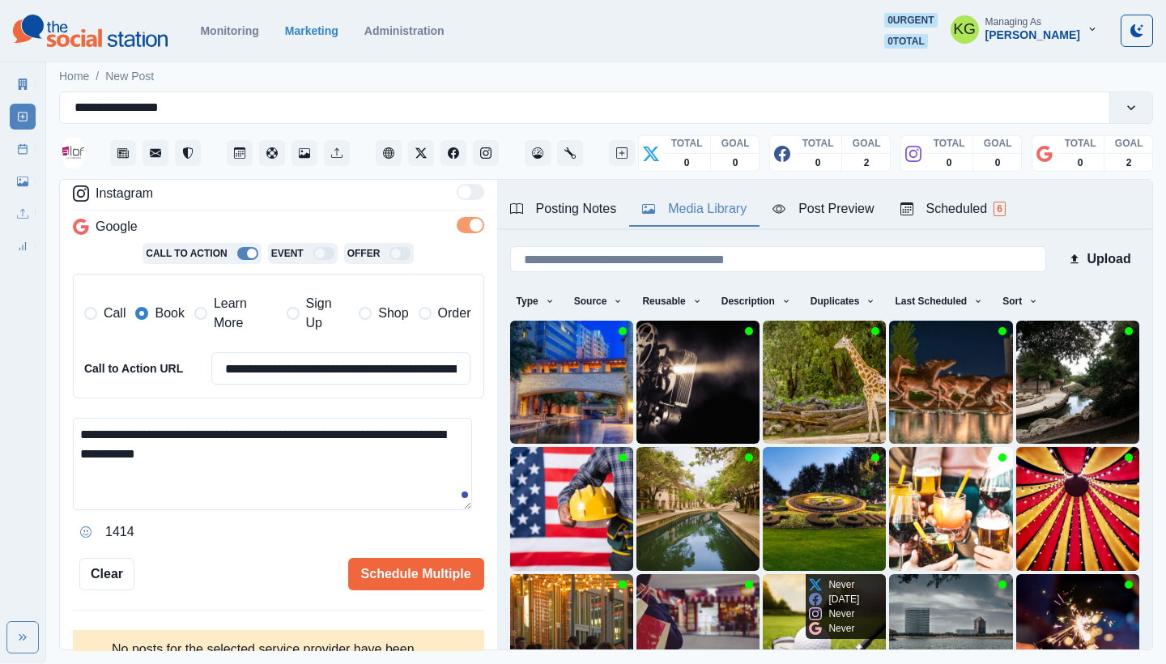
scroll to position [138, 0]
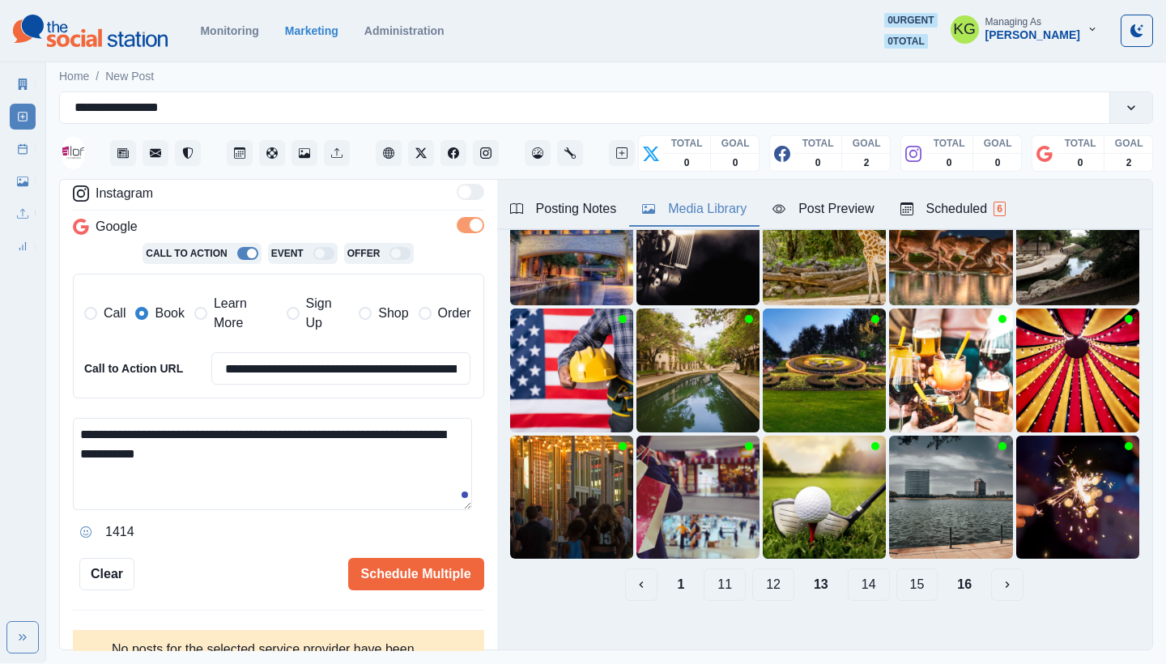
click at [759, 580] on button "12" at bounding box center [773, 585] width 42 height 32
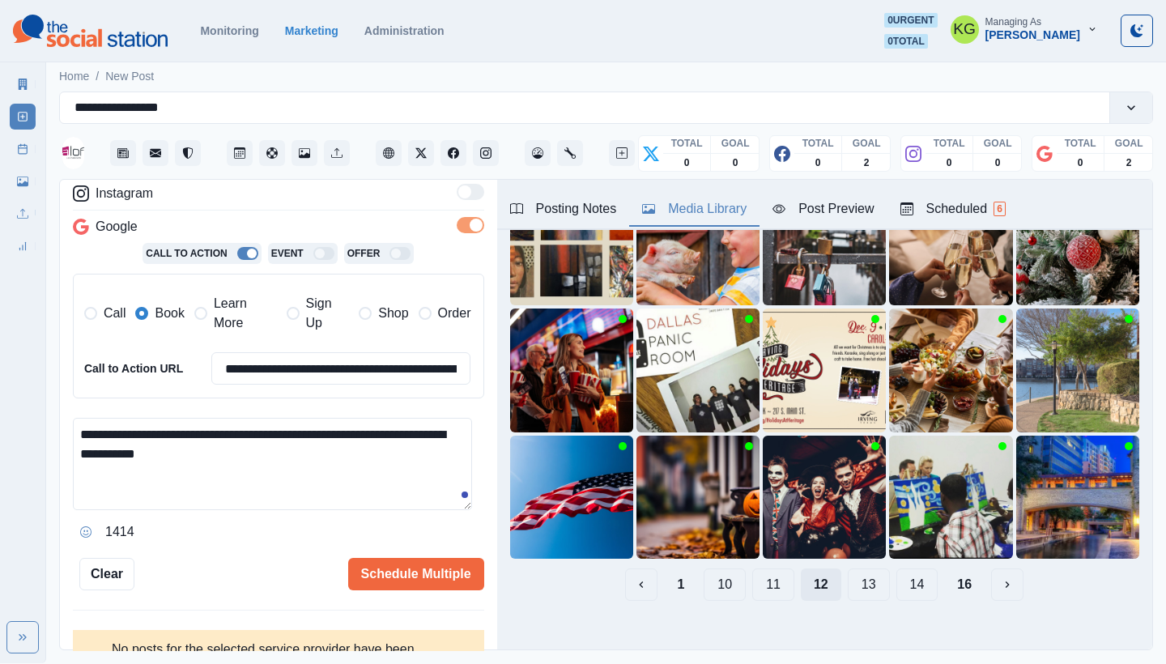
scroll to position [105, 0]
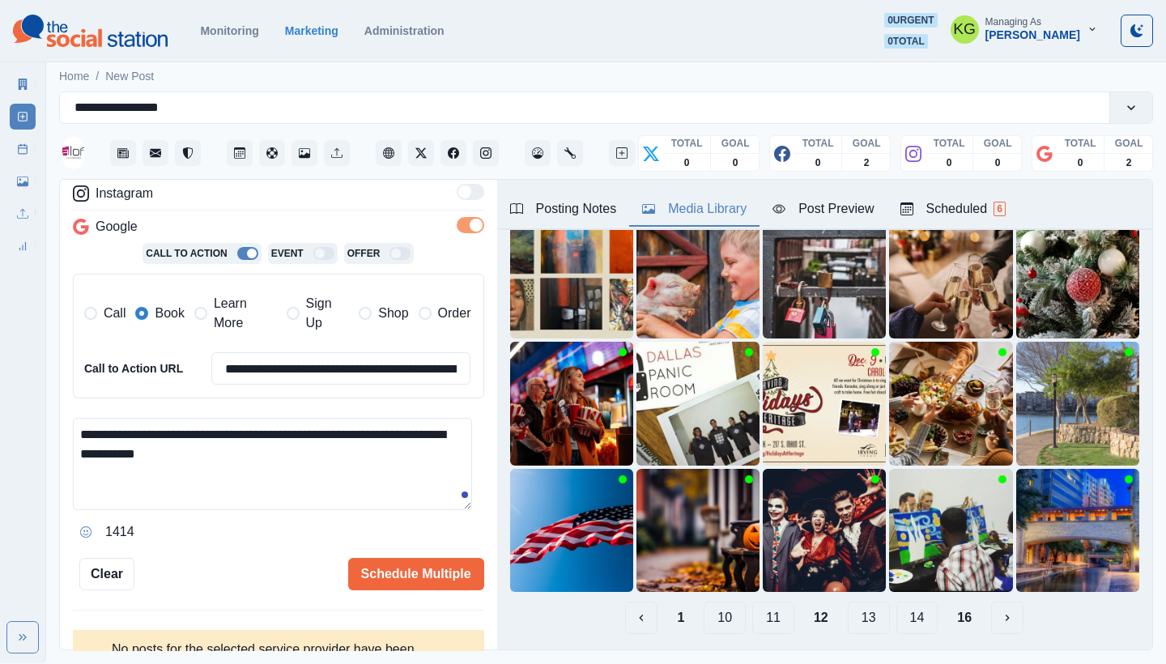
click at [762, 603] on button "11" at bounding box center [773, 618] width 42 height 32
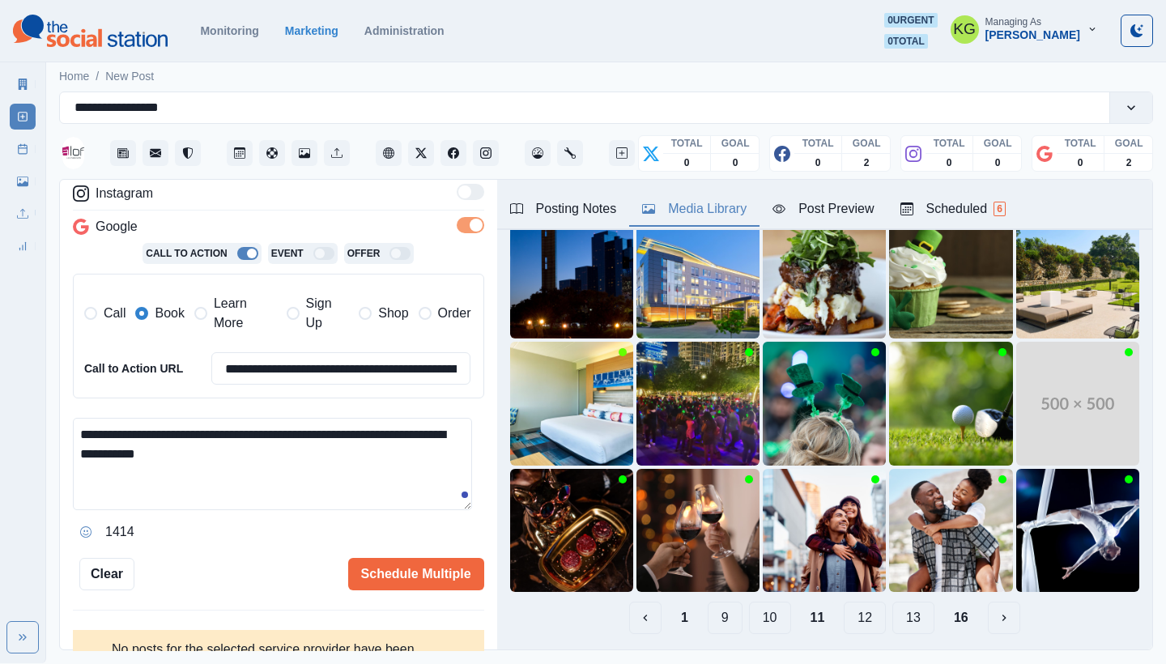
scroll to position [0, 0]
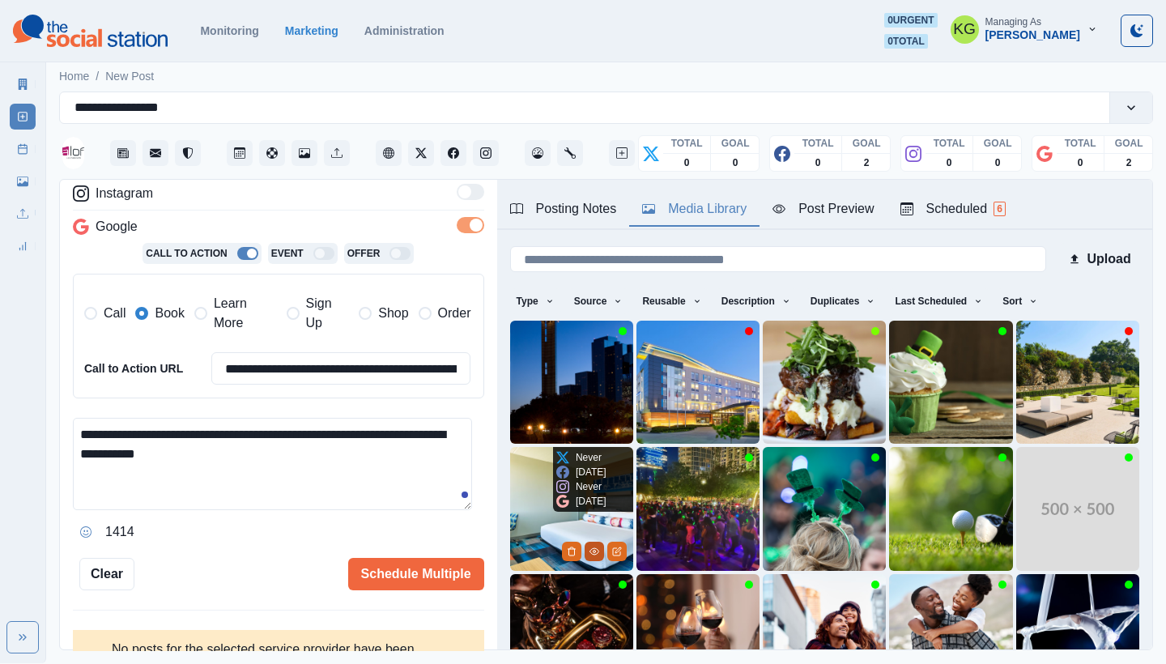
click at [590, 547] on icon "View Media" at bounding box center [595, 552] width 10 height 10
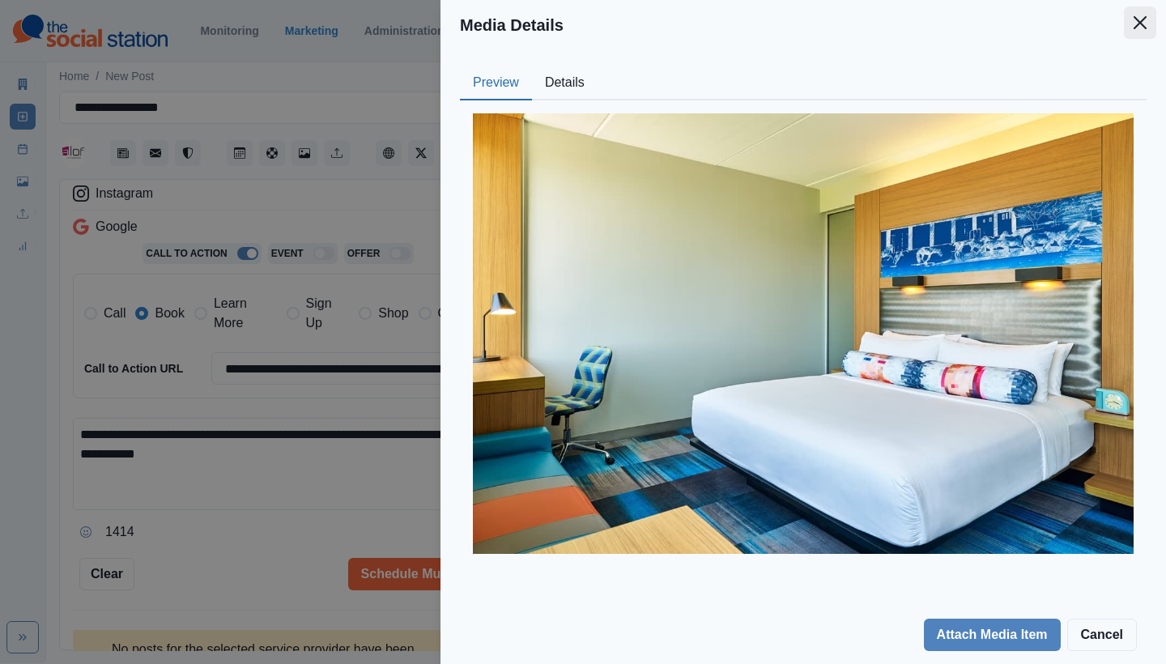
click at [1138, 23] on icon "Close" at bounding box center [1140, 22] width 13 height 13
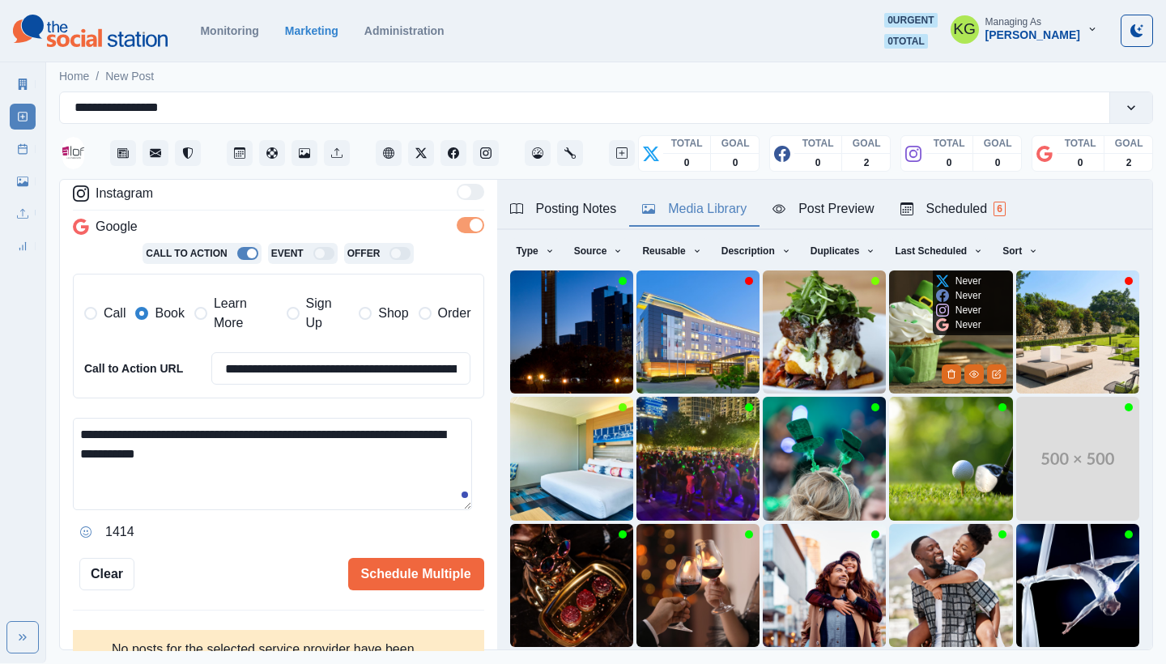
scroll to position [138, 0]
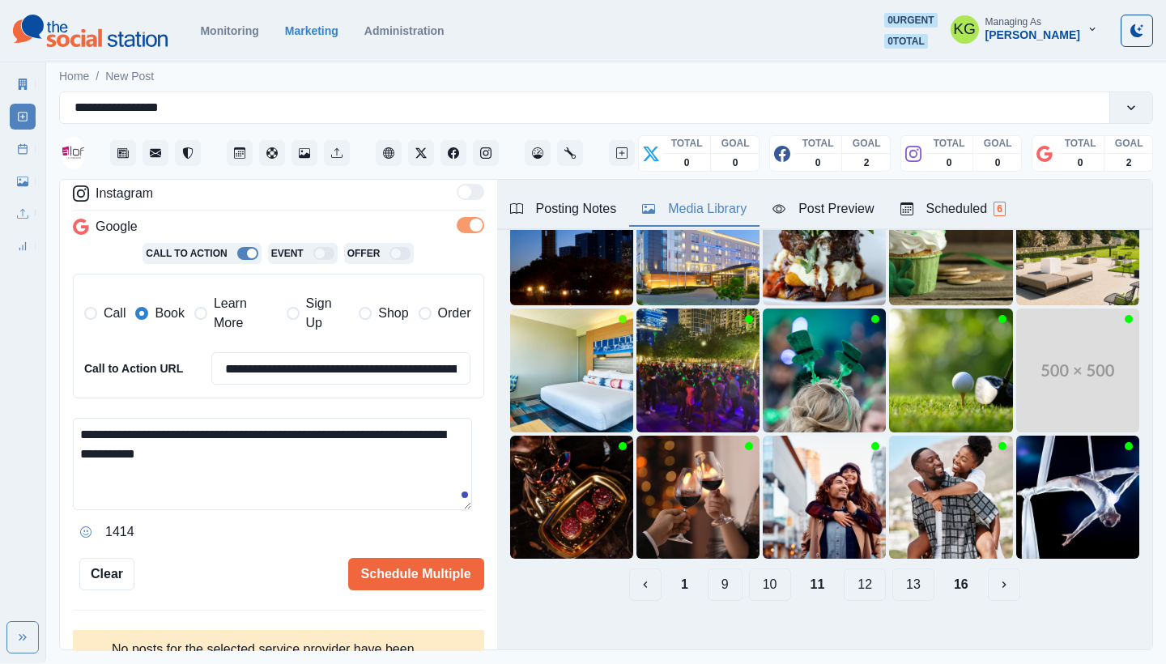
click at [771, 569] on button "10" at bounding box center [770, 585] width 42 height 32
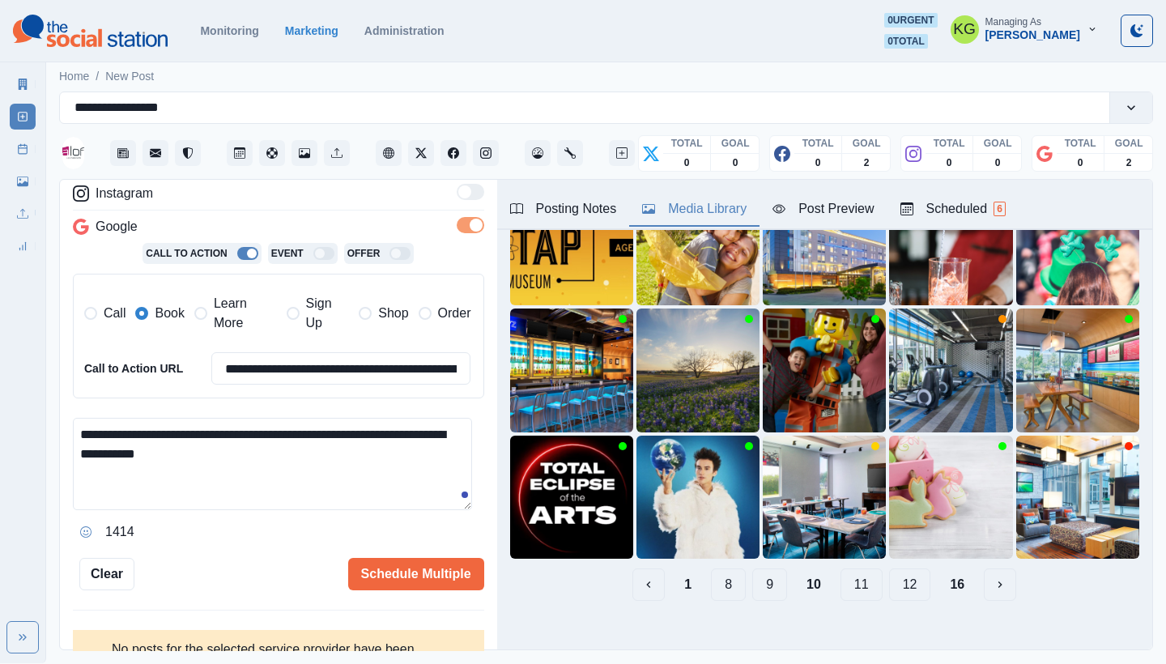
click at [765, 577] on button "9" at bounding box center [769, 585] width 35 height 32
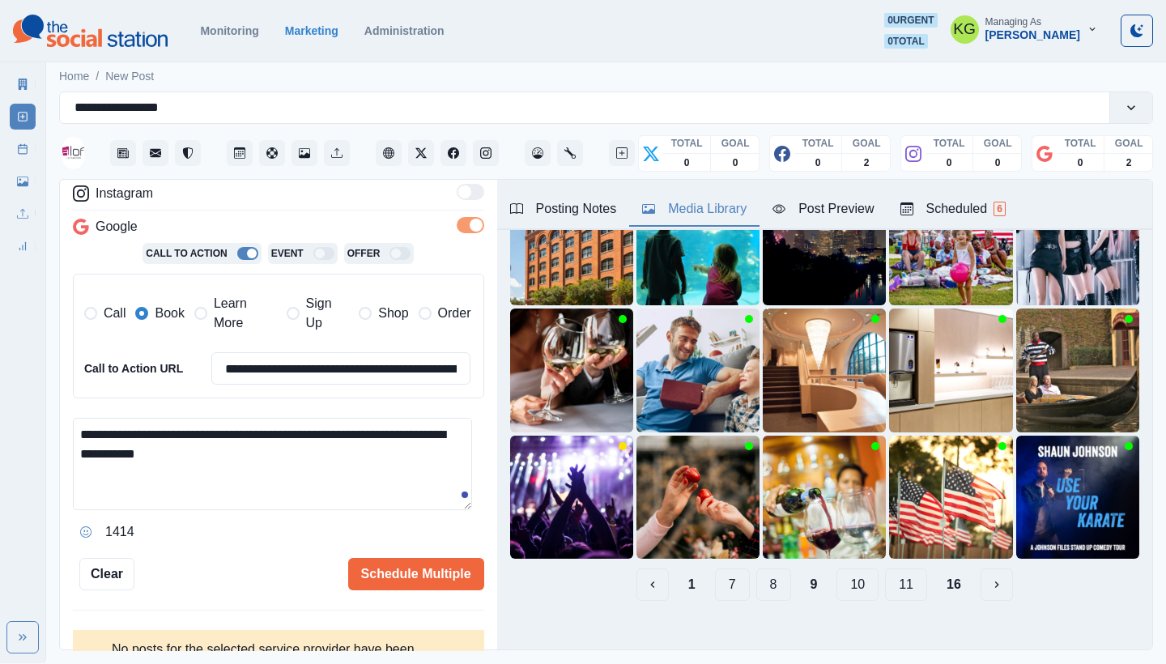
click at [763, 577] on button "8" at bounding box center [773, 585] width 35 height 32
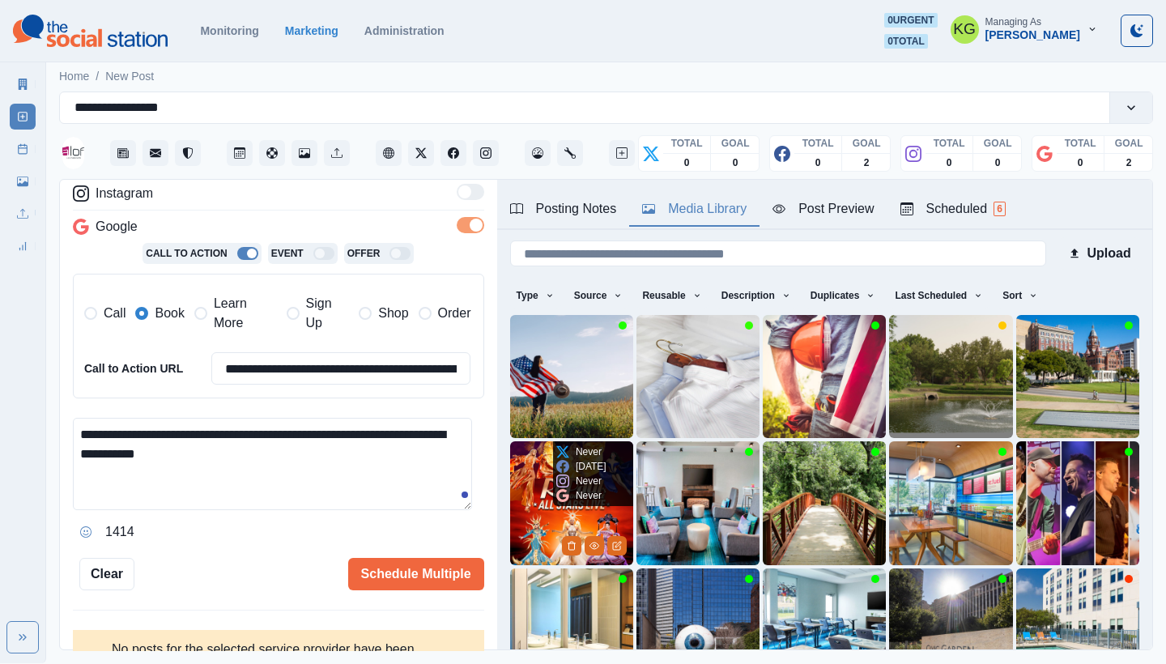
scroll to position [39, 0]
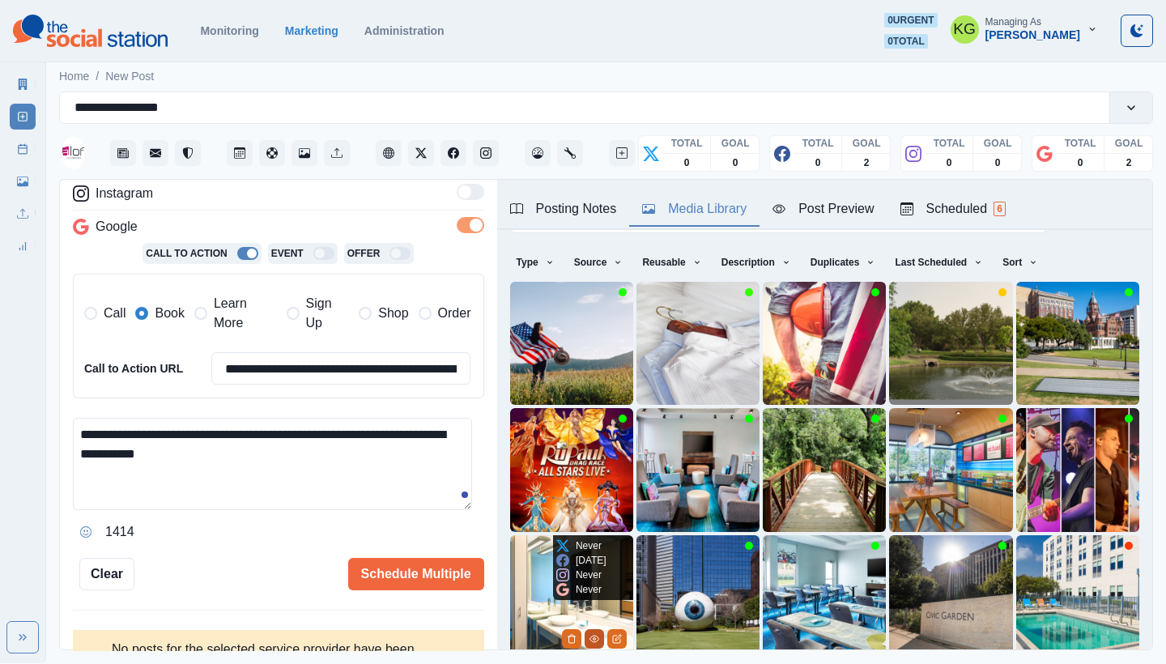
click at [590, 634] on icon "View Media" at bounding box center [595, 639] width 10 height 10
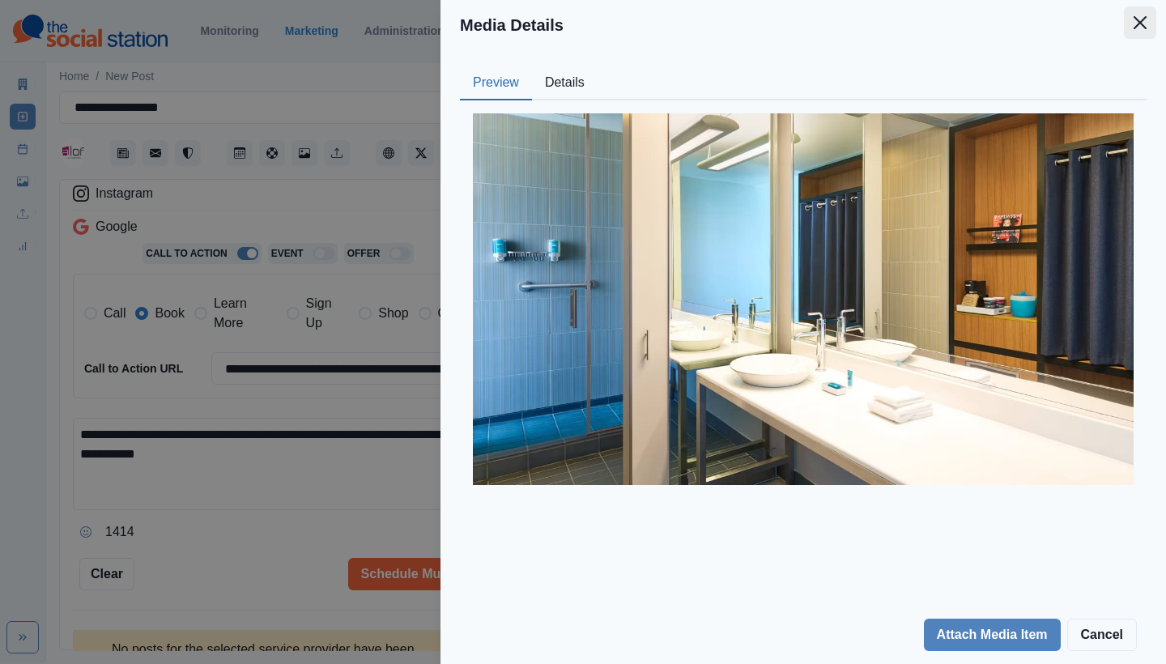
click at [1136, 35] on button "Close" at bounding box center [1140, 22] width 32 height 32
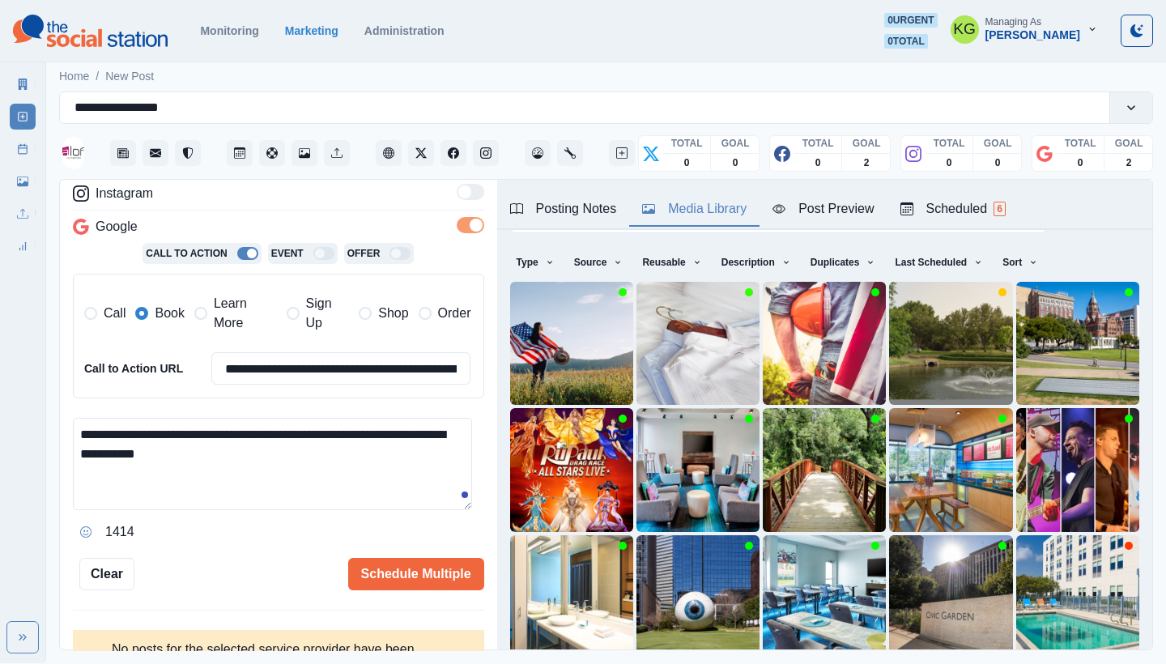
scroll to position [50, 0]
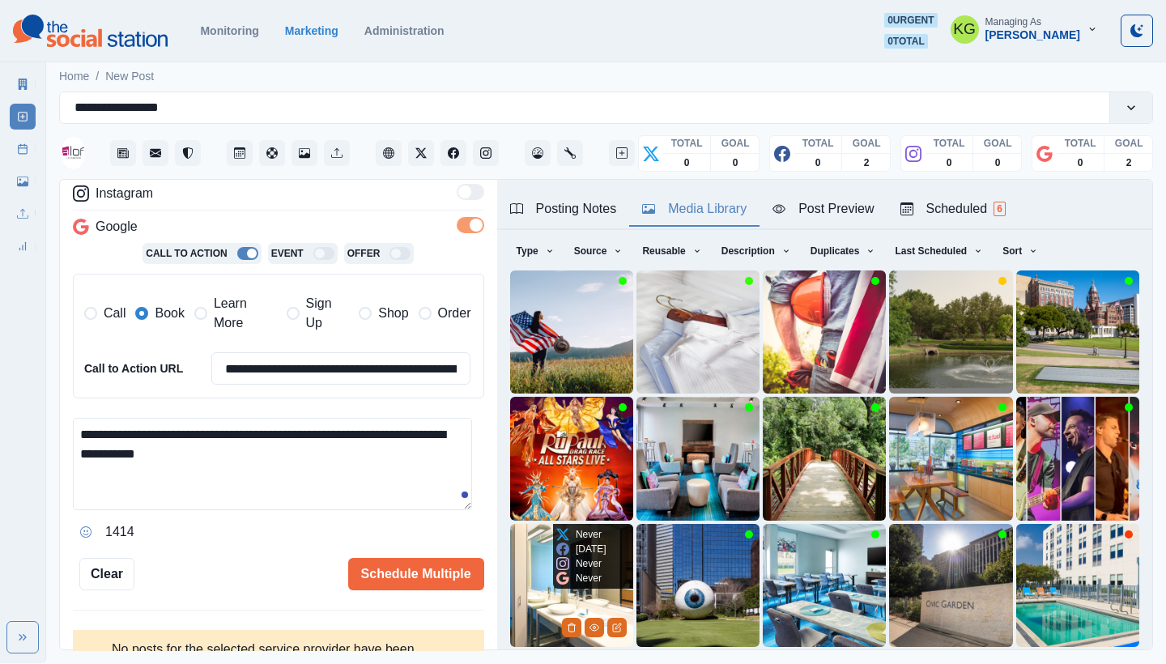
click at [522, 556] on img at bounding box center [571, 585] width 123 height 123
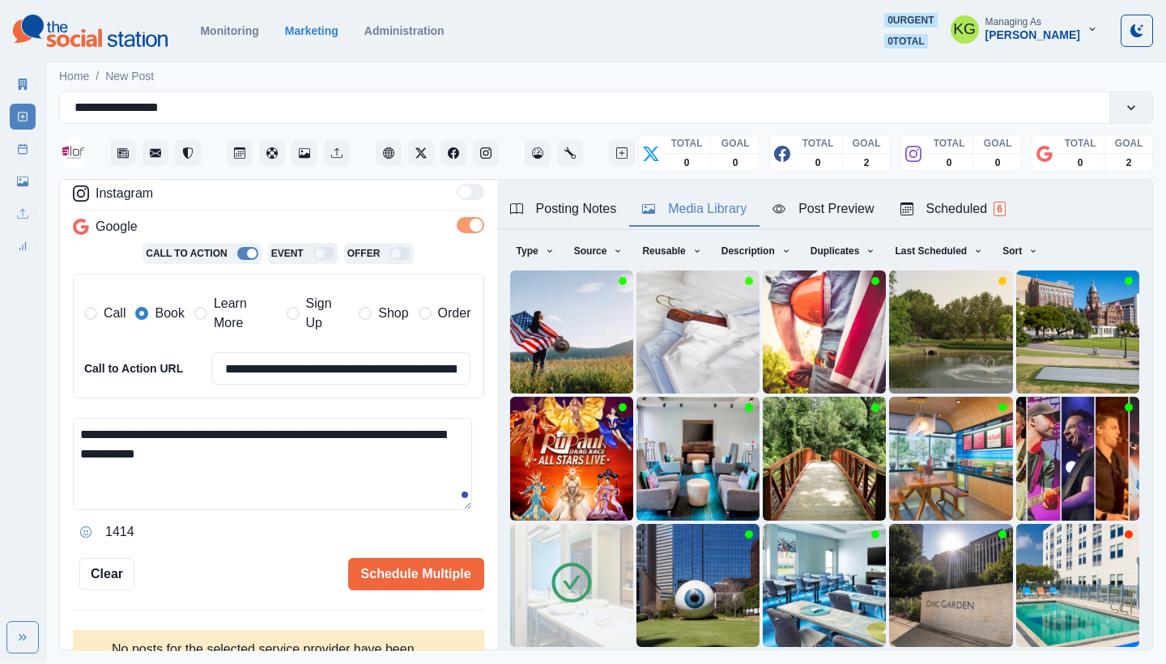
scroll to position [138, 0]
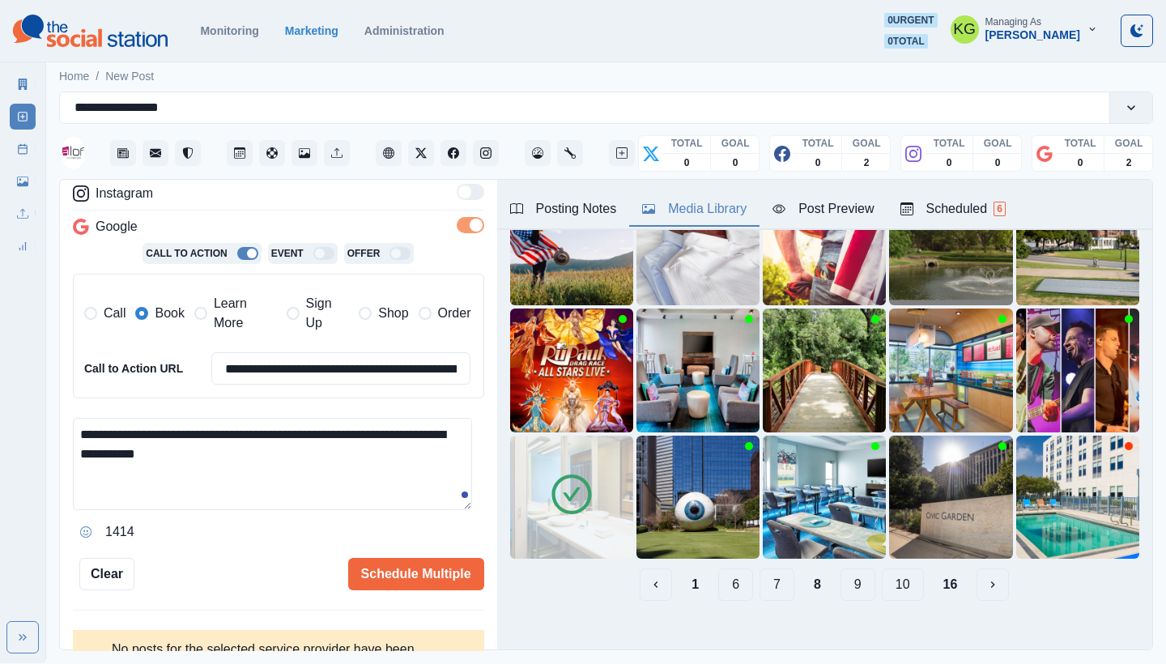
click at [760, 574] on button "7" at bounding box center [777, 585] width 35 height 32
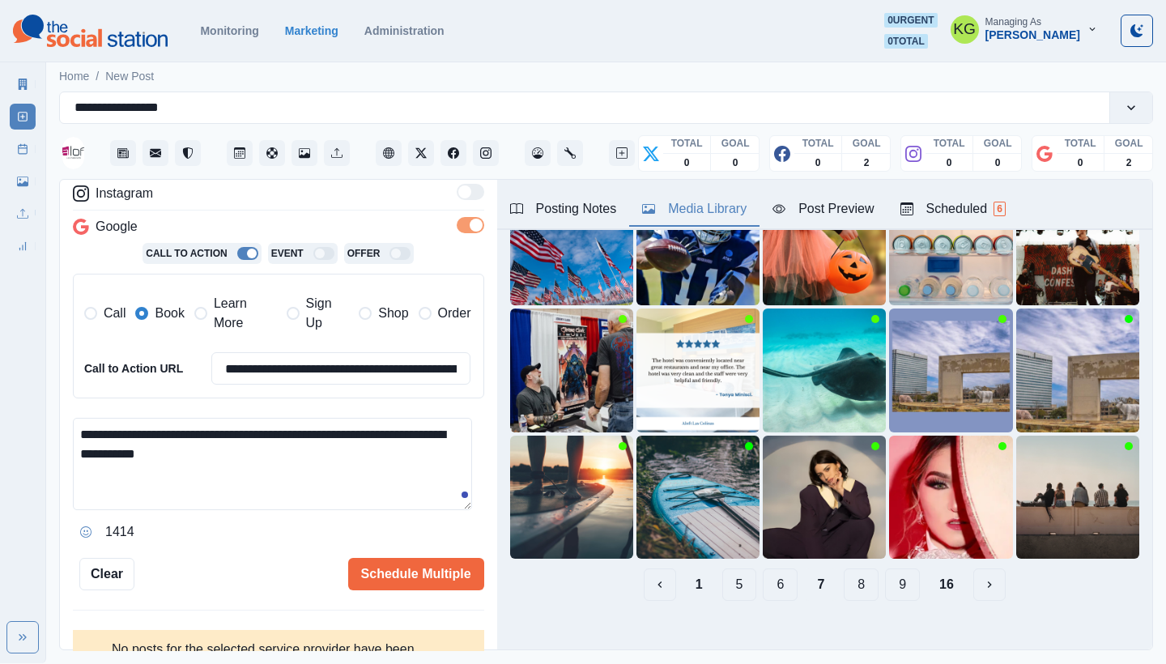
click at [763, 569] on button "6" at bounding box center [780, 585] width 35 height 32
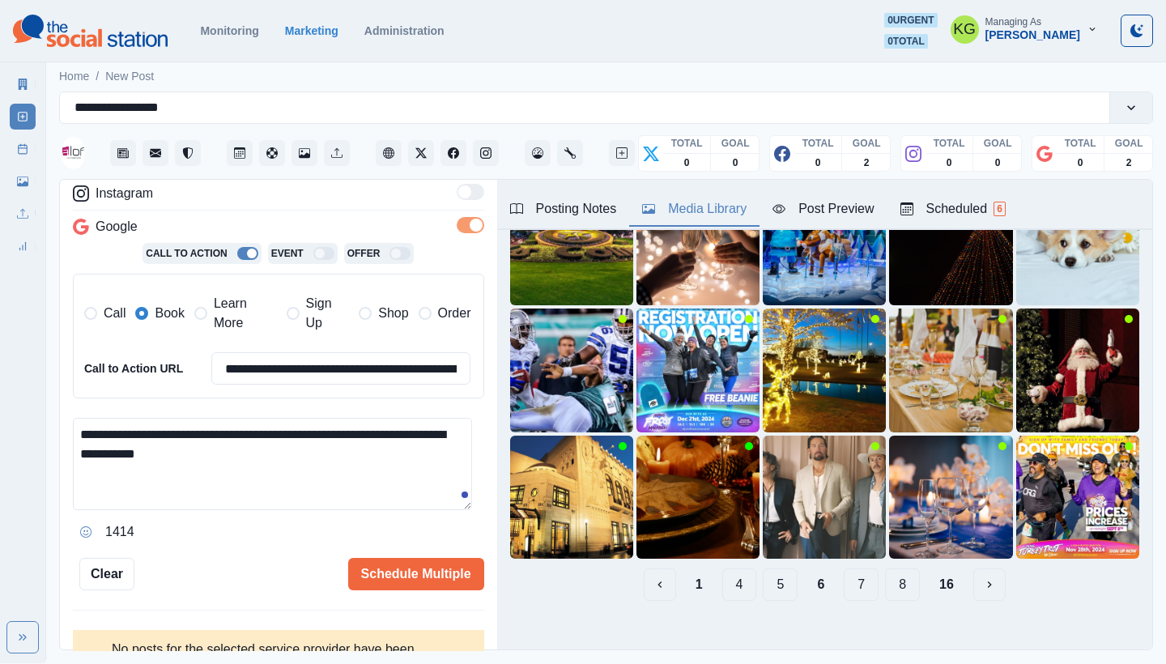
click at [763, 569] on button "5" at bounding box center [780, 585] width 35 height 32
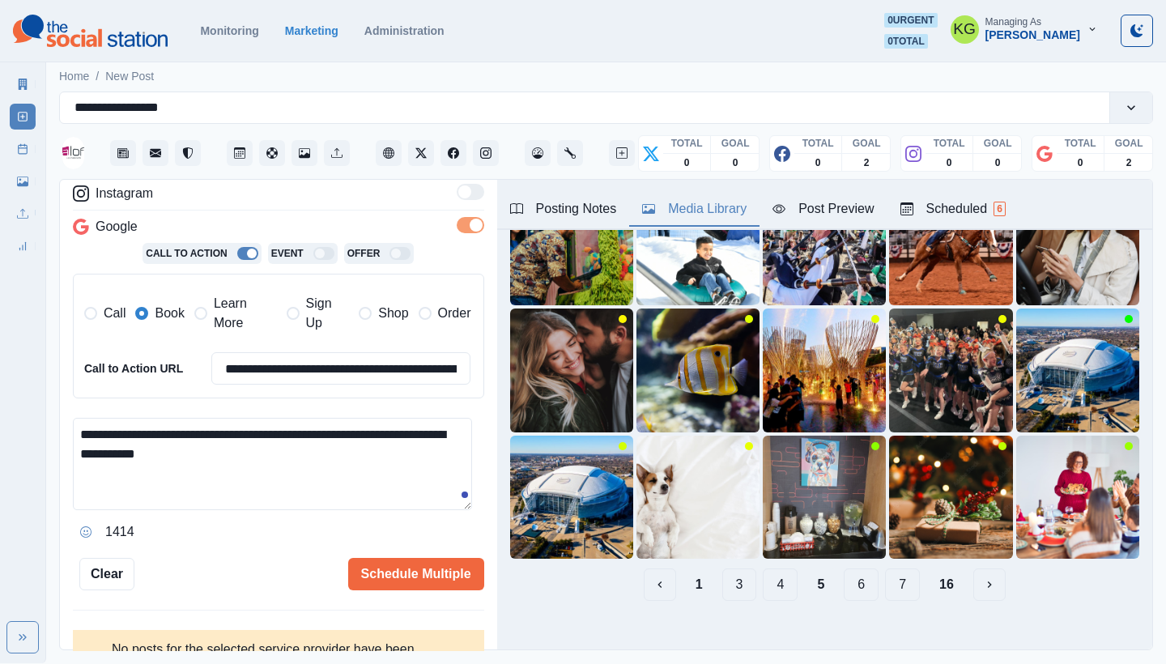
click at [763, 569] on button "4" at bounding box center [780, 585] width 35 height 32
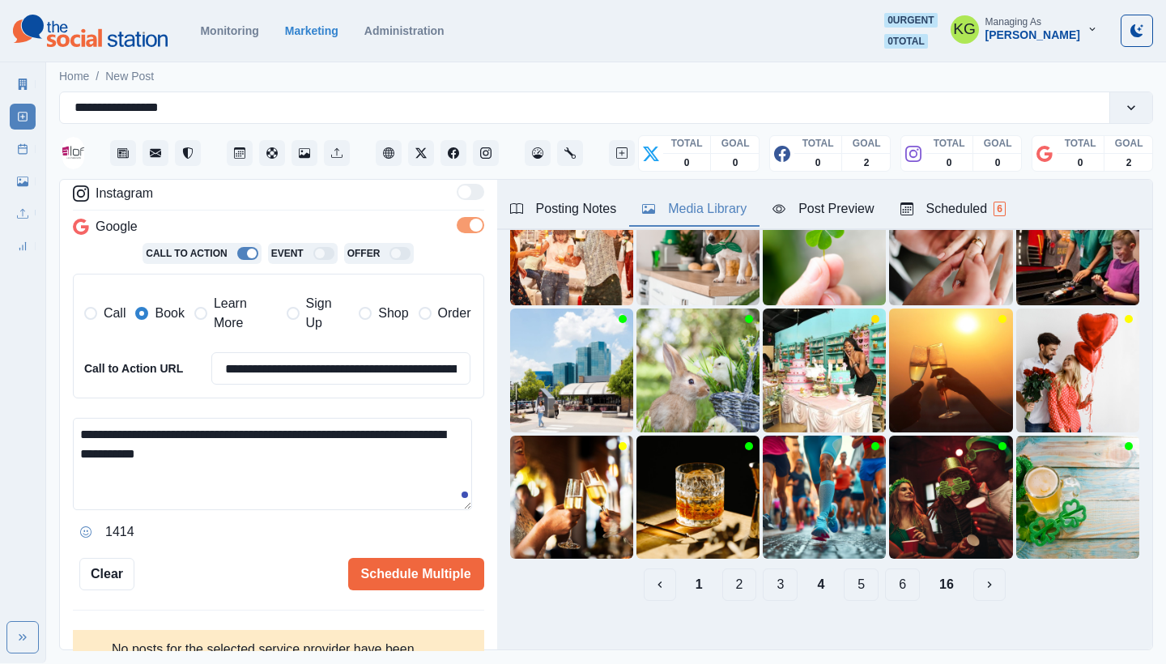
click at [763, 569] on button "3" at bounding box center [780, 585] width 35 height 32
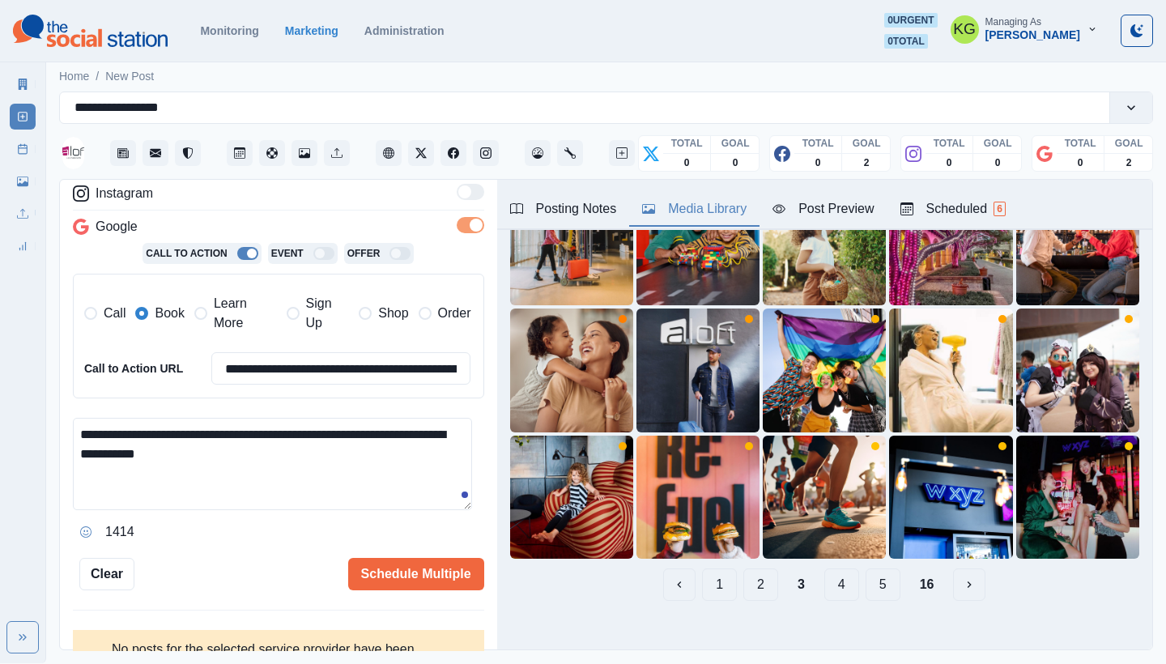
click at [762, 569] on button "2" at bounding box center [760, 585] width 35 height 32
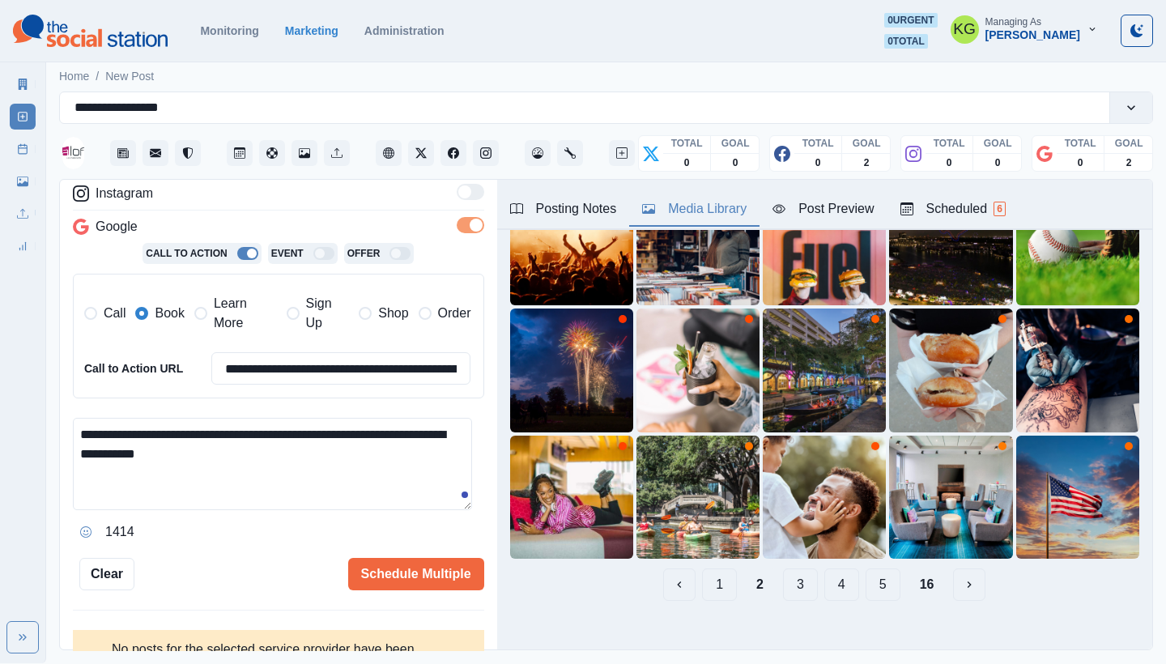
click at [707, 576] on button "1" at bounding box center [719, 585] width 35 height 32
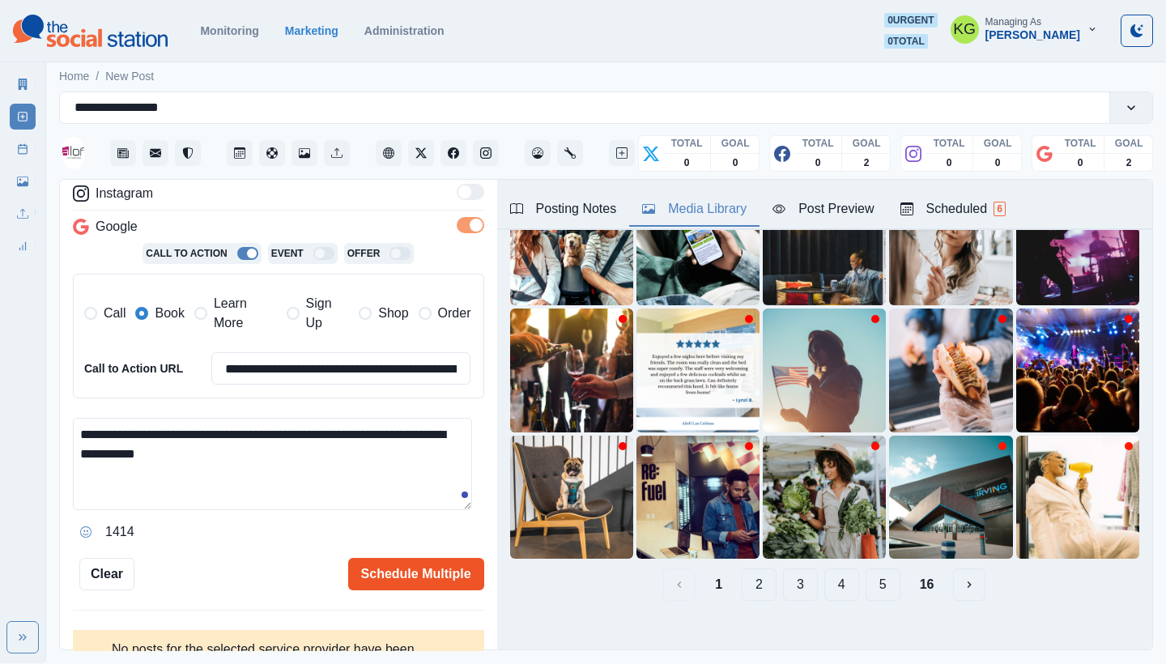
click at [379, 566] on button "Schedule Multiple" at bounding box center [416, 574] width 136 height 32
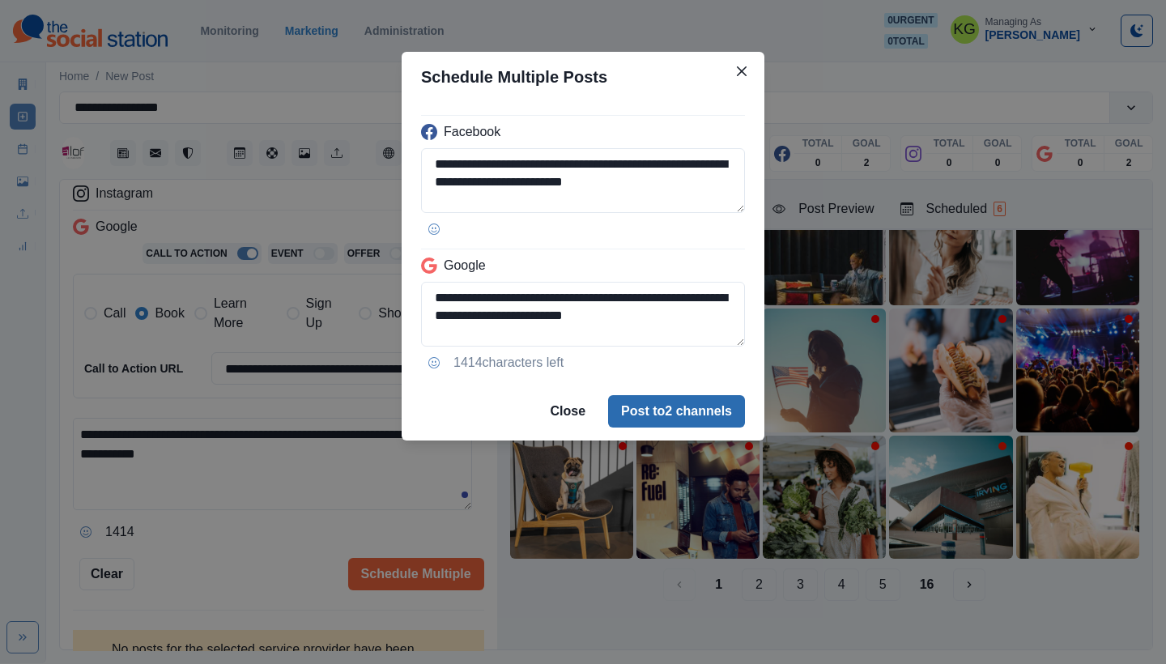
click at [692, 417] on button "Post to 2 channels" at bounding box center [676, 411] width 137 height 32
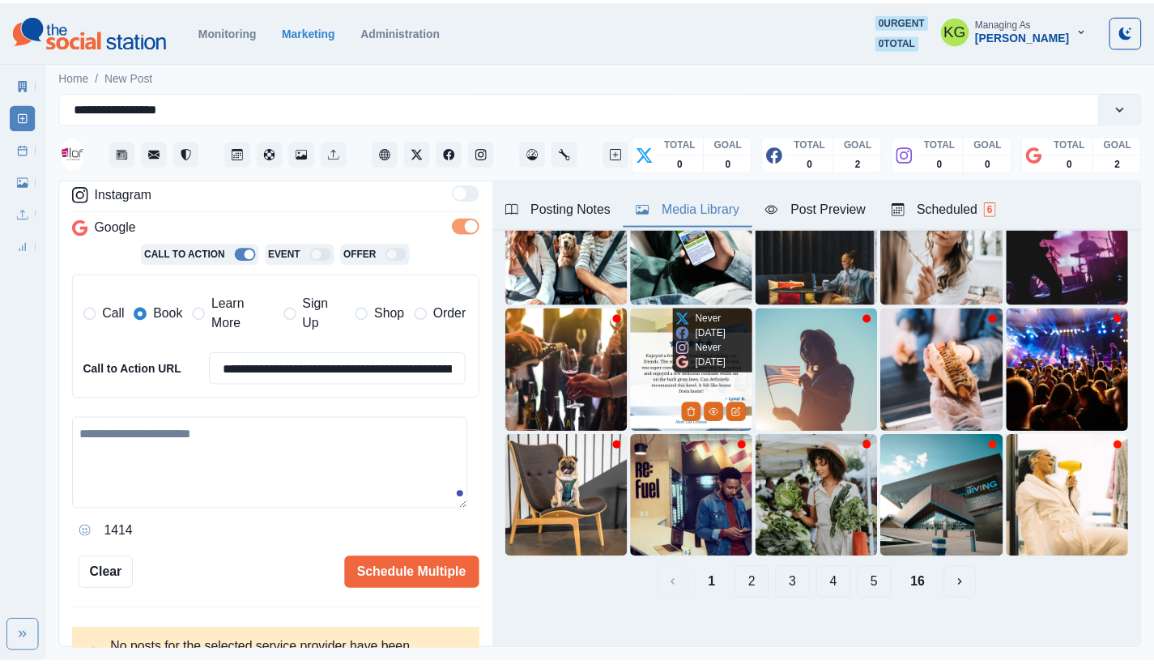
scroll to position [157, 0]
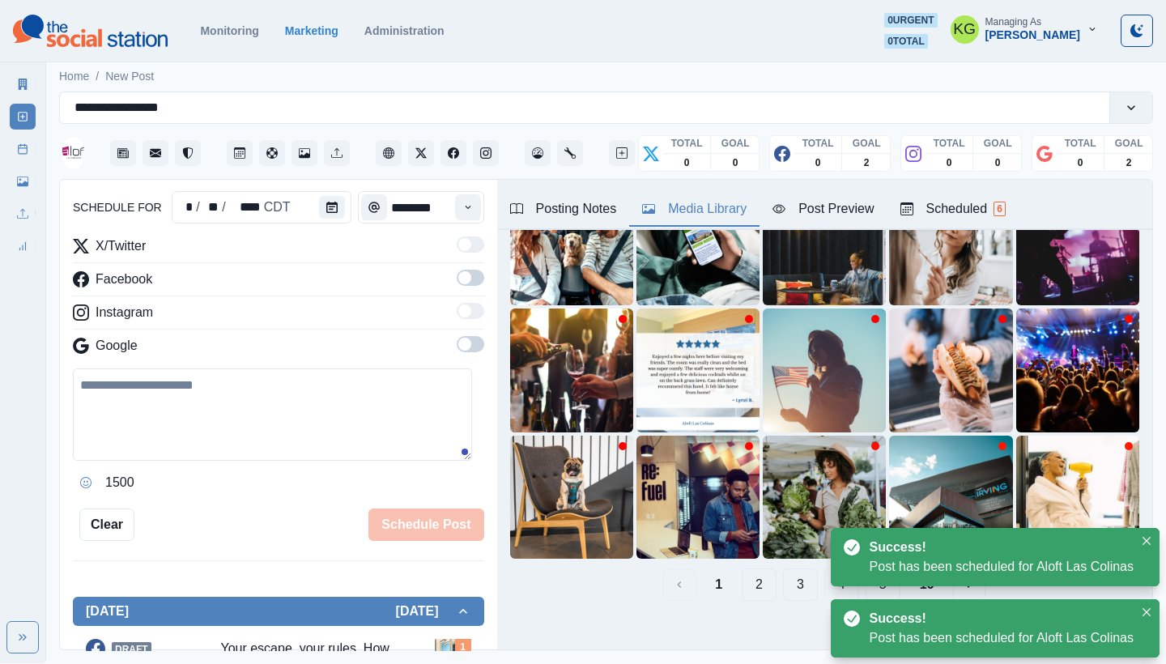
click at [17, 149] on icon at bounding box center [22, 148] width 11 height 11
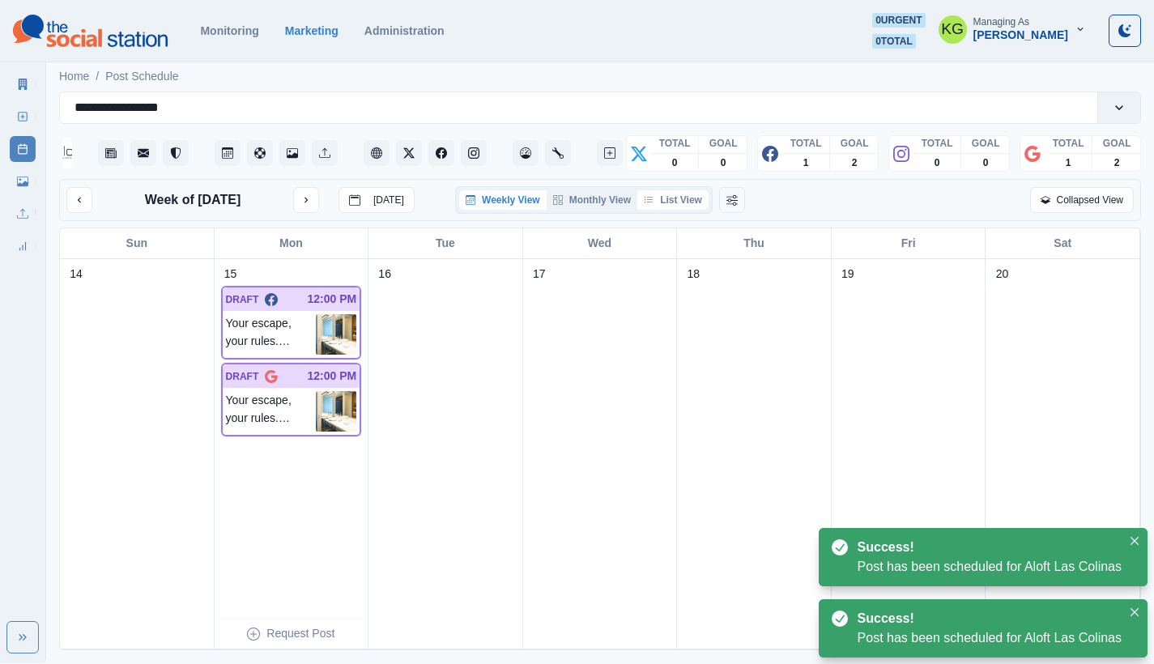
click at [693, 204] on button "List View" at bounding box center [672, 199] width 71 height 19
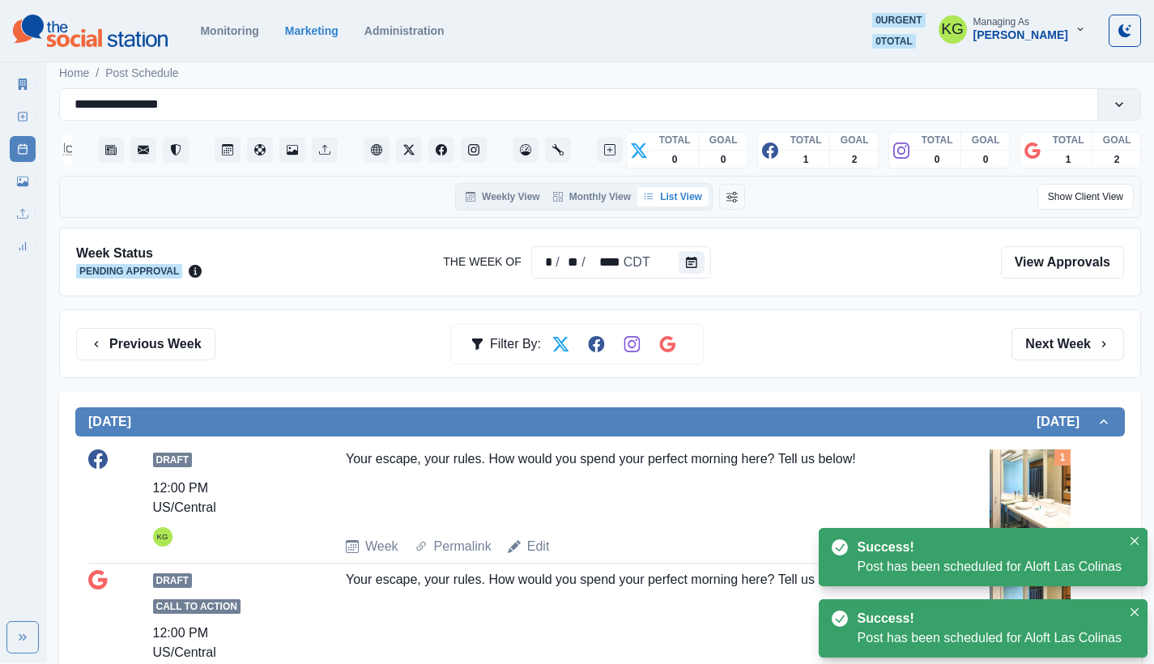
scroll to position [6, 0]
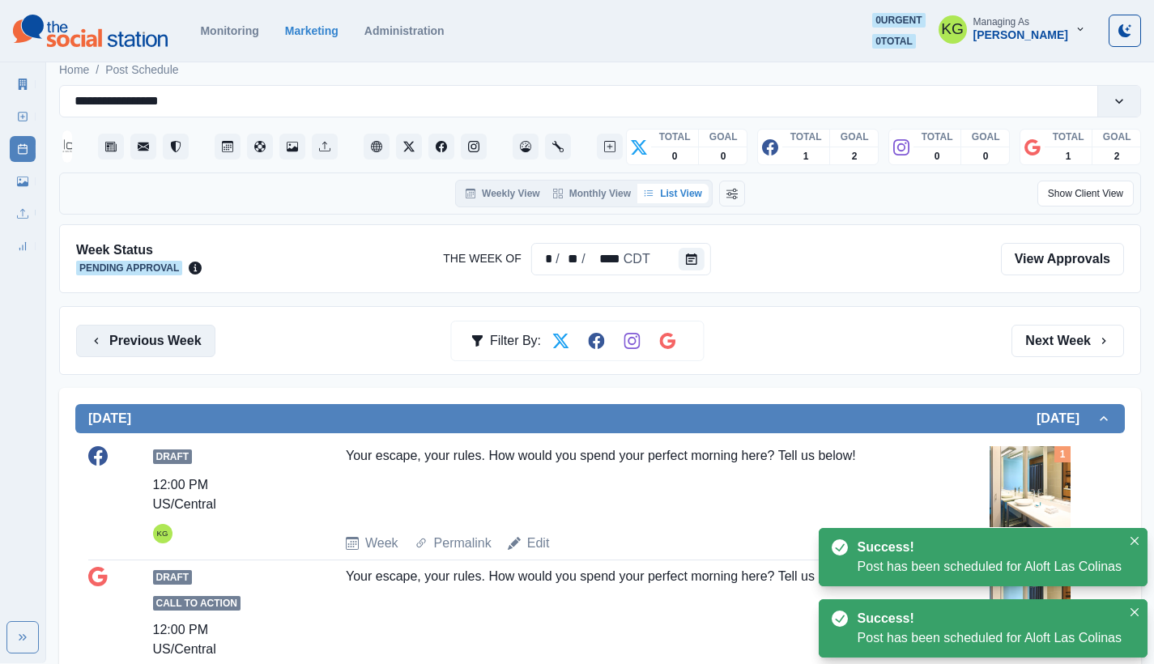
click at [165, 353] on button "Previous Week" at bounding box center [145, 341] width 139 height 32
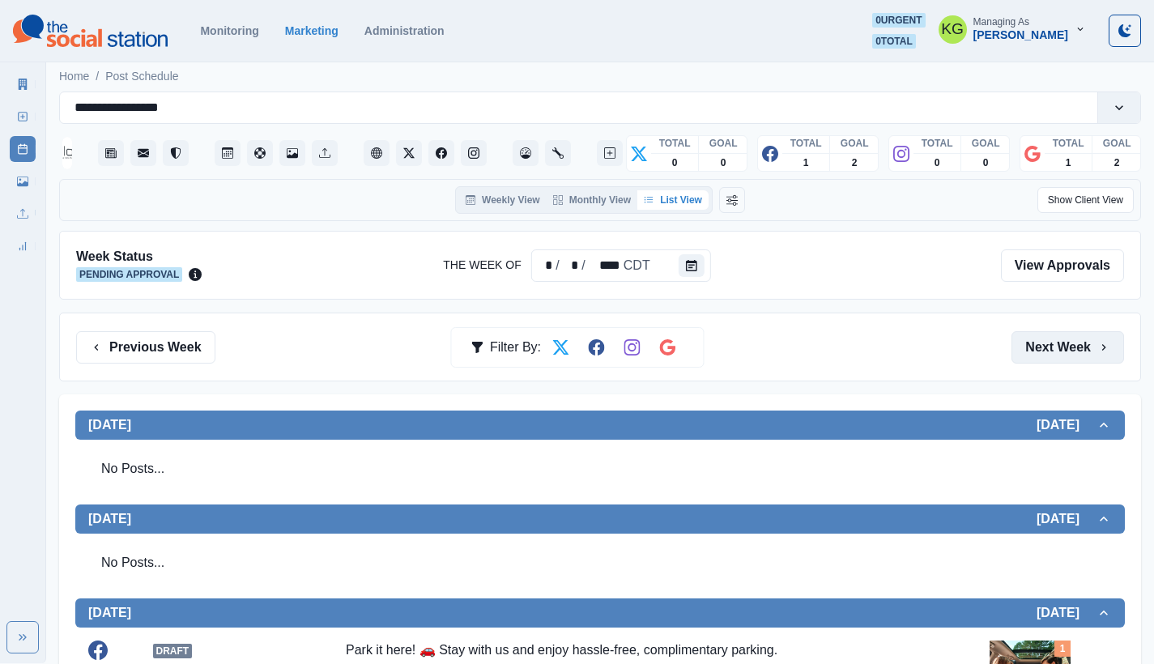
click at [1049, 342] on button "Next Week" at bounding box center [1068, 347] width 113 height 32
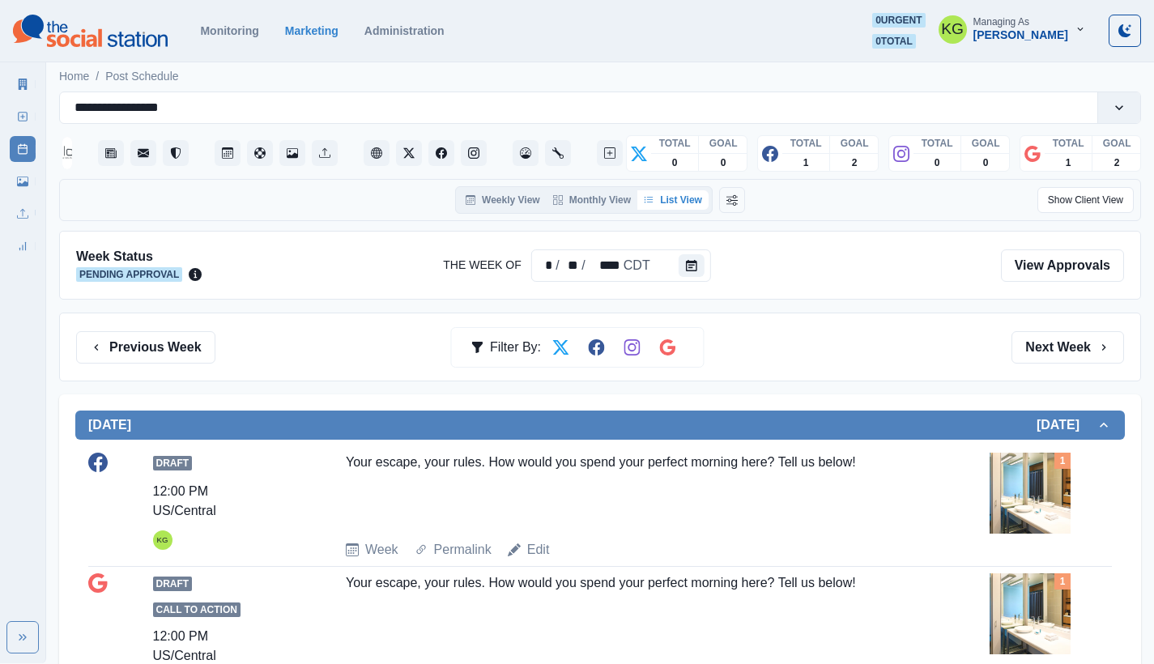
scroll to position [3, 0]
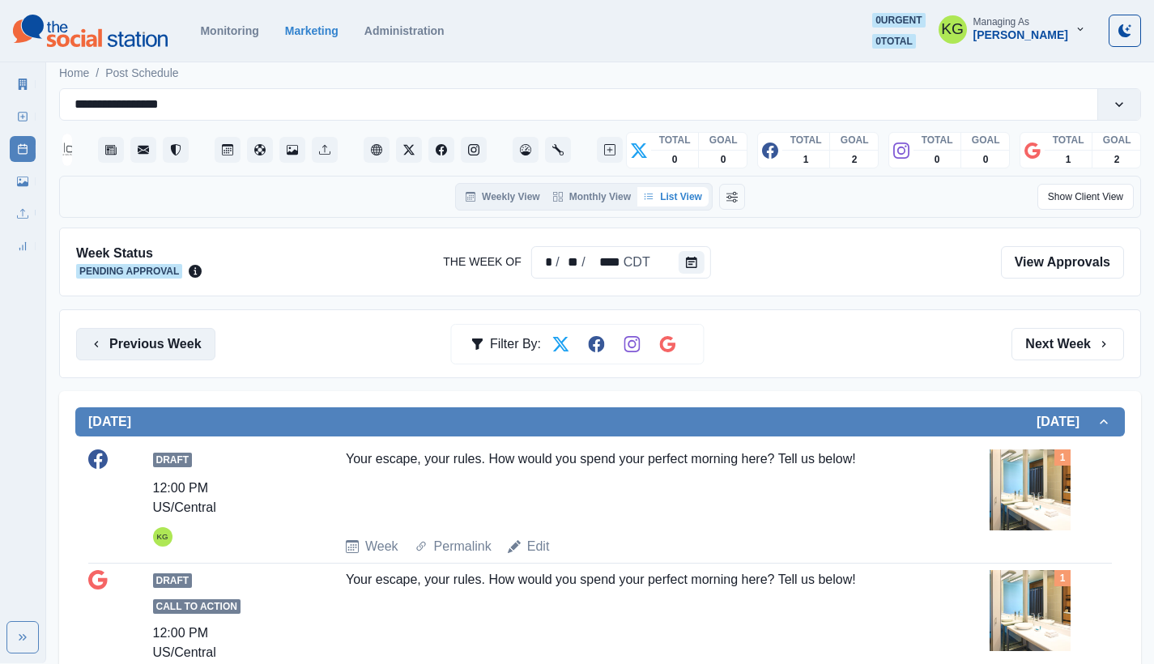
click at [147, 343] on button "Previous Week" at bounding box center [145, 344] width 139 height 32
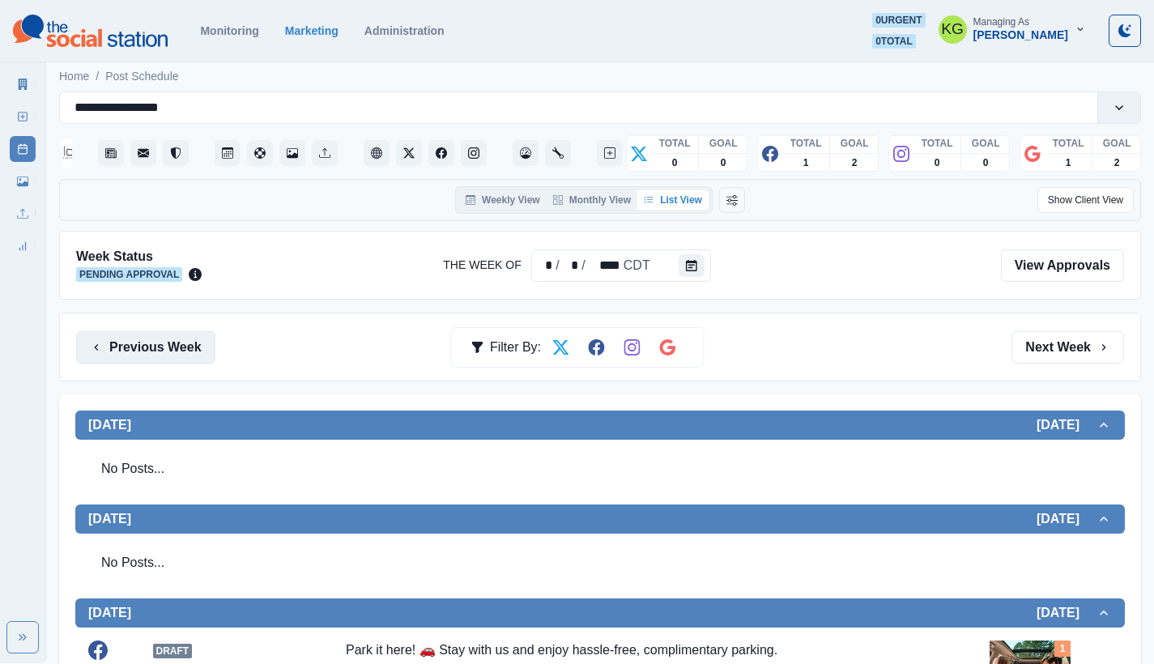
click at [143, 335] on button "Previous Week" at bounding box center [145, 347] width 139 height 32
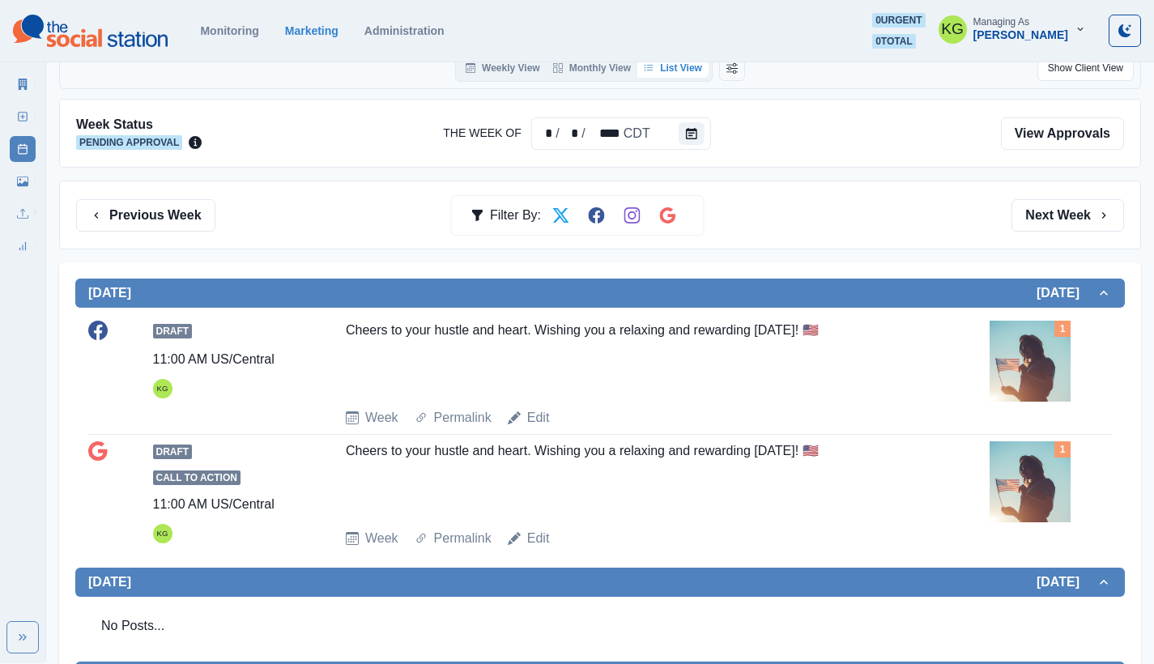
scroll to position [105, 0]
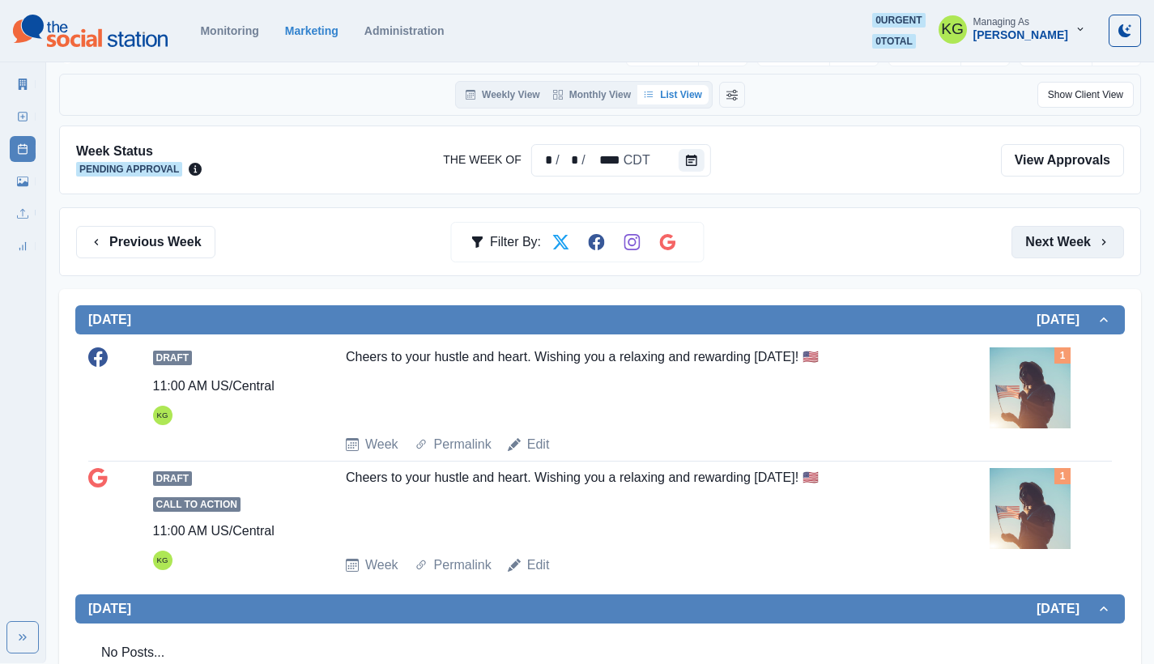
click at [1069, 238] on button "Next Week" at bounding box center [1068, 242] width 113 height 32
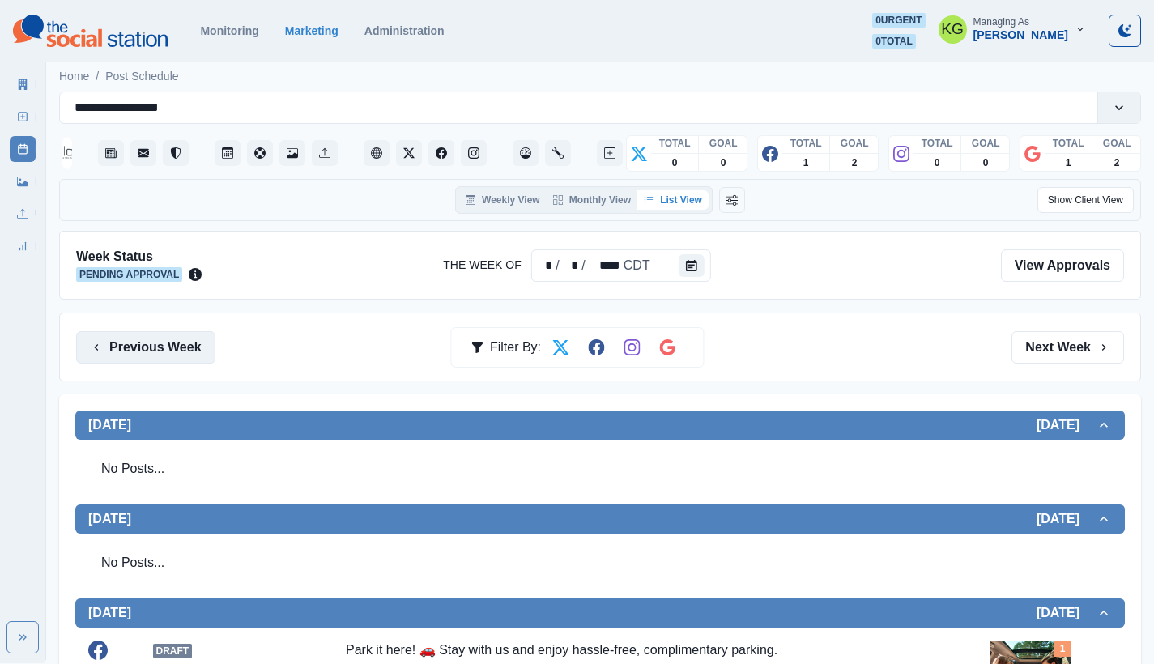
click at [190, 333] on button "Previous Week" at bounding box center [145, 347] width 139 height 32
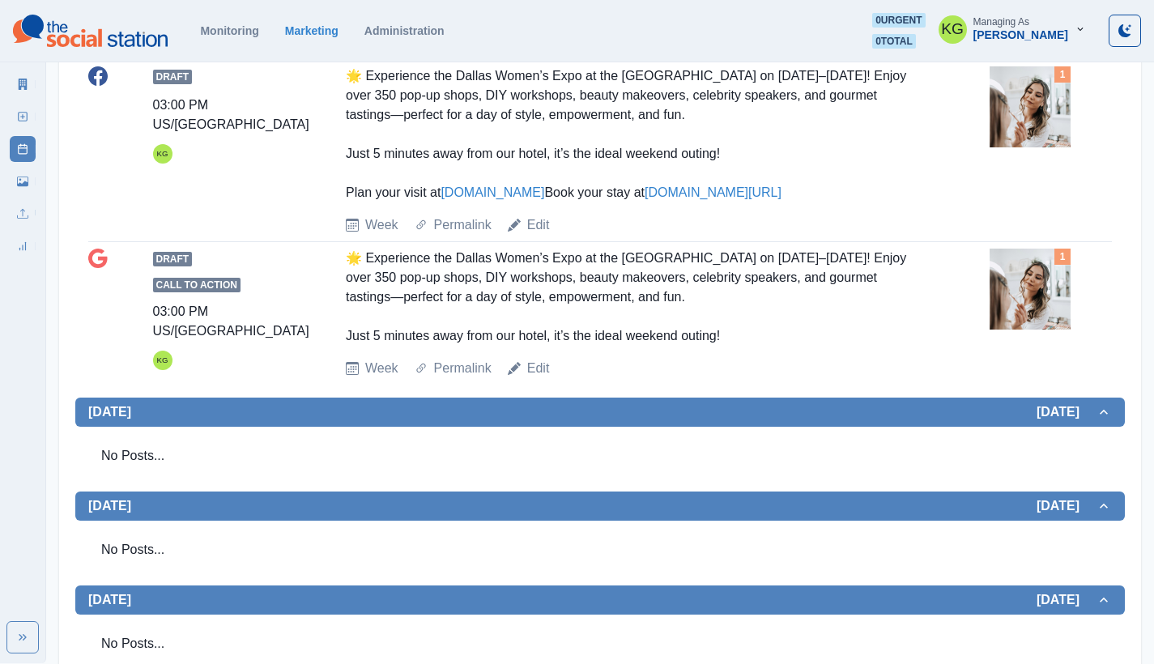
scroll to position [190, 0]
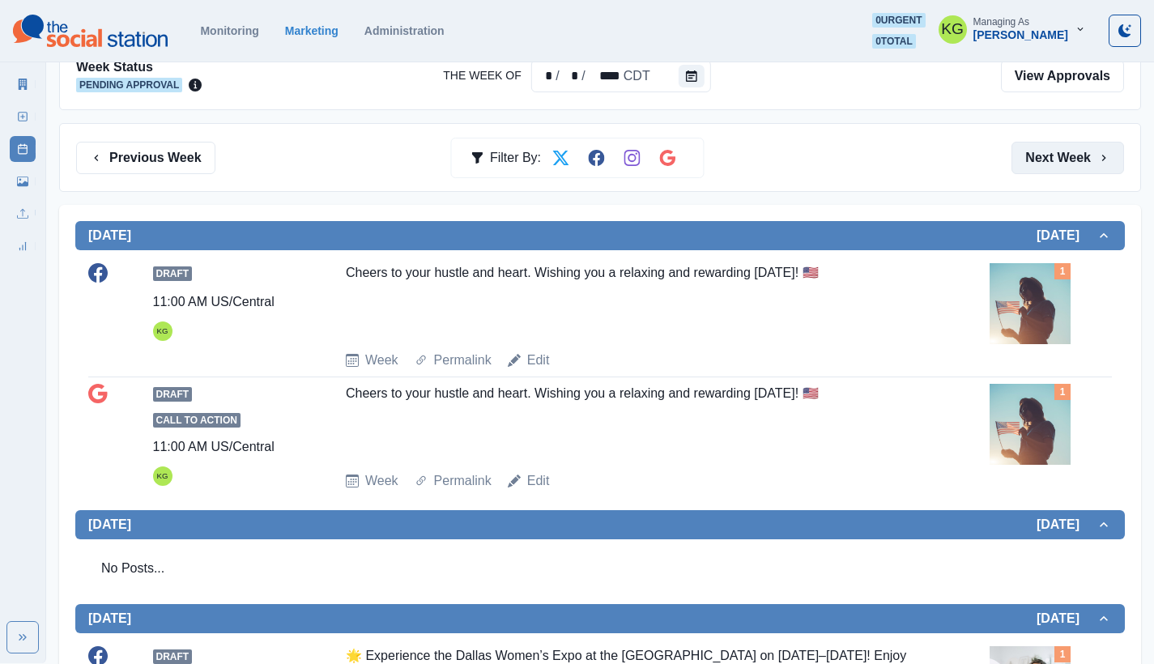
click at [1062, 164] on button "Next Week" at bounding box center [1068, 158] width 113 height 32
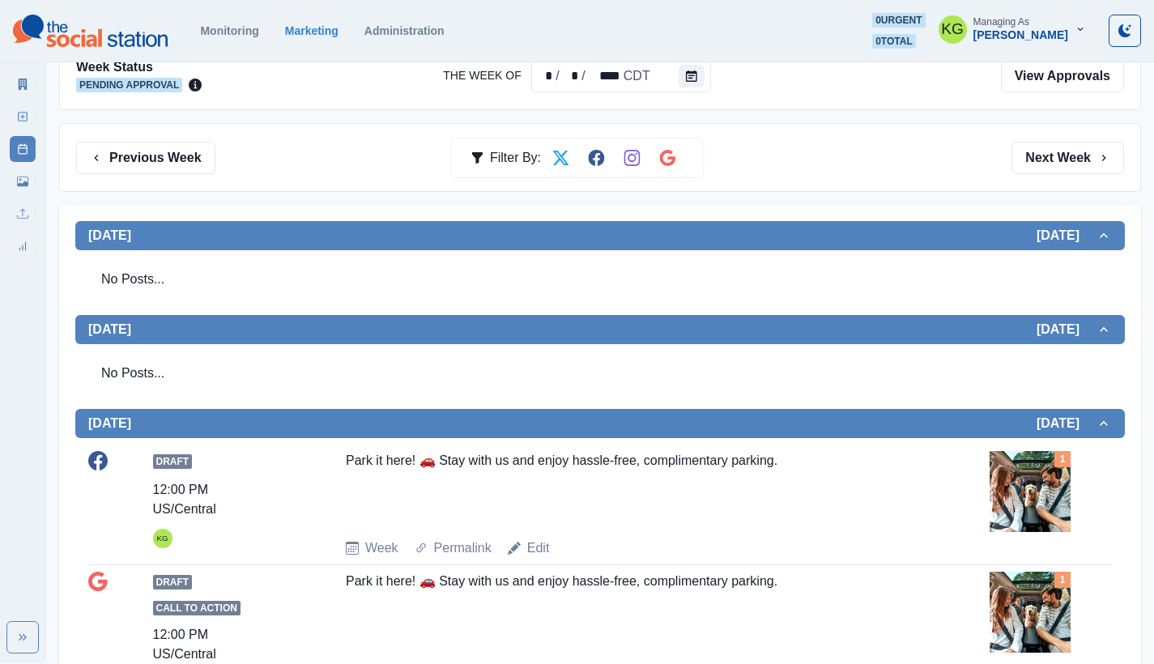
scroll to position [539, 0]
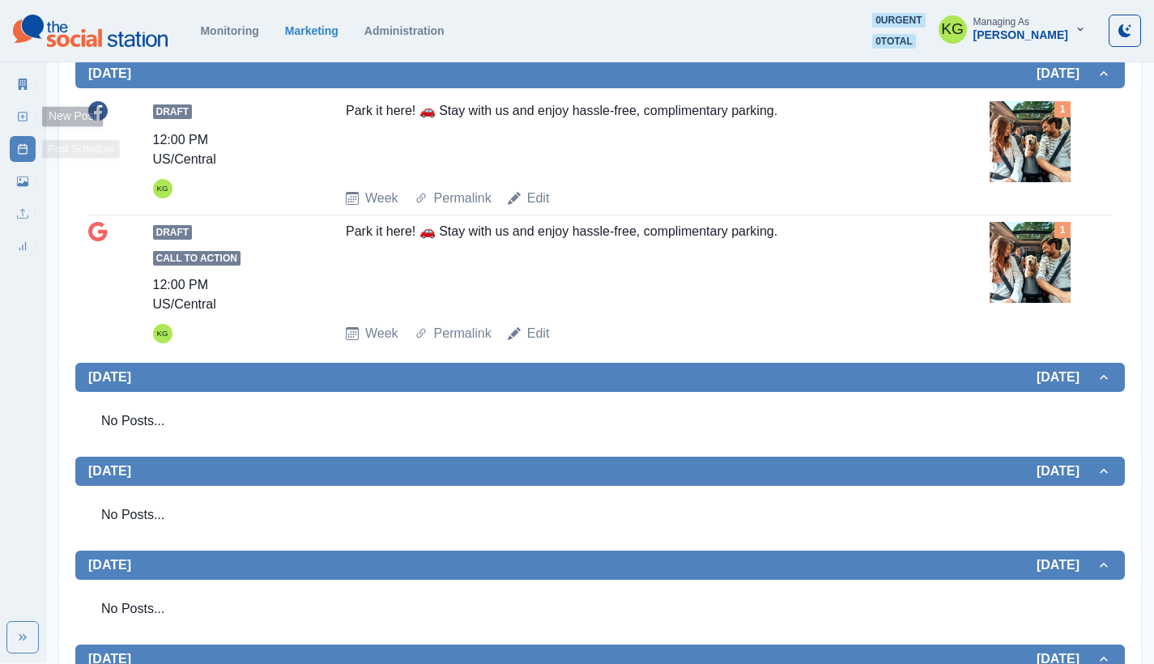
click at [22, 121] on icon at bounding box center [22, 116] width 11 height 11
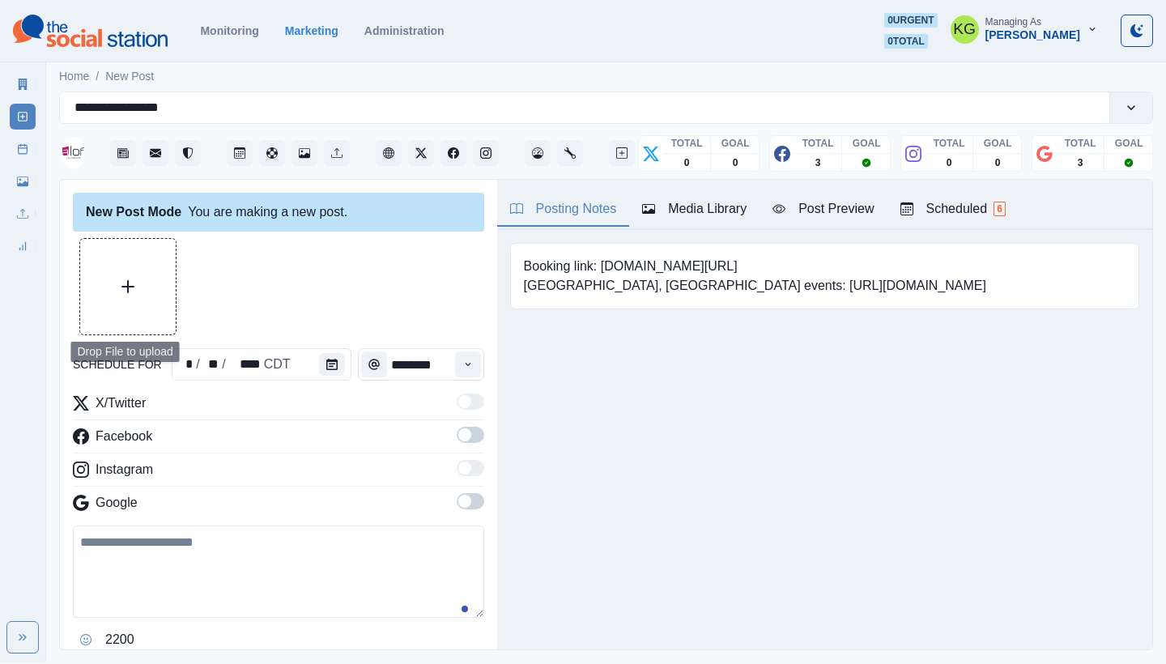
click at [132, 275] on button "Upload Media" at bounding box center [128, 287] width 96 height 96
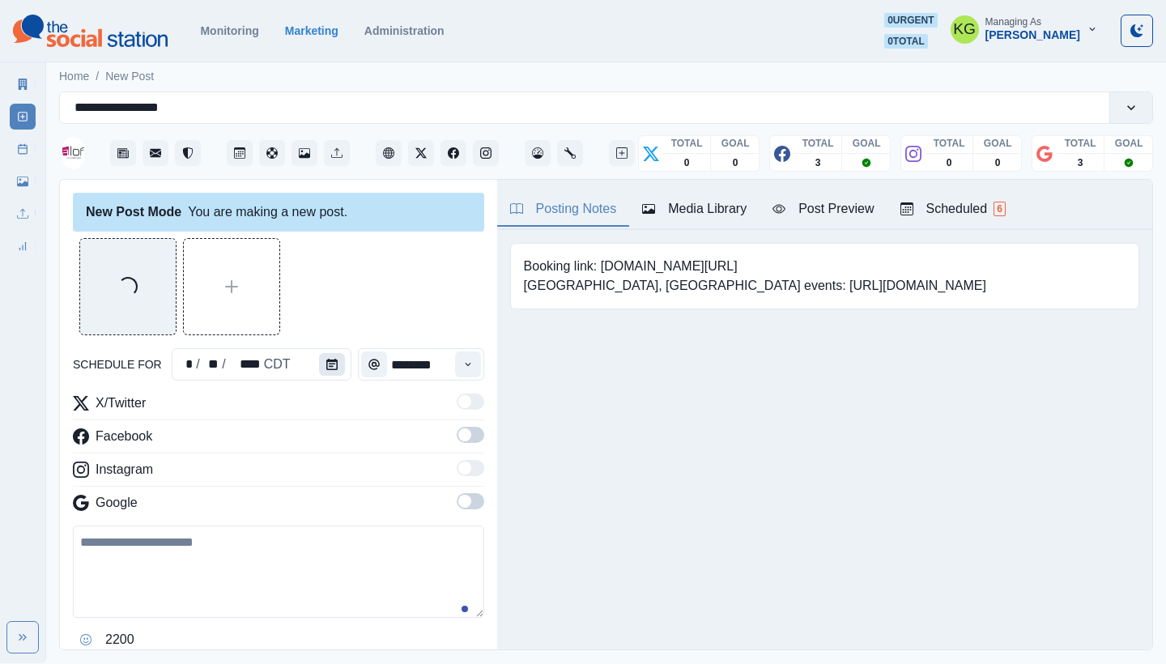
click at [332, 358] on button "Calendar" at bounding box center [332, 364] width 26 height 23
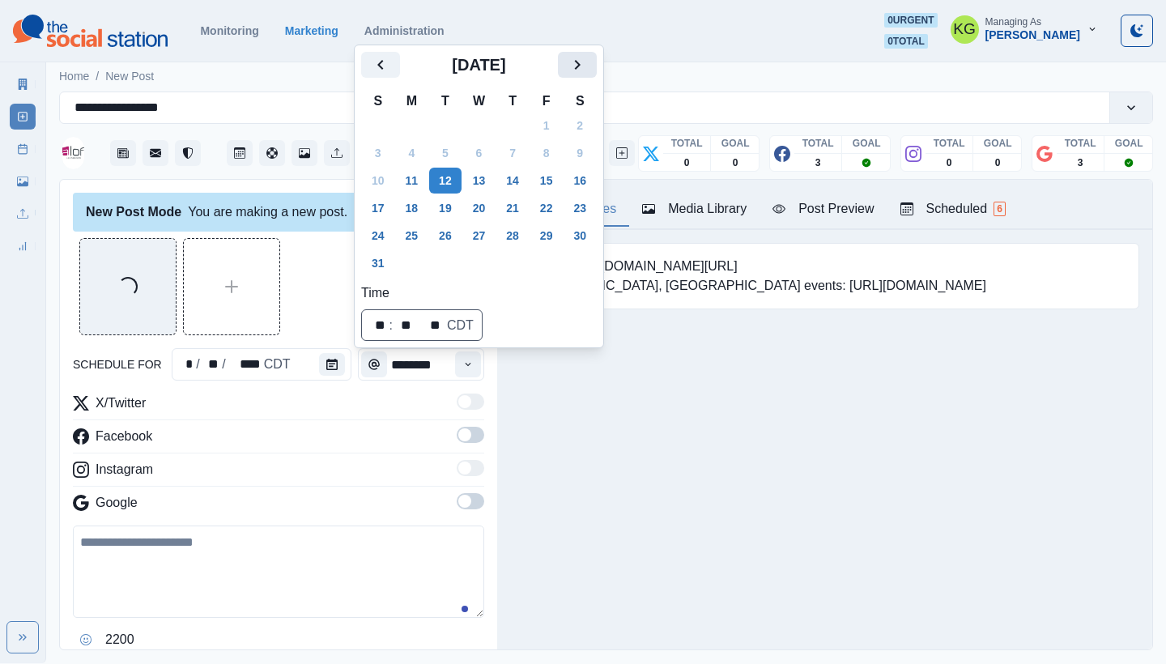
click at [587, 66] on icon "Next" at bounding box center [577, 64] width 19 height 19
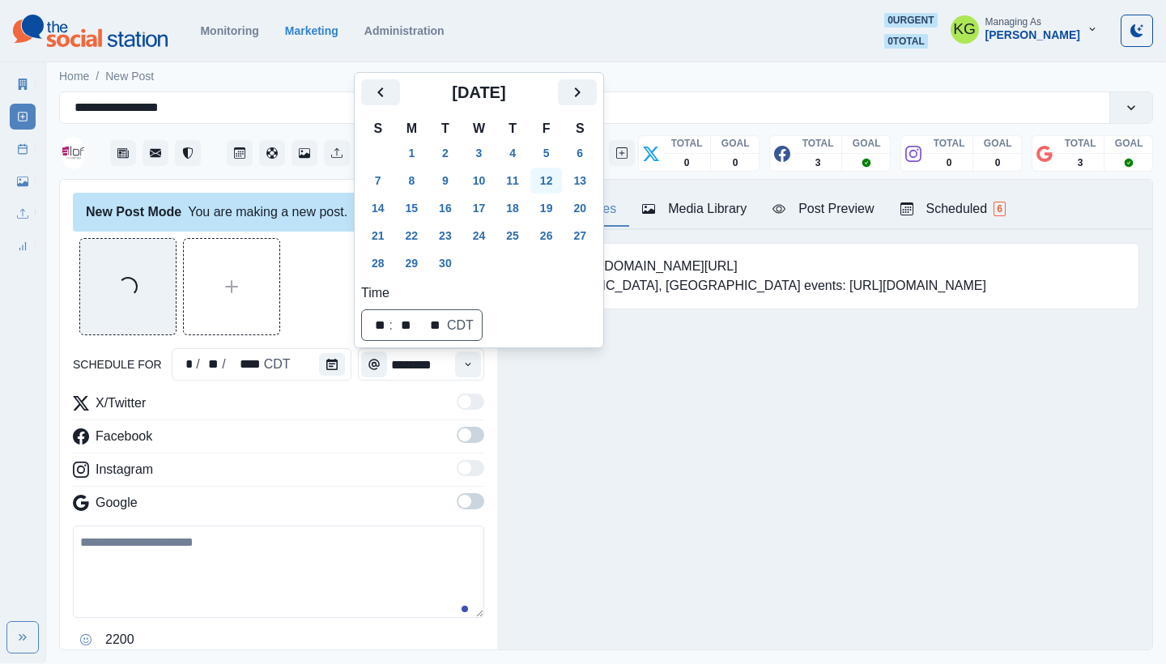
click at [556, 177] on button "12" at bounding box center [546, 181] width 32 height 26
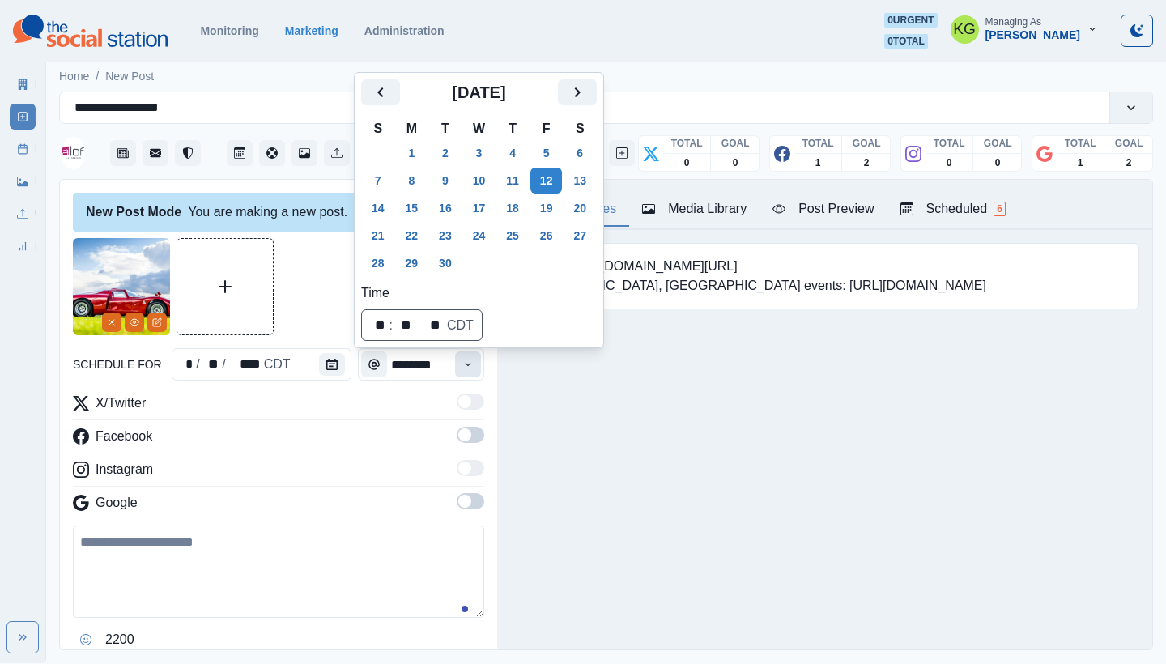
click at [455, 372] on button "Time" at bounding box center [468, 364] width 26 height 26
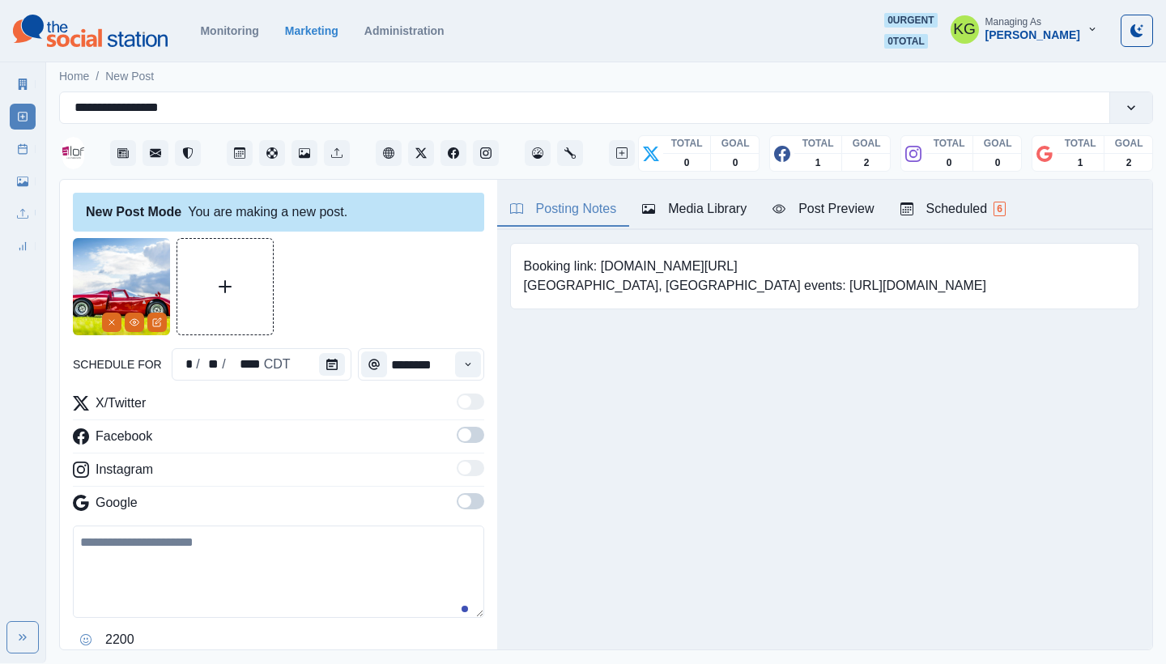
click at [463, 379] on div "Time" at bounding box center [468, 364] width 32 height 32
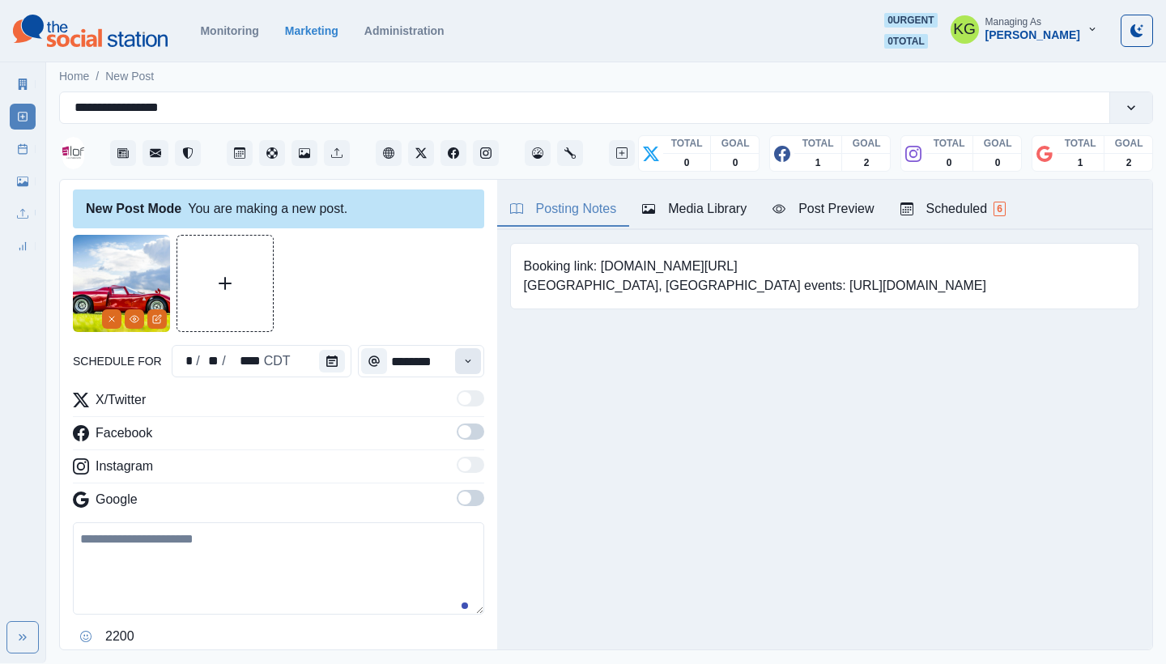
click at [466, 363] on button "Time" at bounding box center [468, 361] width 26 height 26
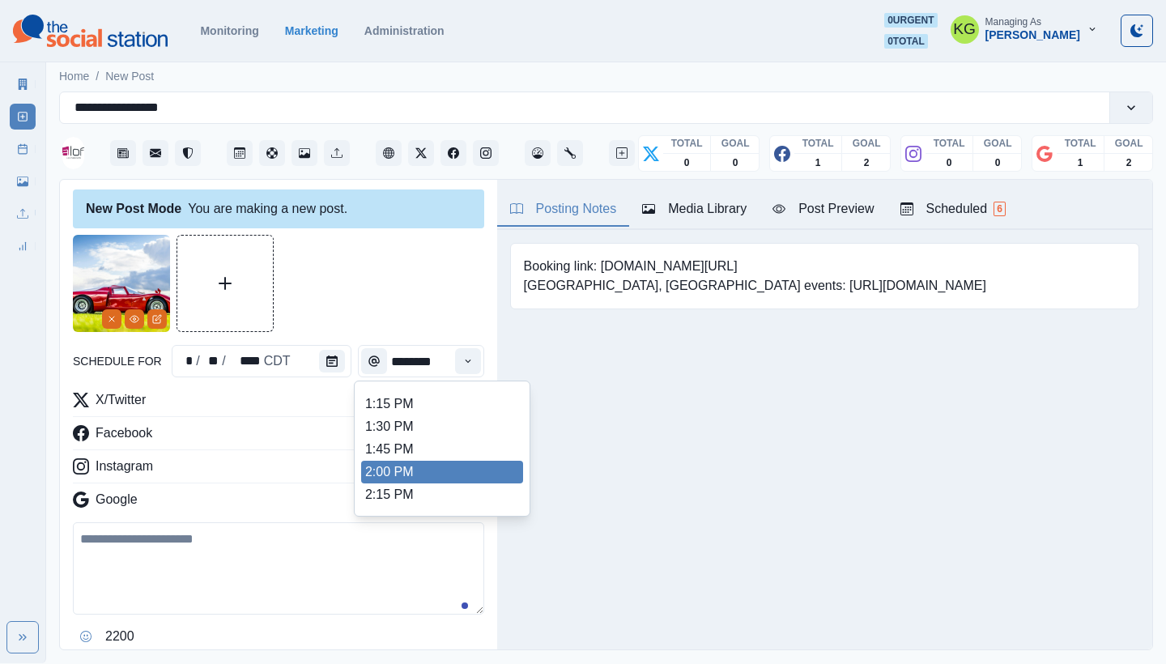
scroll to position [609, 0]
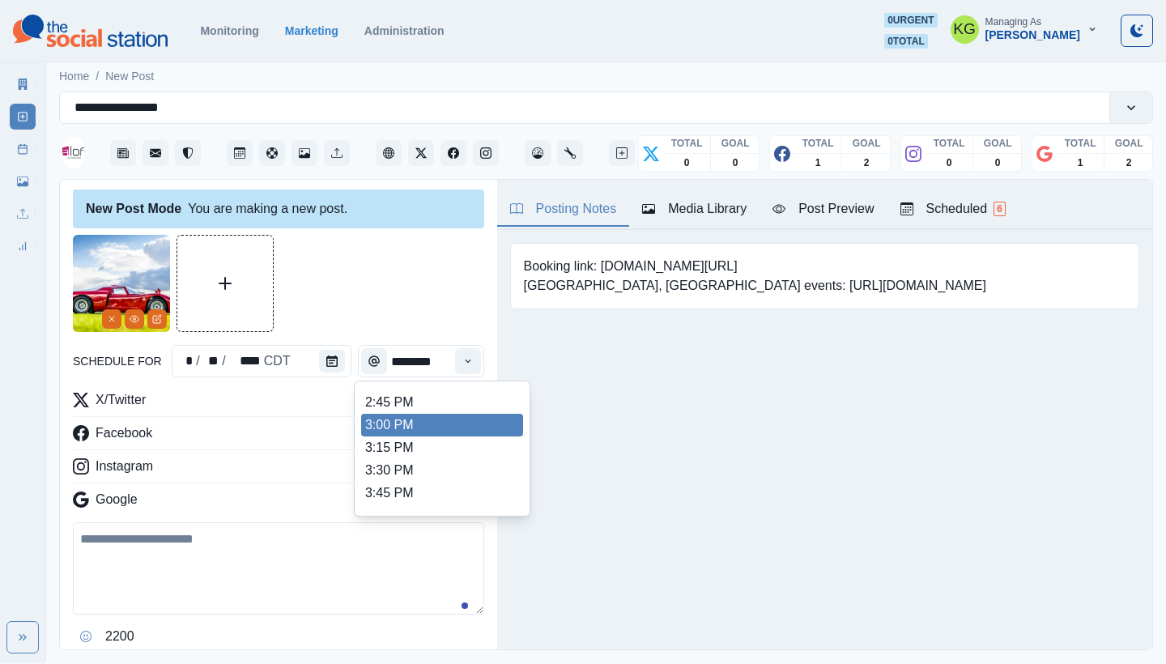
click at [405, 427] on li "3:00 PM" at bounding box center [442, 425] width 162 height 23
type input "*******"
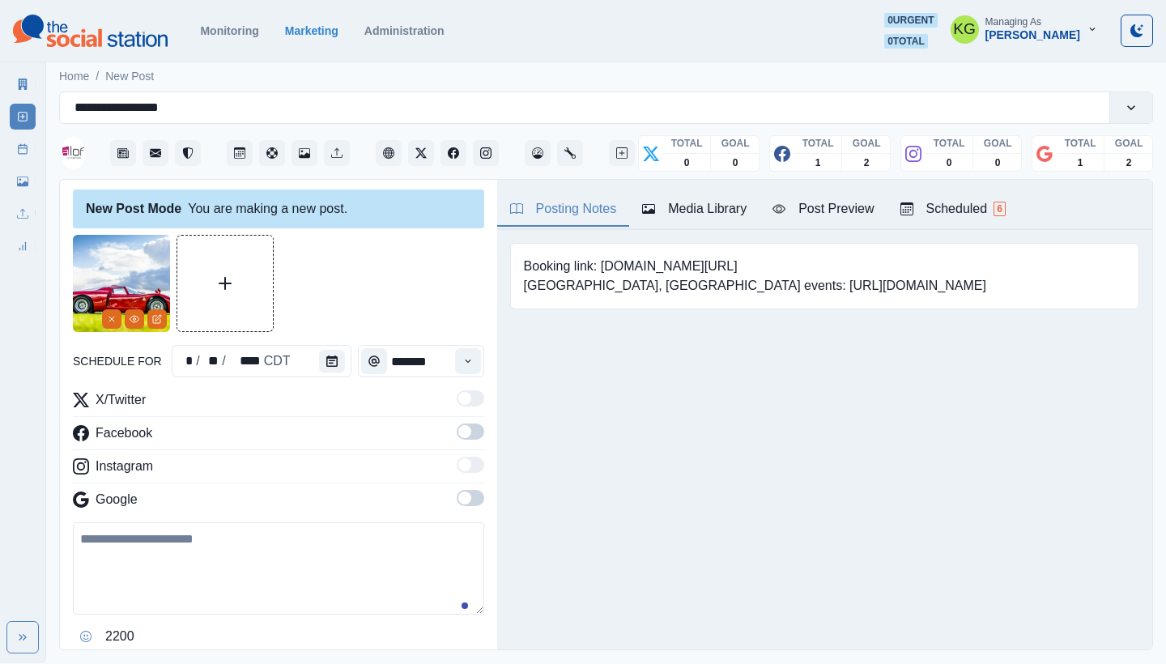
click at [458, 496] on span at bounding box center [464, 498] width 13 height 13
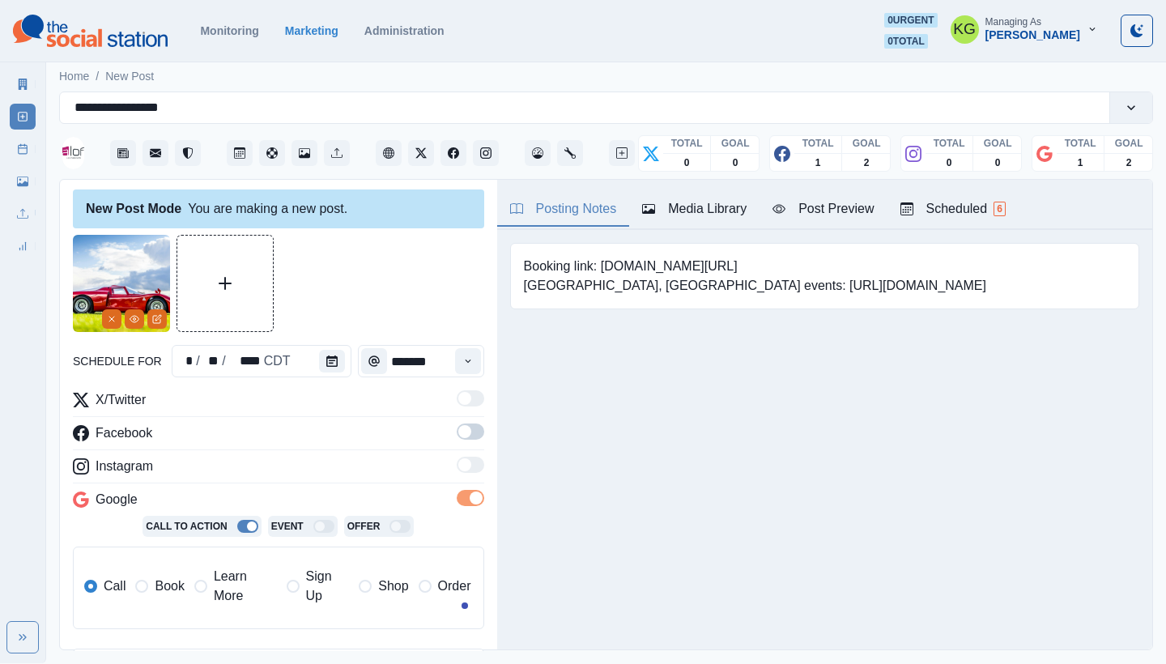
click at [462, 439] on span at bounding box center [471, 432] width 28 height 16
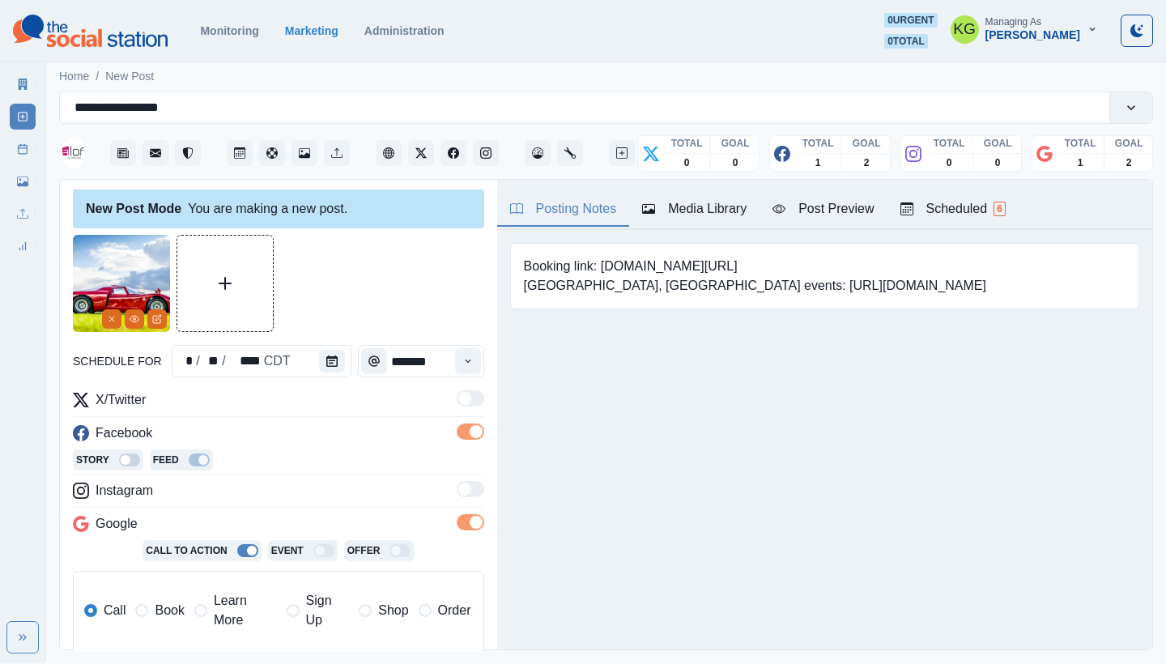
scroll to position [136, 0]
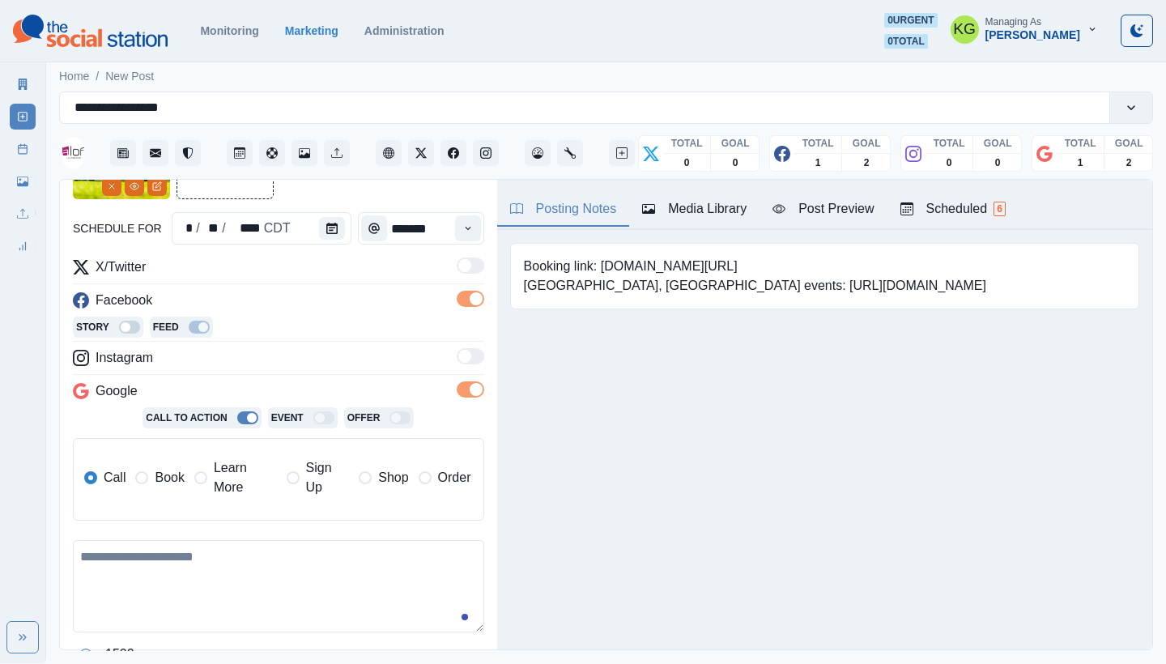
click at [222, 483] on span "Learn More" at bounding box center [245, 477] width 63 height 39
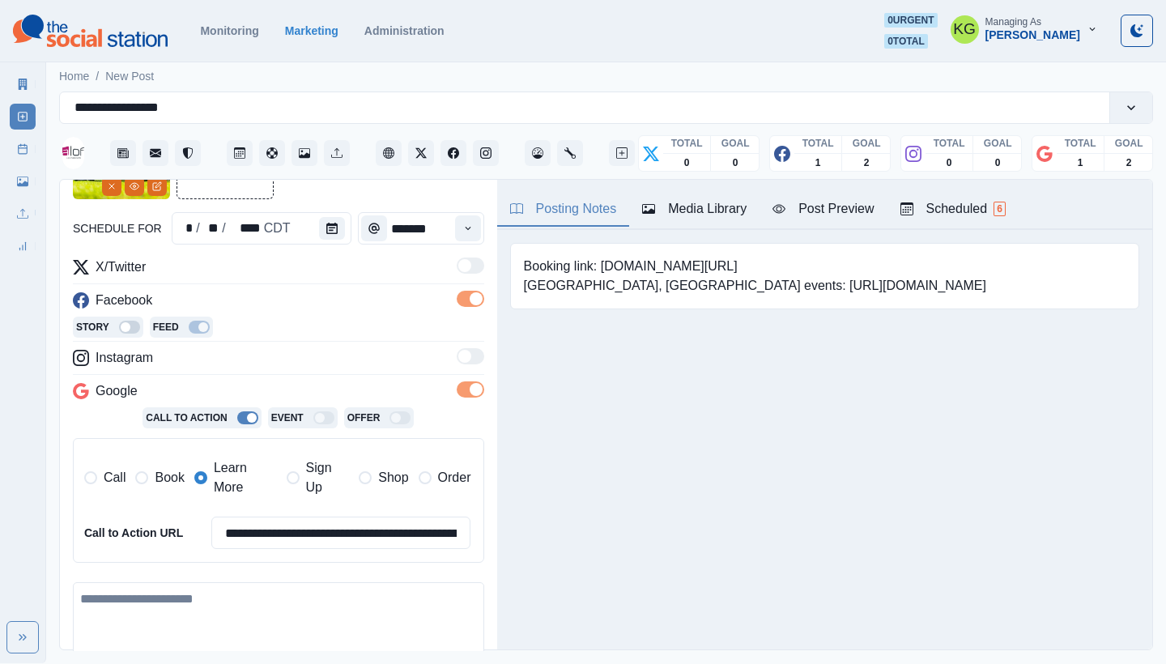
click at [236, 637] on textarea at bounding box center [278, 628] width 411 height 92
paste textarea "**********"
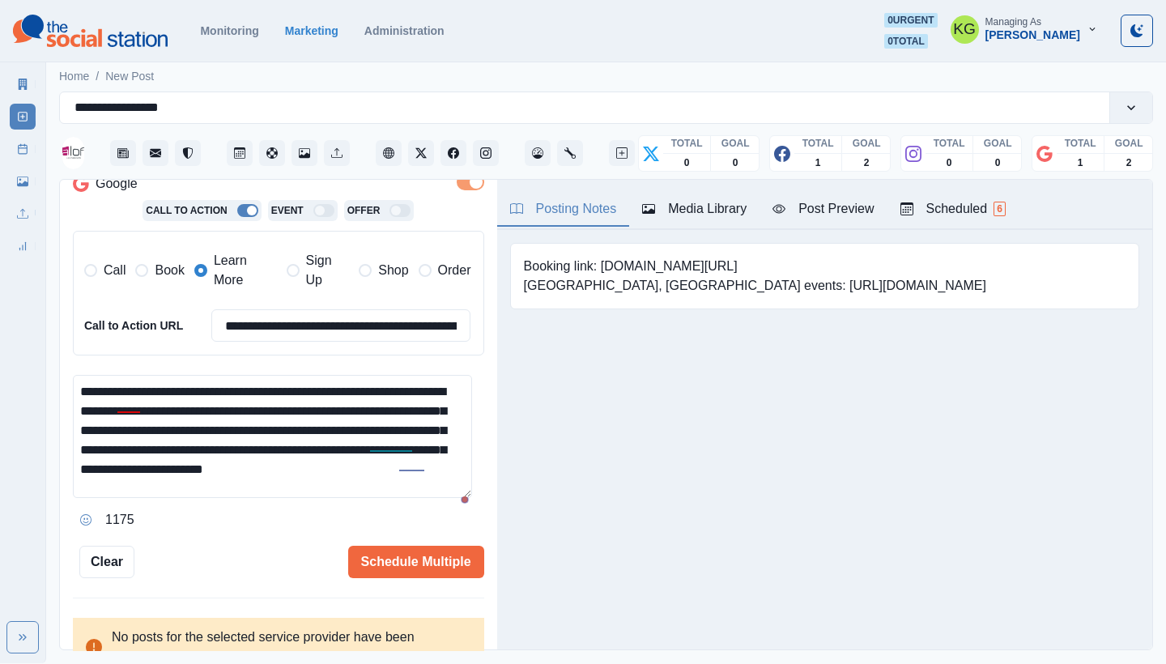
scroll to position [0, 0]
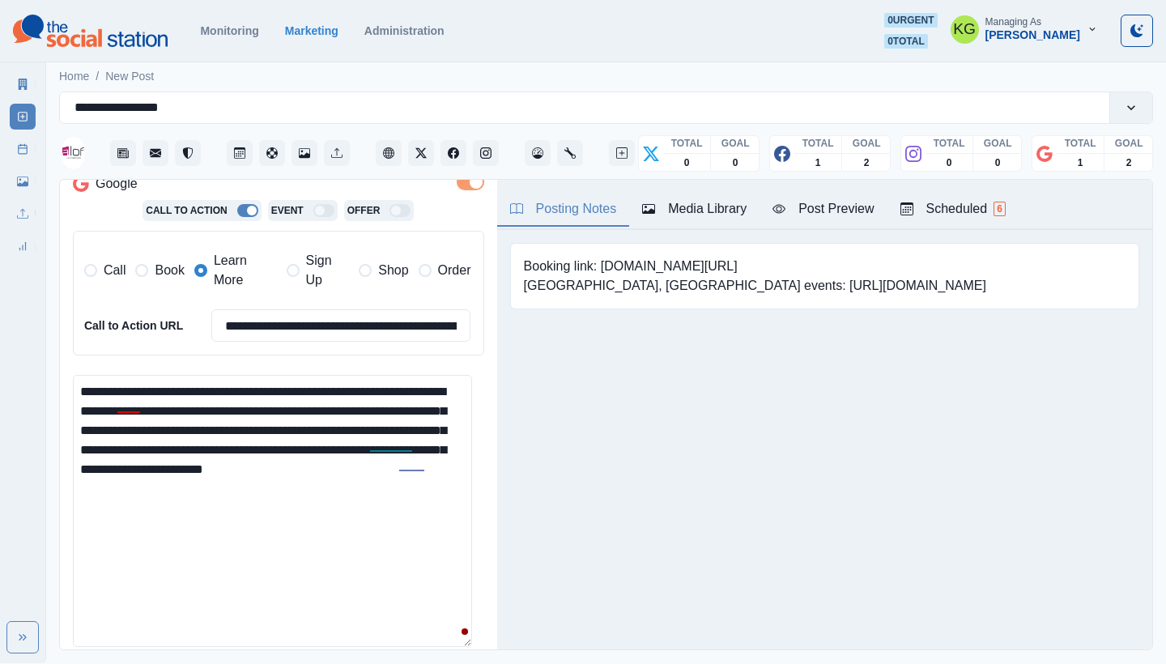
click at [454, 636] on textarea "**********" at bounding box center [272, 511] width 399 height 272
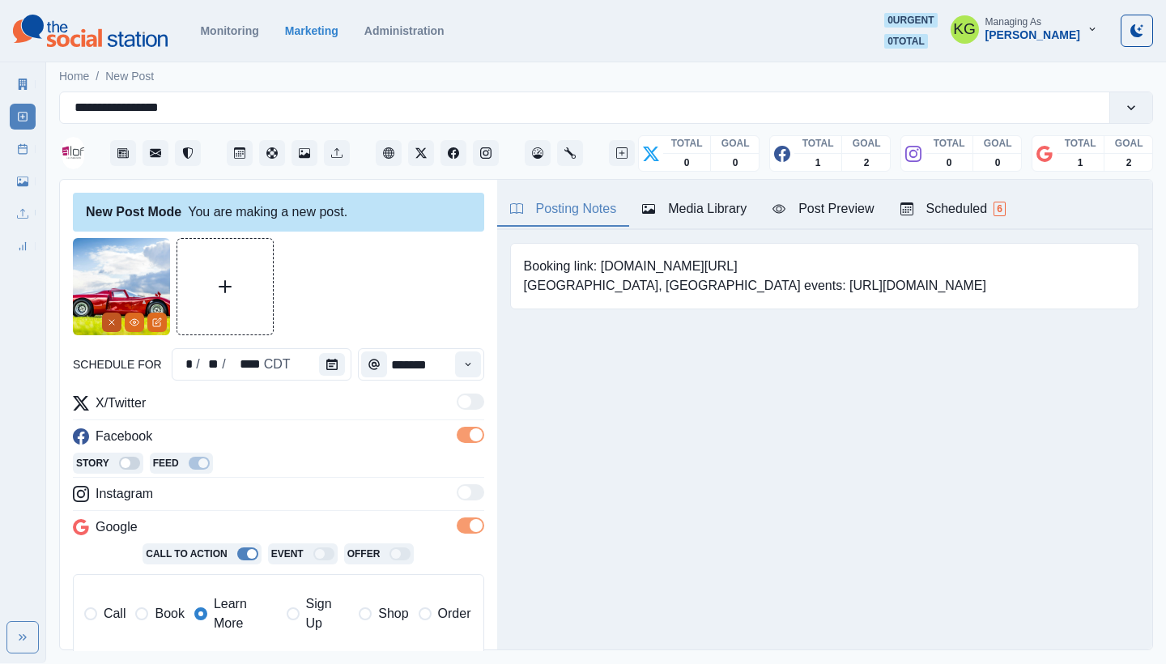
click at [107, 323] on icon "Remove" at bounding box center [112, 322] width 10 height 10
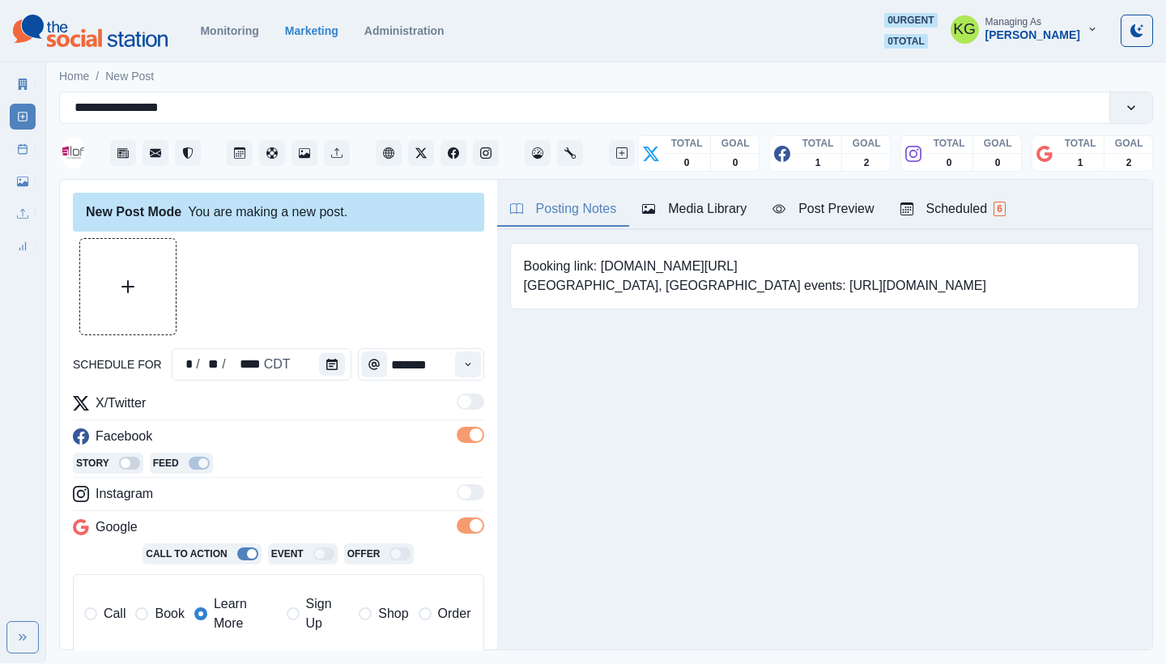
click at [682, 214] on div "Media Library" at bounding box center [694, 208] width 104 height 19
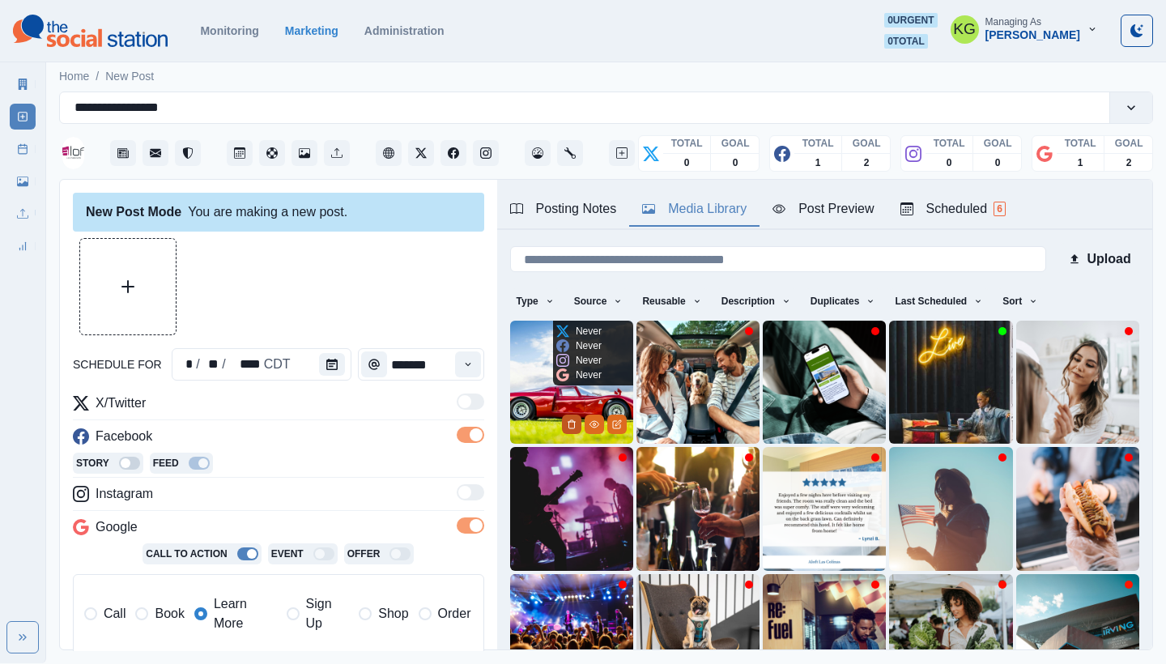
click at [569, 420] on icon "Delete Media" at bounding box center [572, 424] width 6 height 8
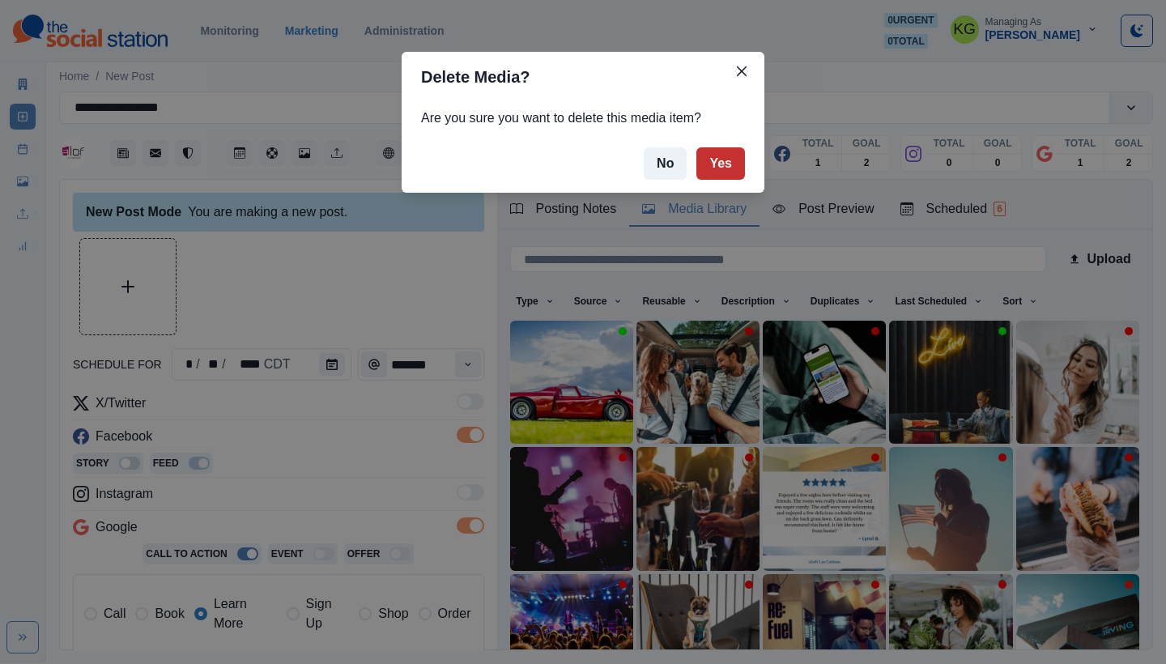
click at [704, 159] on button "Yes" at bounding box center [720, 163] width 49 height 32
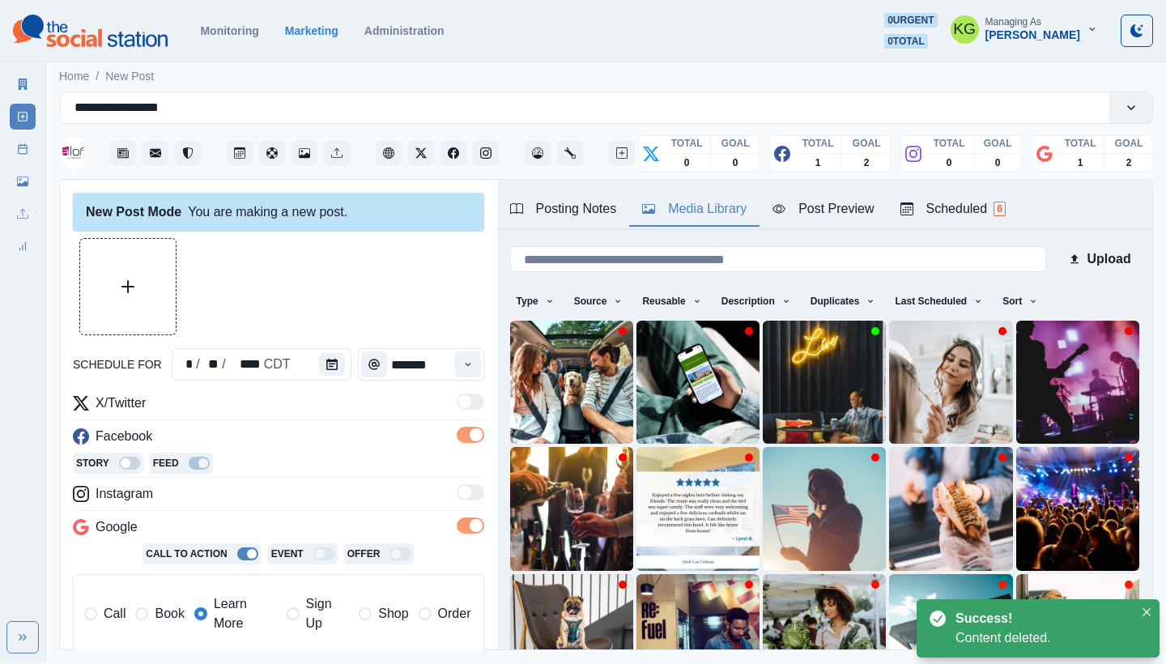
scroll to position [50, 0]
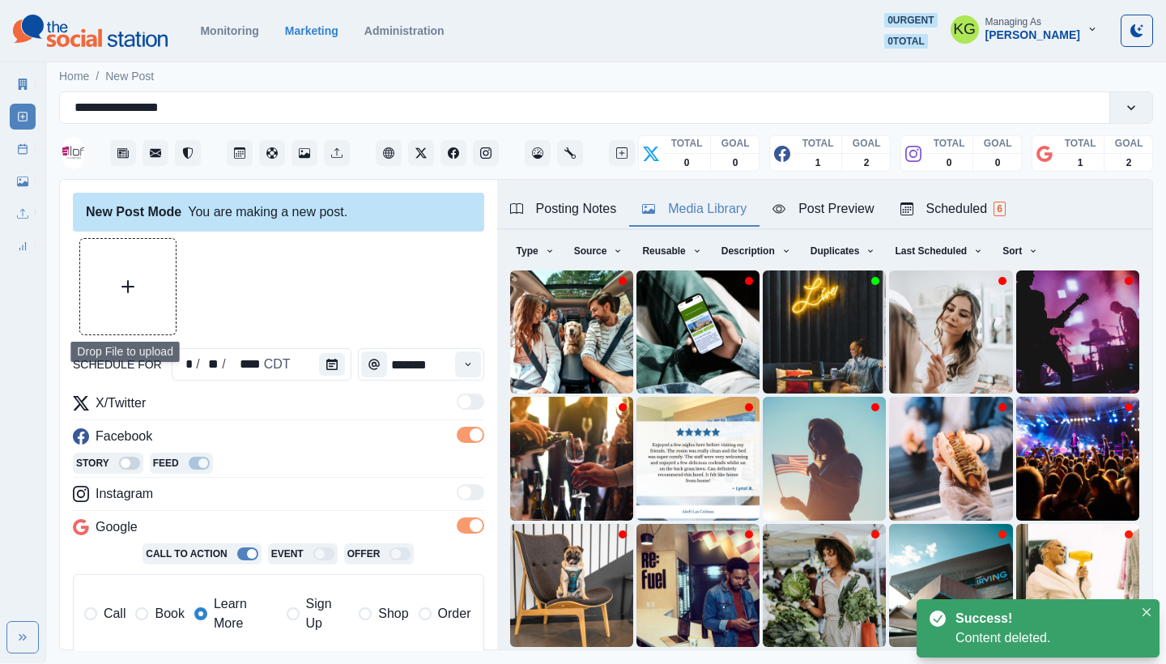
click at [133, 251] on button "Upload Media" at bounding box center [128, 287] width 96 height 96
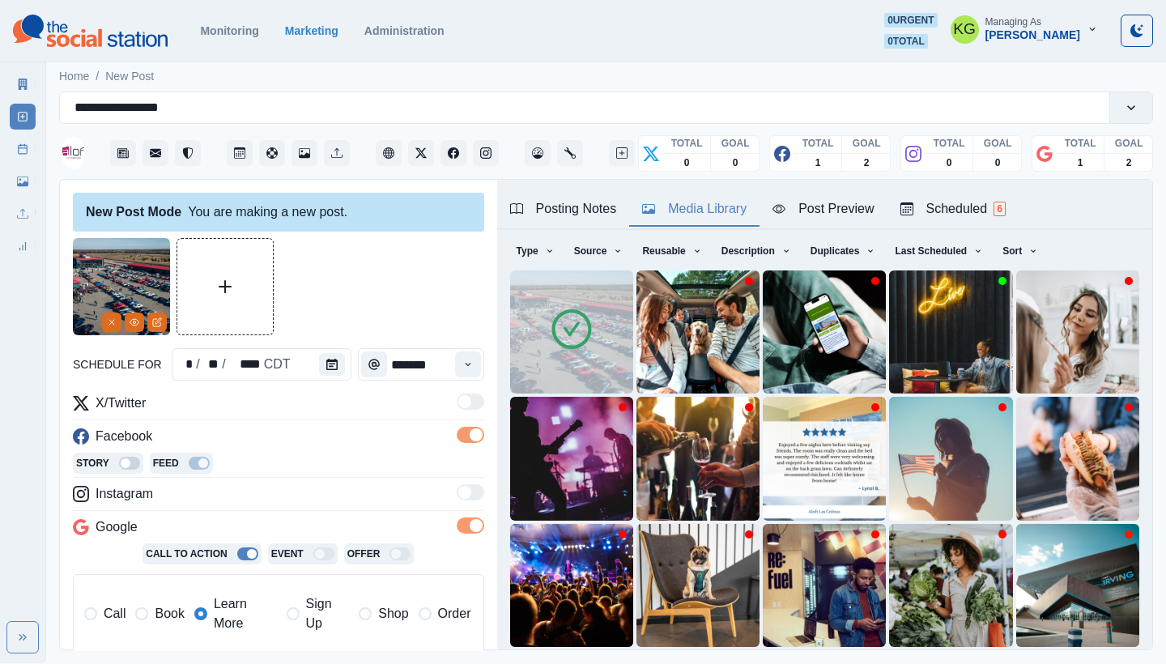
scroll to position [523, 0]
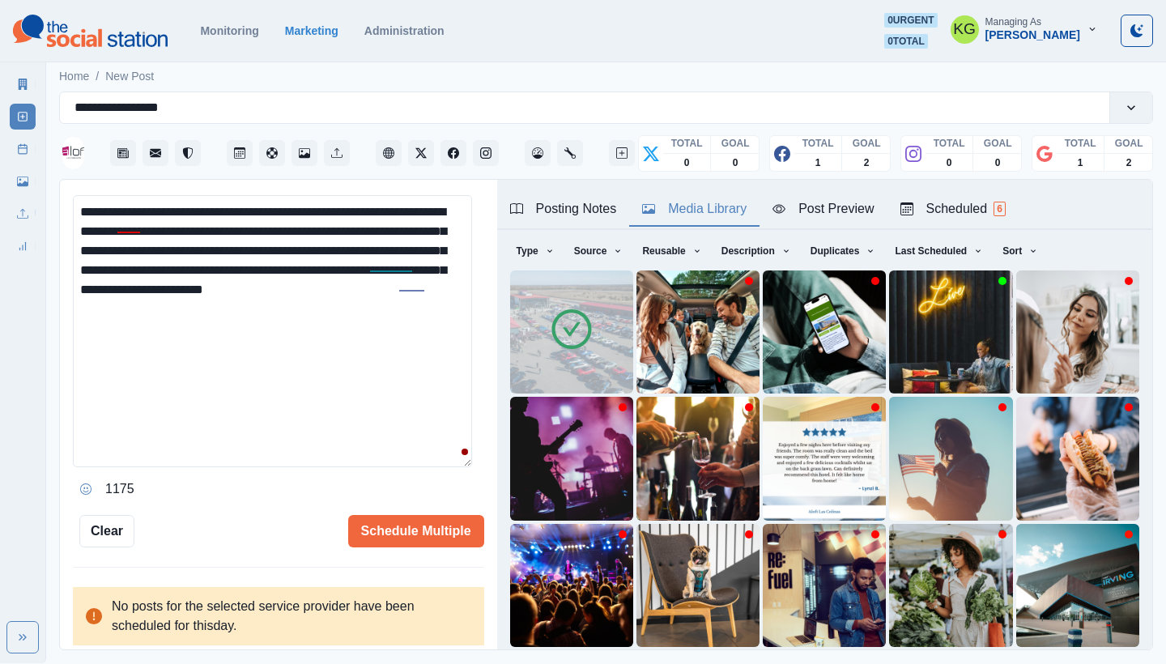
drag, startPoint x: 95, startPoint y: 206, endPoint x: 58, endPoint y: 203, distance: 36.5
click at [58, 203] on main "**********" at bounding box center [606, 360] width 1120 height 605
click at [332, 204] on textarea "**********" at bounding box center [272, 331] width 399 height 272
click at [393, 225] on div "and 20th, the" at bounding box center [425, 227] width 82 height 26
click at [407, 301] on textarea "**********" at bounding box center [272, 331] width 399 height 272
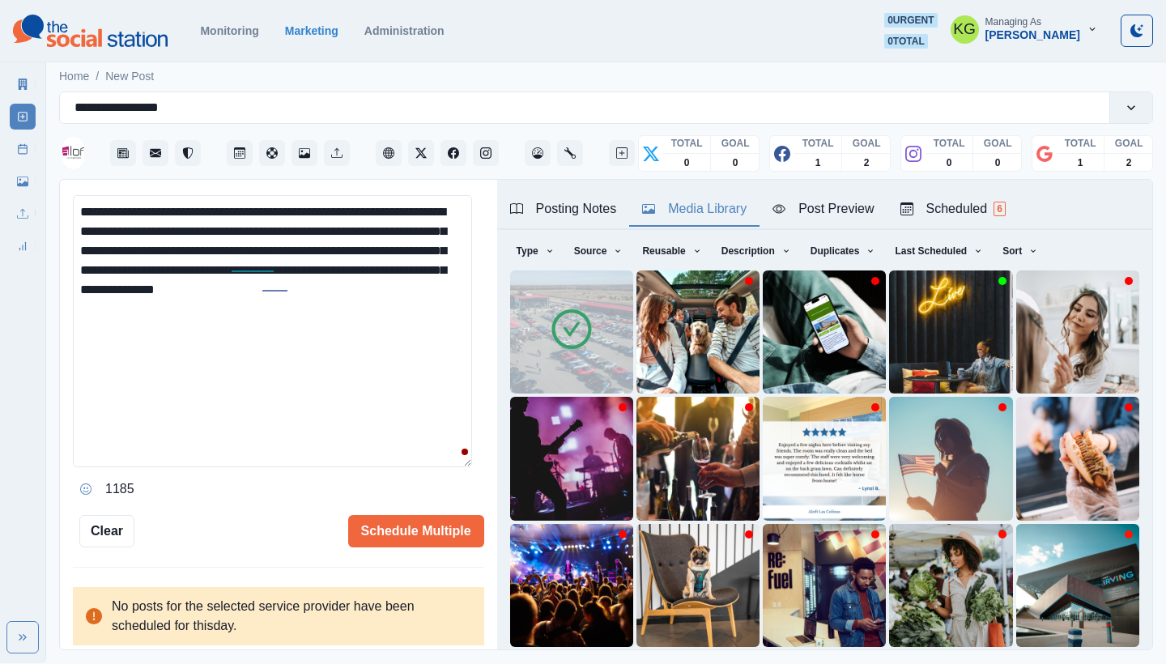
click at [288, 288] on textarea "**********" at bounding box center [272, 331] width 399 height 272
click at [434, 280] on textarea "**********" at bounding box center [272, 331] width 399 height 272
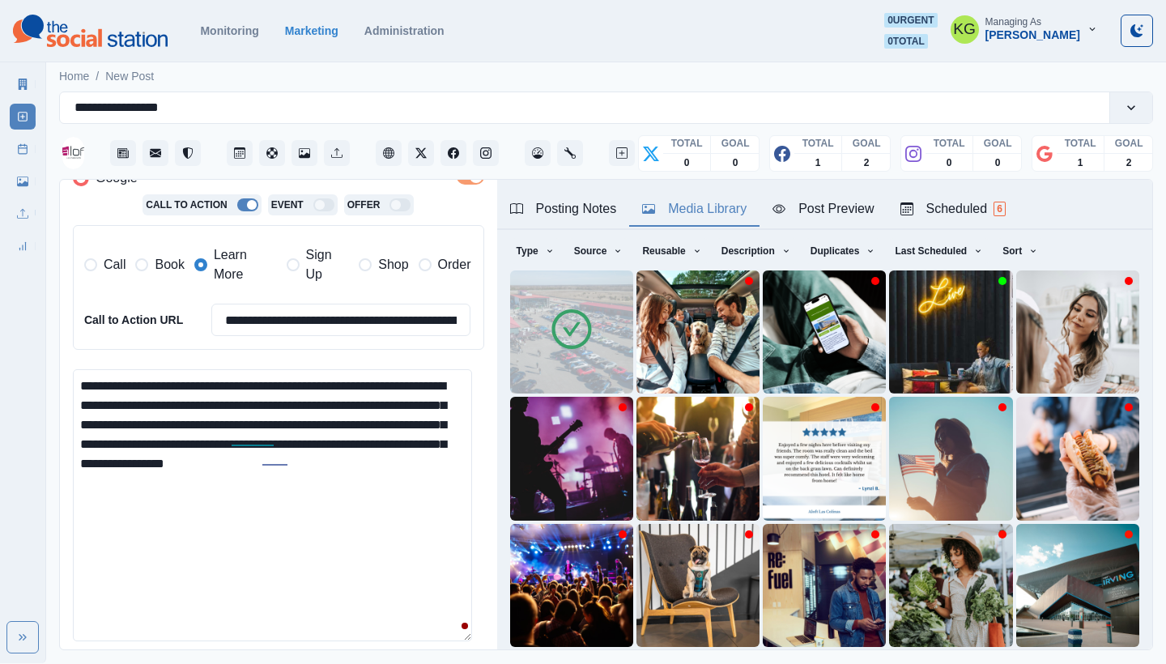
scroll to position [330, 0]
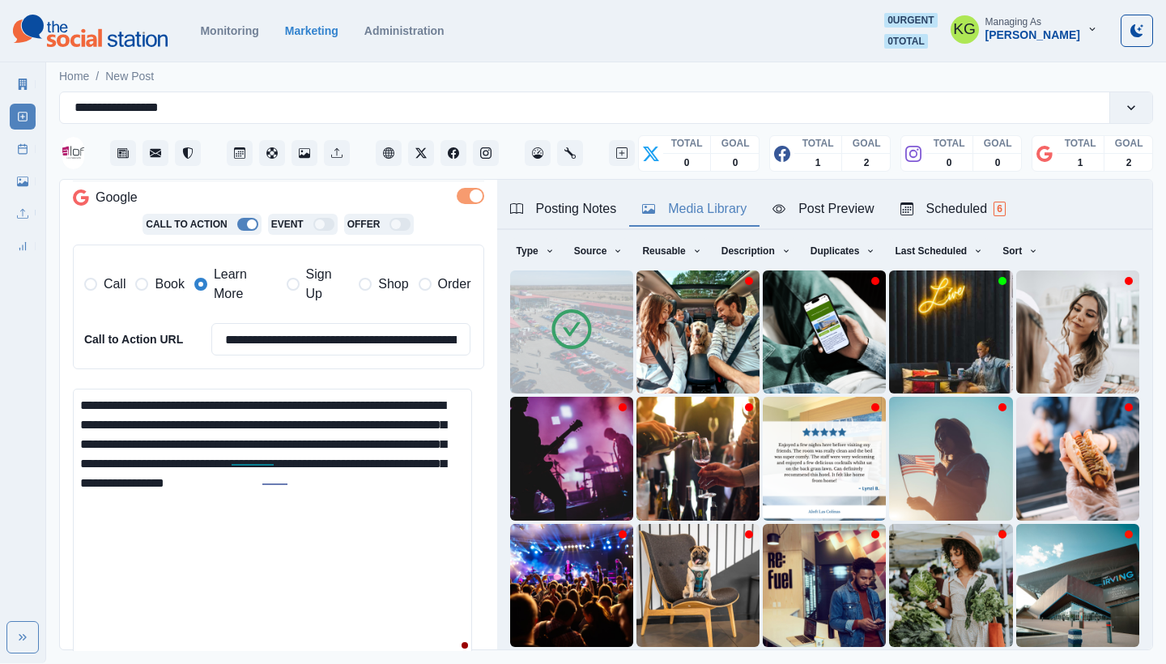
type textarea "**********"
click at [329, 322] on div "**********" at bounding box center [282, 307] width 397 height 110
click at [318, 343] on input "**********" at bounding box center [341, 339] width 260 height 32
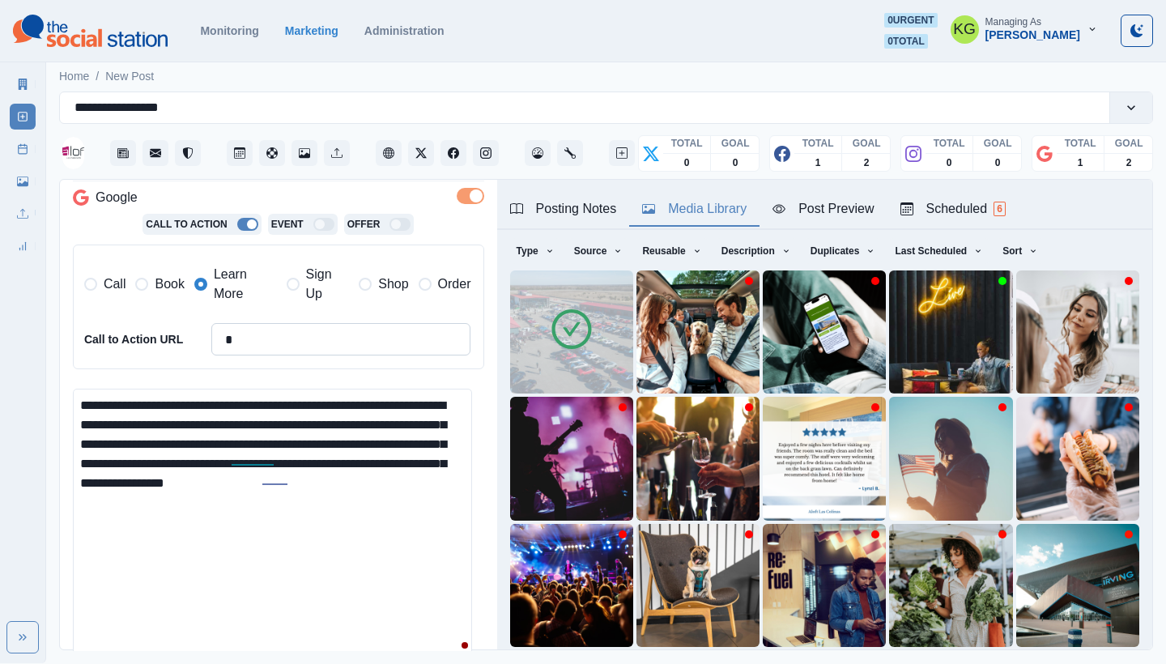
type input "*"
paste input "**********"
type input "**********"
click at [471, 478] on textarea "**********" at bounding box center [272, 525] width 399 height 272
paste textarea "**********"
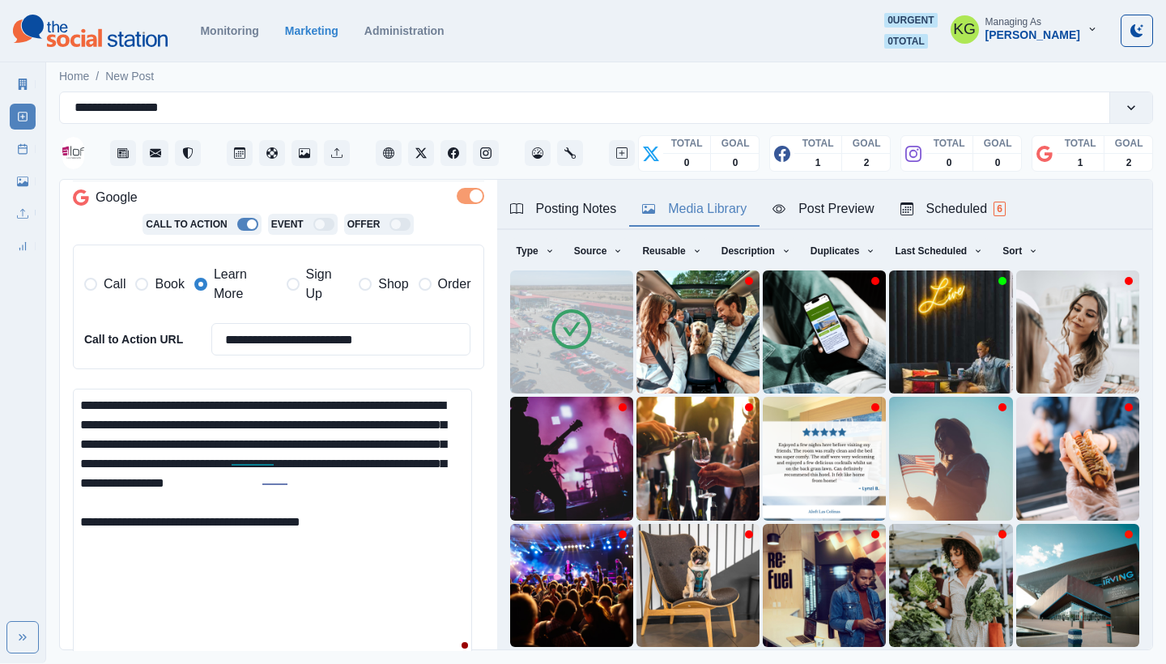
click at [221, 520] on textarea "**********" at bounding box center [272, 525] width 399 height 272
click at [375, 512] on textarea "**********" at bounding box center [272, 525] width 399 height 272
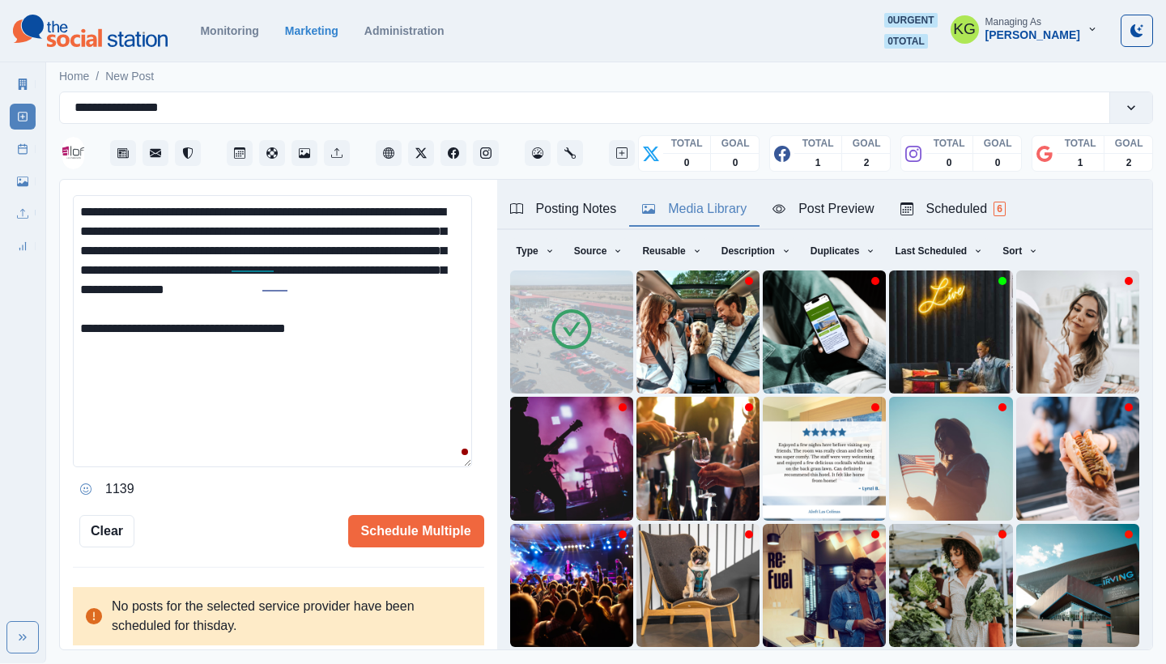
click at [79, 480] on button "Opens Emoji Picker" at bounding box center [86, 489] width 26 height 26
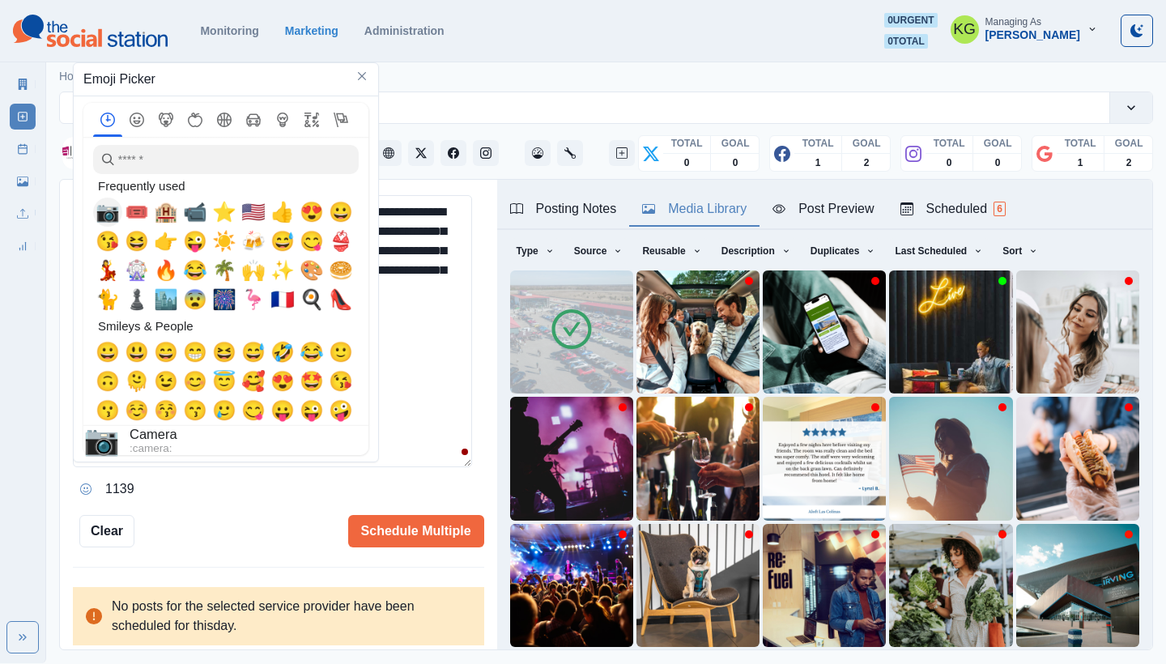
click at [104, 215] on span "📷" at bounding box center [108, 212] width 24 height 23
click at [413, 390] on textarea "**********" at bounding box center [272, 331] width 399 height 272
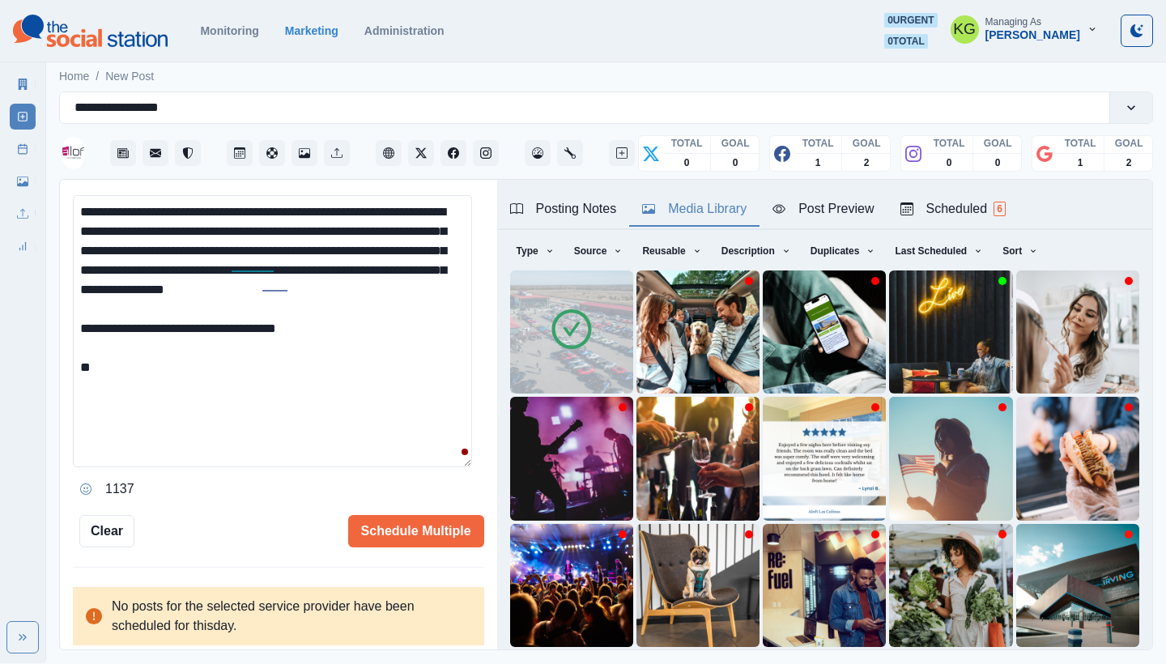
click at [387, 394] on textarea "**********" at bounding box center [272, 331] width 399 height 272
paste textarea "**********"
type textarea "**********"
click at [390, 530] on button "Schedule Multiple" at bounding box center [416, 531] width 136 height 32
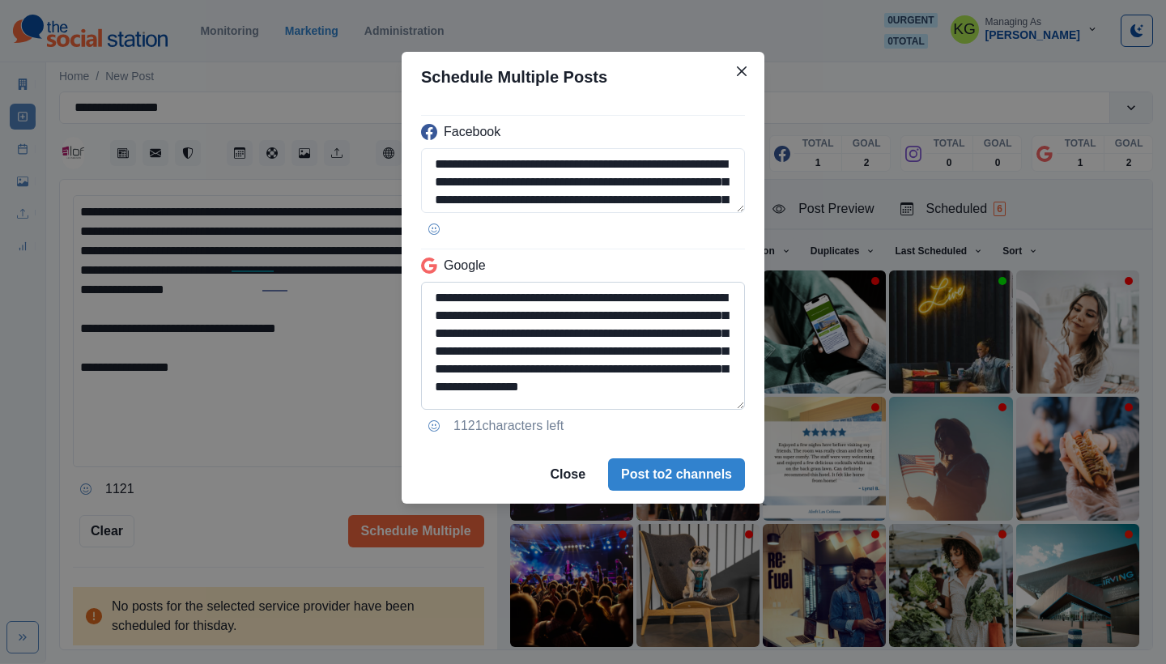
click at [709, 410] on textarea "**********" at bounding box center [583, 346] width 324 height 128
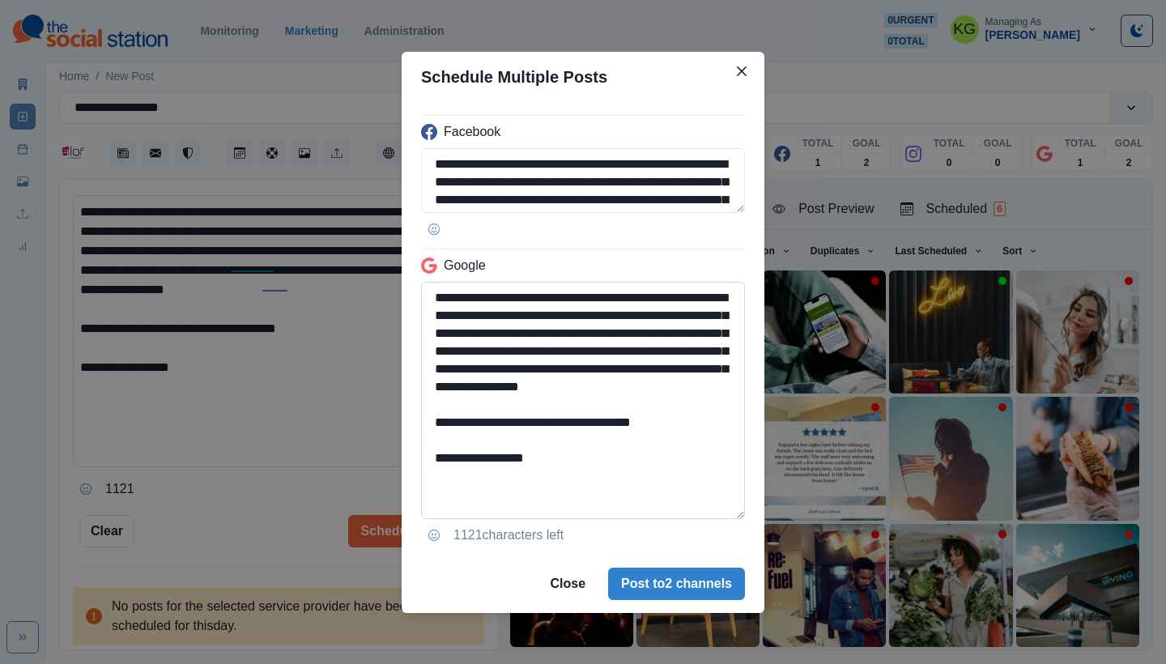
drag, startPoint x: 663, startPoint y: 442, endPoint x: 419, endPoint y: 432, distance: 244.8
click at [421, 432] on textarea "**********" at bounding box center [583, 400] width 324 height 237
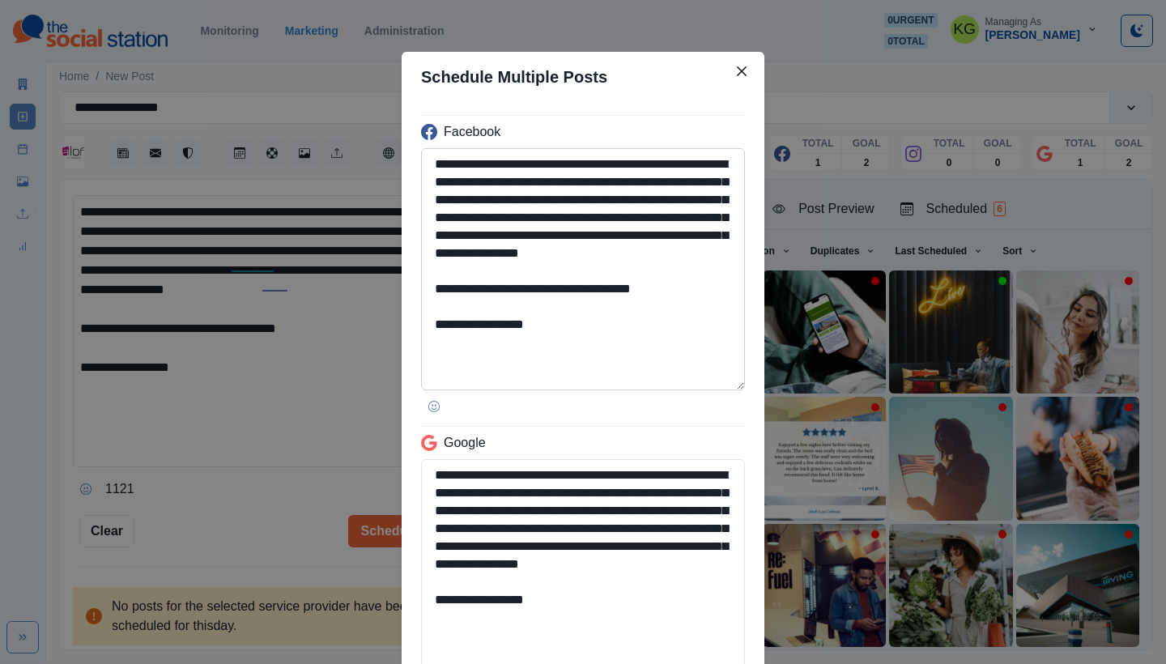
click at [675, 385] on textarea "**********" at bounding box center [583, 269] width 324 height 242
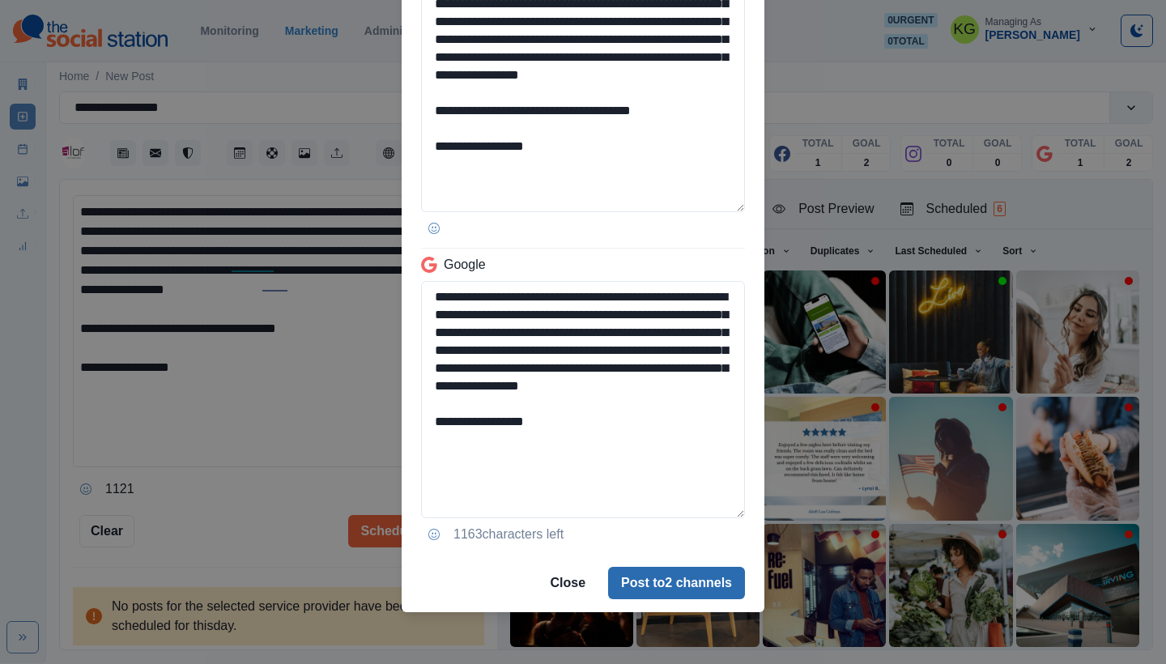
type textarea "**********"
click at [683, 583] on button "Post to 2 channels" at bounding box center [676, 583] width 137 height 32
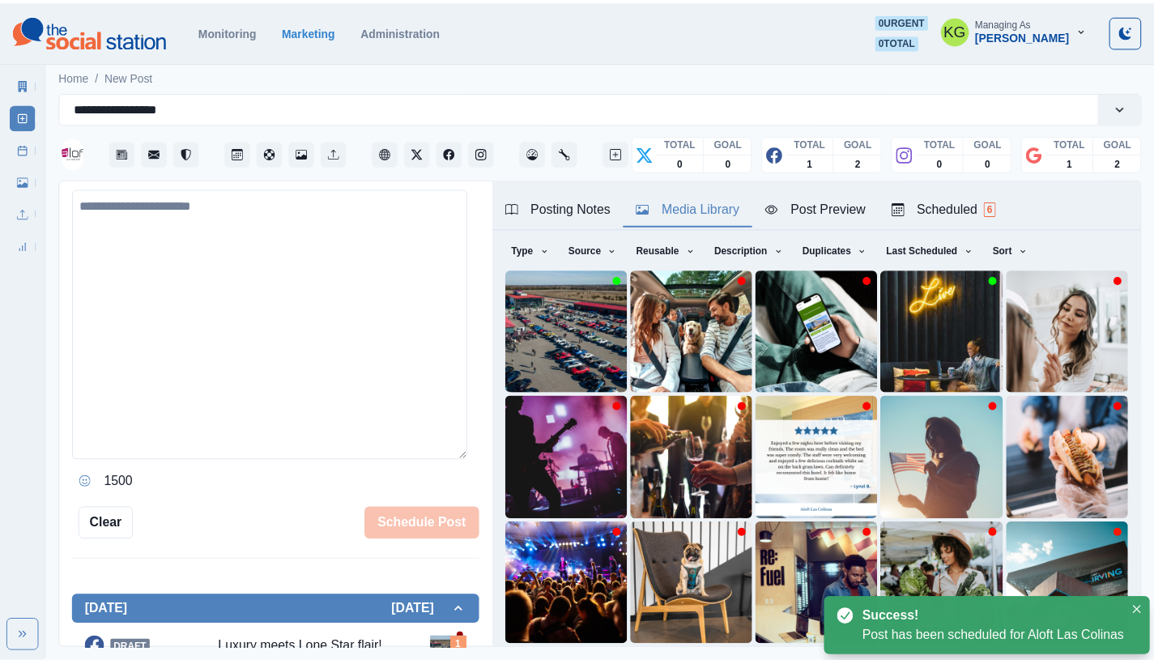
scroll to position [333, 0]
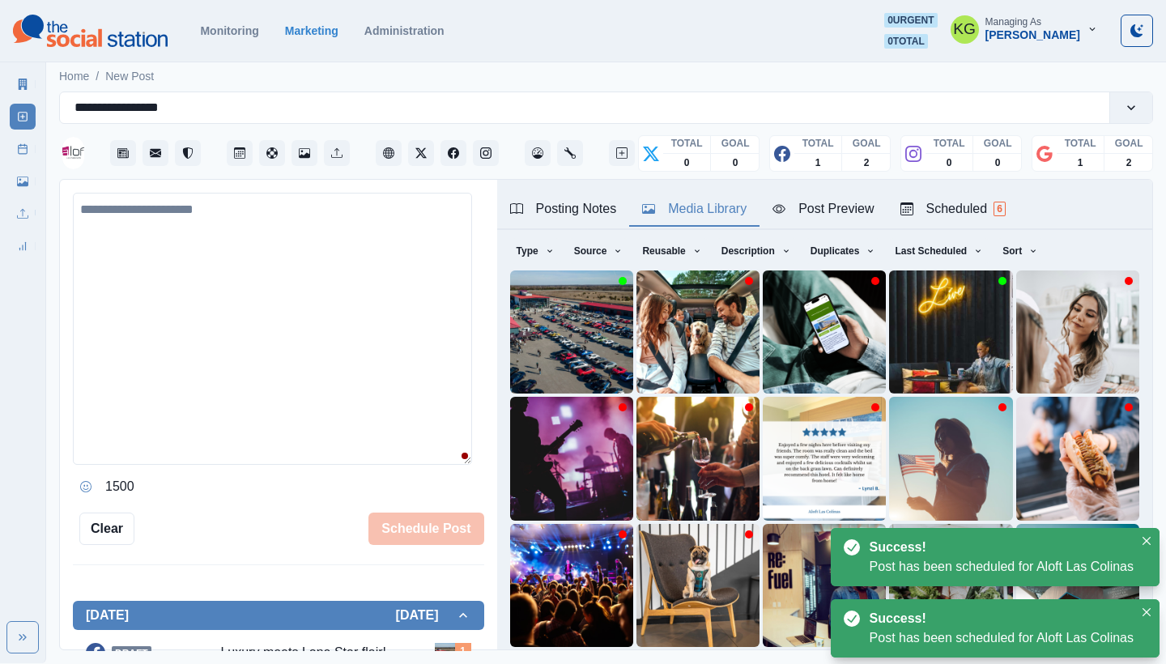
click at [30, 152] on link "Post Schedule" at bounding box center [23, 149] width 26 height 26
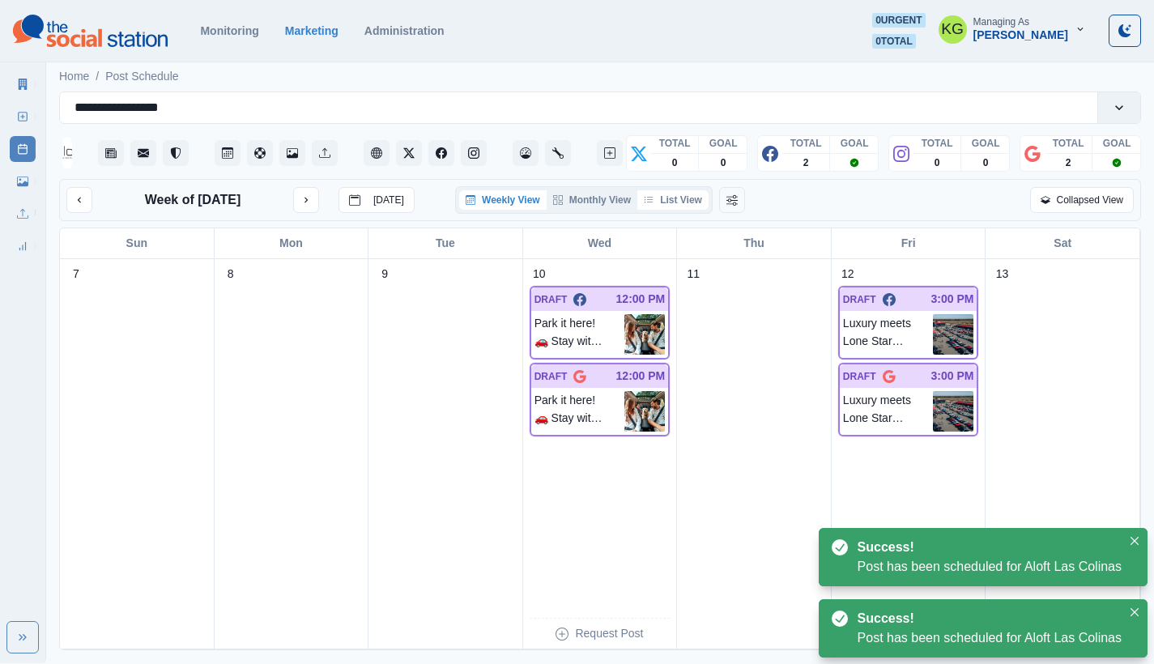
click at [682, 209] on button "List View" at bounding box center [672, 199] width 71 height 19
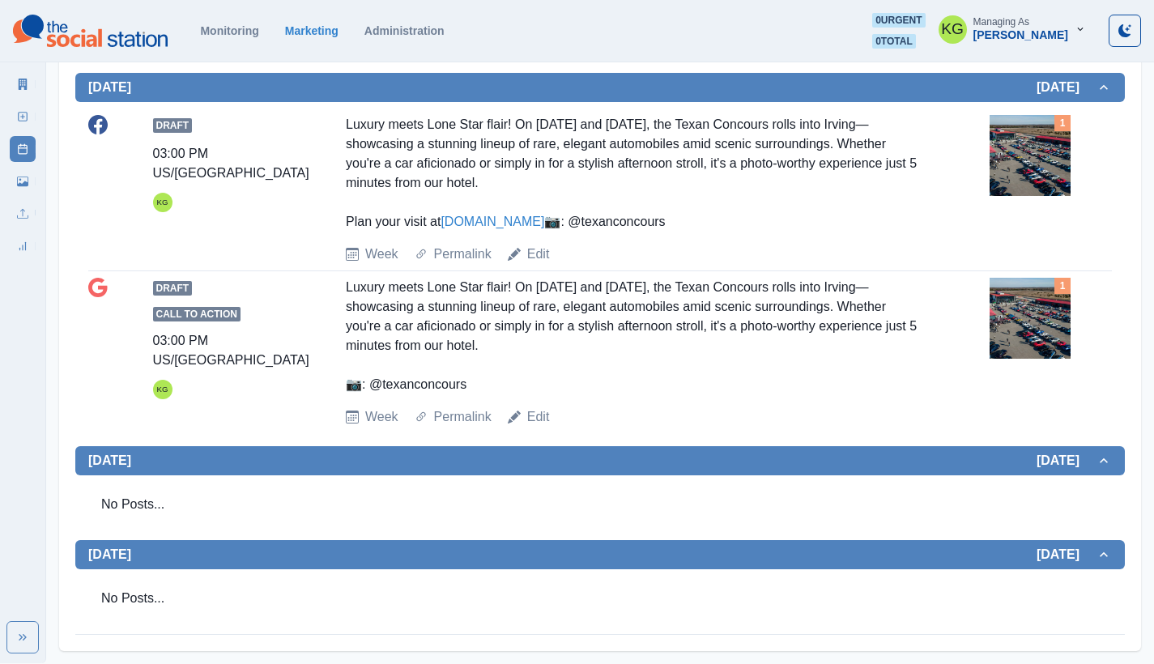
scroll to position [634, 0]
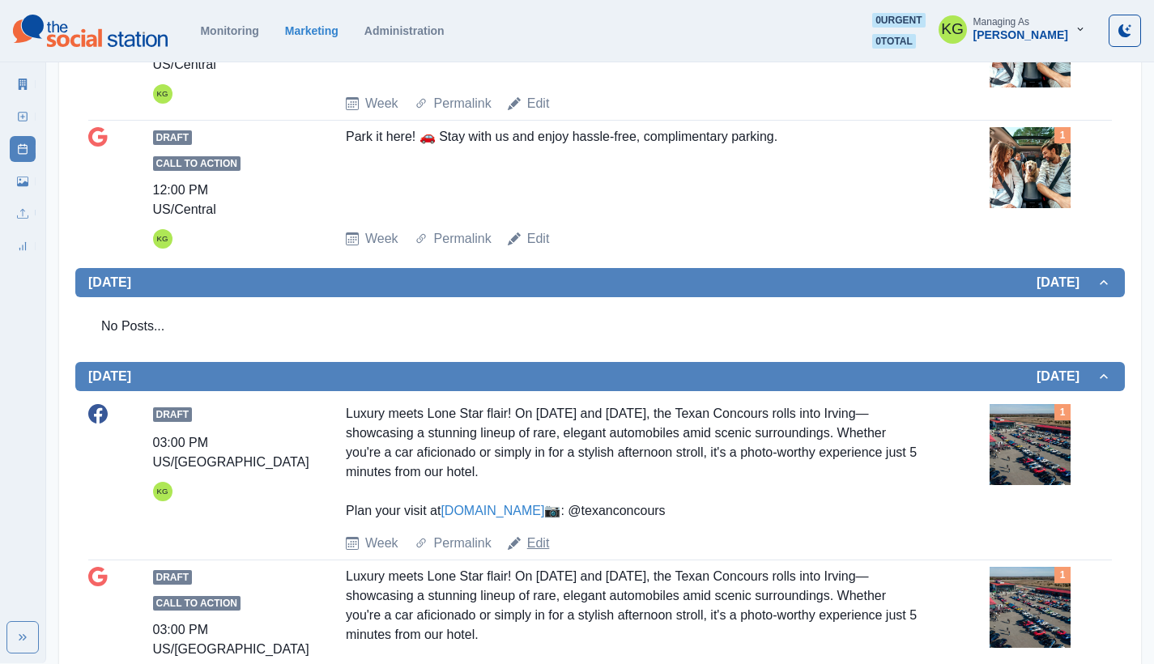
click at [539, 553] on link "Edit" at bounding box center [538, 543] width 23 height 19
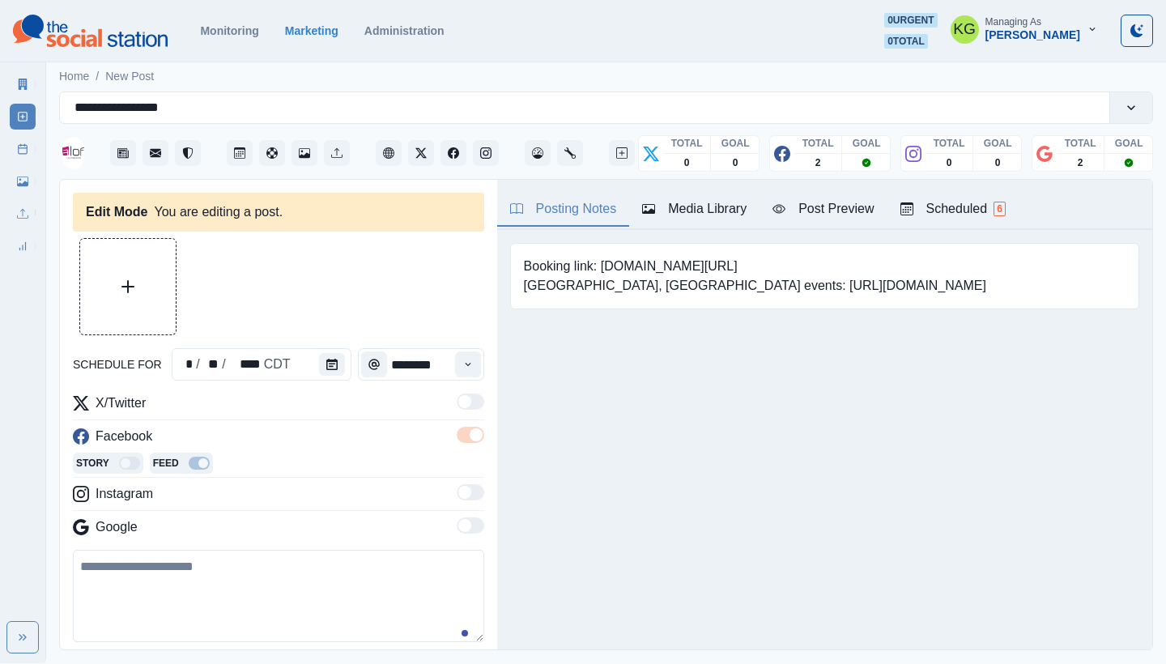
type input "*******"
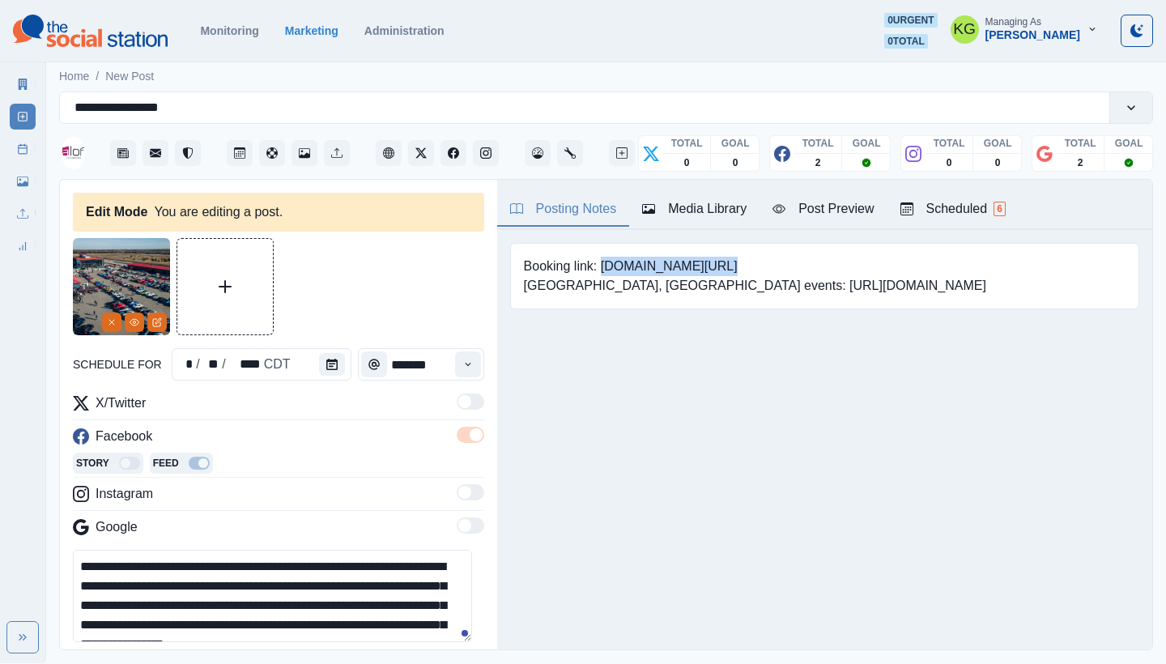
drag, startPoint x: 600, startPoint y: 268, endPoint x: 739, endPoint y: 267, distance: 139.3
click at [739, 267] on pre "Booking link: www.bit.ly/3xNne5U Irving, TX events: https://www.irvingtexas.com…" at bounding box center [755, 276] width 462 height 39
copy pre "www.bit.ly/3xNne5U"
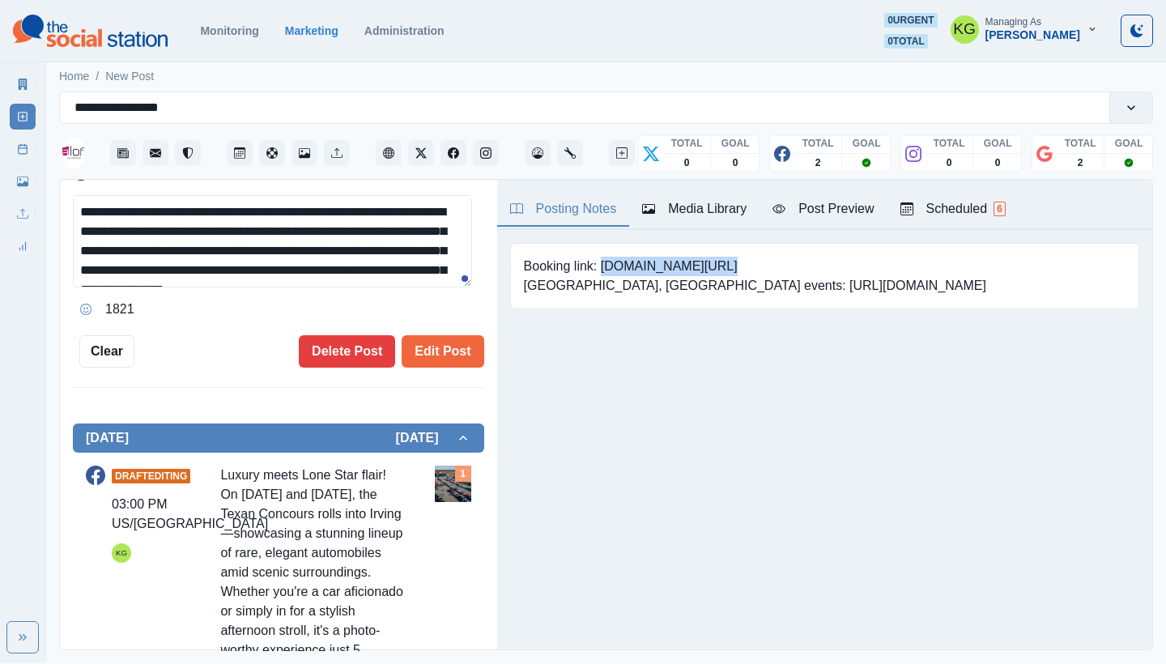
scroll to position [130, 0]
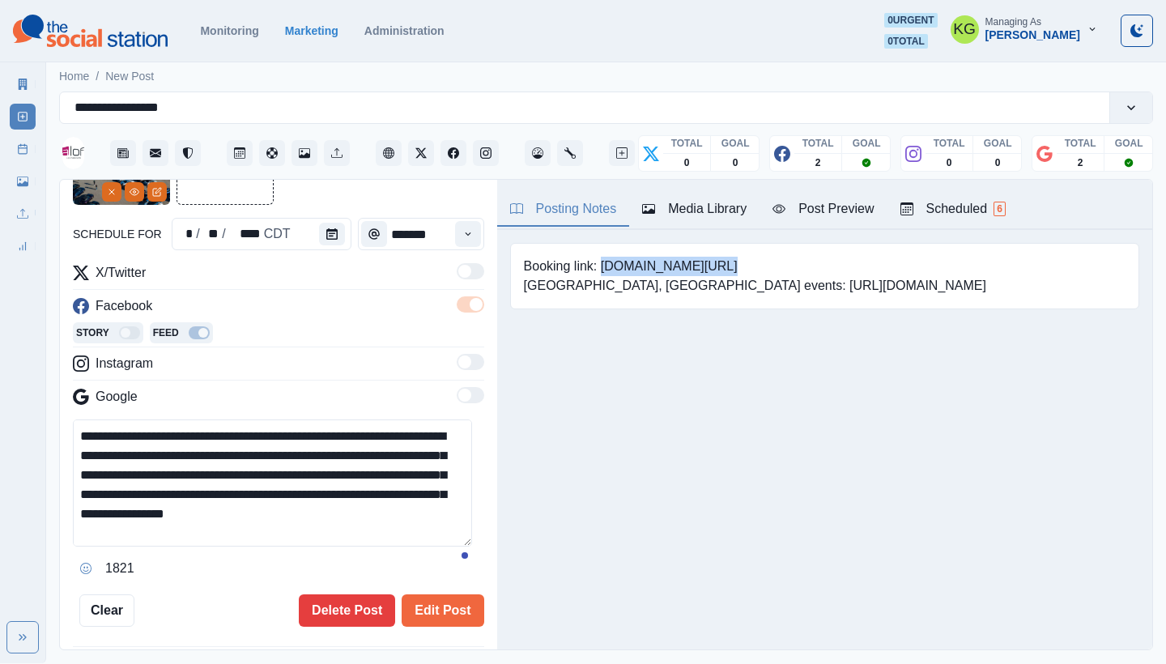
click at [430, 658] on main "**********" at bounding box center [606, 360] width 1120 height 605
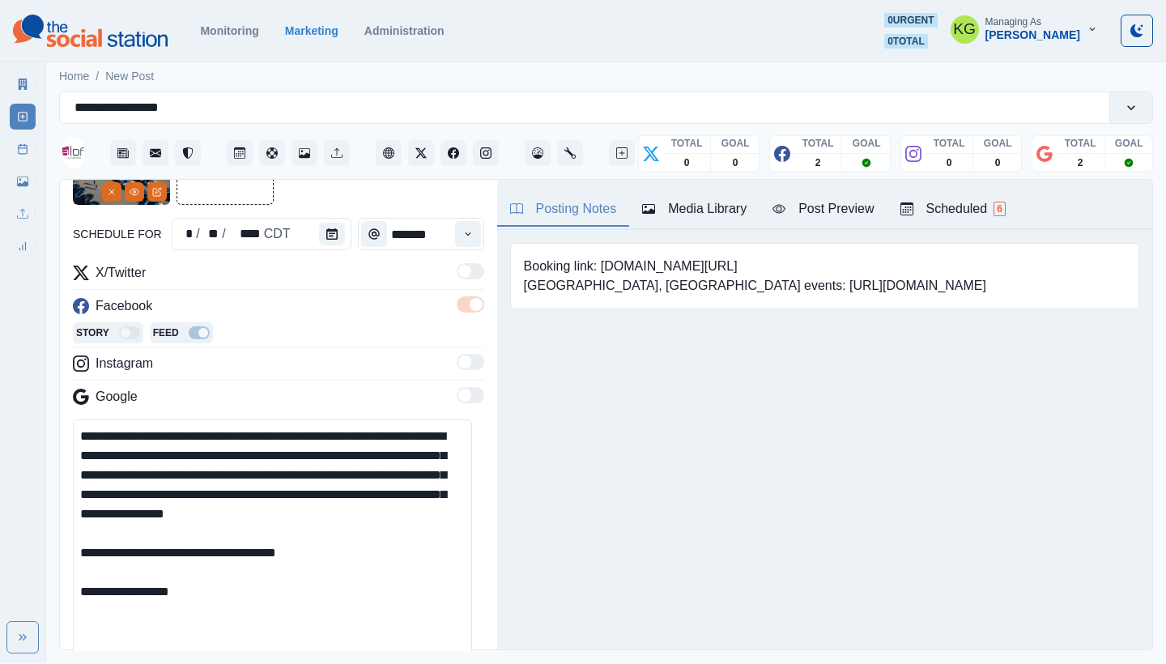
click at [356, 552] on textarea "**********" at bounding box center [272, 544] width 399 height 248
paste textarea "**********"
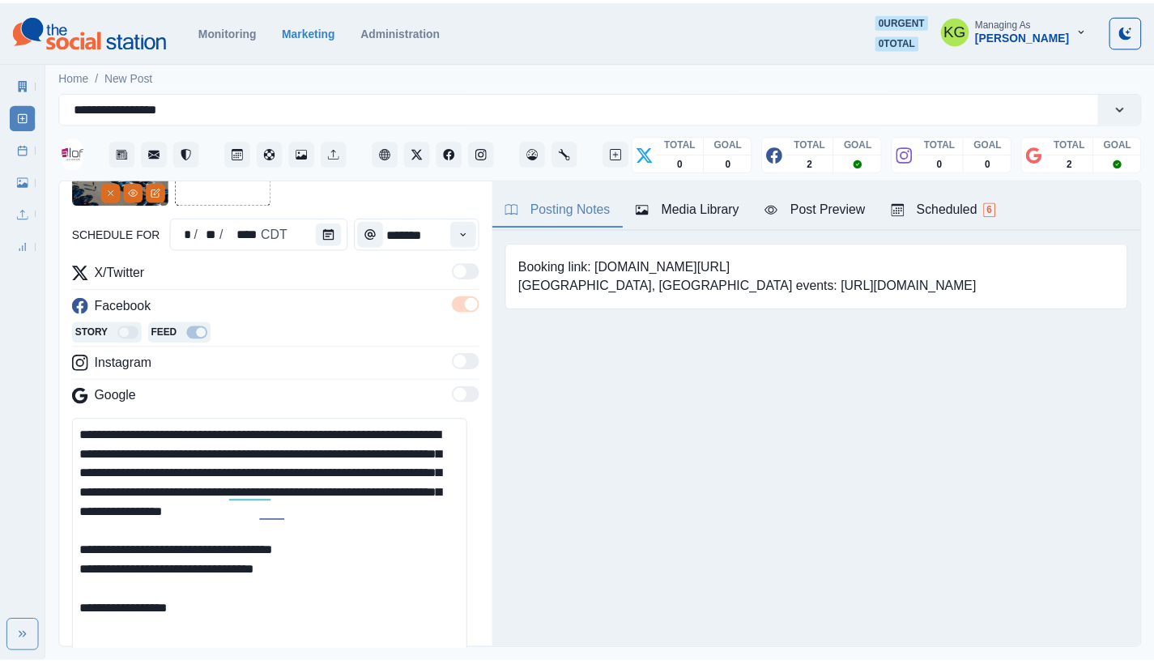
scroll to position [282, 0]
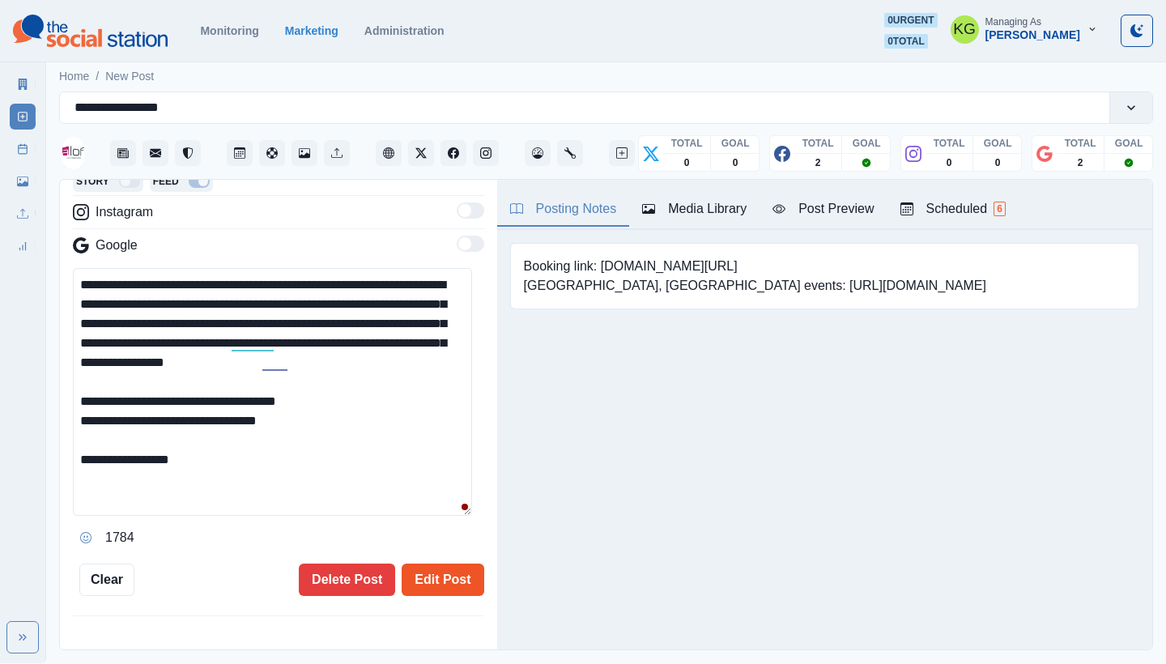
type textarea "**********"
click at [437, 567] on button "Edit Post" at bounding box center [443, 580] width 82 height 32
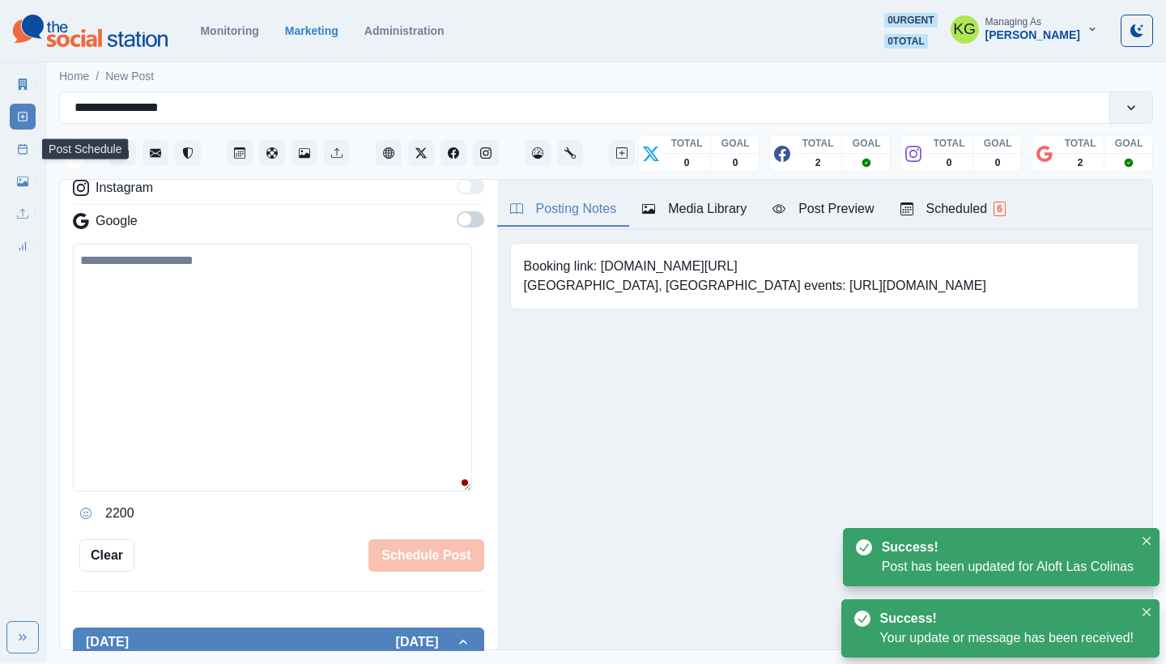
click at [20, 151] on icon at bounding box center [22, 148] width 11 height 11
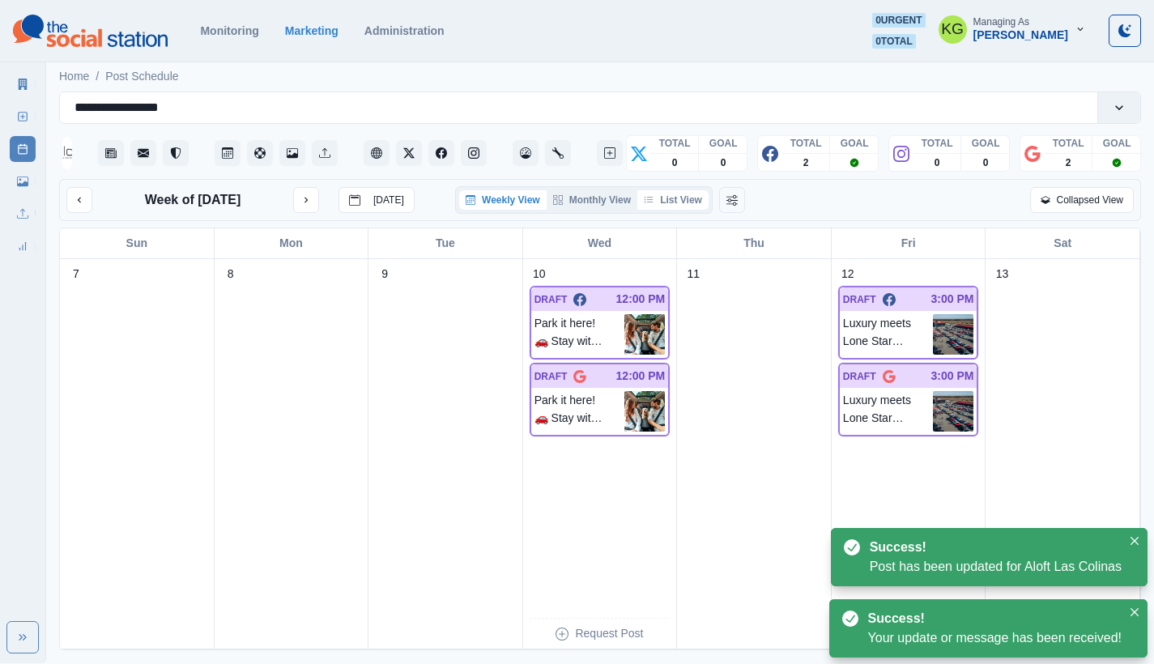
click at [685, 196] on button "List View" at bounding box center [672, 199] width 71 height 19
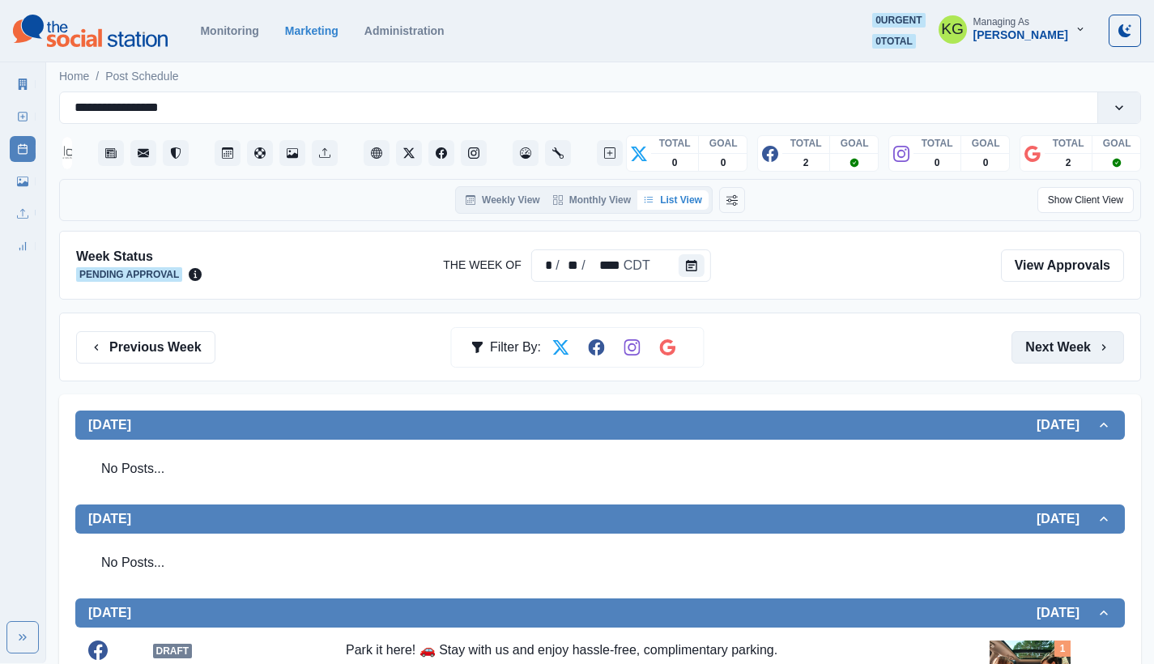
click at [1065, 343] on button "Next Week" at bounding box center [1068, 347] width 113 height 32
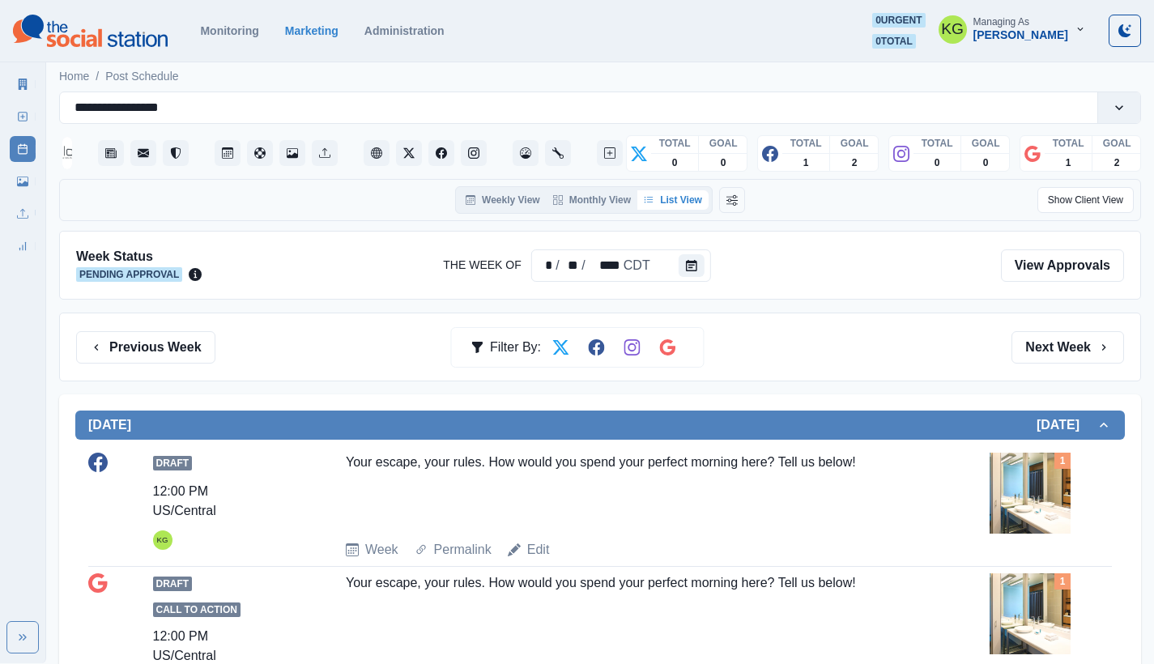
click at [146, 281] on span "Pending Approval" at bounding box center [129, 274] width 106 height 15
click at [148, 322] on div "Previous Week Filter By: Next Week" at bounding box center [600, 347] width 1082 height 69
click at [155, 343] on button "Previous Week" at bounding box center [145, 347] width 139 height 32
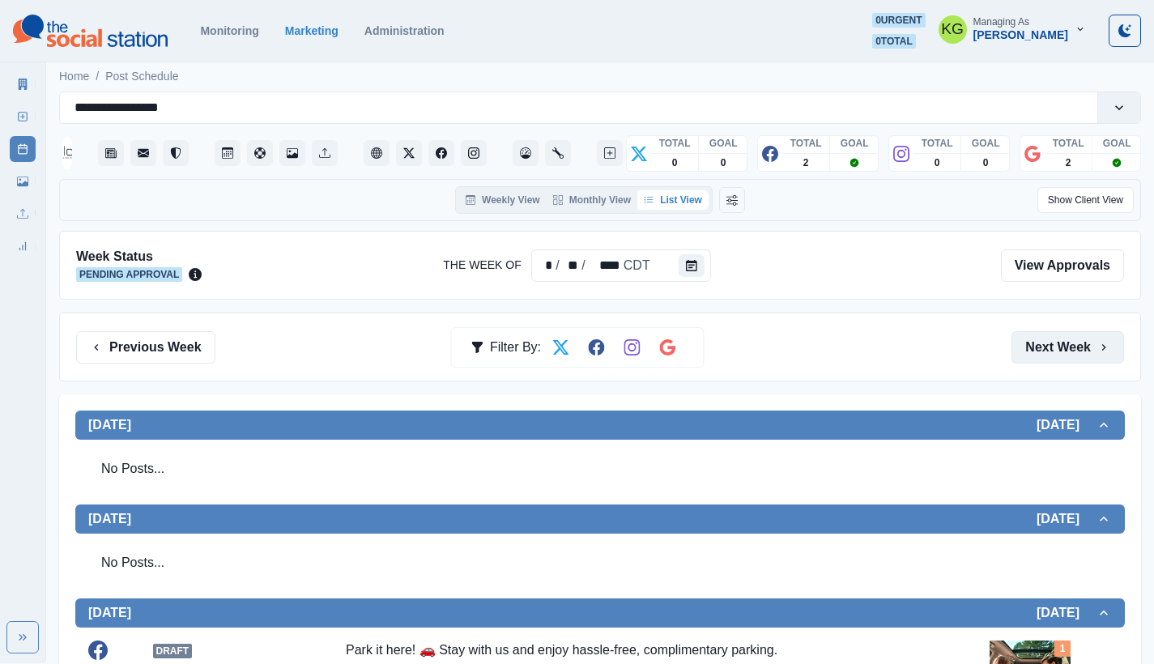
click at [1093, 342] on button "Next Week" at bounding box center [1068, 347] width 113 height 32
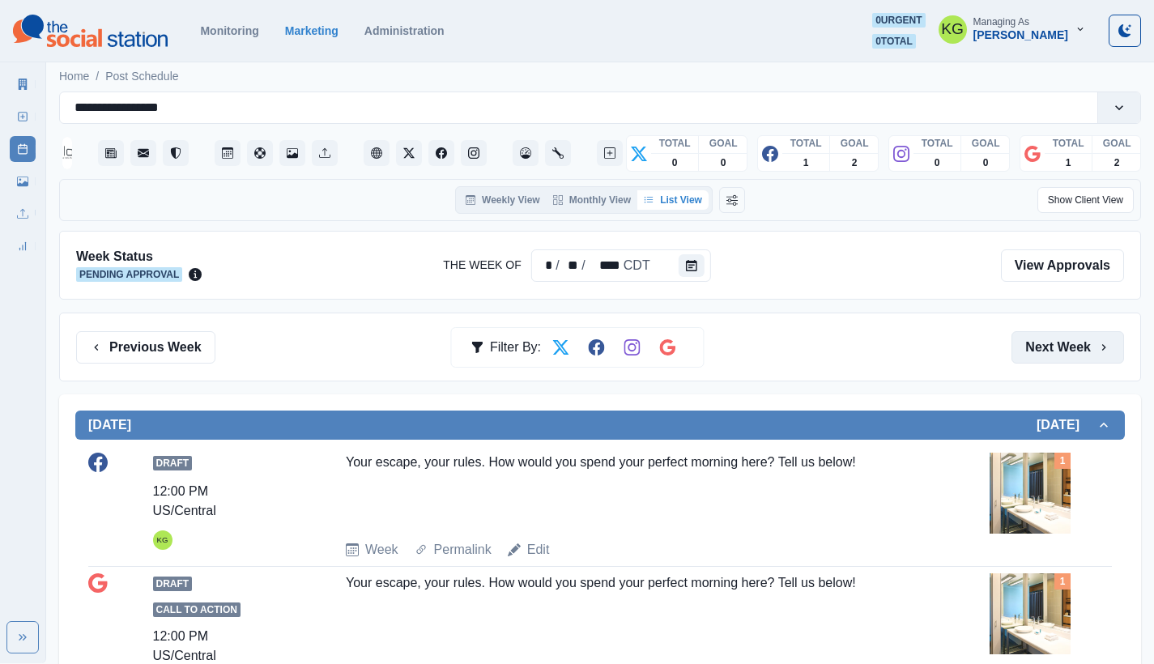
scroll to position [332, 0]
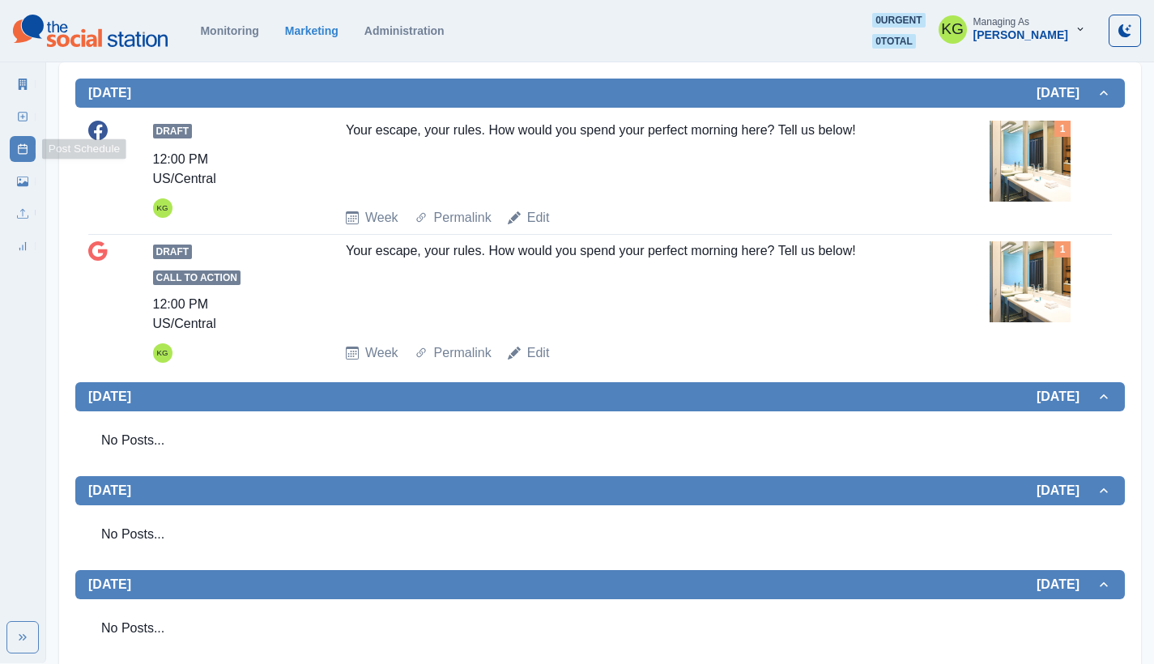
click at [21, 119] on icon at bounding box center [22, 116] width 11 height 11
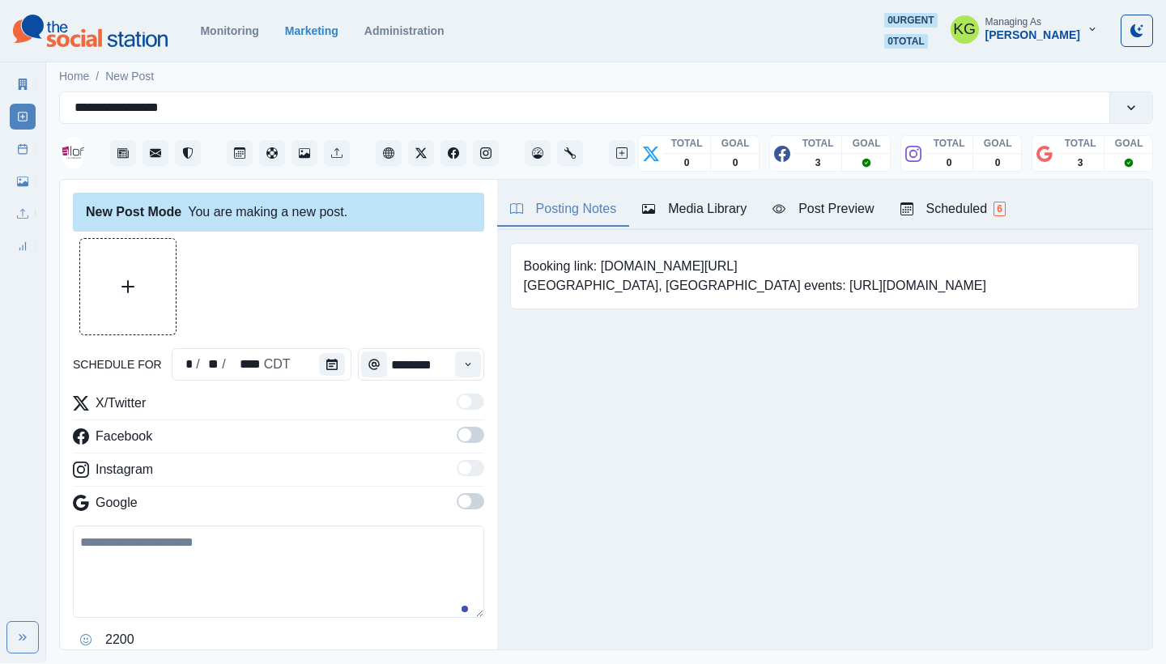
click at [143, 275] on button "Upload Media" at bounding box center [128, 287] width 96 height 96
click at [337, 369] on button "Calendar" at bounding box center [332, 364] width 26 height 23
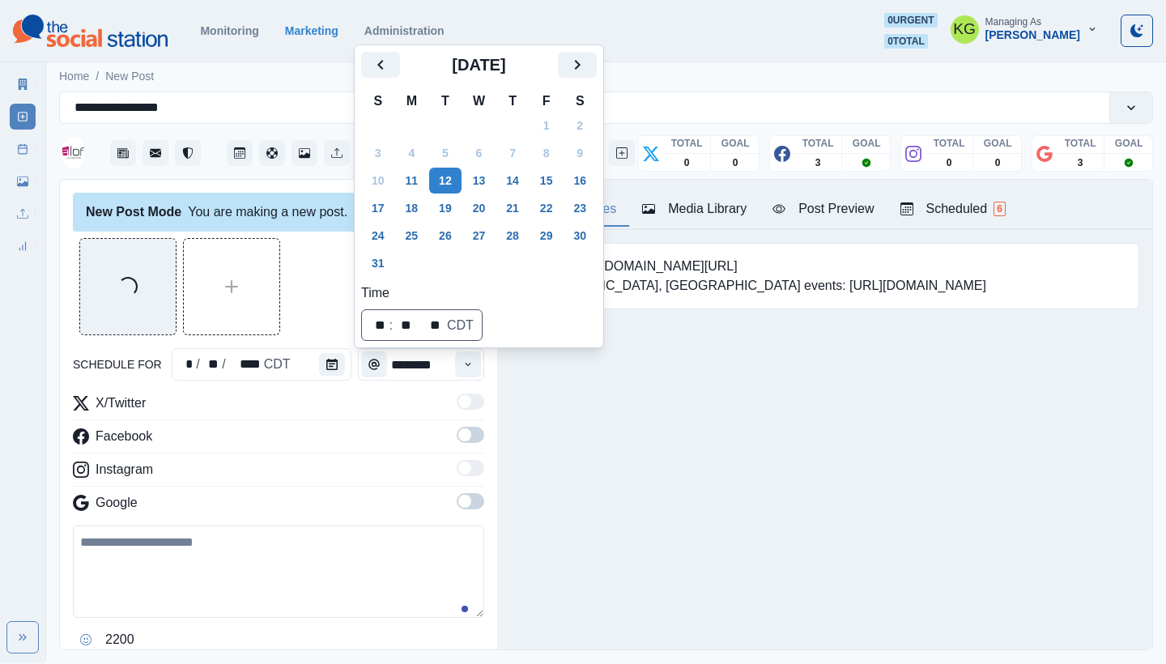
click at [586, 62] on icon "Next" at bounding box center [577, 64] width 19 height 19
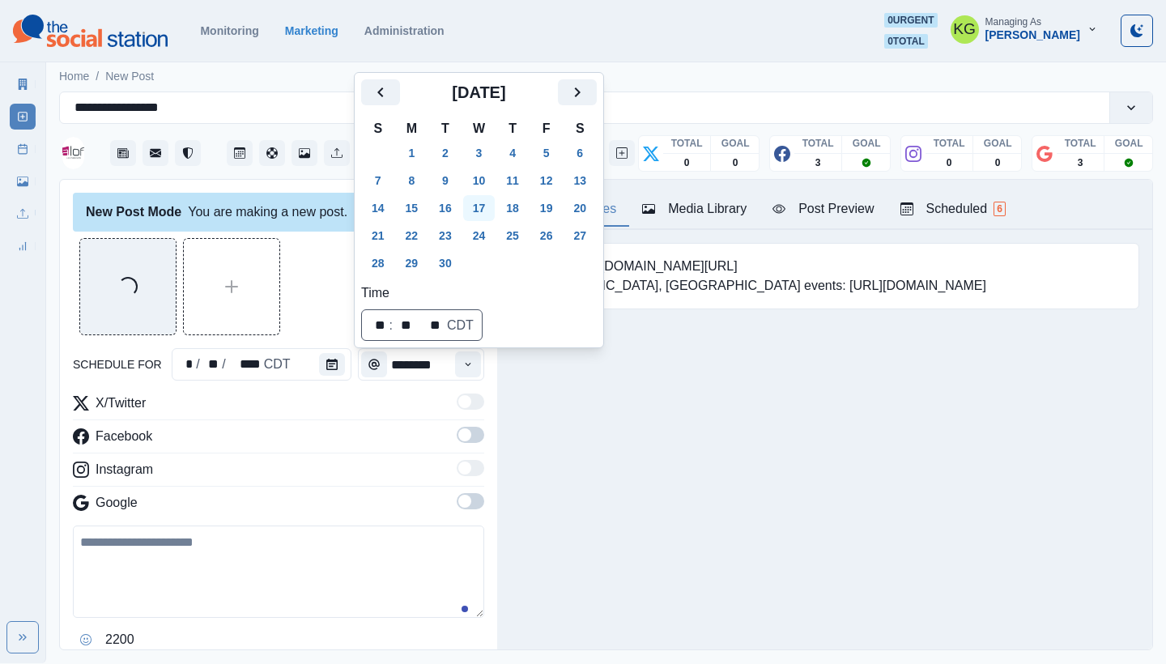
click at [490, 211] on button "17" at bounding box center [479, 208] width 32 height 26
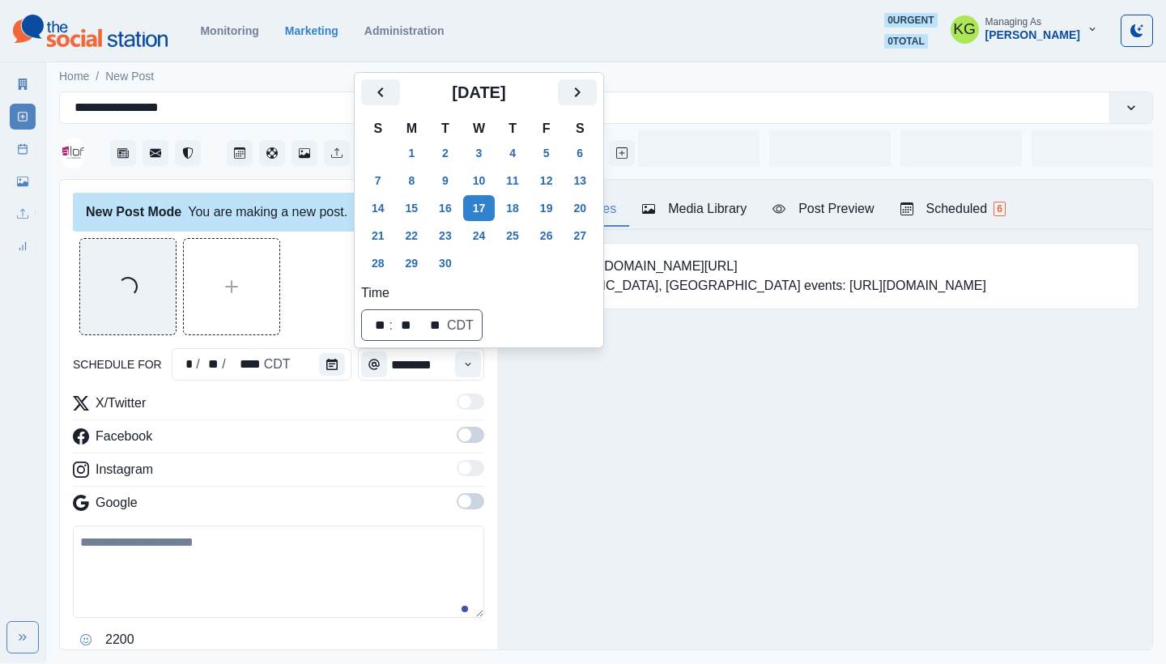
click at [679, 422] on div "Posting Notes Media Library Post Preview Scheduled 6 Booking link: www.bit.ly/3…" at bounding box center [824, 415] width 655 height 470
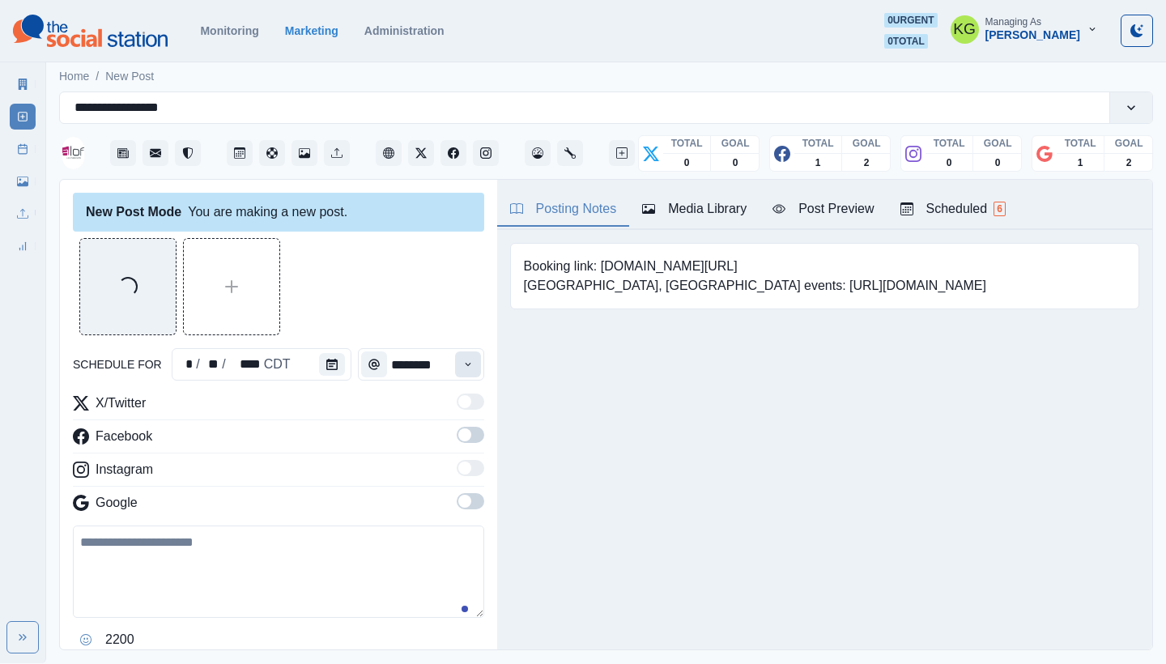
click at [455, 372] on button "Time" at bounding box center [468, 364] width 26 height 26
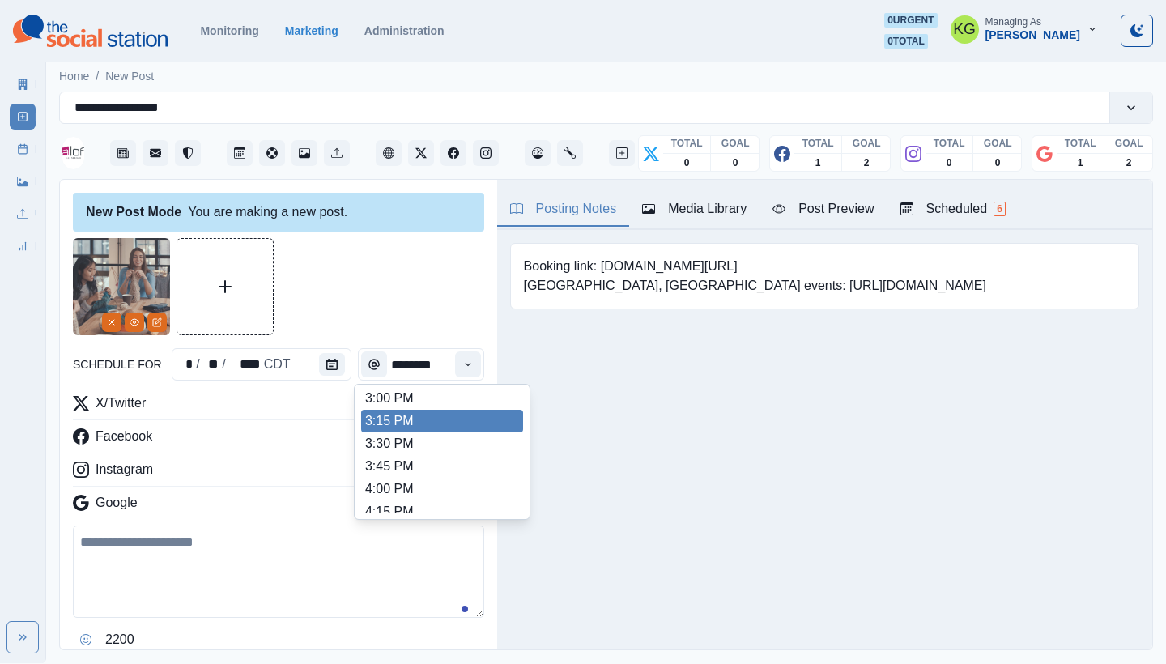
scroll to position [635, 0]
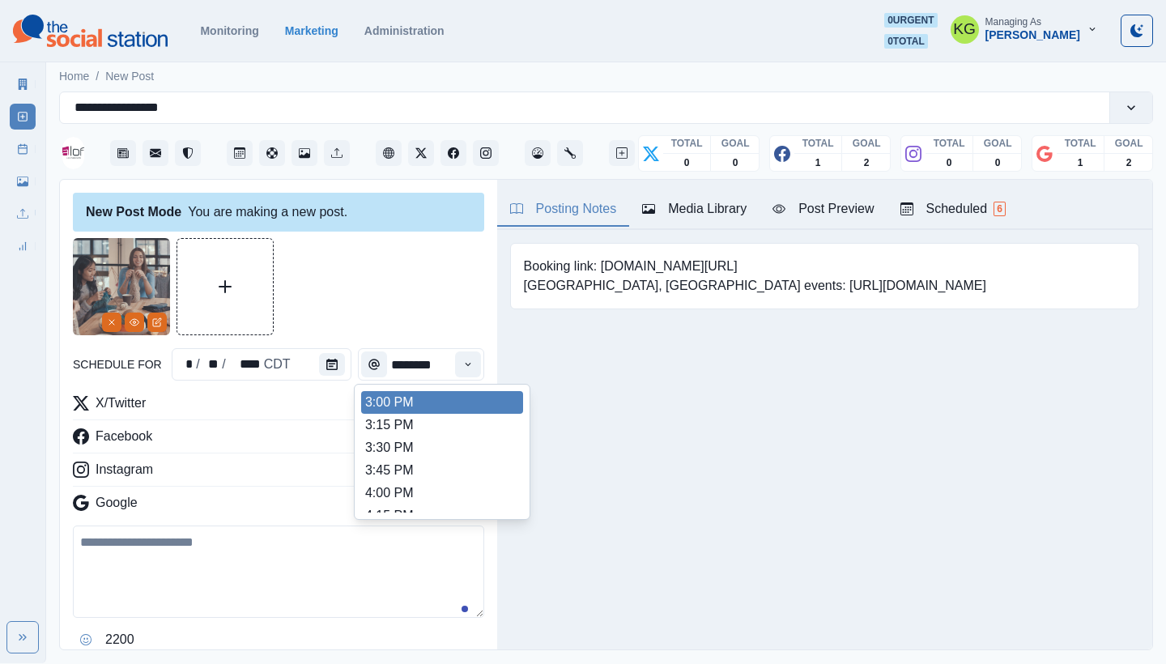
click at [396, 407] on li "3:00 PM" at bounding box center [442, 402] width 162 height 23
type input "*******"
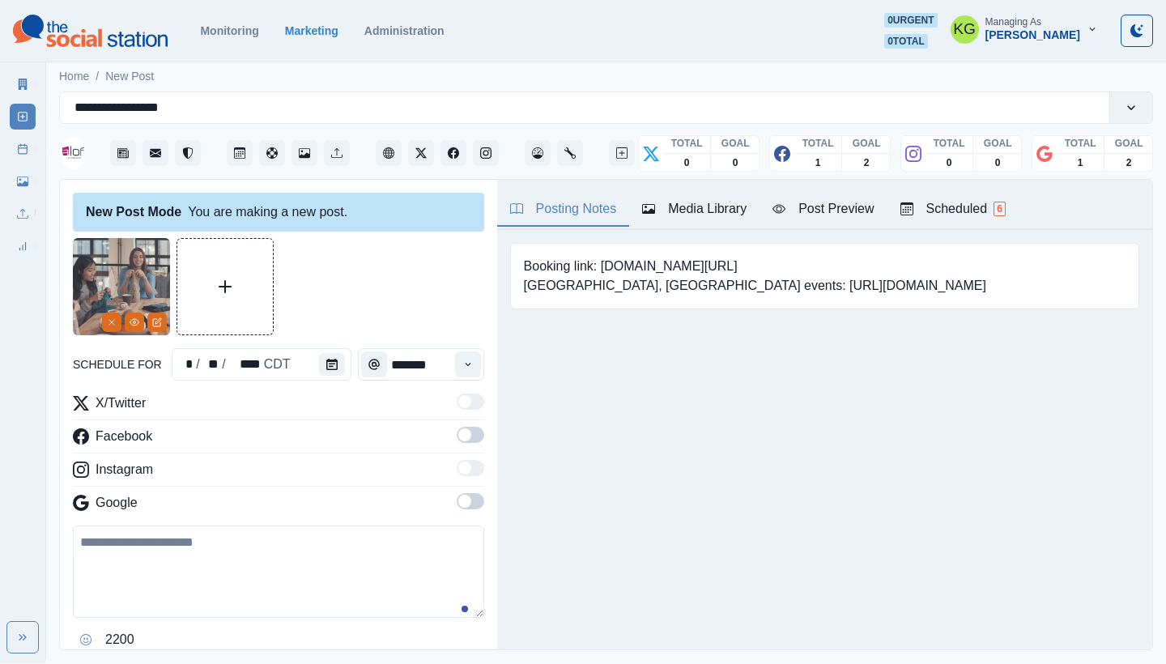
click at [467, 498] on span at bounding box center [471, 501] width 28 height 16
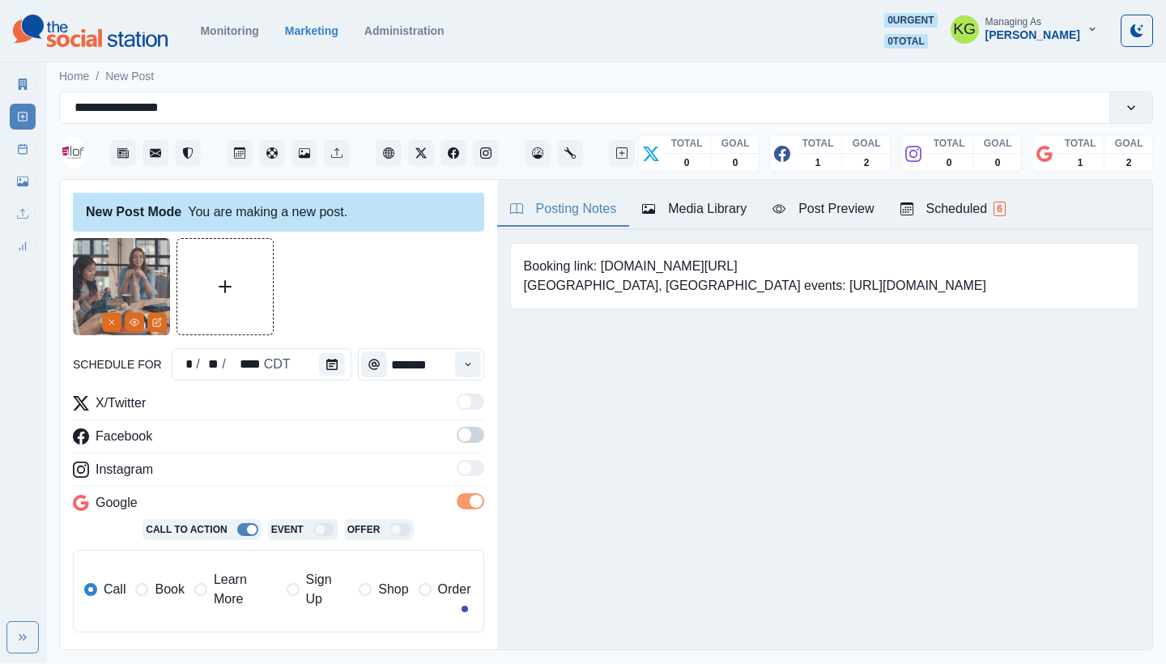
click at [469, 432] on span at bounding box center [471, 435] width 28 height 16
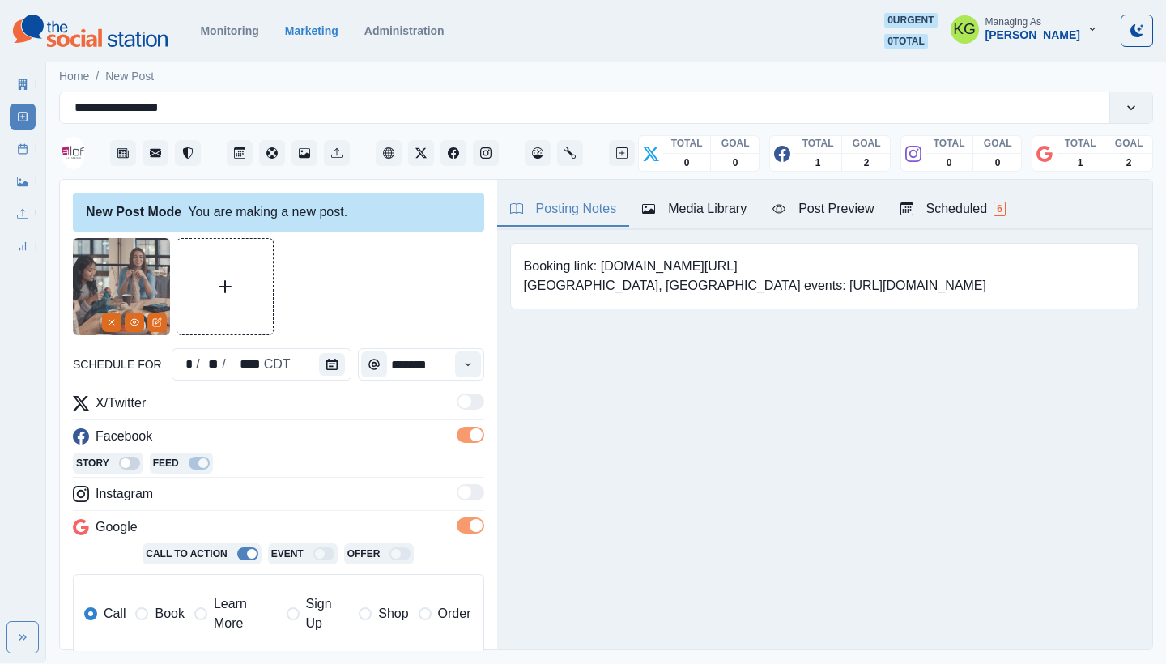
scroll to position [301, 0]
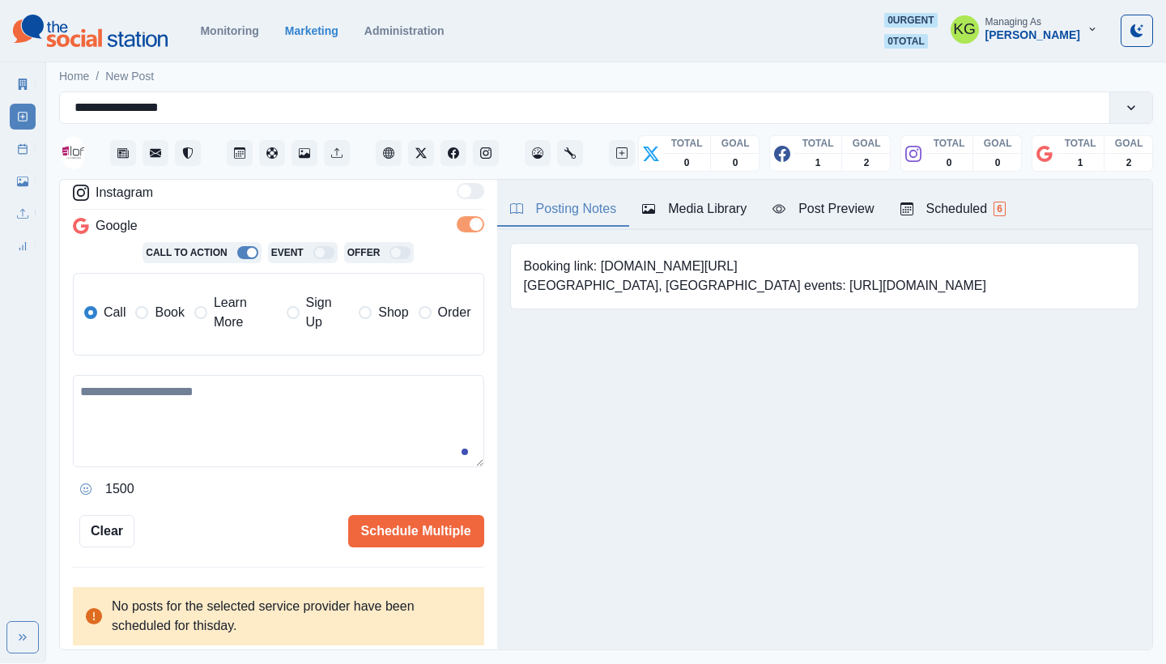
drag, startPoint x: 230, startPoint y: 317, endPoint x: 229, endPoint y: 329, distance: 12.2
click at [230, 317] on span "Learn More" at bounding box center [245, 312] width 63 height 39
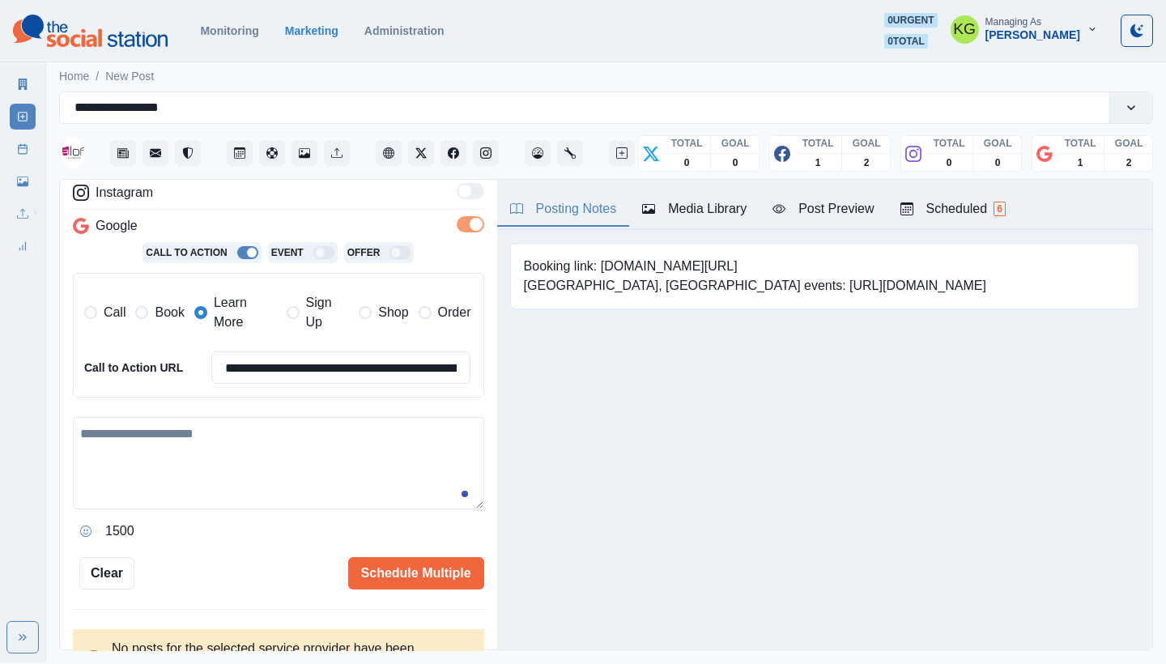
click at [242, 424] on textarea at bounding box center [278, 463] width 411 height 92
paste textarea "**********"
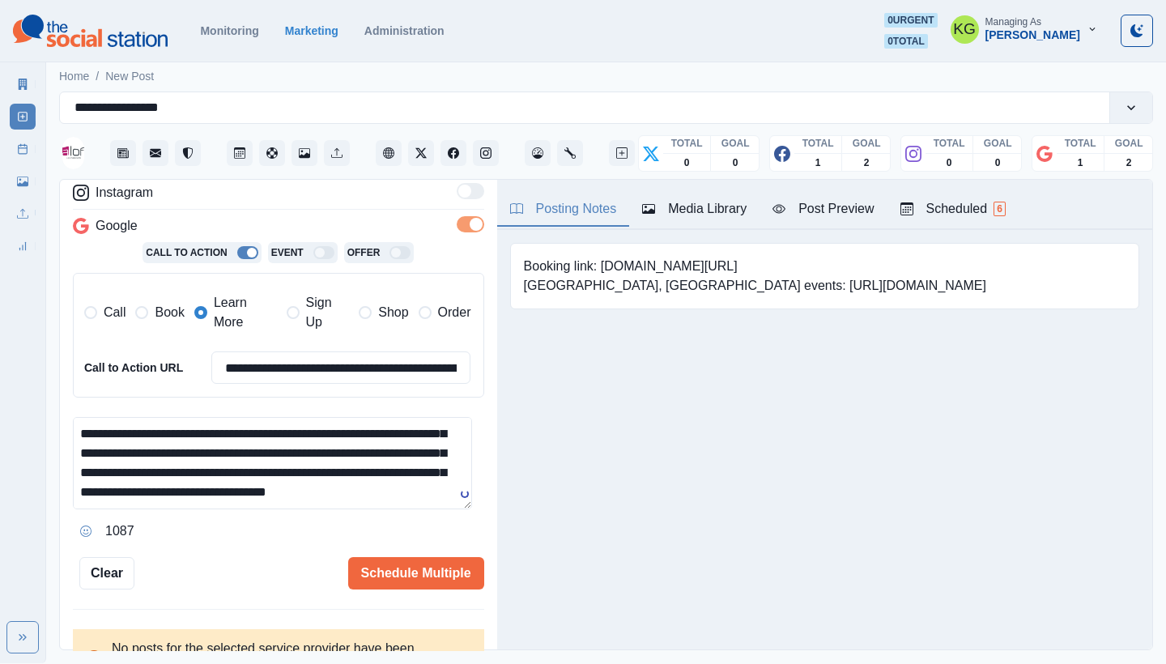
scroll to position [0, 0]
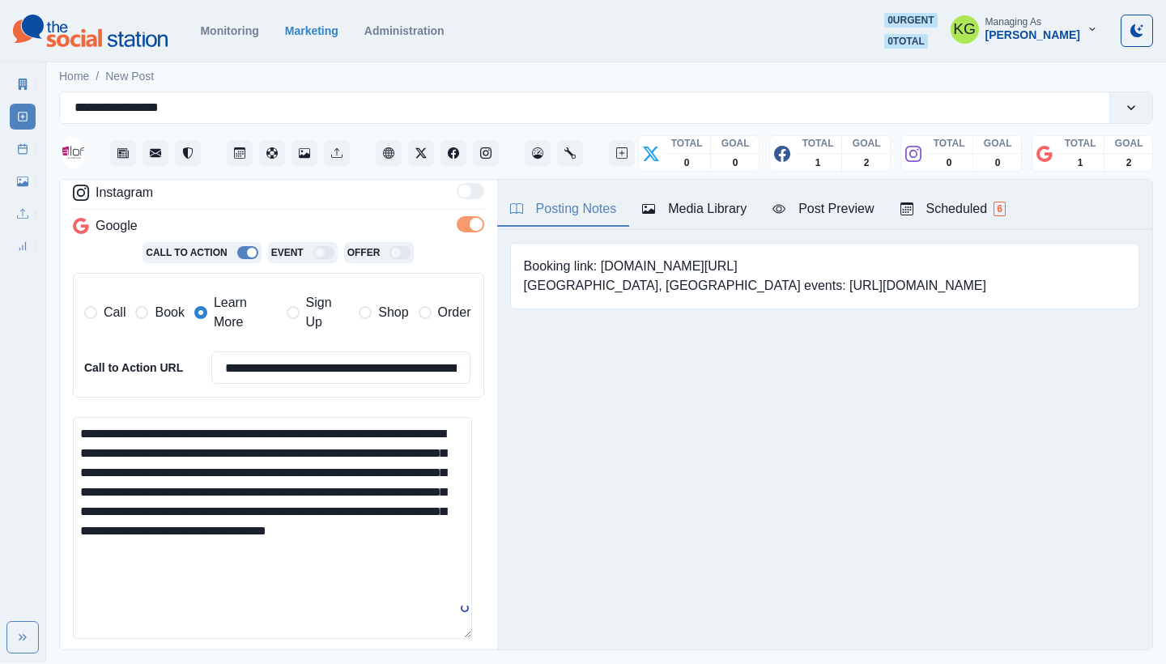
click at [437, 639] on textarea "**********" at bounding box center [272, 528] width 399 height 222
click at [211, 478] on textarea "**********" at bounding box center [272, 539] width 399 height 244
drag, startPoint x: 113, startPoint y: 444, endPoint x: 70, endPoint y: 443, distance: 43.7
click at [70, 443] on div "**********" at bounding box center [278, 415] width 437 height 471
drag, startPoint x: 816, startPoint y: 408, endPoint x: 840, endPoint y: 77, distance: 332.1
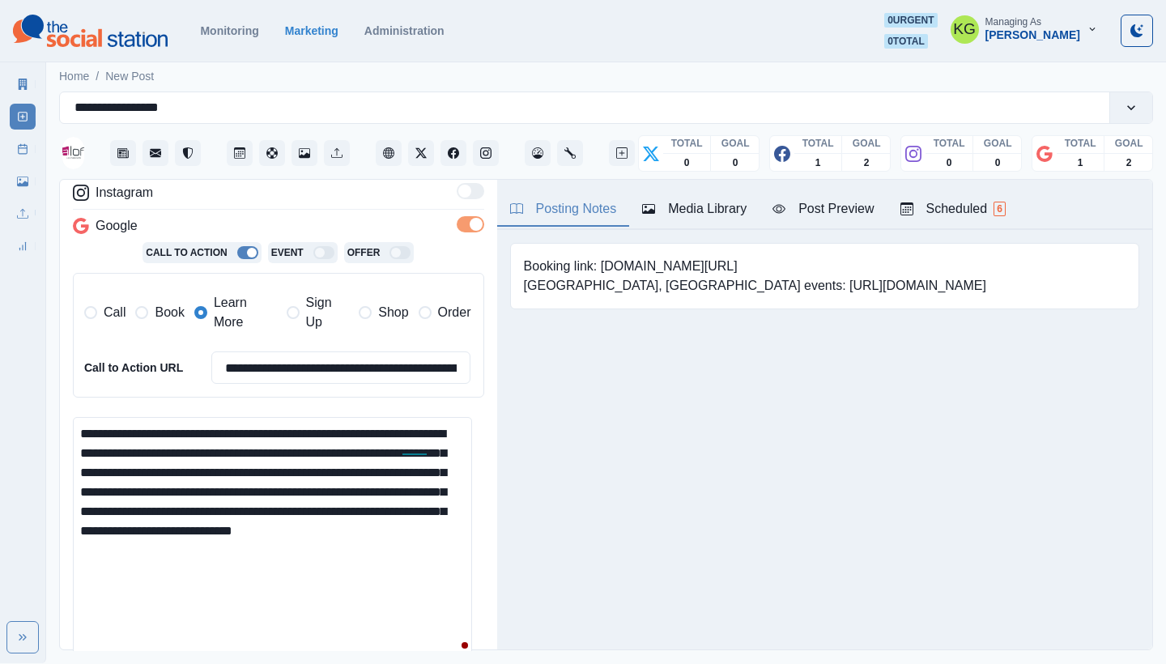
click at [816, 408] on div "Posting Notes Media Library Post Preview Scheduled 6 Booking link: www.bit.ly/3…" at bounding box center [824, 415] width 655 height 470
click at [425, 428] on textarea "**********" at bounding box center [272, 539] width 399 height 244
click at [81, 466] on textarea "**********" at bounding box center [272, 539] width 399 height 244
click at [228, 464] on textarea "**********" at bounding box center [272, 539] width 399 height 244
click at [428, 541] on textarea "**********" at bounding box center [272, 539] width 399 height 244
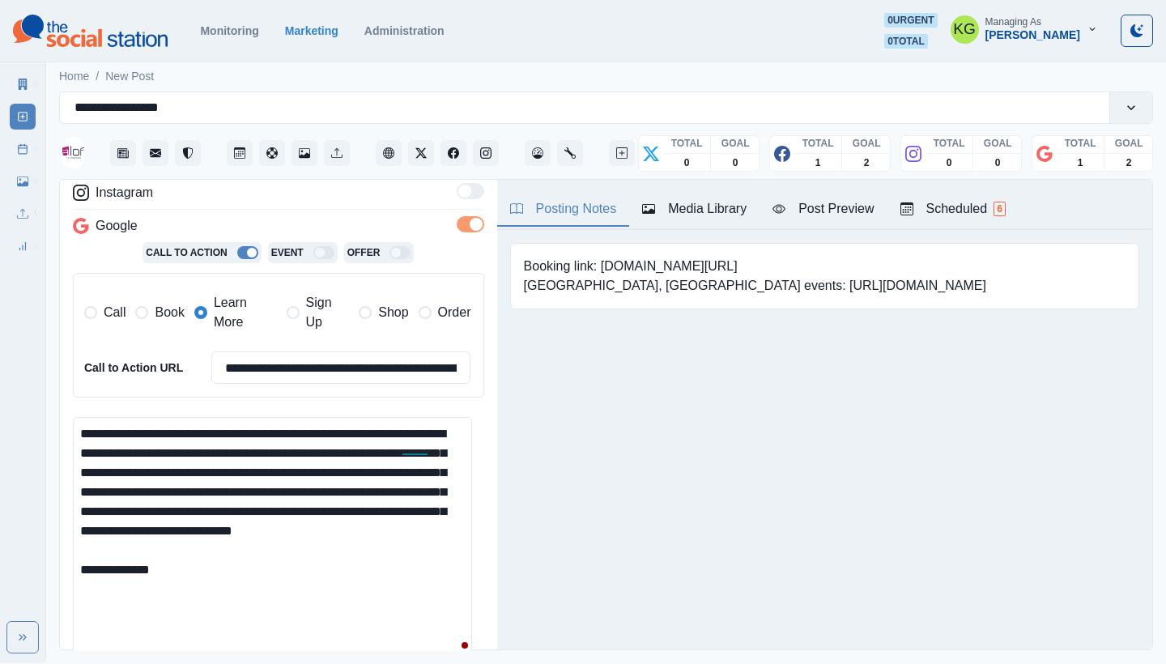
paste textarea "**********"
type textarea "**********"
click at [408, 364] on input "**********" at bounding box center [341, 367] width 260 height 32
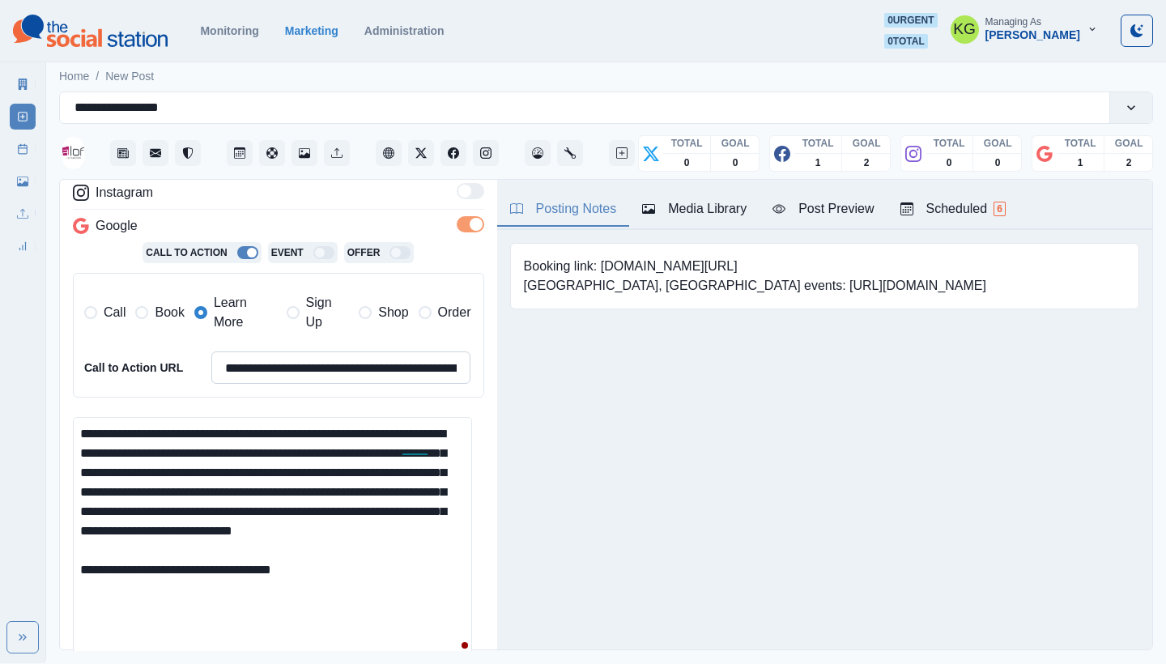
paste input
type input "**********"
drag, startPoint x: 208, startPoint y: 581, endPoint x: 167, endPoint y: 582, distance: 41.3
click at [167, 582] on textarea "**********" at bounding box center [272, 539] width 399 height 244
click at [340, 586] on textarea "**********" at bounding box center [272, 539] width 399 height 244
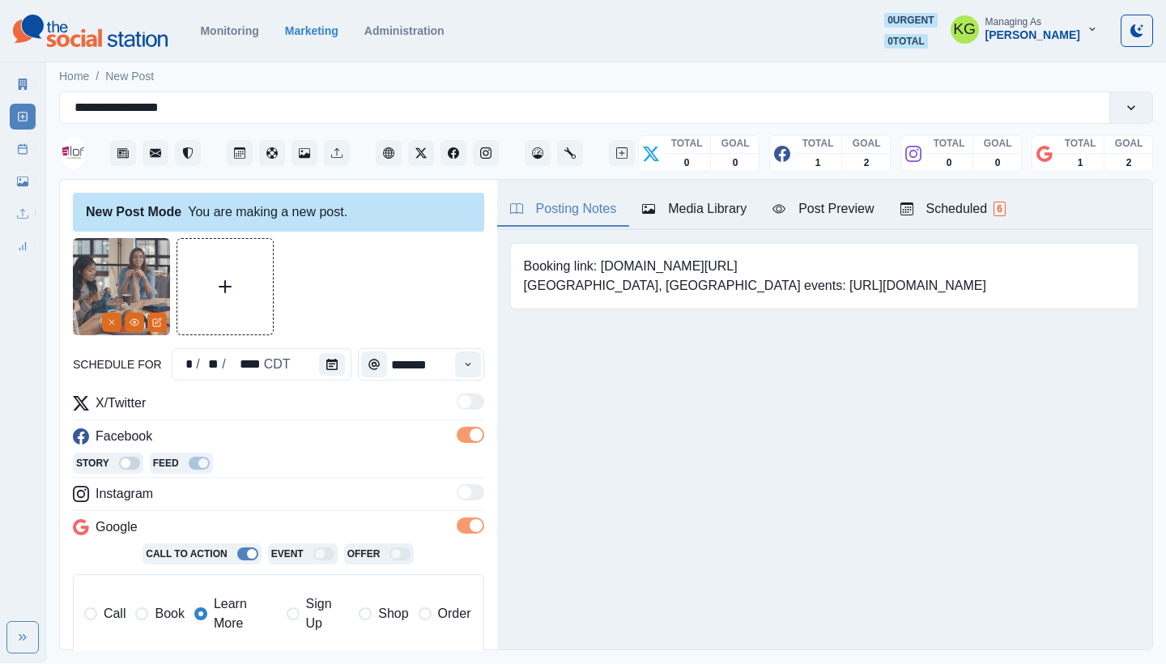
scroll to position [495, 0]
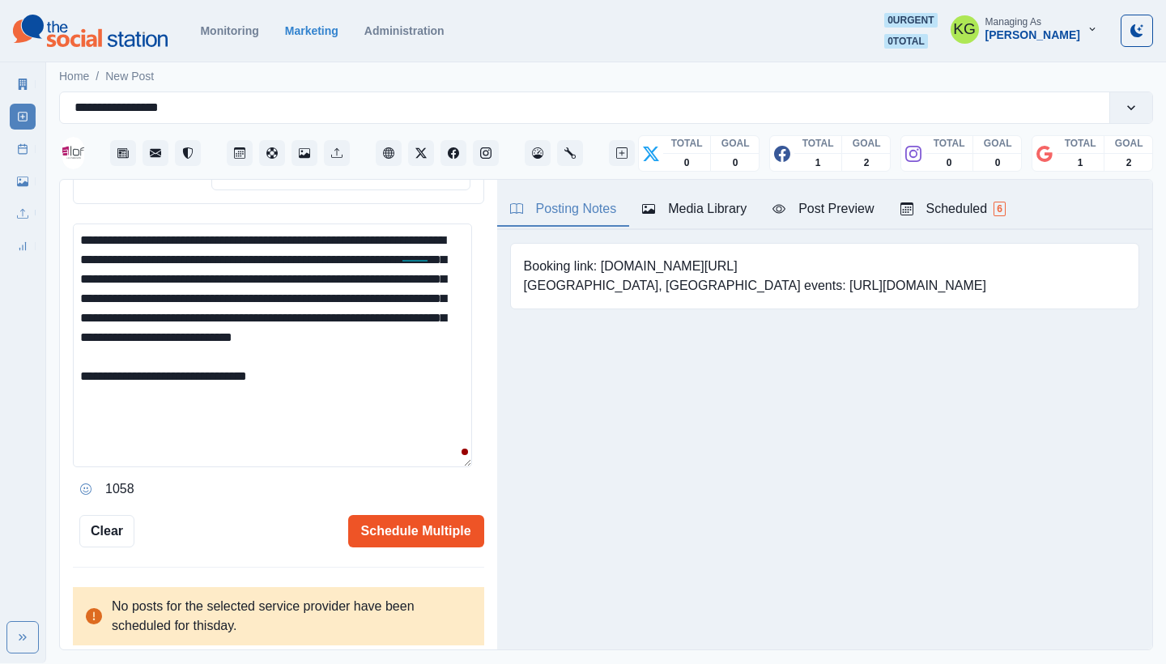
type textarea "**********"
click at [418, 515] on button "Schedule Multiple" at bounding box center [416, 531] width 136 height 32
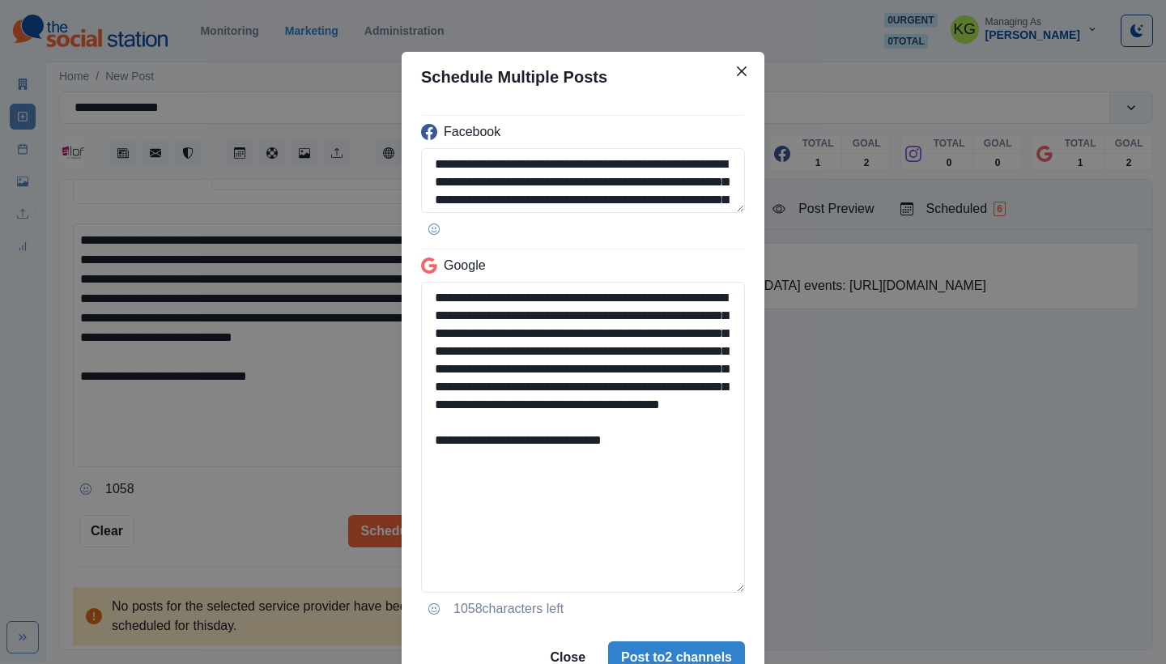
click at [751, 586] on div "**********" at bounding box center [583, 365] width 363 height 526
drag, startPoint x: 650, startPoint y: 469, endPoint x: 414, endPoint y: 474, distance: 235.7
click at [421, 474] on textarea "**********" at bounding box center [583, 438] width 324 height 313
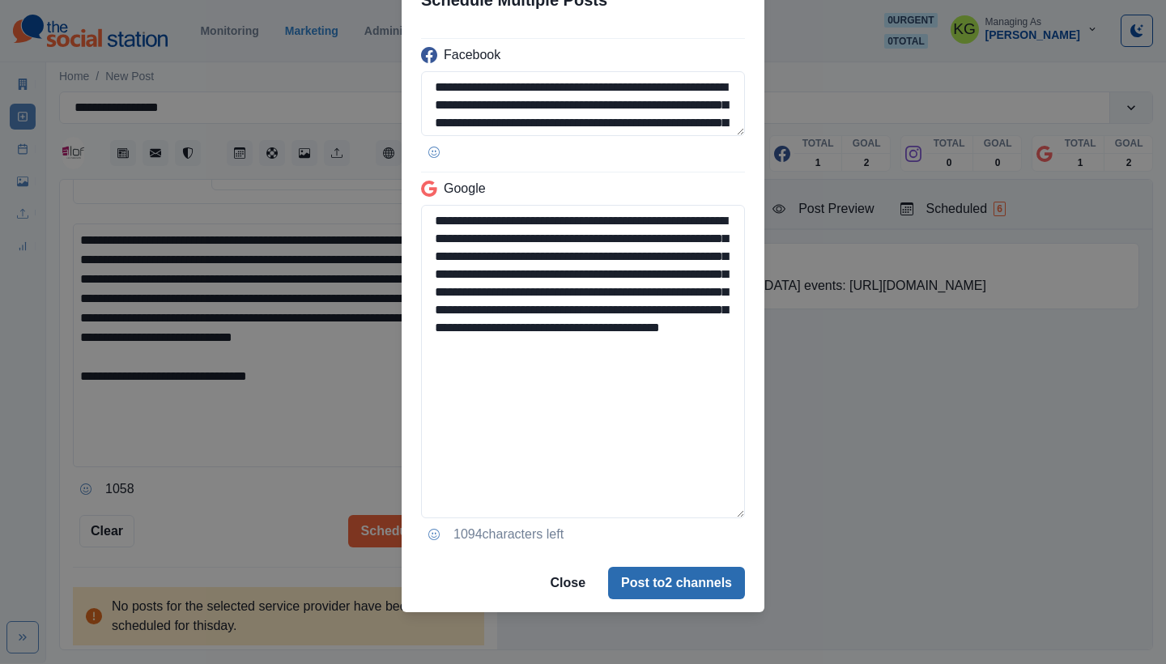
type textarea "**********"
click at [657, 592] on button "Post to 2 channels" at bounding box center [676, 583] width 137 height 32
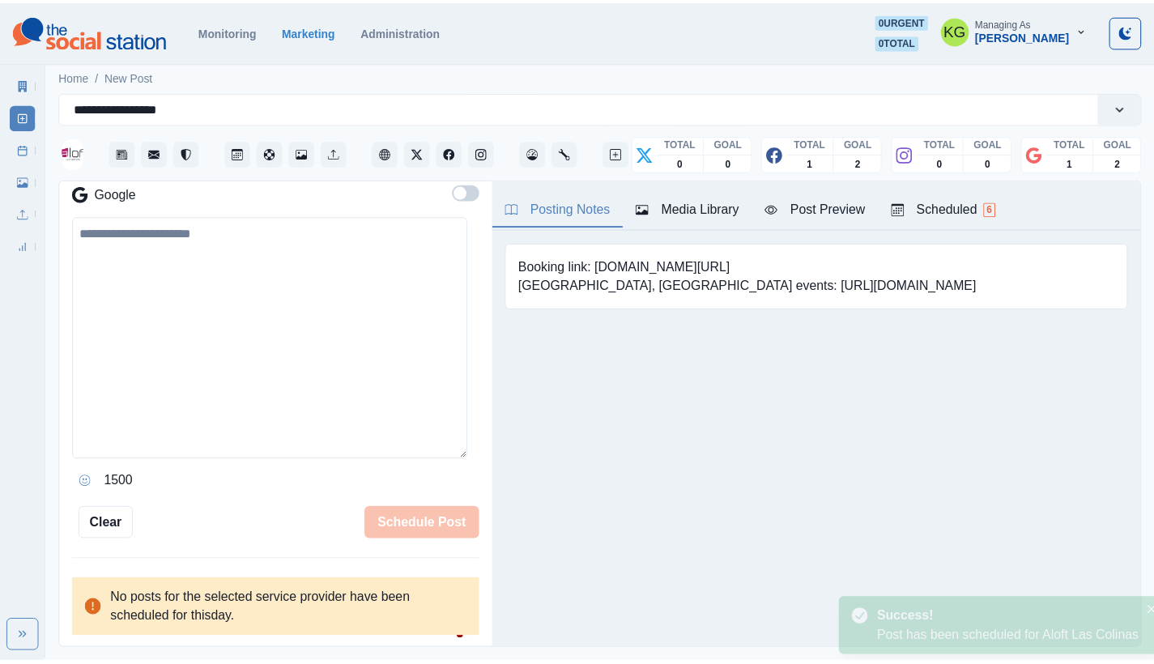
scroll to position [309, 0]
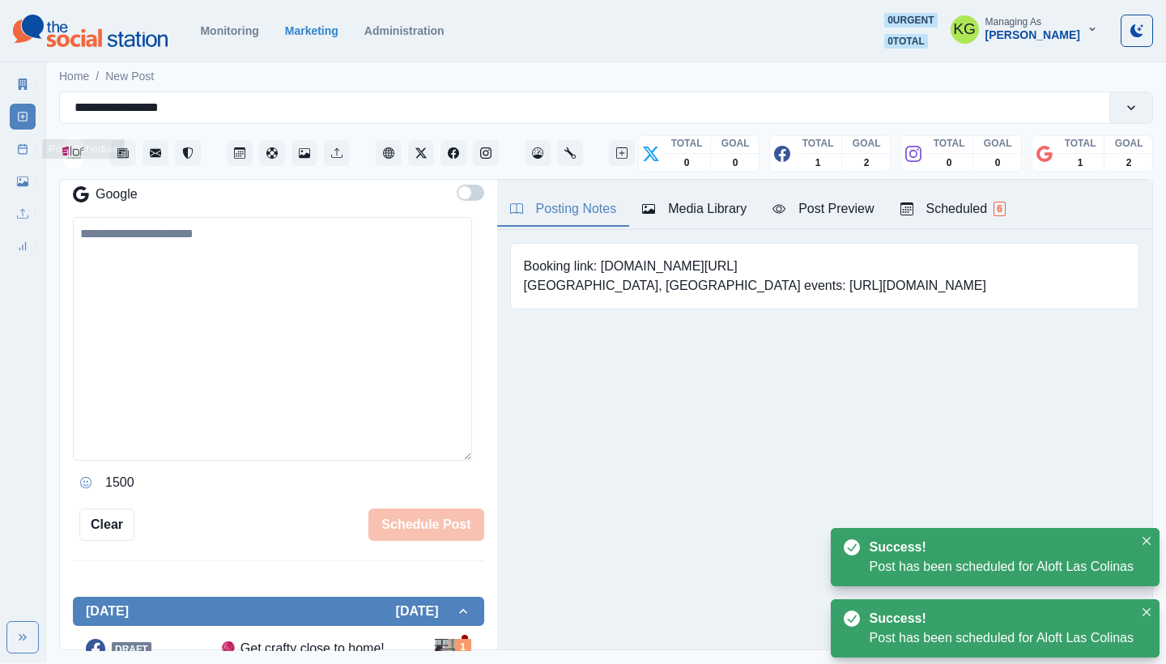
click at [13, 152] on link "Post Schedule" at bounding box center [23, 149] width 26 height 26
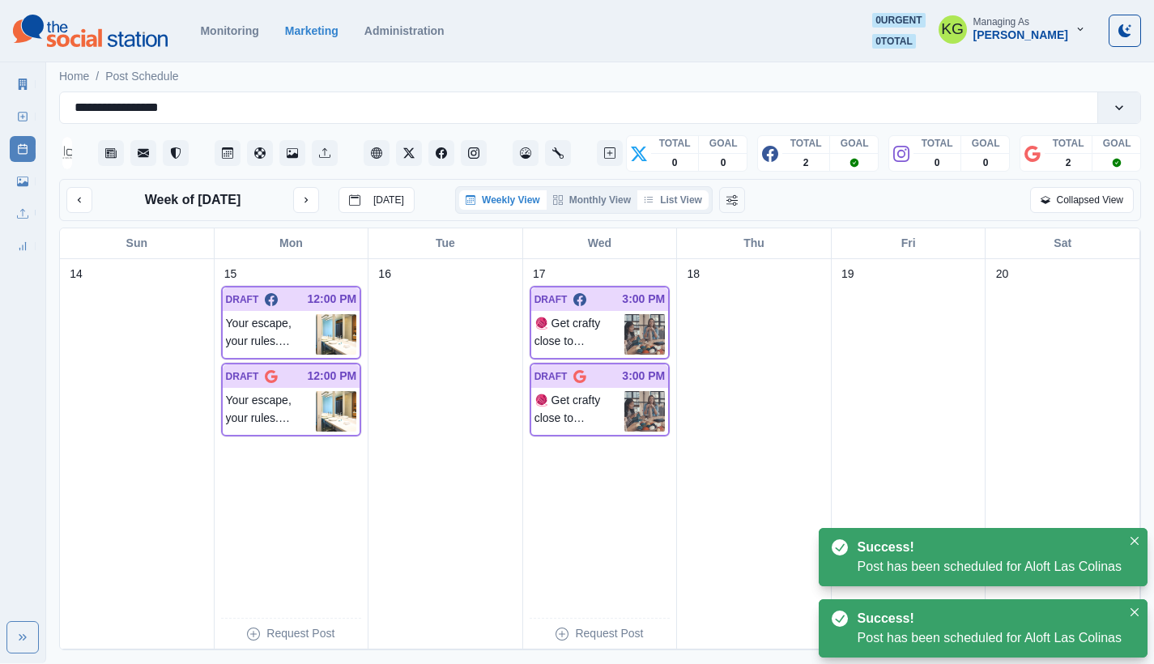
click at [688, 202] on button "List View" at bounding box center [672, 199] width 71 height 19
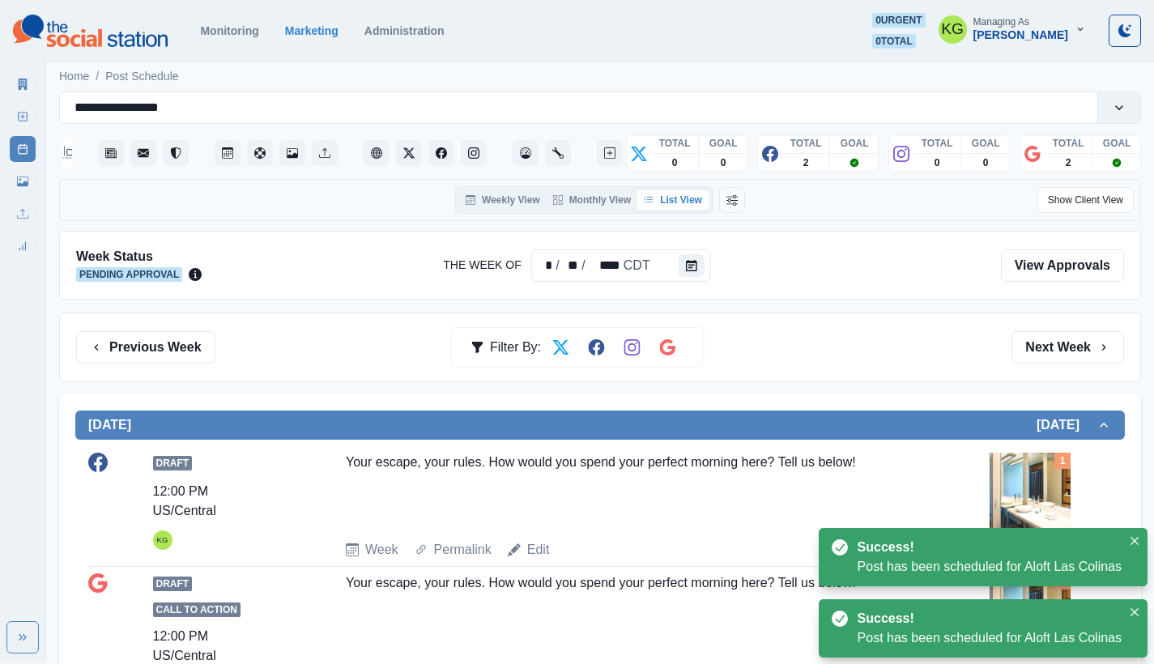
scroll to position [576, 0]
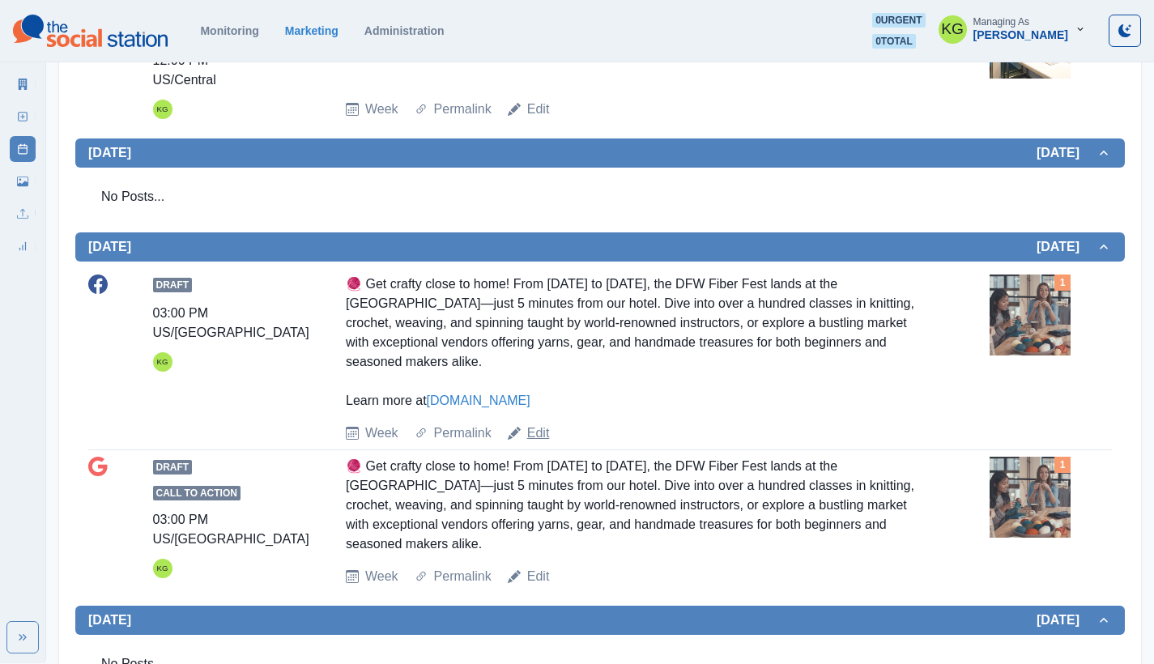
click at [529, 424] on link "Edit" at bounding box center [538, 433] width 23 height 19
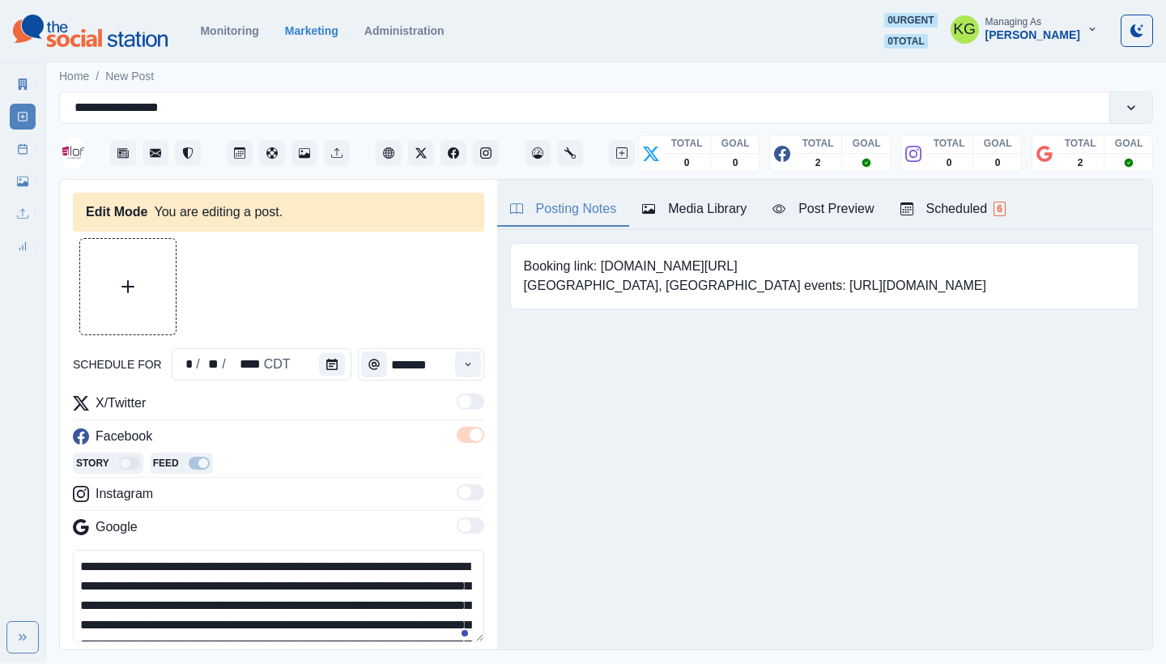
type input "*******"
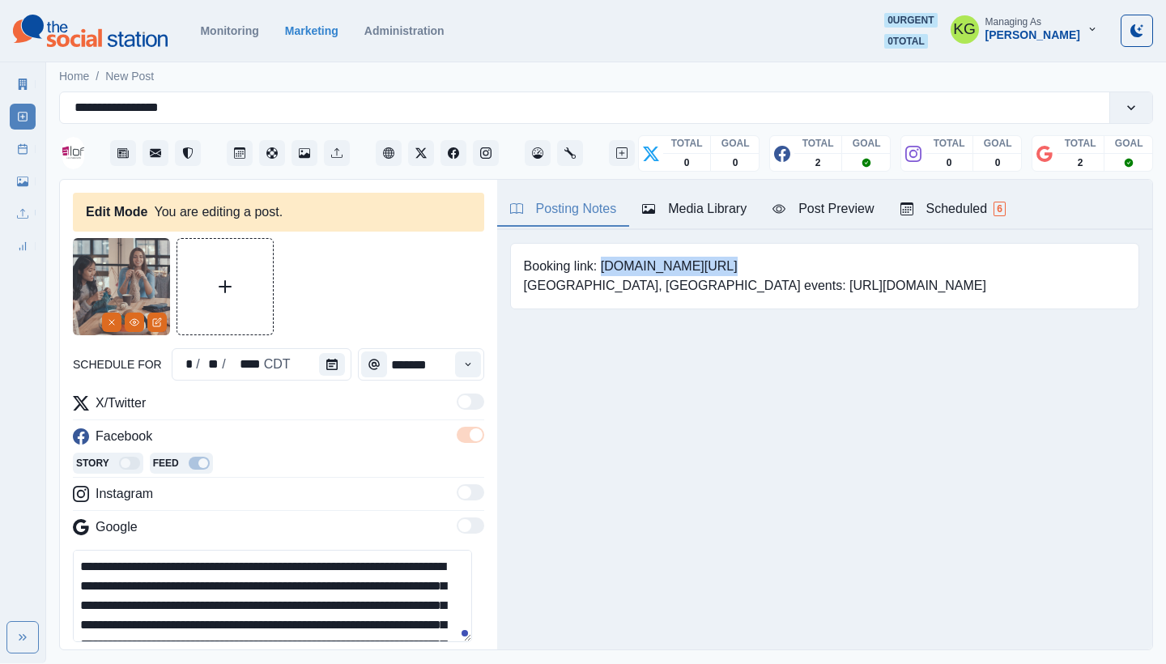
drag, startPoint x: 603, startPoint y: 265, endPoint x: 718, endPoint y: 267, distance: 115.0
click at [718, 267] on pre "Booking link: www.bit.ly/3xNne5U Irving, TX events: https://www.irvingtexas.com…" at bounding box center [755, 276] width 462 height 39
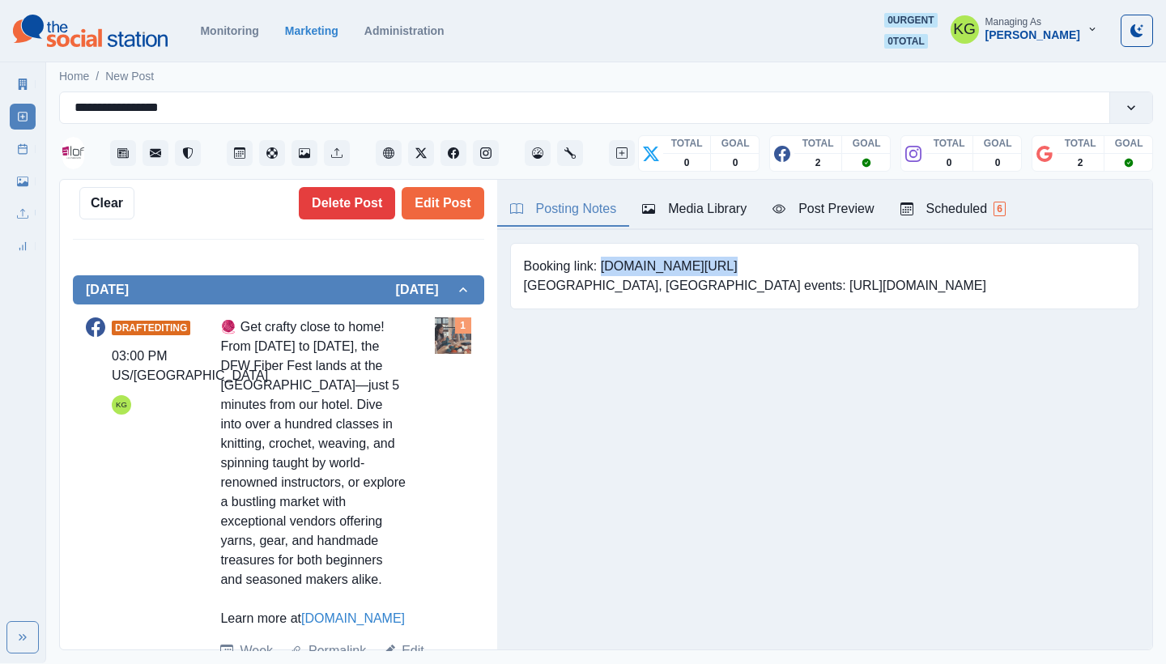
scroll to position [143, 0]
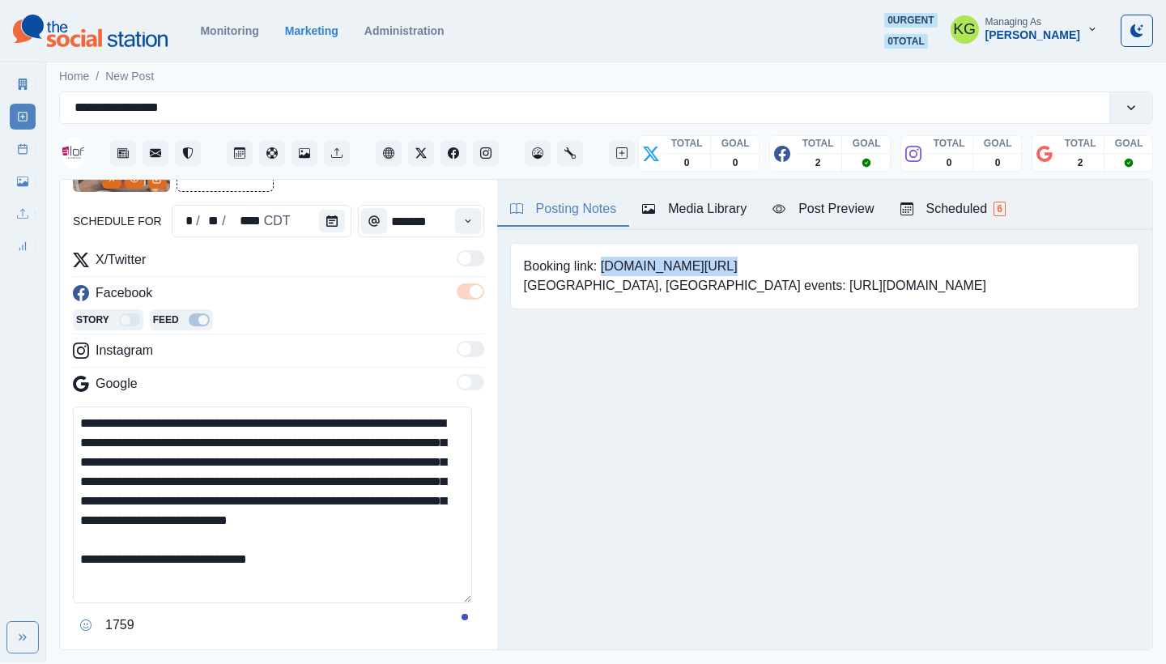
click at [428, 603] on textarea "**********" at bounding box center [272, 505] width 399 height 197
click at [427, 547] on textarea "**********" at bounding box center [272, 522] width 399 height 230
click at [358, 590] on textarea "**********" at bounding box center [272, 522] width 399 height 230
paste textarea "**********"
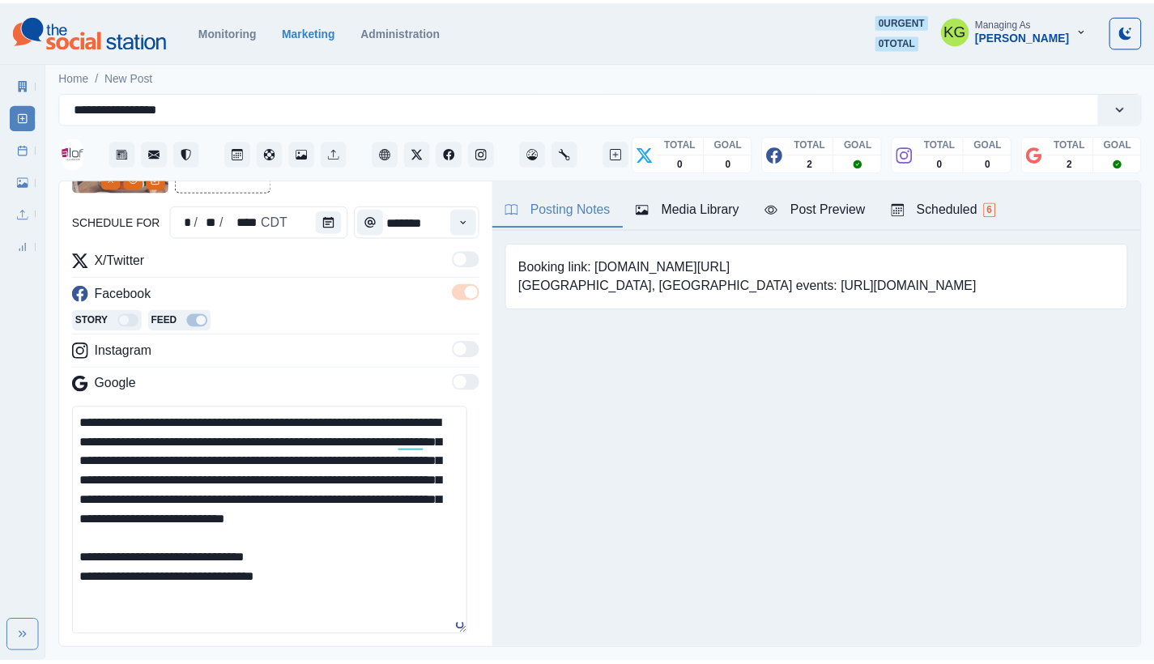
scroll to position [492, 0]
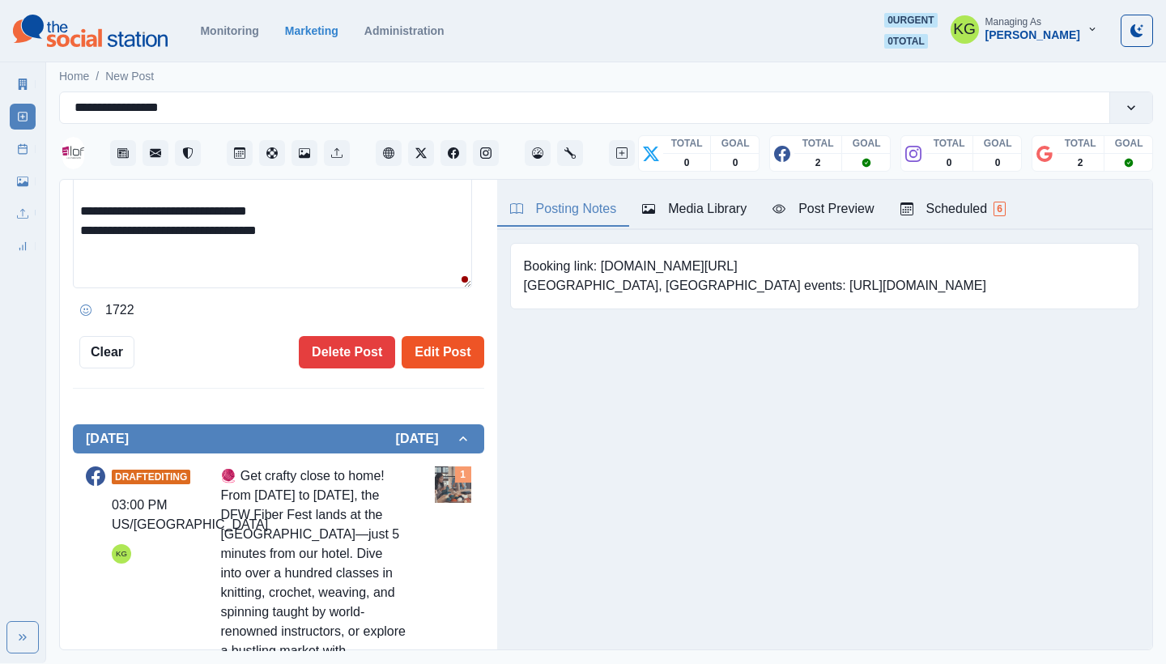
type textarea "**********"
click at [416, 364] on button "Edit Post" at bounding box center [443, 352] width 82 height 32
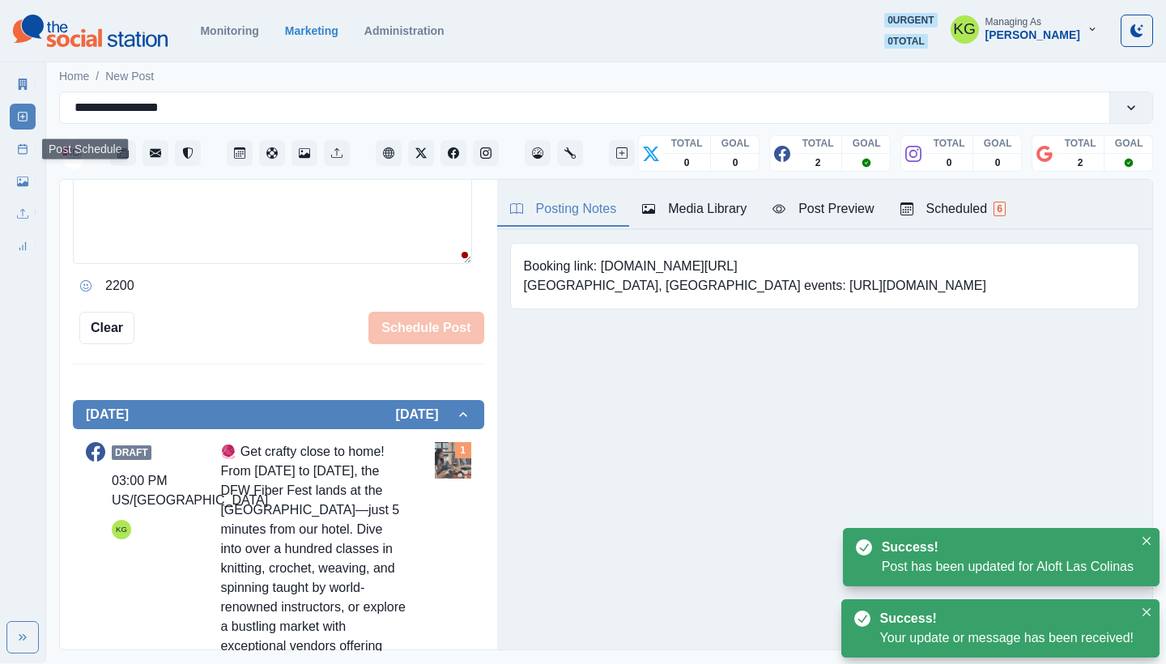
click at [14, 150] on link "Post Schedule" at bounding box center [23, 149] width 26 height 26
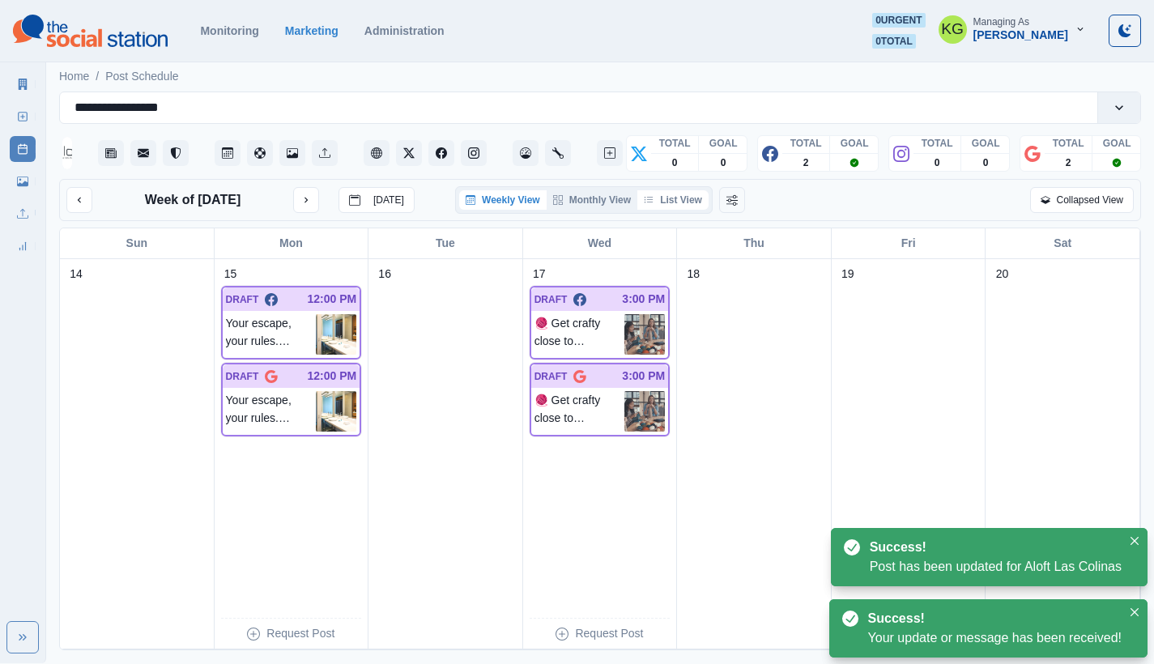
click at [685, 207] on button "List View" at bounding box center [672, 199] width 71 height 19
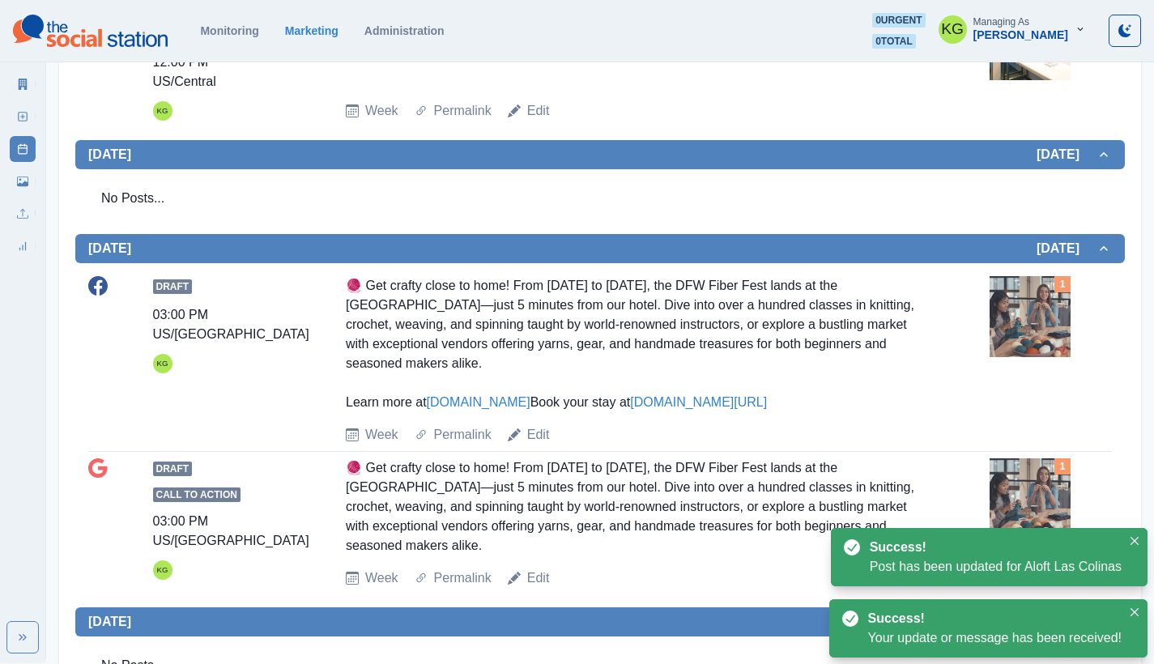
scroll to position [18, 0]
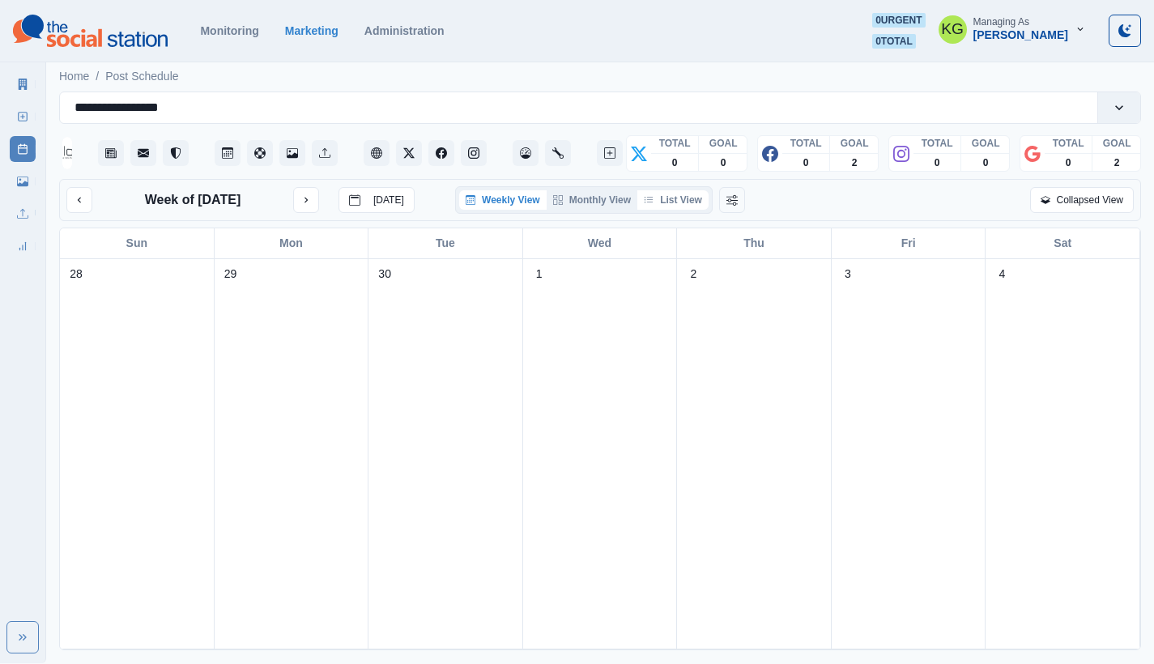
click at [688, 206] on button "List View" at bounding box center [672, 199] width 71 height 19
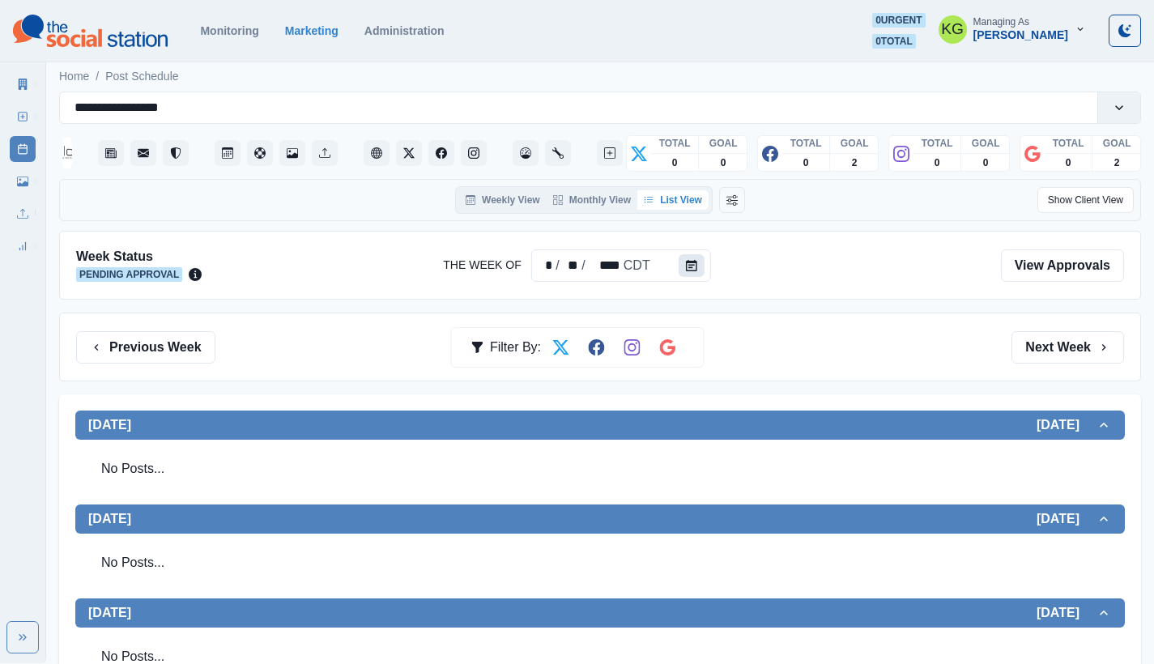
click at [688, 268] on icon "Calendar" at bounding box center [691, 265] width 11 height 11
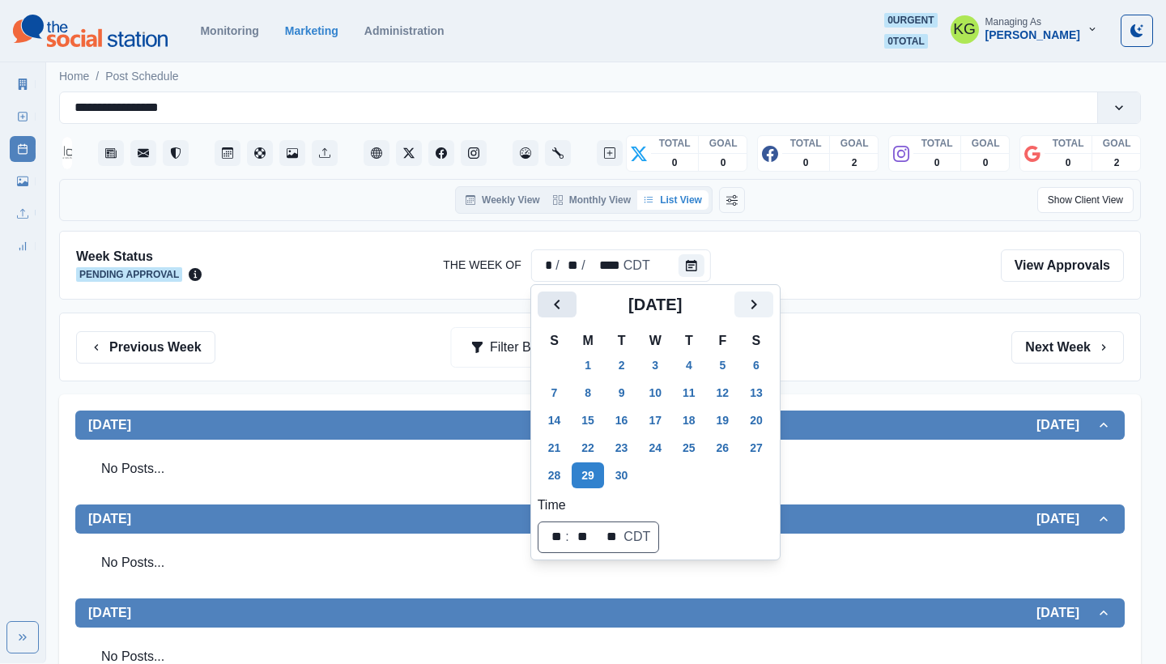
click at [539, 313] on button "Previous" at bounding box center [557, 305] width 39 height 26
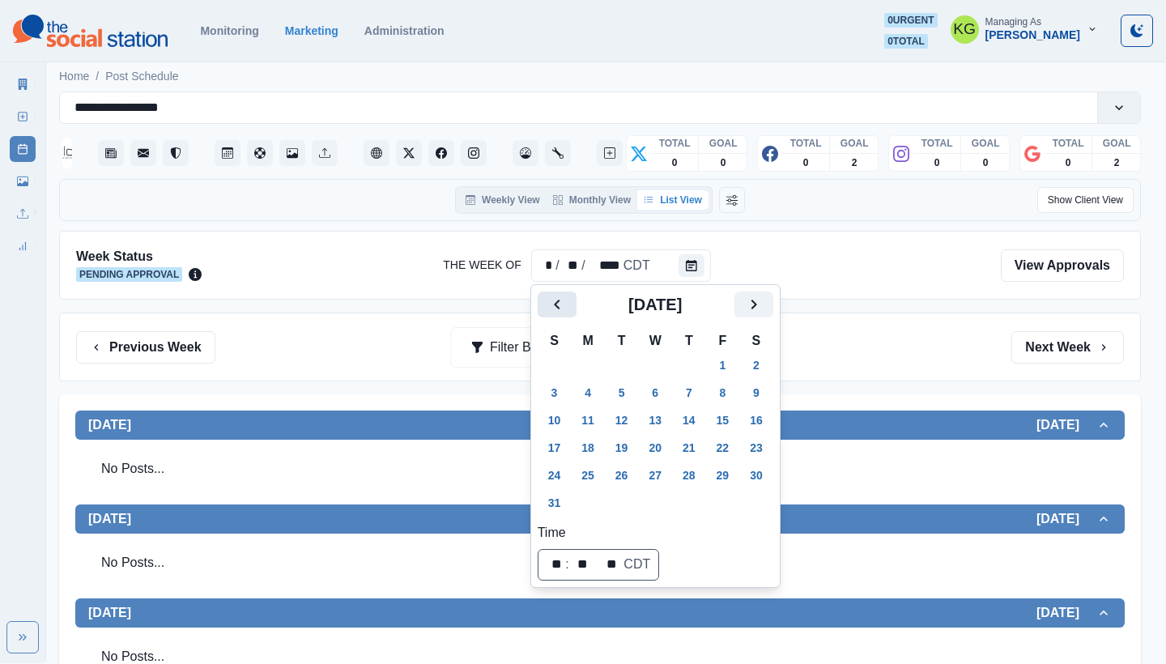
click at [539, 313] on button "Previous" at bounding box center [557, 305] width 39 height 26
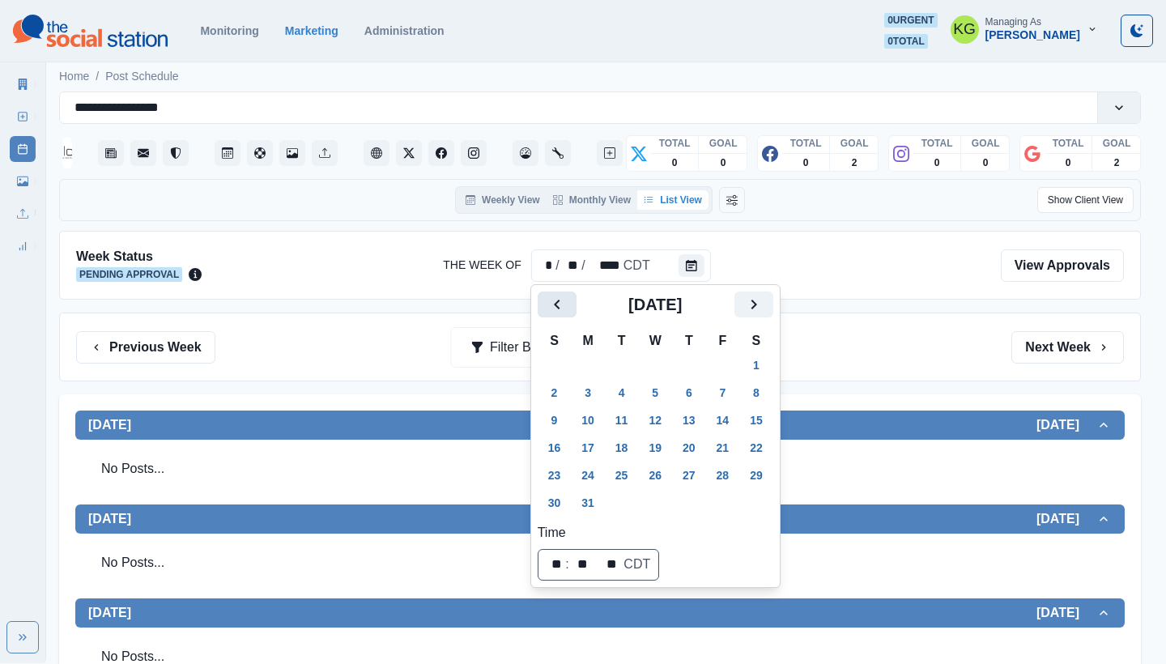
click at [539, 313] on button "Previous" at bounding box center [557, 305] width 39 height 26
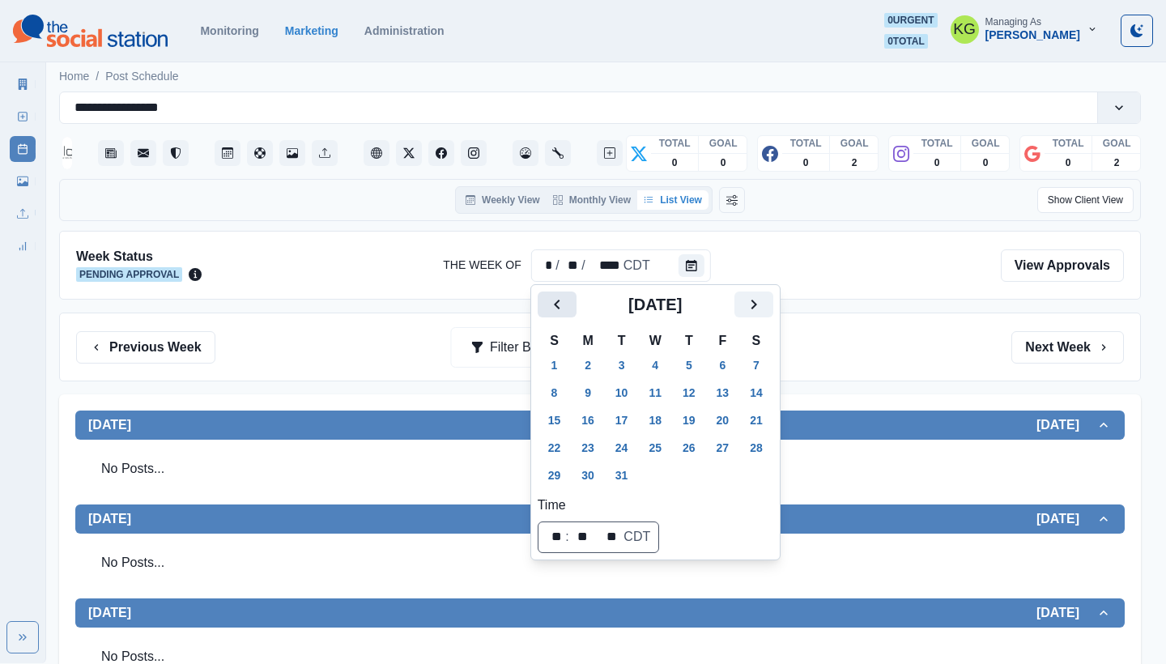
click at [539, 313] on button "Previous" at bounding box center [557, 305] width 39 height 26
click at [764, 296] on icon "Next" at bounding box center [753, 304] width 19 height 19
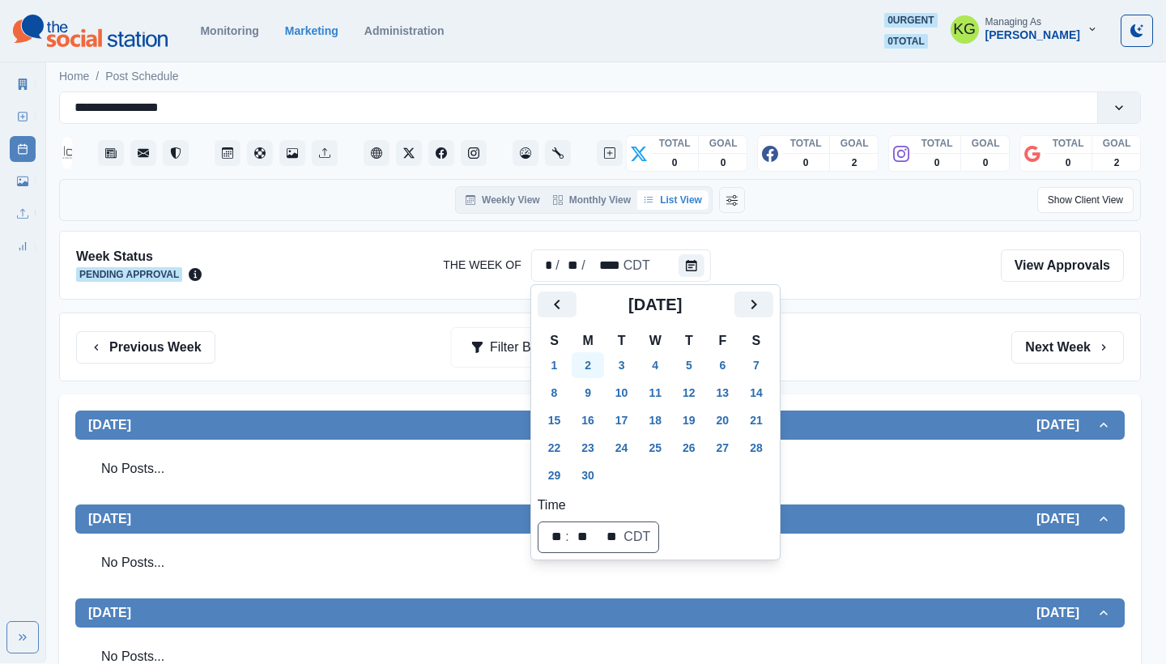
click at [596, 361] on button "2" at bounding box center [588, 365] width 32 height 26
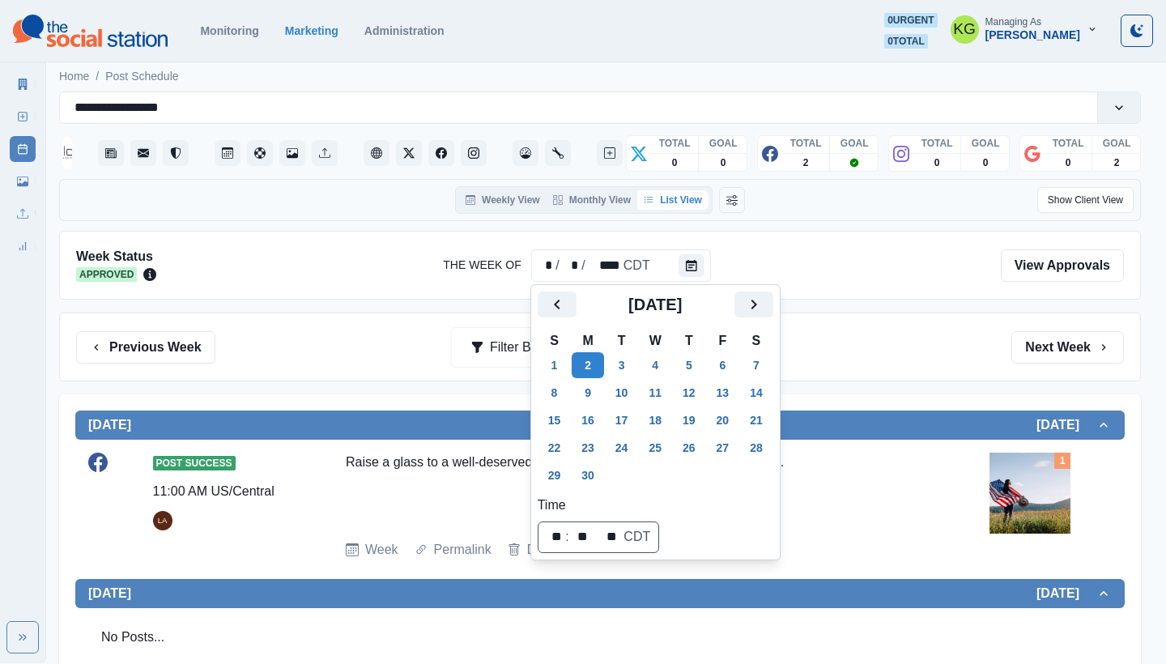
click at [935, 363] on div "Previous Week Filter By: Next Week" at bounding box center [600, 347] width 1048 height 32
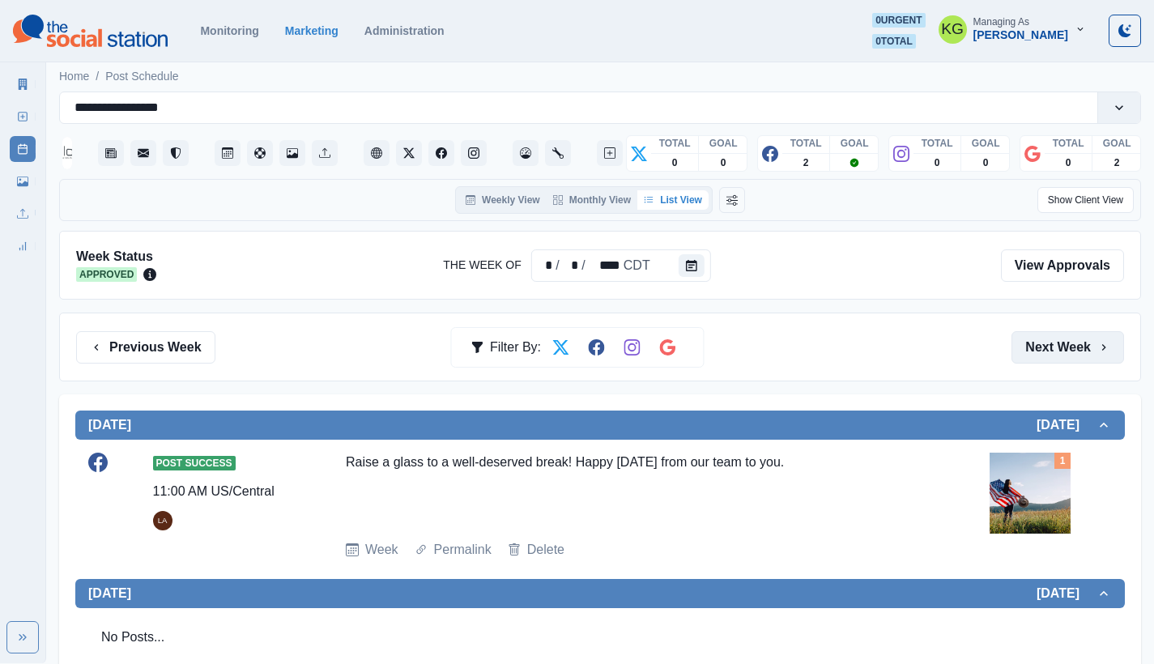
click at [1029, 339] on button "Next Week" at bounding box center [1068, 347] width 113 height 32
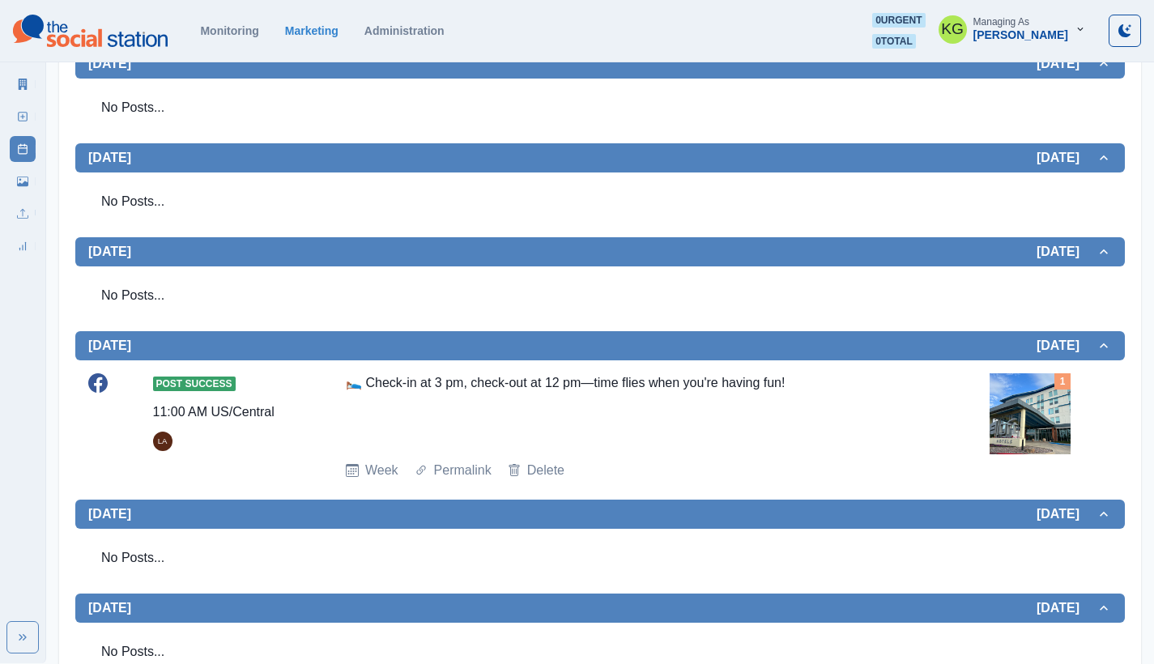
scroll to position [214, 0]
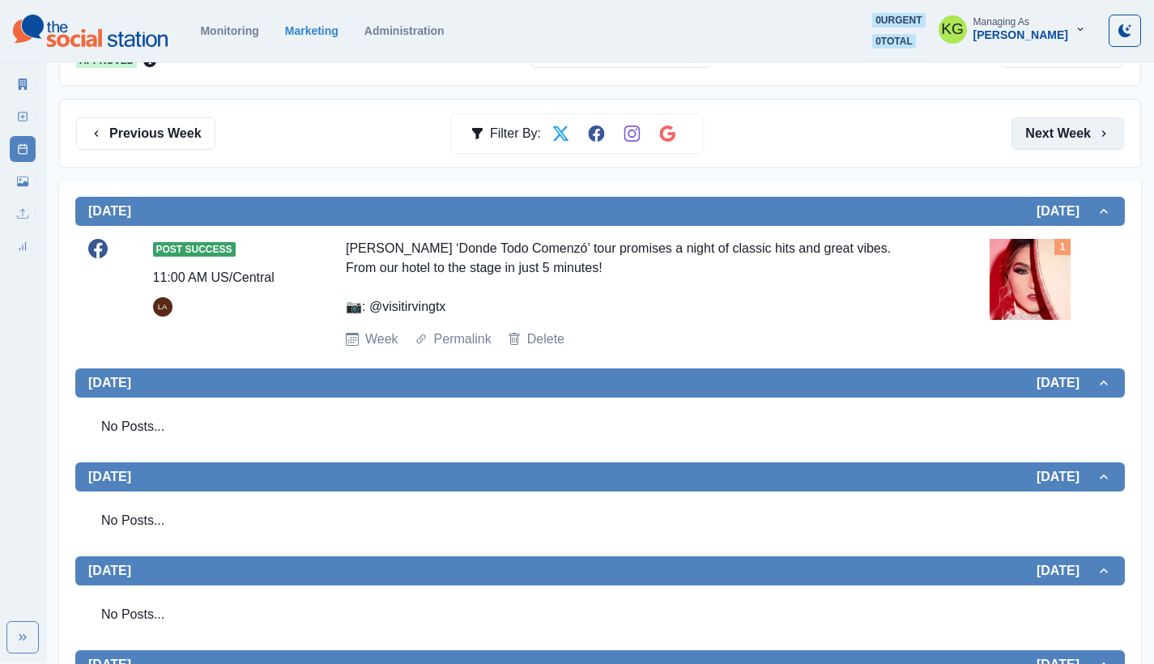
click at [1069, 121] on button "Next Week" at bounding box center [1068, 133] width 113 height 32
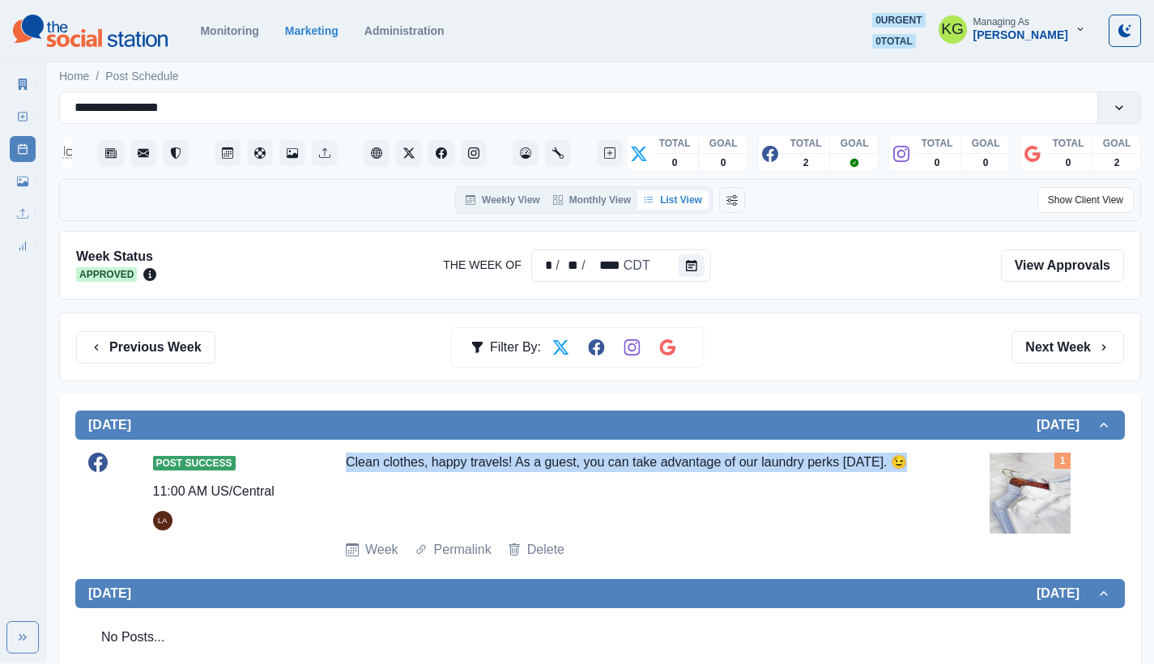
drag, startPoint x: 860, startPoint y: 471, endPoint x: 339, endPoint y: 460, distance: 520.9
click at [339, 460] on div "Post Success 11:00 AM US/Central LA Clean clothes, happy travels! As a guest, y…" at bounding box center [600, 506] width 1024 height 107
copy div "Clean clothes, happy travels! As a guest, you can take advantage of our laundry…"
click at [1038, 506] on img at bounding box center [1030, 493] width 81 height 81
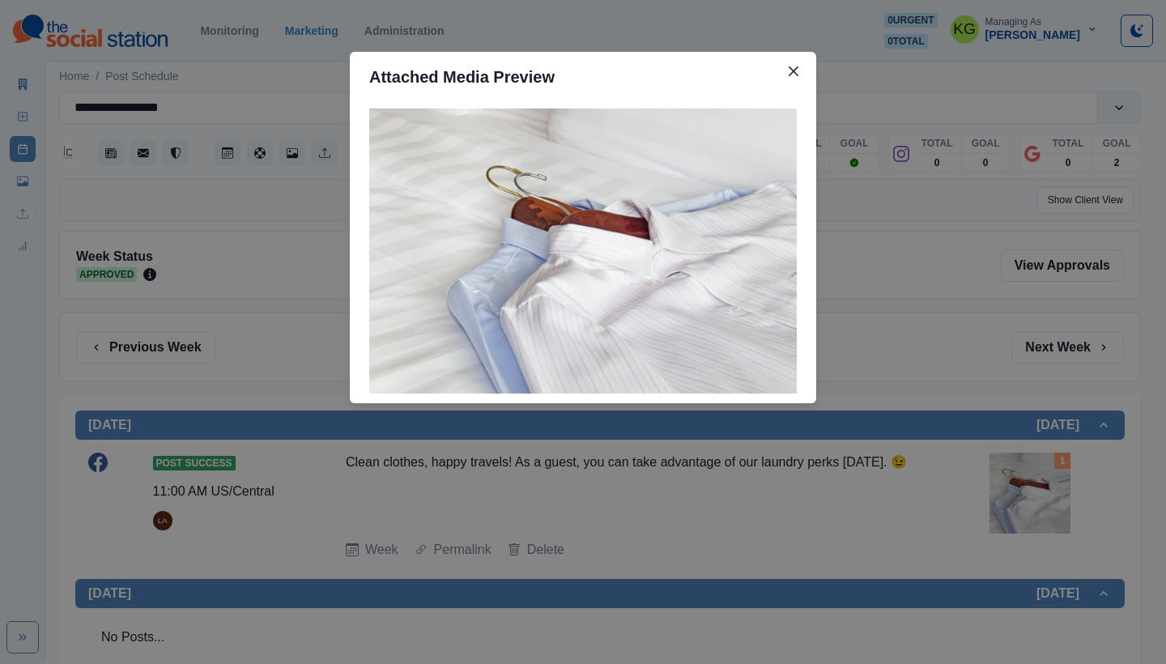
click at [921, 327] on div "Attached Media Preview" at bounding box center [583, 332] width 1166 height 664
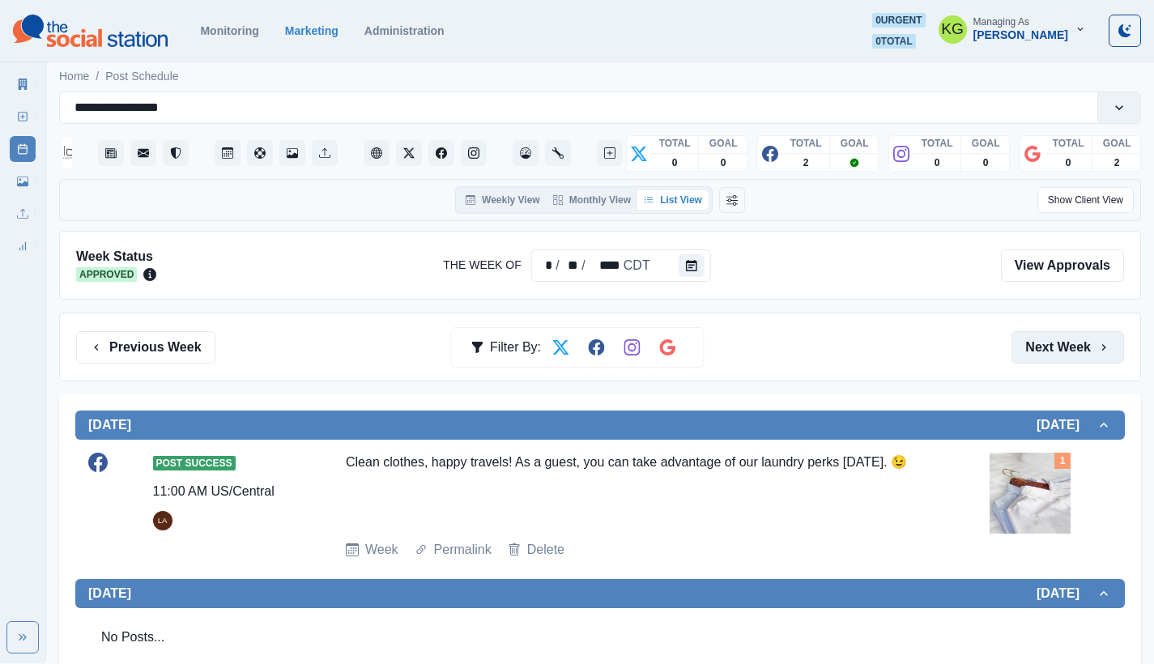
click at [1087, 339] on button "Next Week" at bounding box center [1068, 347] width 113 height 32
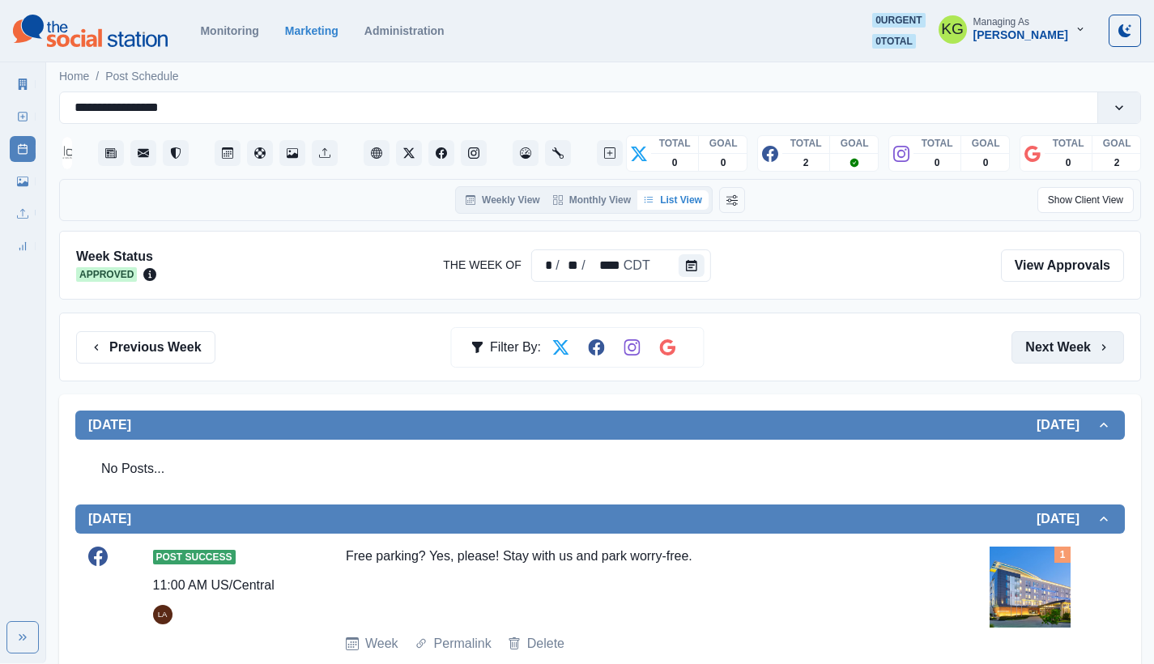
scroll to position [338, 0]
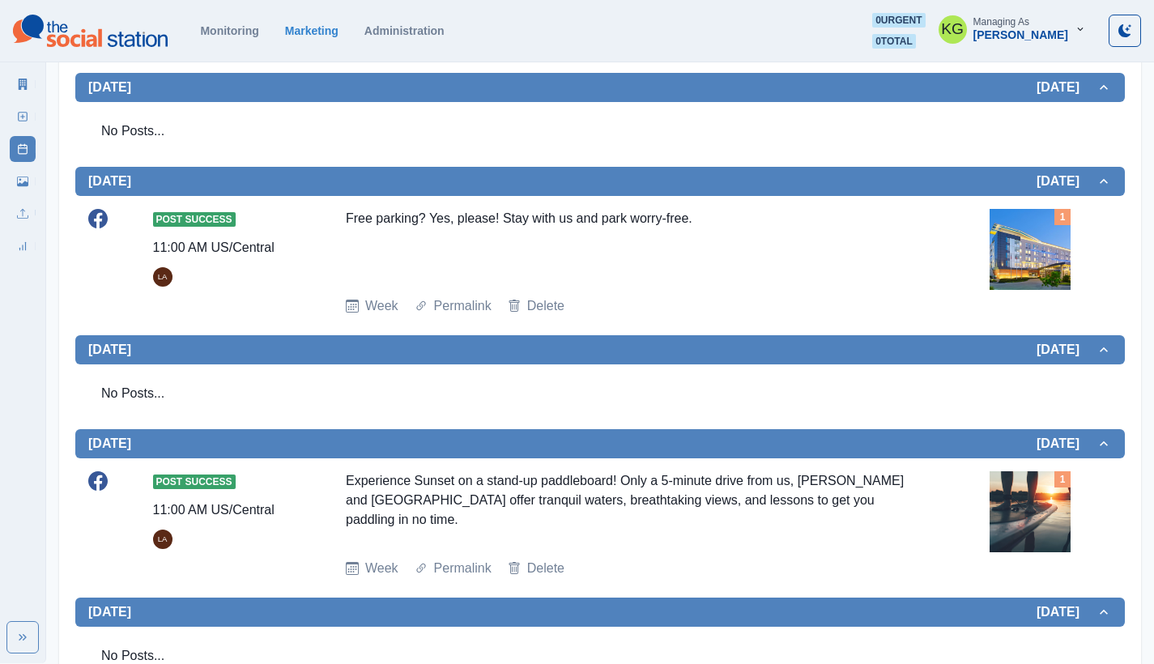
click at [558, 213] on div "Free parking? Yes, please! Stay with us and park worry-free." at bounding box center [632, 246] width 573 height 75
click at [369, 215] on div "Free parking? Yes, please! Stay with us and park worry-free." at bounding box center [632, 246] width 573 height 75
drag, startPoint x: 347, startPoint y: 212, endPoint x: 695, endPoint y: 228, distance: 347.8
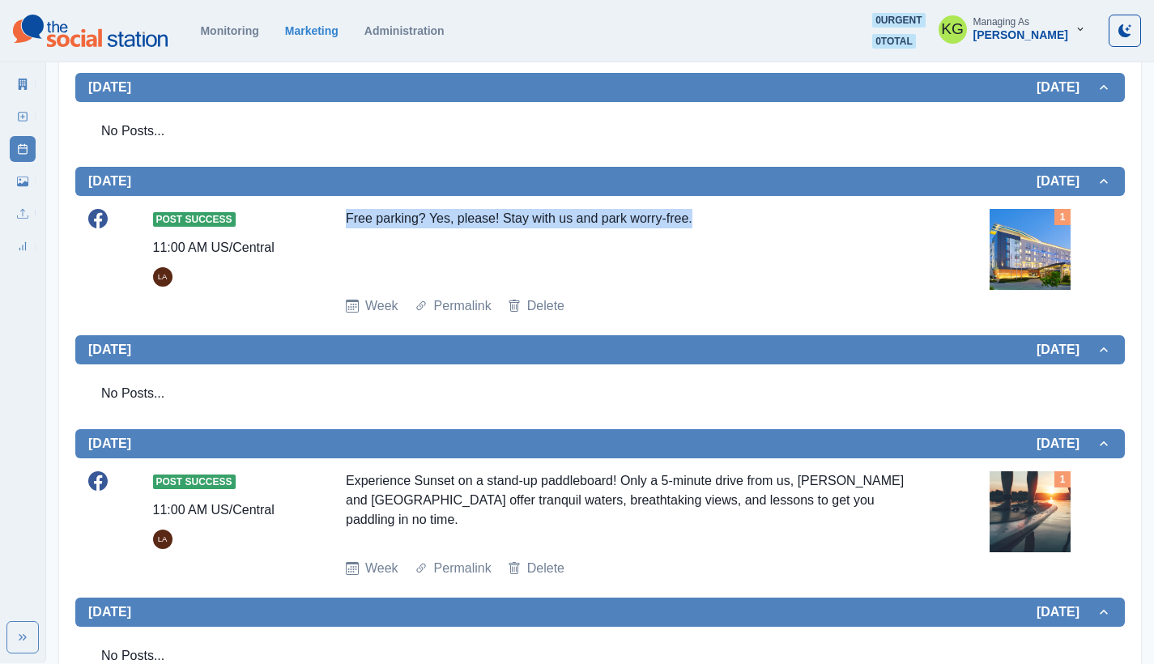
click at [695, 228] on div "Free parking? Yes, please! Stay with us and park worry-free." at bounding box center [632, 246] width 573 height 75
copy div "Free parking? Yes, please! Stay with us and park worry-free."
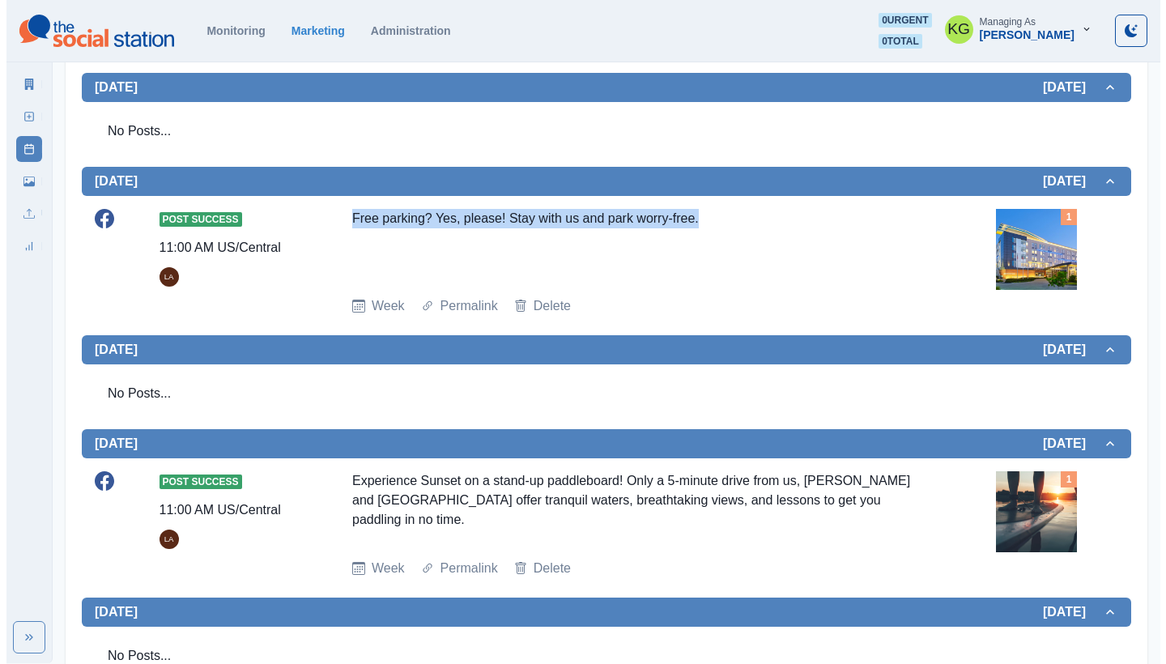
scroll to position [0, 0]
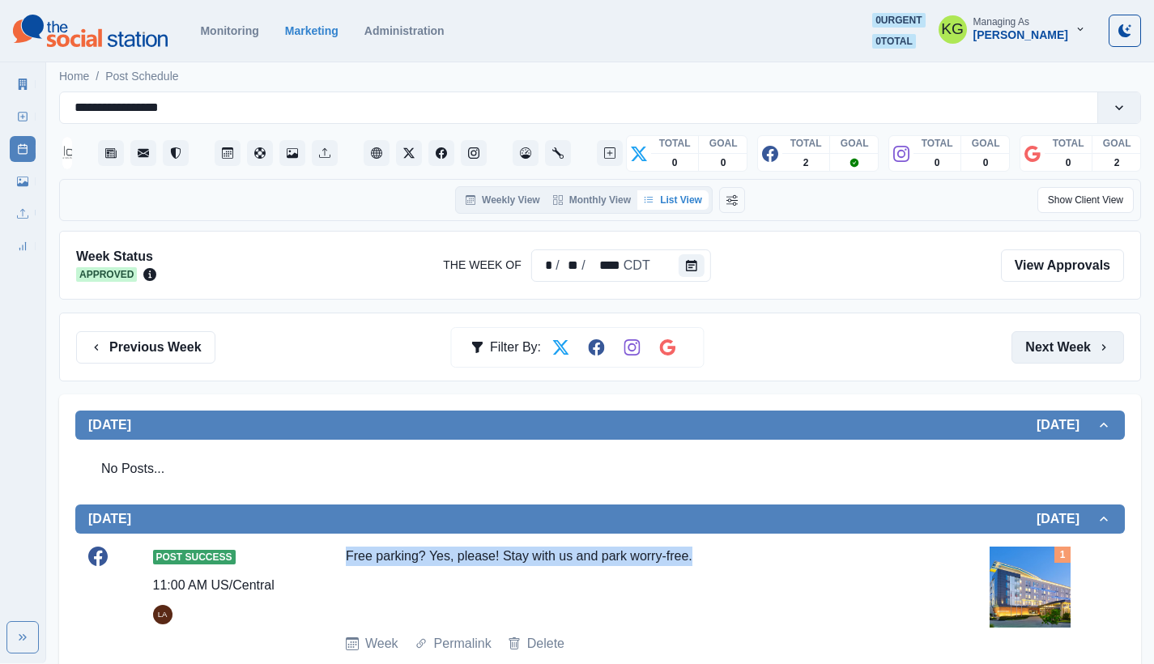
click at [1063, 336] on button "Next Week" at bounding box center [1068, 347] width 113 height 32
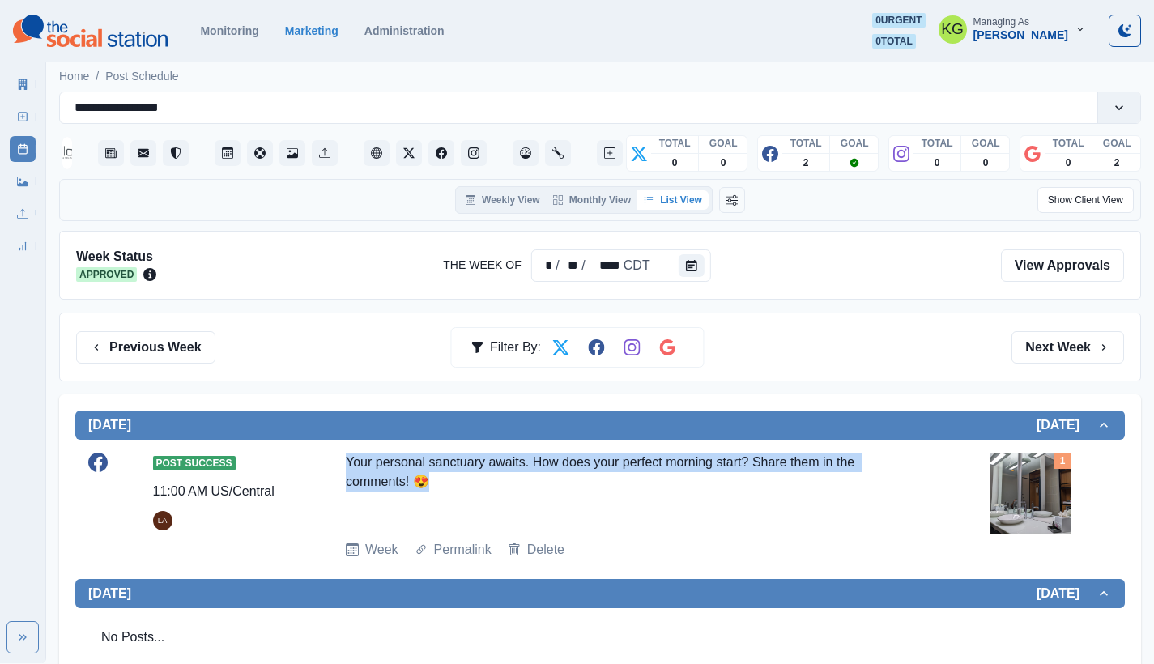
drag, startPoint x: 448, startPoint y: 478, endPoint x: 334, endPoint y: 463, distance: 115.1
click at [334, 463] on div "Post Success 11:00 AM US/Central LA Your personal sanctuary awaits. How does yo…" at bounding box center [600, 506] width 1024 height 107
click at [1011, 496] on img at bounding box center [1030, 493] width 81 height 81
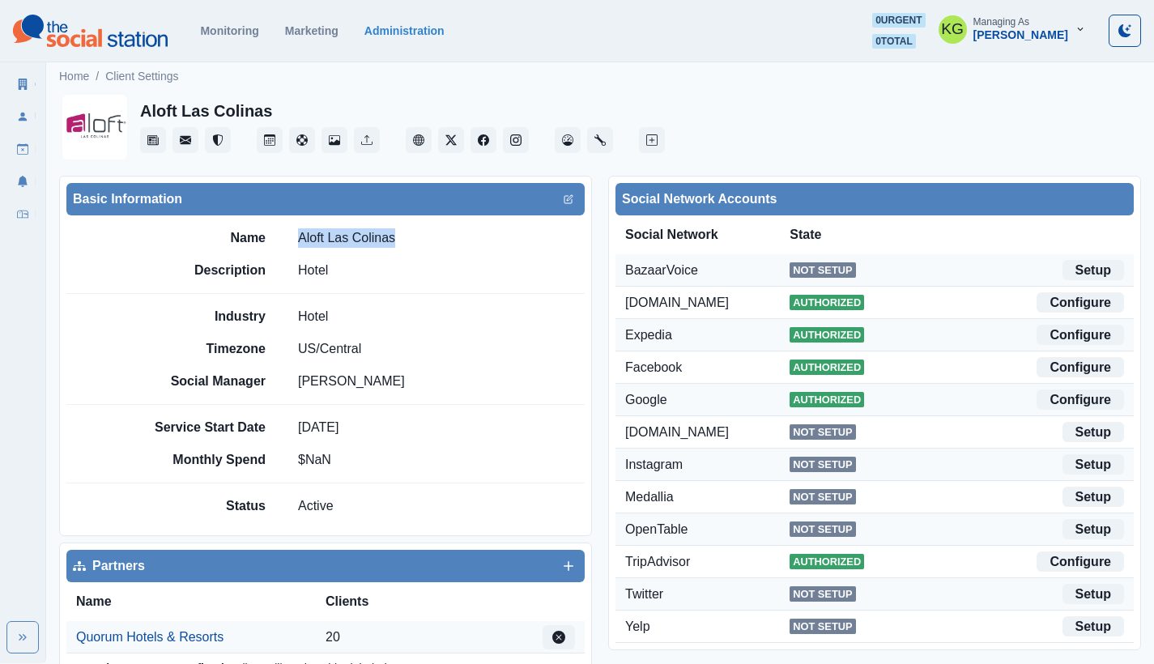
drag, startPoint x: 401, startPoint y: 237, endPoint x: 298, endPoint y: 235, distance: 102.9
click at [296, 236] on div "Name Aloft Las Colinas" at bounding box center [364, 237] width 441 height 19
copy p "Aloft Las Colinas"
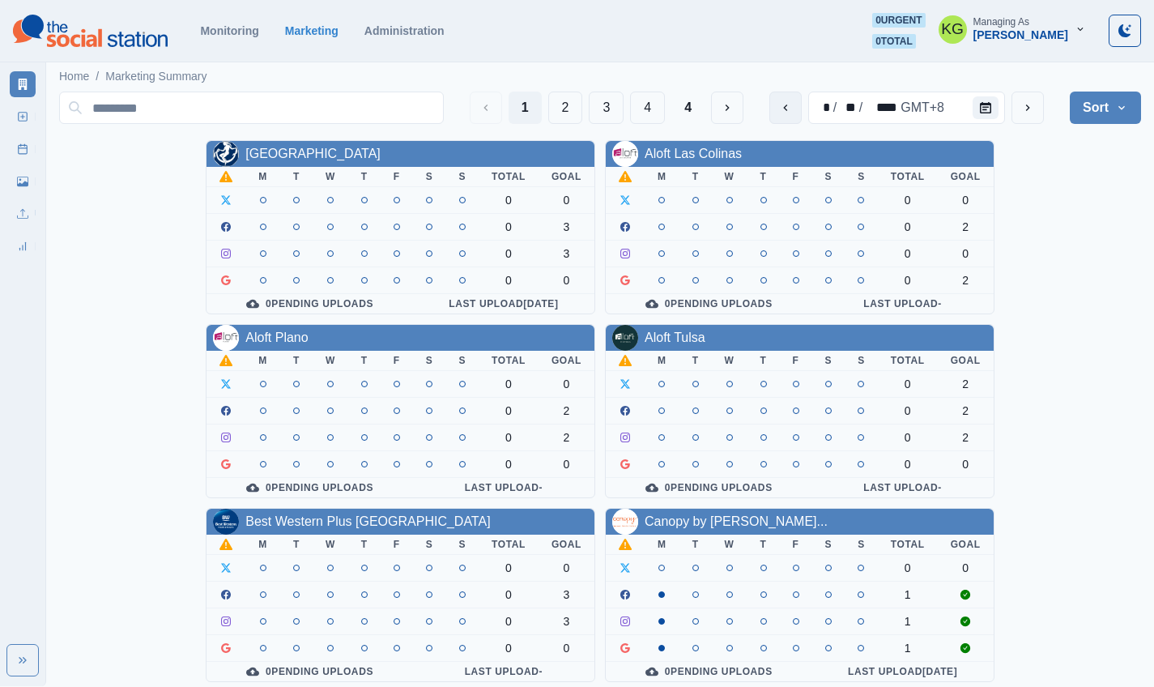
click at [799, 111] on button "previous" at bounding box center [785, 108] width 32 height 32
click at [798, 113] on button "previous" at bounding box center [785, 108] width 32 height 32
